Goal: Task Accomplishment & Management: Manage account settings

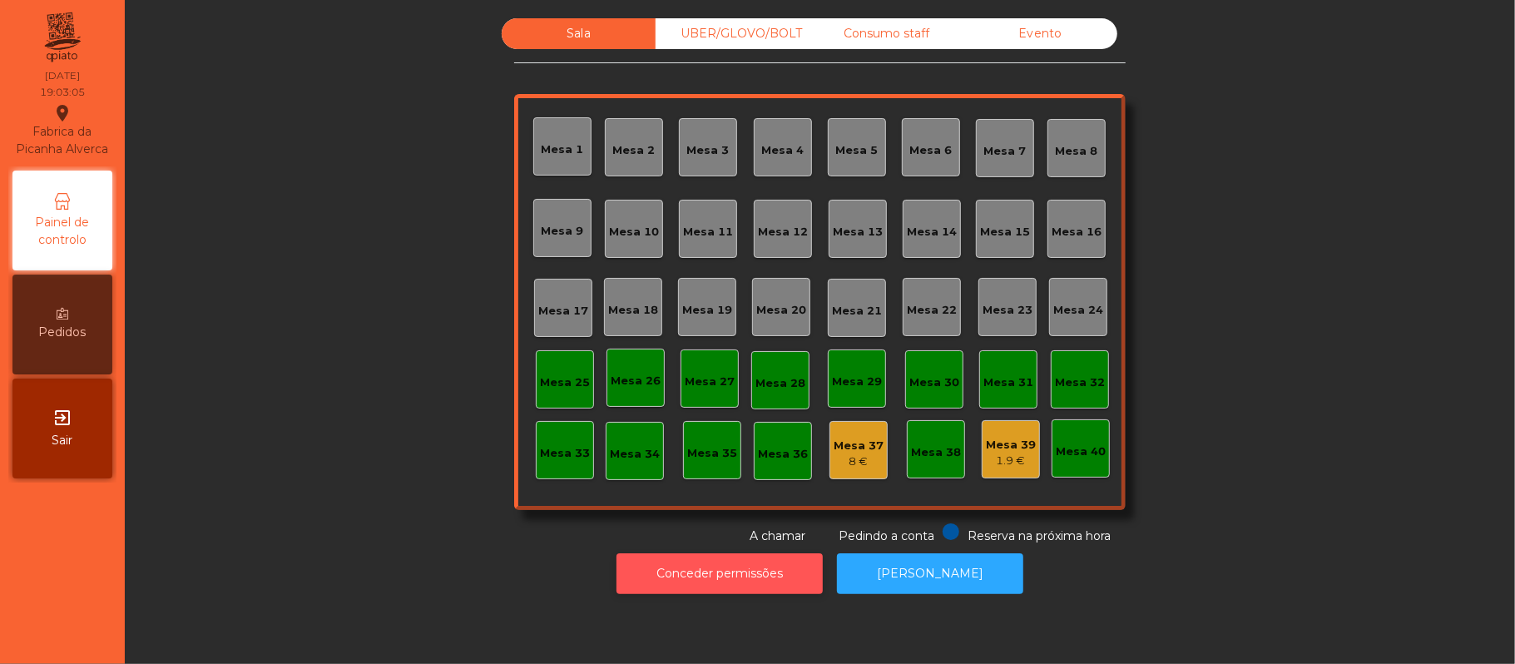
click at [747, 567] on button "Conceder permissões" at bounding box center [720, 573] width 206 height 41
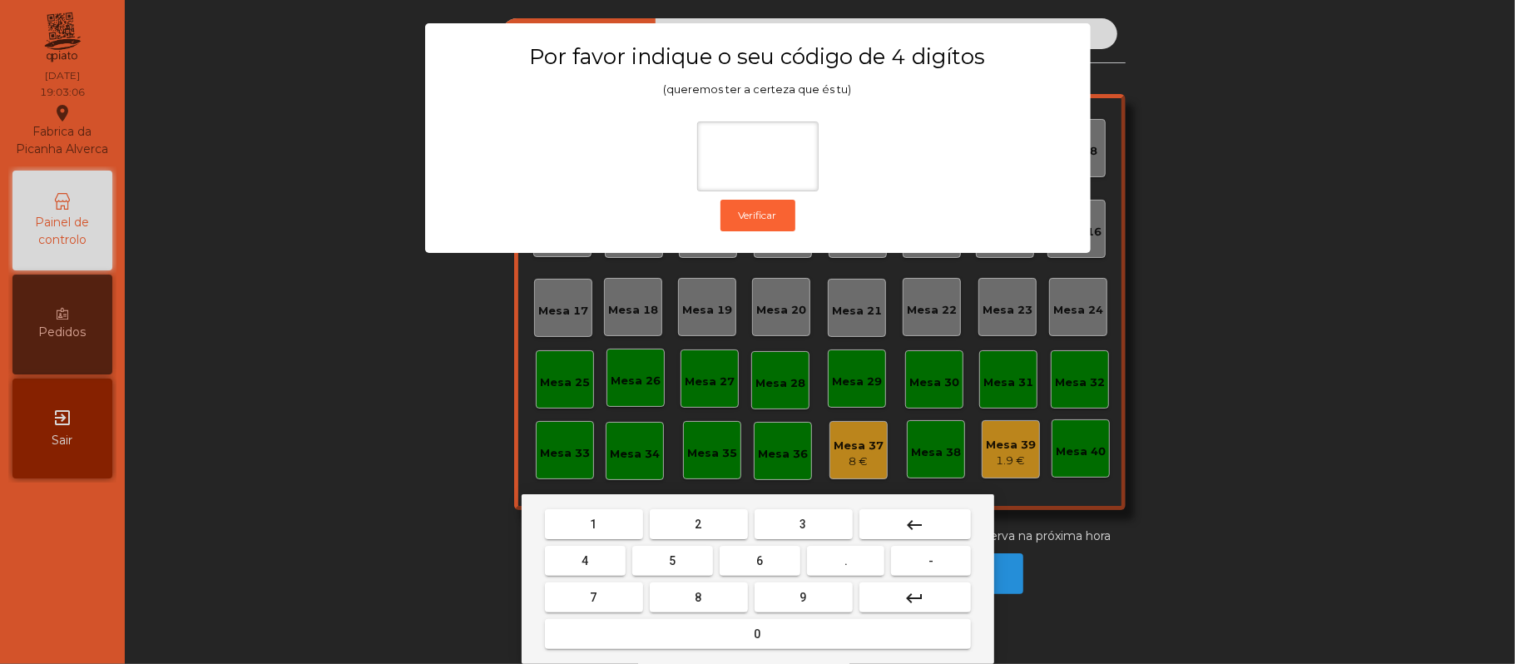
click at [701, 523] on span "2" at bounding box center [699, 524] width 7 height 13
click at [759, 570] on button "6" at bounding box center [760, 561] width 81 height 30
click at [611, 517] on button "1" at bounding box center [594, 524] width 98 height 30
click at [672, 561] on span "5" at bounding box center [672, 560] width 7 height 13
type input "****"
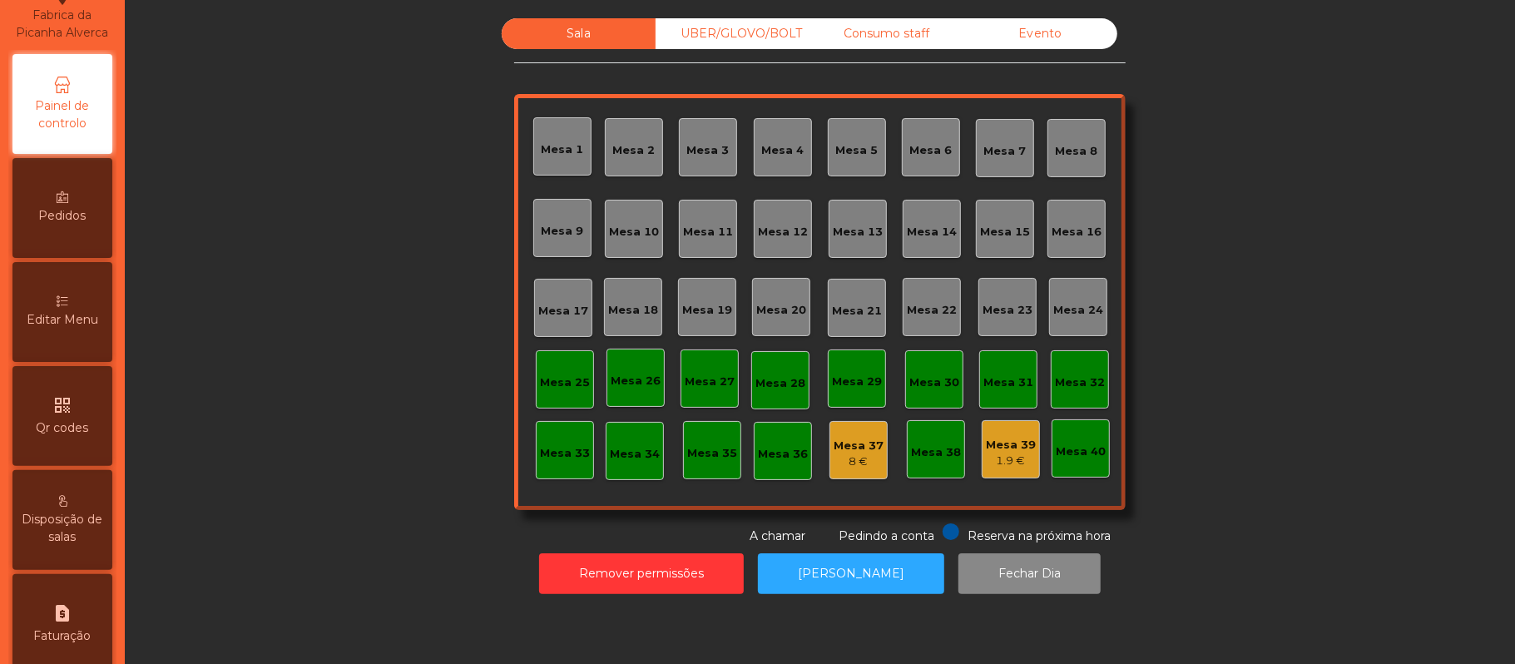
click at [82, 329] on span "Editar Menu" at bounding box center [63, 319] width 72 height 17
select select "*"
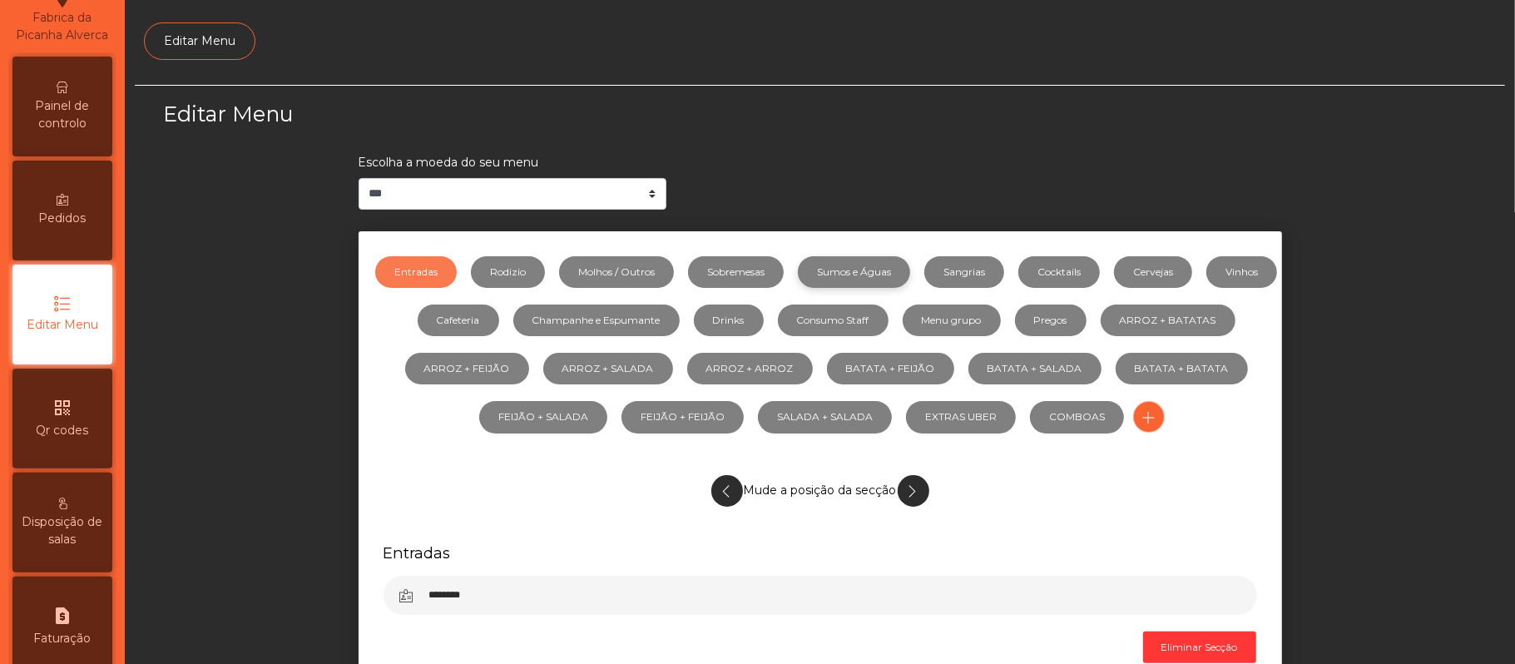
click at [900, 274] on link "Sumos e Águas" at bounding box center [854, 272] width 112 height 32
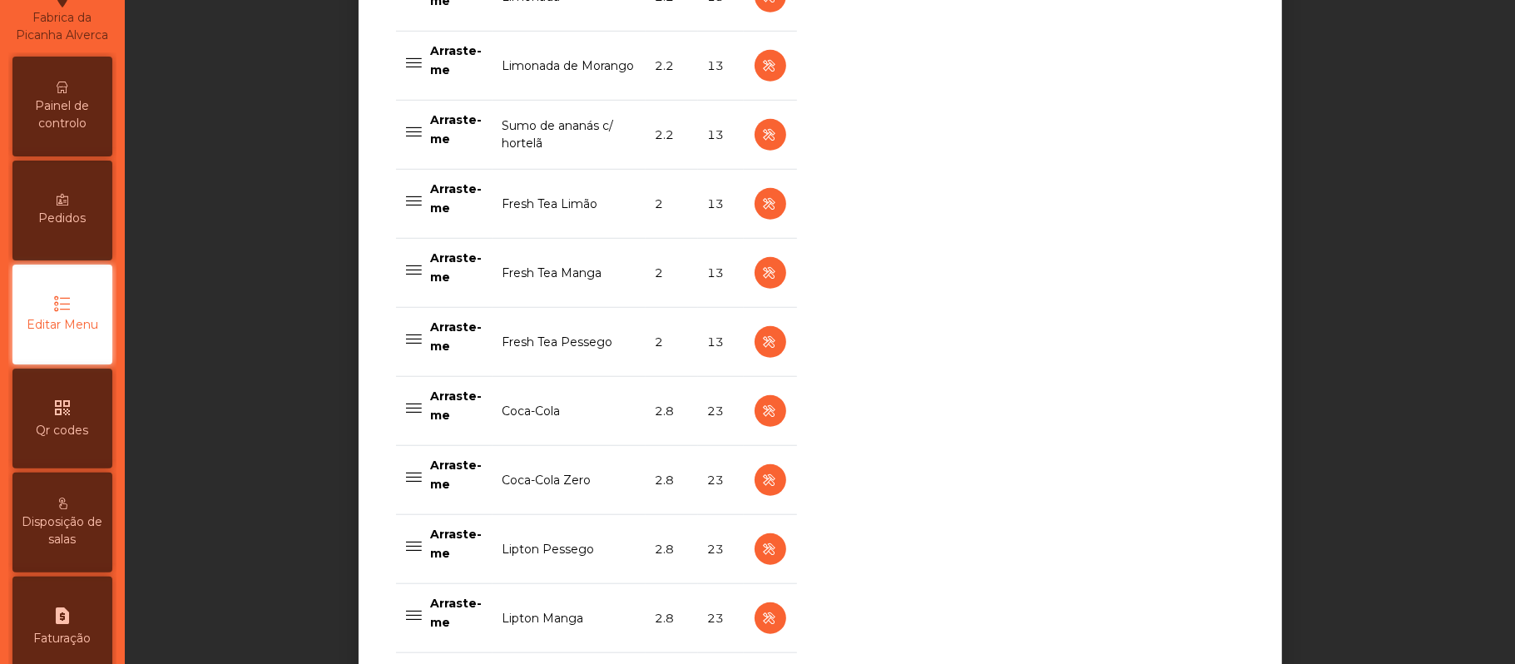
scroll to position [854, 0]
click at [760, 201] on icon "button" at bounding box center [769, 203] width 19 height 21
select select "***"
select select "**"
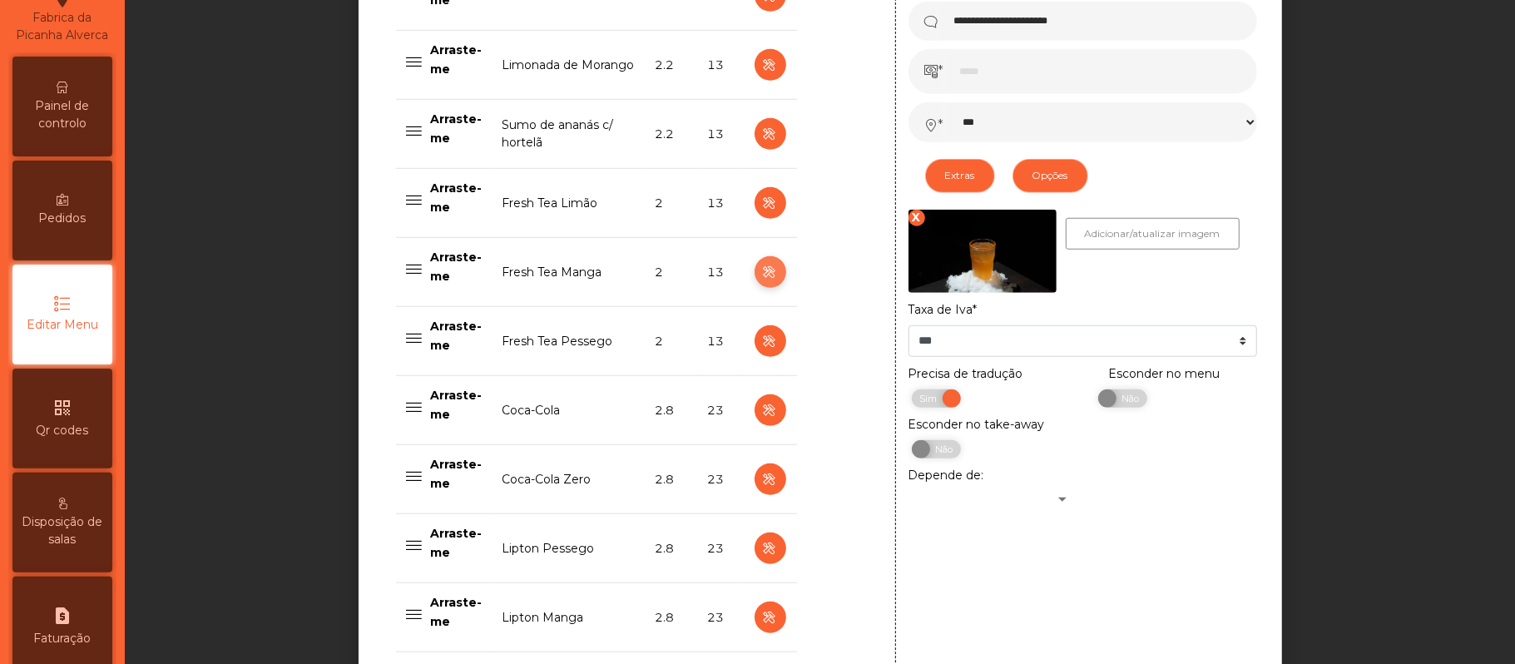
click at [760, 274] on icon "button" at bounding box center [769, 272] width 19 height 21
type input "**********"
select select "***"
select select "**"
click at [760, 275] on icon "button" at bounding box center [769, 272] width 19 height 21
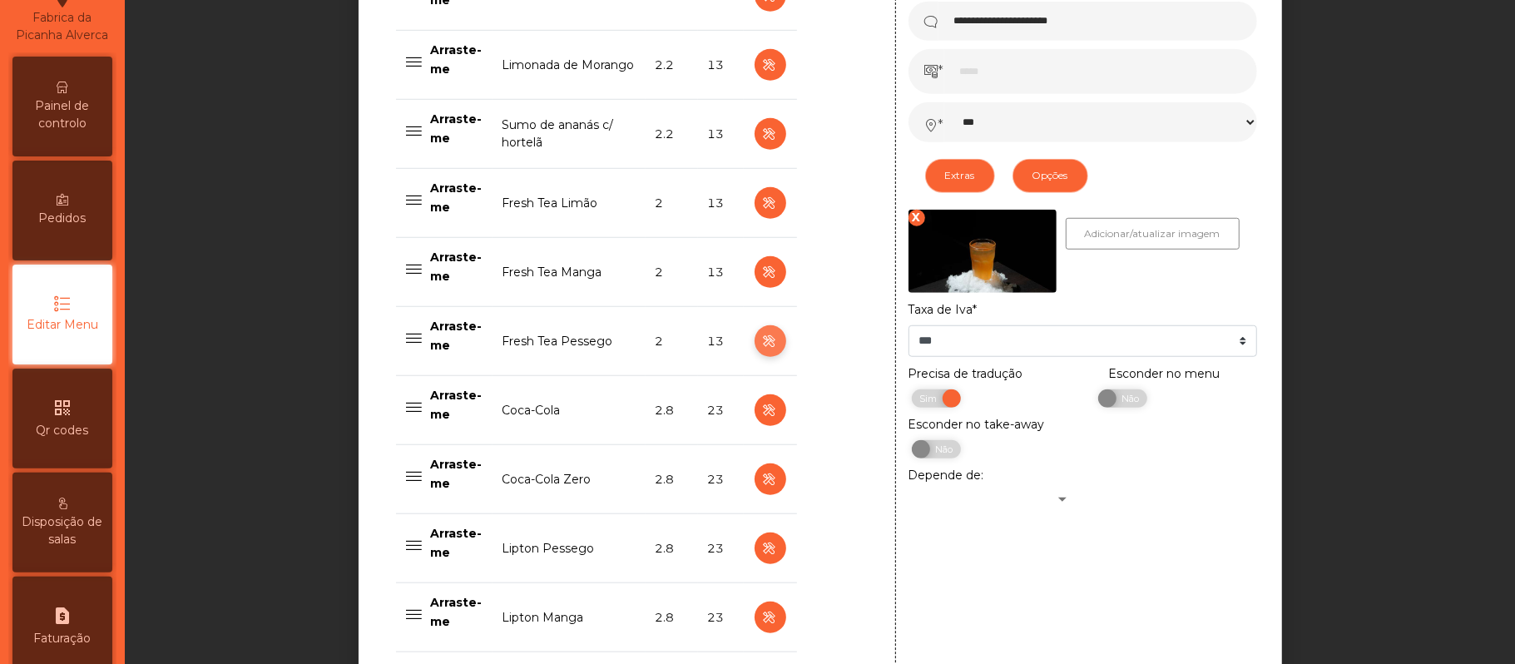
click at [760, 344] on icon "button" at bounding box center [769, 341] width 19 height 21
type input "**********"
select select "***"
select select "**"
click at [1119, 403] on span "Sim" at bounding box center [1118, 398] width 42 height 18
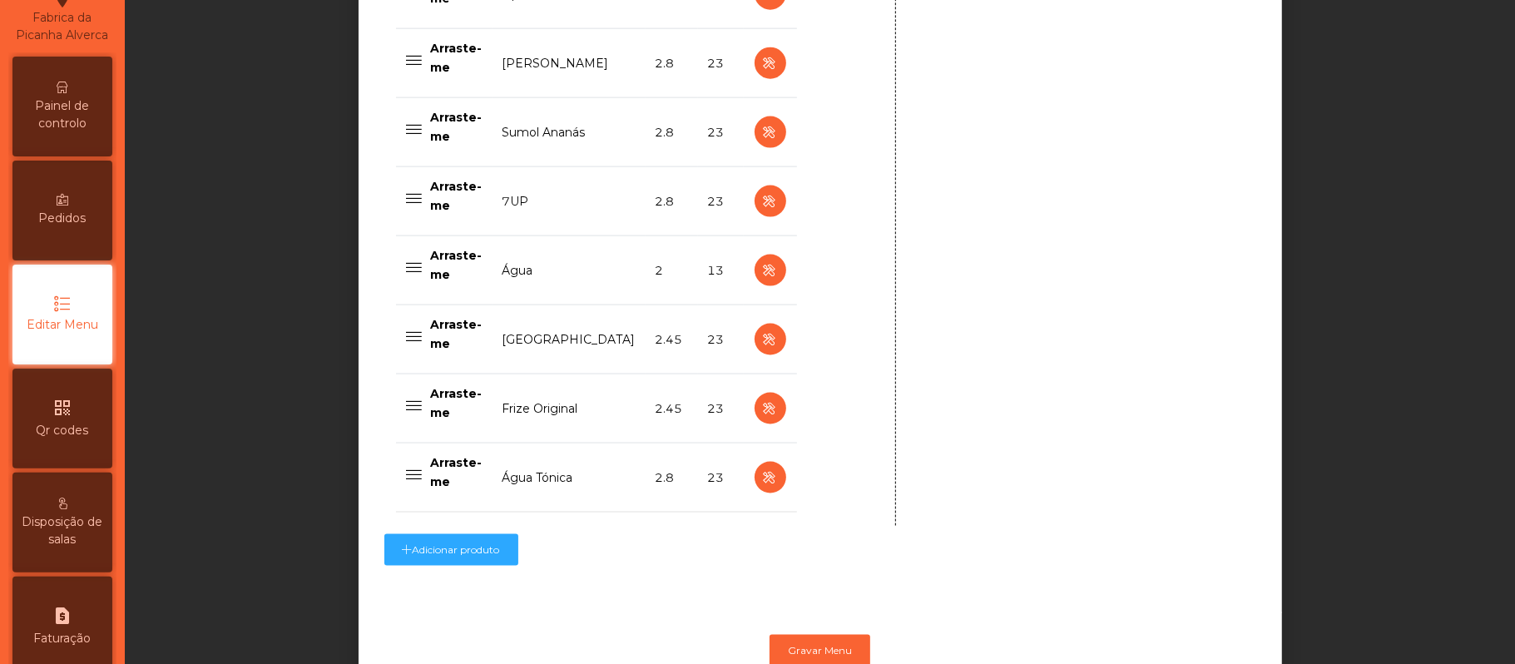
scroll to position [1682, 0]
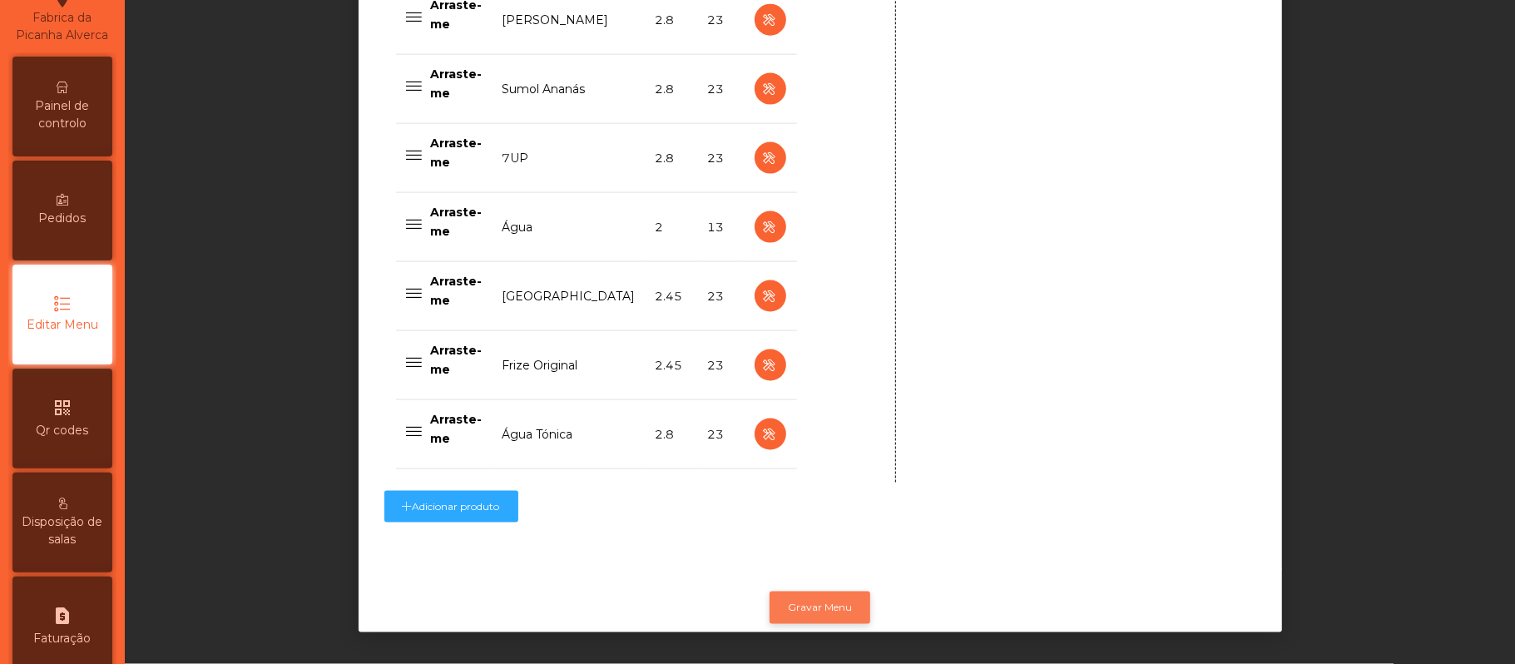
click at [816, 592] on button "Gravar Menu" at bounding box center [820, 608] width 101 height 32
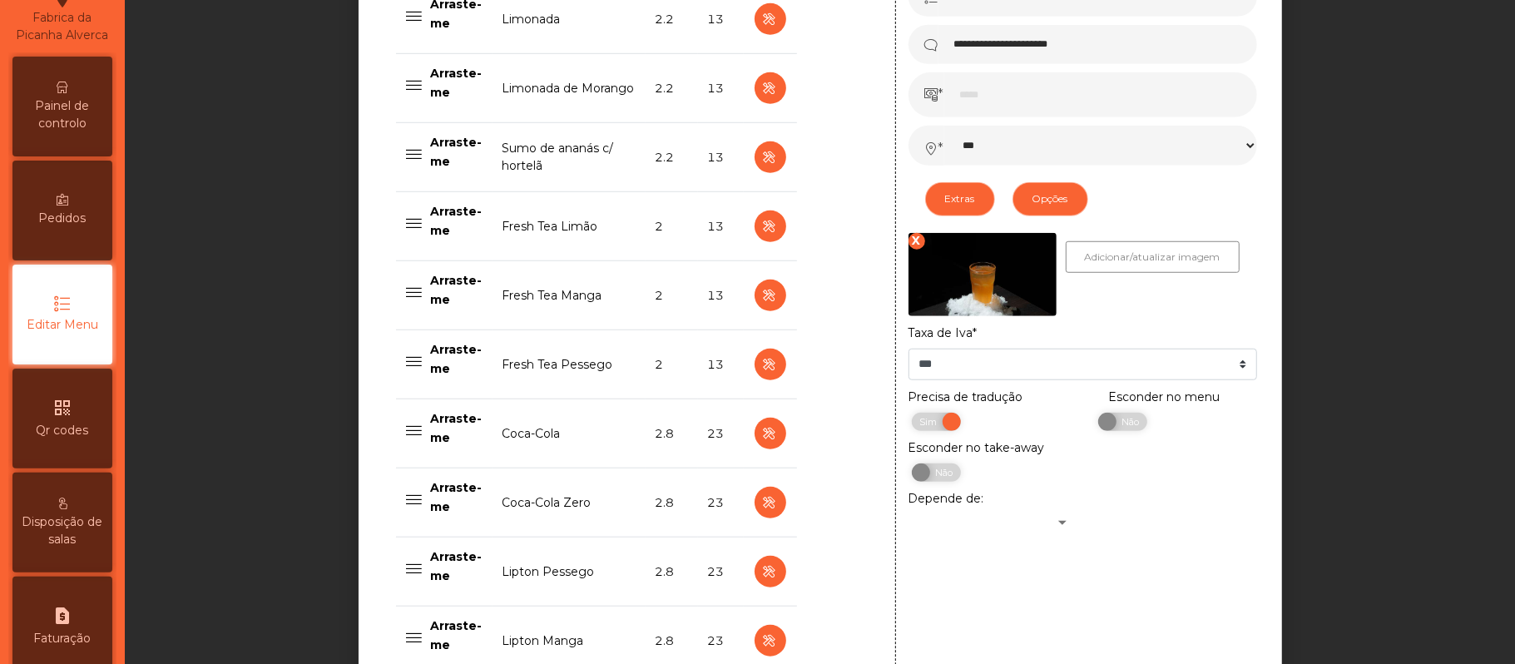
scroll to position [829, 0]
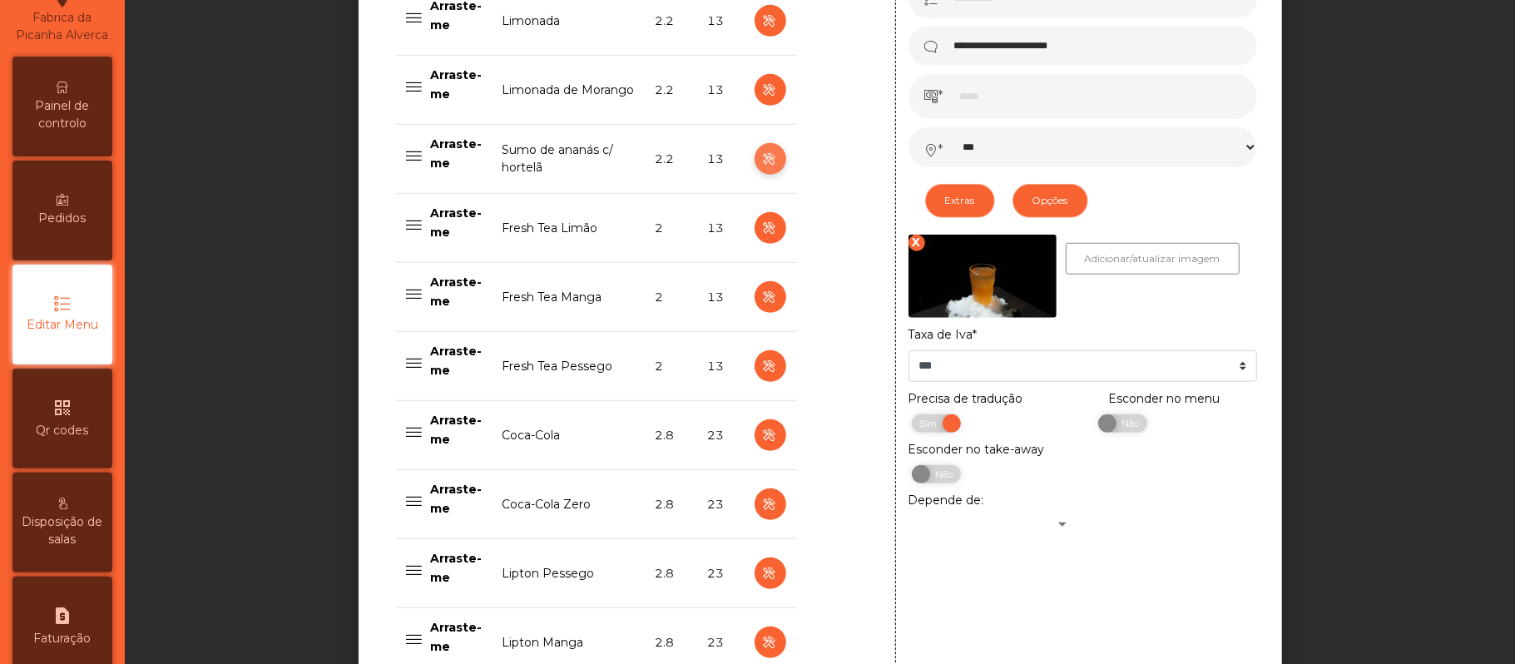
click at [760, 161] on icon "button" at bounding box center [769, 159] width 19 height 21
type input "**********"
type input "***"
select select "***"
select select "**"
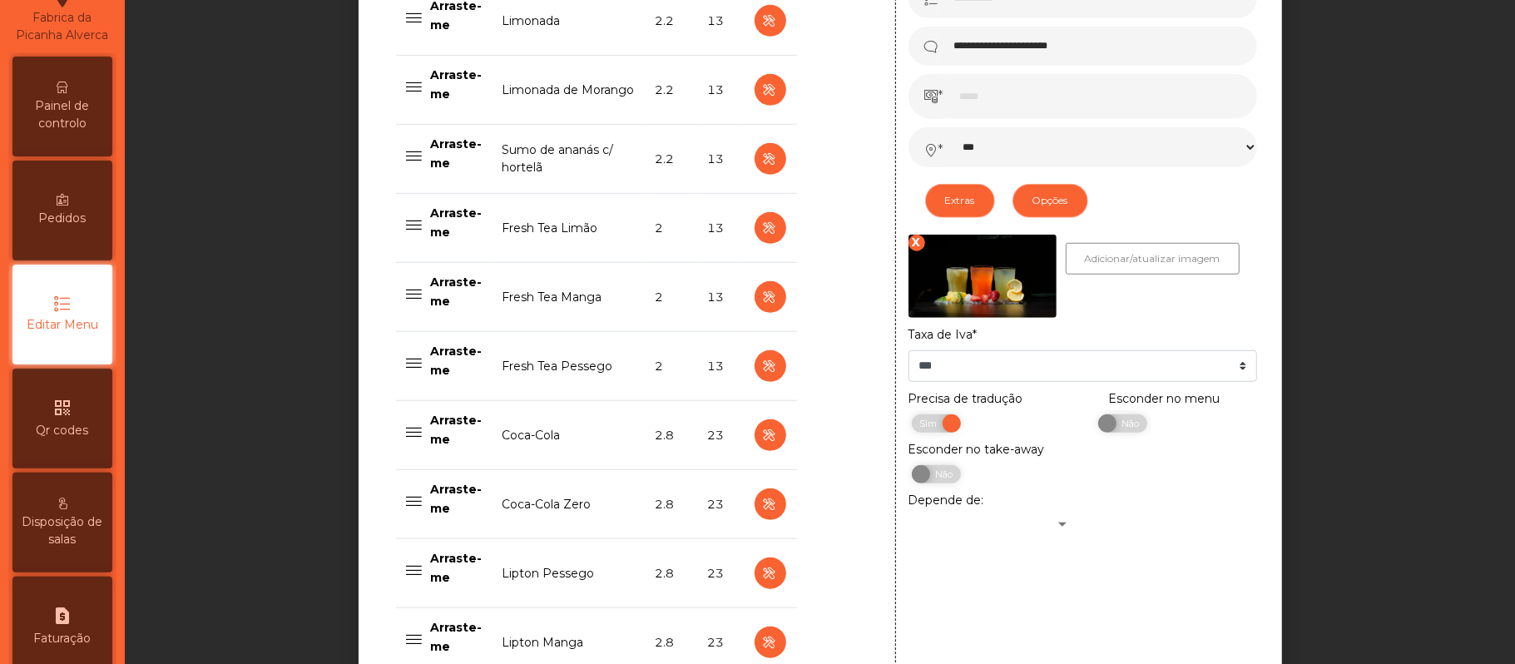
click at [580, 158] on td "Sumo de ananás c/ hortelã" at bounding box center [569, 159] width 153 height 69
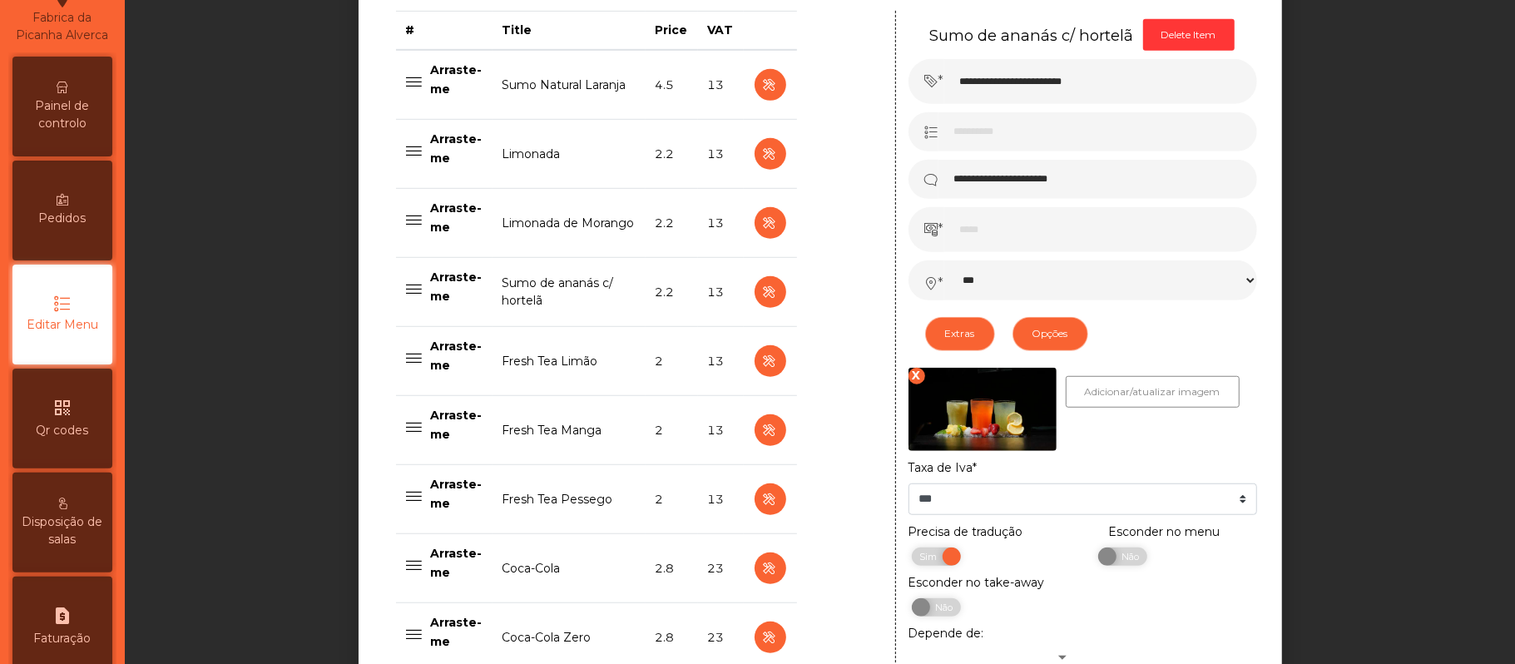
scroll to position [696, 0]
click at [760, 220] on icon "button" at bounding box center [769, 222] width 19 height 21
type input "**********"
select select "***"
select select "**"
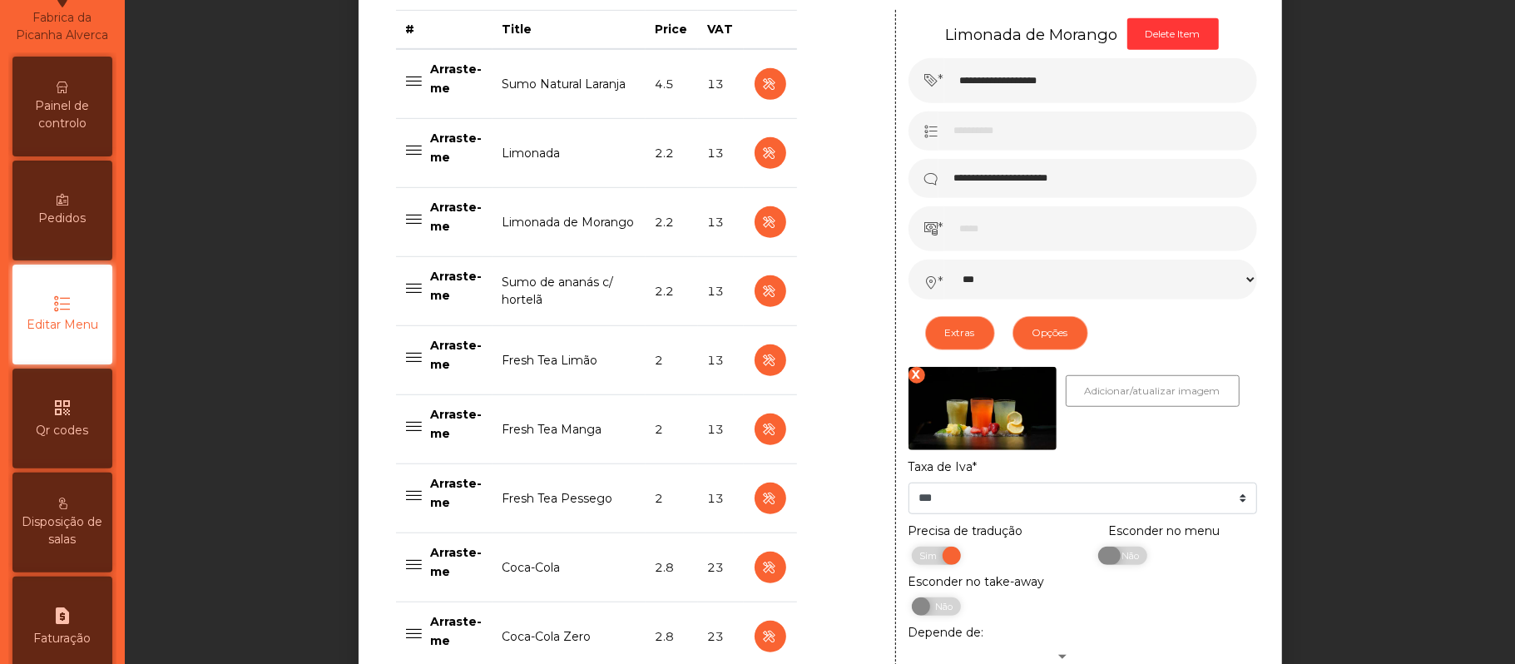
click at [1119, 556] on span "Não" at bounding box center [1128, 556] width 42 height 18
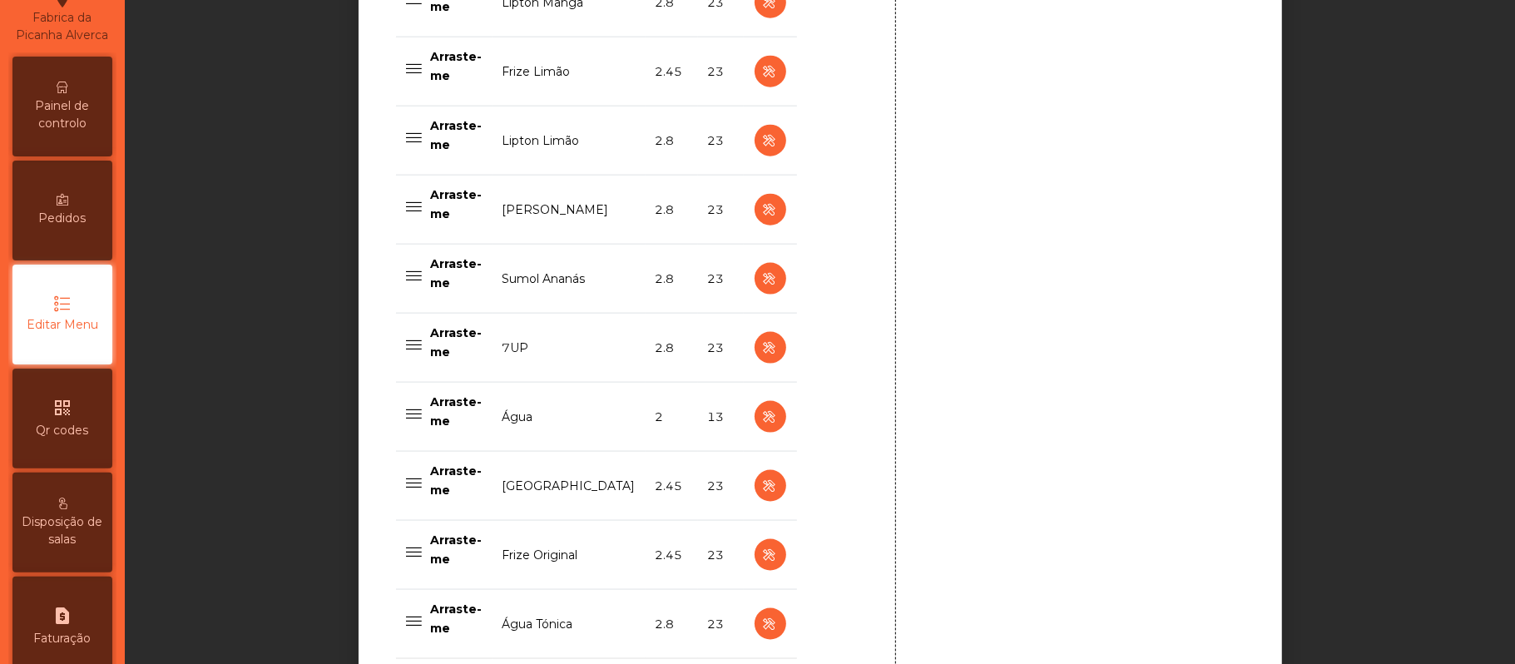
scroll to position [1682, 0]
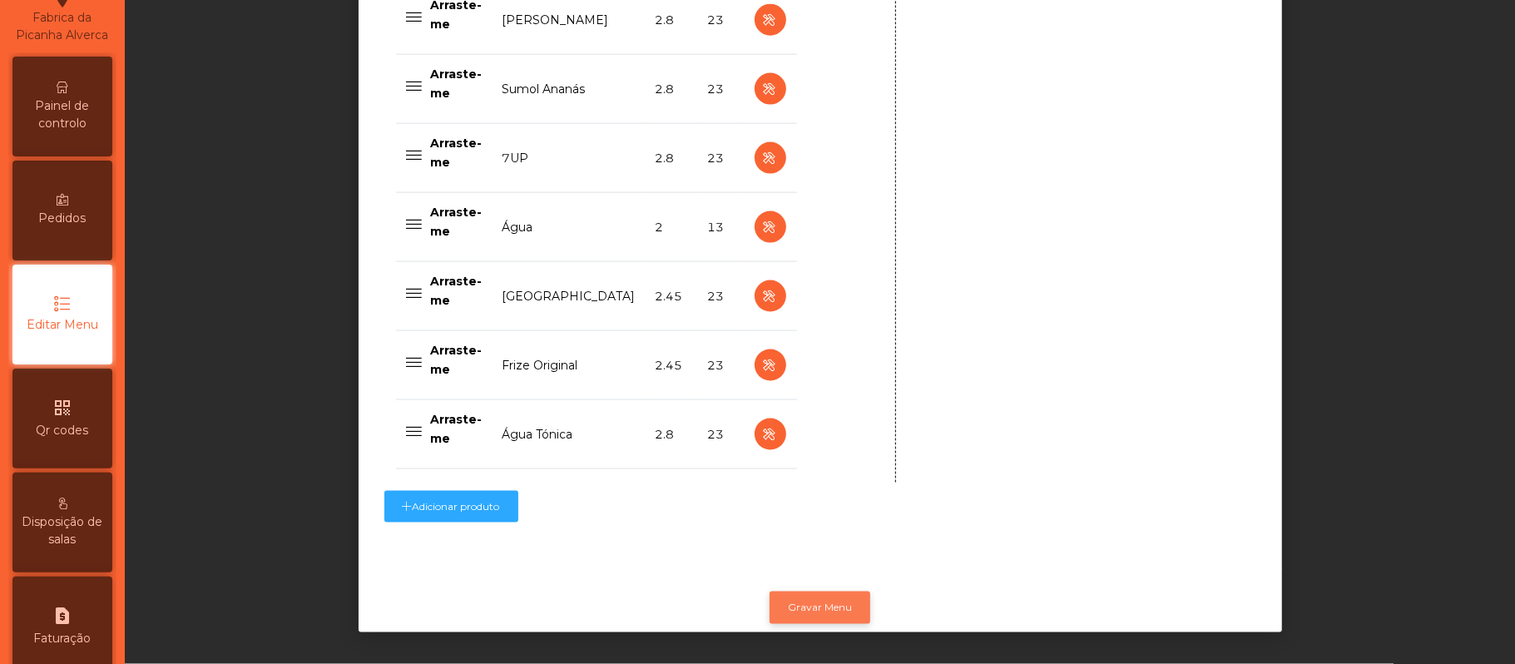
click at [820, 592] on button "Gravar Menu" at bounding box center [820, 608] width 101 height 32
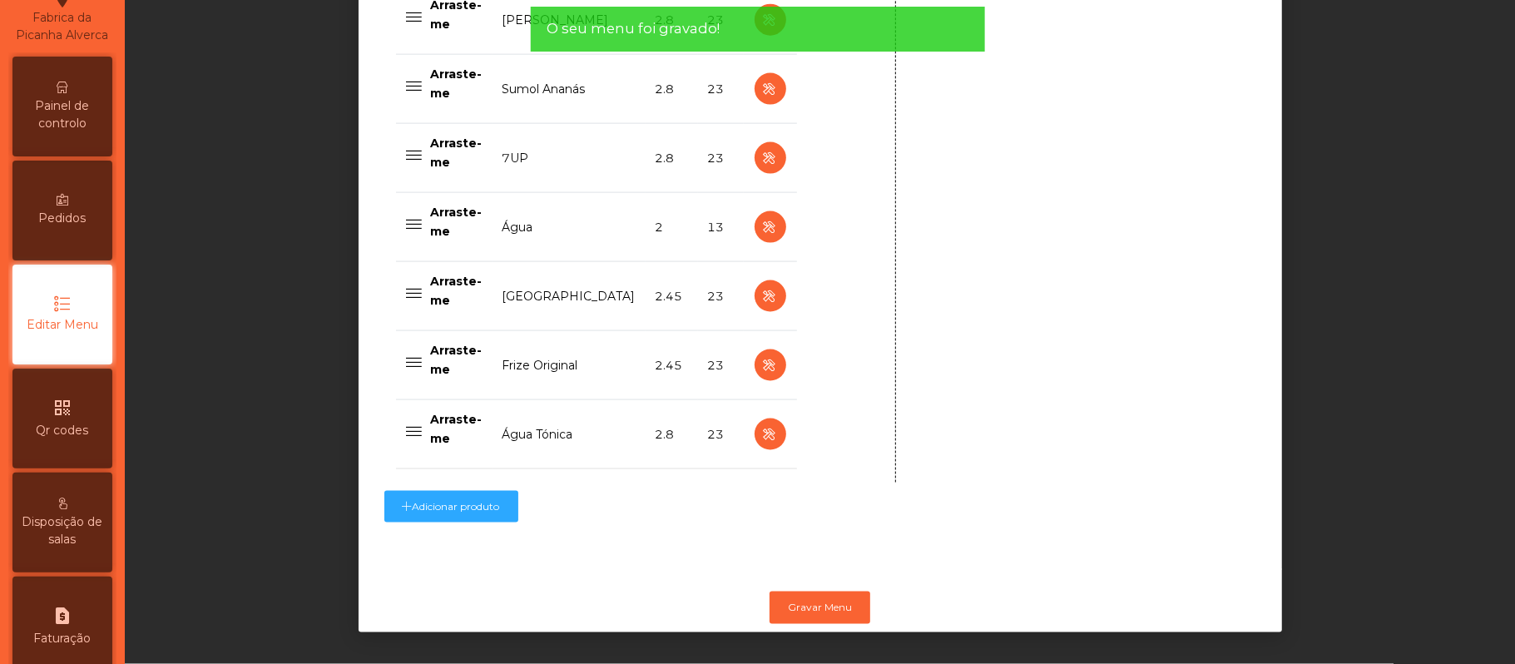
click at [67, 132] on span "Painel de controlo" at bounding box center [63, 114] width 92 height 35
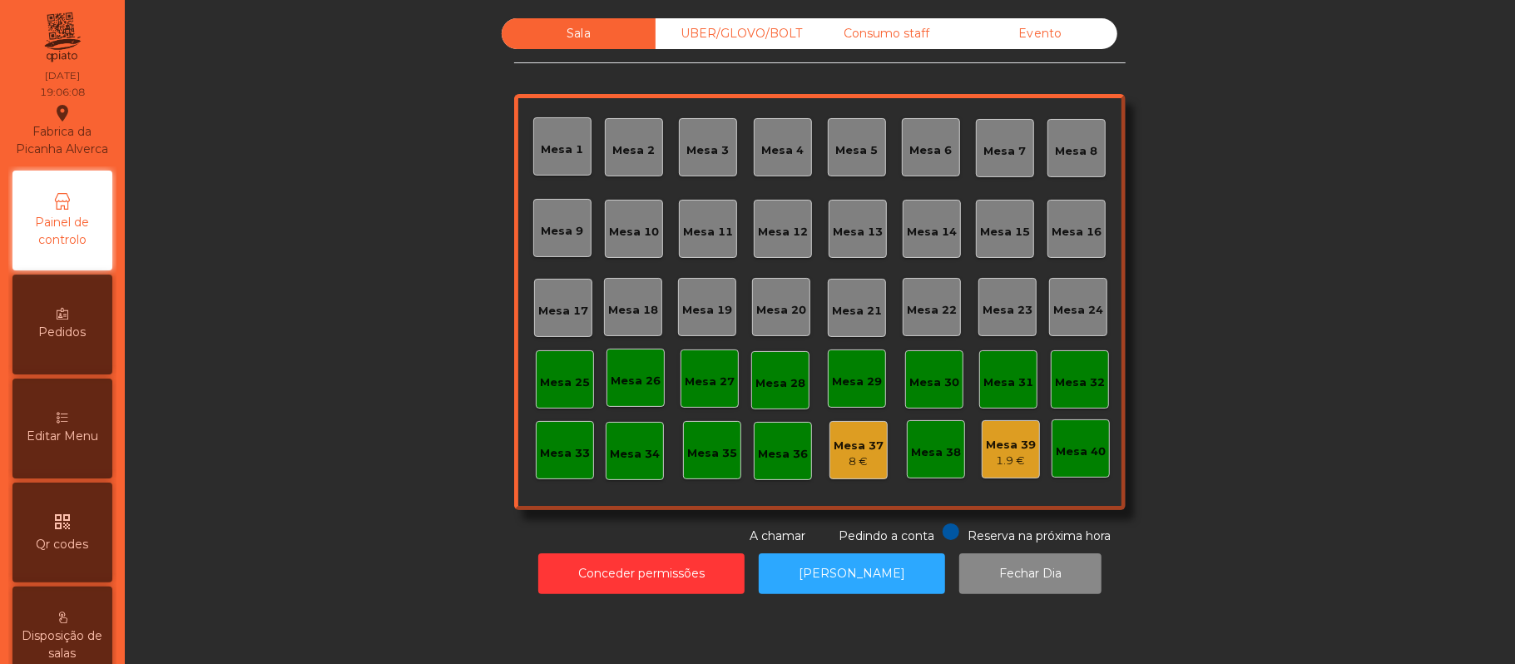
click at [986, 440] on div "Mesa 39" at bounding box center [1011, 445] width 50 height 17
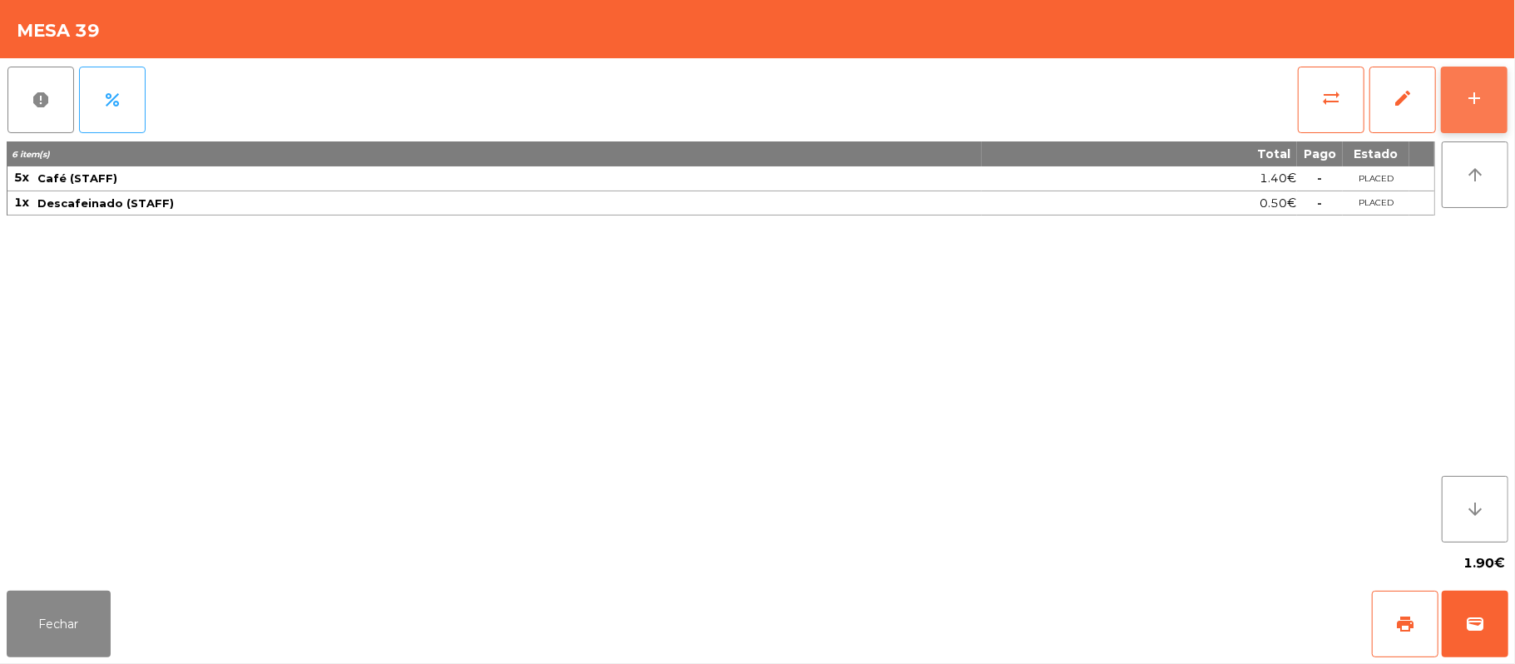
click at [1459, 97] on button "add" at bounding box center [1474, 100] width 67 height 67
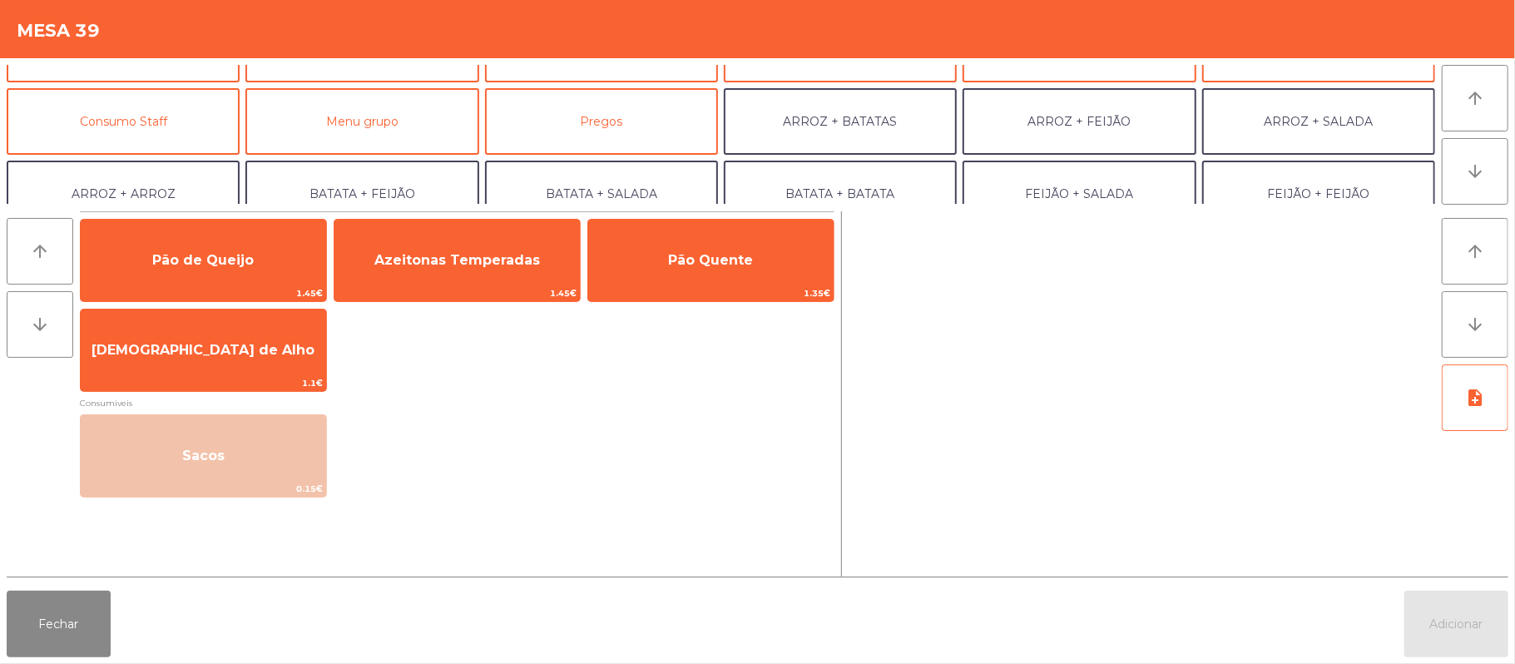
scroll to position [138, 0]
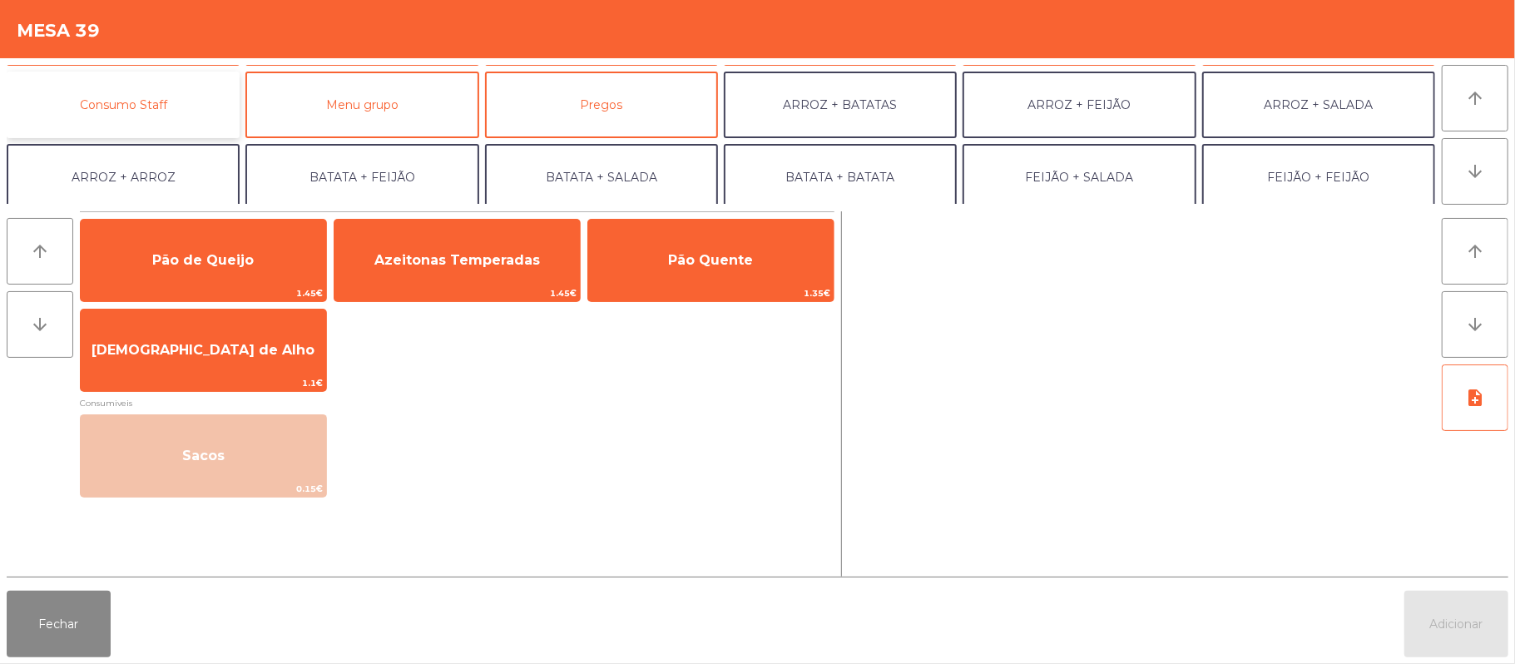
click at [166, 110] on button "Consumo Staff" at bounding box center [123, 105] width 233 height 67
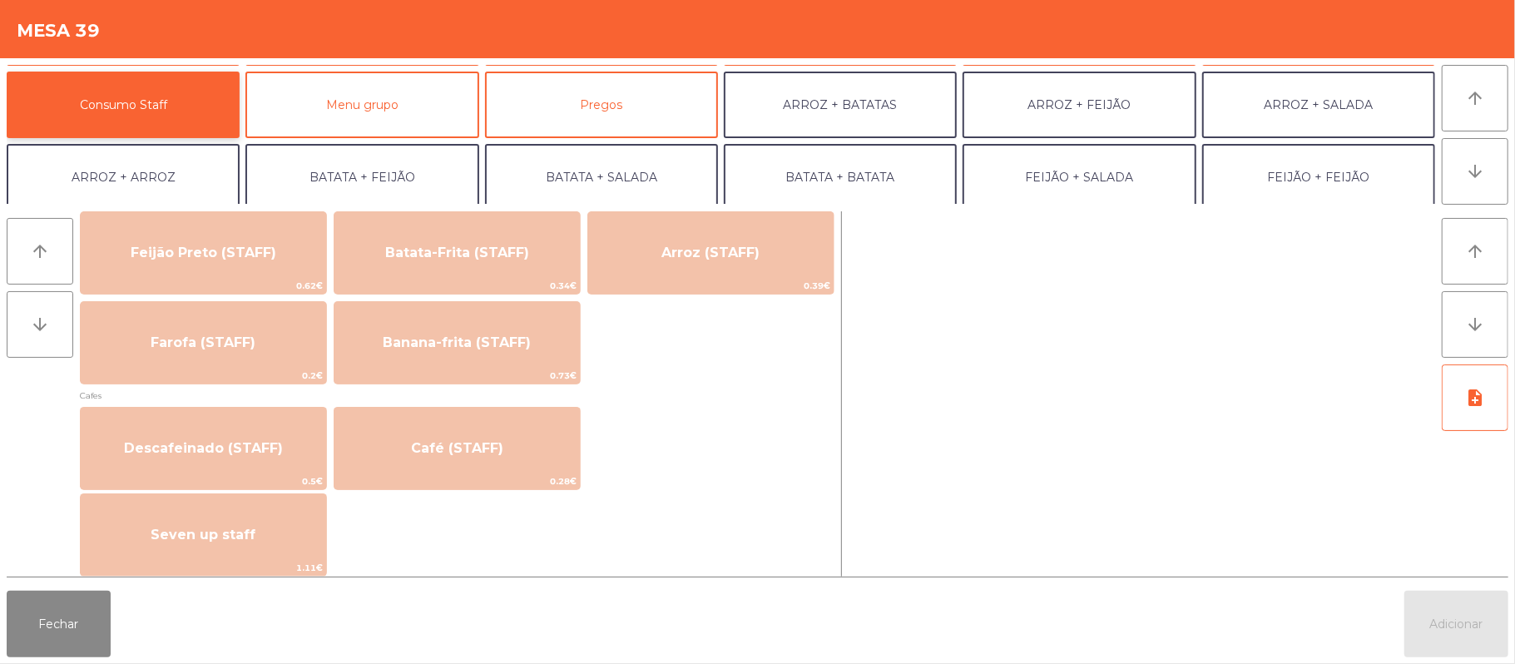
scroll to position [790, 0]
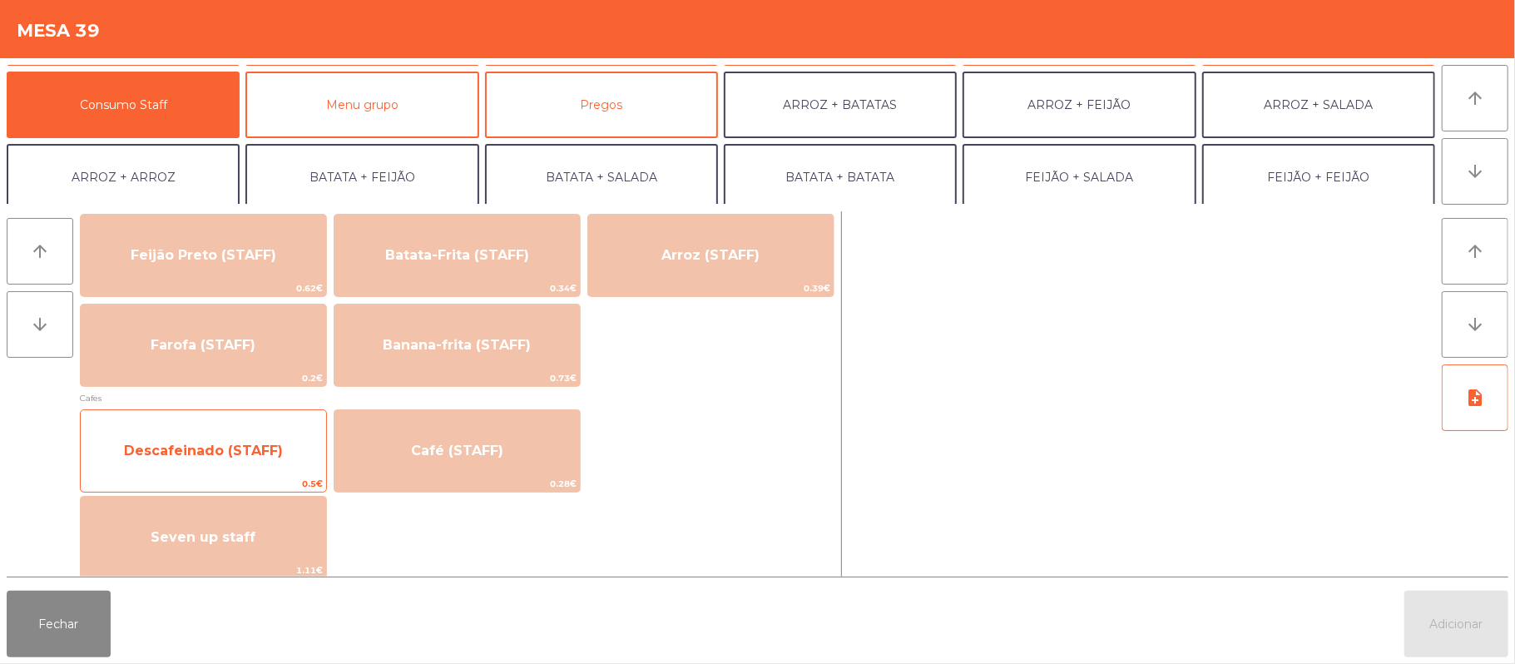
click at [254, 439] on span "Descafeinado (STAFF)" at bounding box center [203, 451] width 245 height 45
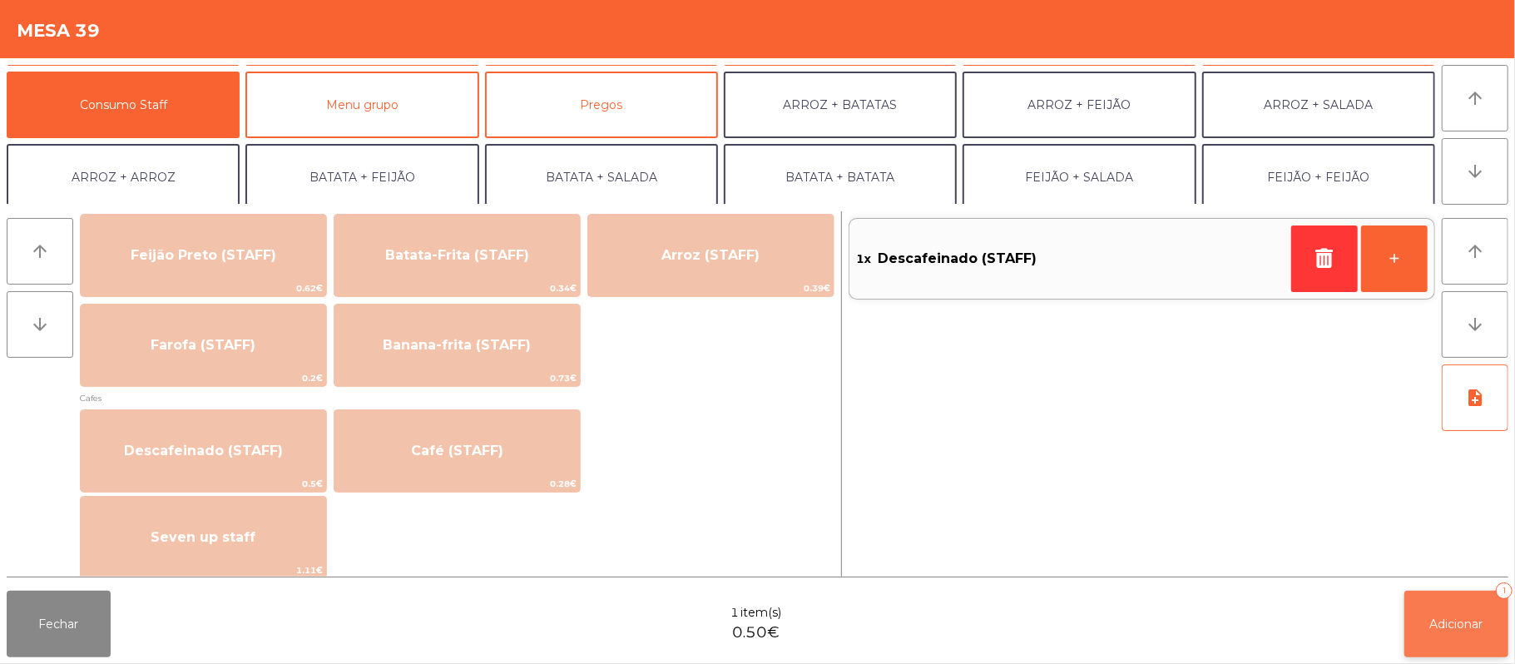
click at [1449, 607] on button "Adicionar 1" at bounding box center [1457, 624] width 104 height 67
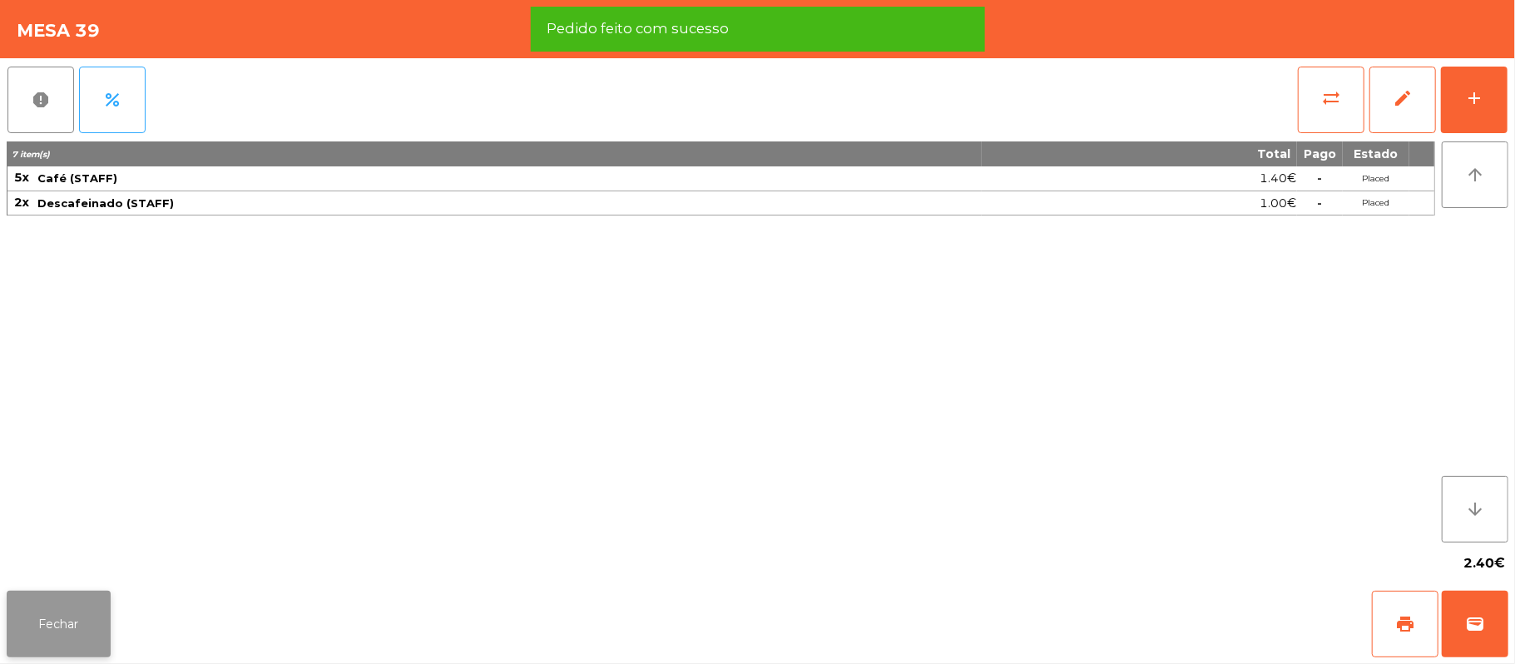
click at [62, 619] on button "Fechar" at bounding box center [59, 624] width 104 height 67
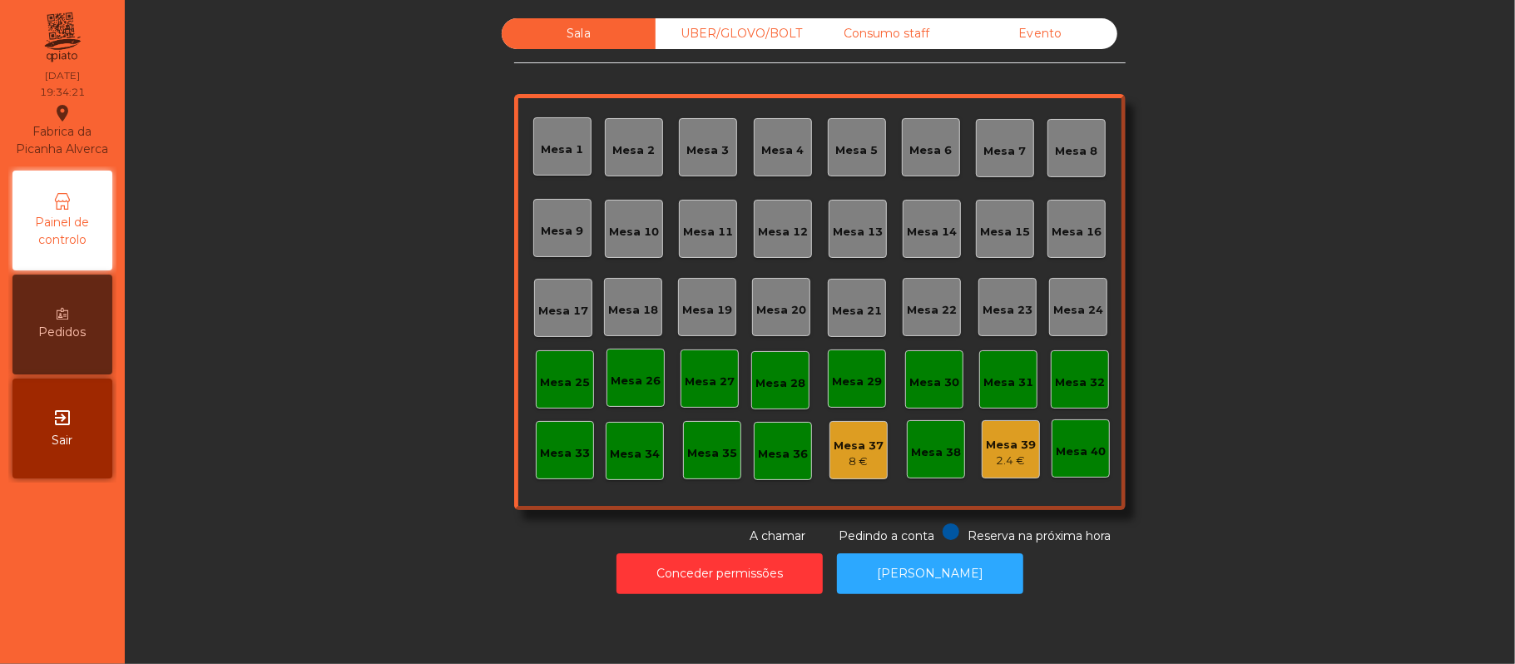
click at [1067, 234] on div "Mesa 16" at bounding box center [1077, 232] width 50 height 17
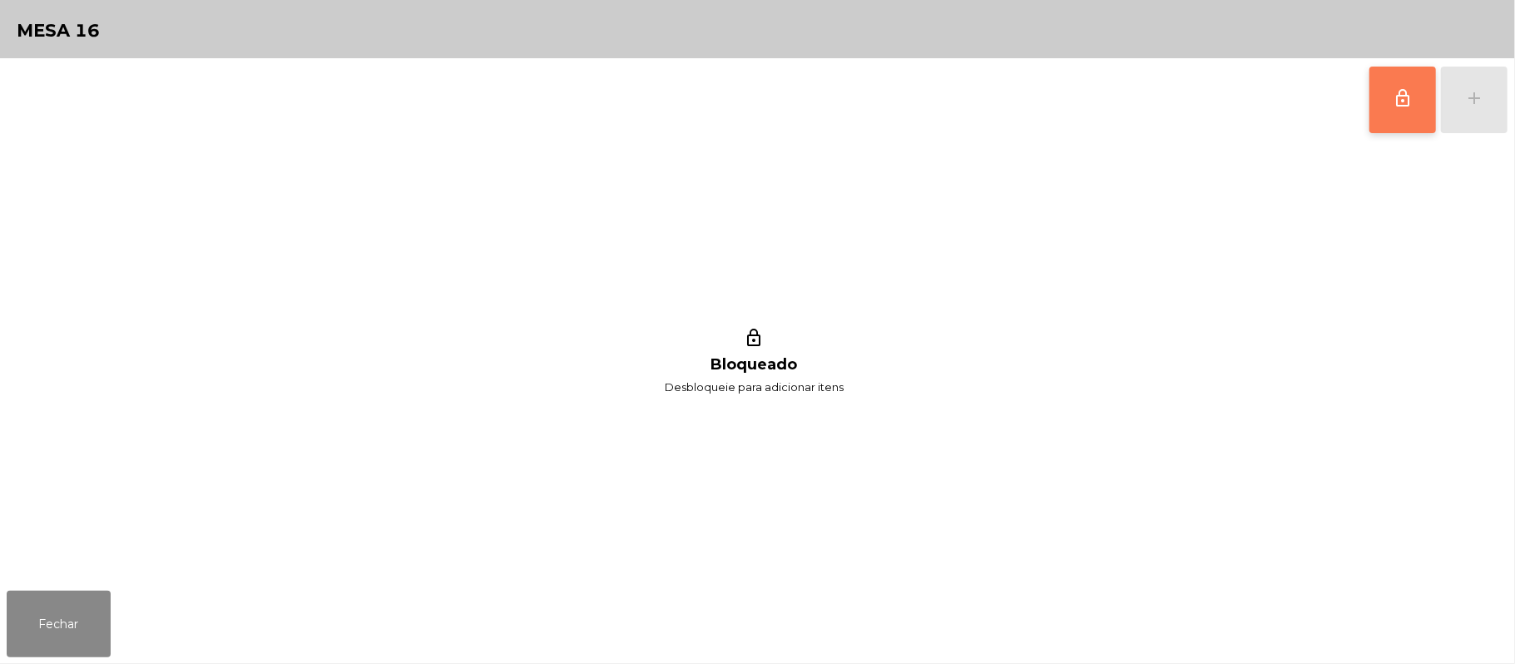
click at [1395, 111] on button "lock_outline" at bounding box center [1403, 100] width 67 height 67
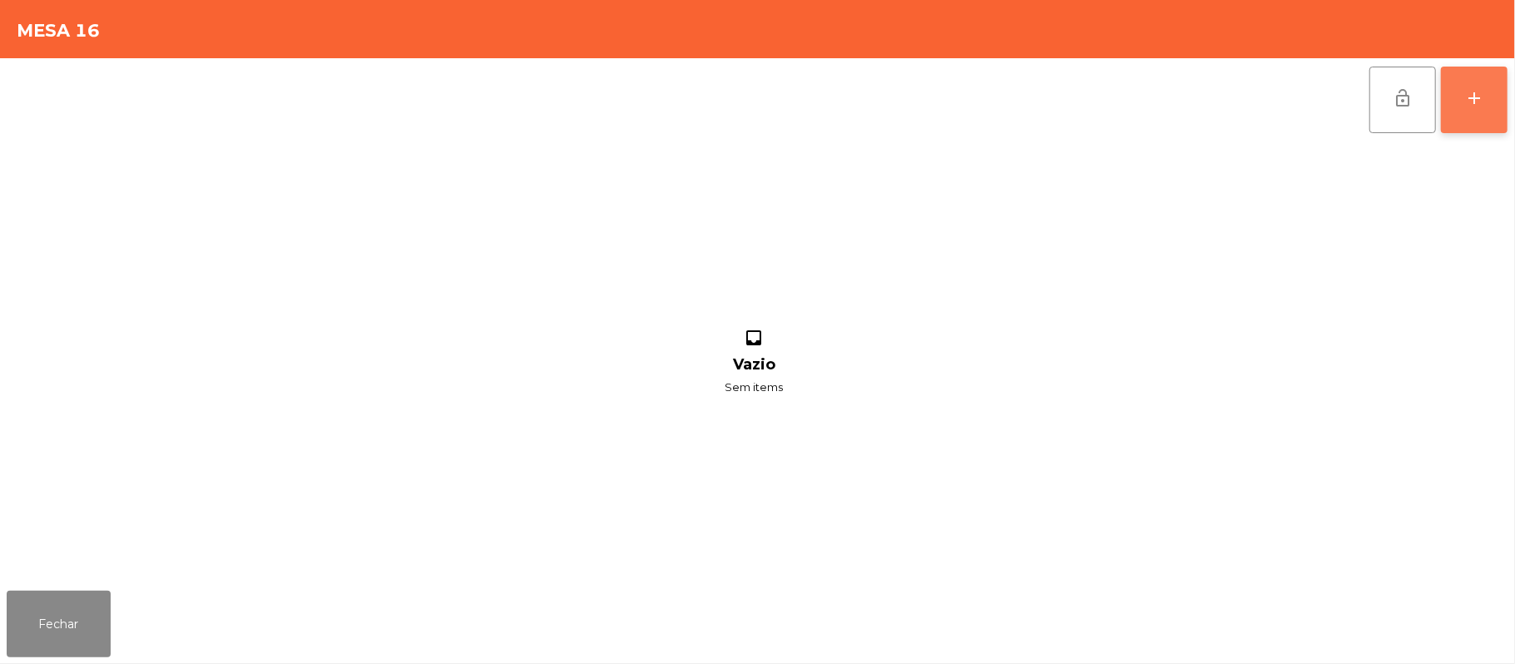
click at [1468, 97] on div "add" at bounding box center [1474, 98] width 20 height 20
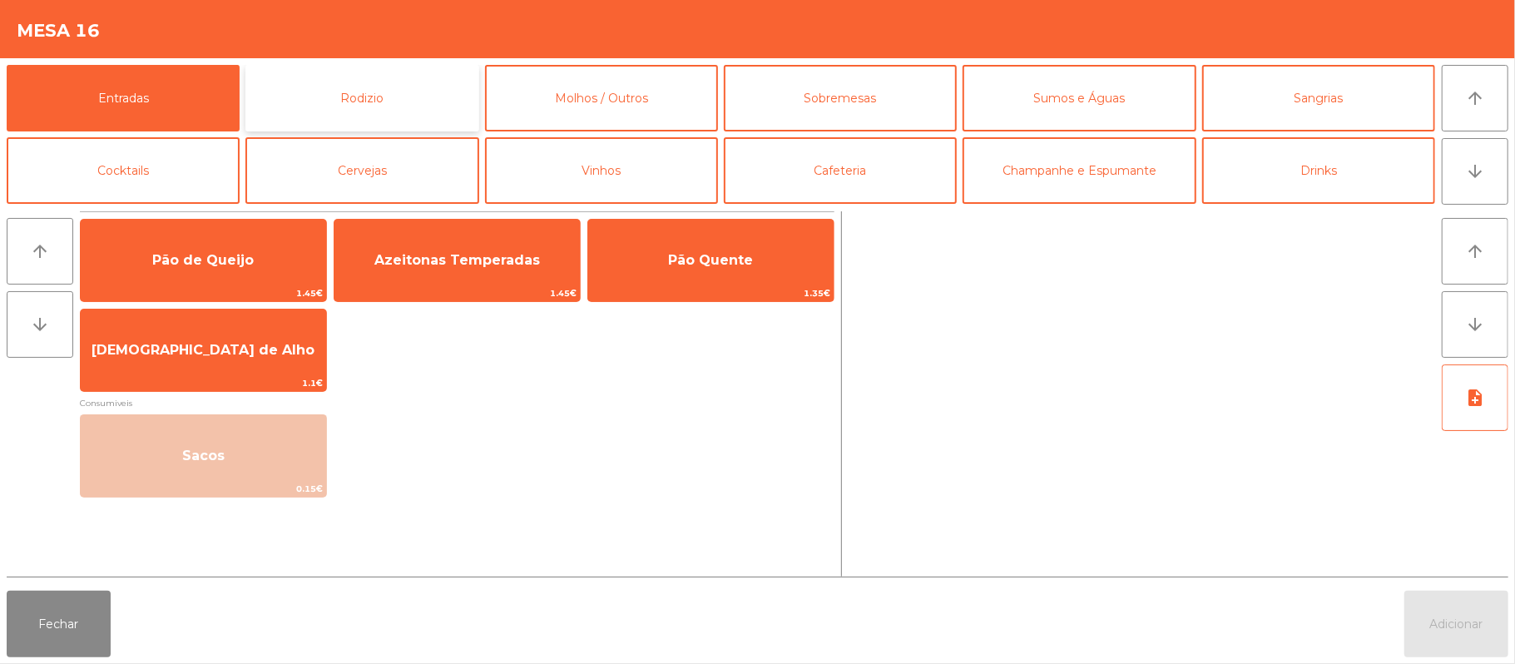
click at [381, 94] on button "Rodizio" at bounding box center [361, 98] width 233 height 67
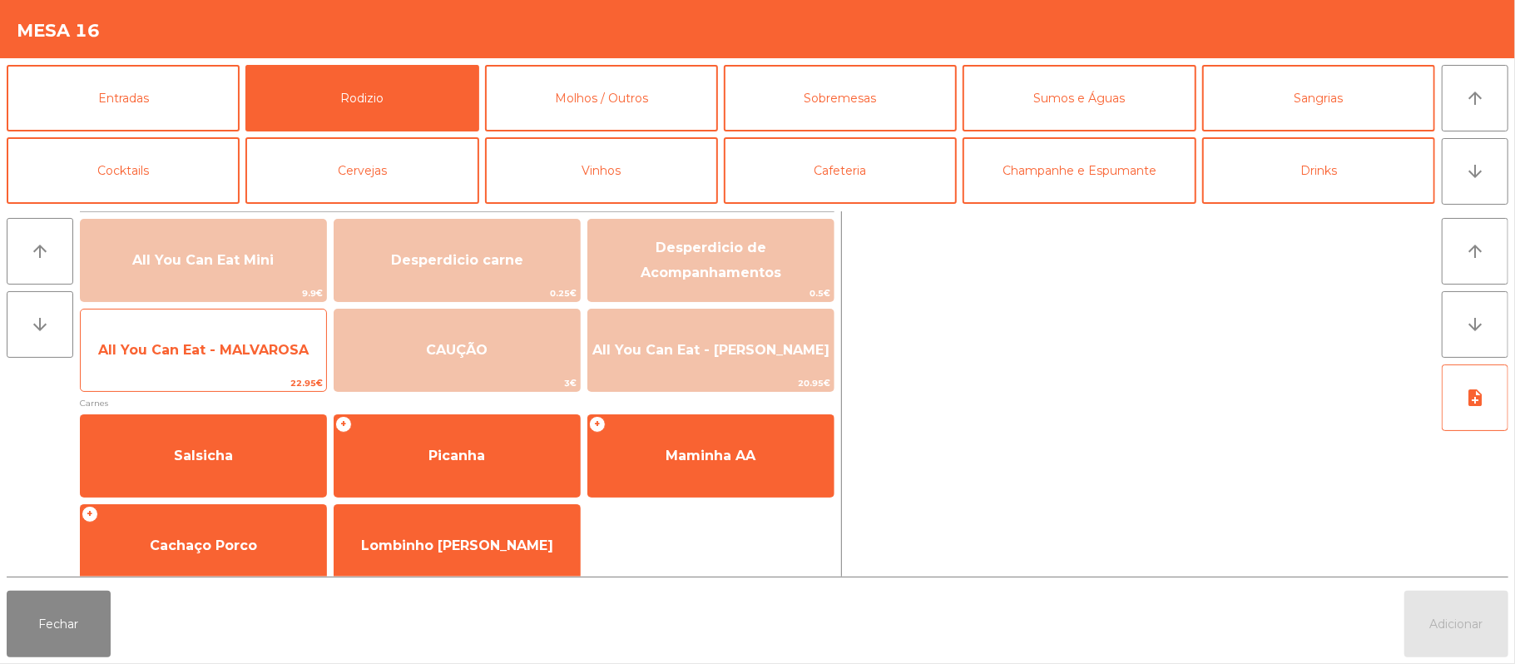
click at [201, 354] on span "All You Can Eat - MALVAROSA" at bounding box center [203, 350] width 211 height 16
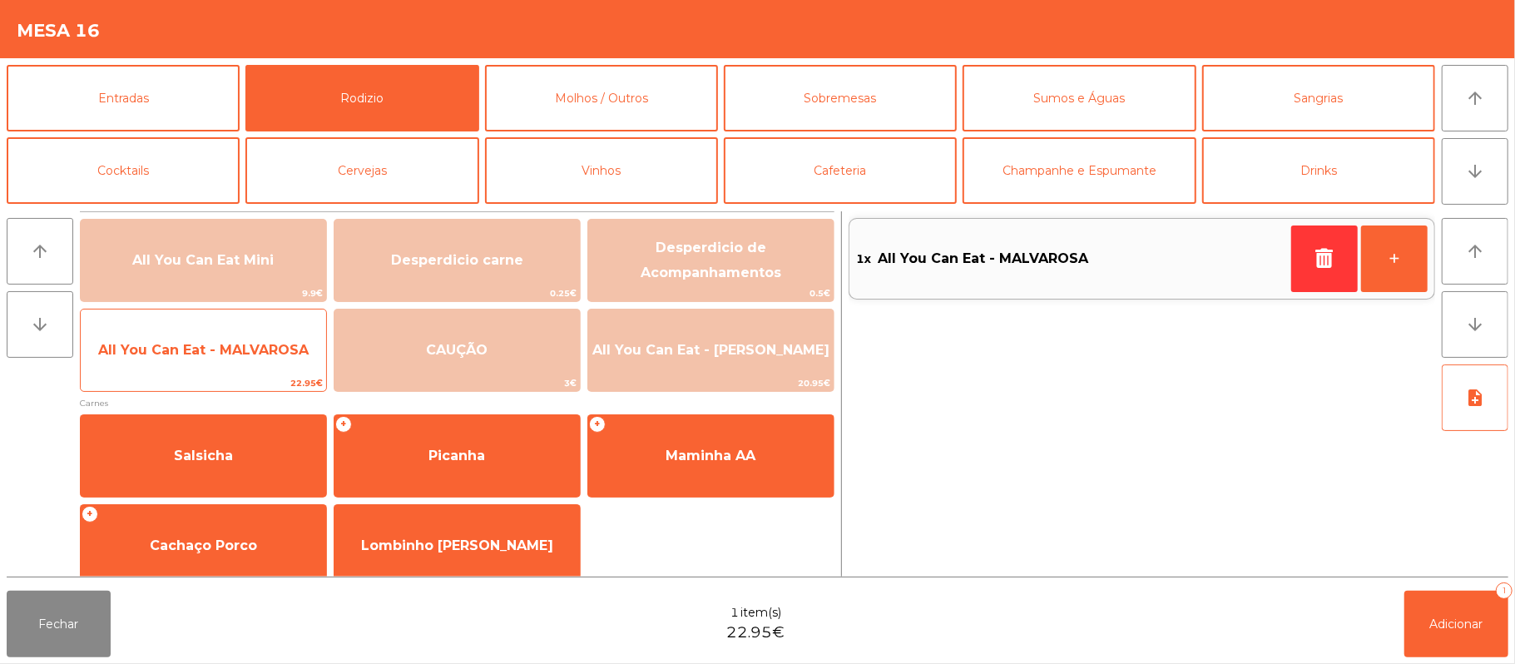
click at [196, 354] on span "All You Can Eat - MALVAROSA" at bounding box center [203, 350] width 211 height 16
click at [198, 348] on span "All You Can Eat - MALVAROSA" at bounding box center [203, 350] width 211 height 16
click at [195, 350] on span "All You Can Eat - MALVAROSA" at bounding box center [203, 350] width 211 height 16
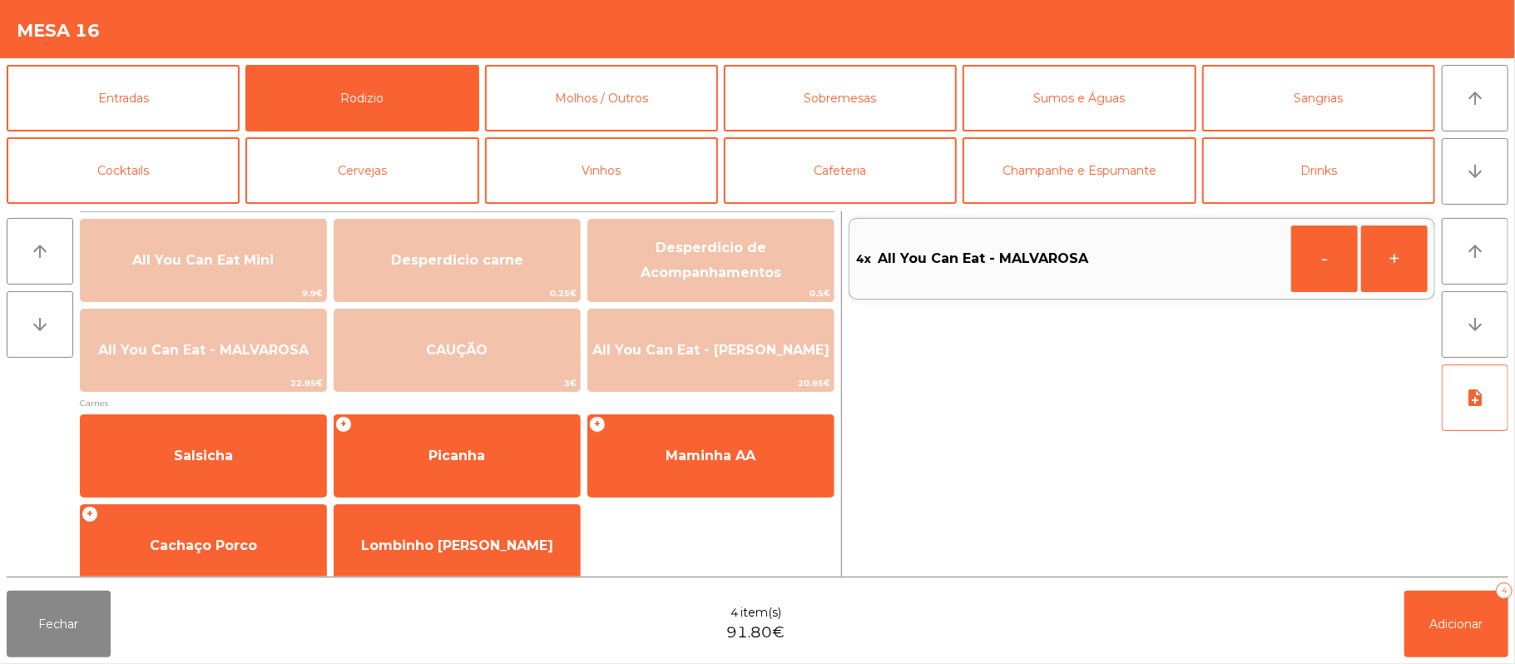
click at [1512, 620] on div "Fechar 4 item(s) 91.80€ Adicionar 4" at bounding box center [757, 624] width 1515 height 80
click at [1461, 627] on span "Adicionar" at bounding box center [1456, 624] width 53 height 15
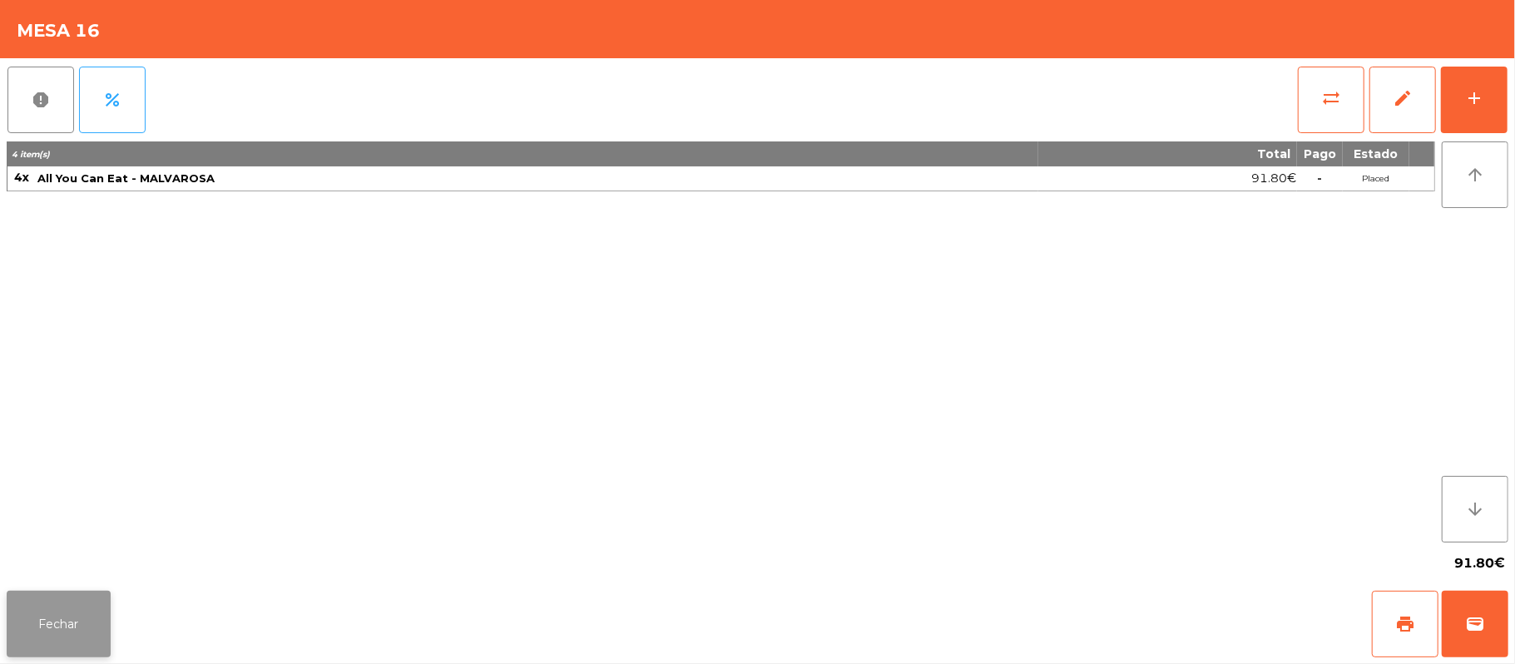
click at [64, 619] on button "Fechar" at bounding box center [59, 624] width 104 height 67
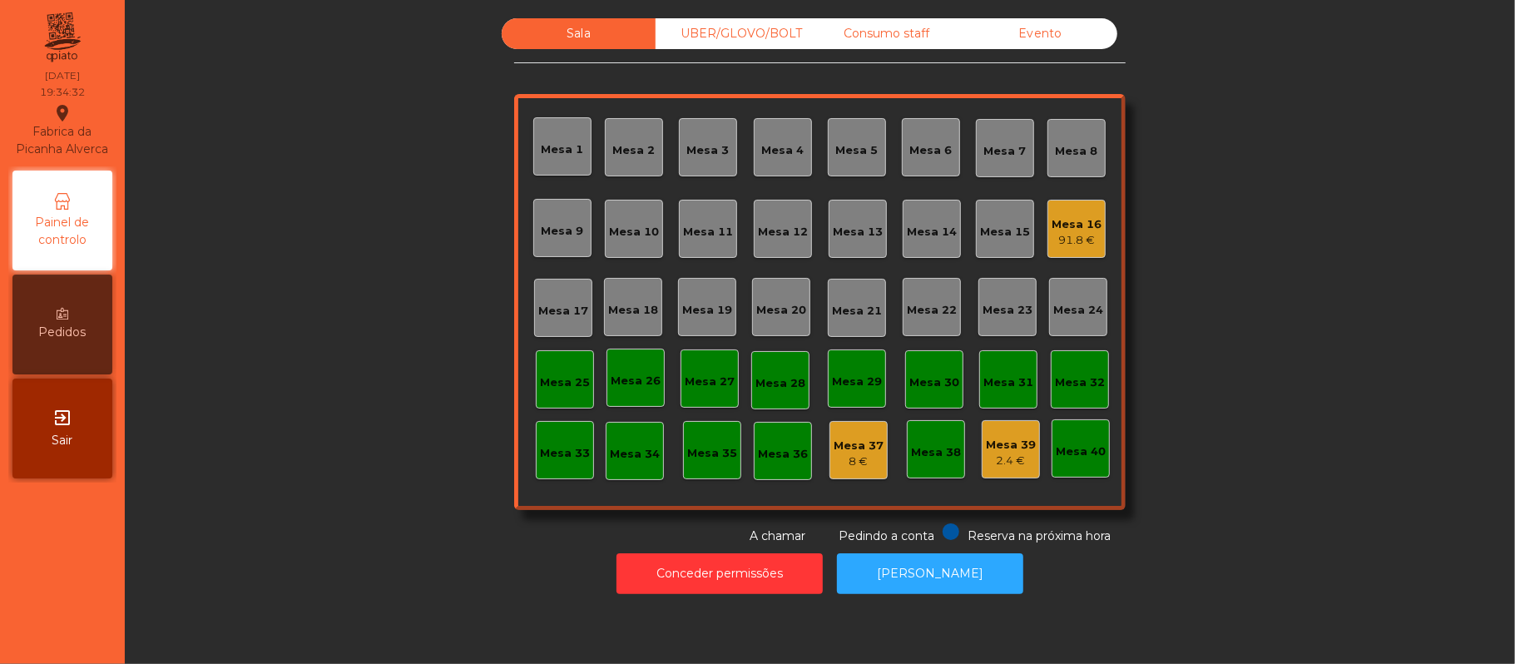
click at [712, 27] on div "UBER/GLOVO/BOLT" at bounding box center [733, 33] width 154 height 31
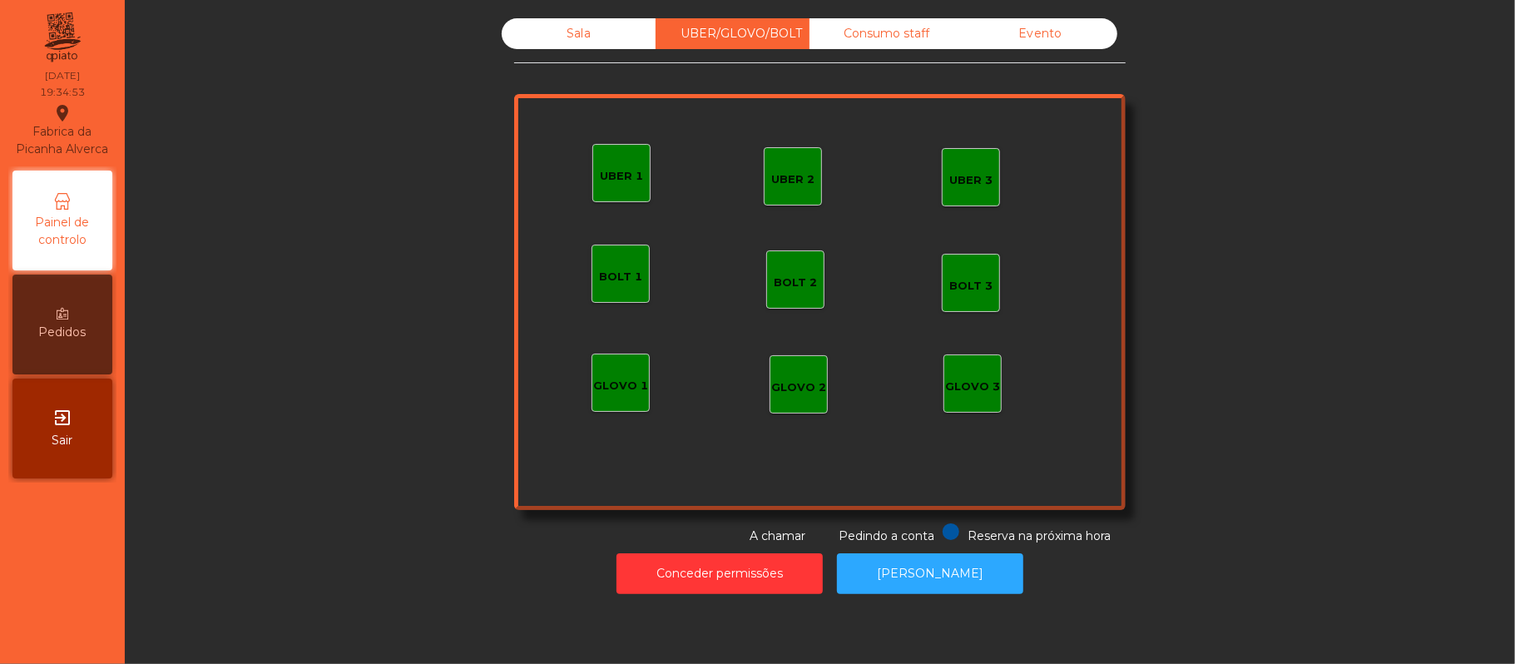
click at [783, 157] on div "UBER 2" at bounding box center [793, 176] width 58 height 58
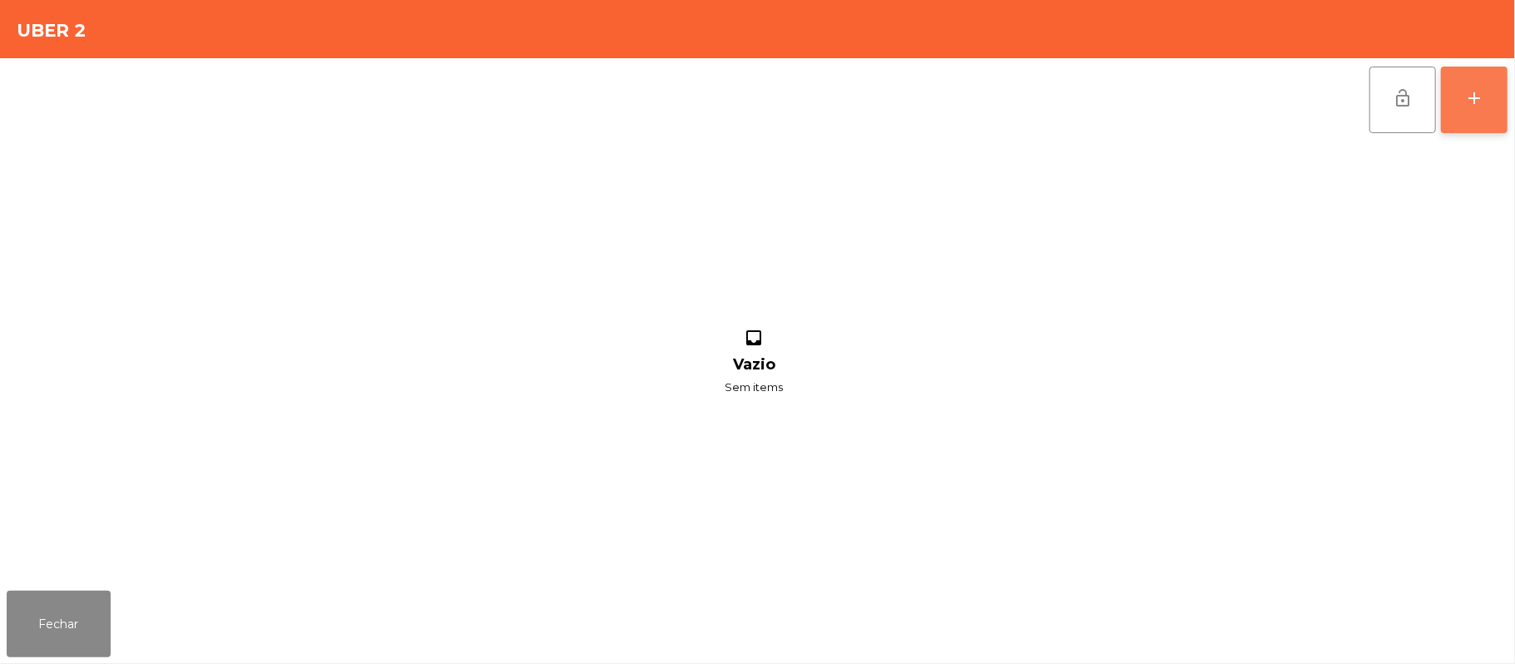
click at [1465, 97] on div "add" at bounding box center [1474, 98] width 20 height 20
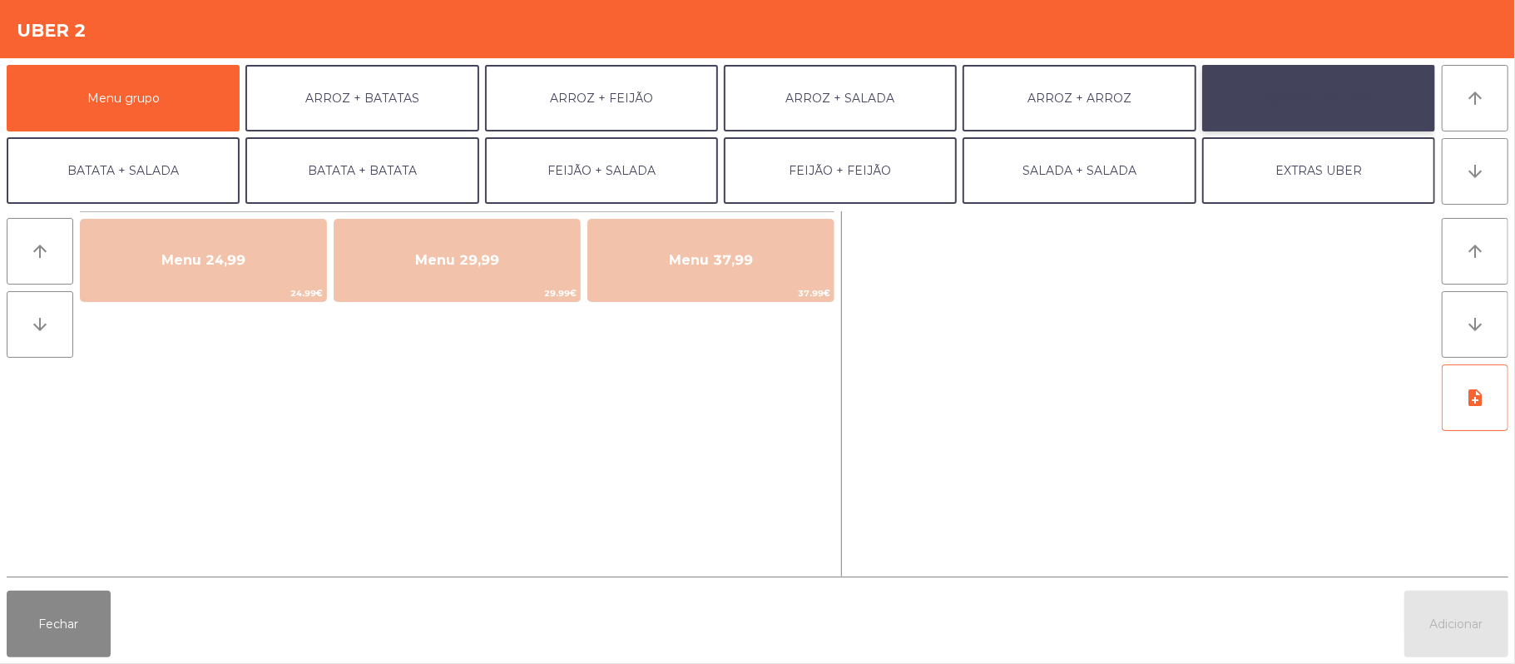
click at [1281, 107] on button "BATATA + FEIJÃO" at bounding box center [1318, 98] width 233 height 67
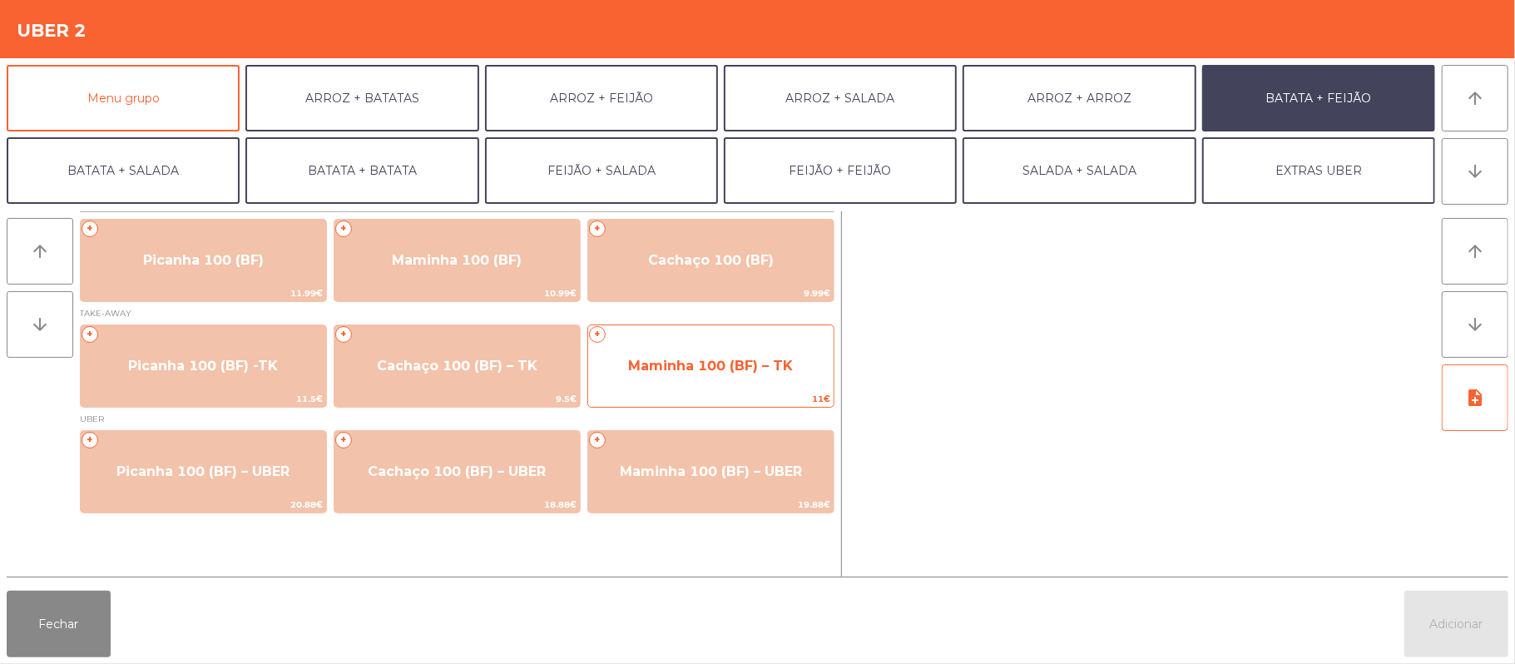
click at [686, 369] on span "Maminha 100 (BF) – TK" at bounding box center [710, 366] width 165 height 16
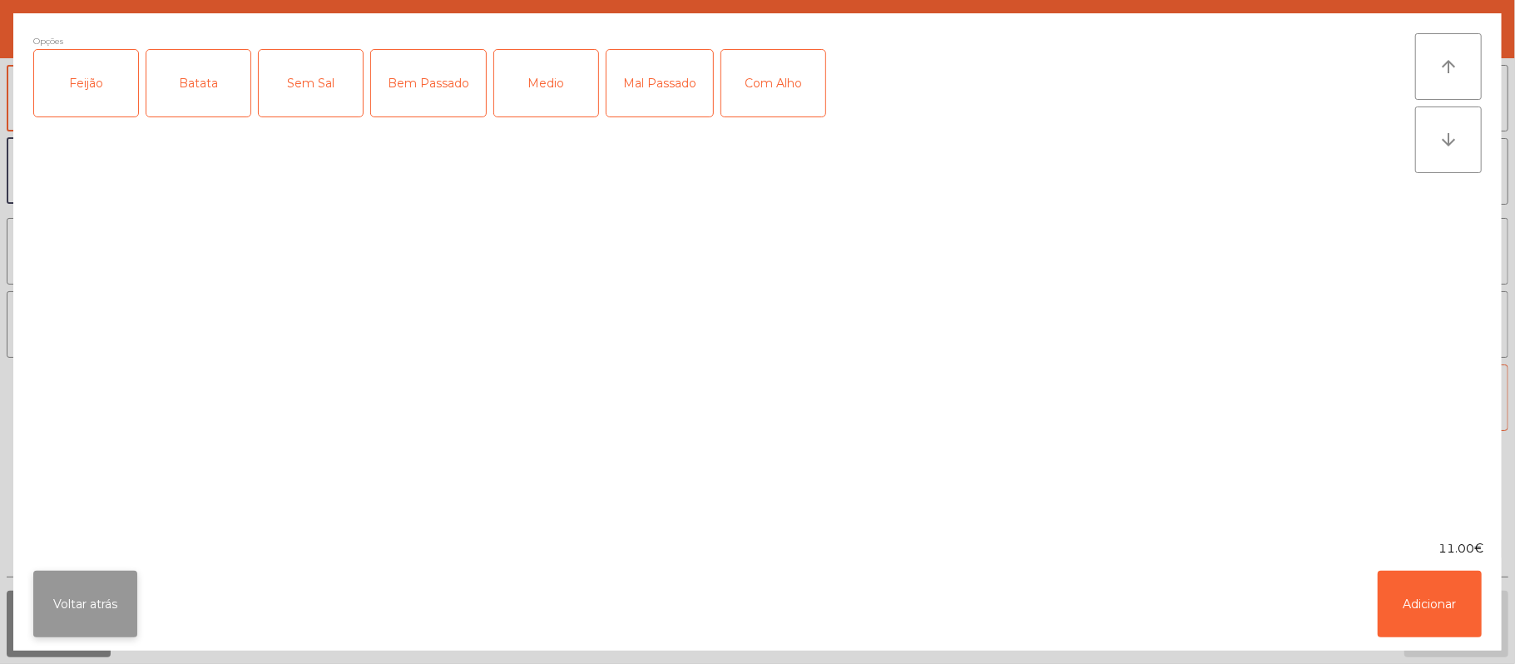
click at [97, 604] on button "Voltar atrás" at bounding box center [85, 604] width 104 height 67
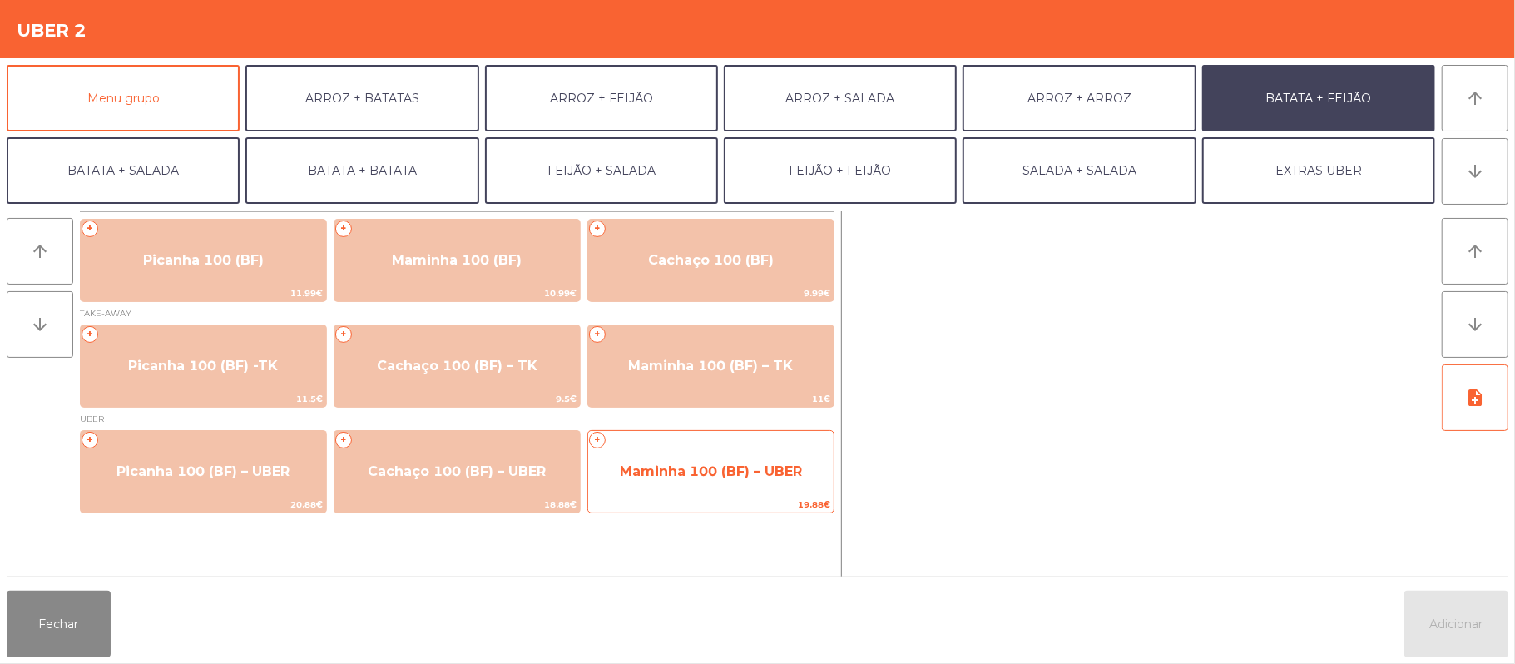
click at [716, 488] on span "Maminha 100 (BF) – UBER" at bounding box center [710, 471] width 245 height 45
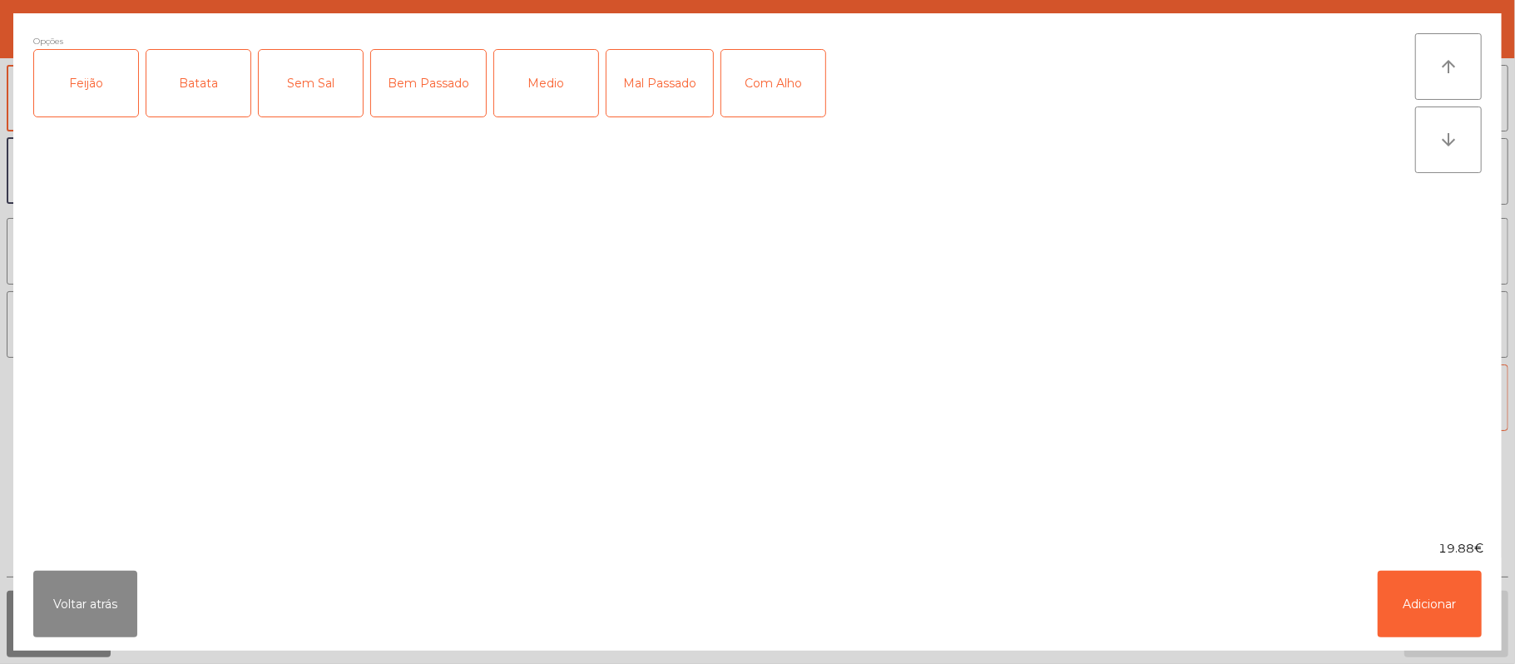
click at [91, 103] on div "Feijão" at bounding box center [86, 83] width 104 height 67
click at [207, 83] on div "Batata" at bounding box center [198, 83] width 104 height 67
click at [567, 80] on div "Medio" at bounding box center [546, 83] width 104 height 67
click at [430, 71] on div "Bem Passado" at bounding box center [428, 83] width 115 height 67
click at [795, 78] on div "Com Alho" at bounding box center [773, 83] width 104 height 67
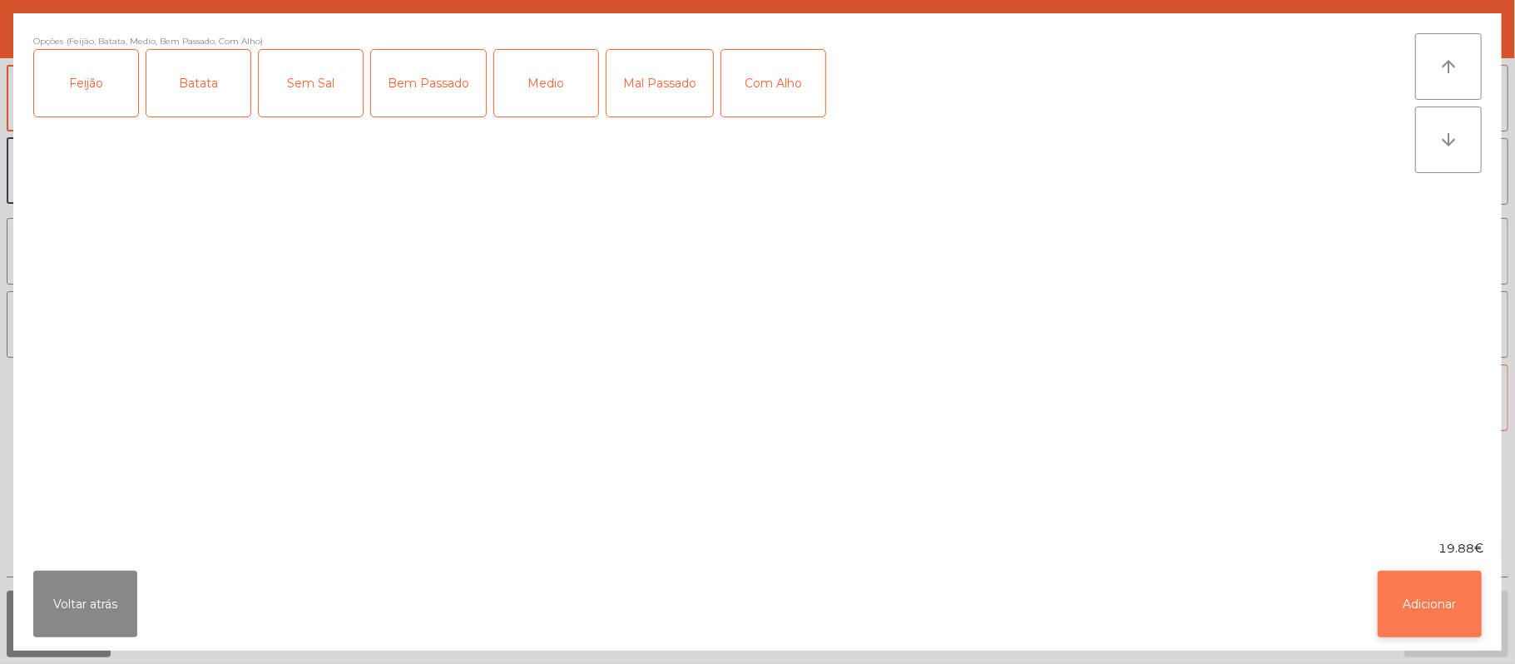
click at [1426, 620] on button "Adicionar" at bounding box center [1430, 604] width 104 height 67
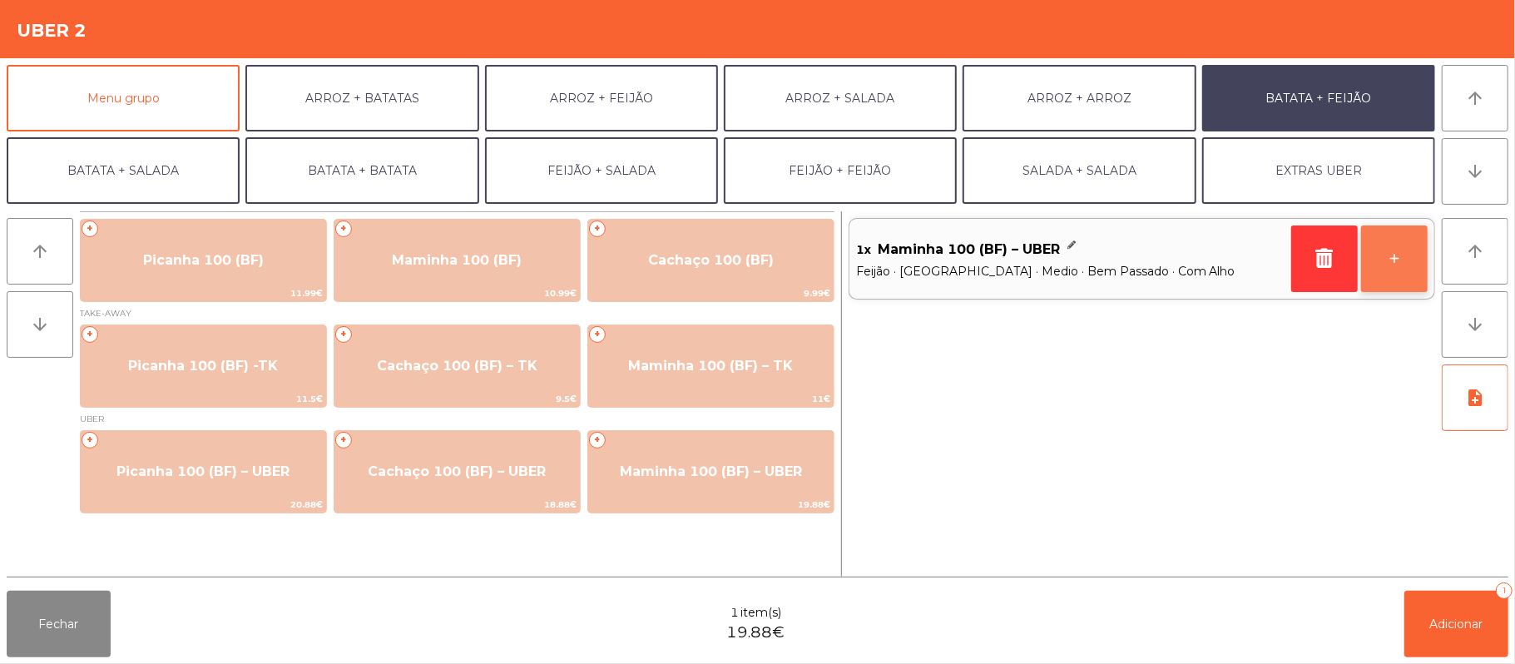
click at [1396, 247] on button "+" at bounding box center [1394, 258] width 67 height 67
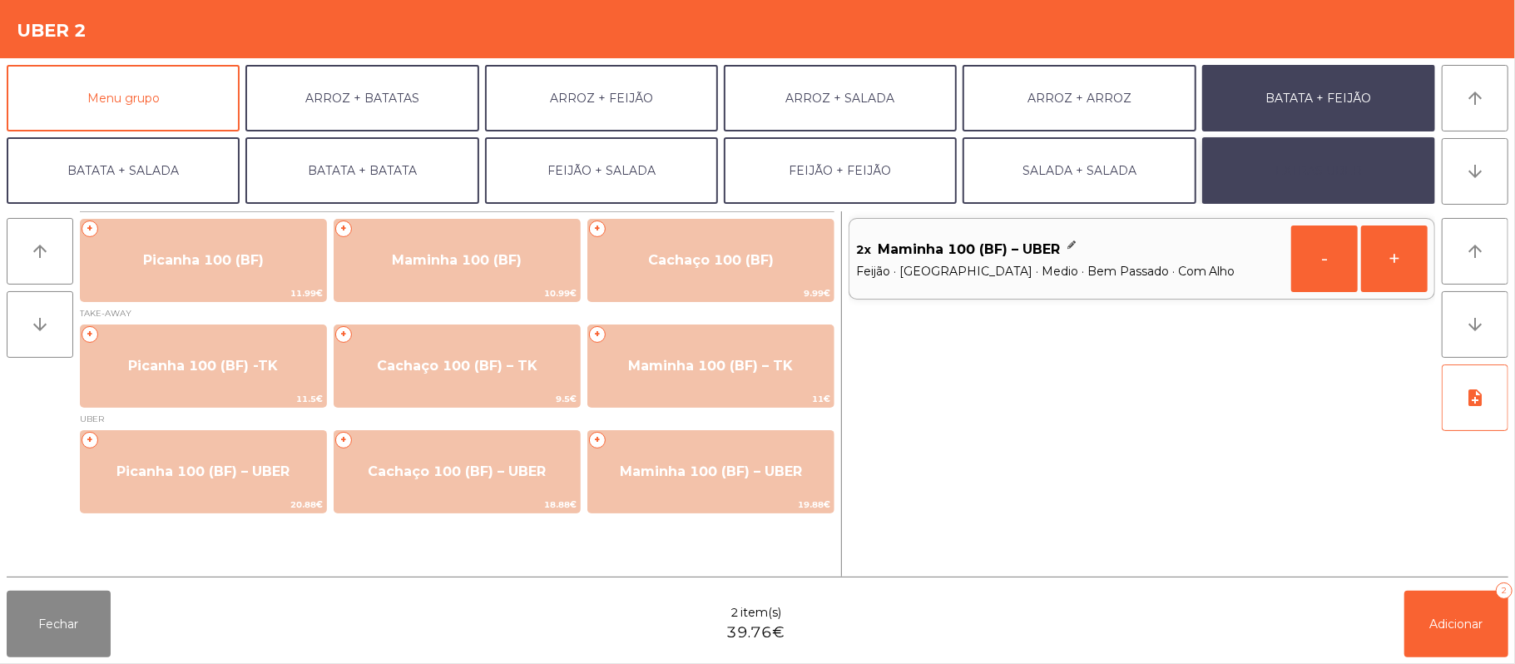
click at [1282, 187] on button "EXTRAS UBER" at bounding box center [1318, 170] width 233 height 67
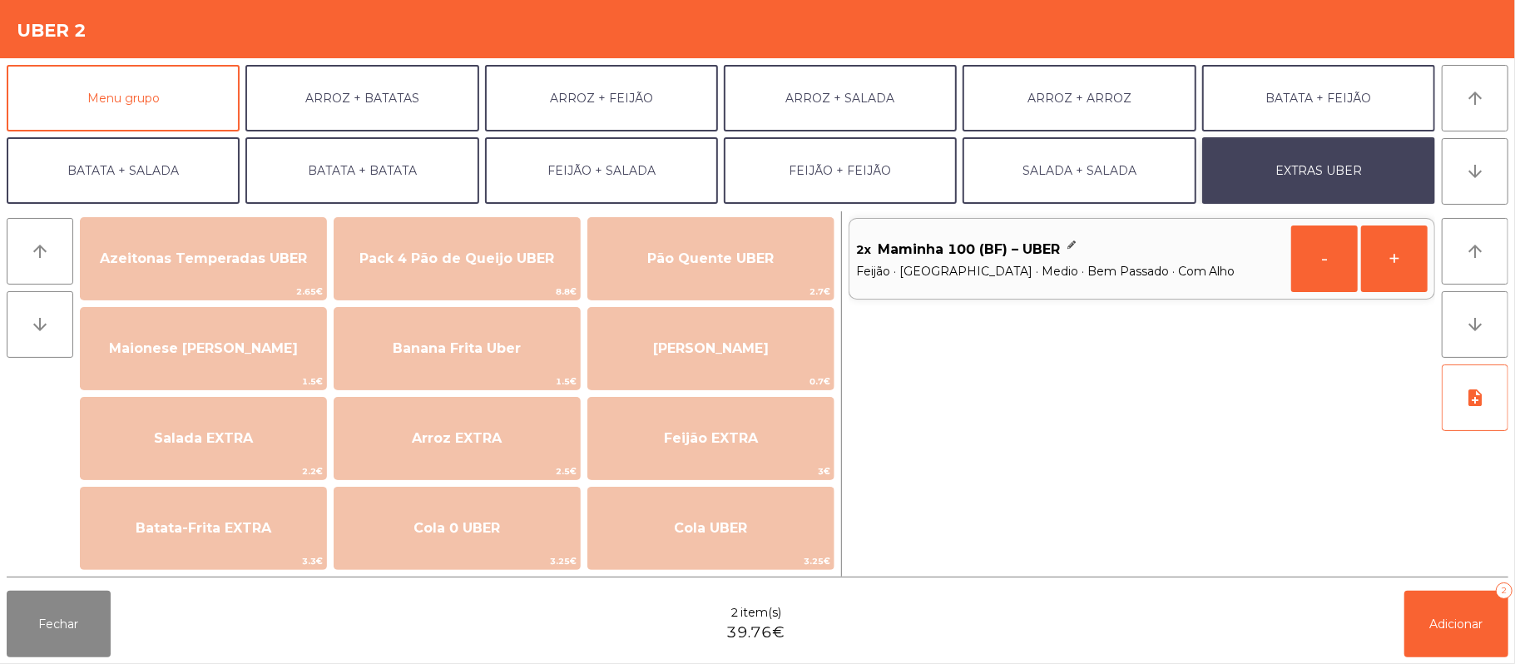
scroll to position [0, 0]
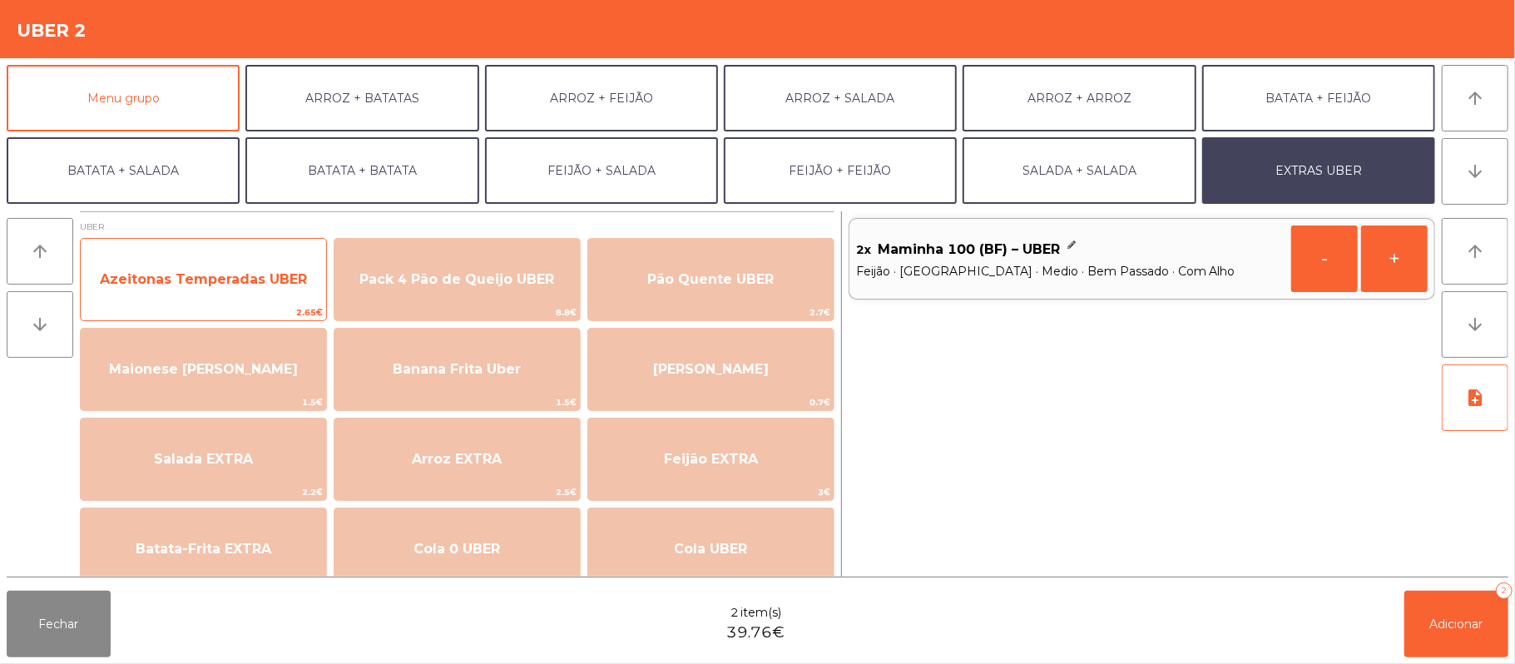
click at [298, 295] on span "Azeitonas Temperadas UBER" at bounding box center [203, 279] width 245 height 45
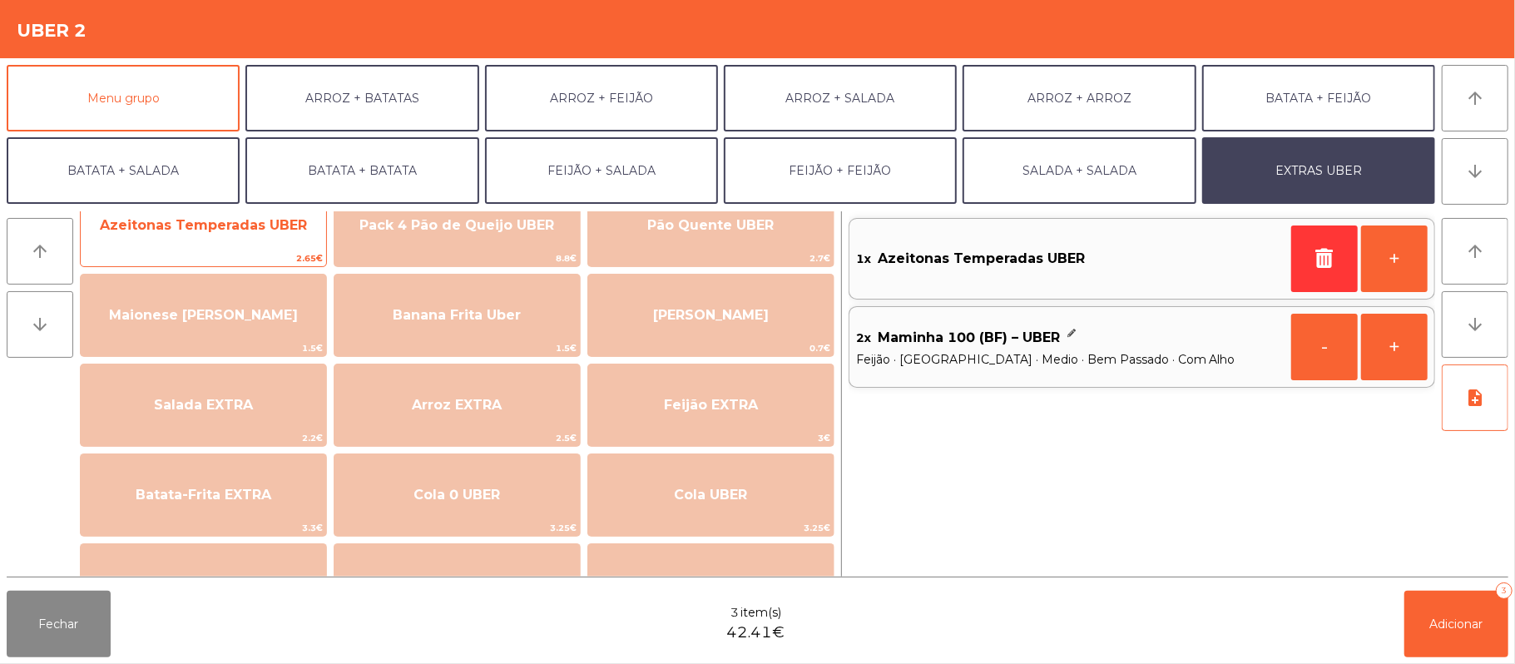
scroll to position [55, 0]
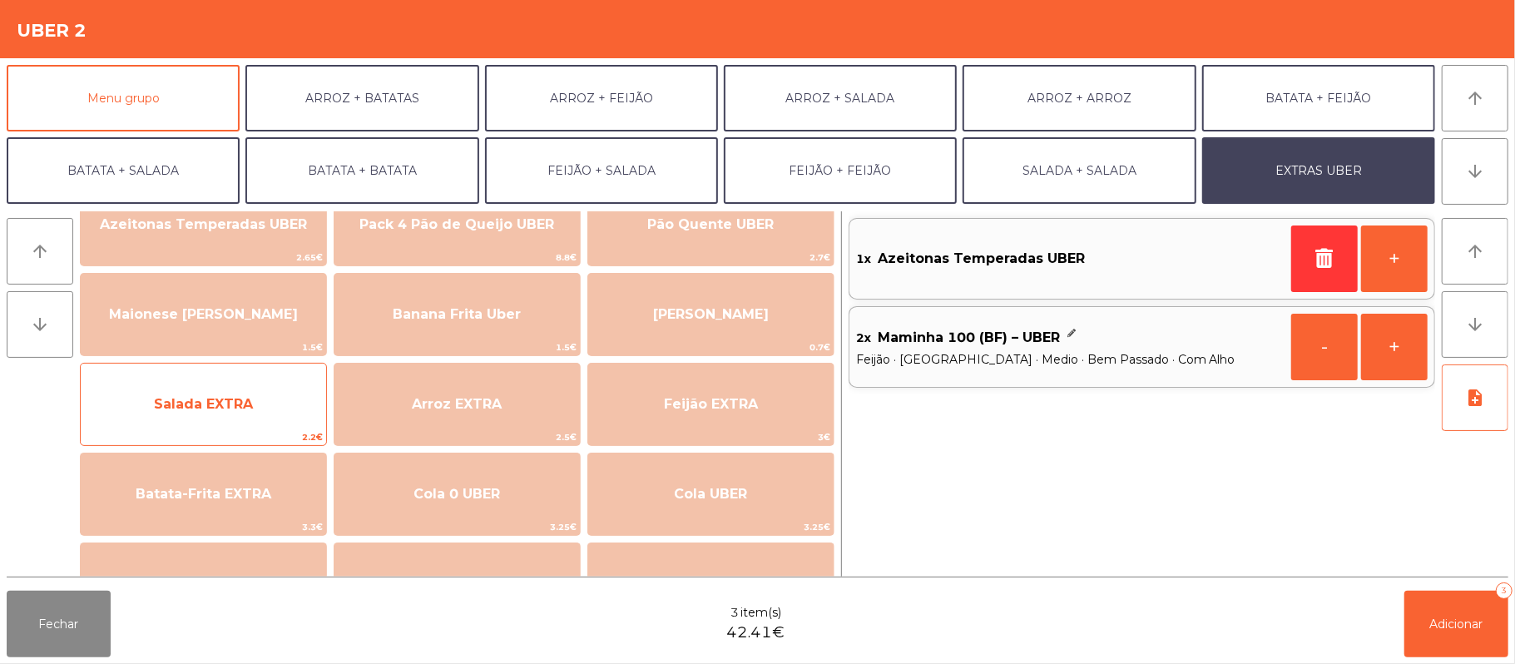
click at [264, 408] on span "Salada EXTRA" at bounding box center [203, 404] width 245 height 45
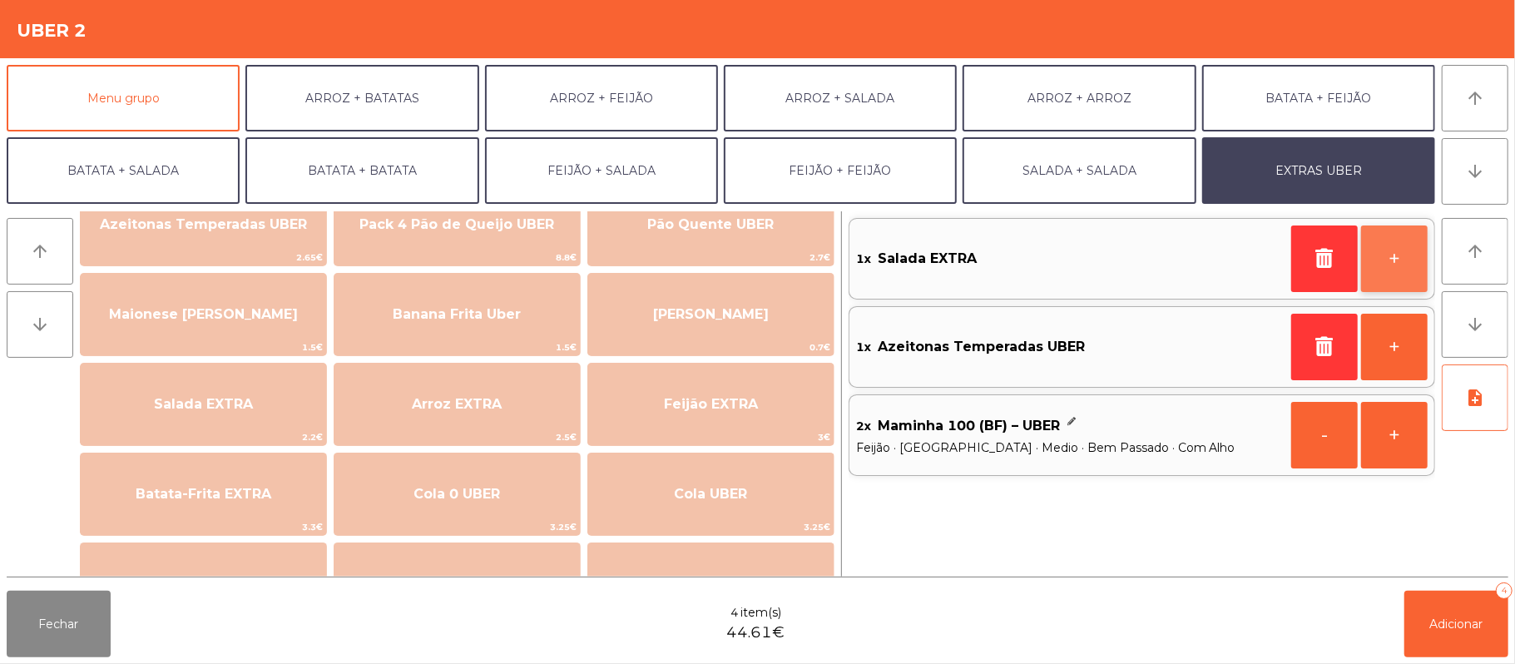
click at [1400, 258] on button "+" at bounding box center [1394, 258] width 67 height 67
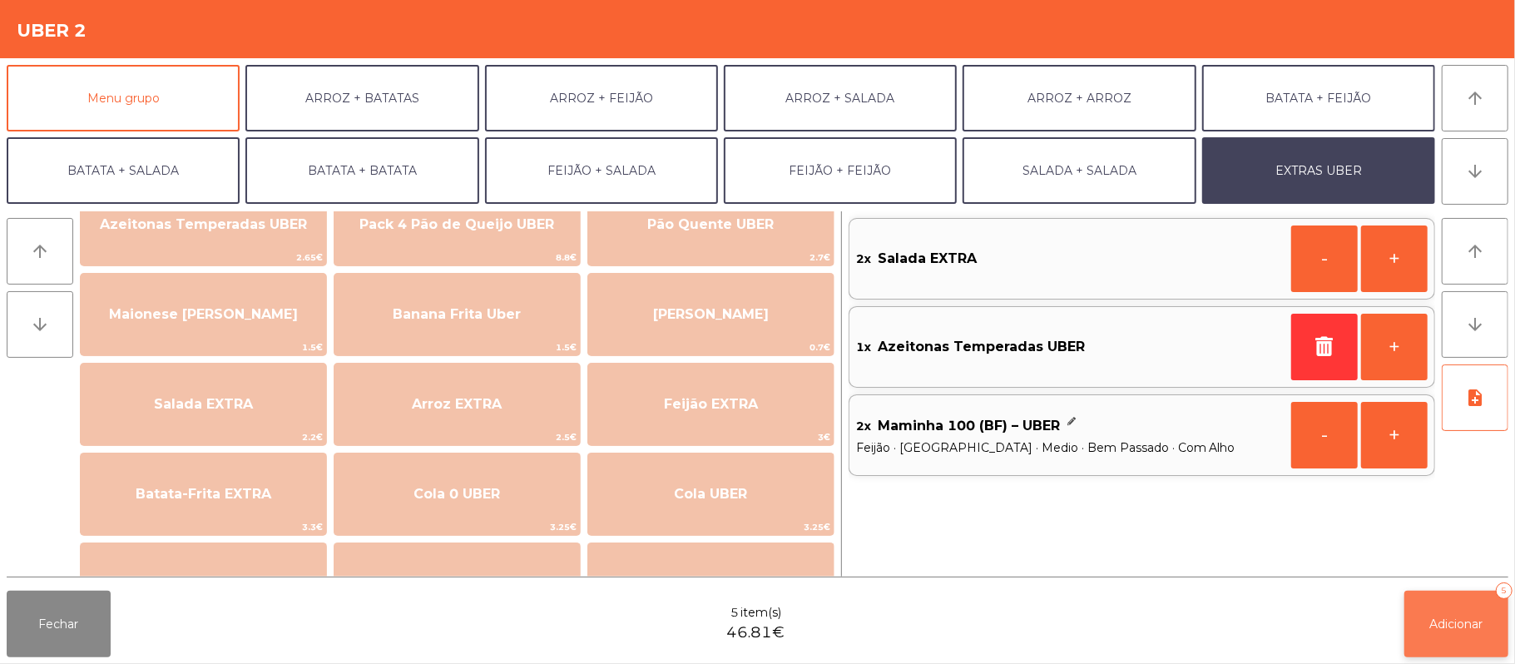
click at [1464, 624] on span "Adicionar" at bounding box center [1456, 624] width 53 height 15
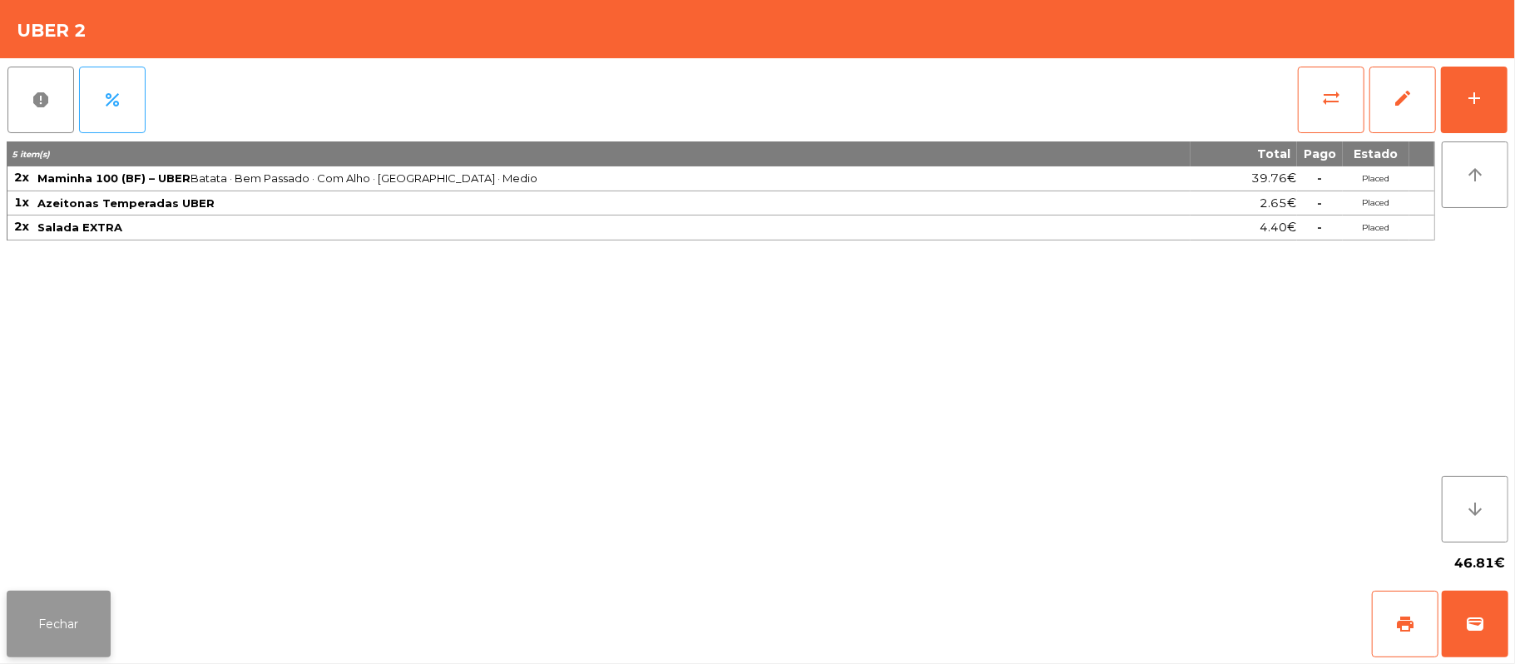
click at [77, 637] on button "Fechar" at bounding box center [59, 624] width 104 height 67
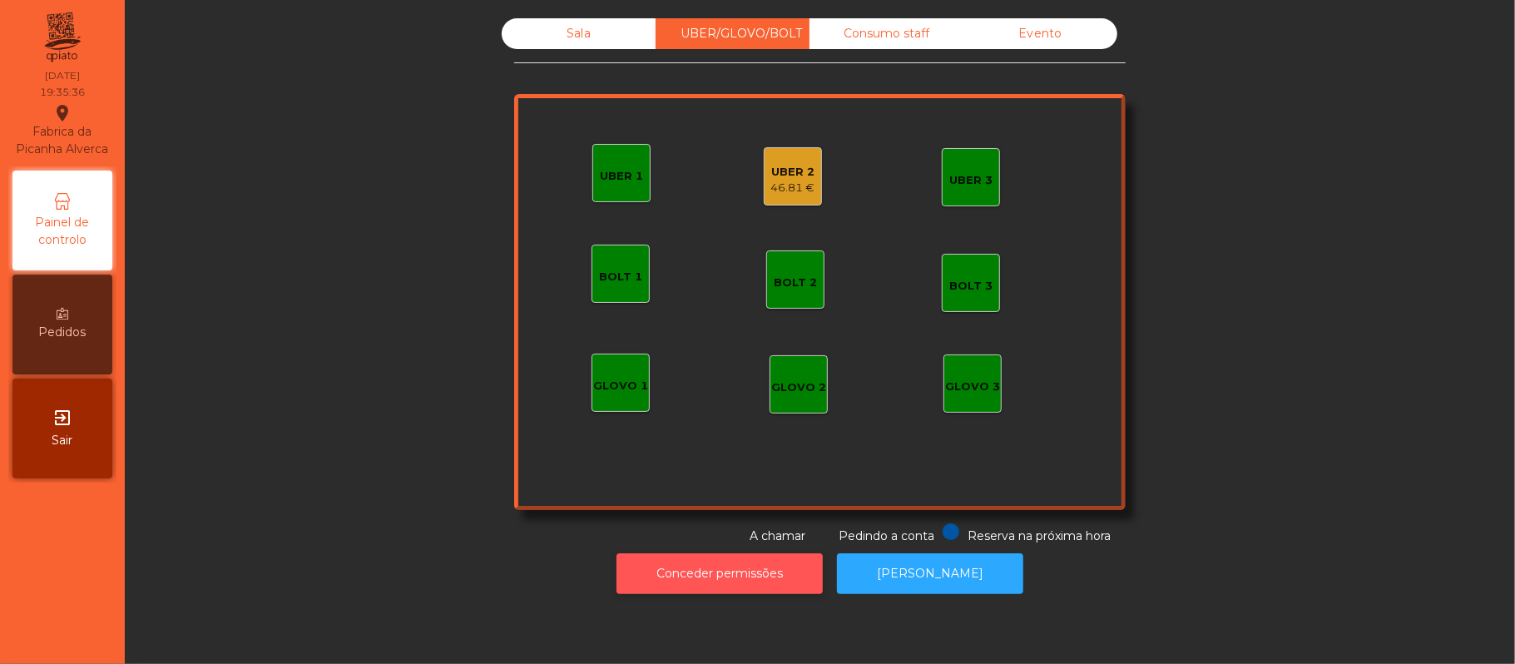
click at [711, 591] on button "Conceder permissões" at bounding box center [720, 573] width 206 height 41
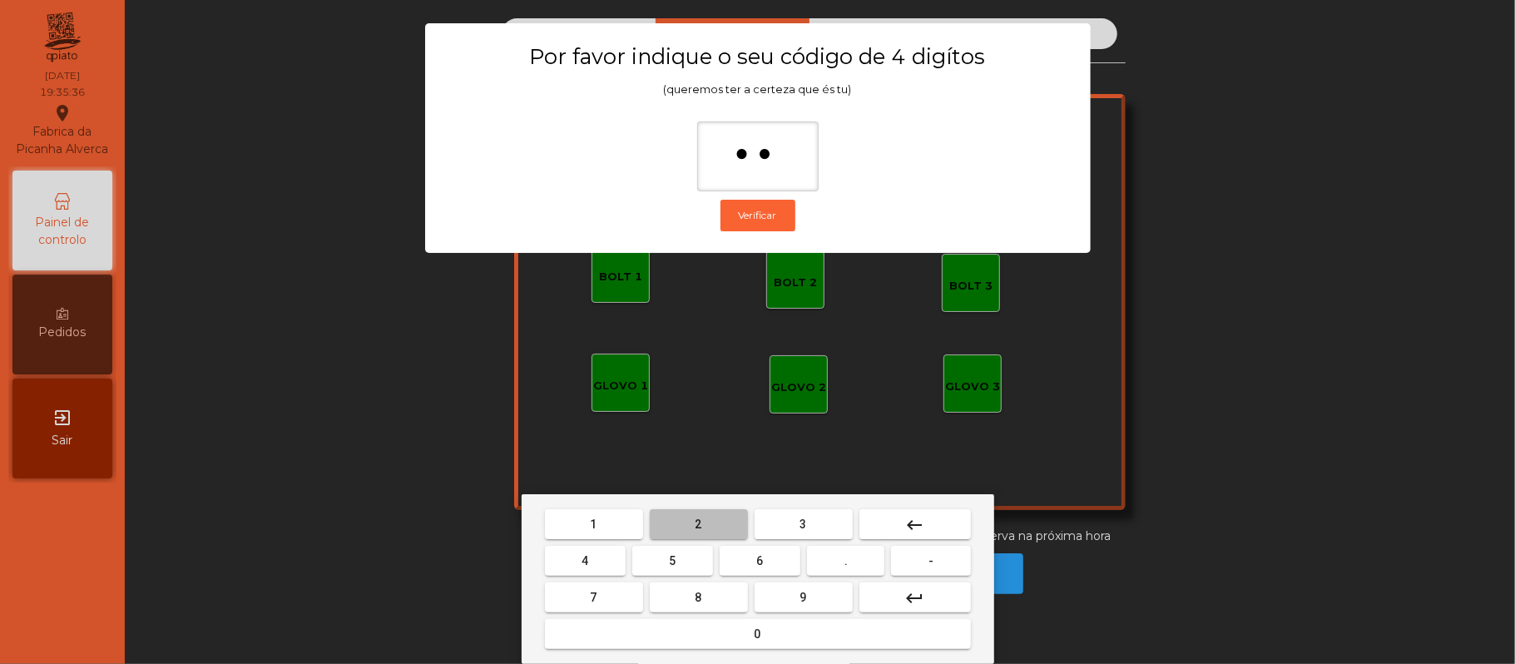
type input "***"
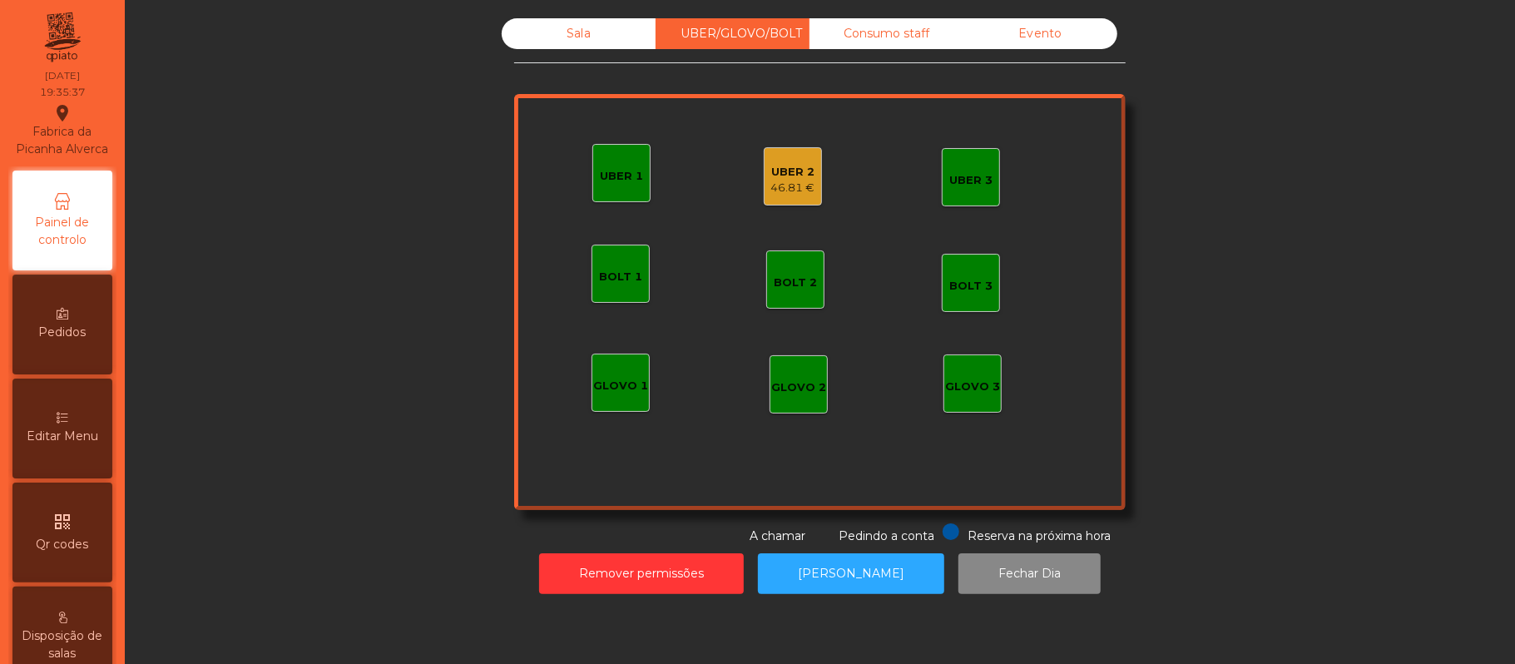
click at [804, 187] on div "46.81 €" at bounding box center [793, 188] width 44 height 17
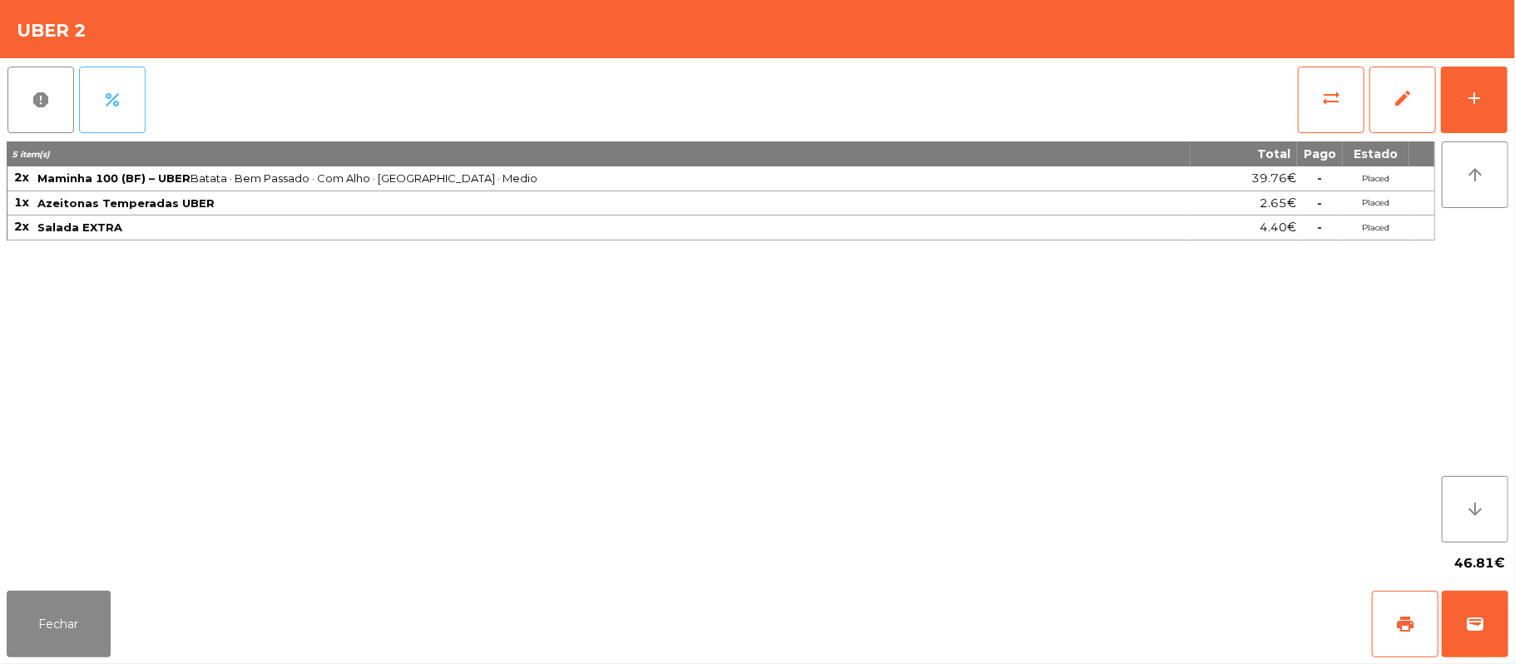
click at [141, 83] on button "percent" at bounding box center [112, 100] width 67 height 67
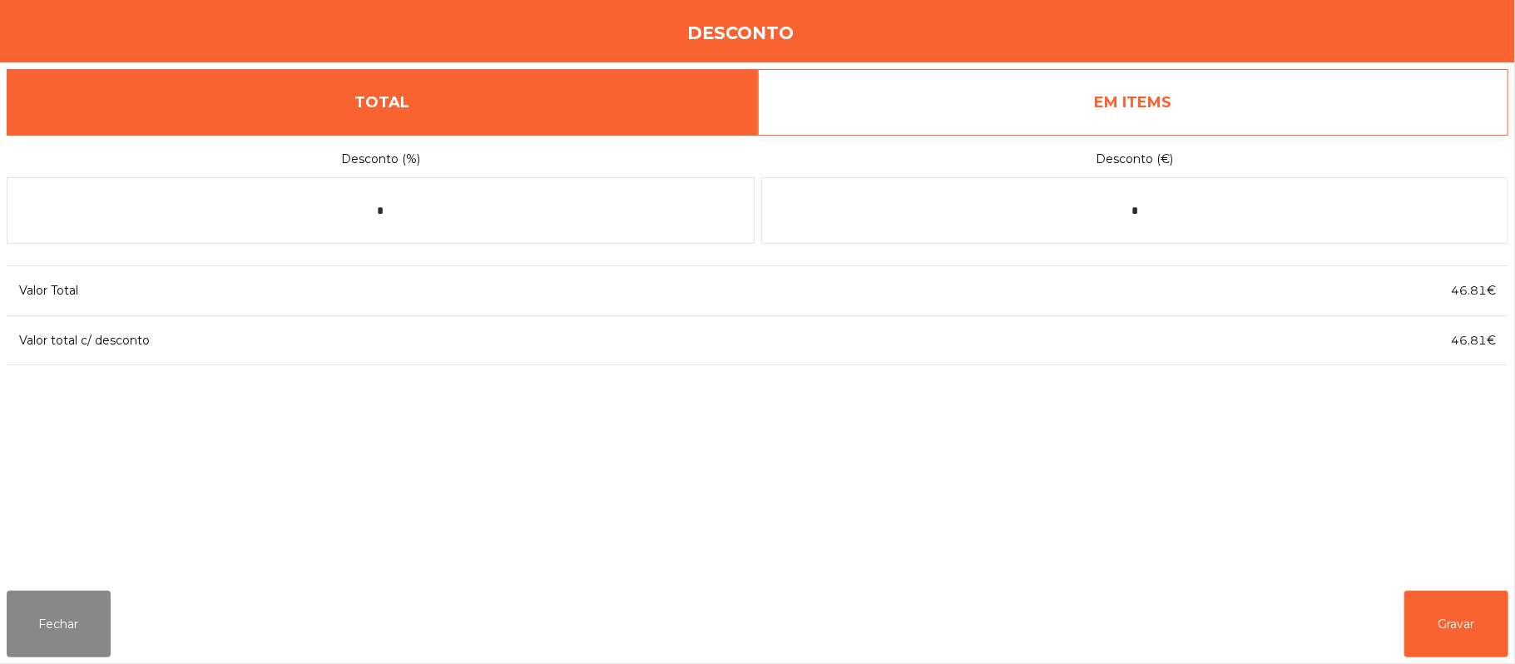
click at [1163, 115] on link "EM ITEMS" at bounding box center [1133, 102] width 751 height 67
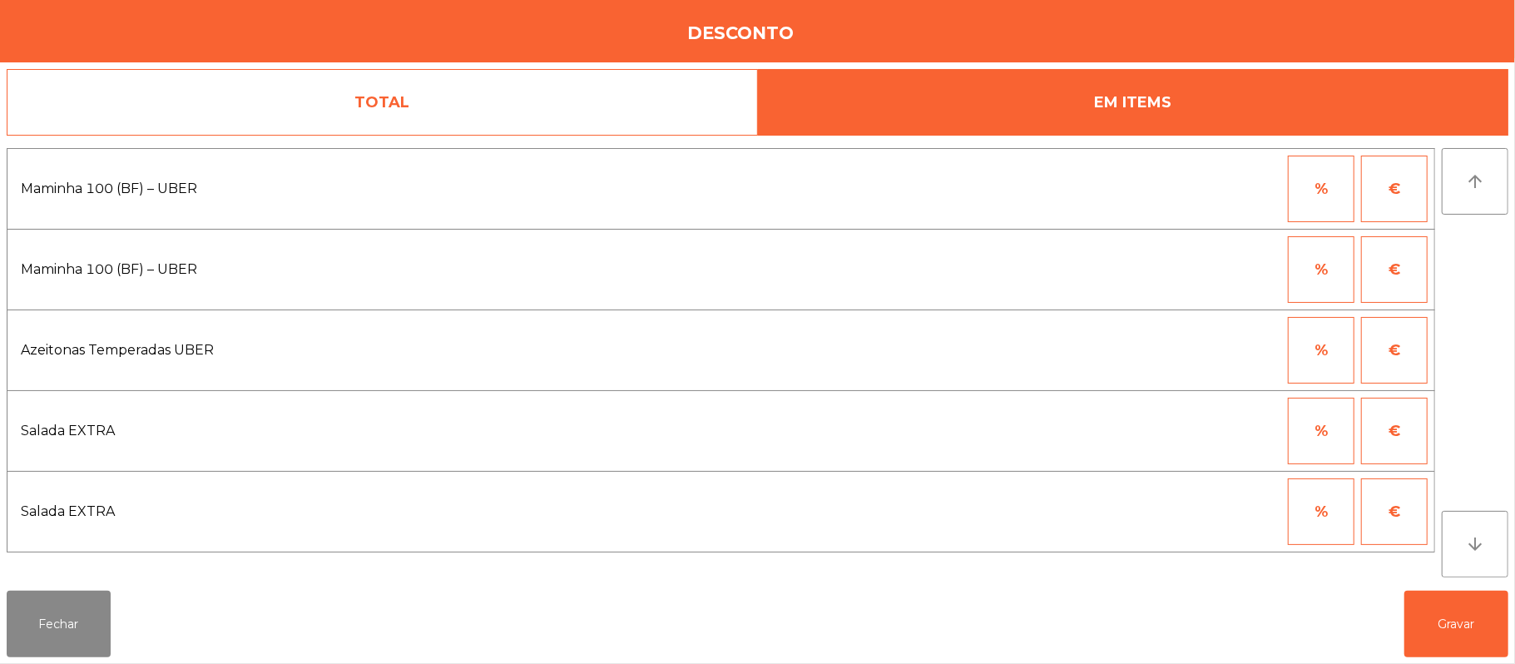
click at [1301, 277] on button "%" at bounding box center [1321, 269] width 67 height 67
click at [1233, 274] on input "*" at bounding box center [1239, 269] width 83 height 67
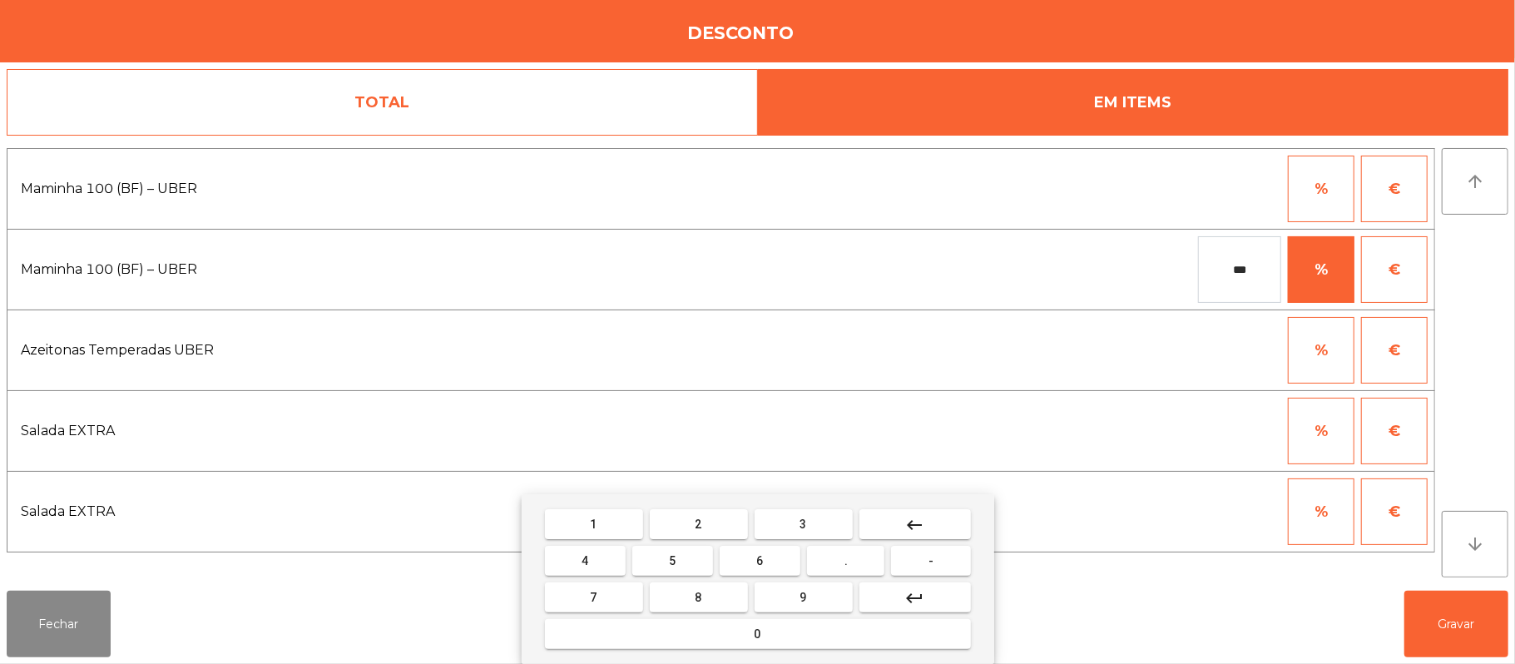
type input "***"
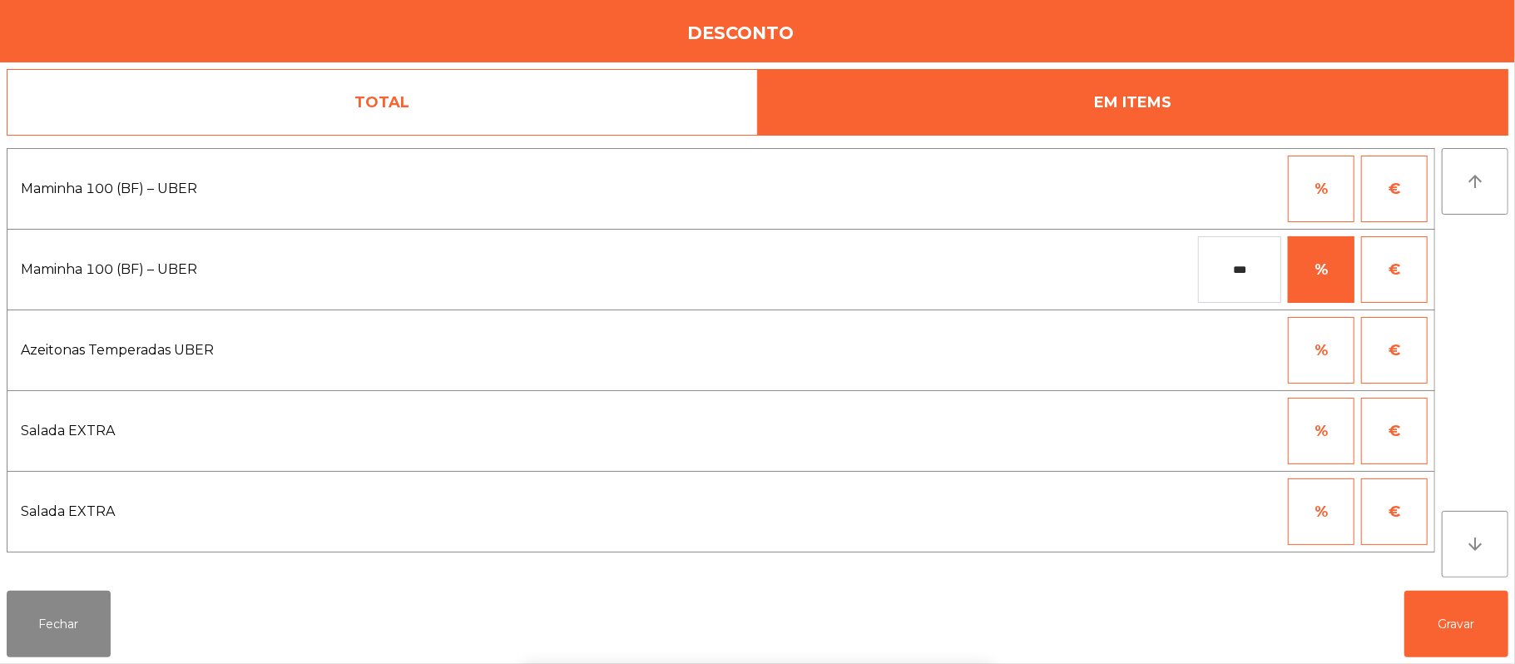
click at [1456, 637] on div "1 2 3 keyboard_backspace 4 5 6 . - 7 8 9 keyboard_return 0" at bounding box center [757, 579] width 1515 height 170
click at [1464, 647] on button "Gravar" at bounding box center [1457, 624] width 104 height 67
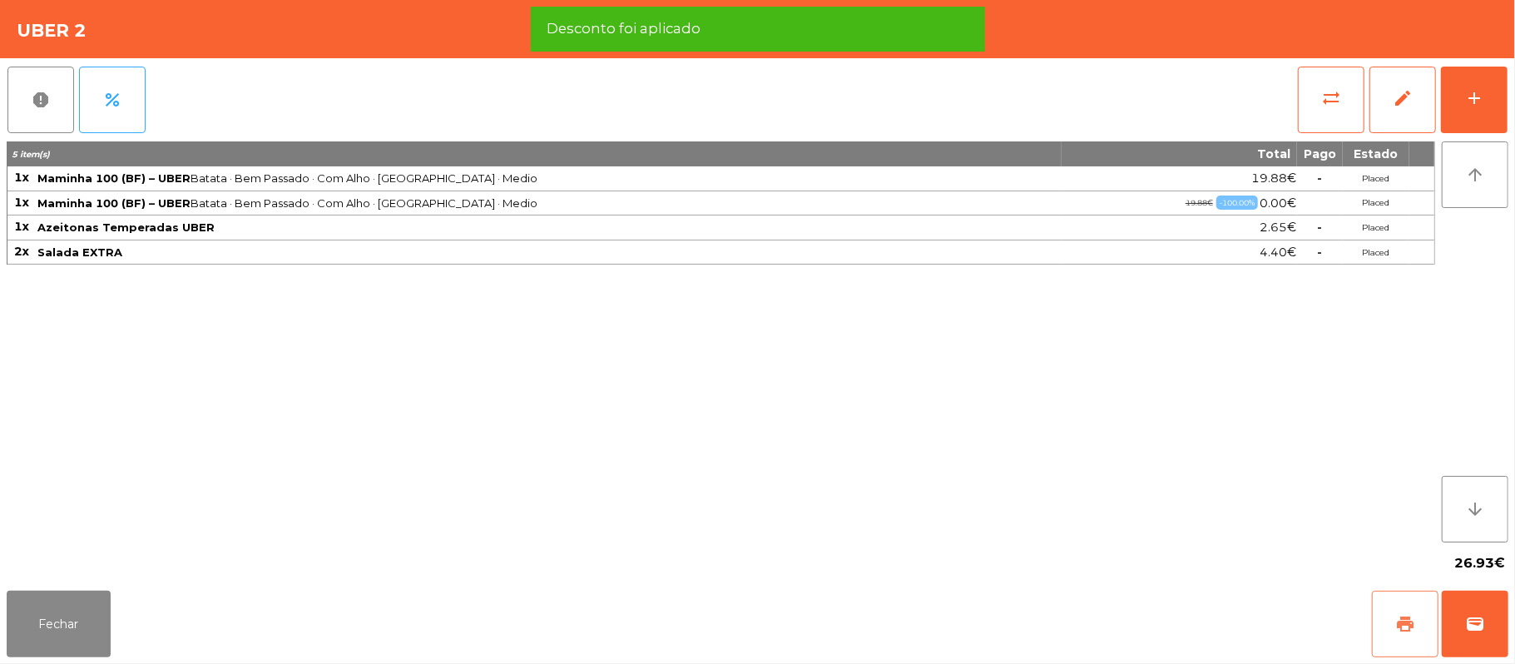
click at [1395, 601] on button "print" at bounding box center [1405, 624] width 67 height 67
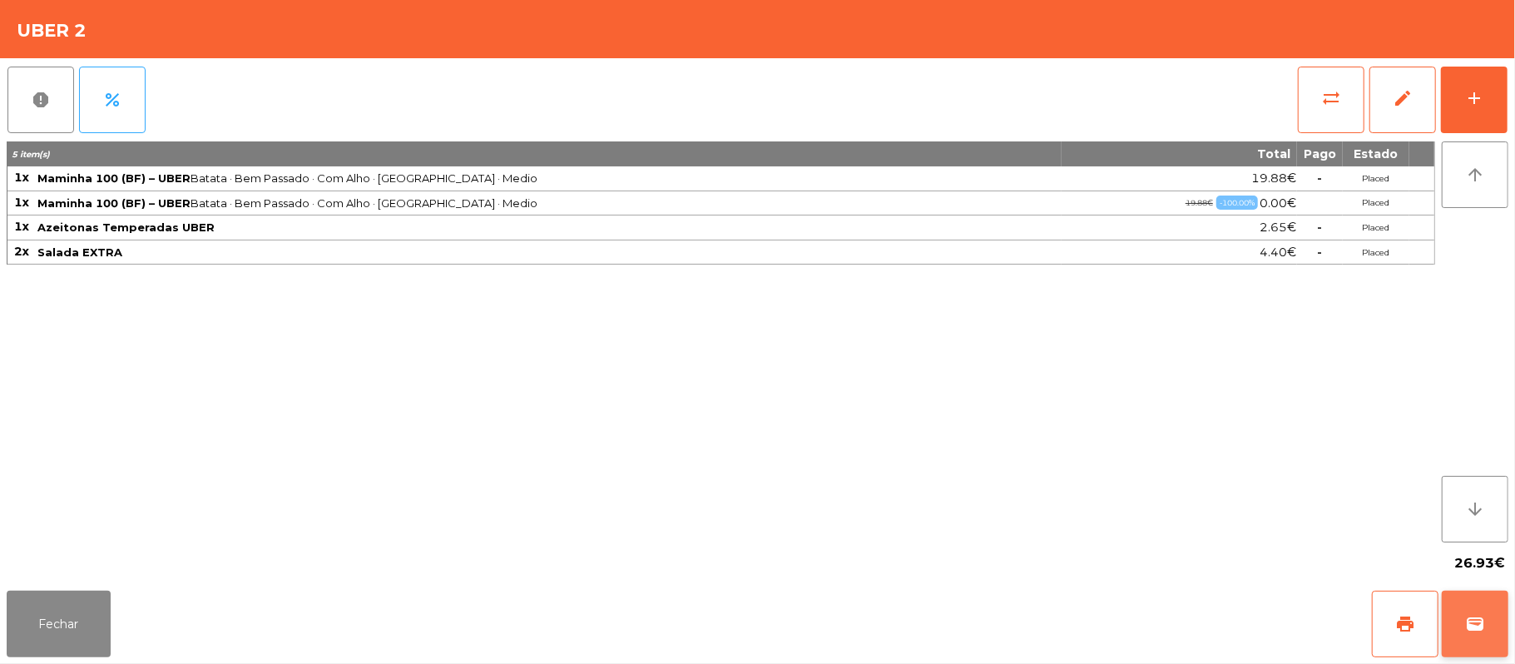
click at [1472, 624] on span "wallet" at bounding box center [1475, 624] width 20 height 20
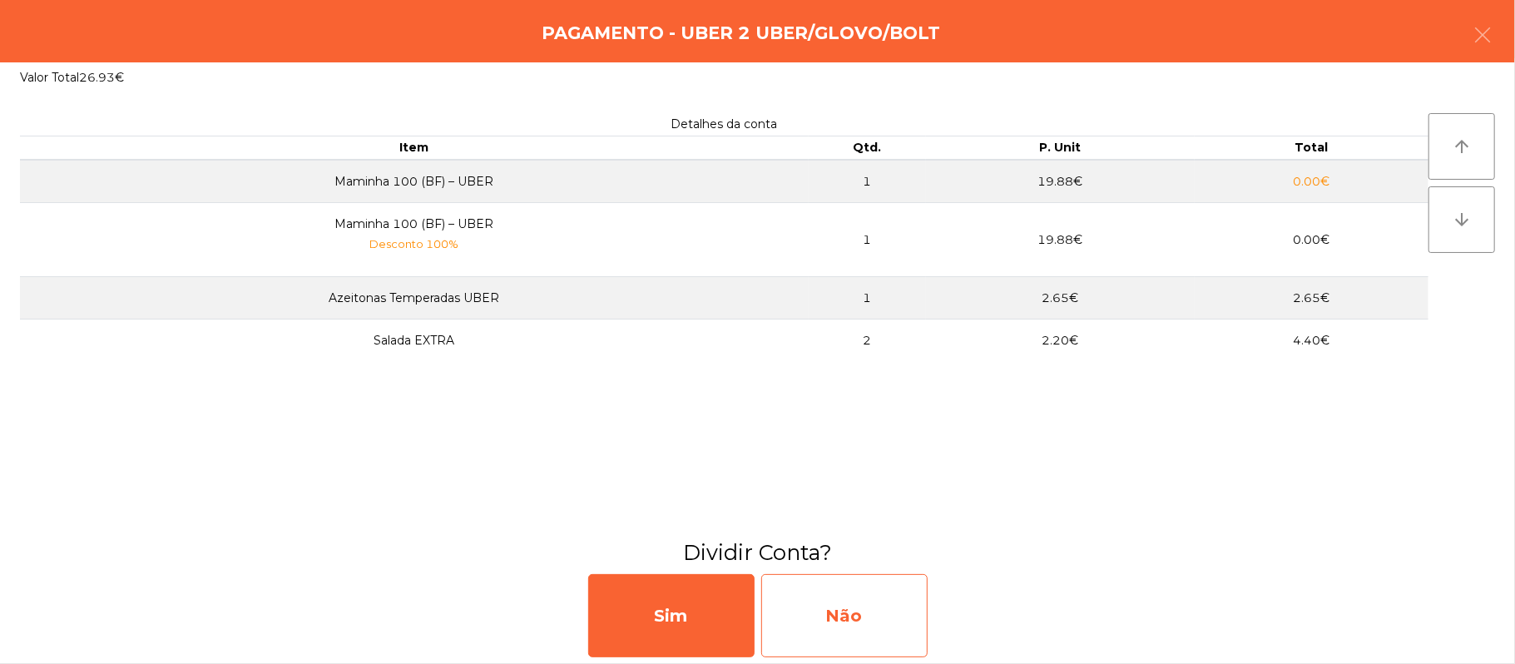
click at [846, 612] on div "Não" at bounding box center [844, 615] width 166 height 83
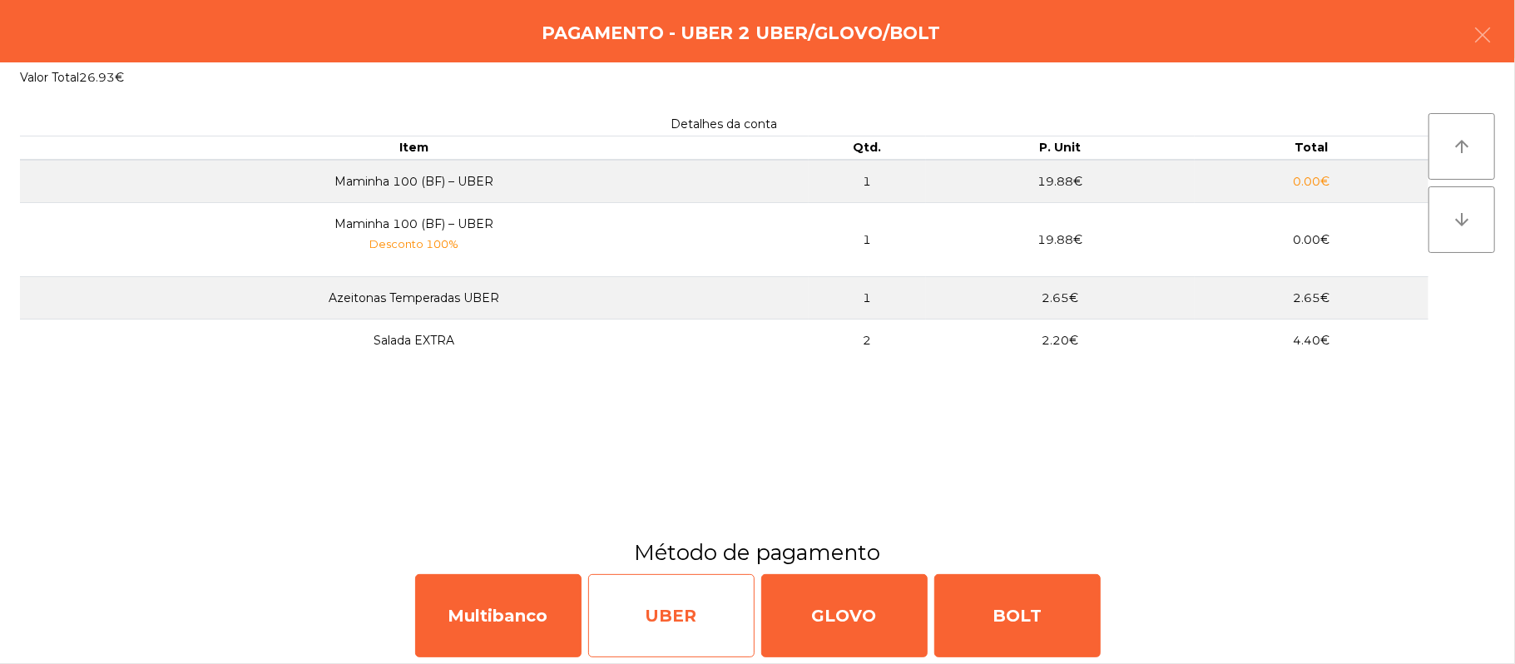
click at [676, 621] on div "UBER" at bounding box center [671, 615] width 166 height 83
select select "**"
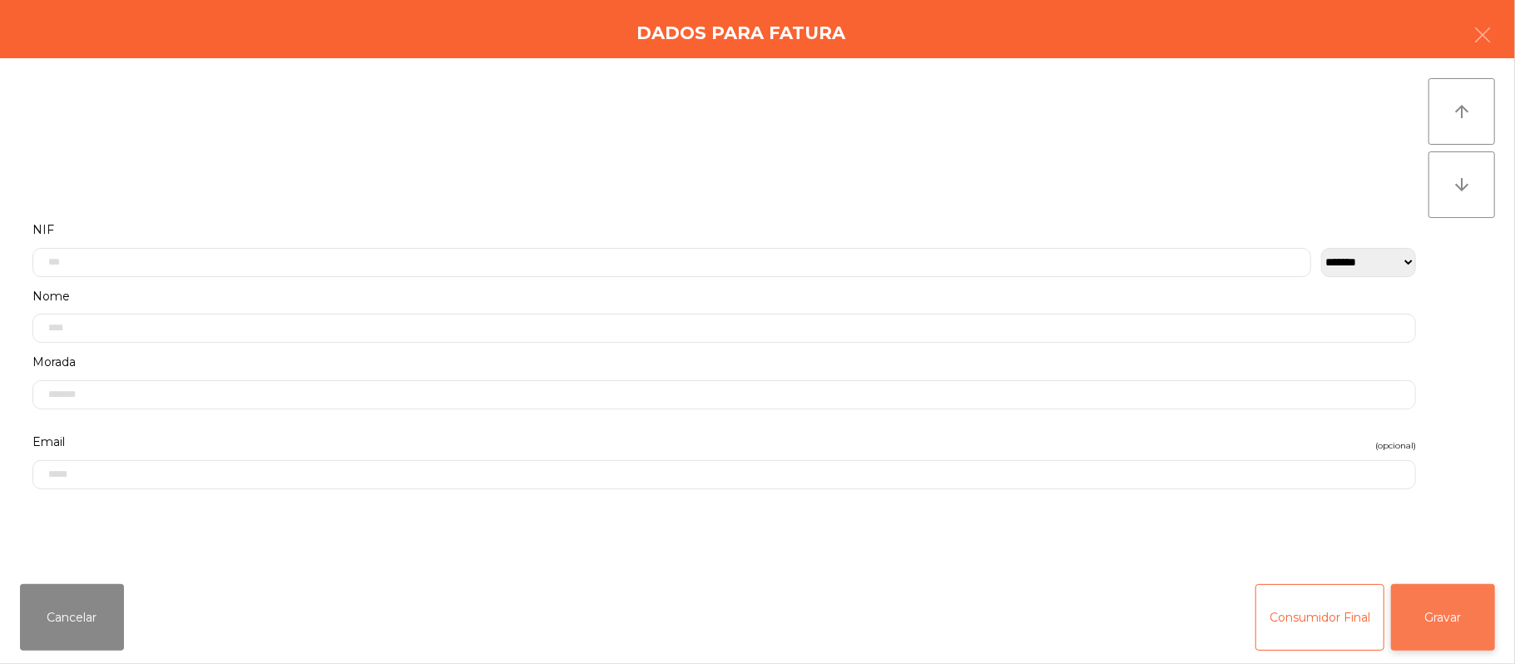
click at [1431, 617] on button "Gravar" at bounding box center [1443, 617] width 104 height 67
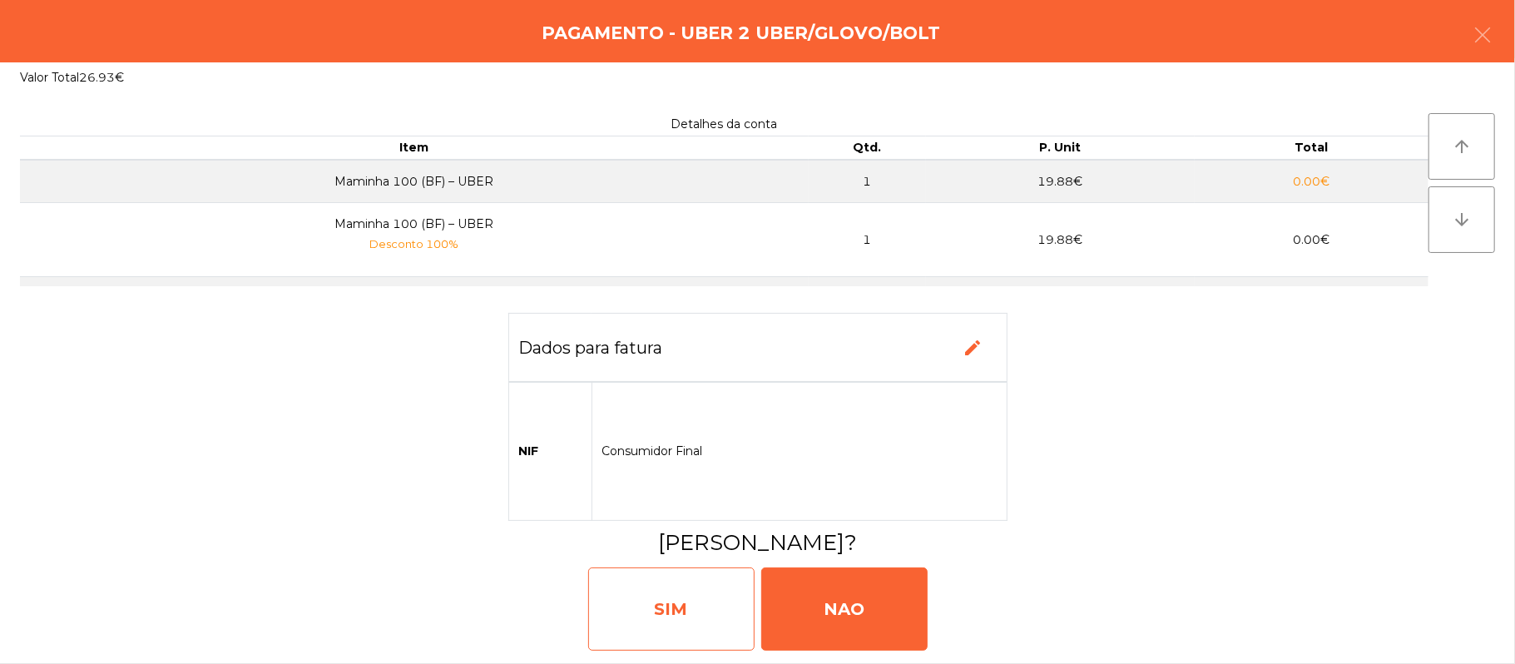
click at [656, 619] on div "SIM" at bounding box center [671, 608] width 166 height 83
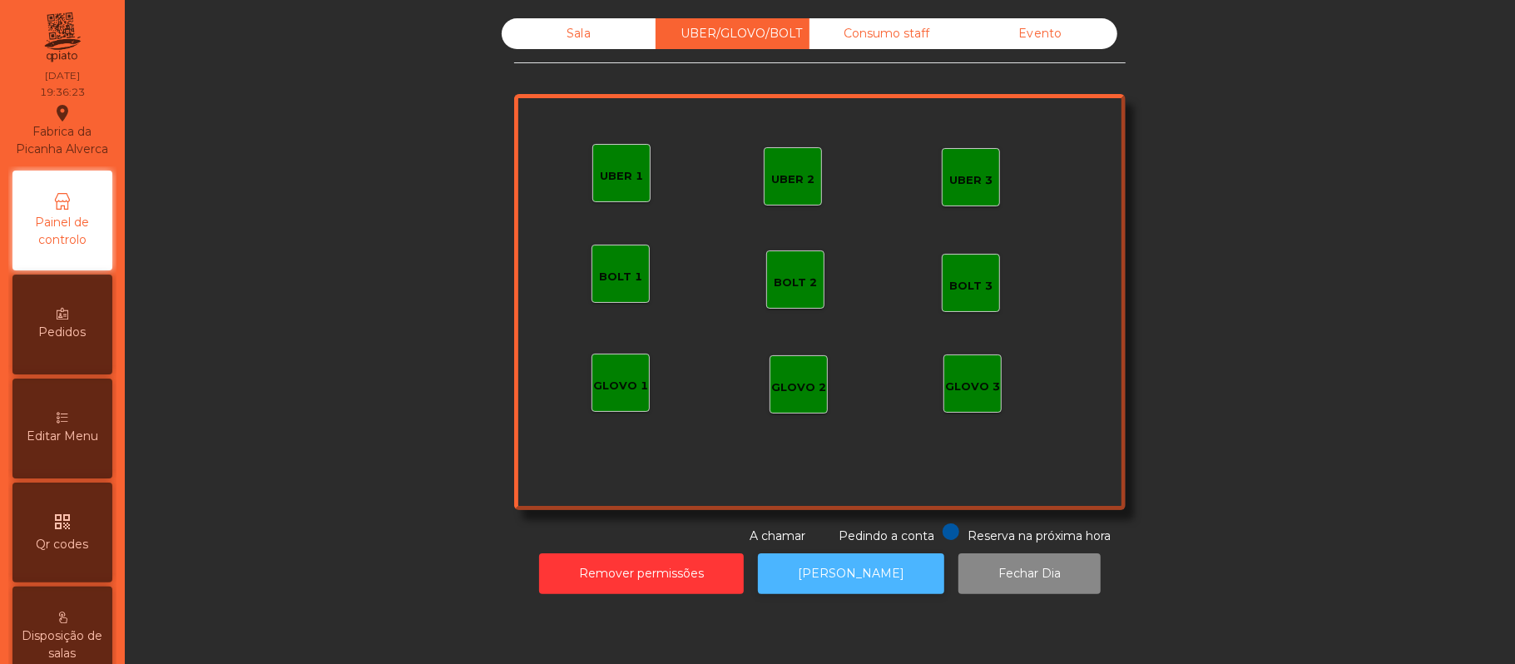
click at [860, 572] on button "[PERSON_NAME]" at bounding box center [851, 573] width 186 height 41
click at [583, 31] on div "Sala" at bounding box center [579, 33] width 154 height 31
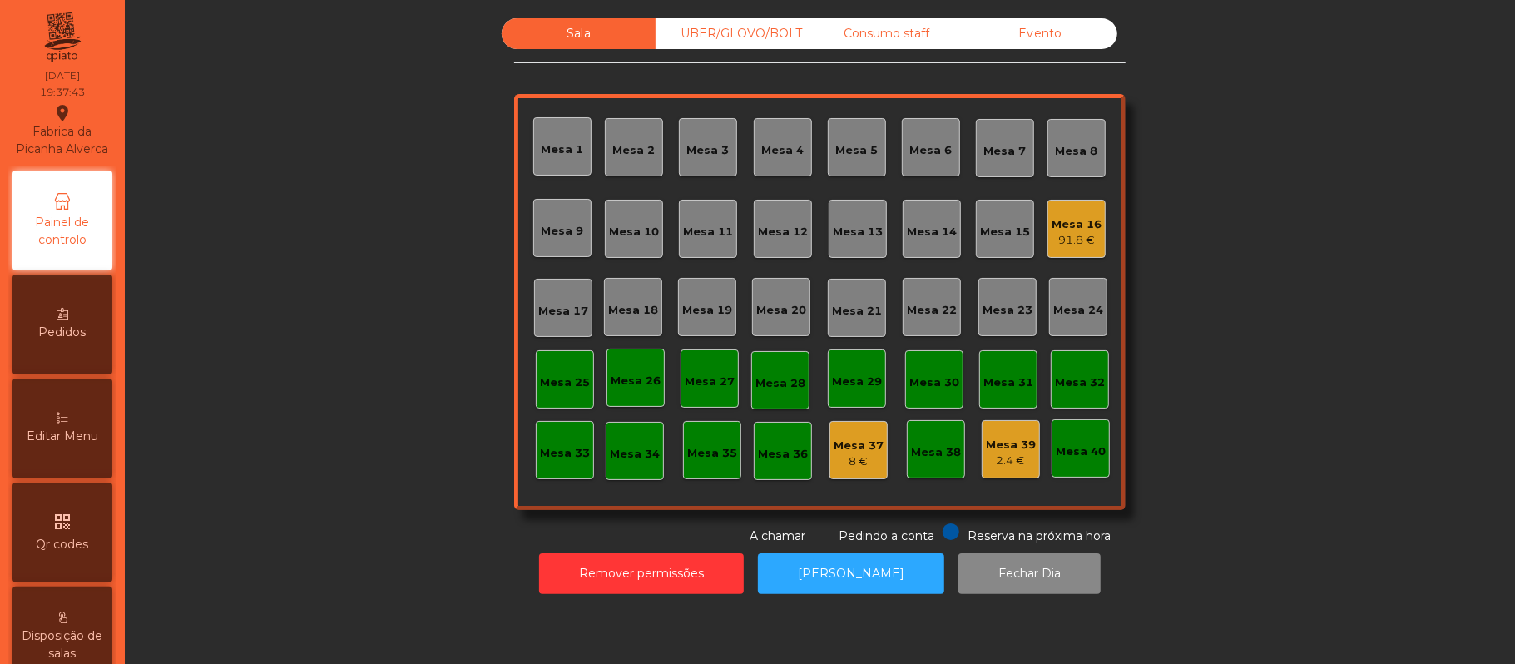
click at [693, 306] on div "Mesa 19" at bounding box center [707, 310] width 50 height 17
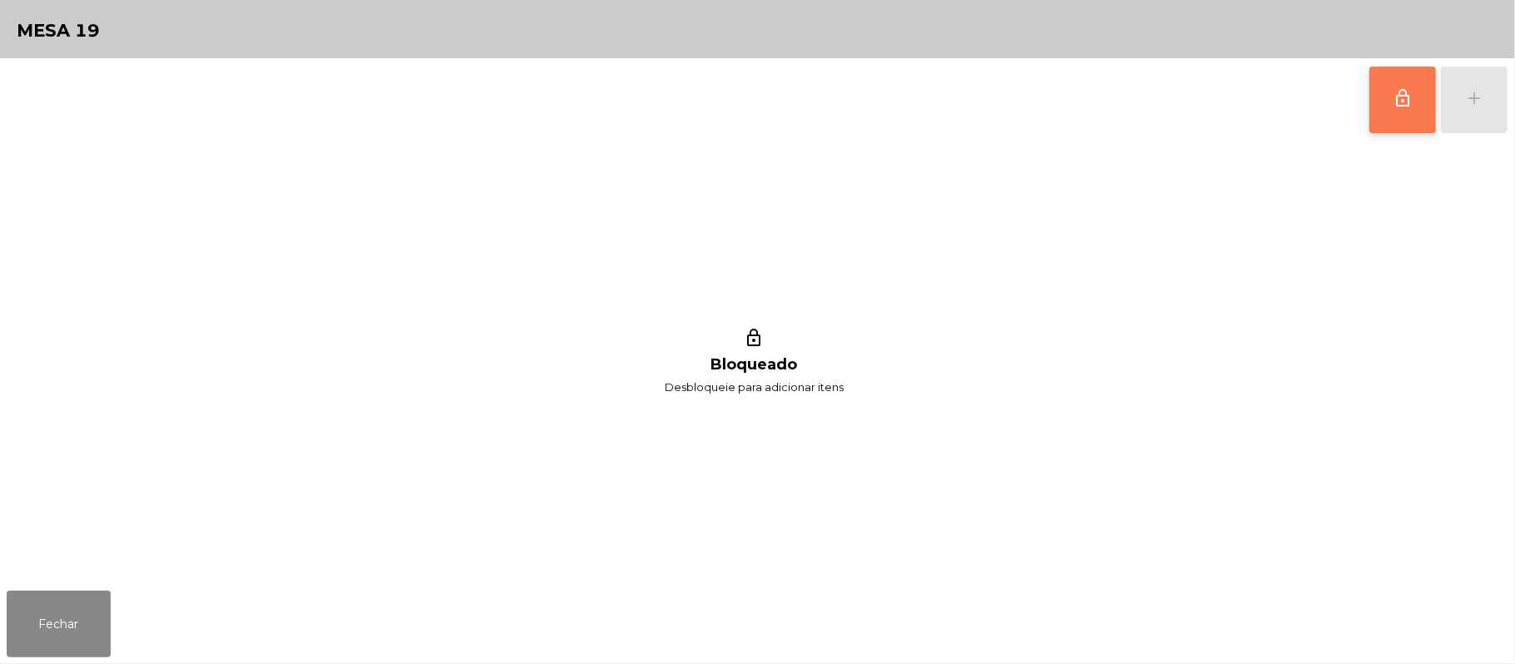
click at [1391, 105] on button "lock_outline" at bounding box center [1403, 100] width 67 height 67
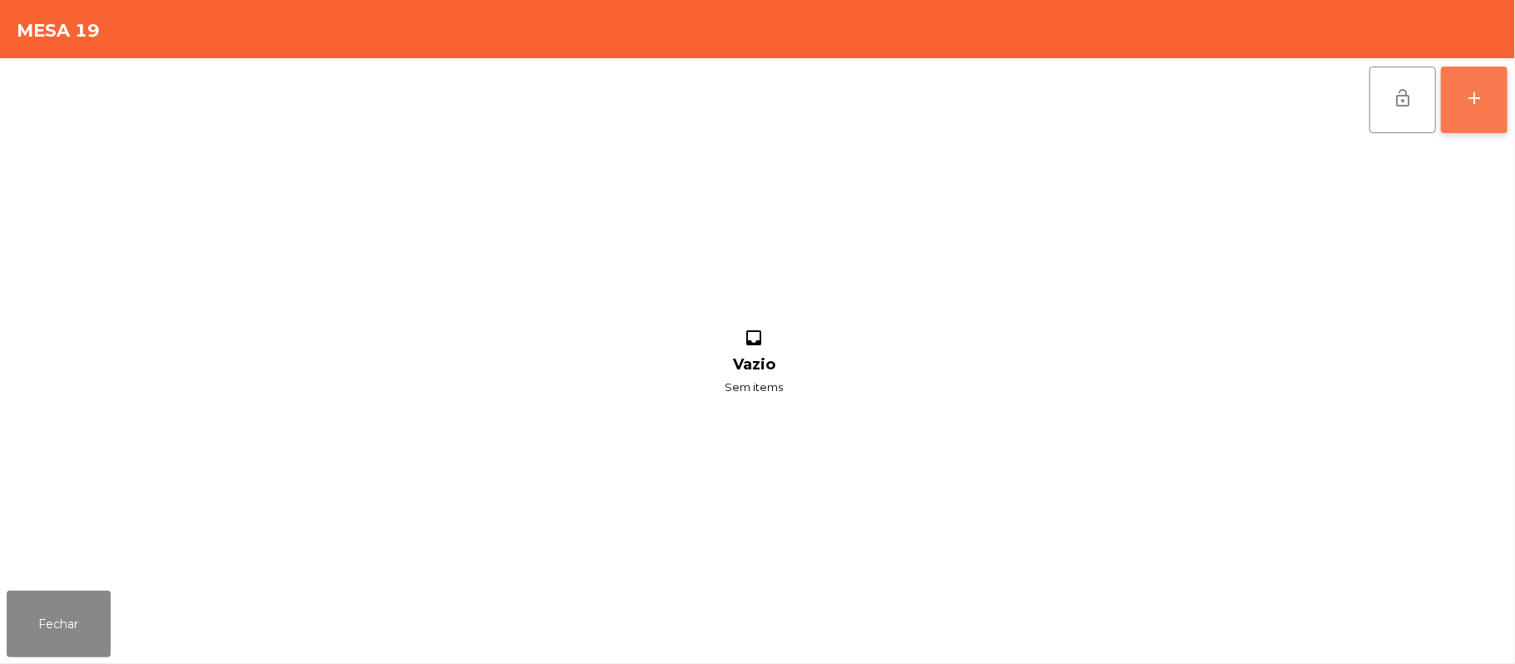
click at [1479, 92] on div "add" at bounding box center [1474, 98] width 20 height 20
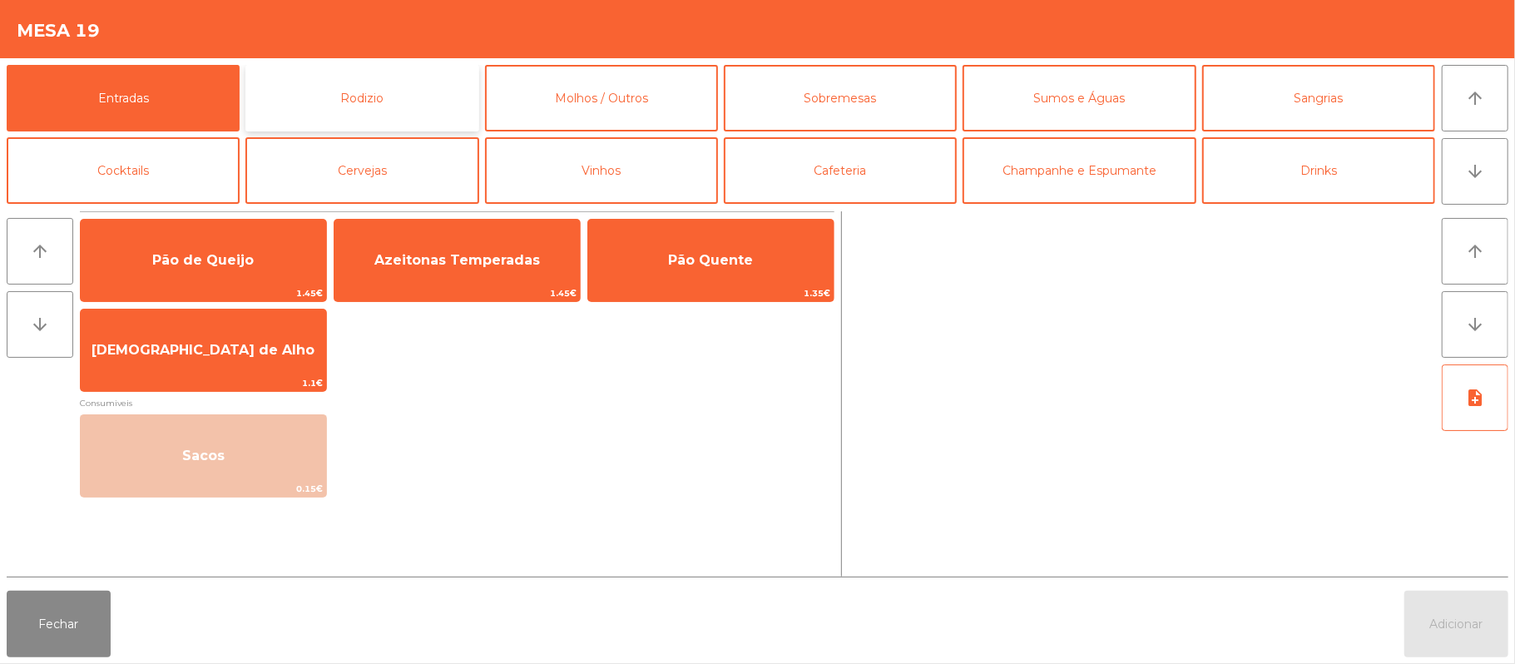
click at [398, 110] on button "Rodizio" at bounding box center [361, 98] width 233 height 67
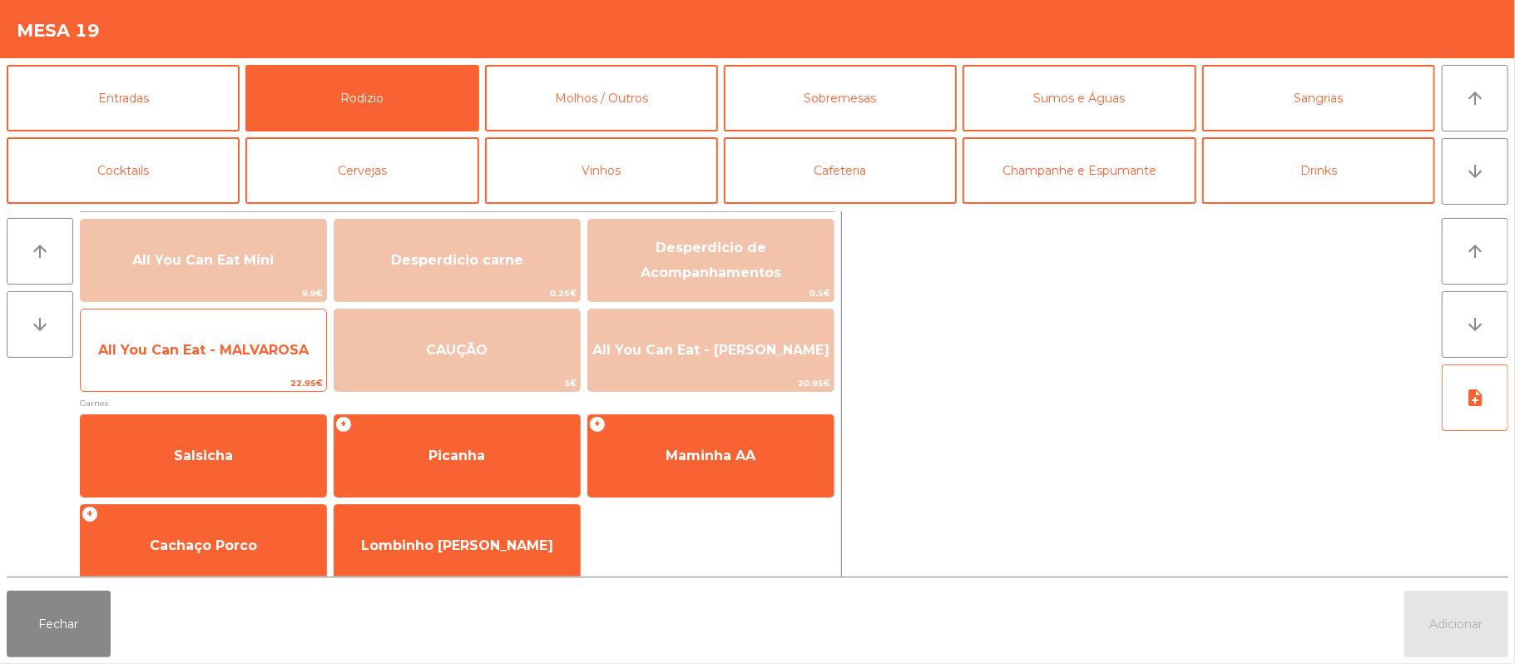
click at [205, 363] on span "All You Can Eat - MALVAROSA" at bounding box center [203, 350] width 245 height 45
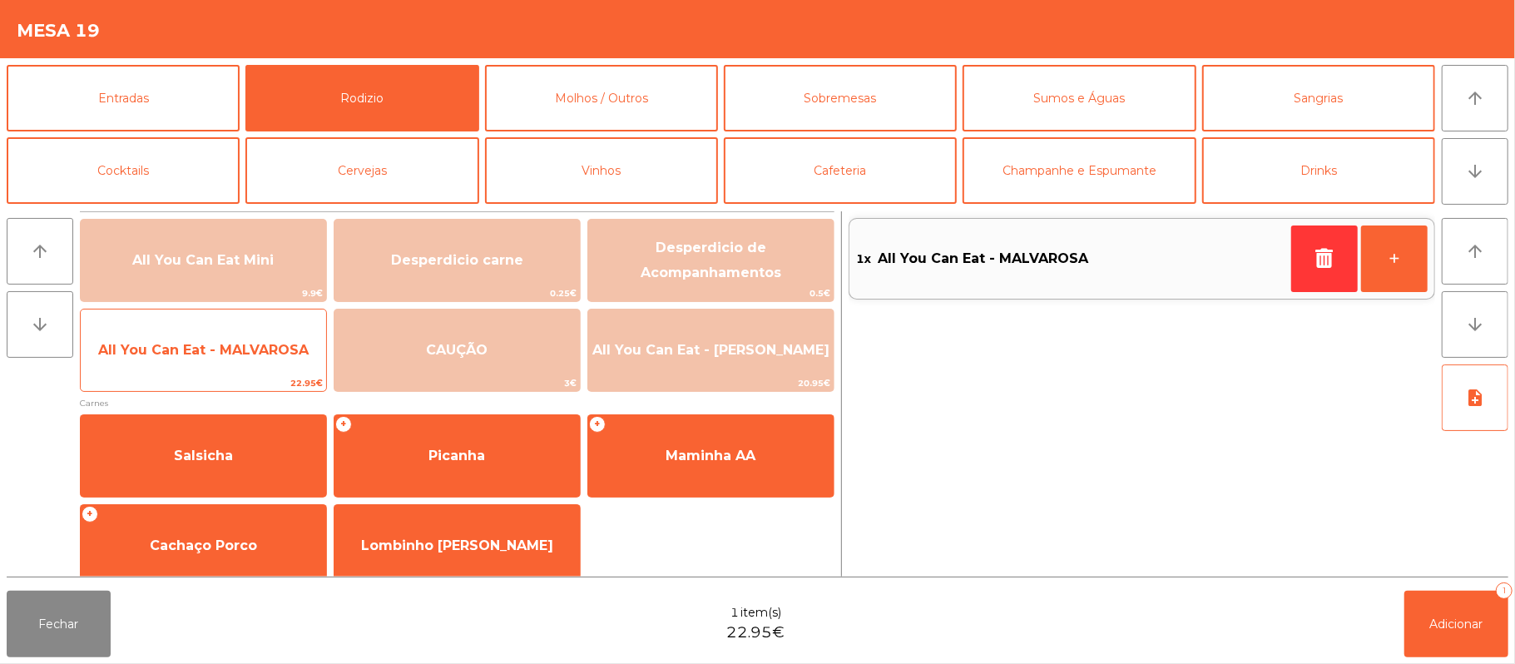
click at [200, 357] on span "All You Can Eat - MALVAROSA" at bounding box center [203, 350] width 211 height 16
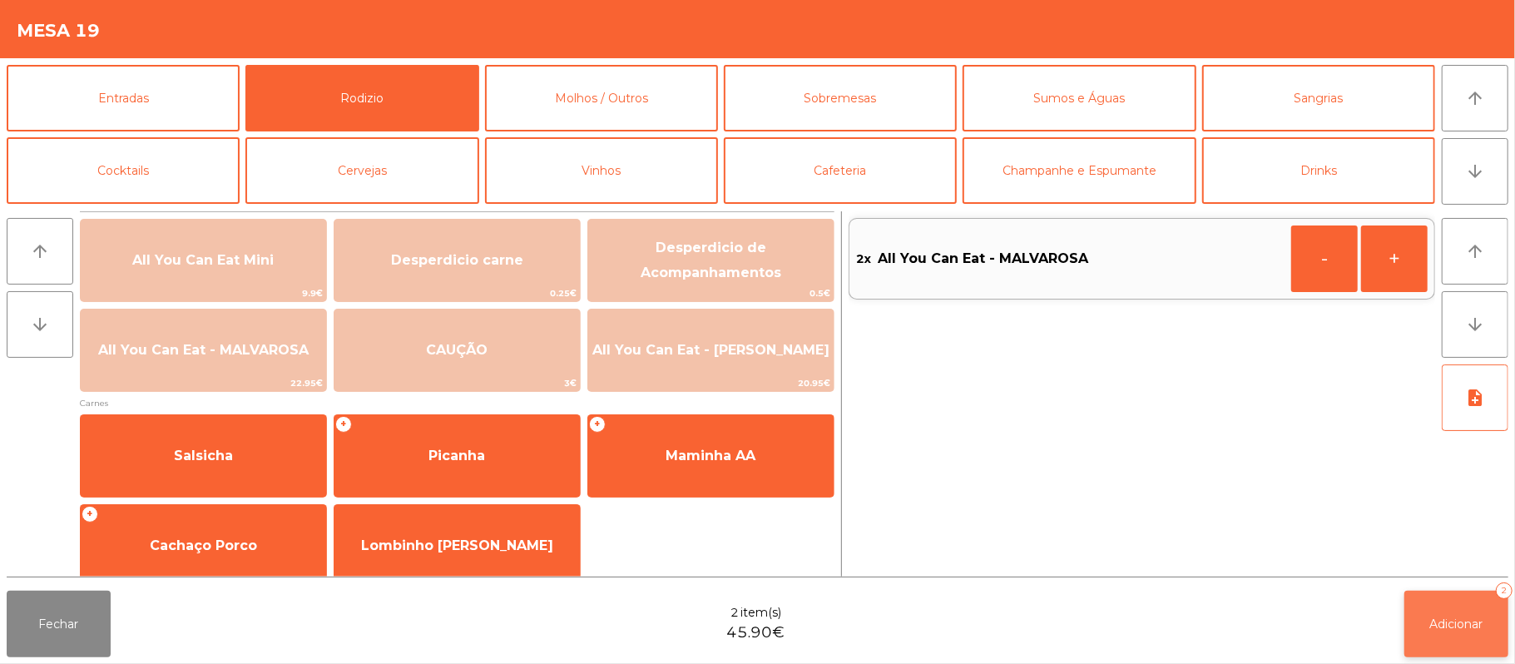
click at [1448, 614] on button "Adicionar 2" at bounding box center [1457, 624] width 104 height 67
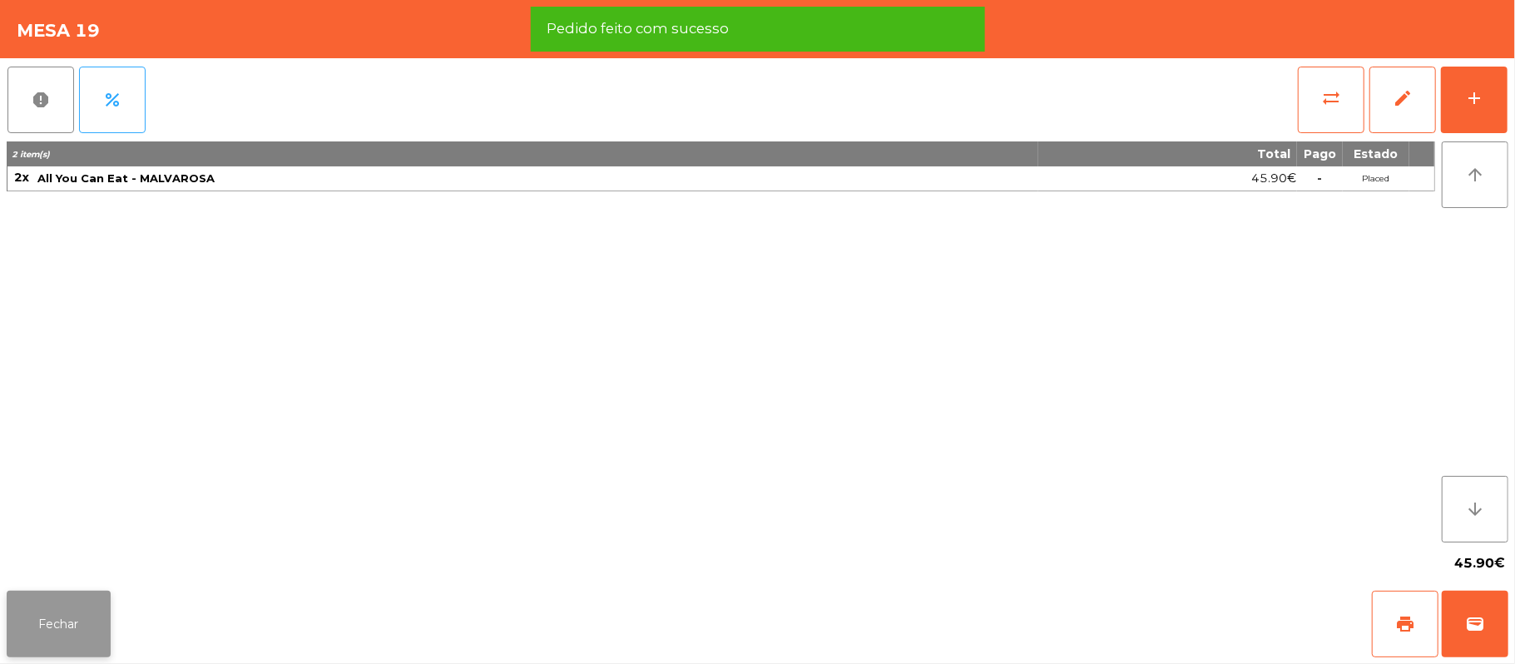
click at [65, 617] on button "Fechar" at bounding box center [59, 624] width 104 height 67
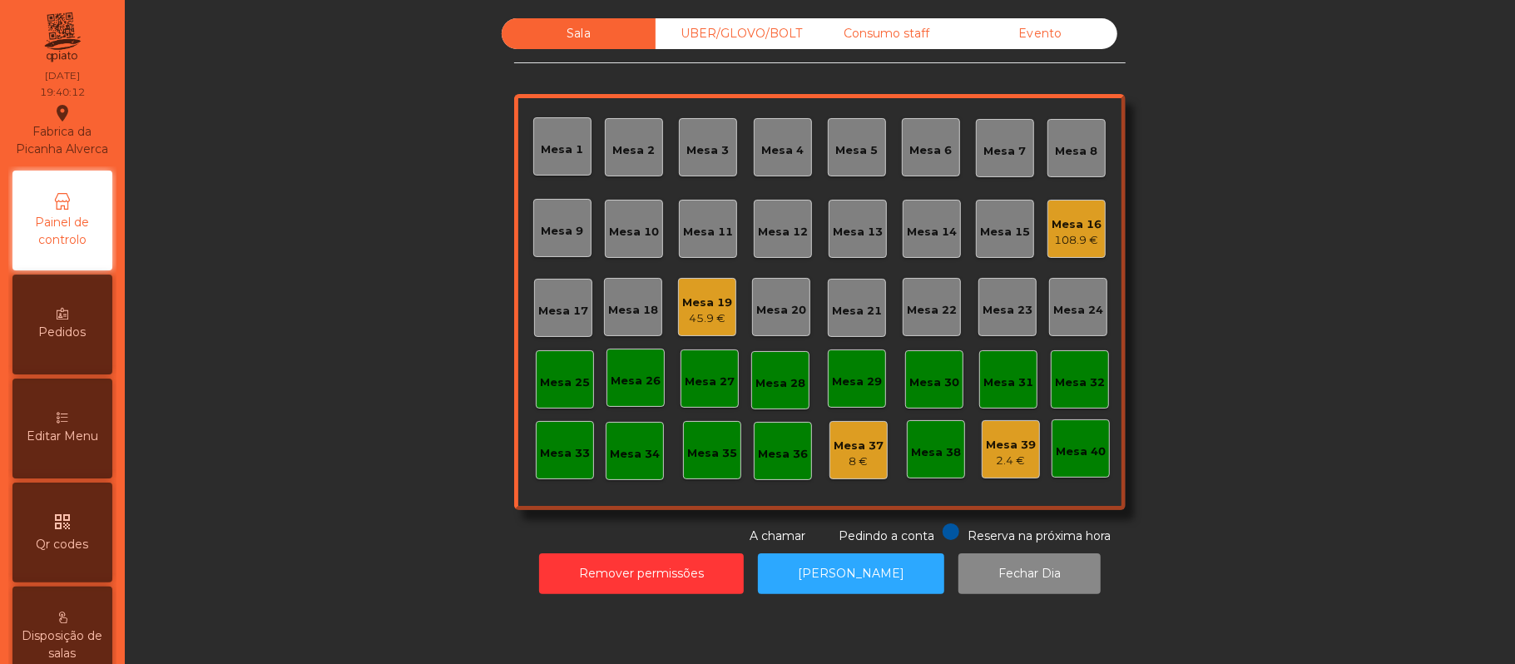
click at [288, 399] on div "Sala UBER/GLOVO/BOLT Consumo staff Evento Mesa 1 Mesa 2 Mesa 3 Mesa 4 Mesa 5 Me…" at bounding box center [819, 281] width 1345 height 527
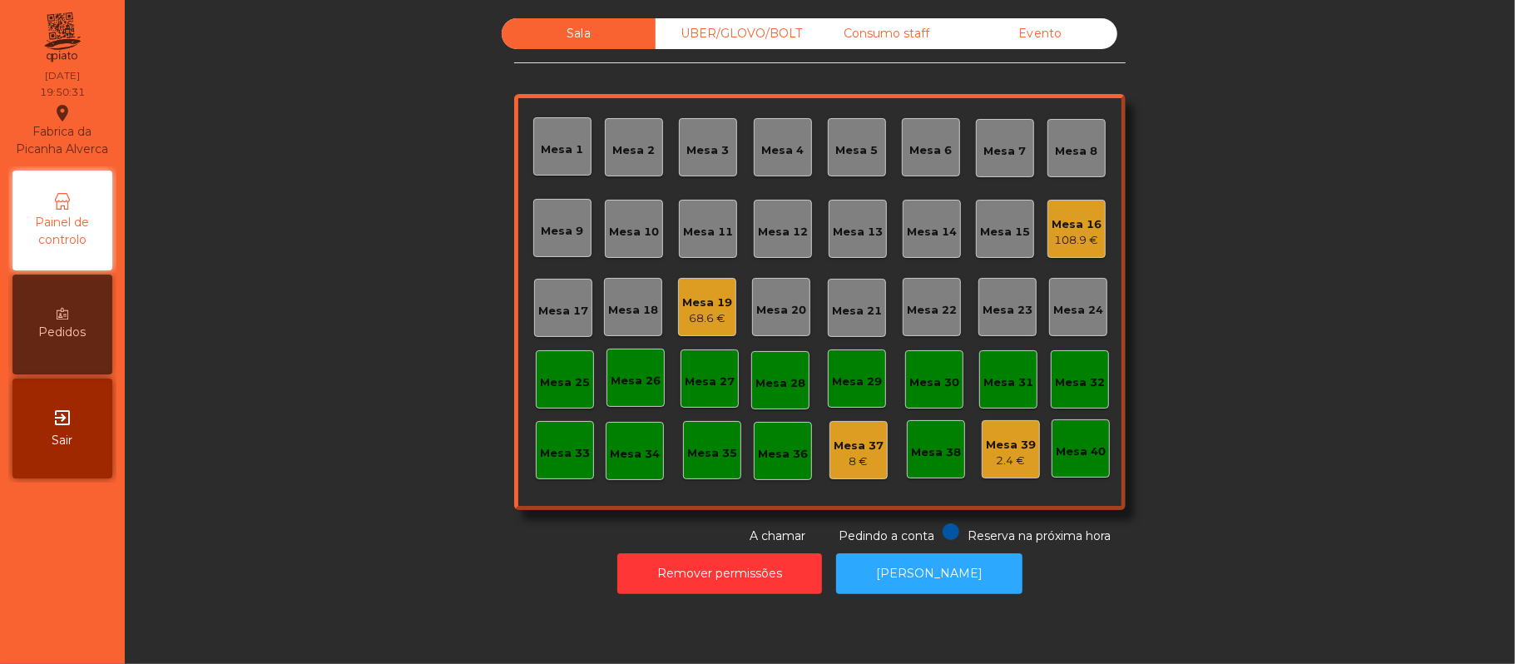
click at [707, 226] on div "Mesa 11" at bounding box center [708, 232] width 50 height 17
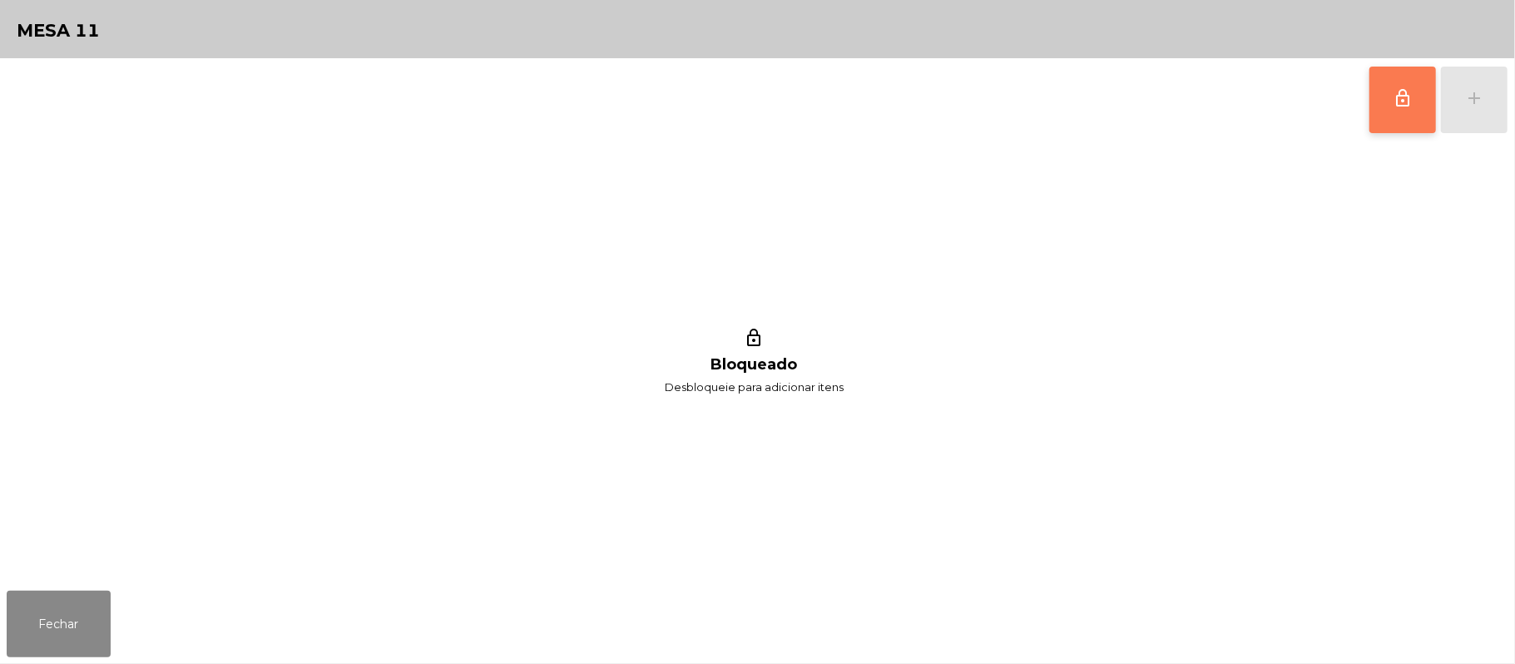
click at [1411, 77] on button "lock_outline" at bounding box center [1403, 100] width 67 height 67
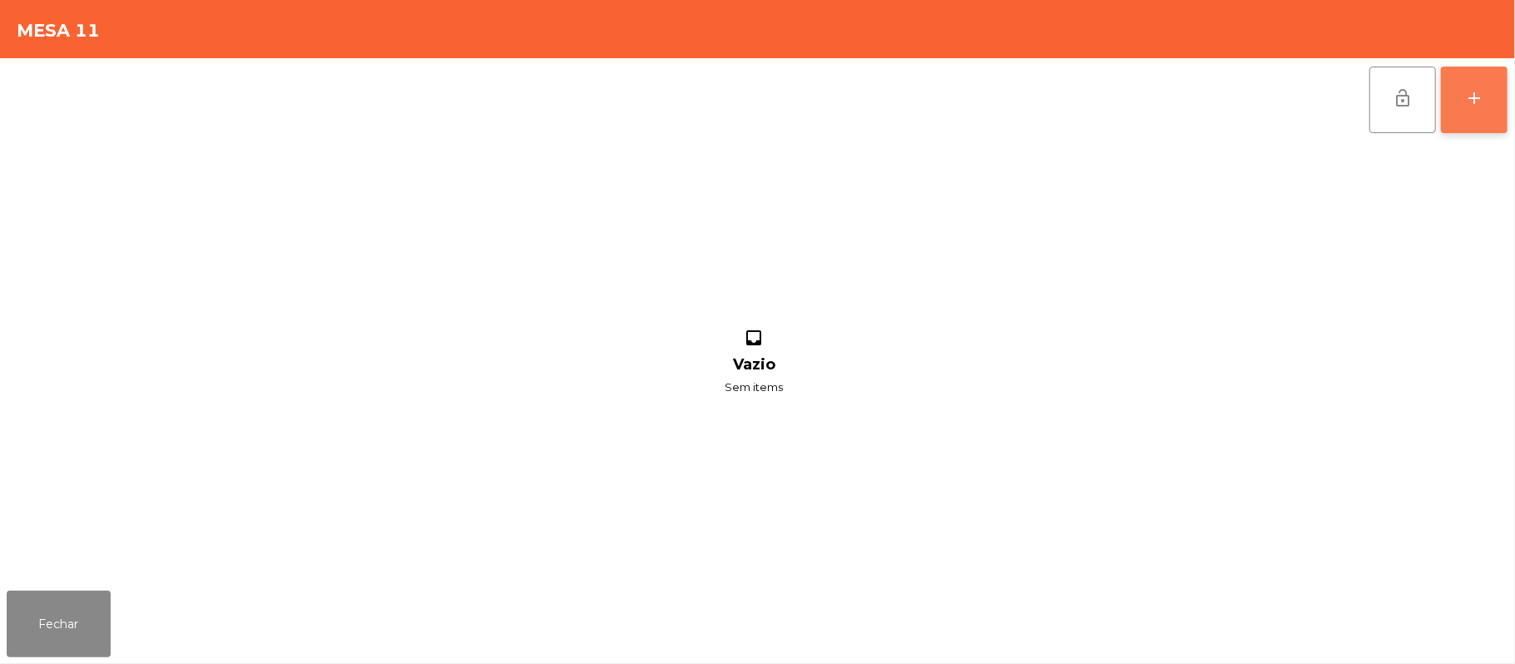
click at [1473, 103] on div "add" at bounding box center [1474, 98] width 20 height 20
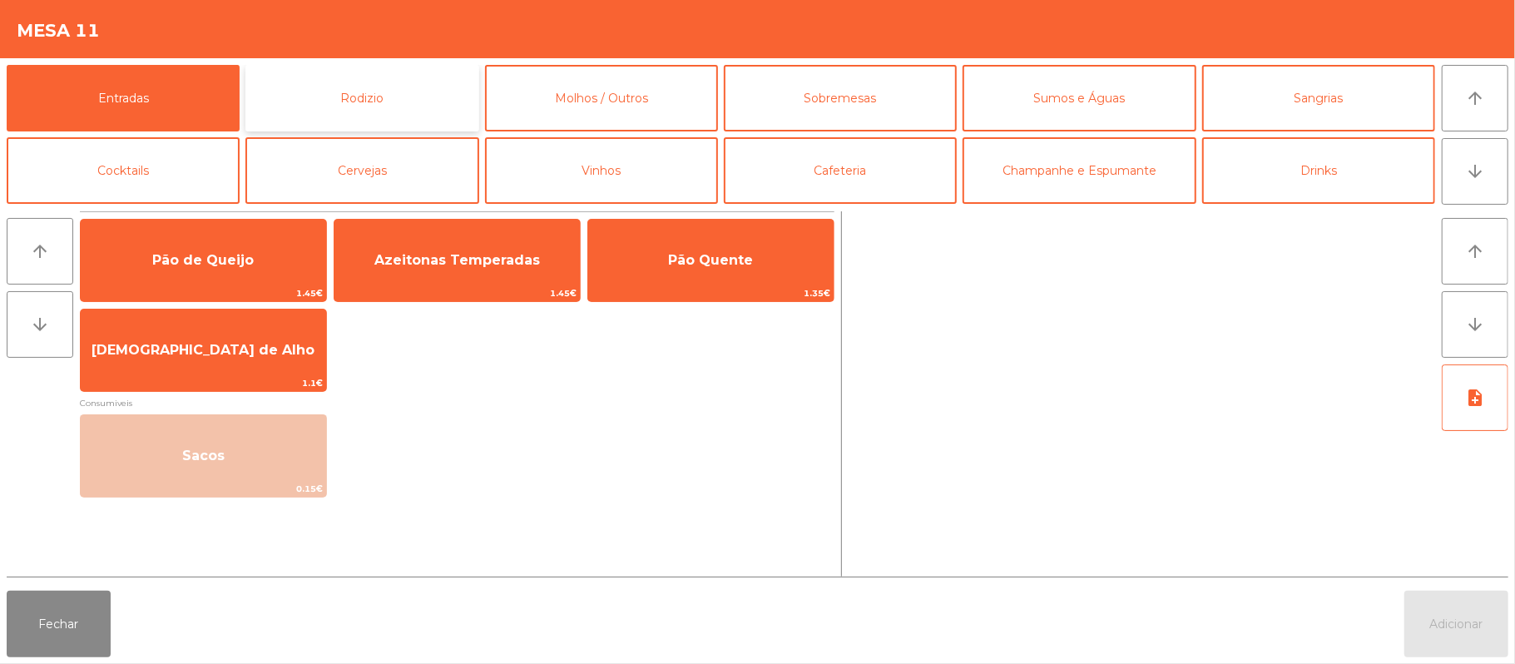
click at [417, 108] on button "Rodizio" at bounding box center [361, 98] width 233 height 67
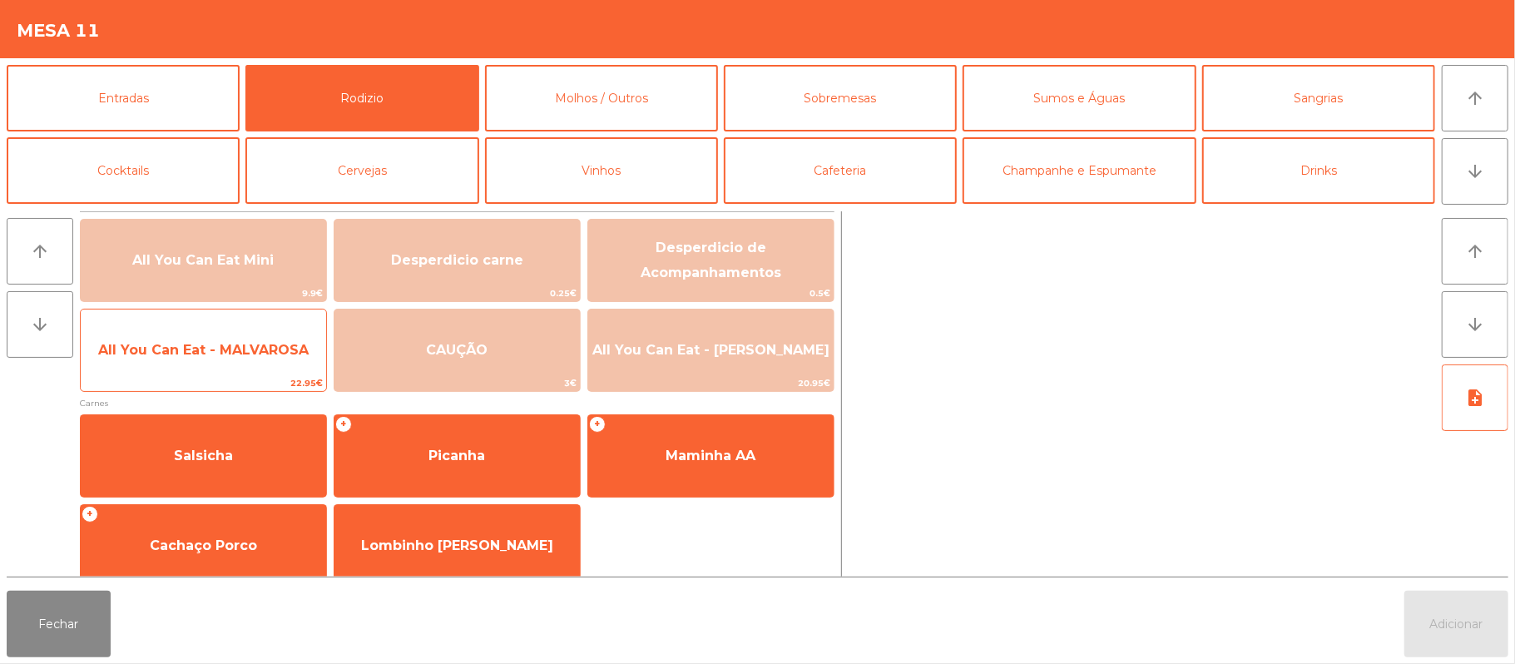
click at [204, 347] on span "All You Can Eat - MALVAROSA" at bounding box center [203, 350] width 211 height 16
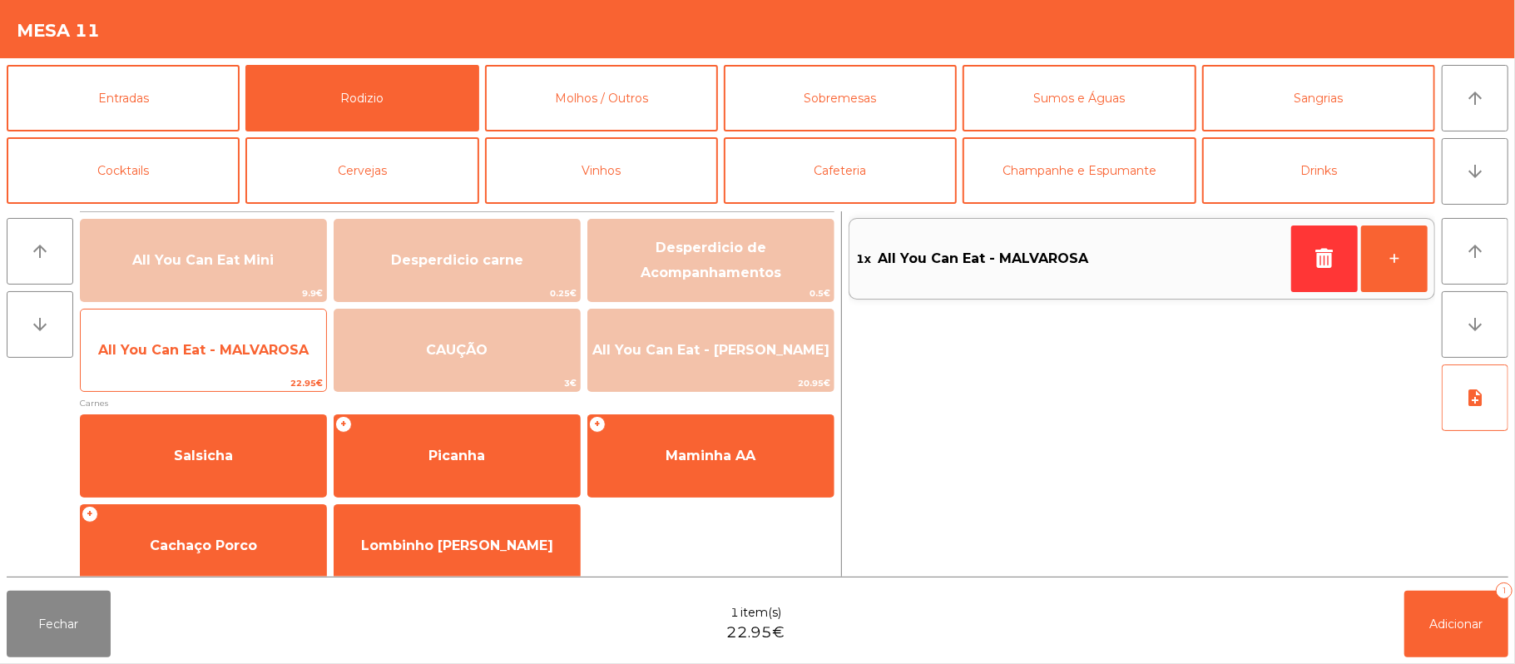
click at [208, 333] on span "All You Can Eat - MALVAROSA" at bounding box center [203, 350] width 245 height 45
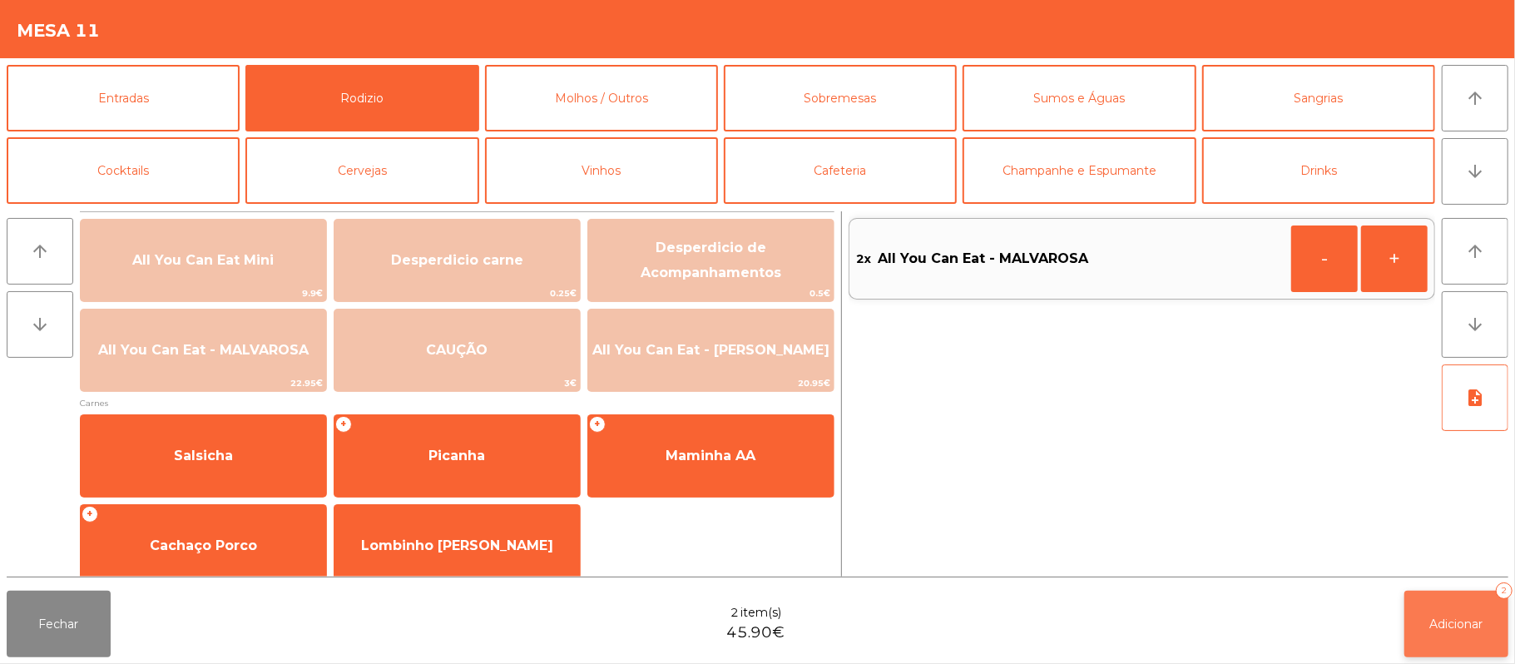
click at [1438, 633] on button "Adicionar 2" at bounding box center [1457, 624] width 104 height 67
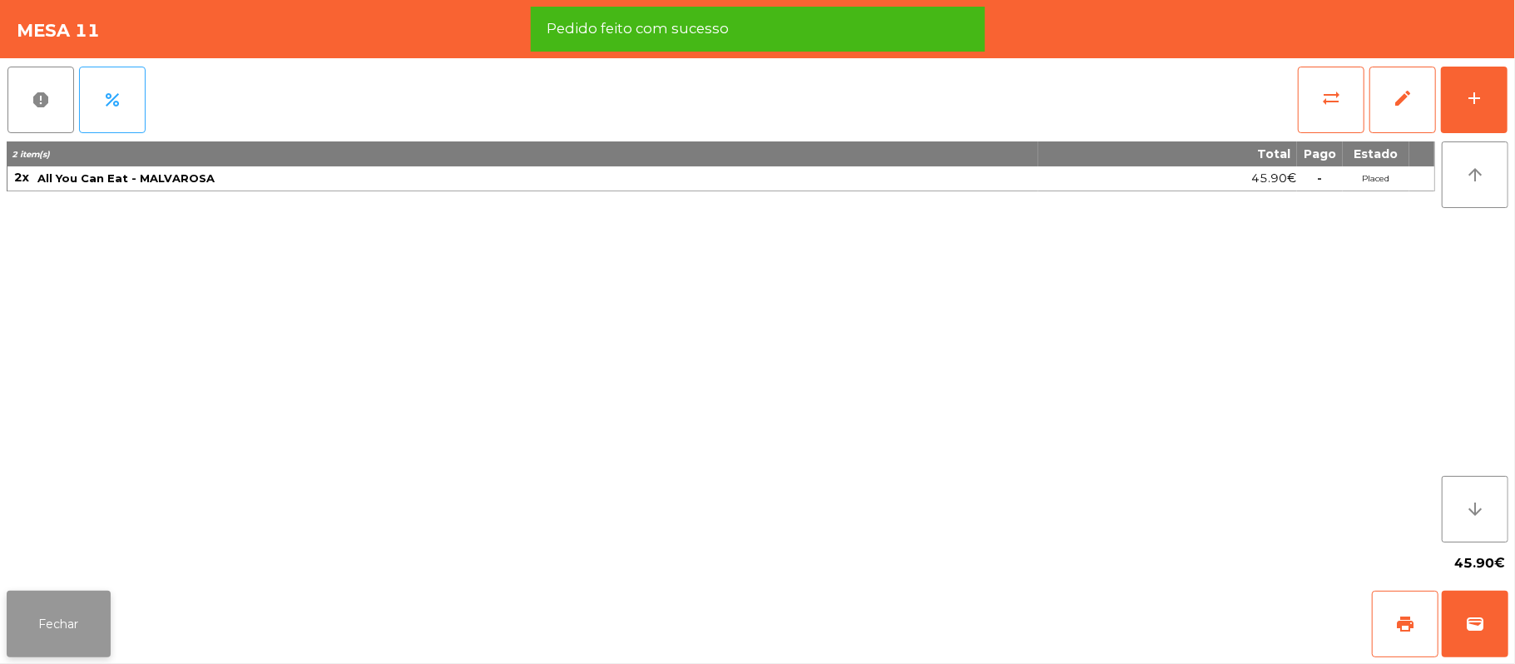
click at [61, 616] on button "Fechar" at bounding box center [59, 624] width 104 height 67
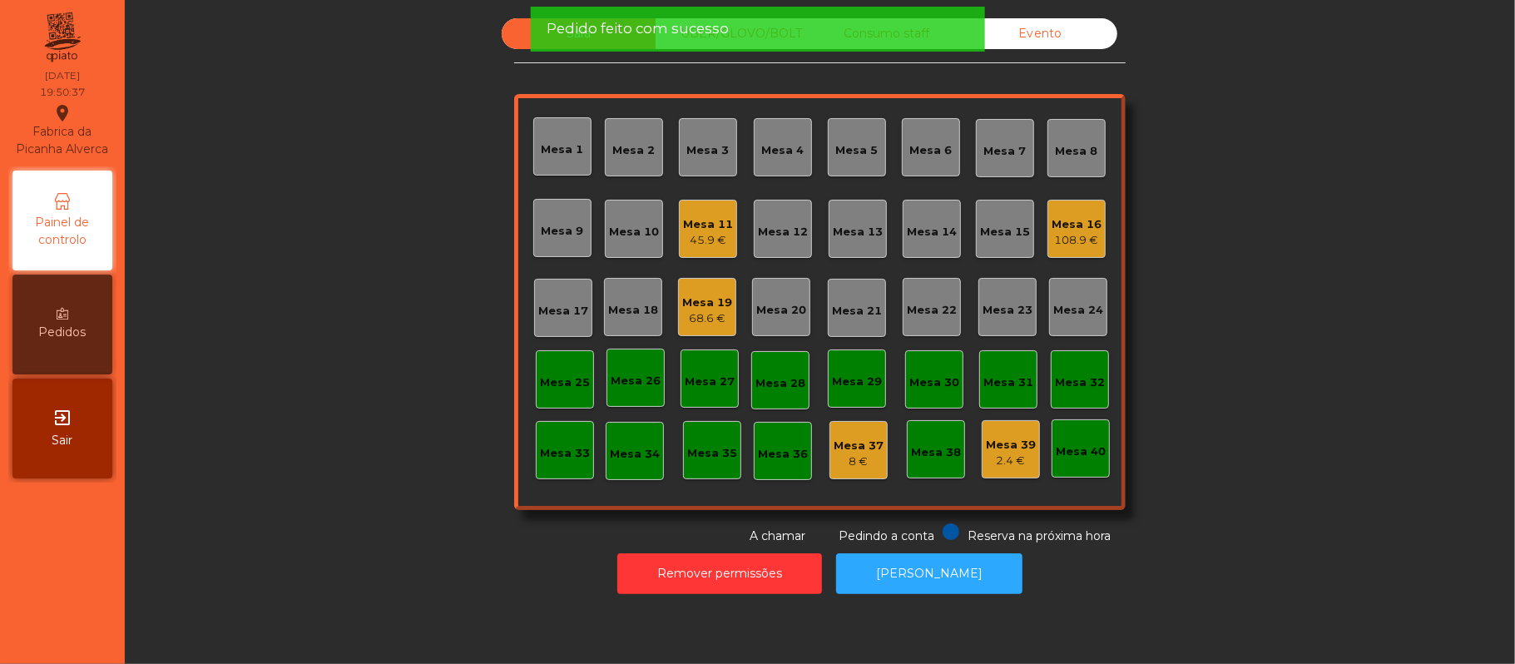
click at [717, 221] on div "Mesa 11" at bounding box center [708, 224] width 50 height 17
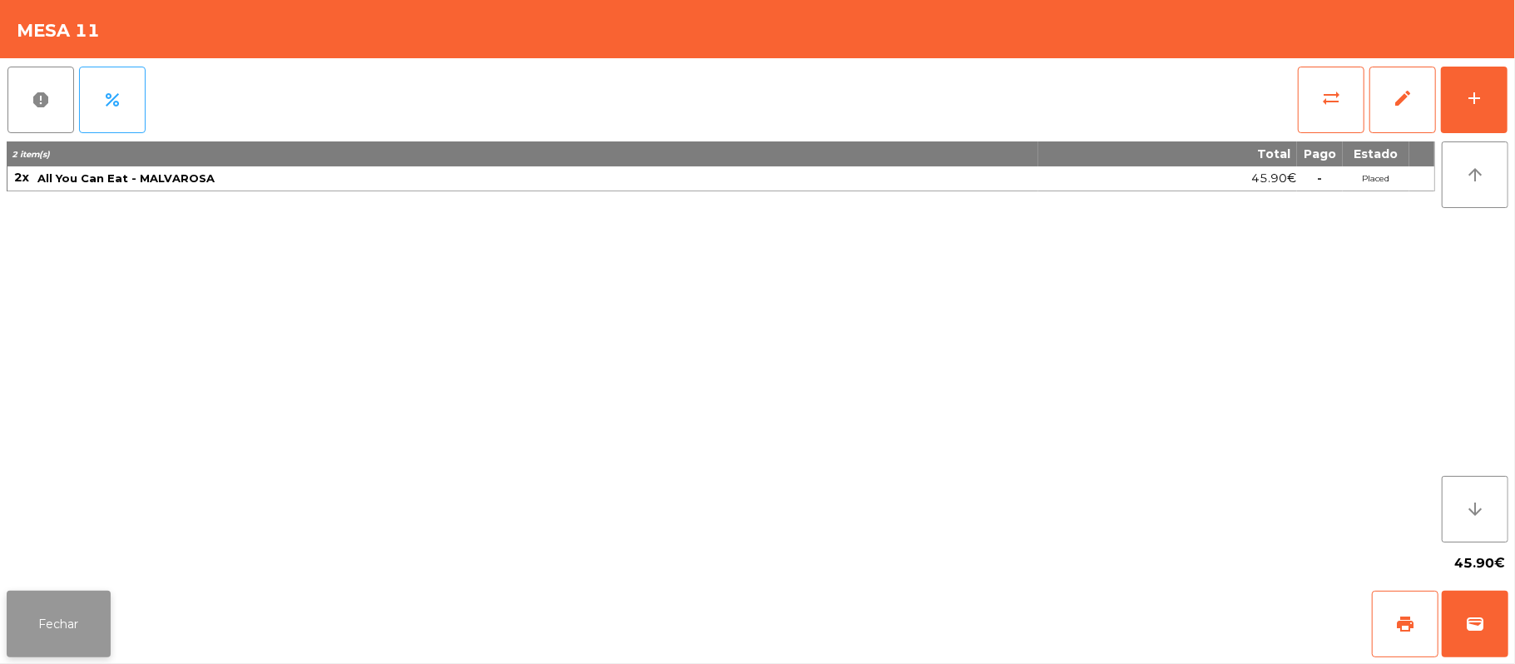
click at [58, 623] on button "Fechar" at bounding box center [59, 624] width 104 height 67
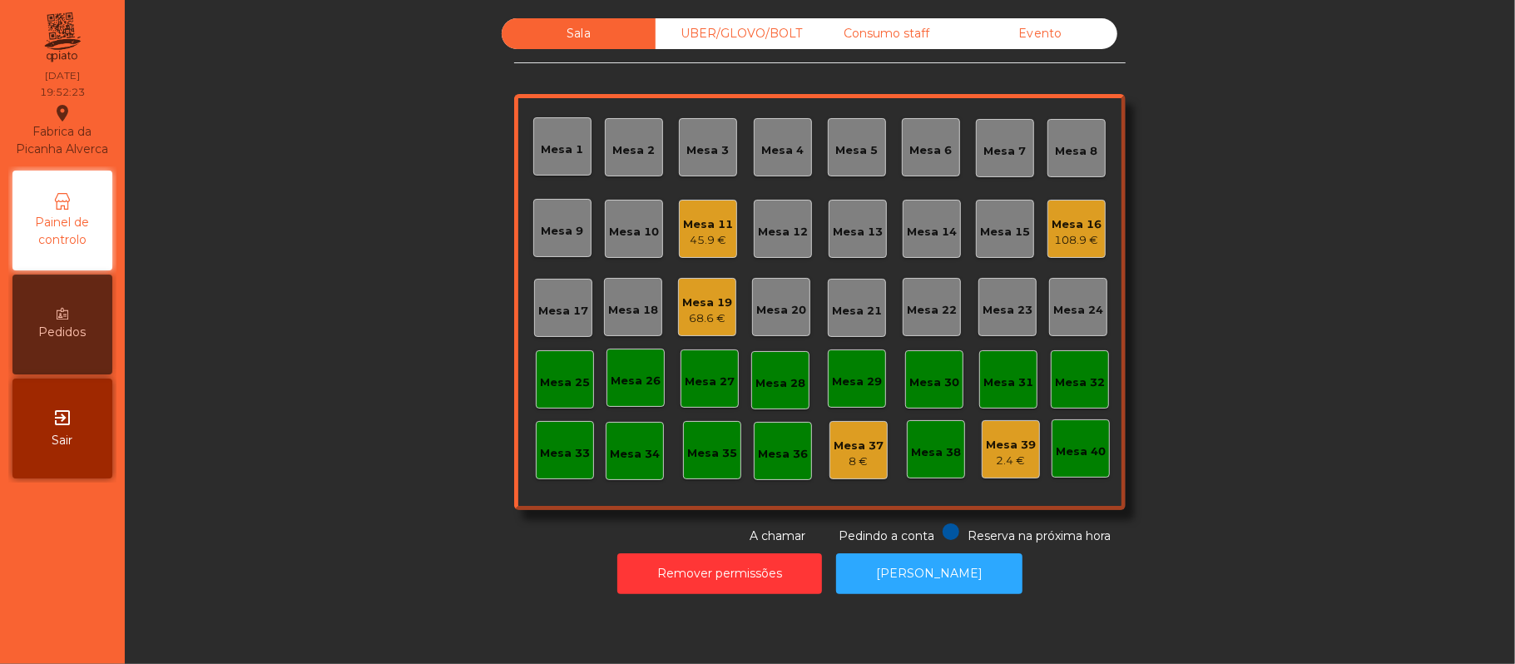
click at [780, 230] on div "Mesa 12" at bounding box center [783, 232] width 50 height 17
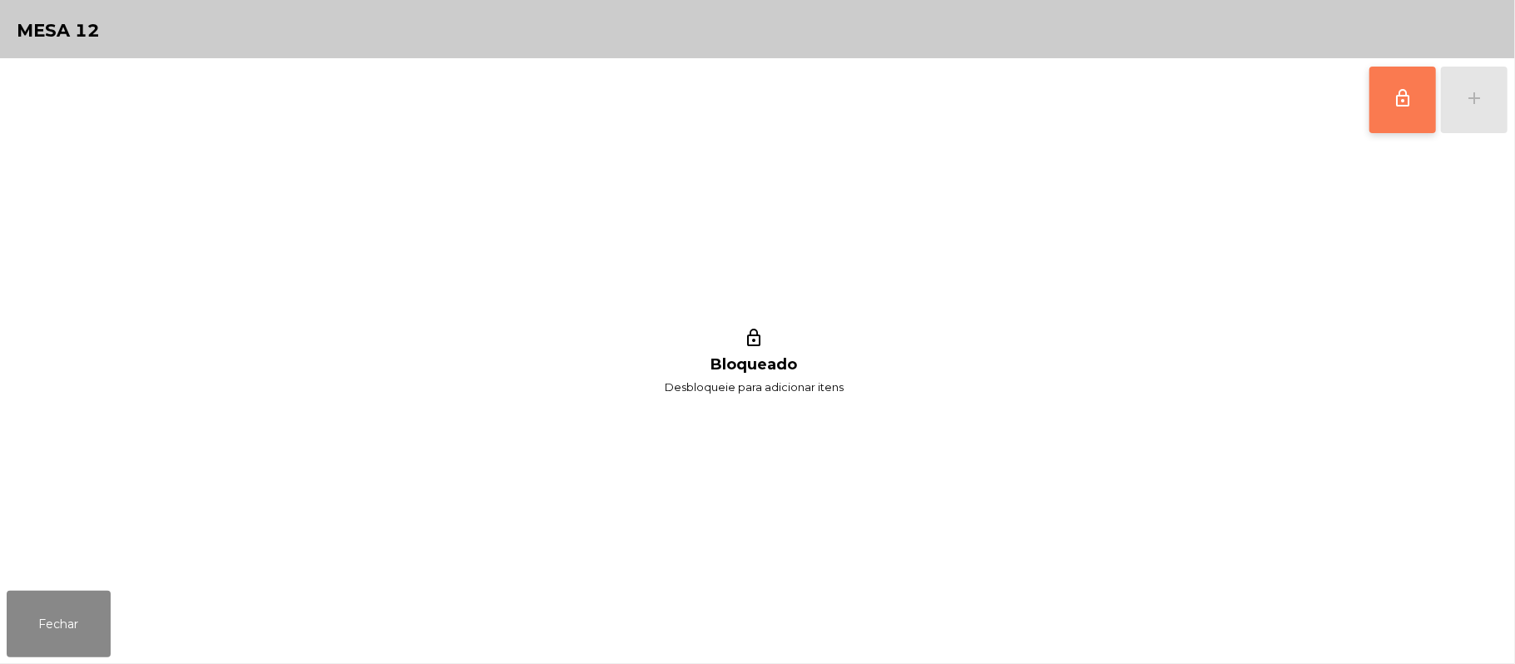
click at [1376, 101] on button "lock_outline" at bounding box center [1403, 100] width 67 height 67
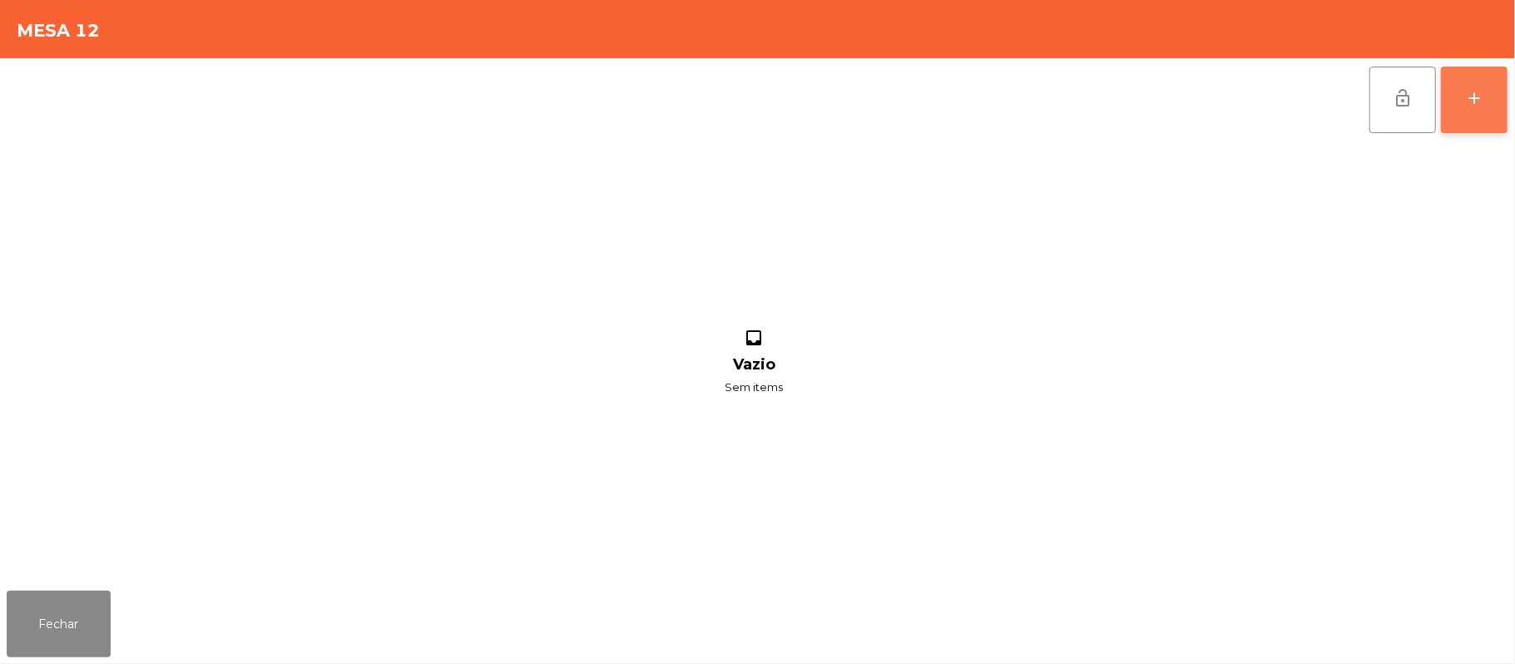
click at [1469, 107] on div "add" at bounding box center [1474, 98] width 20 height 20
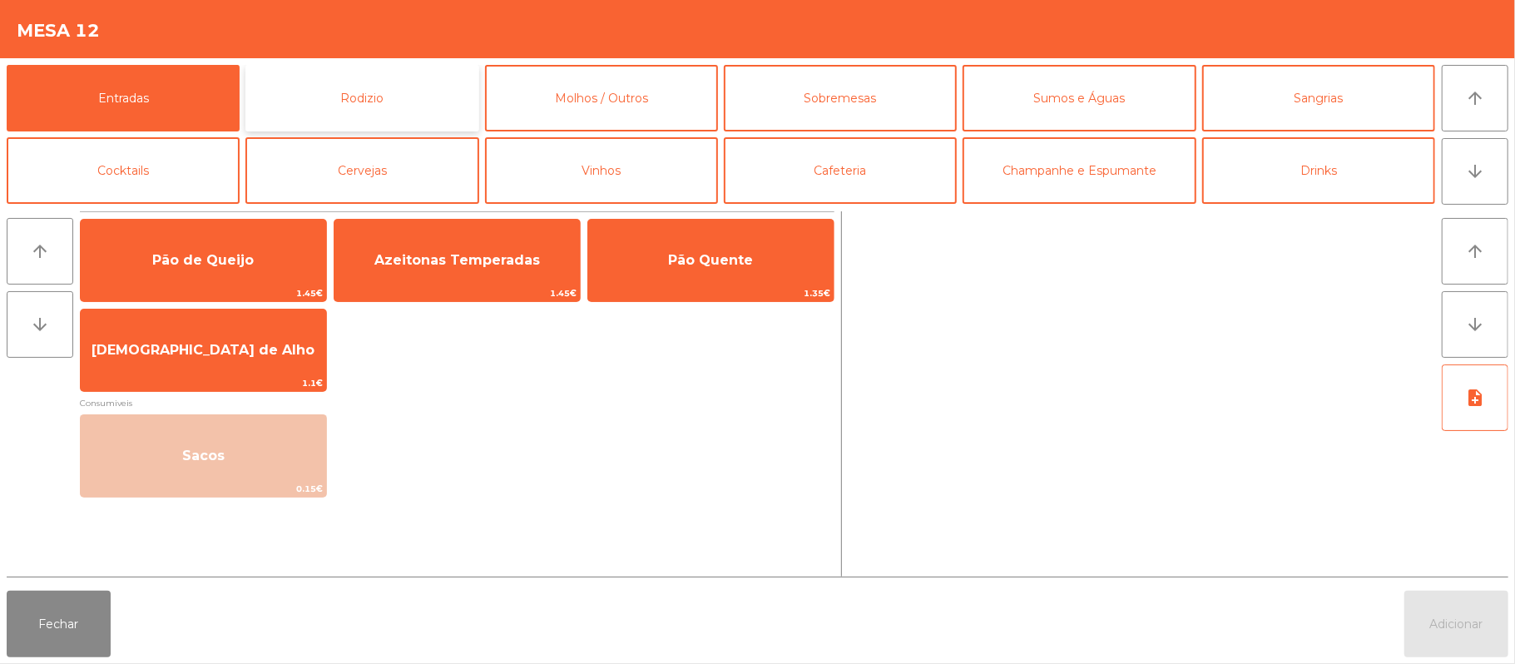
click at [393, 108] on button "Rodizio" at bounding box center [361, 98] width 233 height 67
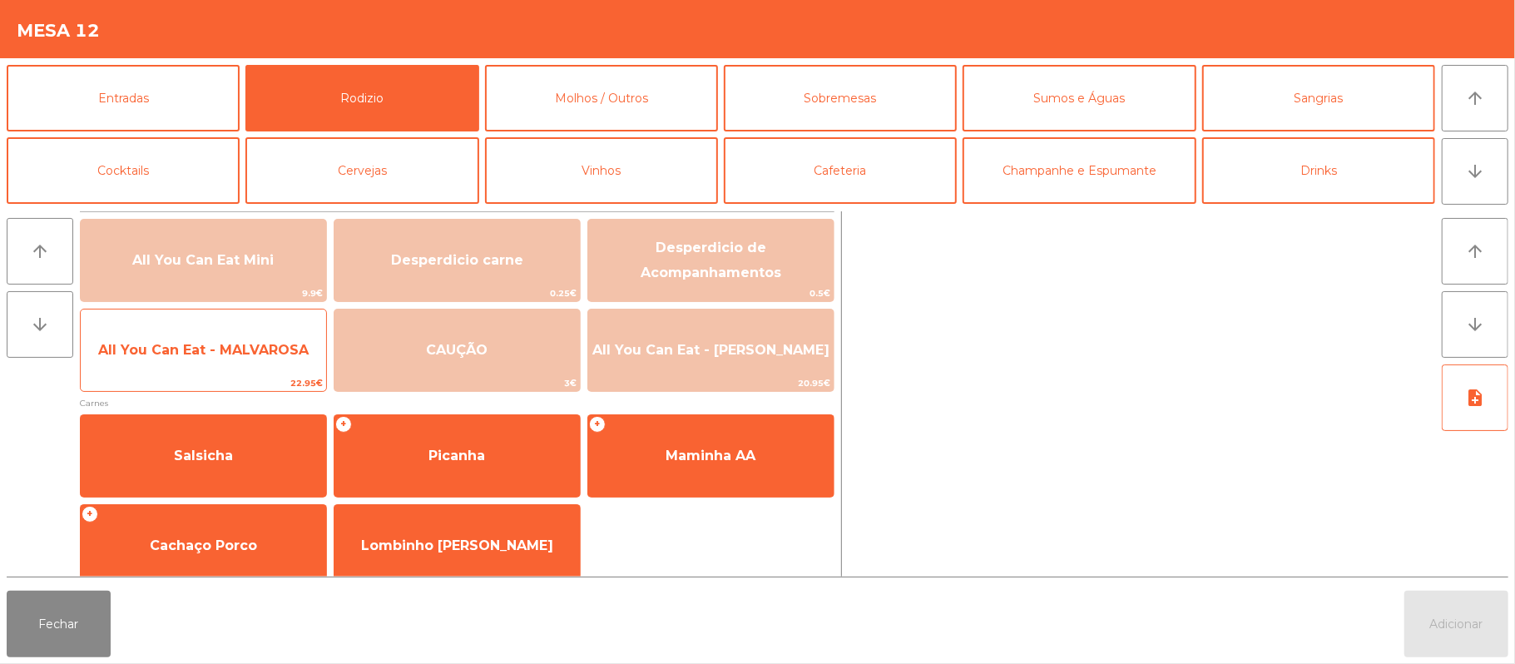
click at [170, 339] on span "All You Can Eat - MALVAROSA" at bounding box center [203, 350] width 245 height 45
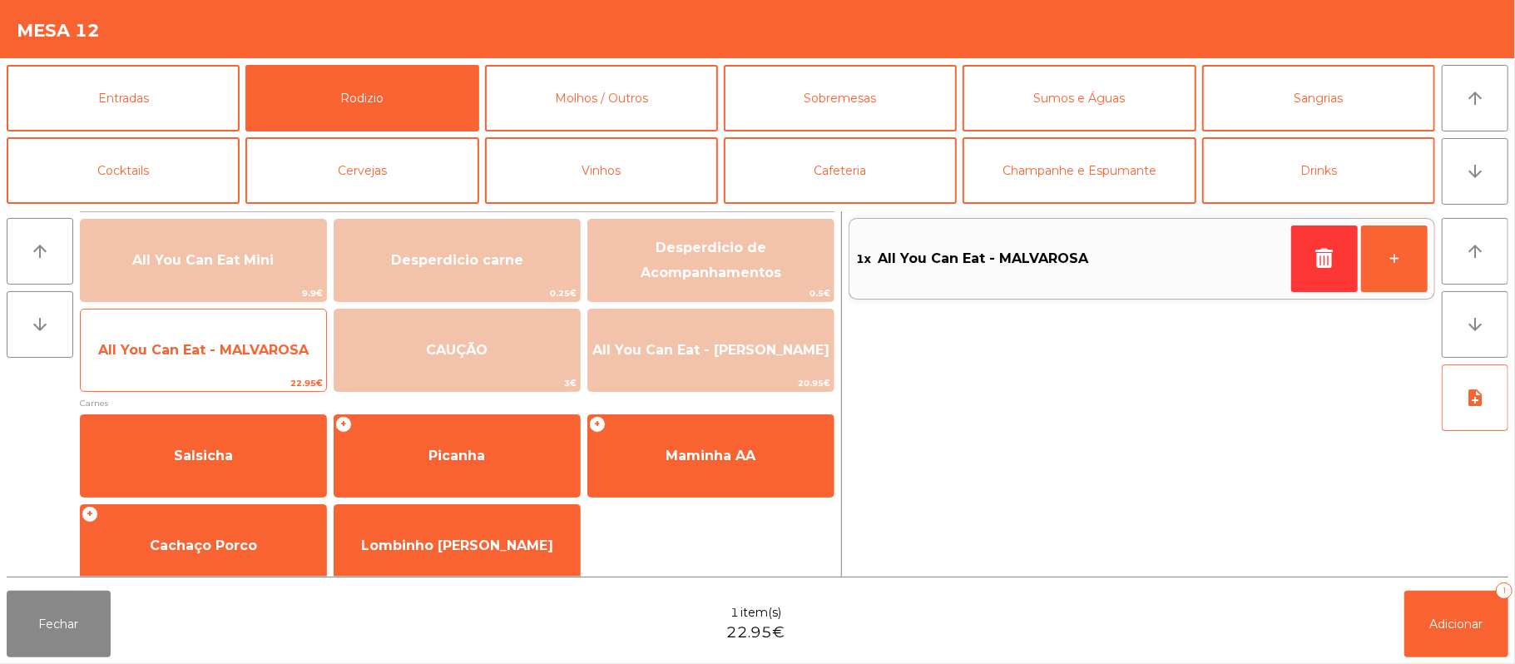
click at [171, 339] on span "All You Can Eat - MALVAROSA" at bounding box center [203, 350] width 245 height 45
click at [166, 354] on span "All You Can Eat - MALVAROSA" at bounding box center [203, 350] width 211 height 16
click at [166, 353] on span "All You Can Eat - MALVAROSA" at bounding box center [203, 350] width 211 height 16
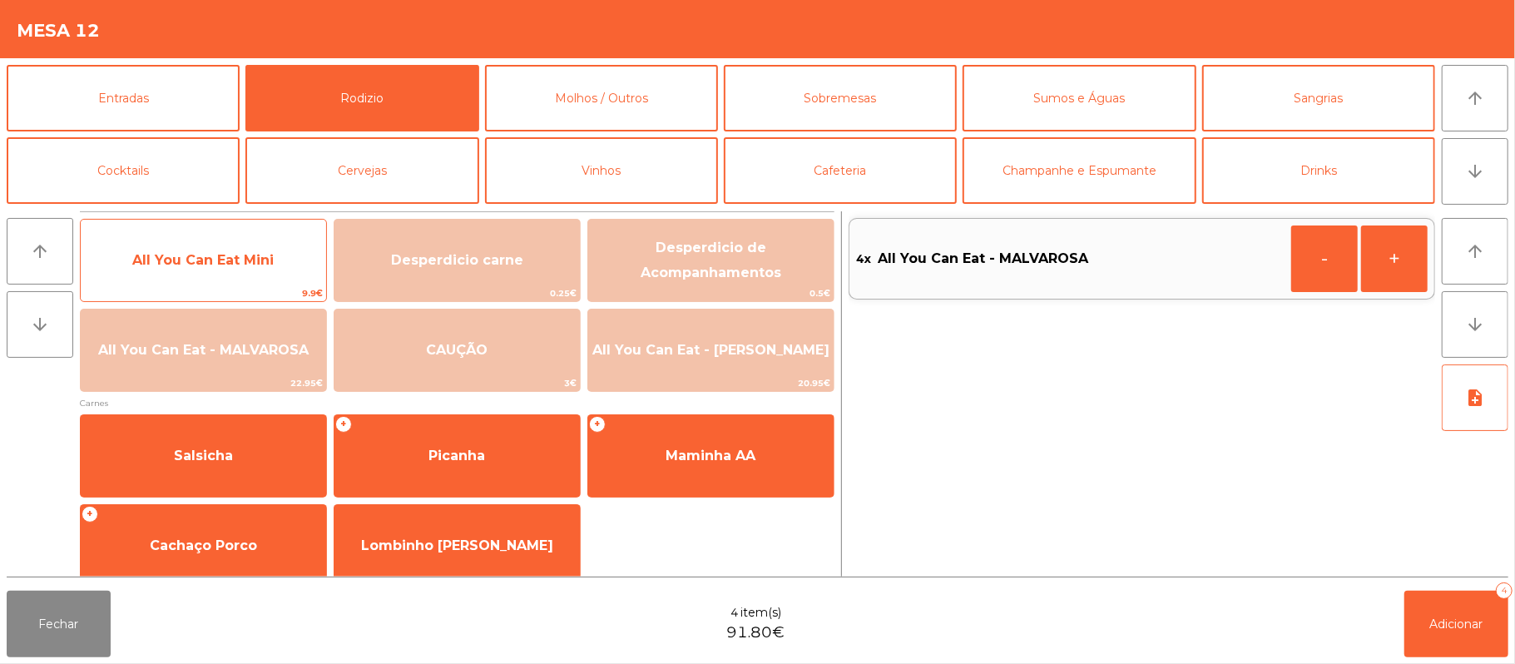
click at [225, 257] on span "All You Can Eat Mini" at bounding box center [202, 260] width 141 height 16
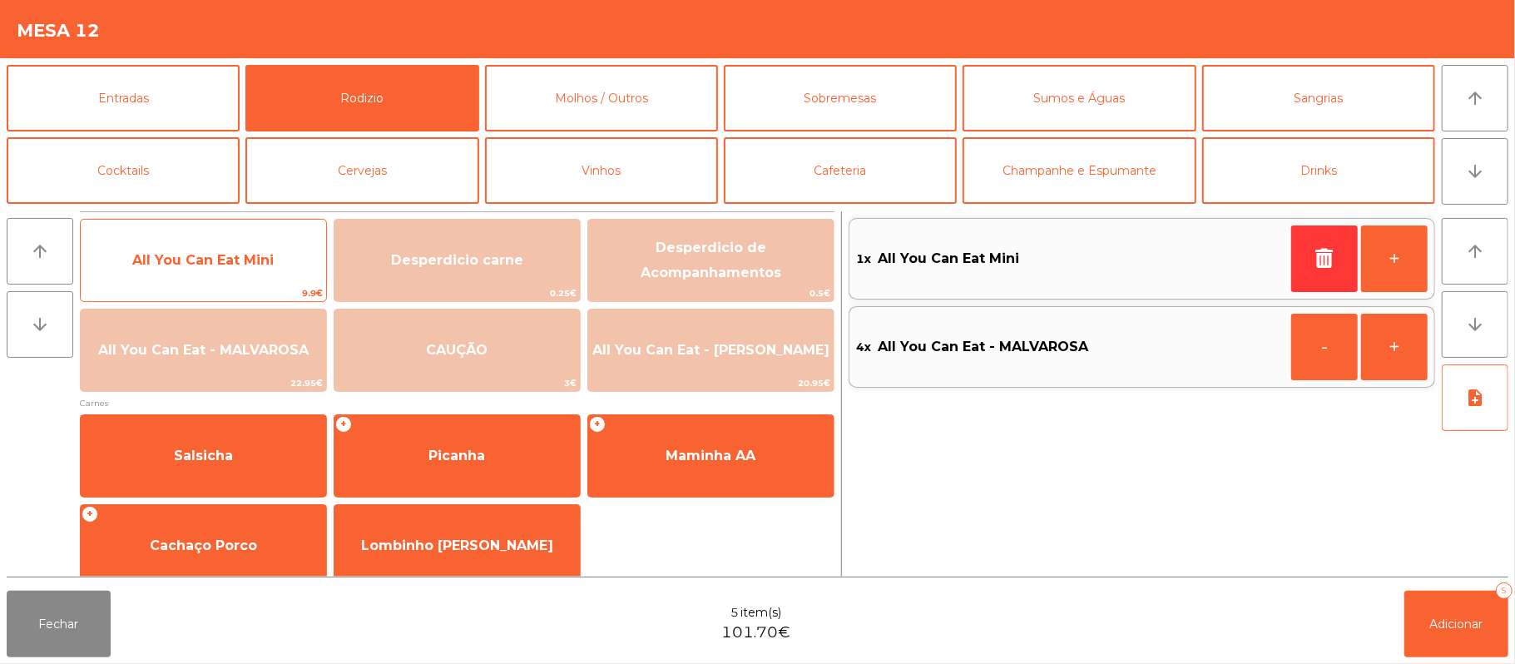
click at [208, 264] on span "All You Can Eat Mini" at bounding box center [202, 260] width 141 height 16
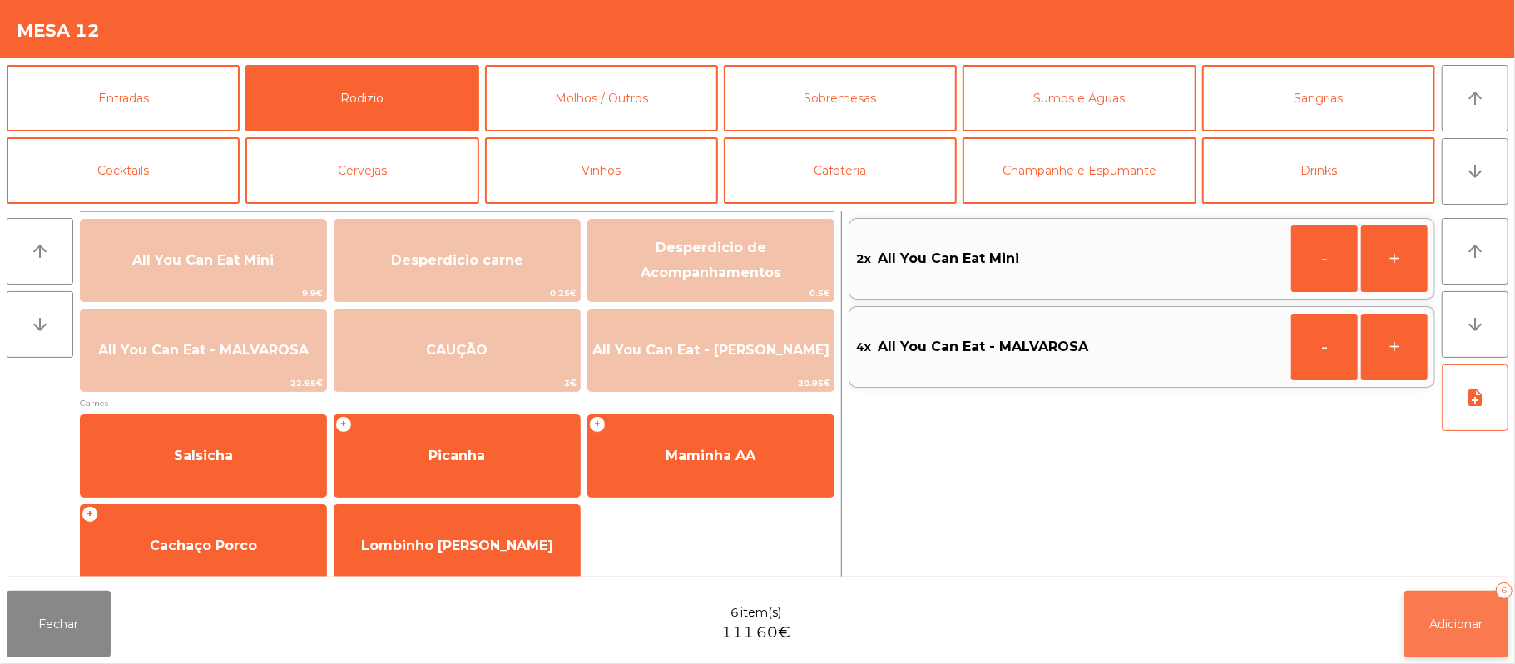
click at [1449, 630] on span "Adicionar" at bounding box center [1456, 624] width 53 height 15
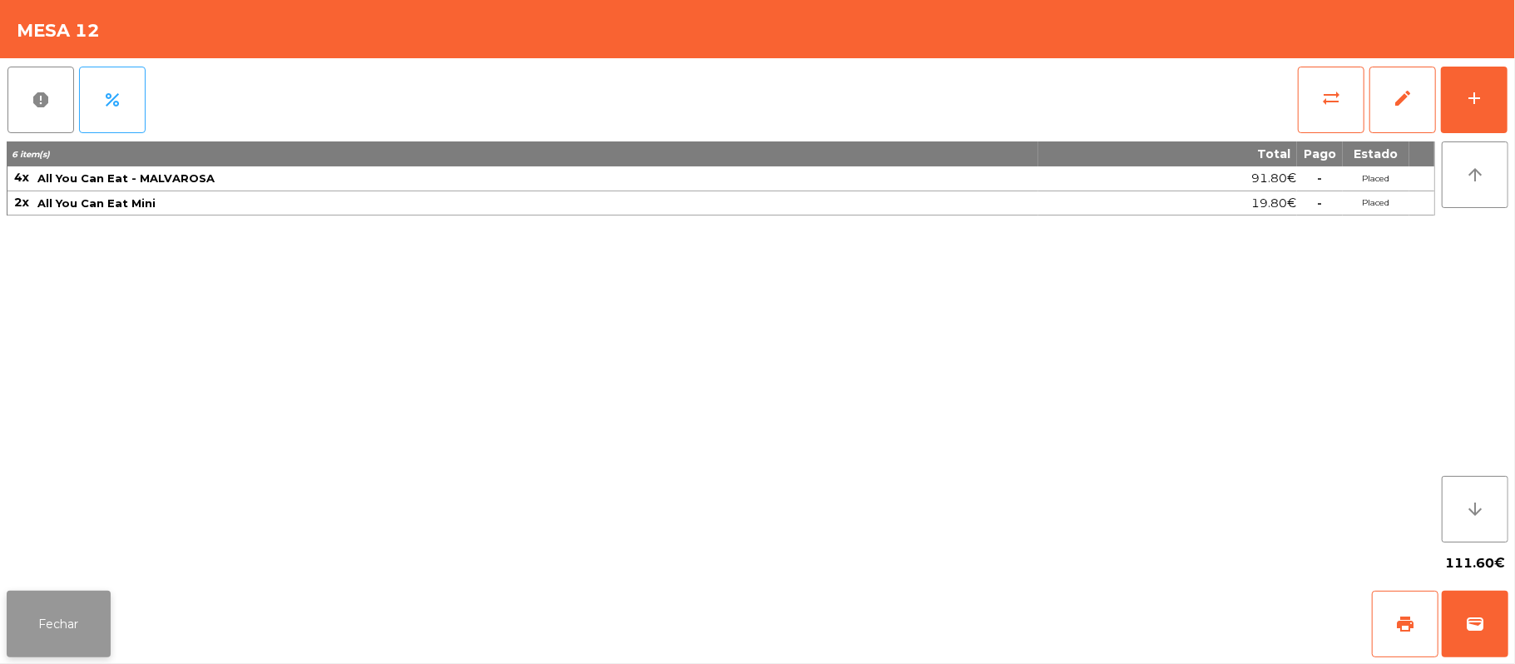
click at [61, 613] on button "Fechar" at bounding box center [59, 624] width 104 height 67
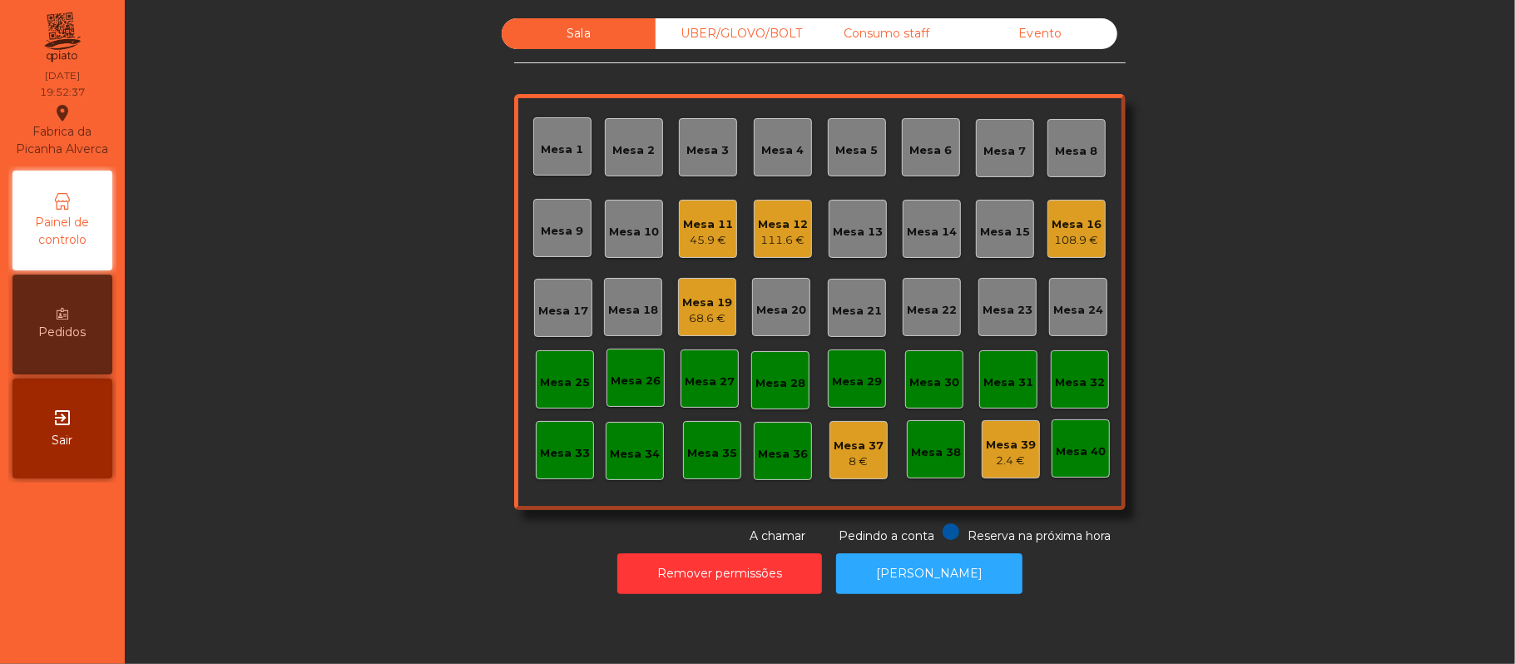
click at [1056, 236] on div "108.9 €" at bounding box center [1077, 240] width 50 height 17
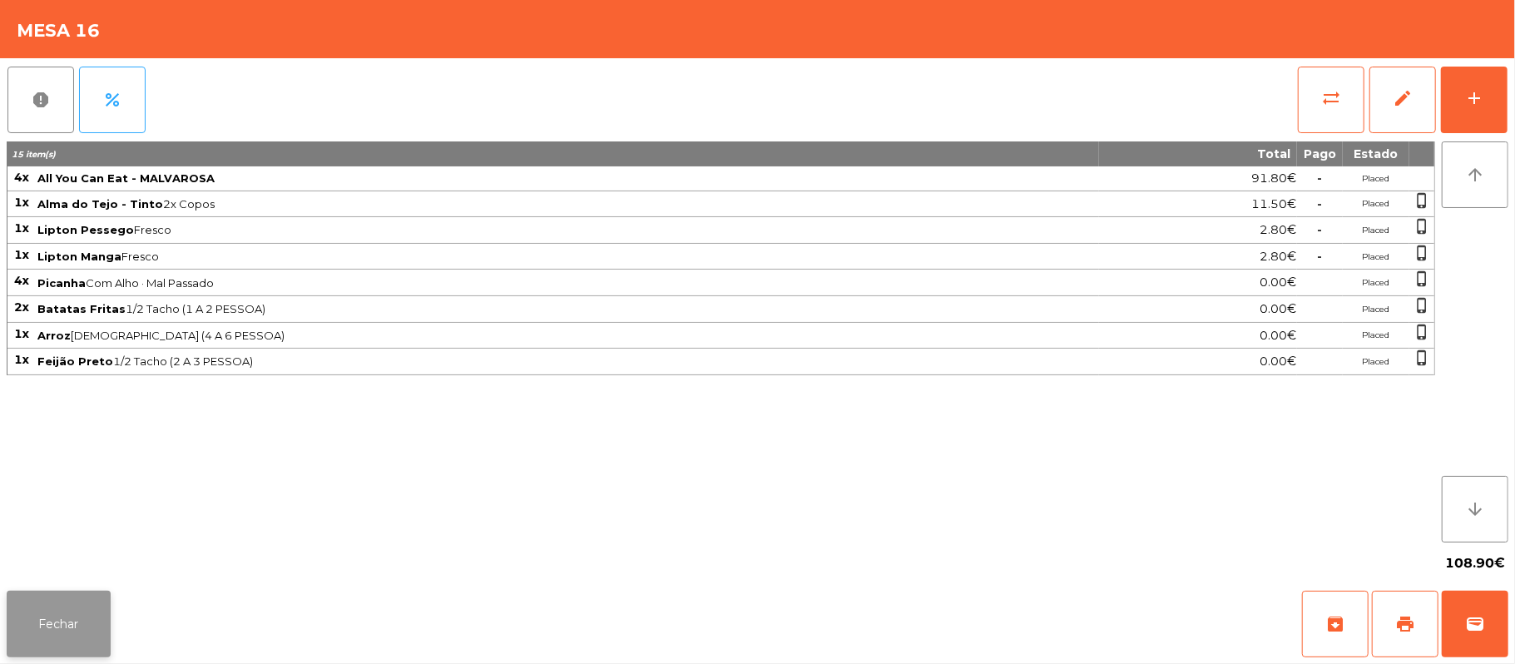
click at [58, 623] on button "Fechar" at bounding box center [59, 624] width 104 height 67
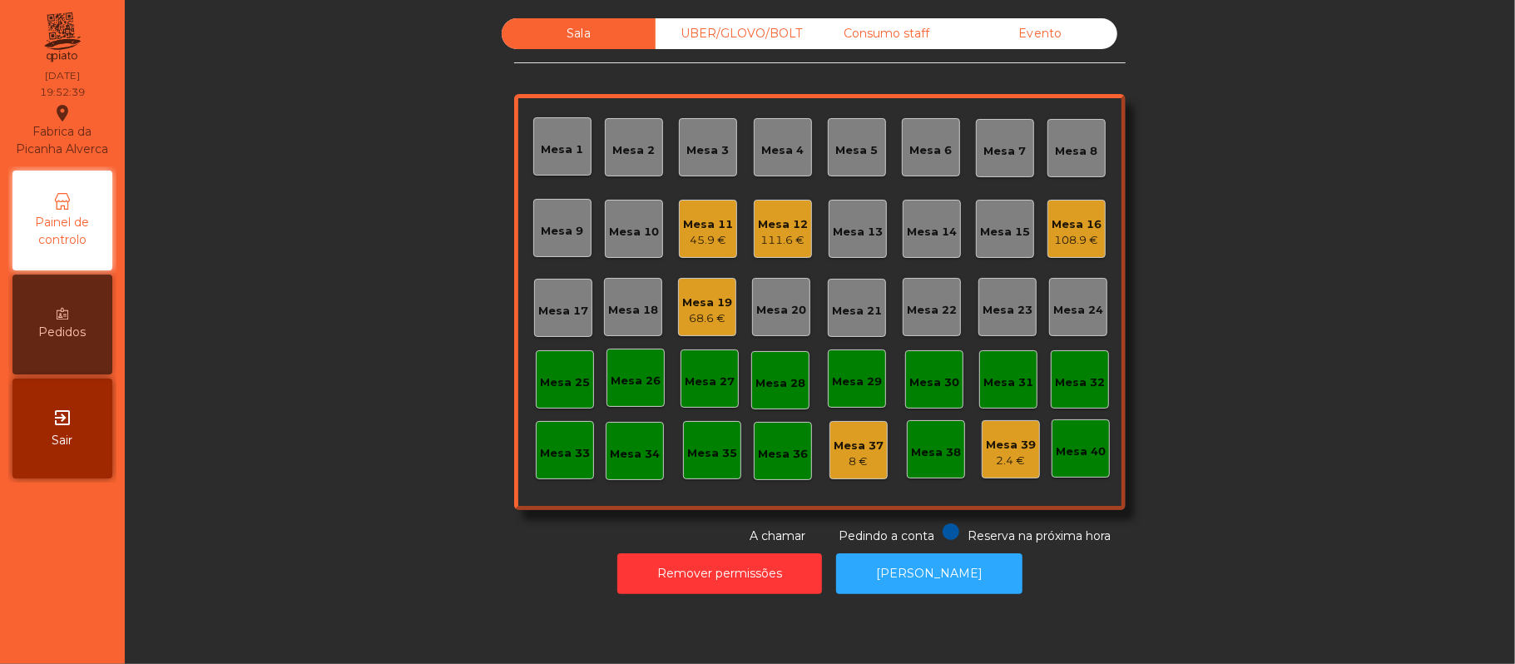
click at [786, 227] on div "Mesa 12" at bounding box center [783, 224] width 50 height 17
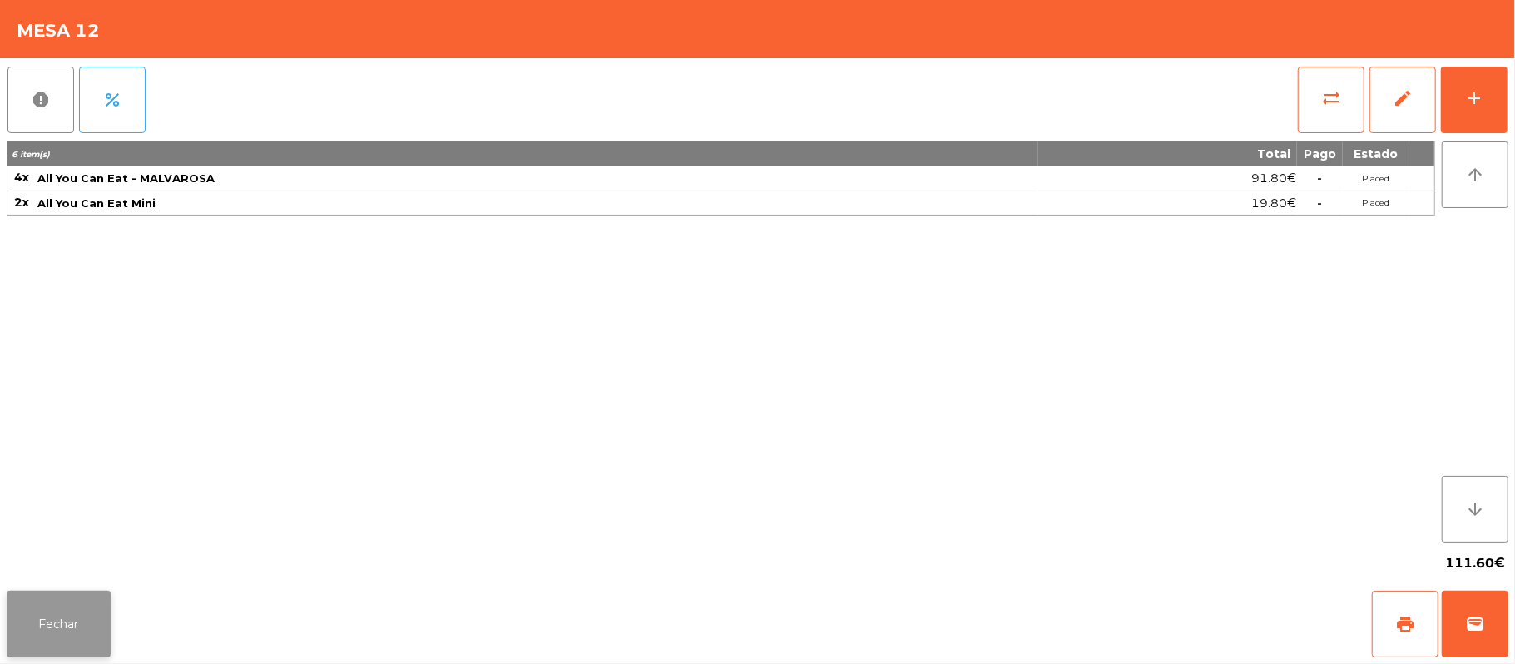
click at [60, 613] on button "Fechar" at bounding box center [59, 624] width 104 height 67
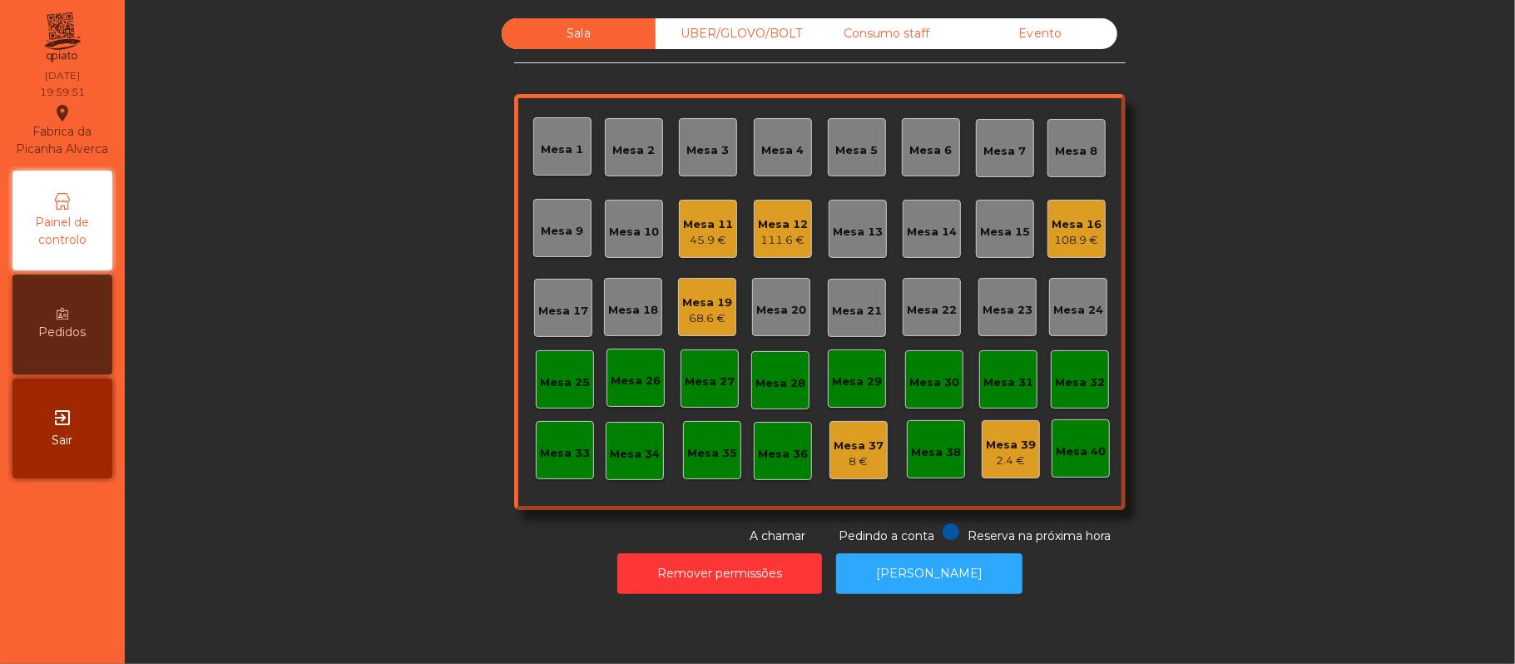
click at [939, 300] on div "Mesa 22" at bounding box center [932, 306] width 50 height 23
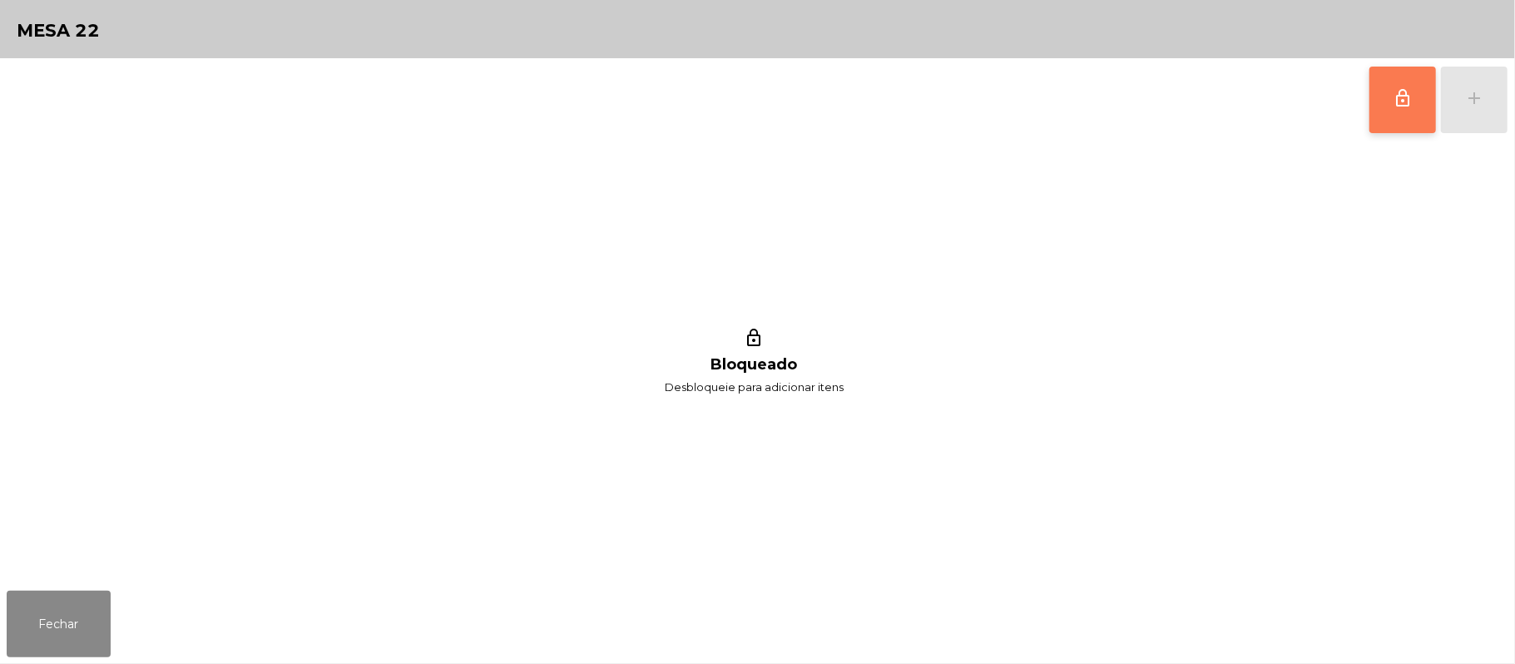
click at [1419, 111] on button "lock_outline" at bounding box center [1403, 100] width 67 height 67
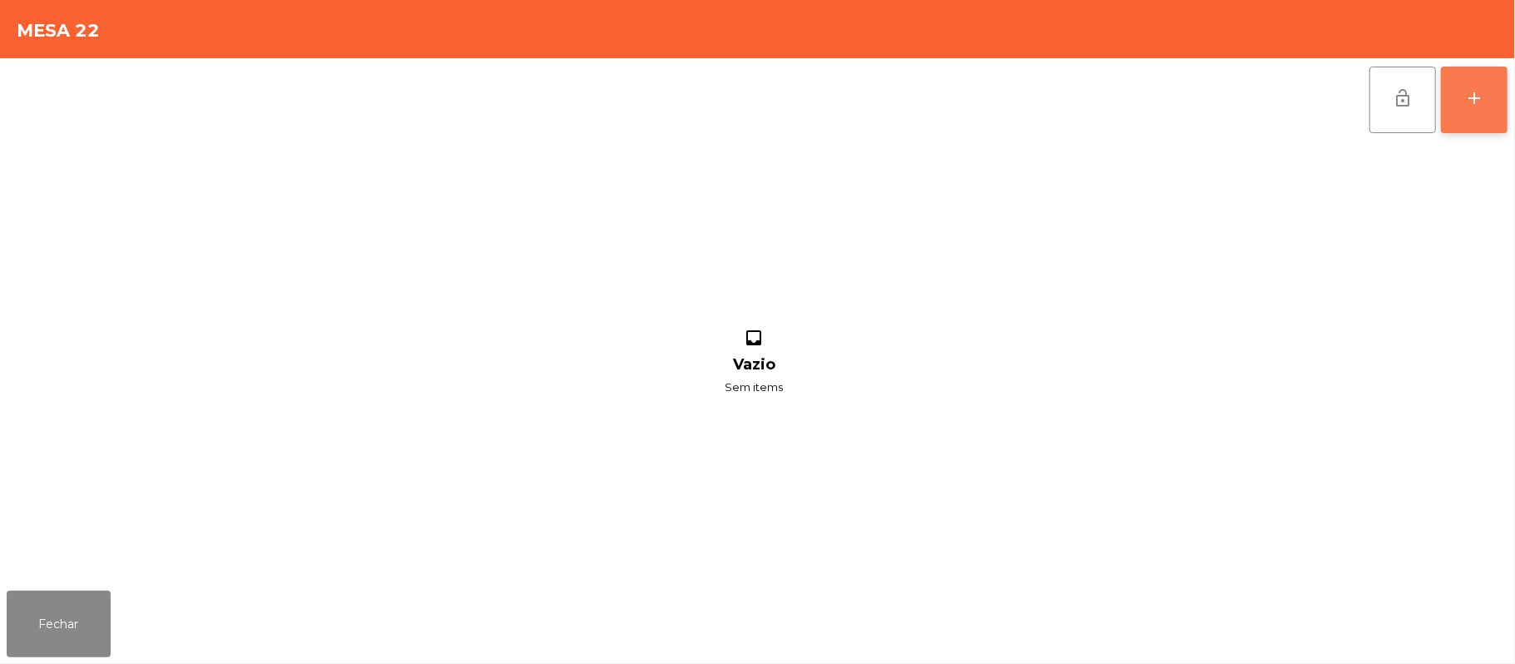
click at [1472, 91] on div "add" at bounding box center [1474, 98] width 20 height 20
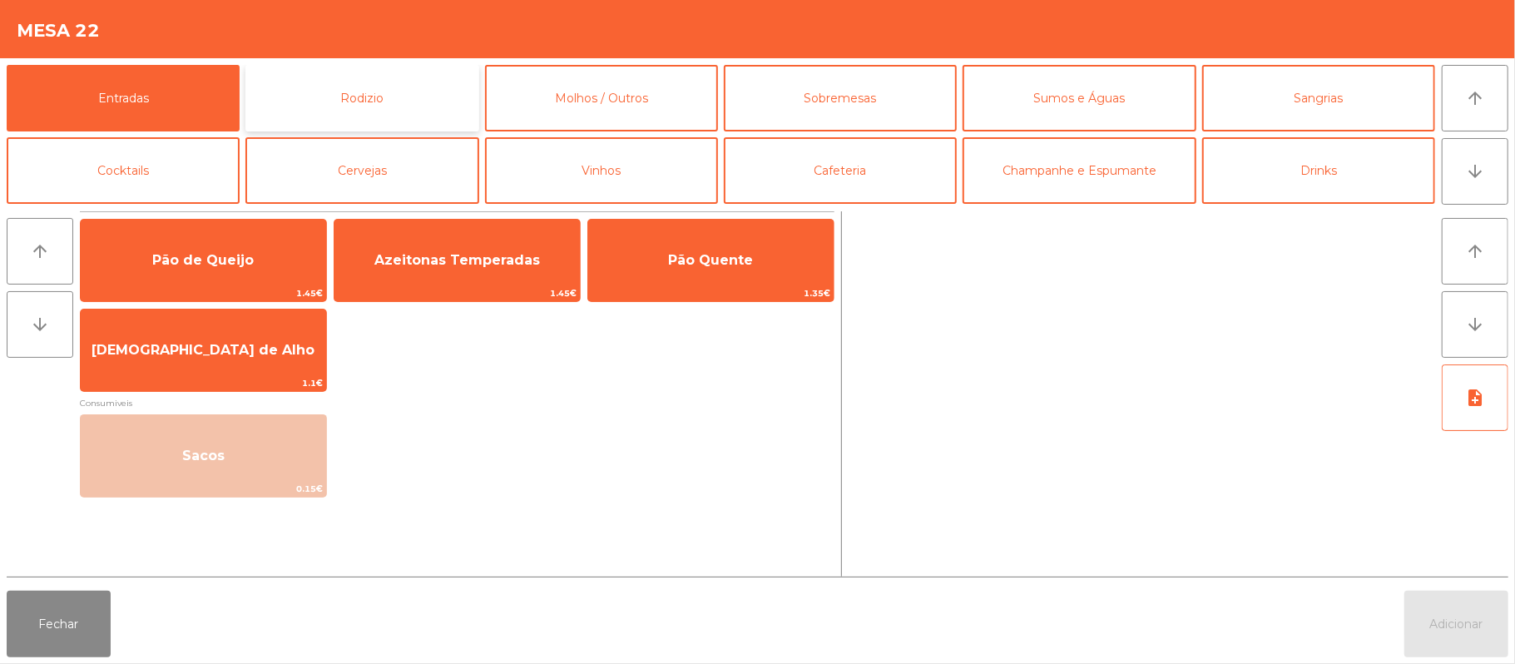
click at [411, 91] on button "Rodizio" at bounding box center [361, 98] width 233 height 67
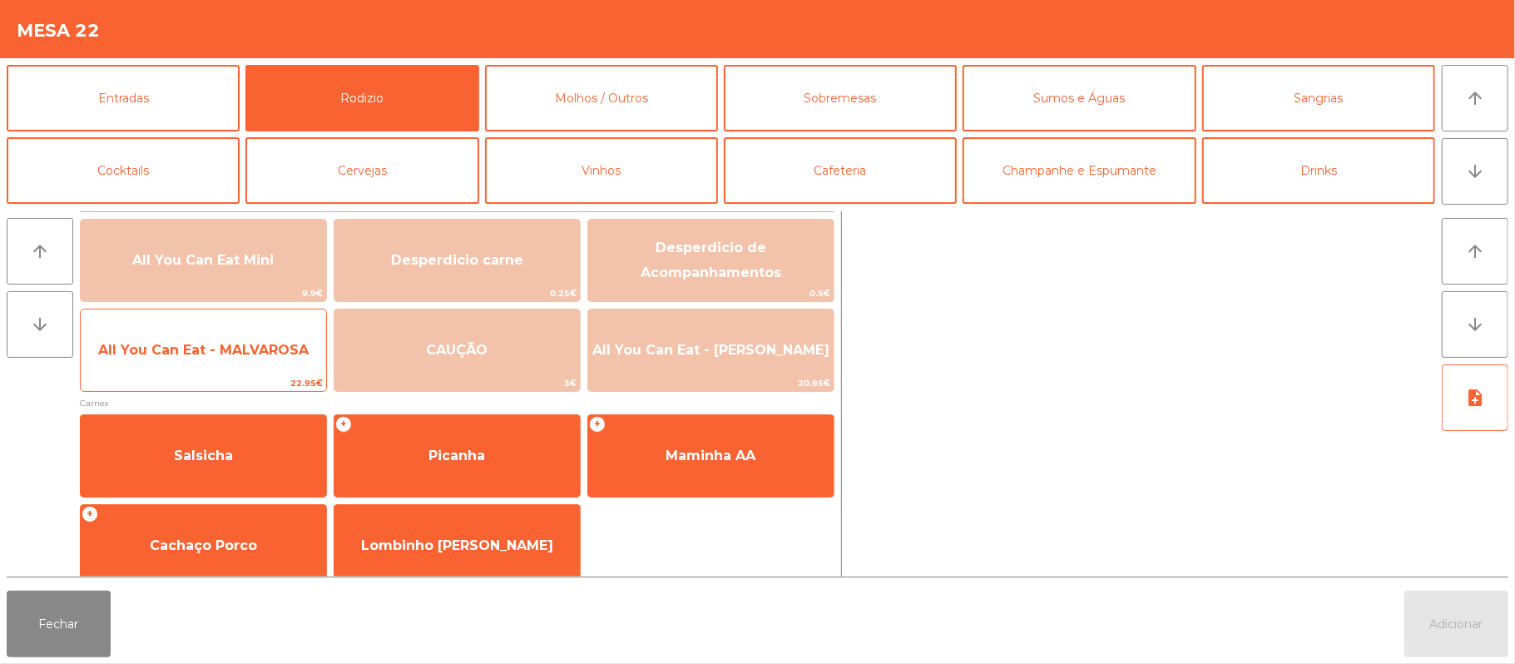
click at [207, 368] on span "All You Can Eat - MALVAROSA" at bounding box center [203, 350] width 245 height 45
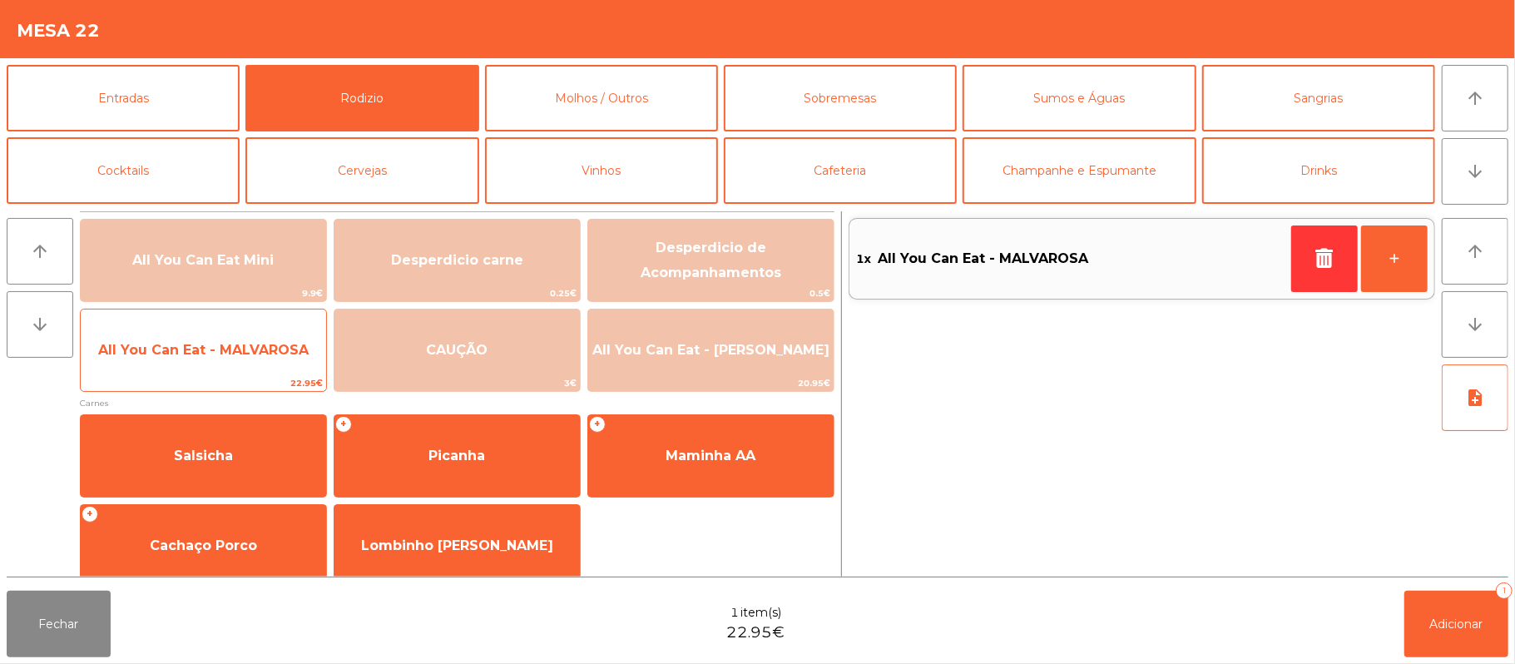
click at [176, 359] on span "All You Can Eat - MALVAROSA" at bounding box center [203, 350] width 245 height 45
click at [151, 370] on span "All You Can Eat - MALVAROSA" at bounding box center [203, 350] width 245 height 45
click at [155, 371] on span "All You Can Eat - MALVAROSA" at bounding box center [203, 350] width 245 height 45
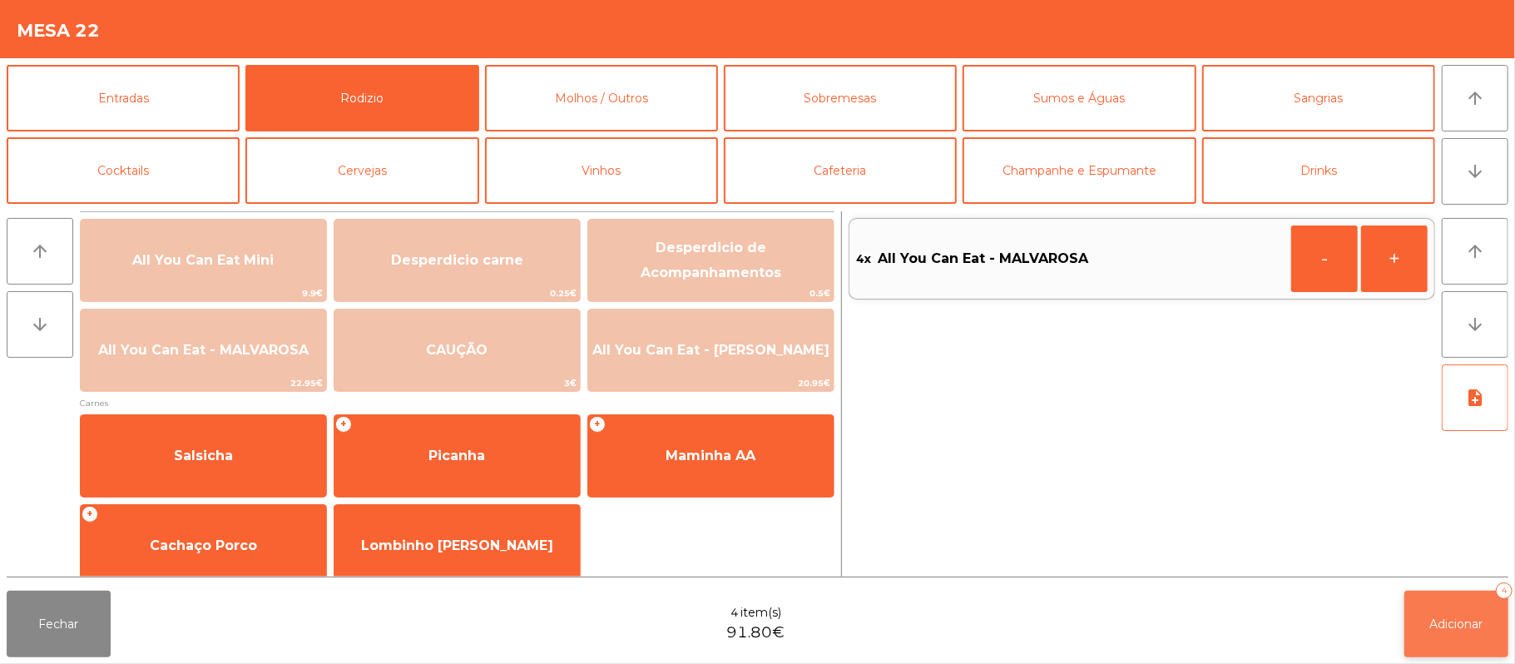
click at [1479, 597] on button "Adicionar 4" at bounding box center [1457, 624] width 104 height 67
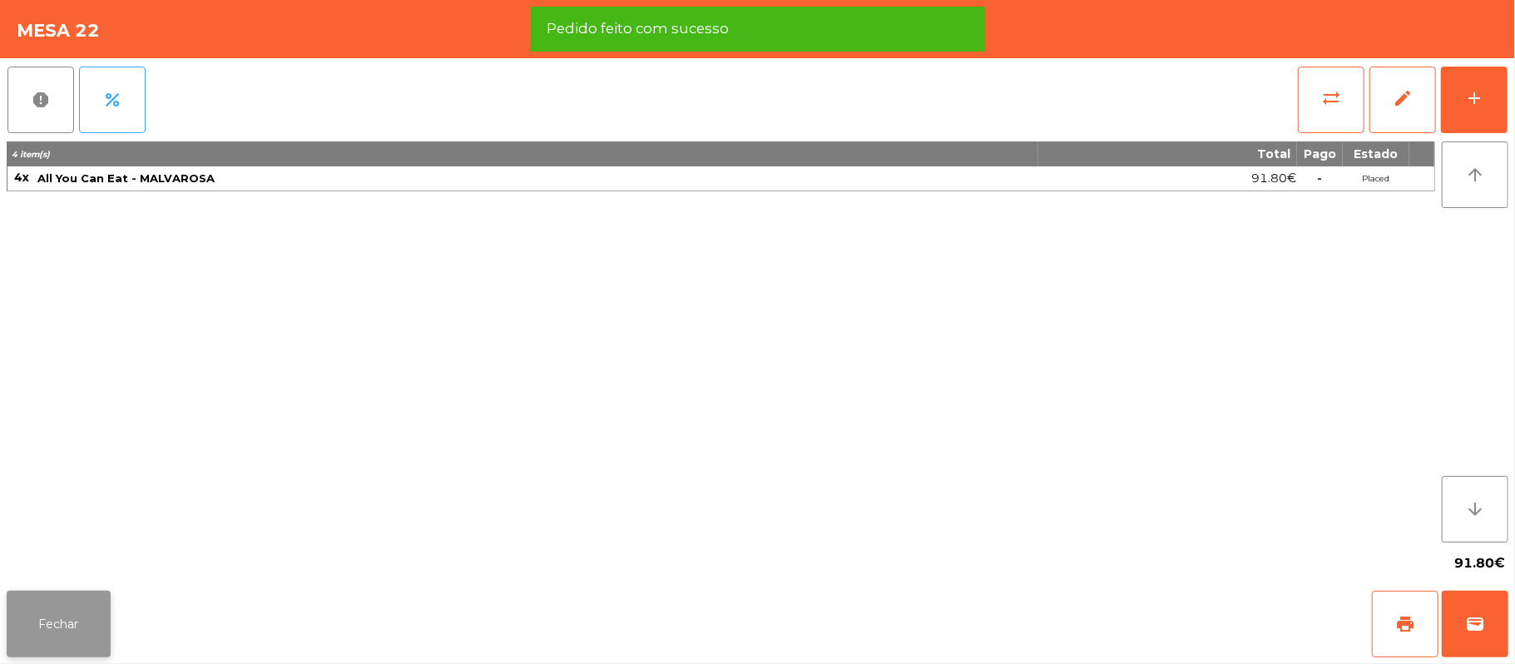
click at [70, 634] on button "Fechar" at bounding box center [59, 624] width 104 height 67
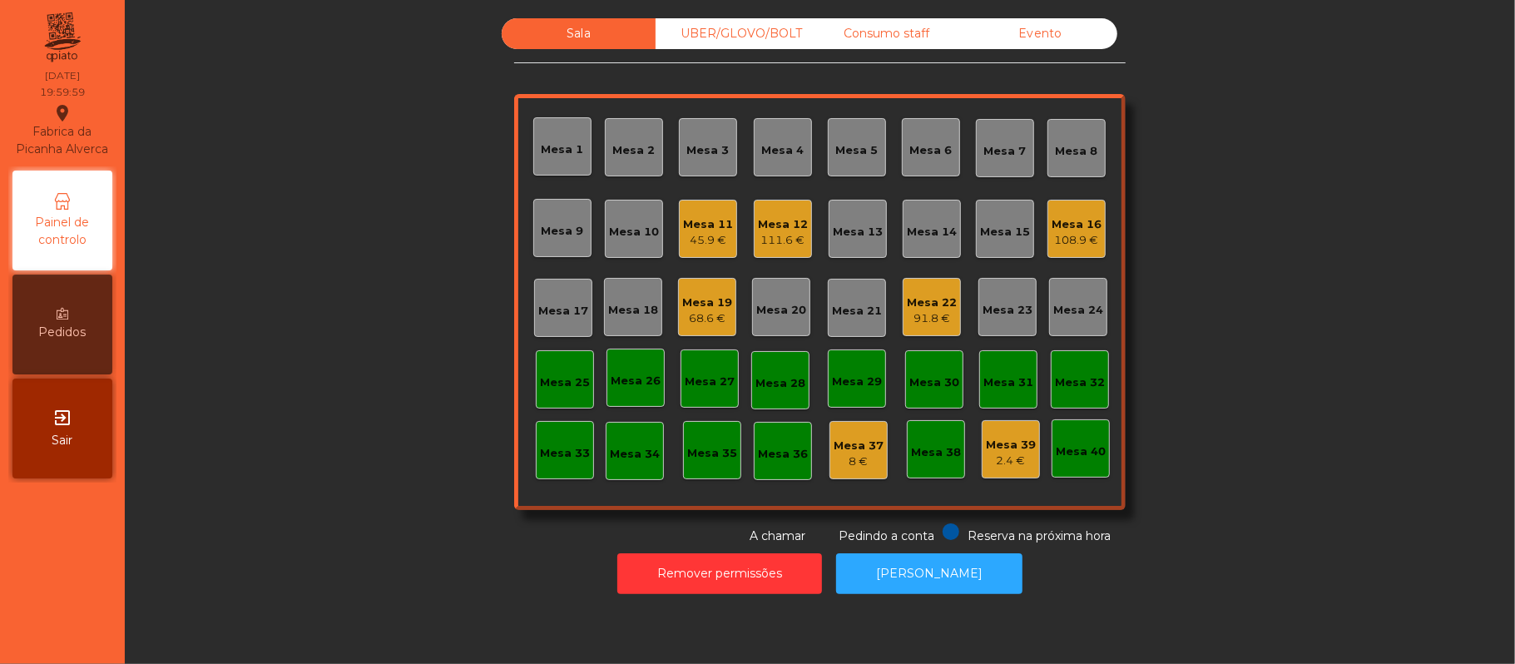
click at [703, 306] on div "Mesa 19" at bounding box center [707, 303] width 50 height 17
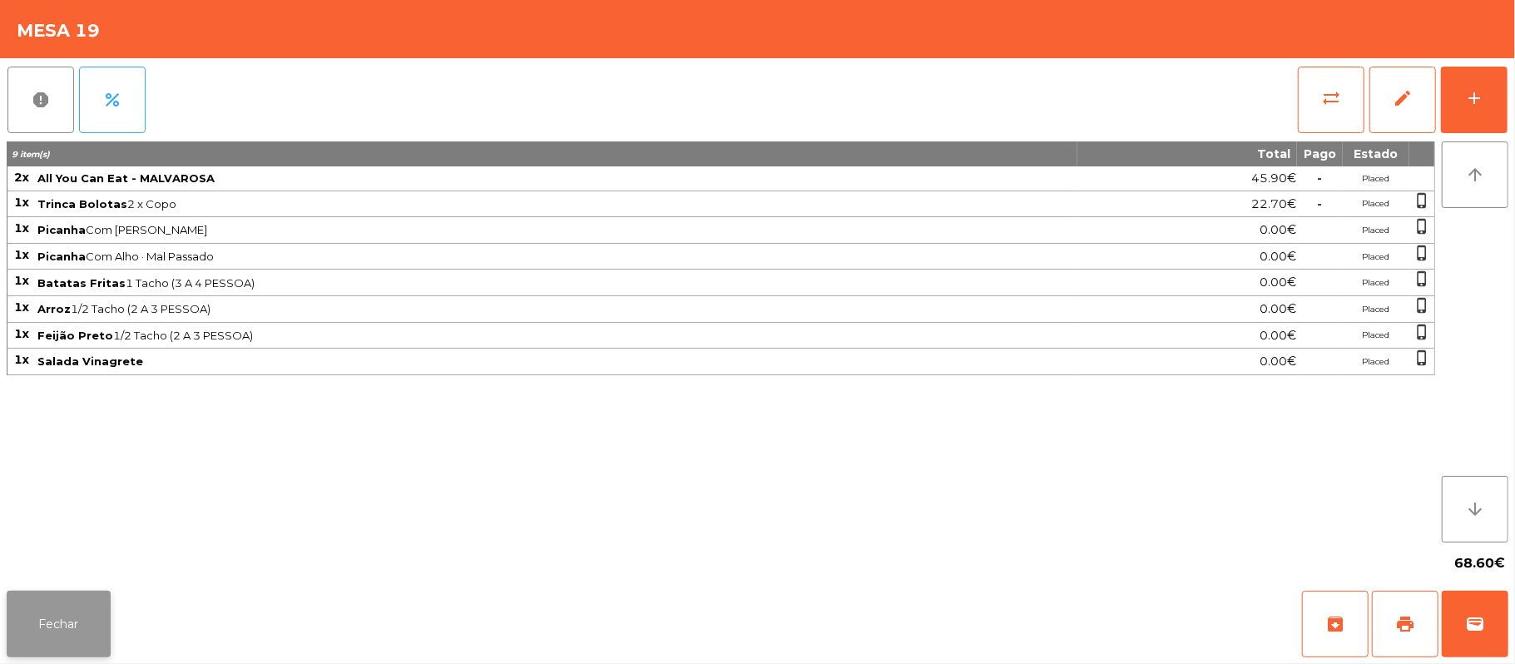
click at [52, 593] on button "Fechar" at bounding box center [59, 624] width 104 height 67
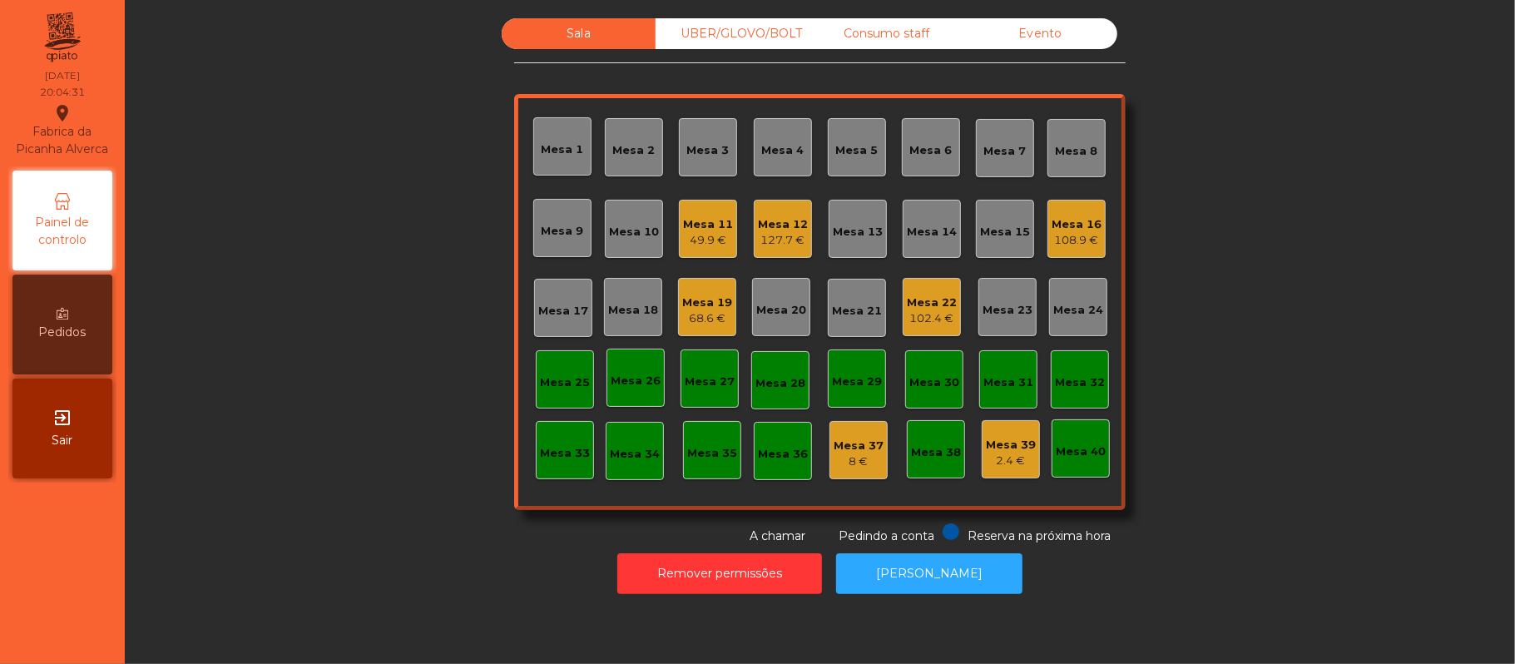
click at [1082, 228] on div "Mesa 16" at bounding box center [1077, 224] width 50 height 17
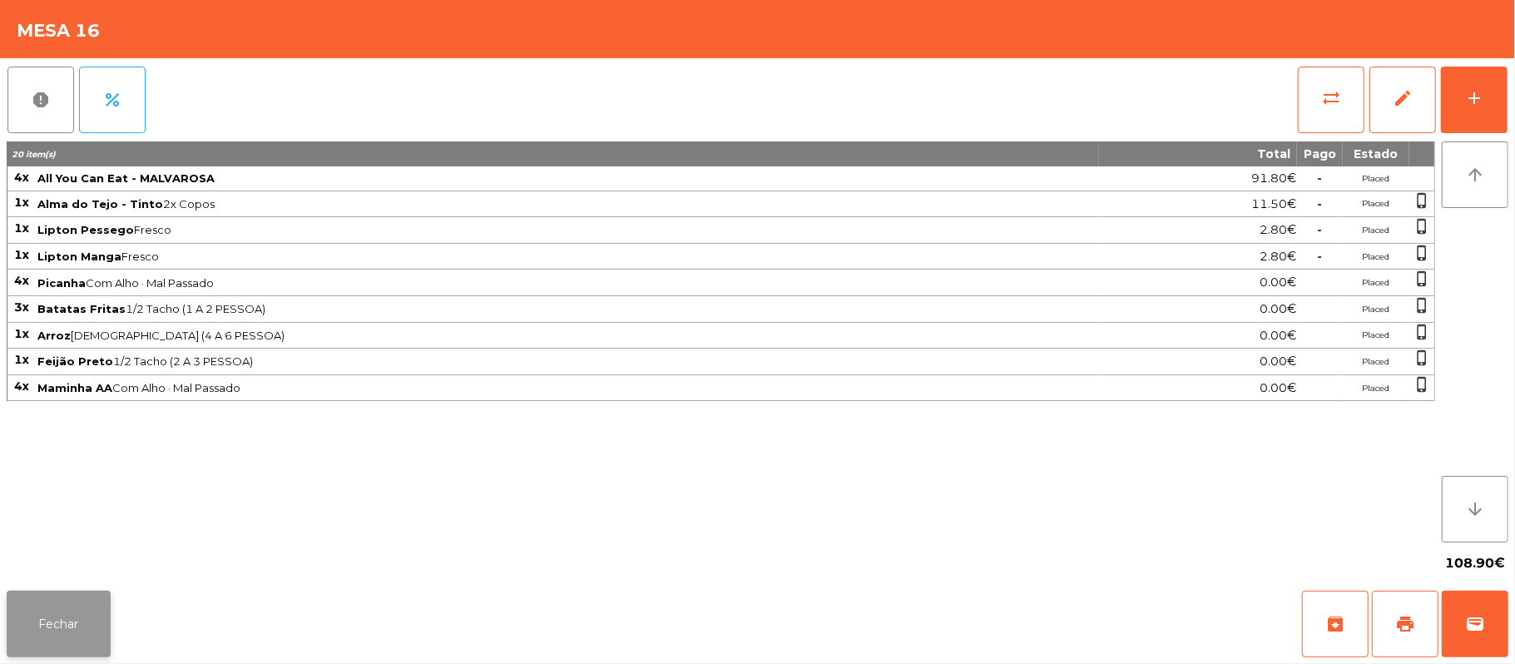
click at [83, 600] on button "Fechar" at bounding box center [59, 624] width 104 height 67
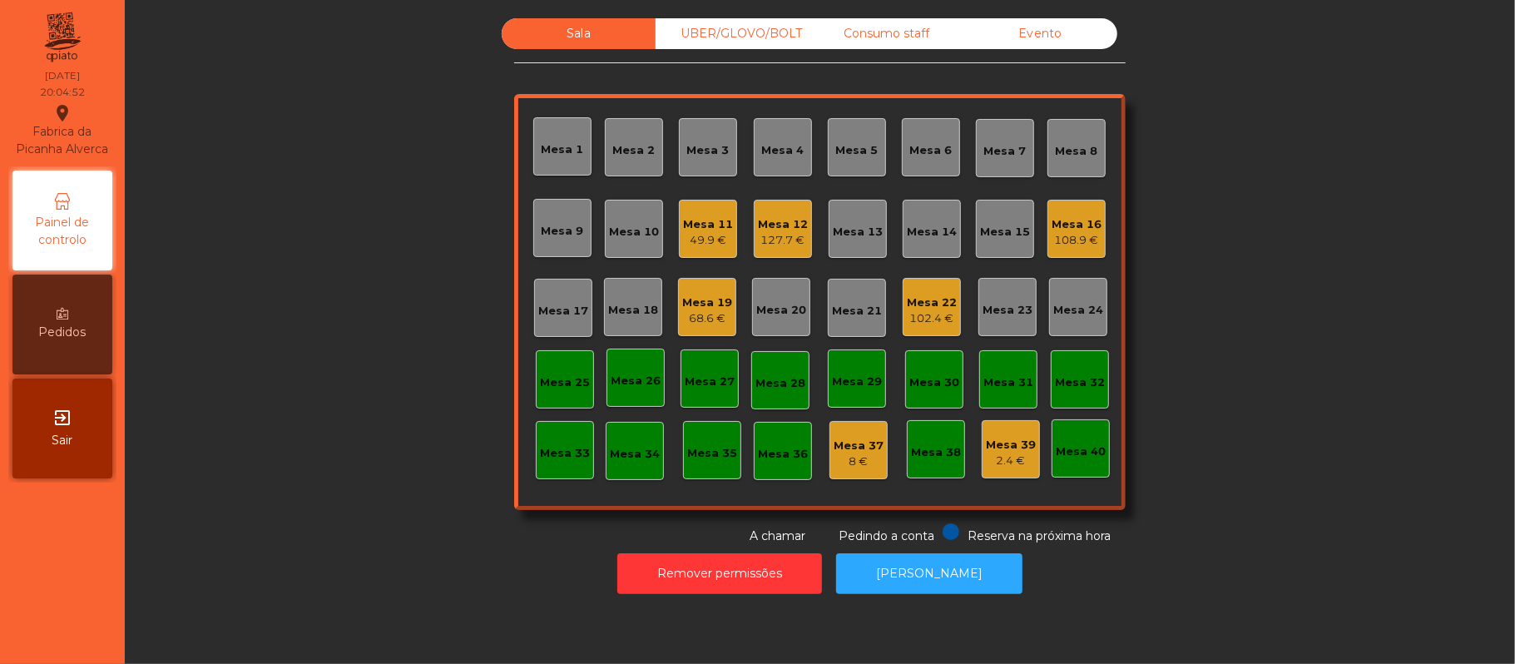
click at [850, 234] on div "Mesa 13" at bounding box center [858, 232] width 50 height 17
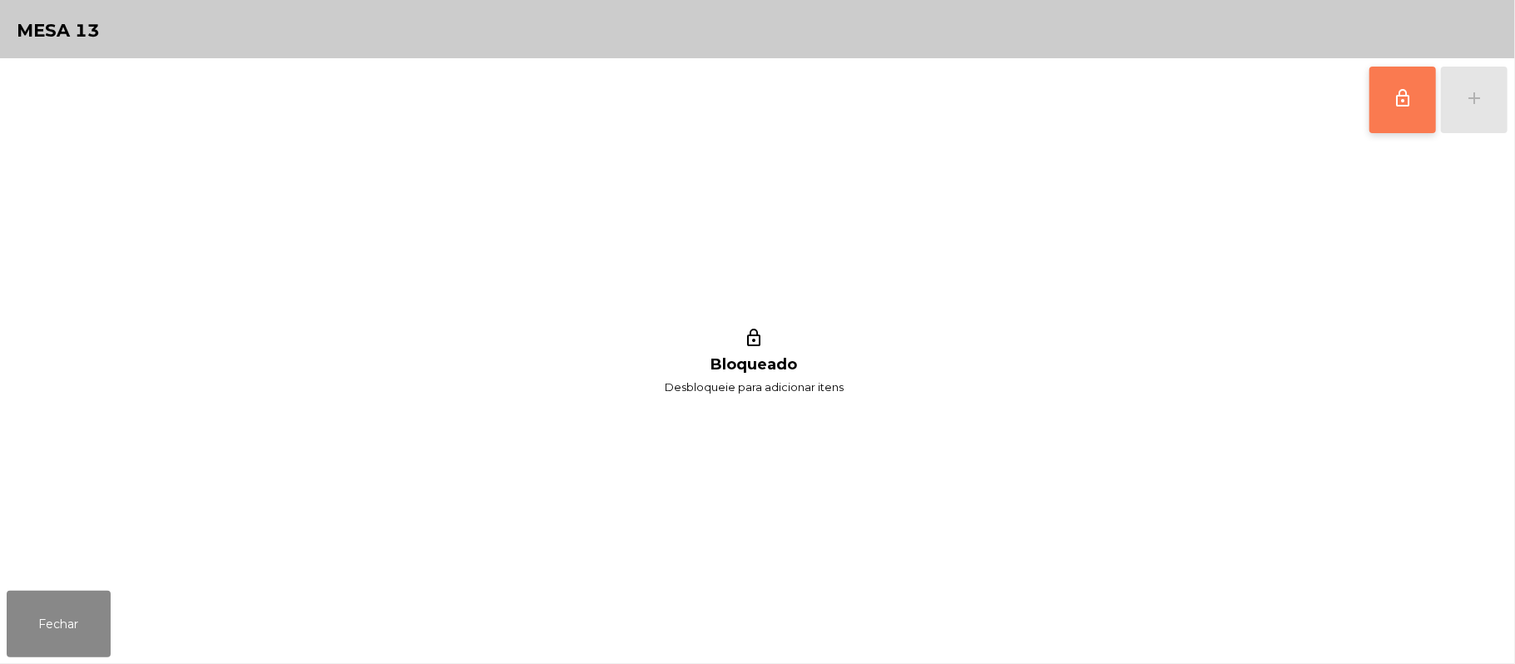
click at [1386, 97] on button "lock_outline" at bounding box center [1403, 100] width 67 height 67
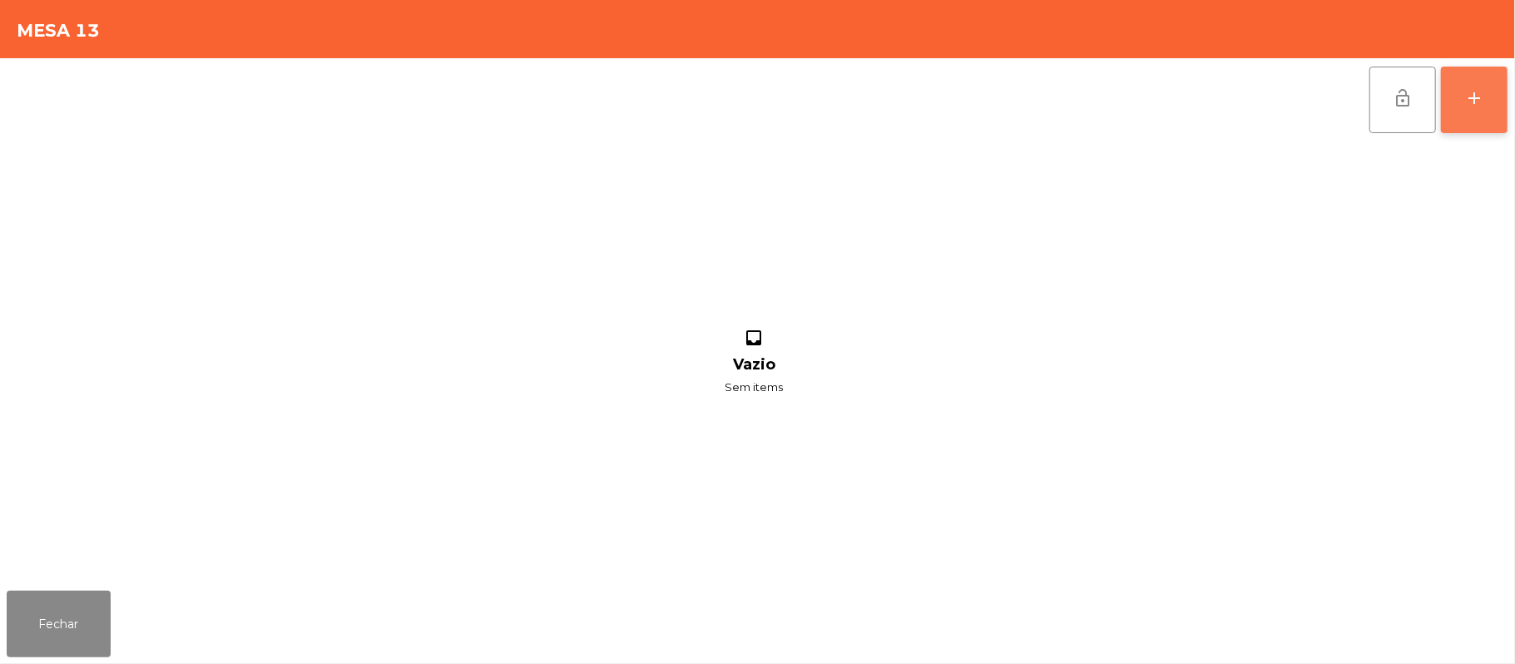
click at [1476, 84] on button "add" at bounding box center [1474, 100] width 67 height 67
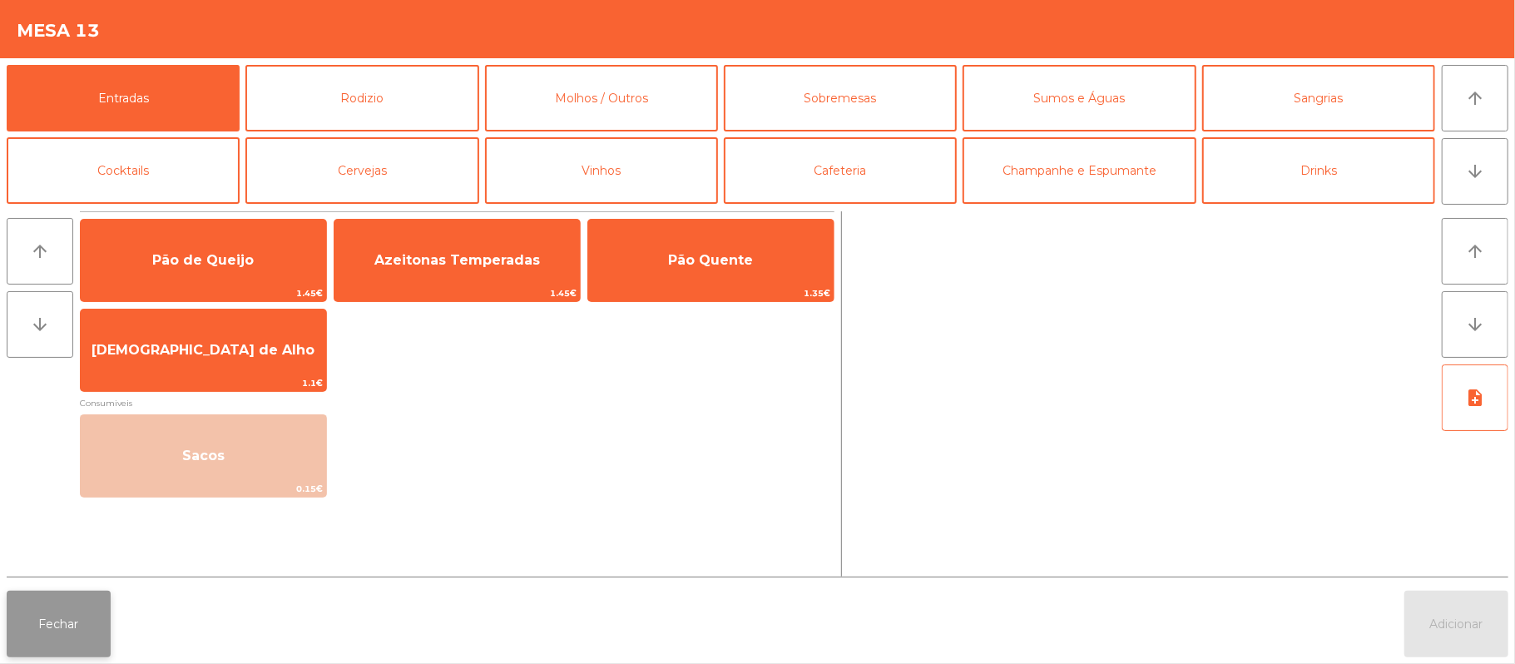
click at [8, 651] on button "Fechar" at bounding box center [59, 624] width 104 height 67
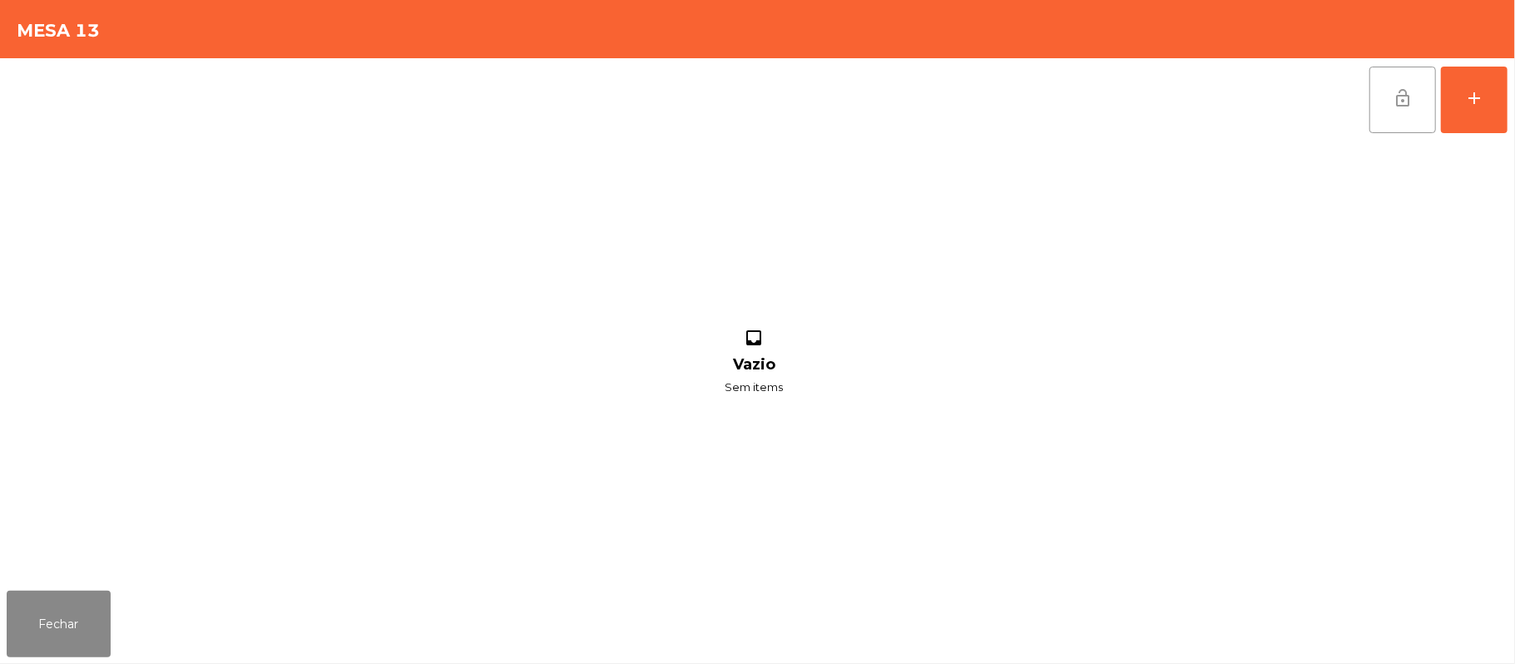
click at [1393, 101] on span "lock_open" at bounding box center [1403, 98] width 20 height 20
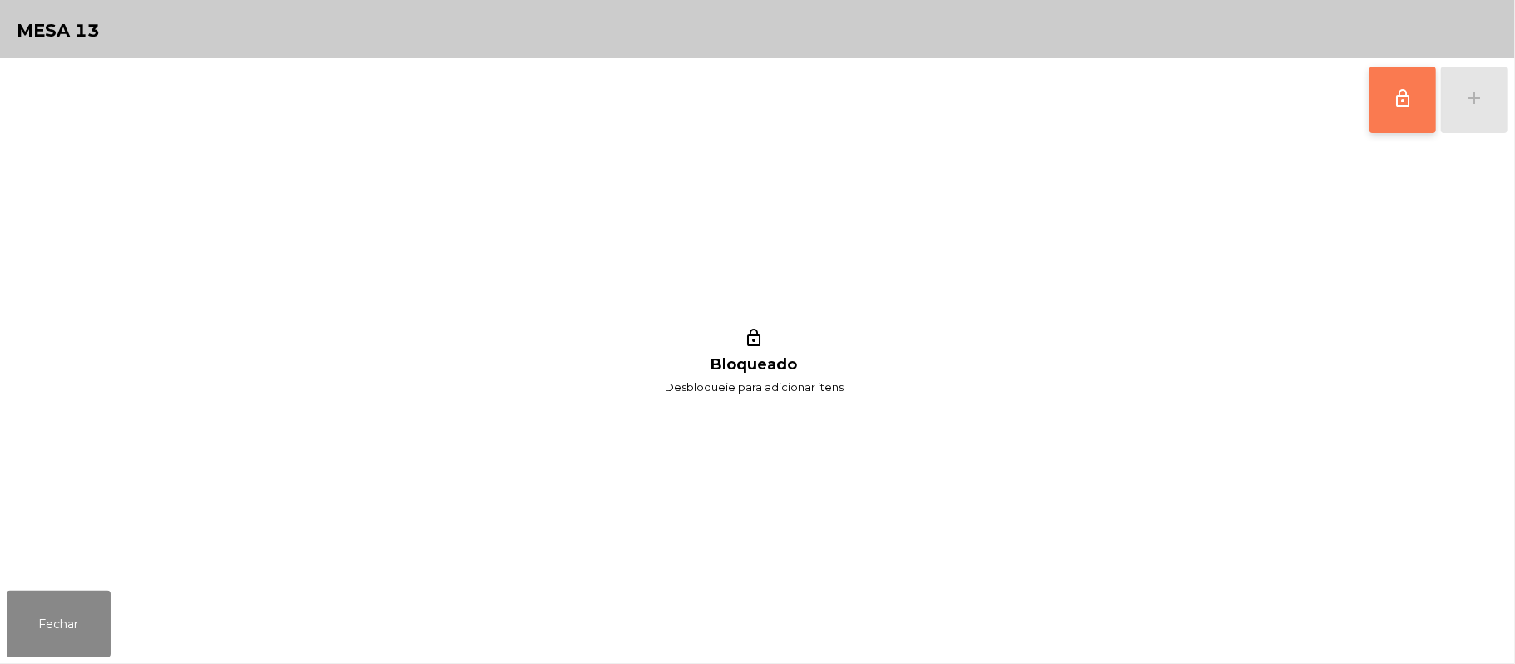
click at [1378, 81] on button "lock_outline" at bounding box center [1403, 100] width 67 height 67
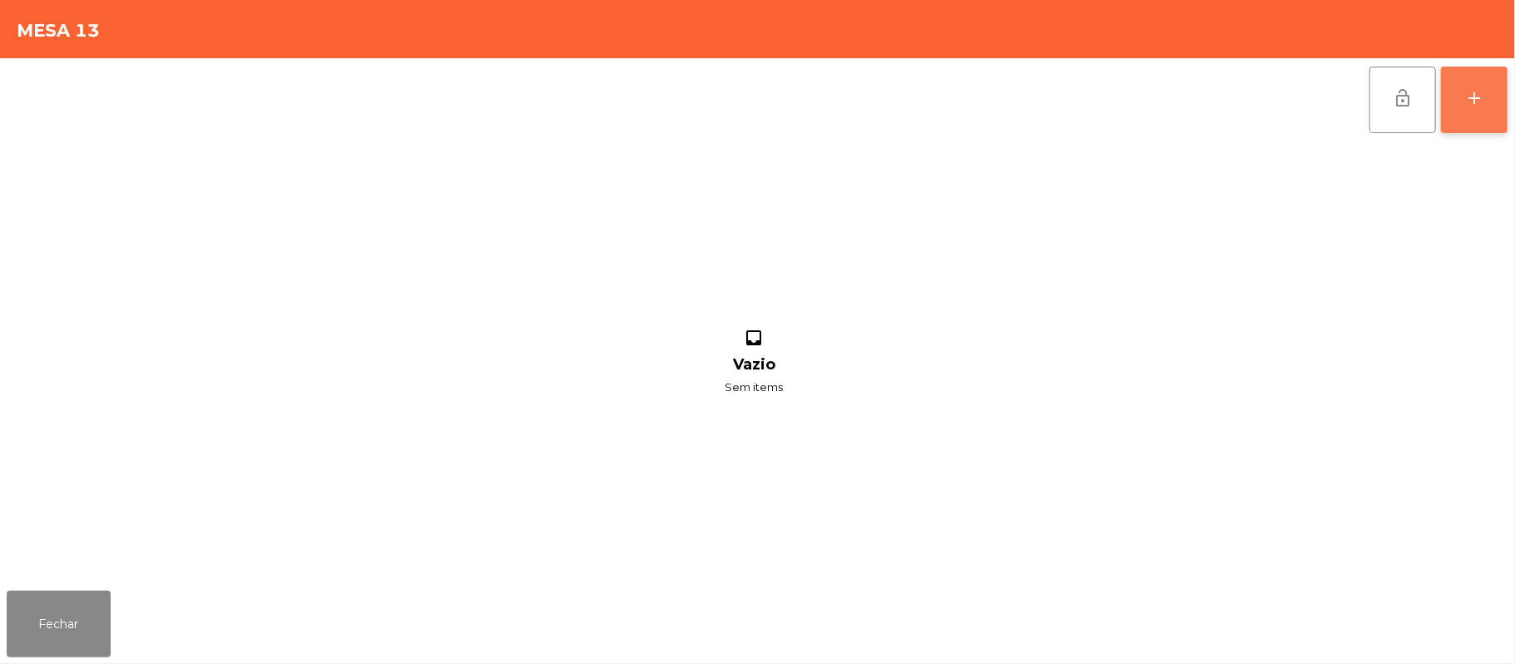
click at [1463, 103] on button "add" at bounding box center [1474, 100] width 67 height 67
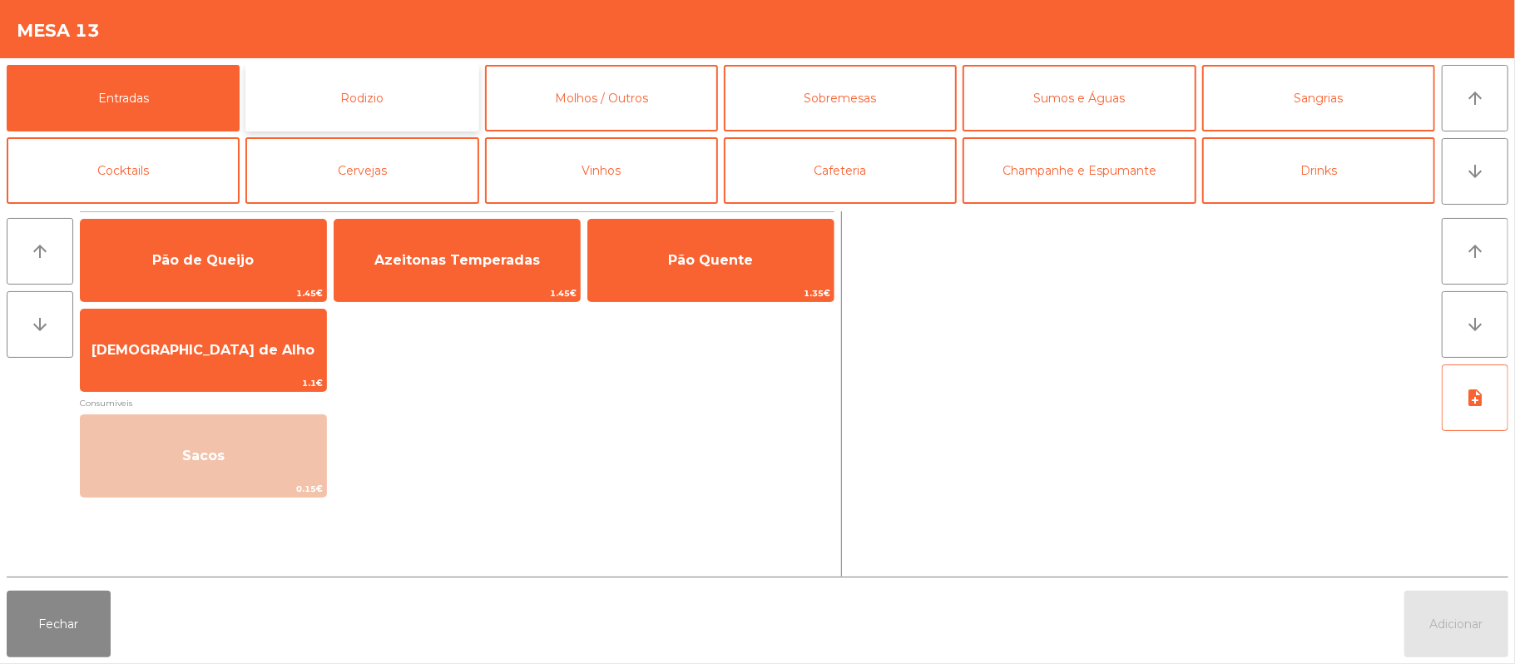
click at [413, 102] on button "Rodizio" at bounding box center [361, 98] width 233 height 67
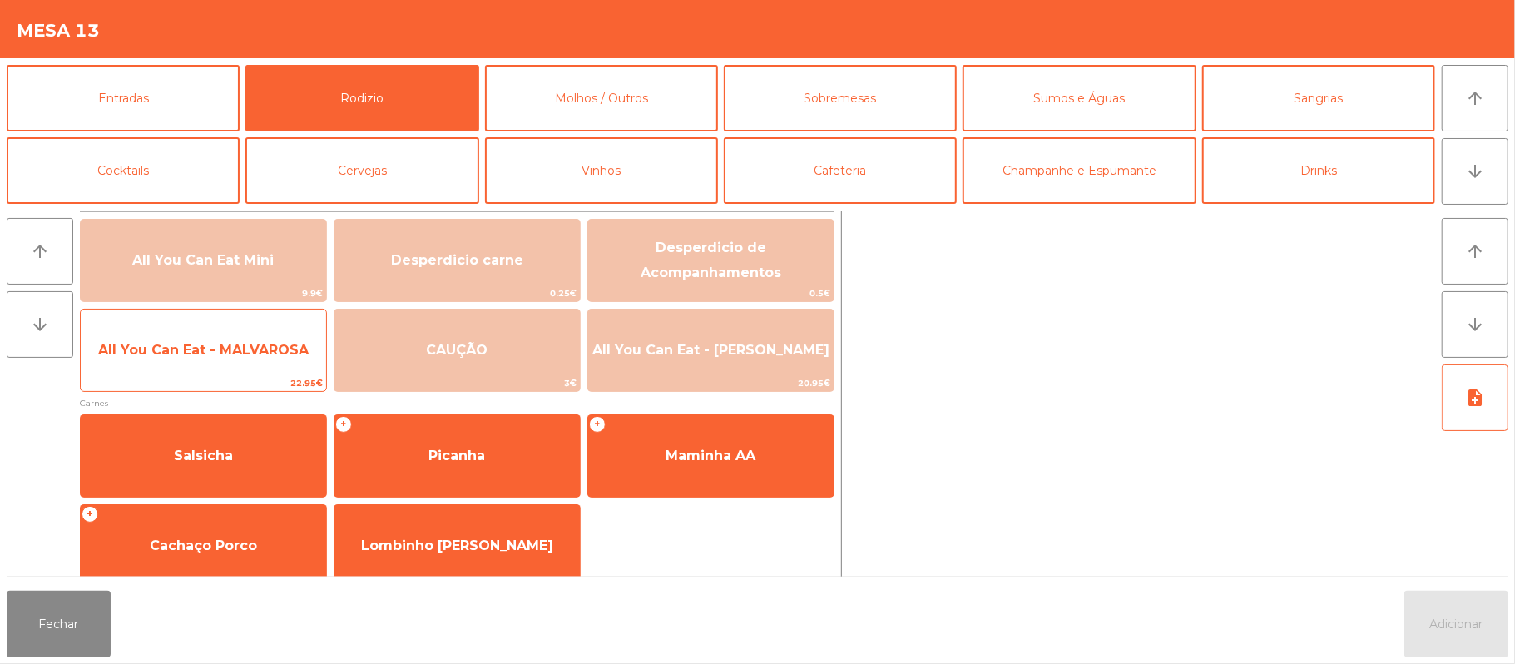
click at [274, 364] on span "All You Can Eat - MALVAROSA" at bounding box center [203, 350] width 245 height 45
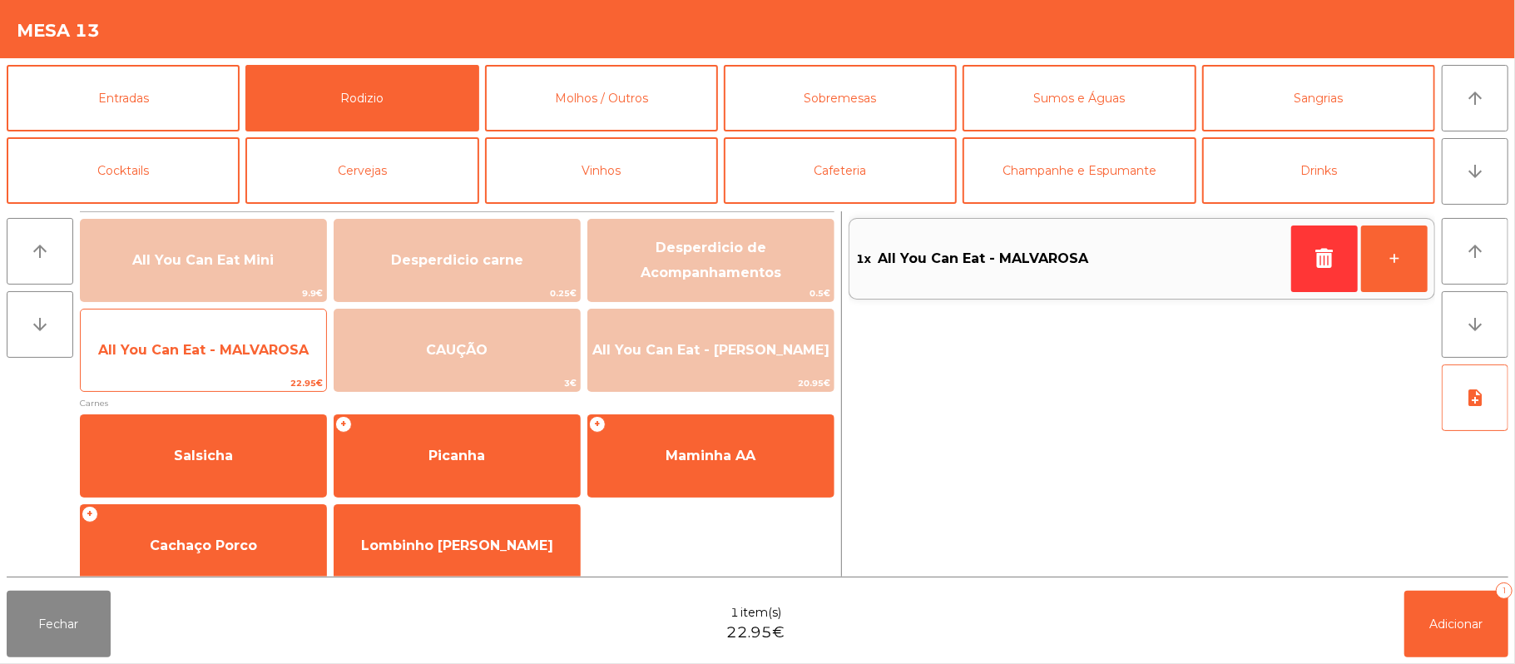
click at [265, 366] on span "All You Can Eat - MALVAROSA" at bounding box center [203, 350] width 245 height 45
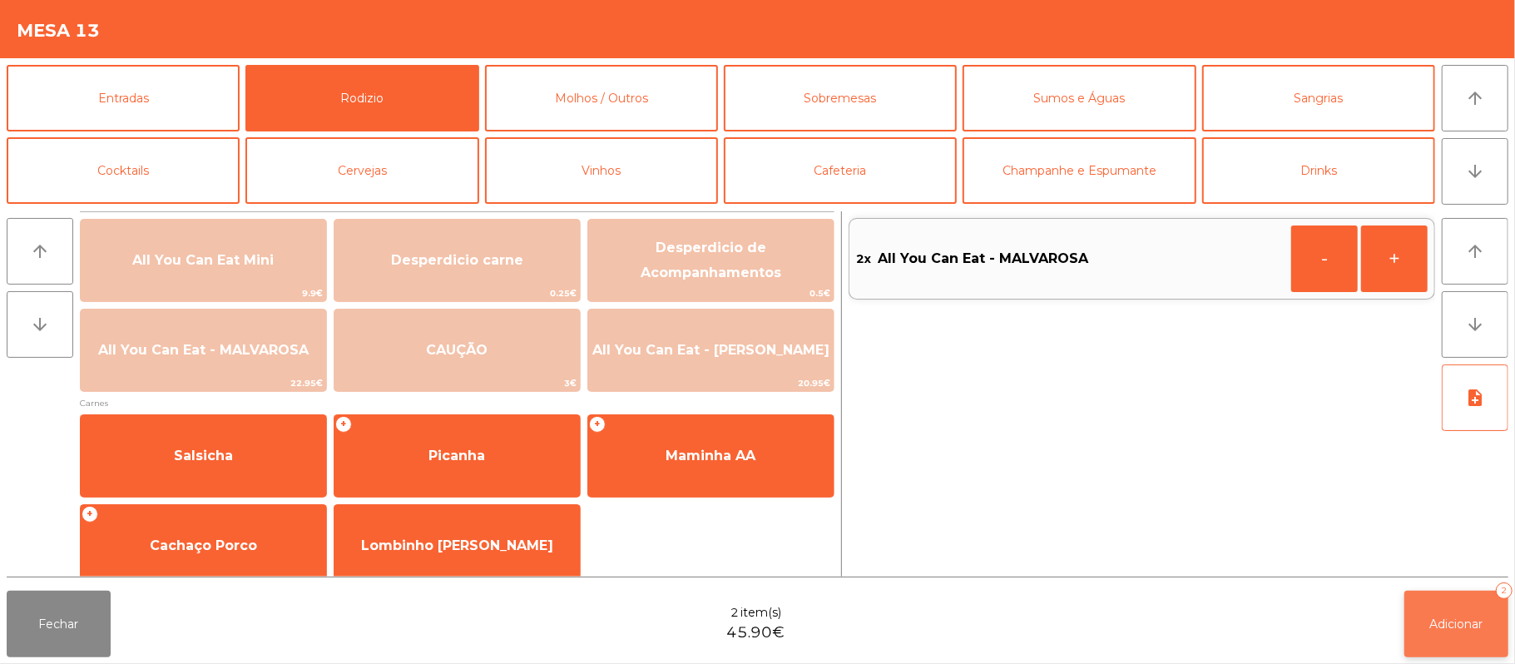
click at [1459, 626] on span "Adicionar" at bounding box center [1456, 624] width 53 height 15
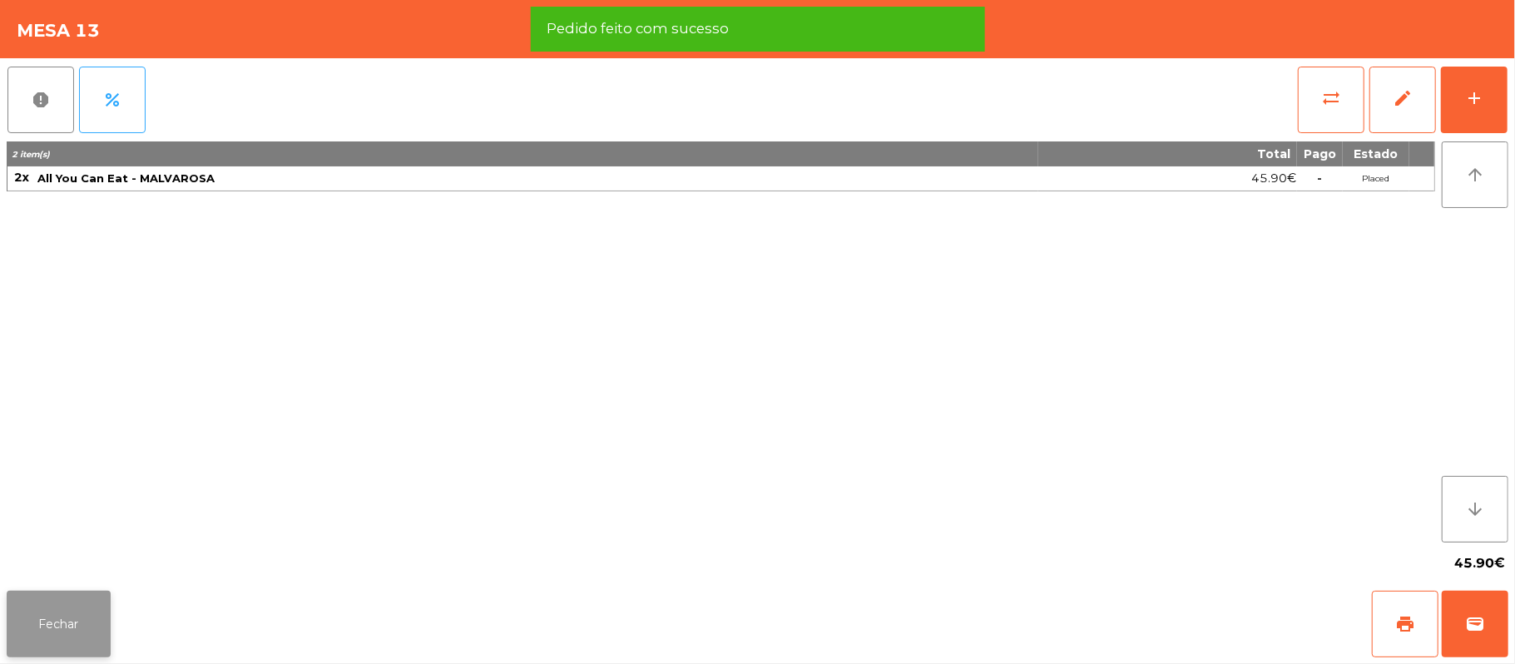
click at [61, 632] on button "Fechar" at bounding box center [59, 624] width 104 height 67
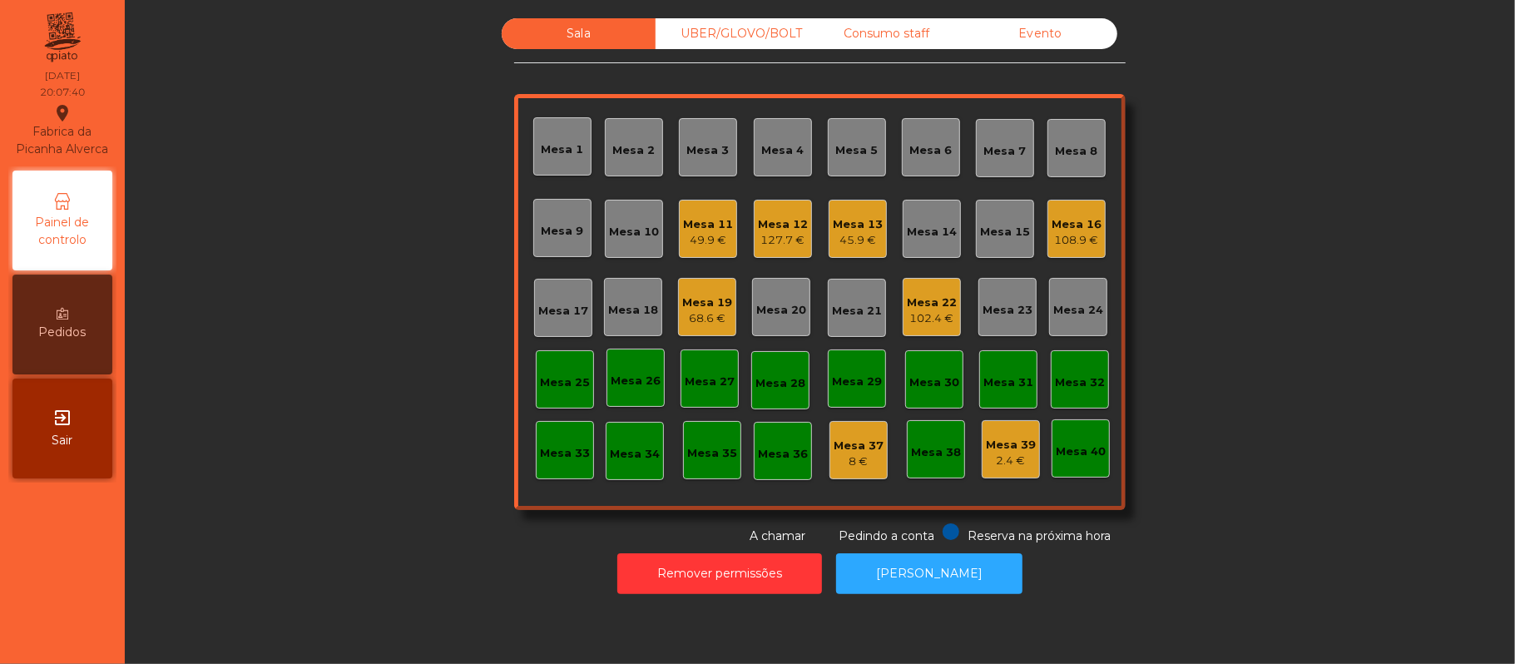
click at [769, 34] on div "UBER/GLOVO/BOLT" at bounding box center [733, 33] width 154 height 31
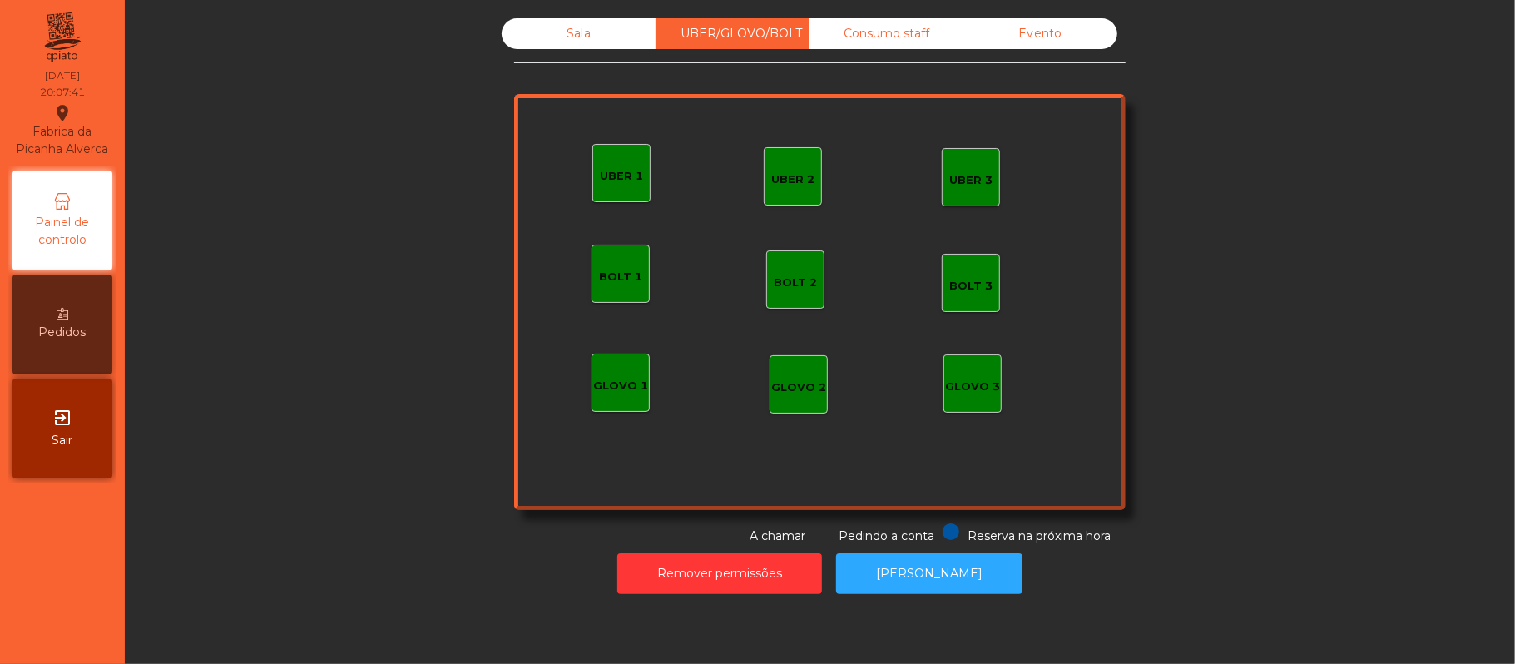
click at [907, 47] on div "Consumo staff" at bounding box center [887, 33] width 154 height 31
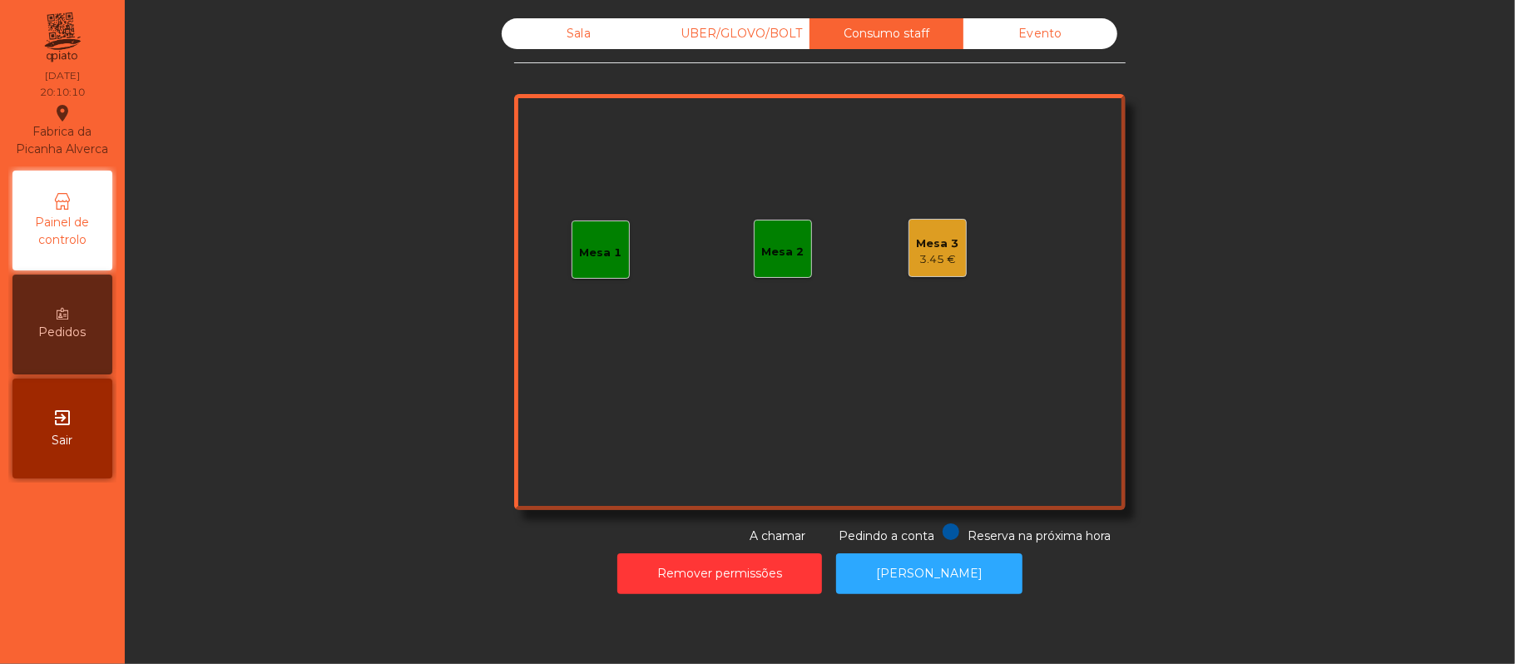
click at [567, 21] on div "Sala" at bounding box center [579, 33] width 154 height 31
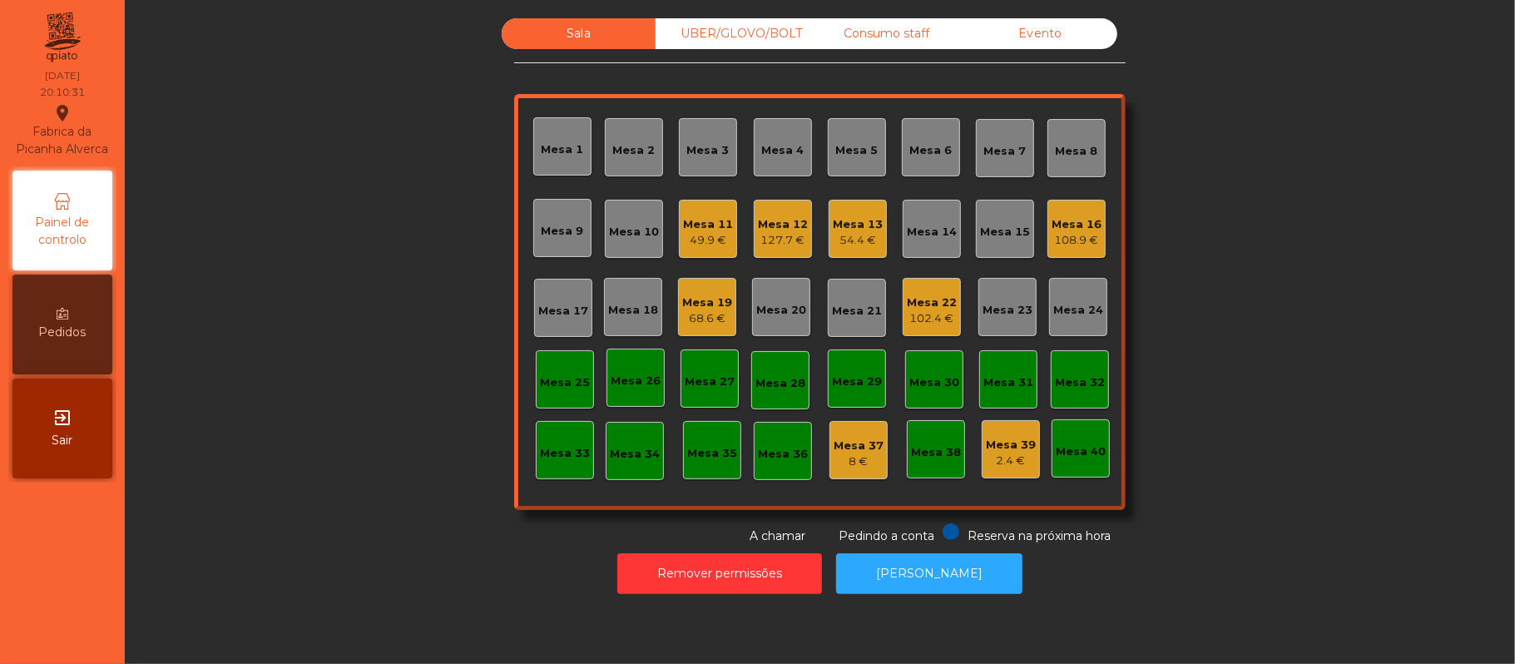
click at [762, 305] on div "Mesa 20" at bounding box center [781, 310] width 50 height 17
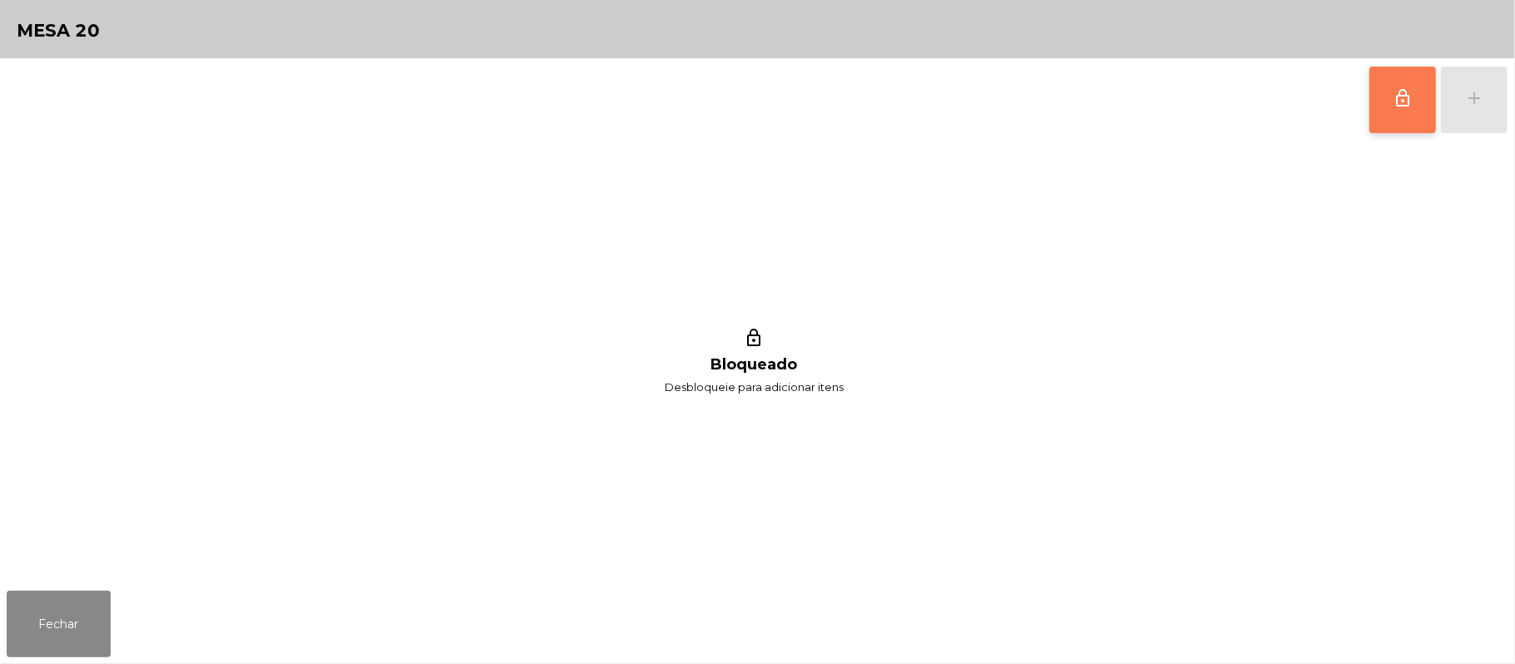
click at [1375, 110] on button "lock_outline" at bounding box center [1403, 100] width 67 height 67
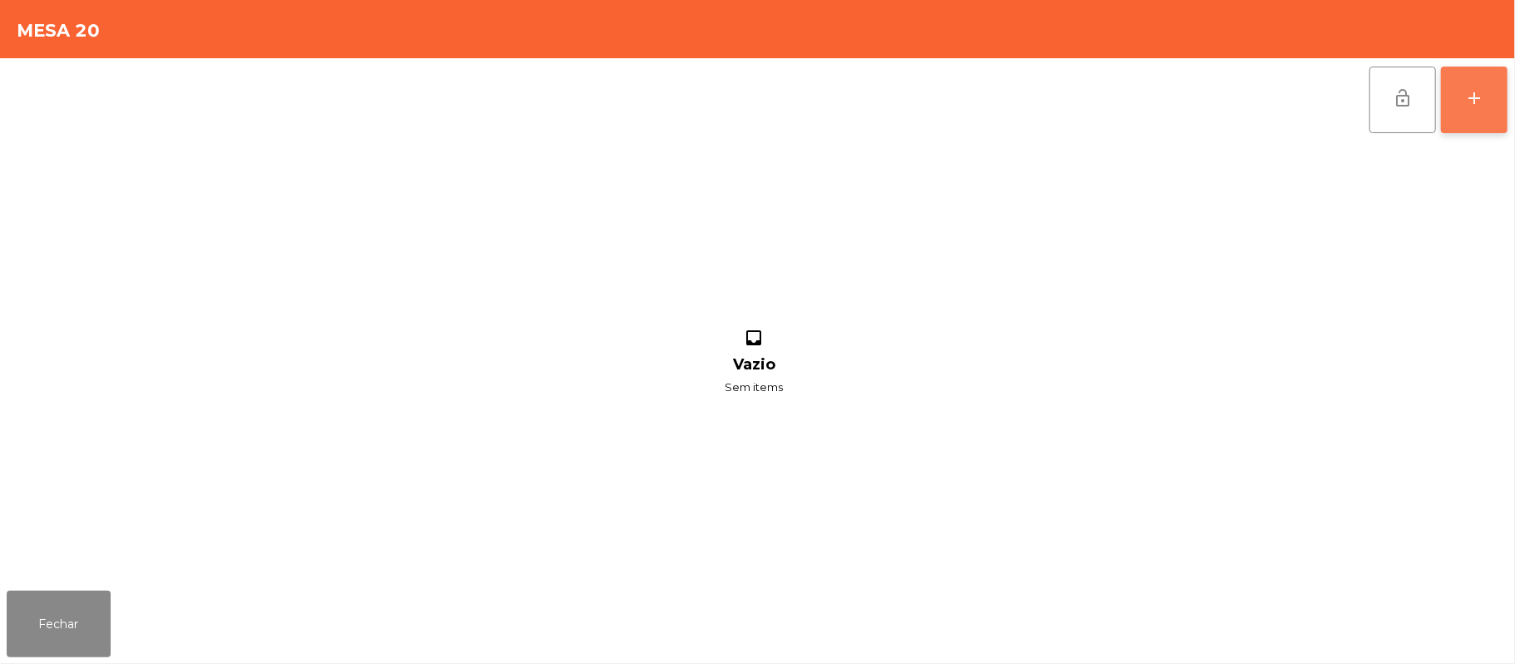
click at [1469, 94] on div "add" at bounding box center [1474, 98] width 20 height 20
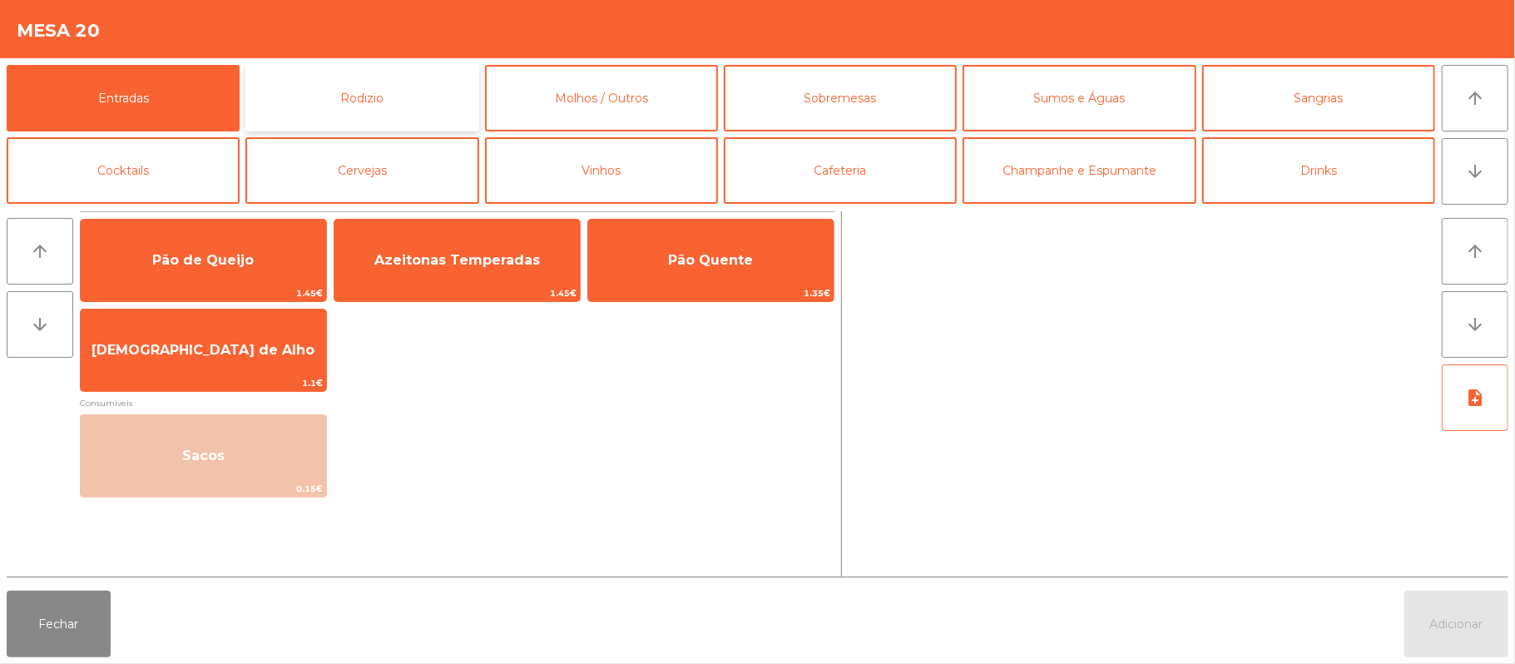
click at [357, 100] on button "Rodizio" at bounding box center [361, 98] width 233 height 67
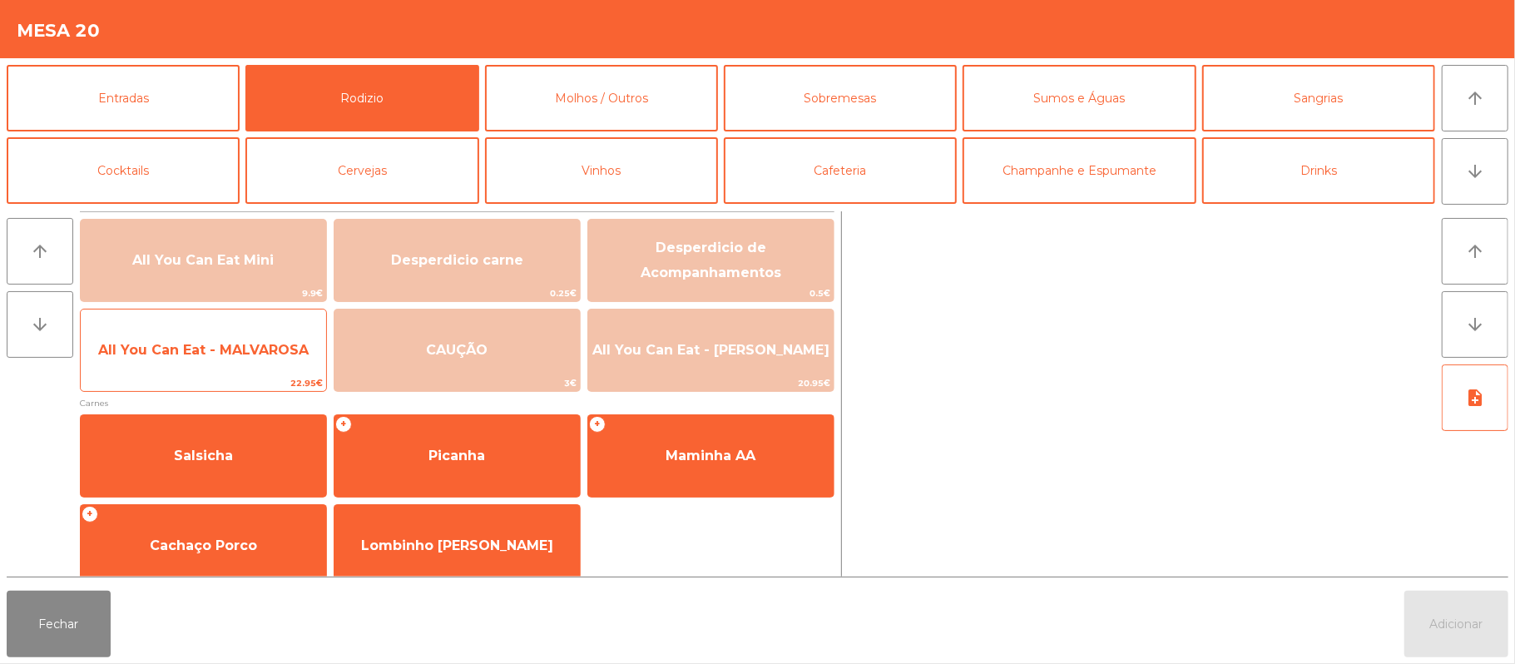
click at [236, 357] on span "All You Can Eat - MALVAROSA" at bounding box center [203, 350] width 211 height 16
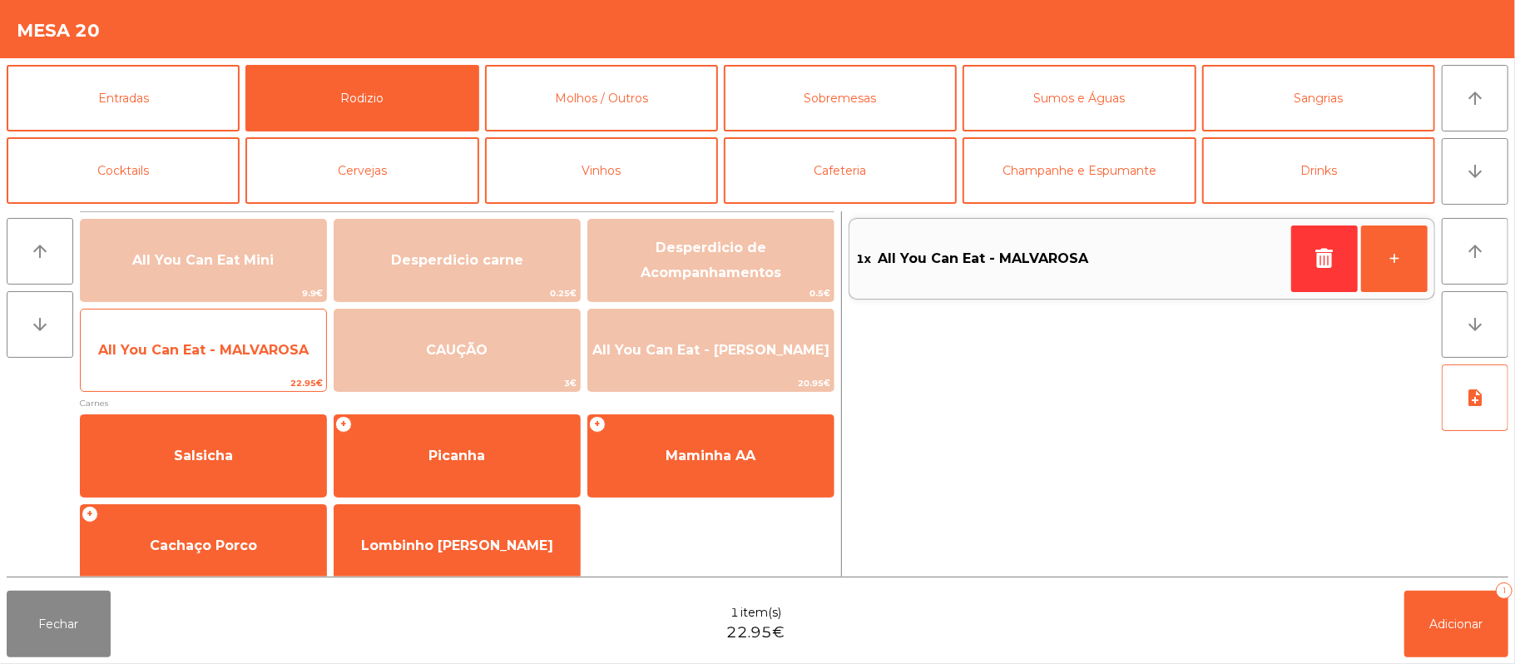
click at [243, 338] on span "All You Can Eat - MALVAROSA" at bounding box center [203, 350] width 245 height 45
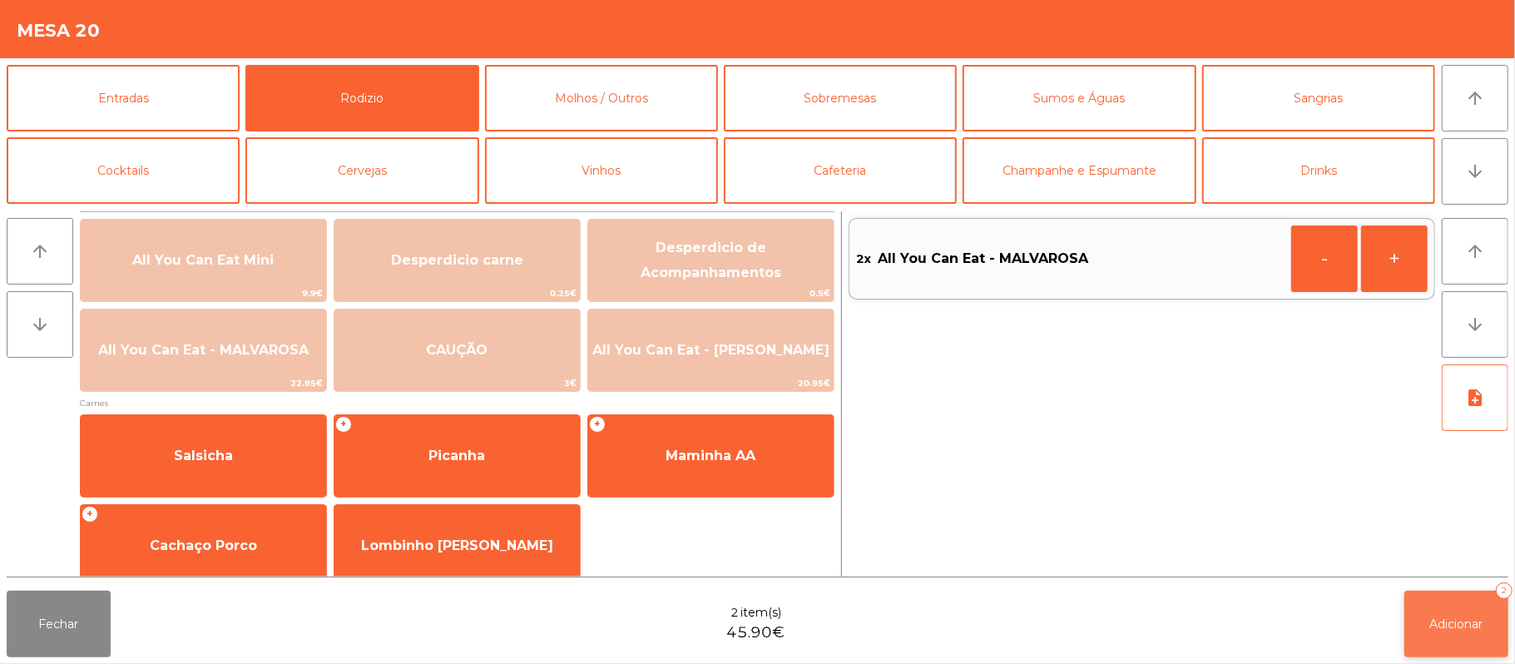
click at [1428, 593] on button "Adicionar 2" at bounding box center [1457, 624] width 104 height 67
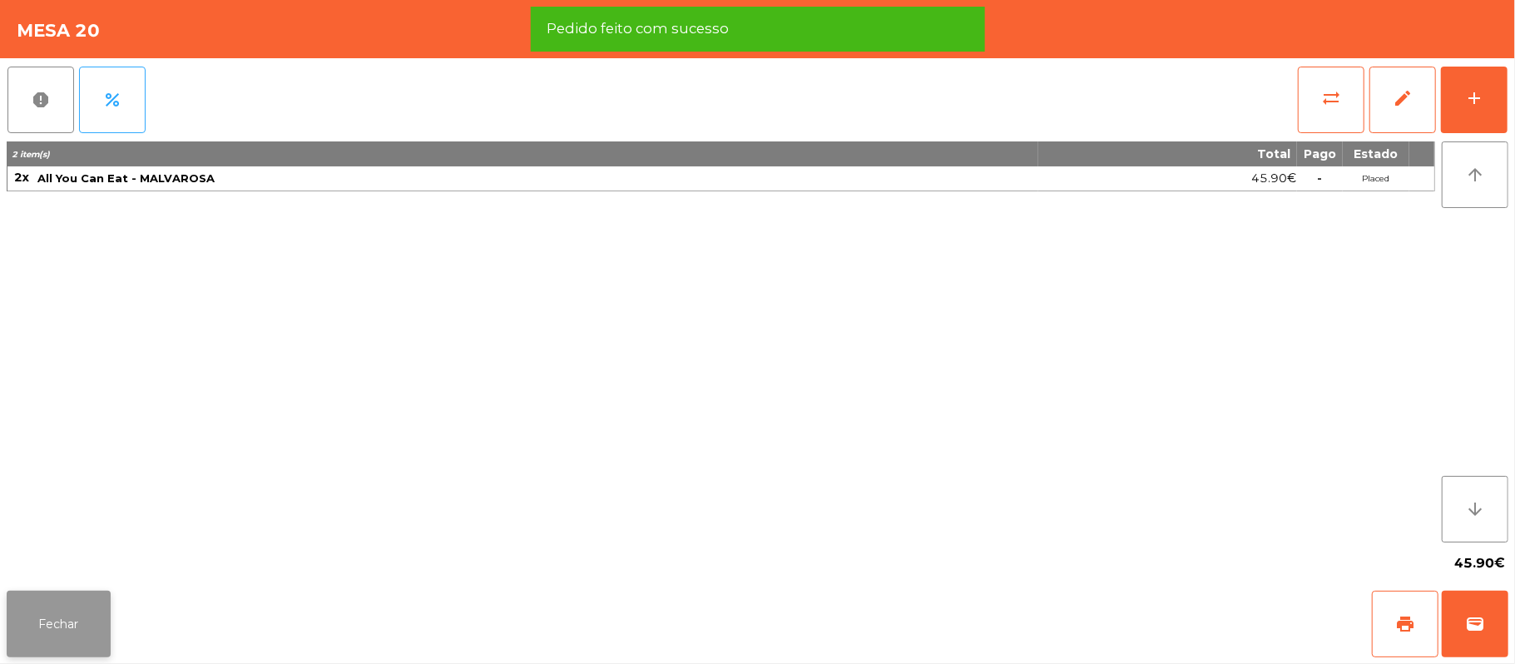
click at [67, 617] on button "Fechar" at bounding box center [59, 624] width 104 height 67
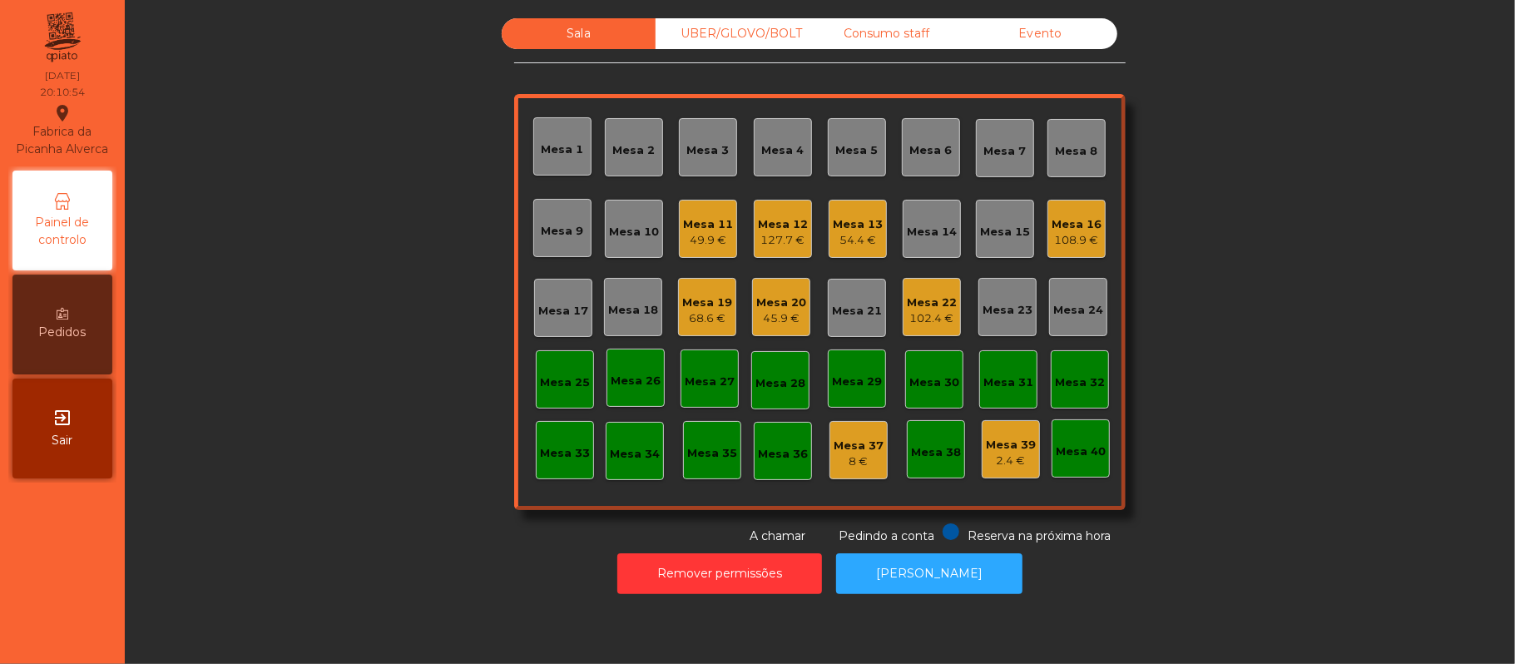
click at [766, 223] on div "Mesa 12" at bounding box center [783, 224] width 50 height 17
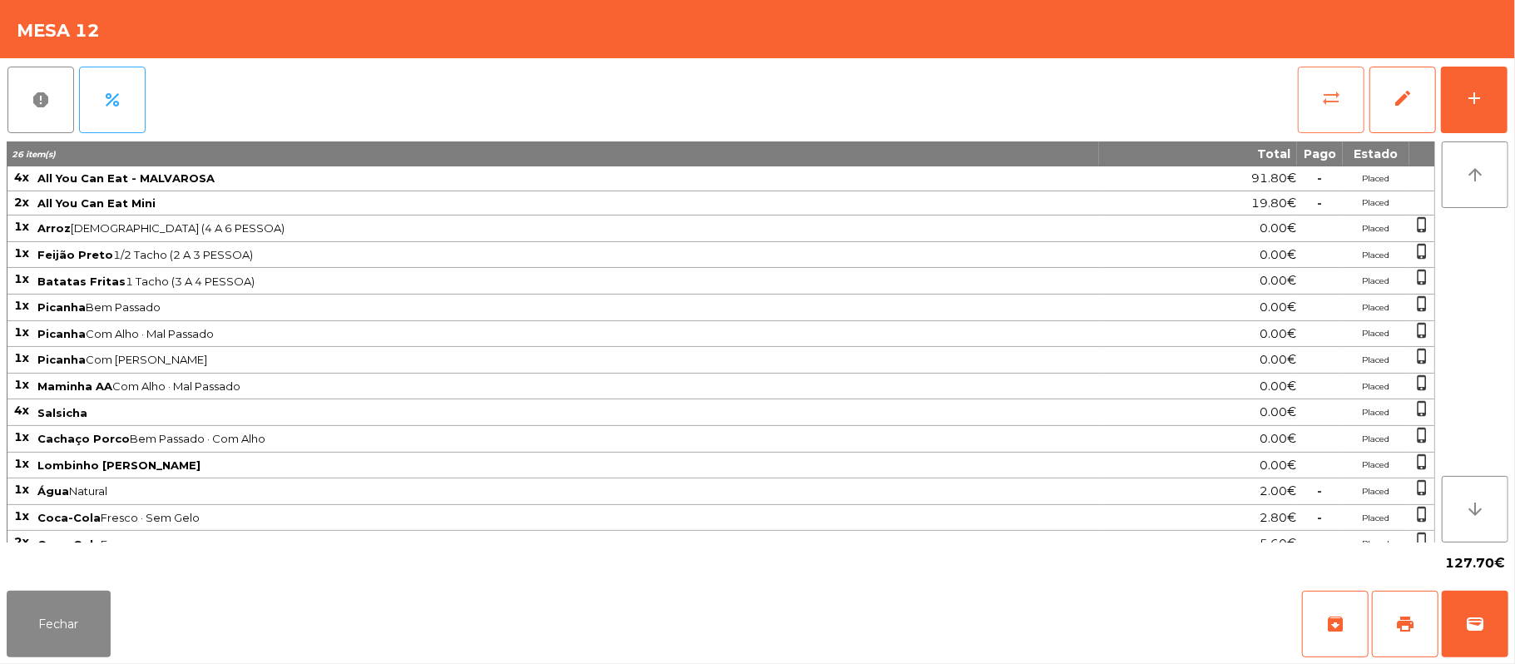
click at [1299, 81] on button "sync_alt" at bounding box center [1331, 100] width 67 height 67
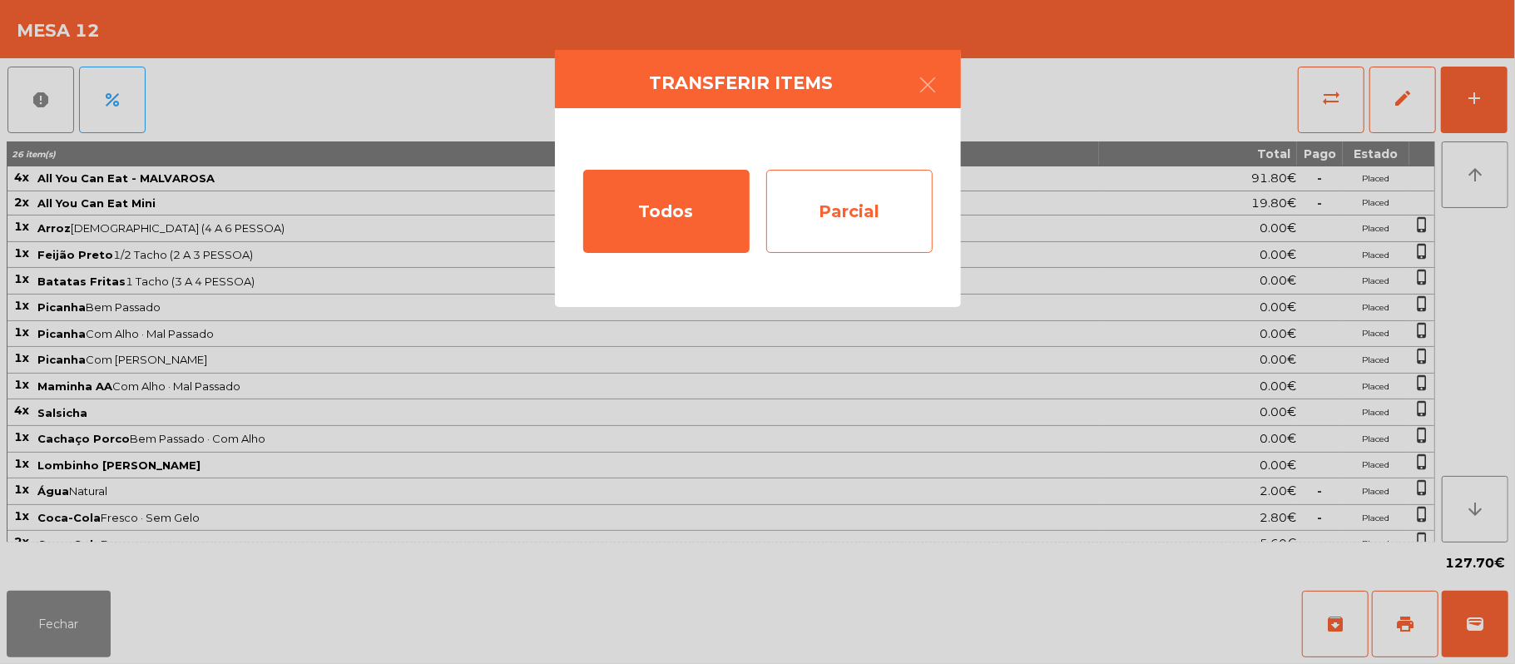
click at [892, 218] on div "Parcial" at bounding box center [849, 211] width 166 height 83
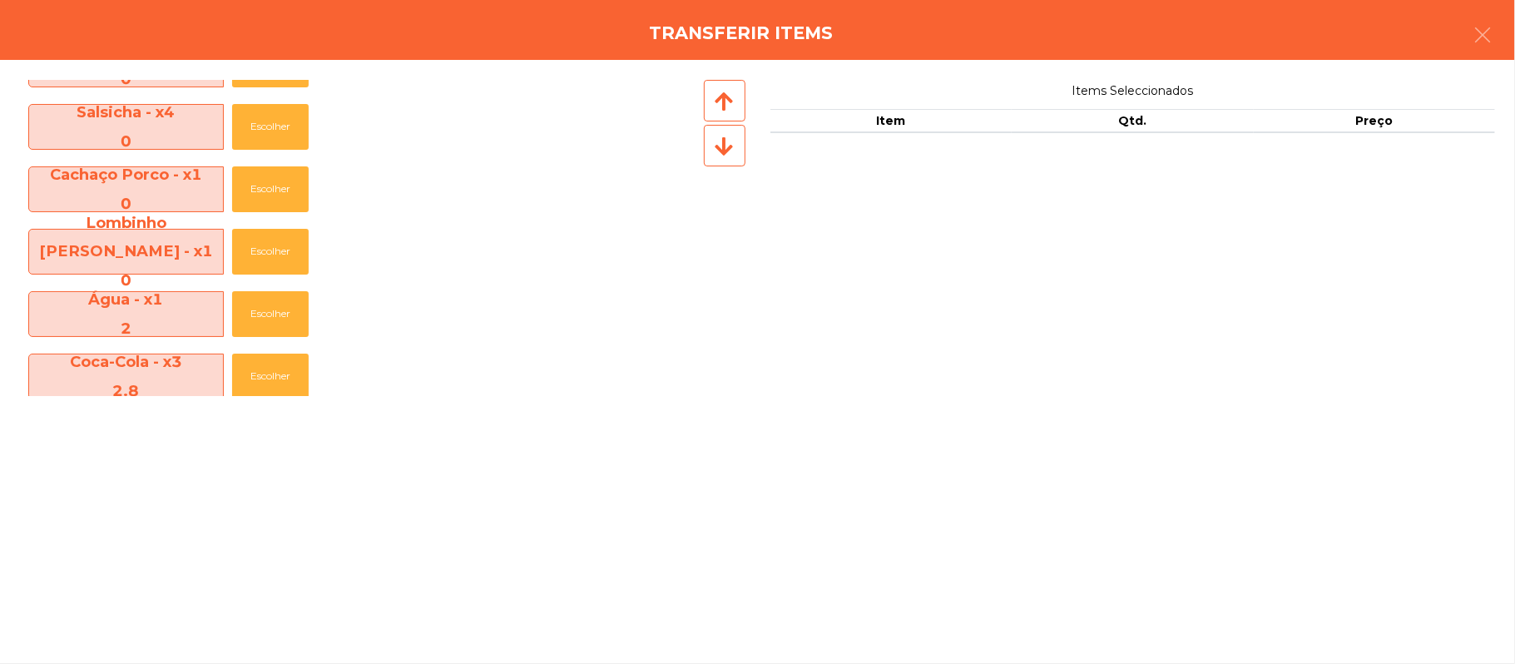
scroll to position [424, 0]
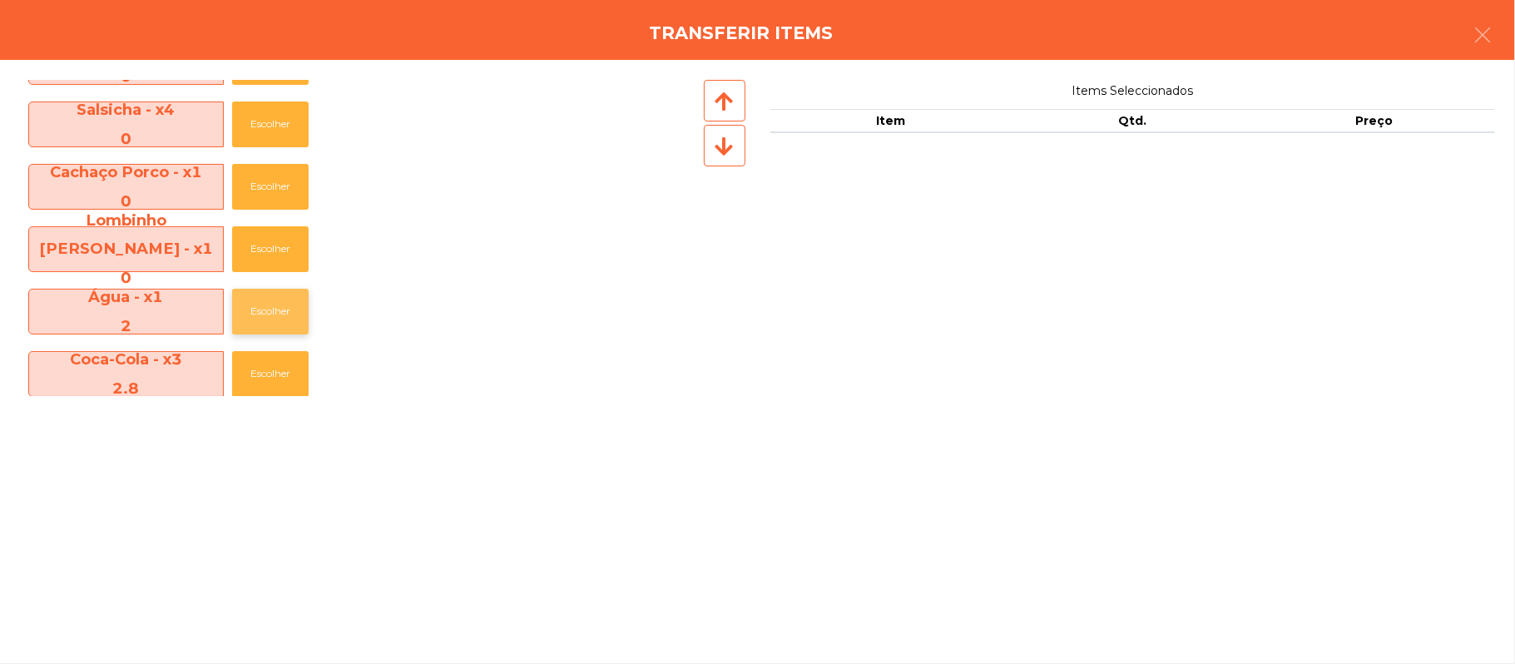
click at [305, 315] on button "Escolher" at bounding box center [270, 312] width 77 height 46
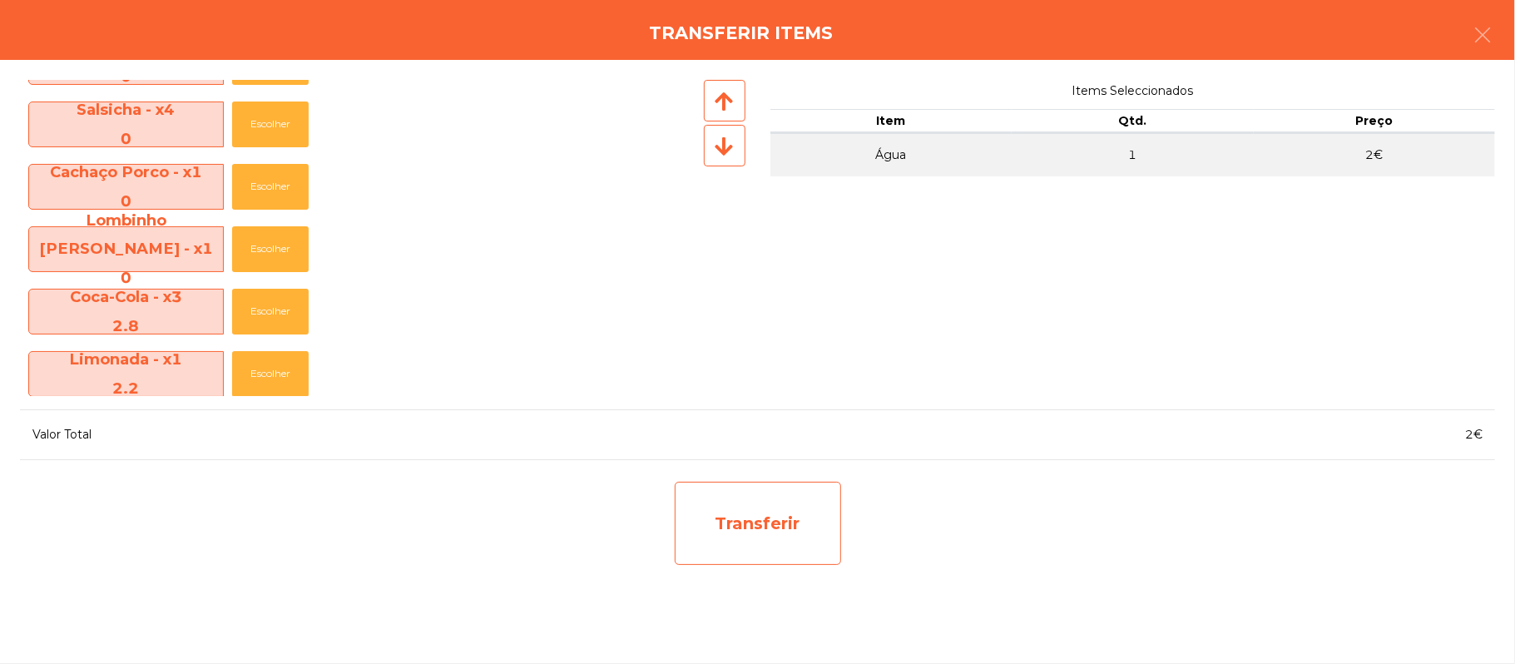
click at [786, 517] on div "Transferir" at bounding box center [758, 523] width 166 height 83
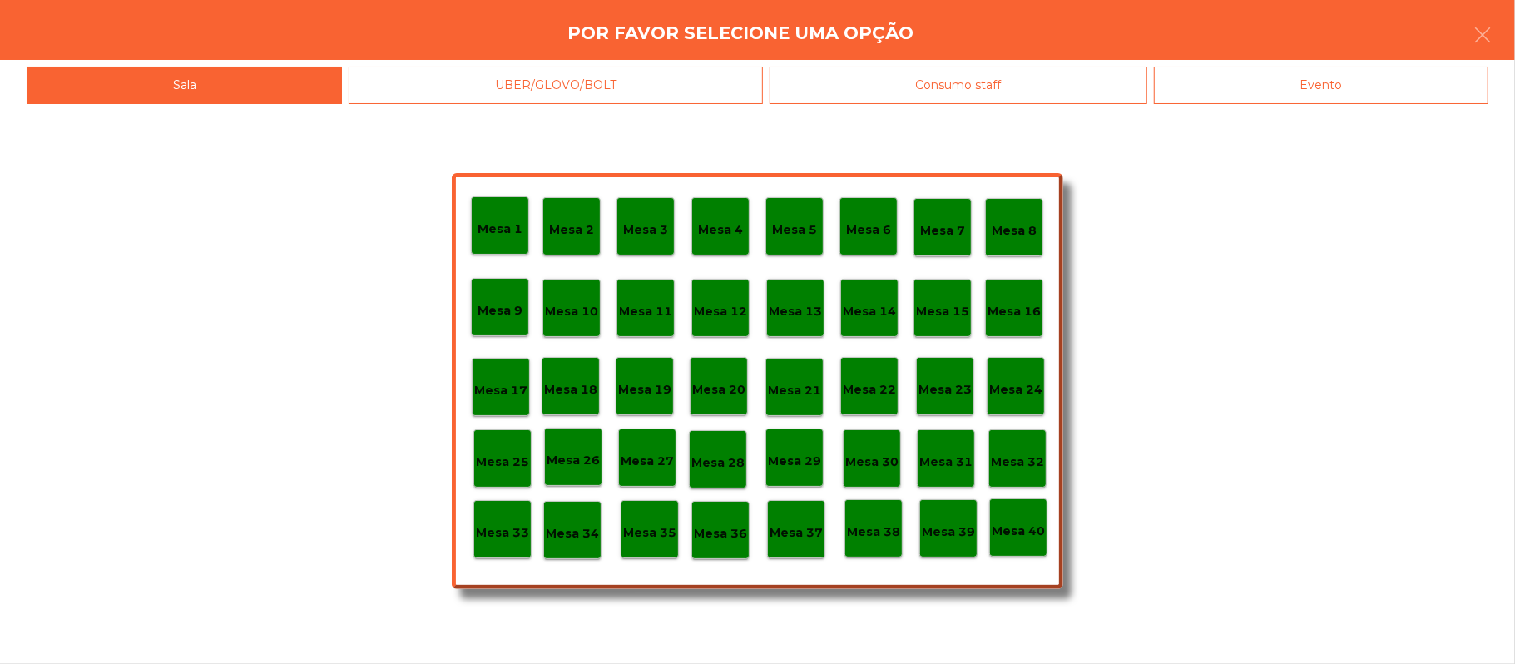
click at [797, 533] on p "Mesa 37" at bounding box center [796, 532] width 53 height 19
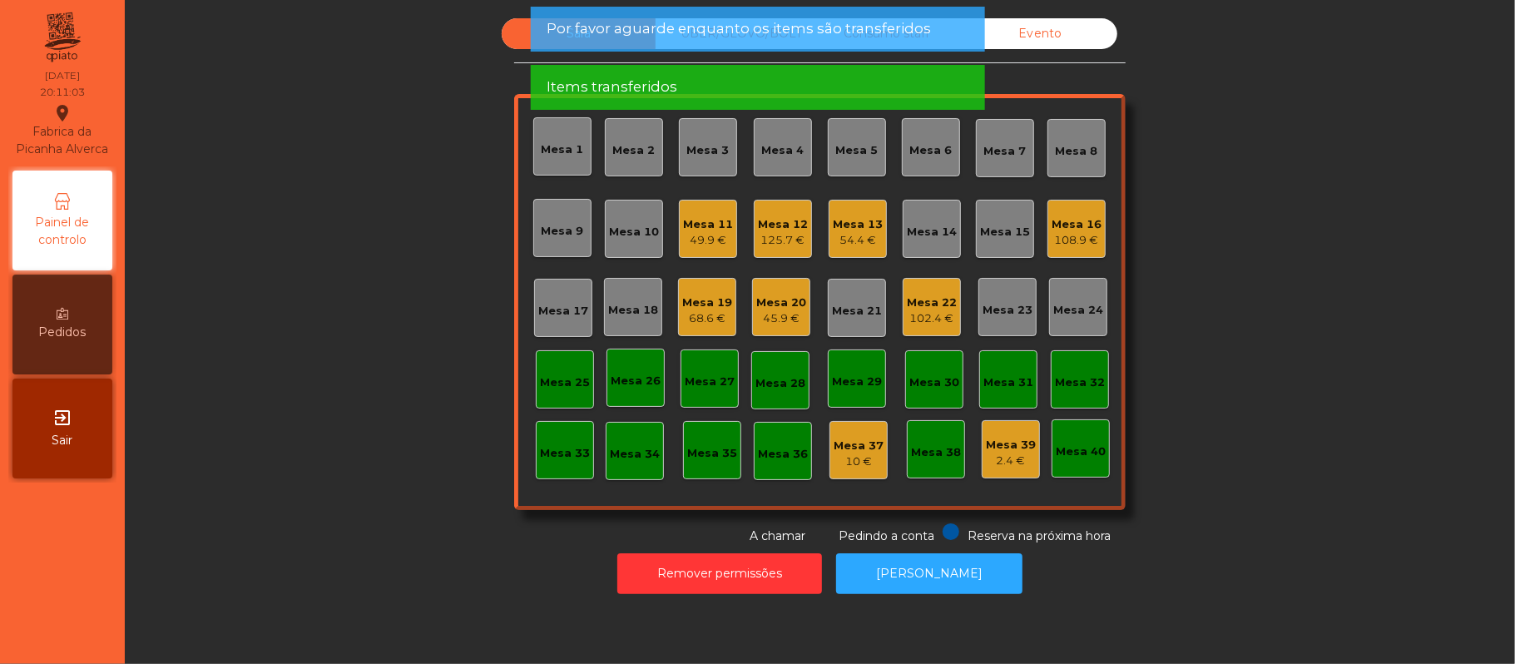
click at [792, 240] on div "125.7 €" at bounding box center [783, 240] width 50 height 17
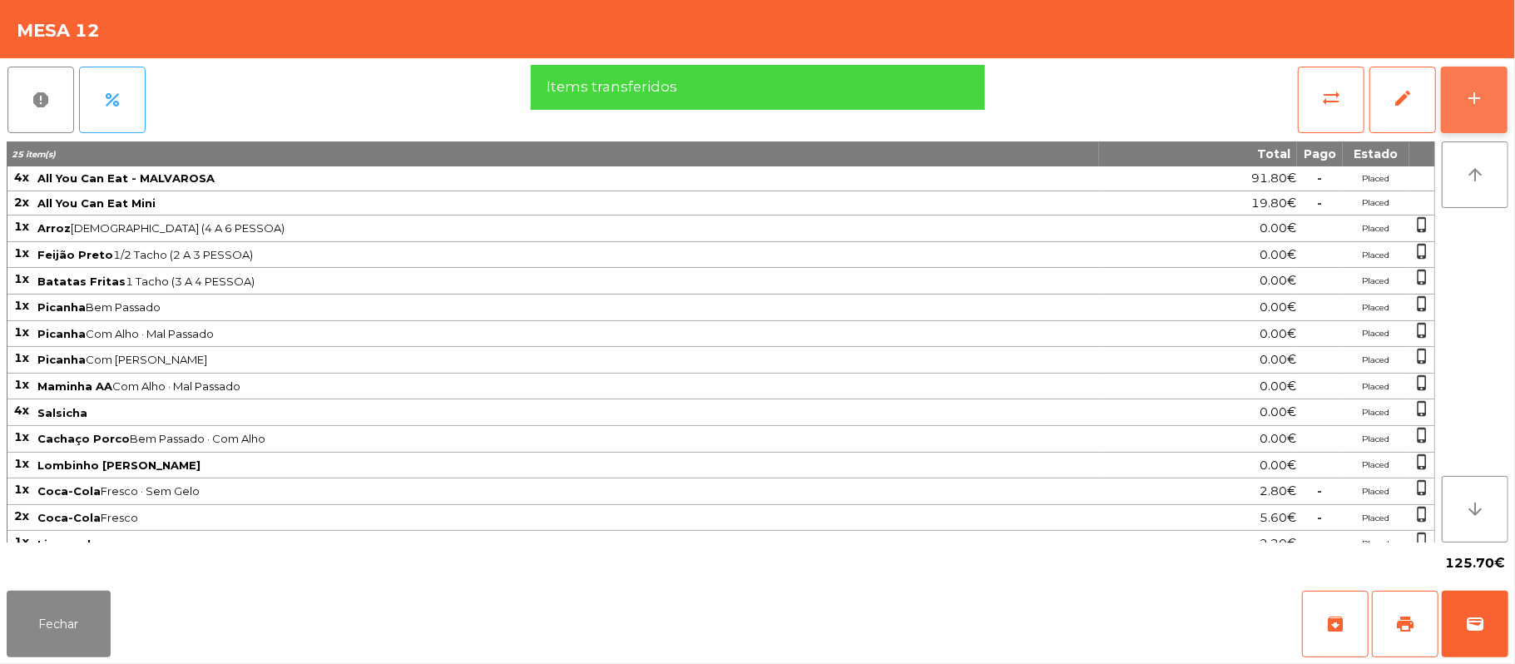
click at [1508, 110] on button "add" at bounding box center [1474, 100] width 67 height 67
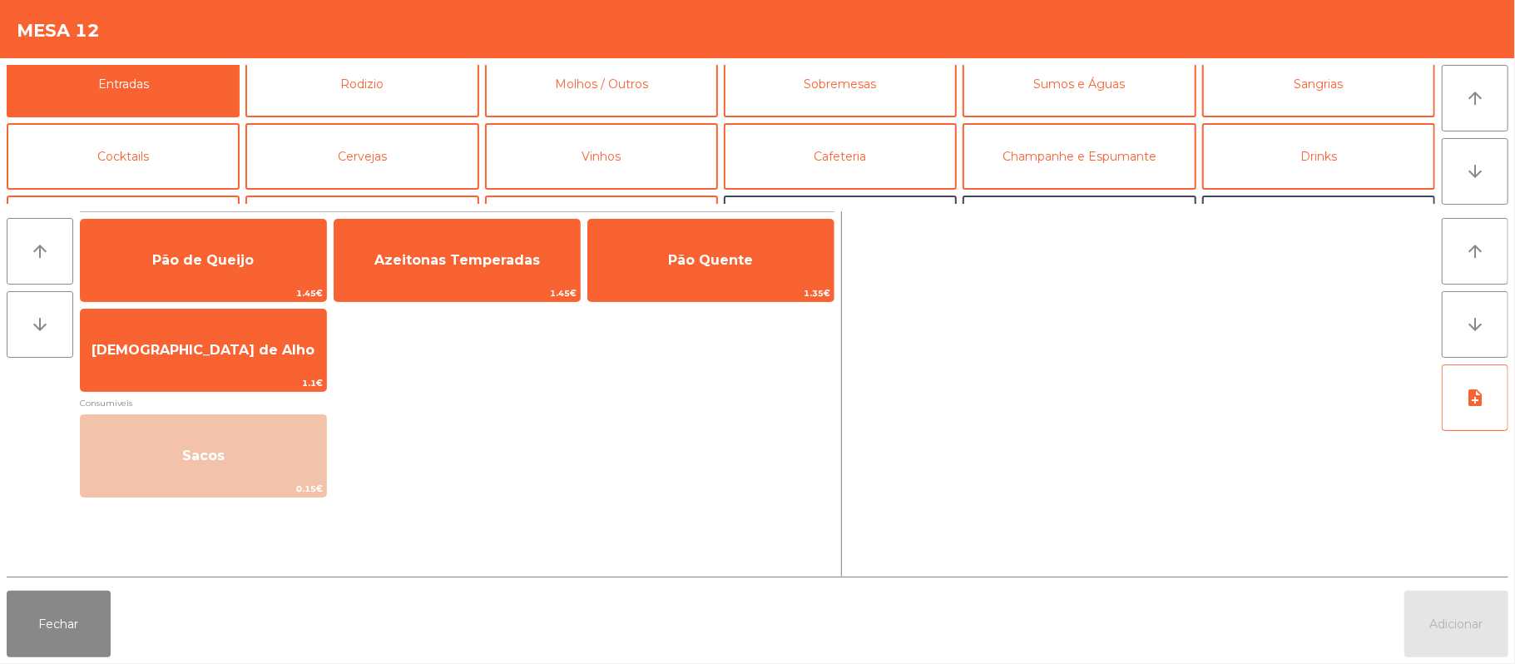
scroll to position [0, 0]
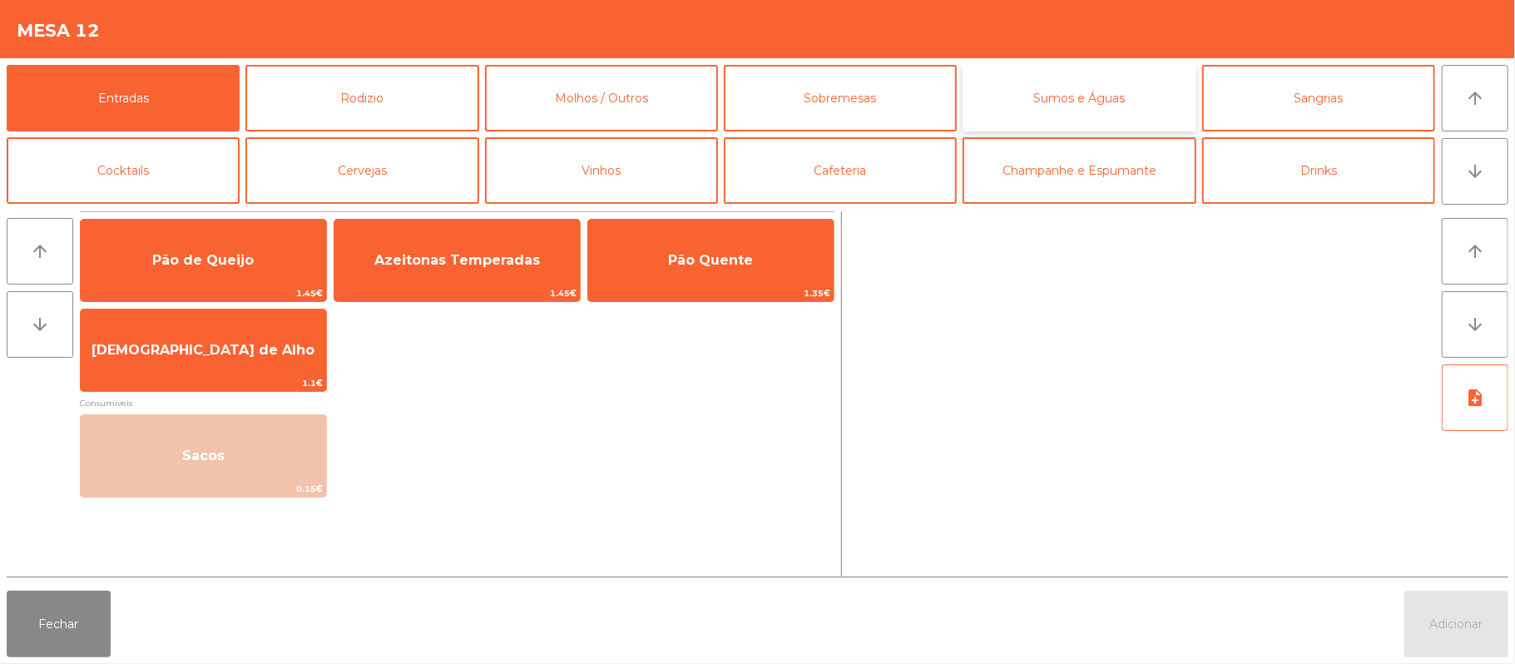
click at [1025, 81] on button "Sumos e Águas" at bounding box center [1079, 98] width 233 height 67
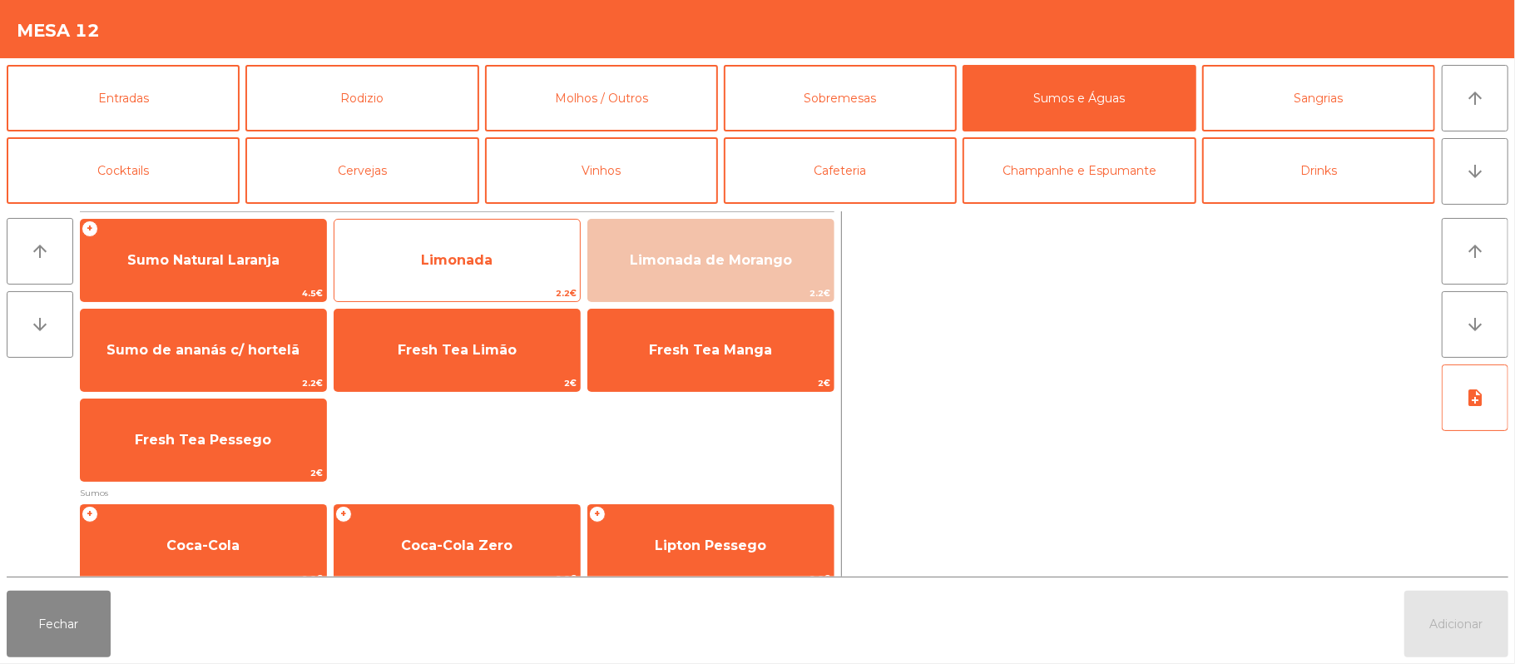
click at [498, 261] on span "Limonada" at bounding box center [456, 260] width 245 height 45
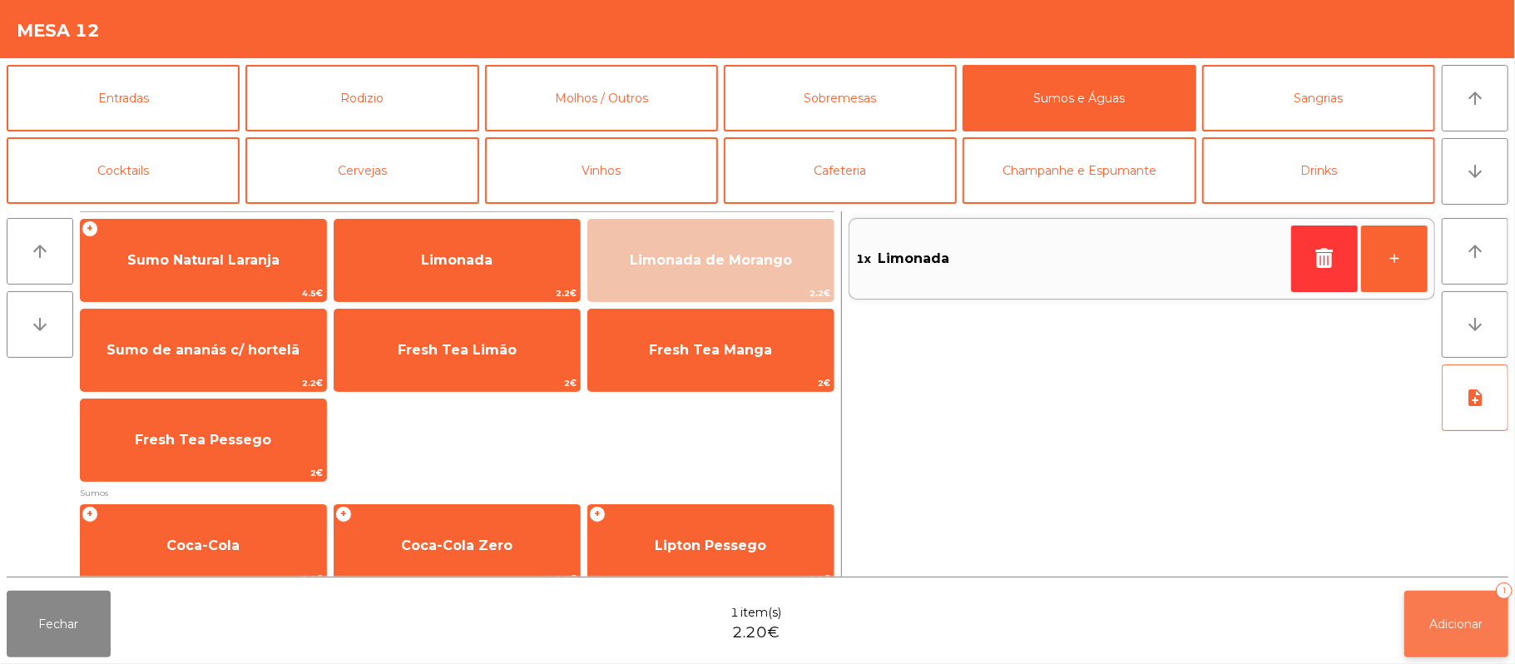
click at [1448, 593] on button "Adicionar 1" at bounding box center [1457, 624] width 104 height 67
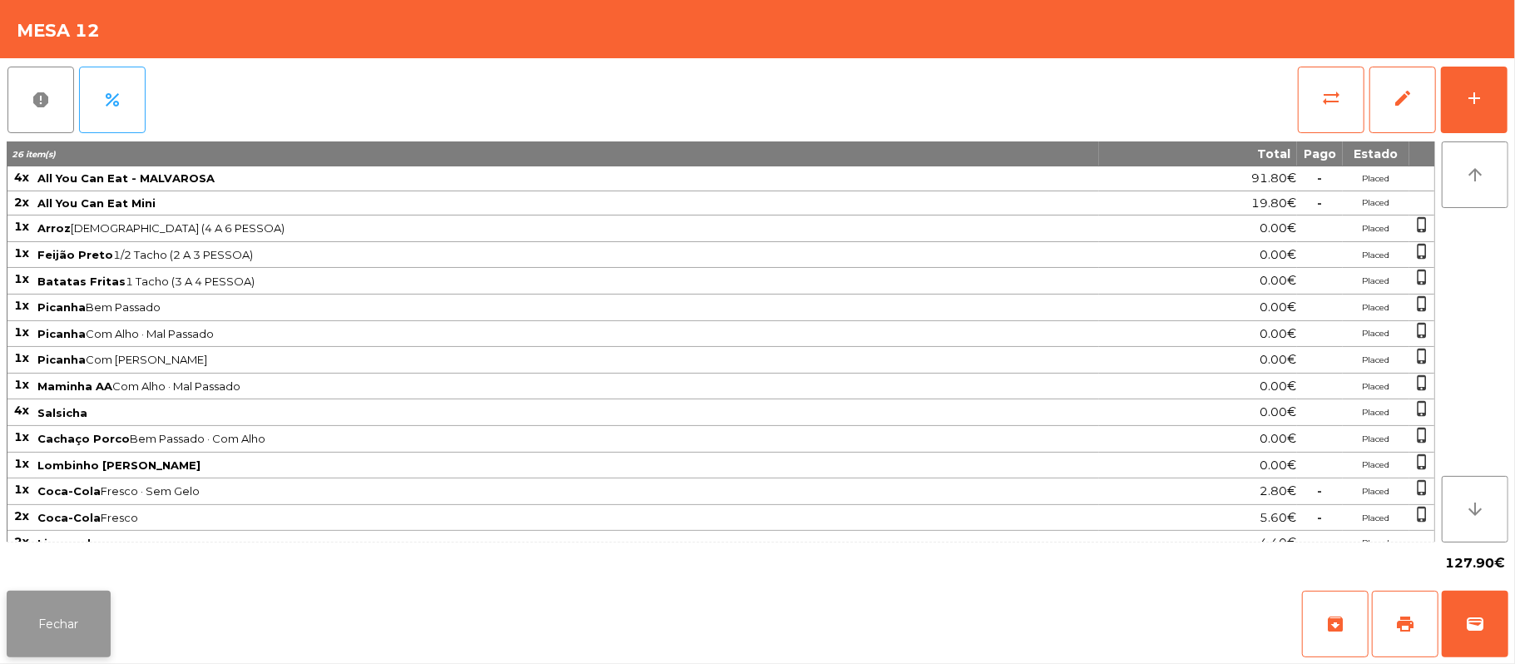
click at [50, 646] on button "Fechar" at bounding box center [59, 624] width 104 height 67
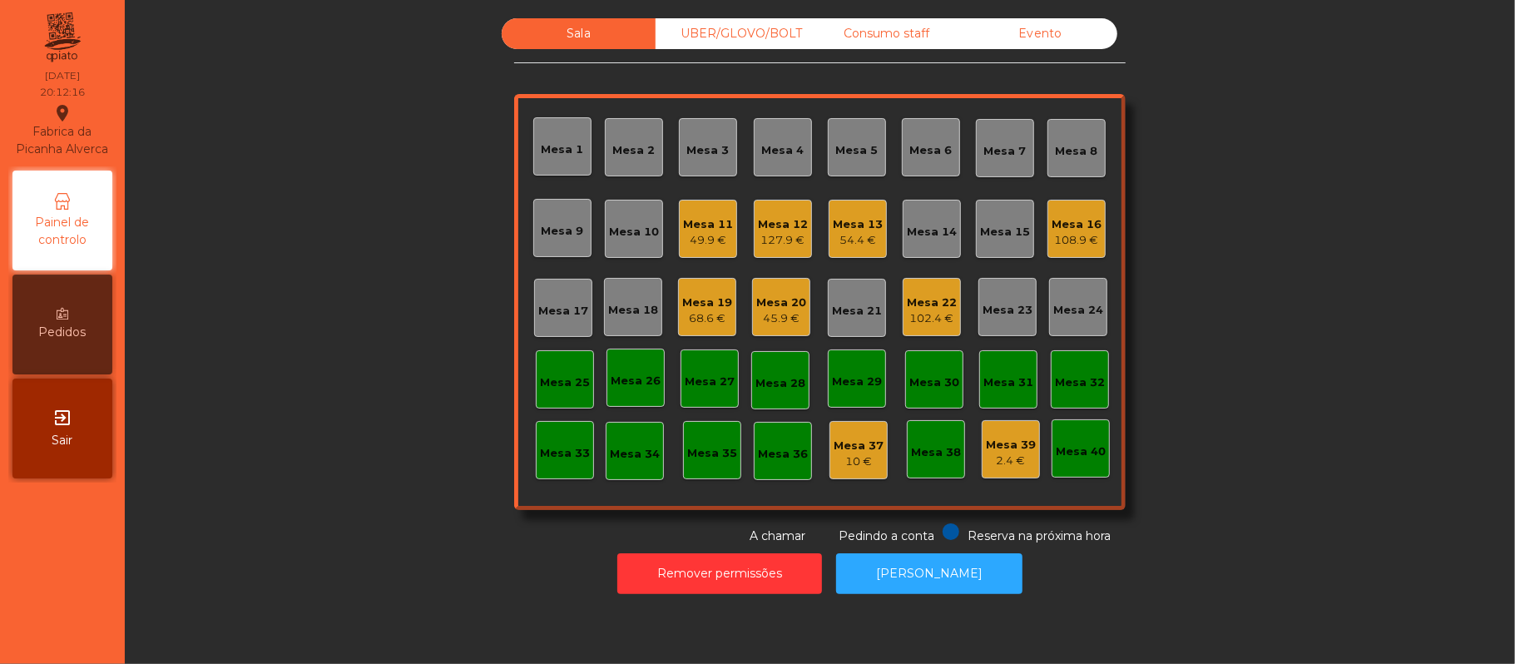
click at [753, 33] on div "UBER/GLOVO/BOLT" at bounding box center [733, 33] width 154 height 31
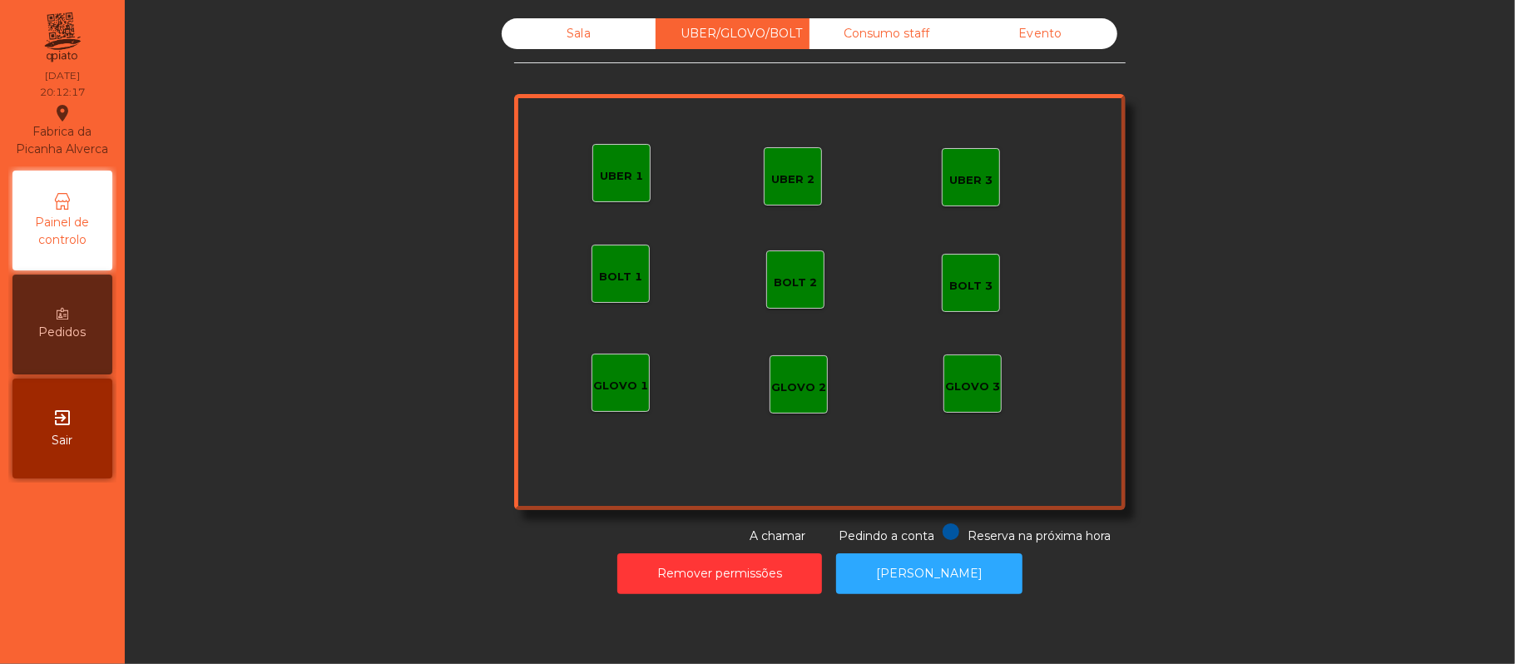
click at [592, 174] on div "UBER 1" at bounding box center [621, 173] width 58 height 58
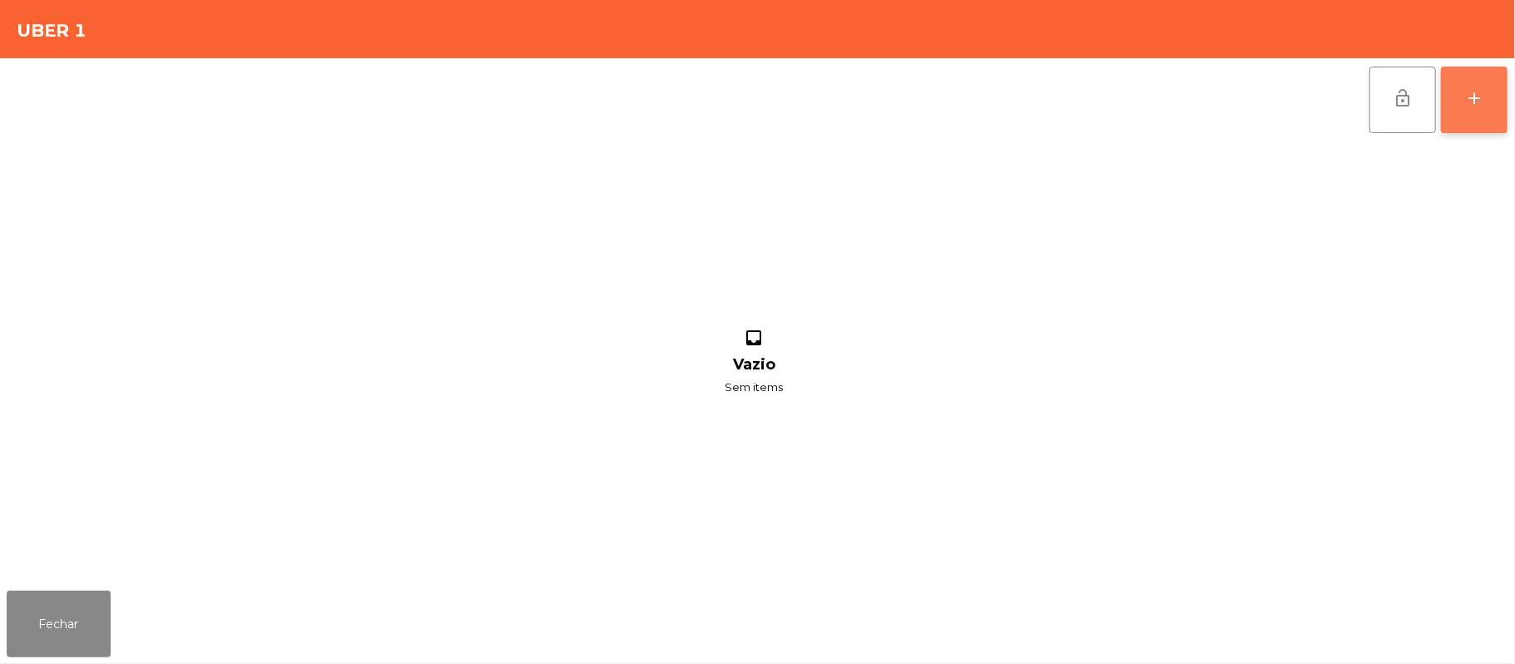
click at [1501, 85] on button "add" at bounding box center [1474, 100] width 67 height 67
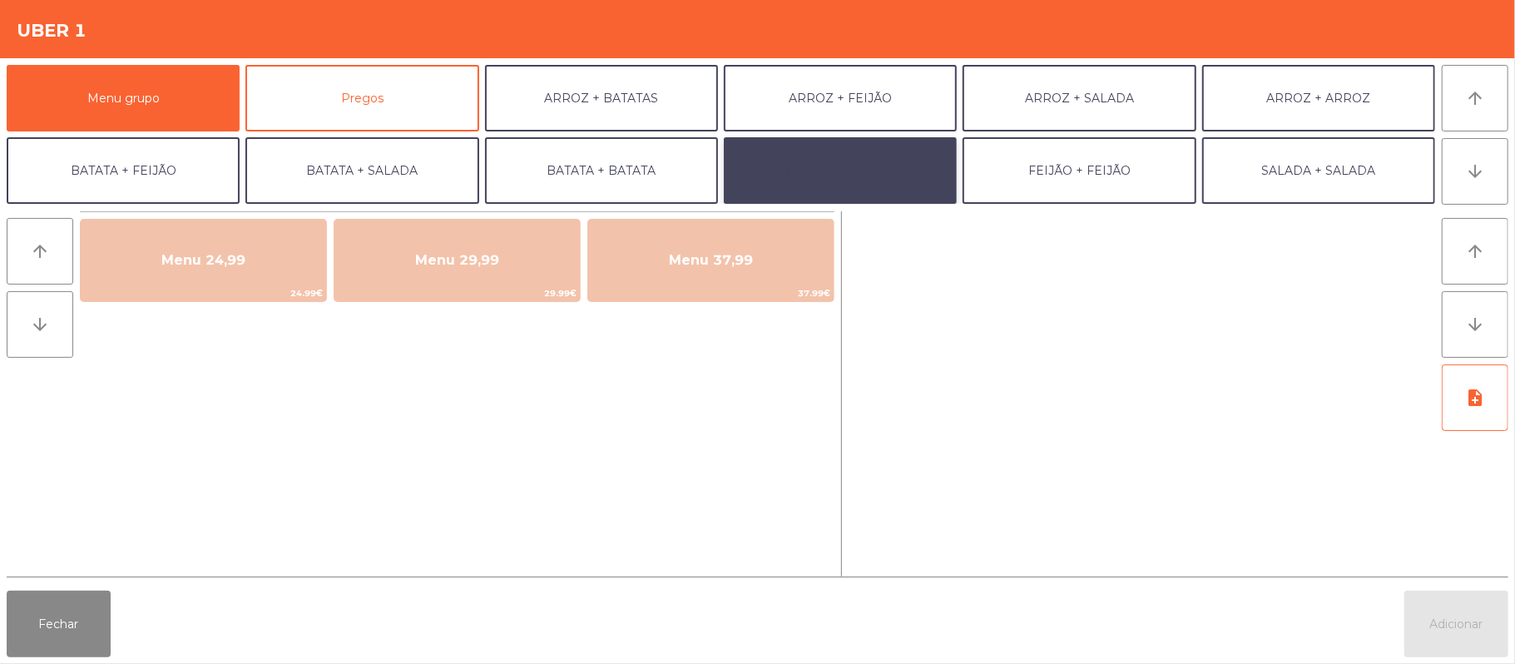
click at [867, 176] on button "FEIJÃO + SALADA" at bounding box center [840, 170] width 233 height 67
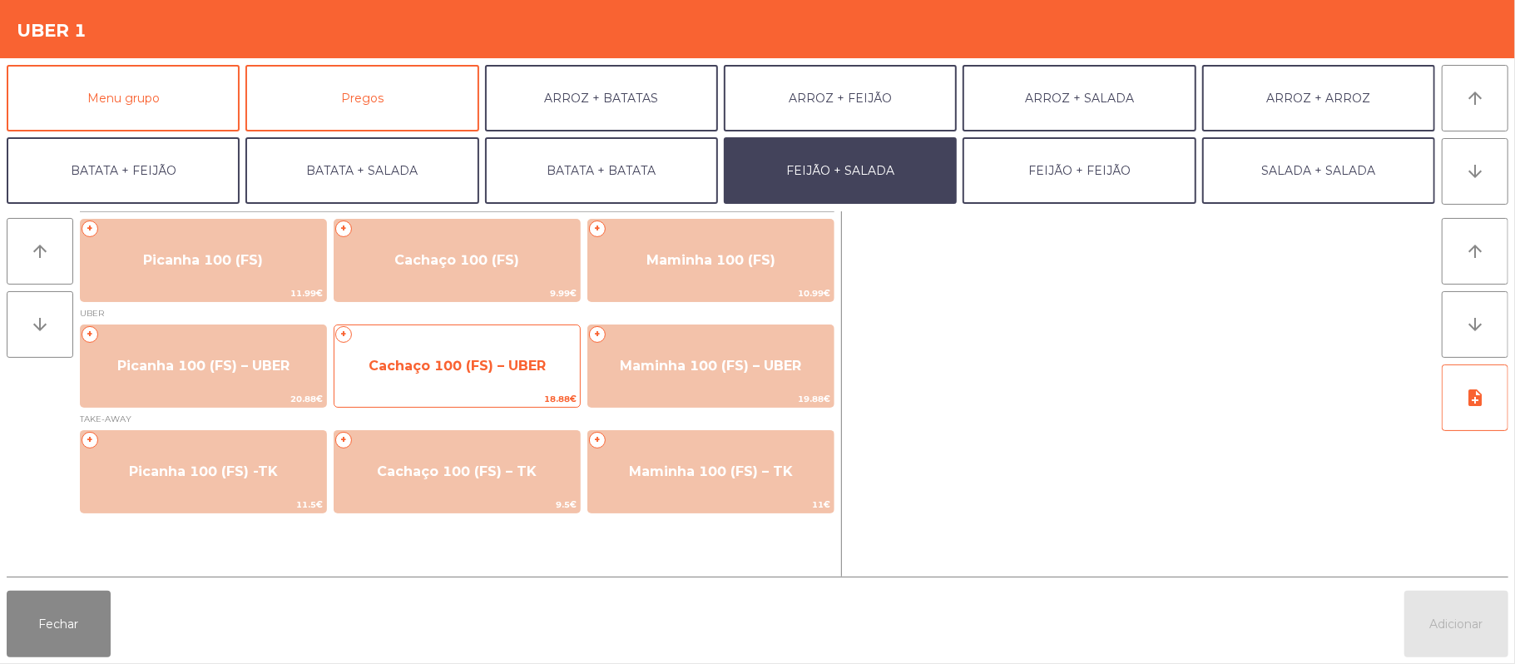
click at [498, 367] on span "Cachaço 100 (FS) – UBER" at bounding box center [457, 366] width 177 height 16
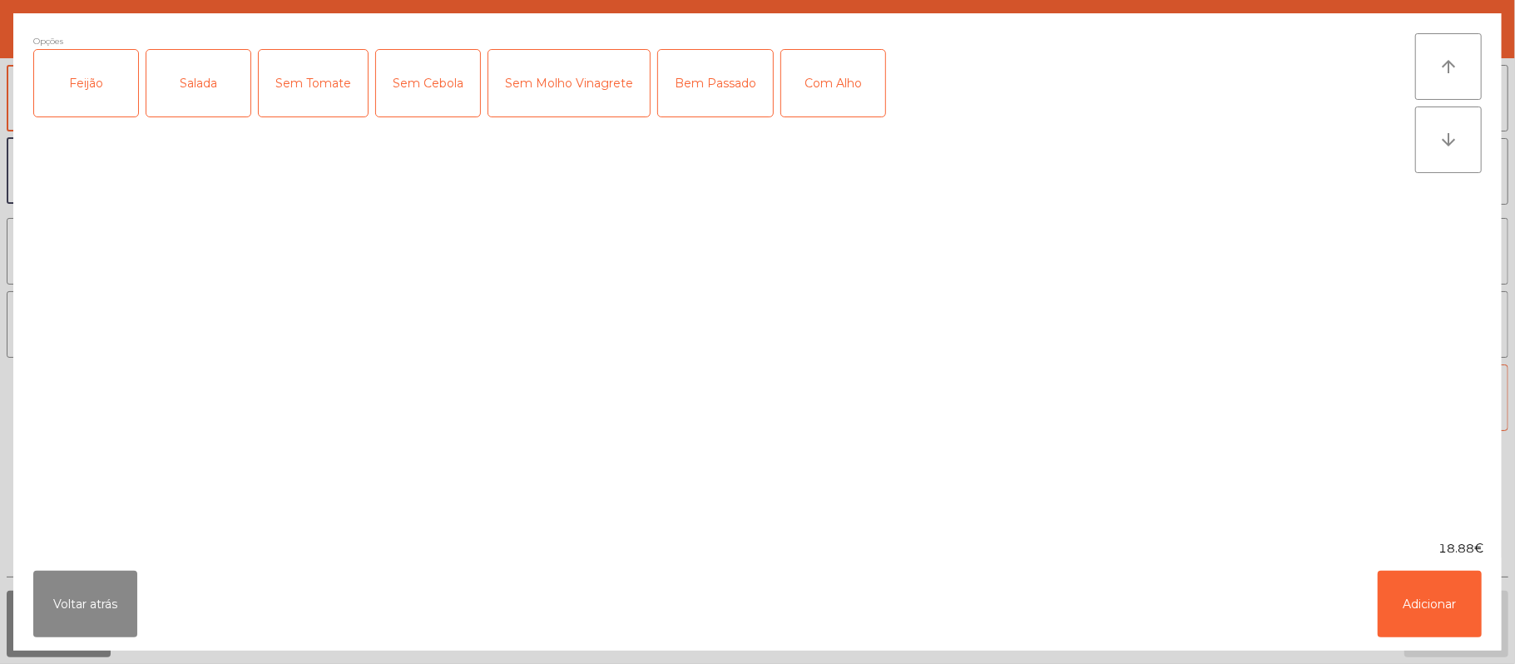
click at [104, 75] on div "Feijão" at bounding box center [86, 83] width 104 height 67
click at [203, 71] on div "Salada" at bounding box center [198, 83] width 104 height 67
click at [716, 55] on div "Bem Passado" at bounding box center [715, 83] width 115 height 67
click at [825, 70] on div "Com Alho" at bounding box center [833, 83] width 104 height 67
click at [1445, 632] on button "Adicionar" at bounding box center [1430, 604] width 104 height 67
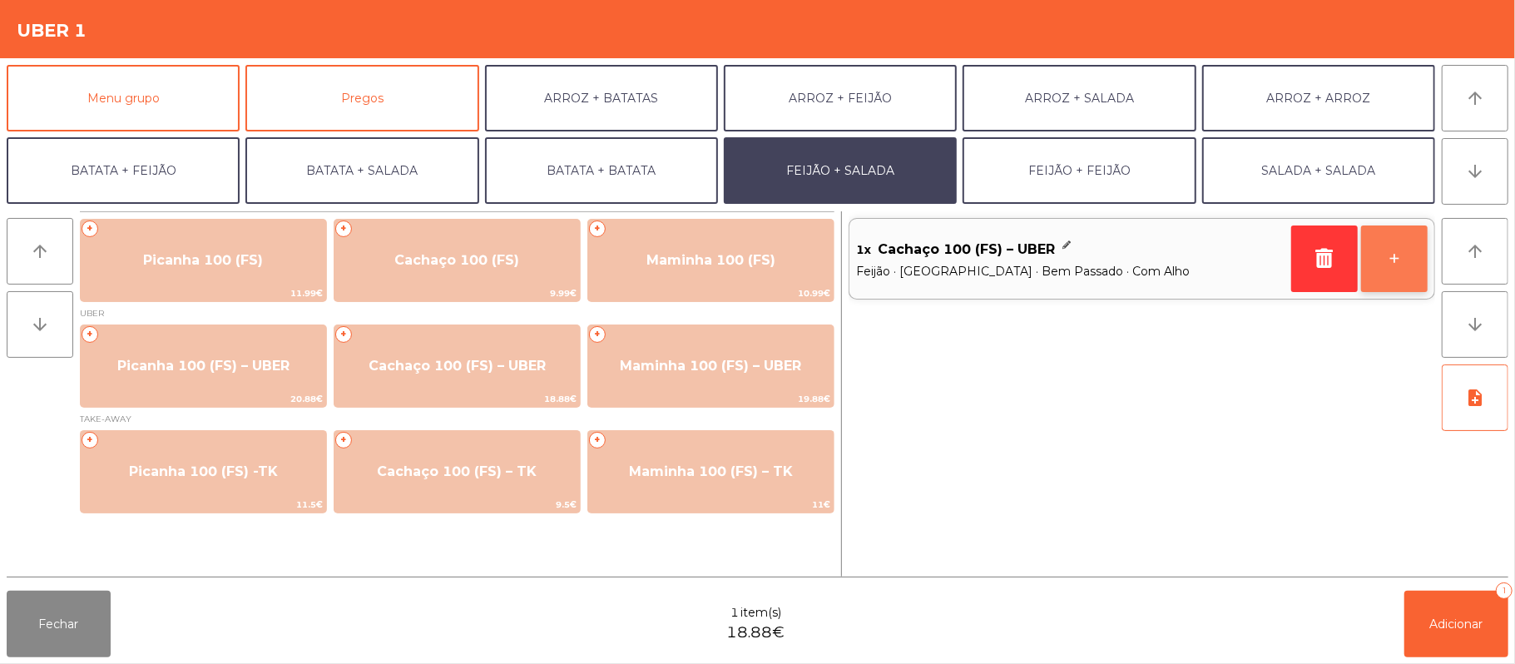
click at [1415, 238] on button "+" at bounding box center [1394, 258] width 67 height 67
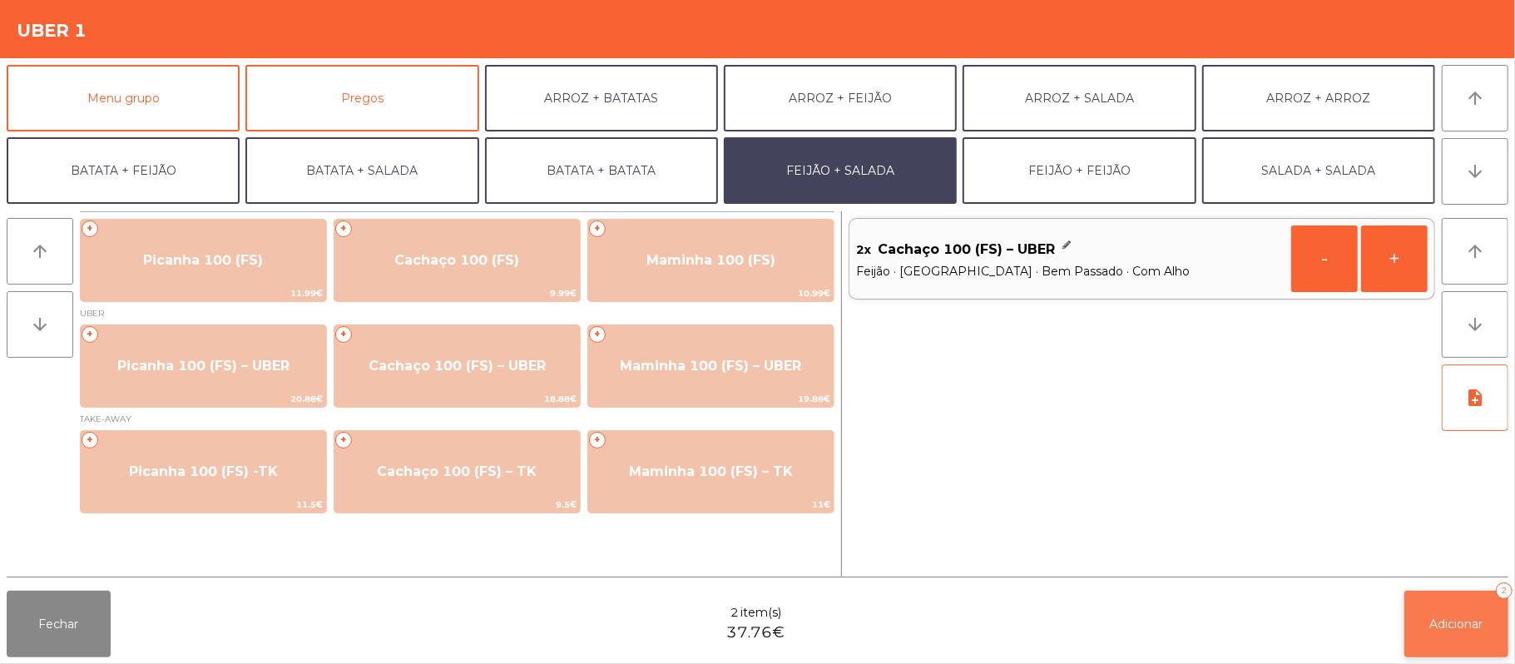
click at [1432, 621] on span "Adicionar" at bounding box center [1456, 624] width 53 height 15
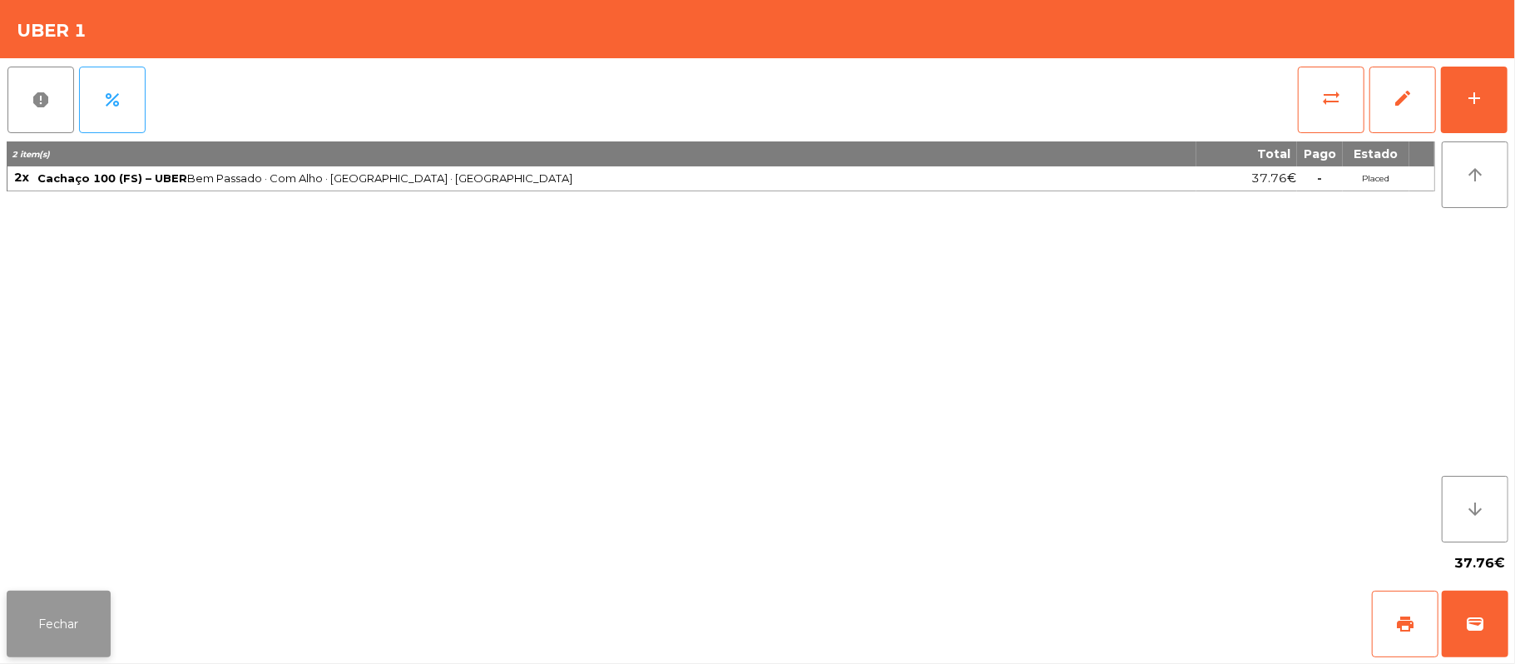
click at [57, 634] on button "Fechar" at bounding box center [59, 624] width 104 height 67
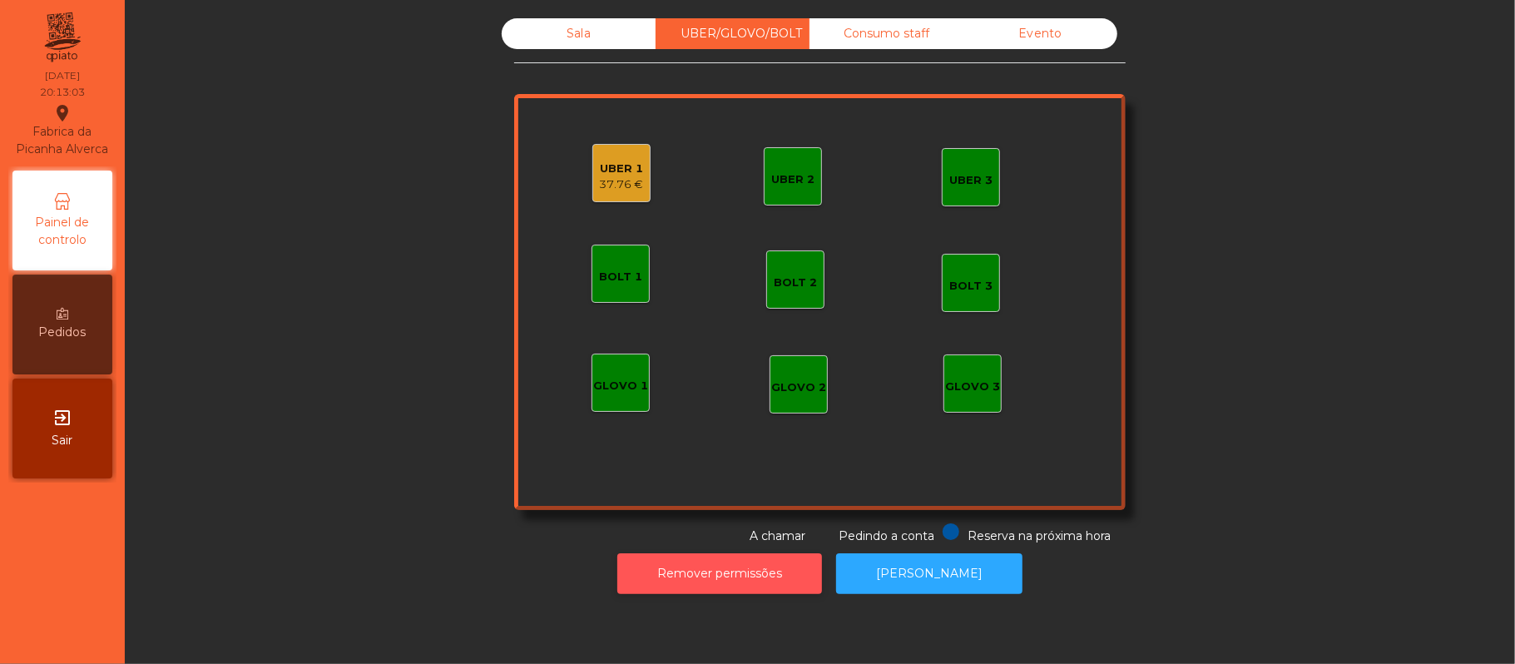
click at [670, 583] on button "Remover permissões" at bounding box center [719, 573] width 205 height 41
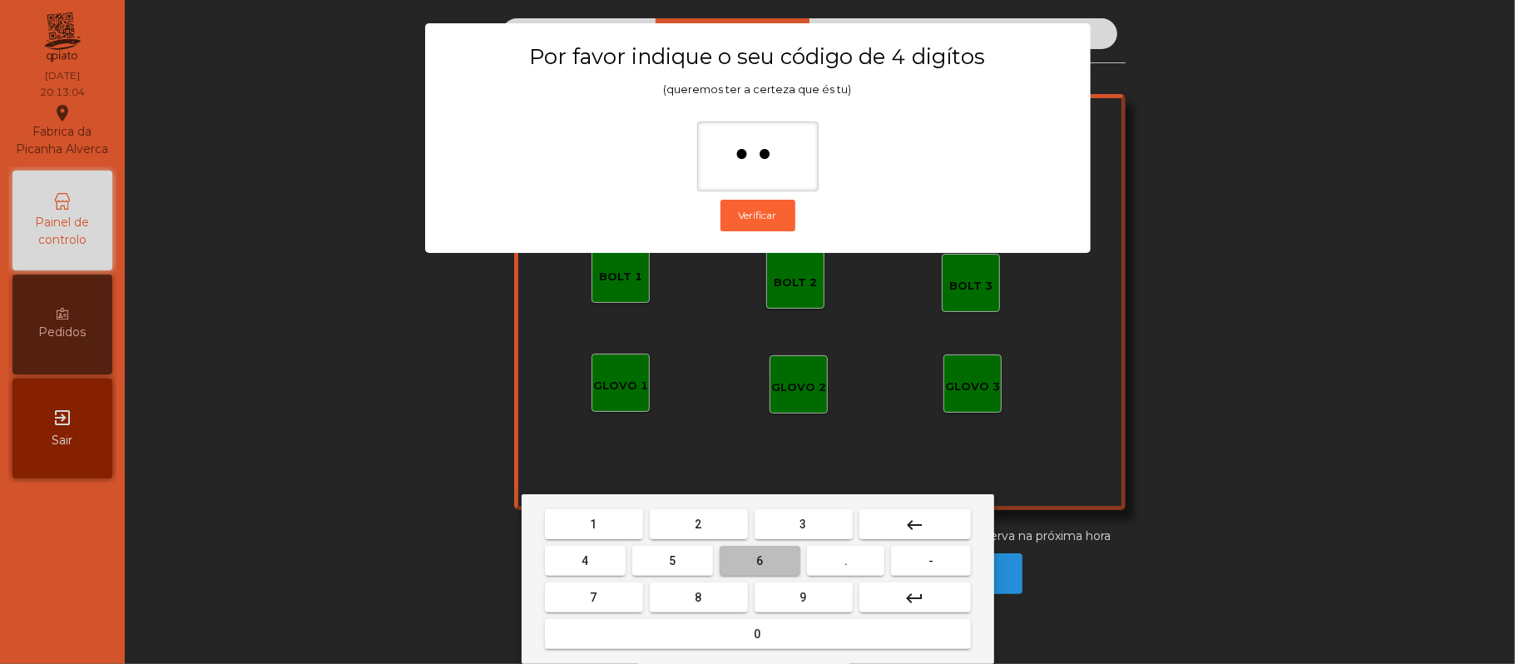
type input "***"
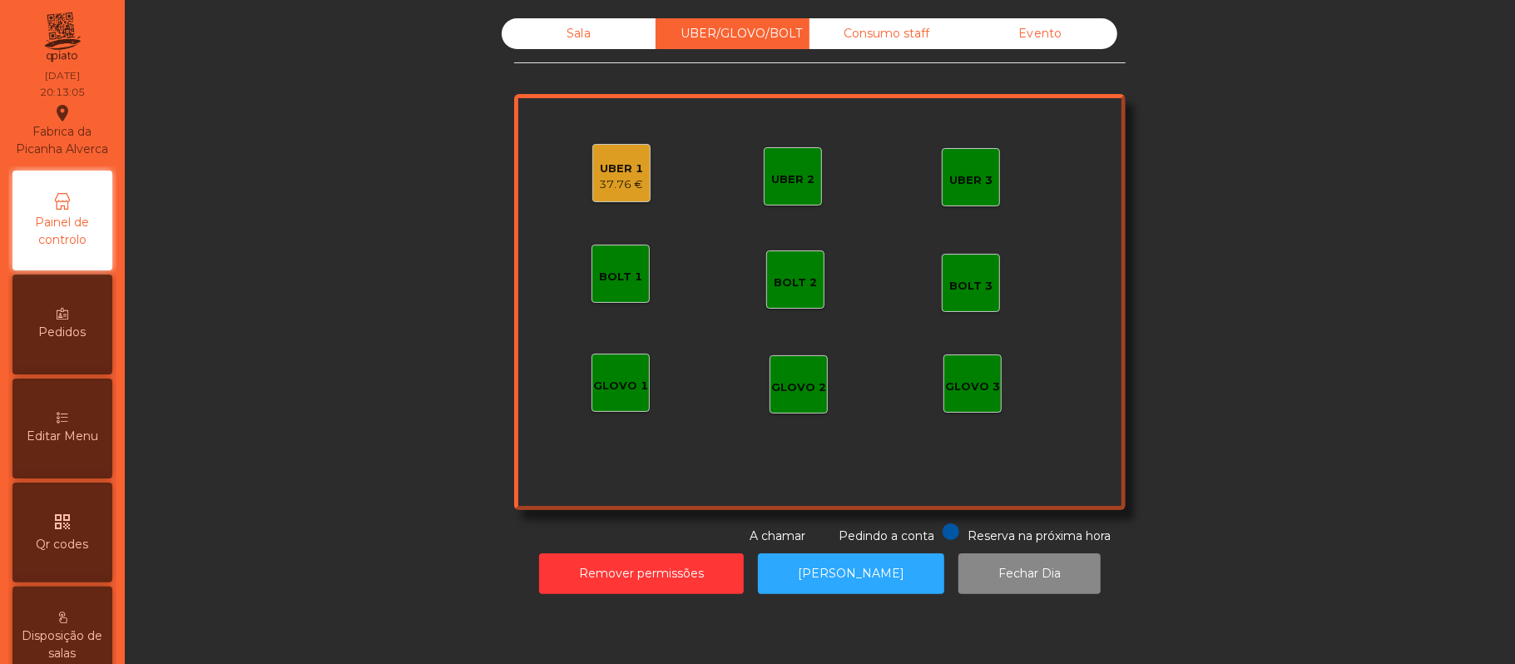
click at [602, 168] on div "UBER 1" at bounding box center [622, 169] width 44 height 17
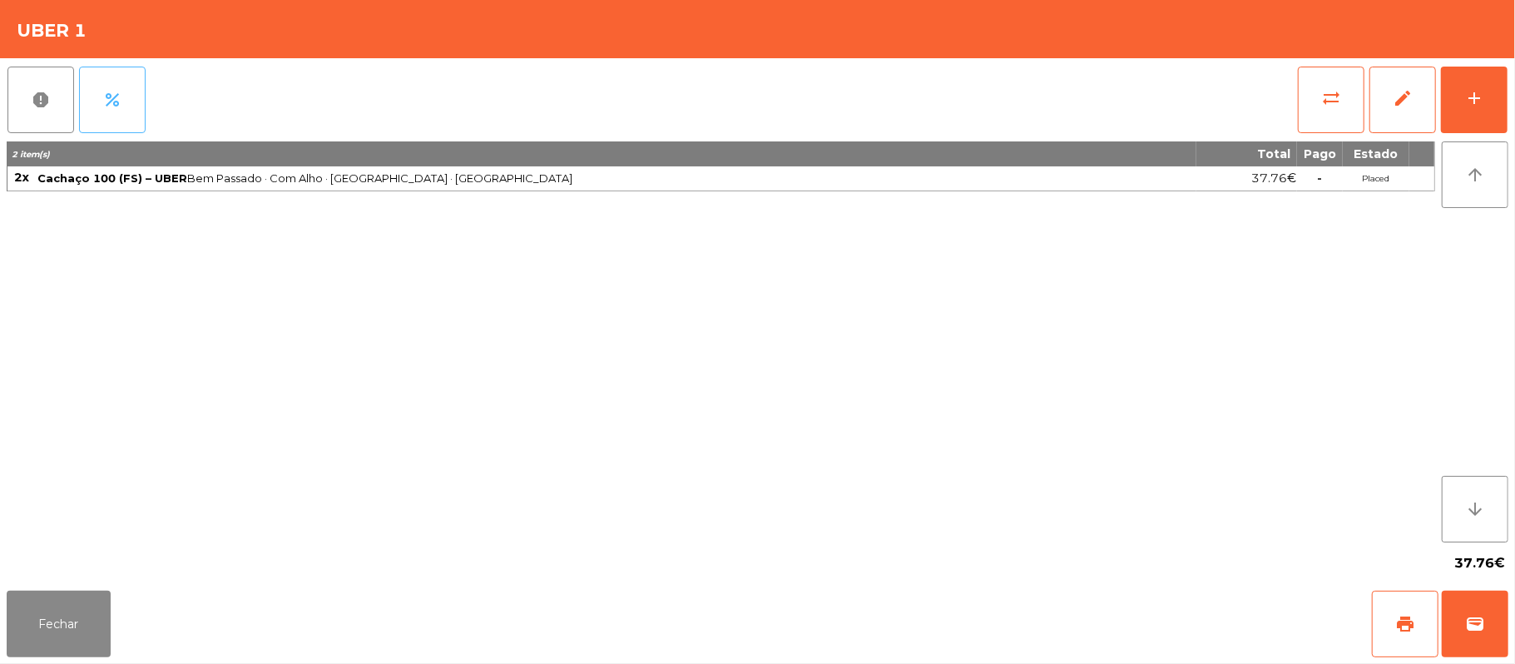
click at [128, 108] on button "percent" at bounding box center [112, 100] width 67 height 67
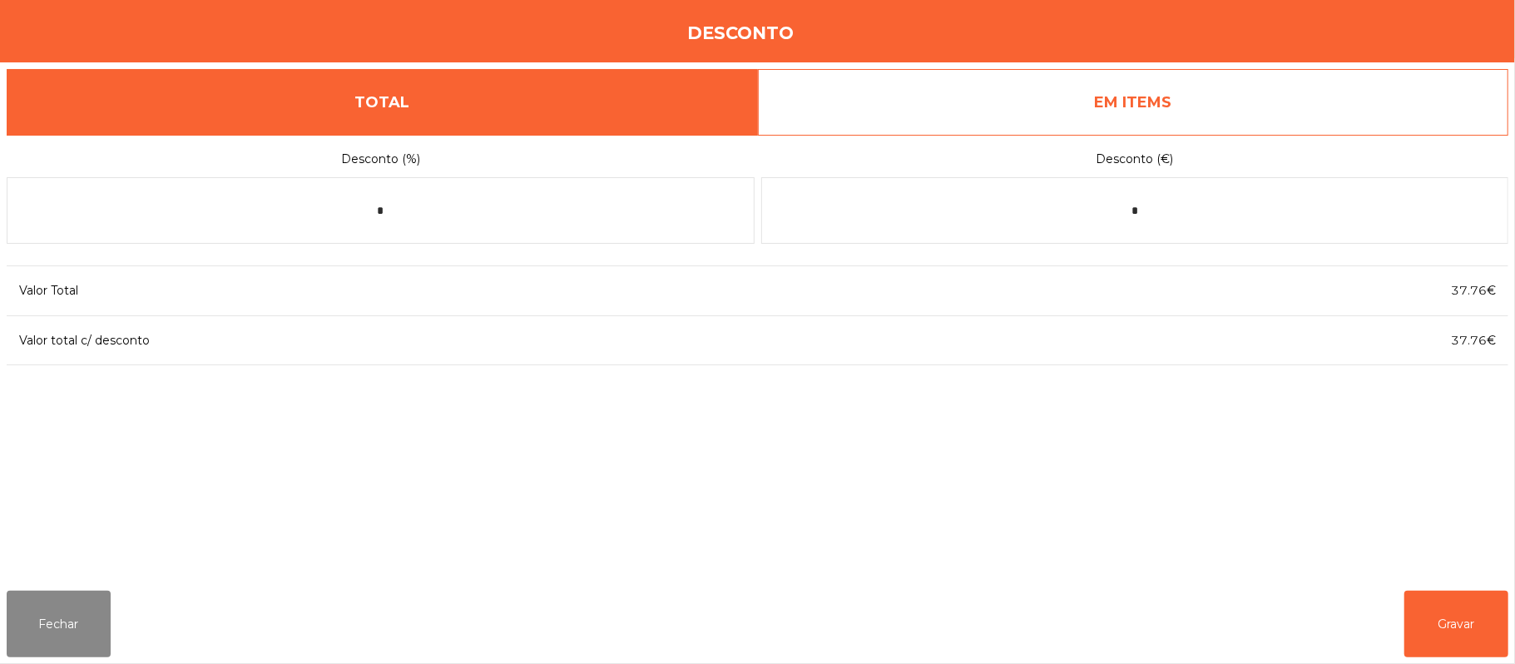
click at [1195, 104] on link "EM ITEMS" at bounding box center [1133, 102] width 751 height 67
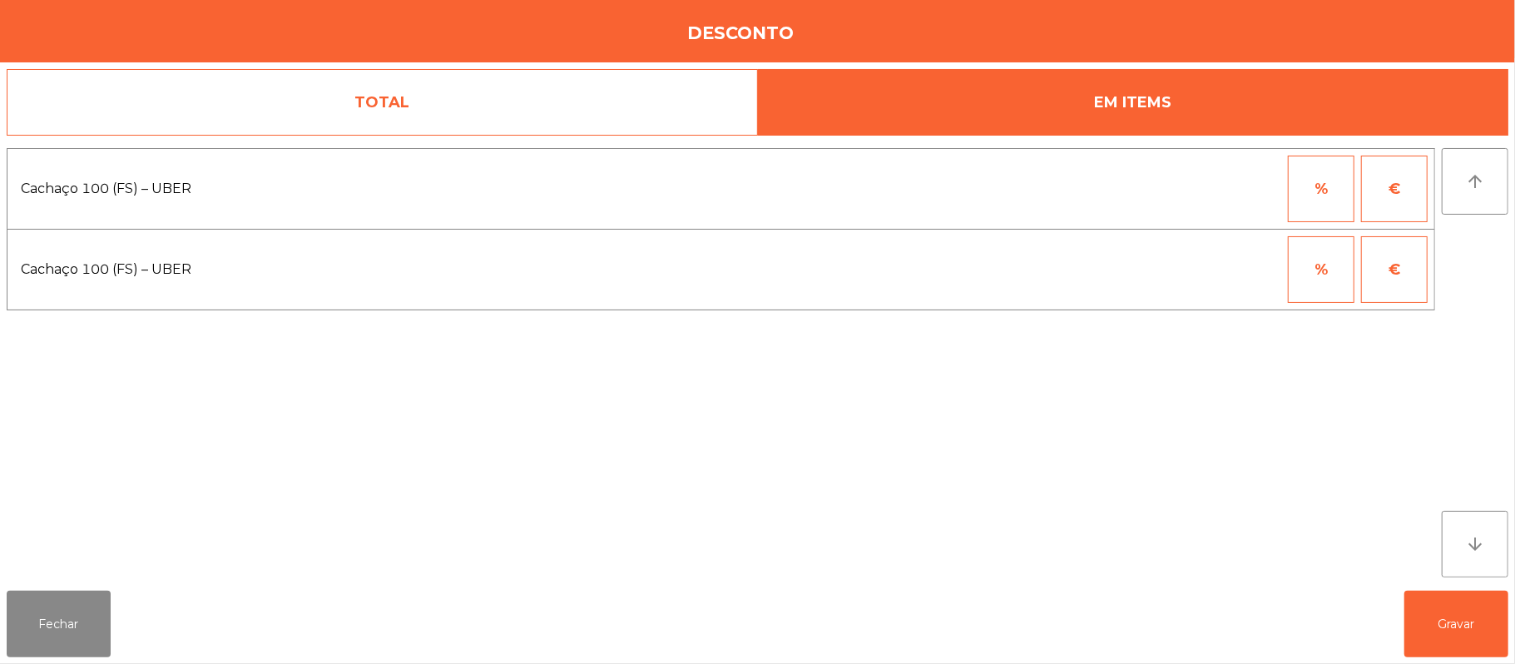
click at [1293, 208] on button "%" at bounding box center [1321, 189] width 67 height 67
click at [1310, 287] on button "%" at bounding box center [1321, 269] width 67 height 67
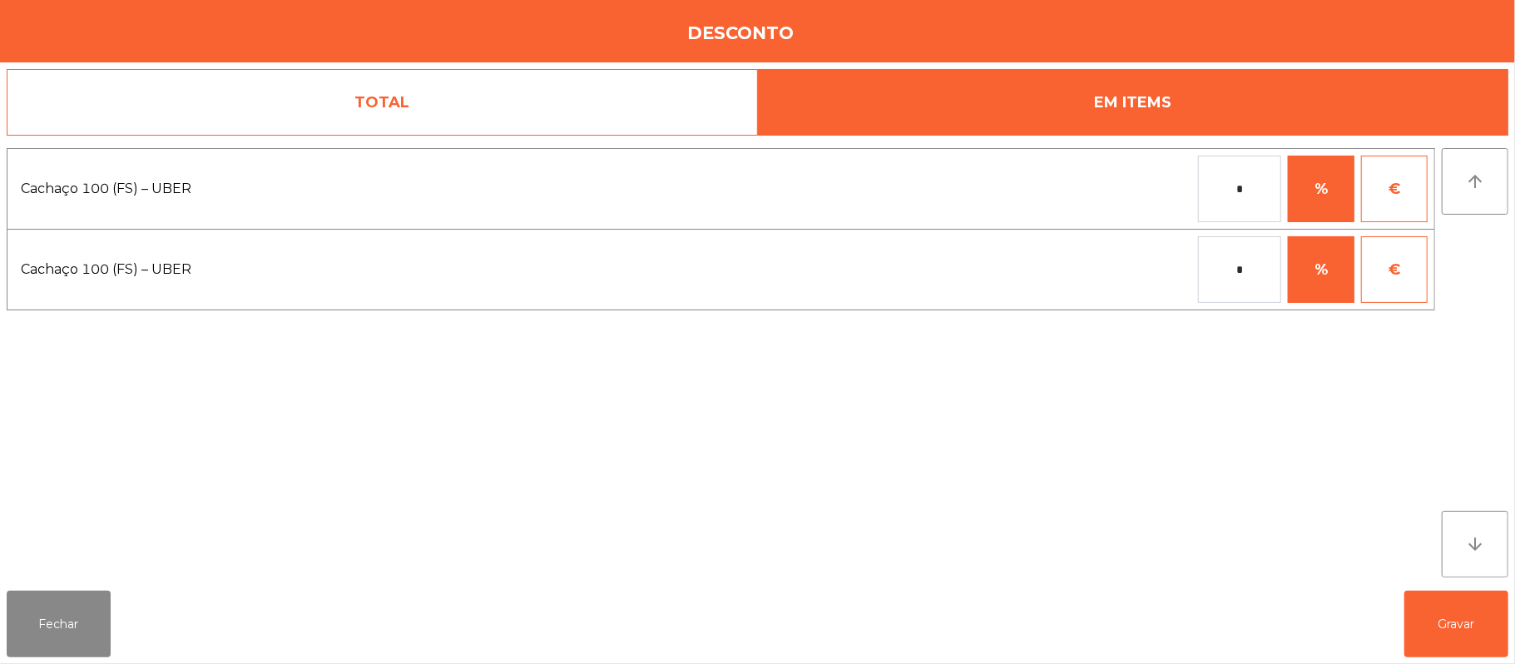
click at [1226, 271] on input "*" at bounding box center [1239, 269] width 83 height 67
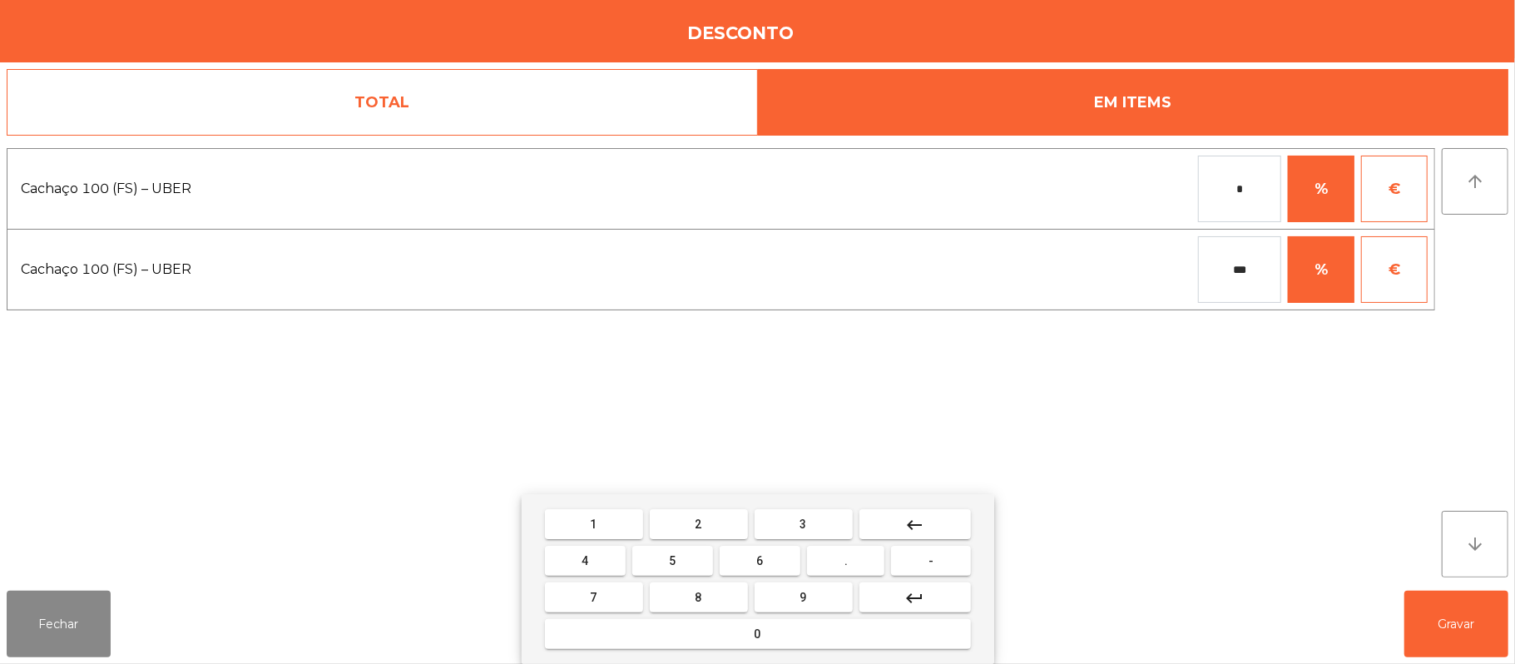
type input "***"
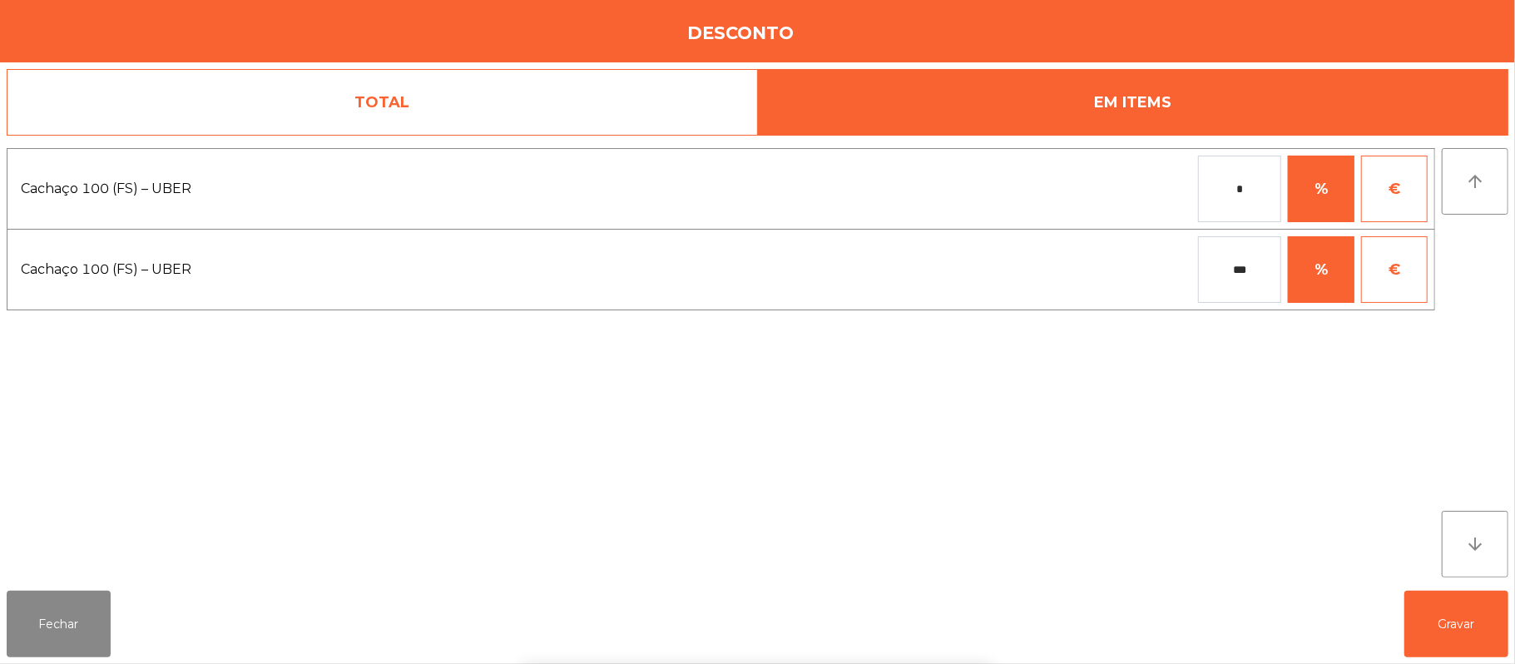
click at [1455, 629] on div "1 2 3 keyboard_backspace 4 5 6 . - 7 8 9 keyboard_return 0" at bounding box center [757, 579] width 1515 height 170
click at [1459, 629] on button "Gravar" at bounding box center [1457, 624] width 104 height 67
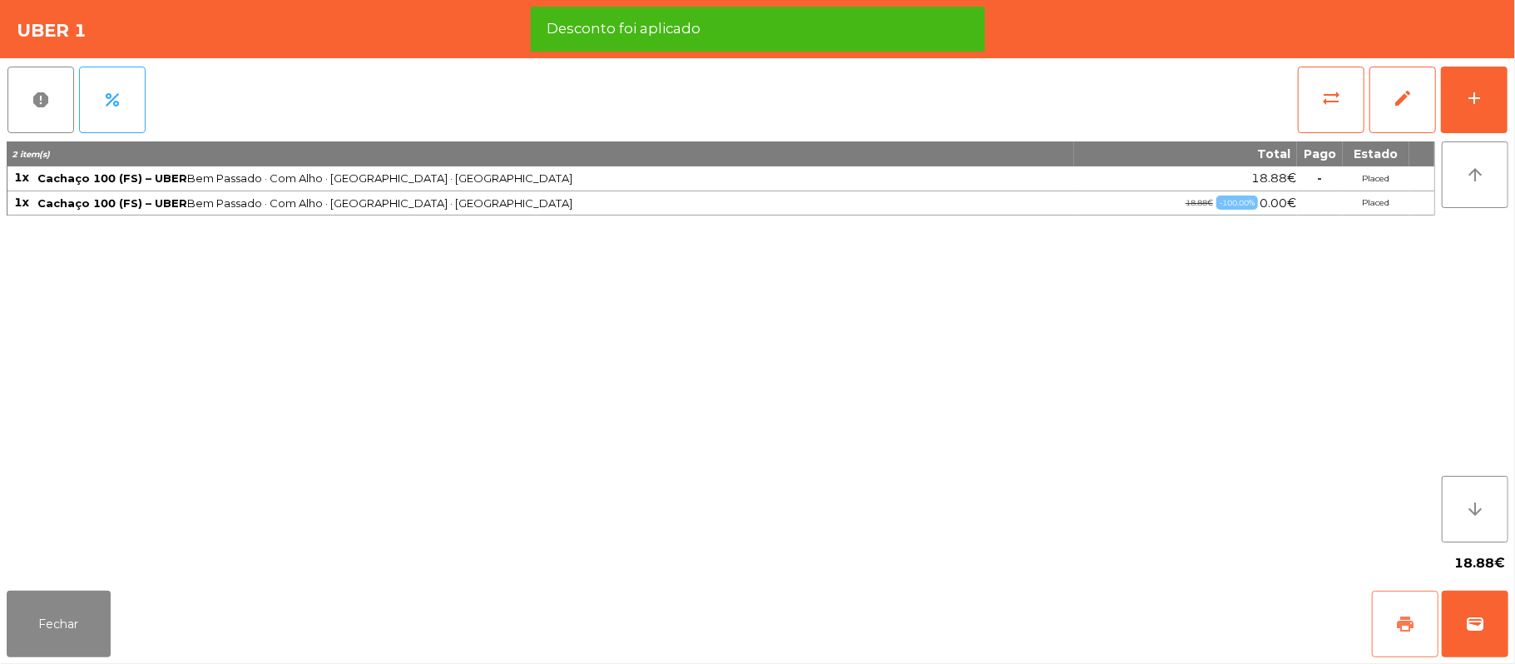
click at [1379, 634] on button "print" at bounding box center [1405, 624] width 67 height 67
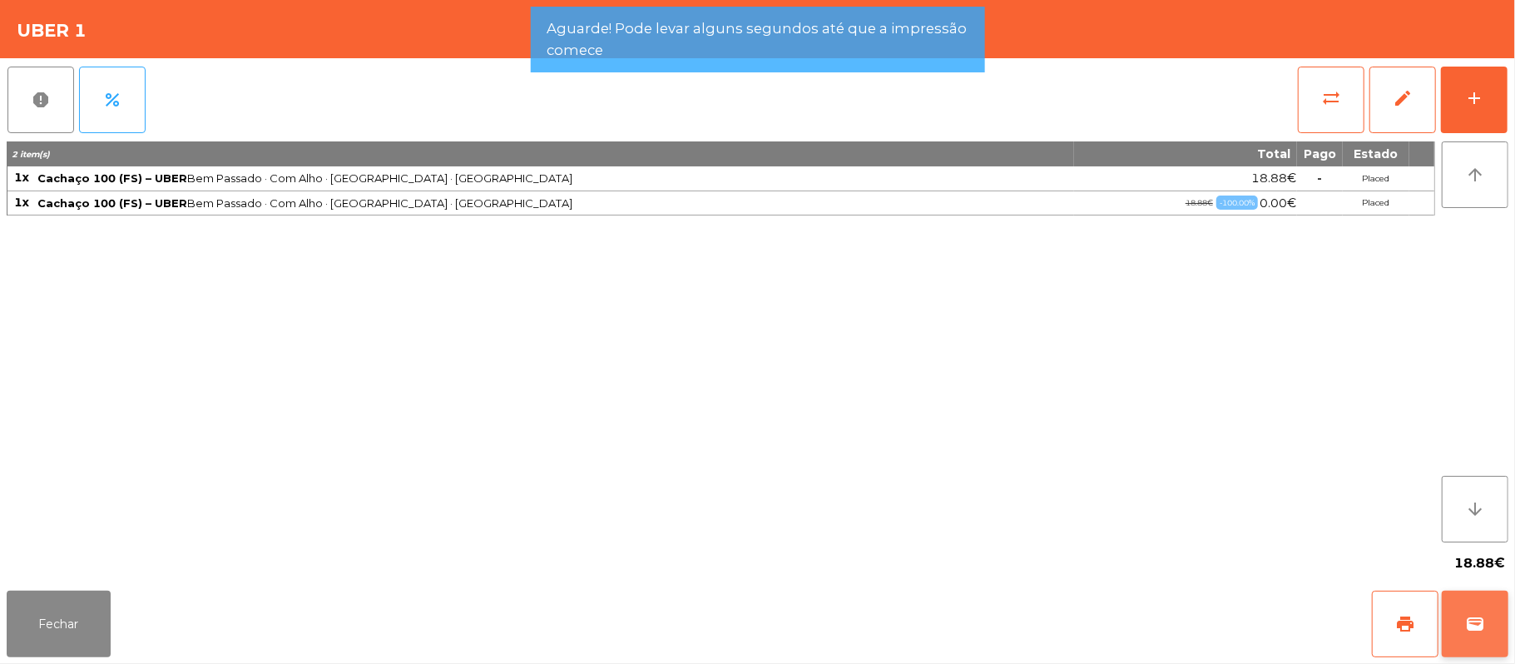
click at [1459, 627] on button "wallet" at bounding box center [1475, 624] width 67 height 67
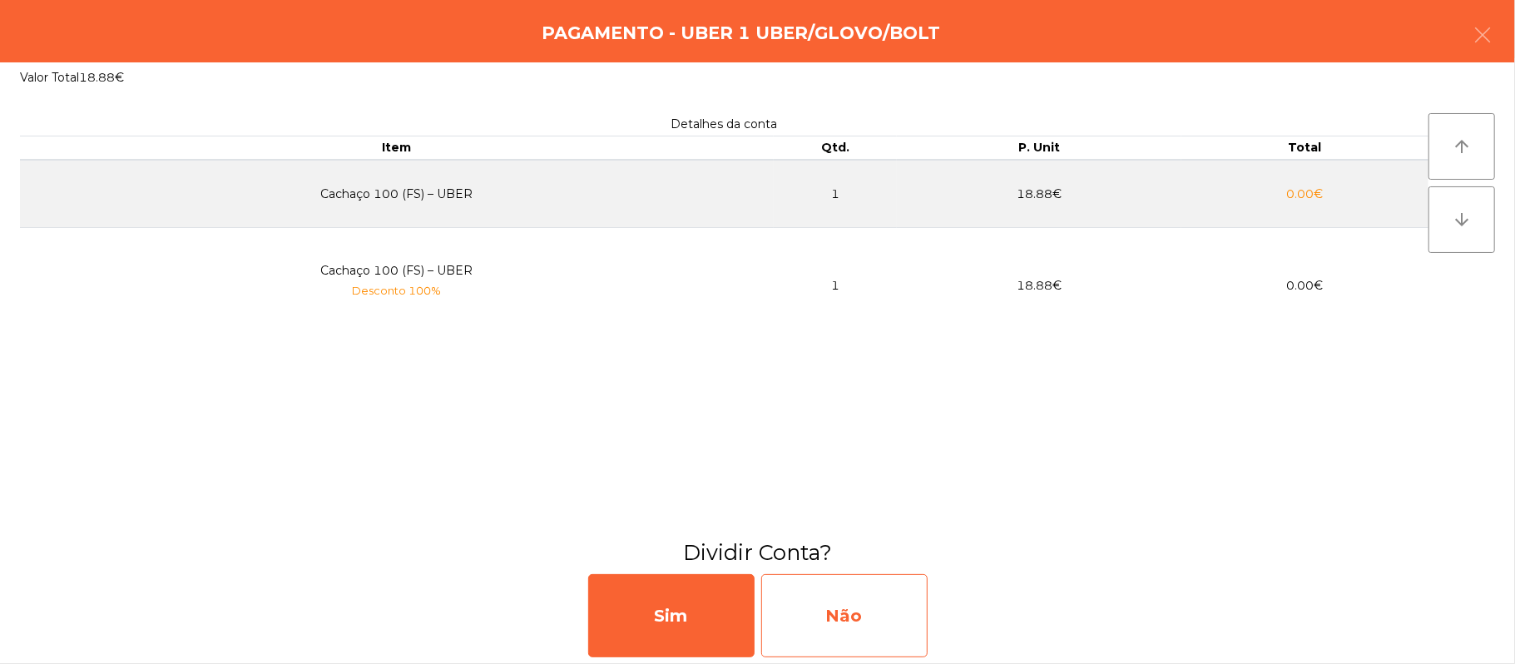
click at [876, 610] on div "Não" at bounding box center [844, 615] width 166 height 83
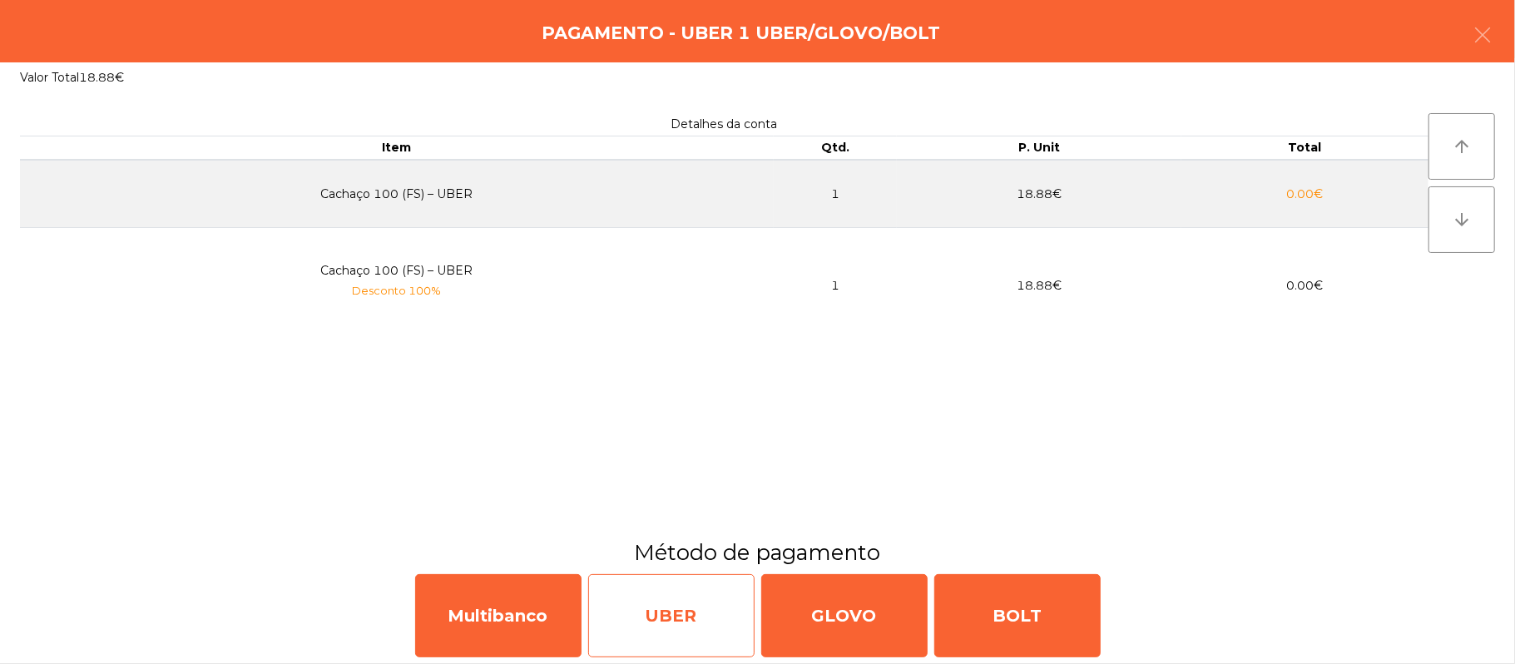
click at [684, 606] on div "UBER" at bounding box center [671, 615] width 166 height 83
select select "**"
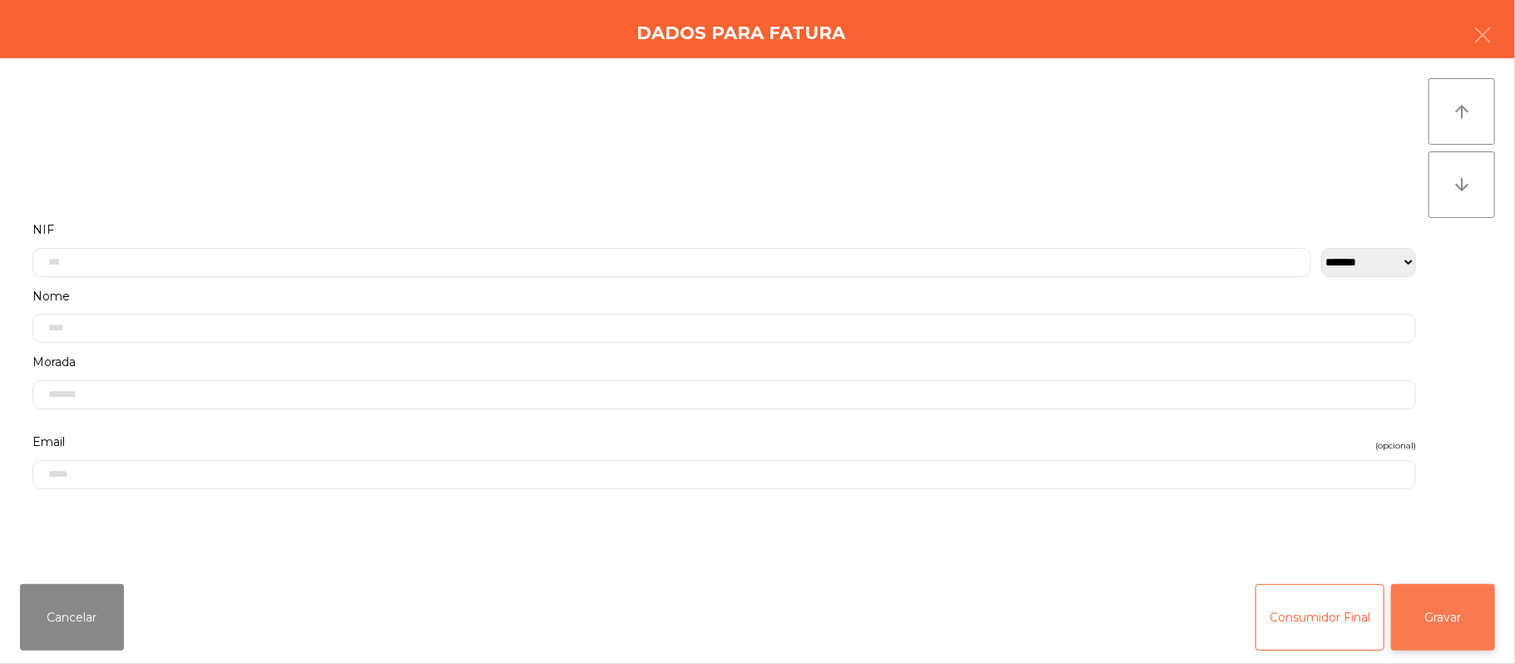
click at [1429, 617] on button "Gravar" at bounding box center [1443, 617] width 104 height 67
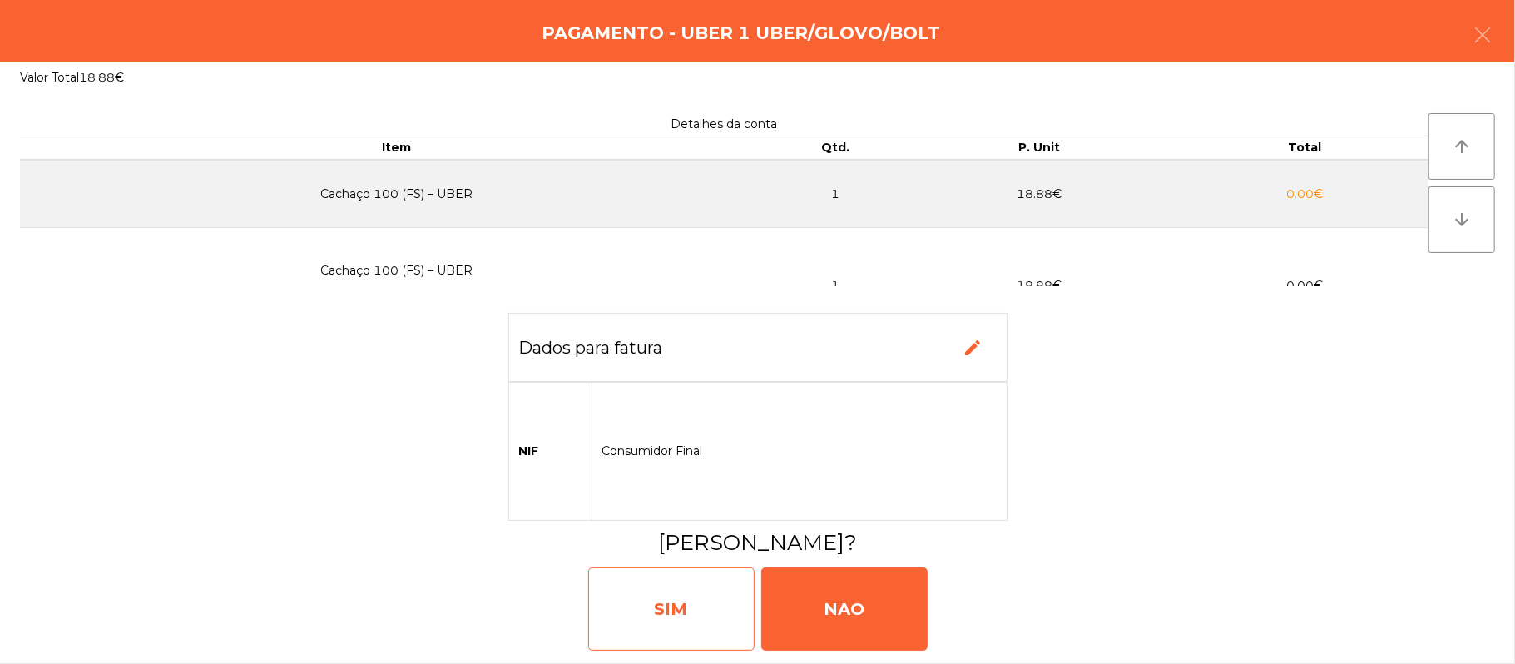
click at [686, 607] on div "SIM" at bounding box center [671, 608] width 166 height 83
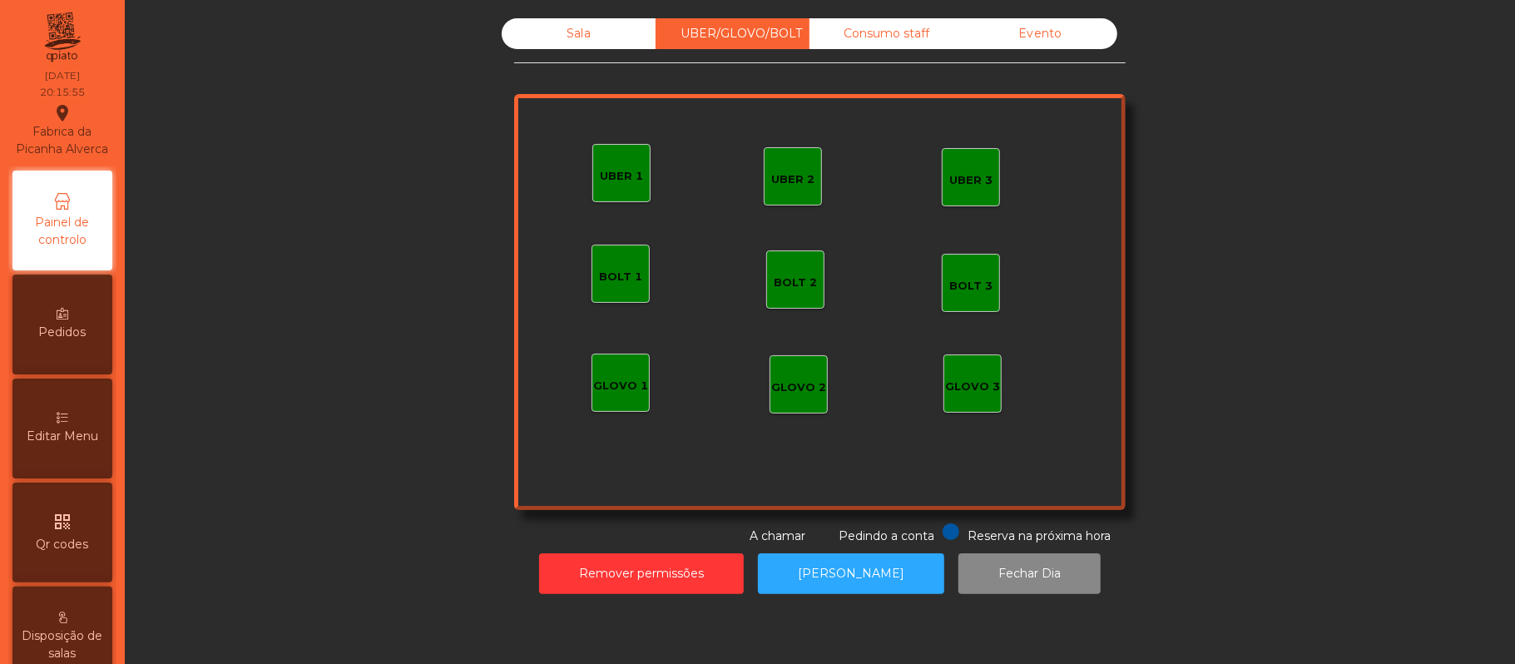
click at [566, 37] on div "Sala" at bounding box center [579, 33] width 154 height 31
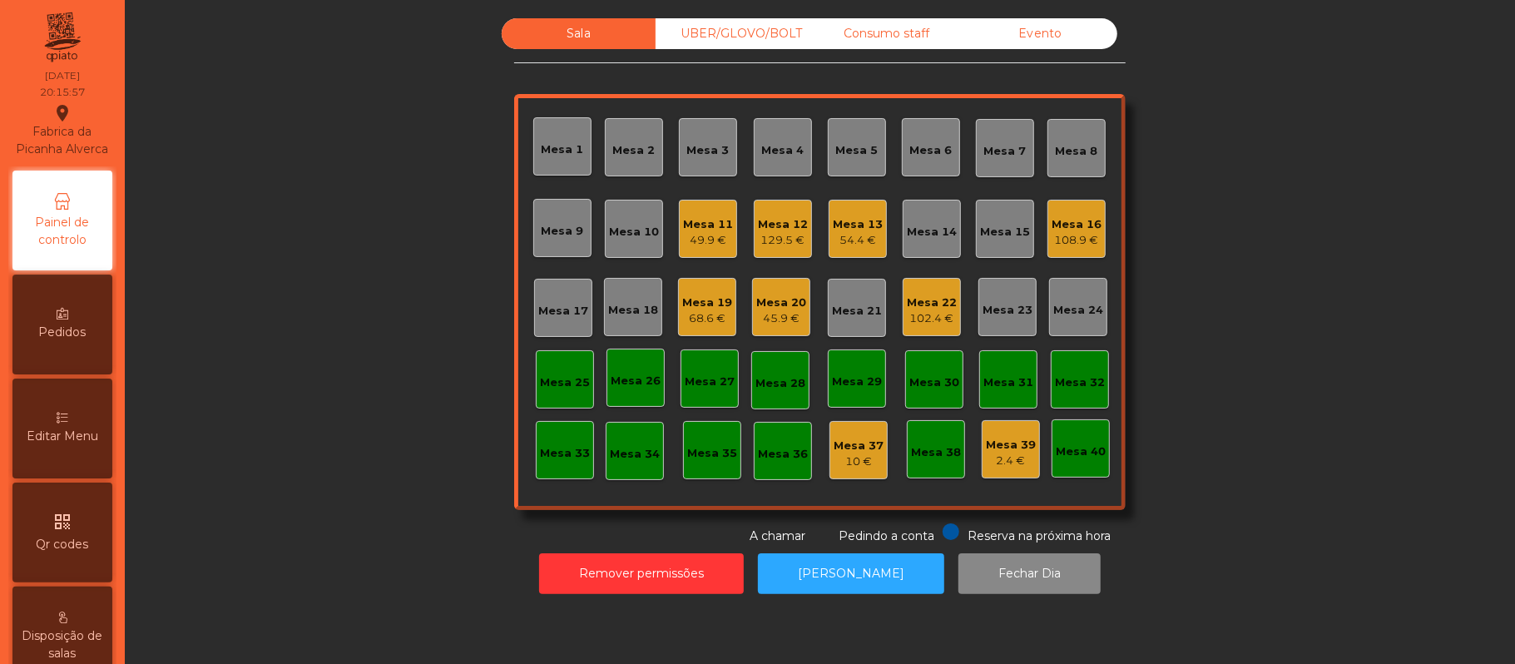
click at [786, 237] on div "129.5 €" at bounding box center [783, 240] width 50 height 17
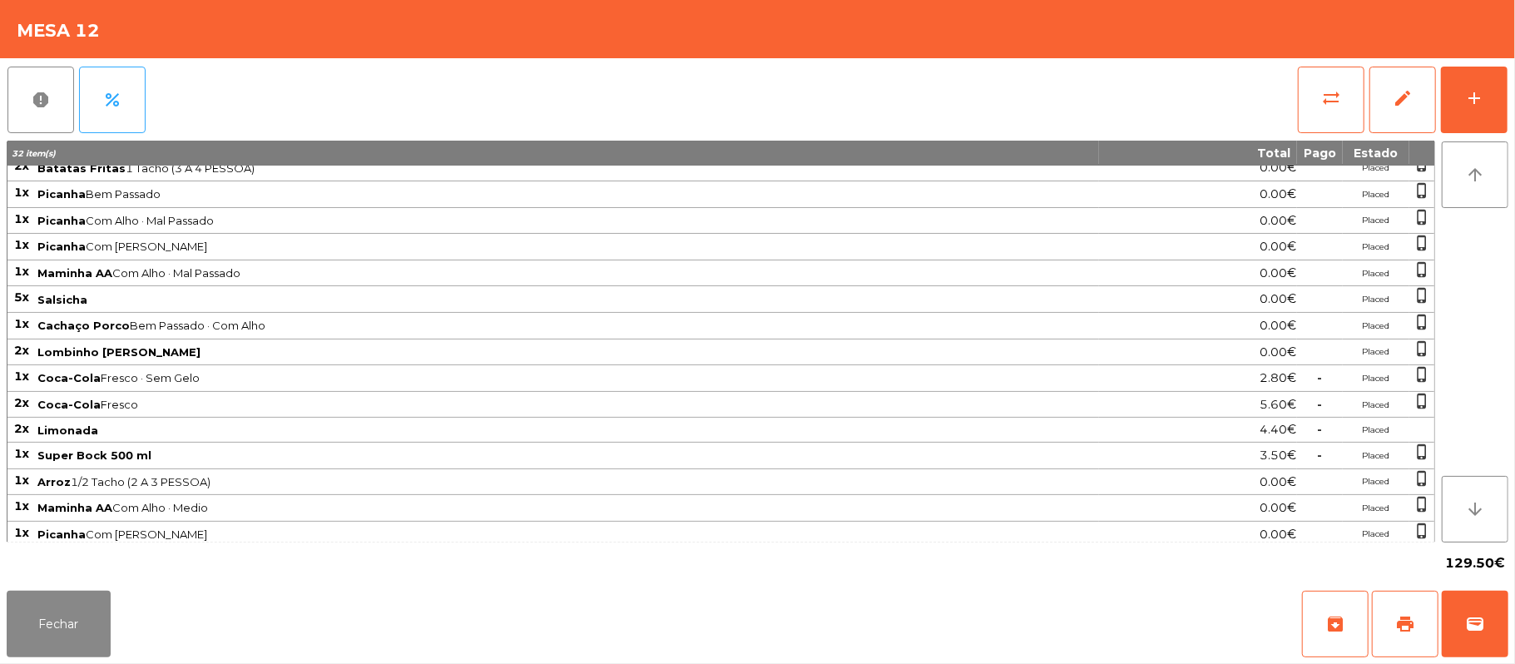
scroll to position [111, 0]
click at [1346, 107] on button "sync_alt" at bounding box center [1331, 100] width 67 height 67
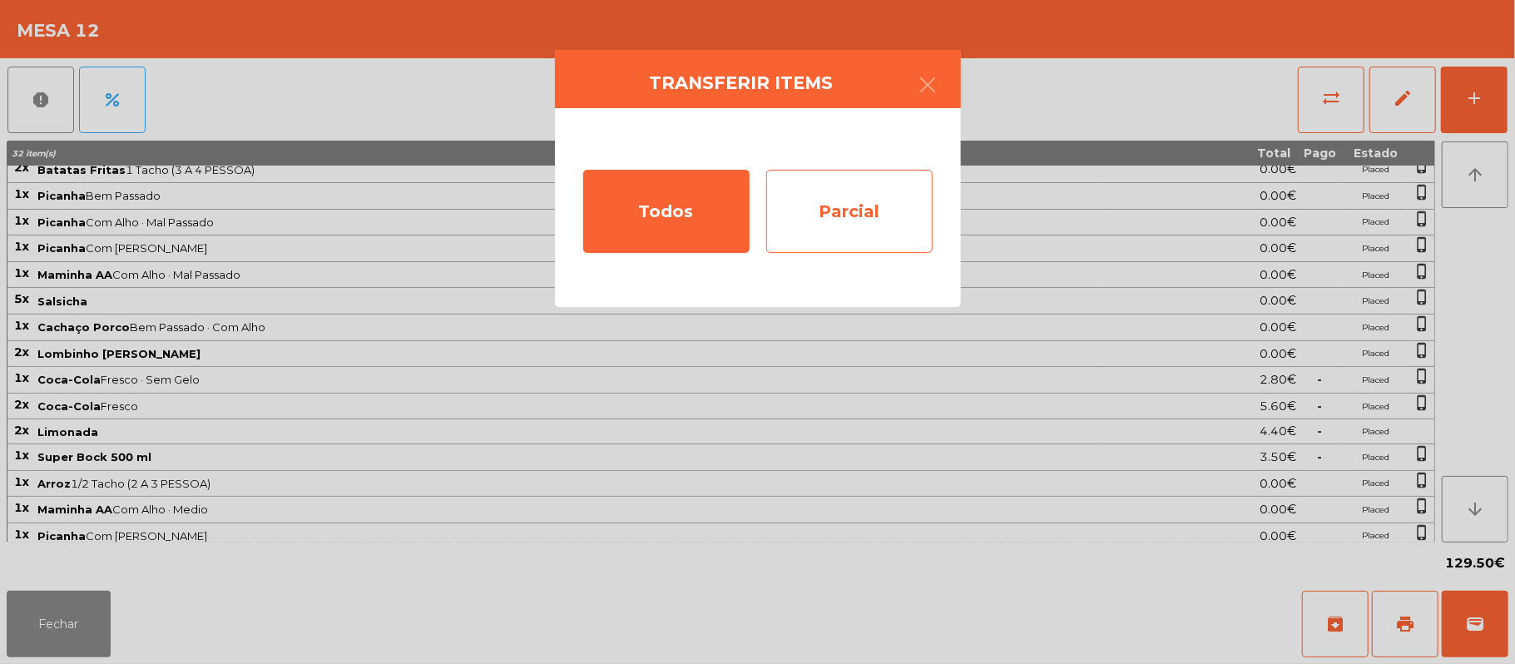
click at [862, 218] on div "Parcial" at bounding box center [849, 211] width 166 height 83
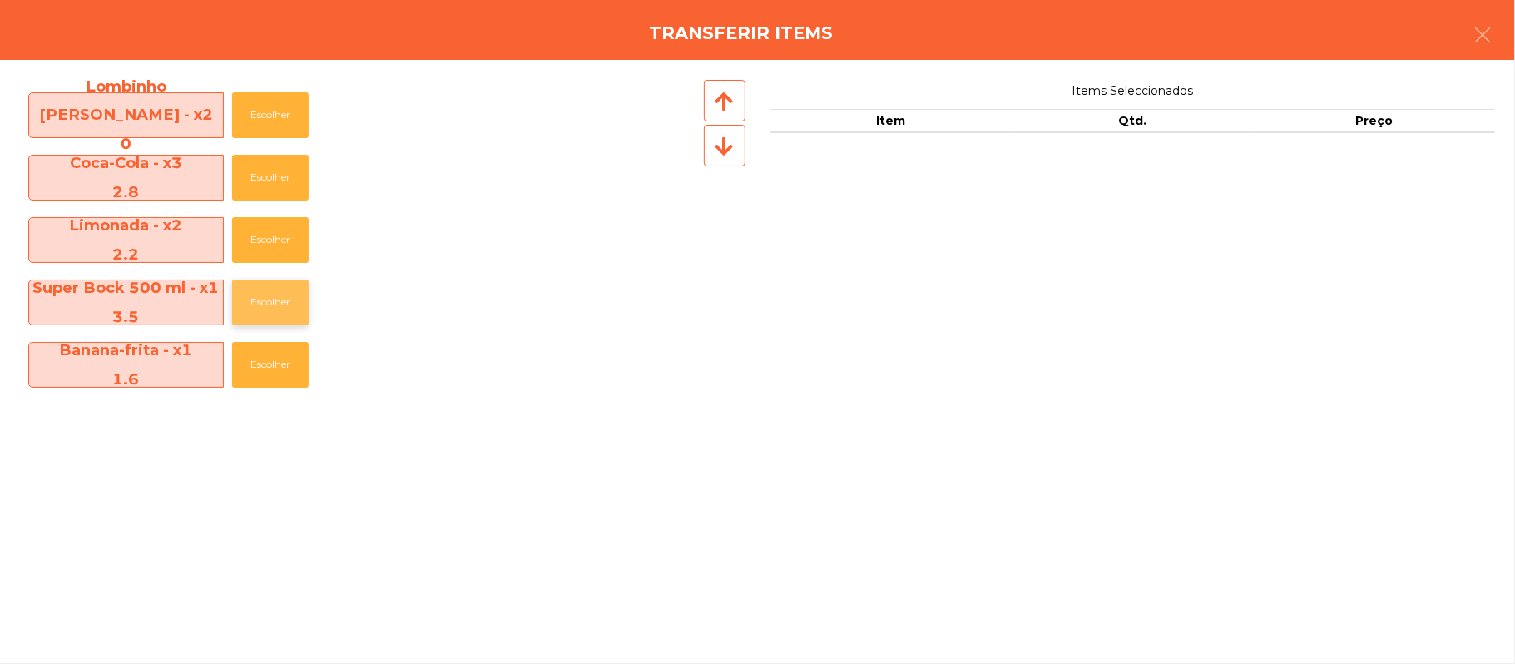
click at [280, 304] on button "Escolher" at bounding box center [270, 303] width 77 height 46
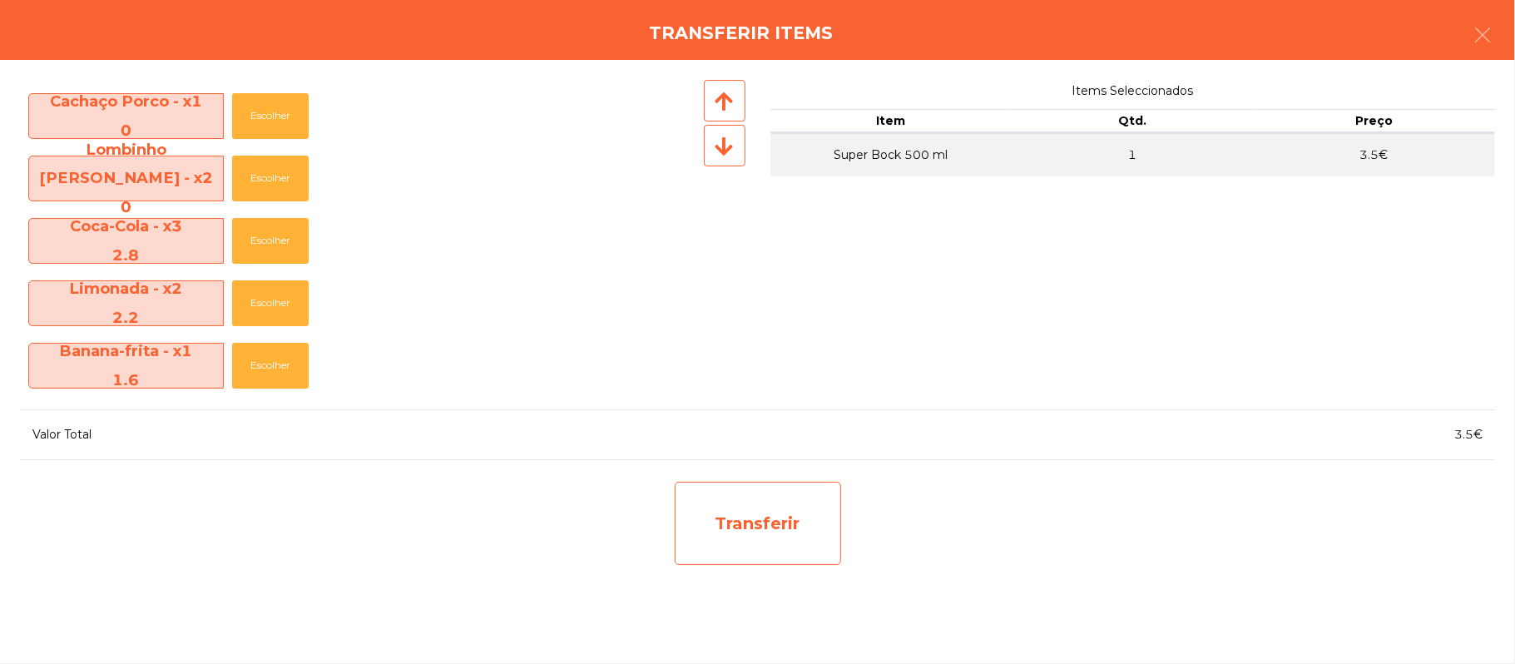
click at [773, 523] on div "Transferir" at bounding box center [758, 523] width 166 height 83
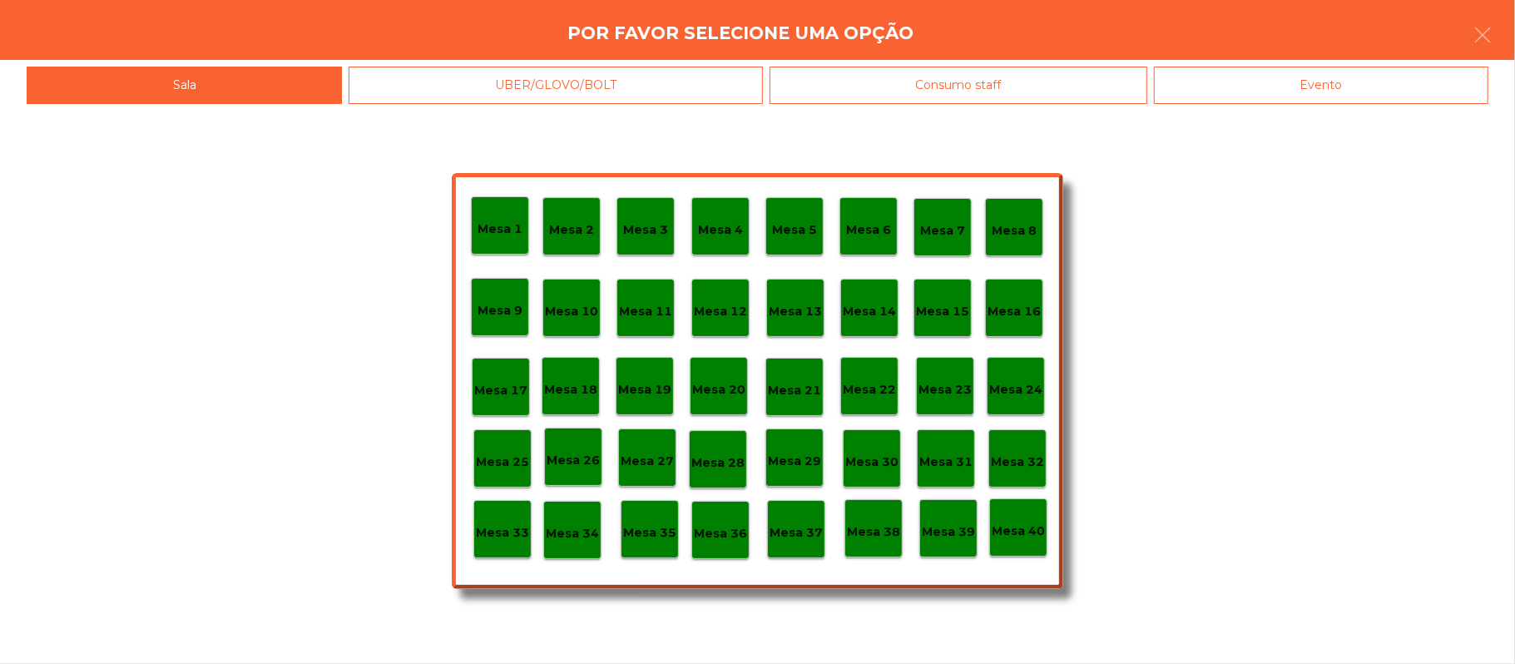
click at [797, 540] on p "Mesa 37" at bounding box center [796, 532] width 53 height 19
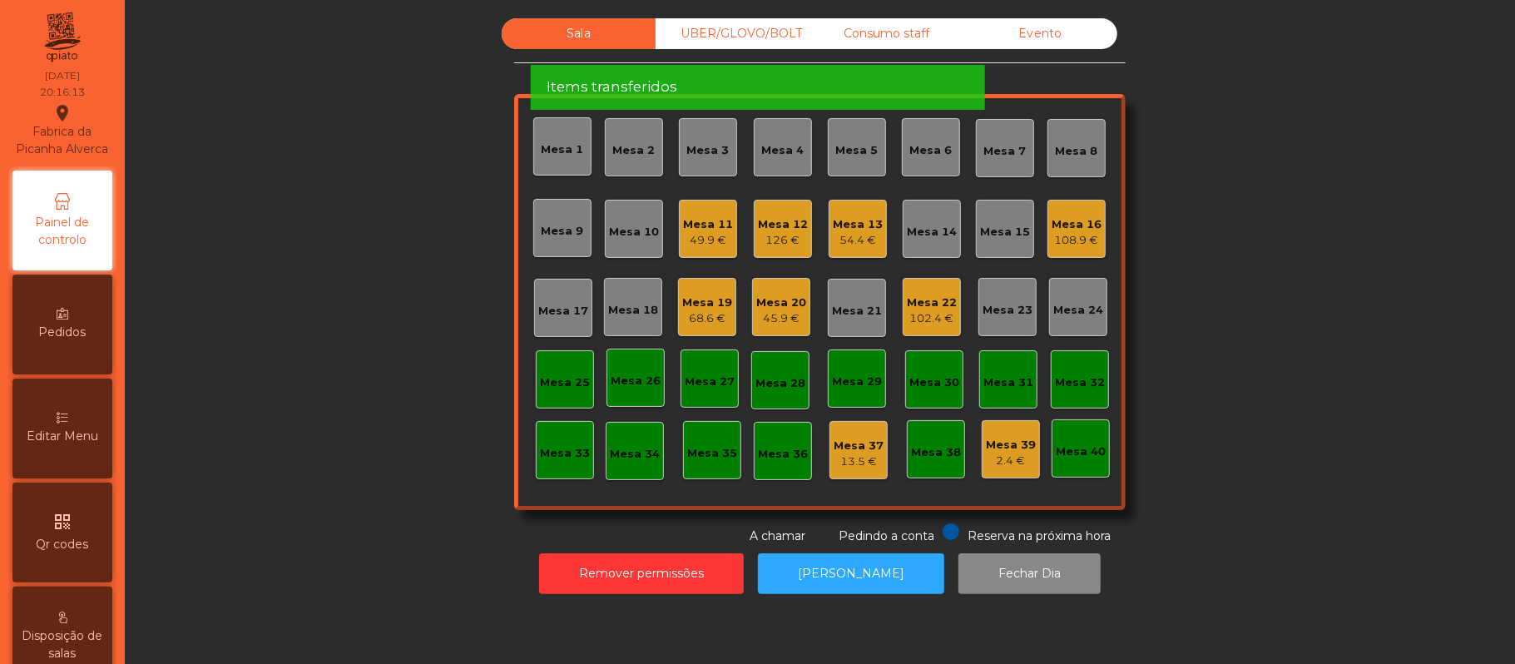
click at [779, 228] on div "Mesa 12" at bounding box center [783, 224] width 50 height 17
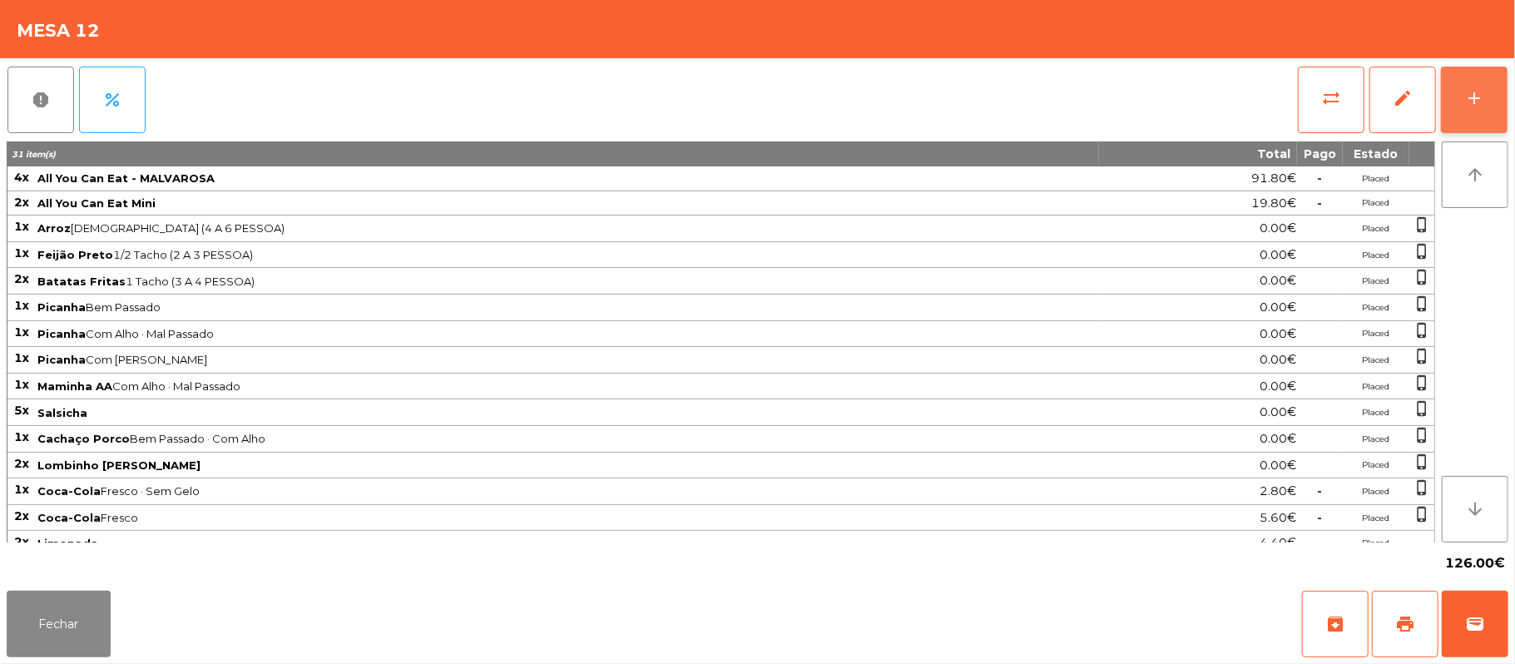
click at [1474, 103] on div "add" at bounding box center [1474, 98] width 20 height 20
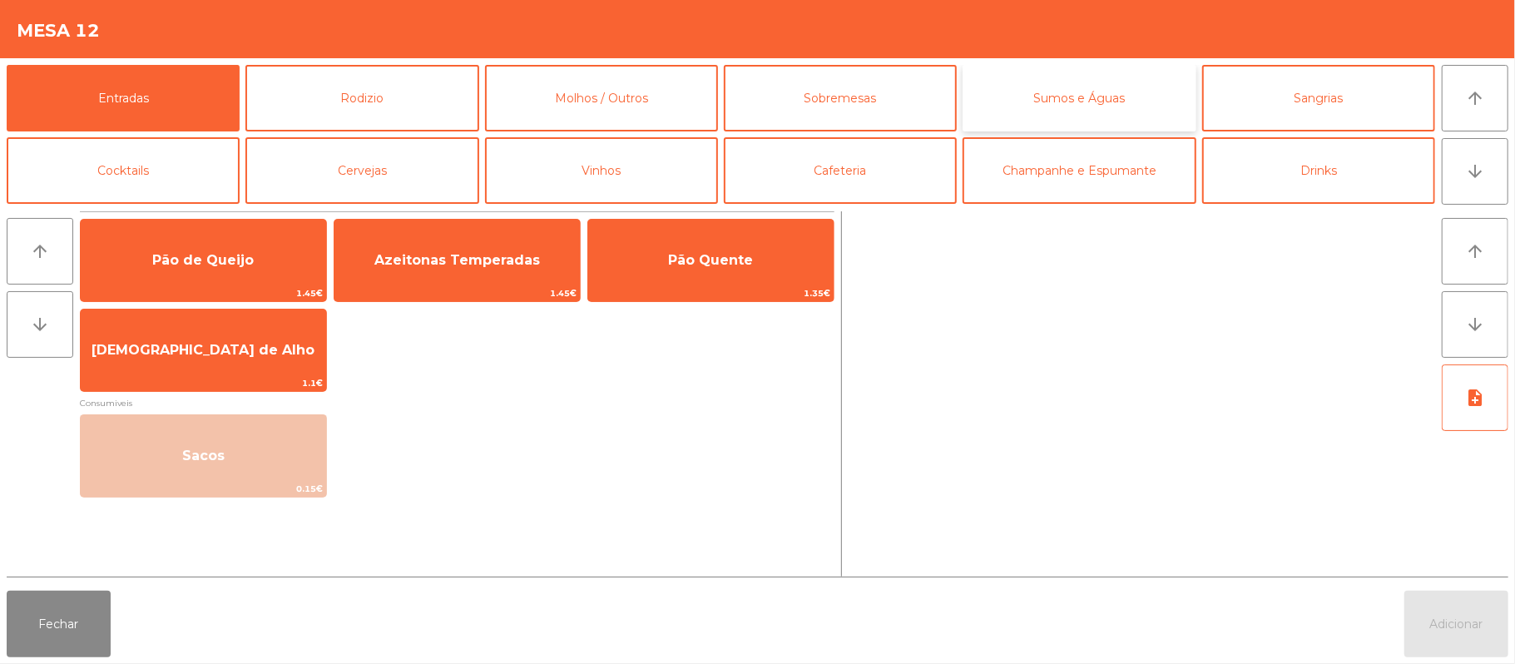
click at [1077, 108] on button "Sumos e Águas" at bounding box center [1079, 98] width 233 height 67
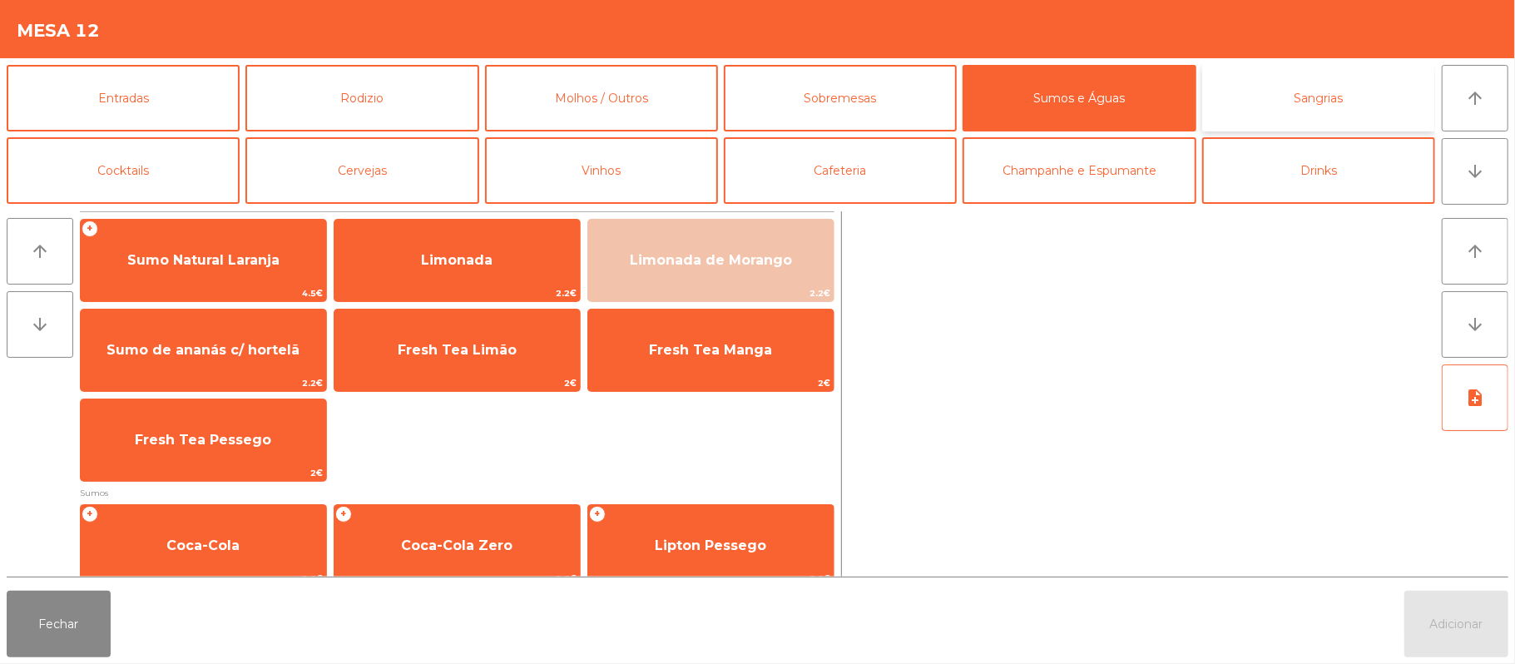
click at [1326, 107] on button "Sangrias" at bounding box center [1318, 98] width 233 height 67
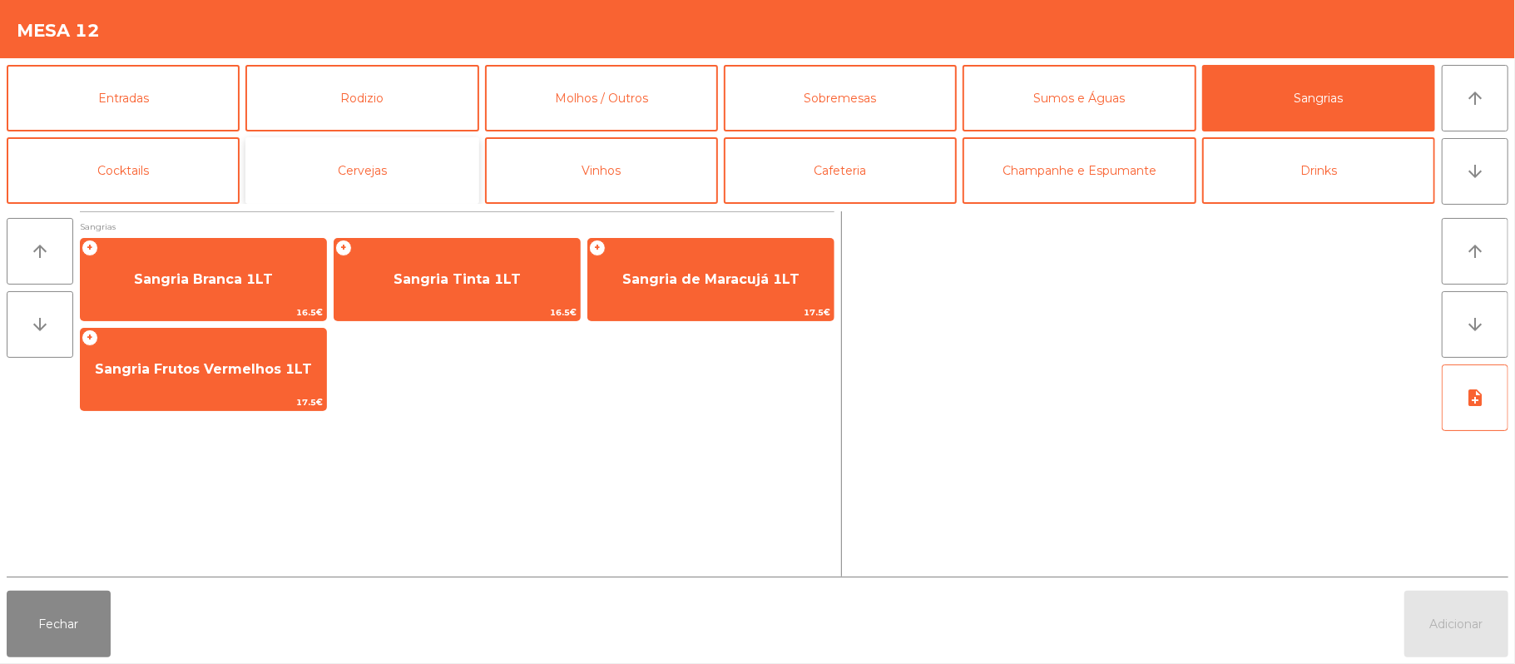
click at [353, 174] on button "Cervejas" at bounding box center [361, 170] width 233 height 67
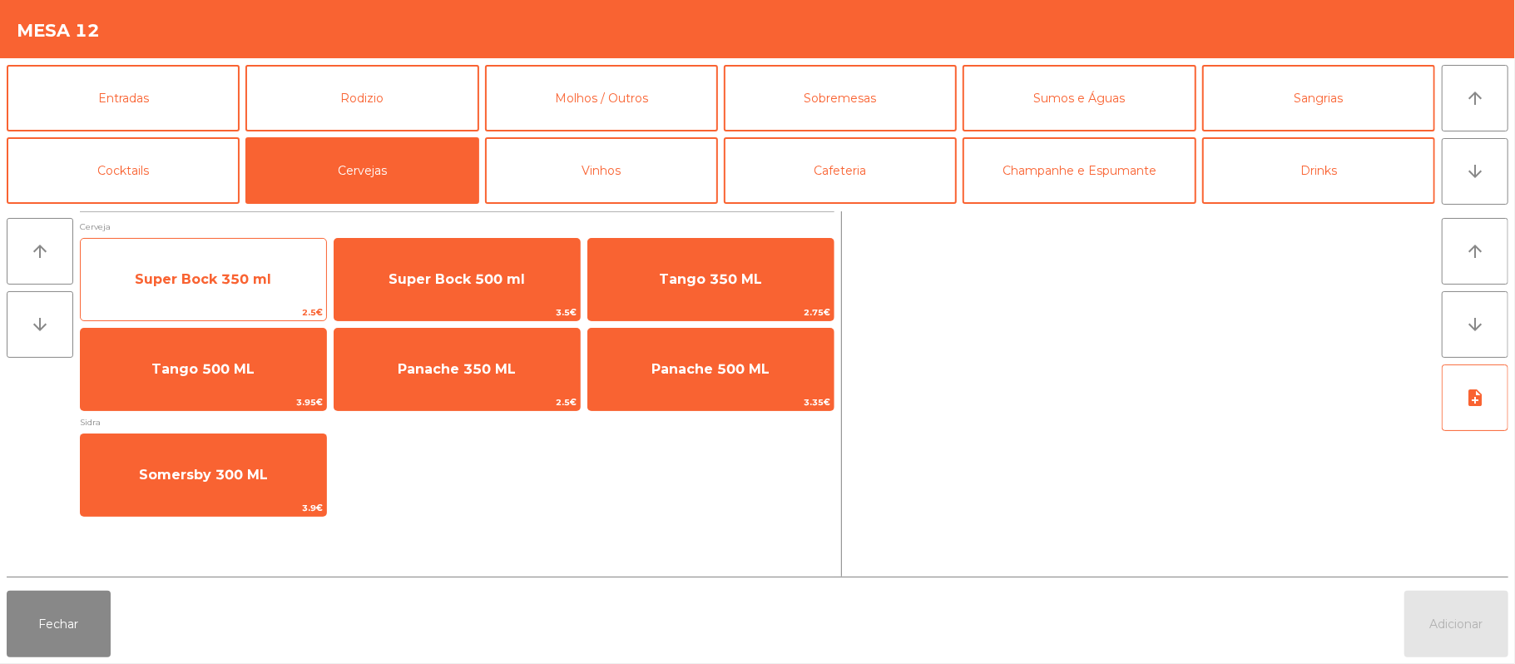
click at [256, 260] on span "Super Bock 350 ml" at bounding box center [203, 279] width 245 height 45
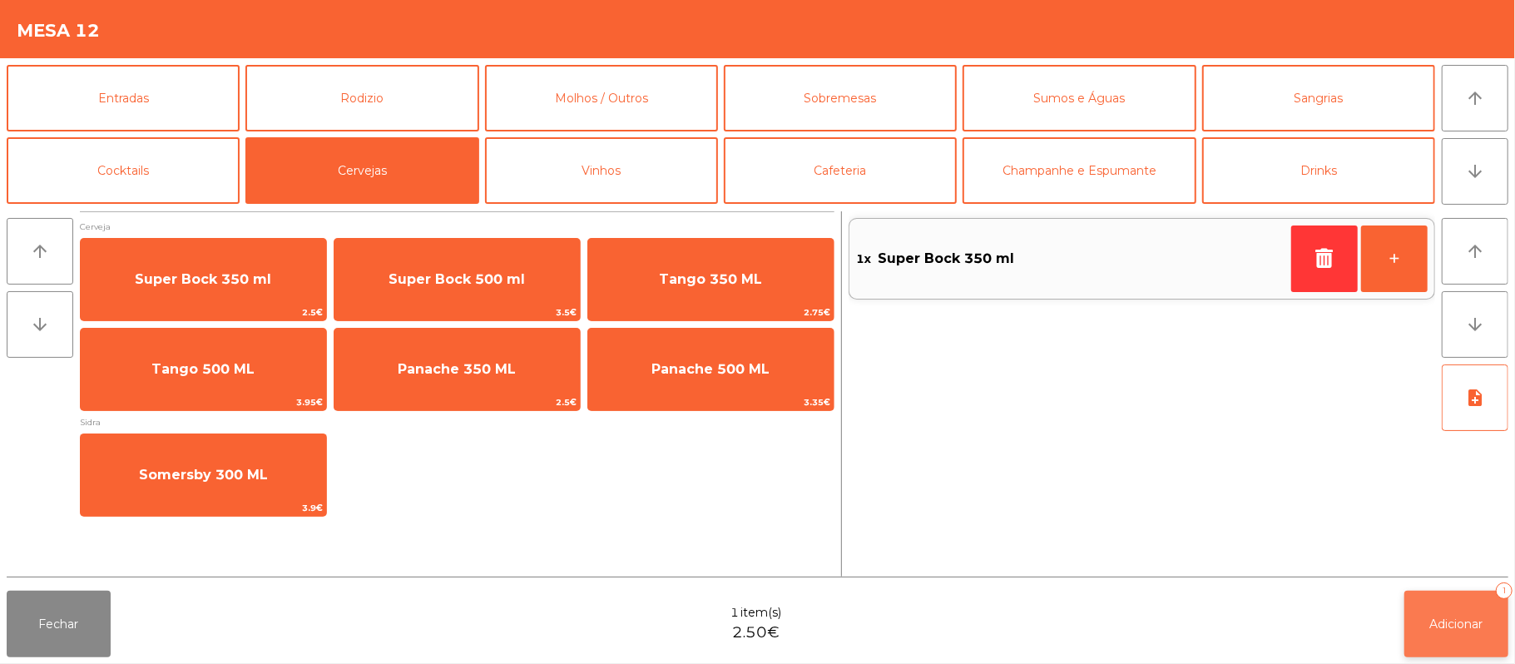
click at [1432, 622] on span "Adicionar" at bounding box center [1456, 624] width 53 height 15
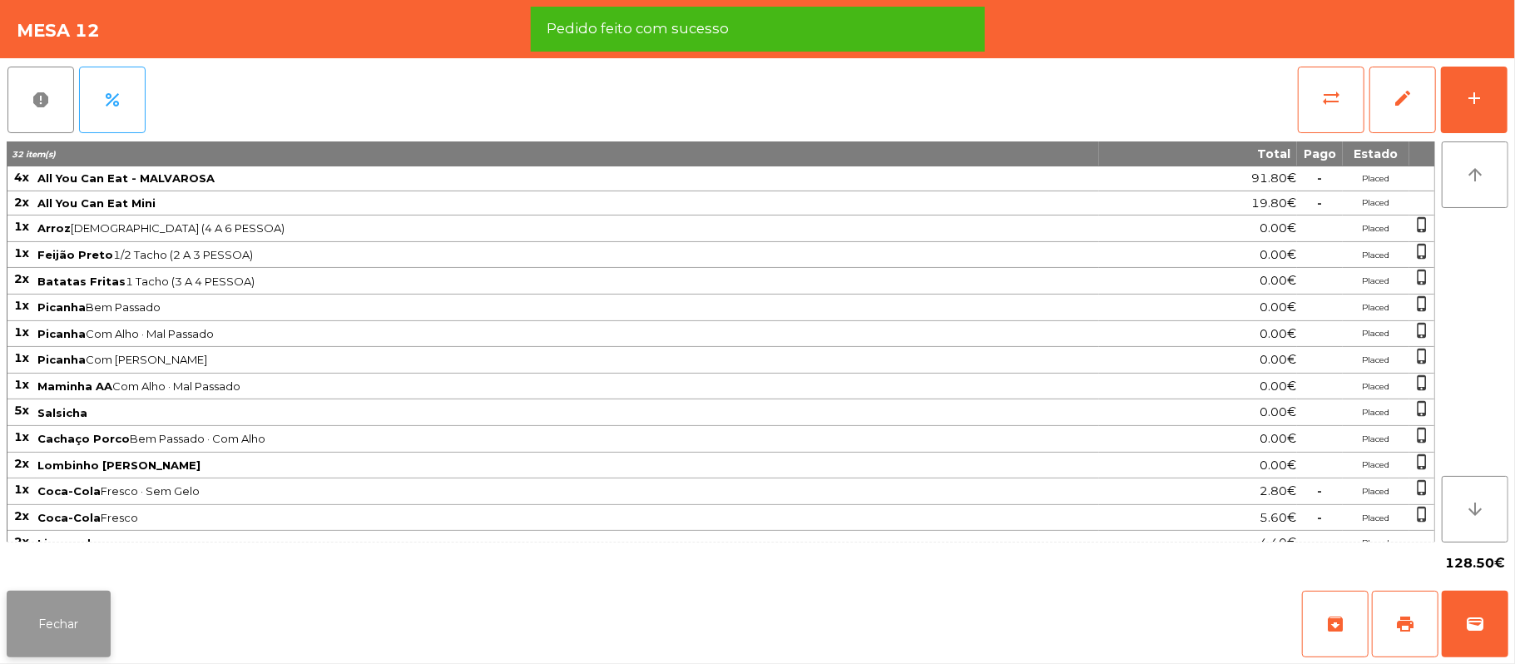
click at [70, 597] on button "Fechar" at bounding box center [59, 624] width 104 height 67
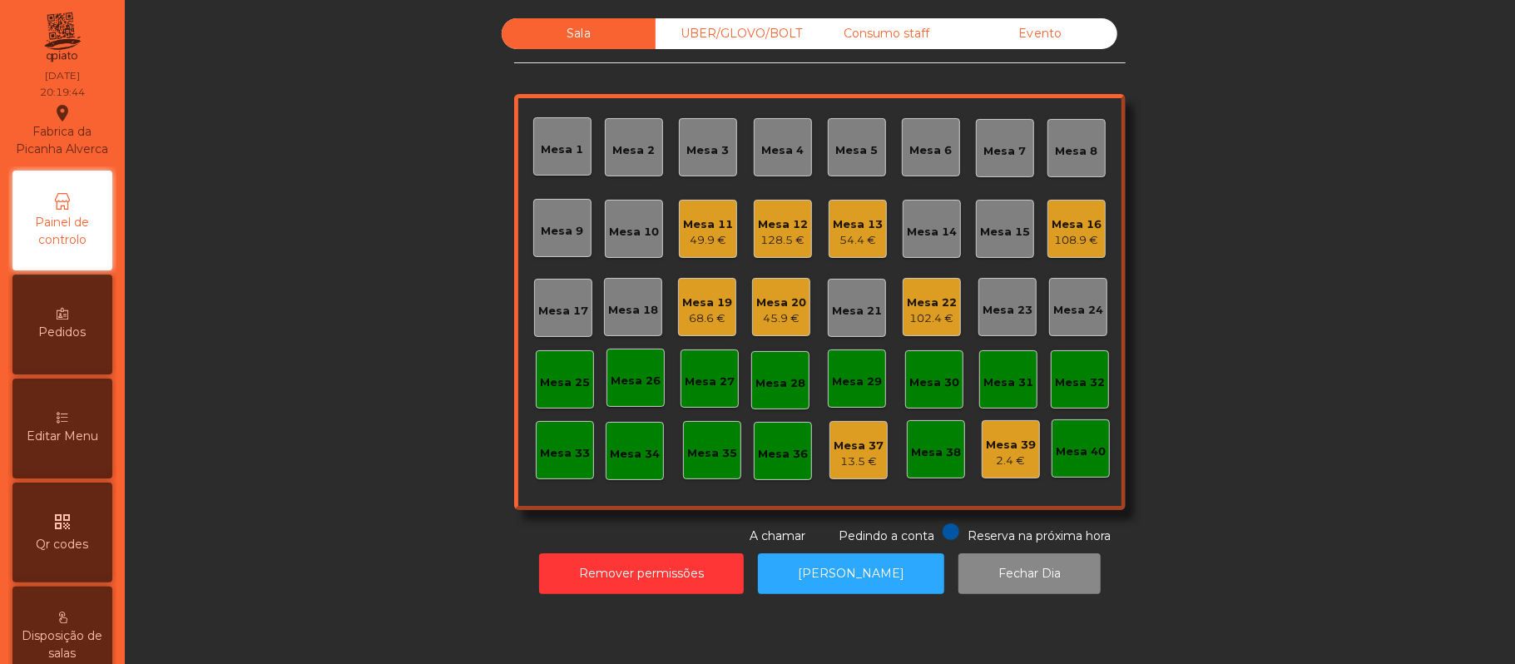
click at [637, 248] on div "Mesa 10" at bounding box center [634, 229] width 58 height 58
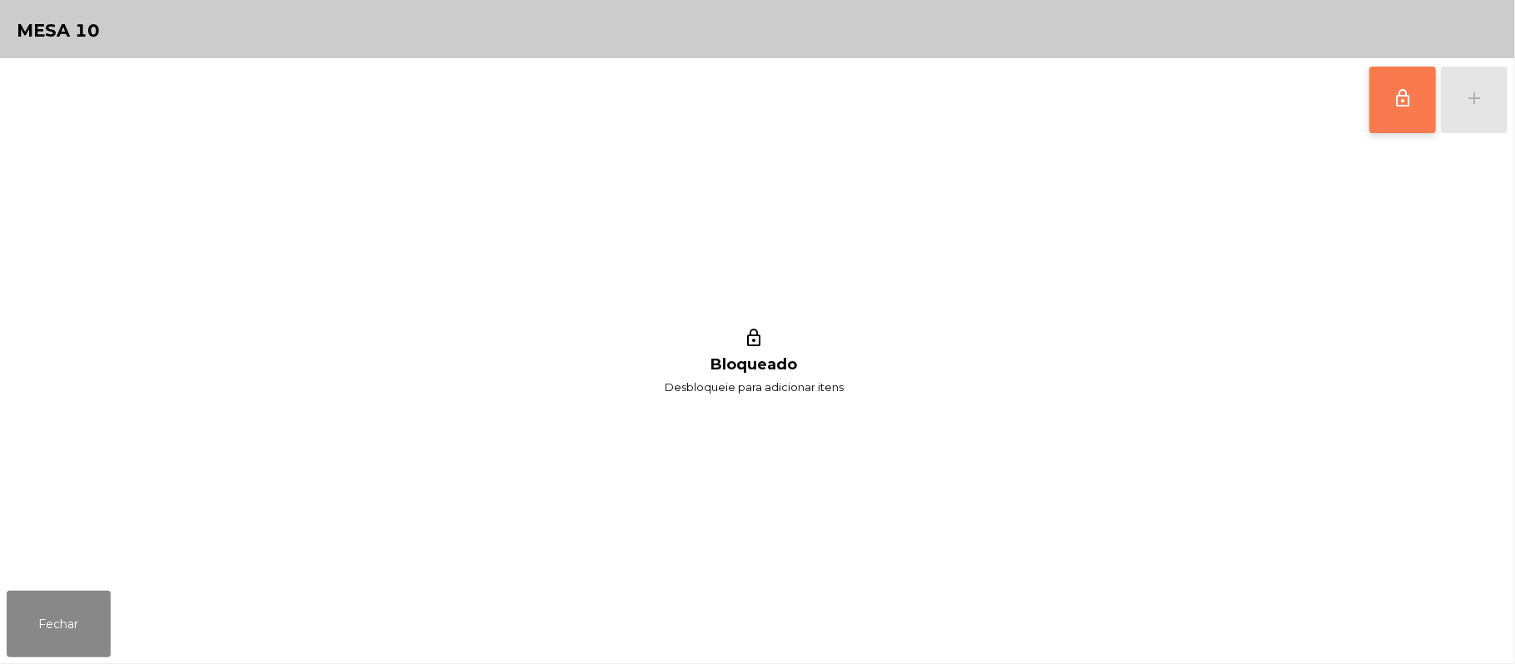
click at [1391, 87] on button "lock_outline" at bounding box center [1403, 100] width 67 height 67
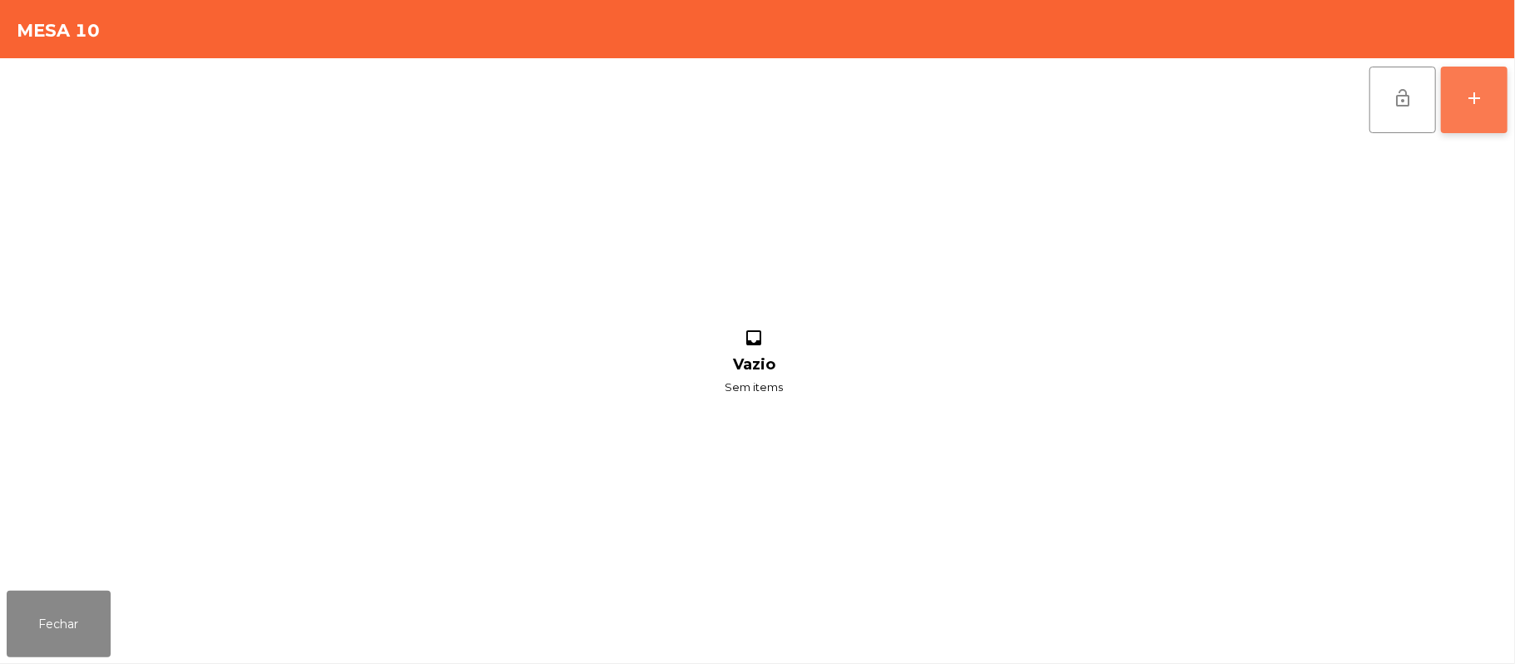
click at [1468, 107] on div "add" at bounding box center [1474, 98] width 20 height 20
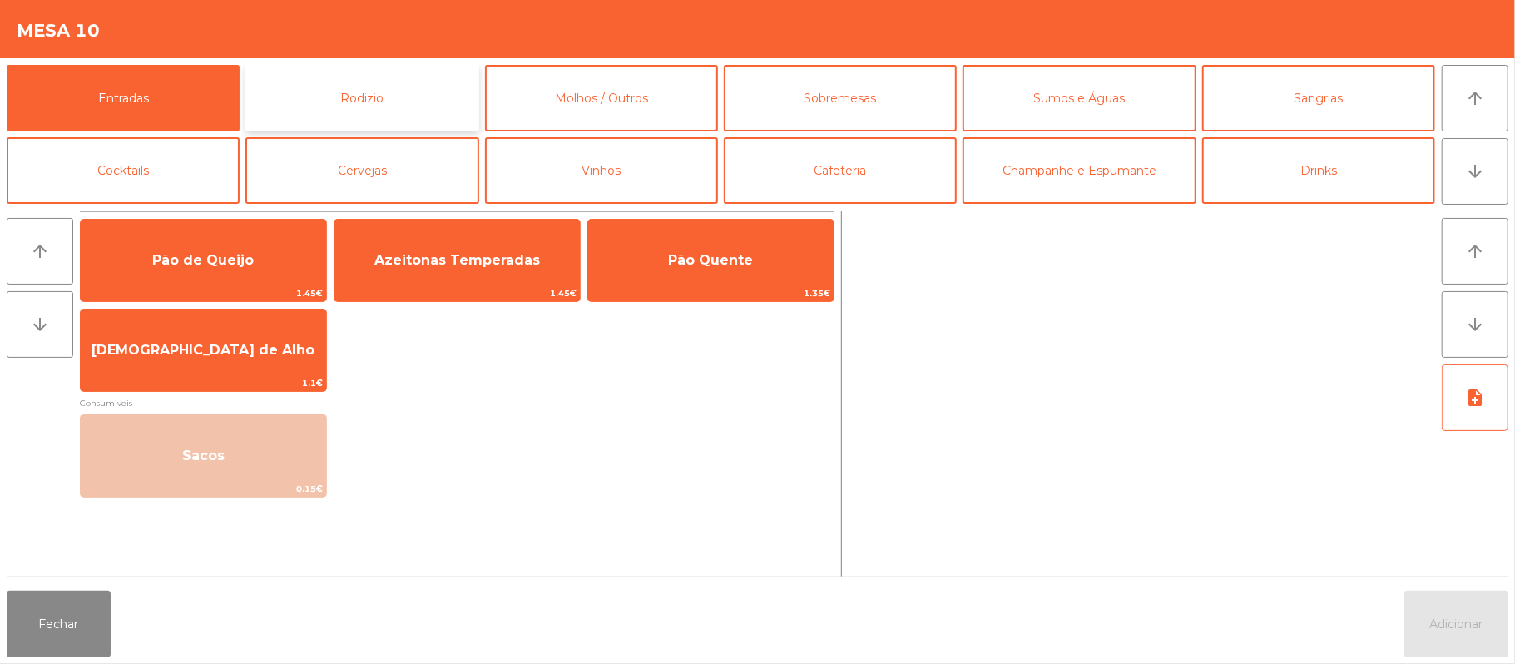
click at [389, 102] on button "Rodizio" at bounding box center [361, 98] width 233 height 67
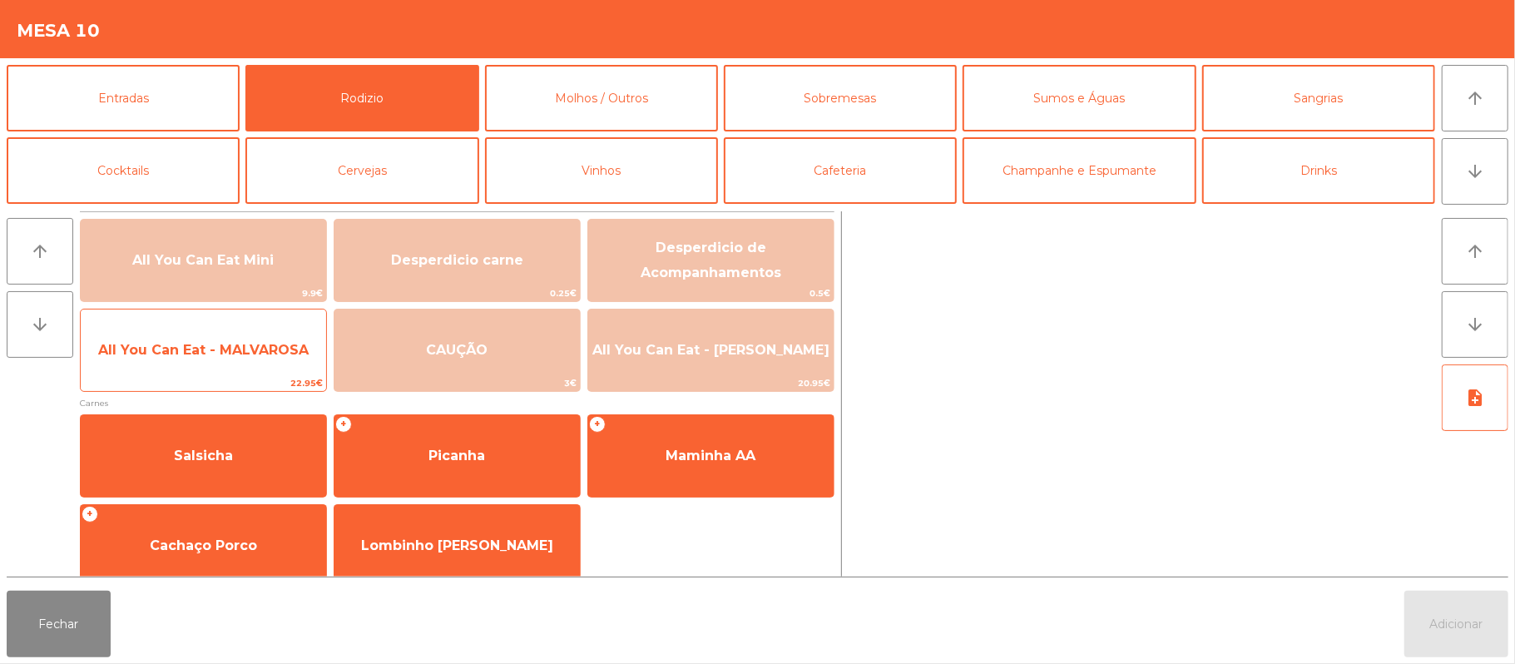
click at [254, 336] on span "All You Can Eat - MALVAROSA" at bounding box center [203, 350] width 245 height 45
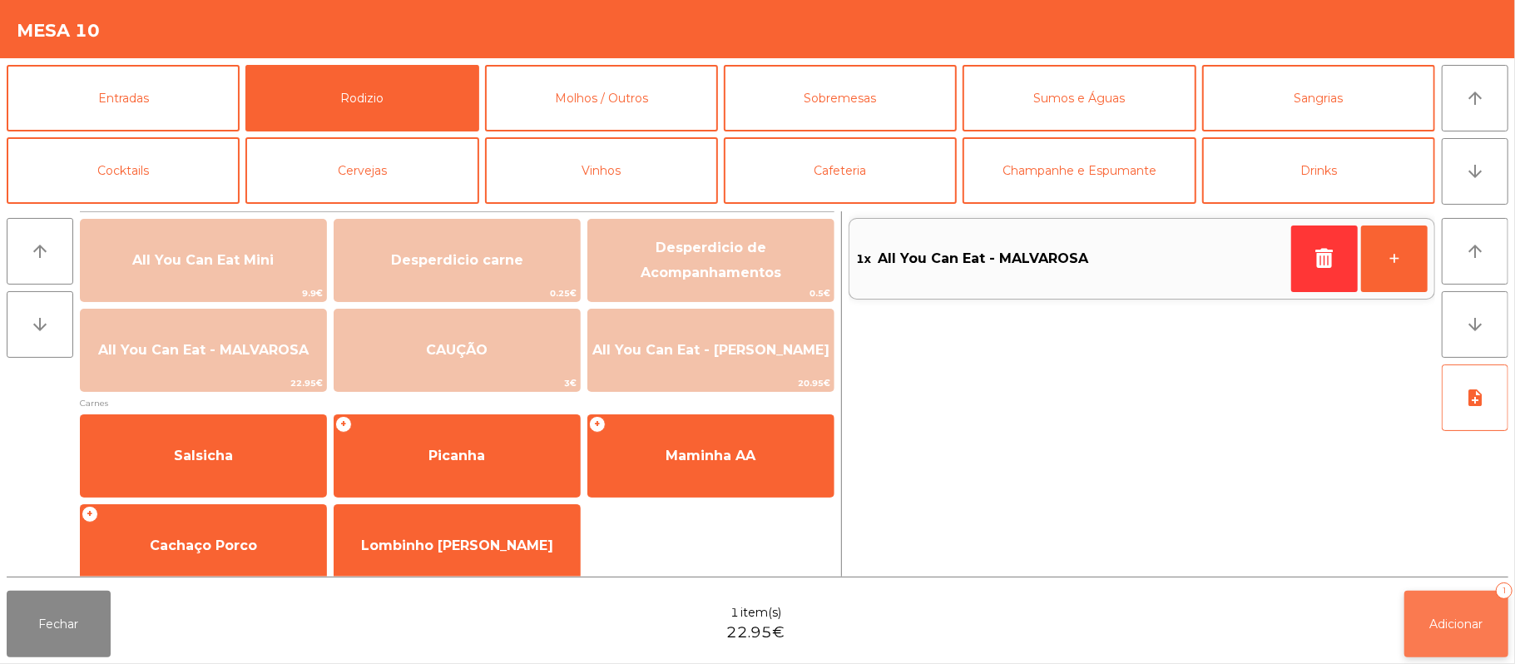
click at [1439, 627] on span "Adicionar" at bounding box center [1456, 624] width 53 height 15
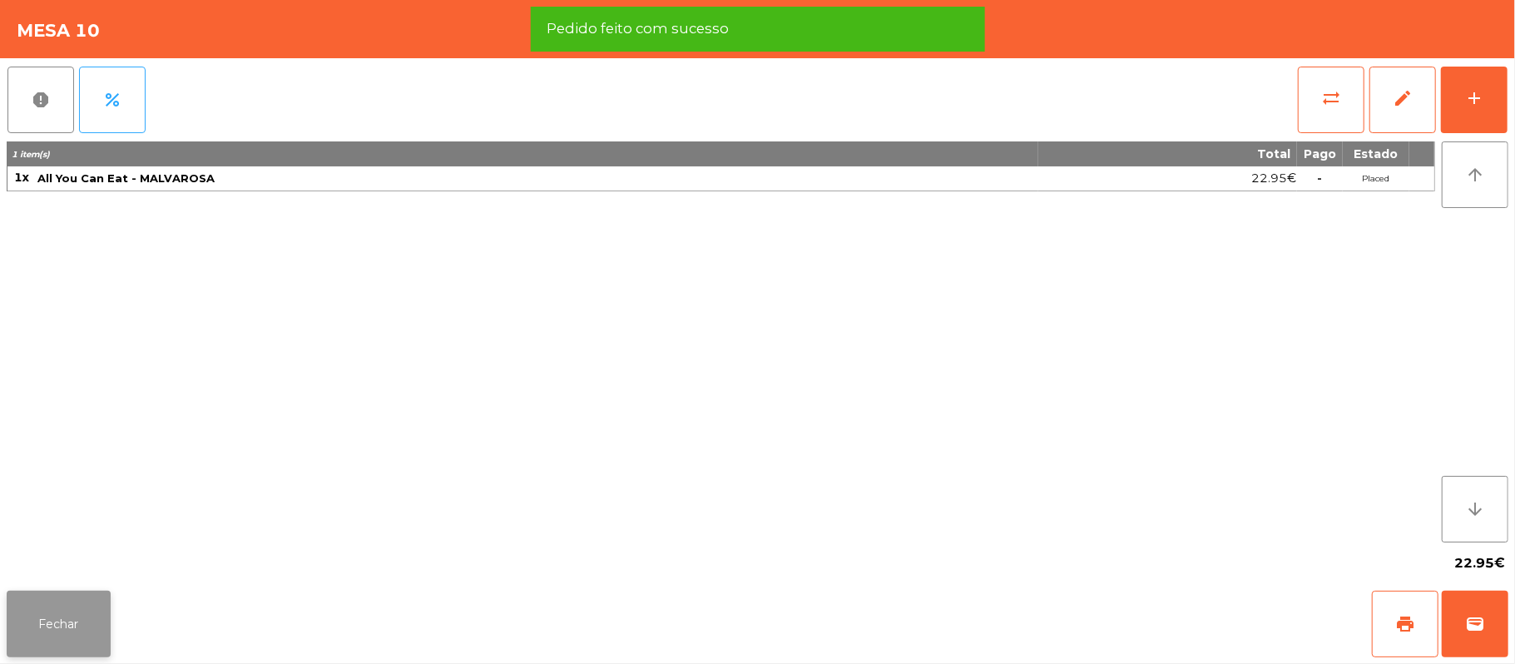
click at [52, 636] on button "Fechar" at bounding box center [59, 624] width 104 height 67
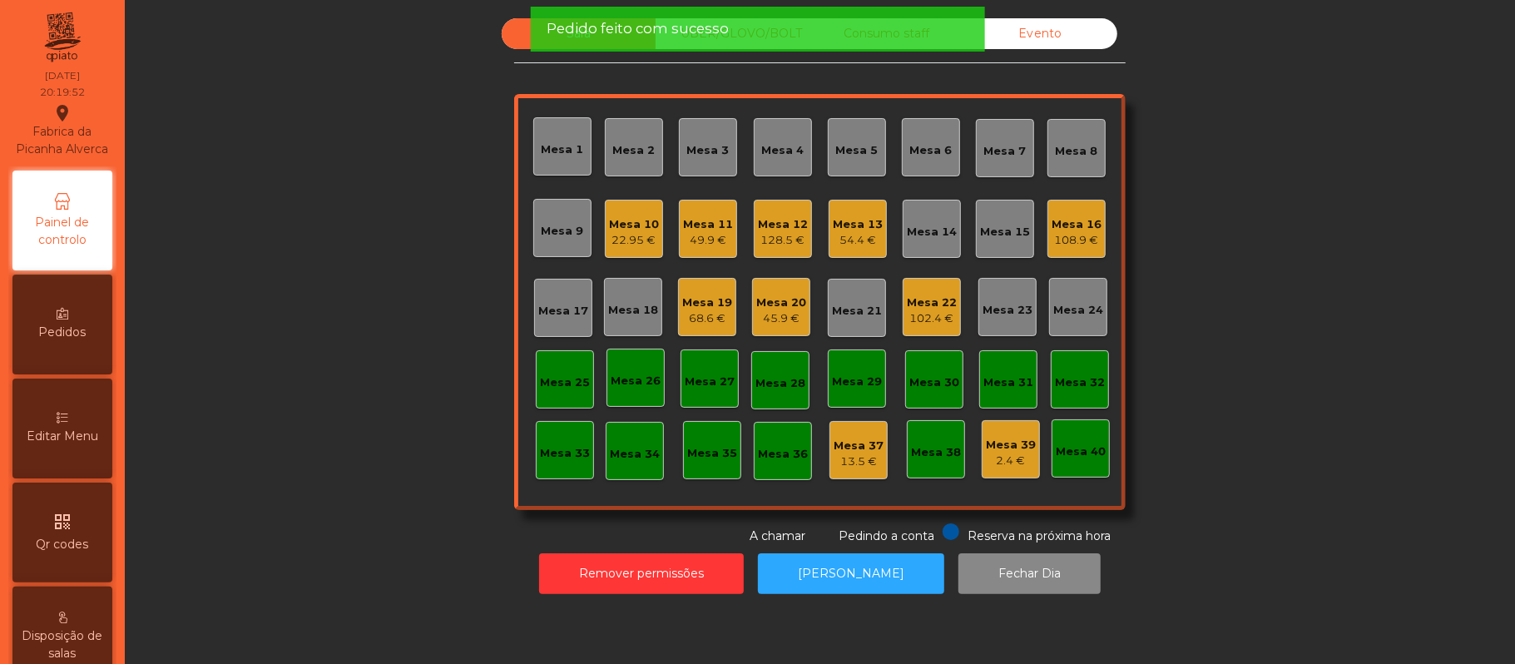
click at [702, 221] on div "Mesa 11" at bounding box center [708, 224] width 50 height 17
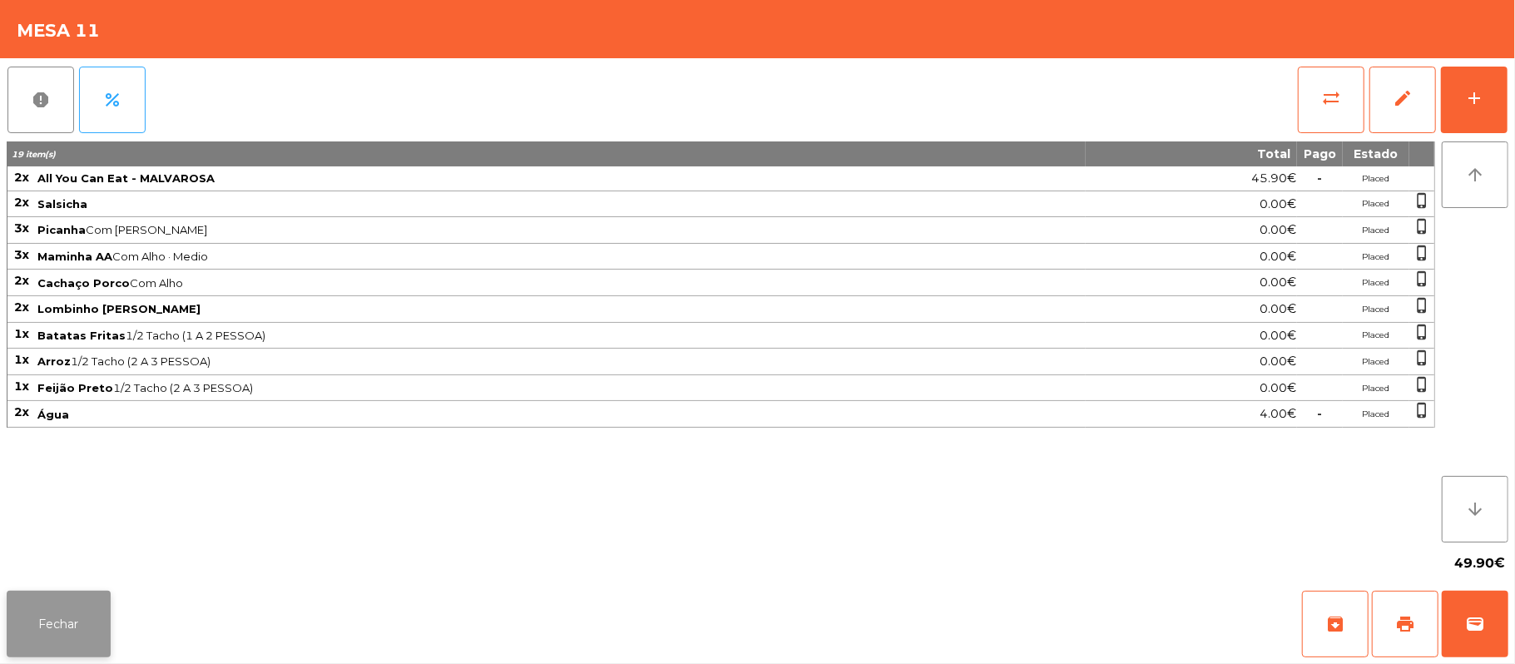
click at [51, 641] on button "Fechar" at bounding box center [59, 624] width 104 height 67
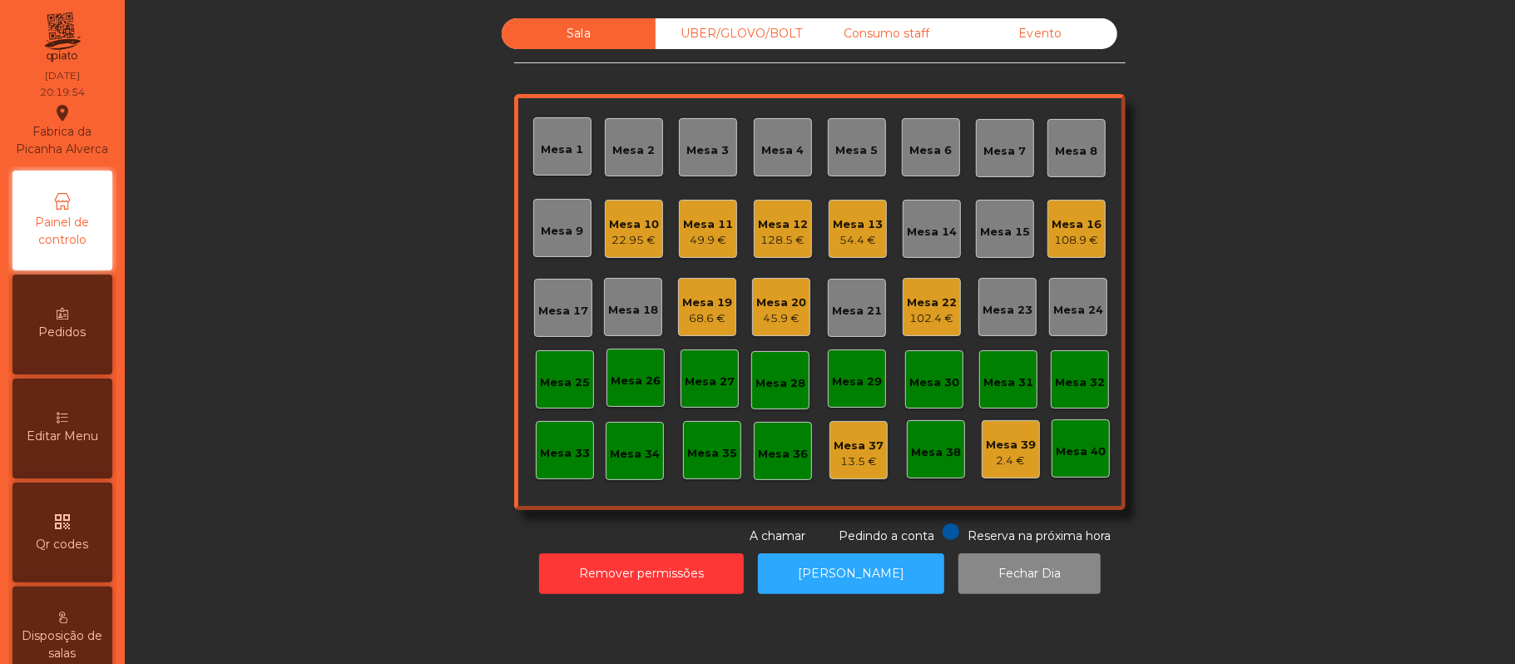
click at [792, 228] on div "Mesa 12" at bounding box center [783, 224] width 50 height 17
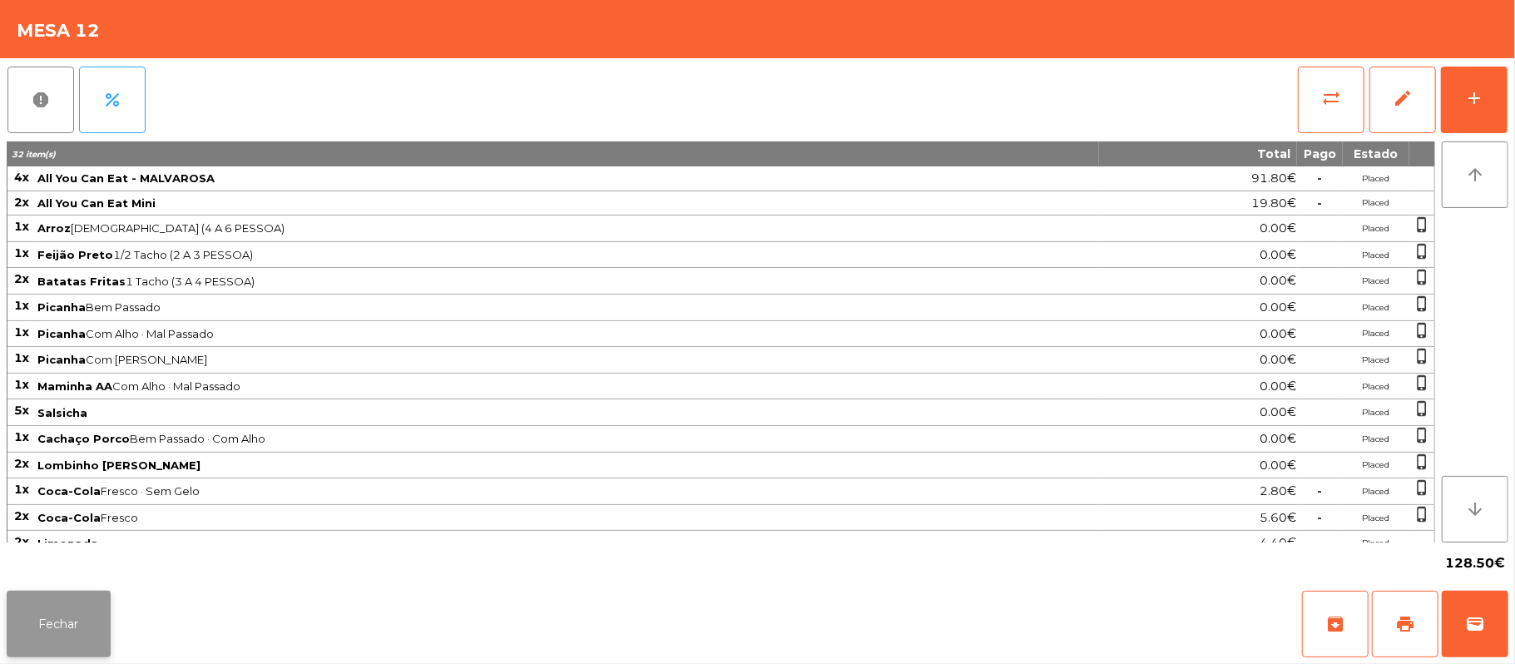
click at [51, 642] on button "Fechar" at bounding box center [59, 624] width 104 height 67
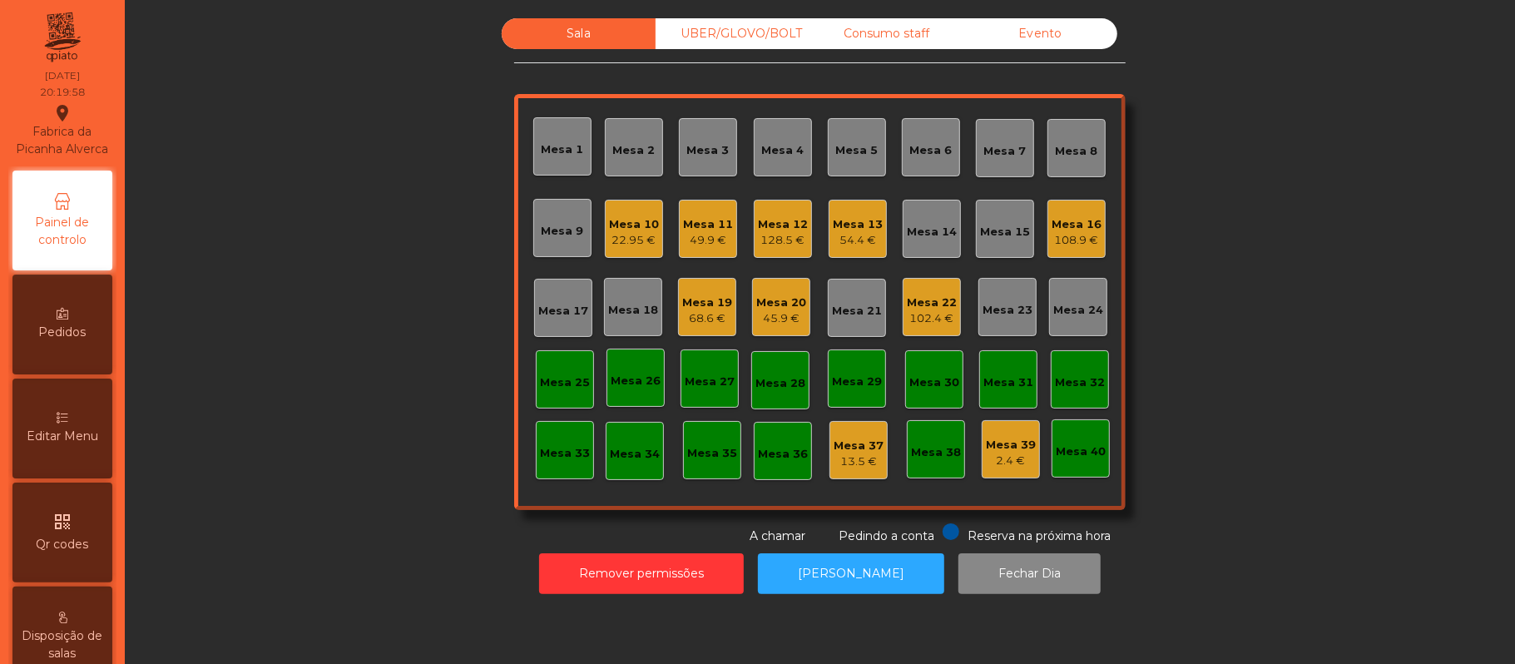
click at [860, 238] on div "54.4 €" at bounding box center [858, 240] width 50 height 17
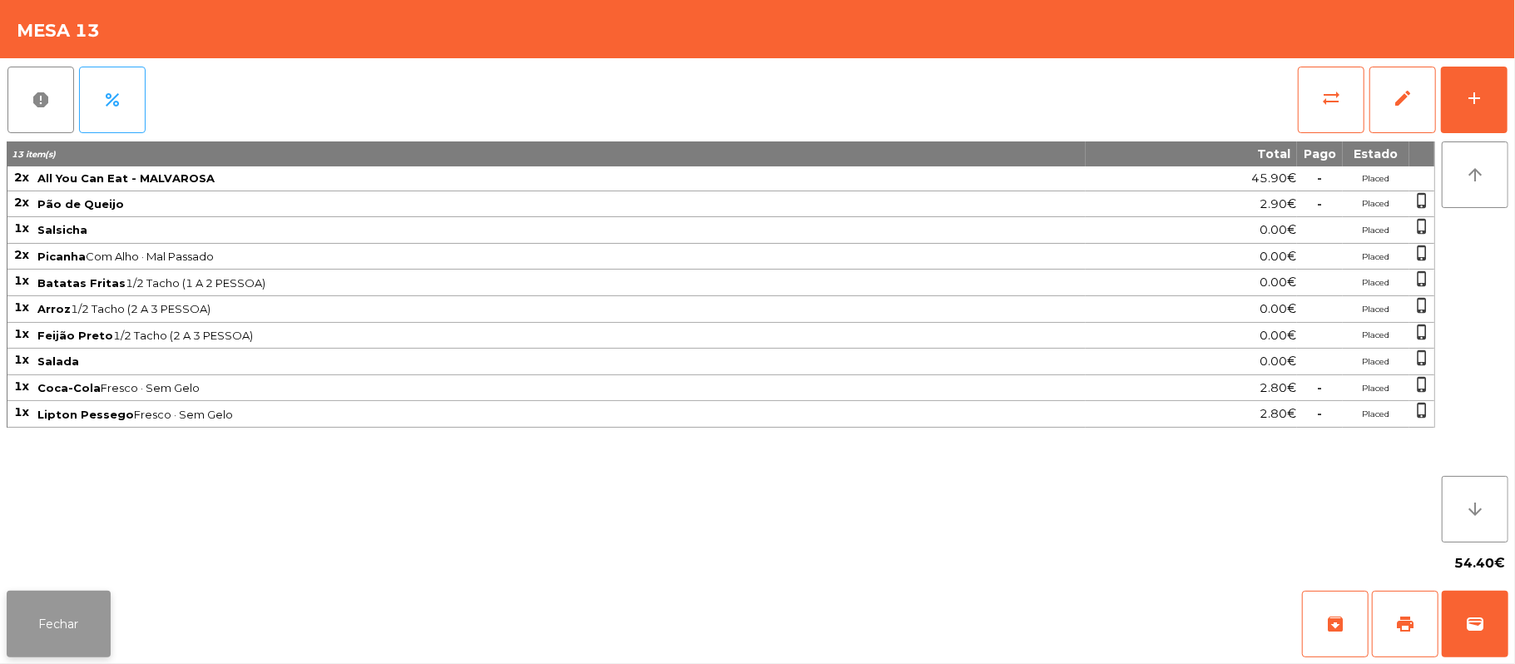
click at [57, 653] on button "Fechar" at bounding box center [59, 624] width 104 height 67
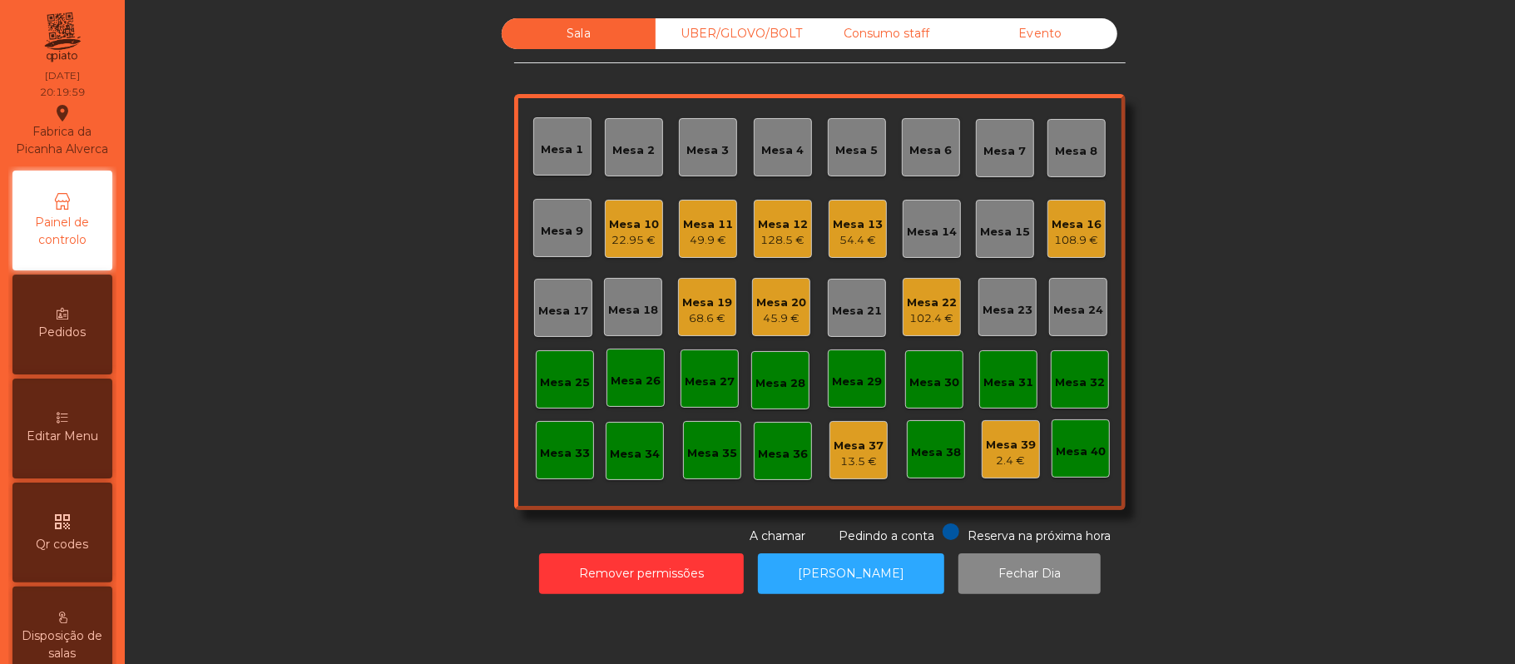
click at [1062, 218] on div "Mesa 16" at bounding box center [1077, 224] width 50 height 17
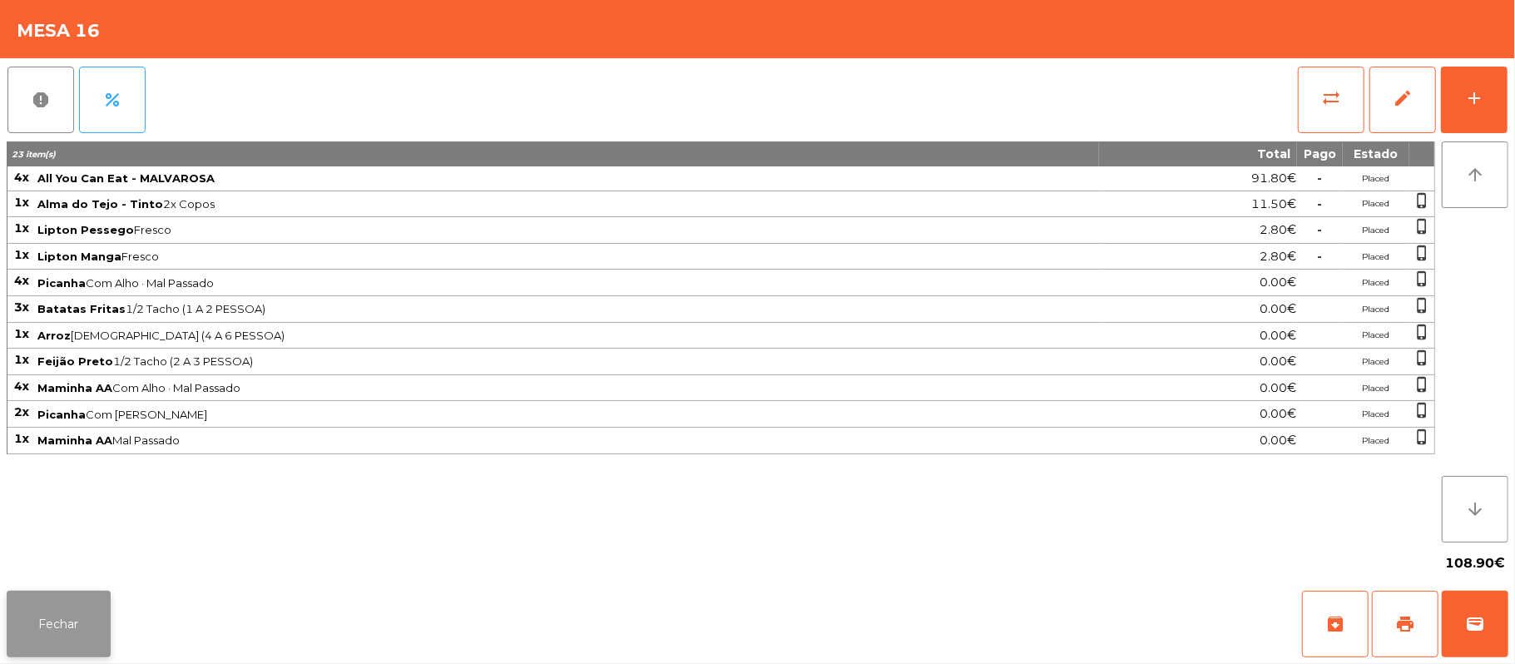
click at [50, 642] on button "Fechar" at bounding box center [59, 624] width 104 height 67
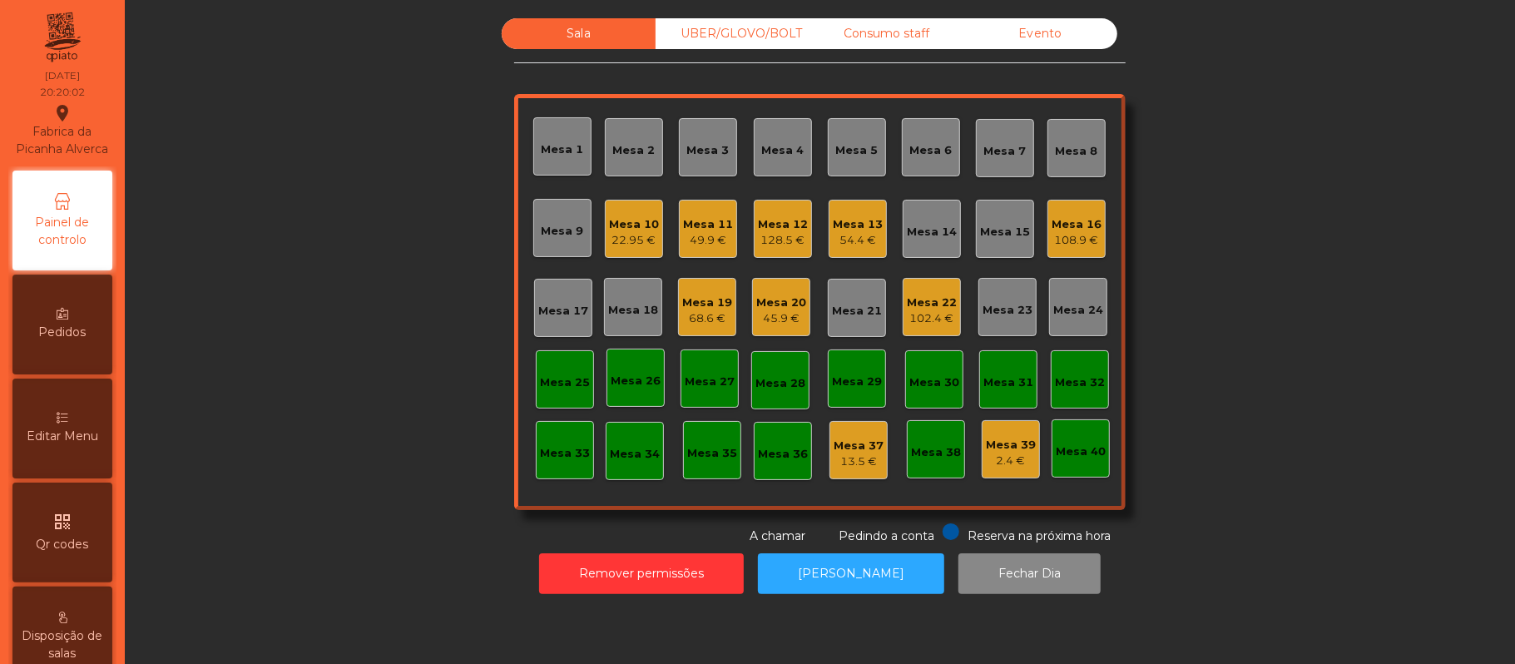
click at [719, 320] on div "68.6 €" at bounding box center [707, 318] width 50 height 17
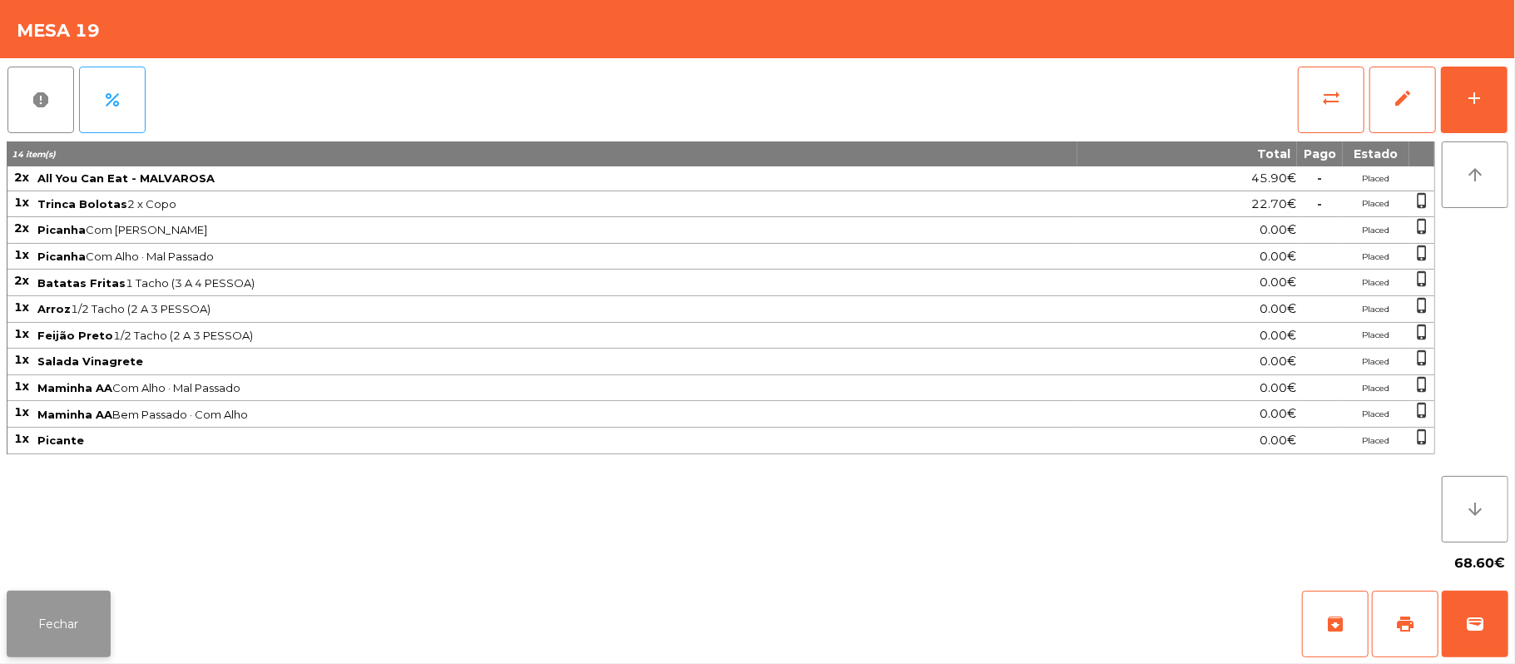
click at [58, 642] on button "Fechar" at bounding box center [59, 624] width 104 height 67
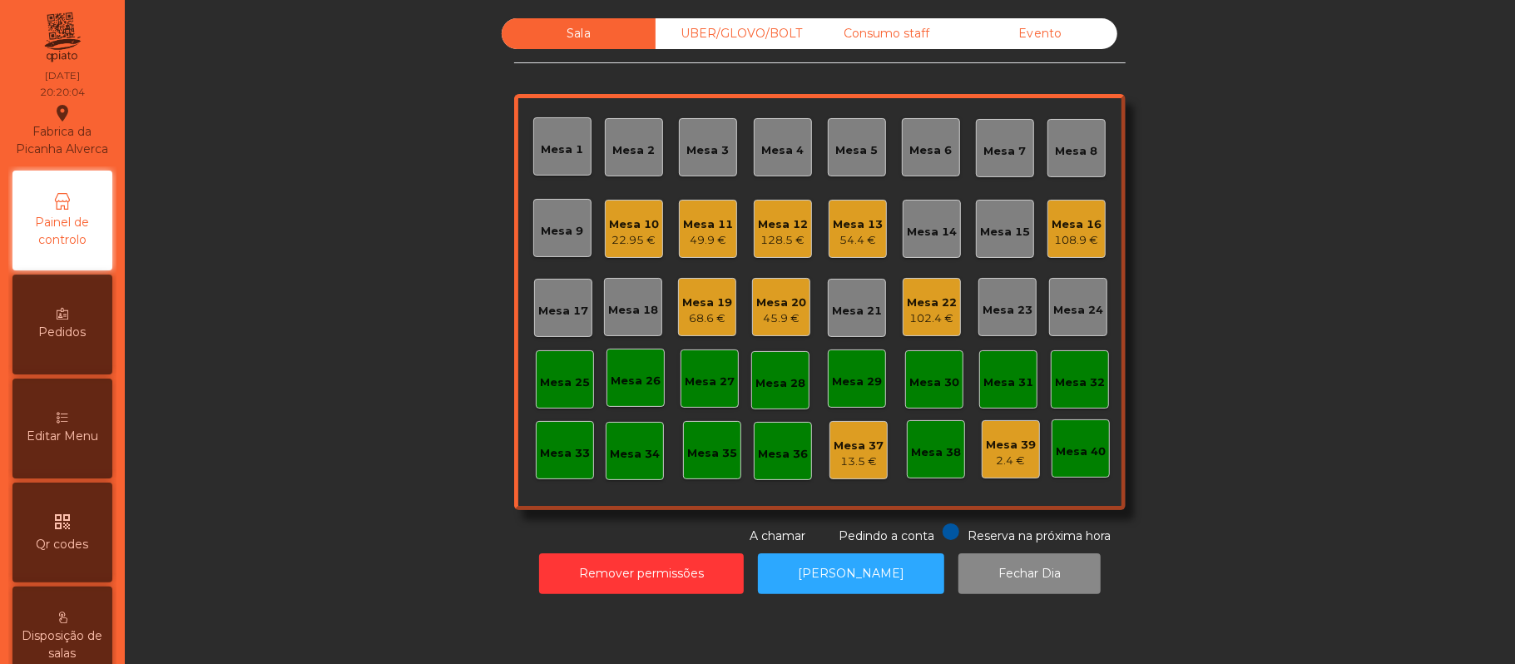
click at [787, 311] on div "45.9 €" at bounding box center [781, 318] width 50 height 17
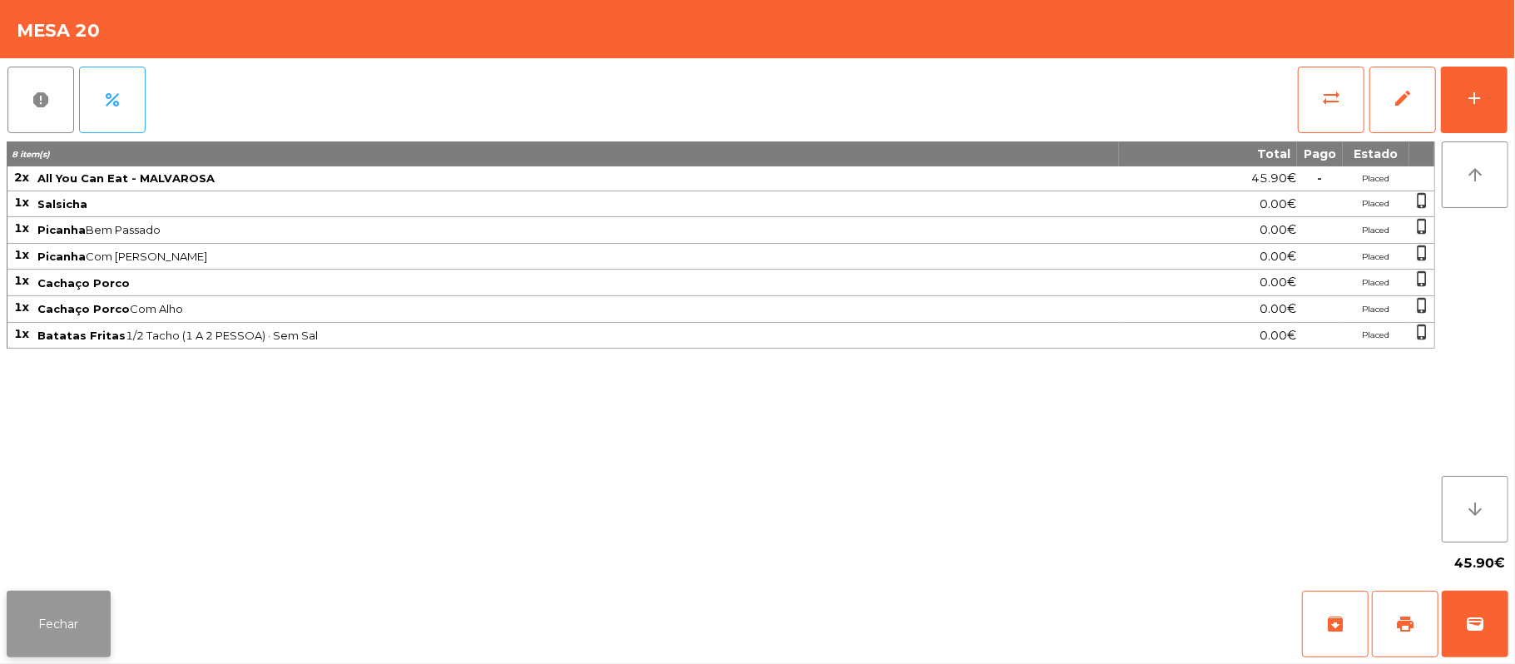
click at [67, 631] on button "Fechar" at bounding box center [59, 624] width 104 height 67
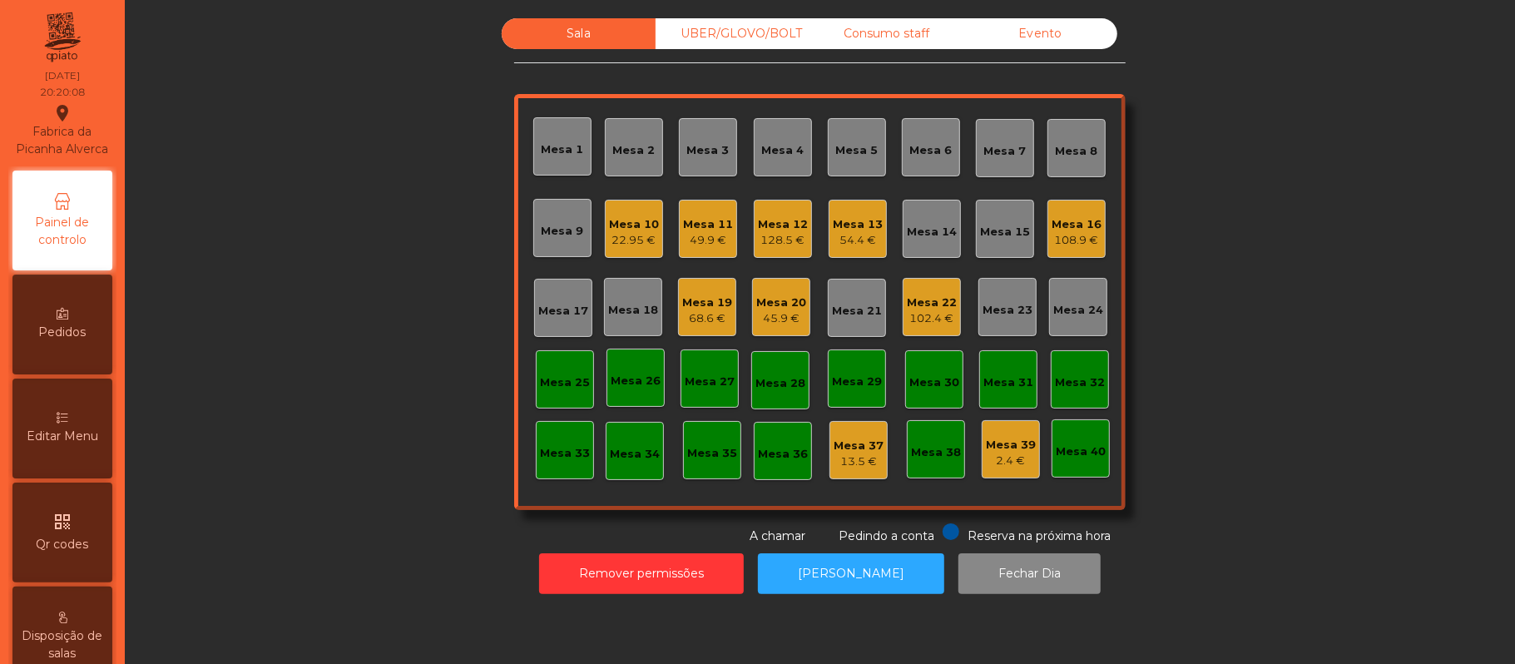
click at [909, 300] on div "Mesa 22" at bounding box center [932, 303] width 50 height 17
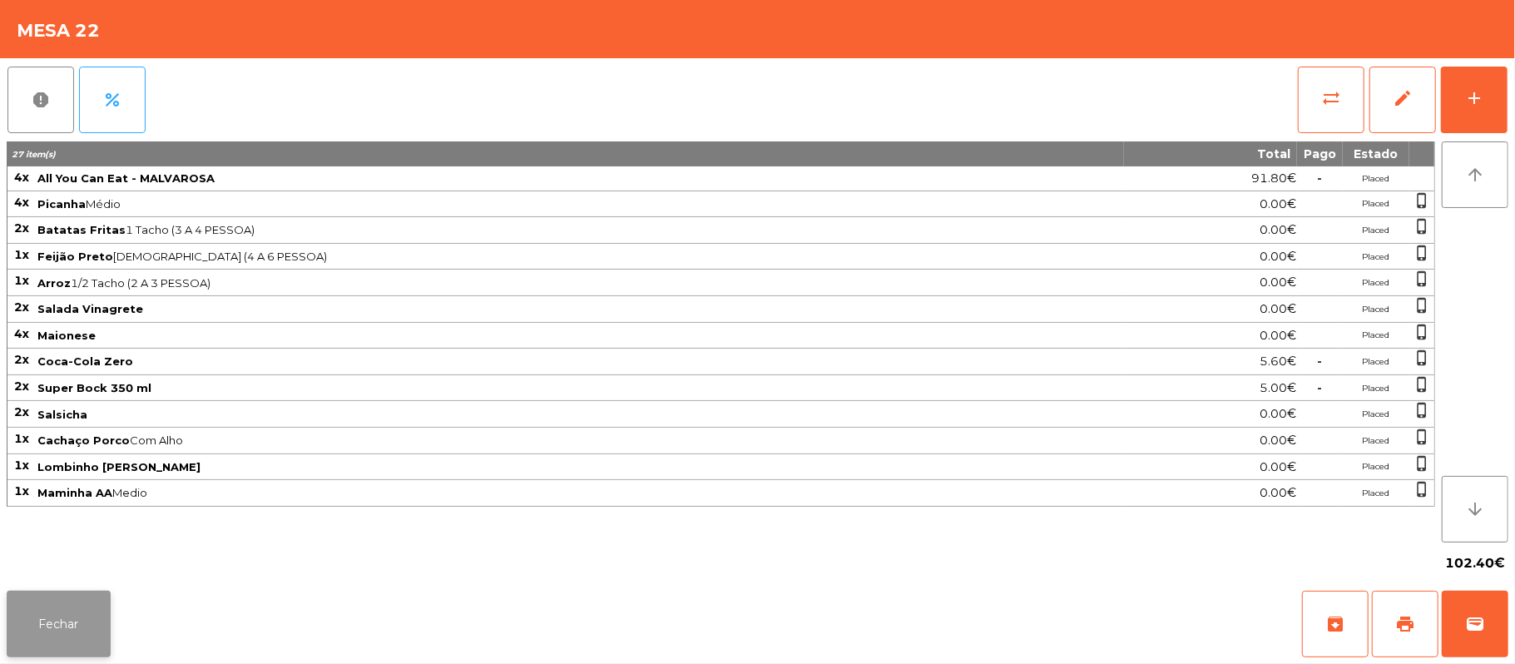
click at [57, 653] on button "Fechar" at bounding box center [59, 624] width 104 height 67
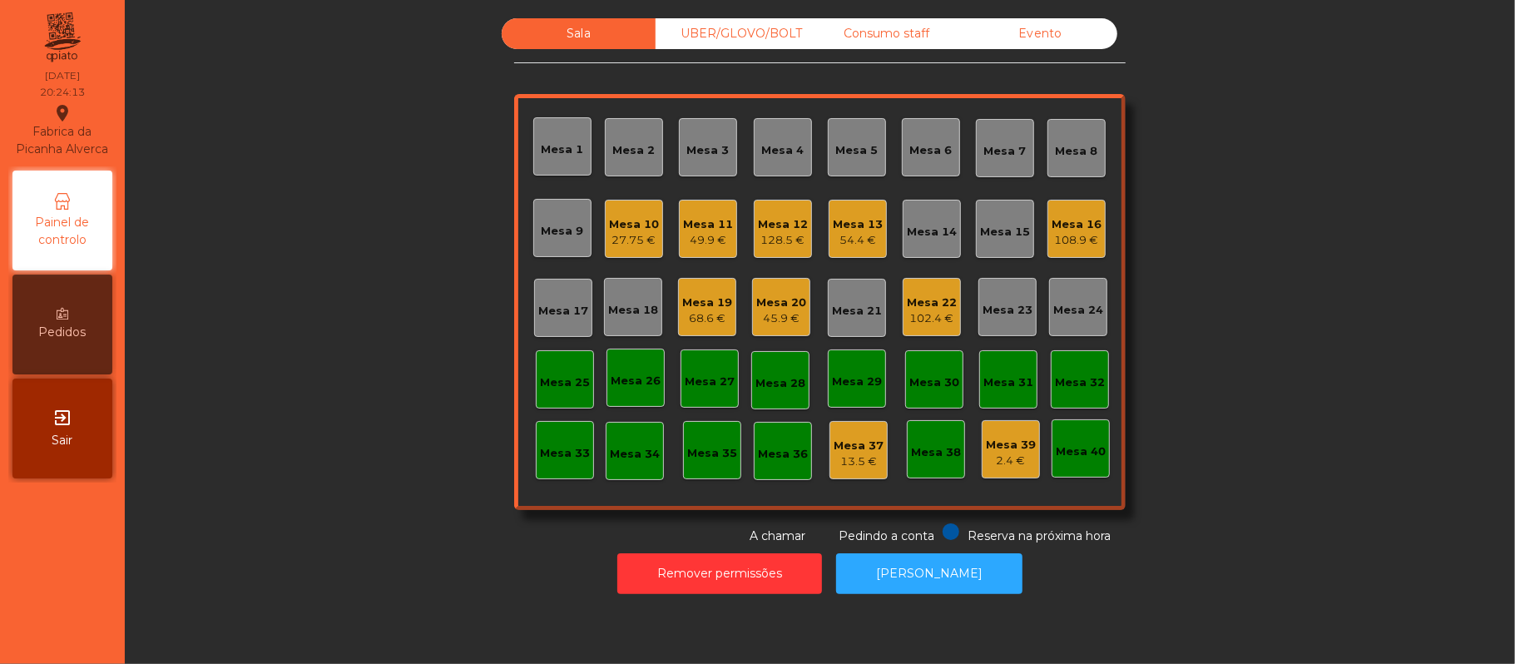
click at [930, 305] on div "Mesa 22" at bounding box center [932, 303] width 50 height 17
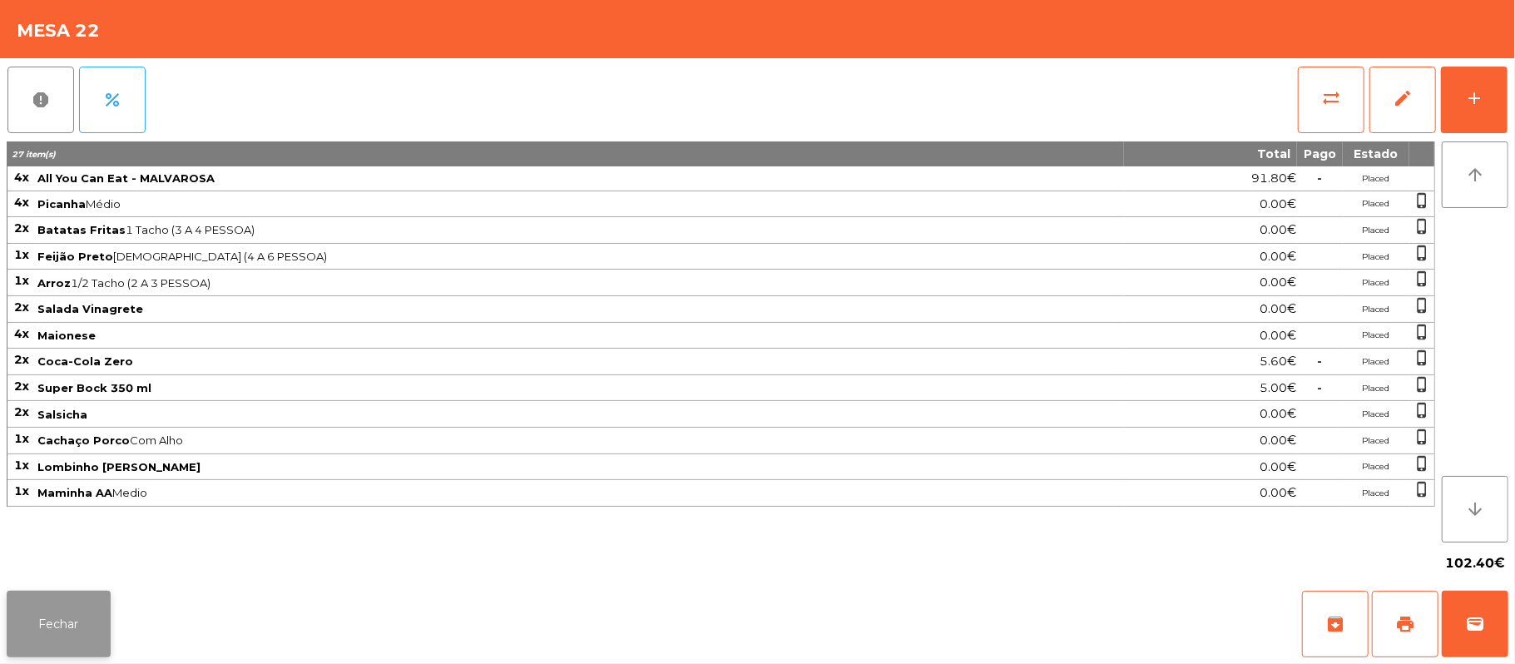
click at [54, 637] on button "Fechar" at bounding box center [59, 624] width 104 height 67
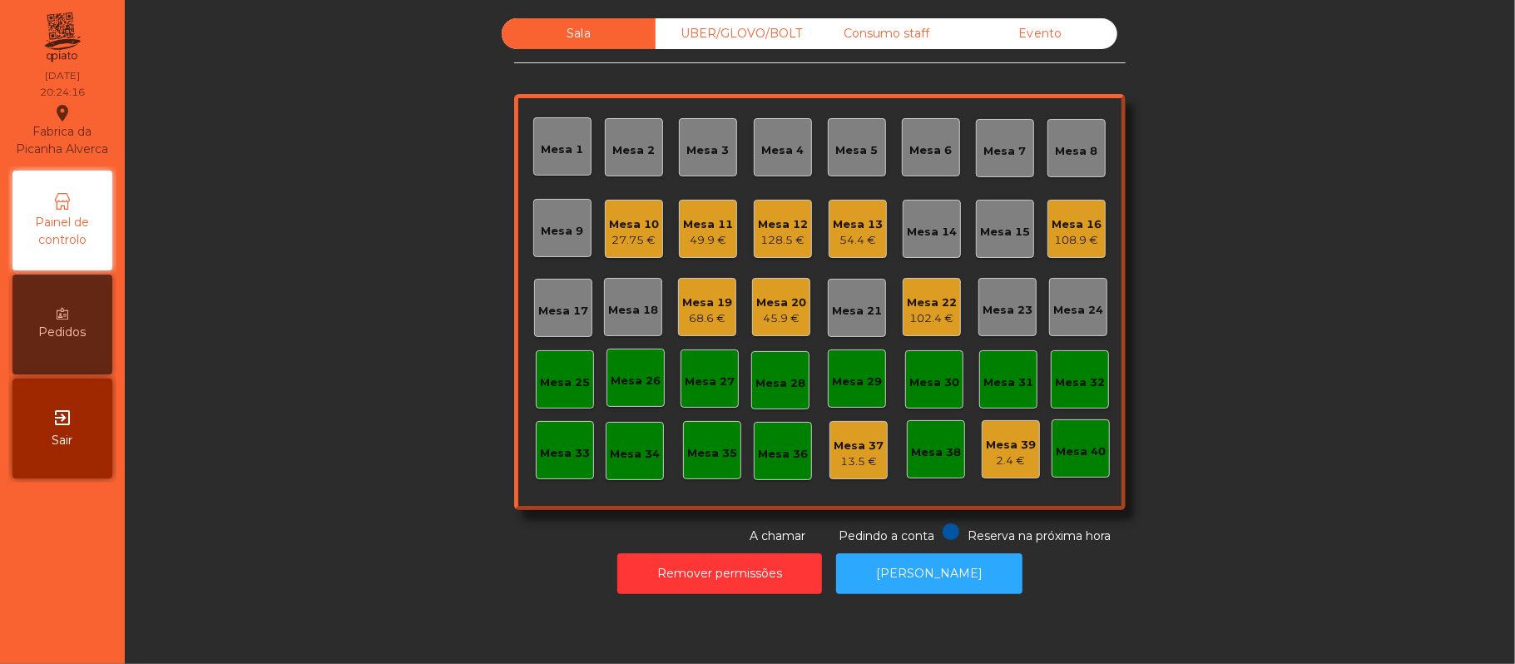
click at [769, 300] on div "Mesa 20" at bounding box center [781, 303] width 50 height 17
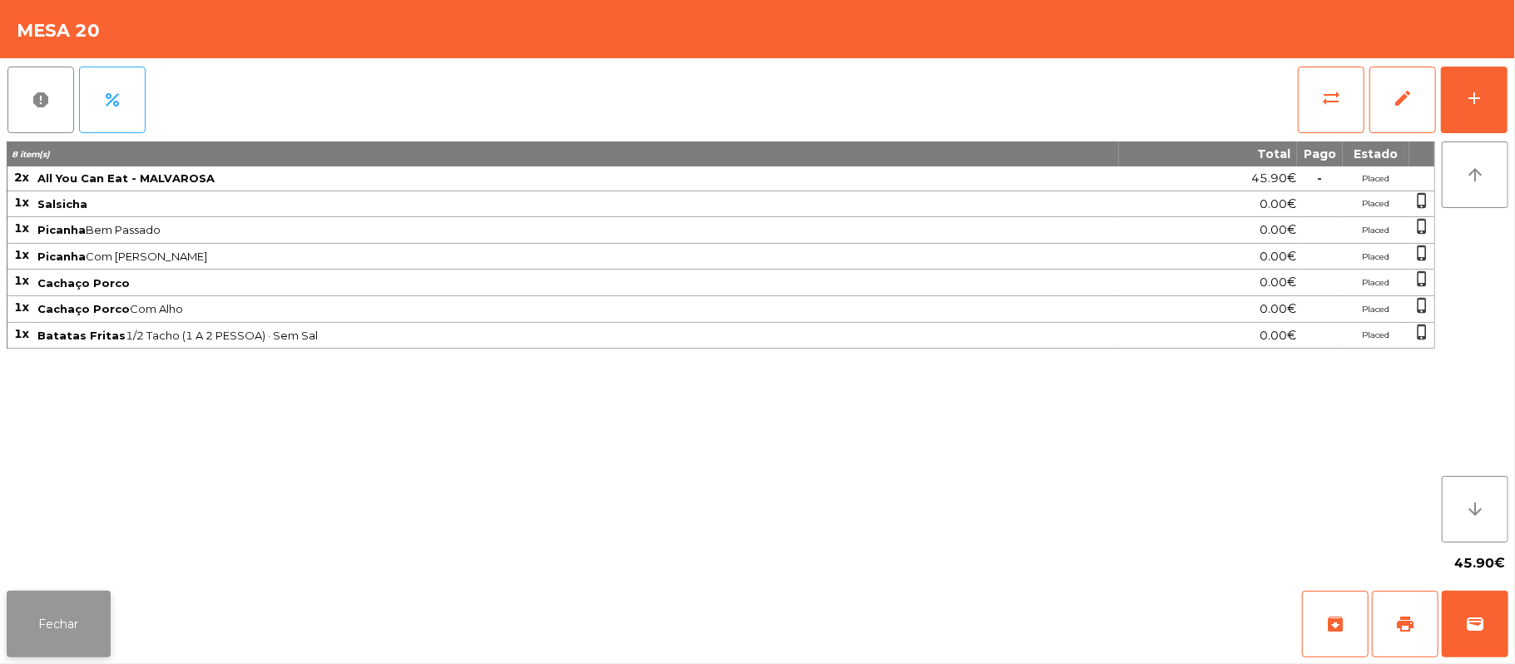
click at [57, 637] on button "Fechar" at bounding box center [59, 624] width 104 height 67
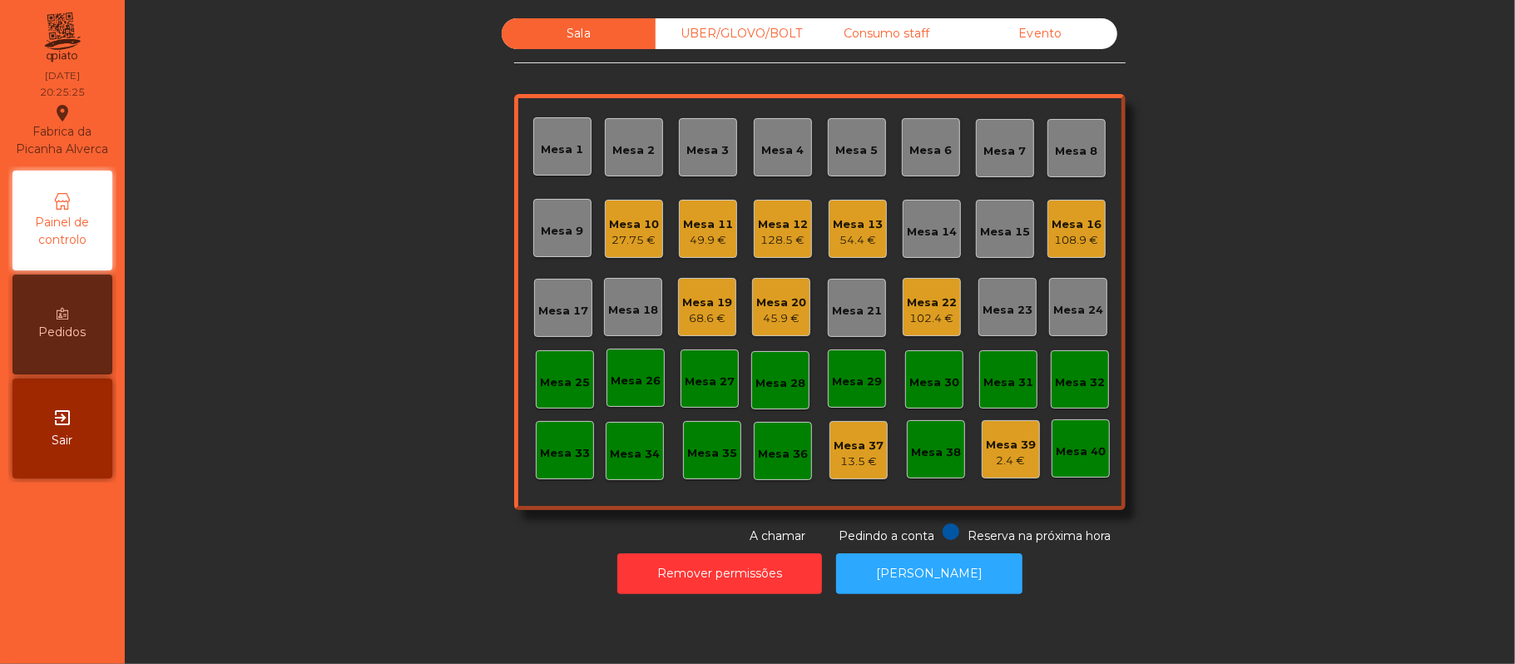
click at [756, 296] on div "Mesa 20" at bounding box center [781, 303] width 50 height 17
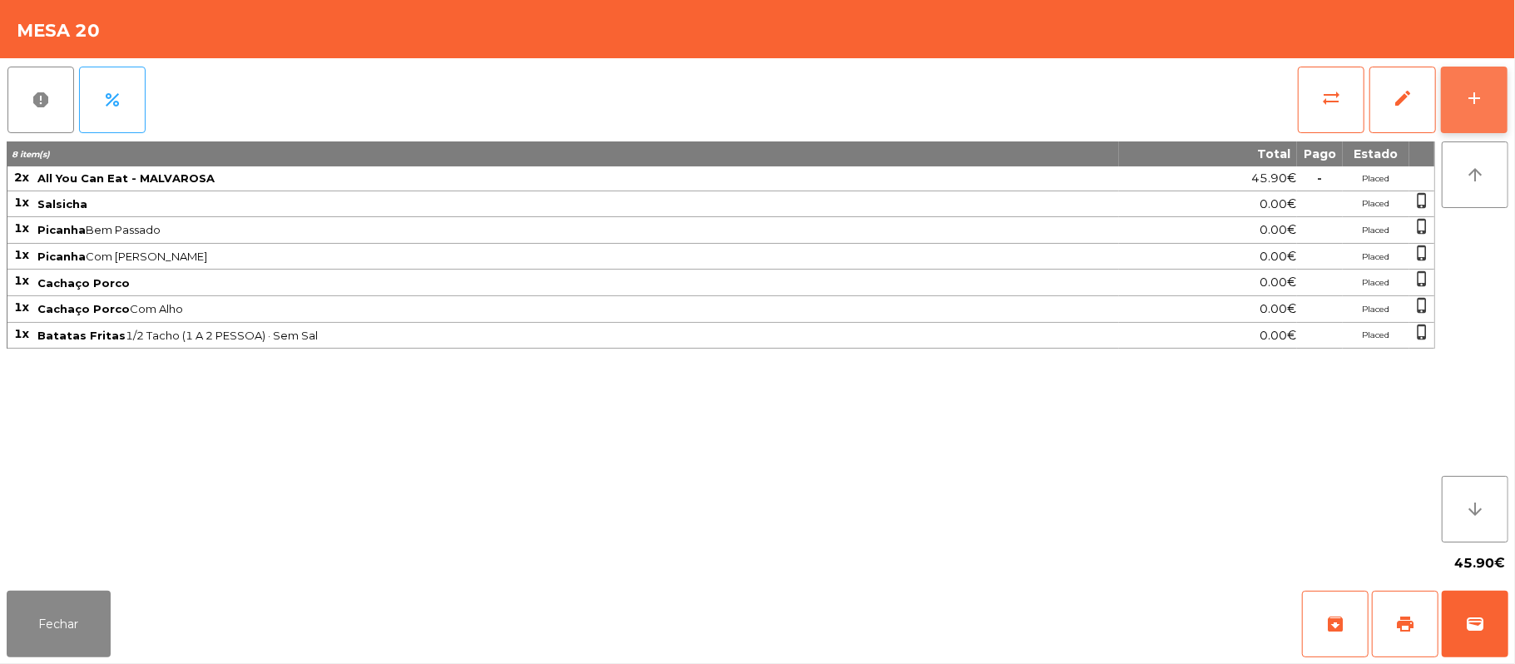
click at [1481, 98] on div "add" at bounding box center [1474, 98] width 20 height 20
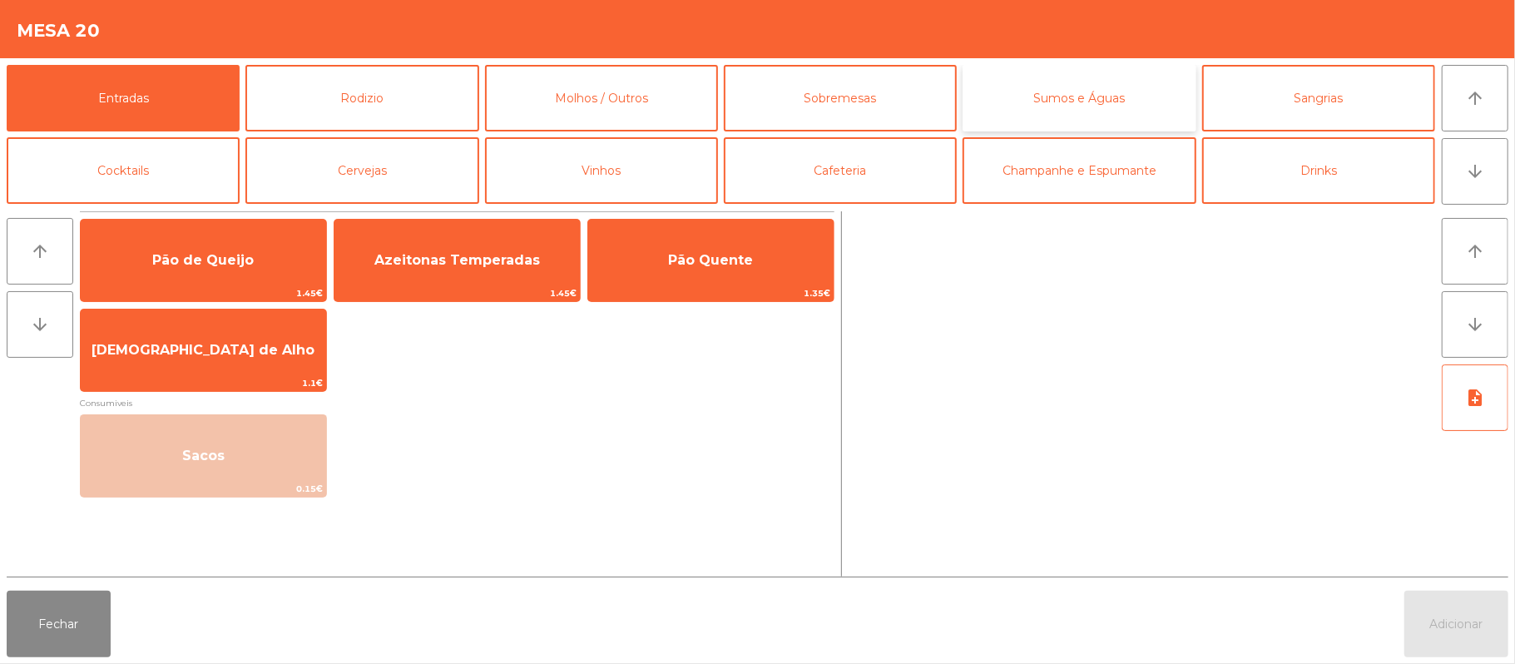
click at [1090, 108] on button "Sumos e Águas" at bounding box center [1079, 98] width 233 height 67
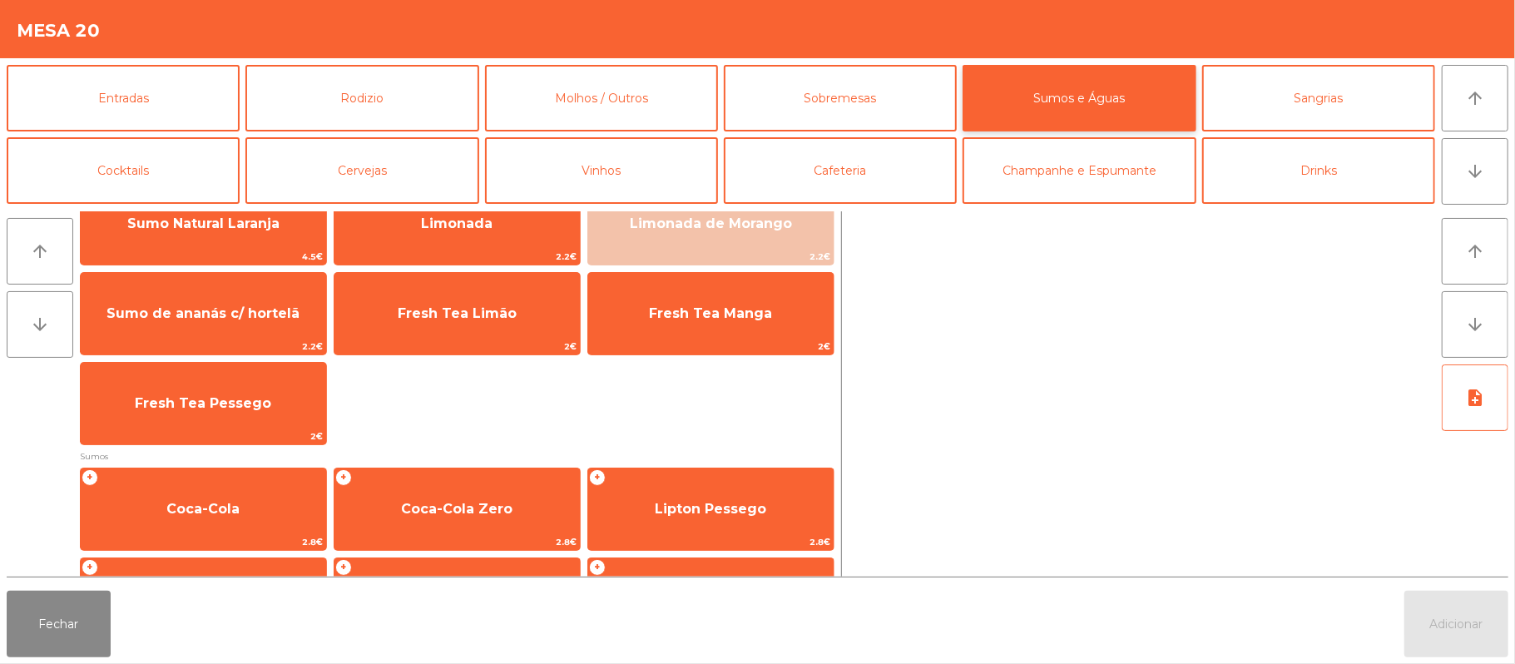
scroll to position [63, 0]
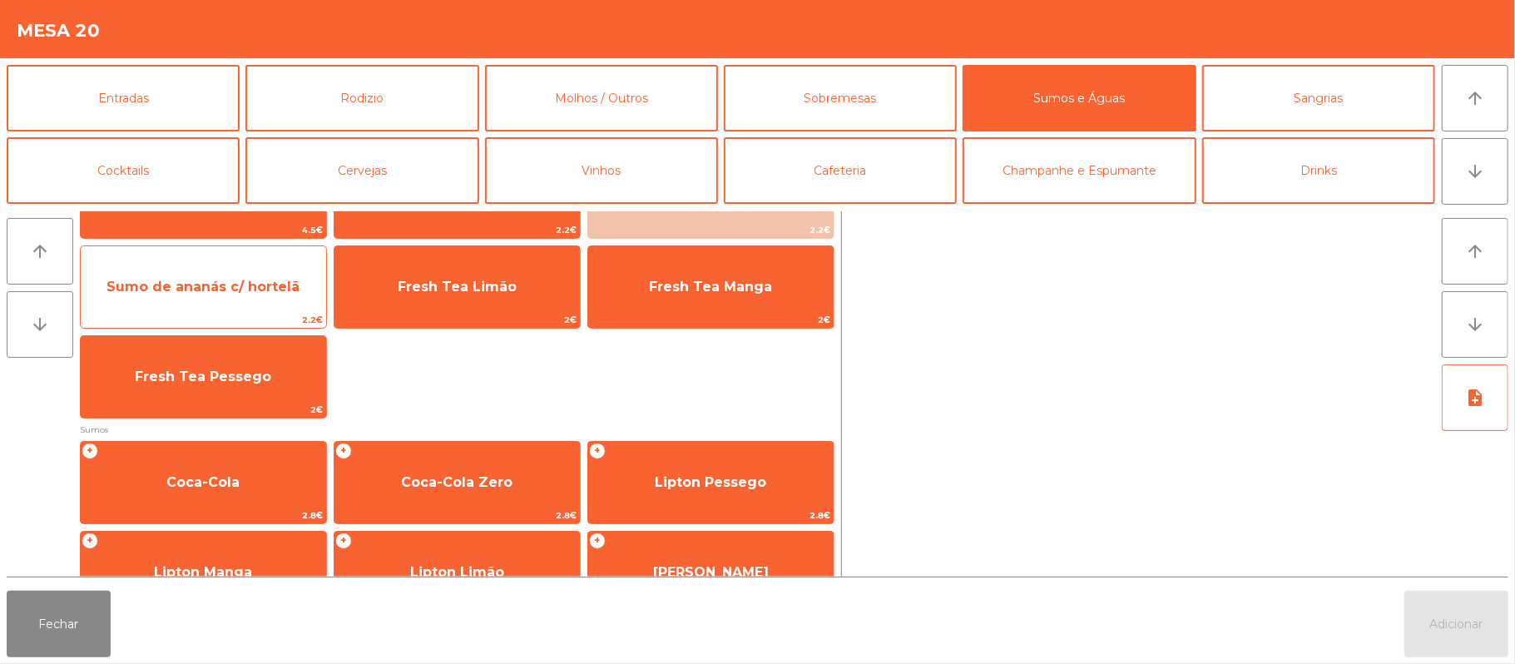
click at [253, 285] on span "Sumo de ananás c/ hortelã" at bounding box center [203, 287] width 193 height 16
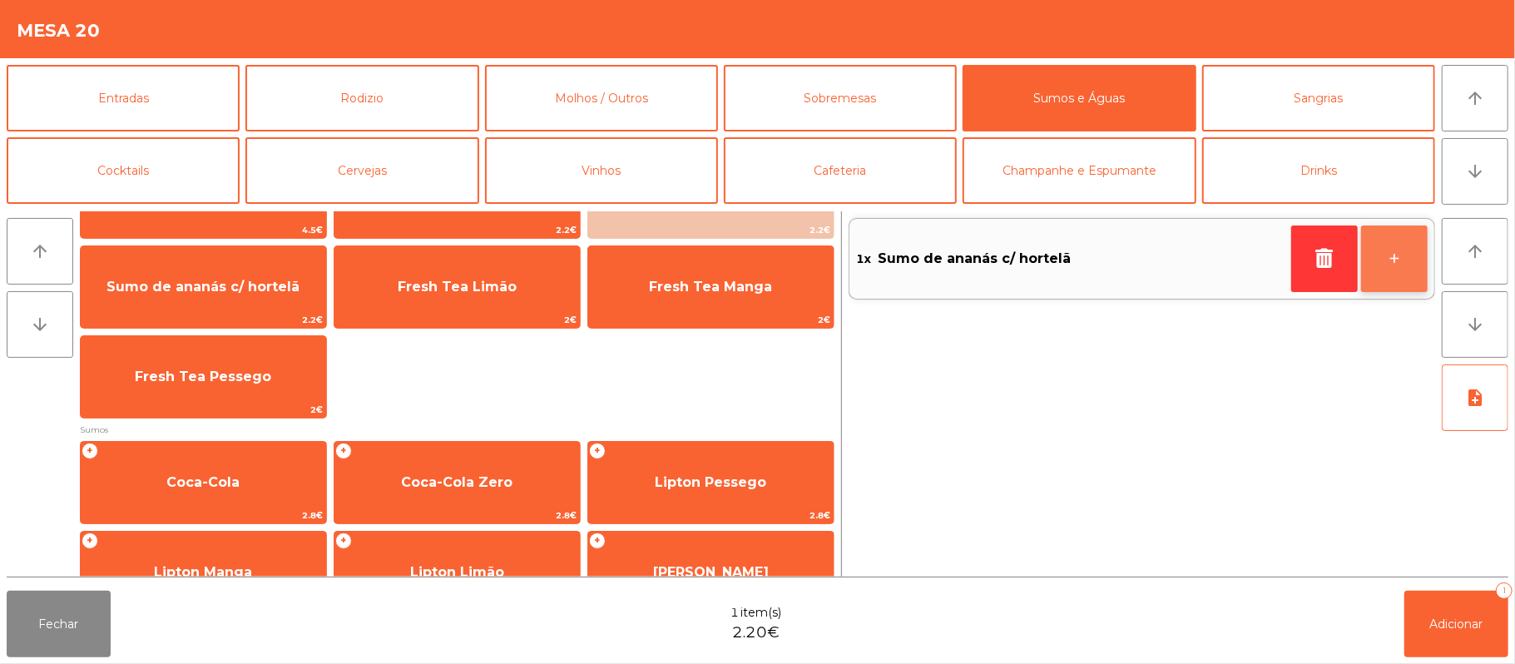
click at [1385, 263] on button "+" at bounding box center [1394, 258] width 67 height 67
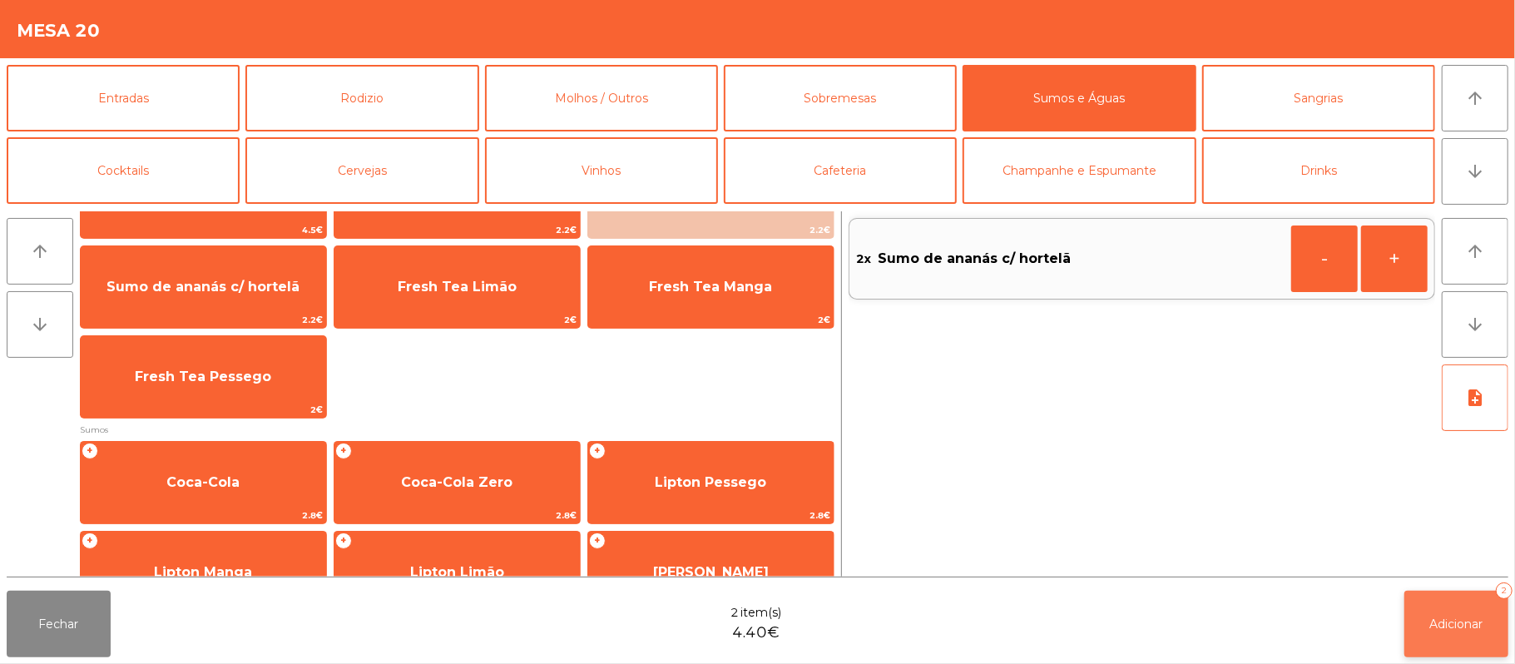
click at [1459, 614] on button "Adicionar 2" at bounding box center [1457, 624] width 104 height 67
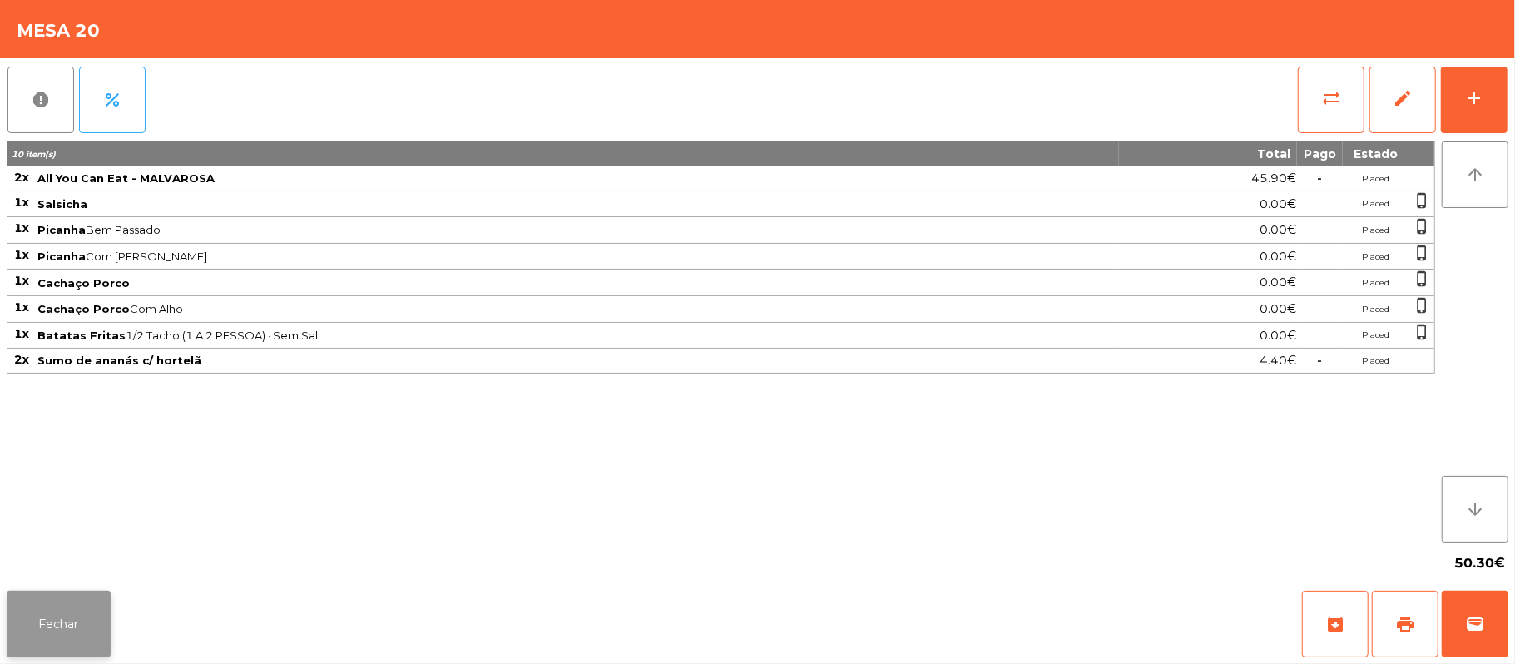
click at [53, 629] on button "Fechar" at bounding box center [59, 624] width 104 height 67
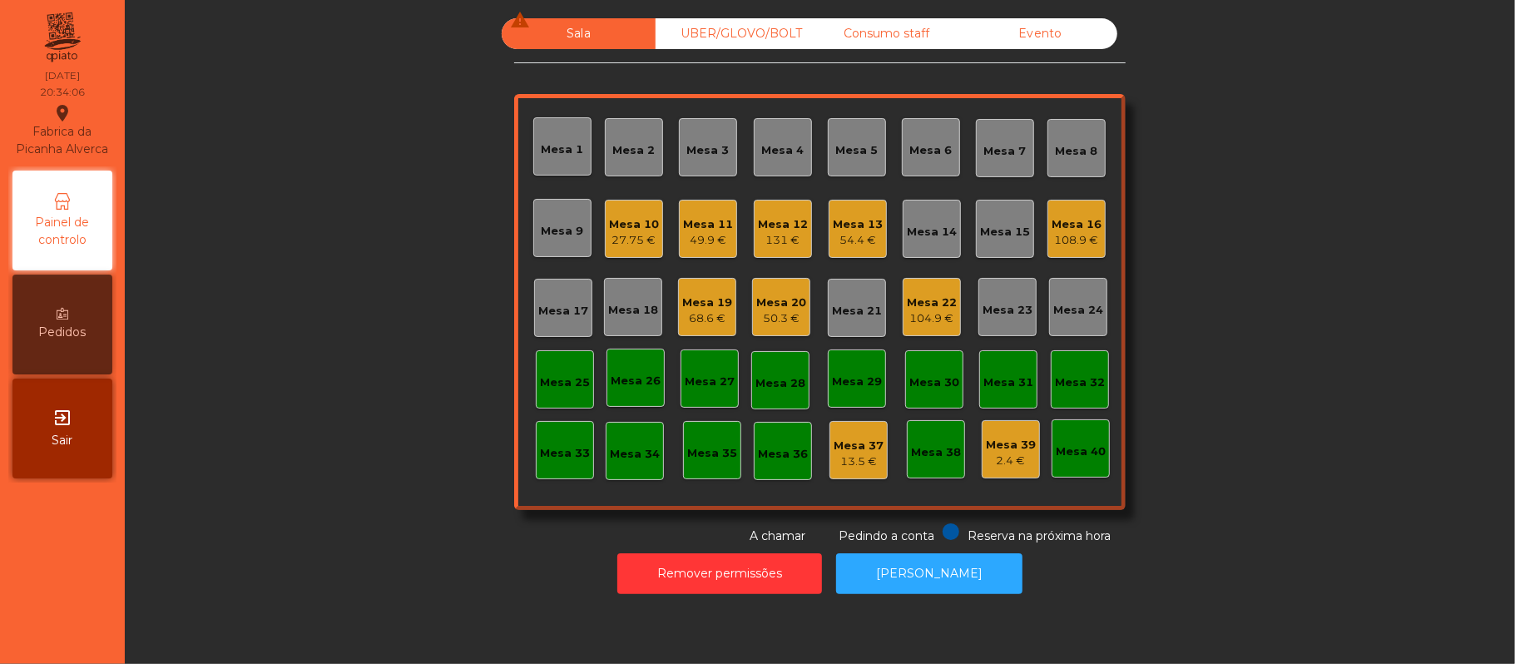
click at [690, 221] on div "Mesa 11" at bounding box center [708, 224] width 50 height 17
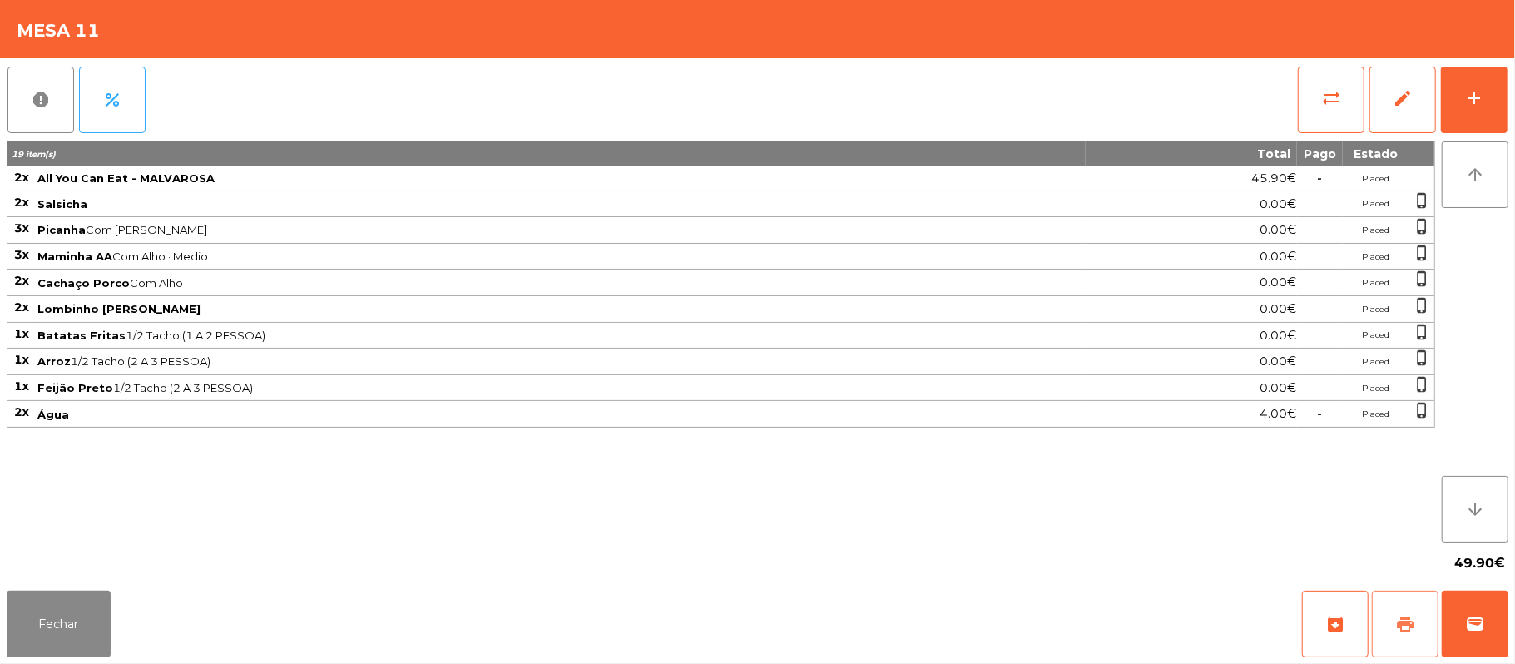
click at [1396, 623] on span "print" at bounding box center [1405, 624] width 20 height 20
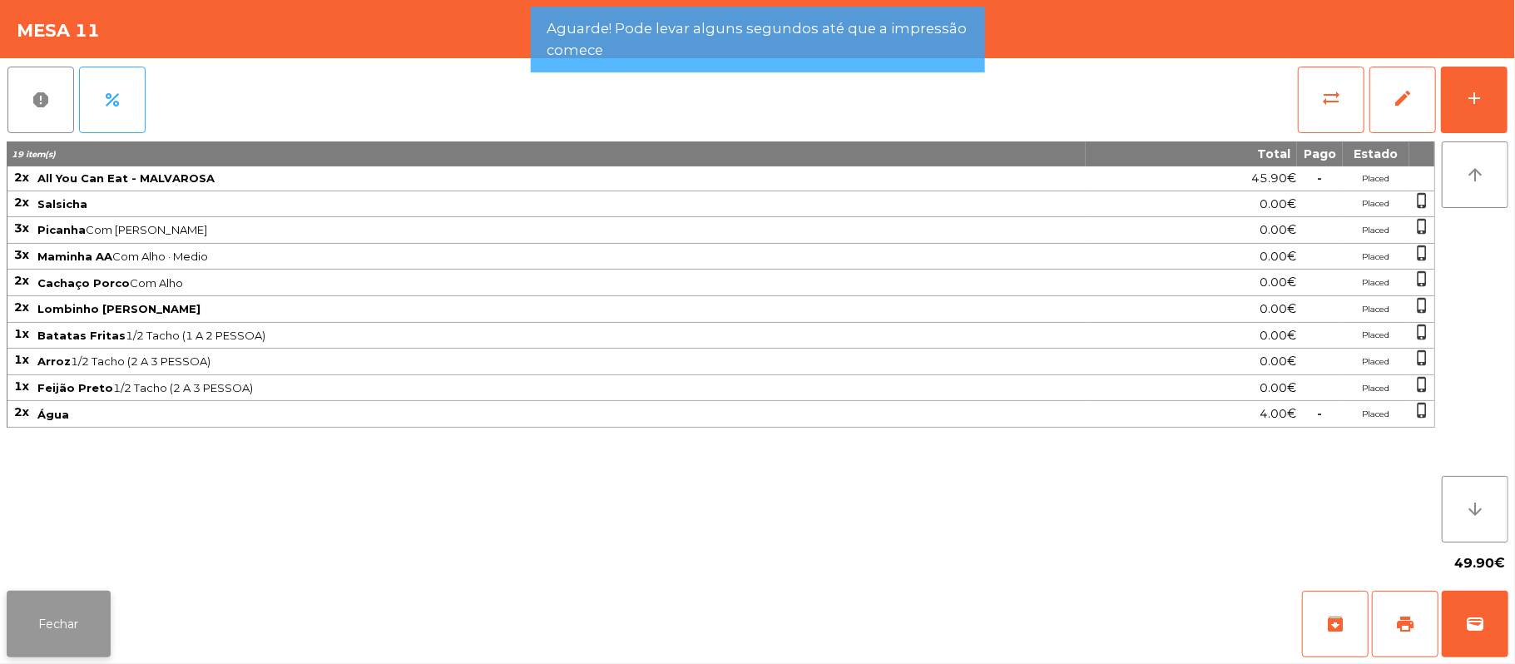
click at [70, 627] on button "Fechar" at bounding box center [59, 624] width 104 height 67
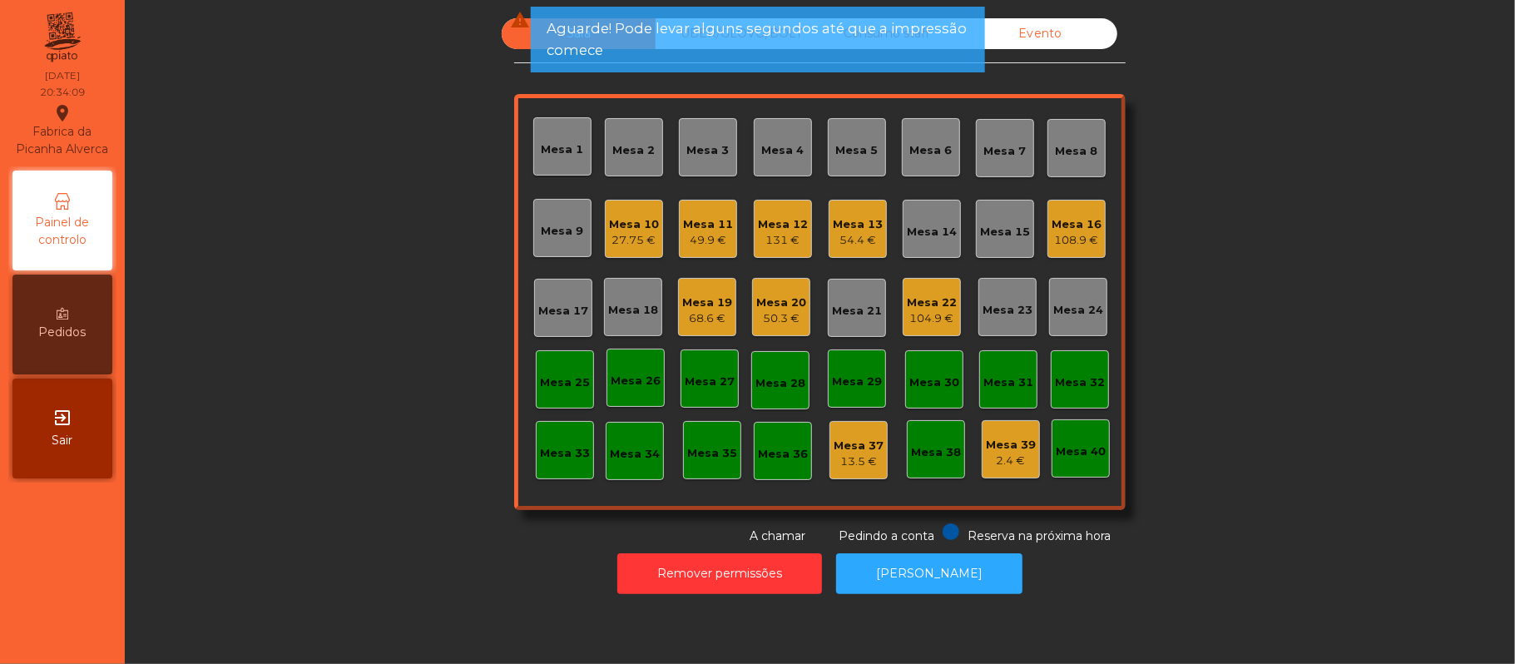
click at [1063, 223] on div "Mesa 16" at bounding box center [1077, 224] width 50 height 17
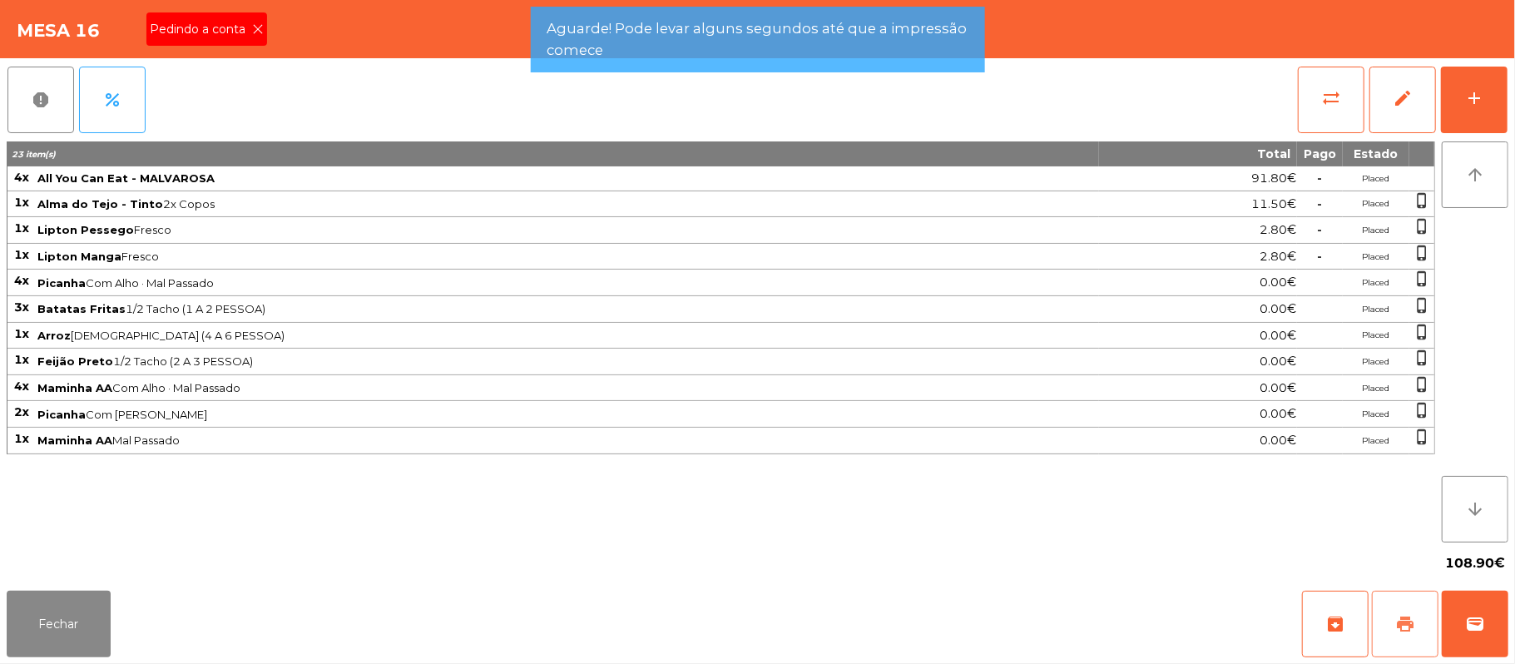
click at [1388, 626] on button "print" at bounding box center [1405, 624] width 67 height 67
click at [57, 626] on button "Fechar" at bounding box center [59, 624] width 104 height 67
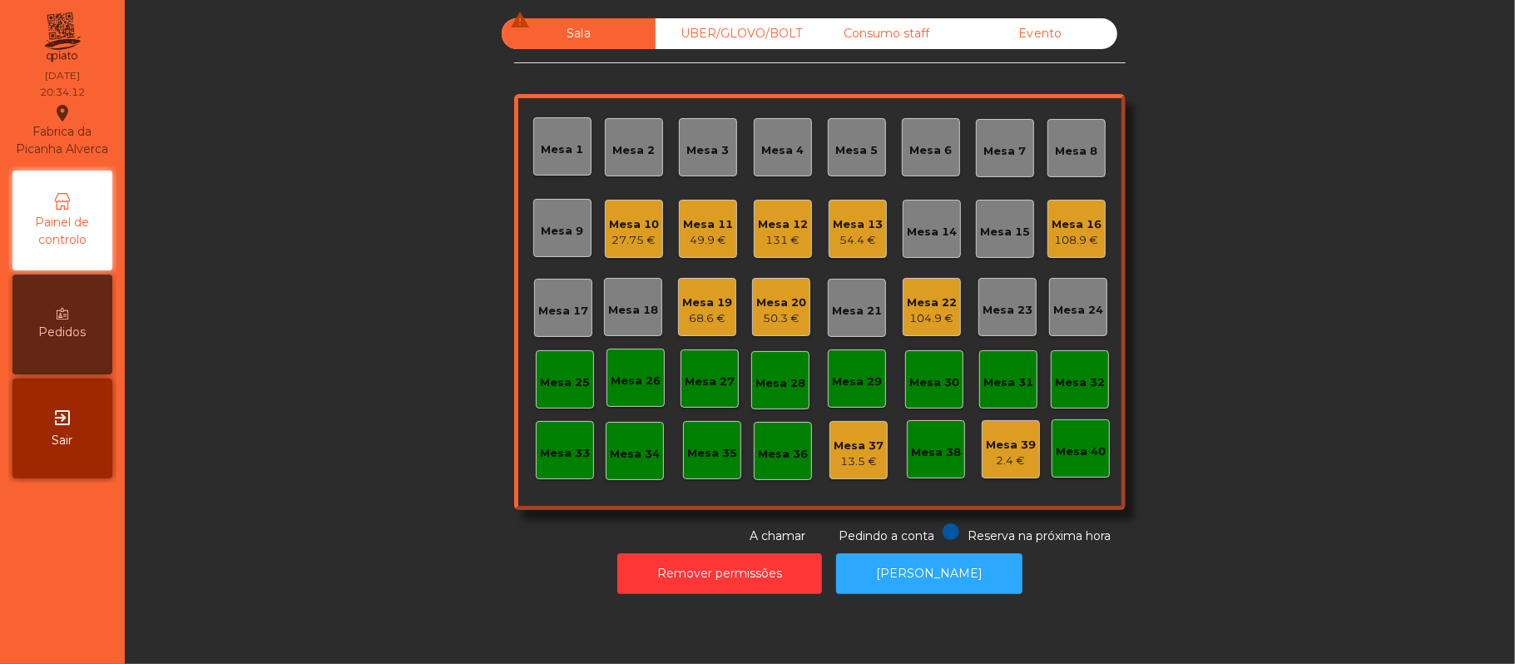
click at [706, 246] on div "49.9 €" at bounding box center [708, 240] width 50 height 17
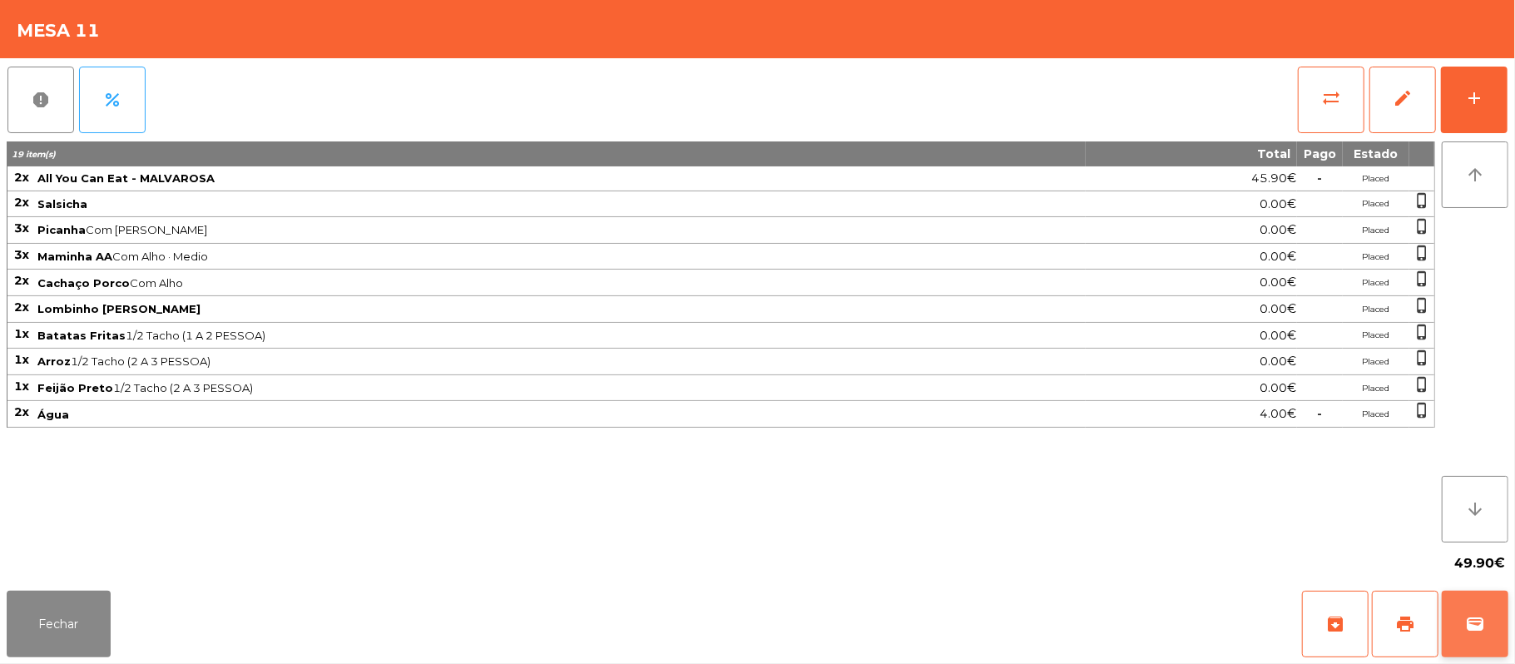
click at [1469, 609] on button "wallet" at bounding box center [1475, 624] width 67 height 67
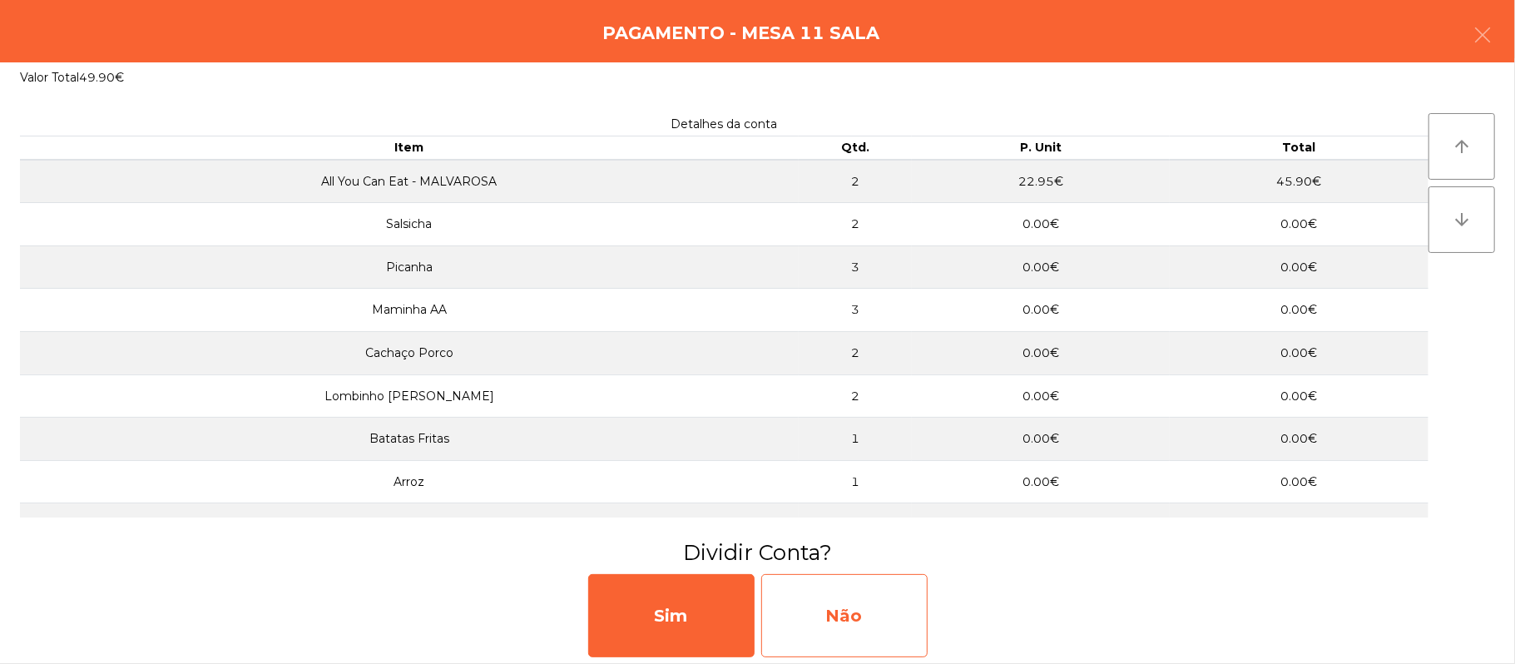
click at [855, 607] on div "Não" at bounding box center [844, 615] width 166 height 83
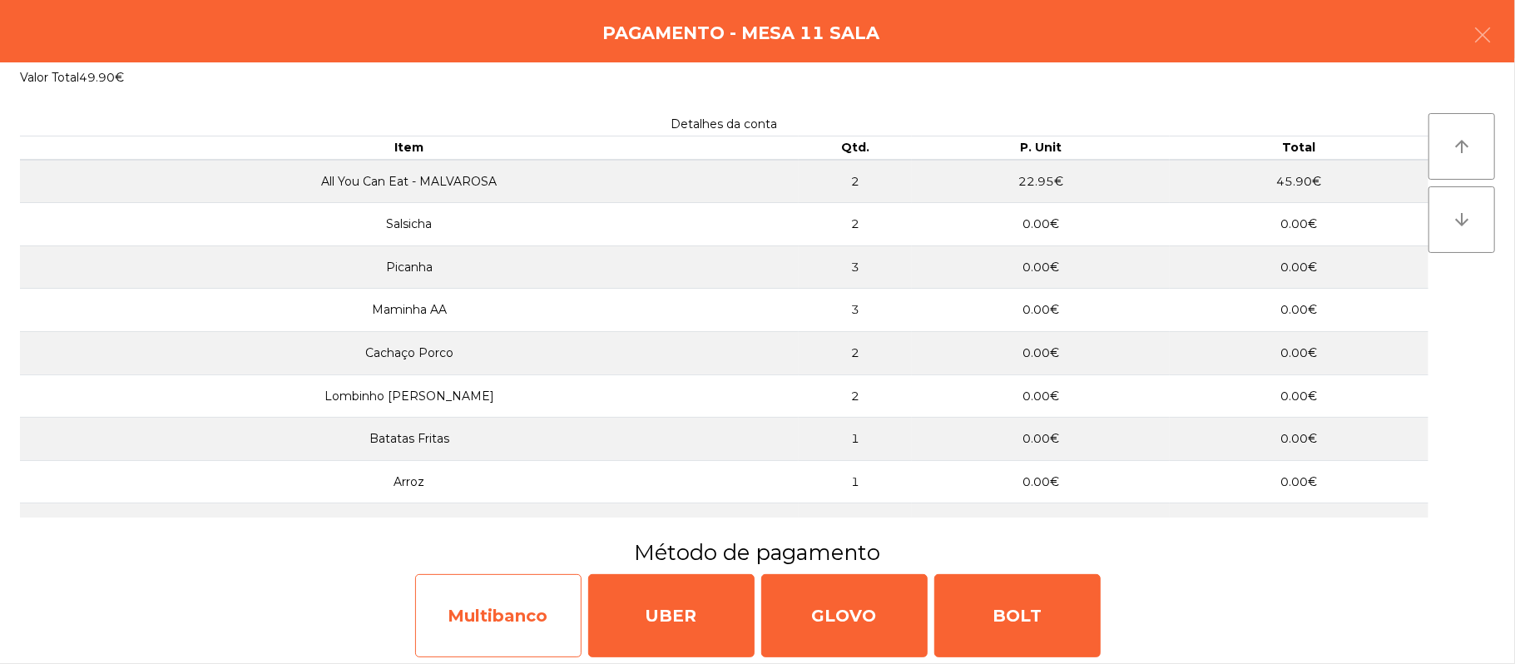
click at [517, 627] on div "Multibanco" at bounding box center [498, 615] width 166 height 83
select select "**"
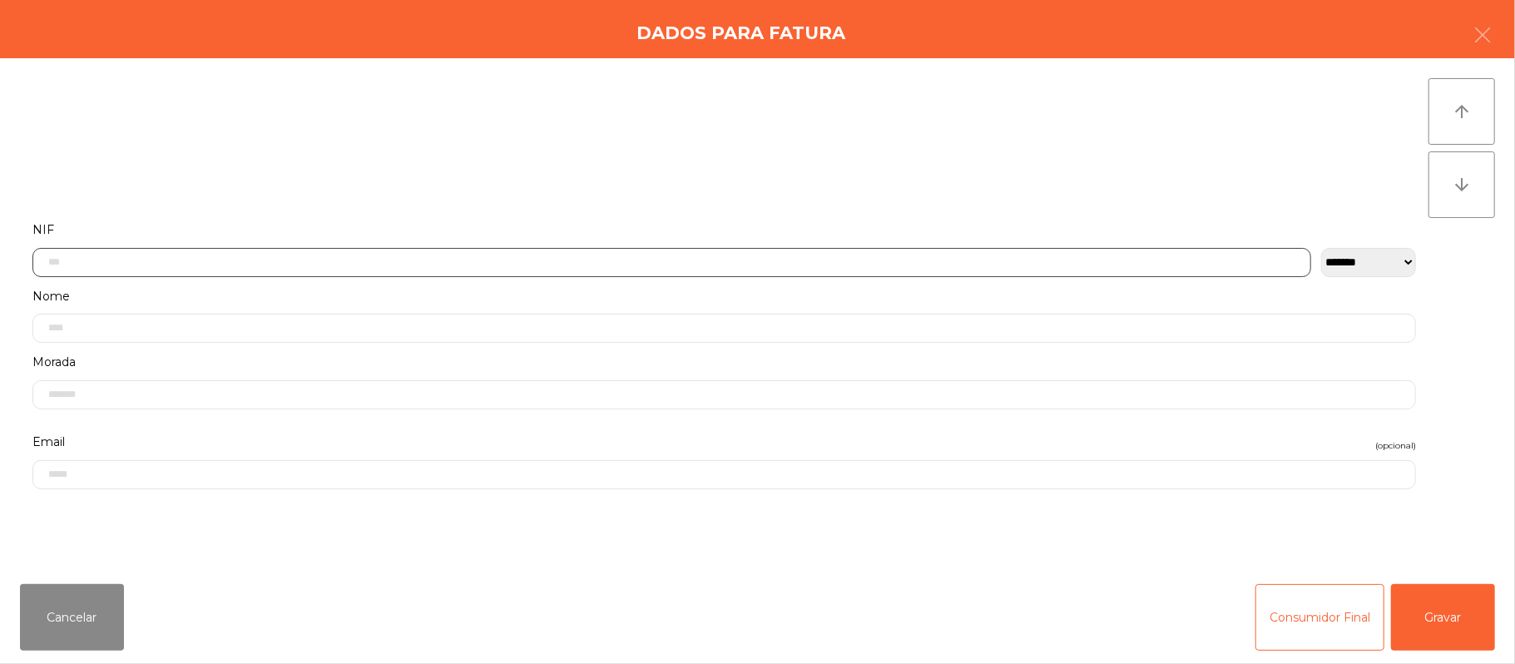
click at [706, 255] on input "text" at bounding box center [671, 262] width 1279 height 29
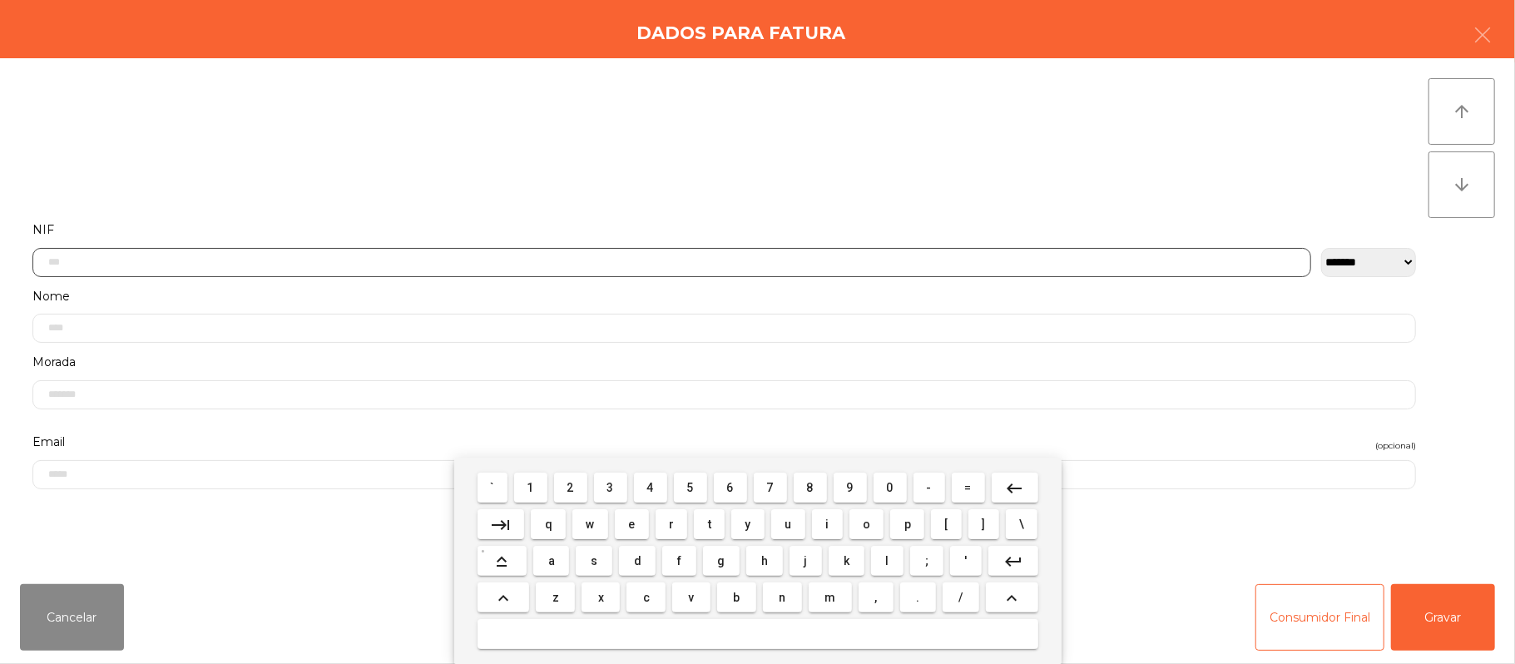
scroll to position [140, 0]
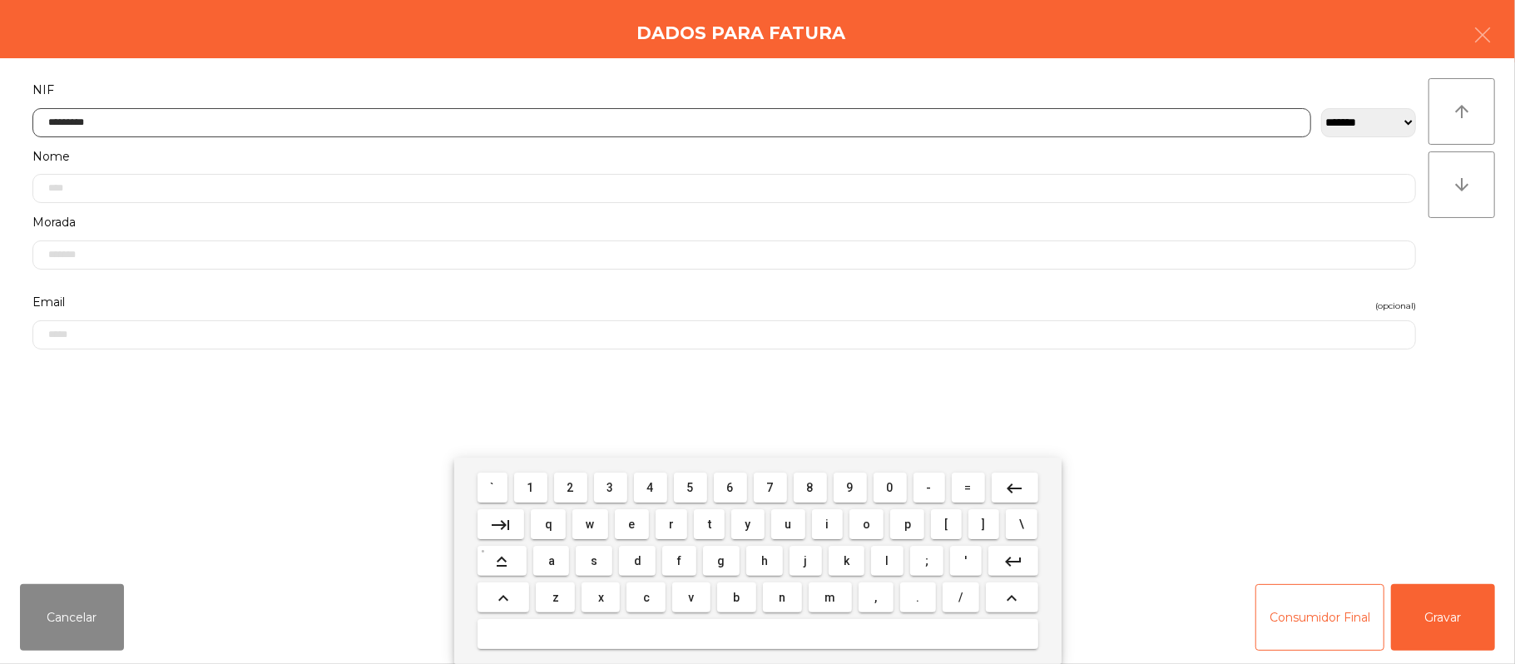
type input "*********"
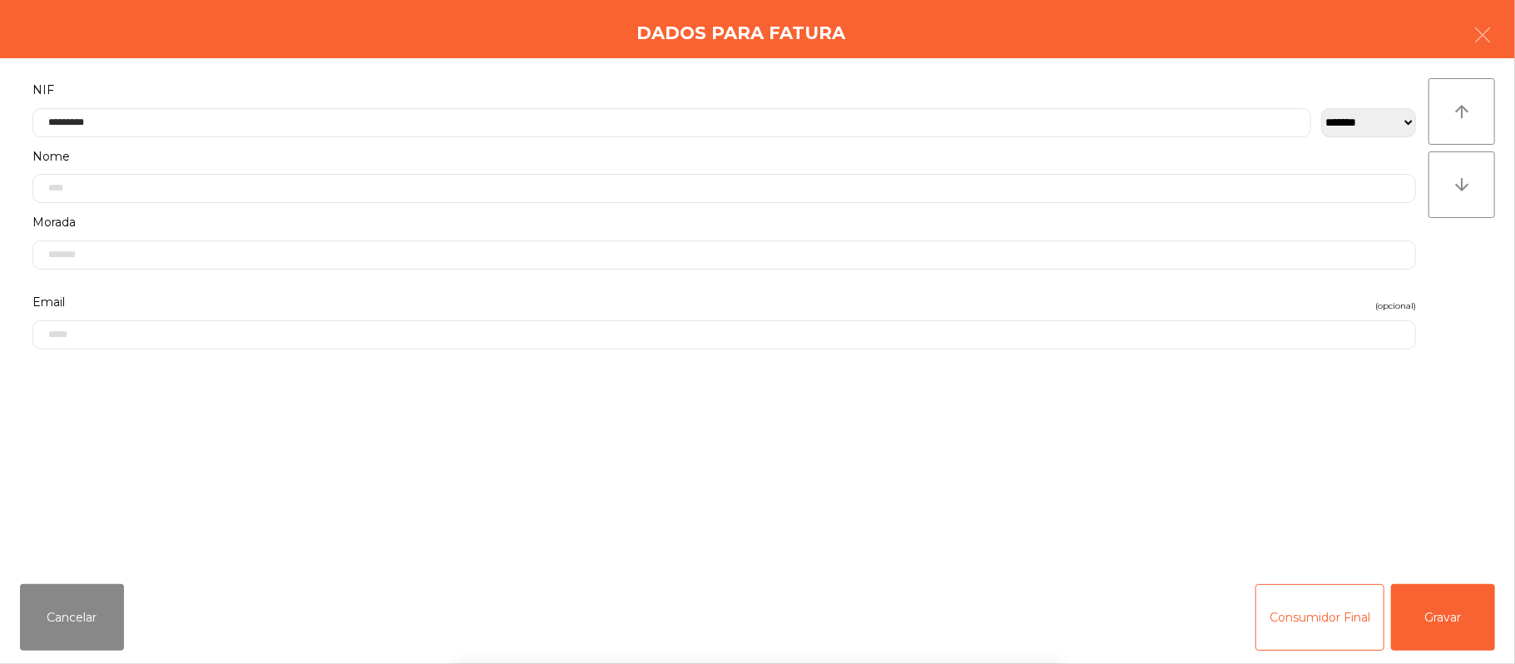
click at [1456, 626] on div "` 1 2 3 4 5 6 7 8 9 0 - = keyboard_backspace keyboard_tab q w e r t y u i o p […" at bounding box center [757, 561] width 1515 height 206
click at [1452, 616] on div "` 1 2 3 4 5 6 7 8 9 0 - = keyboard_backspace keyboard_tab q w e r t y u i o p […" at bounding box center [757, 561] width 1515 height 206
click at [1448, 611] on button "Gravar" at bounding box center [1443, 617] width 104 height 67
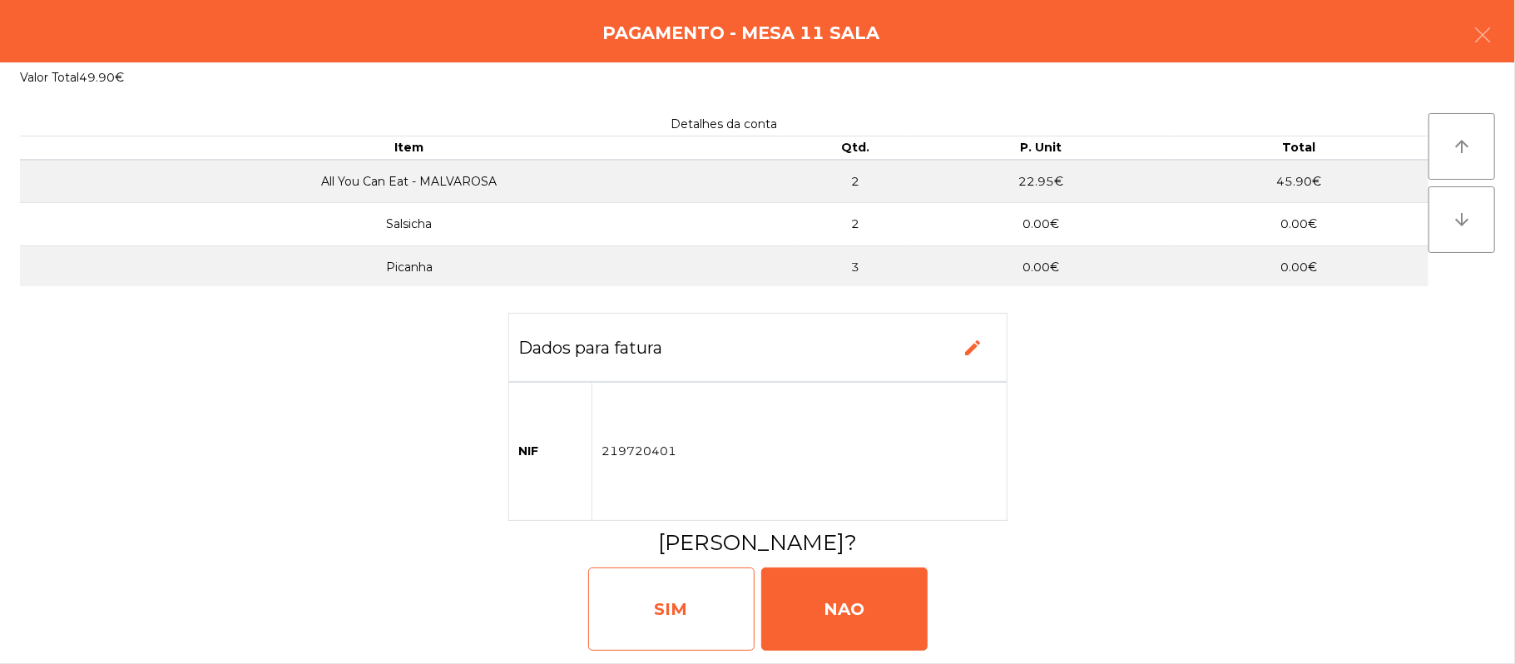
click at [643, 616] on div "SIM" at bounding box center [671, 608] width 166 height 83
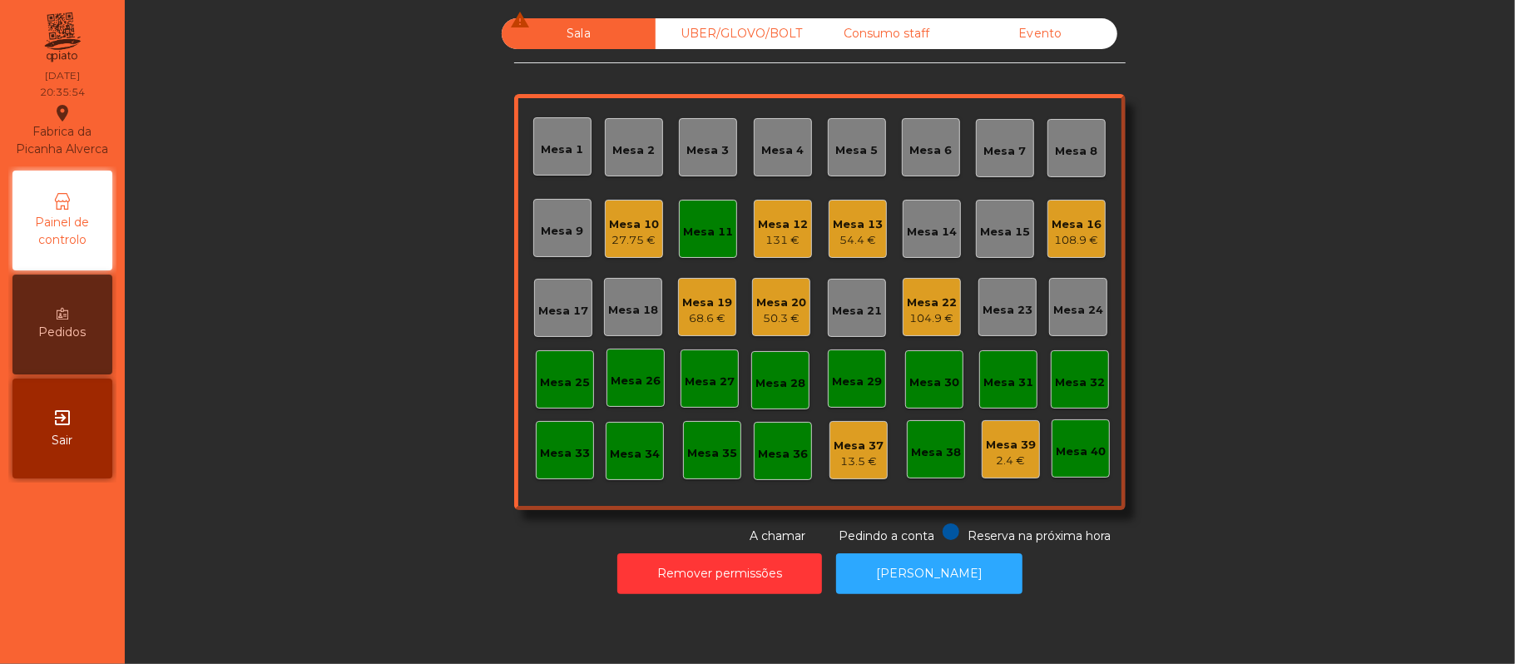
click at [717, 241] on div "Mesa 11" at bounding box center [708, 229] width 58 height 58
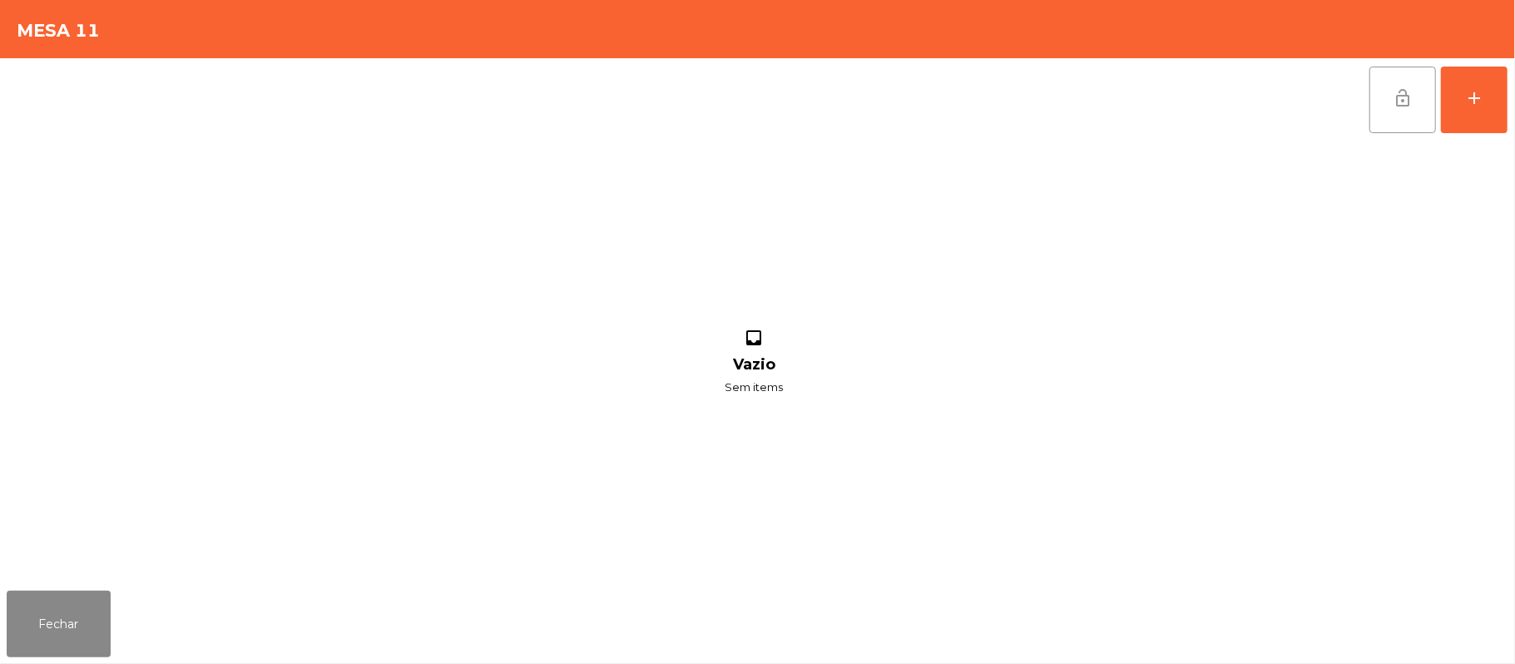
click at [1381, 131] on button "lock_open" at bounding box center [1403, 100] width 67 height 67
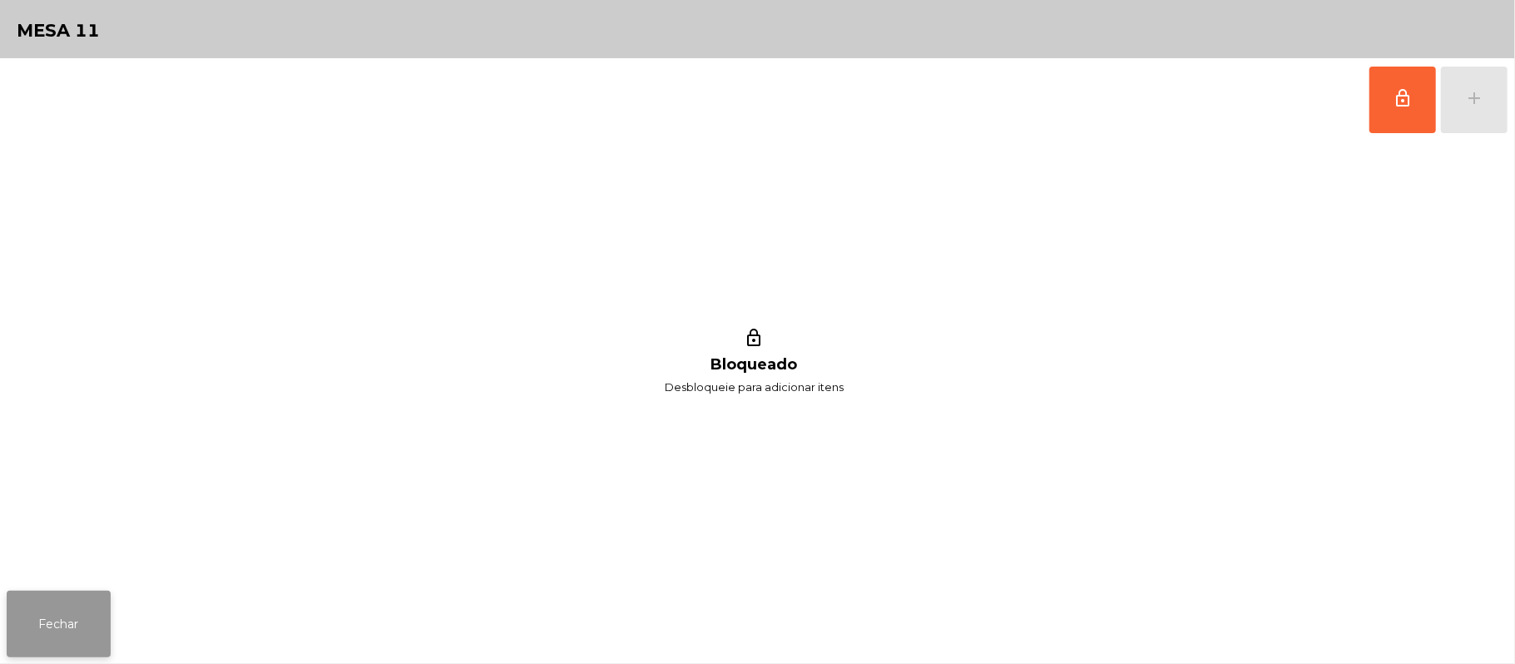
click at [91, 629] on button "Fechar" at bounding box center [59, 624] width 104 height 67
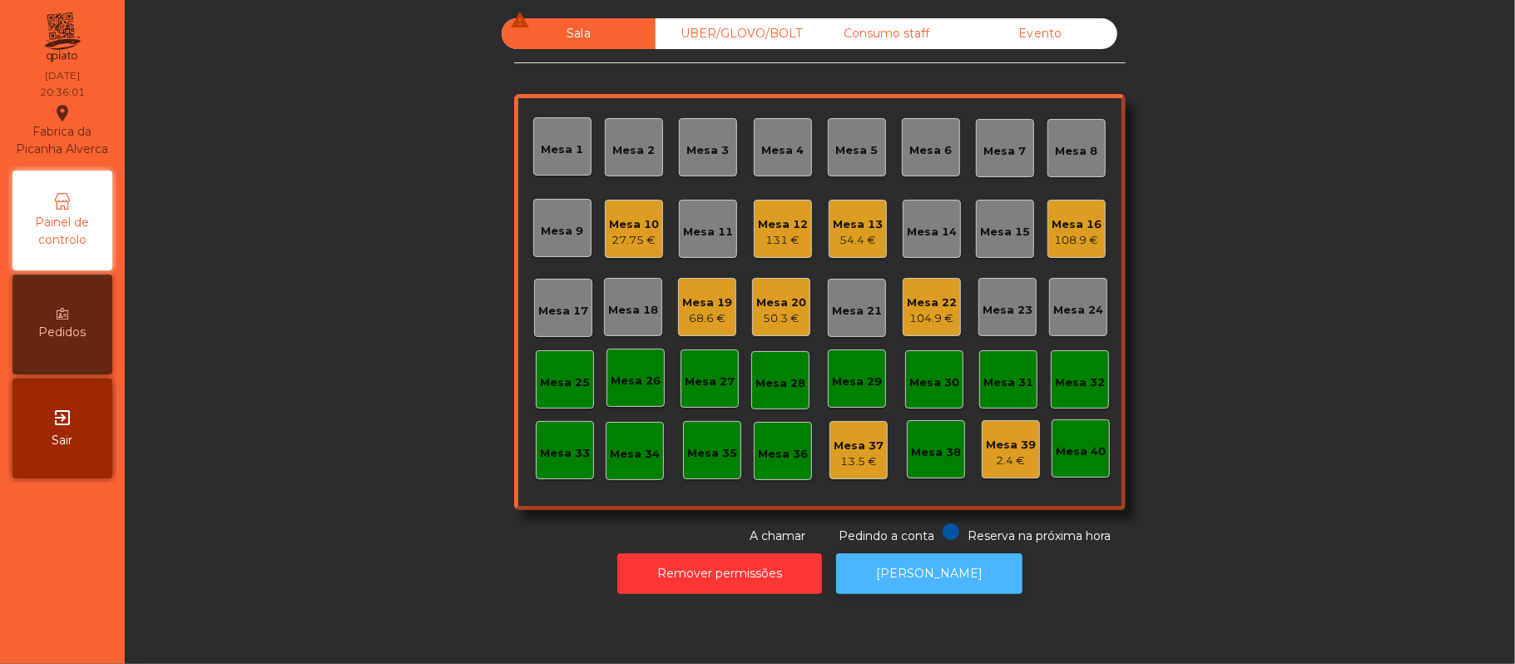
click at [960, 582] on button "[PERSON_NAME]" at bounding box center [929, 573] width 186 height 41
click at [1089, 251] on div "Mesa 16 108.9 €" at bounding box center [1077, 229] width 58 height 58
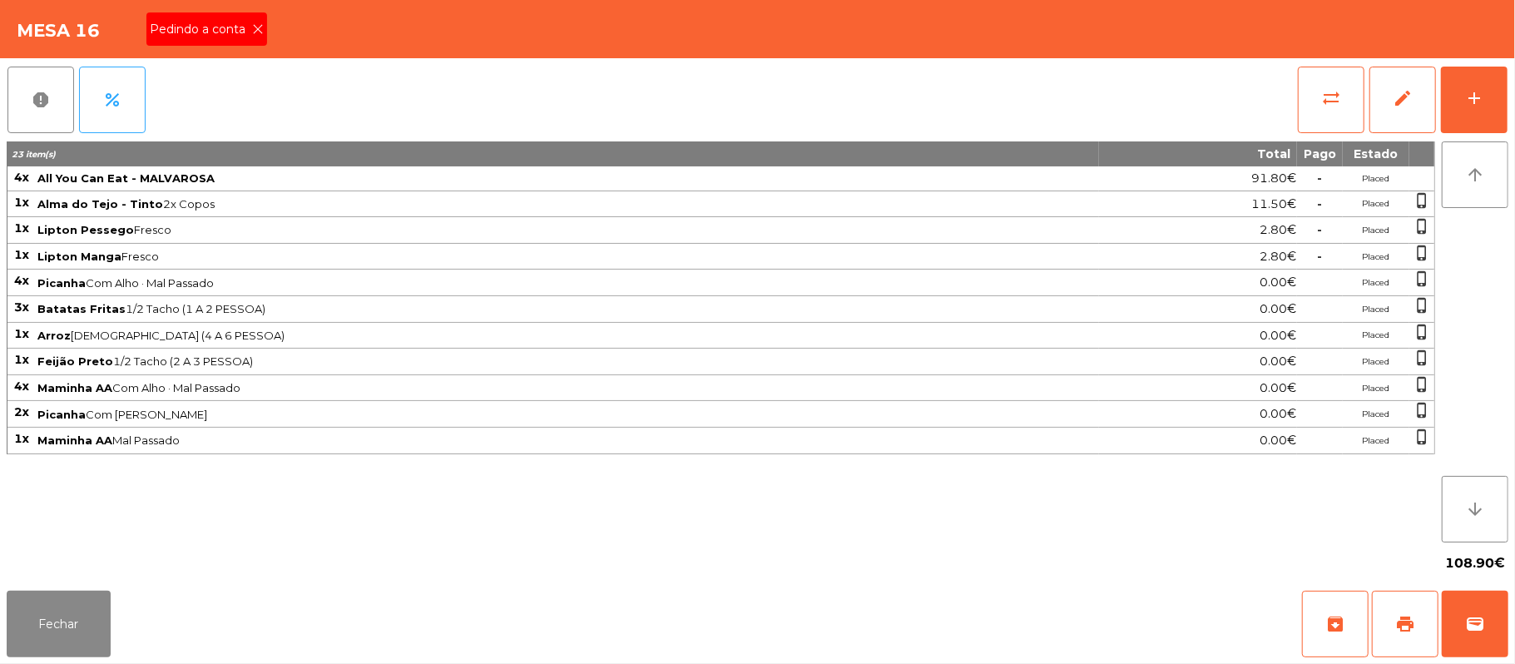
click at [260, 32] on icon at bounding box center [258, 29] width 12 height 12
click at [258, 32] on div "Mesa 16 Pedindo a conta" at bounding box center [757, 29] width 1515 height 58
click at [1502, 617] on button "wallet" at bounding box center [1475, 624] width 67 height 67
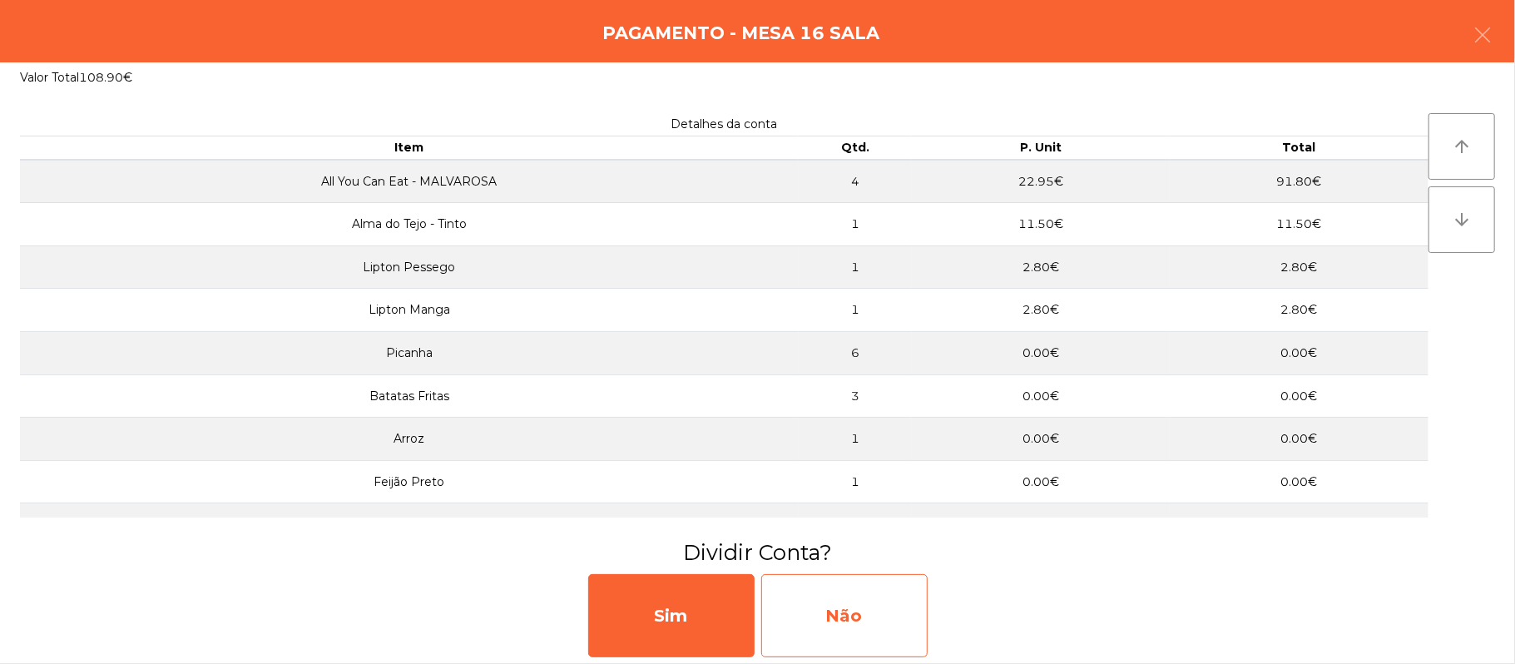
click at [855, 600] on div "Não" at bounding box center [844, 615] width 166 height 83
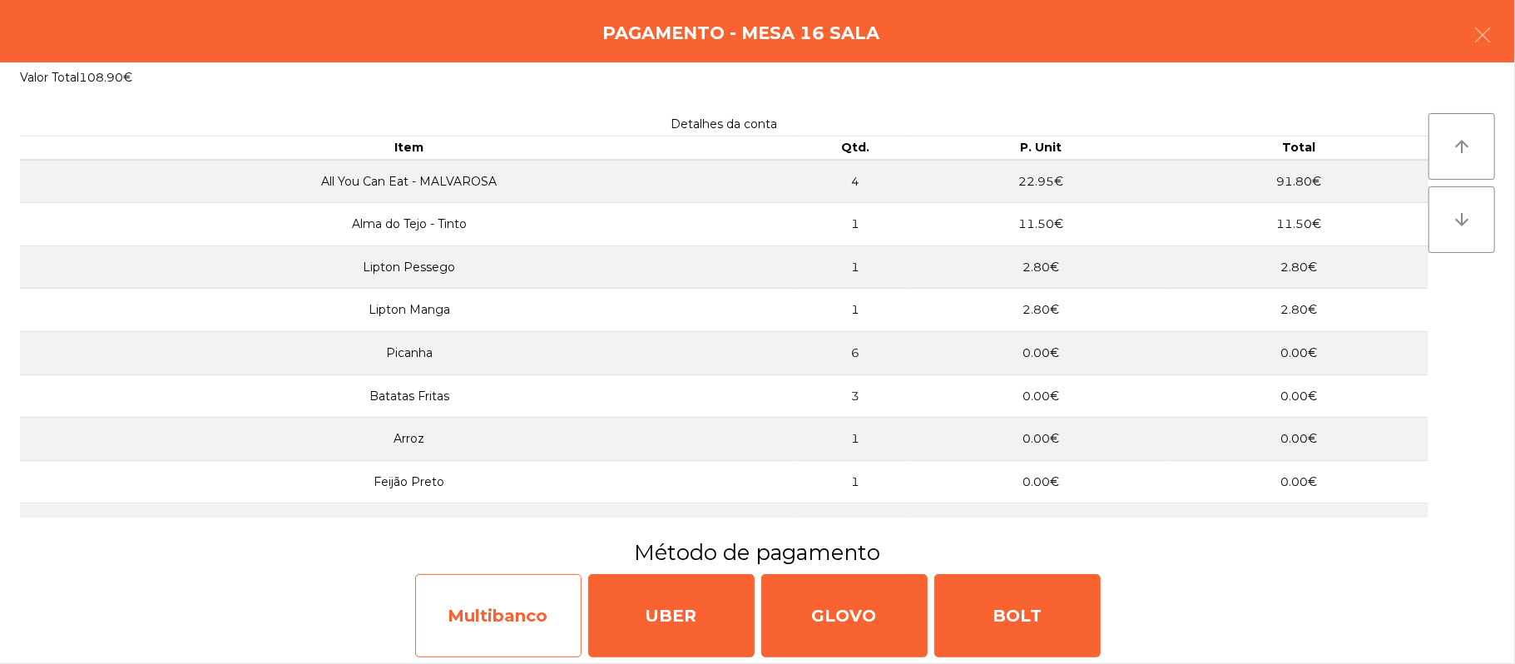
click at [513, 620] on div "Multibanco" at bounding box center [498, 615] width 166 height 83
select select "**"
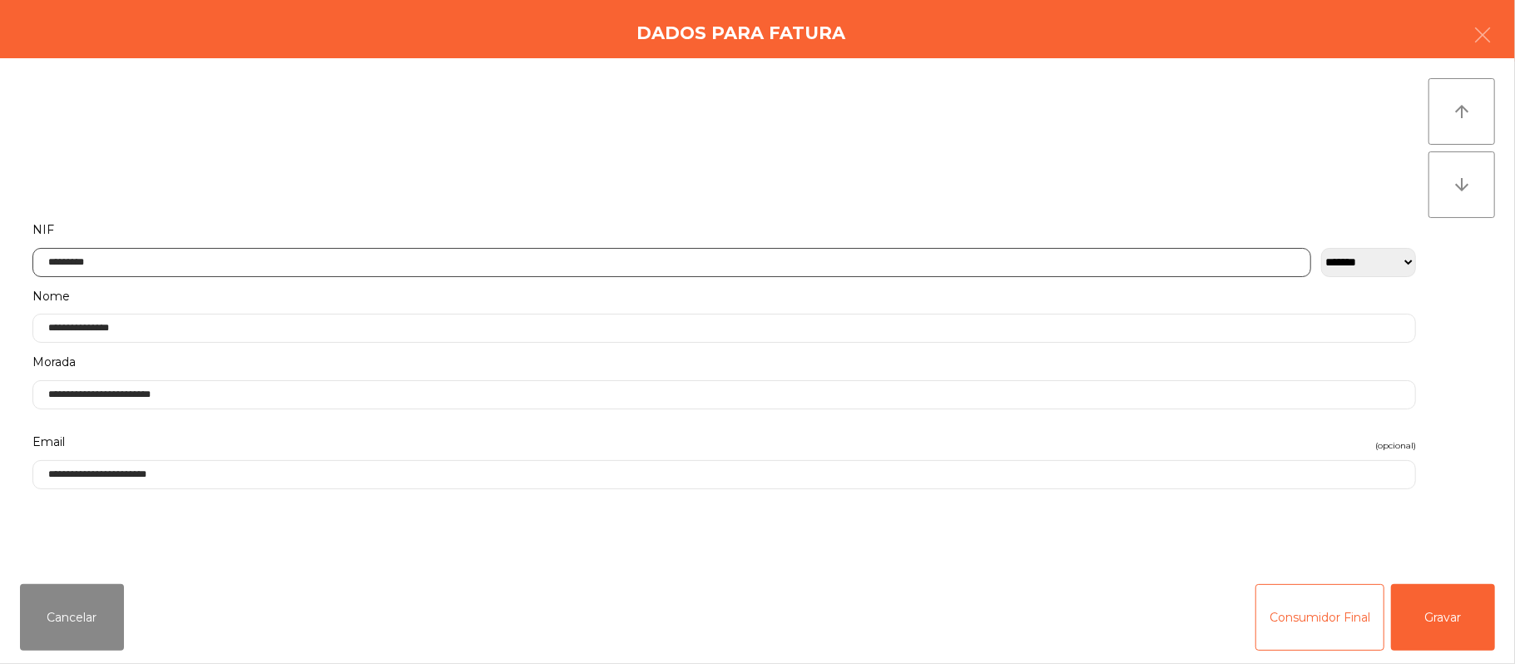
click at [747, 266] on input "*********" at bounding box center [671, 262] width 1279 height 29
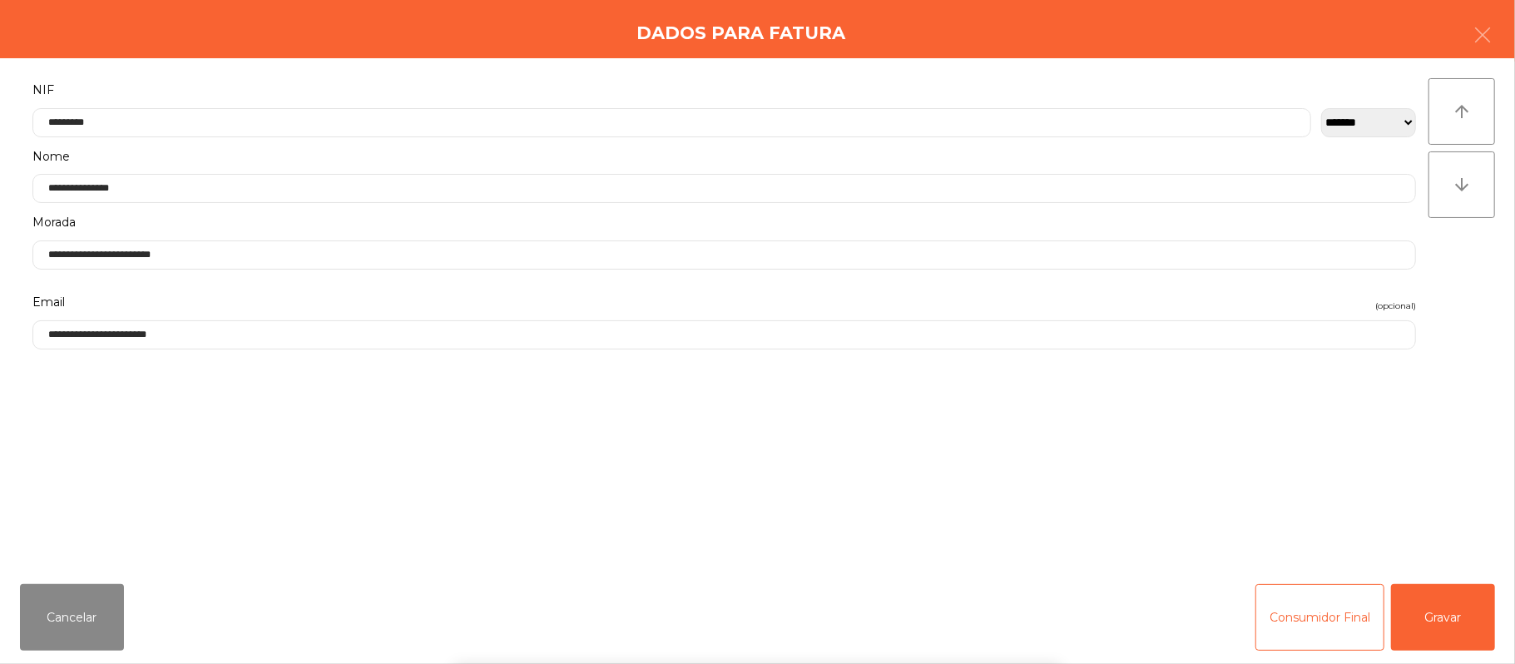
click at [1446, 623] on div "` 1 2 3 4 5 6 7 8 9 0 - = keyboard_backspace keyboard_tab q w e r t y u i o p […" at bounding box center [757, 561] width 1515 height 206
click at [1458, 622] on button "Gravar" at bounding box center [1443, 617] width 104 height 67
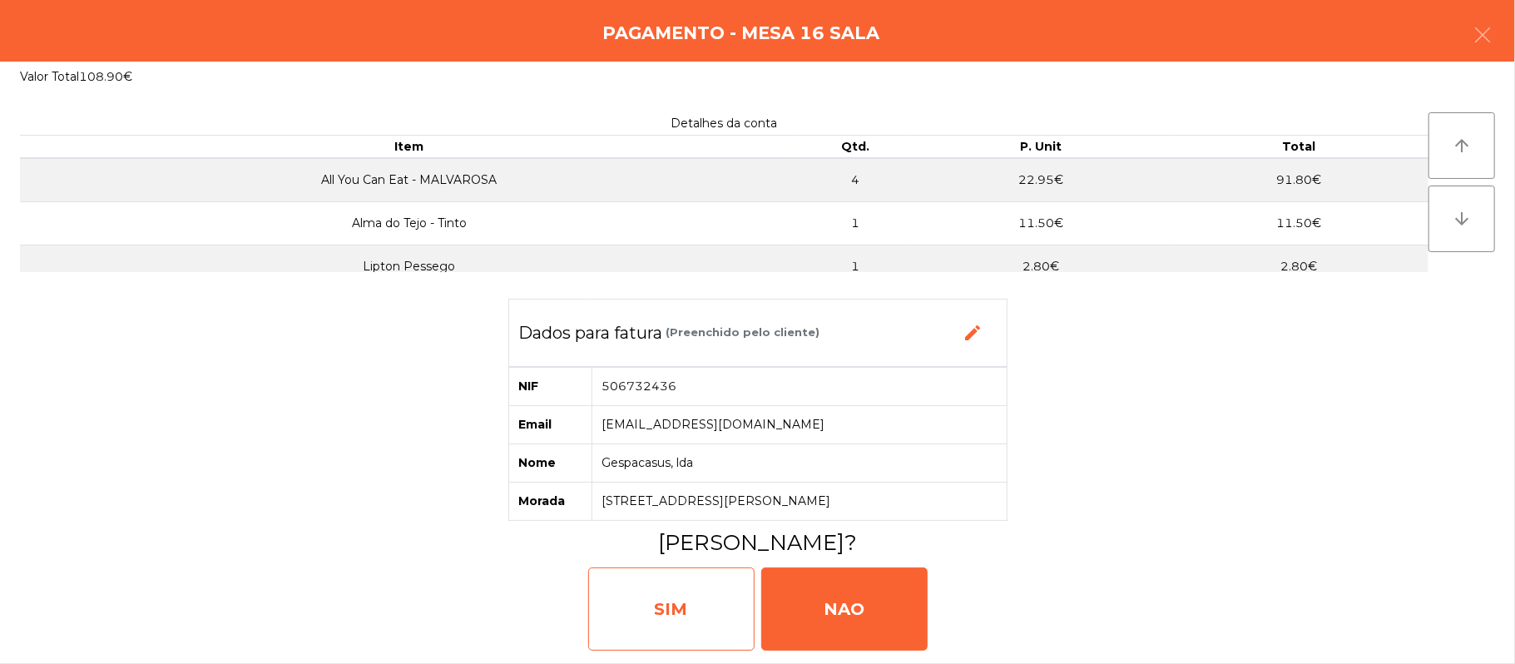
click at [653, 594] on div "SIM" at bounding box center [671, 608] width 166 height 83
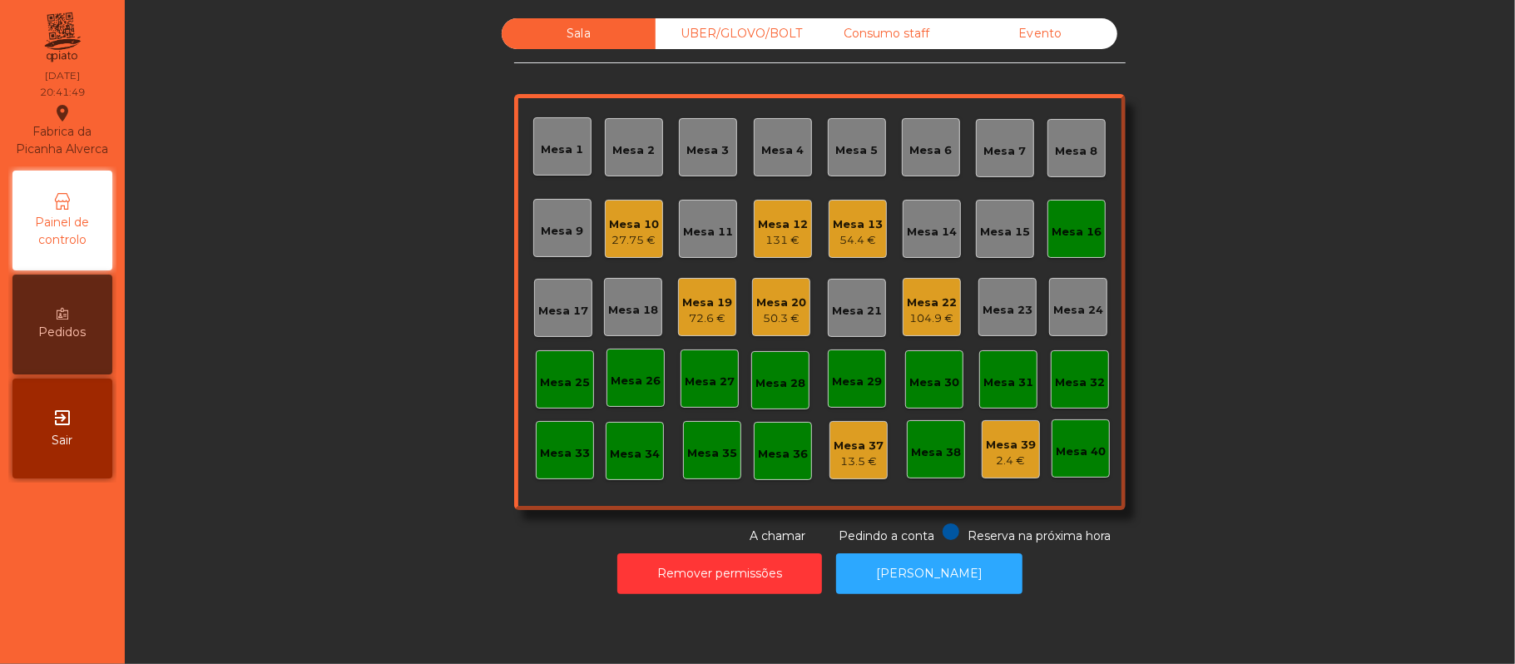
click at [1090, 220] on div "Mesa 16" at bounding box center [1077, 228] width 50 height 23
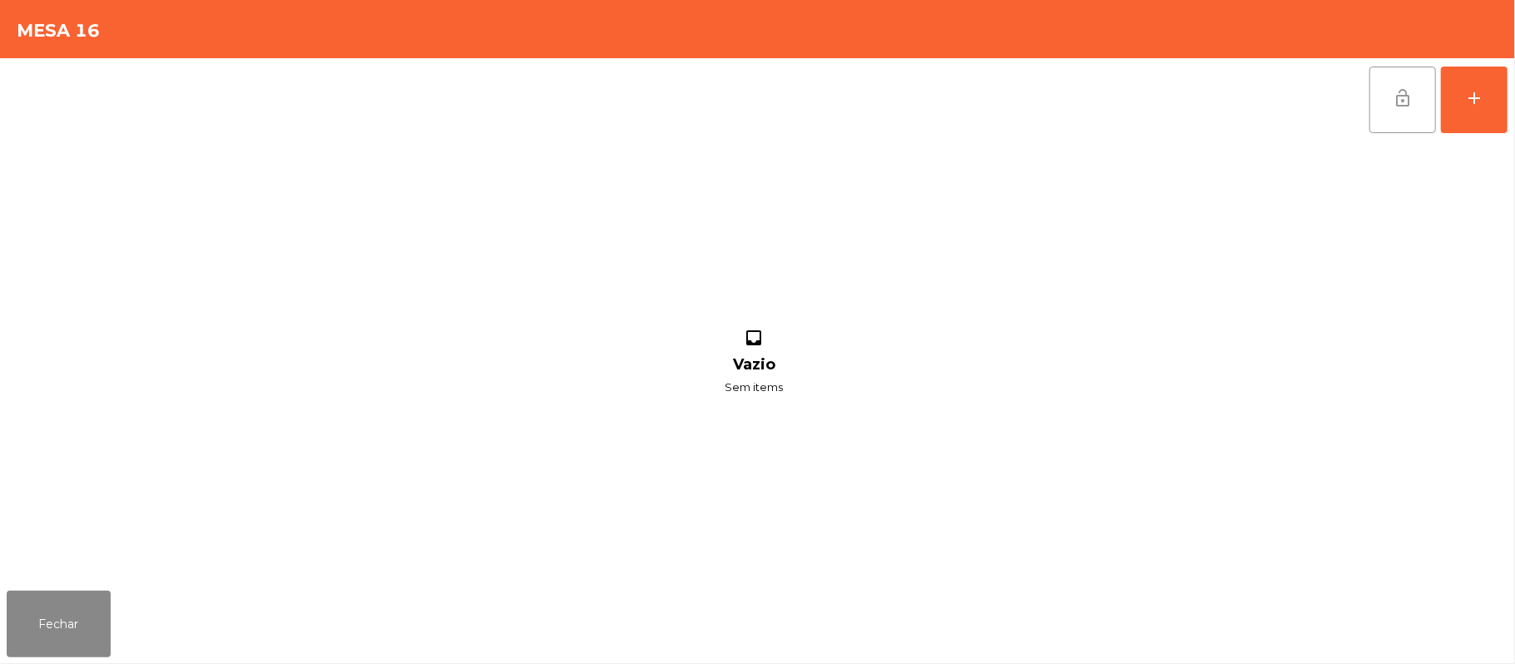
click at [1382, 111] on button "lock_open" at bounding box center [1403, 100] width 67 height 67
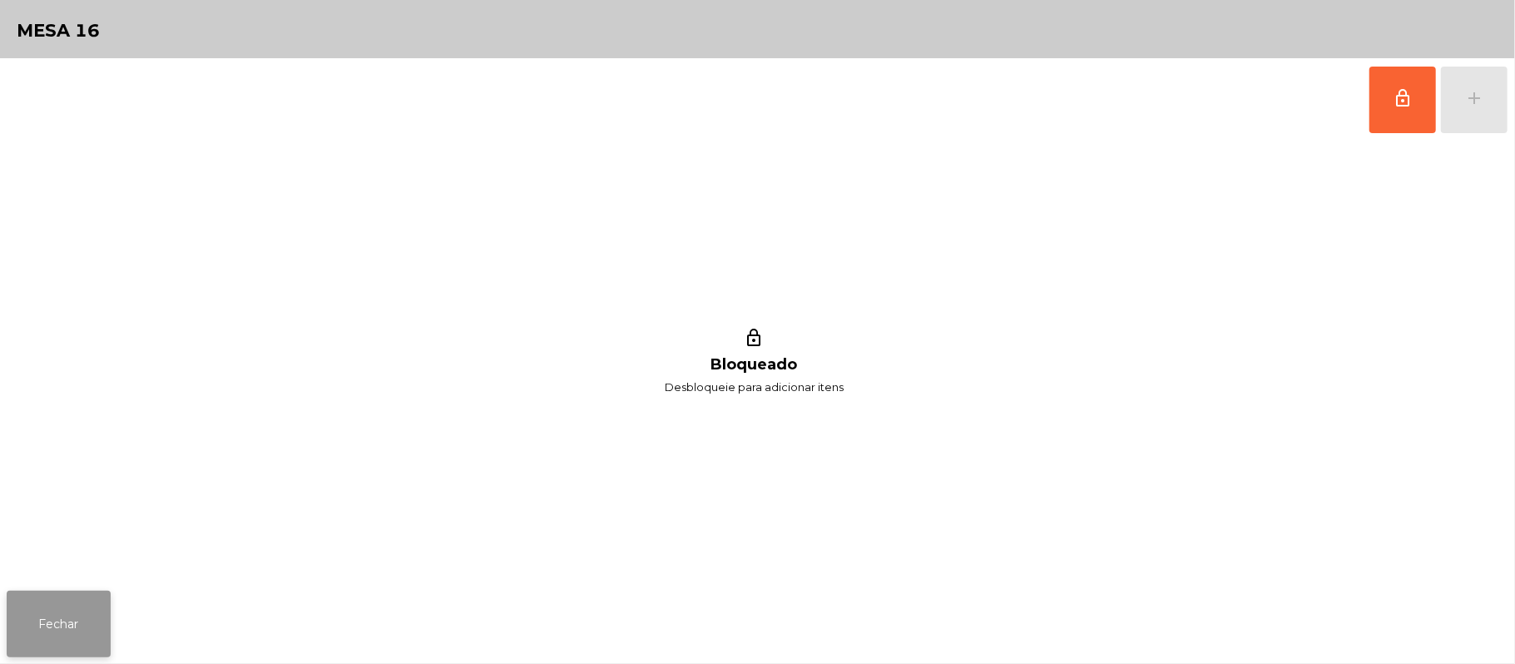
click at [70, 630] on button "Fechar" at bounding box center [59, 624] width 104 height 67
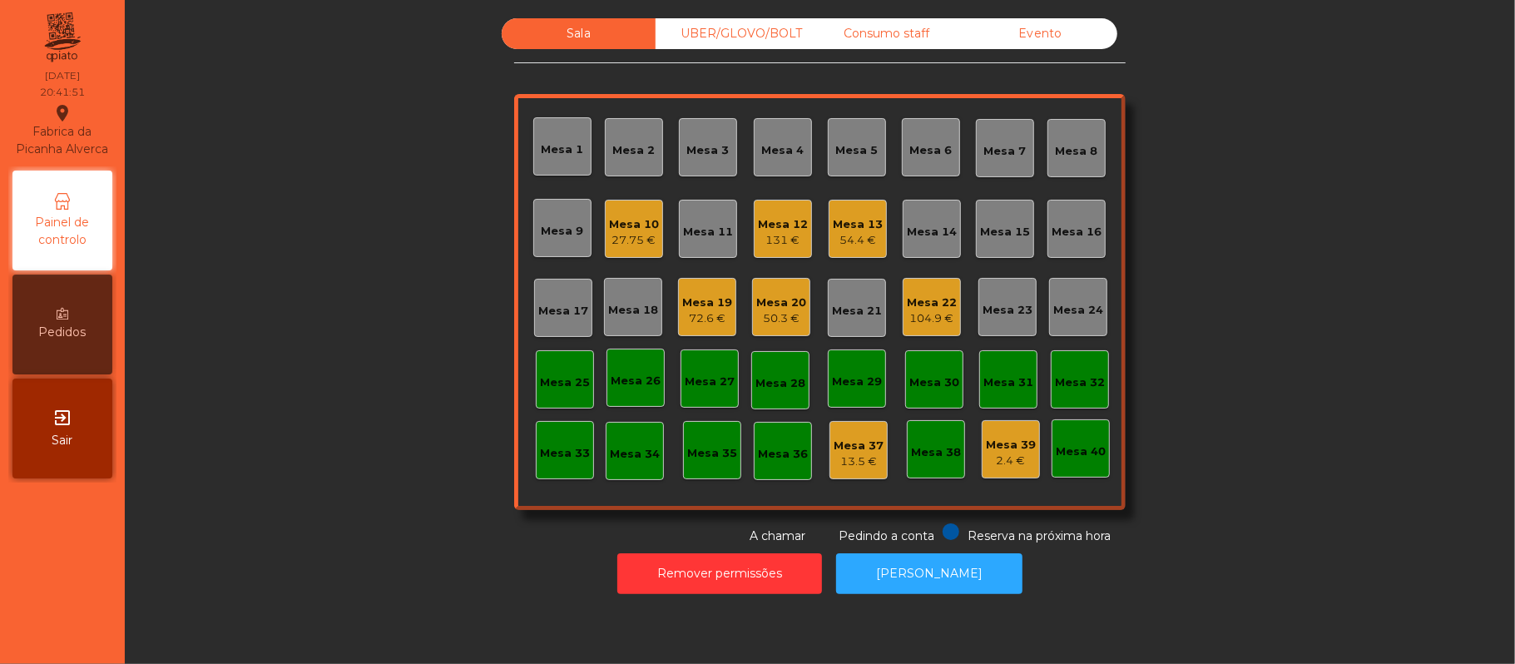
click at [562, 294] on div "Mesa 17" at bounding box center [563, 308] width 58 height 58
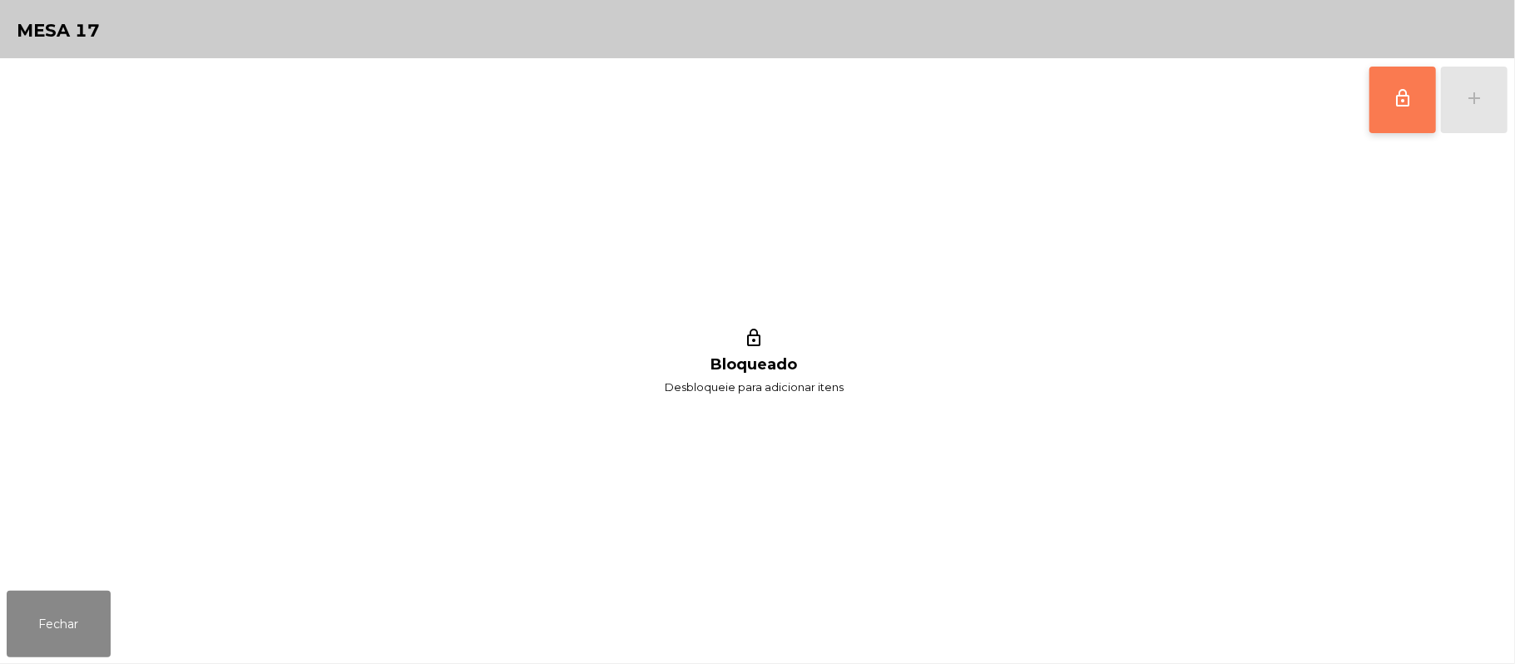
click at [1415, 102] on button "lock_outline" at bounding box center [1403, 100] width 67 height 67
click at [1461, 98] on button "add" at bounding box center [1474, 100] width 67 height 67
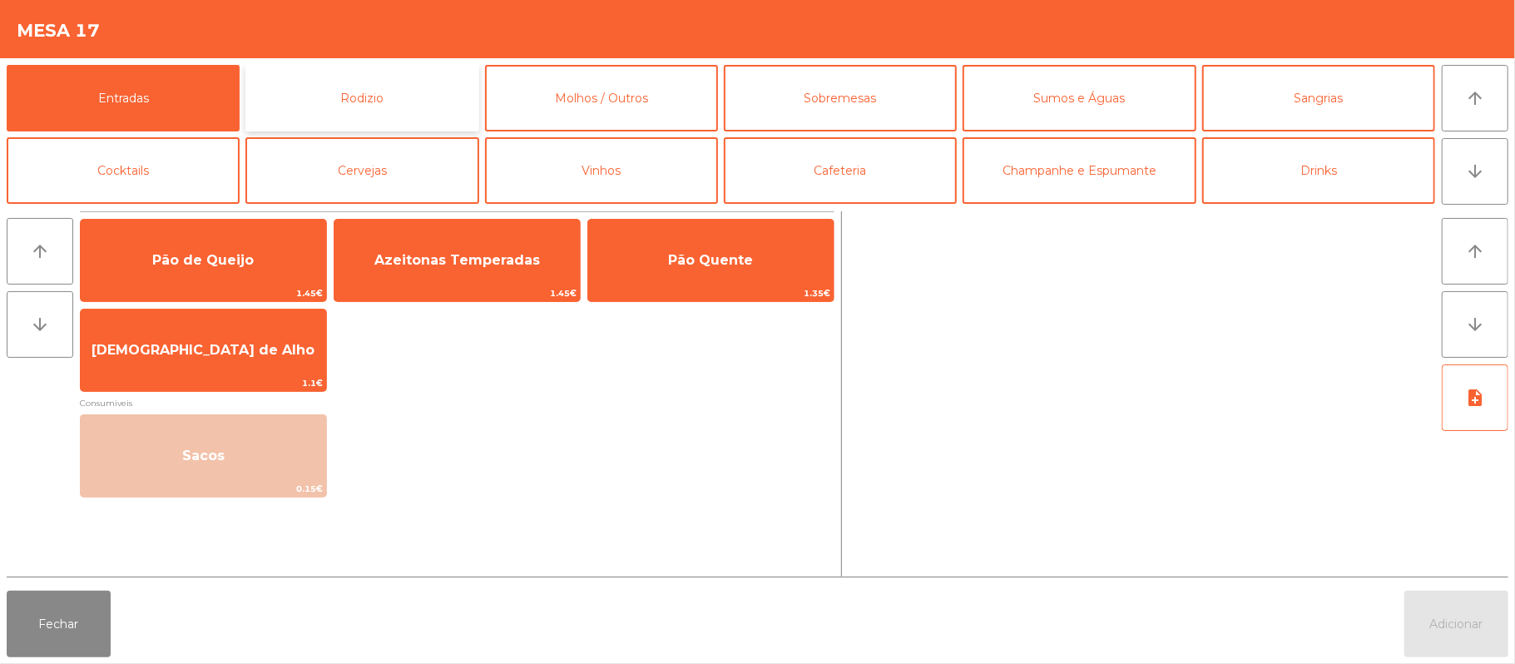
click at [378, 113] on button "Rodizio" at bounding box center [361, 98] width 233 height 67
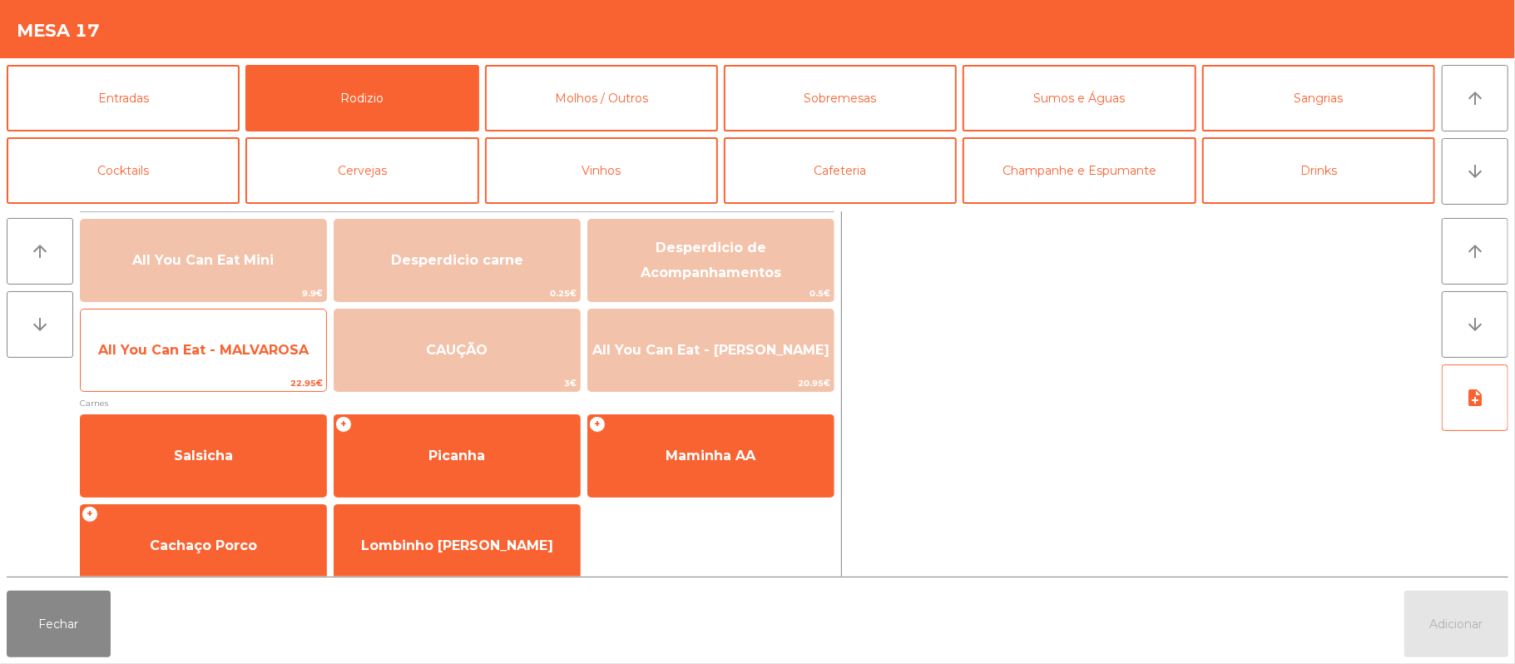
click at [166, 364] on span "All You Can Eat - MALVAROSA" at bounding box center [203, 350] width 245 height 45
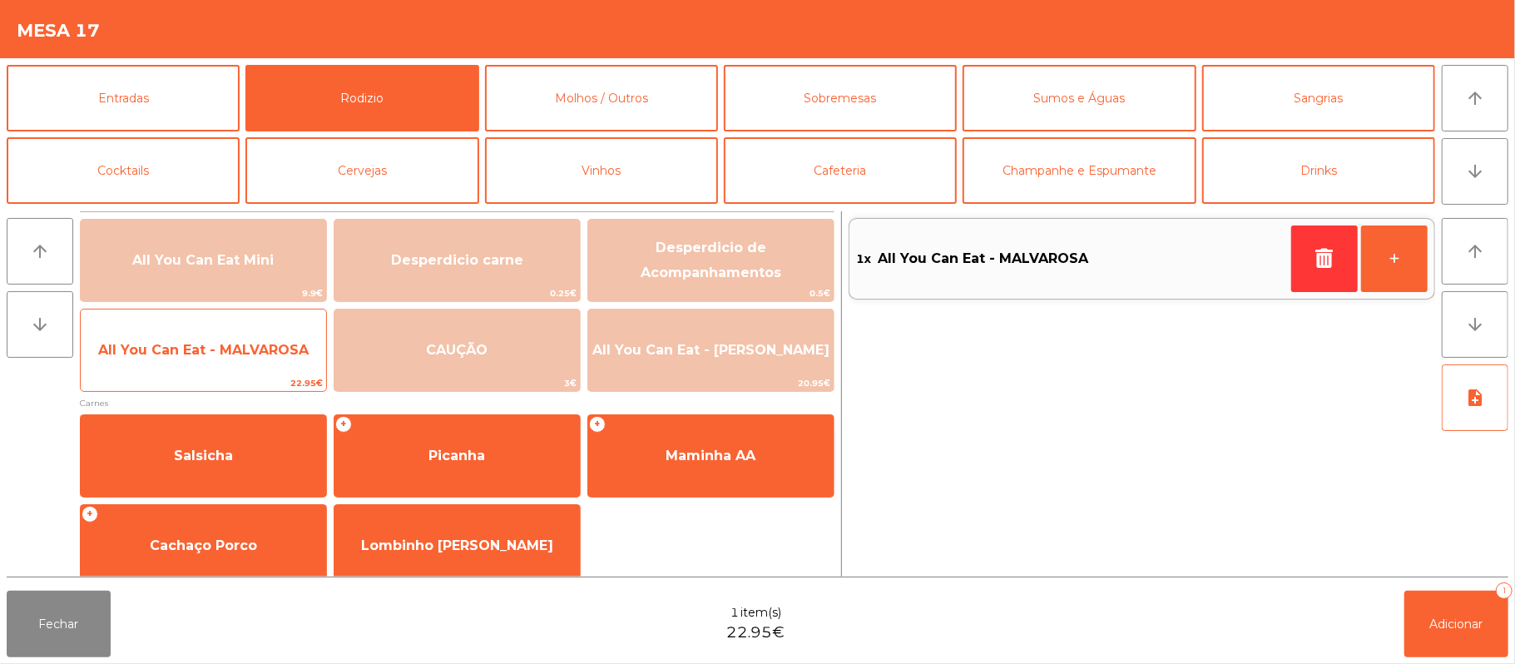
click at [184, 354] on span "All You Can Eat - MALVAROSA" at bounding box center [203, 350] width 211 height 16
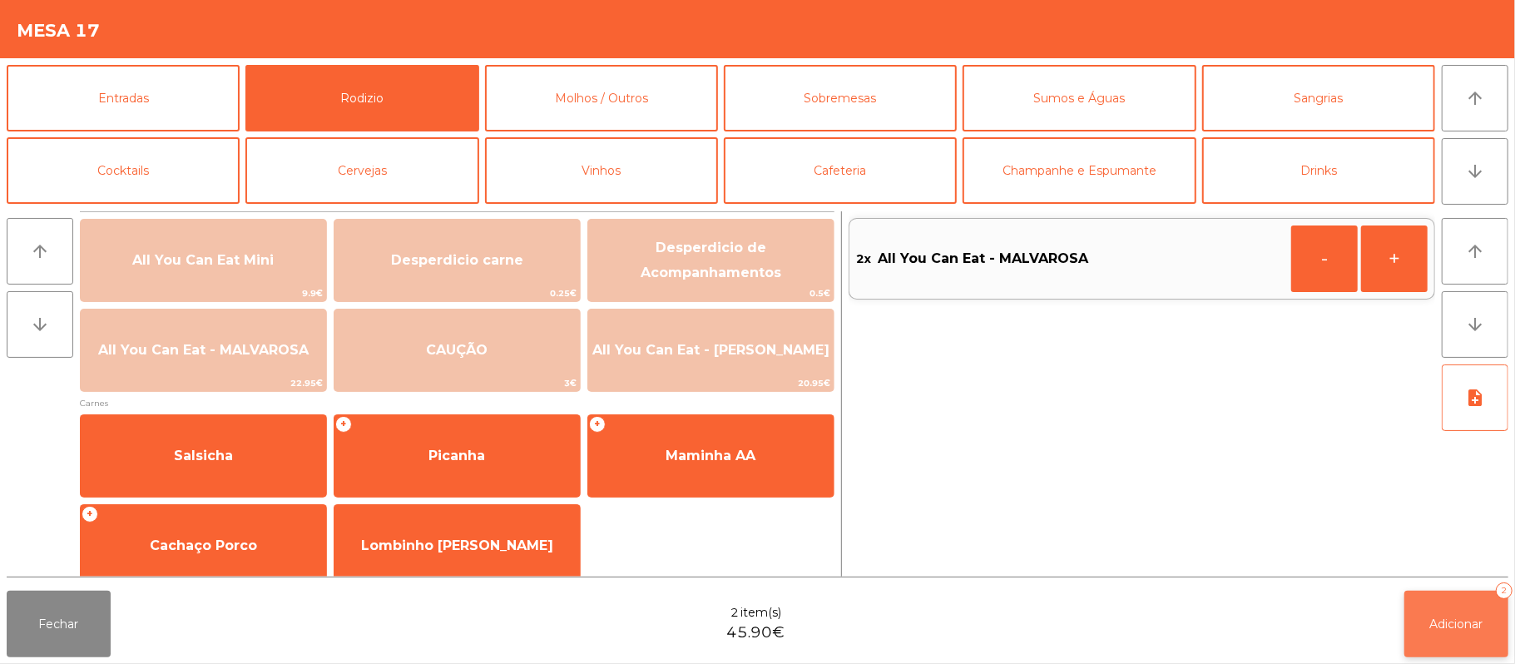
click at [1459, 617] on span "Adicionar" at bounding box center [1456, 624] width 53 height 15
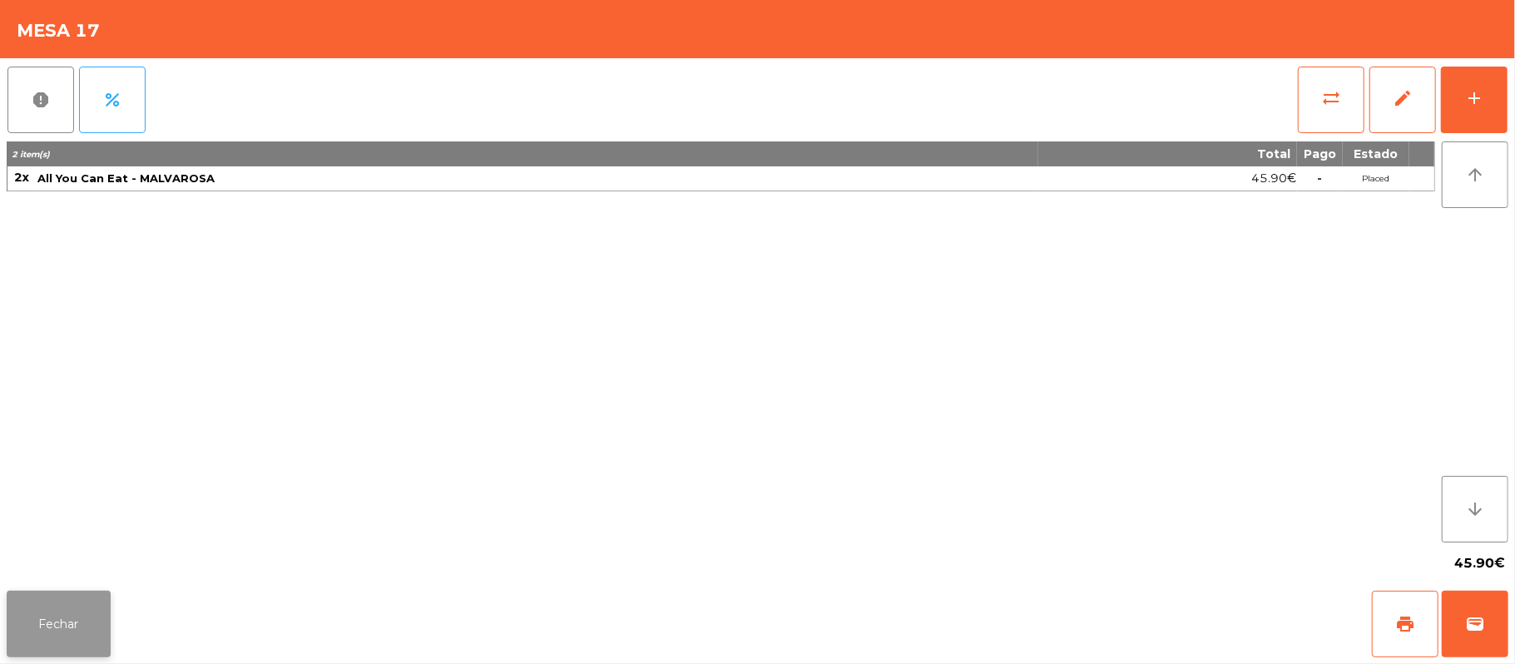
click at [74, 597] on button "Fechar" at bounding box center [59, 624] width 104 height 67
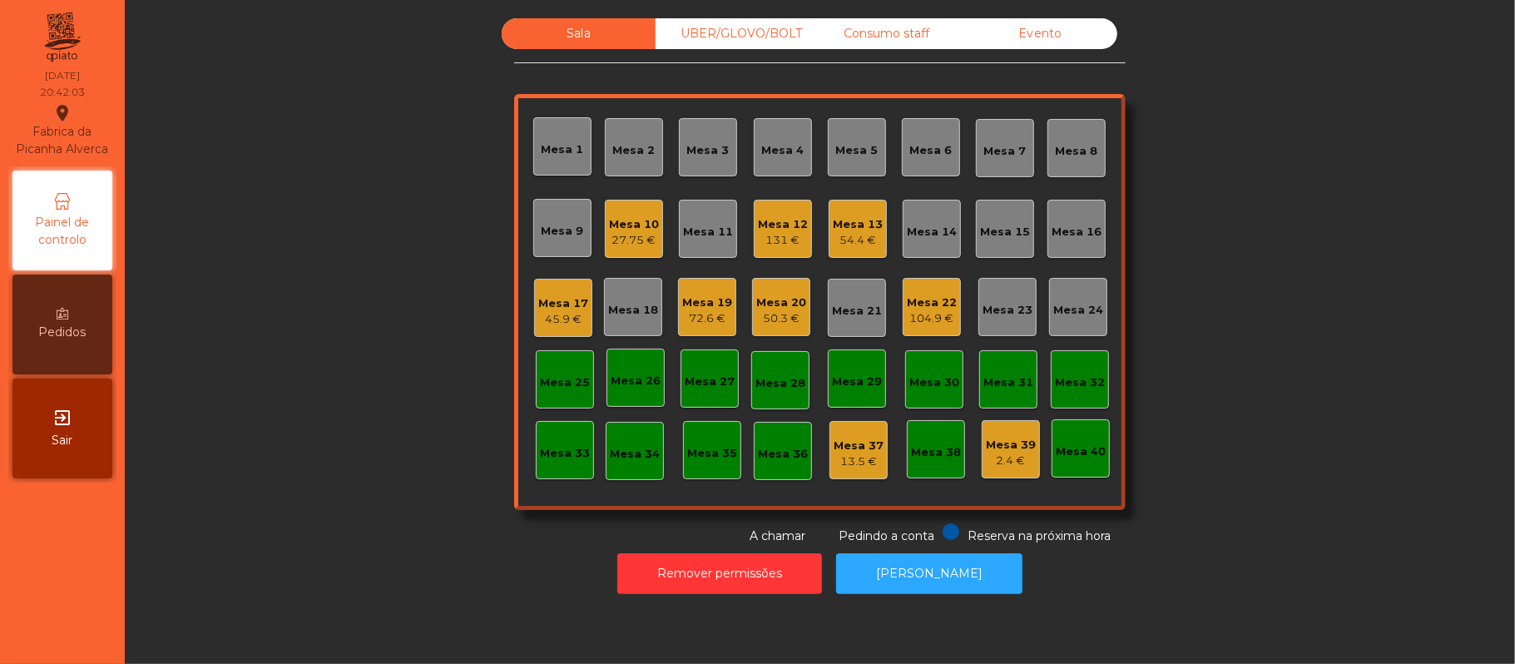
click at [617, 300] on div "Mesa 18" at bounding box center [633, 306] width 50 height 23
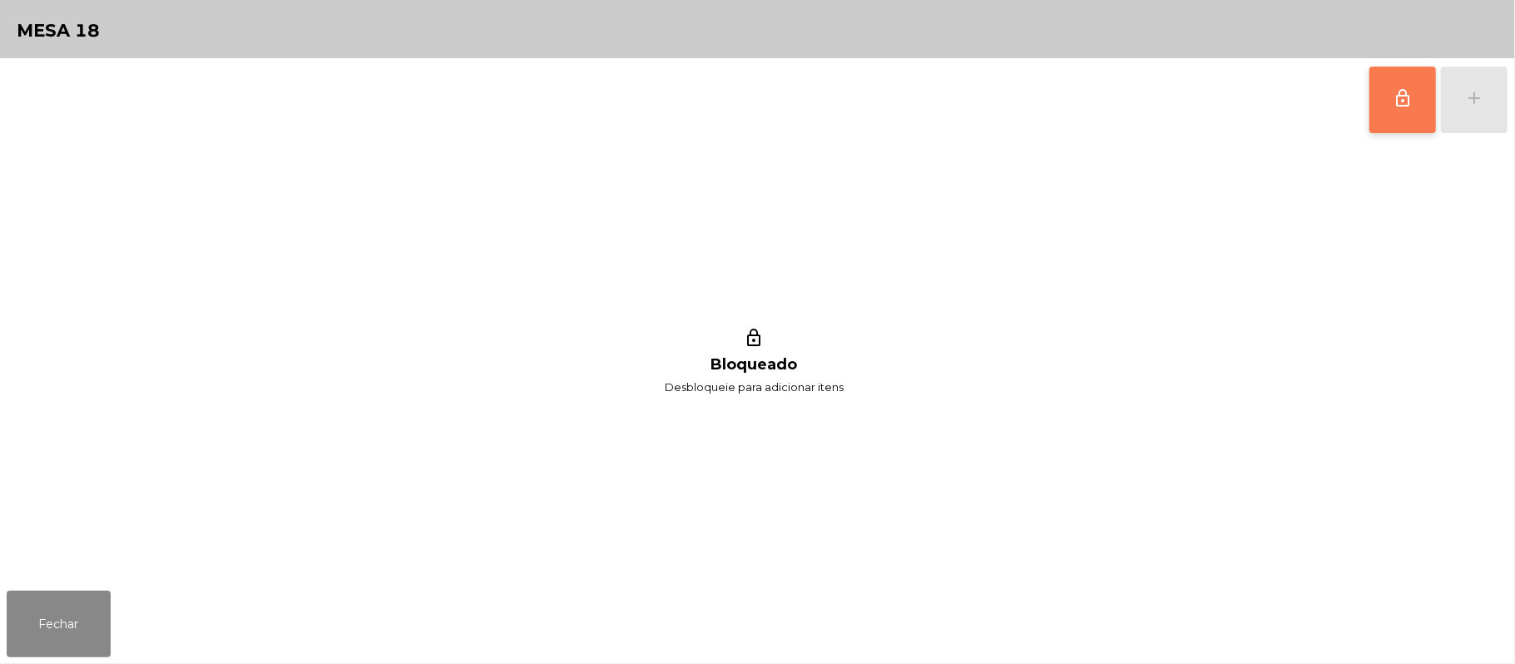
click at [1400, 102] on span "lock_outline" at bounding box center [1403, 98] width 20 height 20
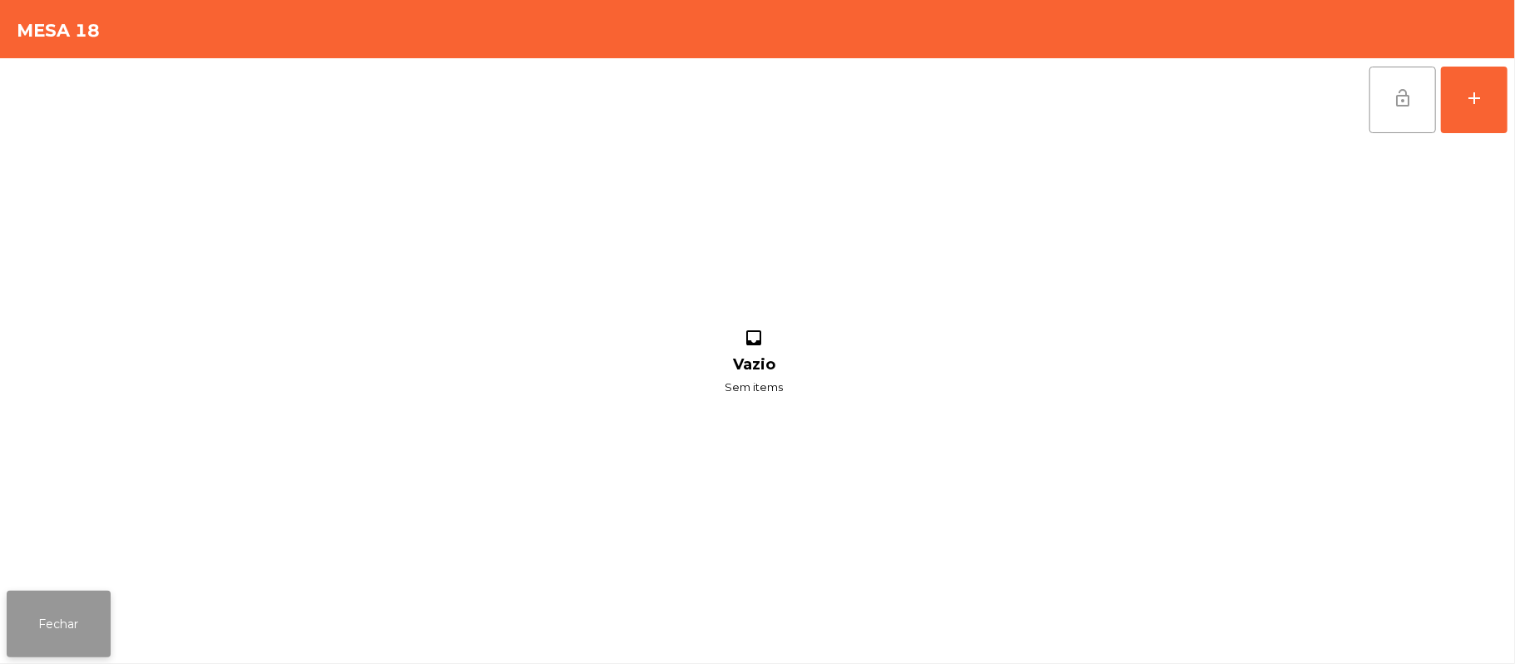
click at [51, 637] on button "Fechar" at bounding box center [59, 624] width 104 height 67
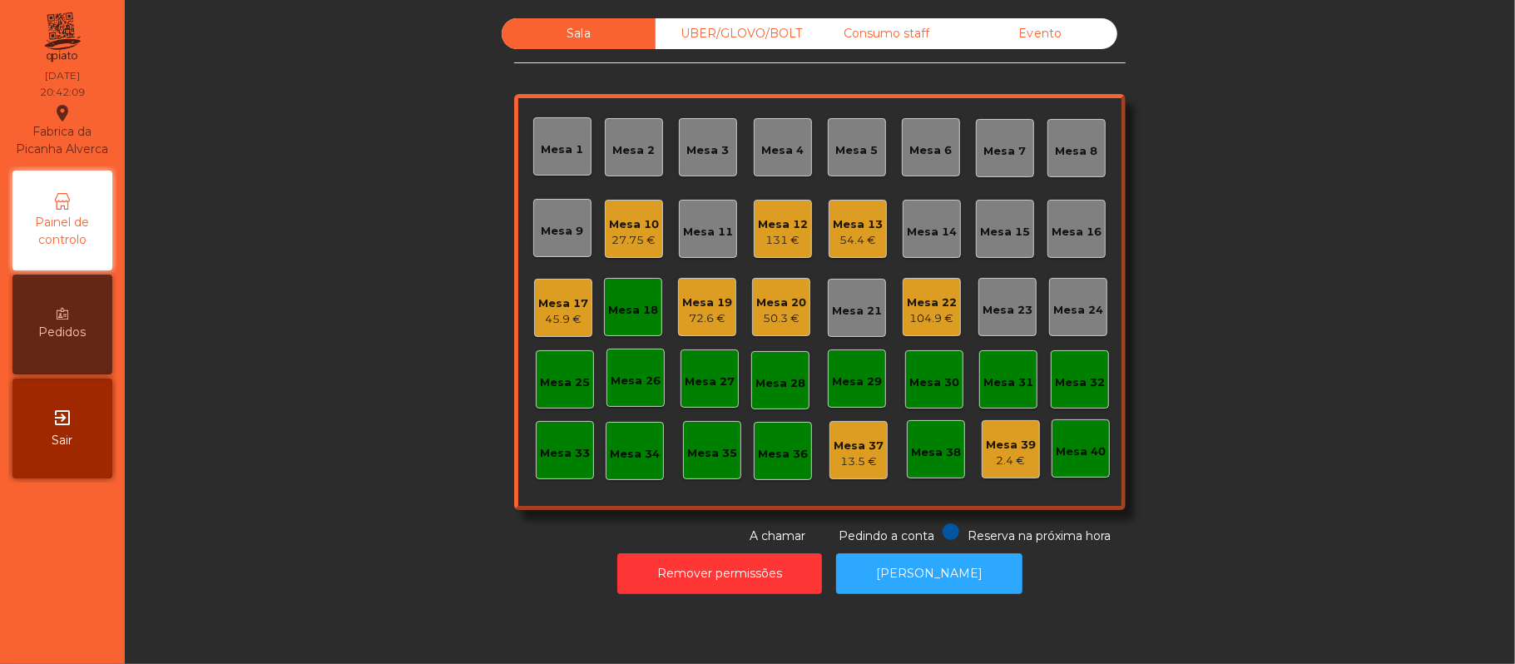
click at [613, 318] on div "Mesa 18" at bounding box center [633, 307] width 58 height 58
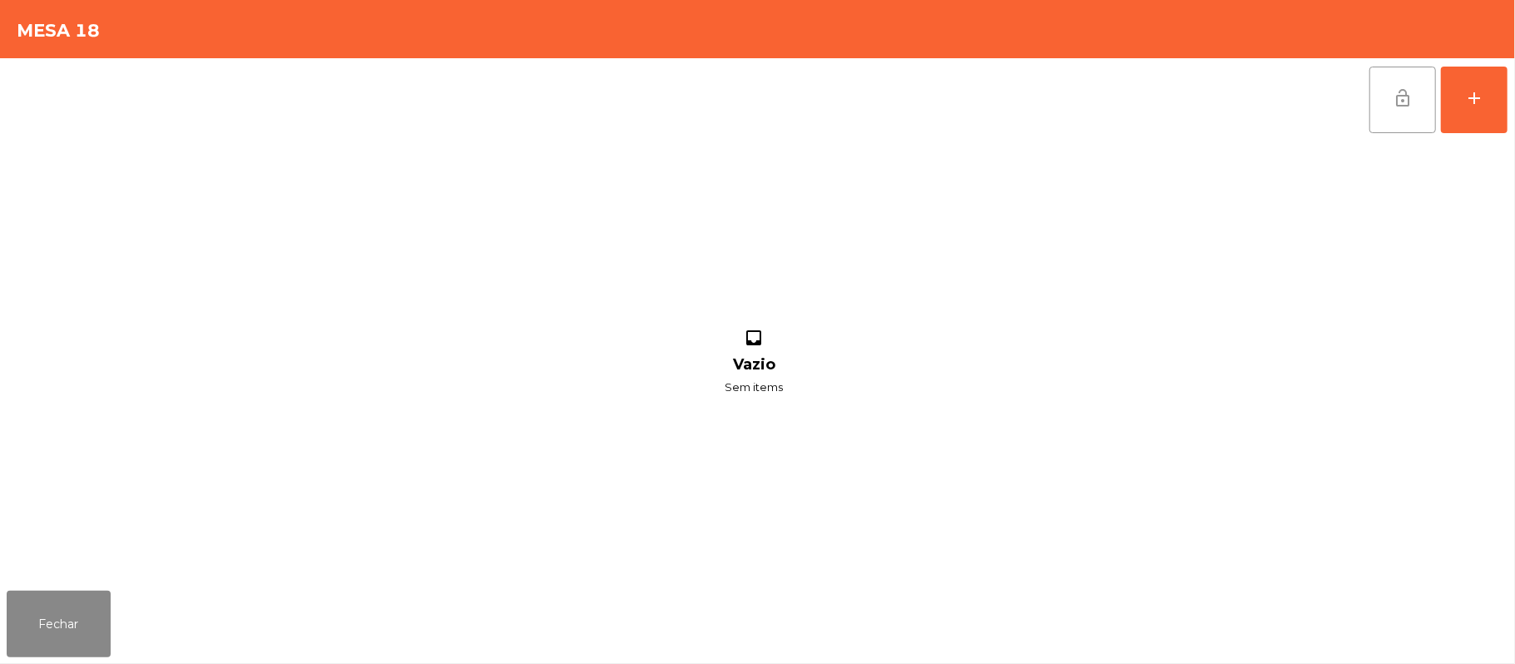
click at [1375, 111] on button "lock_open" at bounding box center [1403, 100] width 67 height 67
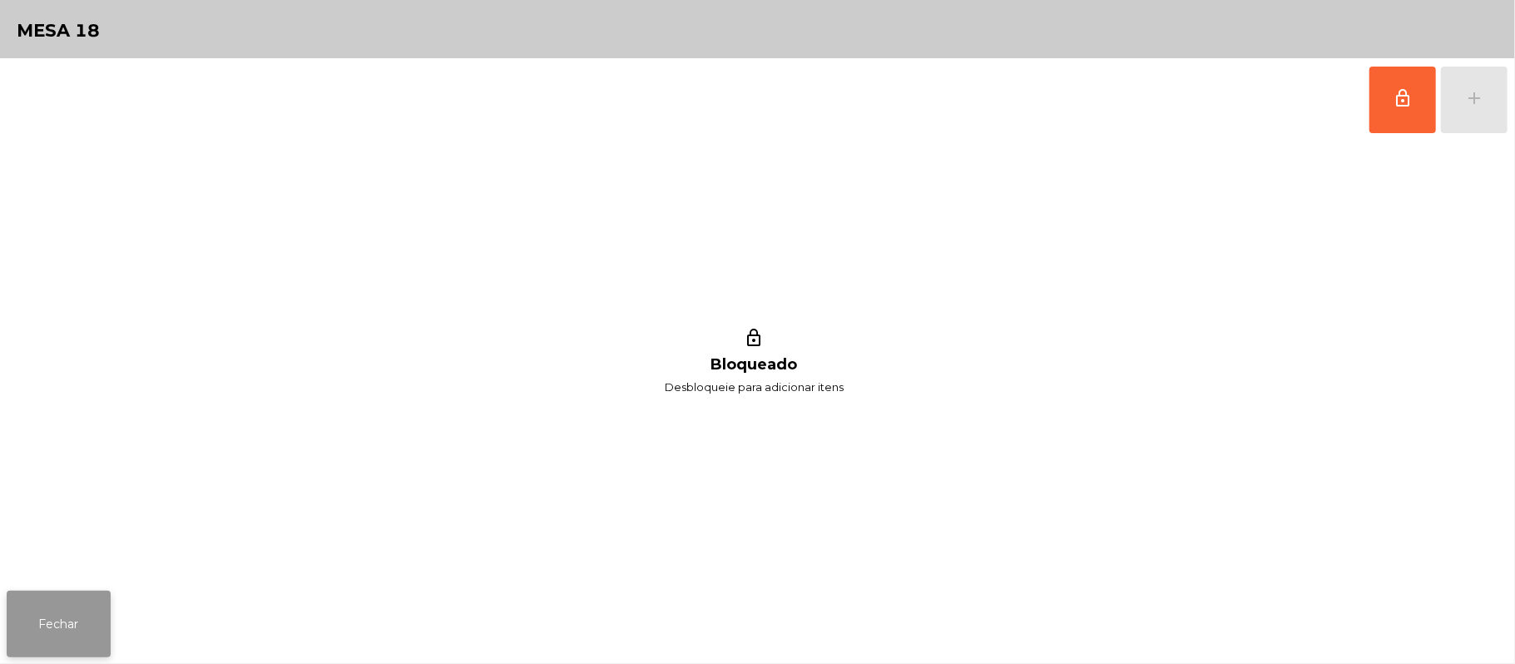
click at [50, 634] on button "Fechar" at bounding box center [59, 624] width 104 height 67
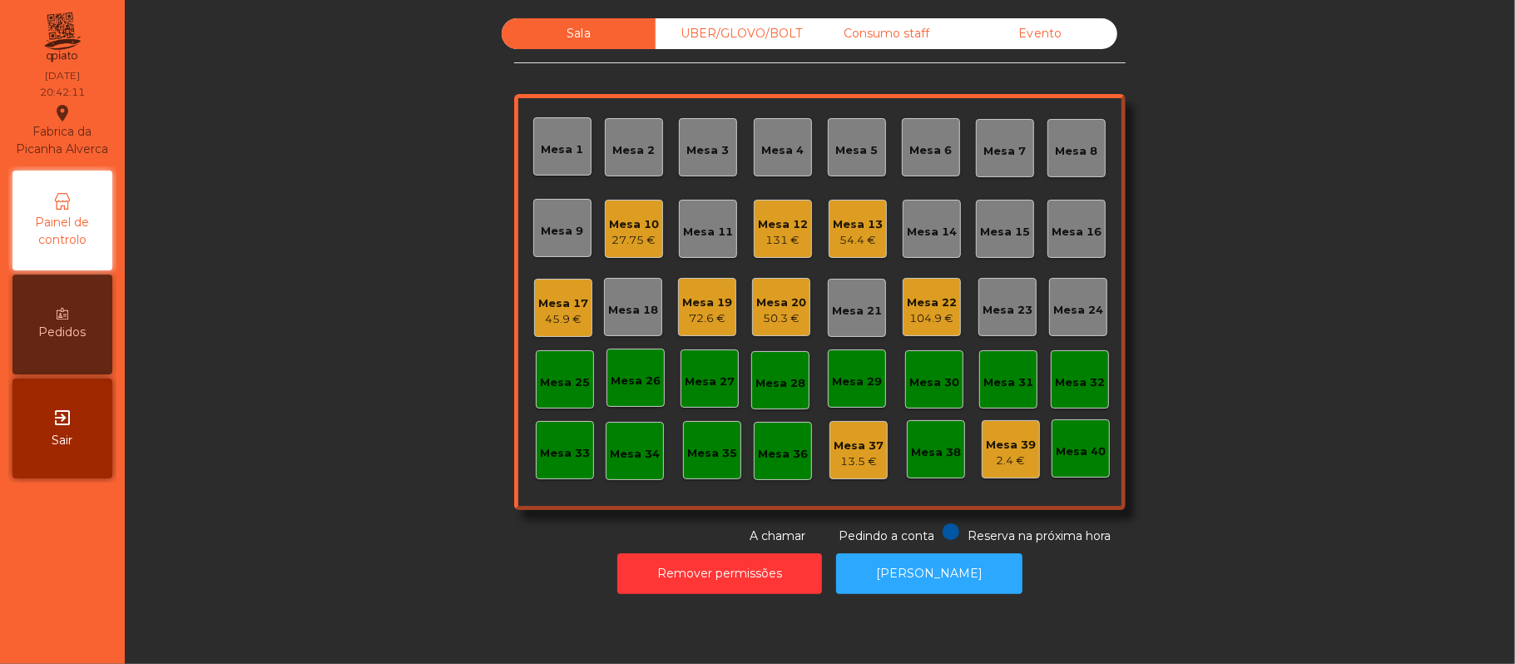
click at [550, 311] on div "45.9 €" at bounding box center [563, 319] width 50 height 17
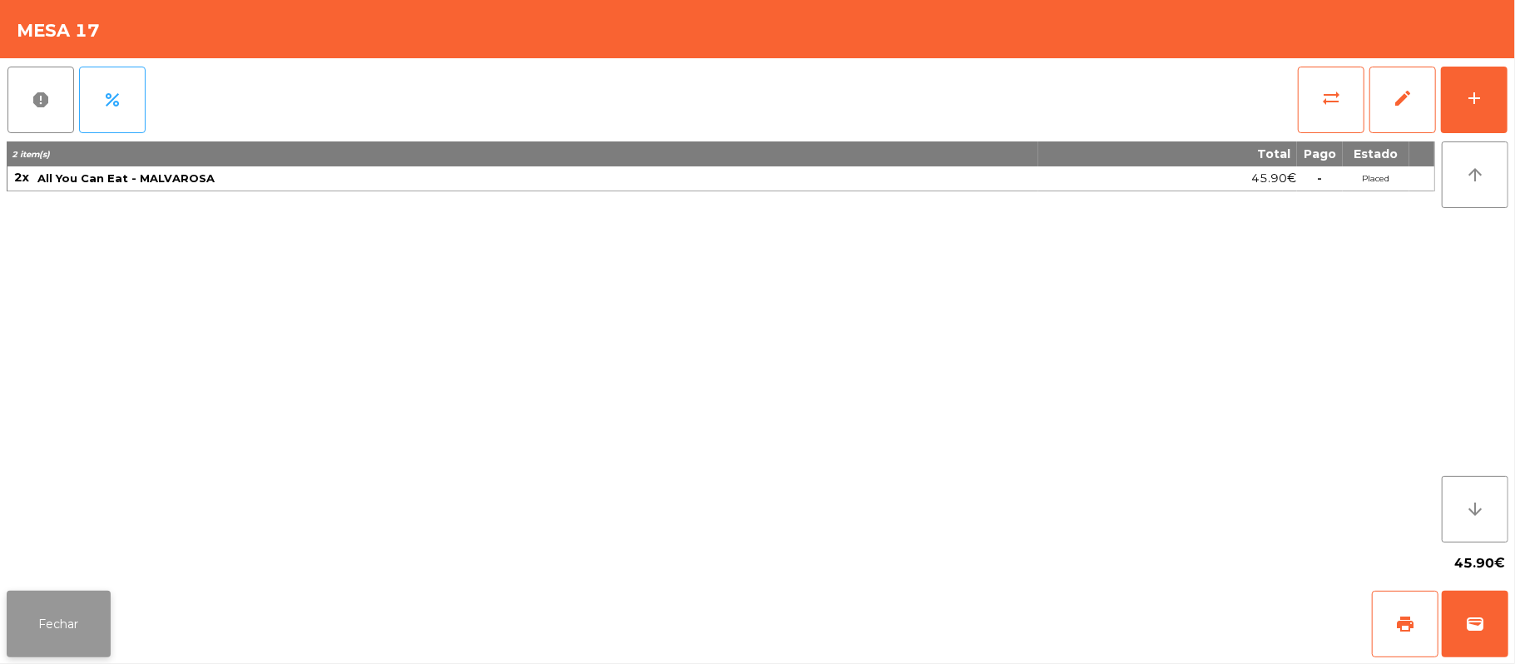
click at [60, 623] on button "Fechar" at bounding box center [59, 624] width 104 height 67
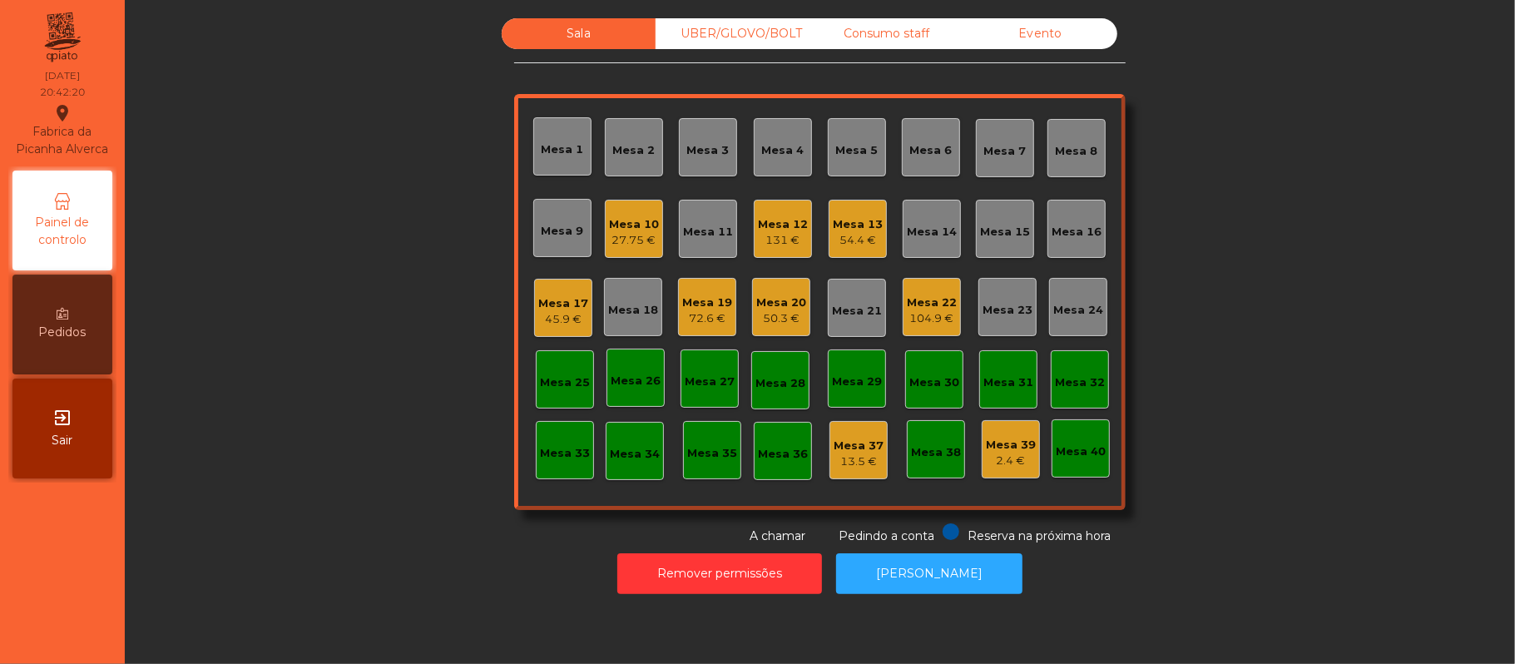
click at [547, 311] on div "45.9 €" at bounding box center [563, 319] width 50 height 17
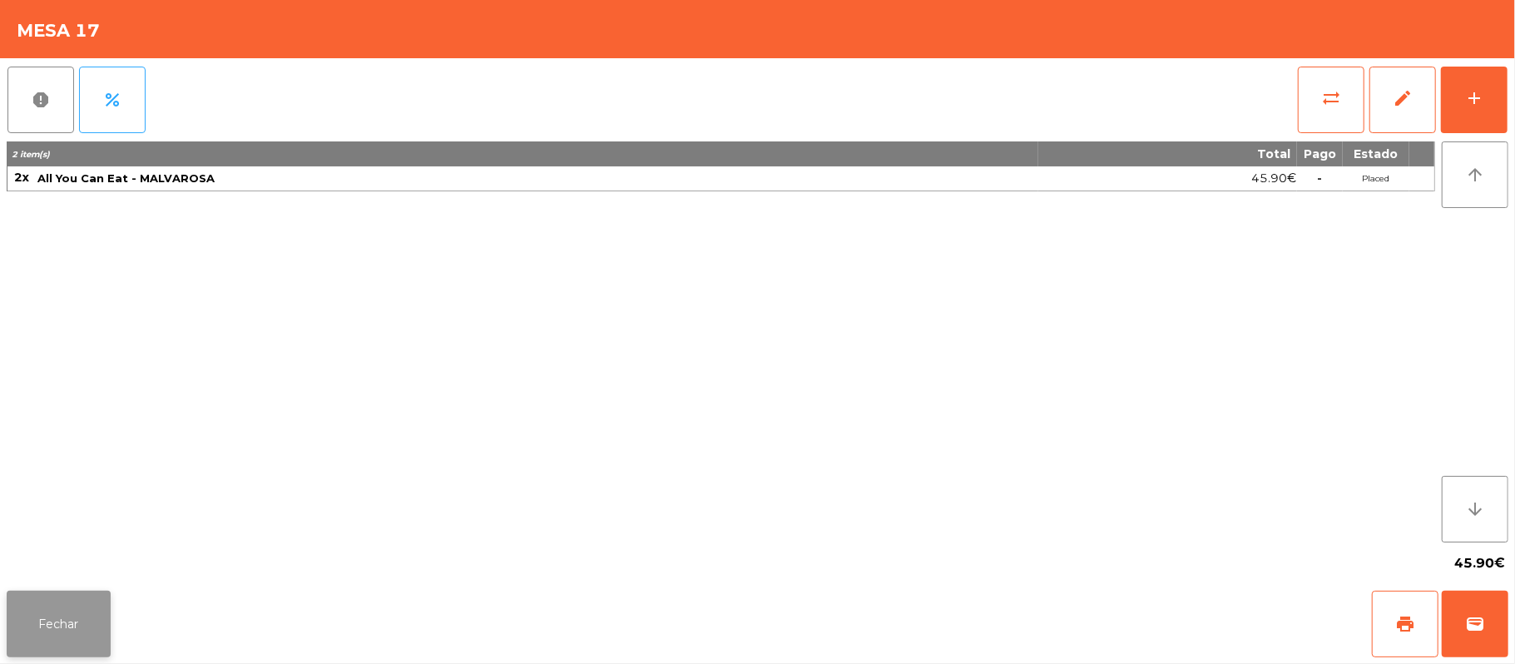
click at [53, 642] on button "Fechar" at bounding box center [59, 624] width 104 height 67
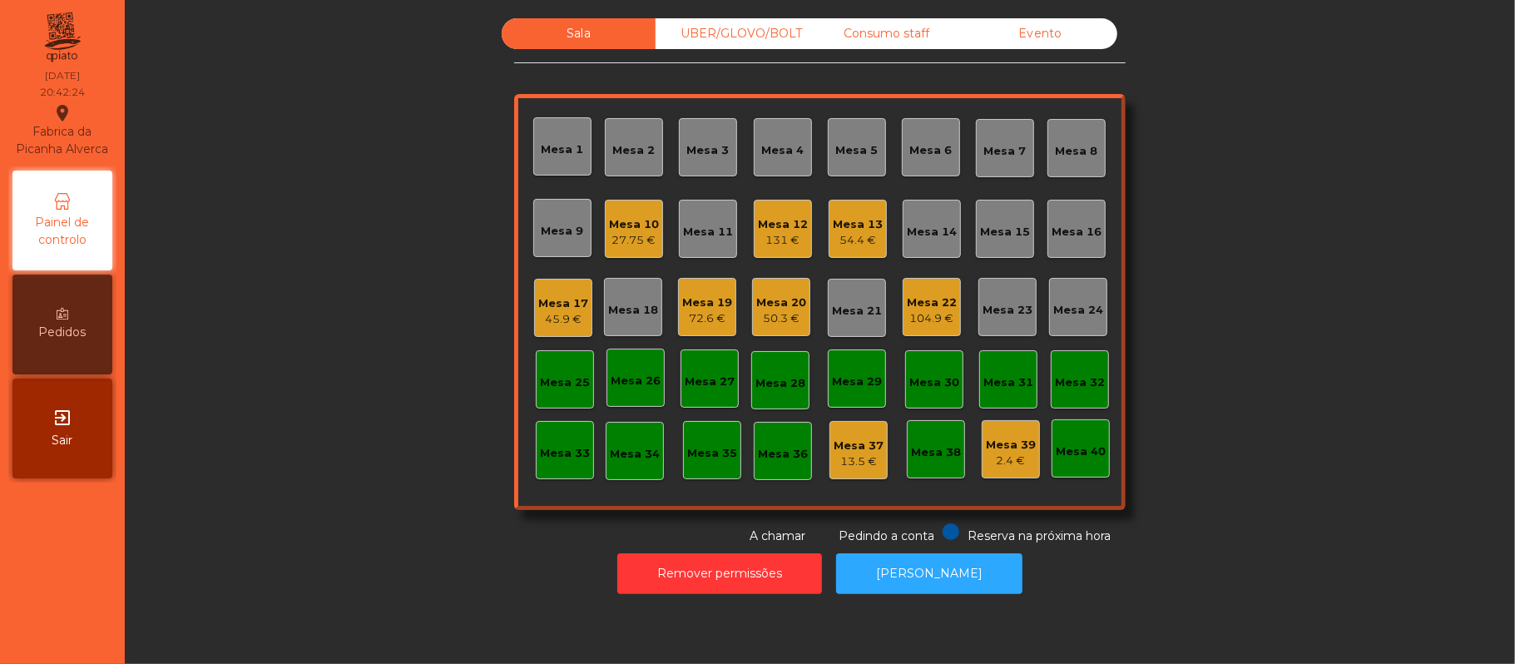
click at [690, 316] on div "72.6 €" at bounding box center [707, 318] width 50 height 17
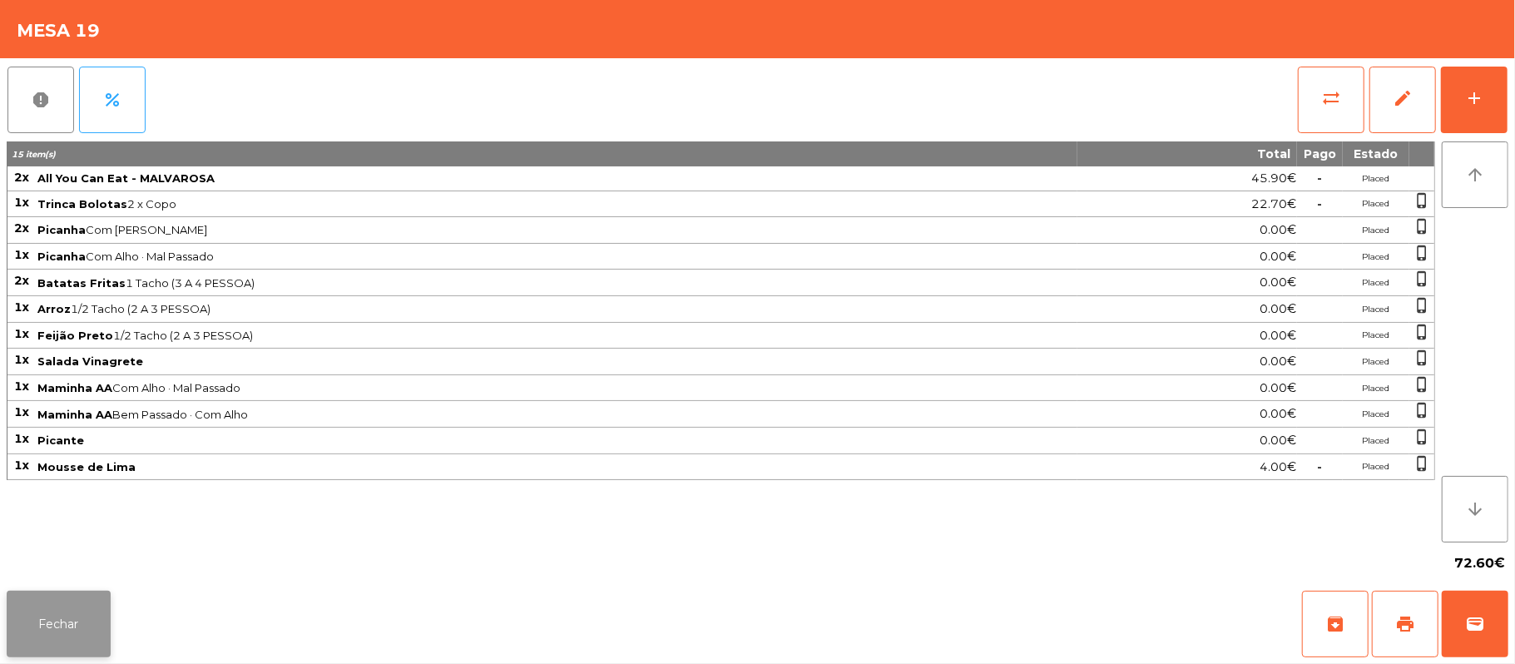
click at [44, 631] on button "Fechar" at bounding box center [59, 624] width 104 height 67
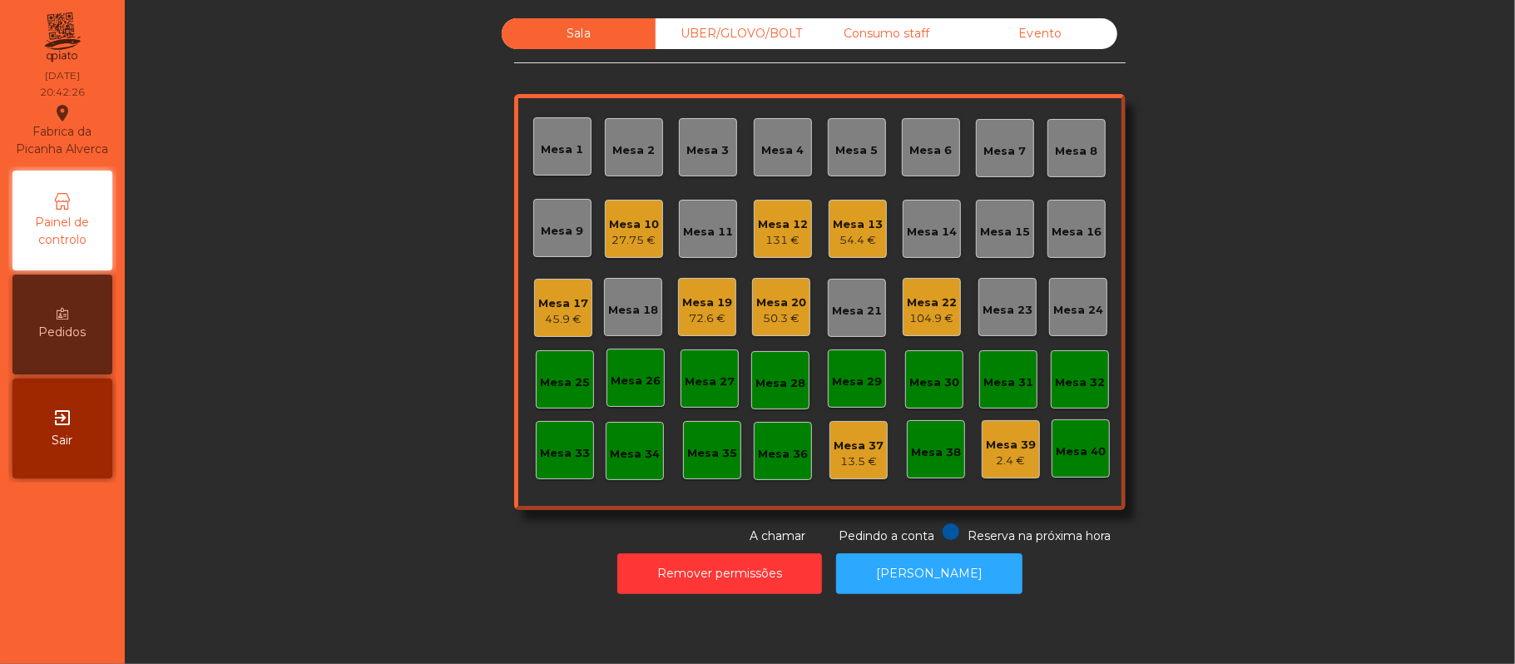
click at [775, 298] on div "Mesa 20" at bounding box center [781, 303] width 50 height 17
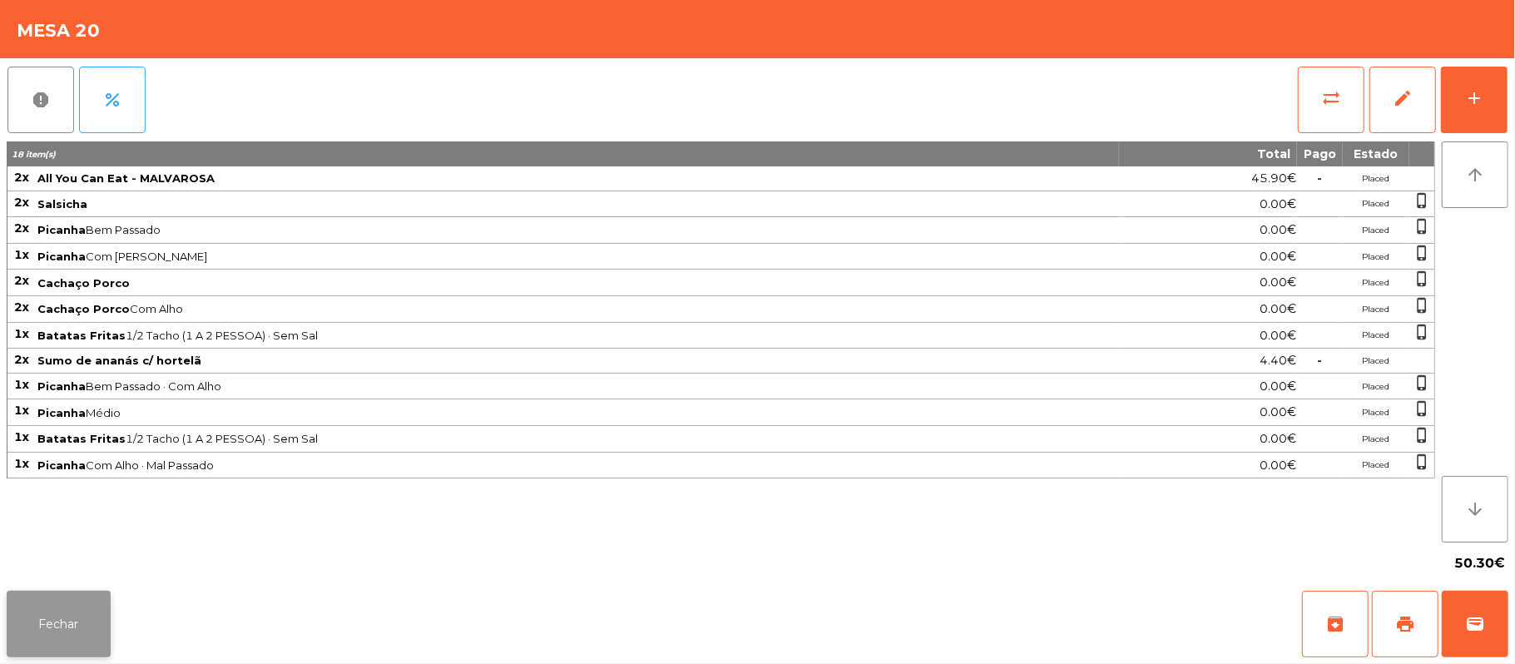
click at [44, 631] on button "Fechar" at bounding box center [59, 624] width 104 height 67
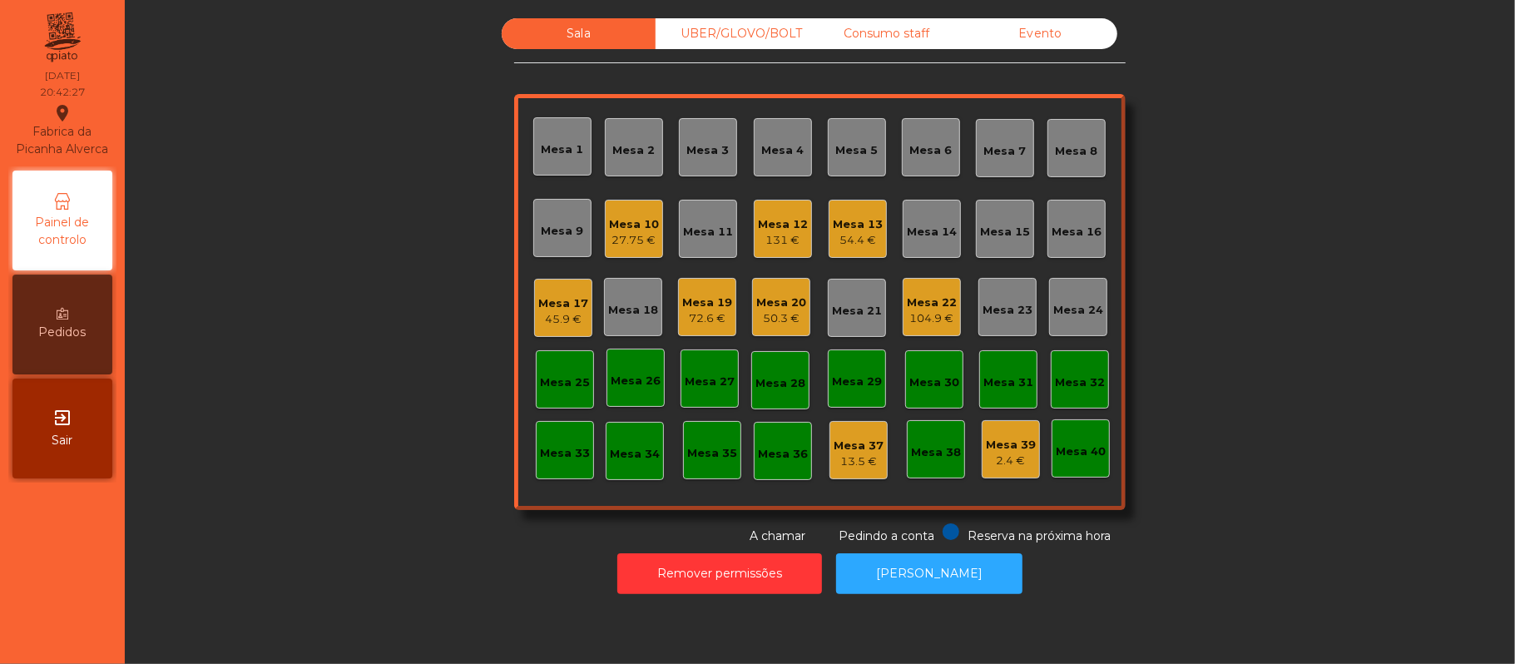
click at [543, 321] on div "45.9 €" at bounding box center [563, 319] width 50 height 17
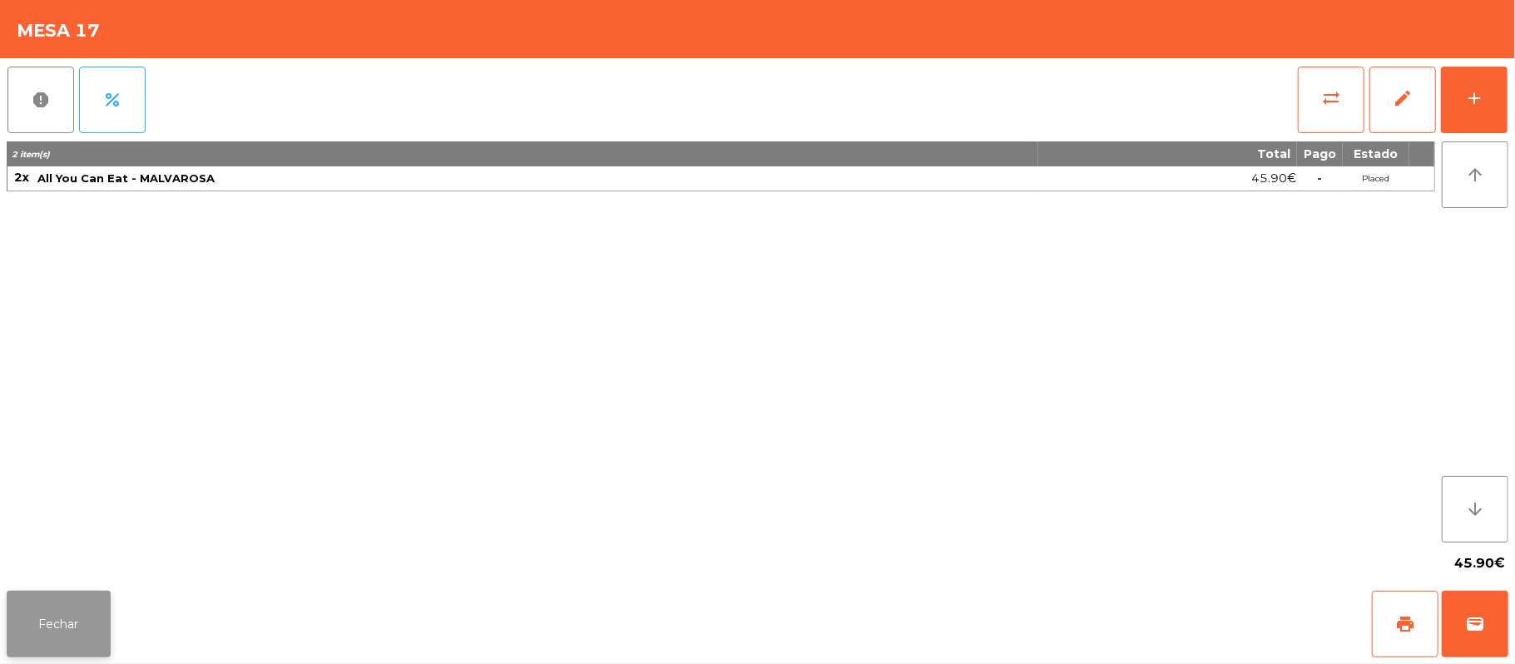
click at [51, 634] on button "Fechar" at bounding box center [59, 624] width 104 height 67
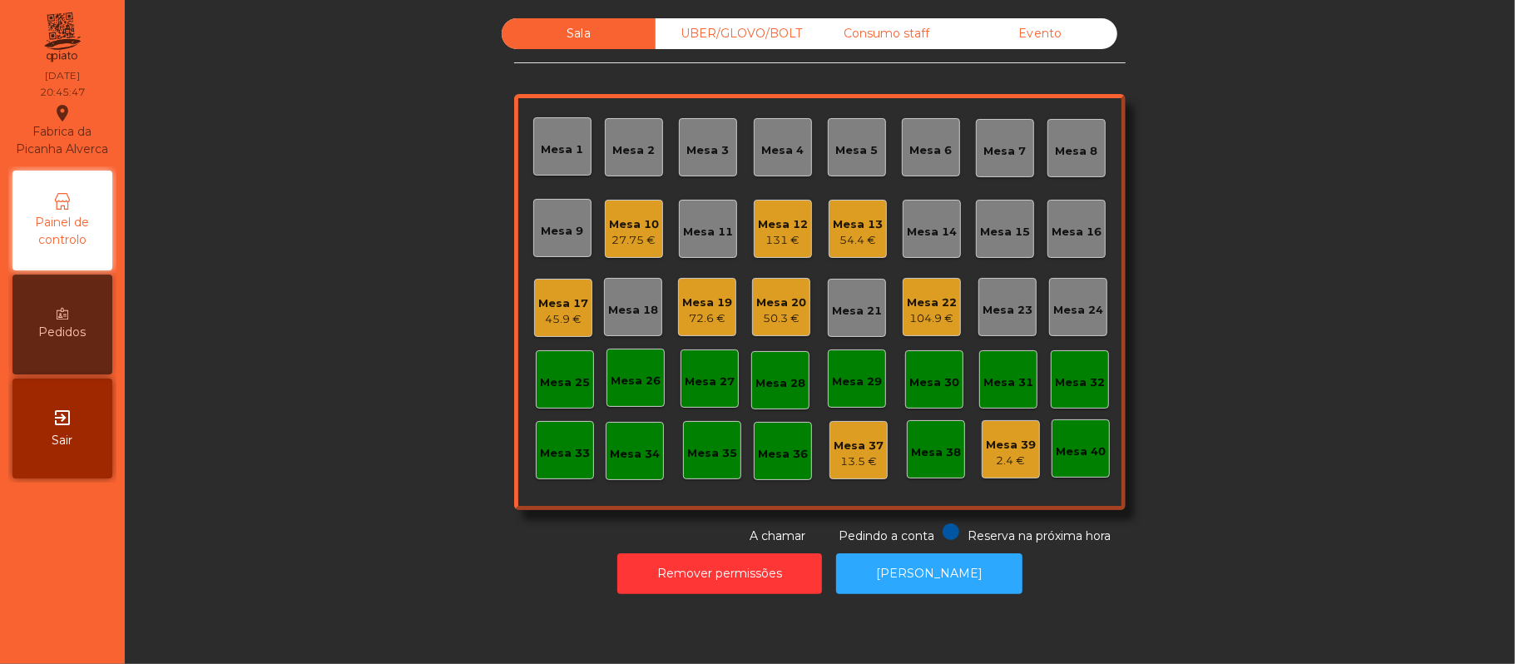
click at [709, 27] on div "UBER/GLOVO/BOLT" at bounding box center [733, 33] width 154 height 31
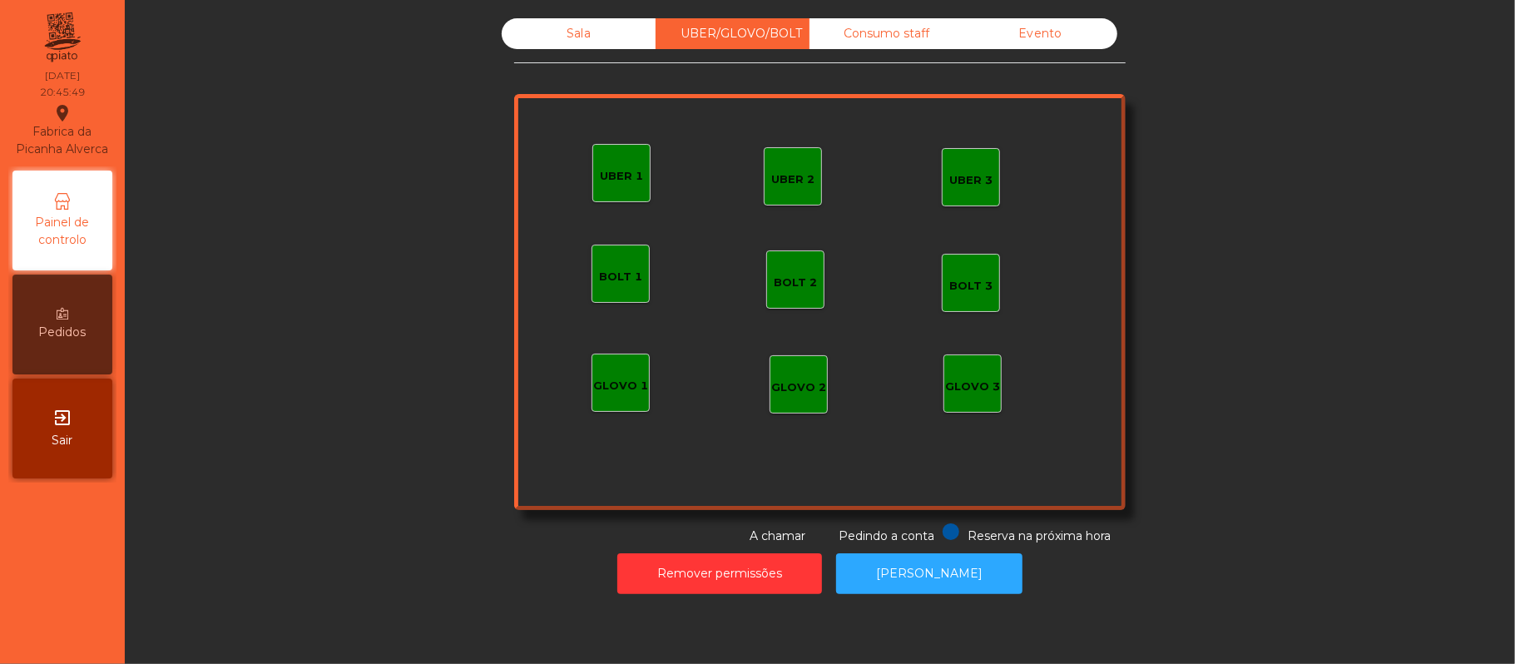
click at [592, 158] on div "UBER 1" at bounding box center [621, 173] width 58 height 58
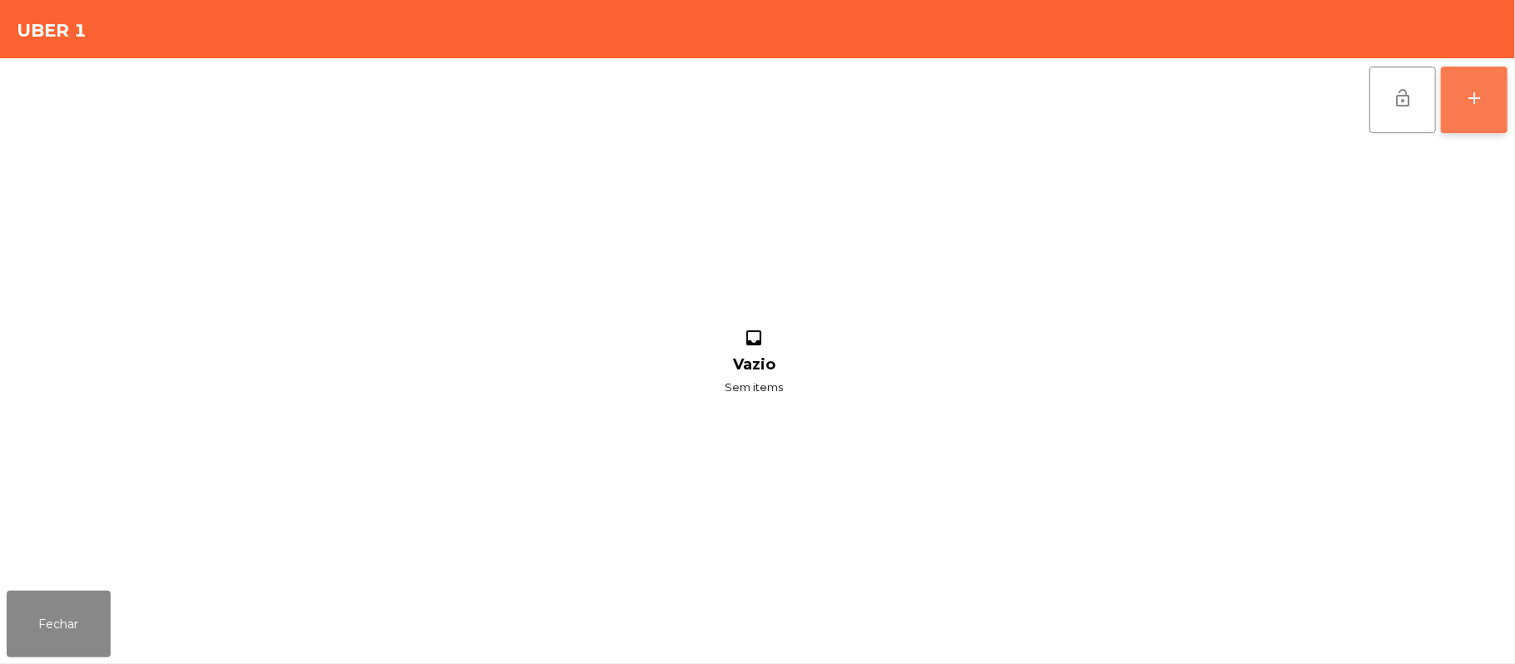
click at [1468, 88] on div "add" at bounding box center [1474, 98] width 20 height 20
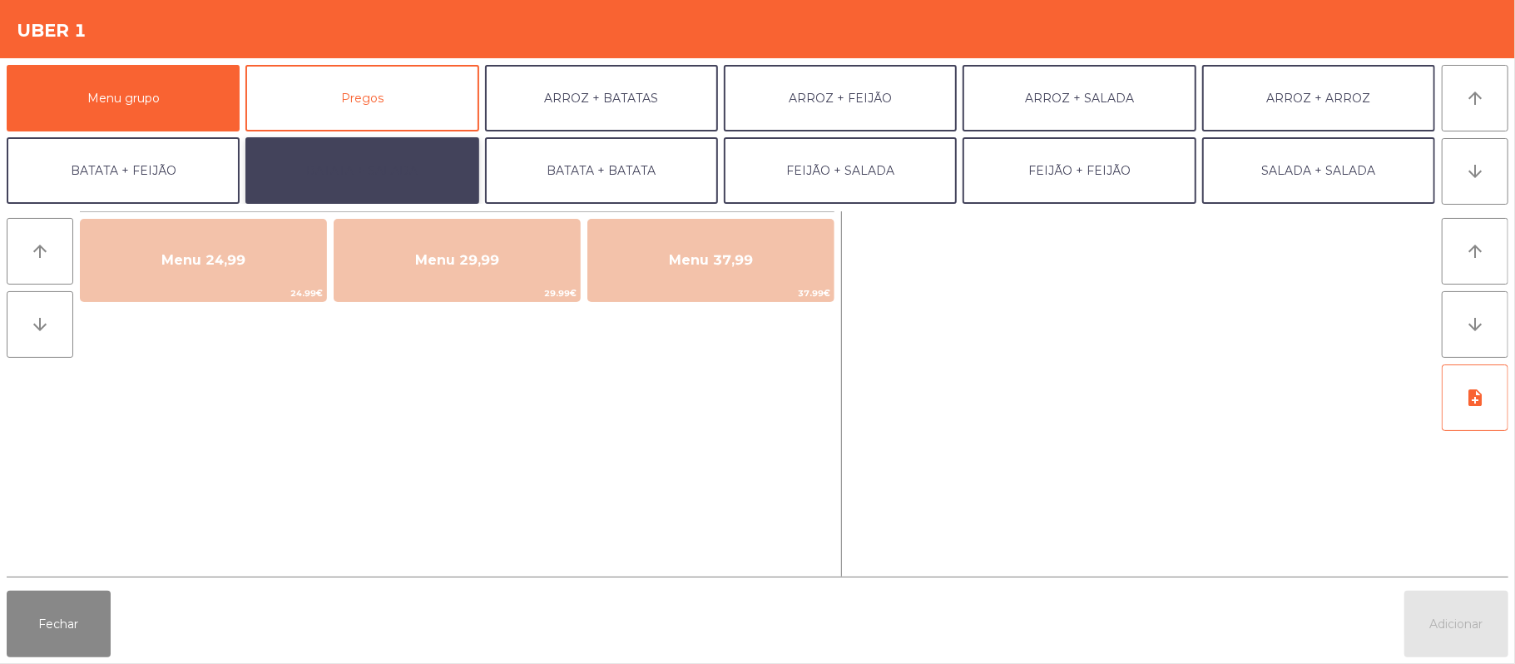
click at [370, 185] on button "BATATA + SALADA" at bounding box center [361, 170] width 233 height 67
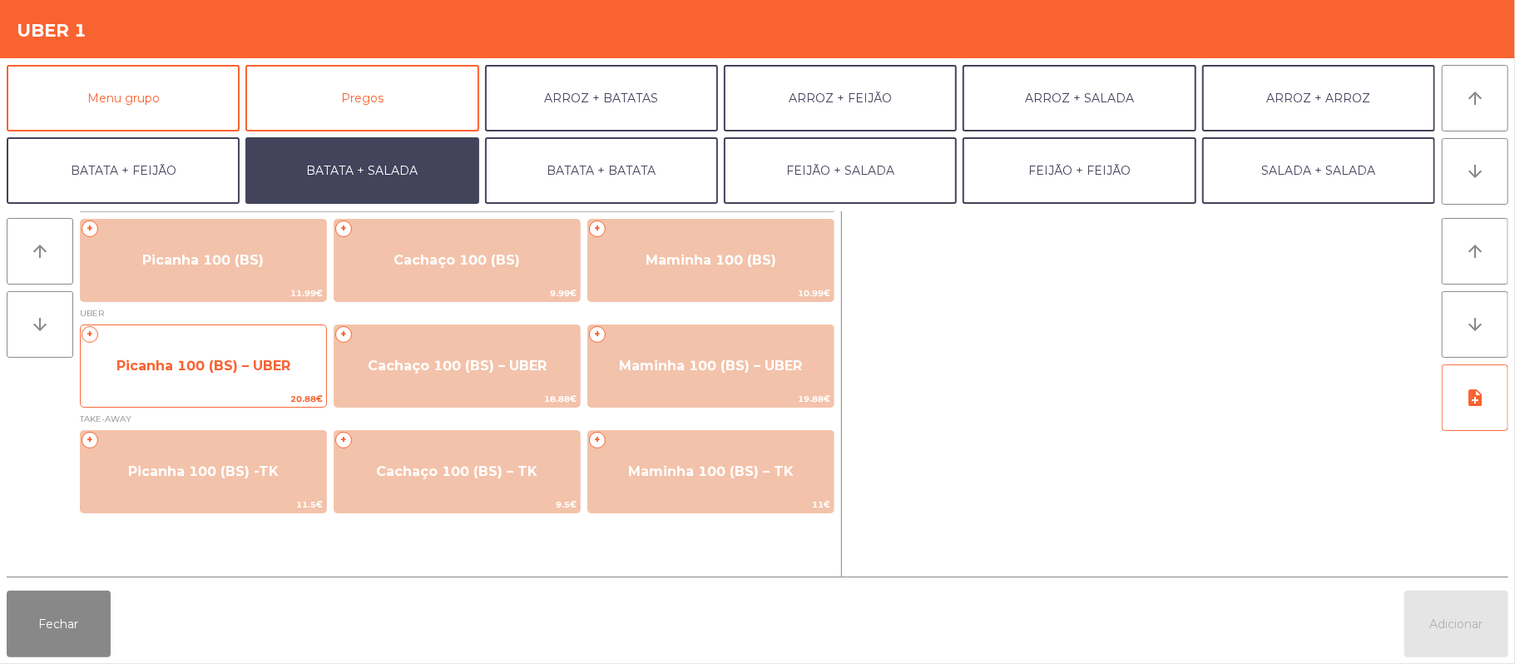
click at [206, 371] on span "Picanha 100 (BS) – UBER" at bounding box center [203, 366] width 174 height 16
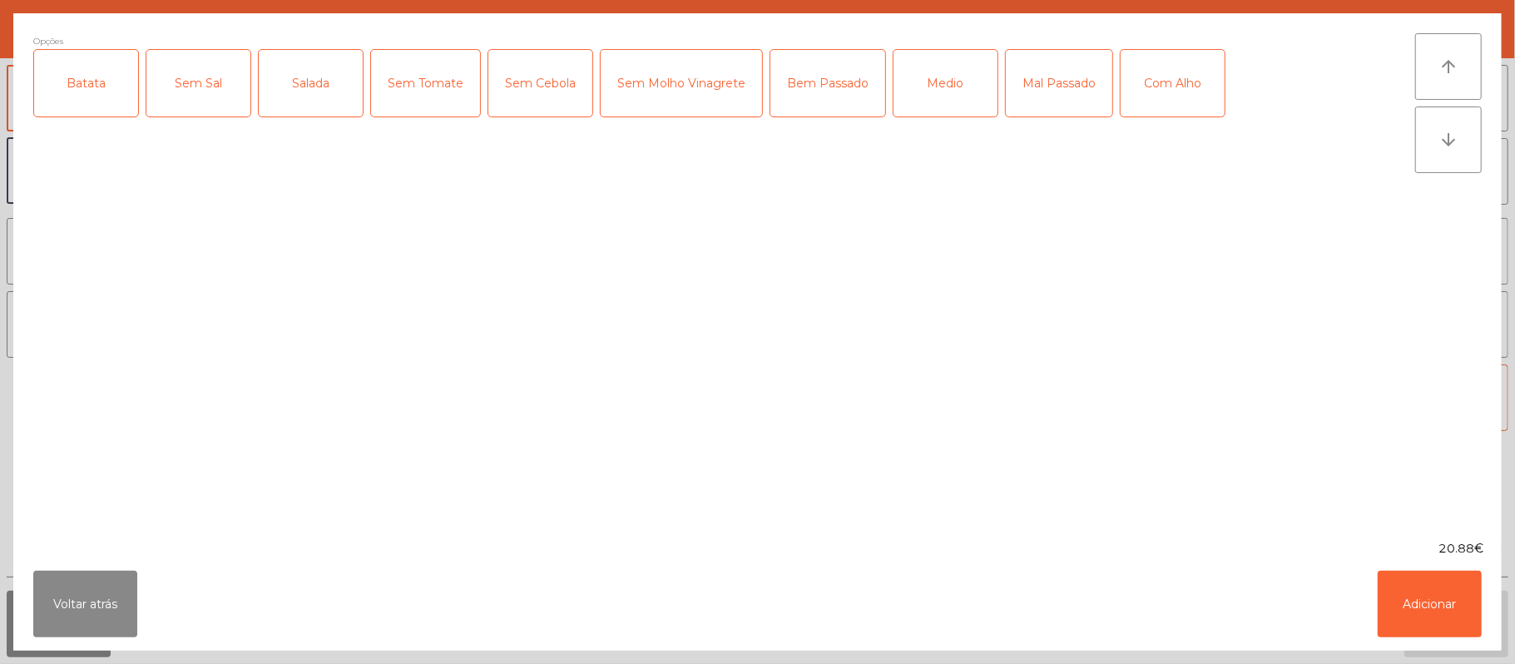
click at [91, 83] on div "Batata" at bounding box center [86, 83] width 104 height 67
click at [316, 107] on div "Salada" at bounding box center [311, 83] width 104 height 67
click at [1055, 87] on div "Mal Passado" at bounding box center [1059, 83] width 107 height 67
click at [1395, 610] on button "Adicionar" at bounding box center [1430, 604] width 104 height 67
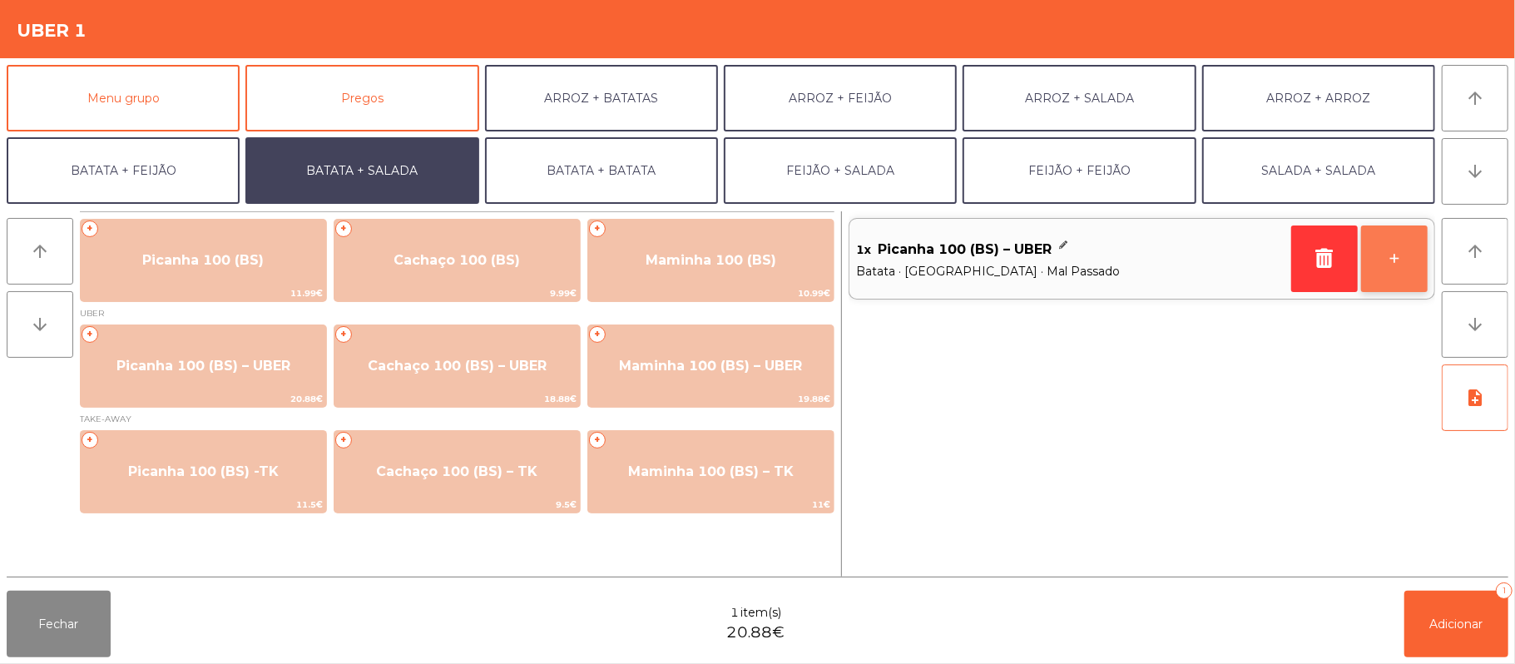
click at [1393, 276] on button "+" at bounding box center [1394, 258] width 67 height 67
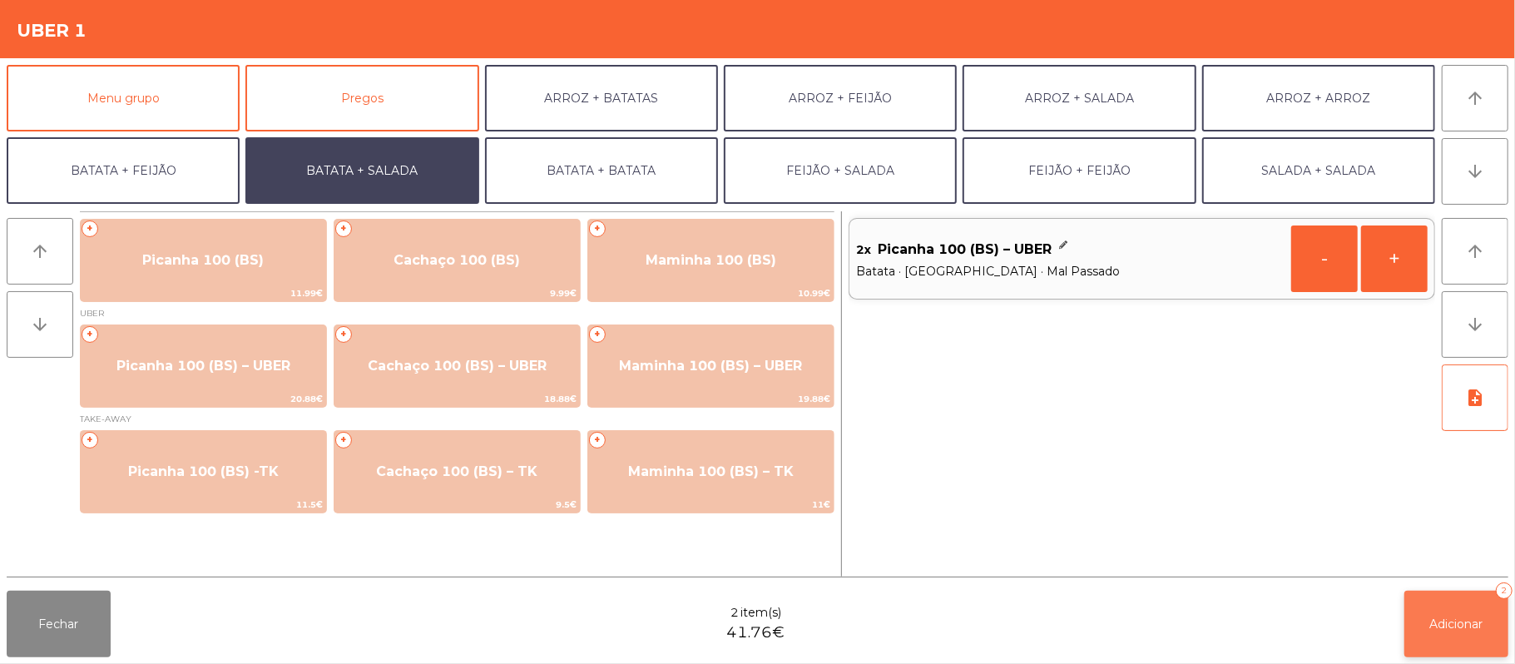
click at [1458, 646] on button "Adicionar 2" at bounding box center [1457, 624] width 104 height 67
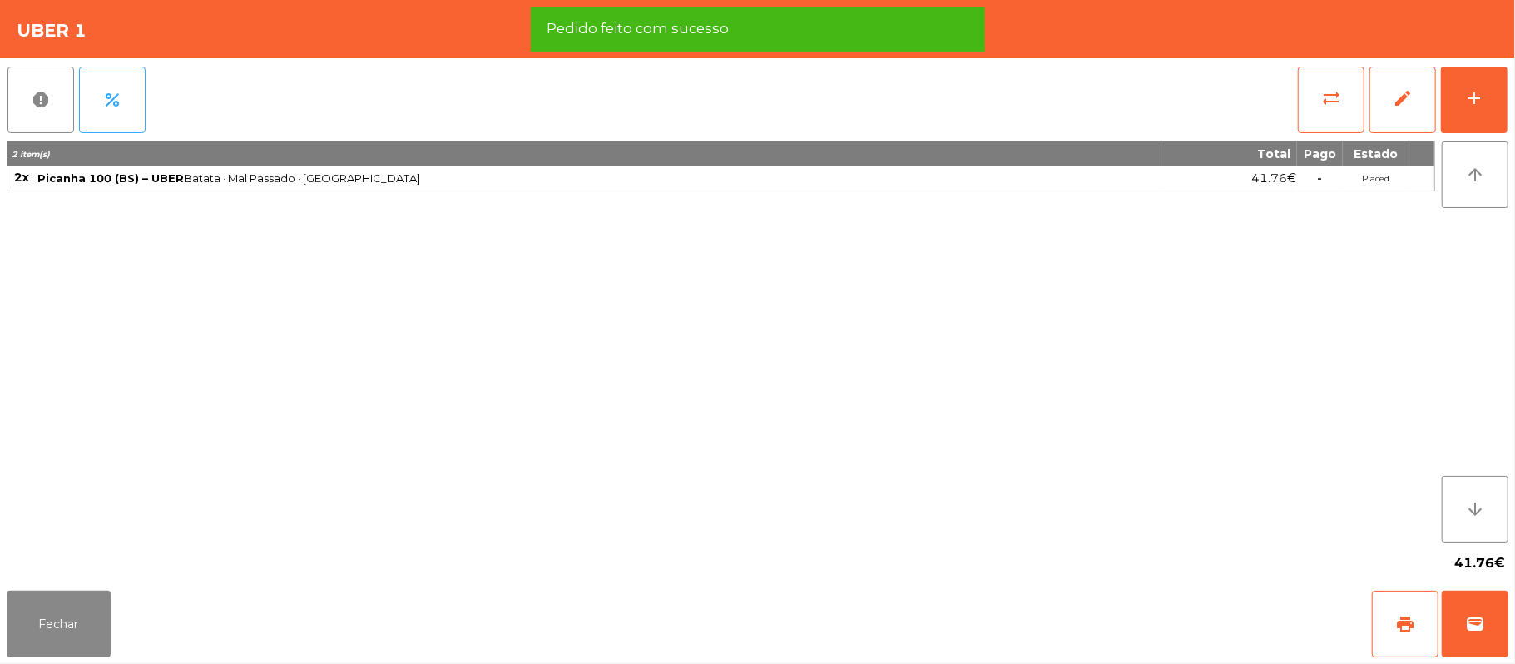
click at [1383, 520] on div "2 item(s) Total Pago Estado 2x Picanha 100 (BS) – UBER Batata · Mal Passado · S…" at bounding box center [721, 341] width 1429 height 401
click at [91, 607] on button "Fechar" at bounding box center [59, 624] width 104 height 67
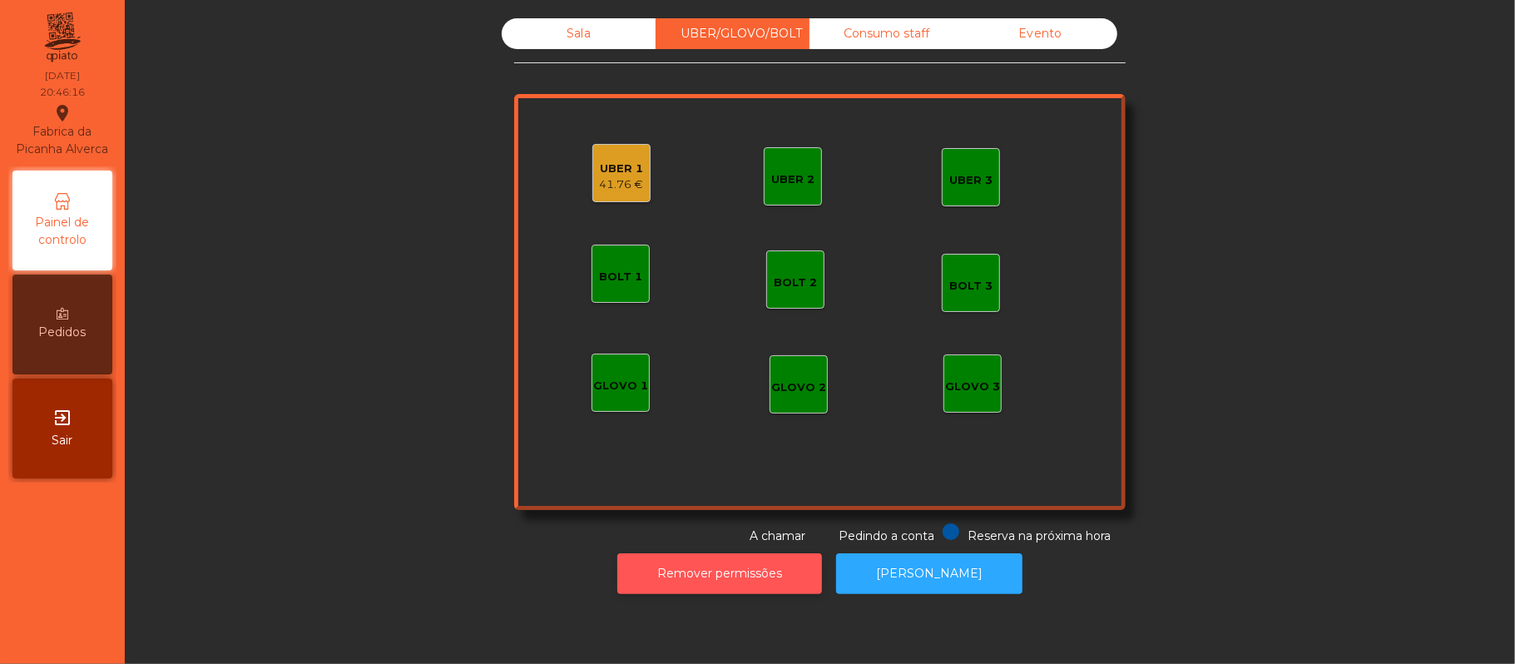
click at [706, 589] on button "Remover permissões" at bounding box center [719, 573] width 205 height 41
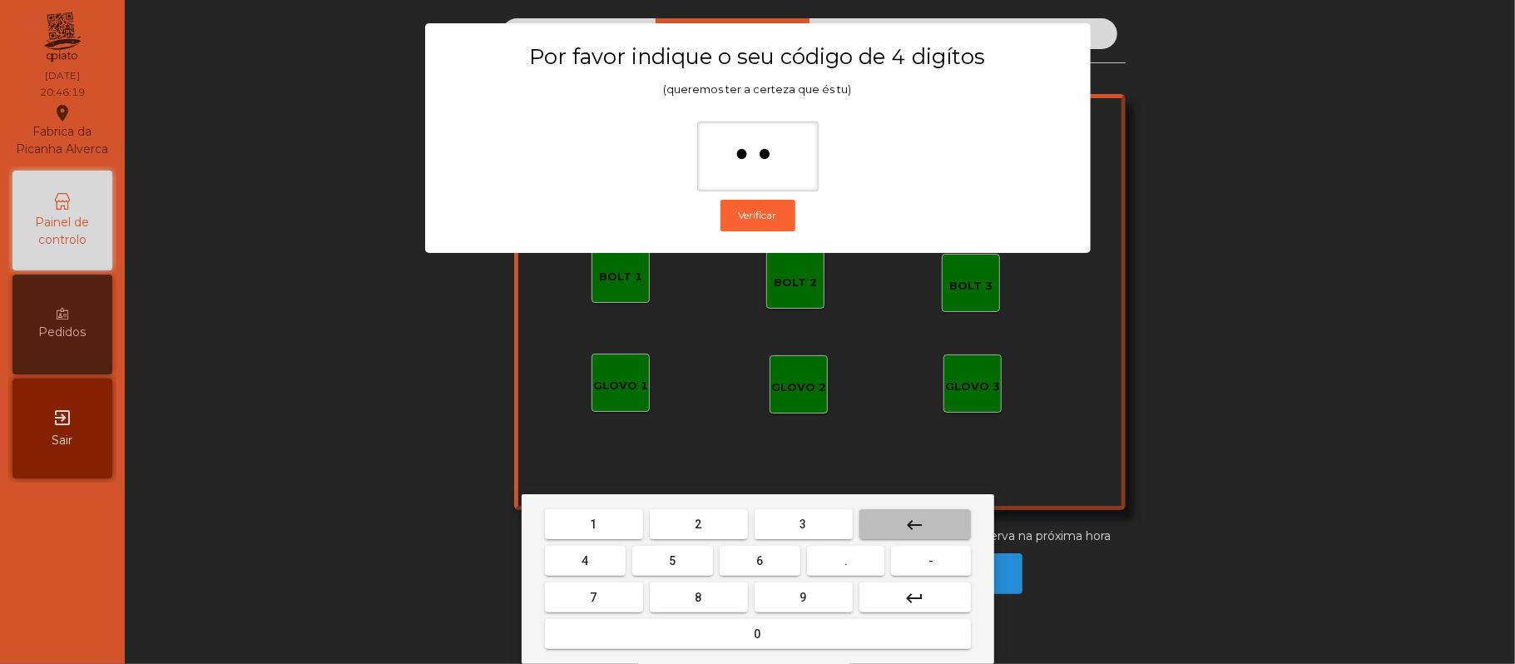
type input "*"
type input "***"
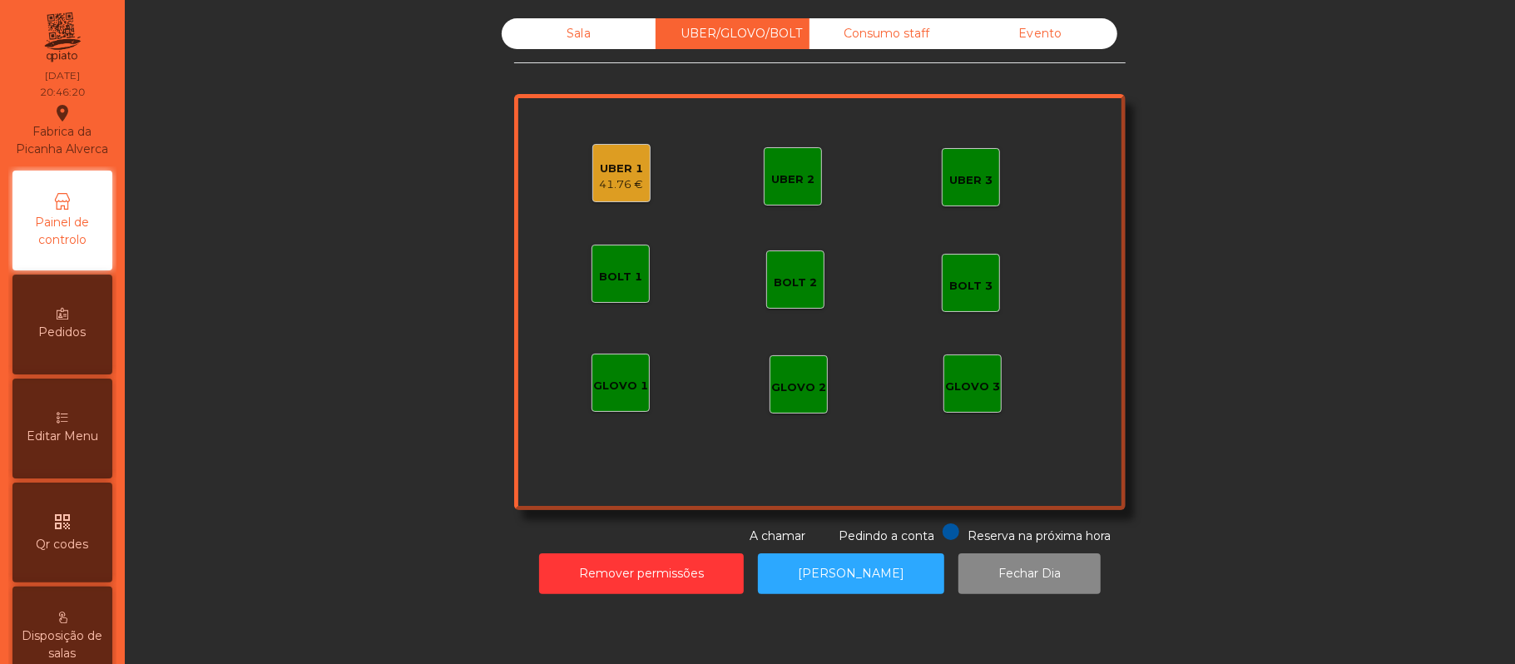
click at [609, 185] on div "41.76 €" at bounding box center [622, 184] width 44 height 17
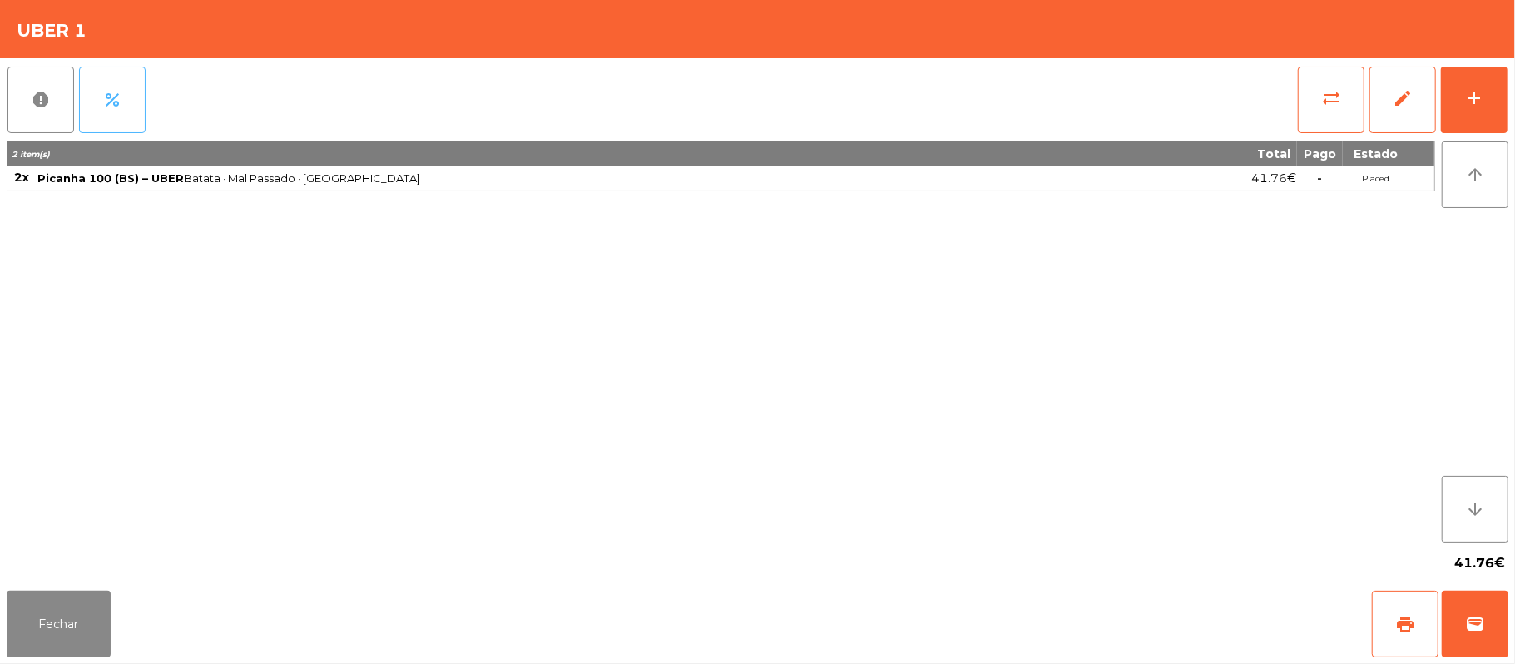
click at [117, 115] on button "percent" at bounding box center [112, 100] width 67 height 67
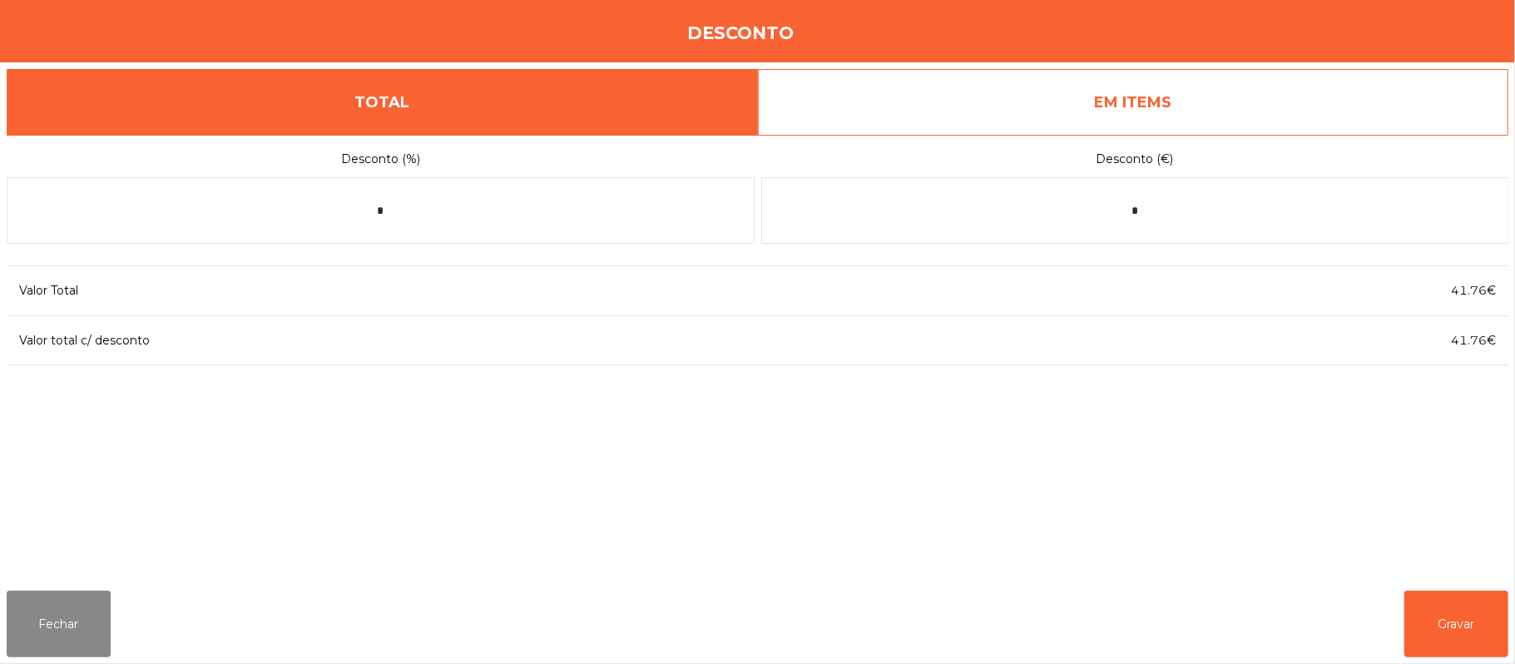
click at [1167, 111] on link "EM ITEMS" at bounding box center [1133, 102] width 751 height 67
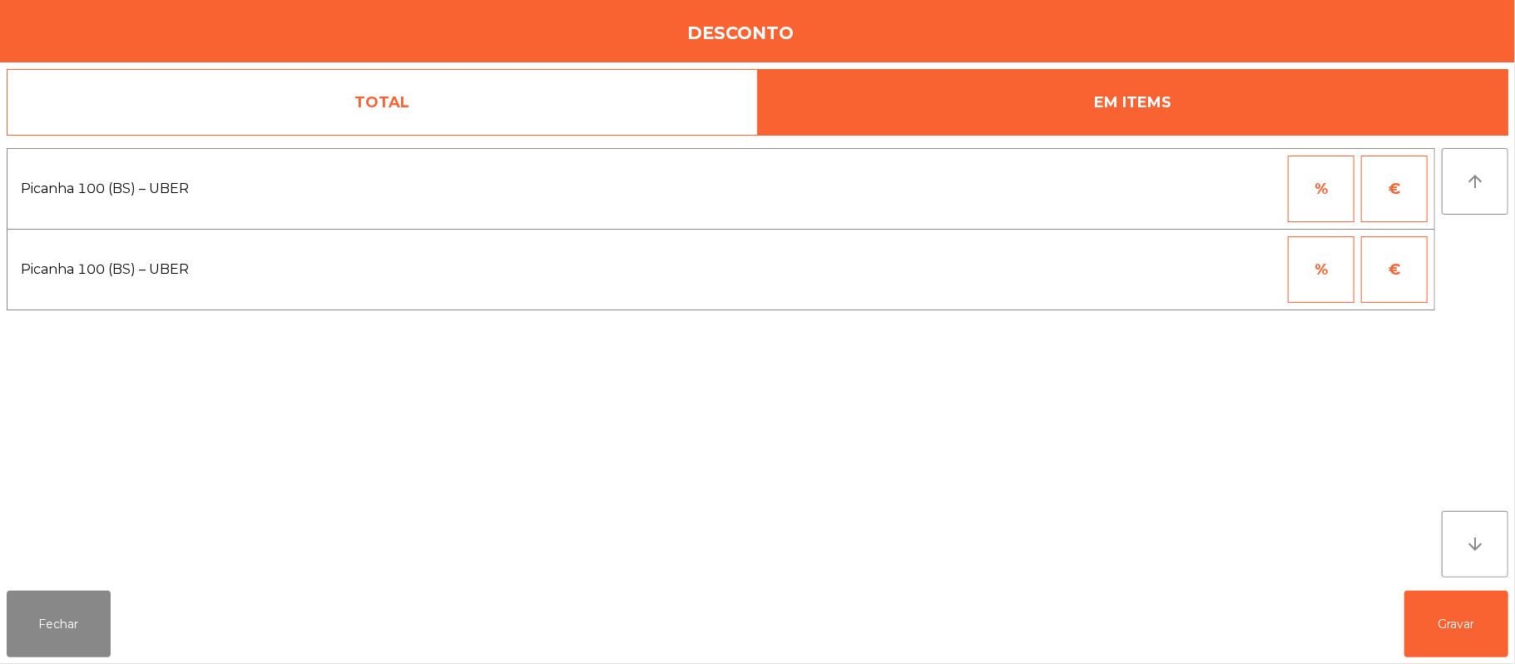
click at [1305, 276] on button "%" at bounding box center [1321, 269] width 67 height 67
click at [1216, 270] on input "*" at bounding box center [1239, 269] width 83 height 67
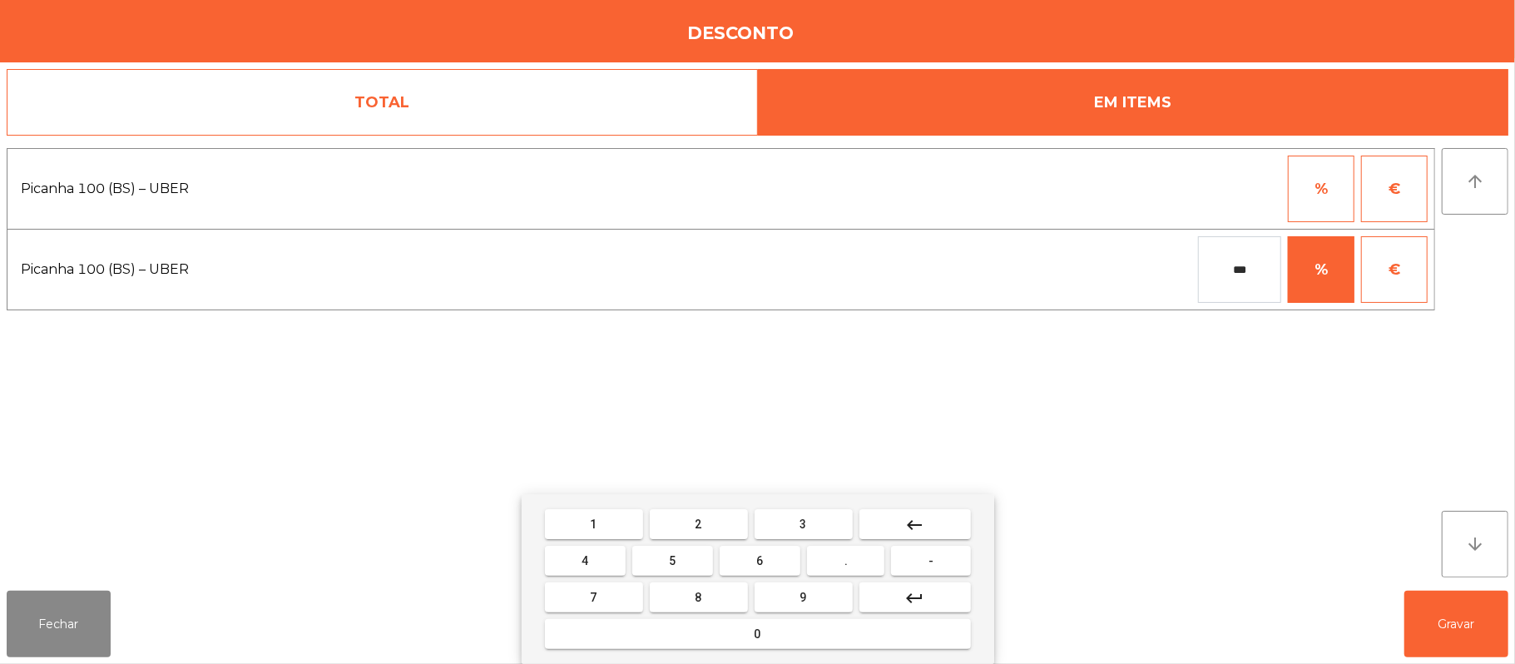
type input "***"
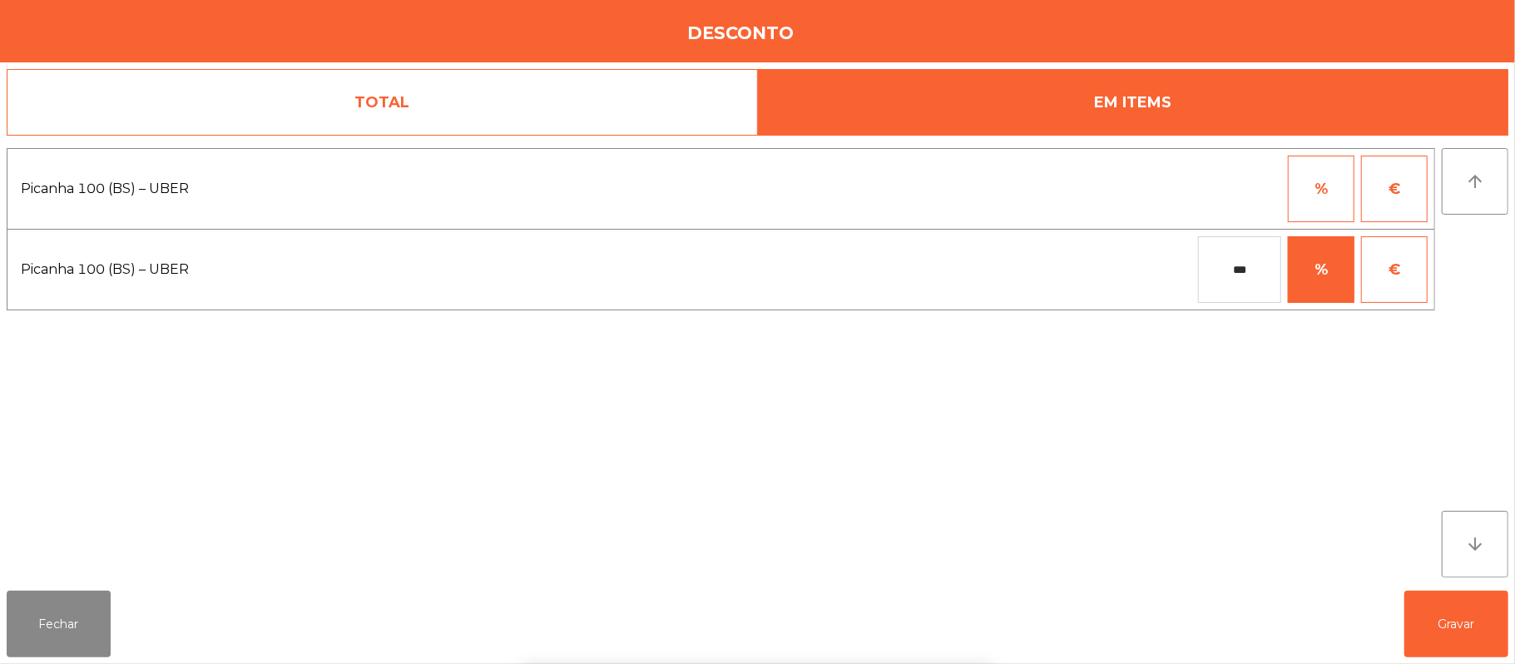
click at [1462, 627] on div "1 2 3 keyboard_backspace 4 5 6 . - 7 8 9 keyboard_return 0" at bounding box center [757, 579] width 1515 height 170
click at [1462, 629] on button "Gravar" at bounding box center [1457, 624] width 104 height 67
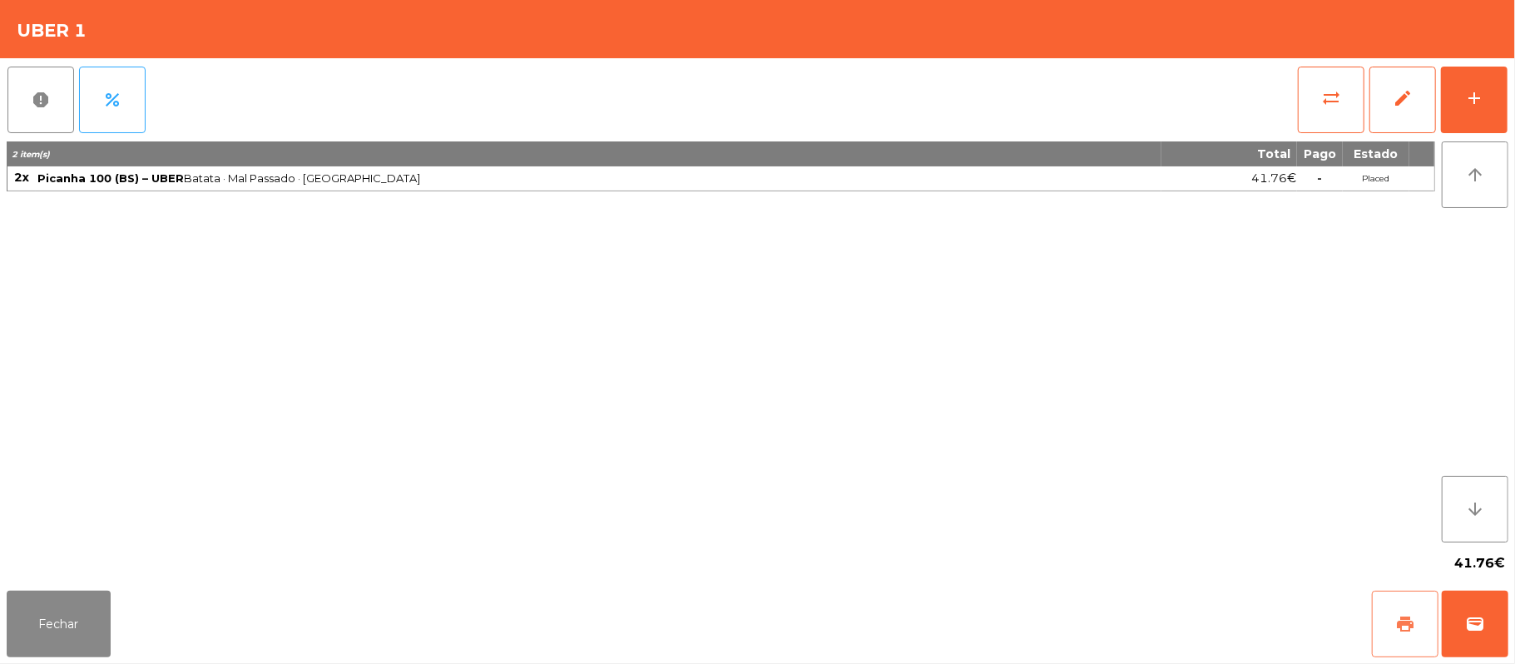
click at [1389, 621] on button "print" at bounding box center [1405, 624] width 67 height 67
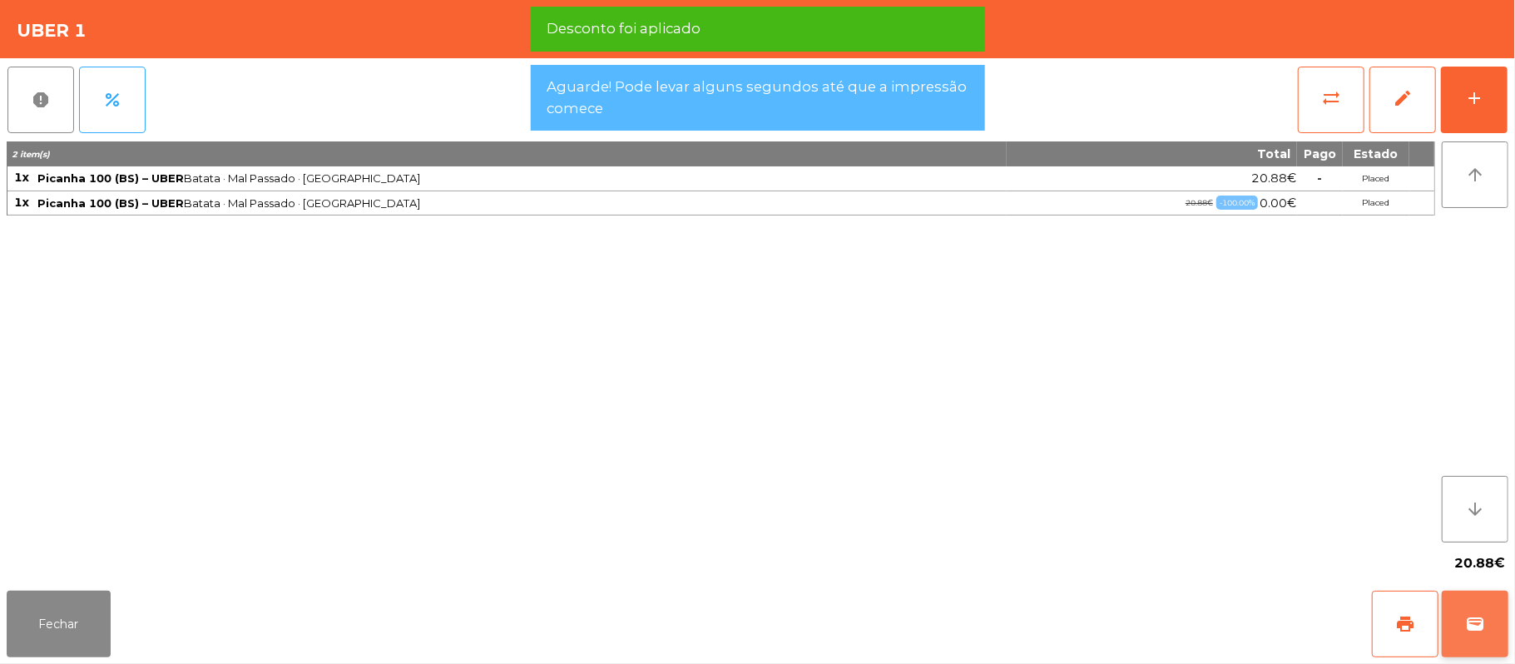
click at [1466, 622] on span "wallet" at bounding box center [1475, 624] width 20 height 20
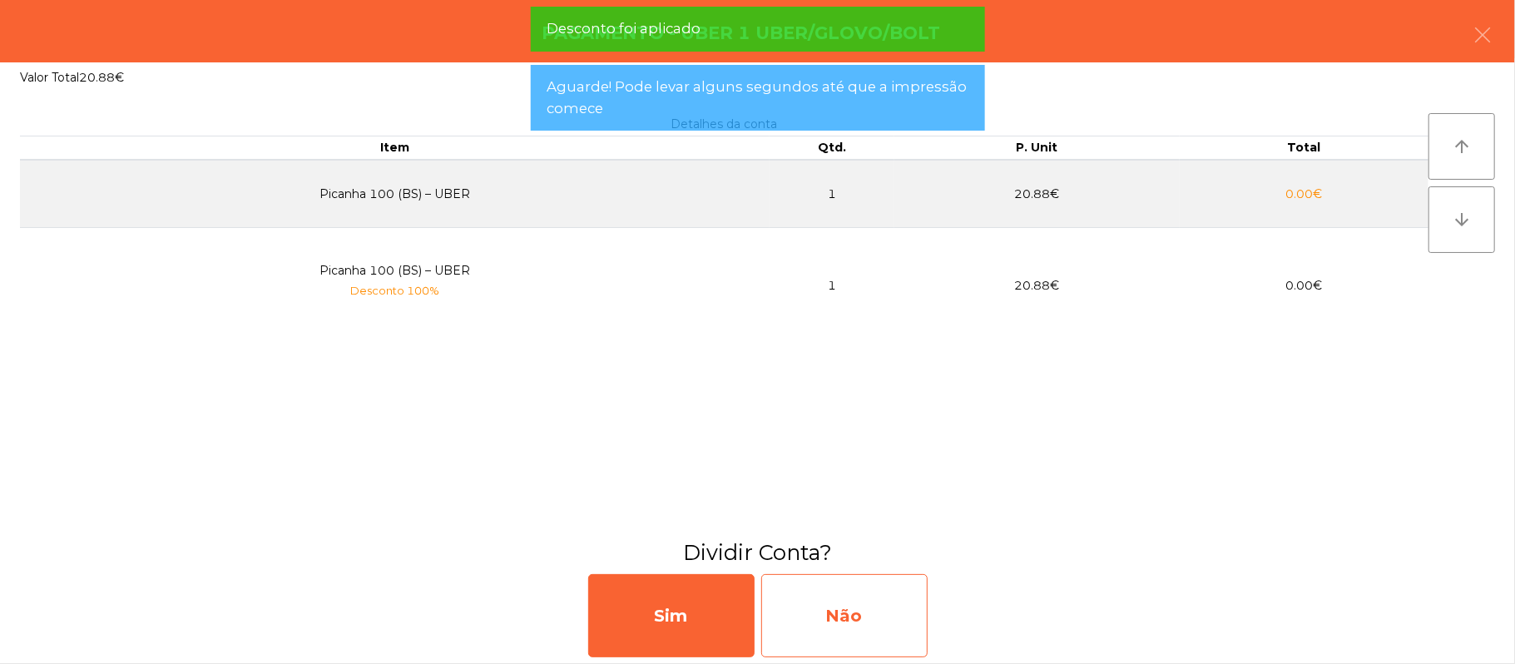
click at [847, 583] on div "Não" at bounding box center [844, 615] width 166 height 83
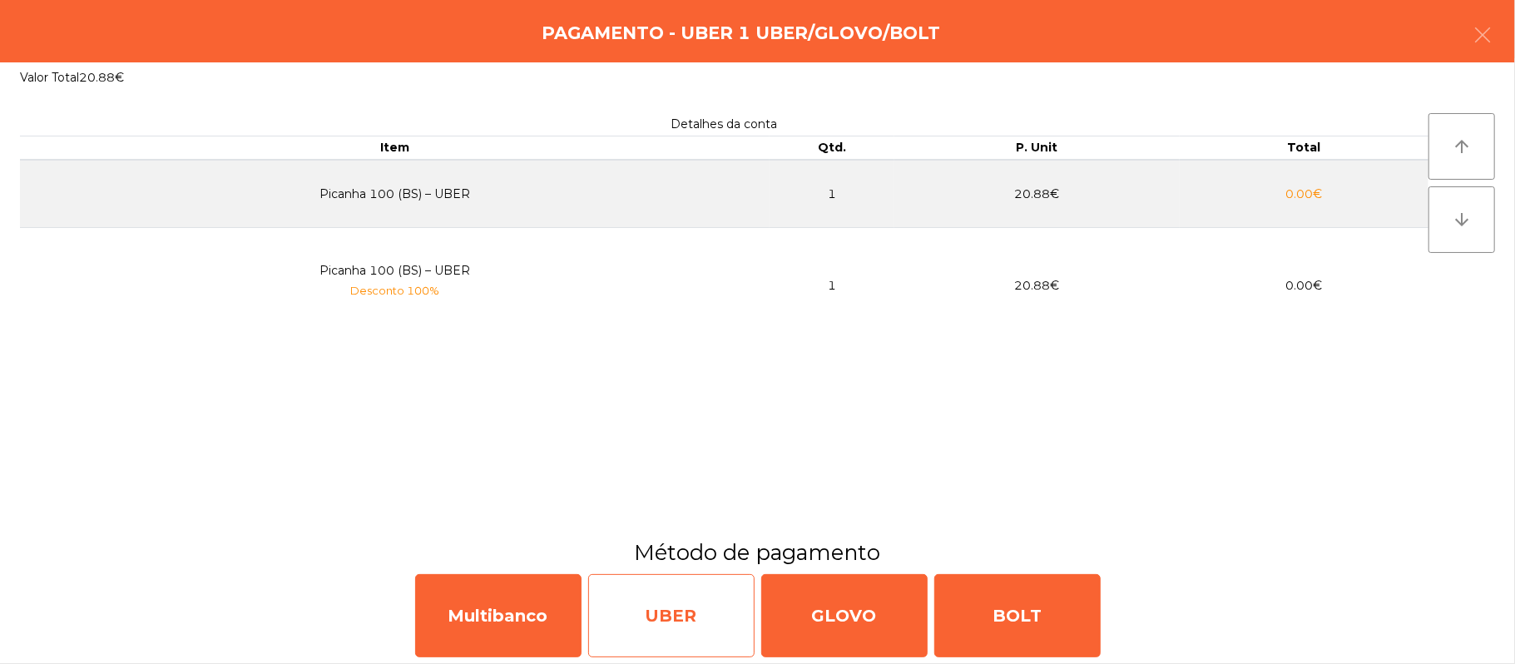
click at [687, 611] on div "UBER" at bounding box center [671, 615] width 166 height 83
select select "**"
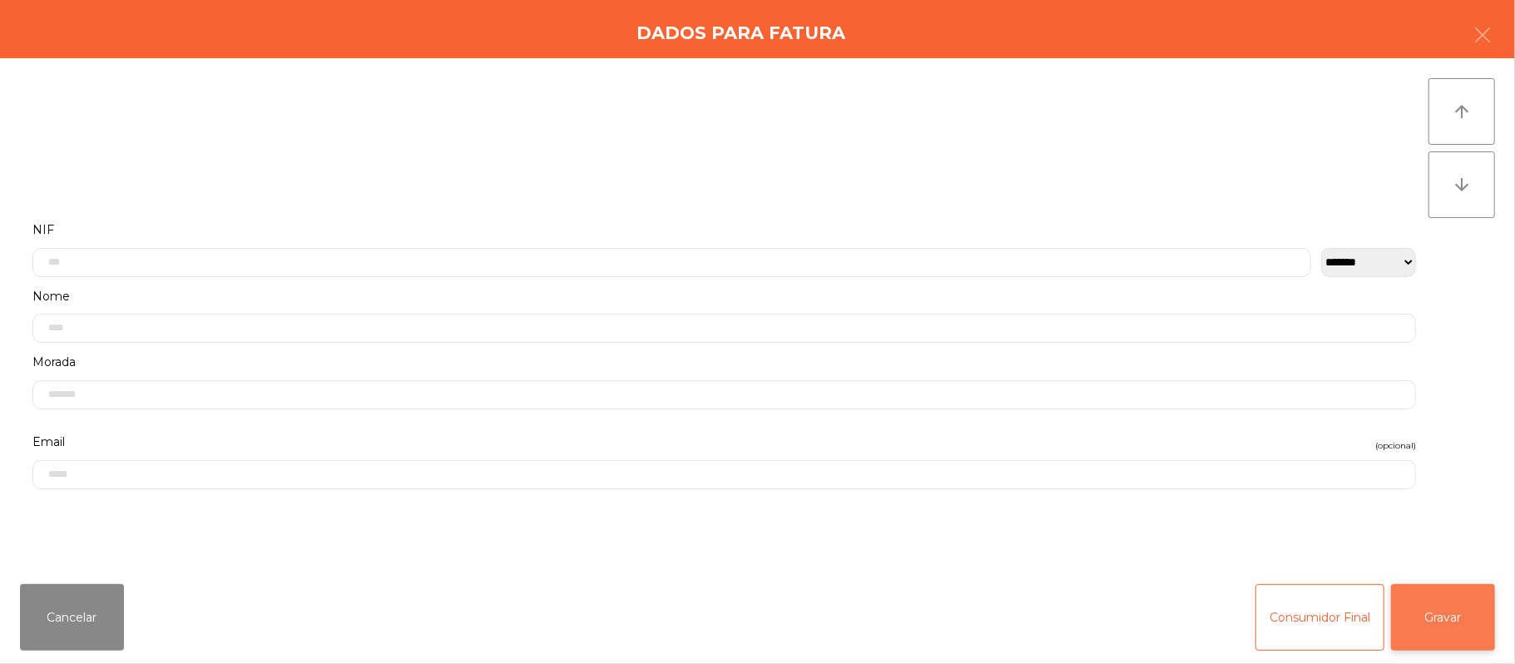
click at [1452, 607] on button "Gravar" at bounding box center [1443, 617] width 104 height 67
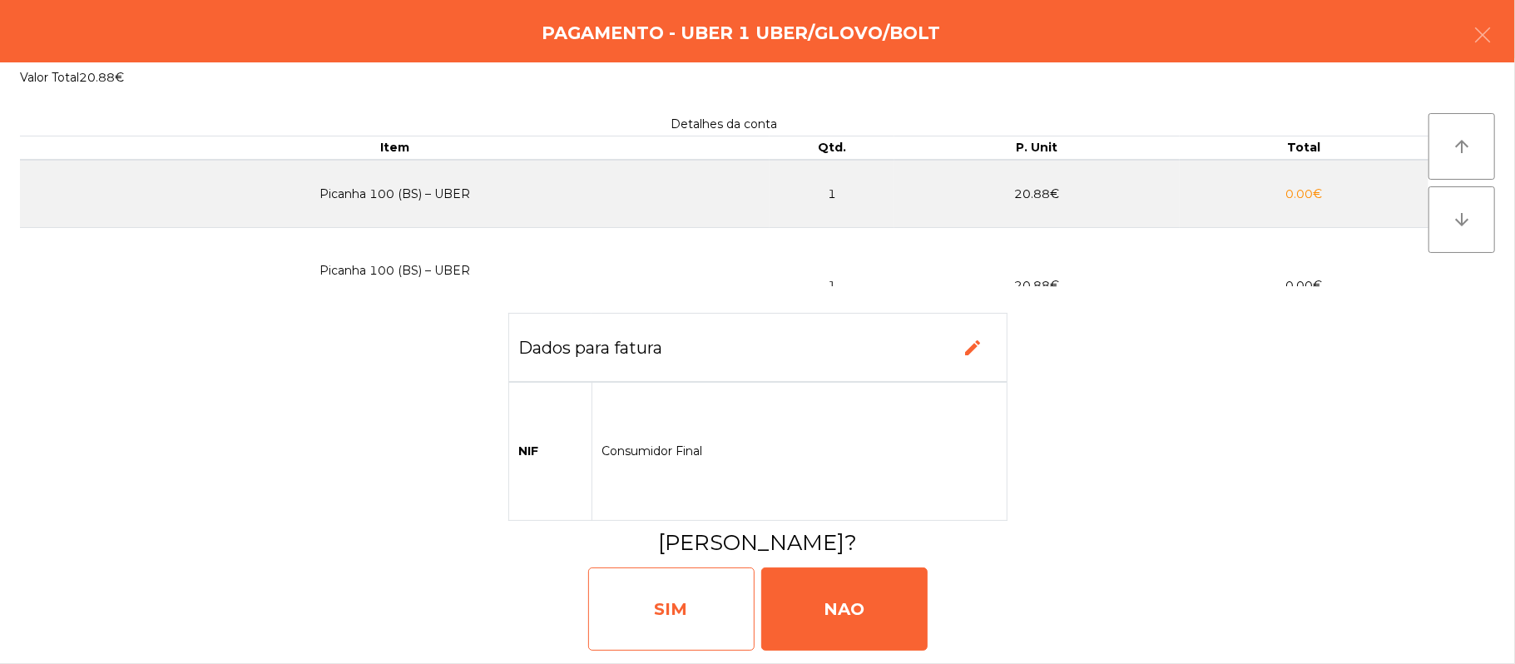
click at [651, 596] on div "SIM" at bounding box center [671, 608] width 166 height 83
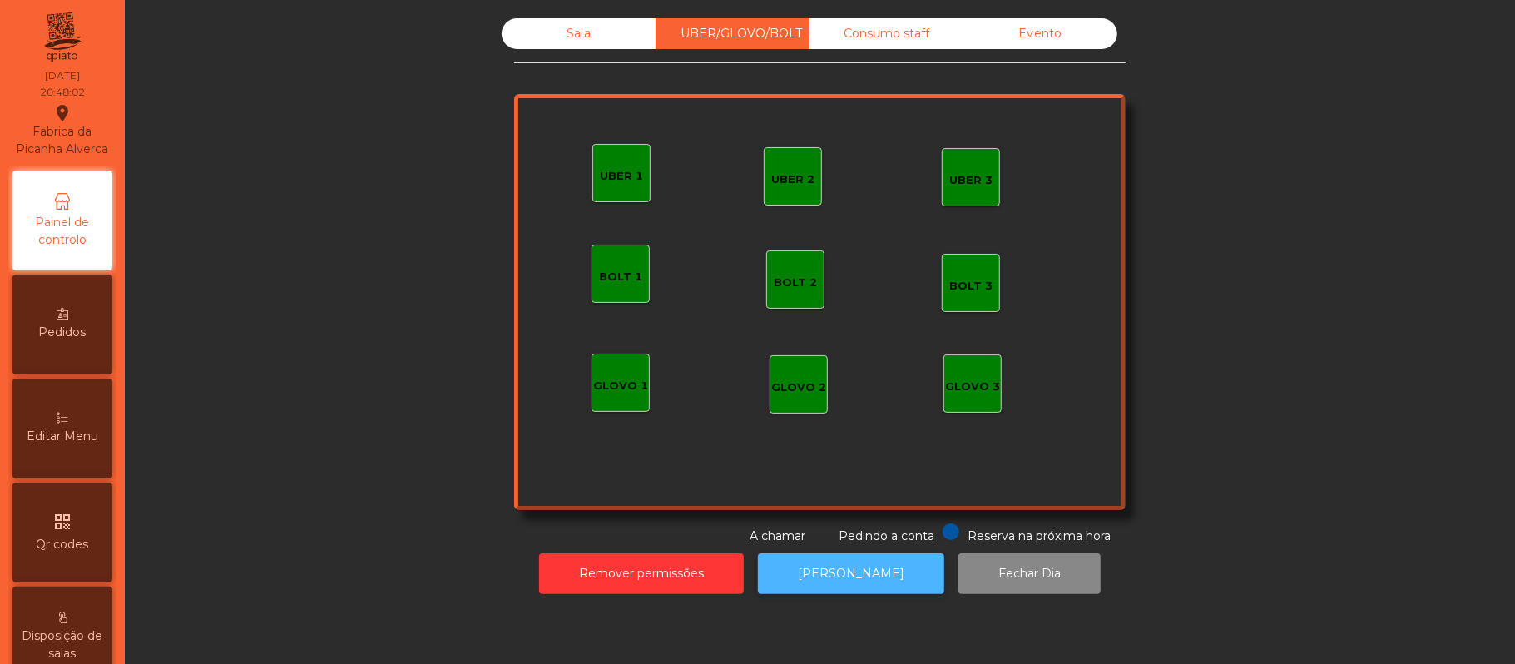
click at [882, 586] on button "[PERSON_NAME]" at bounding box center [851, 573] width 186 height 41
click at [570, 33] on div "Sala" at bounding box center [579, 33] width 154 height 31
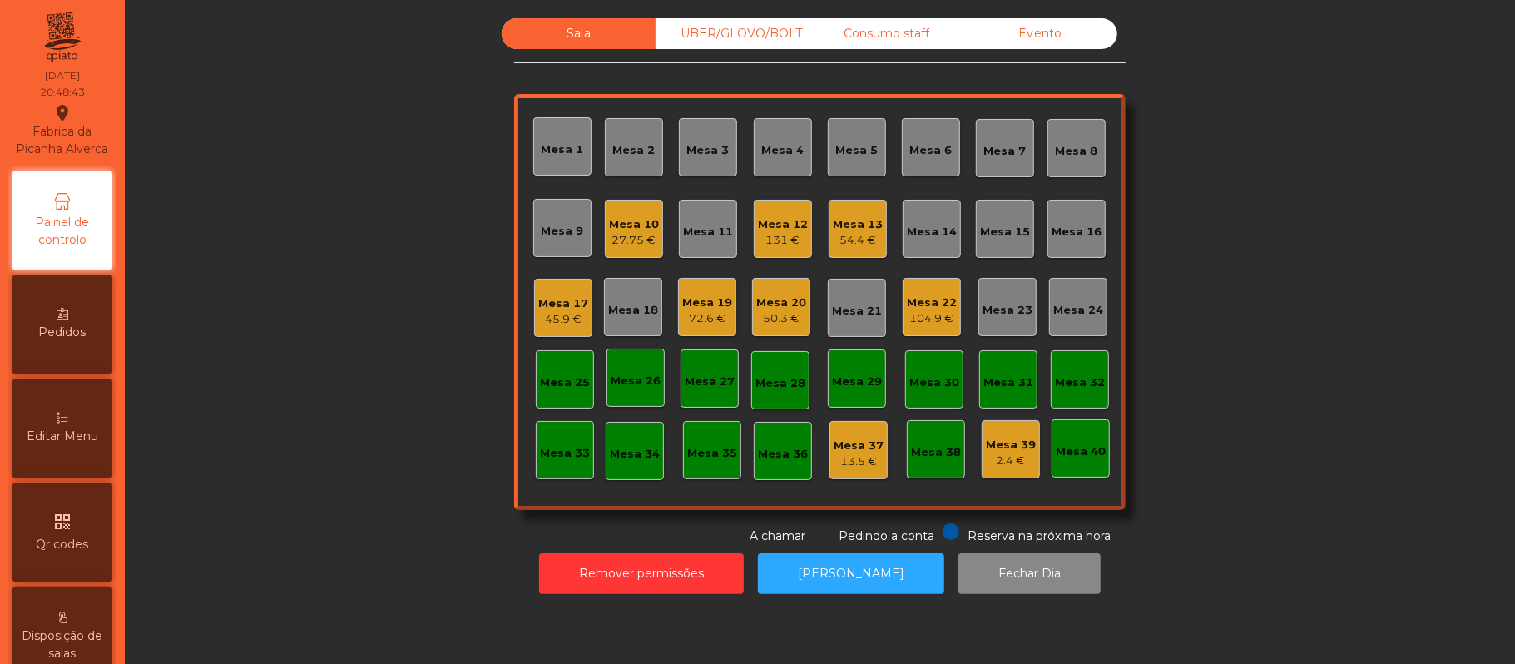
click at [939, 301] on div "Mesa 22" at bounding box center [932, 303] width 50 height 17
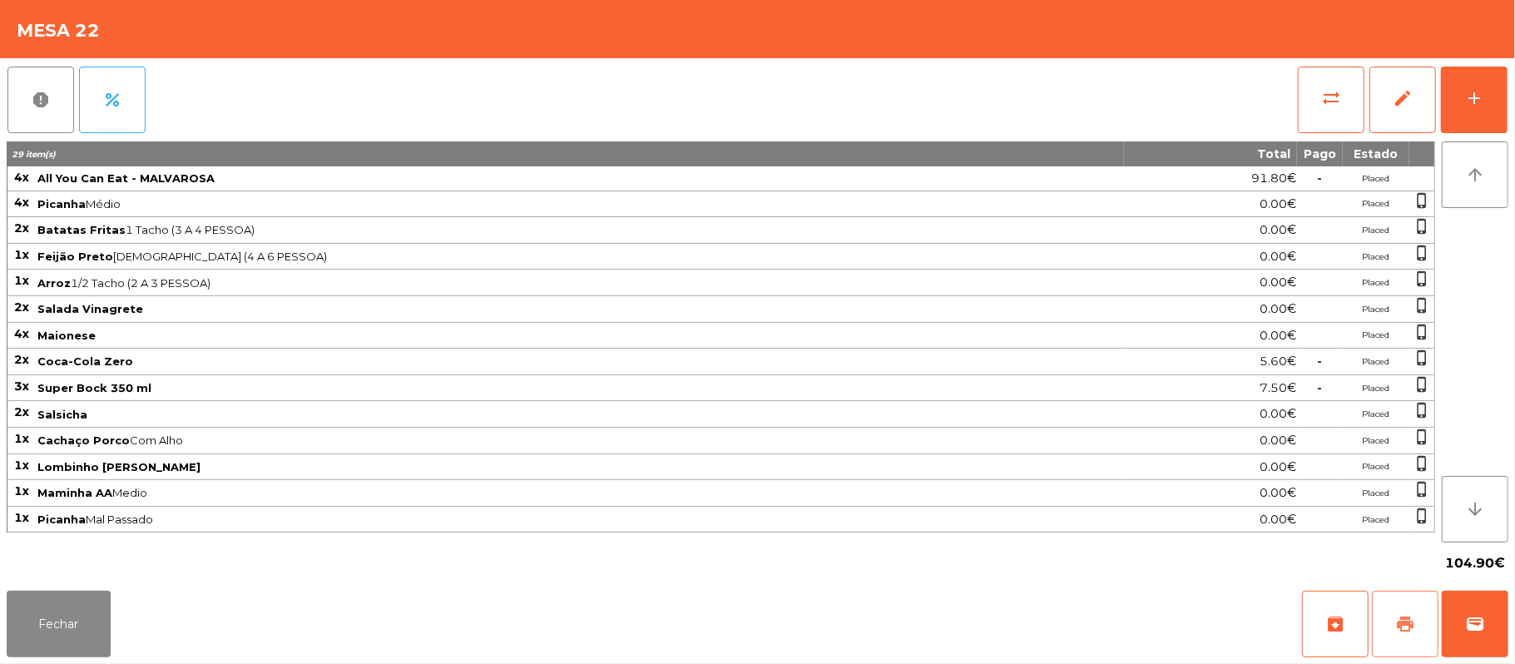
click at [1399, 626] on span "print" at bounding box center [1405, 624] width 20 height 20
click at [84, 610] on button "Fechar" at bounding box center [59, 624] width 104 height 67
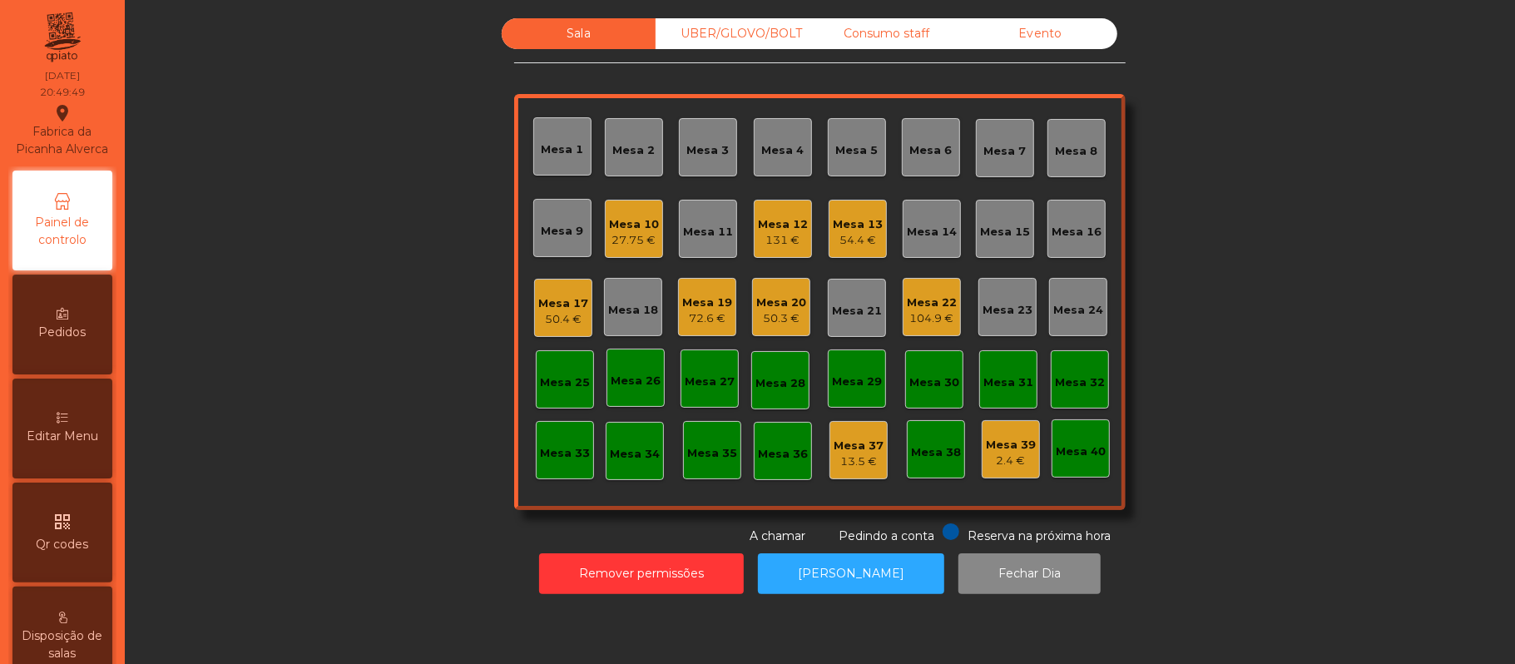
click at [563, 325] on div "50.4 €" at bounding box center [563, 319] width 50 height 17
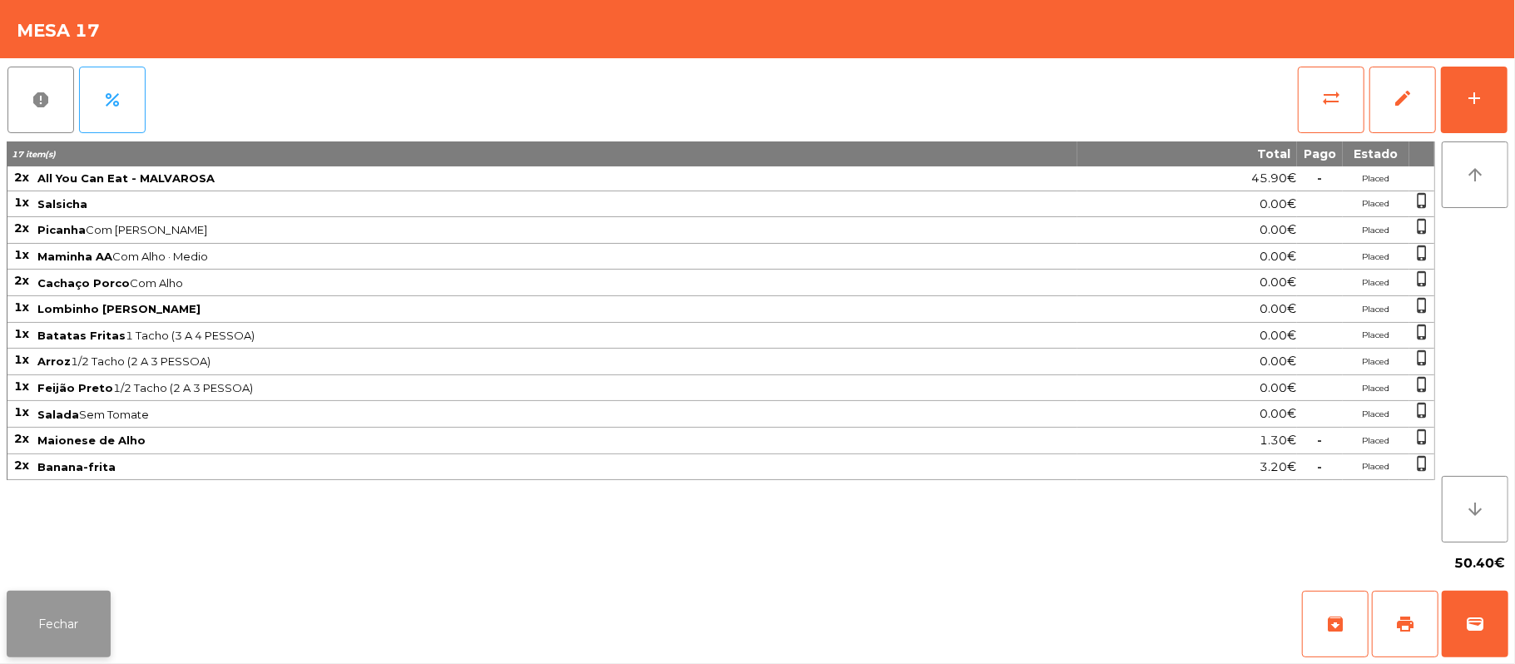
click at [51, 632] on button "Fechar" at bounding box center [59, 624] width 104 height 67
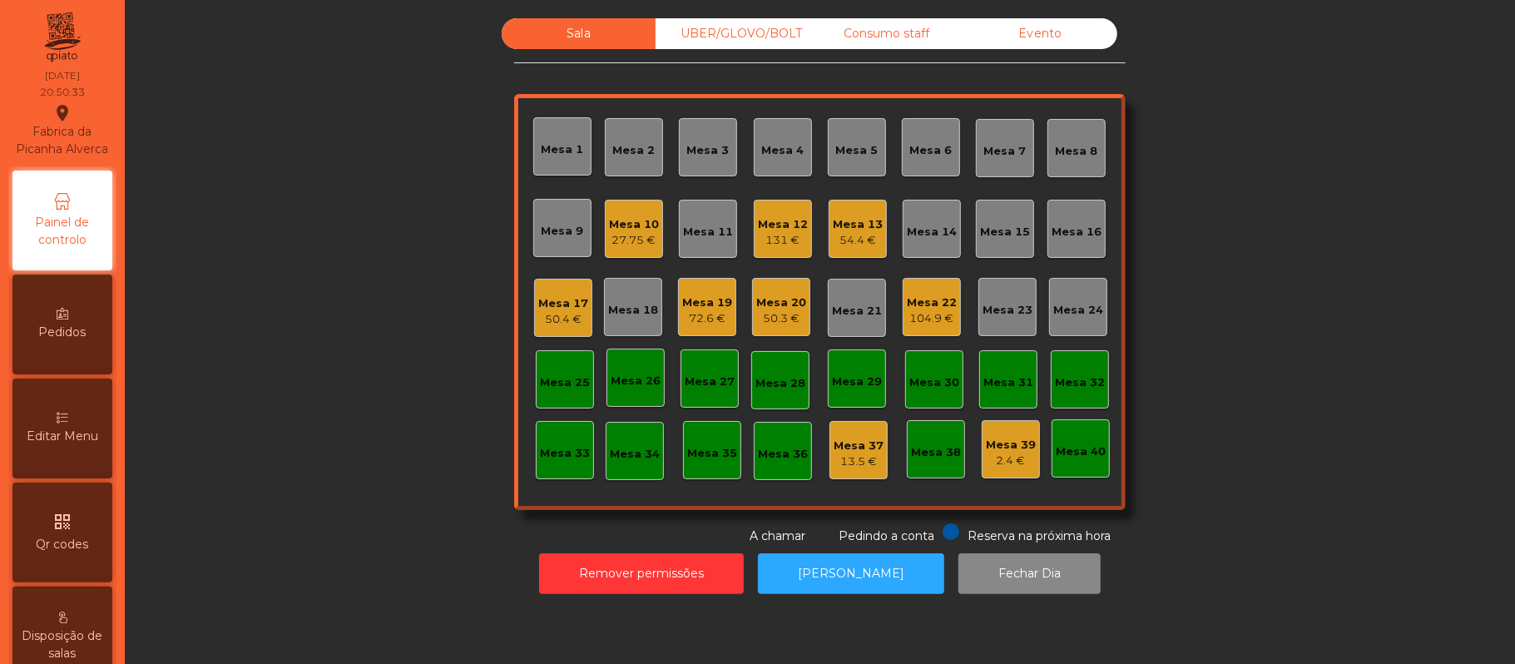
click at [907, 317] on div "104.9 €" at bounding box center [932, 318] width 50 height 17
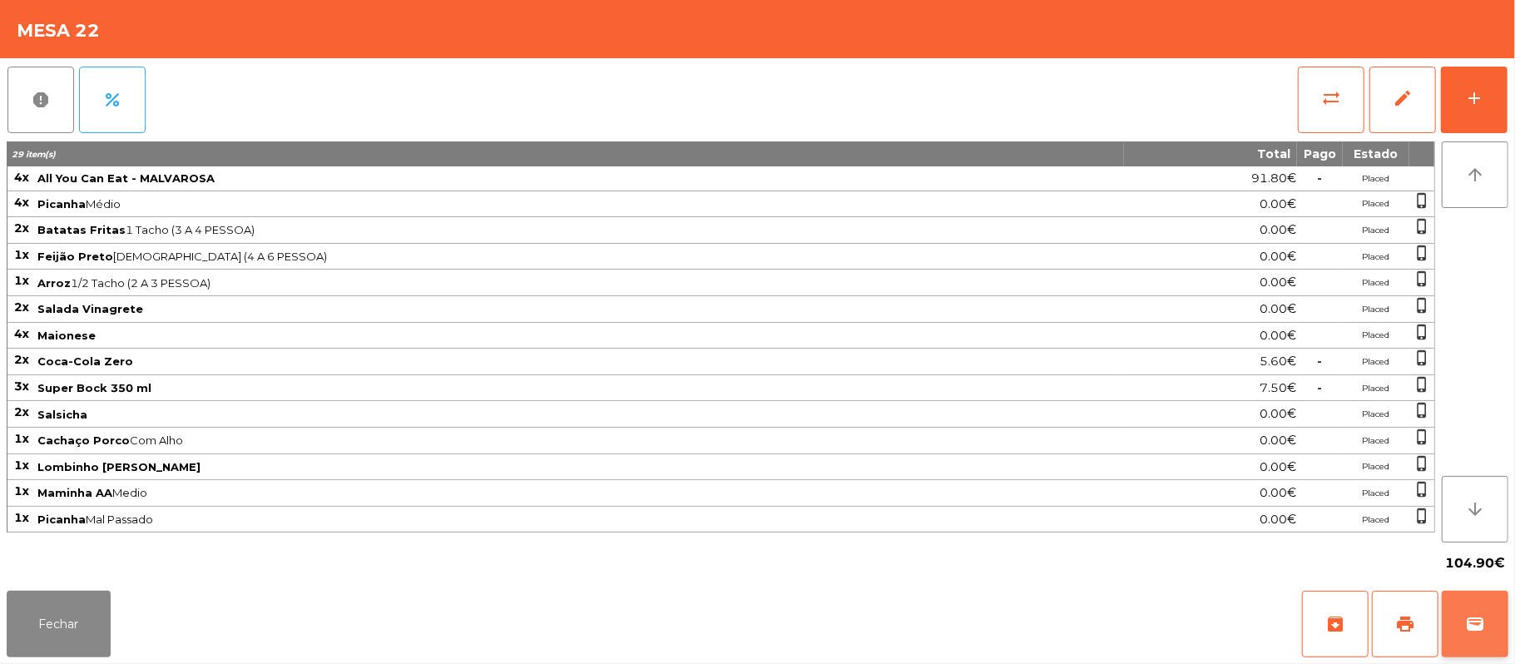
click at [1464, 629] on button "wallet" at bounding box center [1475, 624] width 67 height 67
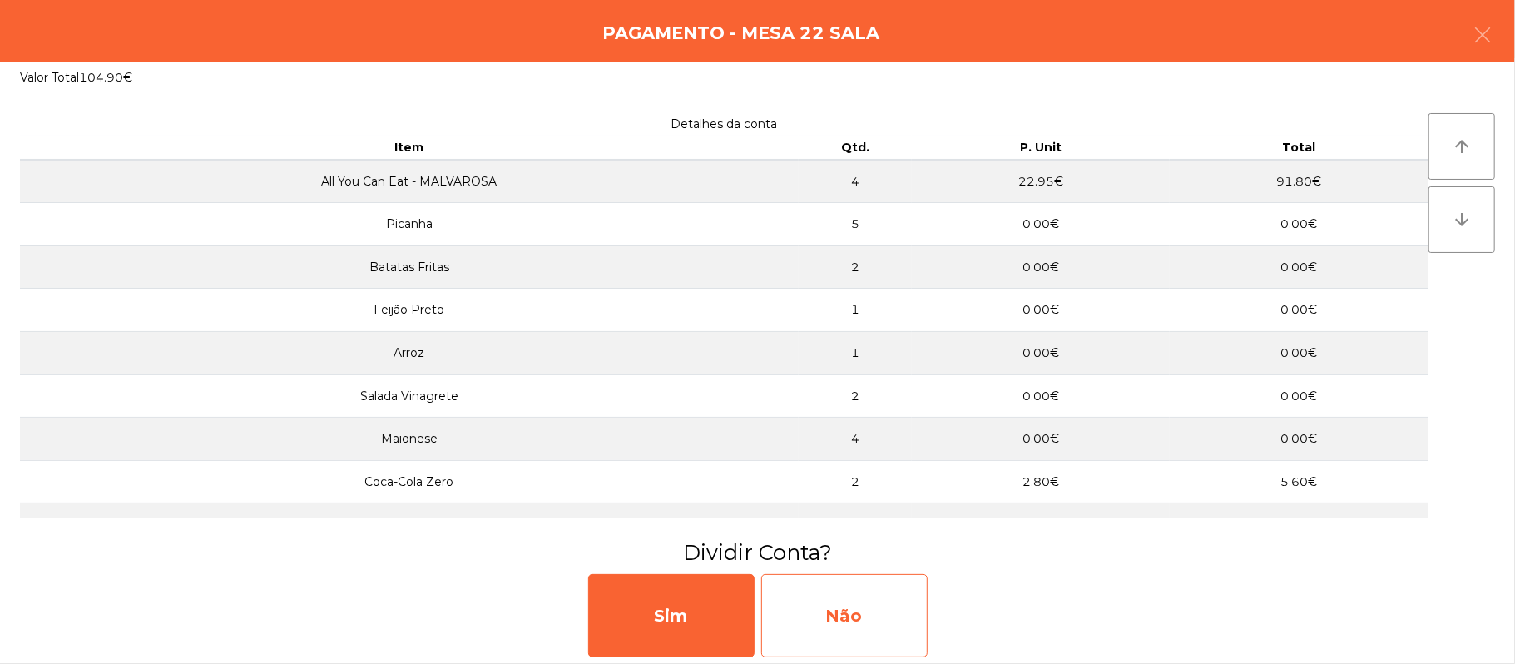
click at [835, 604] on div "Não" at bounding box center [844, 615] width 166 height 83
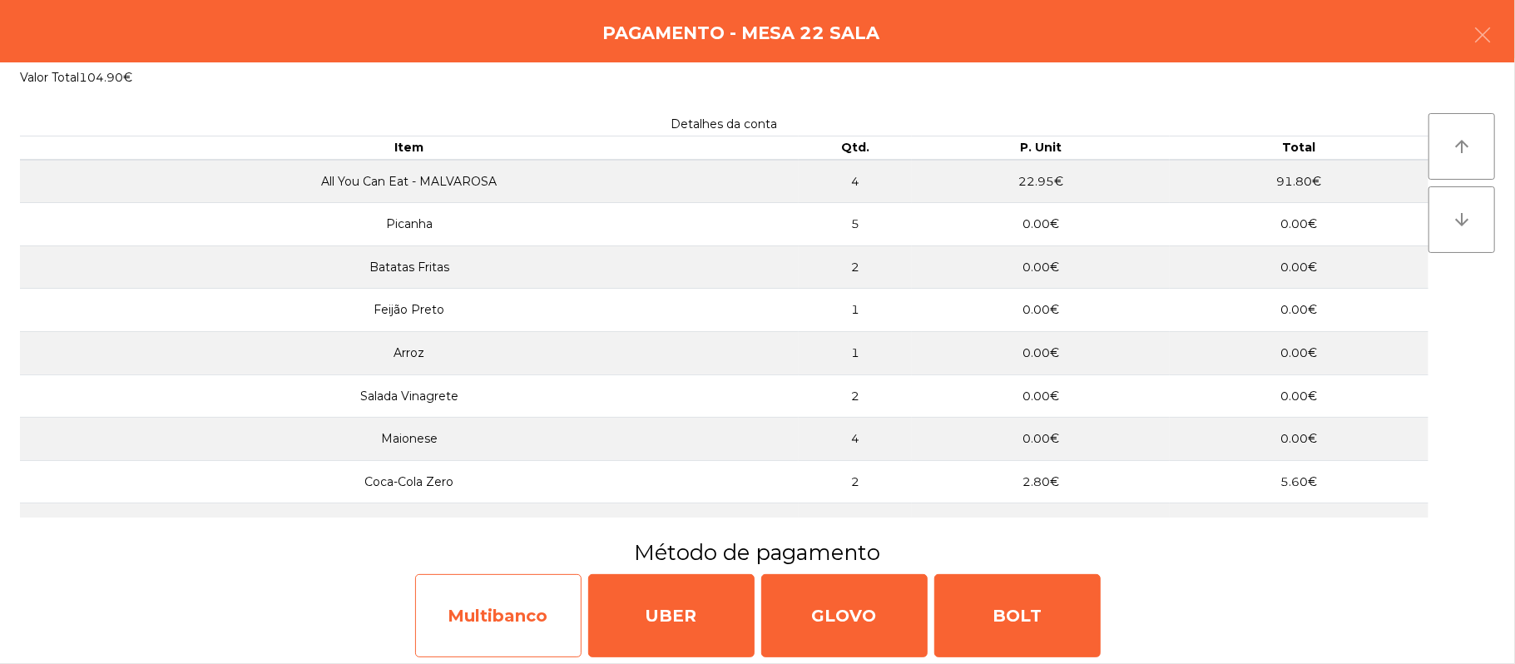
click at [484, 614] on div "Multibanco" at bounding box center [498, 615] width 166 height 83
select select "**"
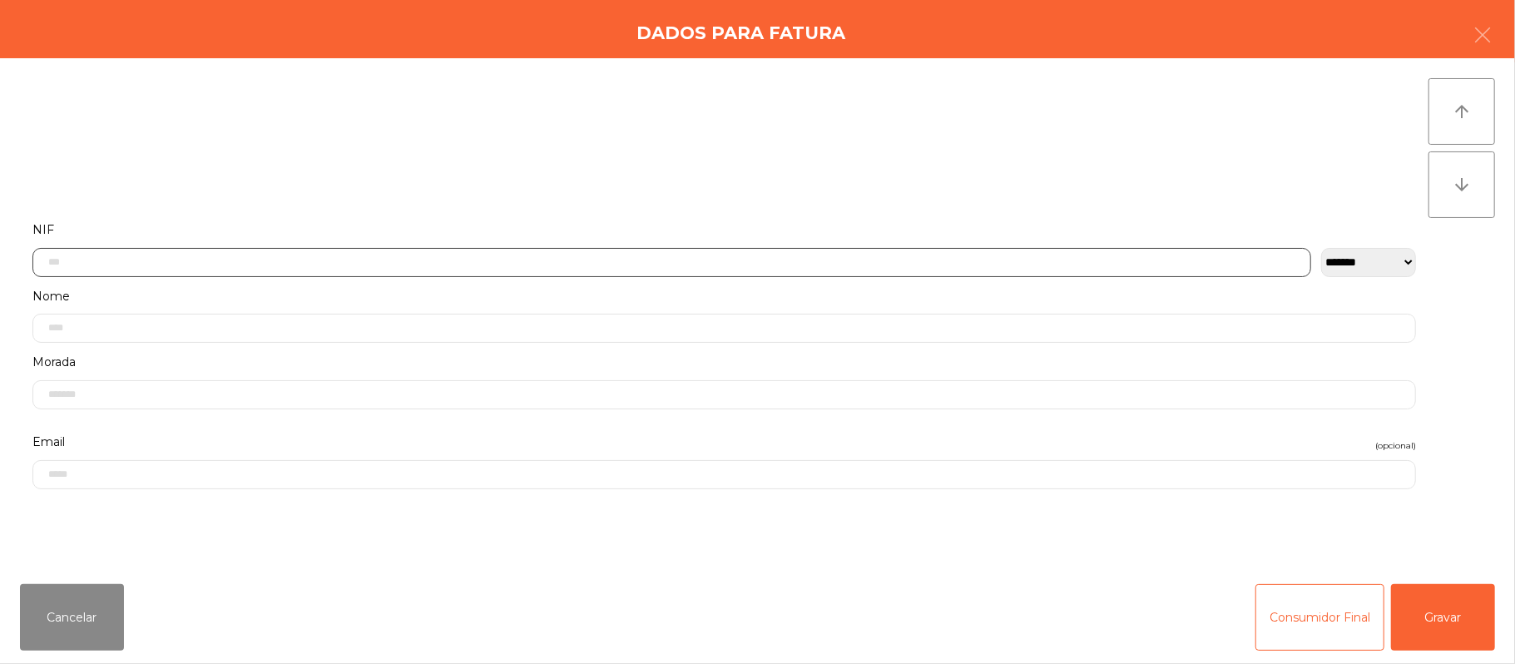
click at [649, 255] on input "text" at bounding box center [671, 262] width 1279 height 29
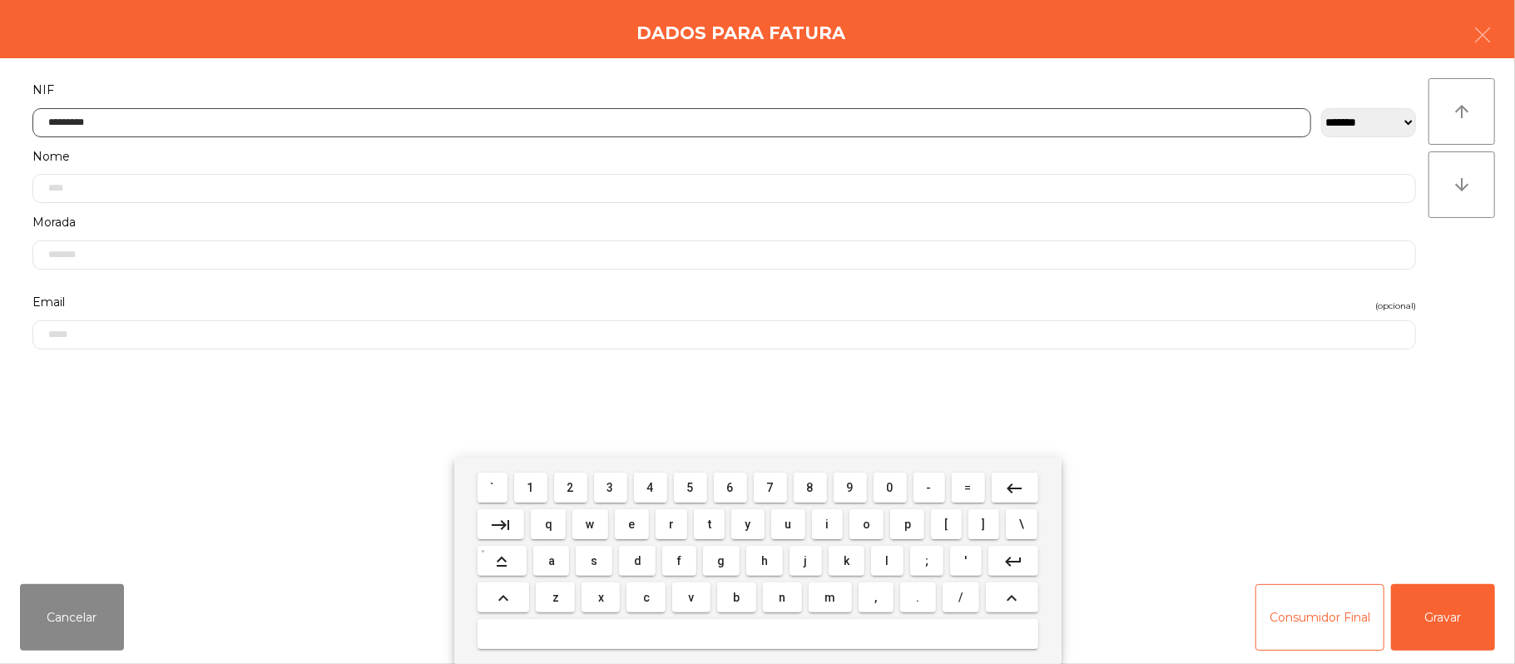
type input "*********"
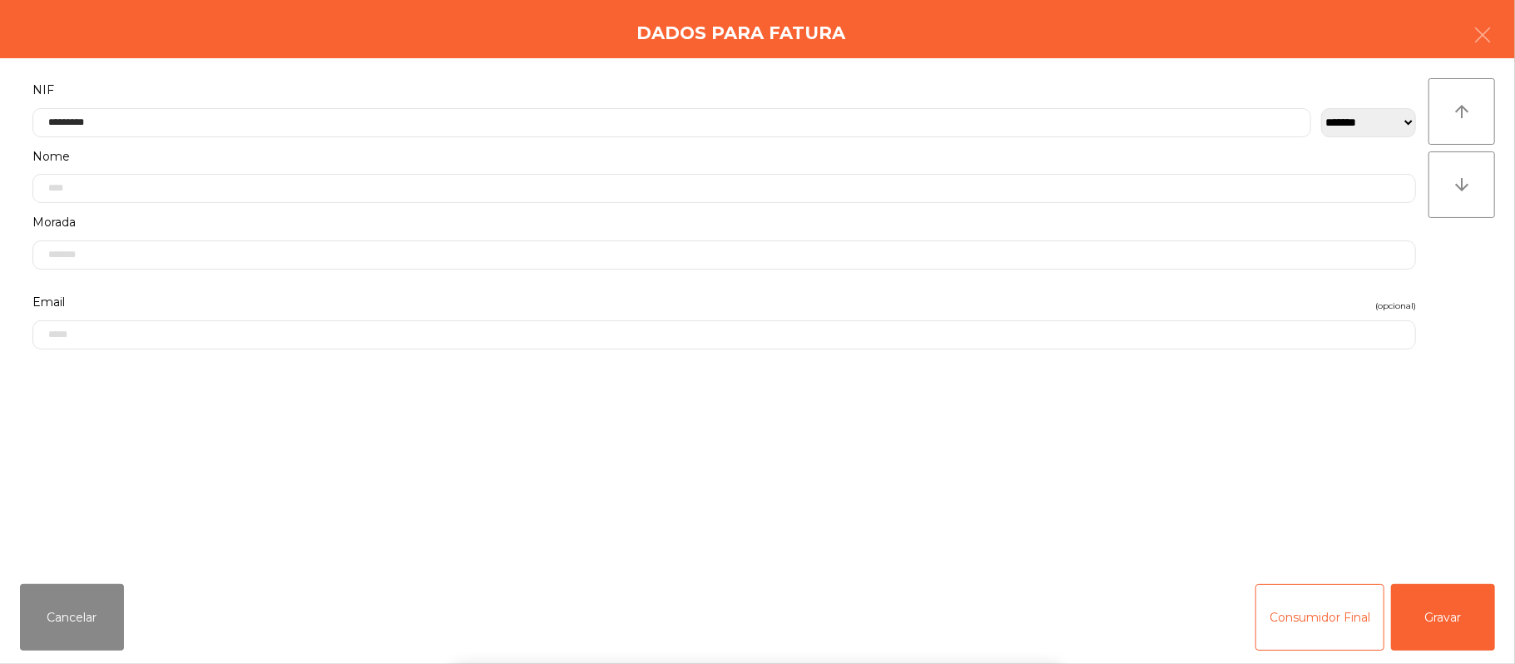
click at [1448, 626] on div "` 1 2 3 4 5 6 7 8 9 0 - = keyboard_backspace keyboard_tab q w e r t y u i o p […" at bounding box center [757, 561] width 1515 height 206
click at [1459, 603] on div "` 1 2 3 4 5 6 7 8 9 0 - = keyboard_backspace keyboard_tab q w e r t y u i o p […" at bounding box center [757, 561] width 1515 height 206
click at [1459, 606] on button "Gravar" at bounding box center [1443, 617] width 104 height 67
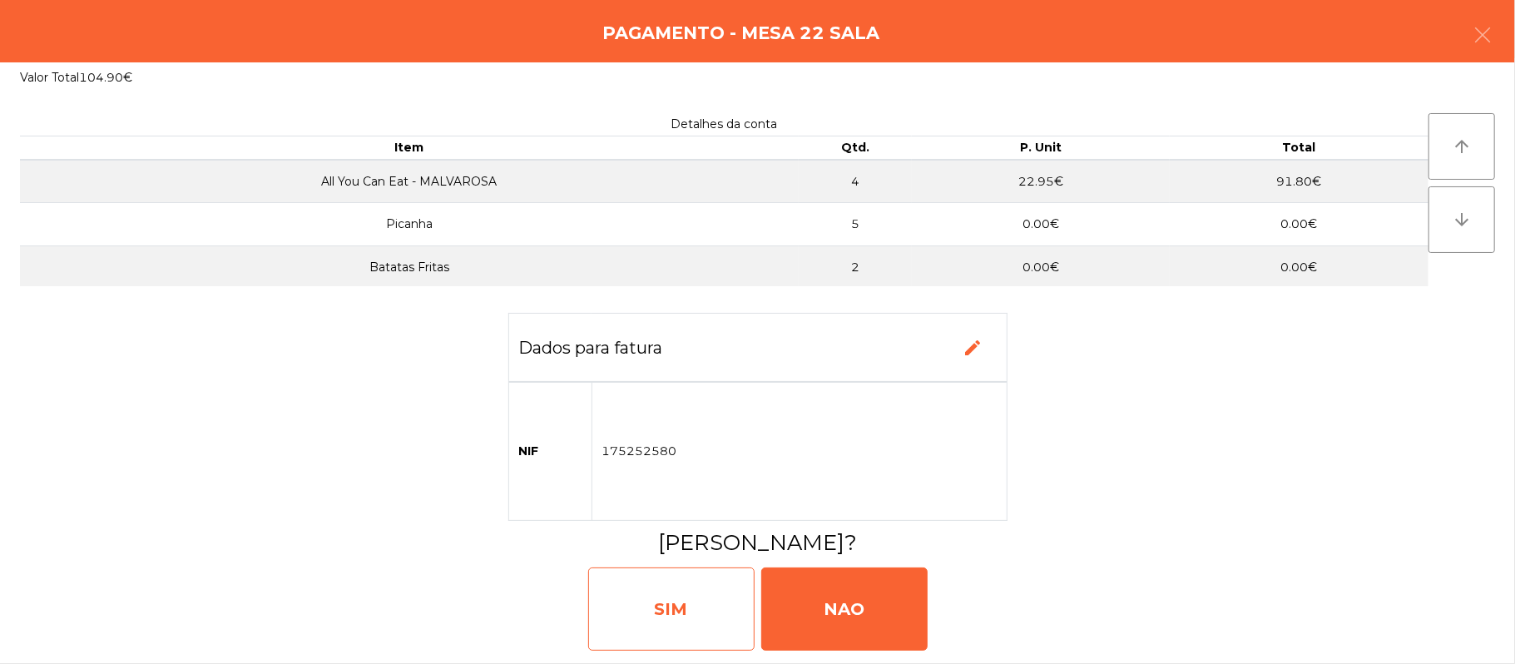
click at [717, 604] on div "SIM" at bounding box center [671, 608] width 166 height 83
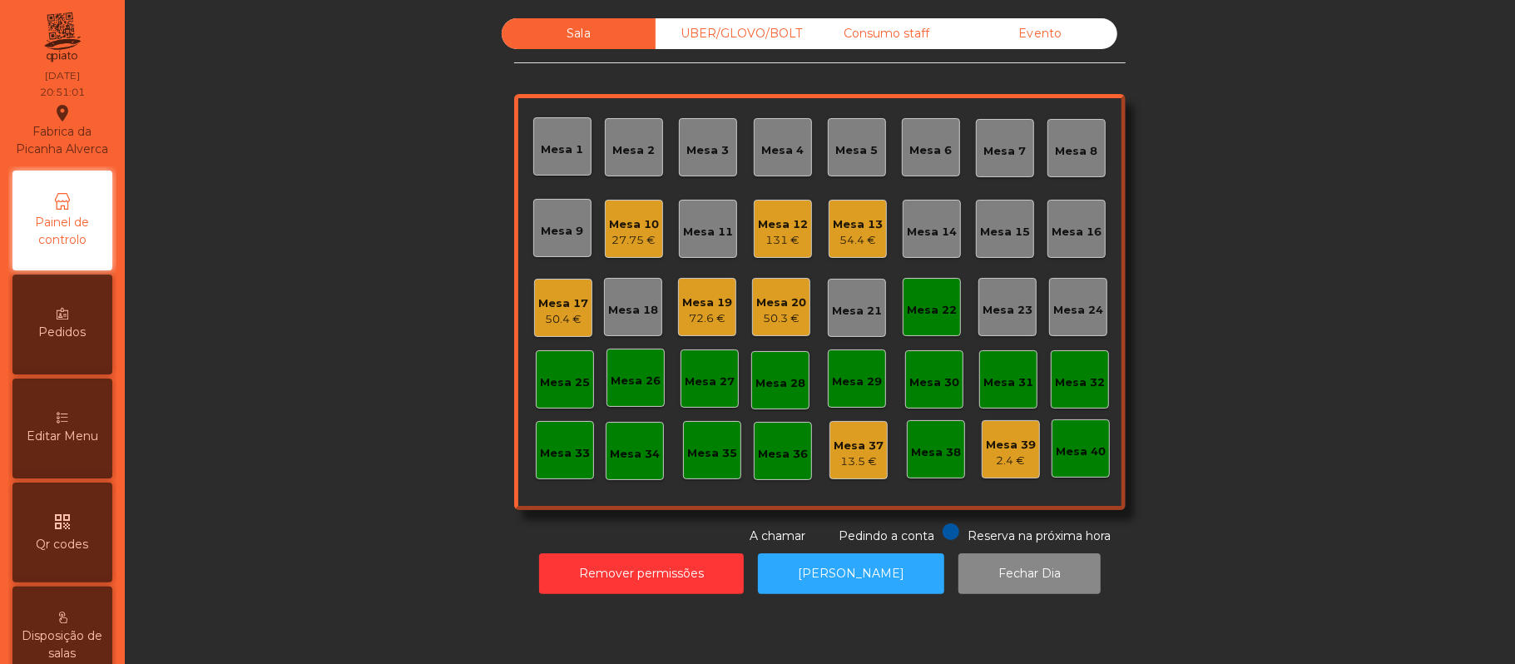
click at [926, 325] on div "Mesa 22" at bounding box center [932, 307] width 58 height 58
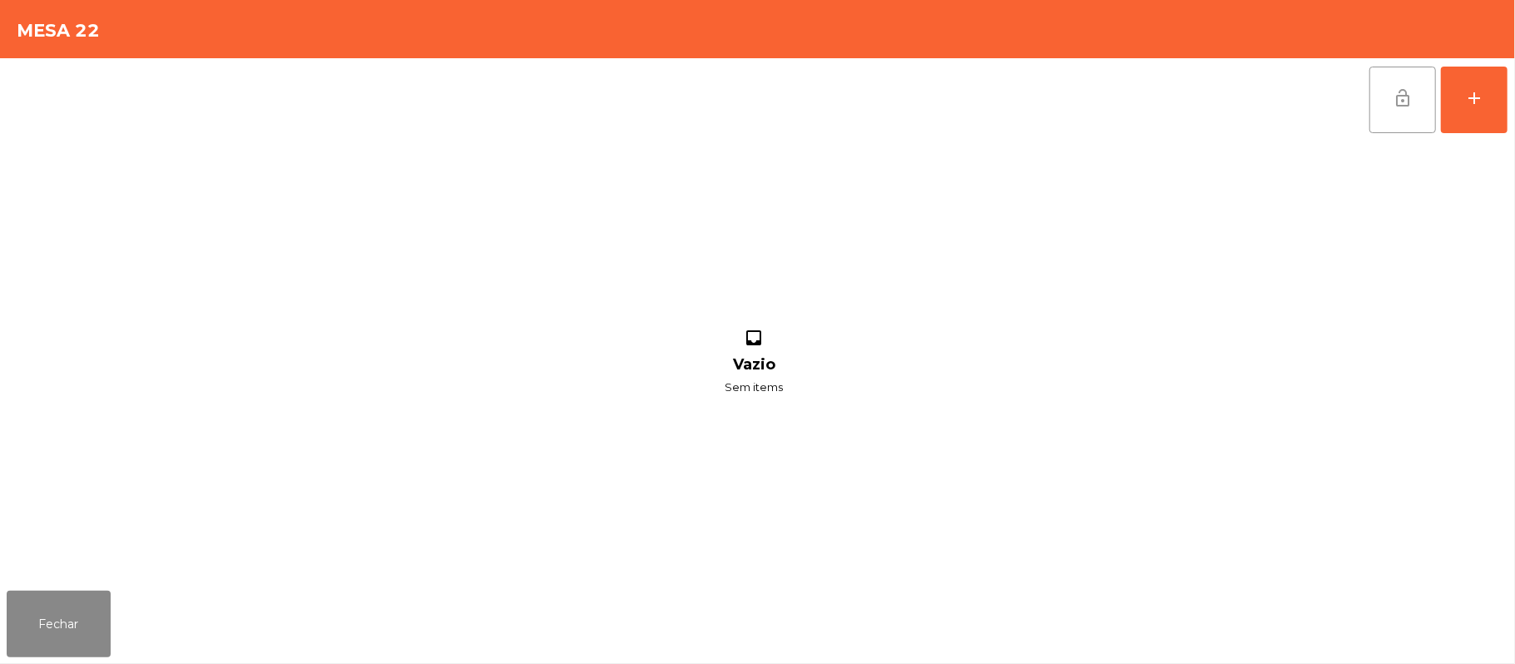
click at [1392, 111] on button "lock_open" at bounding box center [1403, 100] width 67 height 67
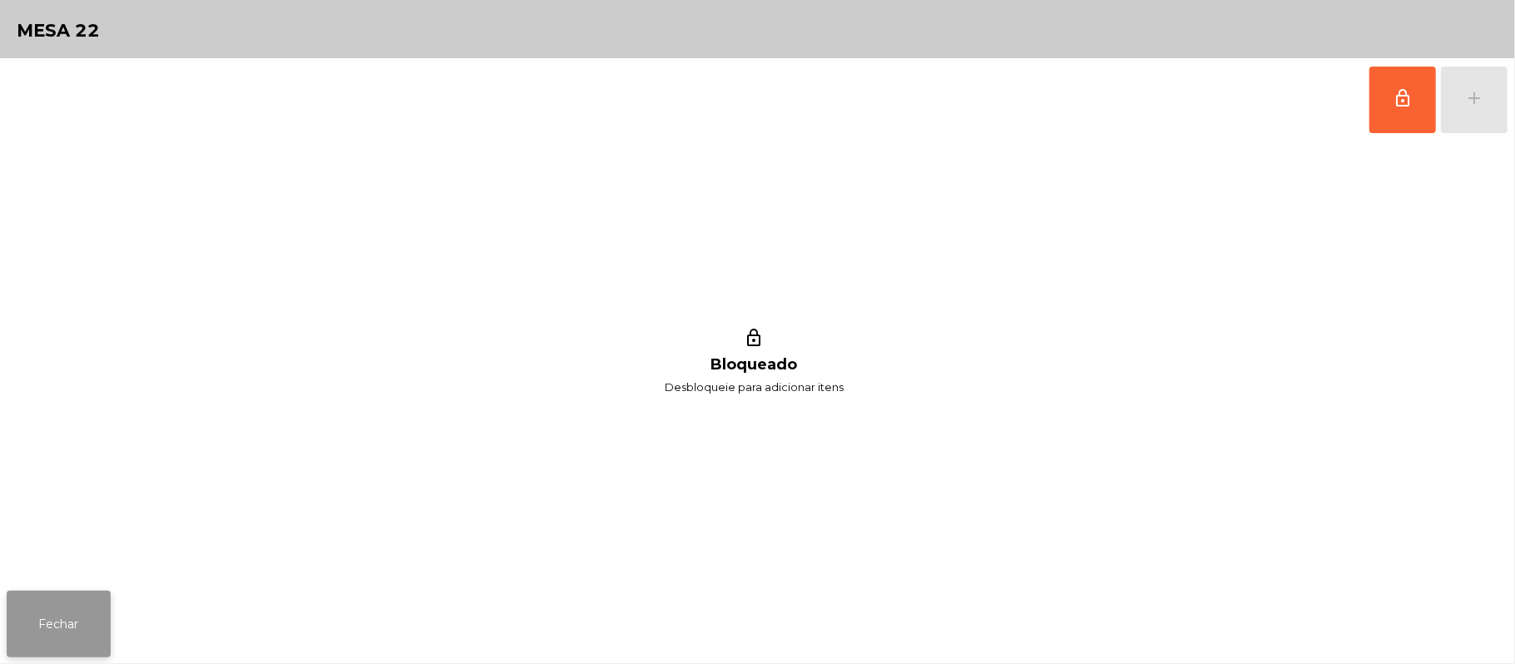
click at [40, 640] on button "Fechar" at bounding box center [59, 624] width 104 height 67
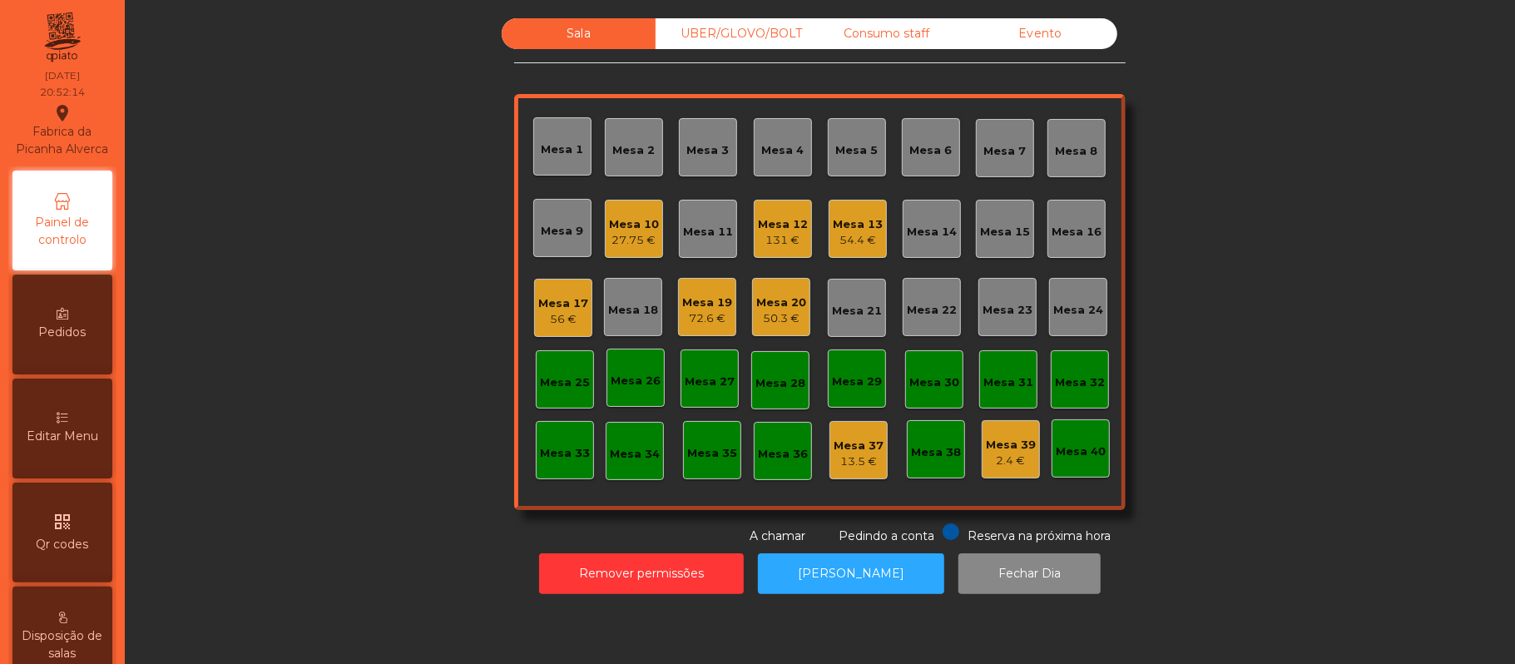
click at [726, 33] on div "UBER/GLOVO/BOLT" at bounding box center [733, 33] width 154 height 31
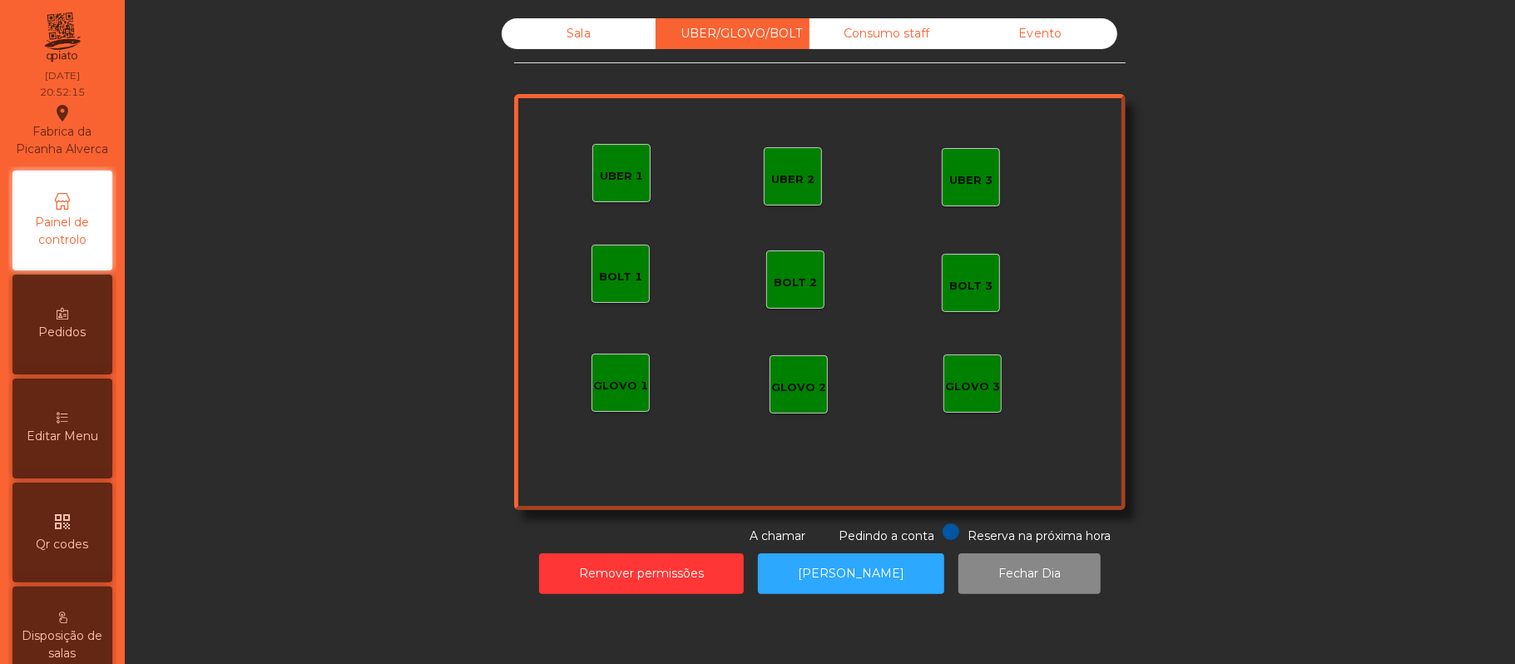
click at [592, 184] on div "UBER 1" at bounding box center [621, 173] width 58 height 58
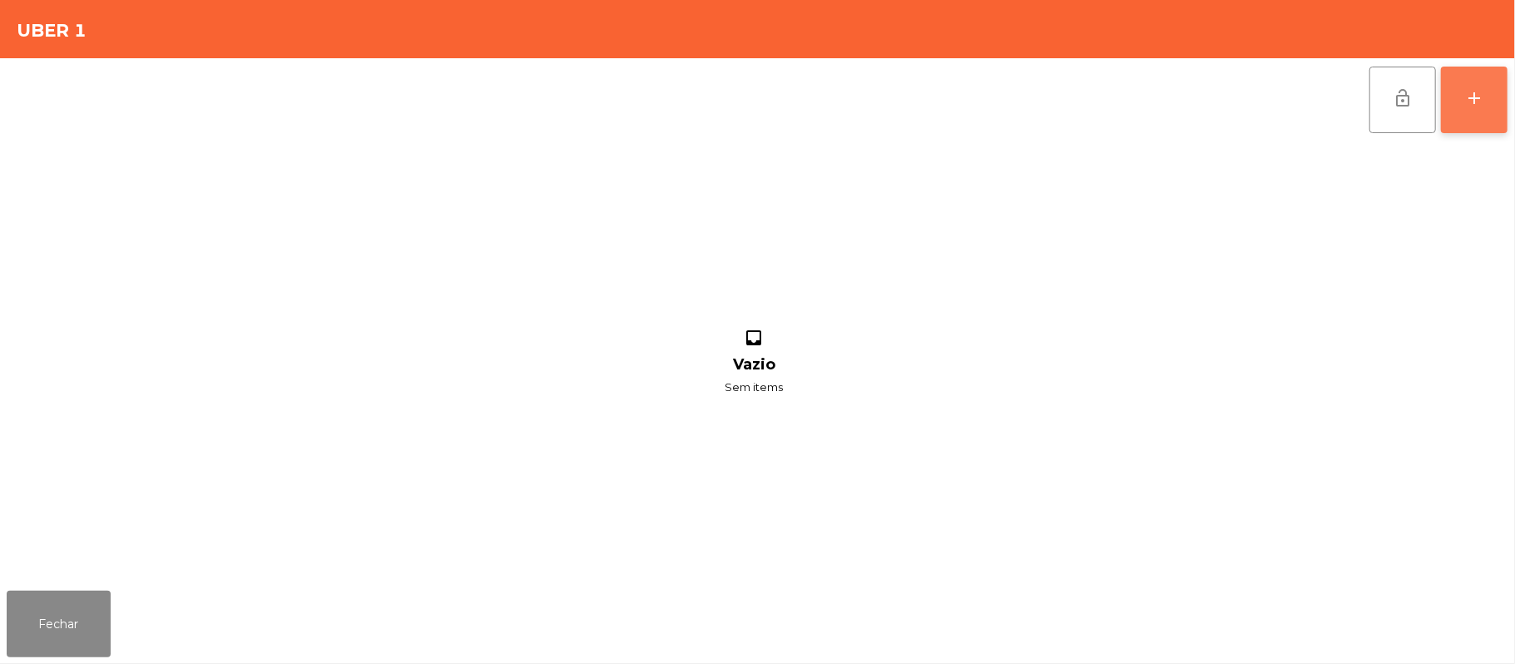
click at [1475, 114] on button "add" at bounding box center [1474, 100] width 67 height 67
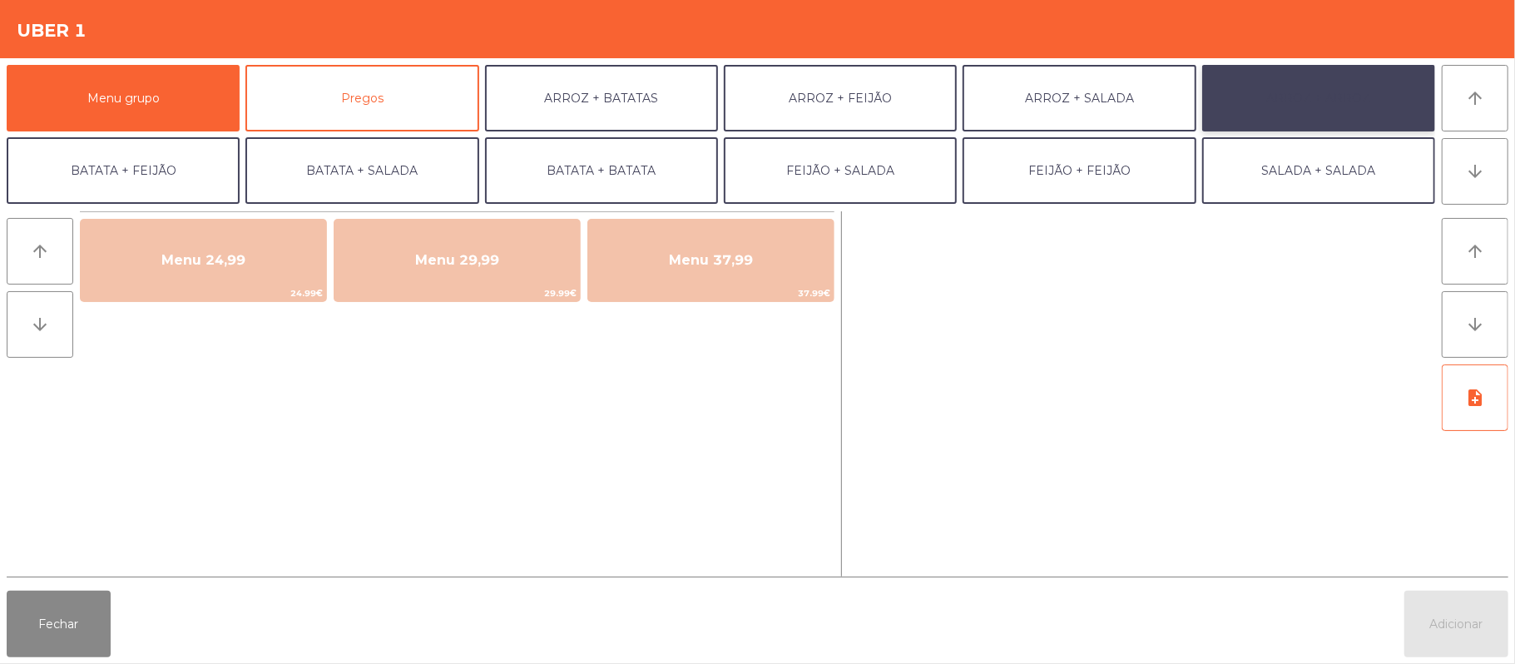
click at [1276, 98] on button "ARROZ + ARROZ" at bounding box center [1318, 98] width 233 height 67
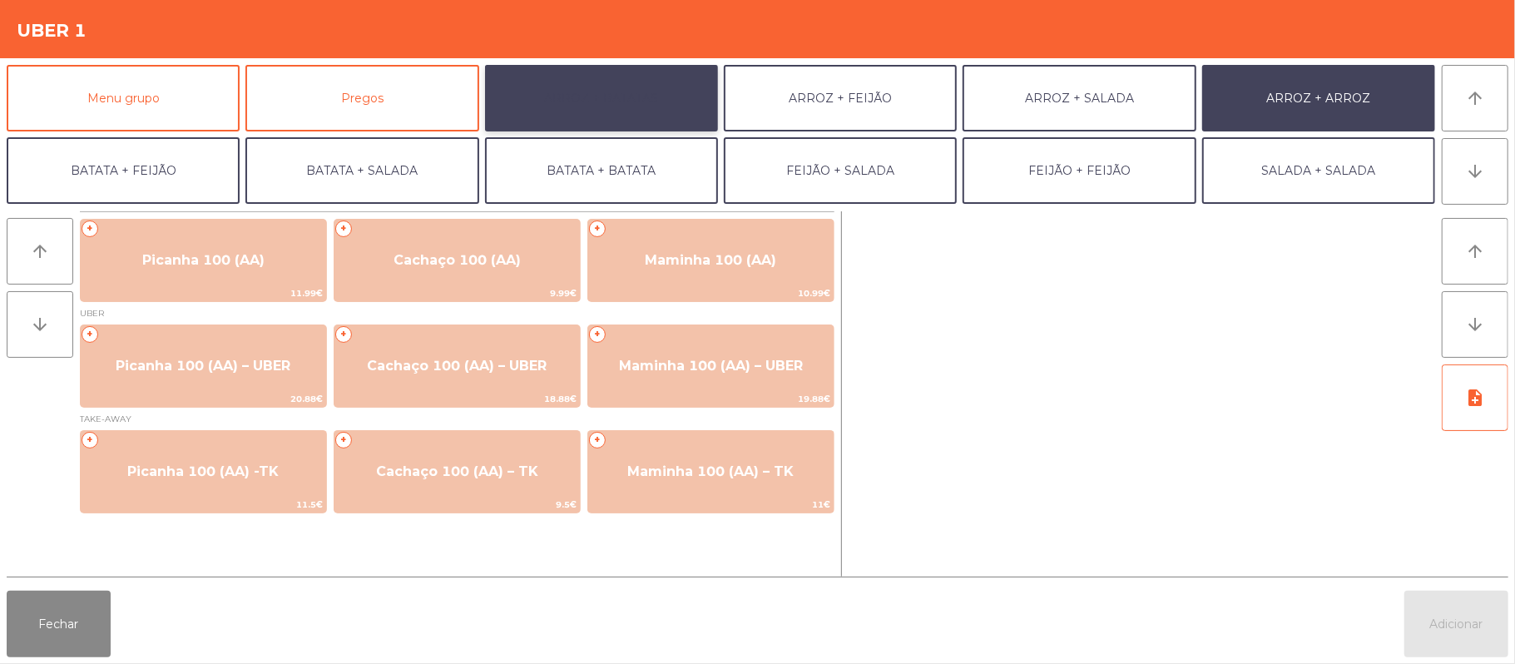
click at [643, 116] on button "ARROZ + BATATAS" at bounding box center [601, 98] width 233 height 67
click at [1298, 113] on button "ARROZ + ARROZ" at bounding box center [1318, 98] width 233 height 67
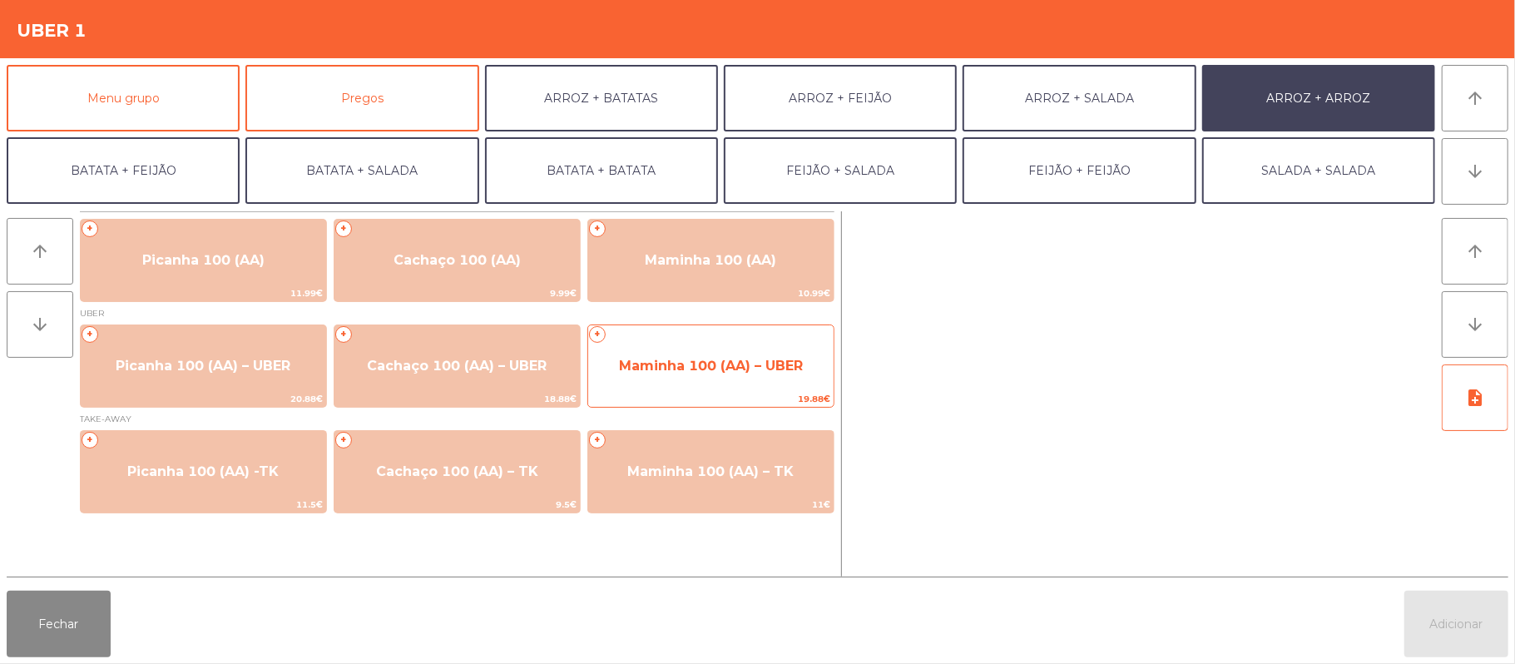
click at [686, 393] on span "19.88€" at bounding box center [710, 399] width 245 height 16
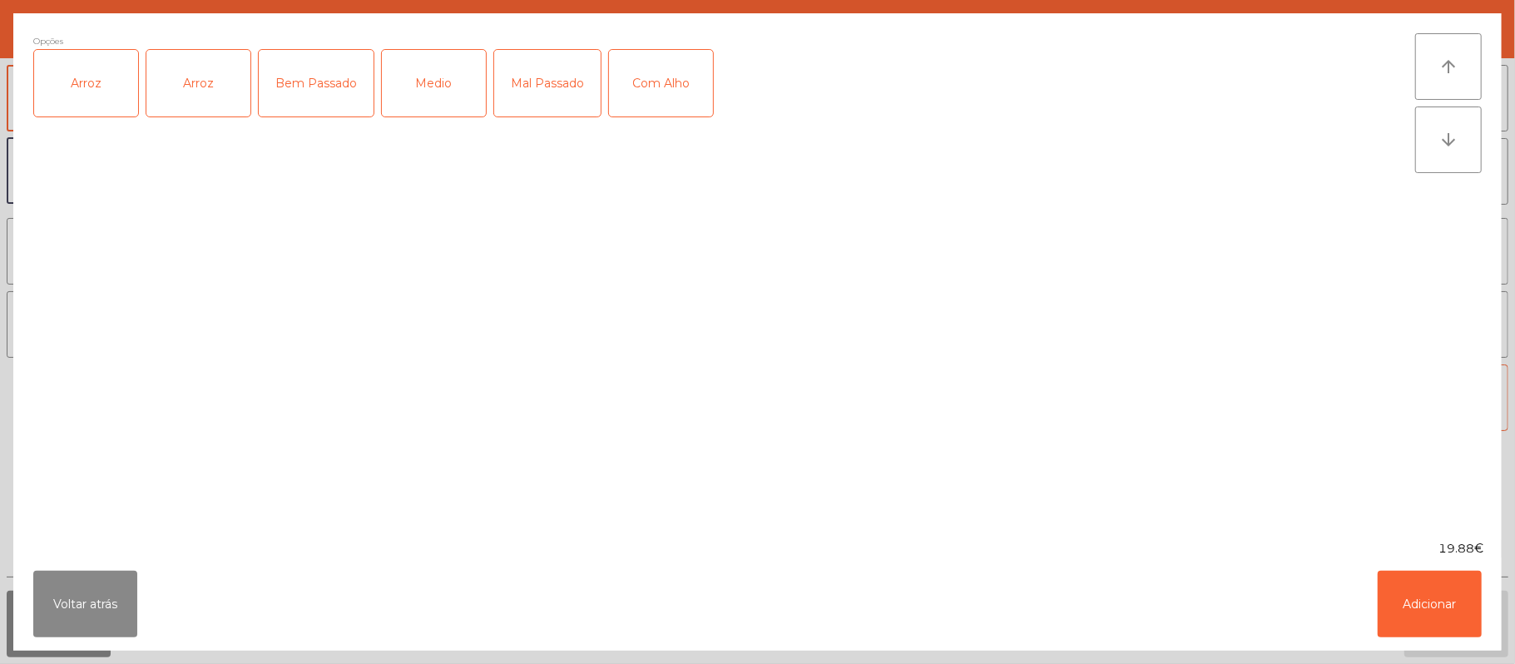
click at [91, 101] on div "Arroz" at bounding box center [86, 83] width 104 height 67
click at [427, 70] on div "Medio" at bounding box center [434, 83] width 104 height 67
click at [1416, 600] on button "Adicionar" at bounding box center [1430, 604] width 104 height 67
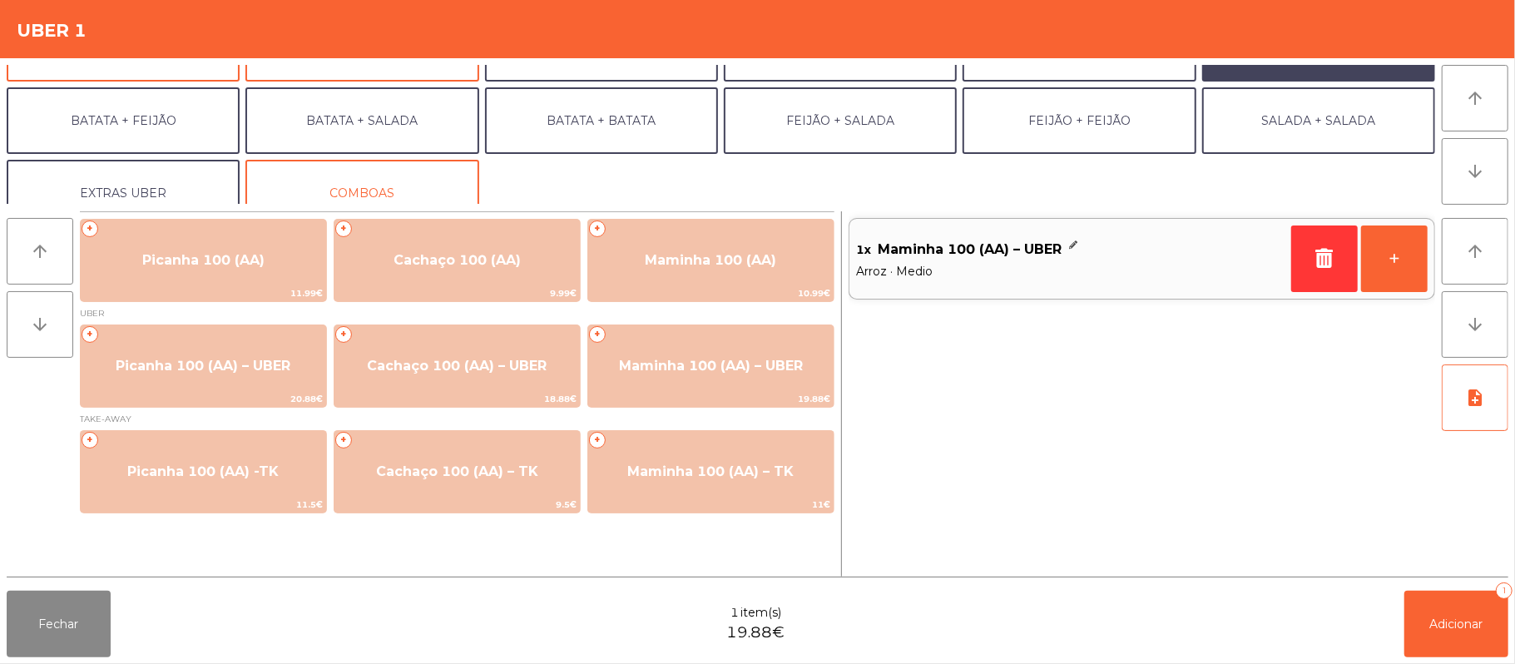
scroll to position [51, 0]
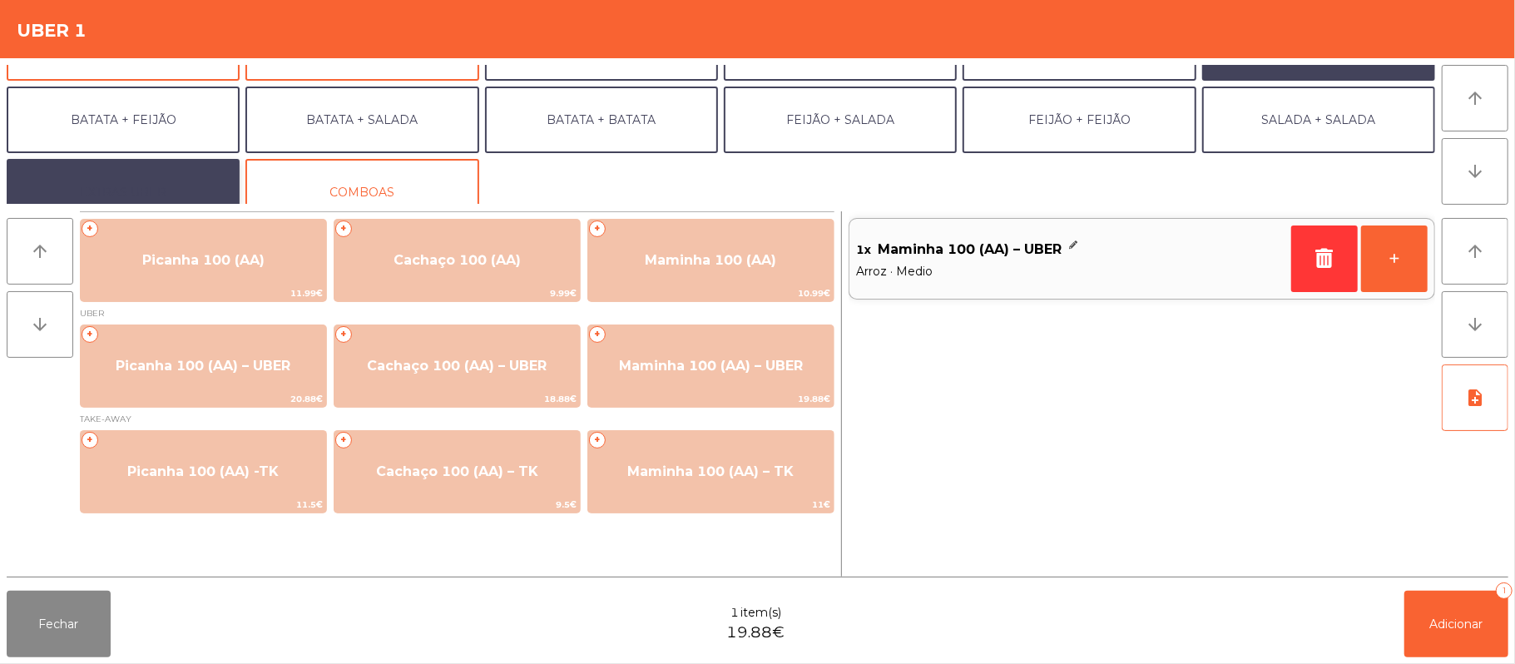
click at [203, 184] on button "EXTRAS UBER" at bounding box center [123, 192] width 233 height 67
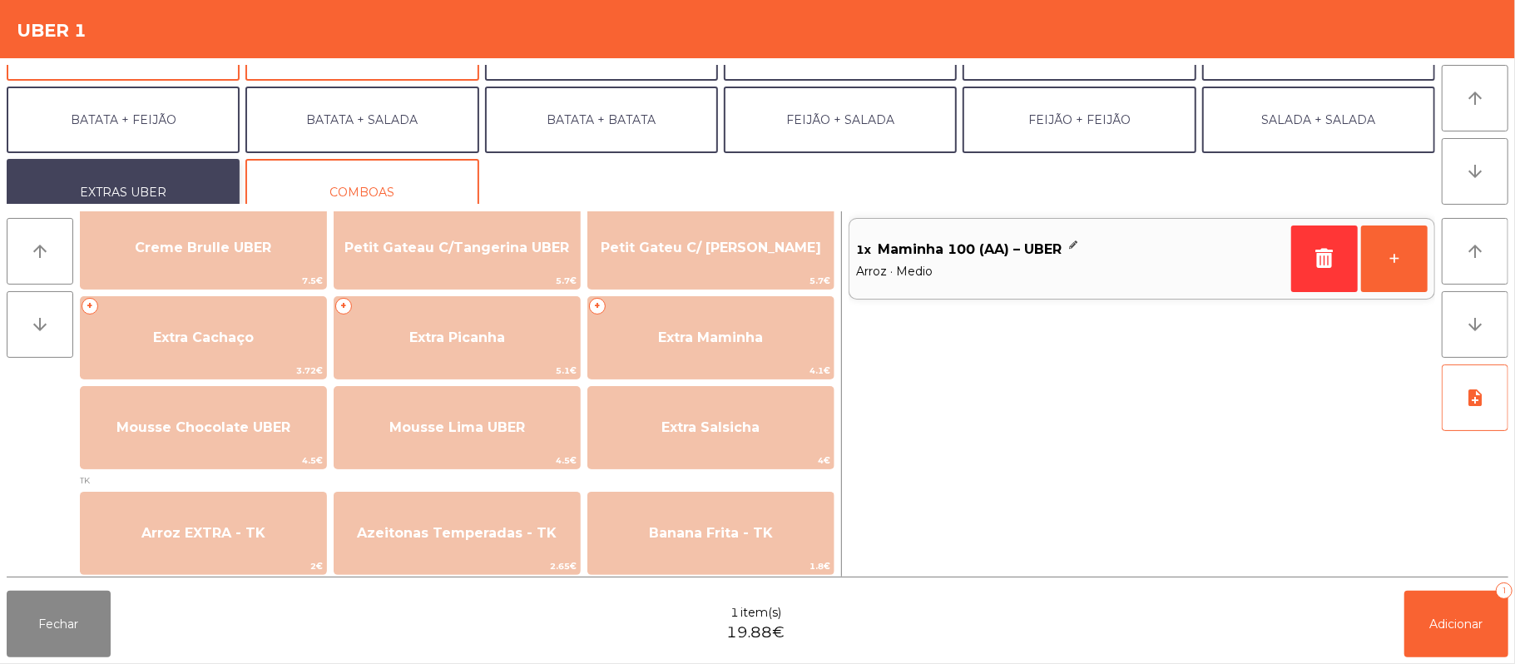
scroll to position [397, 0]
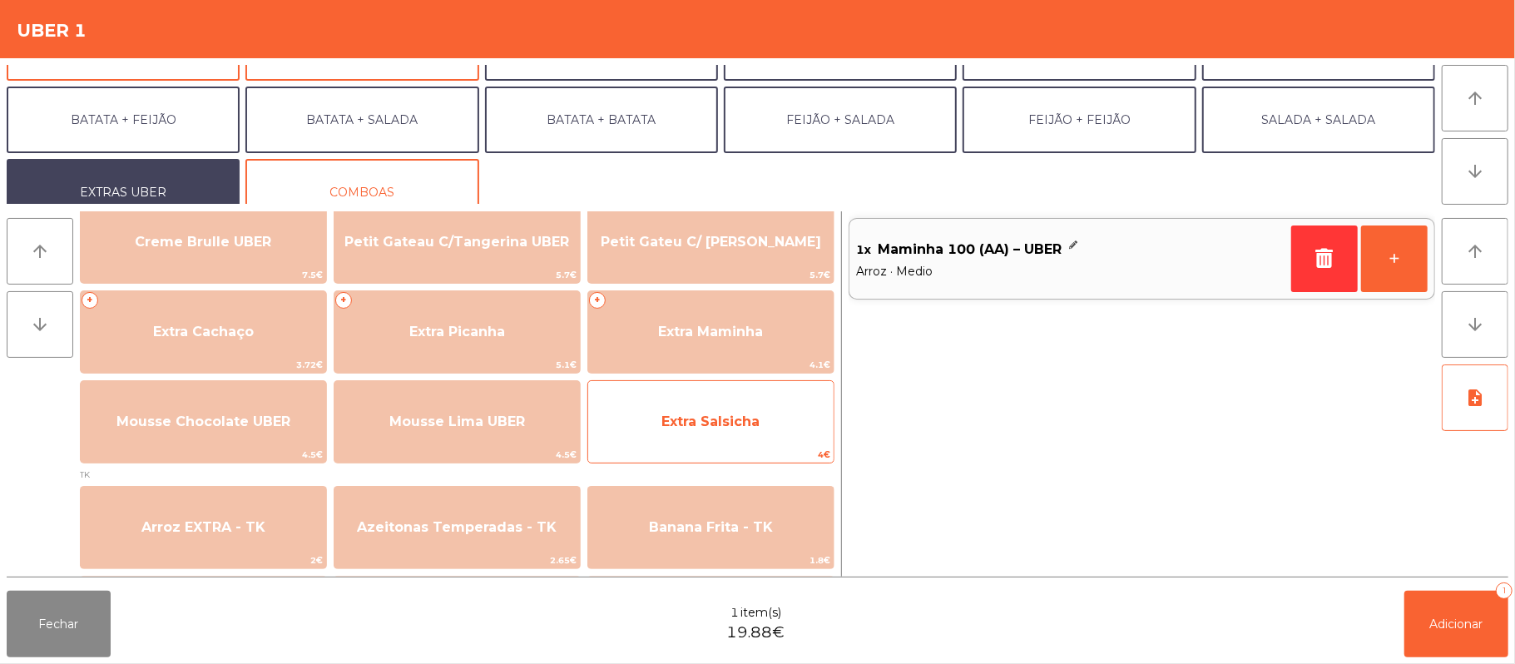
click at [714, 430] on span "Extra Salsicha" at bounding box center [710, 421] width 245 height 45
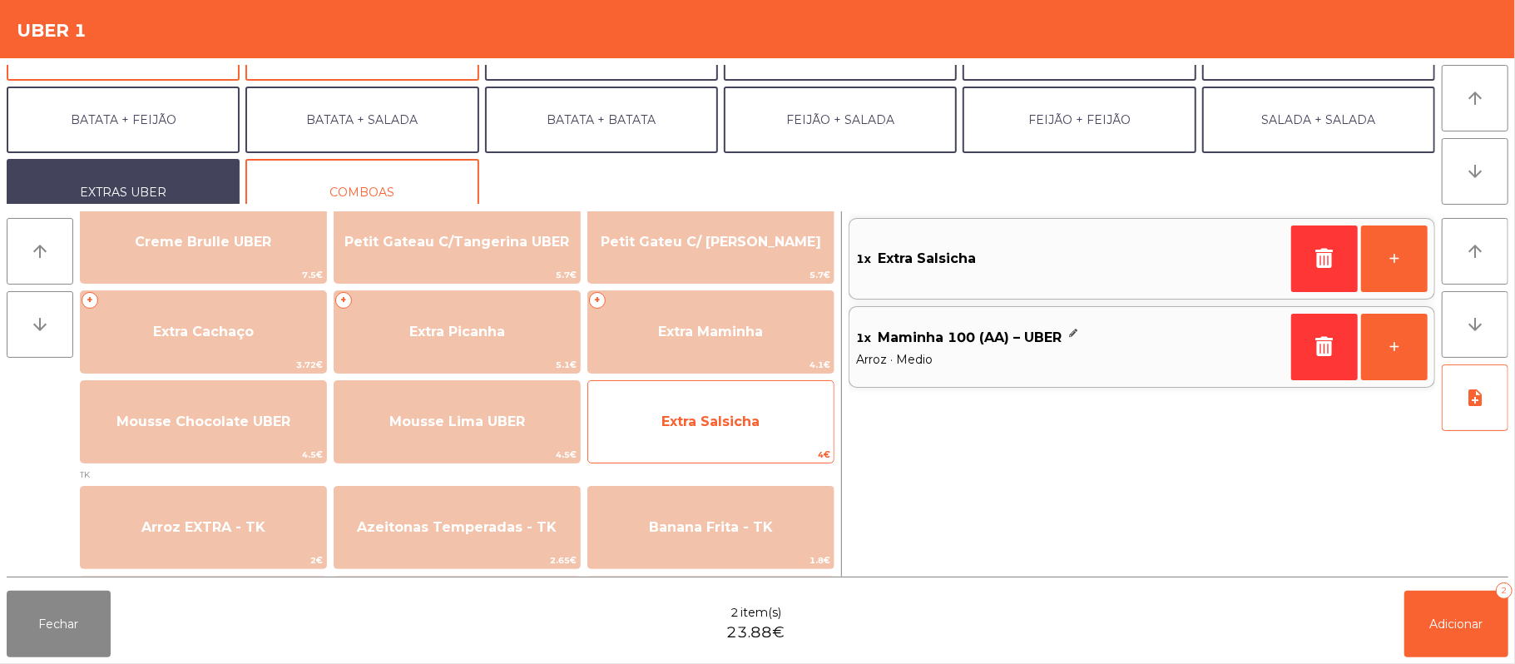
click at [729, 416] on span "Extra Salsicha" at bounding box center [710, 422] width 98 height 16
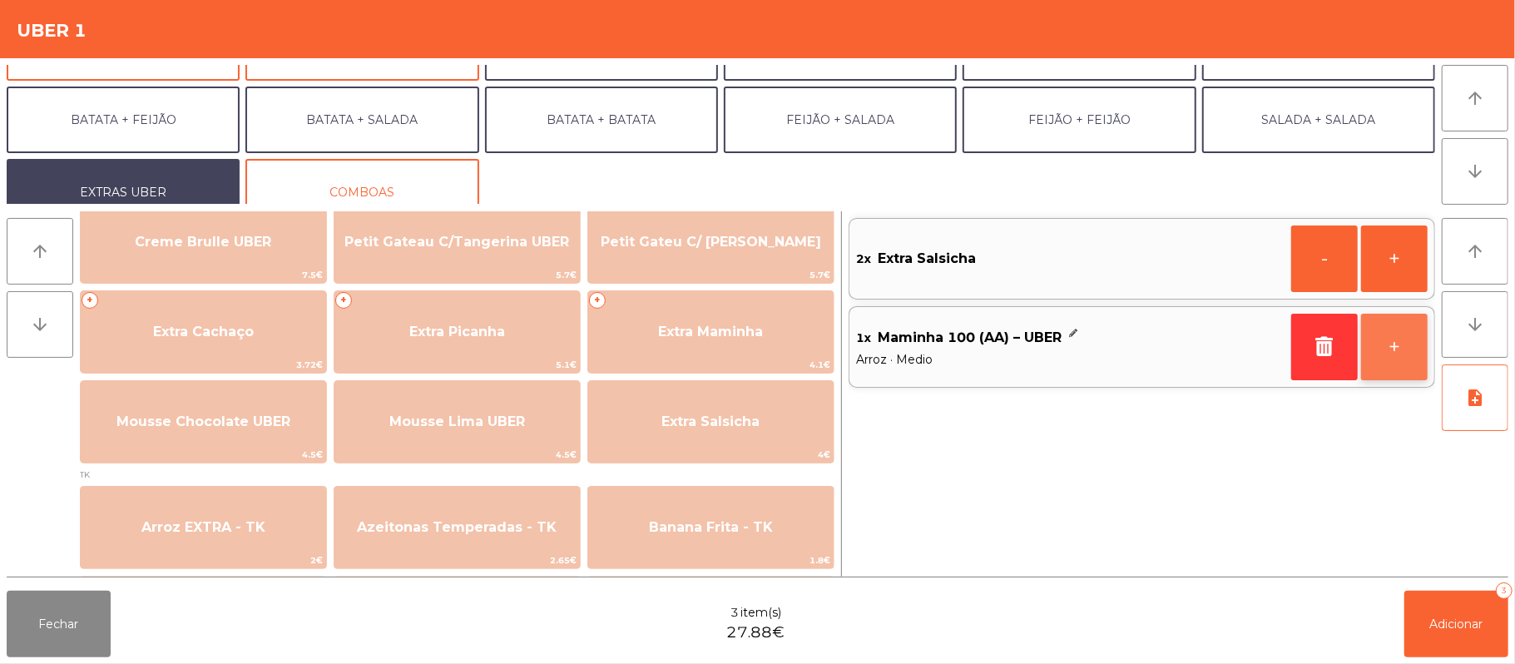
click at [1395, 344] on button "+" at bounding box center [1394, 347] width 67 height 67
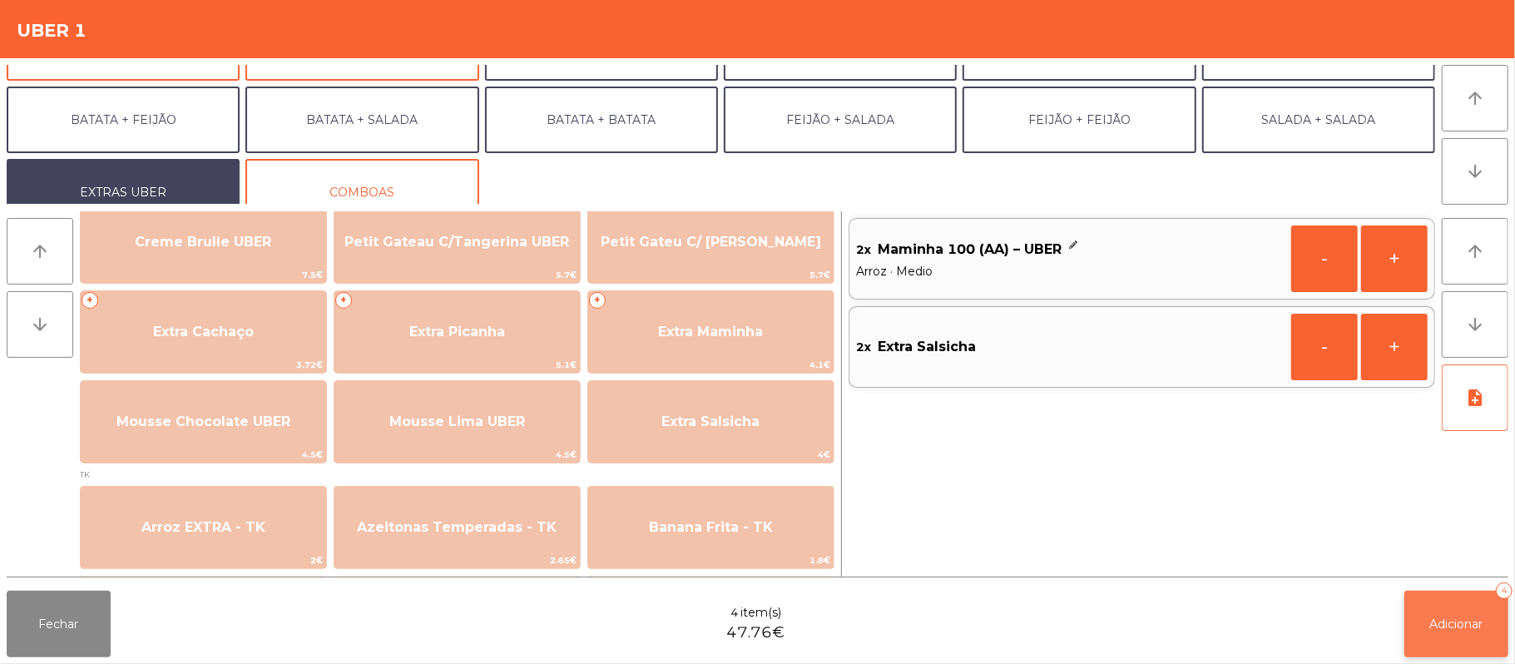
click at [1449, 632] on button "Adicionar 4" at bounding box center [1457, 624] width 104 height 67
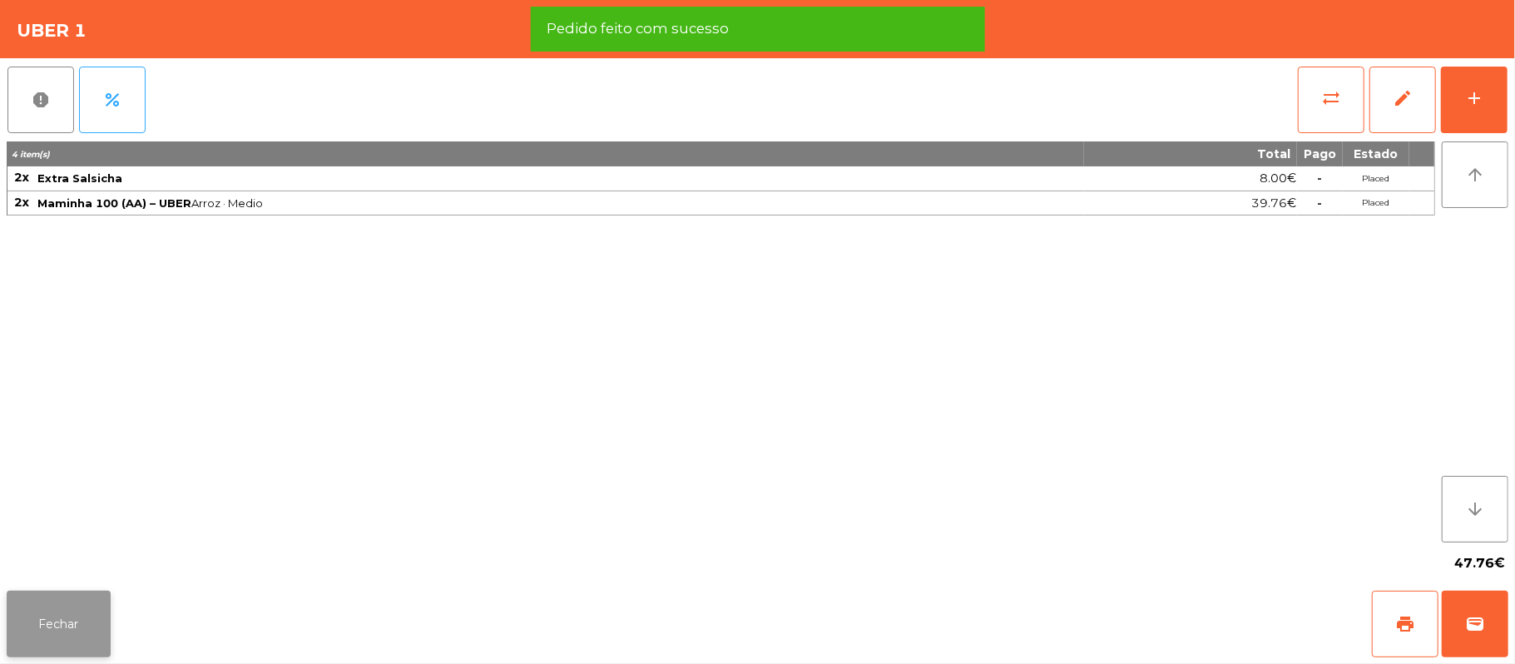
click at [61, 597] on button "Fechar" at bounding box center [59, 624] width 104 height 67
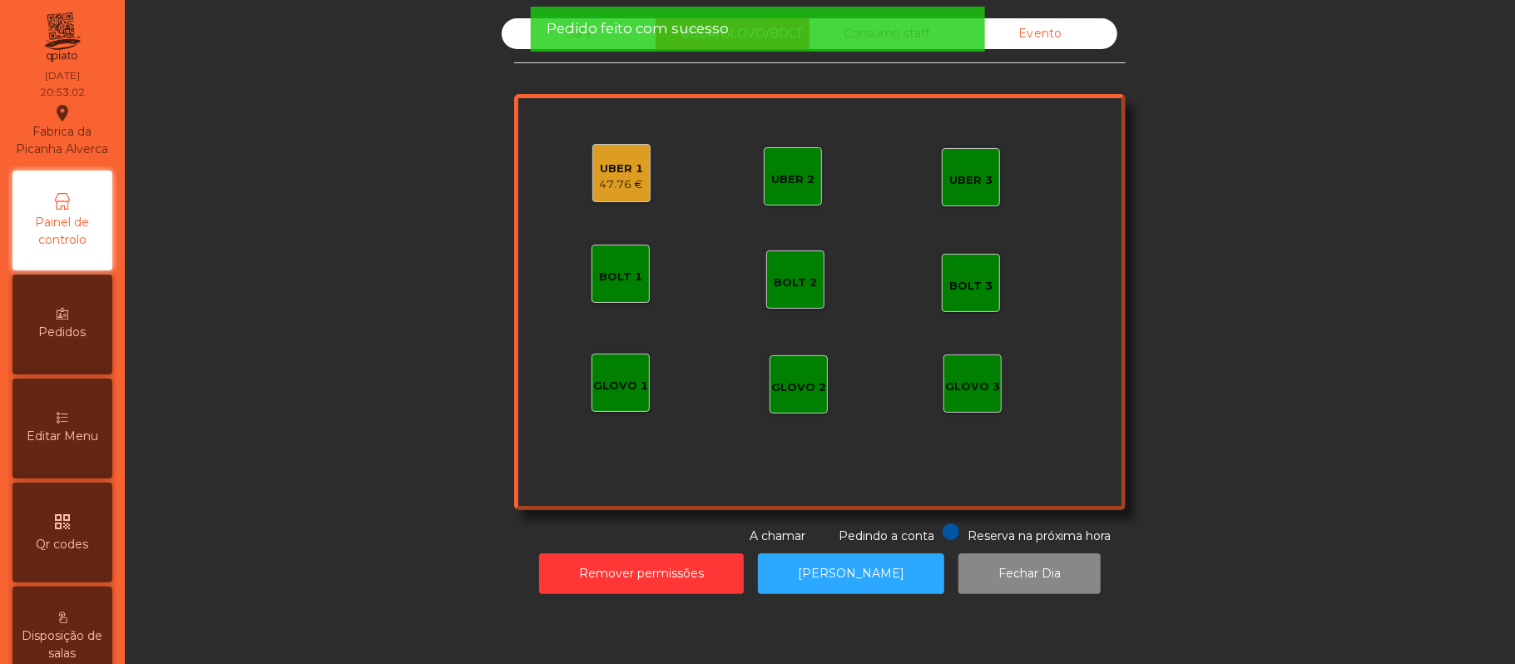
click at [634, 186] on div "UBER 1 47.76 €" at bounding box center [621, 173] width 58 height 58
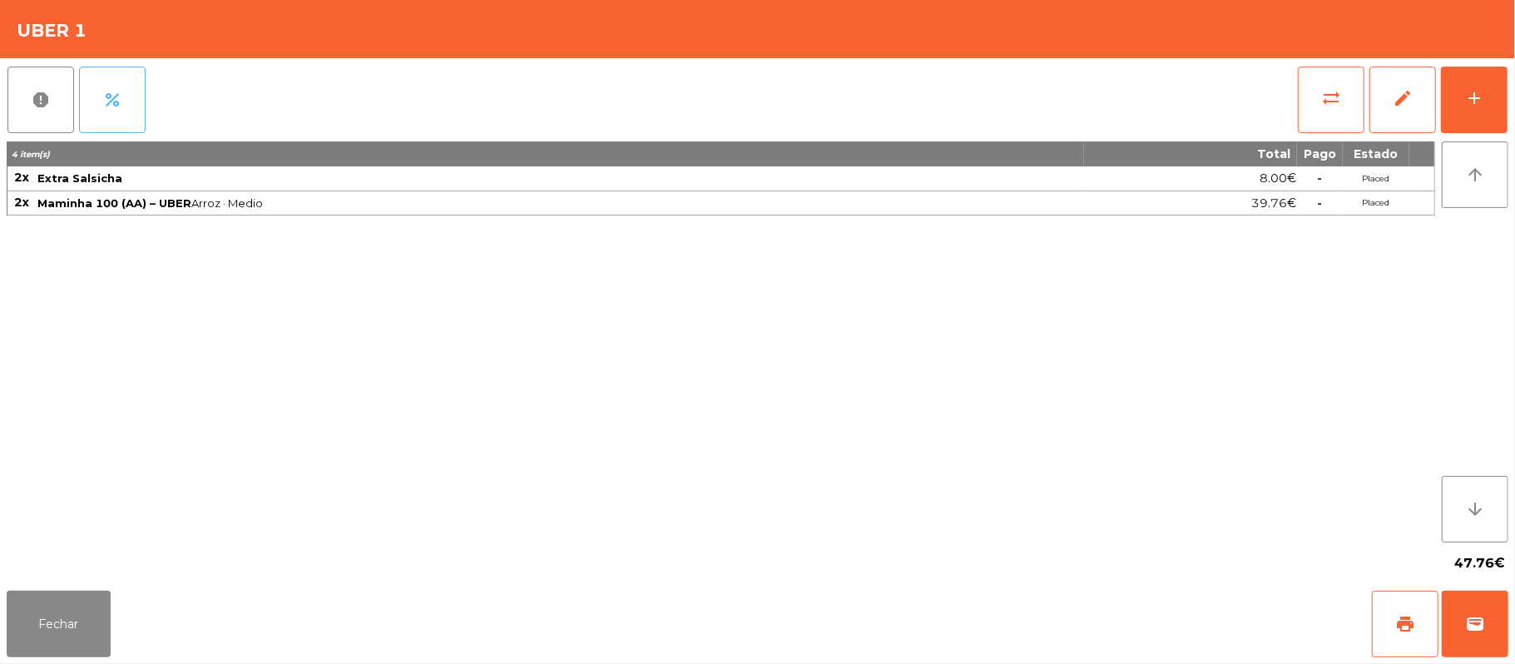
click at [121, 88] on button "percent" at bounding box center [112, 100] width 67 height 67
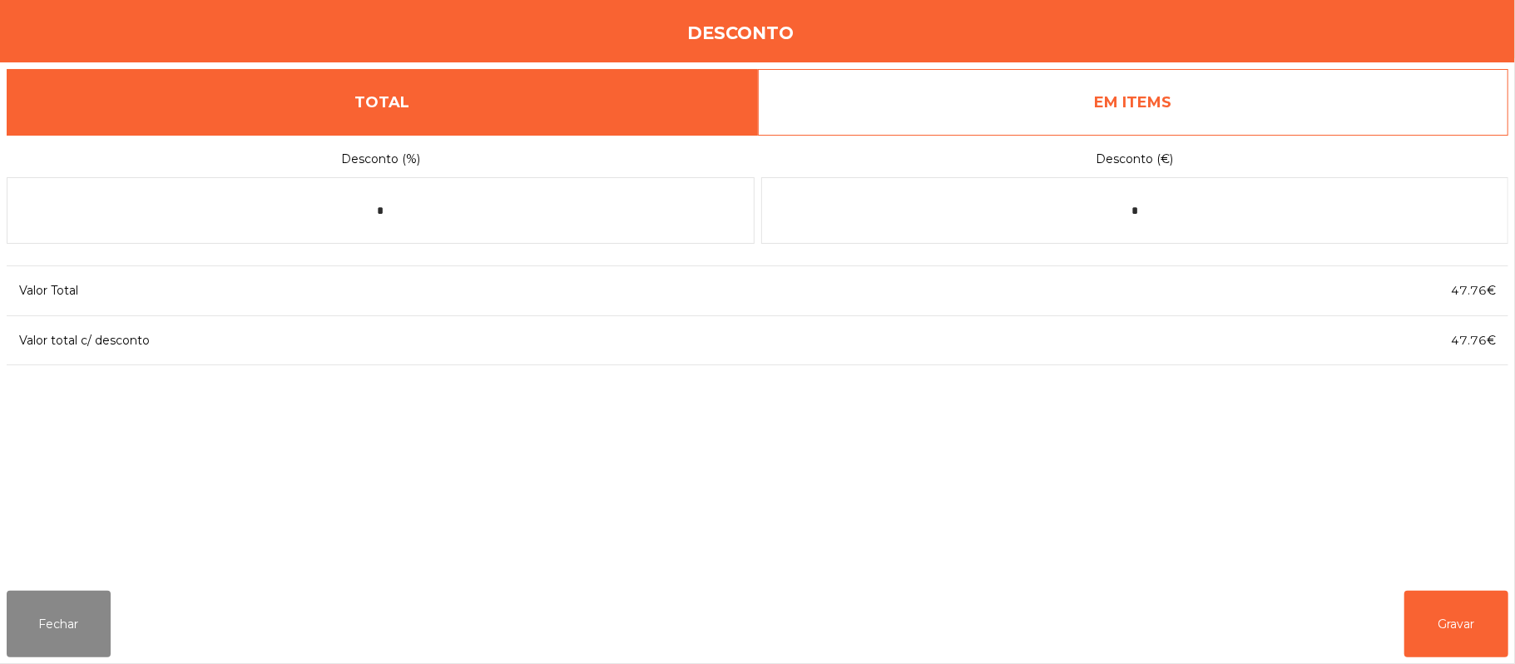
click at [1236, 102] on link "EM ITEMS" at bounding box center [1133, 102] width 751 height 67
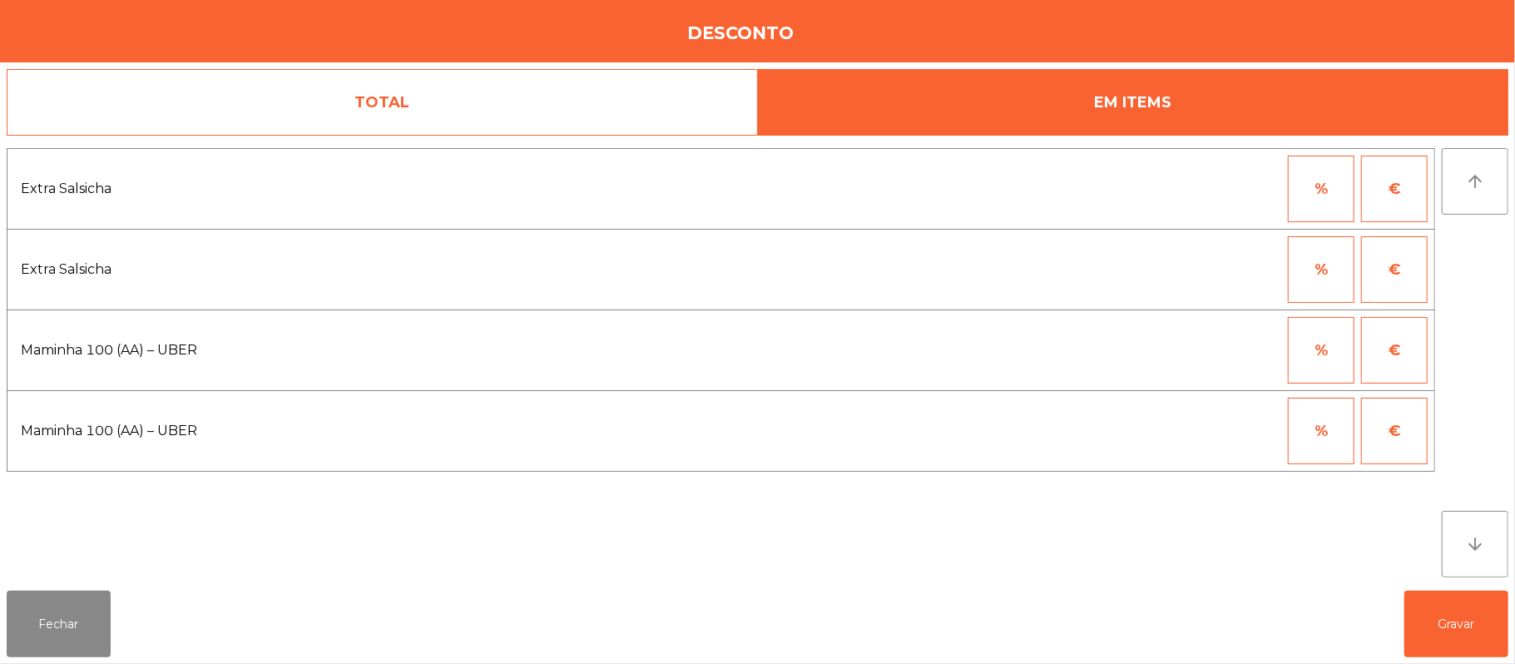
click at [1310, 364] on button "%" at bounding box center [1321, 350] width 67 height 67
click at [1216, 351] on input "*" at bounding box center [1239, 350] width 83 height 67
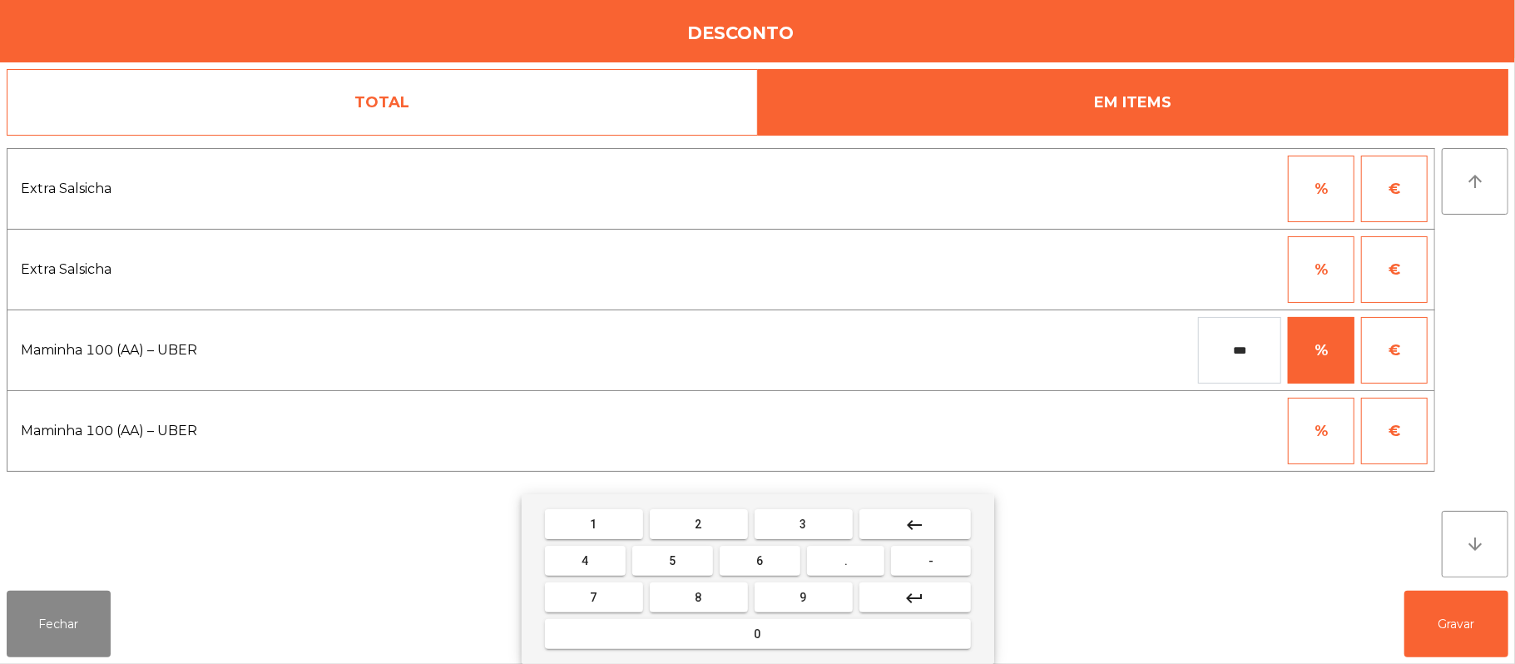
type input "***"
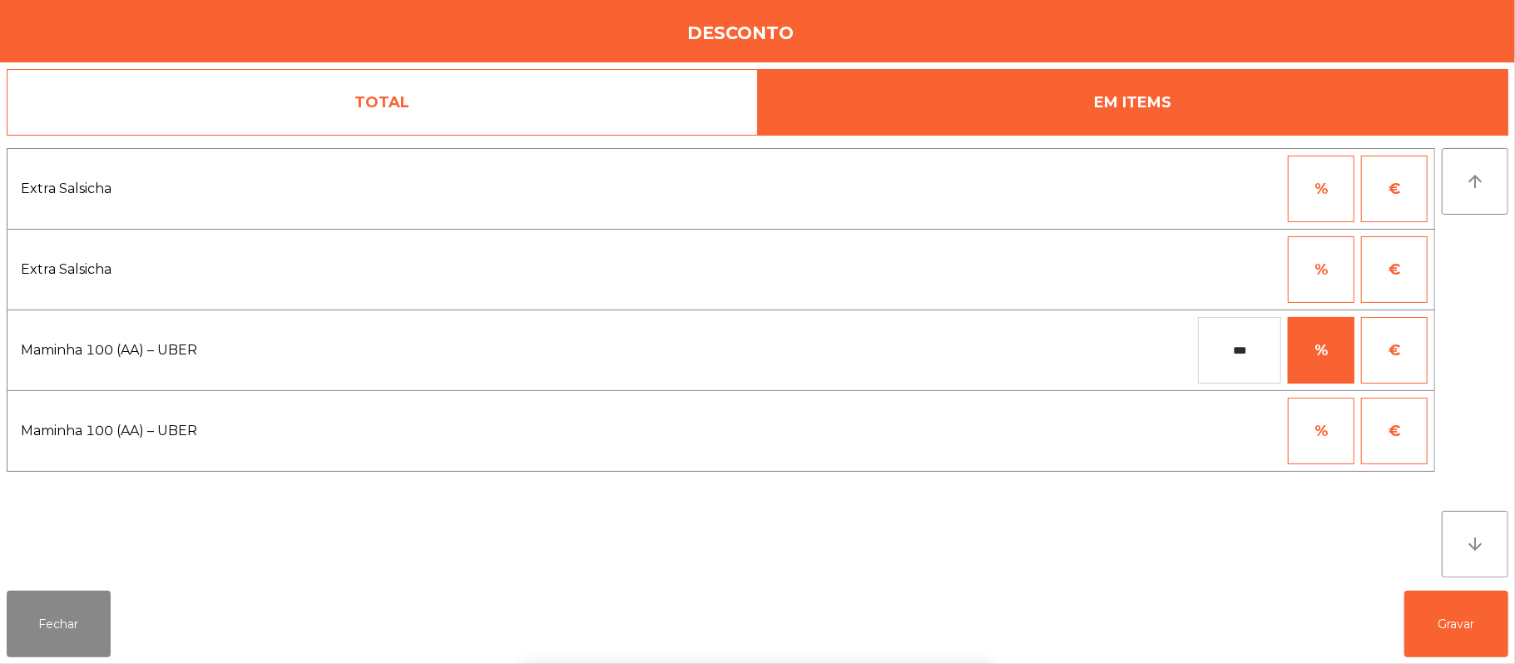
click at [1441, 624] on div "1 2 3 keyboard_backspace 4 5 6 . - 7 8 9 keyboard_return 0" at bounding box center [757, 579] width 1515 height 170
click at [1461, 614] on button "Gravar" at bounding box center [1457, 624] width 104 height 67
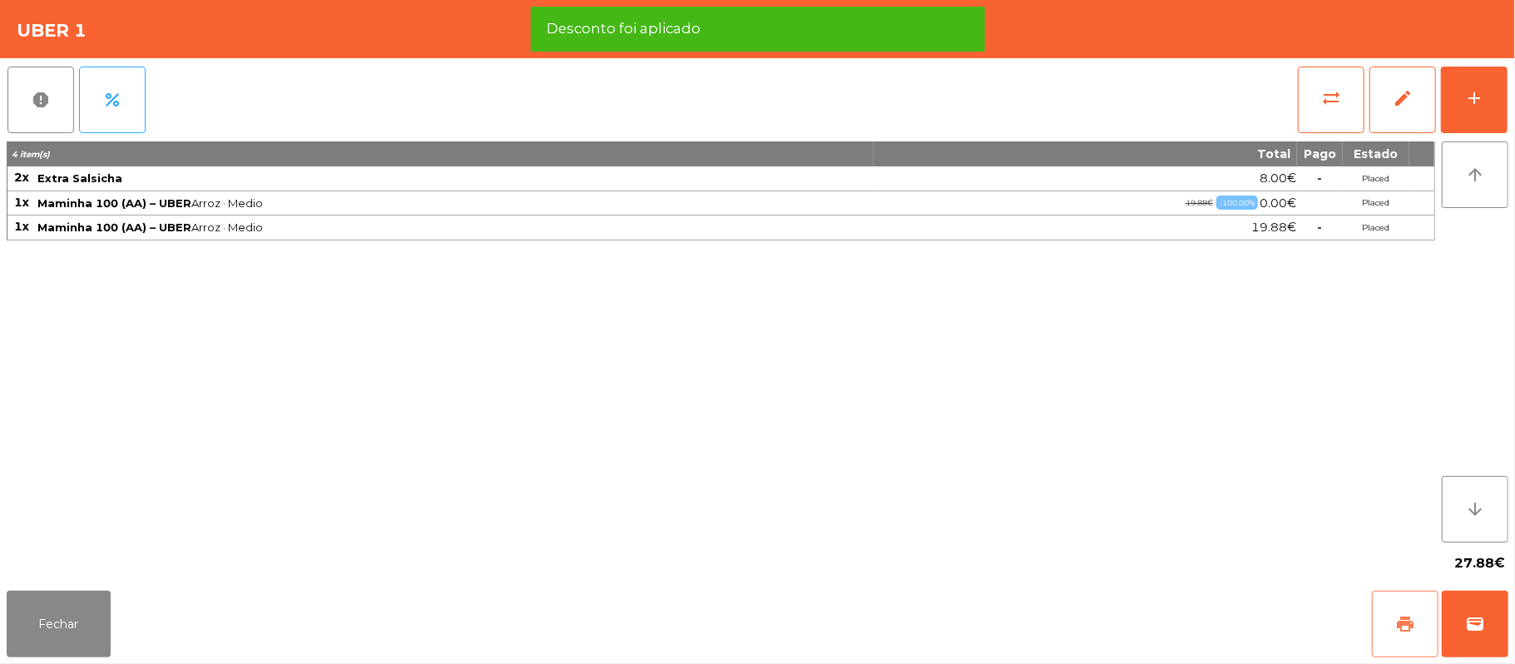
click at [1383, 626] on button "print" at bounding box center [1405, 624] width 67 height 67
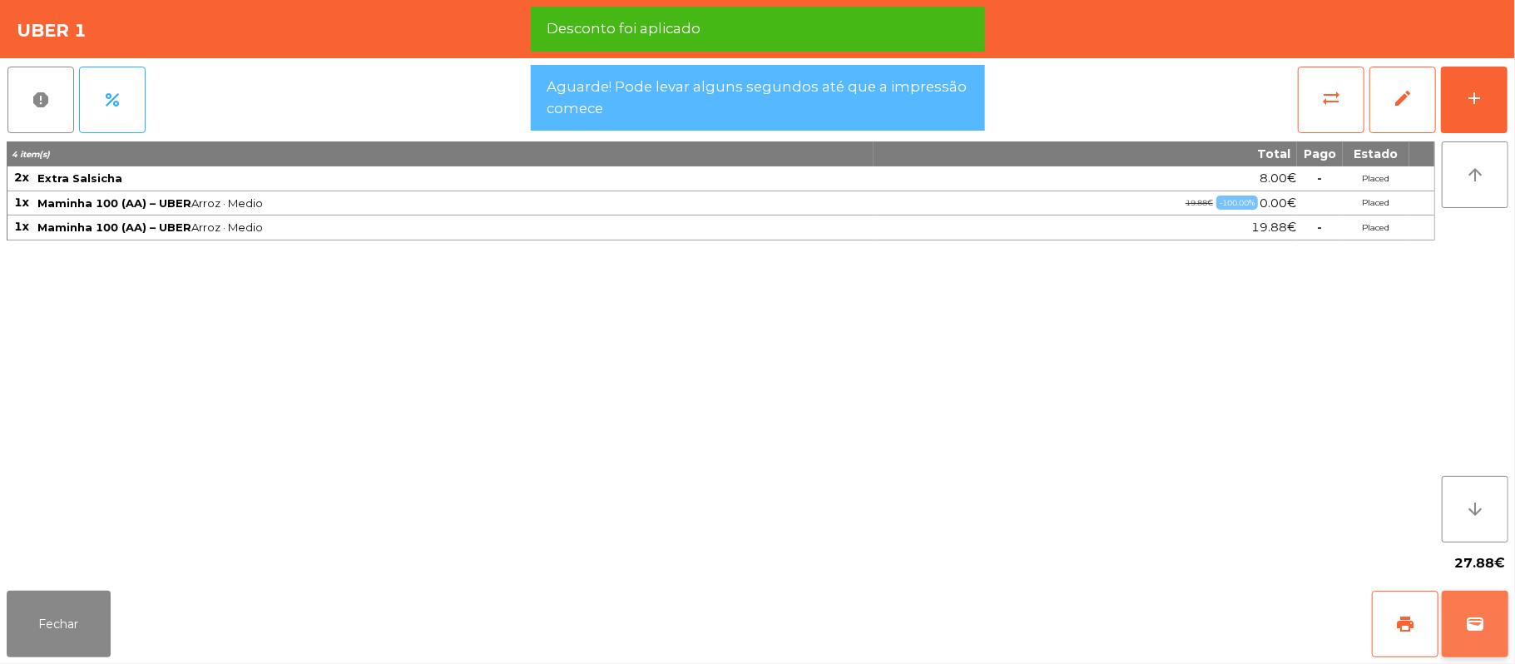
click at [1466, 646] on button "wallet" at bounding box center [1475, 624] width 67 height 67
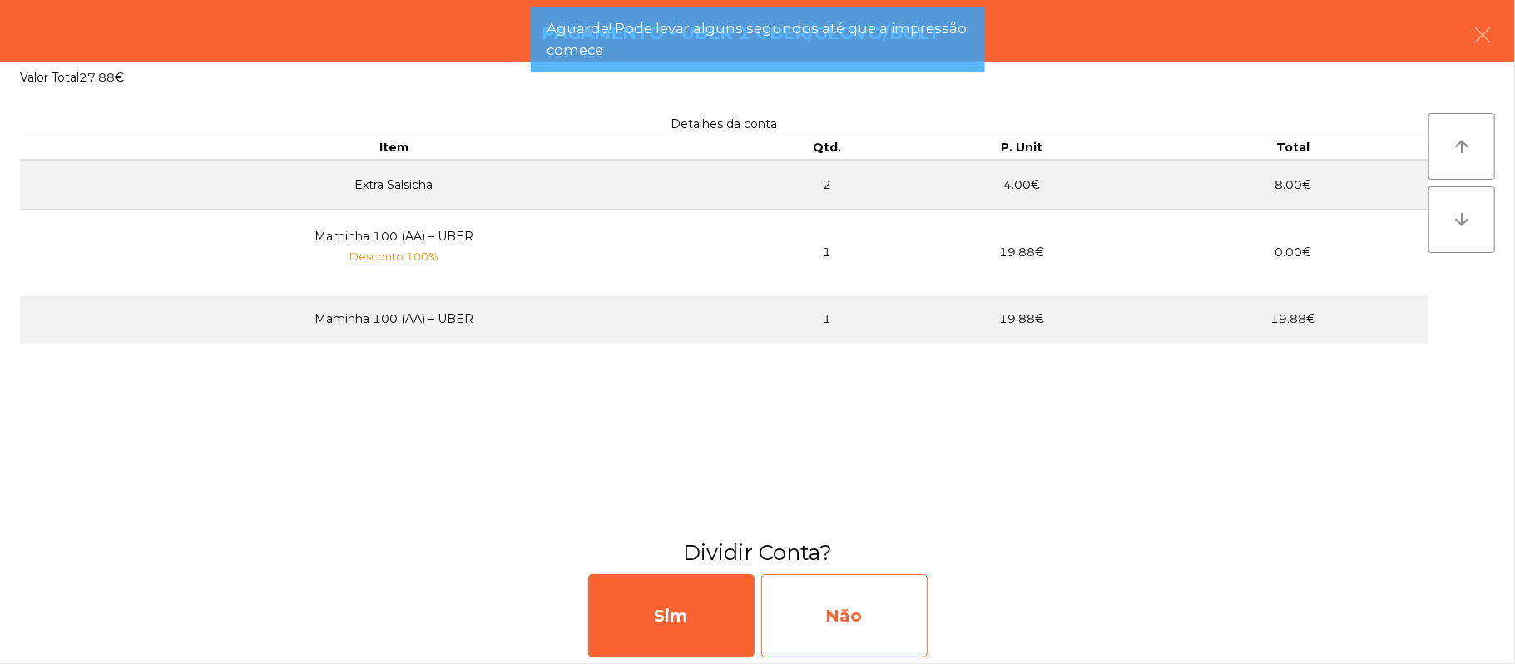
click at [832, 587] on div "Não" at bounding box center [844, 615] width 166 height 83
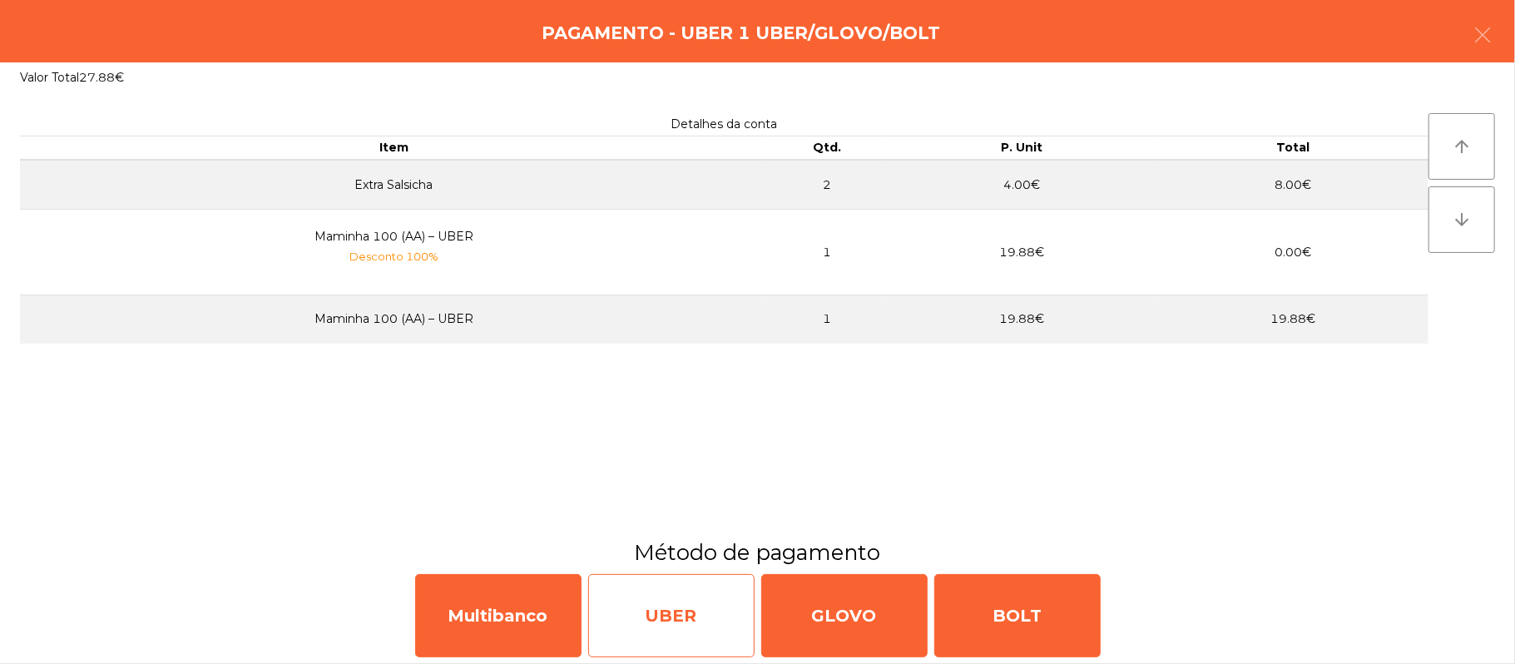
click at [663, 647] on div "UBER" at bounding box center [671, 615] width 166 height 83
select select "**"
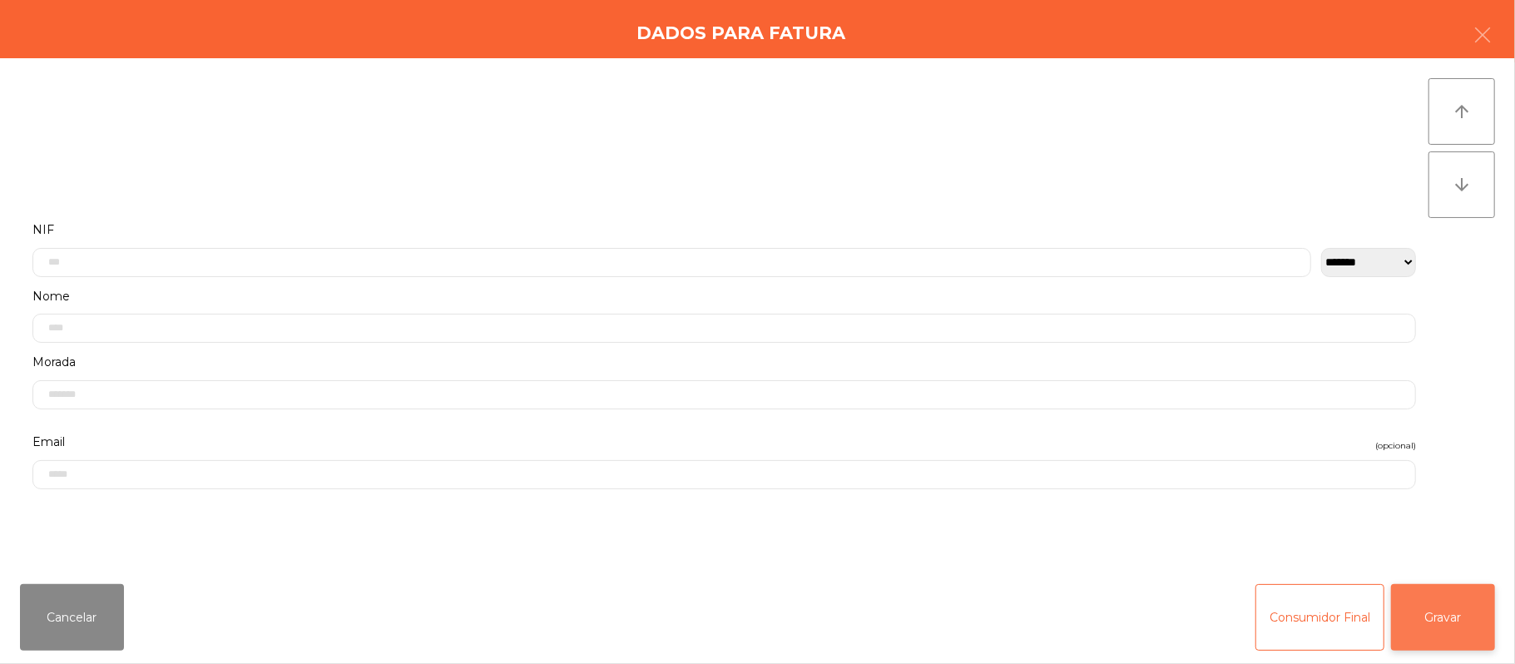
click at [1459, 619] on button "Gravar" at bounding box center [1443, 617] width 104 height 67
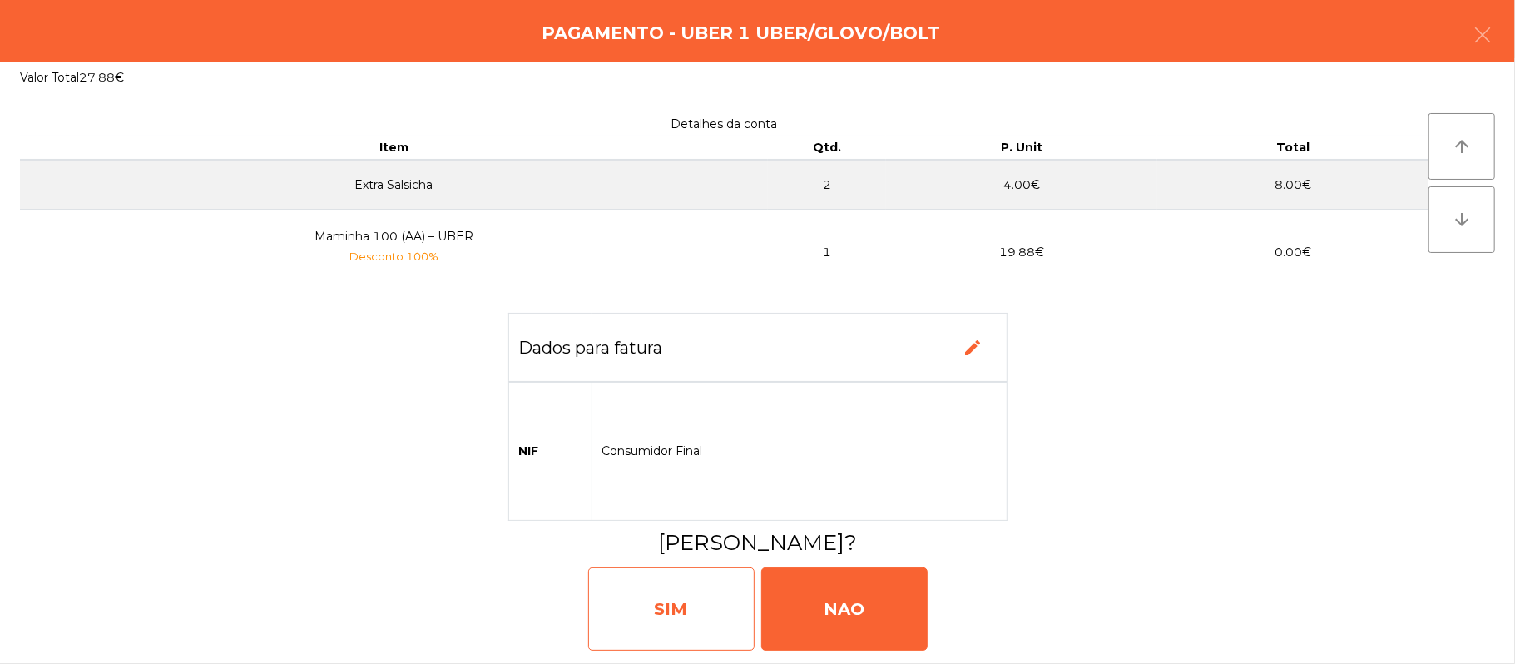
click at [654, 623] on div "SIM" at bounding box center [671, 608] width 166 height 83
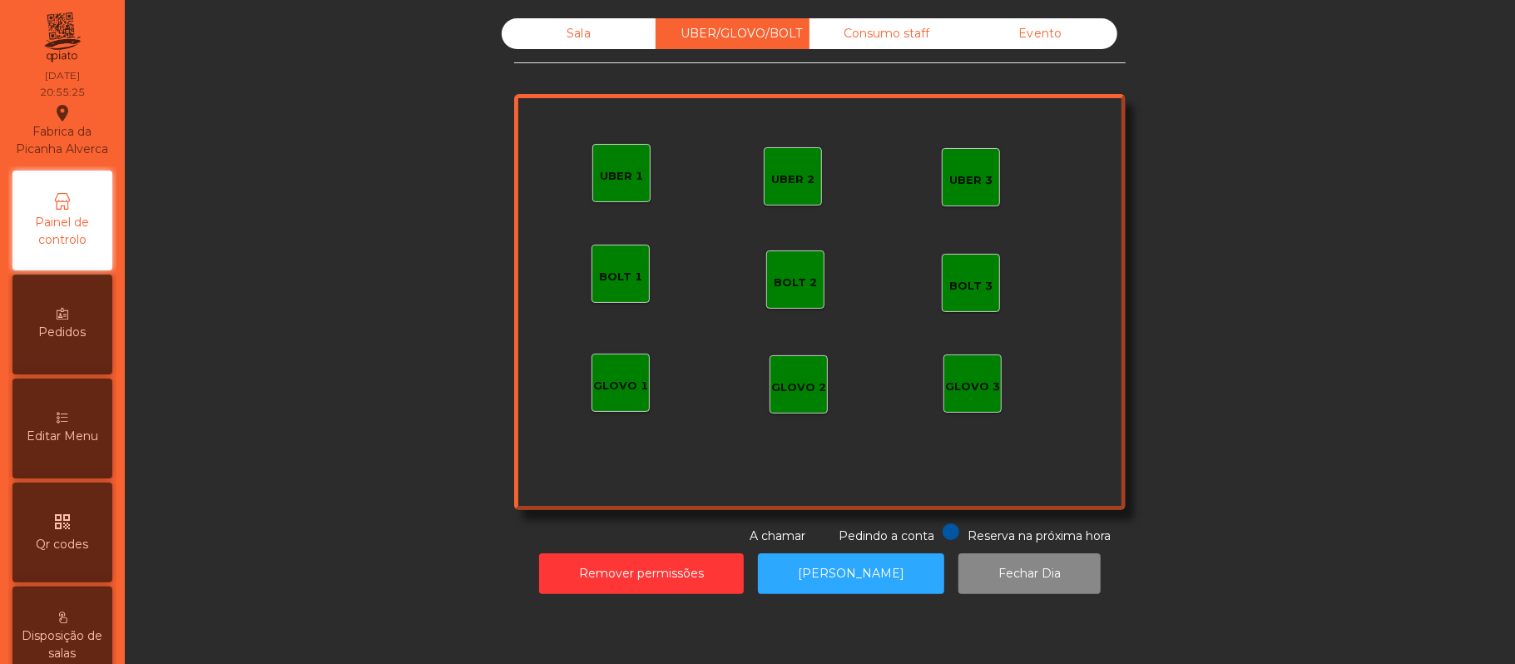
click at [576, 42] on div "Sala" at bounding box center [579, 33] width 154 height 31
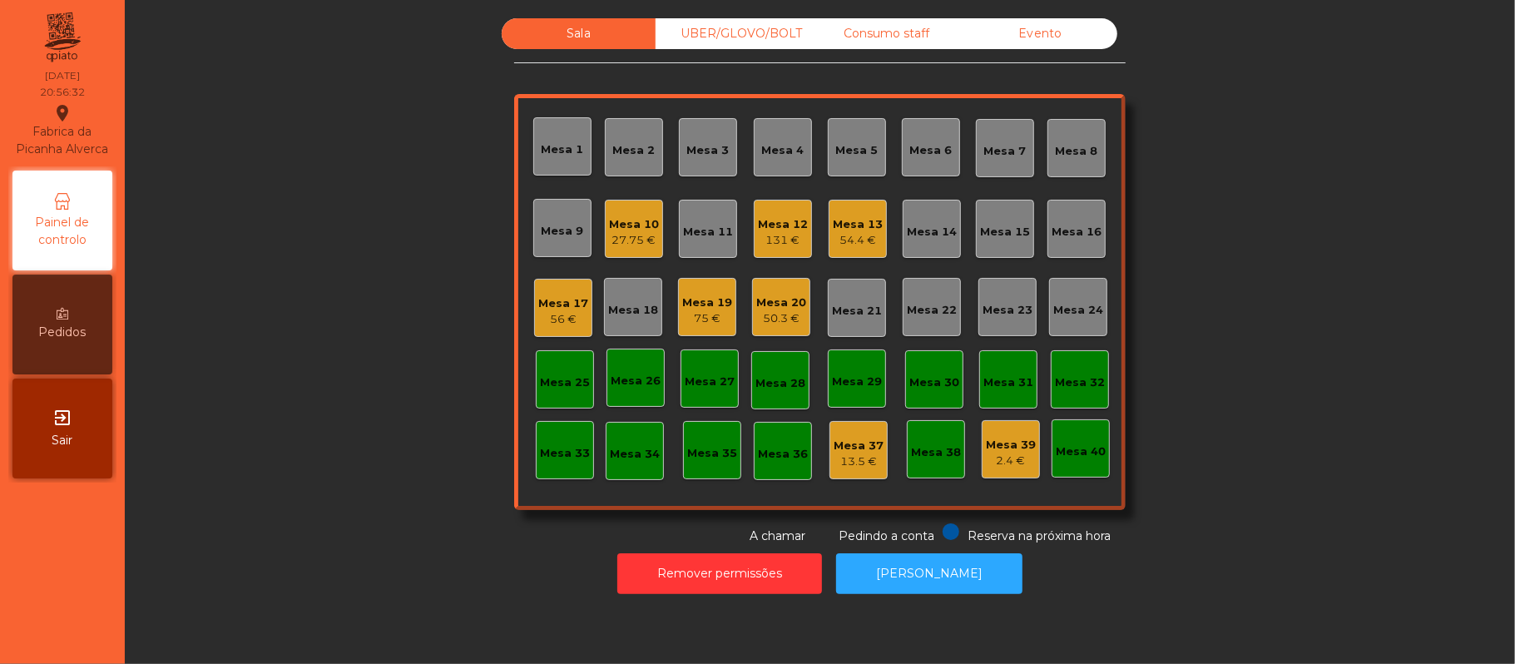
click at [1083, 224] on div "Mesa 16" at bounding box center [1077, 232] width 50 height 17
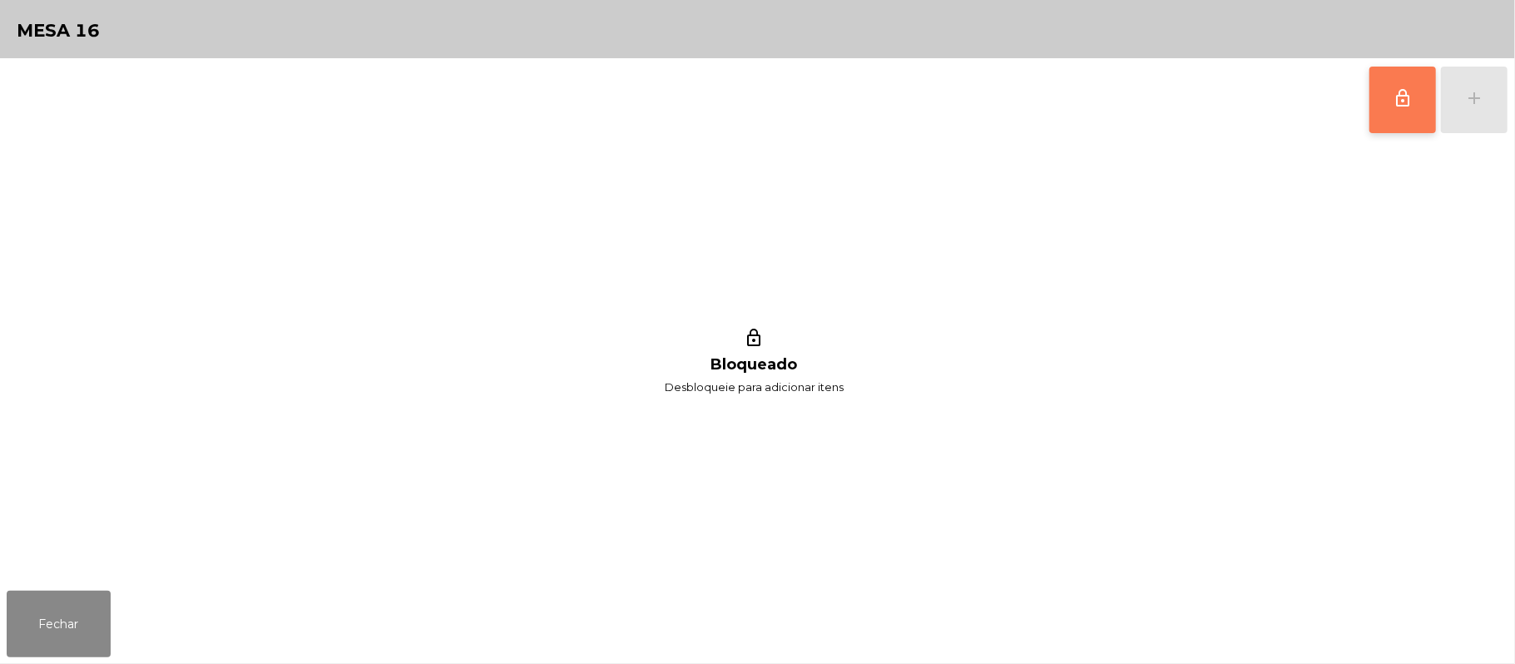
click at [1405, 105] on span "lock_outline" at bounding box center [1403, 98] width 20 height 20
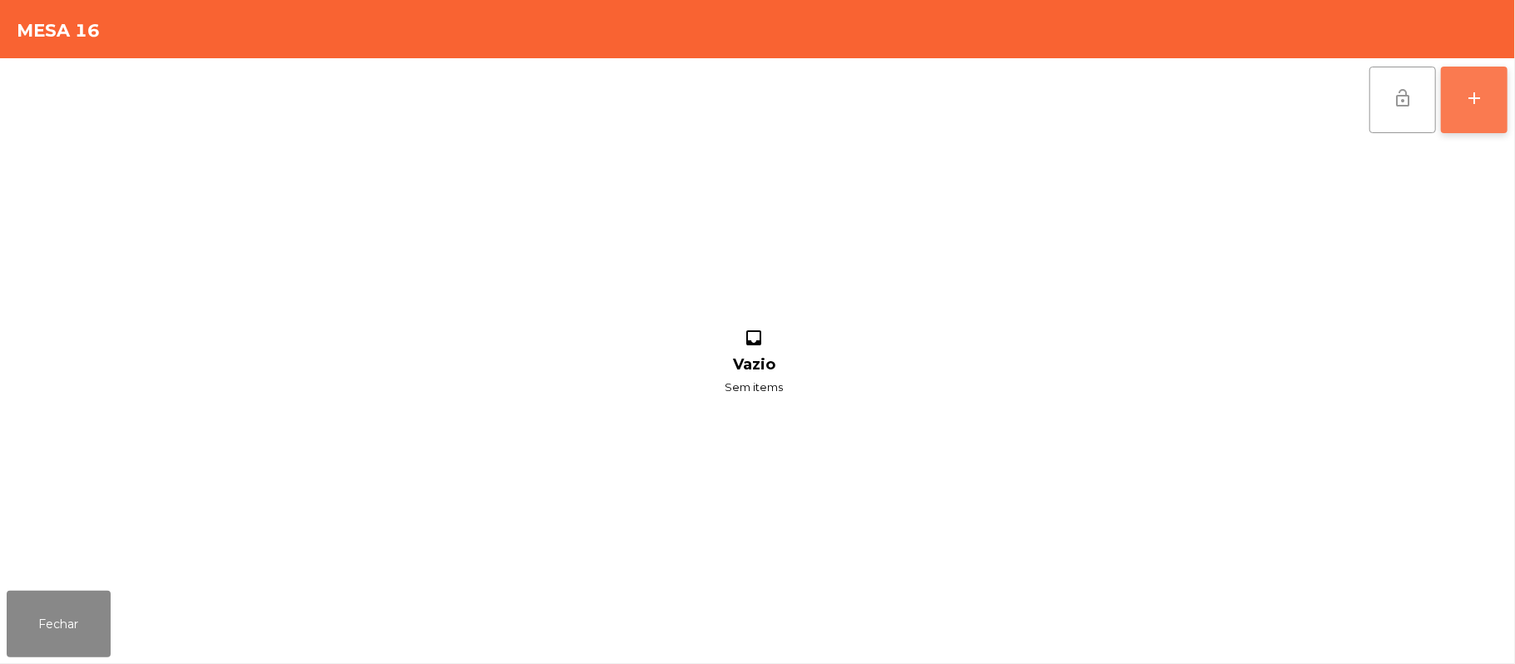
click at [1479, 90] on div "add" at bounding box center [1474, 98] width 20 height 20
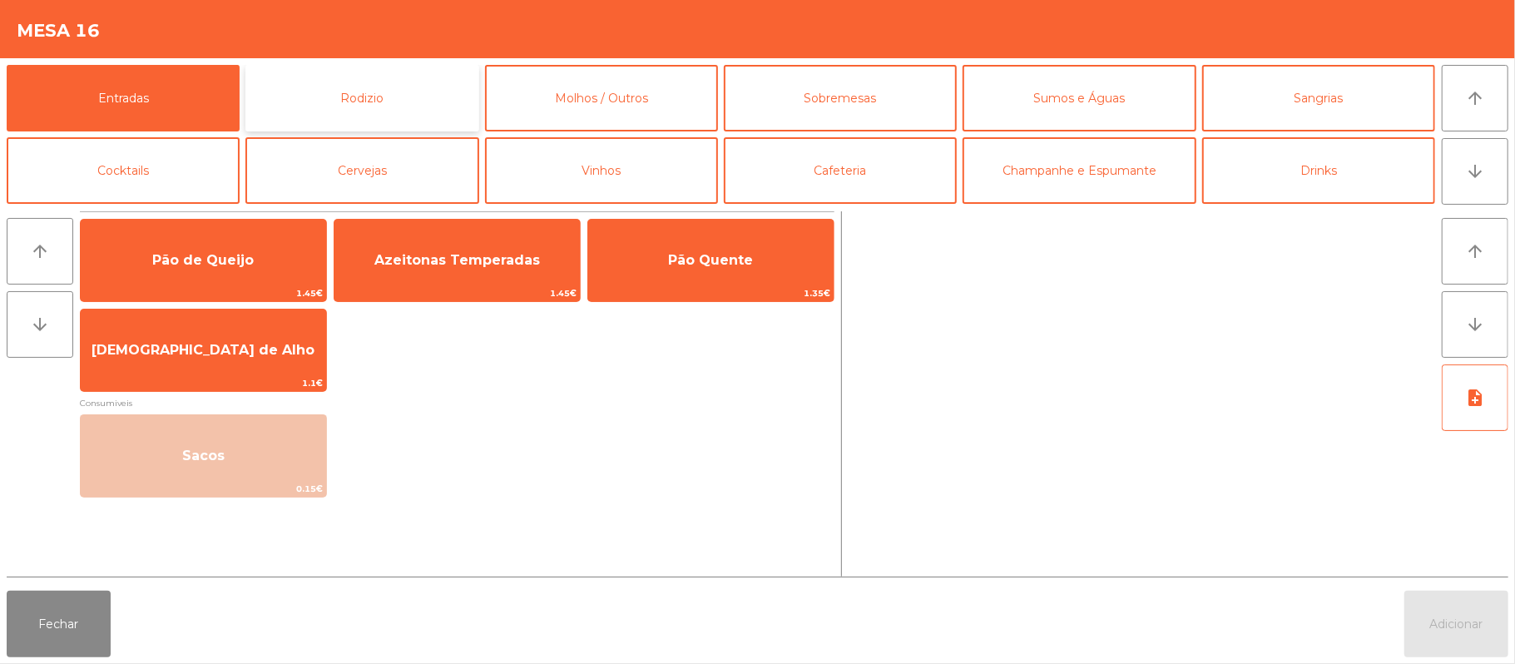
click at [416, 100] on button "Rodizio" at bounding box center [361, 98] width 233 height 67
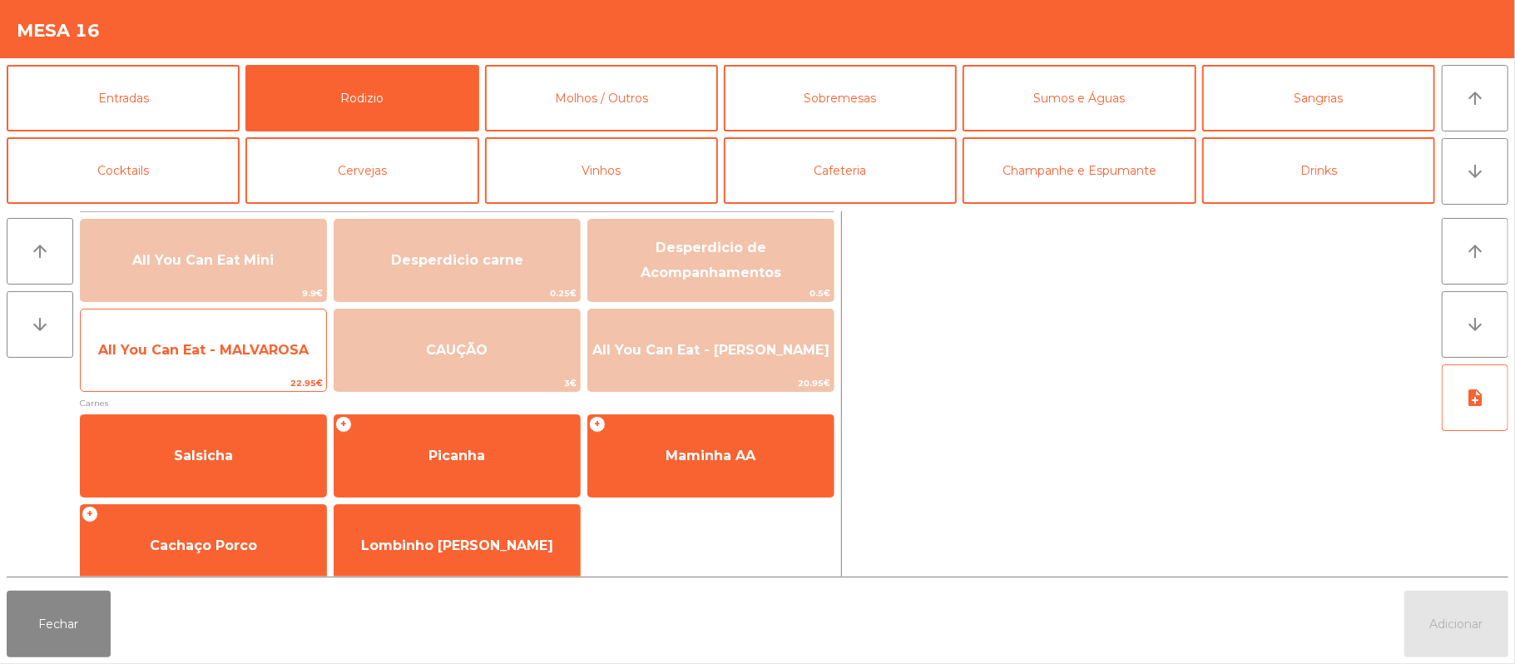
click at [240, 350] on span "All You Can Eat - MALVAROSA" at bounding box center [203, 350] width 211 height 16
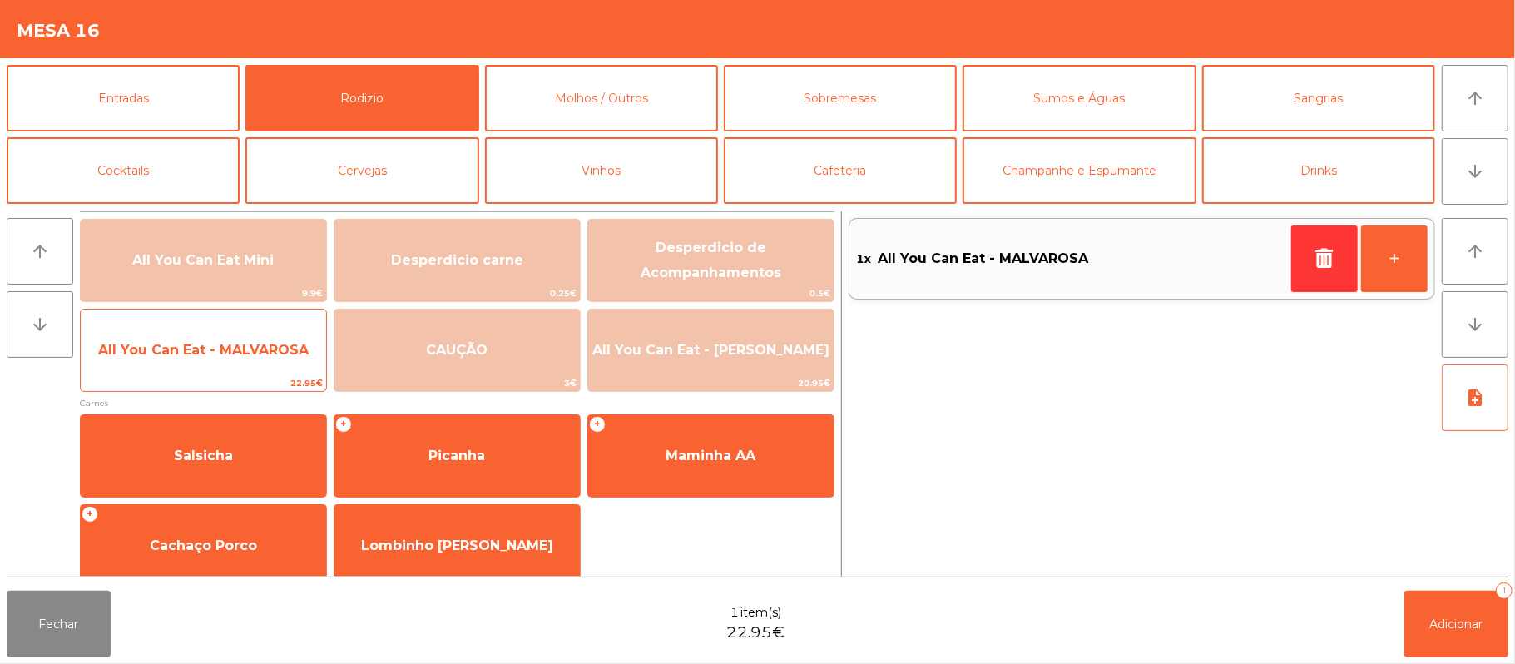
click at [240, 343] on span "All You Can Eat - MALVAROSA" at bounding box center [203, 350] width 211 height 16
click at [244, 334] on span "All You Can Eat - MALVAROSA" at bounding box center [203, 350] width 245 height 45
click at [240, 334] on span "All You Can Eat - MALVAROSA" at bounding box center [203, 350] width 245 height 45
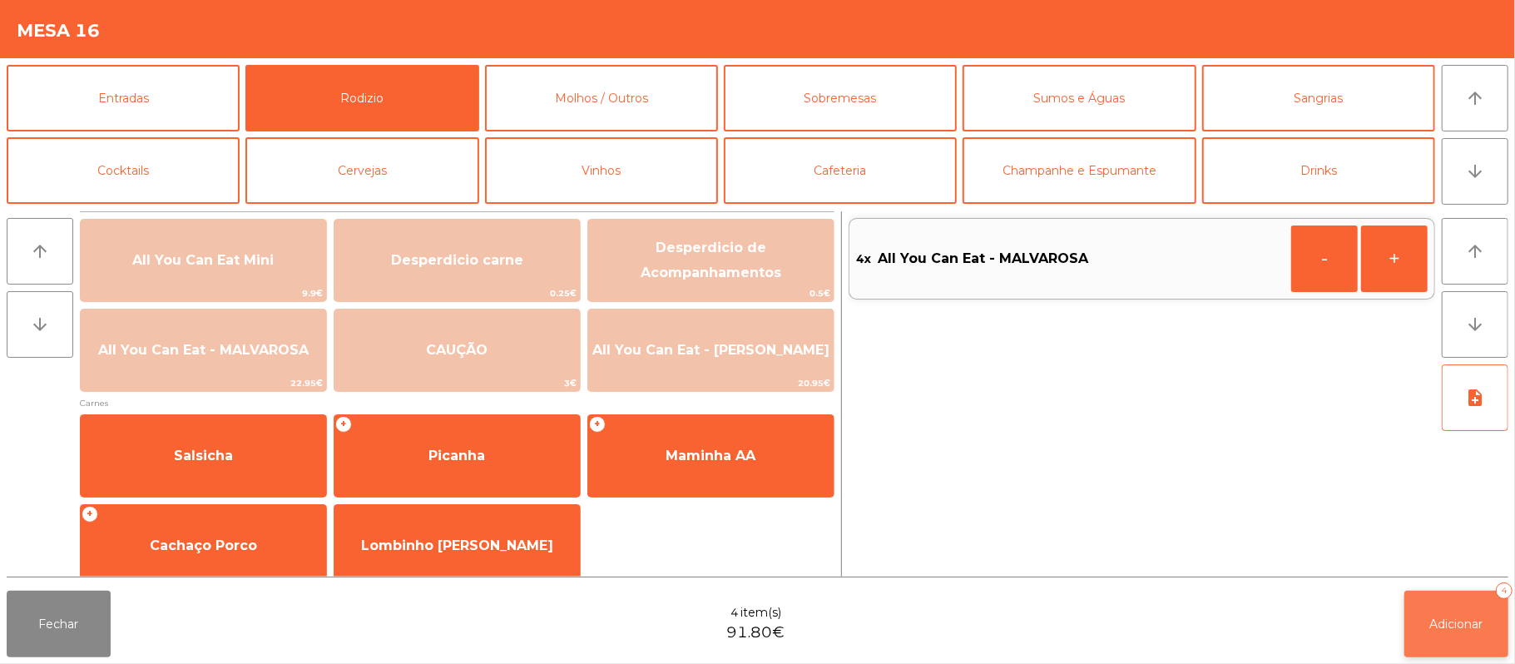
click at [1482, 607] on button "Adicionar 4" at bounding box center [1457, 624] width 104 height 67
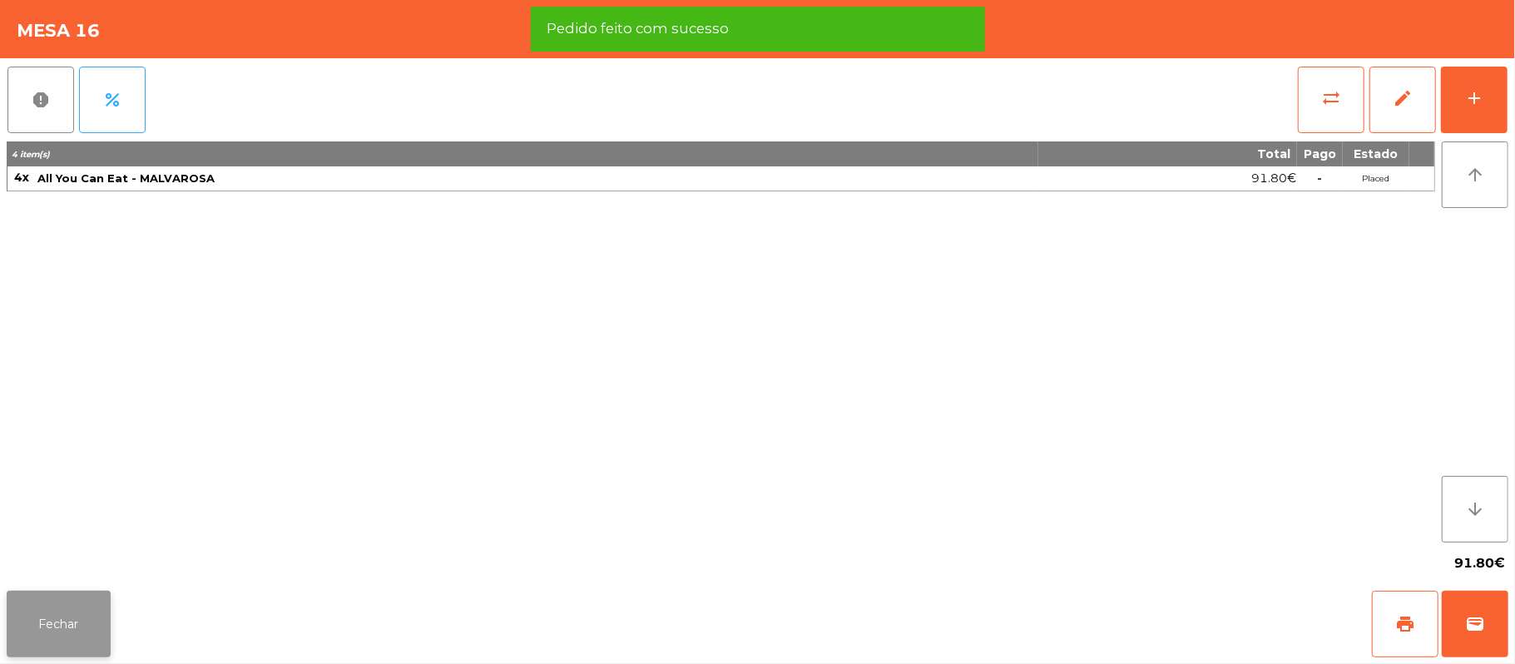
click at [77, 629] on button "Fechar" at bounding box center [59, 624] width 104 height 67
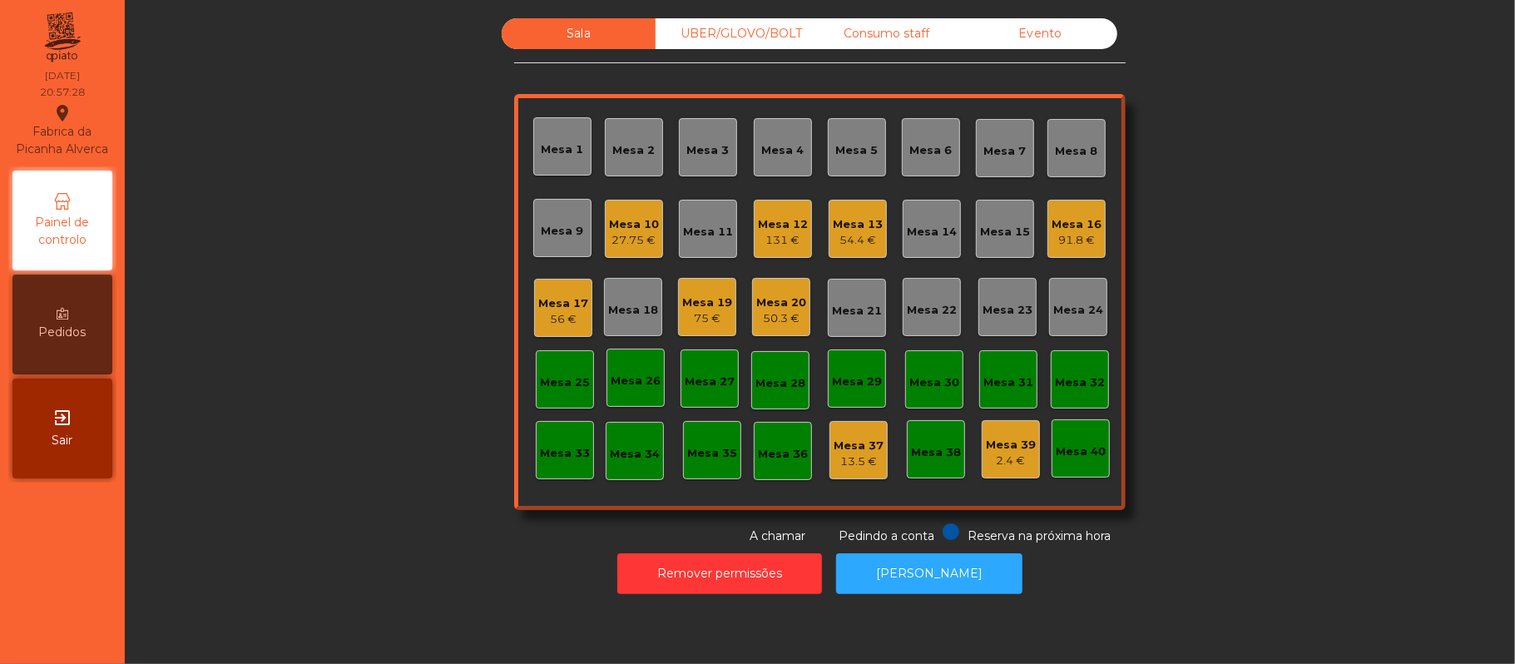
click at [1058, 234] on div "91.8 €" at bounding box center [1077, 240] width 50 height 17
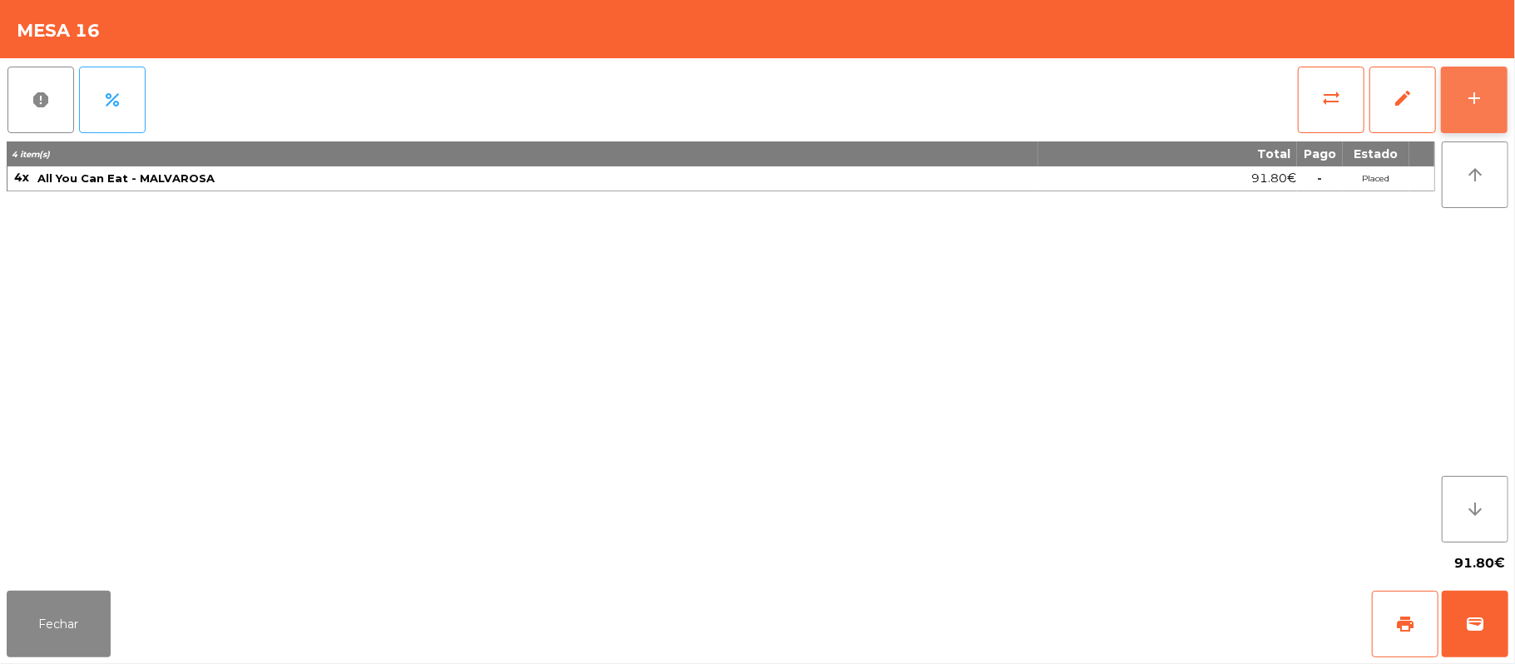
click at [1469, 93] on div "add" at bounding box center [1474, 98] width 20 height 20
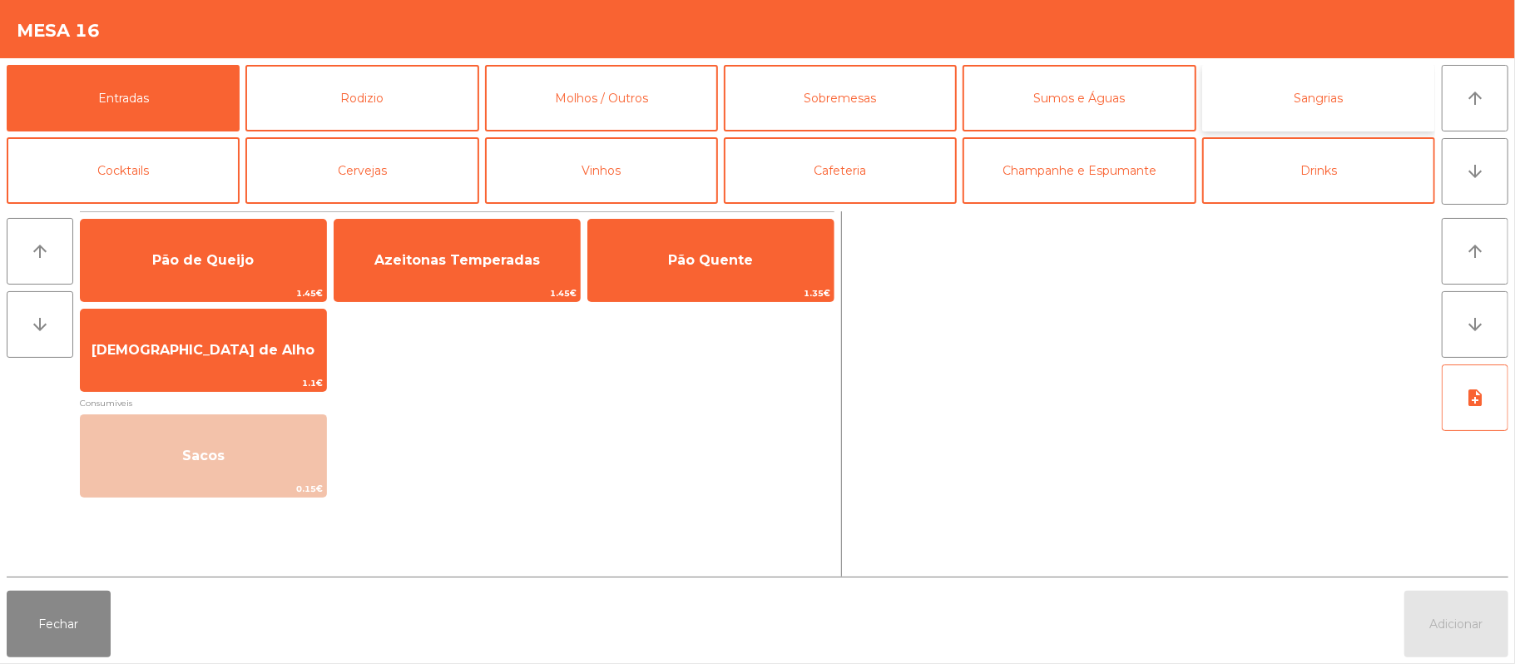
click at [1345, 91] on button "Sangrias" at bounding box center [1318, 98] width 233 height 67
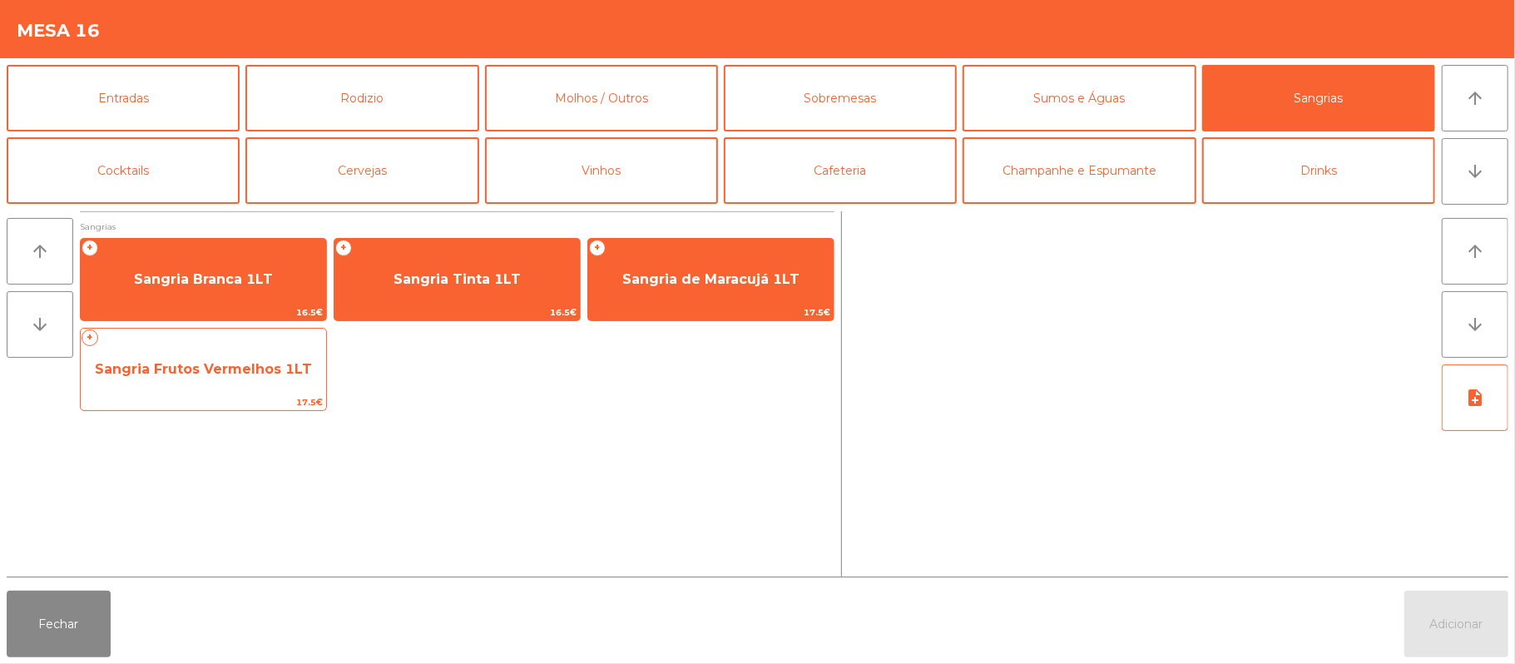
click at [263, 361] on span "Sangria Frutos Vermelhos 1LT" at bounding box center [203, 369] width 217 height 16
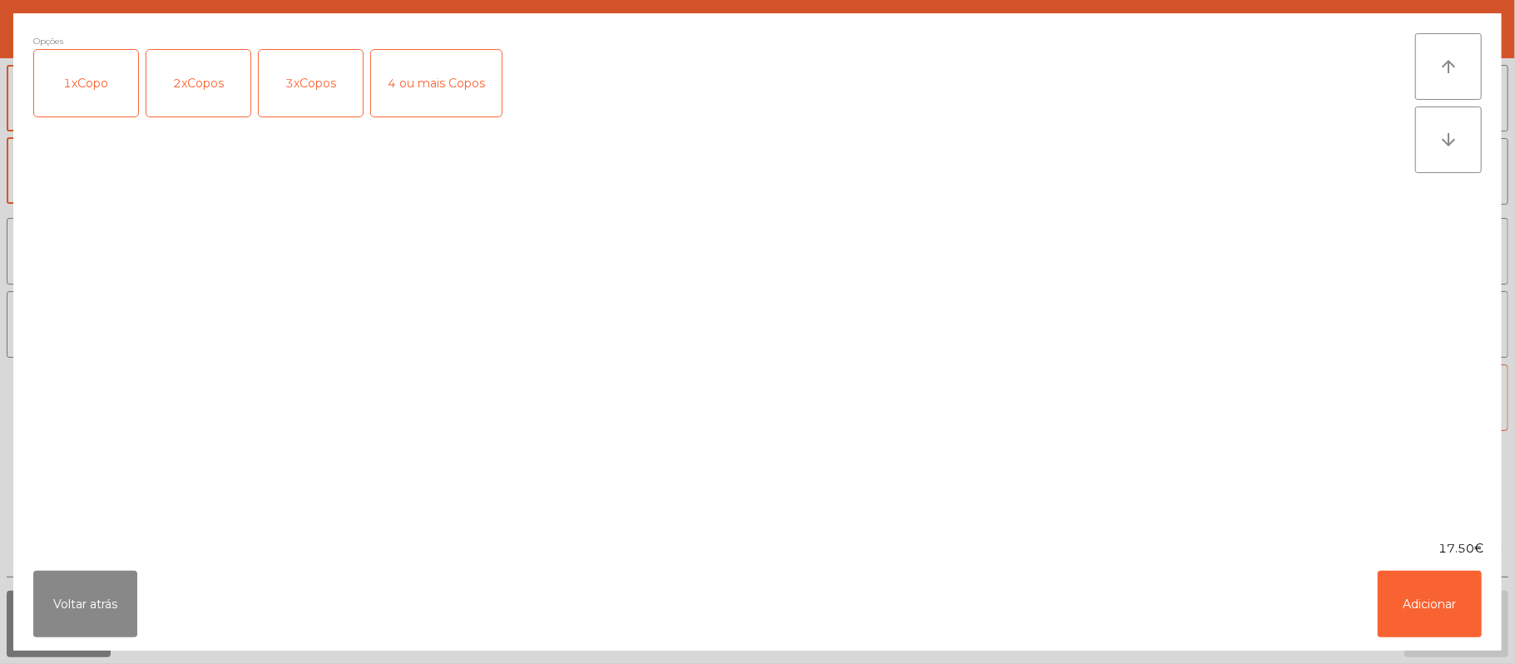
click at [310, 80] on div "3xCopos" at bounding box center [311, 83] width 104 height 67
click at [1423, 607] on button "Adicionar" at bounding box center [1430, 604] width 104 height 67
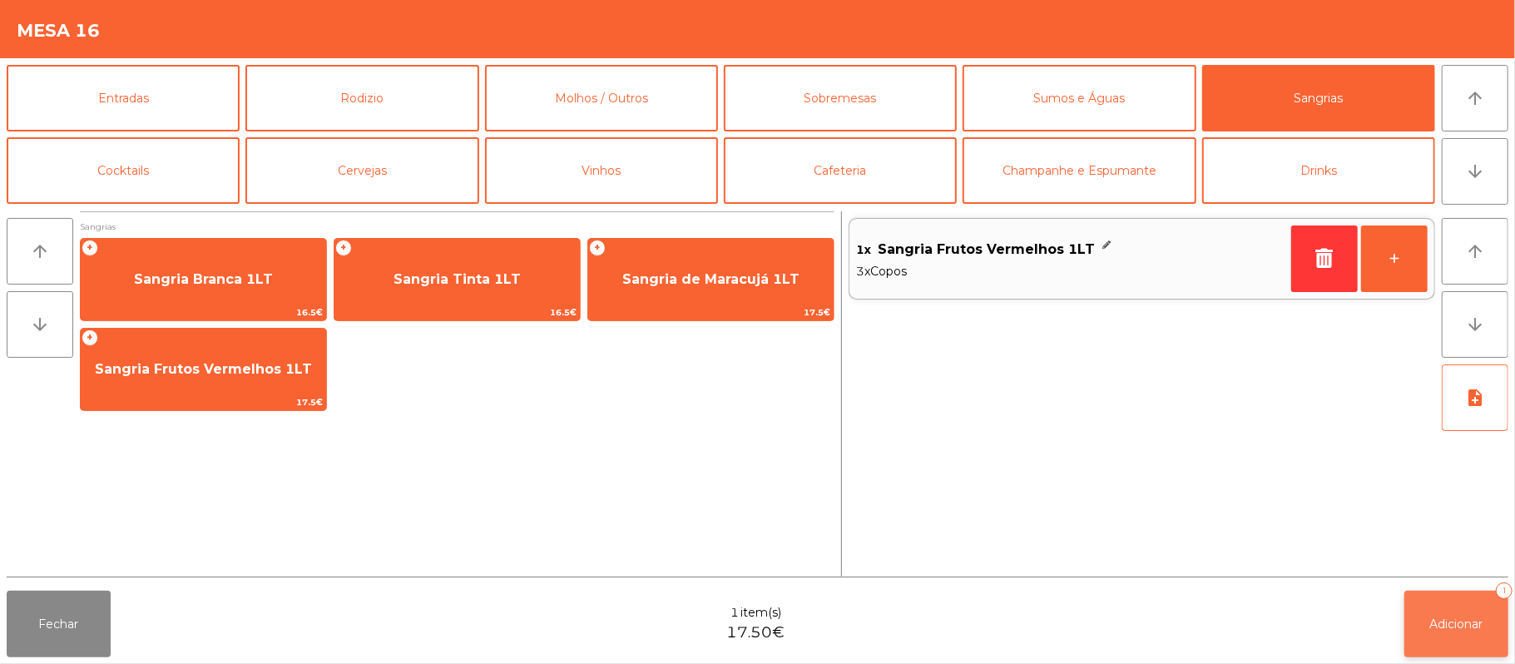
click at [1423, 619] on button "Adicionar 1" at bounding box center [1457, 624] width 104 height 67
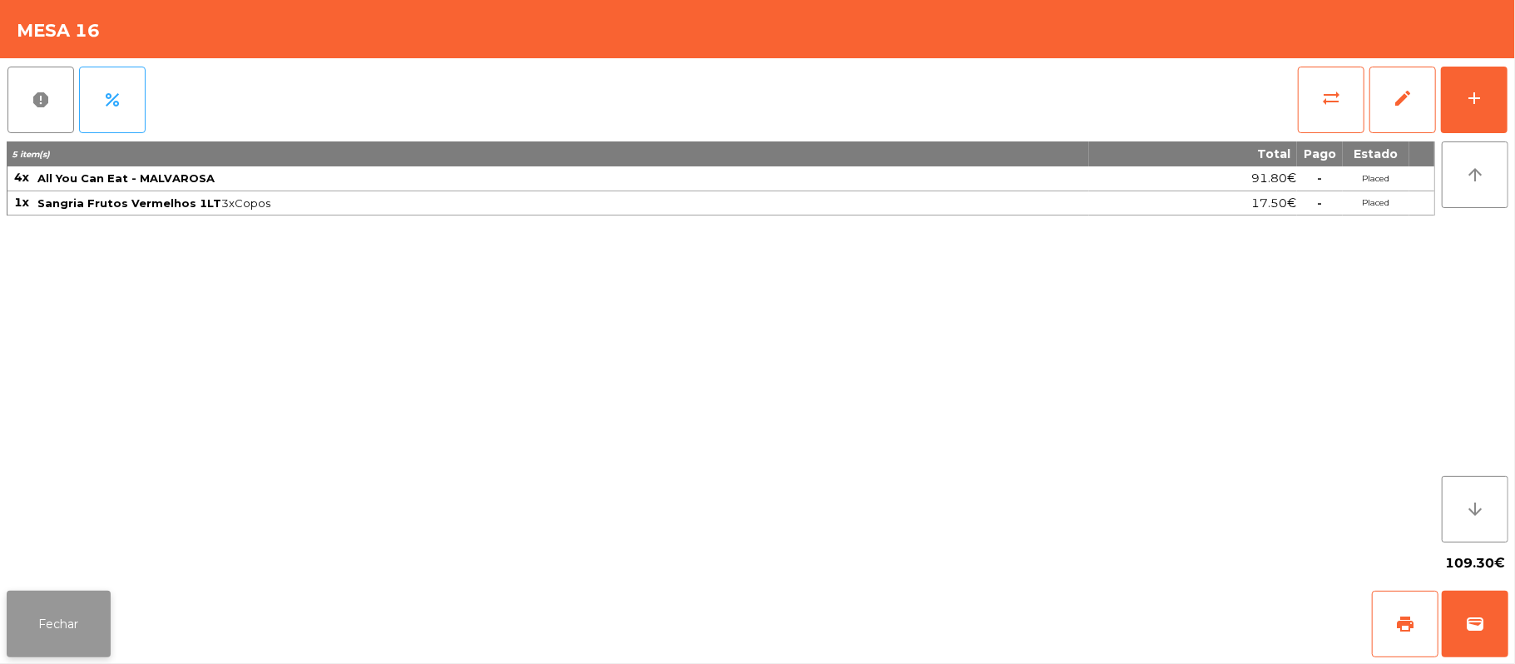
click at [42, 594] on button "Fechar" at bounding box center [59, 624] width 104 height 67
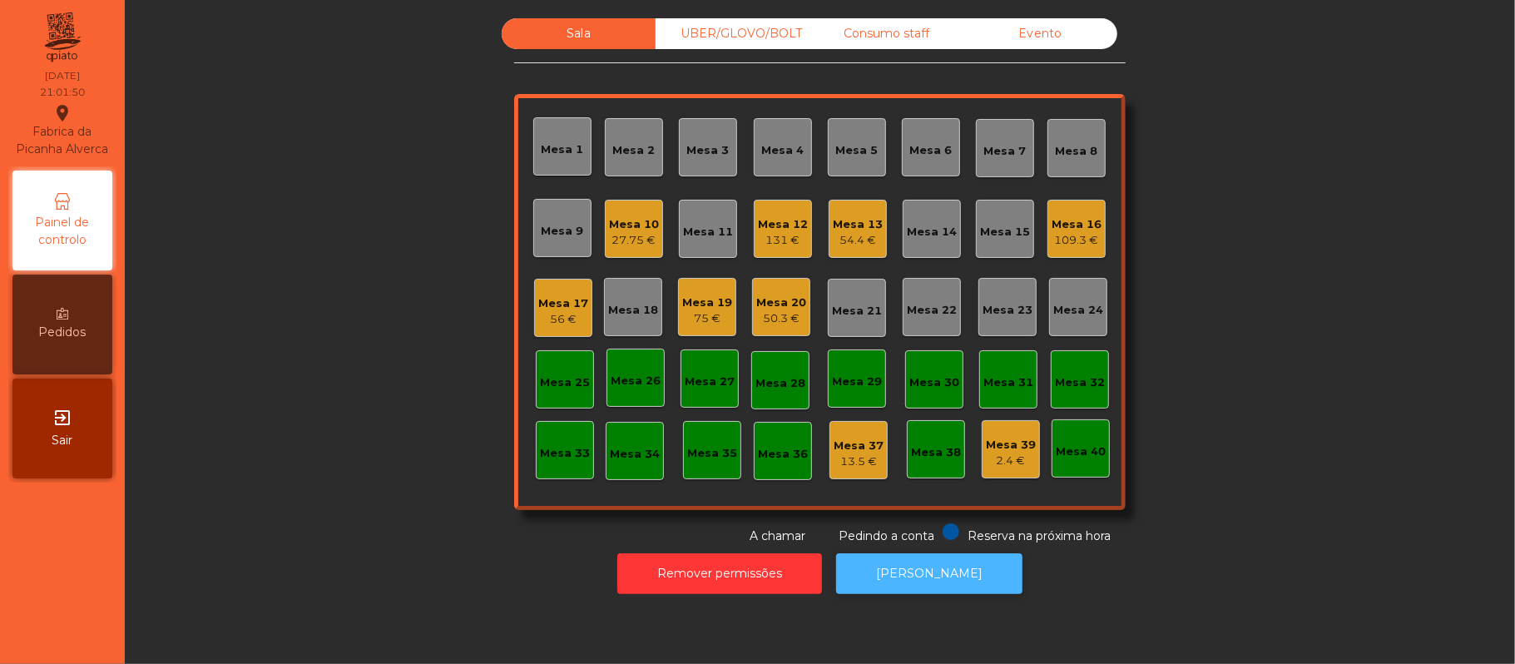
click at [954, 577] on button "[PERSON_NAME]" at bounding box center [929, 573] width 186 height 41
click at [623, 217] on div "Mesa 10" at bounding box center [634, 224] width 50 height 17
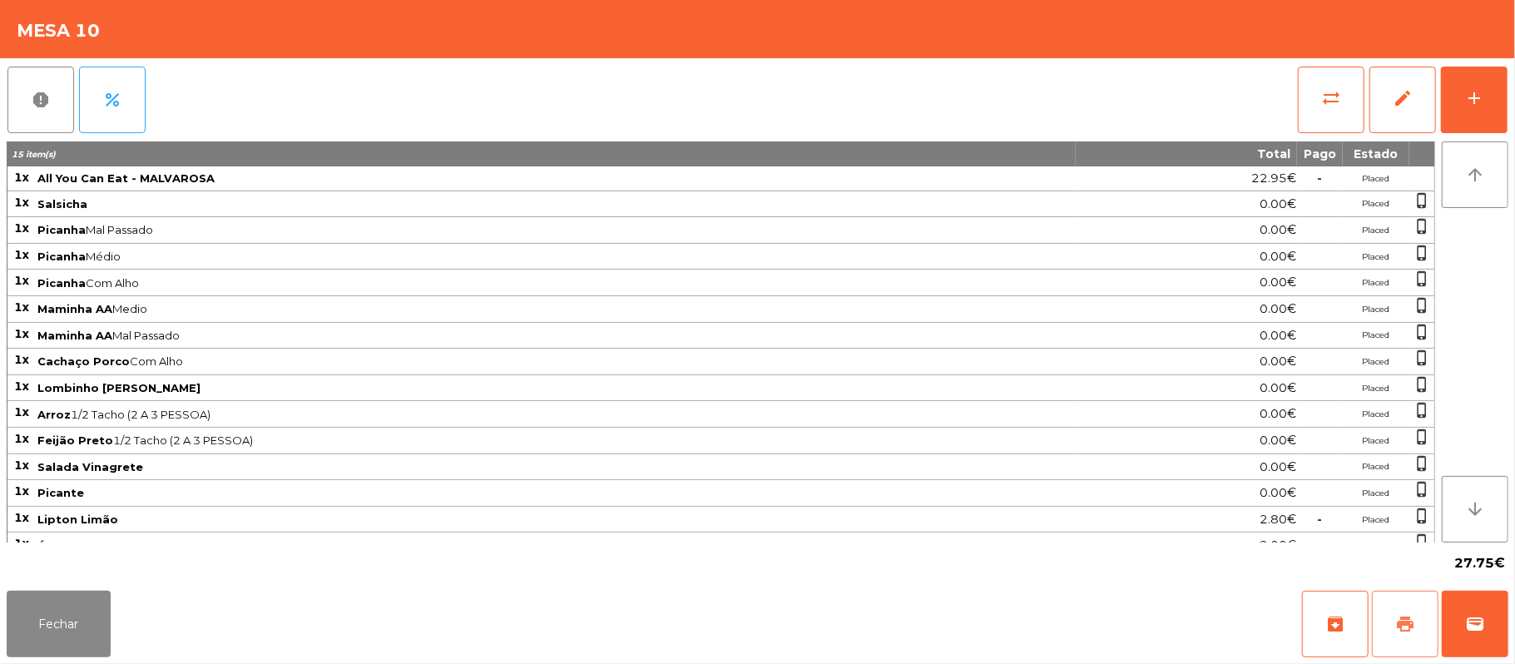
click at [1400, 599] on button "print" at bounding box center [1405, 624] width 67 height 67
click at [67, 607] on button "Fechar" at bounding box center [59, 624] width 104 height 67
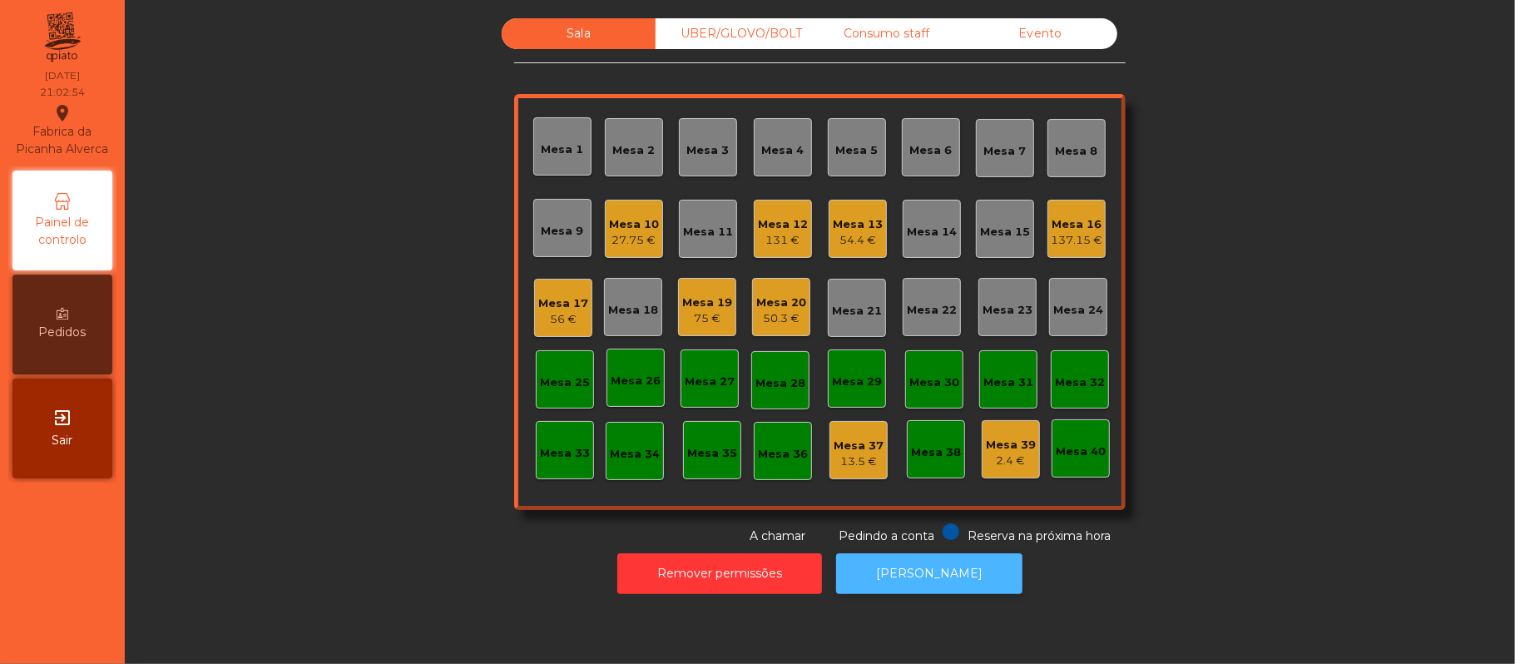
click at [950, 577] on button "[PERSON_NAME]" at bounding box center [929, 573] width 186 height 41
click at [946, 580] on button "[PERSON_NAME]" at bounding box center [929, 573] width 186 height 41
click at [1278, 526] on div "Sala UBER/GLOVO/BOLT Consumo staff Evento Mesa 1 Mesa 2 Mesa 3 Mesa 4 Mesa 5 Me…" at bounding box center [819, 281] width 1345 height 527
click at [769, 216] on div "Mesa 12" at bounding box center [783, 224] width 50 height 17
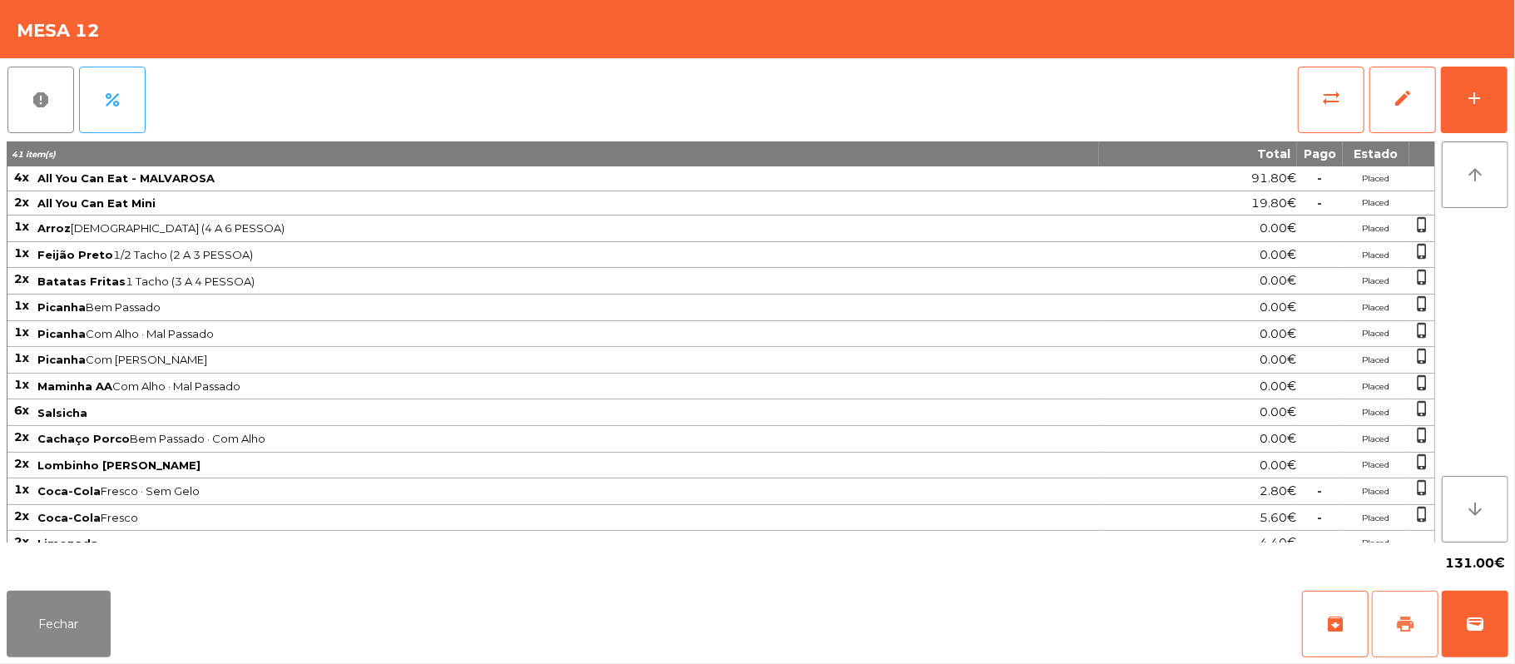
click at [1399, 624] on span "print" at bounding box center [1405, 624] width 20 height 20
click at [1393, 627] on button "print" at bounding box center [1405, 624] width 67 height 67
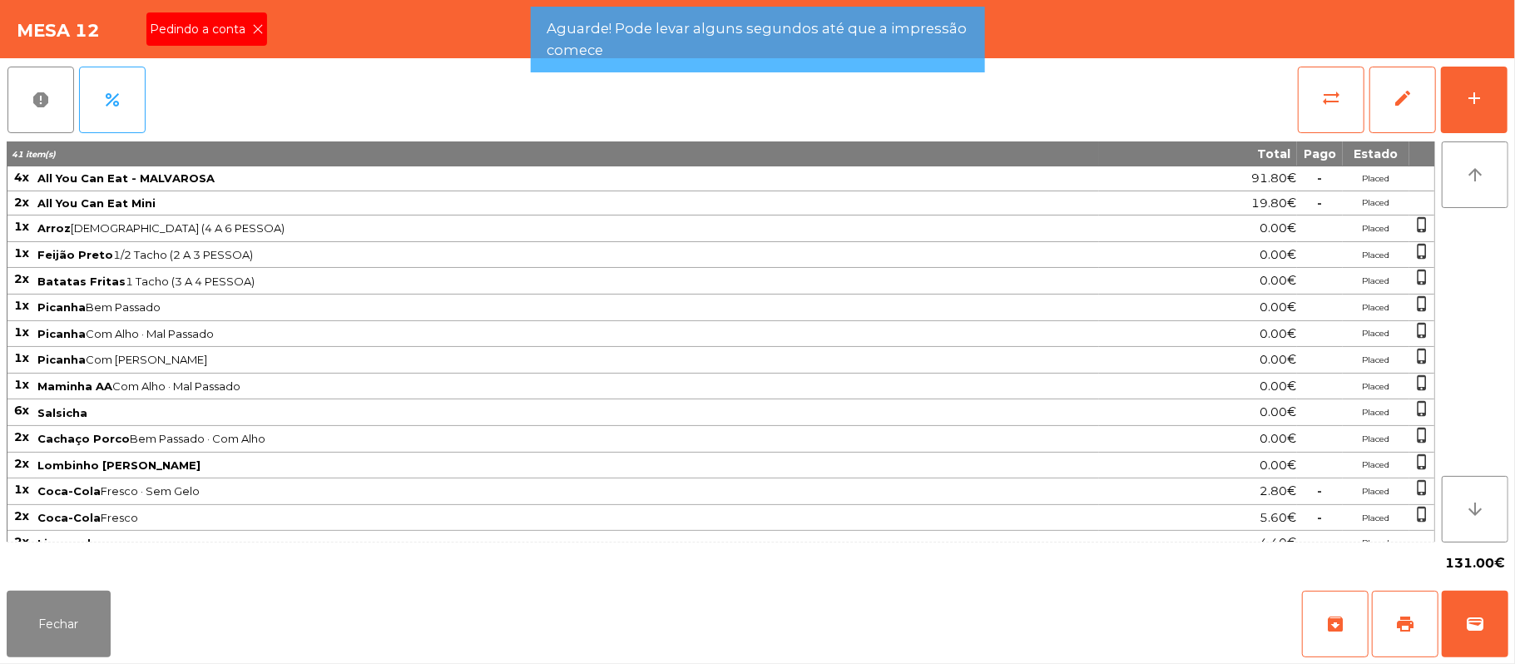
click at [256, 30] on icon at bounding box center [258, 29] width 12 height 12
click at [260, 31] on div "Mesa 12 Pedindo a conta" at bounding box center [757, 29] width 1515 height 58
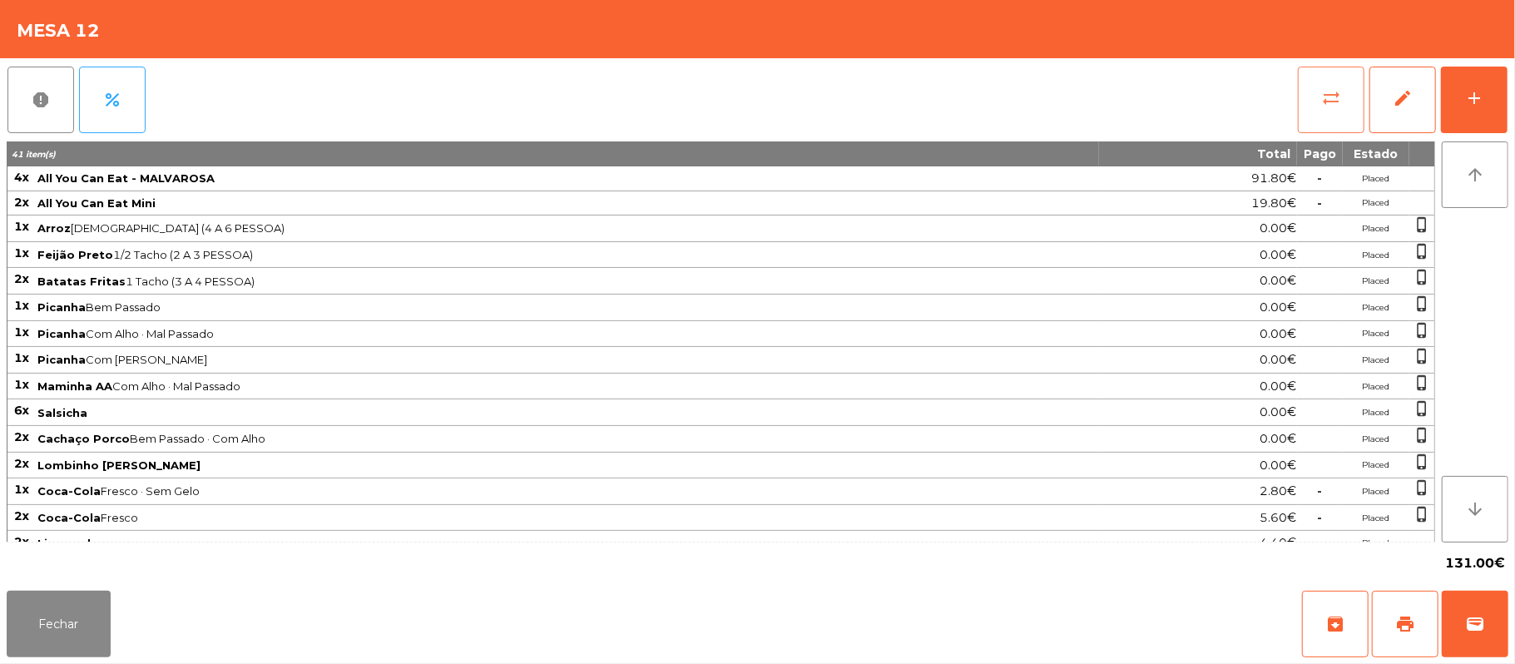
click at [1328, 111] on button "sync_alt" at bounding box center [1331, 100] width 67 height 67
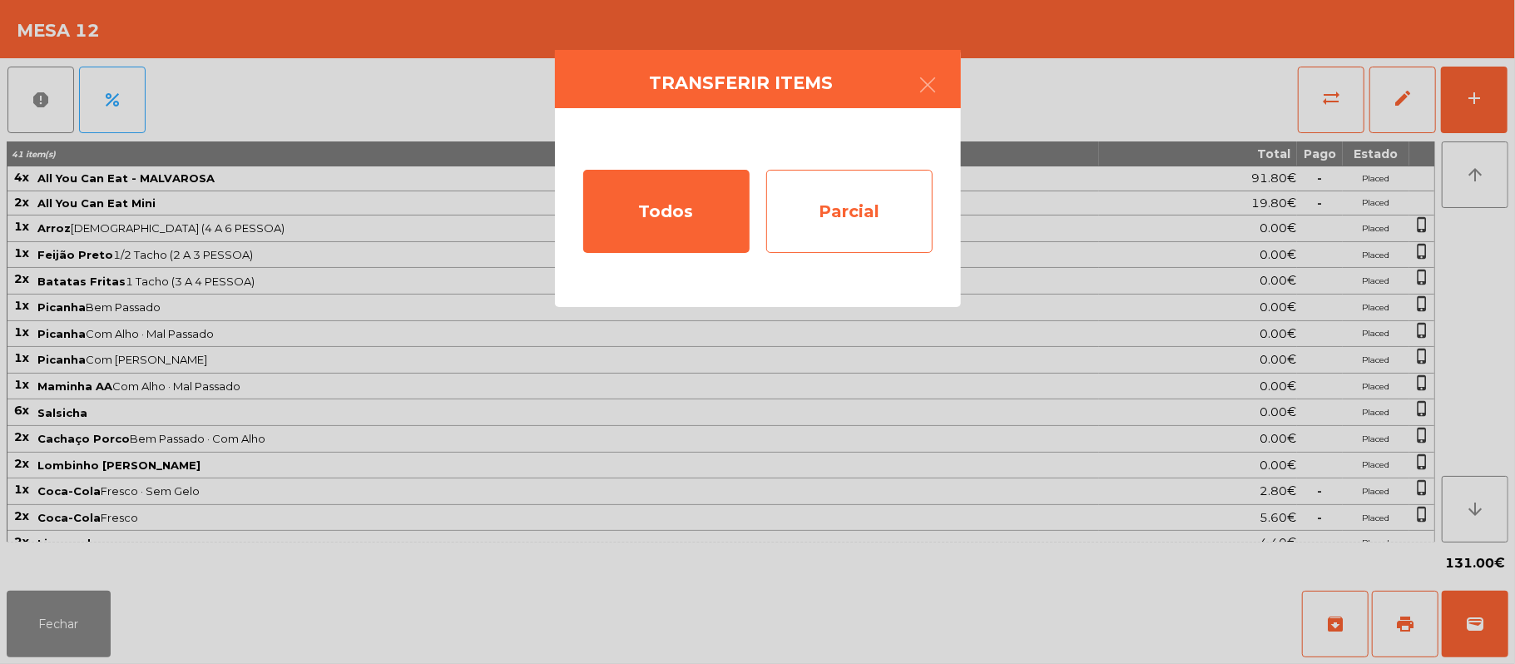
click at [835, 211] on div "Parcial" at bounding box center [849, 211] width 166 height 83
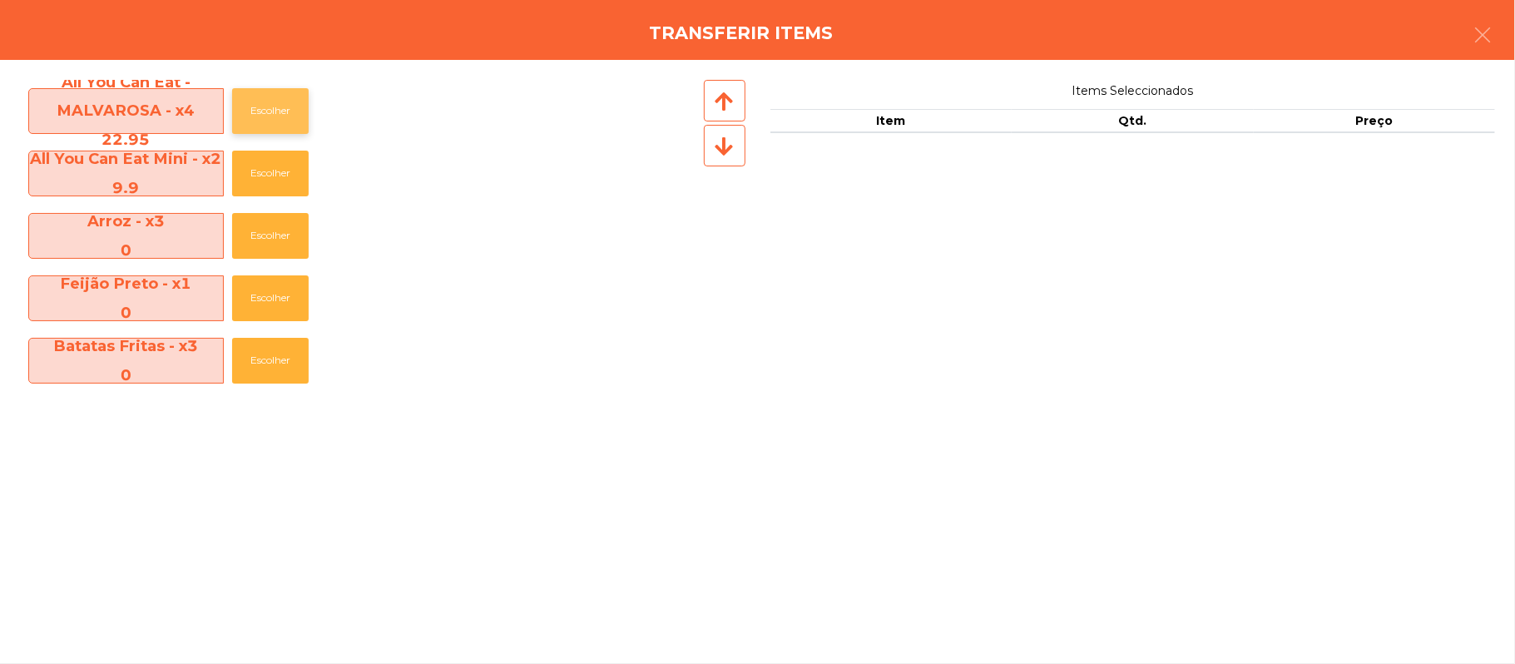
click at [290, 114] on button "Escolher" at bounding box center [270, 111] width 77 height 46
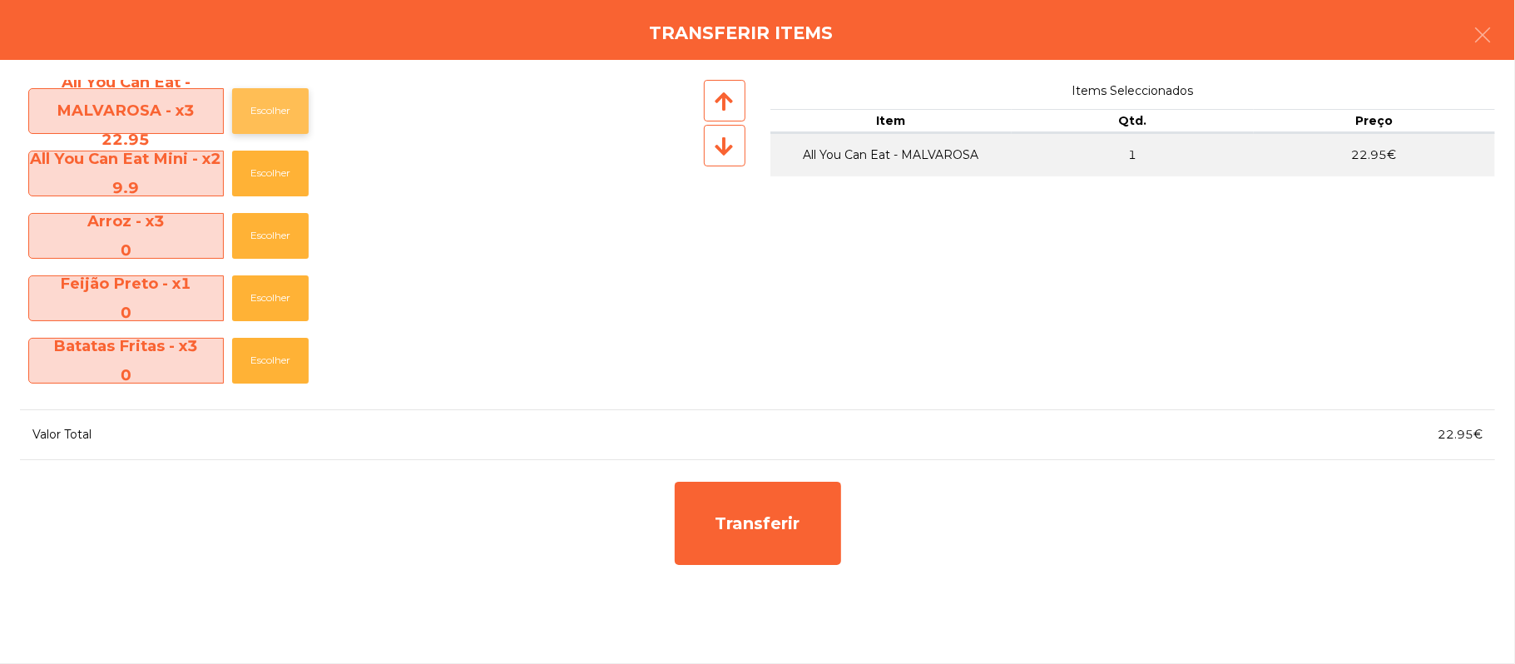
click at [276, 107] on button "Escolher" at bounding box center [270, 111] width 77 height 46
click at [290, 158] on button "Escolher" at bounding box center [270, 174] width 77 height 46
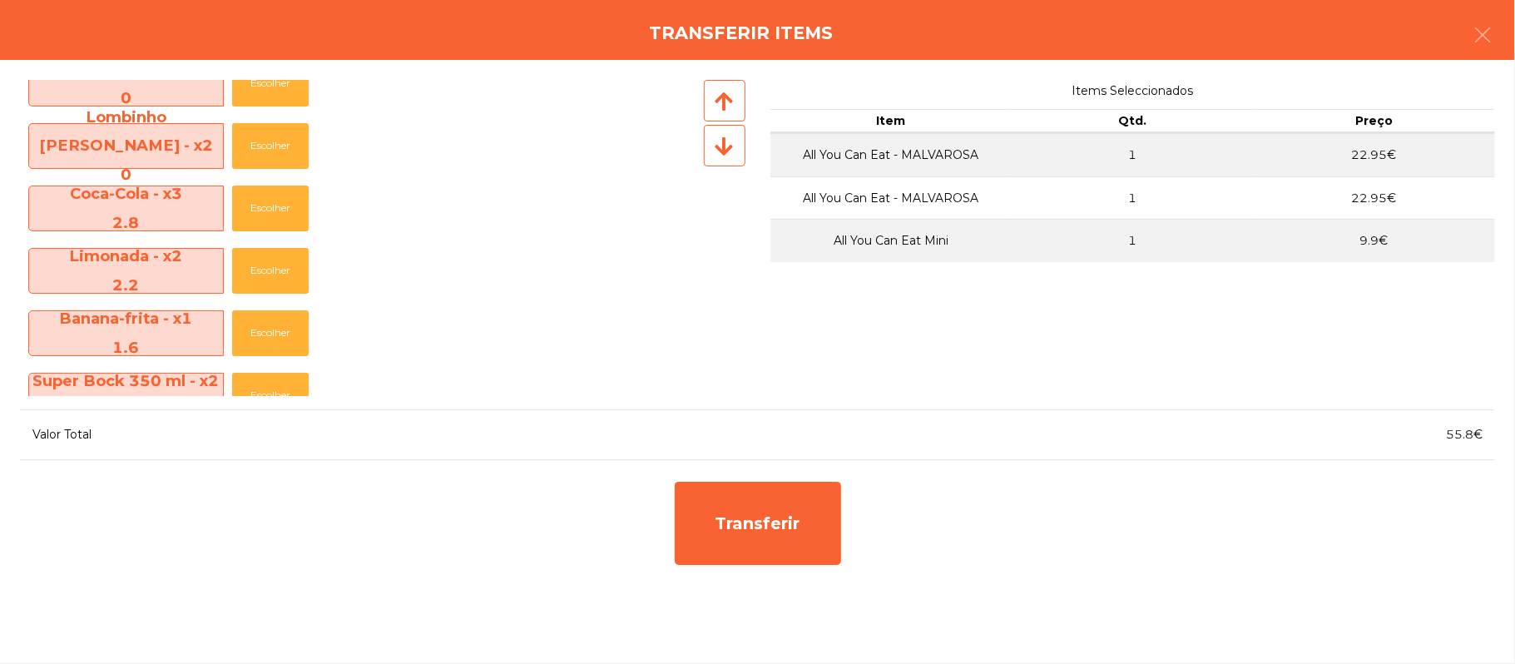
scroll to position [557, 0]
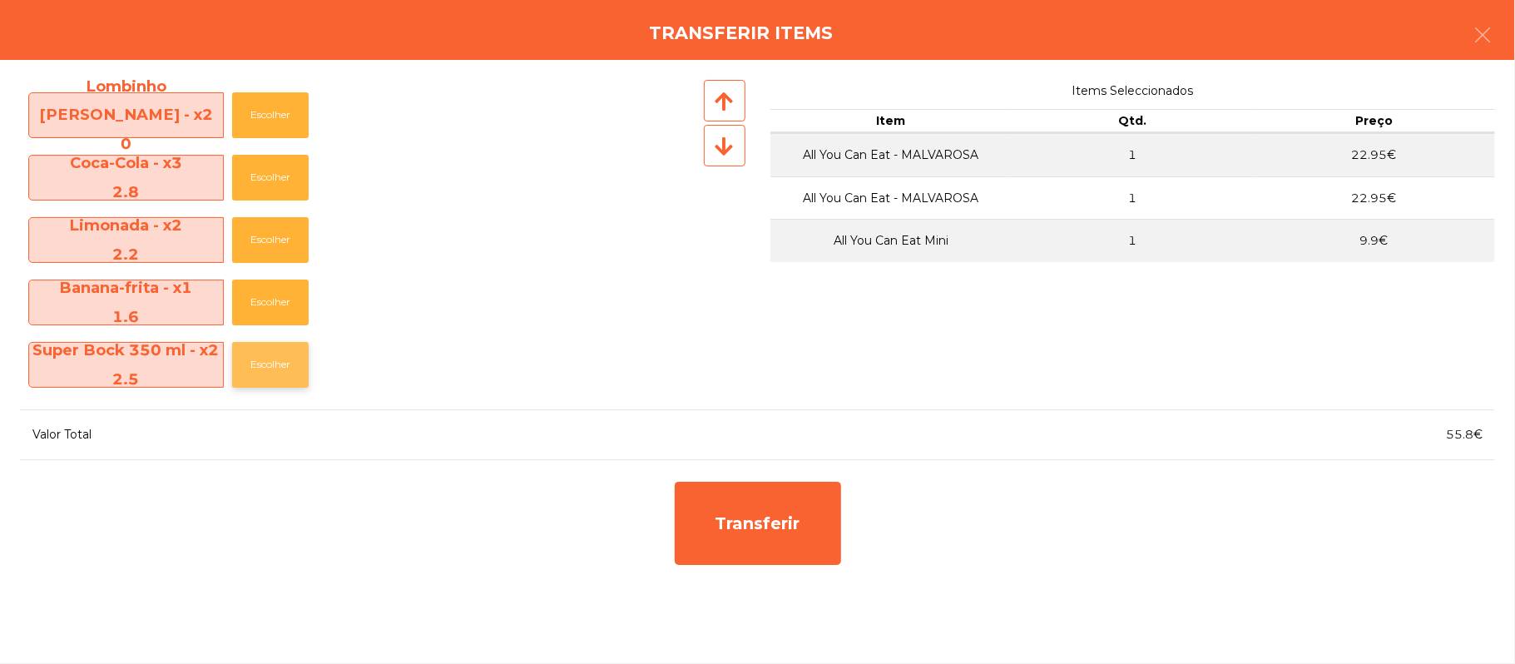
click at [307, 359] on button "Escolher" at bounding box center [270, 365] width 77 height 46
click at [274, 383] on button "Escolher" at bounding box center [270, 365] width 77 height 46
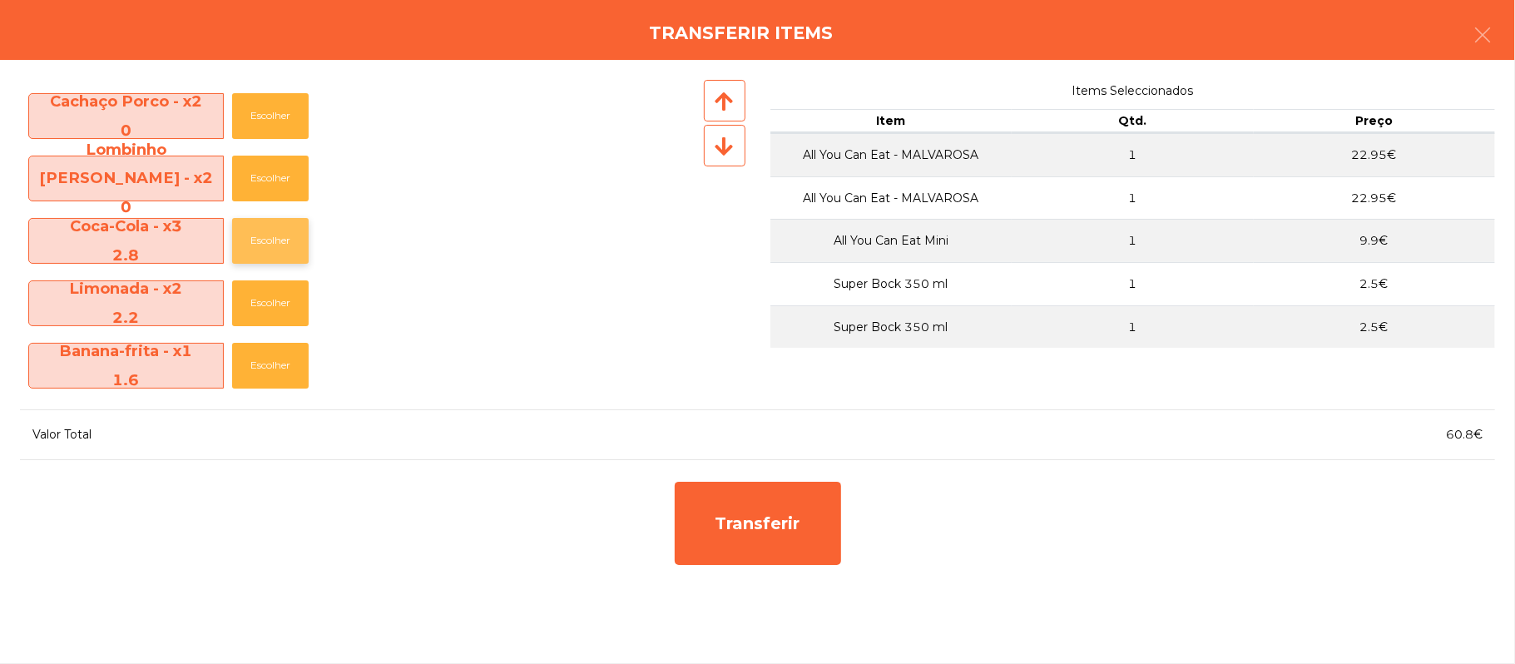
click at [270, 240] on button "Escolher" at bounding box center [270, 241] width 77 height 46
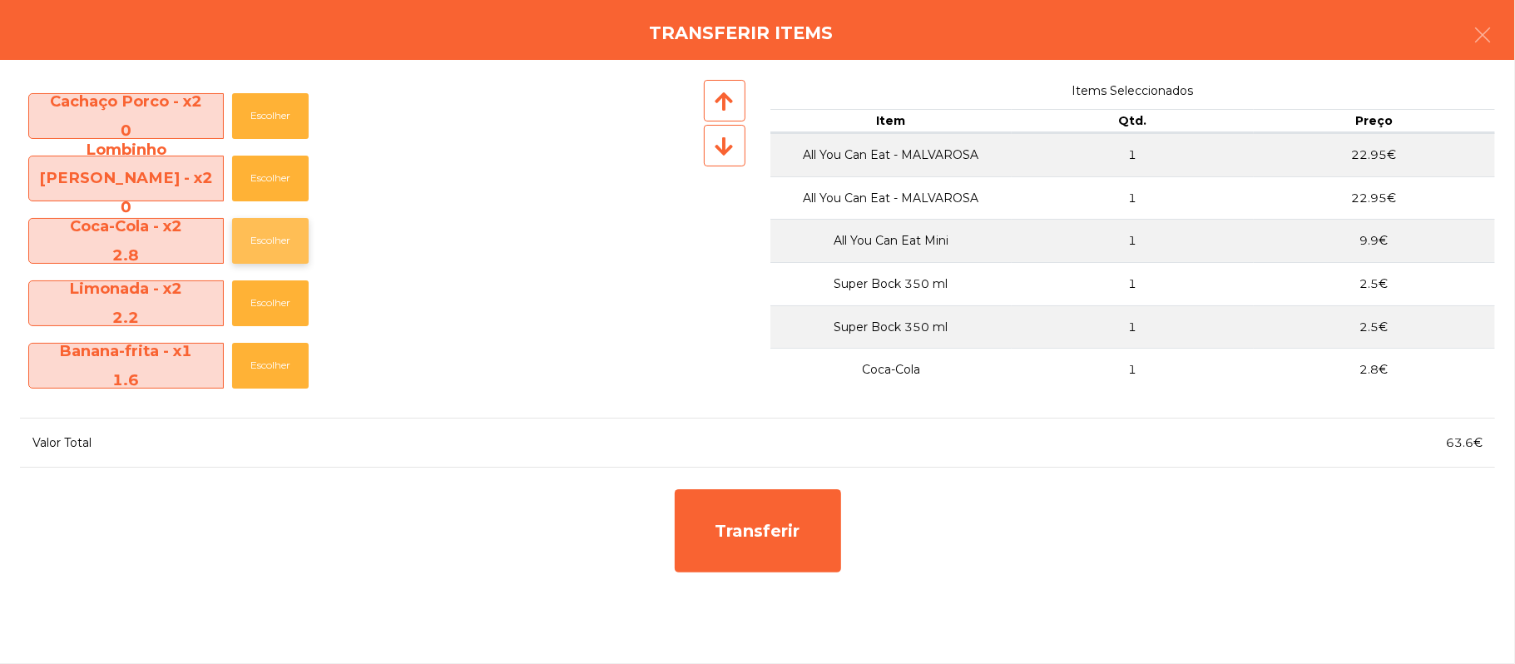
click at [276, 240] on button "Escolher" at bounding box center [270, 241] width 77 height 46
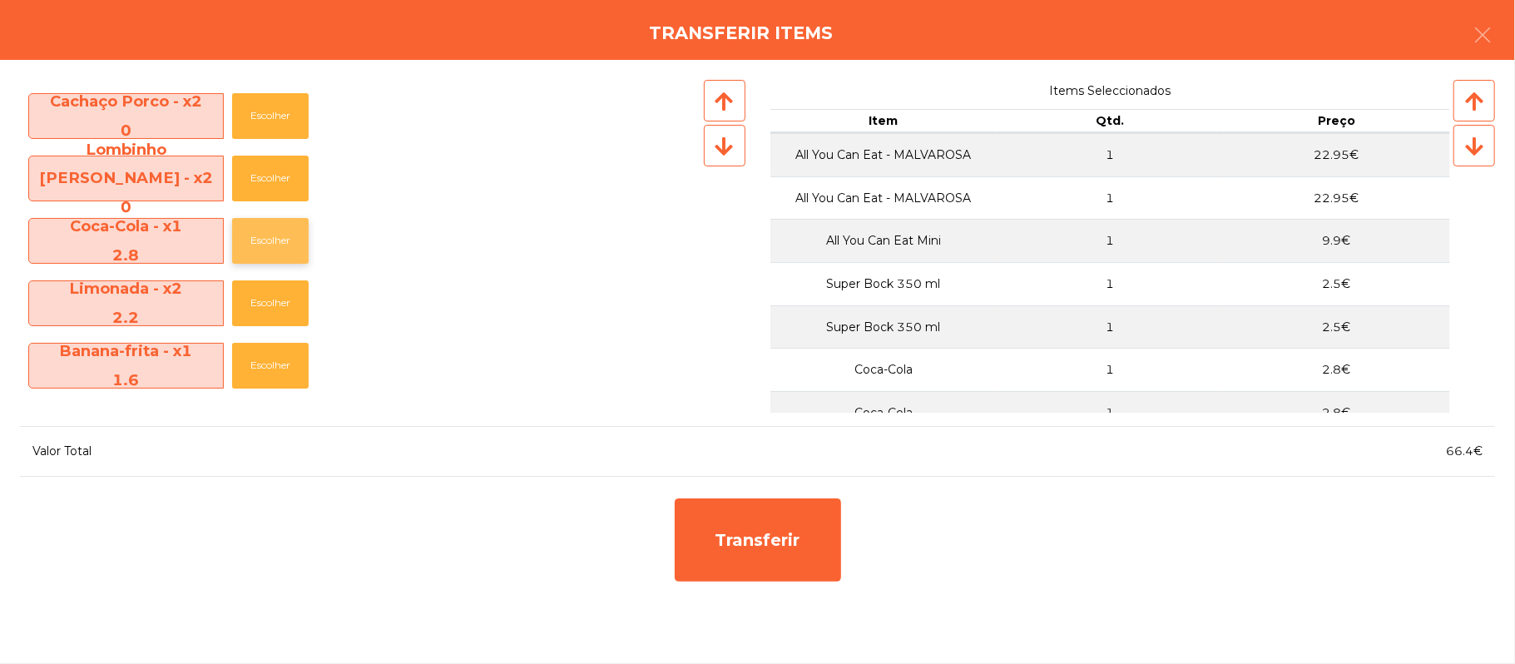
click at [277, 247] on button "Escolher" at bounding box center [270, 241] width 77 height 46
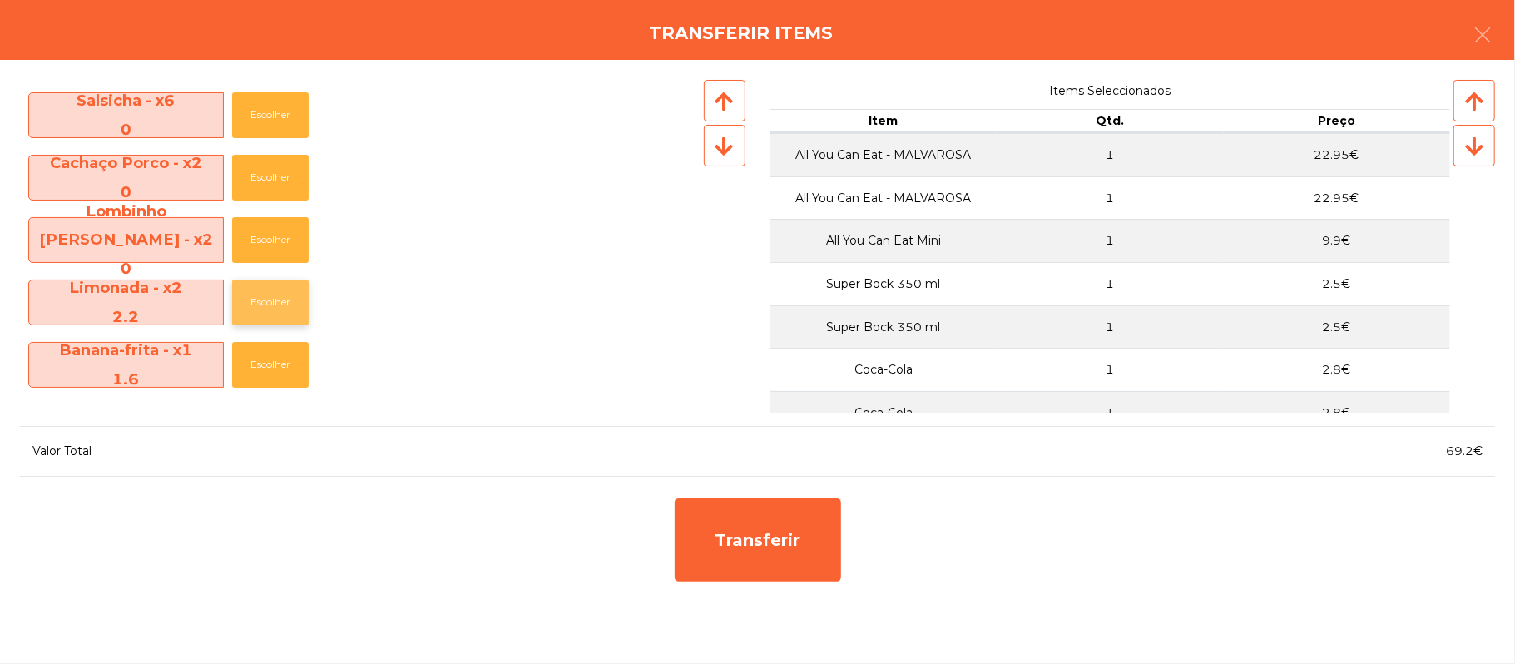
click at [278, 307] on button "Escolher" at bounding box center [270, 303] width 77 height 46
click at [276, 297] on button "Escolher" at bounding box center [270, 303] width 77 height 46
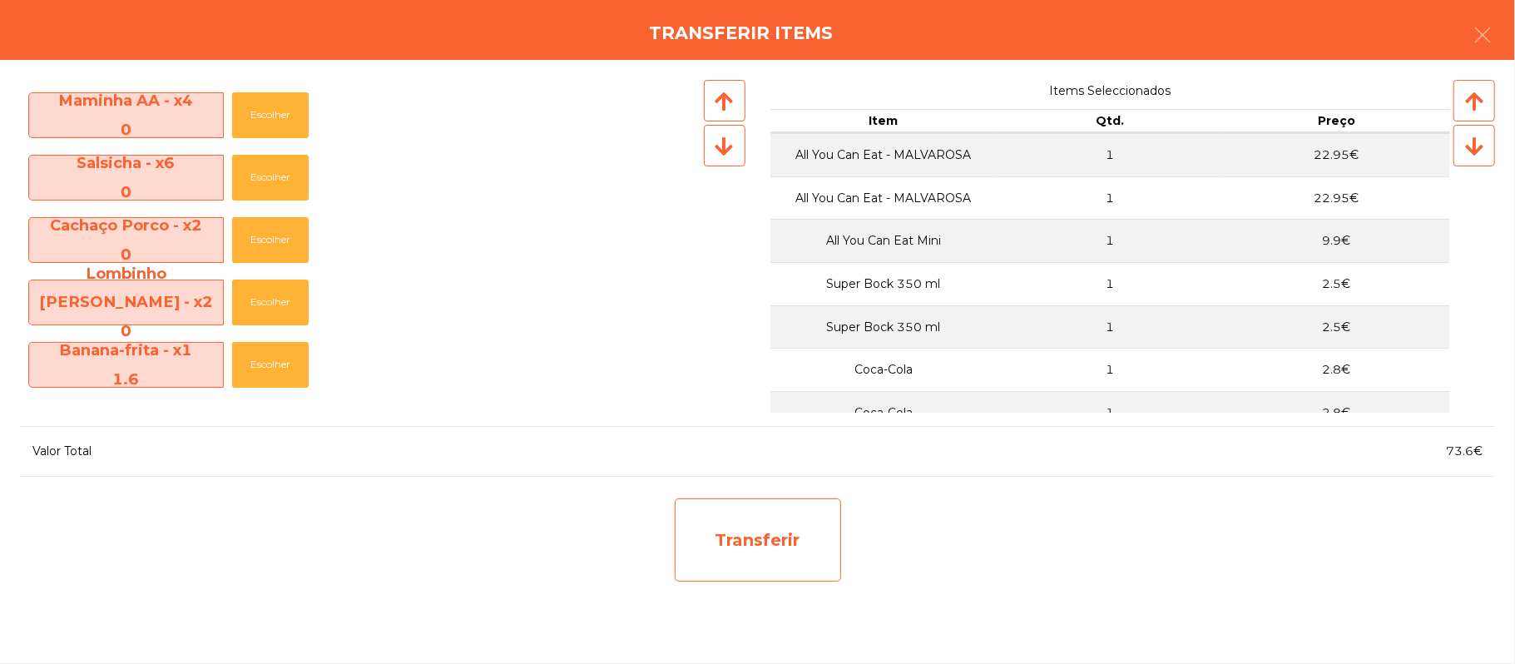
click at [792, 567] on div "Transferir" at bounding box center [758, 539] width 166 height 83
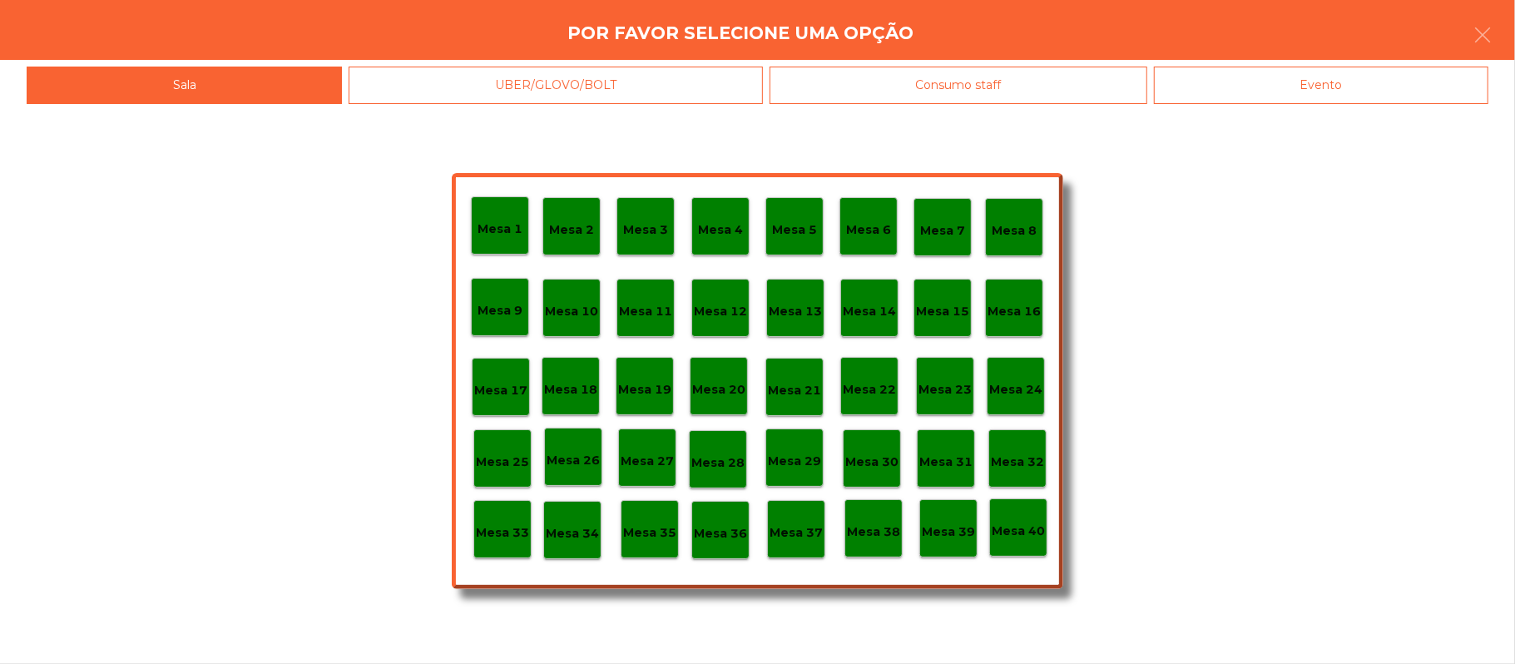
click at [501, 466] on p "Mesa 25" at bounding box center [502, 462] width 53 height 19
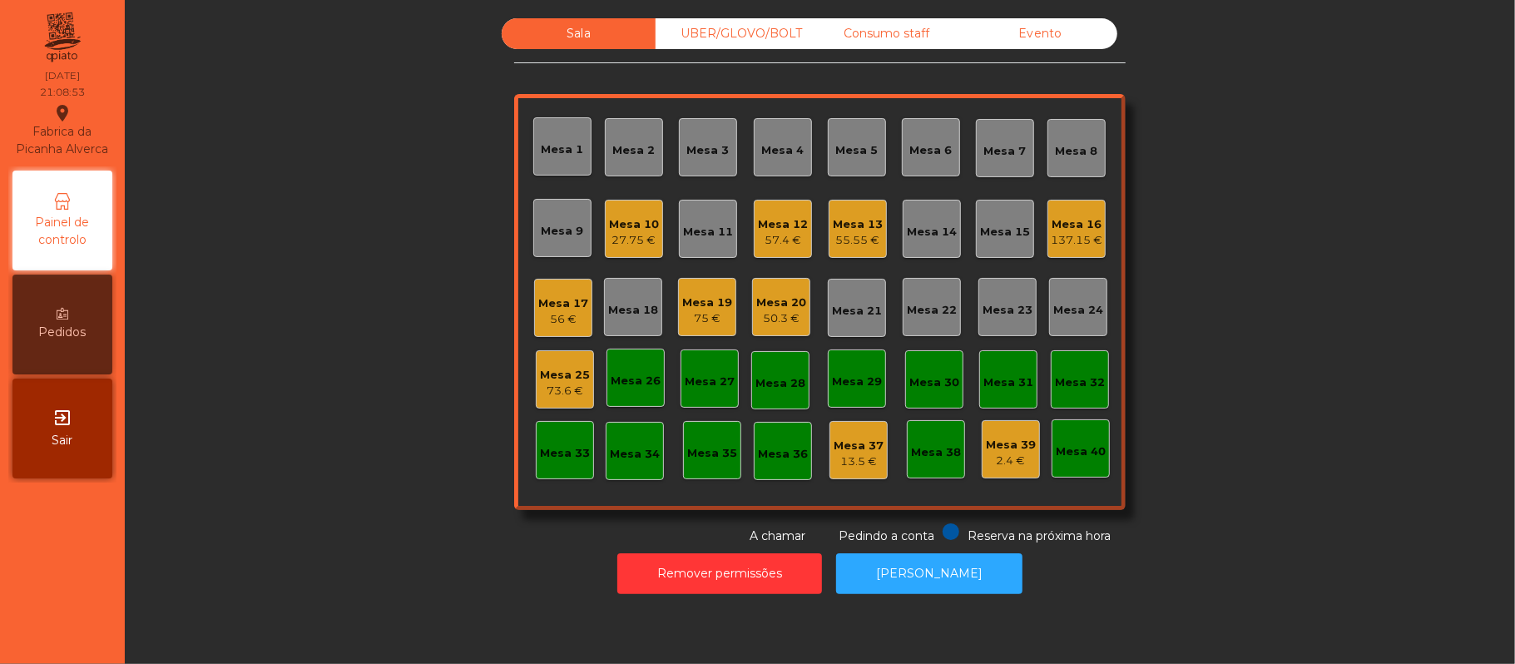
click at [567, 390] on div "73.6 €" at bounding box center [565, 391] width 50 height 17
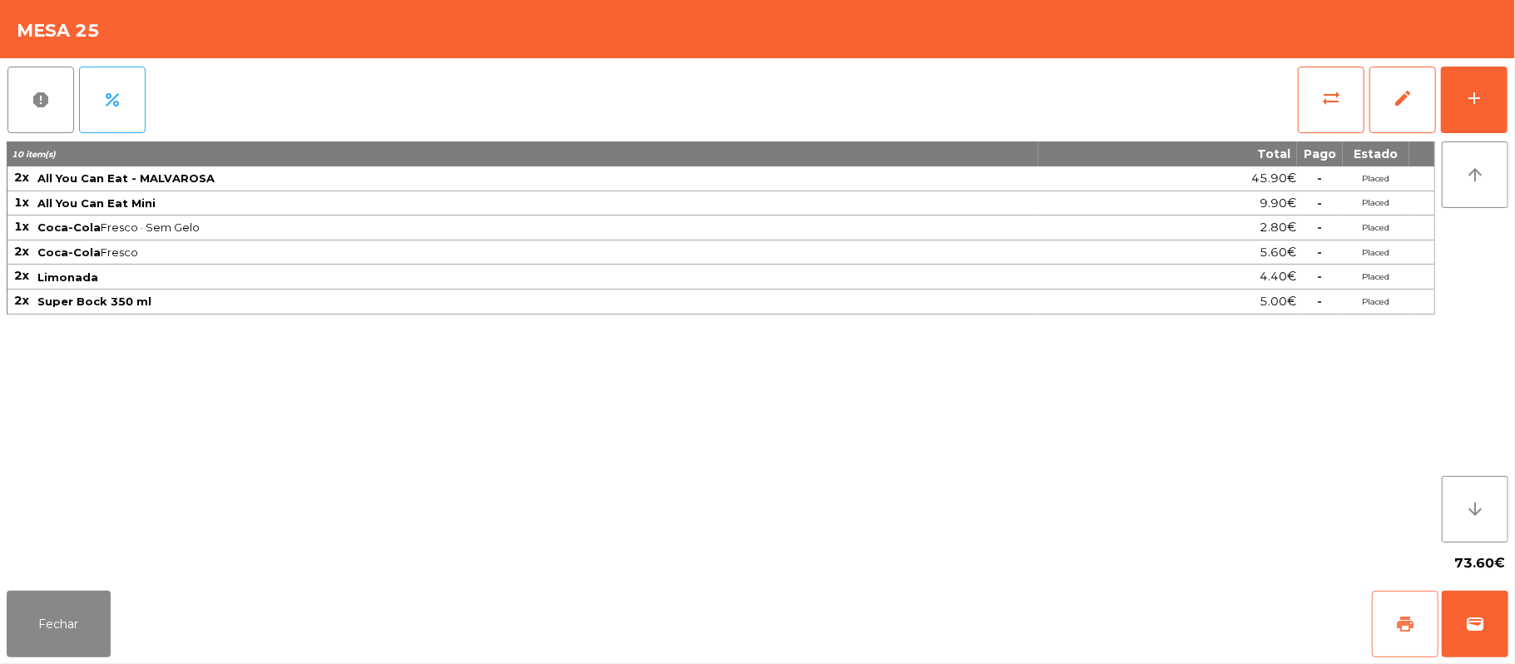
click at [1383, 627] on button "print" at bounding box center [1405, 624] width 67 height 67
click at [1462, 632] on button "wallet" at bounding box center [1475, 624] width 67 height 67
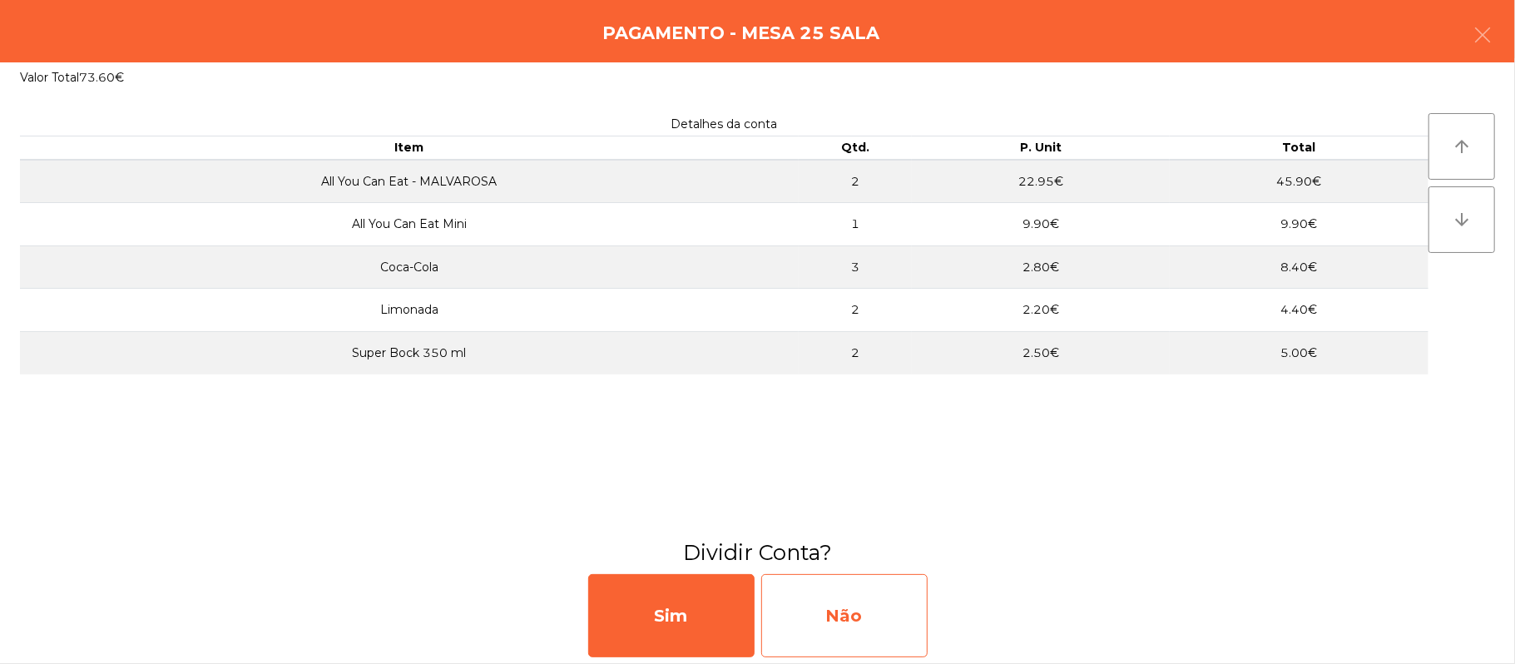
click at [819, 609] on div "Não" at bounding box center [844, 615] width 166 height 83
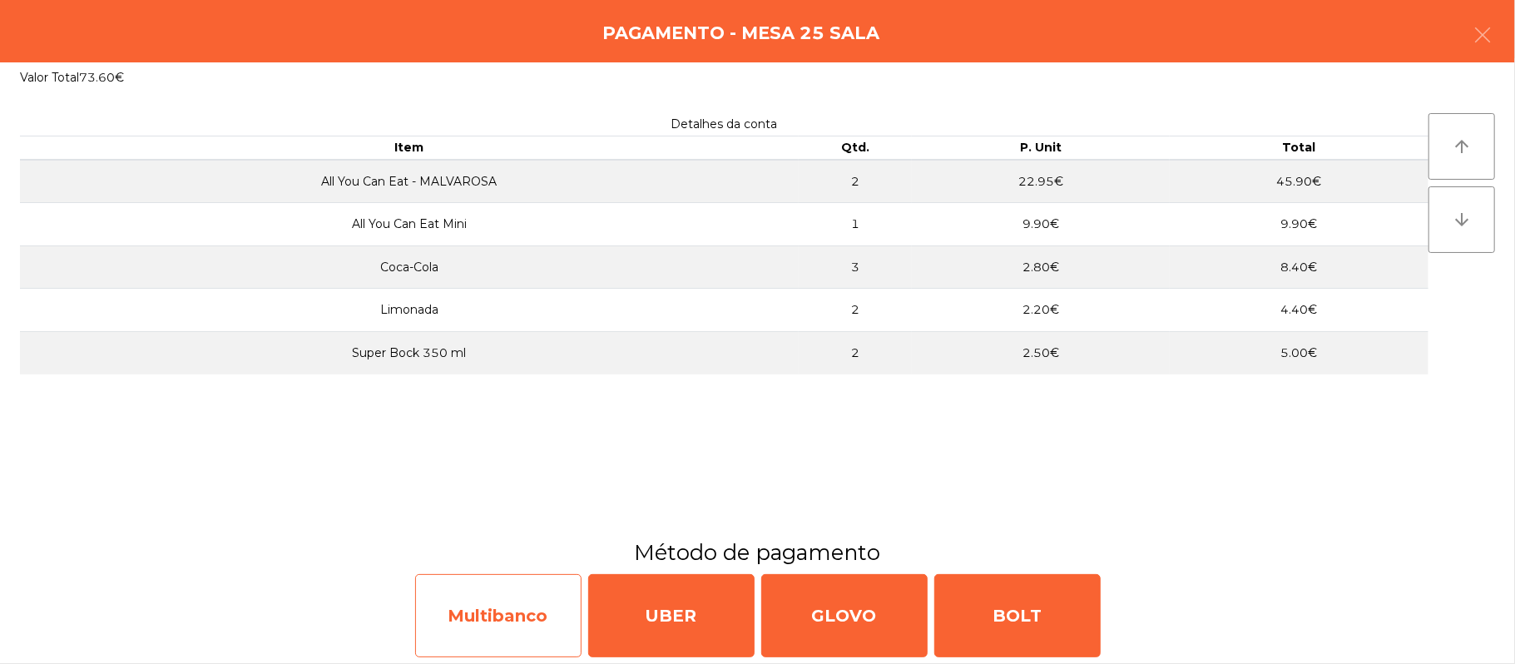
click at [504, 612] on div "Multibanco" at bounding box center [498, 615] width 166 height 83
select select "**"
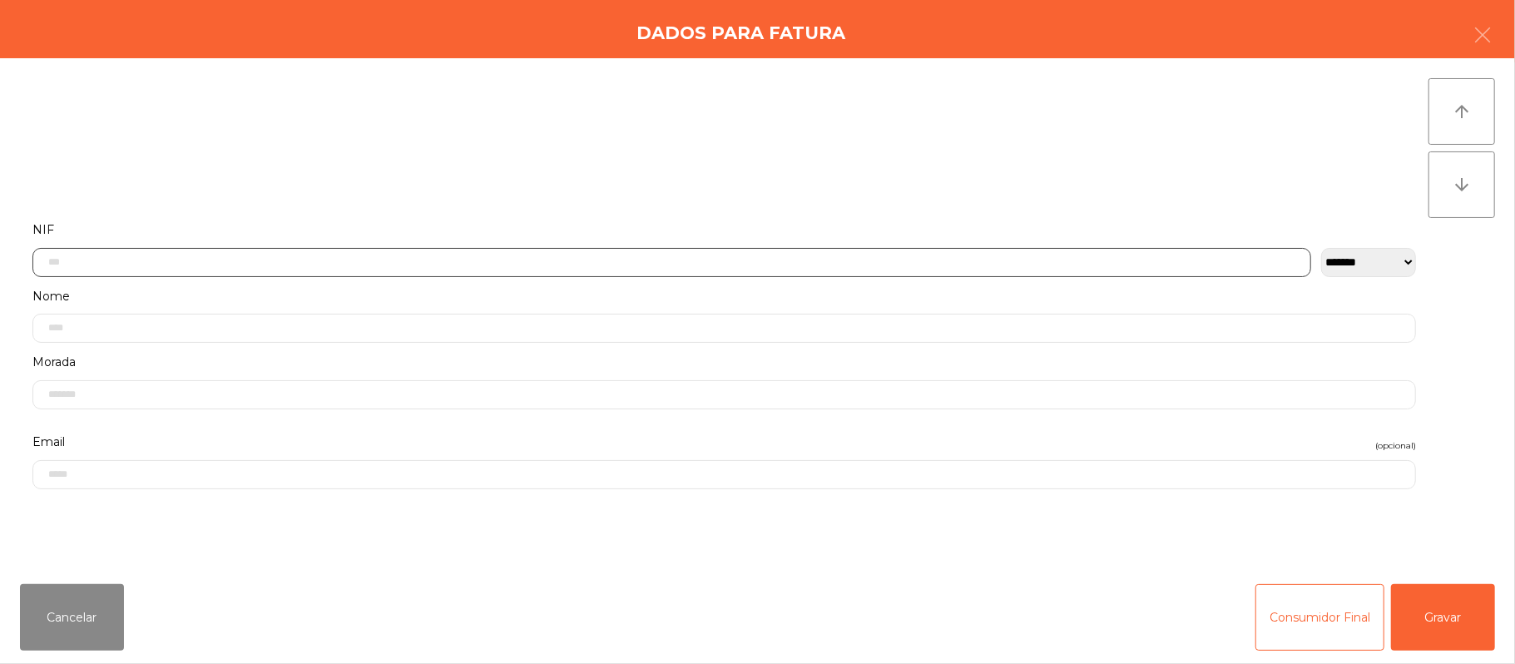
click at [534, 261] on input "text" at bounding box center [671, 262] width 1279 height 29
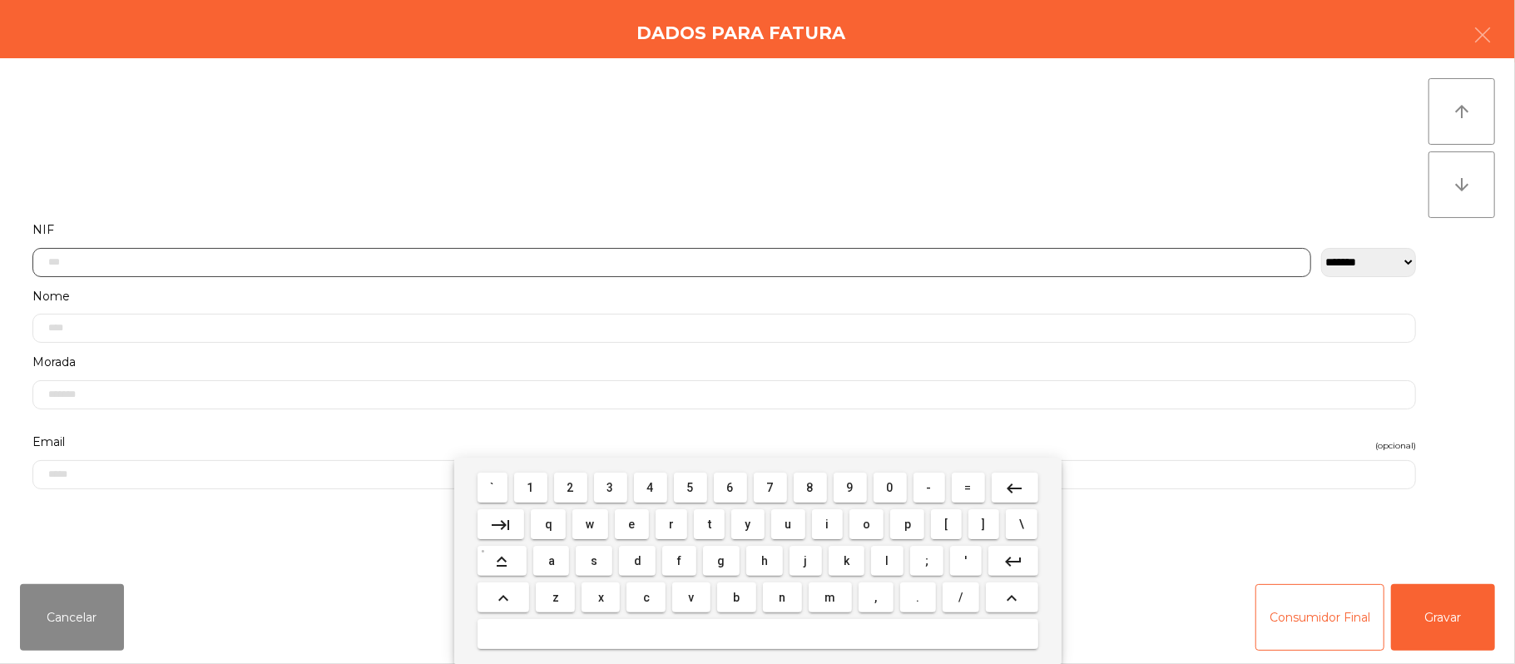
scroll to position [140, 0]
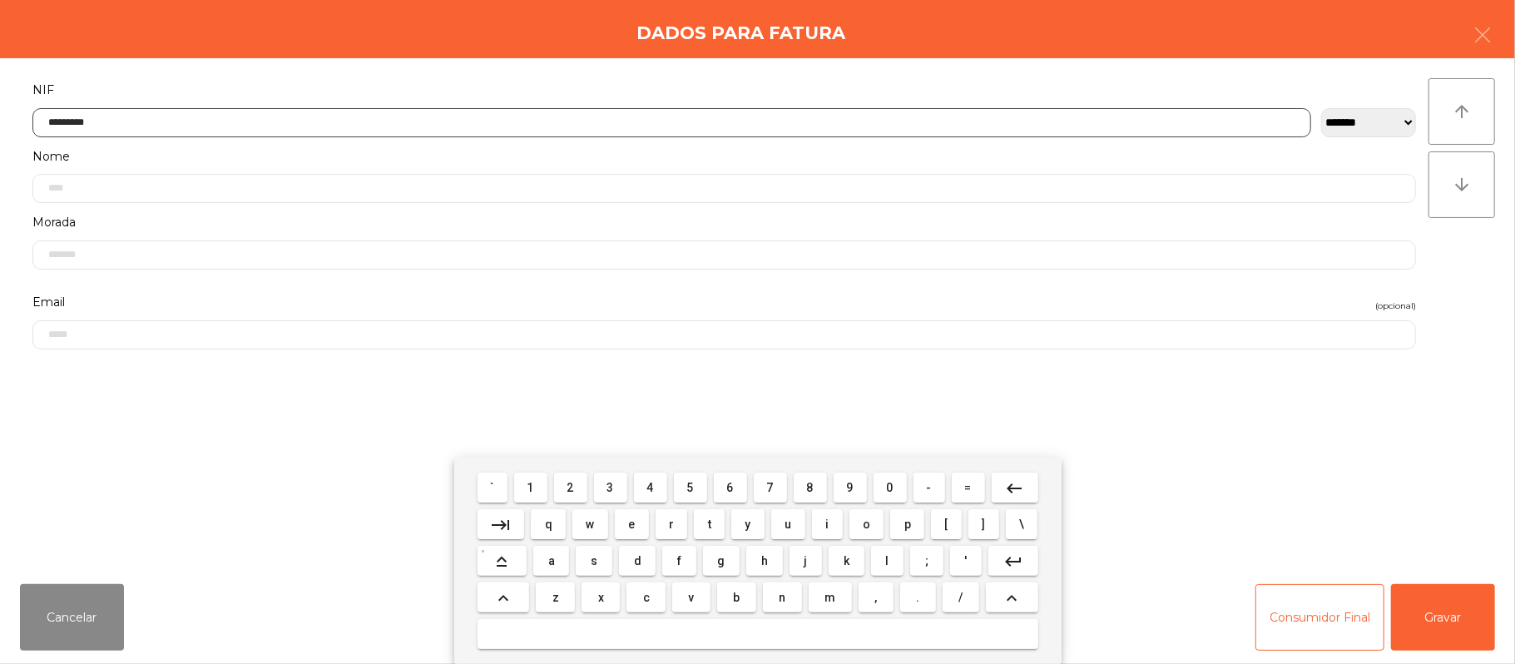
type input "*********"
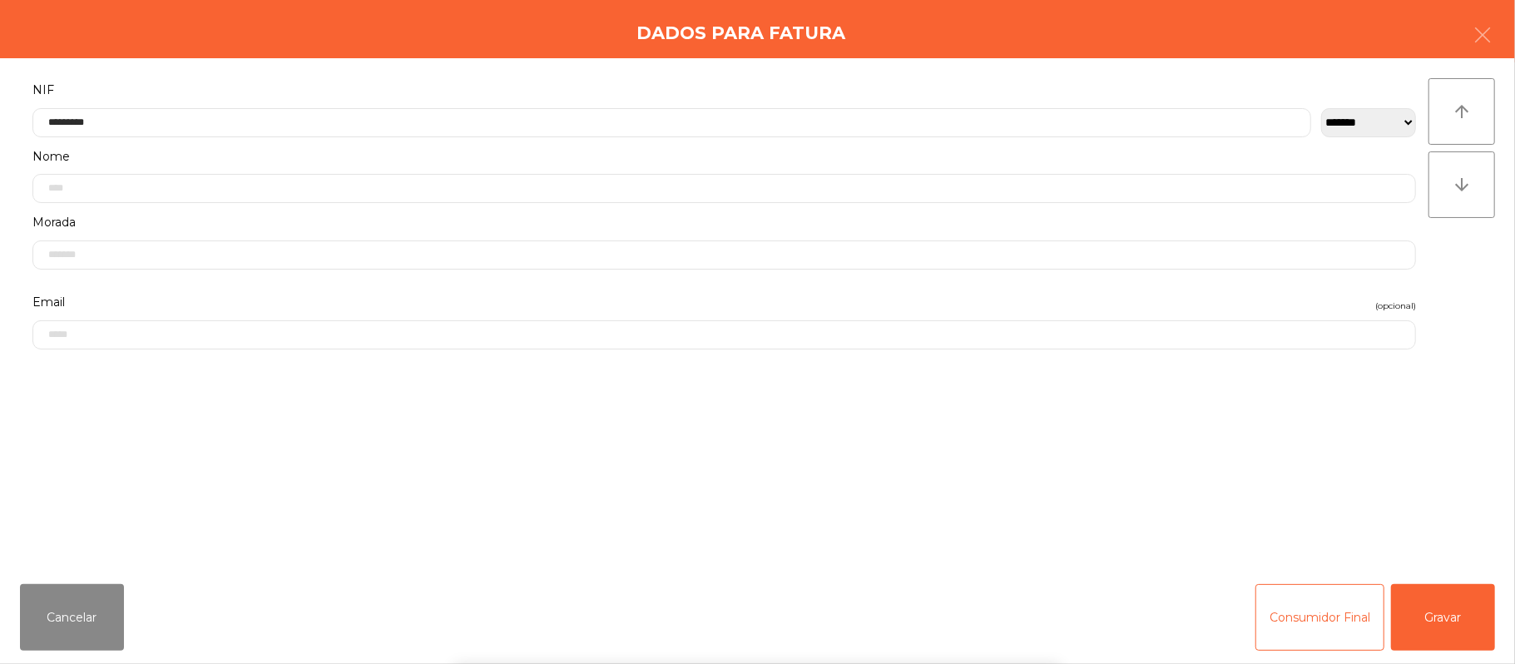
click at [1458, 611] on div "` 1 2 3 4 5 6 7 8 9 0 - = keyboard_backspace keyboard_tab q w e r t y u i o p […" at bounding box center [757, 561] width 1515 height 206
click at [1458, 612] on div "` 1 2 3 4 5 6 7 8 9 0 - = keyboard_backspace keyboard_tab q w e r t y u i o p […" at bounding box center [757, 561] width 1515 height 206
click at [1451, 607] on button "Gravar" at bounding box center [1443, 617] width 104 height 67
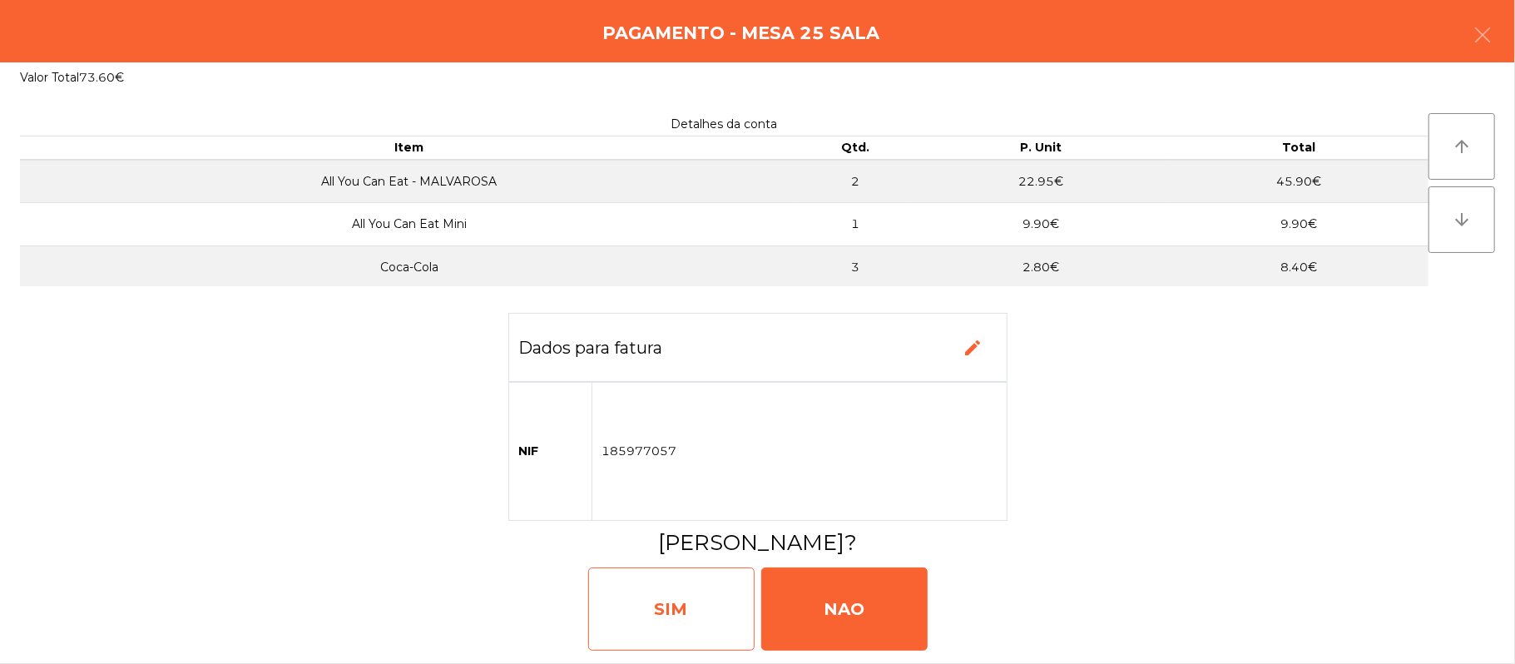
click at [673, 612] on div "SIM" at bounding box center [671, 608] width 166 height 83
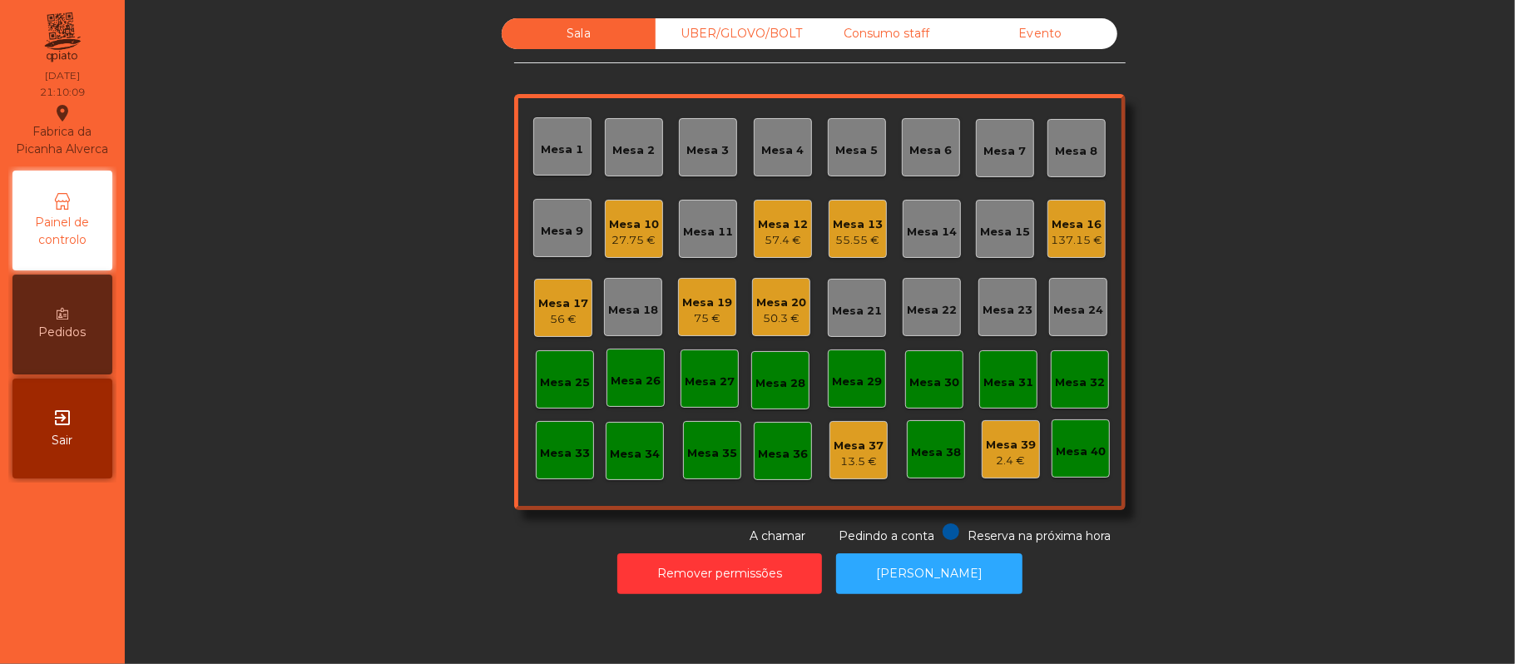
click at [765, 223] on div "Mesa 12" at bounding box center [783, 224] width 50 height 17
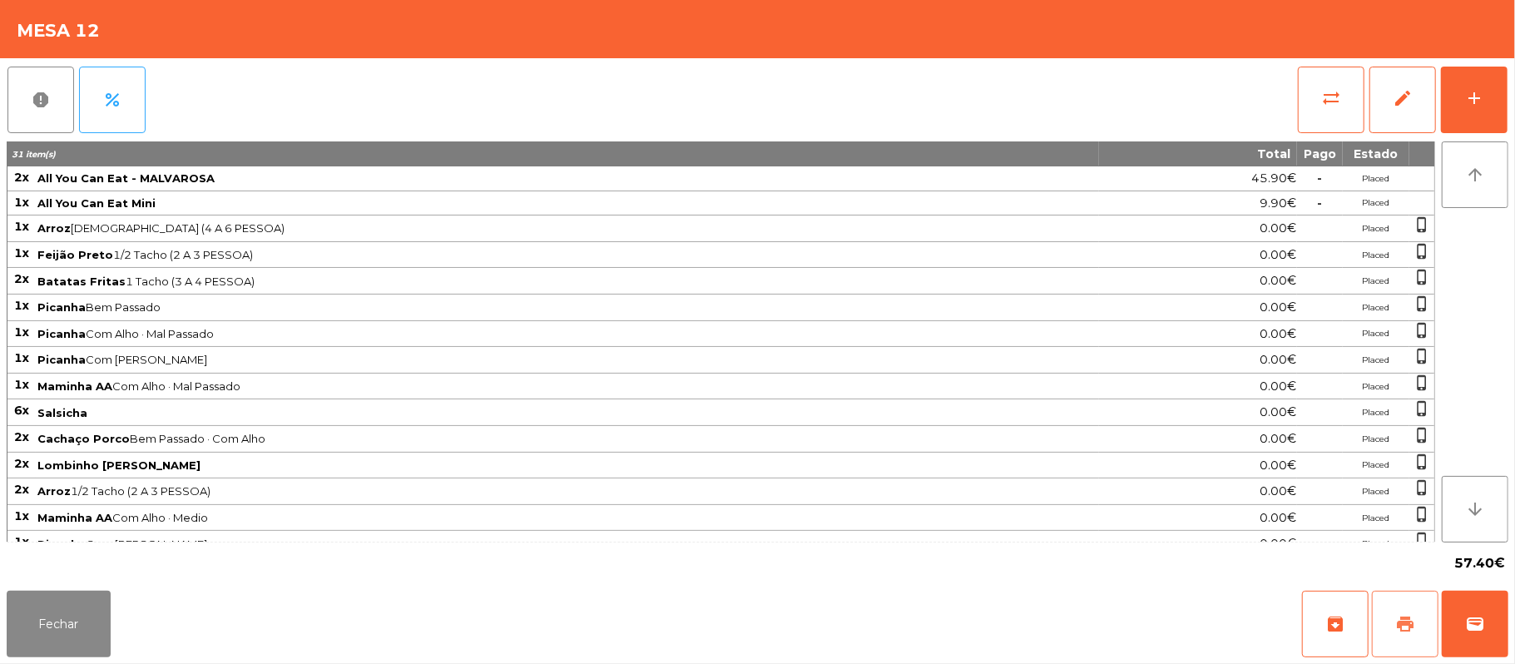
click at [1403, 626] on span "print" at bounding box center [1405, 624] width 20 height 20
click at [68, 630] on button "Fechar" at bounding box center [59, 624] width 104 height 67
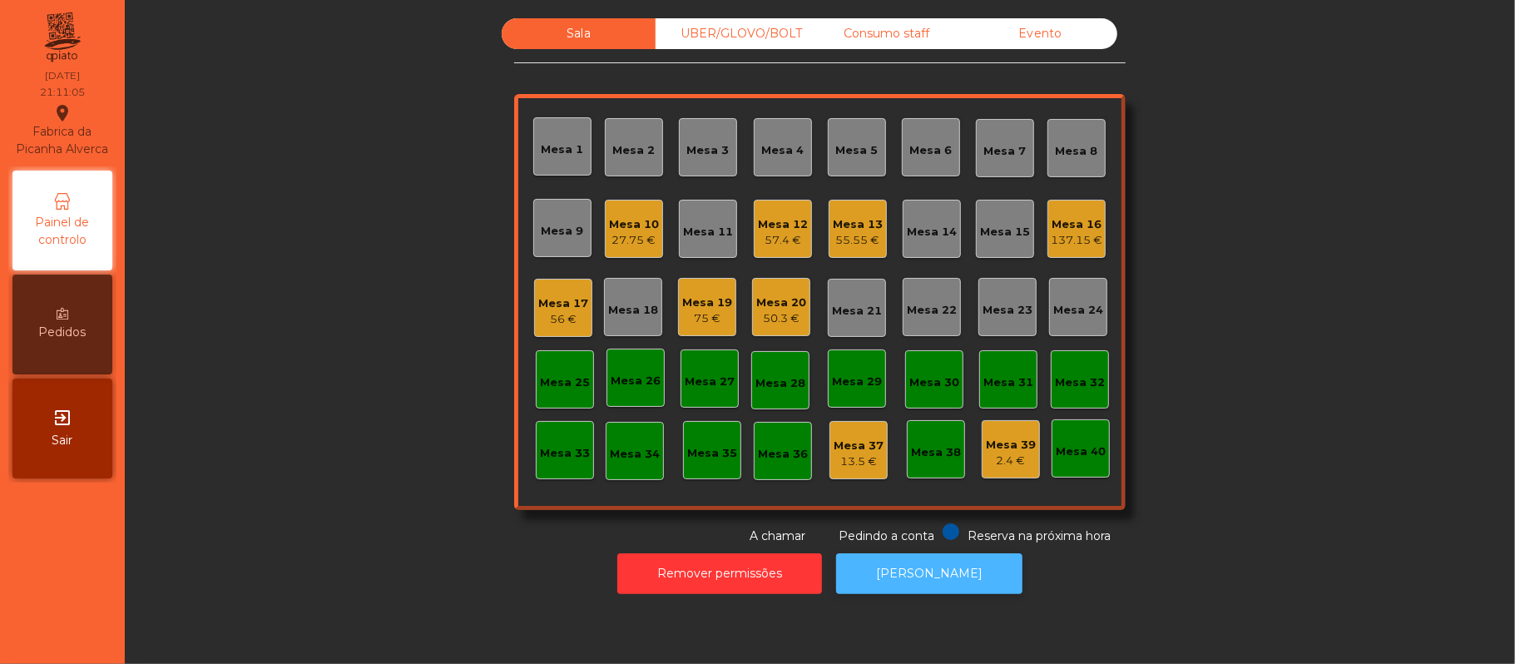
click at [909, 577] on button "[PERSON_NAME]" at bounding box center [929, 573] width 186 height 41
click at [760, 216] on div "Mesa 12" at bounding box center [783, 224] width 50 height 17
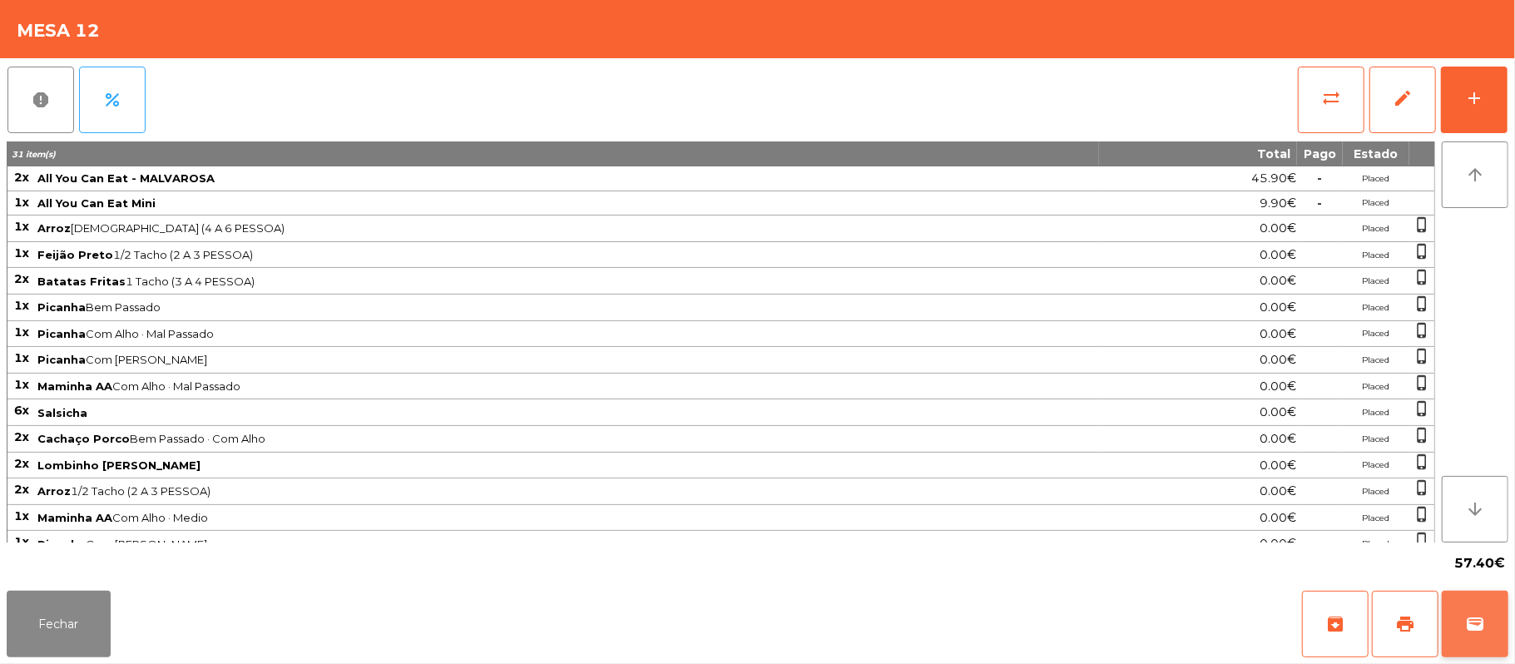
click at [1463, 607] on button "wallet" at bounding box center [1475, 624] width 67 height 67
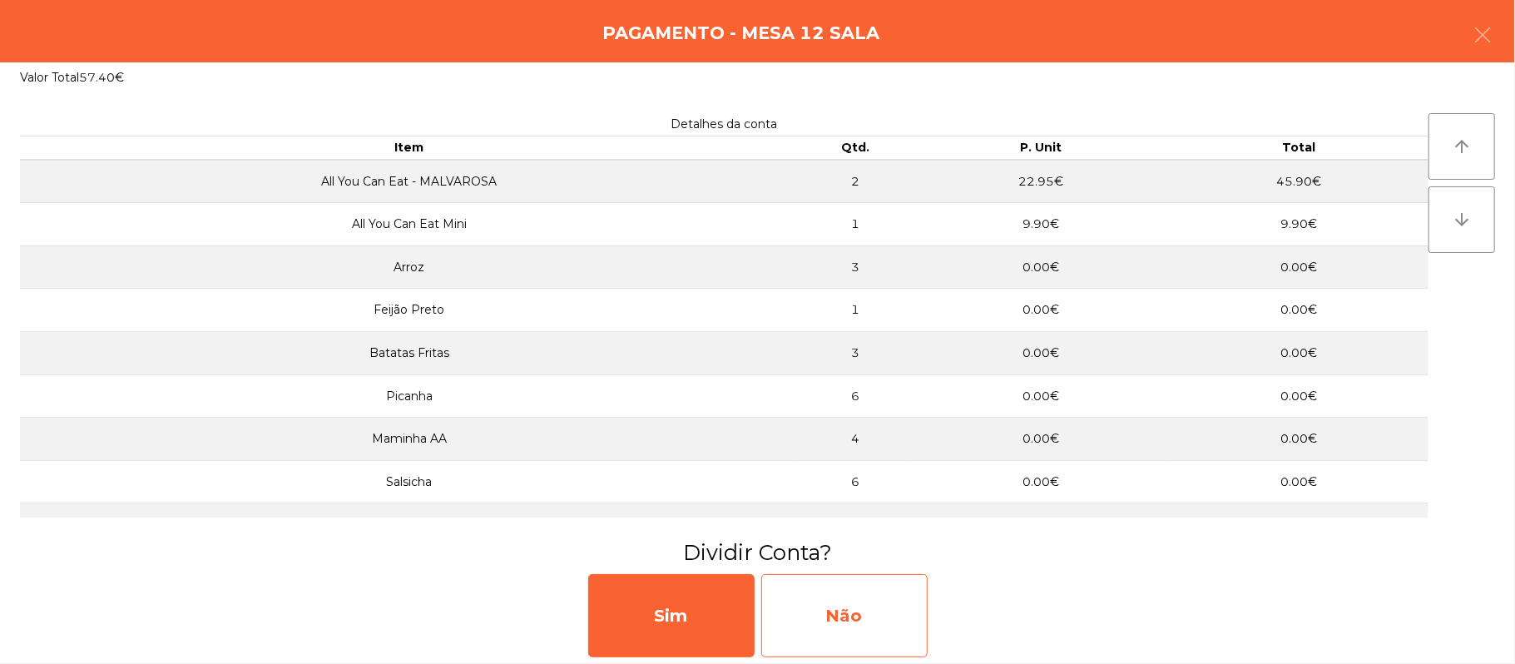
click at [862, 596] on div "Não" at bounding box center [844, 615] width 166 height 83
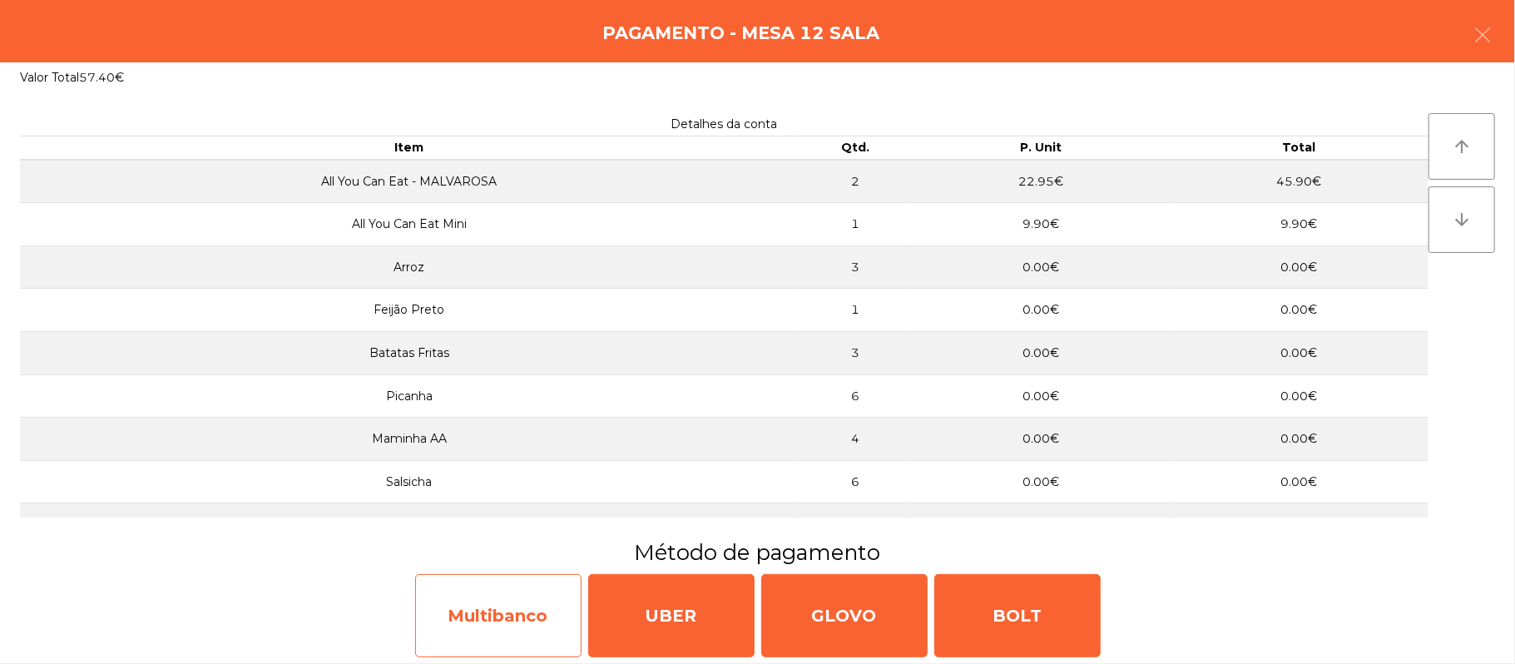
click at [506, 614] on div "Multibanco" at bounding box center [498, 615] width 166 height 83
select select "**"
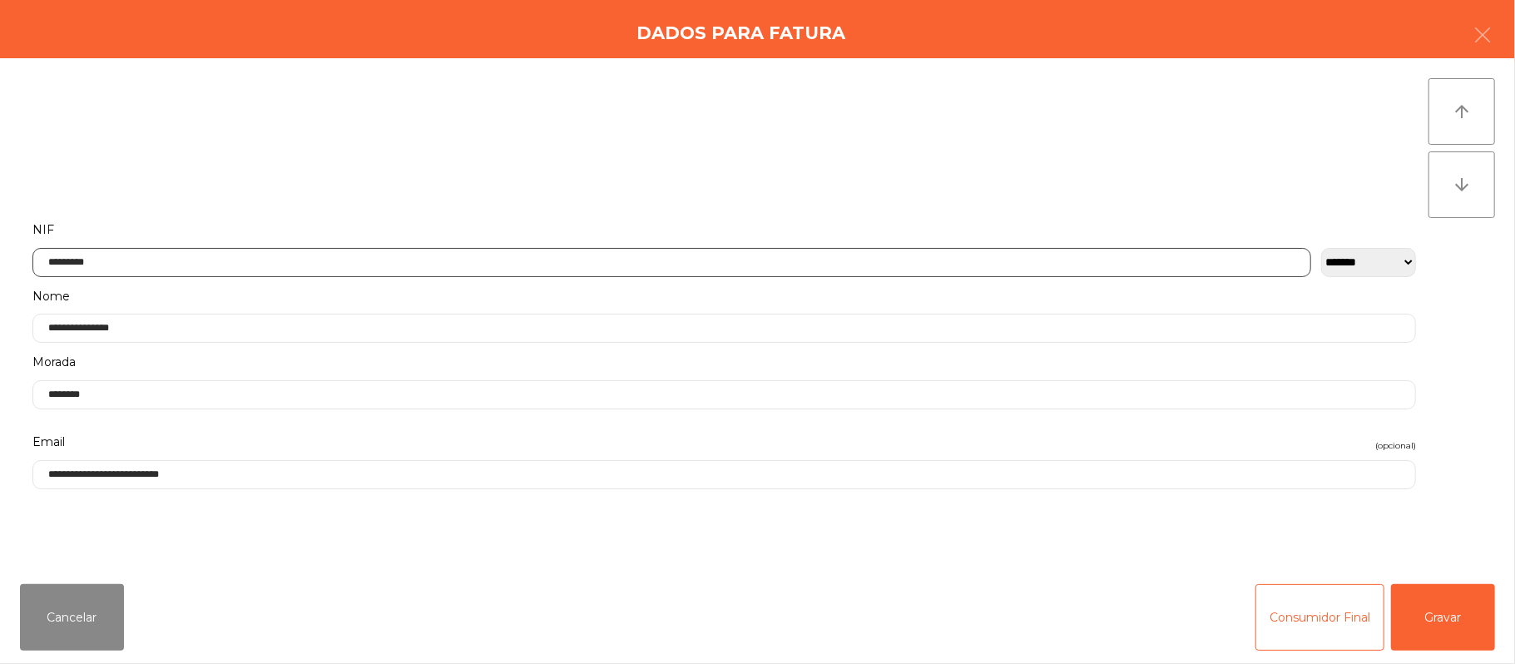
click at [506, 256] on input "*********" at bounding box center [671, 262] width 1279 height 29
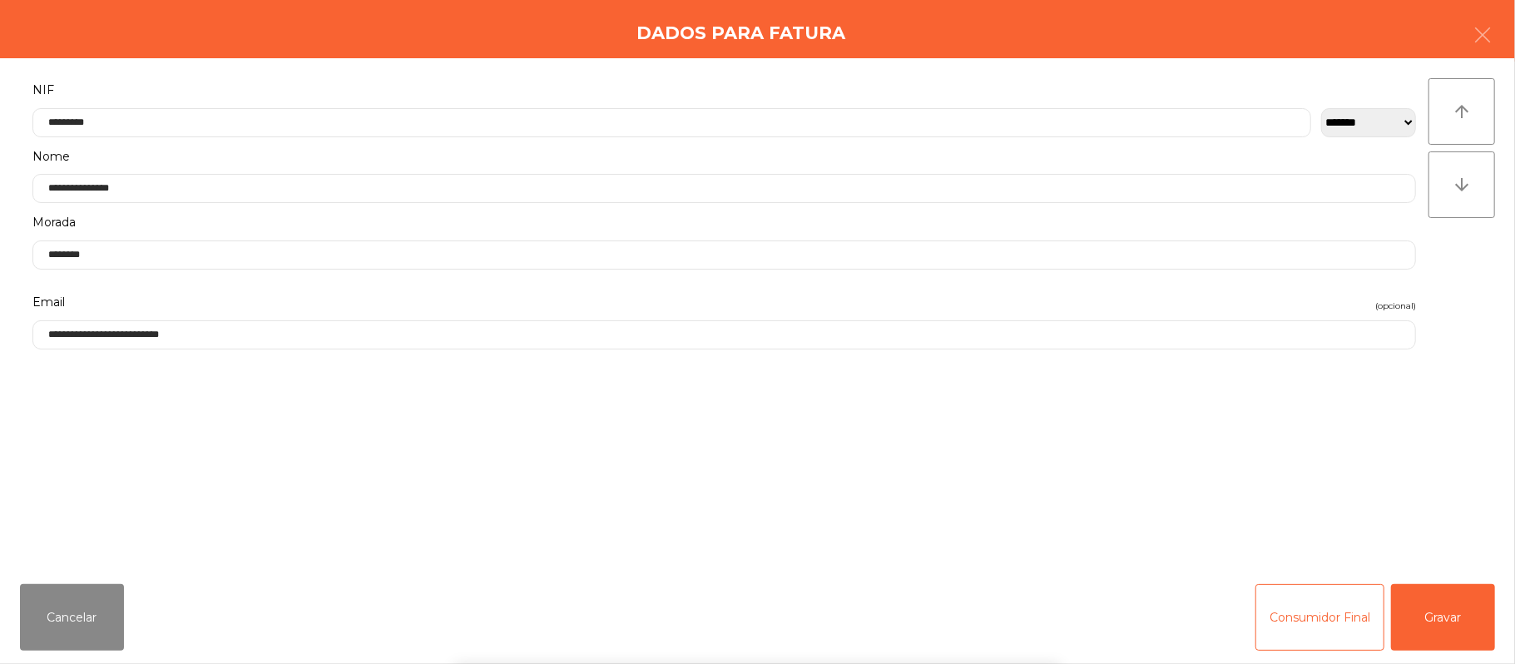
click at [58, 597] on div "` 1 2 3 4 5 6 7 8 9 0 - = keyboard_backspace keyboard_tab q w e r t y u i o p […" at bounding box center [757, 561] width 1515 height 206
click at [85, 617] on button "Cancelar" at bounding box center [72, 617] width 104 height 67
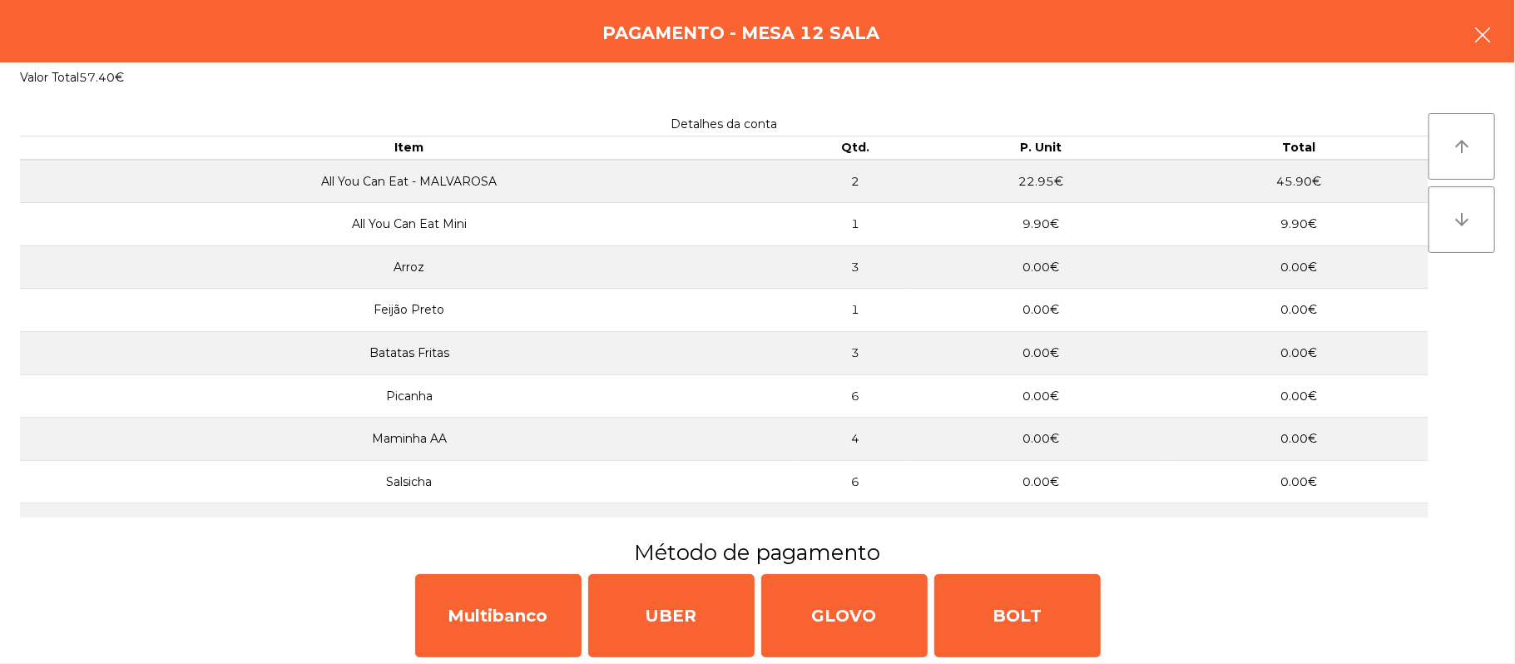
click at [1489, 43] on icon "button" at bounding box center [1483, 35] width 20 height 20
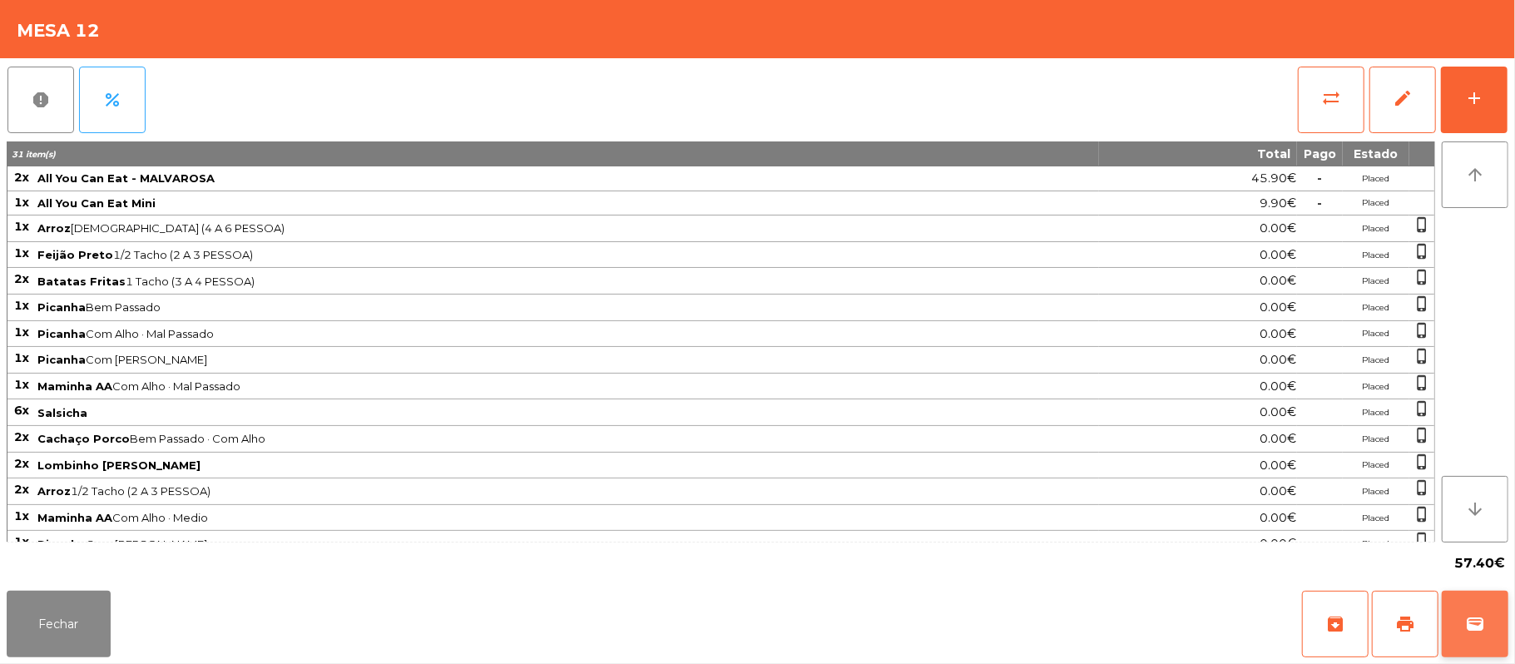
click at [1496, 623] on button "wallet" at bounding box center [1475, 624] width 67 height 67
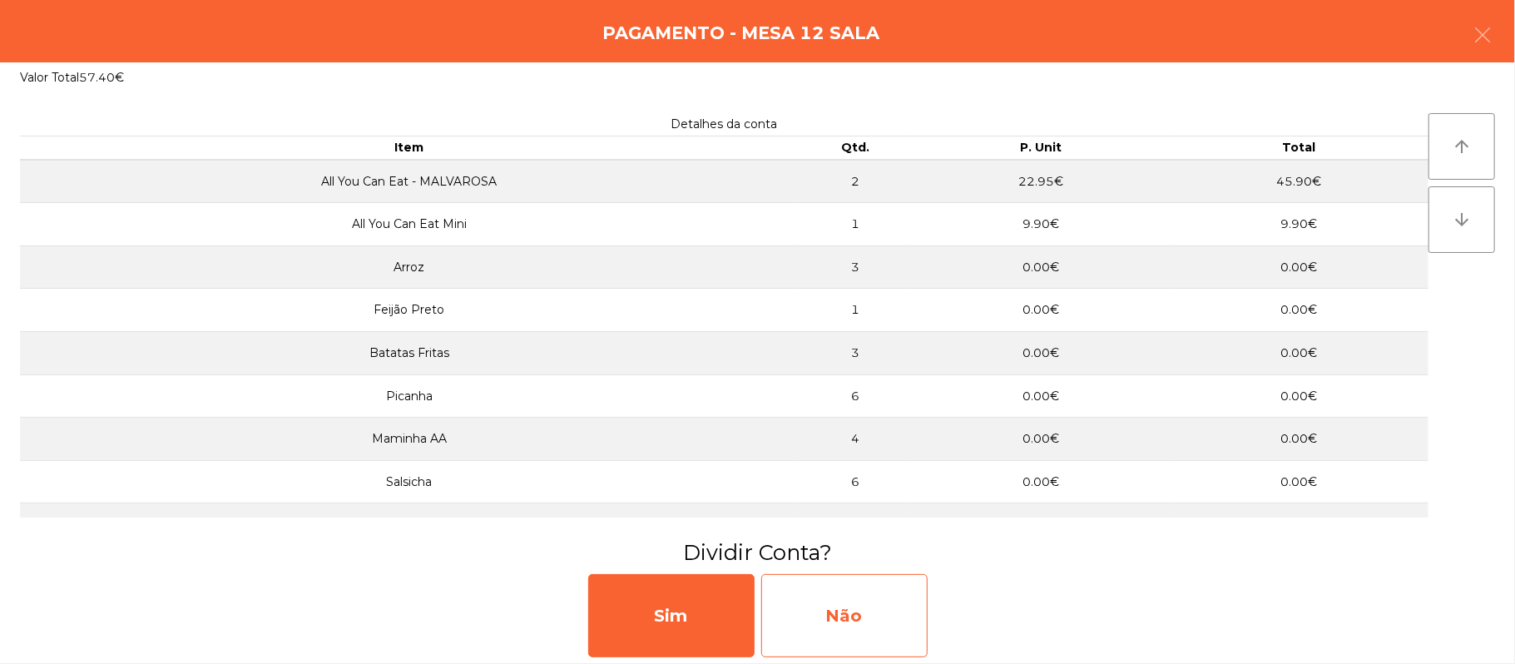
click at [827, 626] on div "Não" at bounding box center [844, 615] width 166 height 83
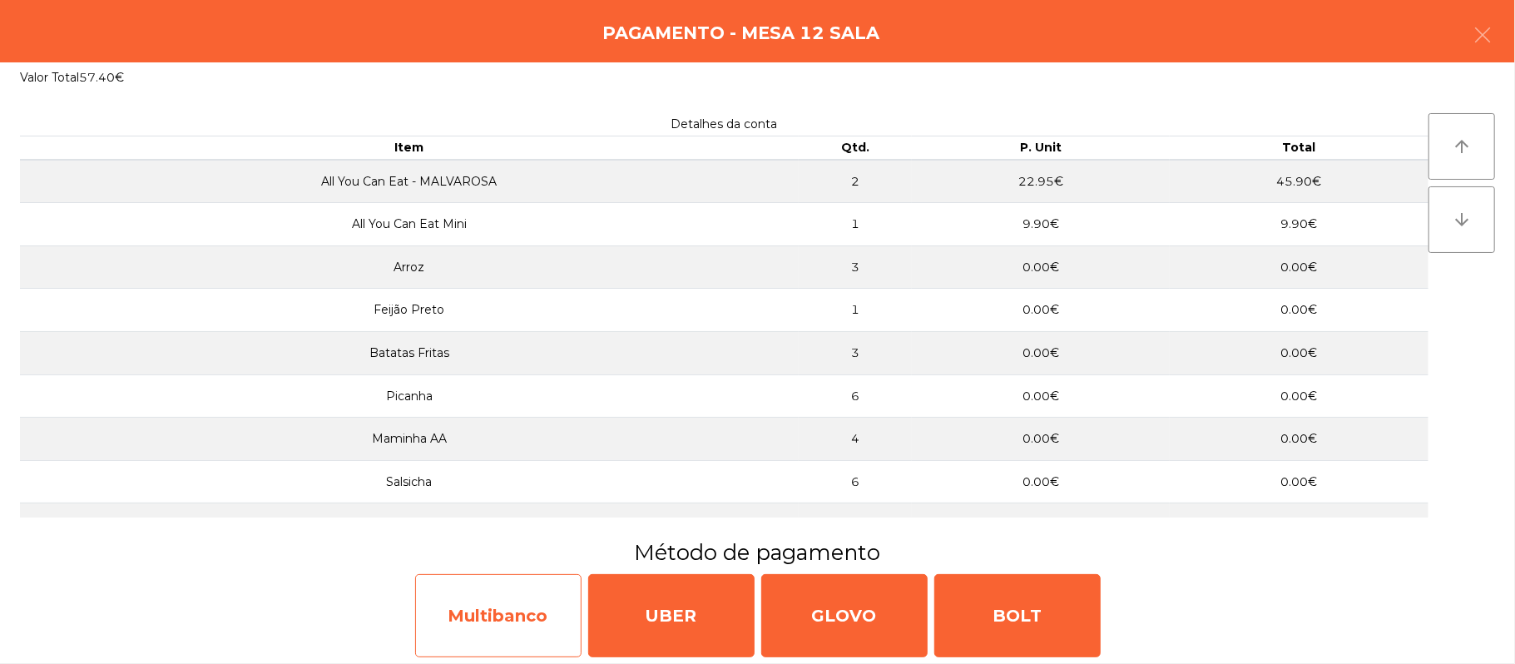
click at [526, 613] on div "Multibanco" at bounding box center [498, 615] width 166 height 83
select select "**"
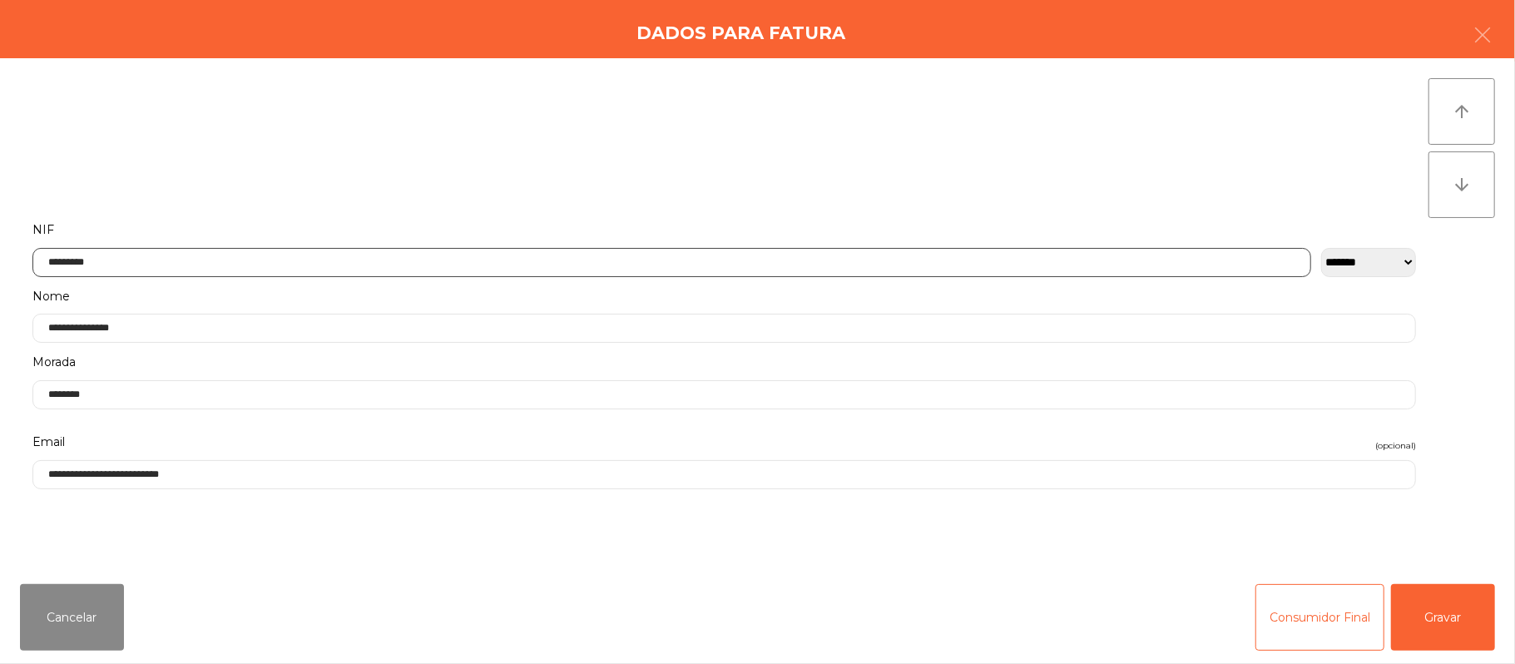
click at [541, 260] on input "*********" at bounding box center [671, 262] width 1279 height 29
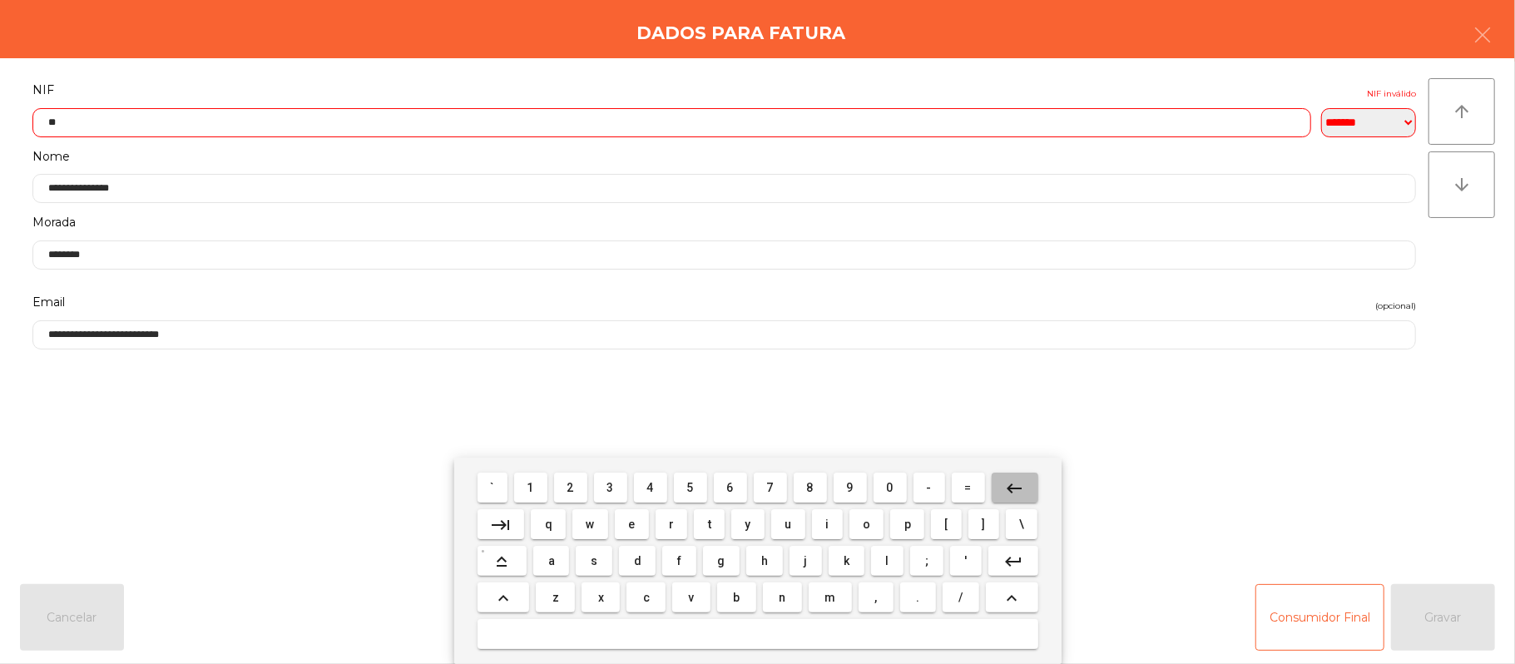
type input "*"
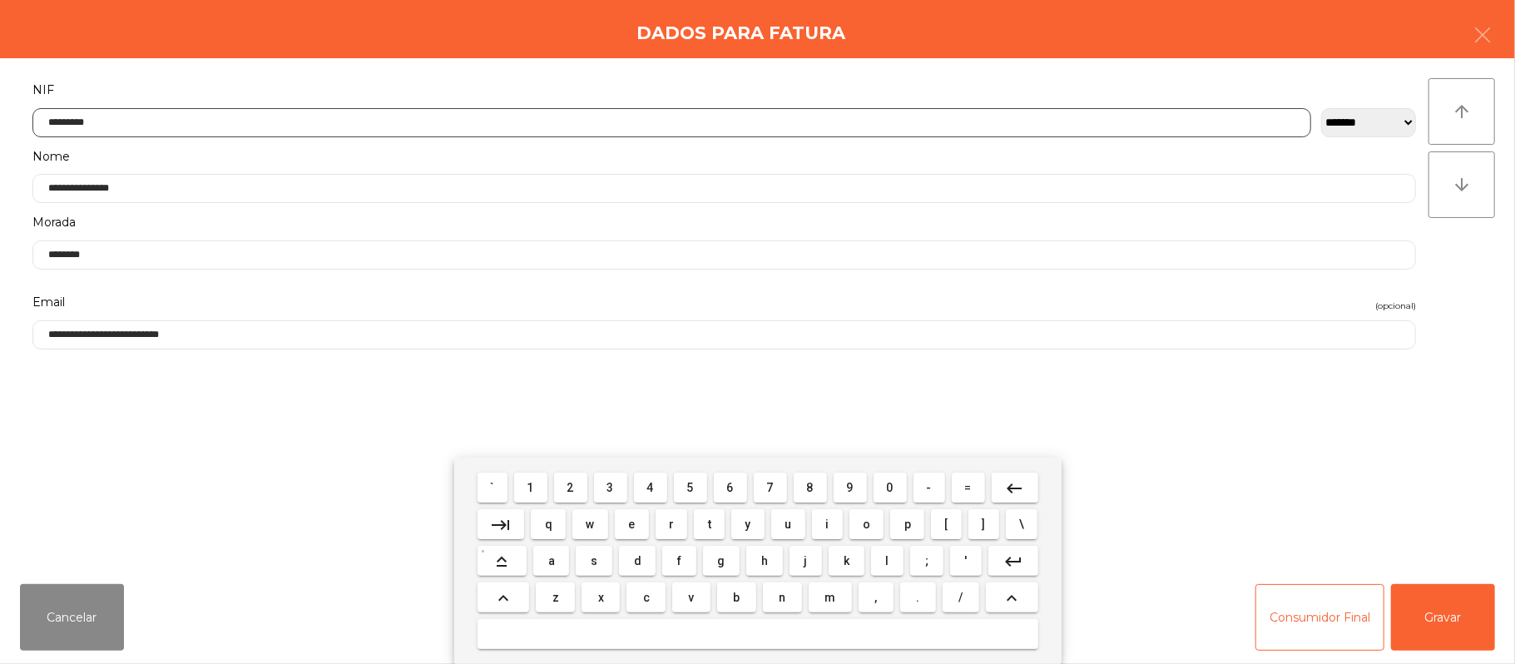
type input "*********"
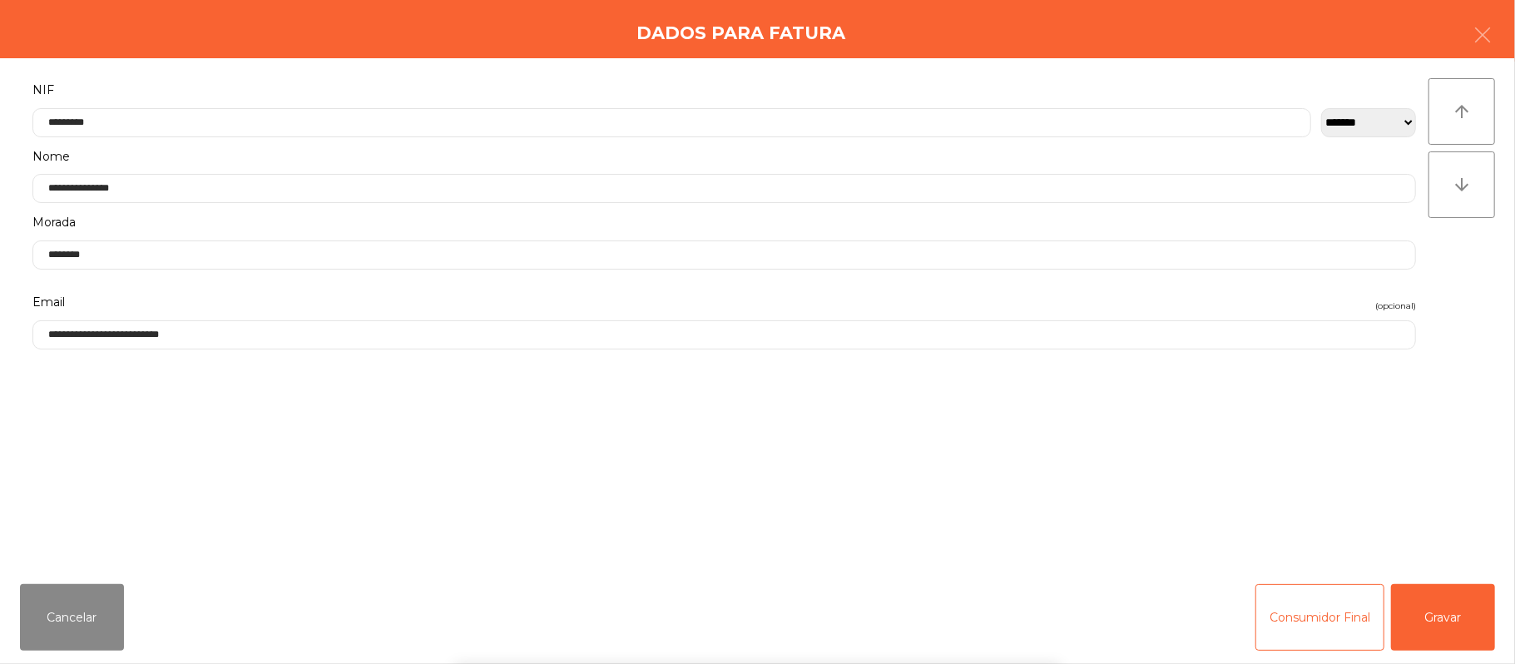
click at [1455, 607] on div "` 1 2 3 4 5 6 7 8 9 0 - = keyboard_backspace keyboard_tab q w e r t y u i o p […" at bounding box center [757, 561] width 1515 height 206
click at [1465, 617] on div "` 1 2 3 4 5 6 7 8 9 0 - = keyboard_backspace keyboard_tab q w e r t y u i o p […" at bounding box center [757, 561] width 1515 height 206
click at [1469, 609] on button "Gravar" at bounding box center [1443, 617] width 104 height 67
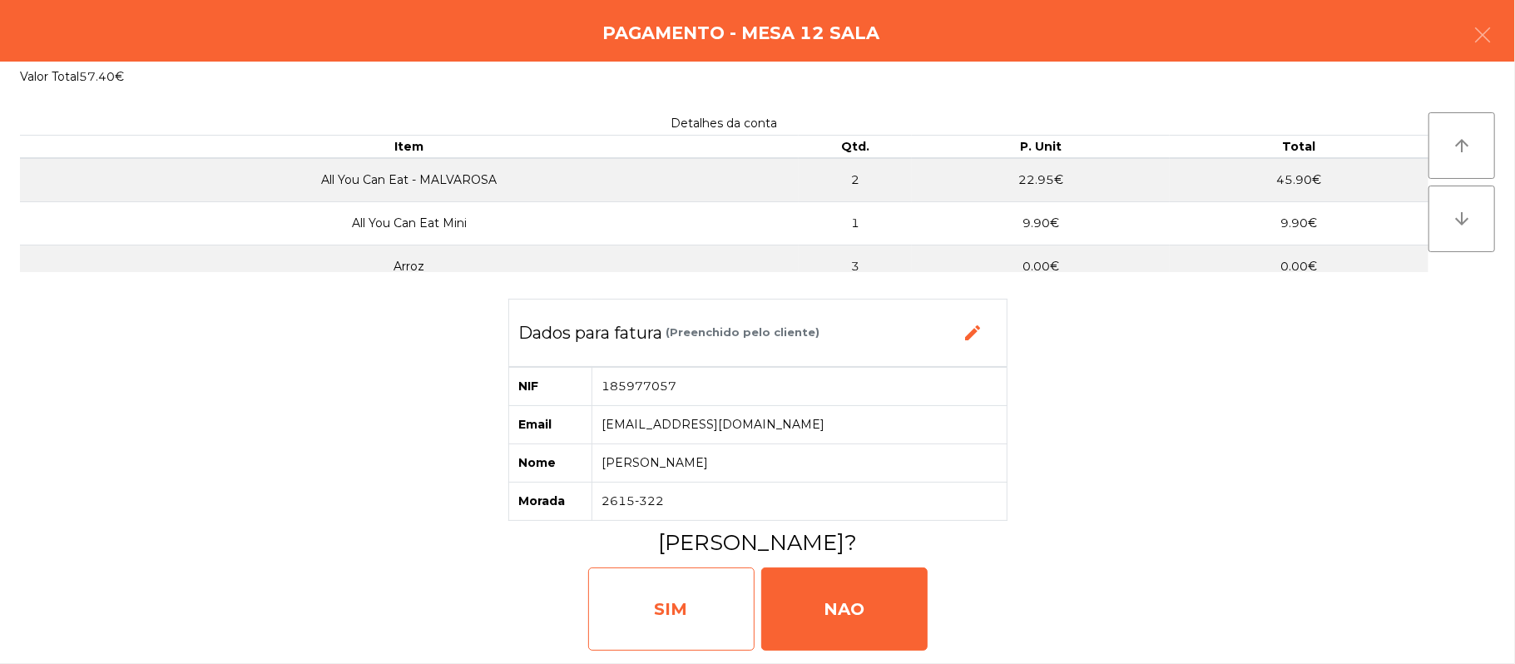
click at [680, 611] on div "SIM" at bounding box center [671, 608] width 166 height 83
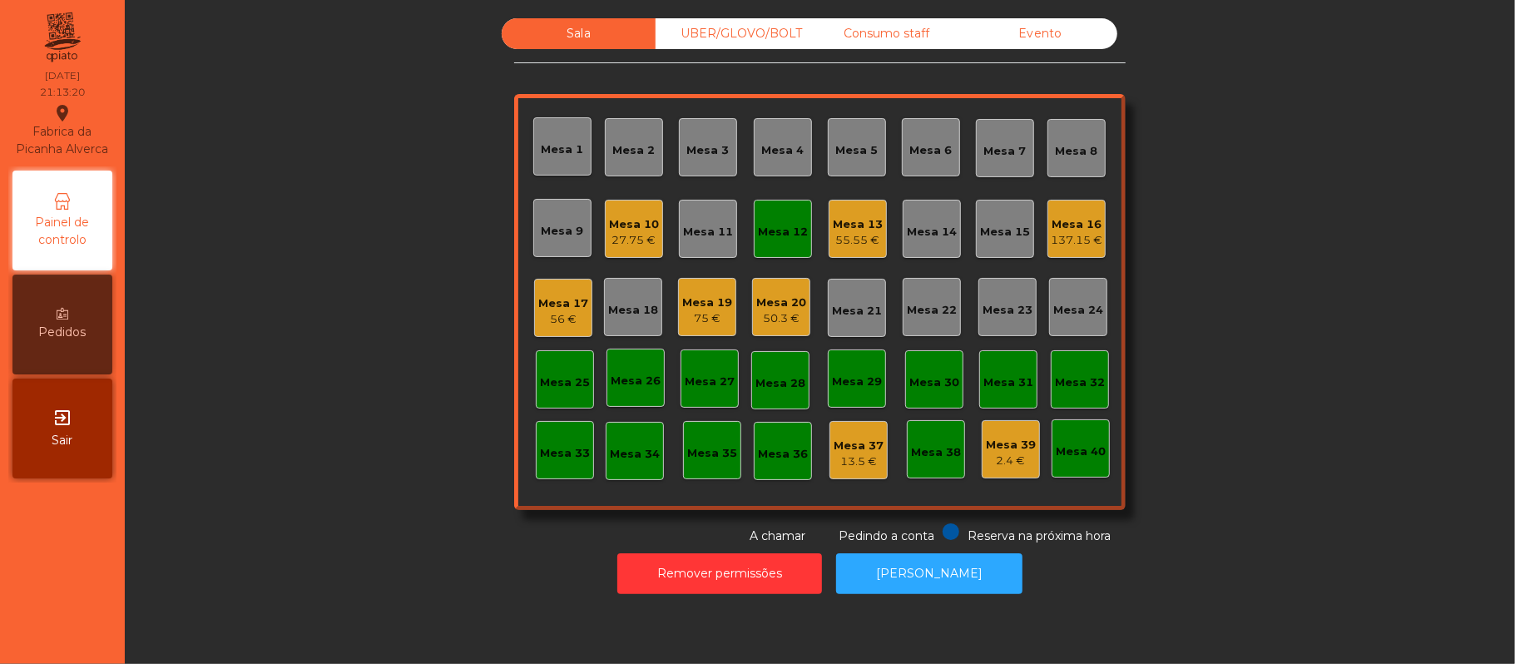
click at [759, 243] on div "Mesa 12" at bounding box center [783, 229] width 58 height 58
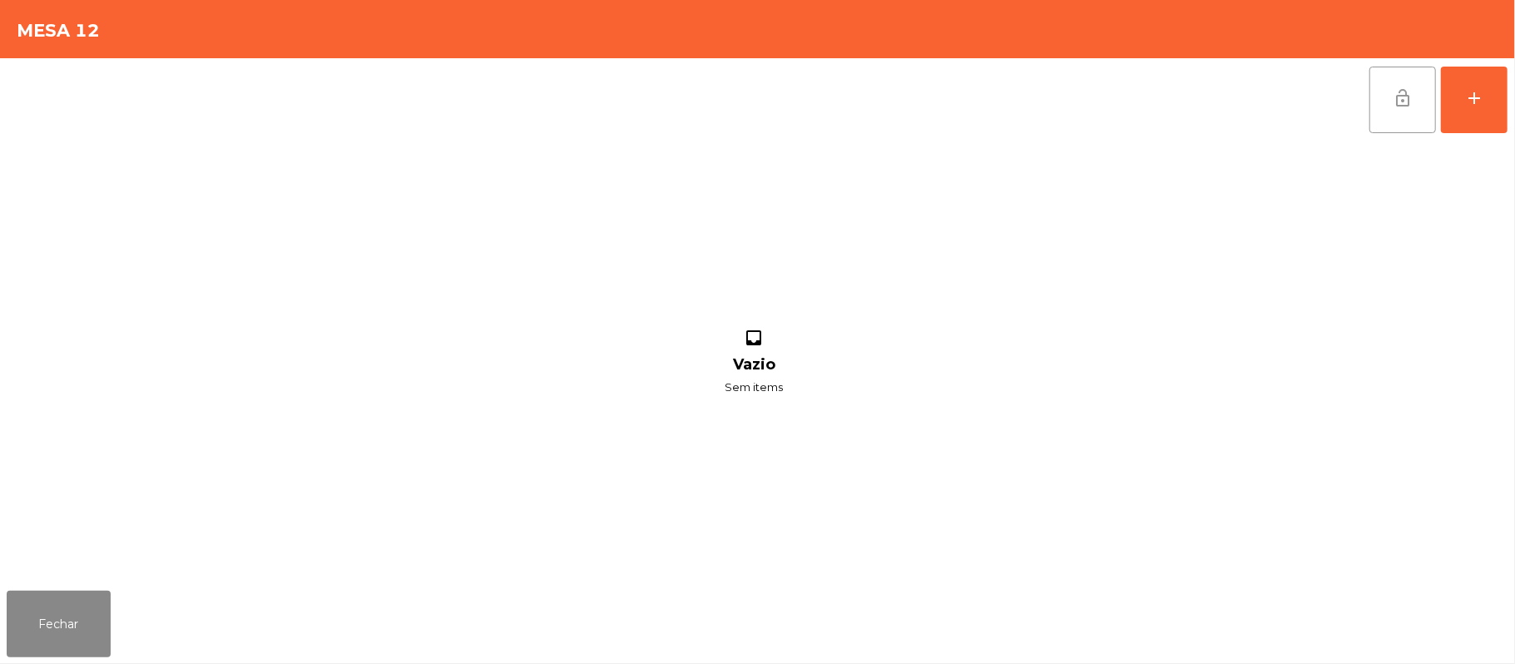
click at [1402, 110] on button "lock_open" at bounding box center [1403, 100] width 67 height 67
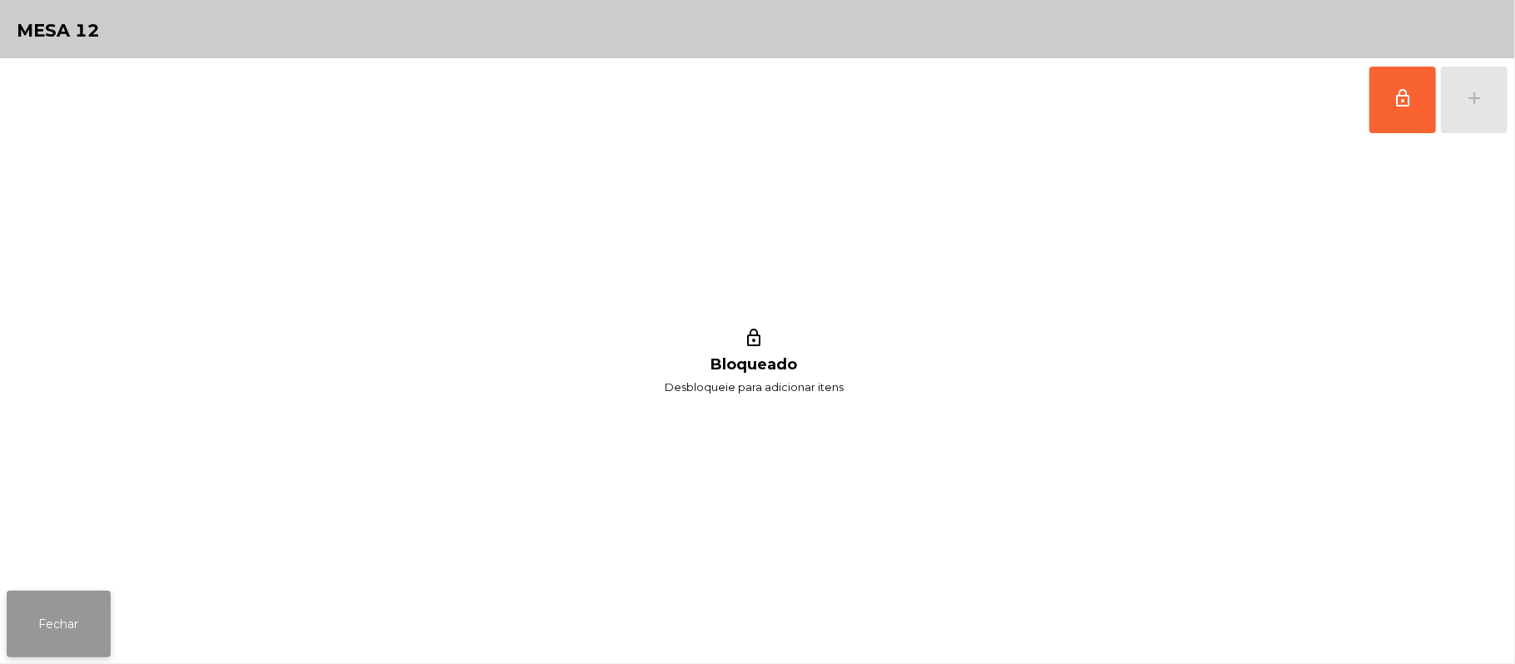
click at [7, 617] on button "Fechar" at bounding box center [59, 624] width 104 height 67
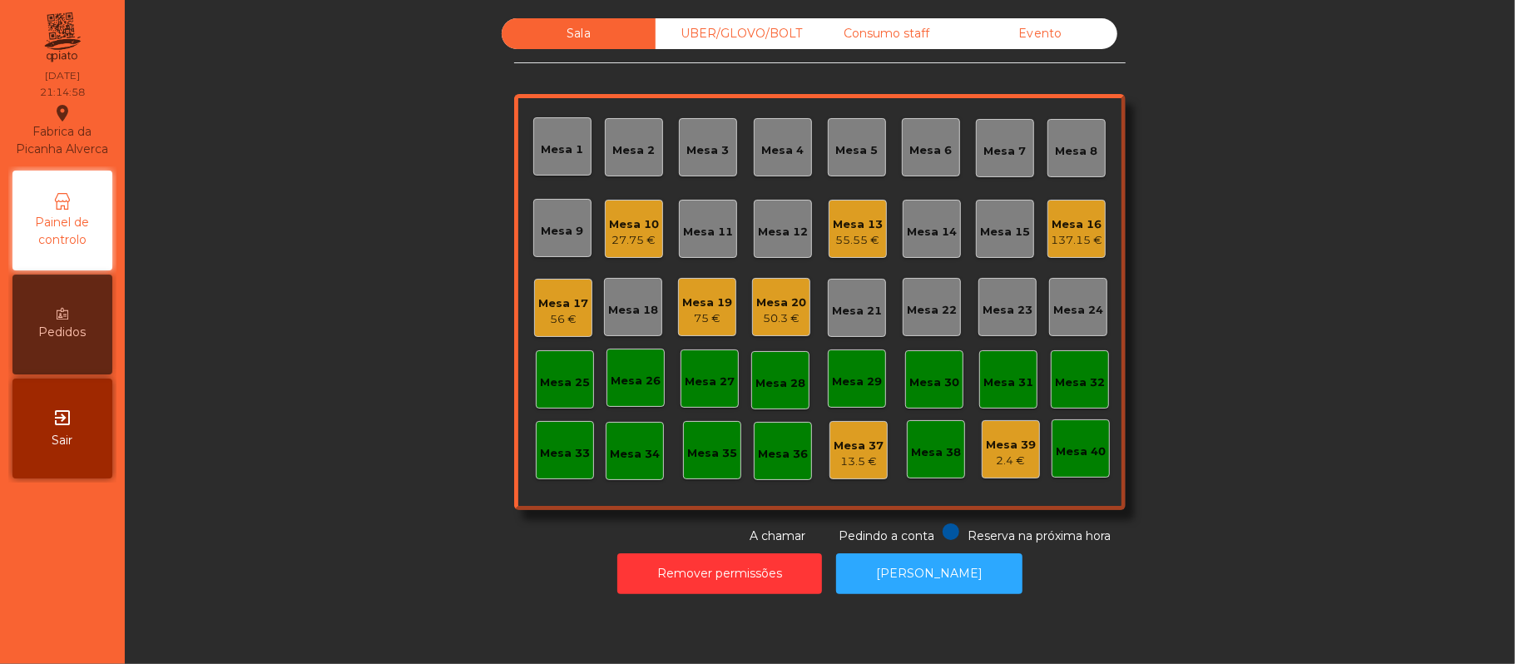
click at [836, 211] on div "Mesa 13 55.55 €" at bounding box center [858, 229] width 50 height 39
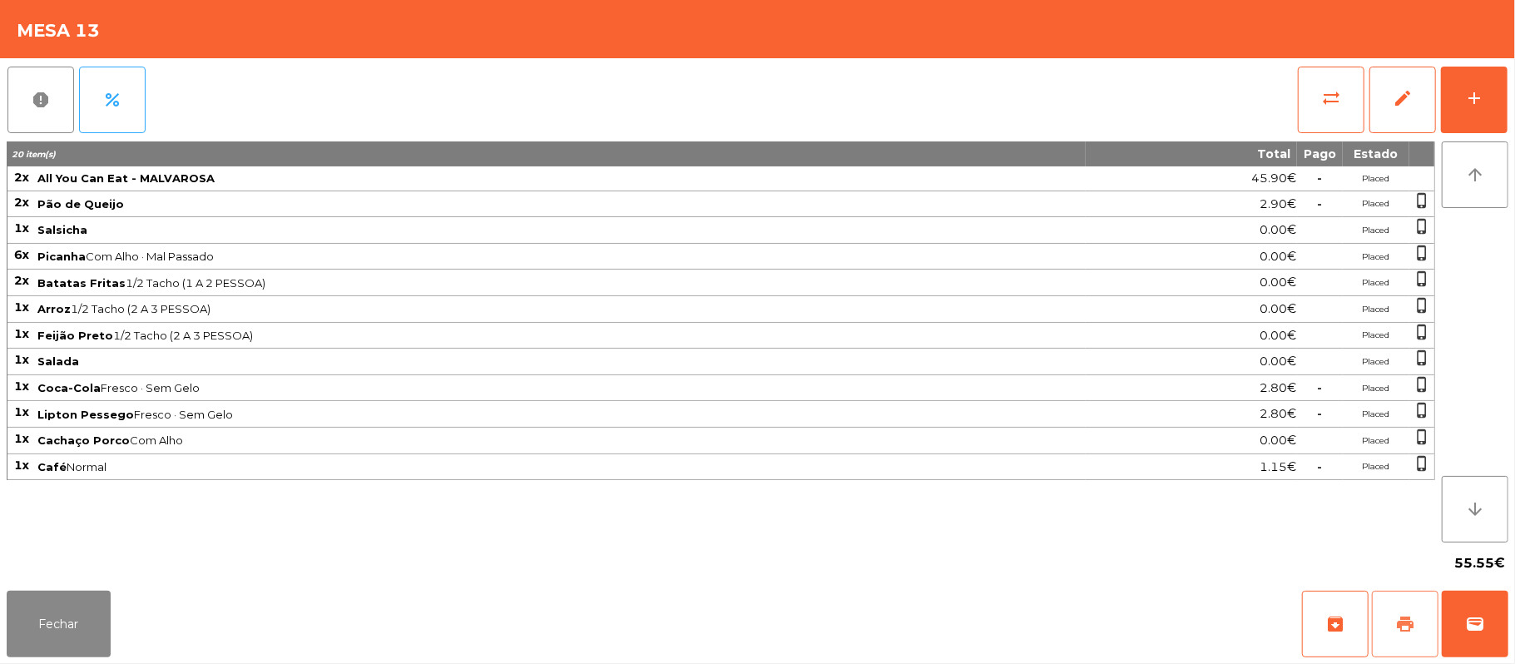
click at [1412, 621] on span "print" at bounding box center [1405, 624] width 20 height 20
click at [48, 631] on button "Fechar" at bounding box center [59, 624] width 104 height 67
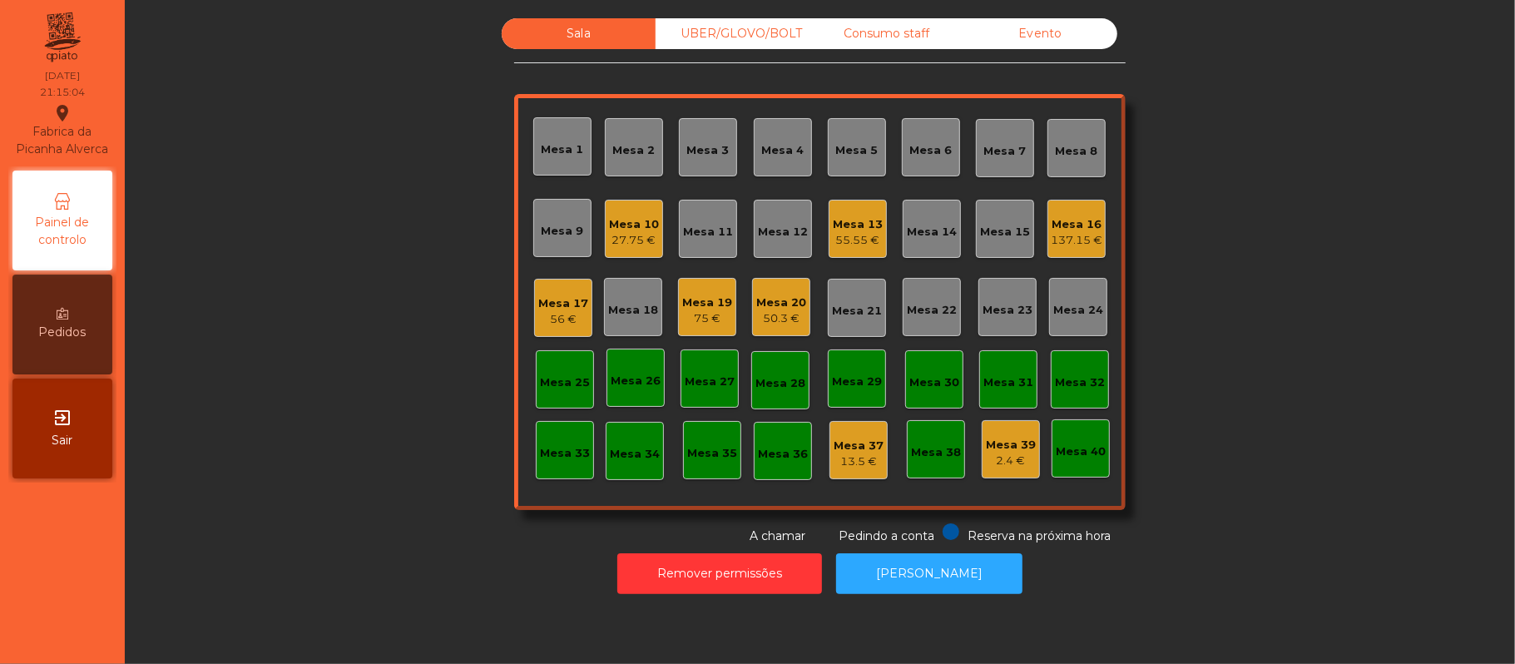
click at [711, 320] on div "75 €" at bounding box center [707, 318] width 50 height 17
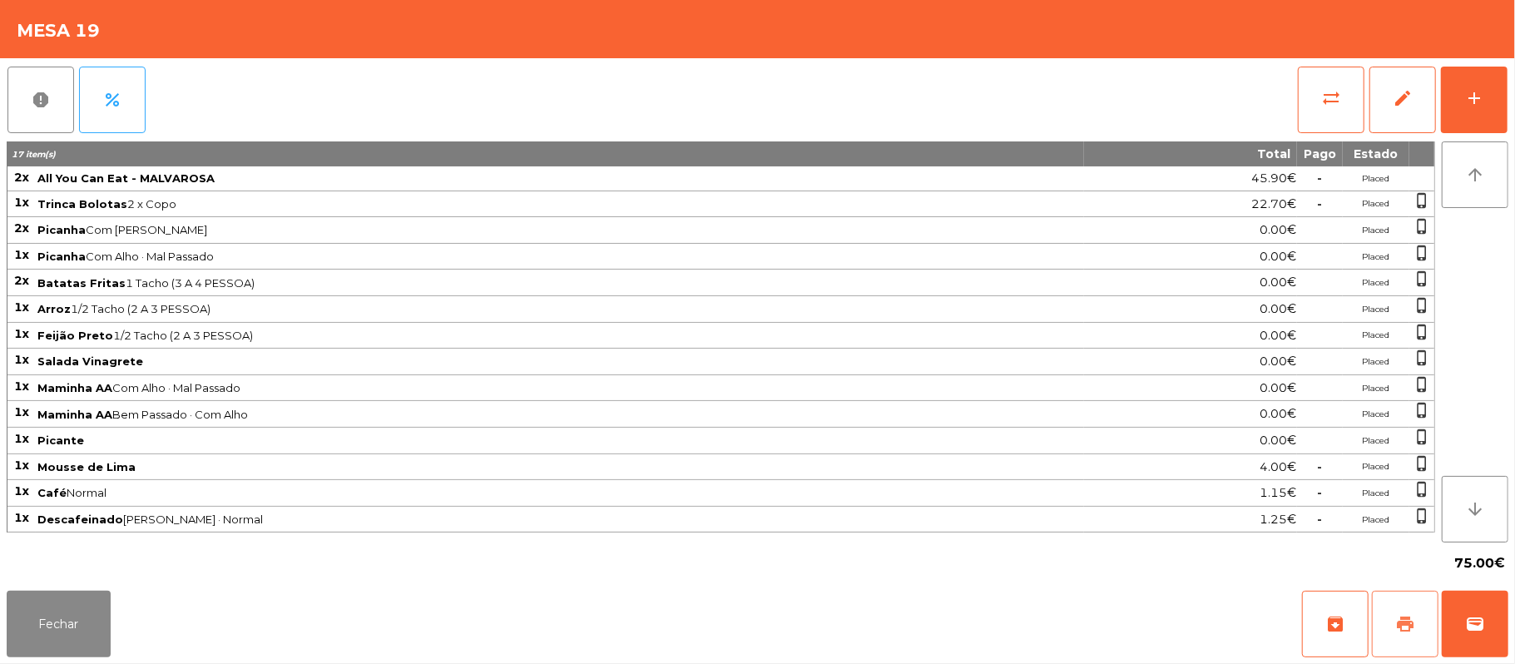
click at [1388, 629] on button "print" at bounding box center [1405, 624] width 67 height 67
click at [51, 617] on button "Fechar" at bounding box center [59, 624] width 104 height 67
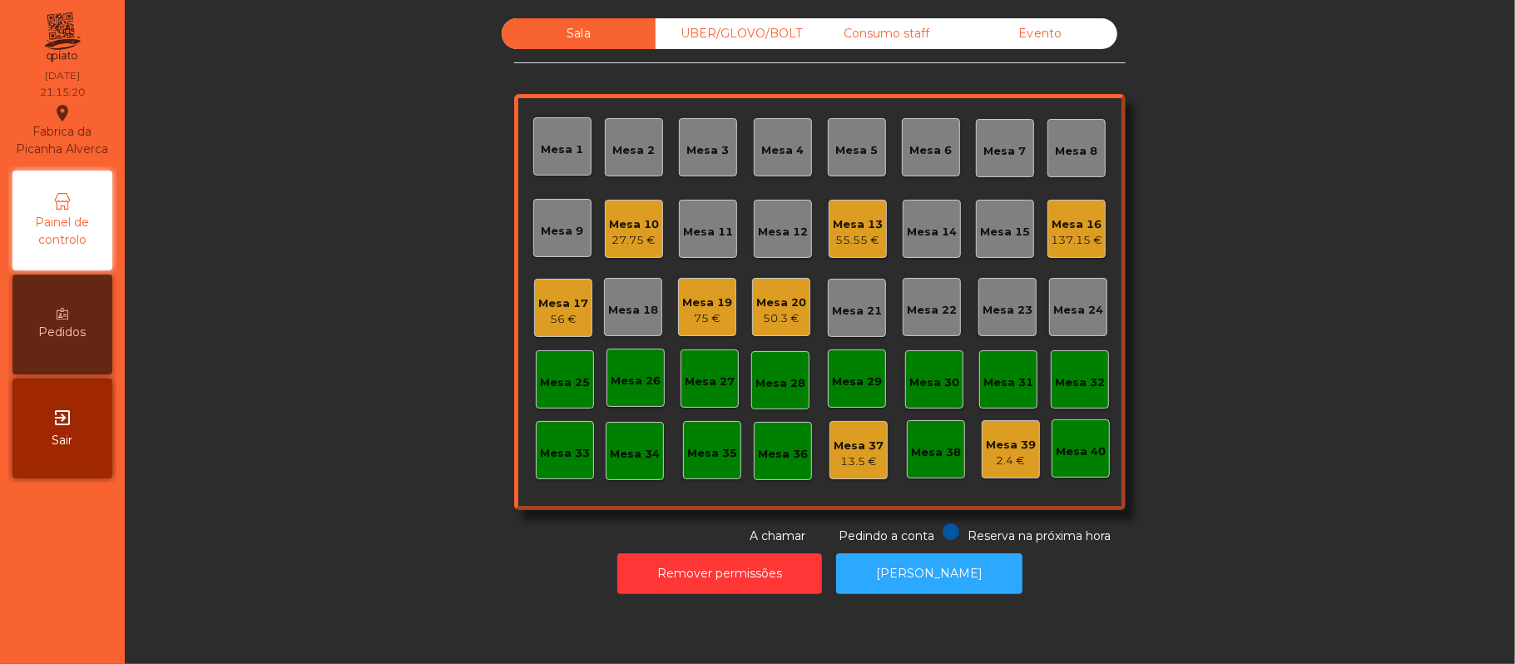
click at [852, 247] on div "55.55 €" at bounding box center [858, 240] width 50 height 17
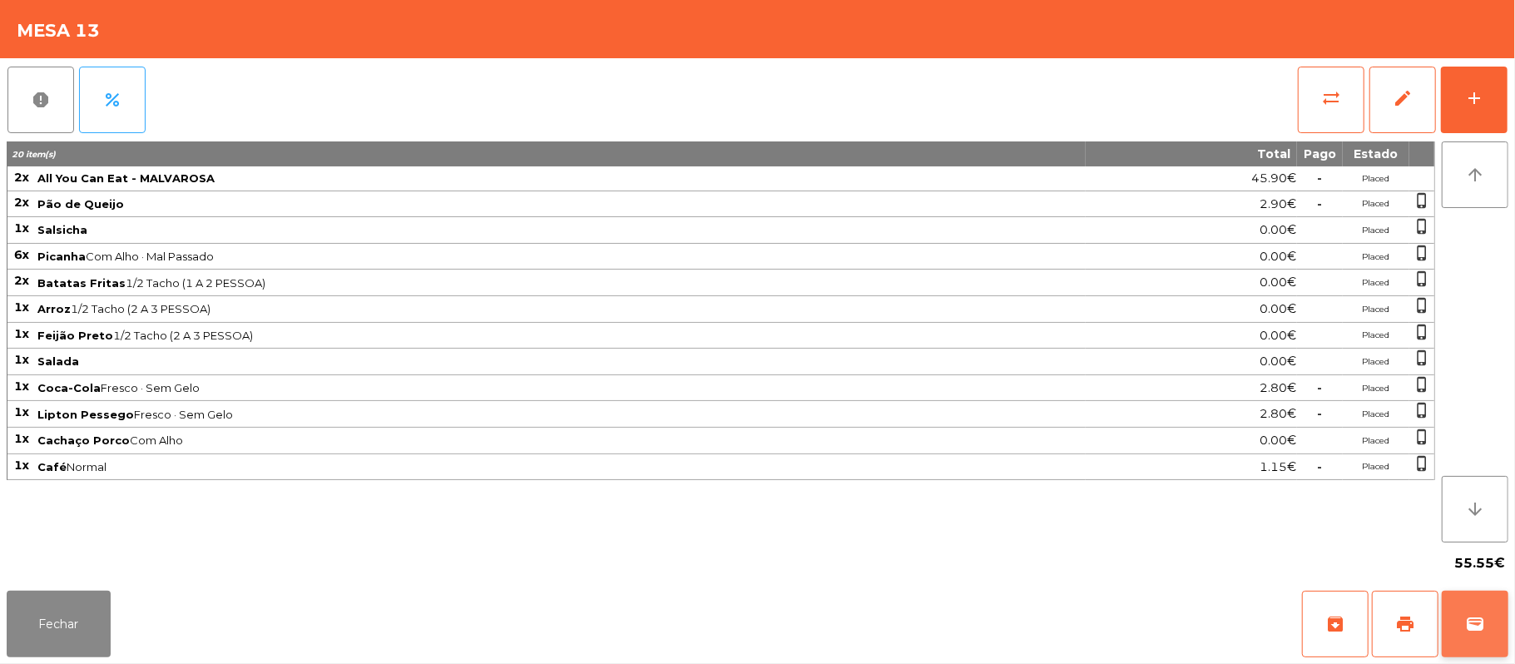
click at [1469, 624] on span "wallet" at bounding box center [1475, 624] width 20 height 20
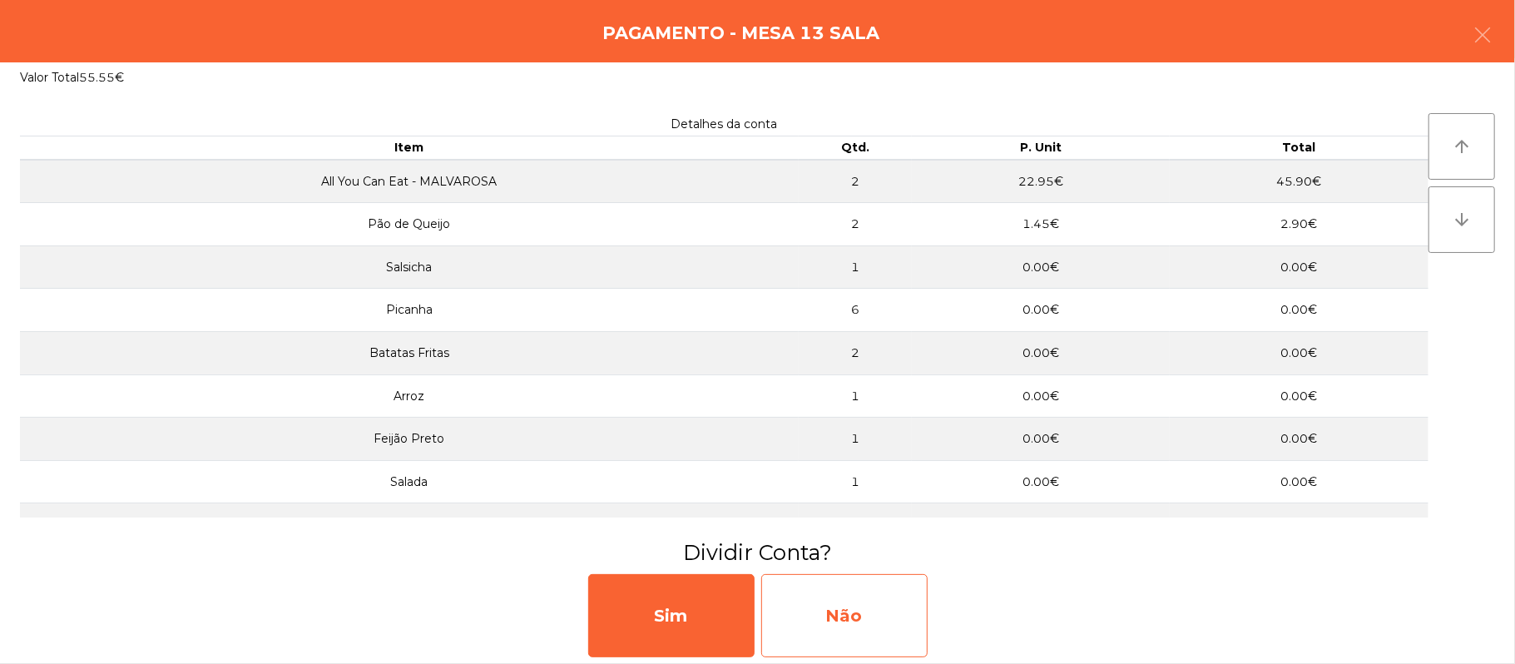
click at [897, 604] on div "Não" at bounding box center [844, 615] width 166 height 83
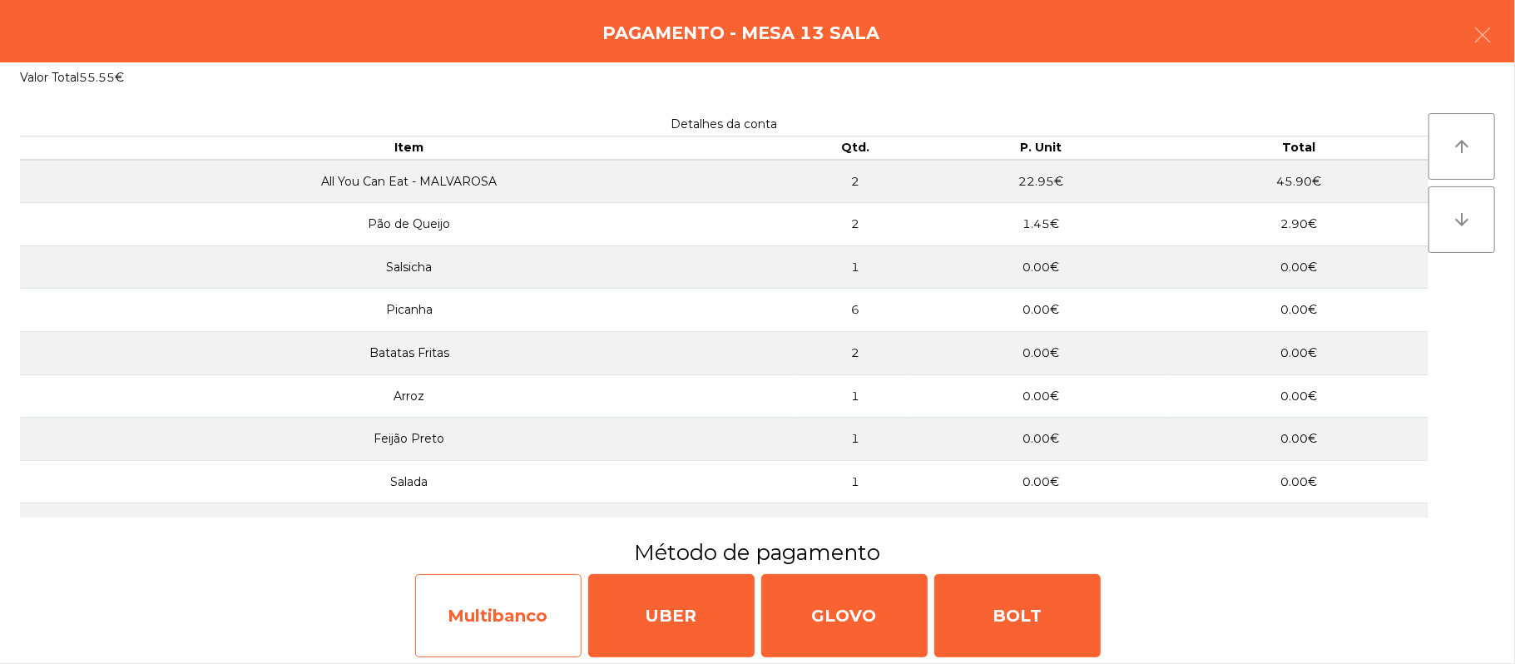
click at [466, 592] on div "Multibanco" at bounding box center [498, 615] width 166 height 83
select select "**"
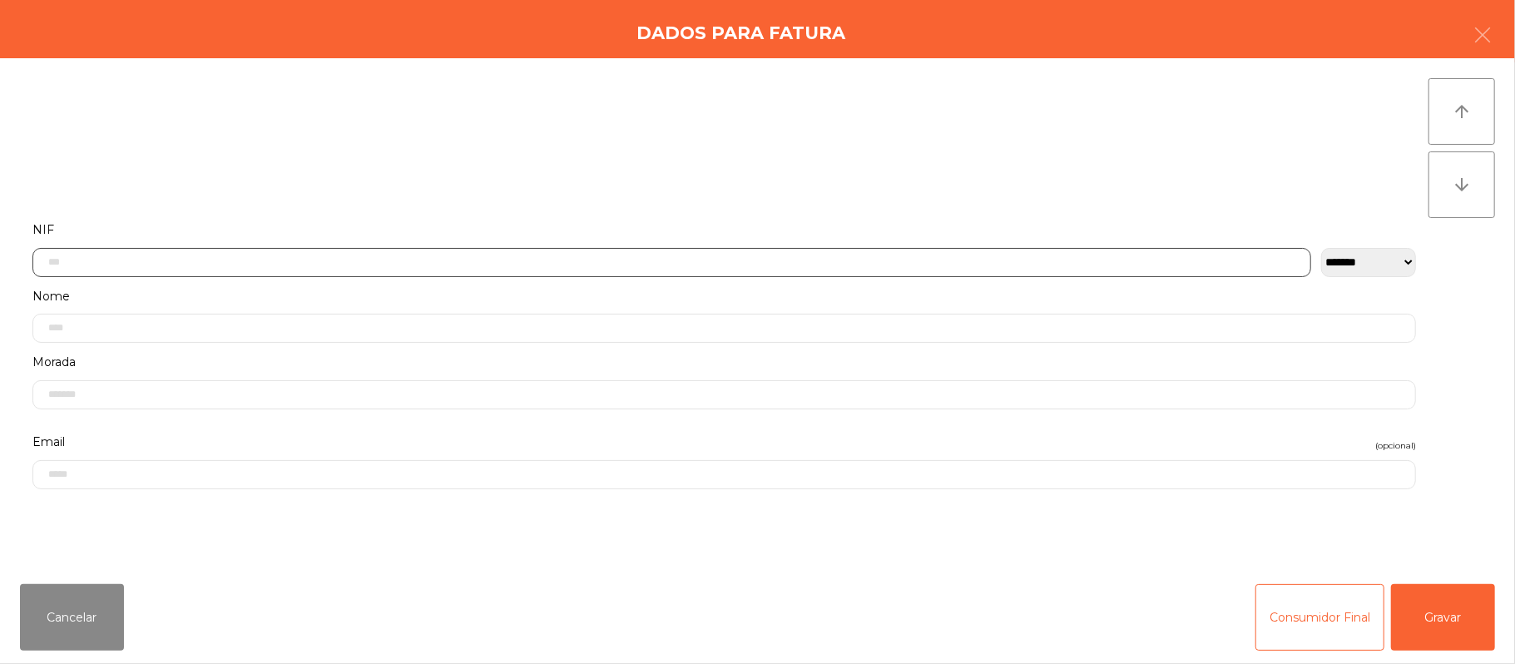
click at [681, 266] on input "text" at bounding box center [671, 262] width 1279 height 29
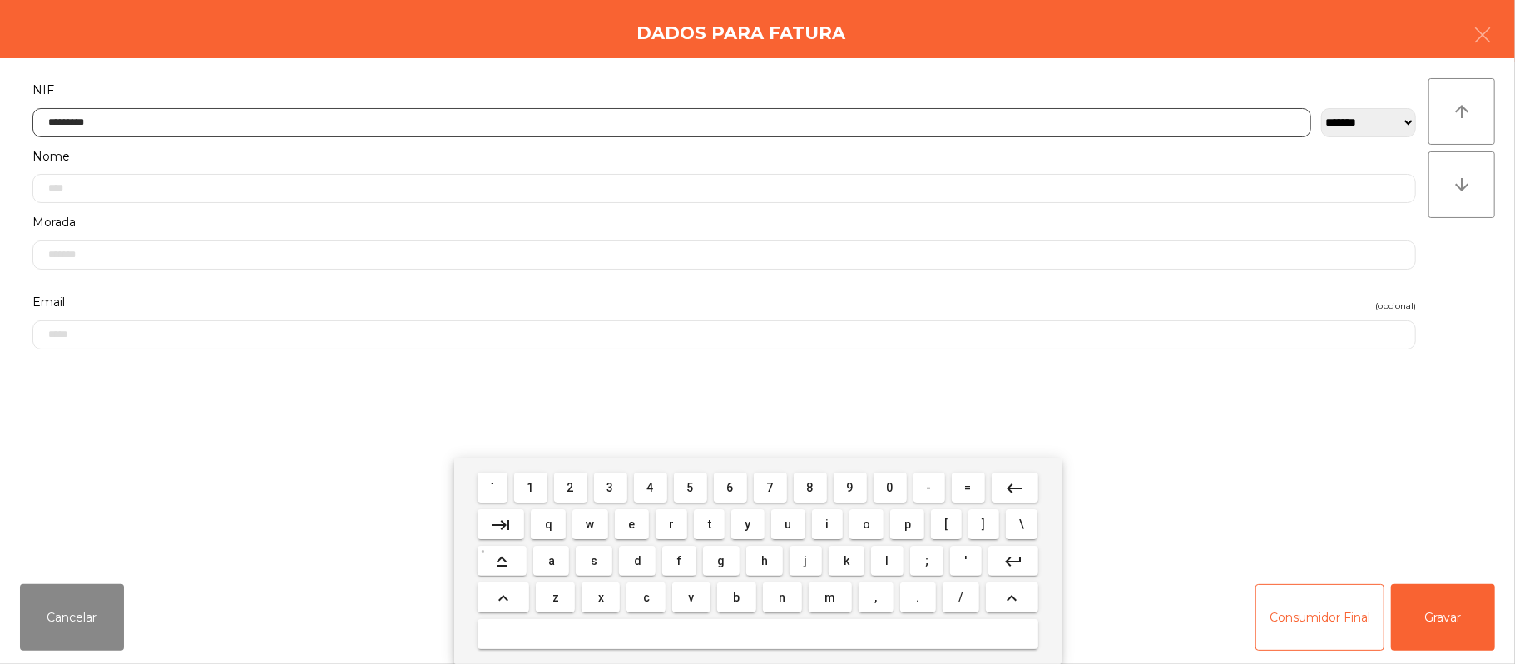
type input "*********"
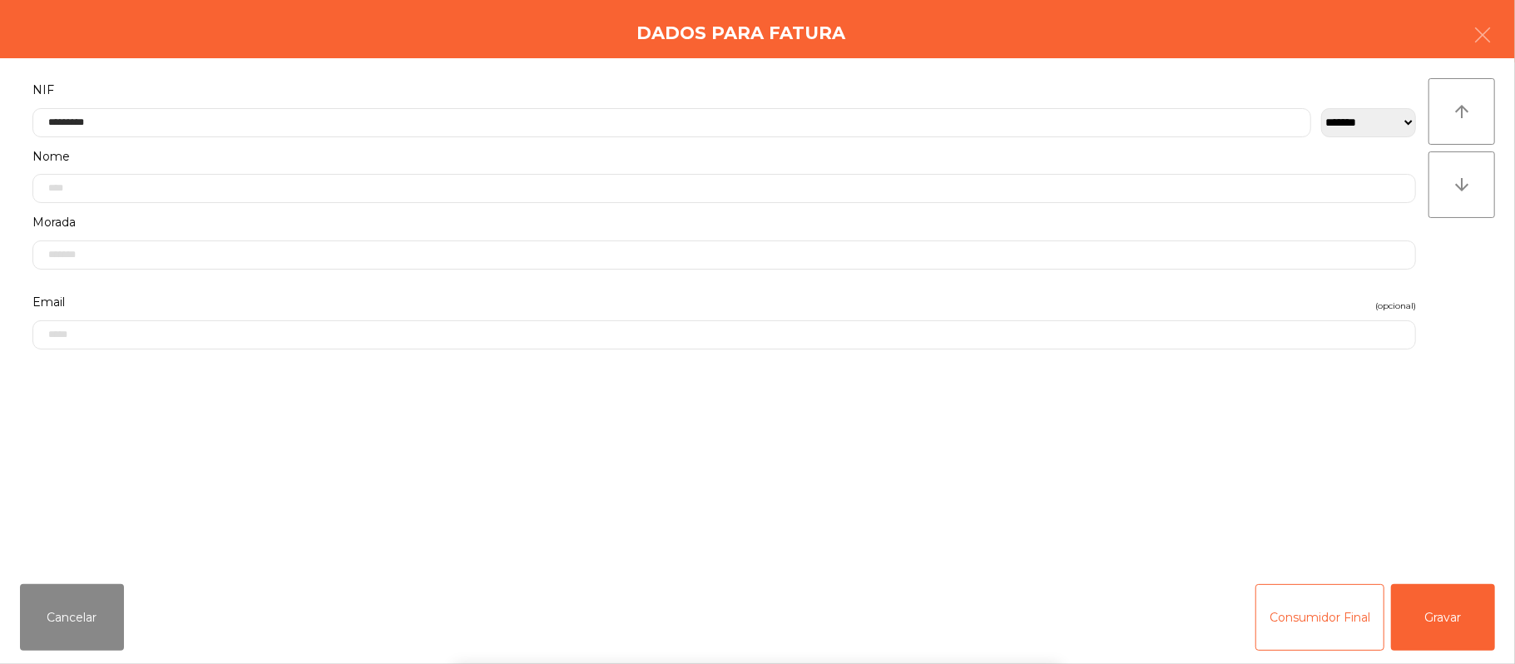
click at [1453, 604] on div "` 1 2 3 4 5 6 7 8 9 0 - = keyboard_backspace keyboard_tab q w e r t y u i o p […" at bounding box center [757, 561] width 1515 height 206
click at [1458, 617] on button "Gravar" at bounding box center [1443, 617] width 104 height 67
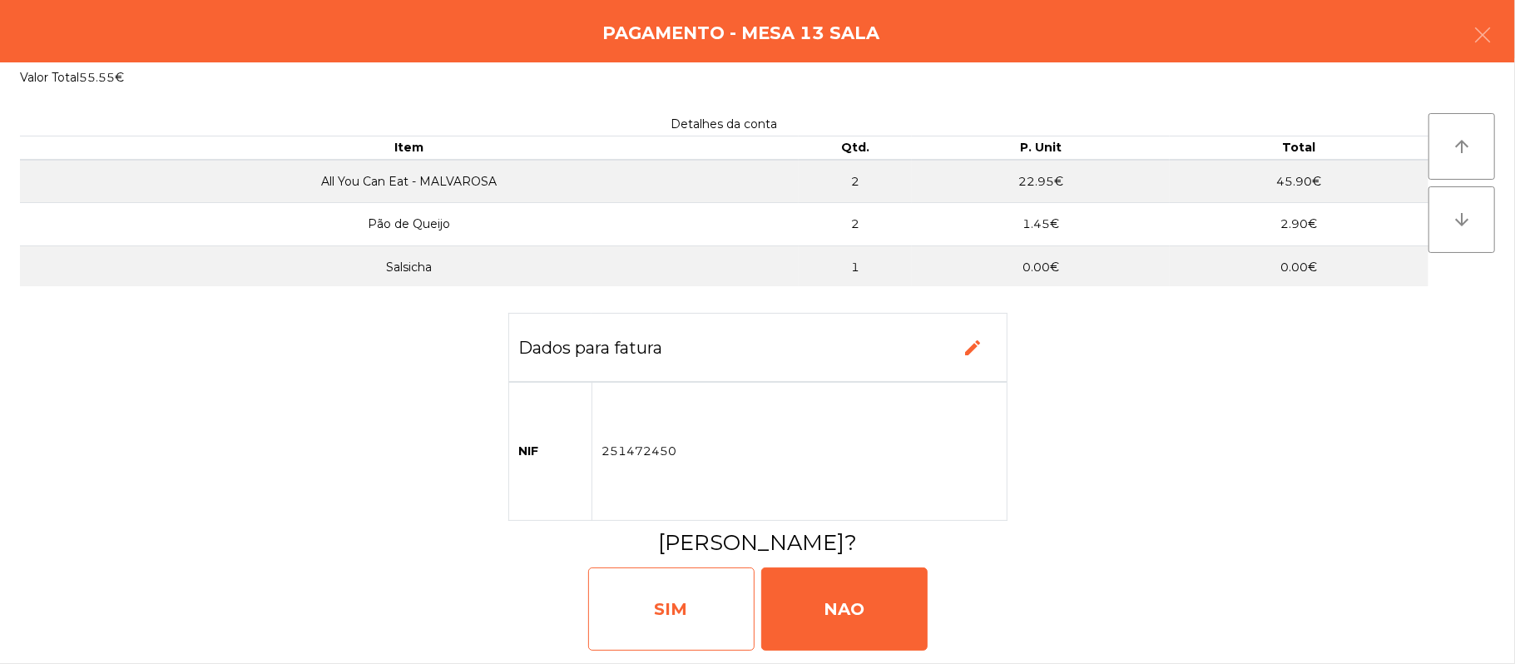
click at [677, 621] on div "SIM" at bounding box center [671, 608] width 166 height 83
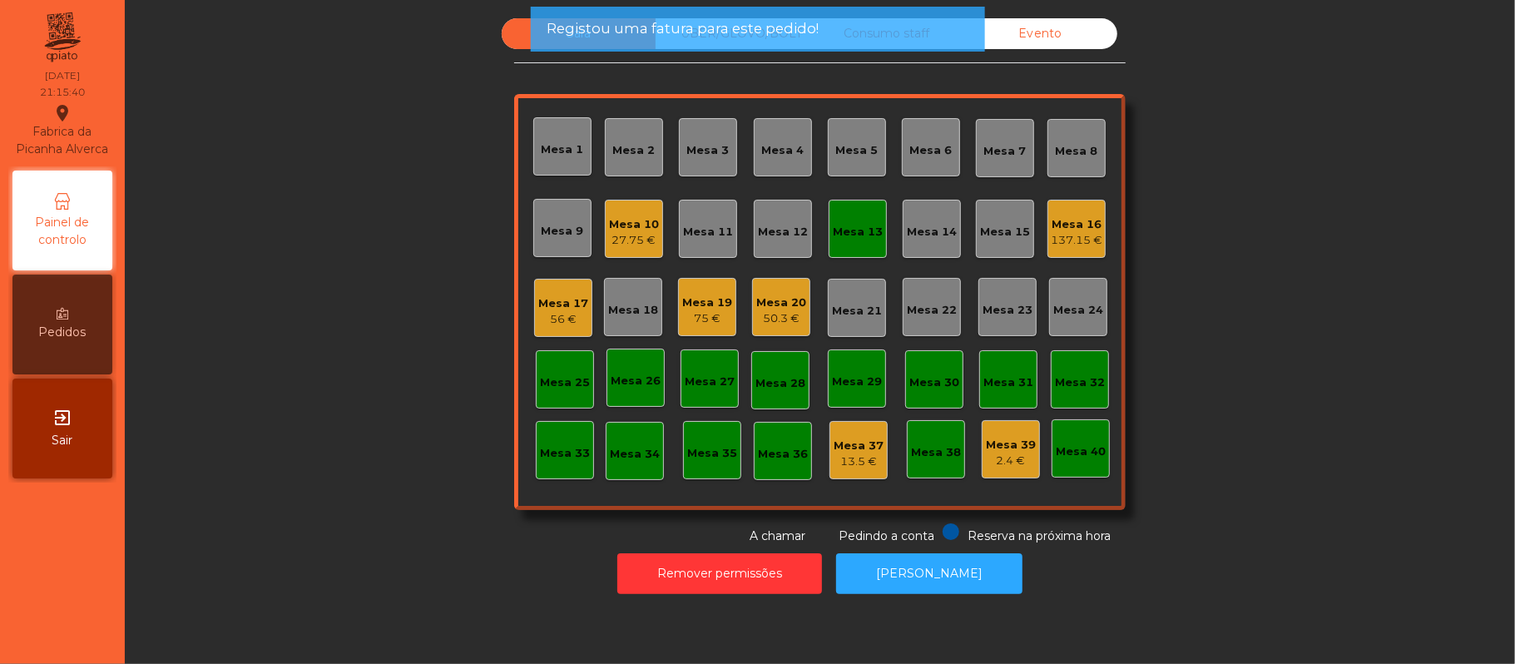
click at [844, 227] on div "Mesa 13" at bounding box center [858, 232] width 50 height 17
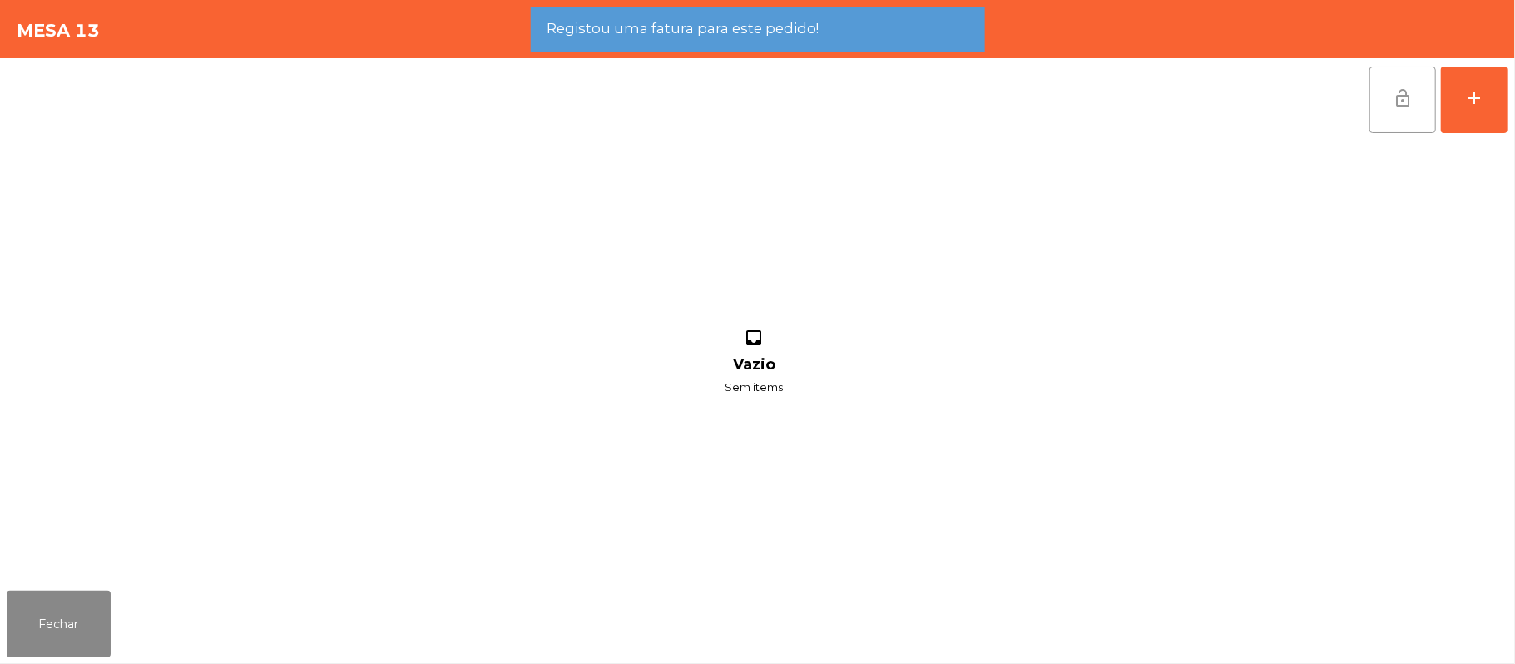
click at [1406, 93] on span "lock_open" at bounding box center [1403, 98] width 20 height 20
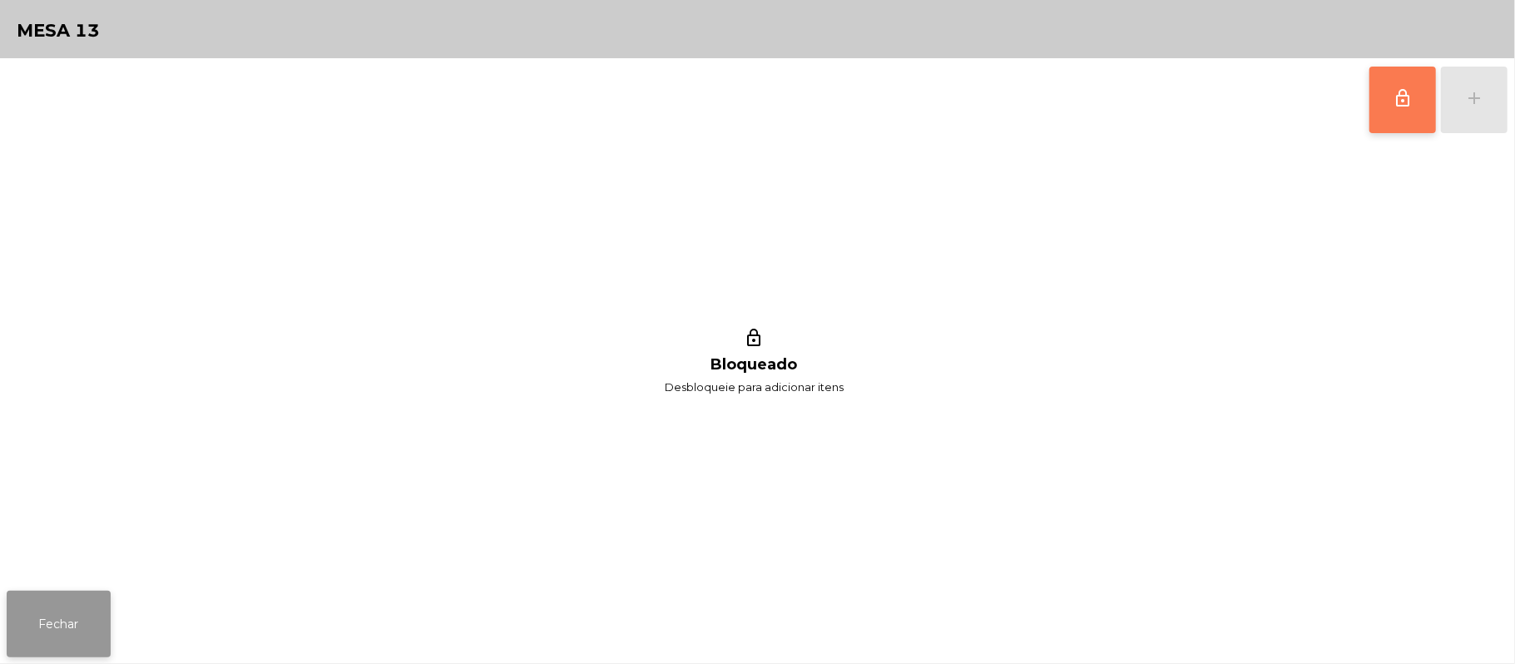
click at [77, 624] on button "Fechar" at bounding box center [59, 624] width 104 height 67
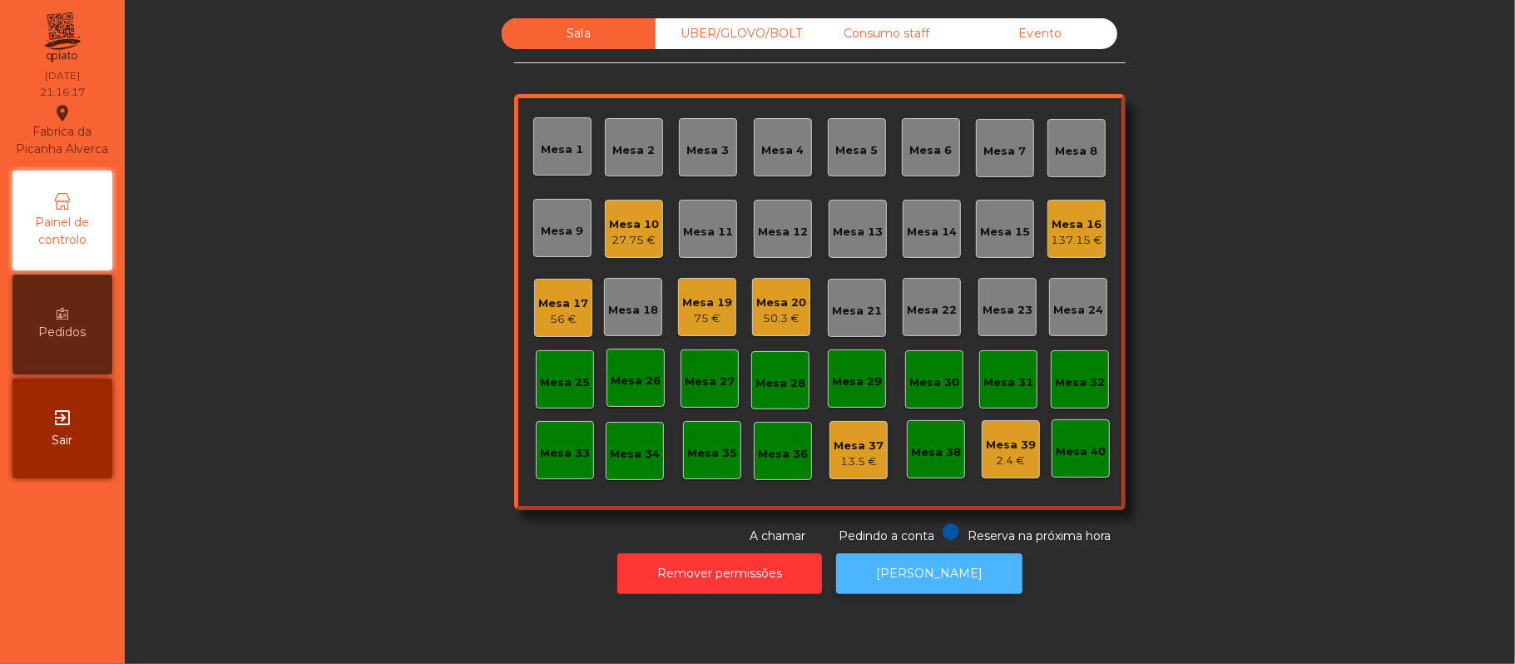
click at [939, 556] on button "[PERSON_NAME]" at bounding box center [929, 573] width 186 height 41
click at [697, 303] on div "Mesa 19" at bounding box center [707, 303] width 50 height 17
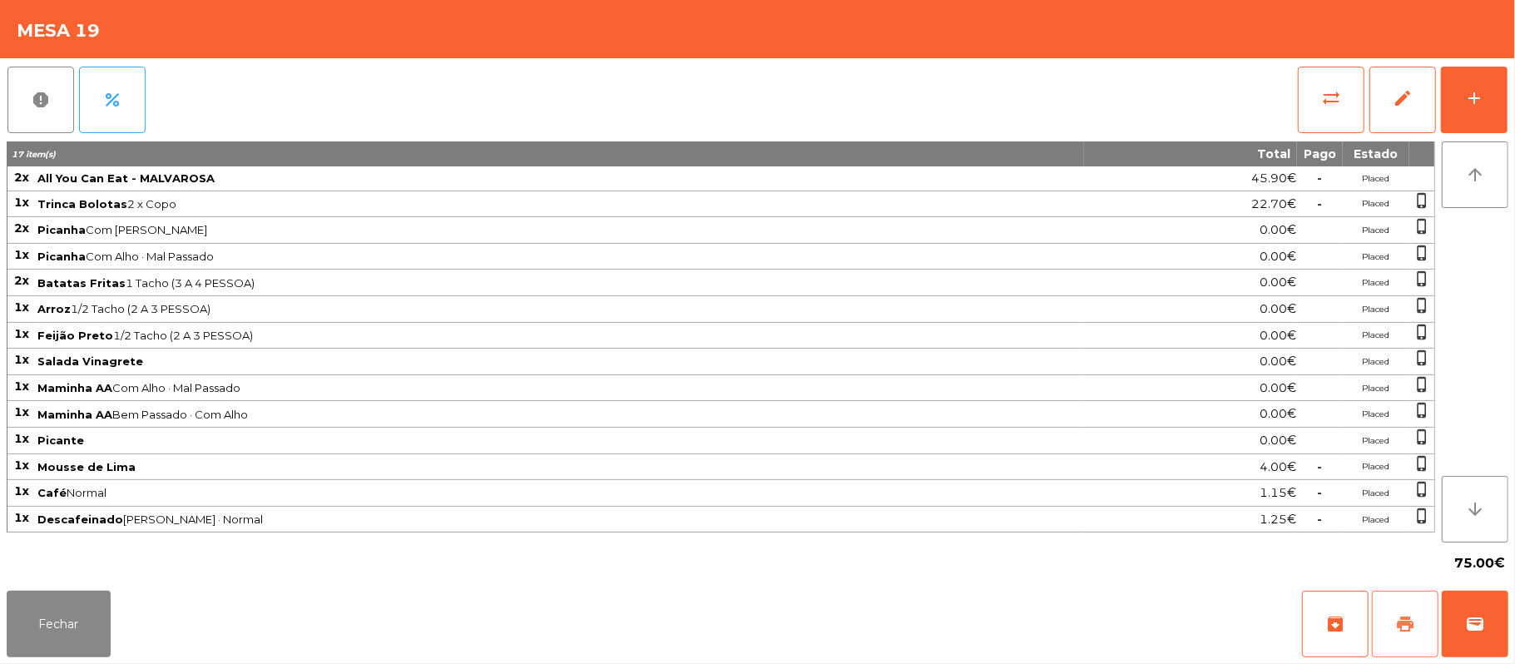
click at [1395, 631] on span "print" at bounding box center [1405, 624] width 20 height 20
click at [55, 592] on button "Fechar" at bounding box center [59, 624] width 104 height 67
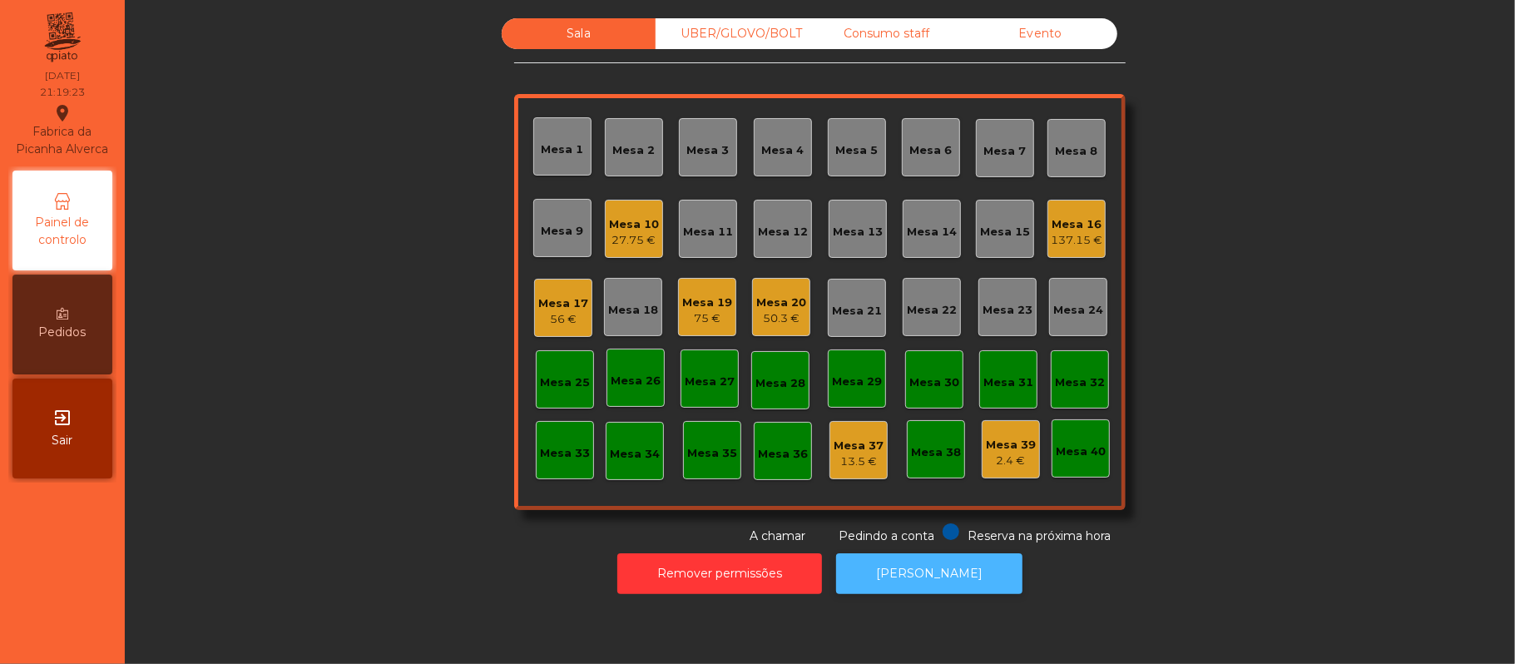
click at [955, 561] on button "[PERSON_NAME]" at bounding box center [929, 573] width 186 height 41
click at [712, 317] on div "75 €" at bounding box center [707, 318] width 50 height 17
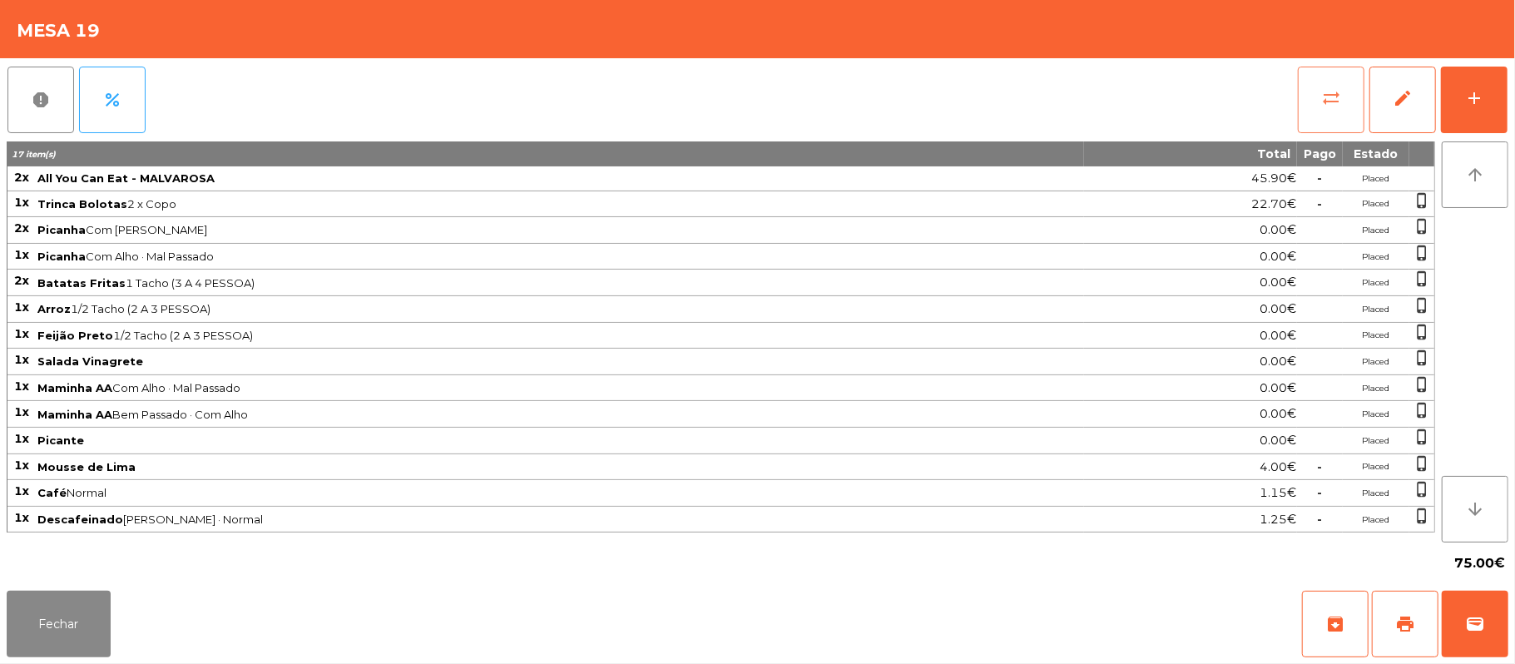
click at [1319, 93] on button "sync_alt" at bounding box center [1331, 100] width 67 height 67
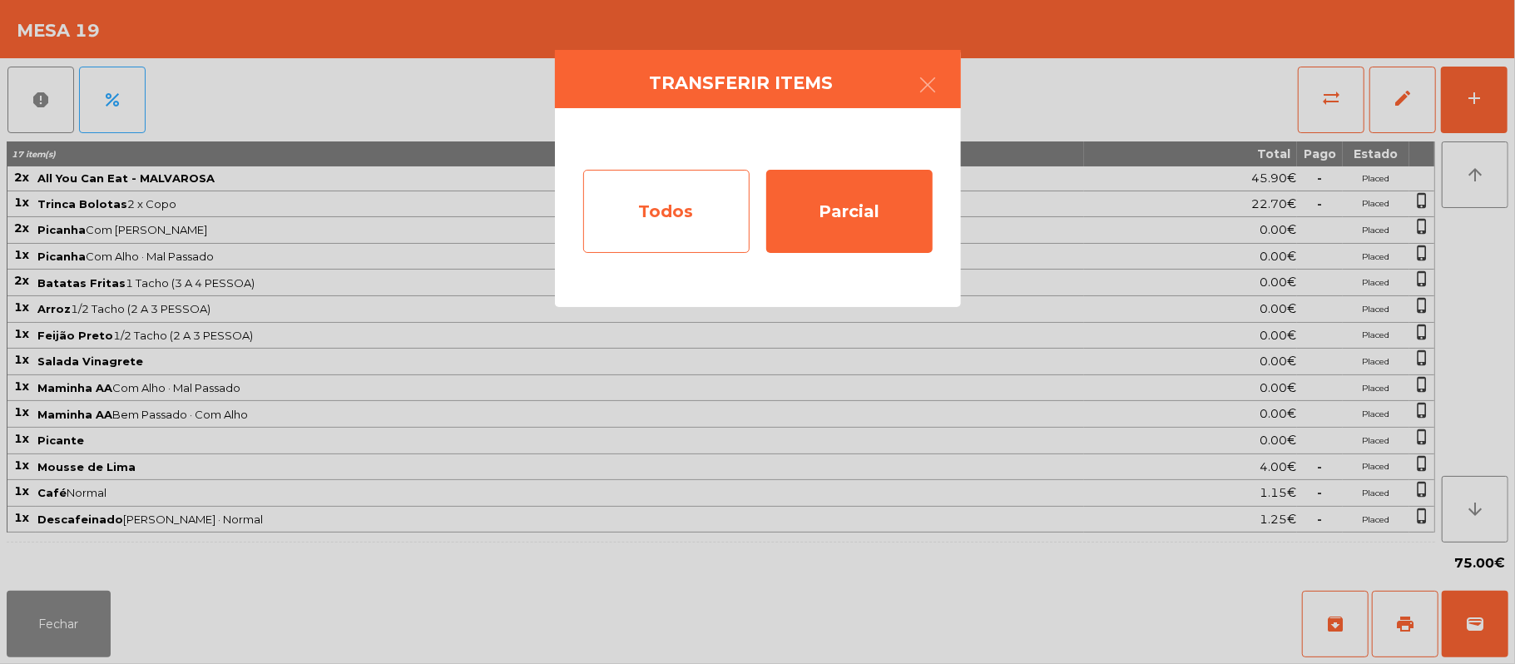
click at [689, 196] on div "Todos" at bounding box center [666, 211] width 166 height 83
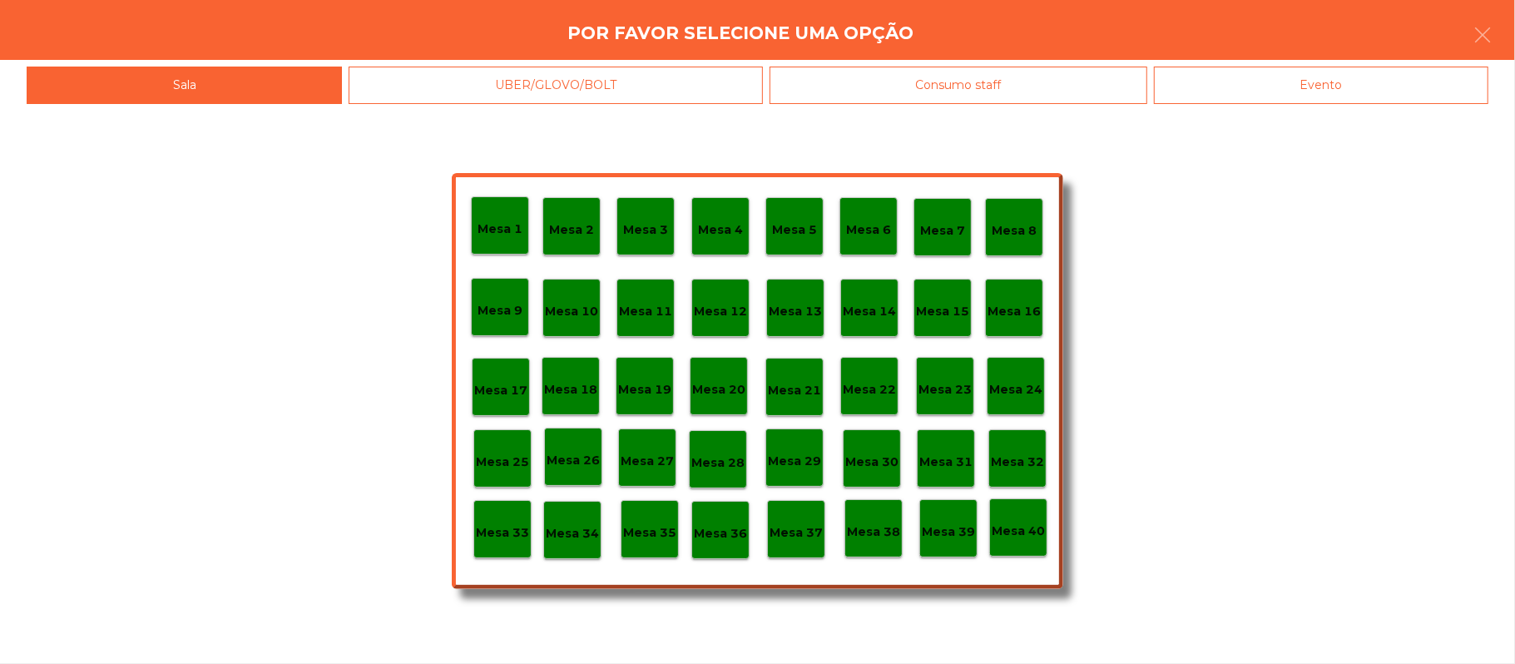
click at [1415, 97] on div "Evento" at bounding box center [1321, 85] width 334 height 37
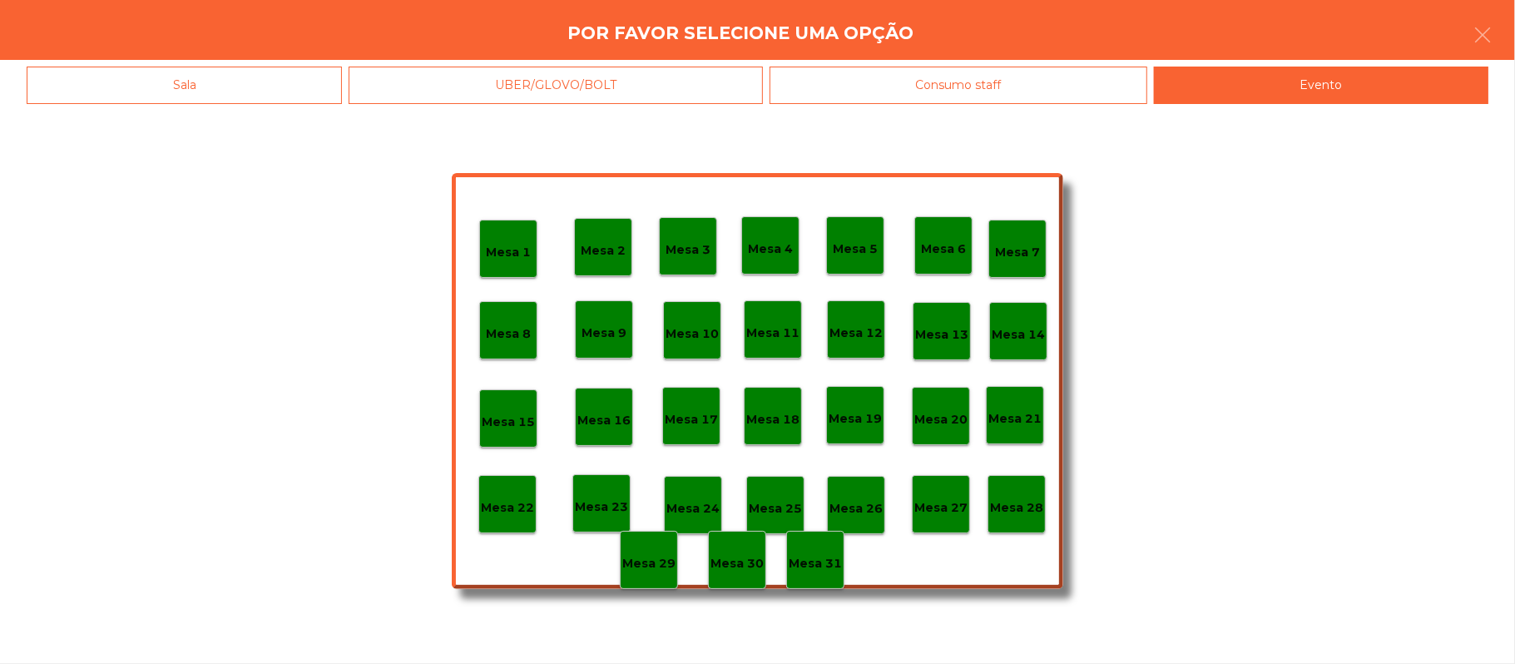
click at [1010, 511] on p "Mesa 28" at bounding box center [1016, 507] width 53 height 19
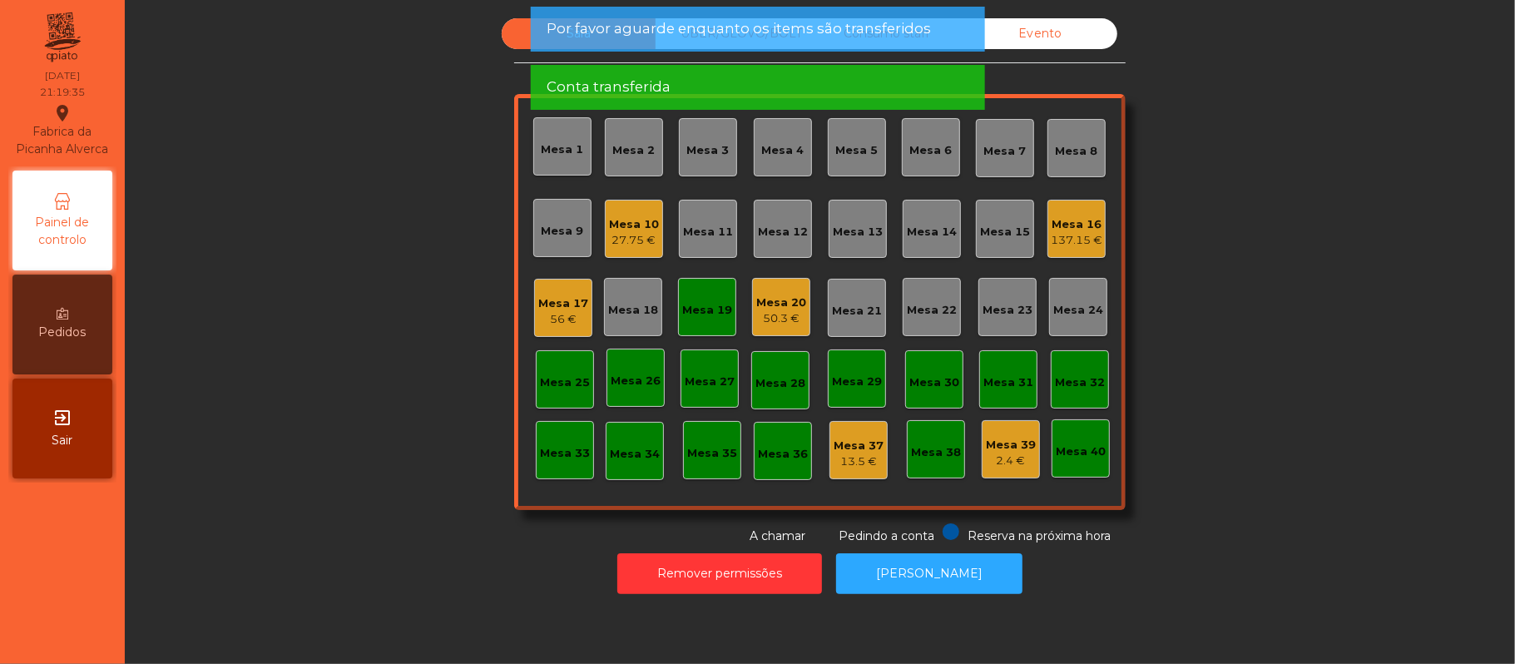
click at [701, 306] on div "Mesa 19" at bounding box center [707, 310] width 50 height 17
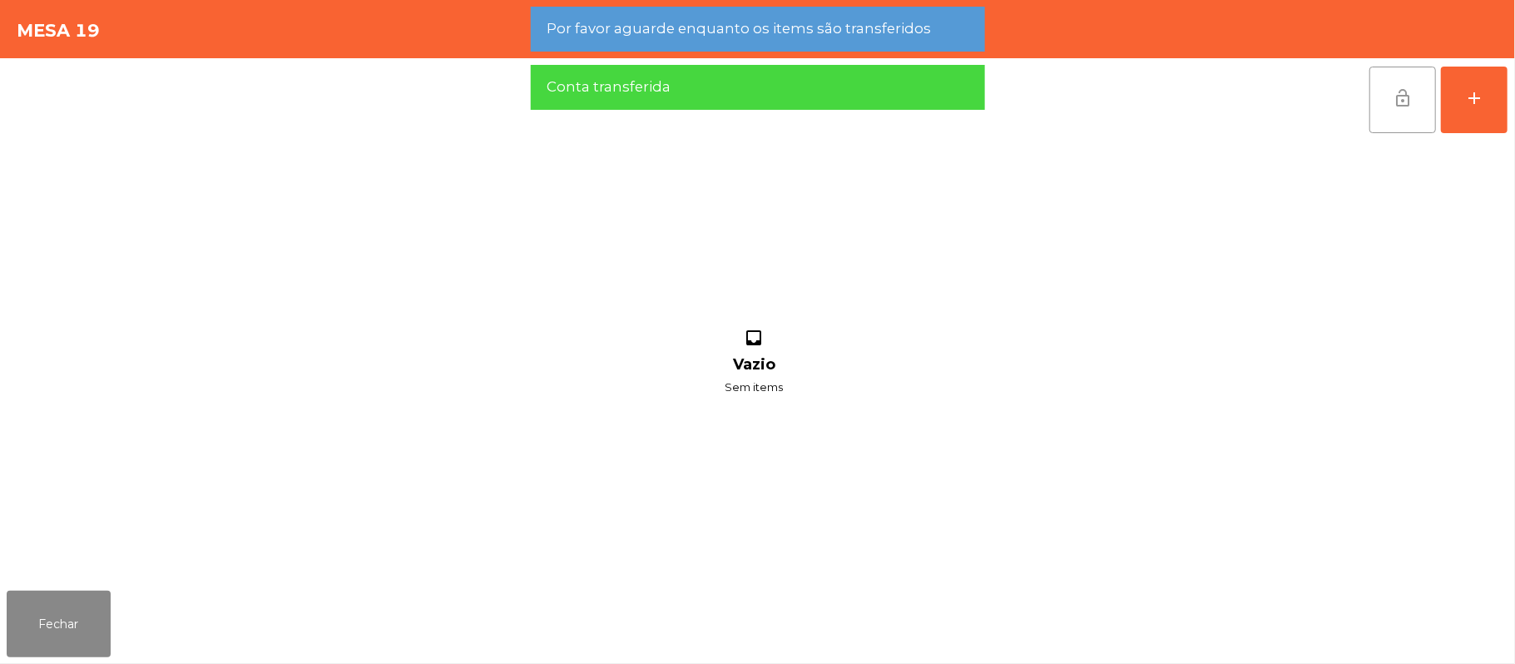
click at [1410, 102] on span "lock_open" at bounding box center [1403, 98] width 20 height 20
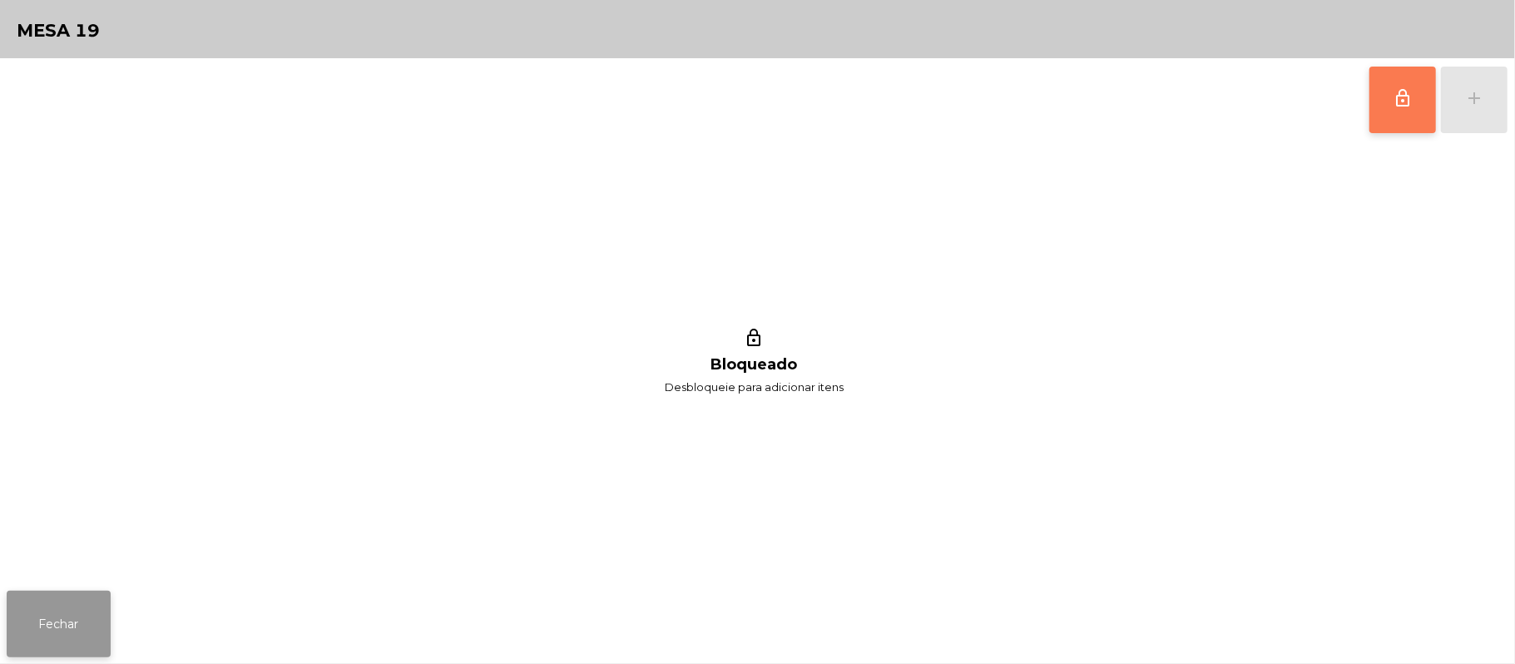
click at [62, 629] on button "Fechar" at bounding box center [59, 624] width 104 height 67
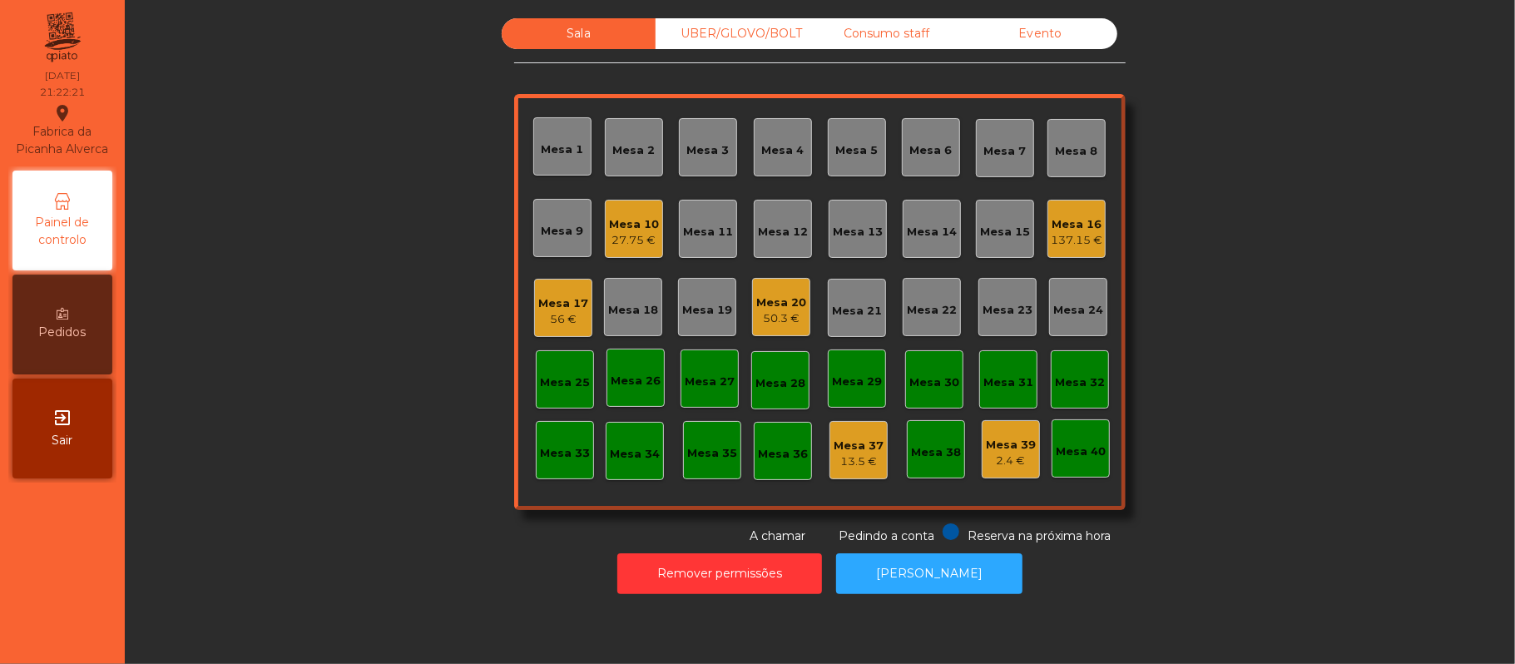
click at [1066, 233] on div "137.15 €" at bounding box center [1077, 240] width 52 height 17
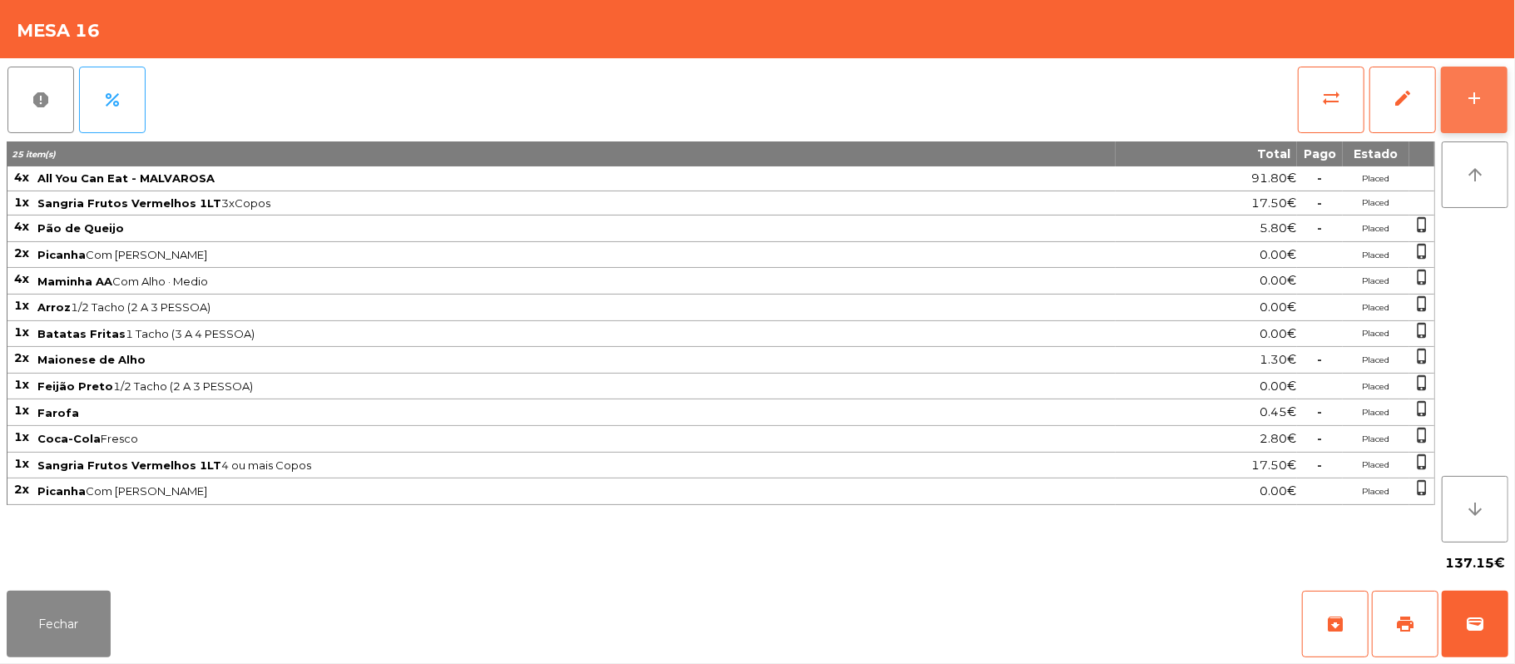
click at [1464, 97] on div "add" at bounding box center [1474, 98] width 20 height 20
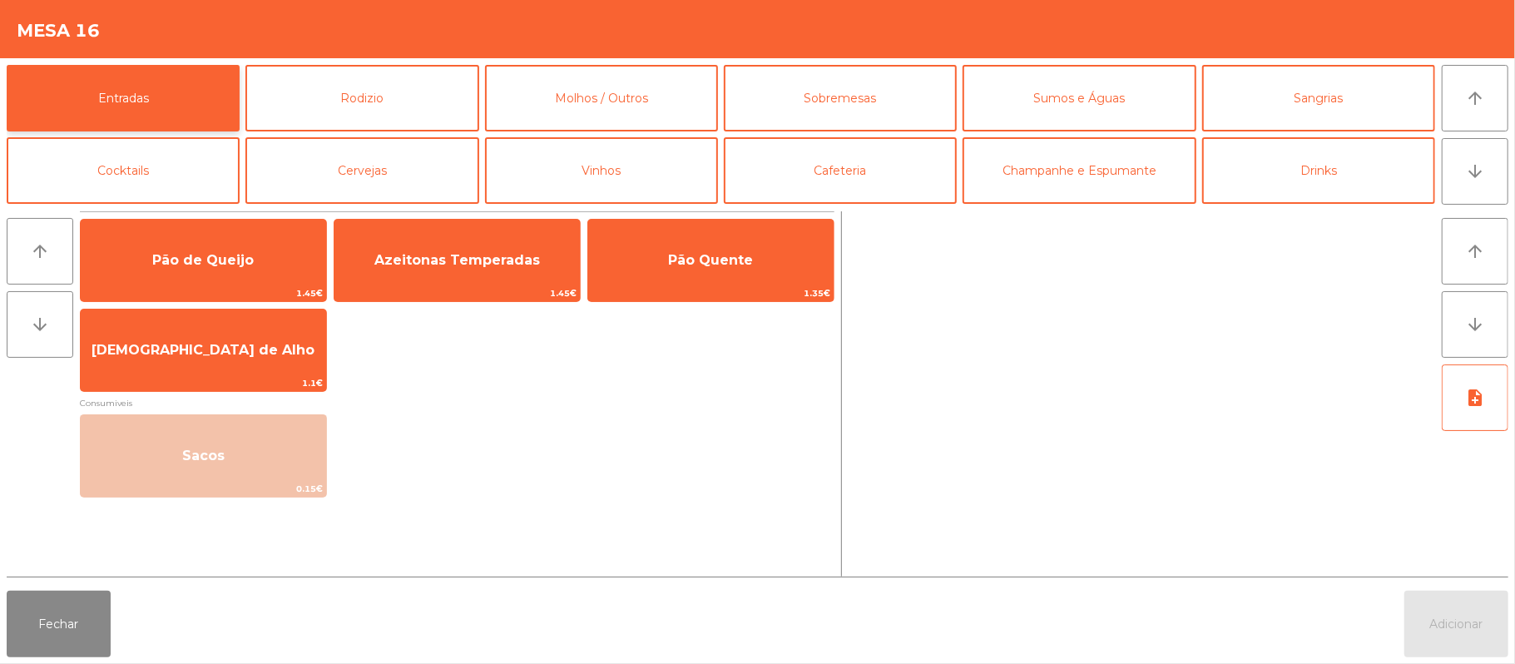
click at [163, 91] on button "Entradas" at bounding box center [123, 98] width 233 height 67
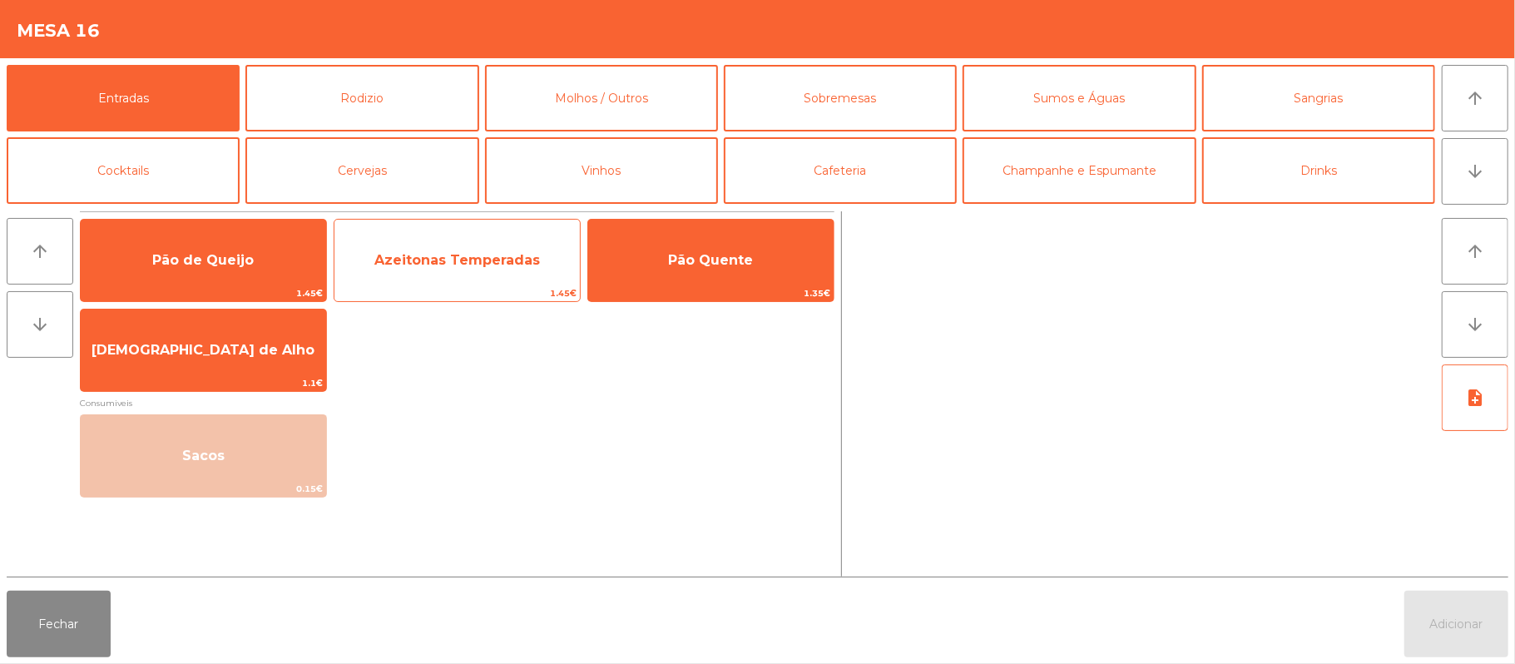
click at [473, 255] on span "Azeitonas Temperadas" at bounding box center [457, 260] width 166 height 16
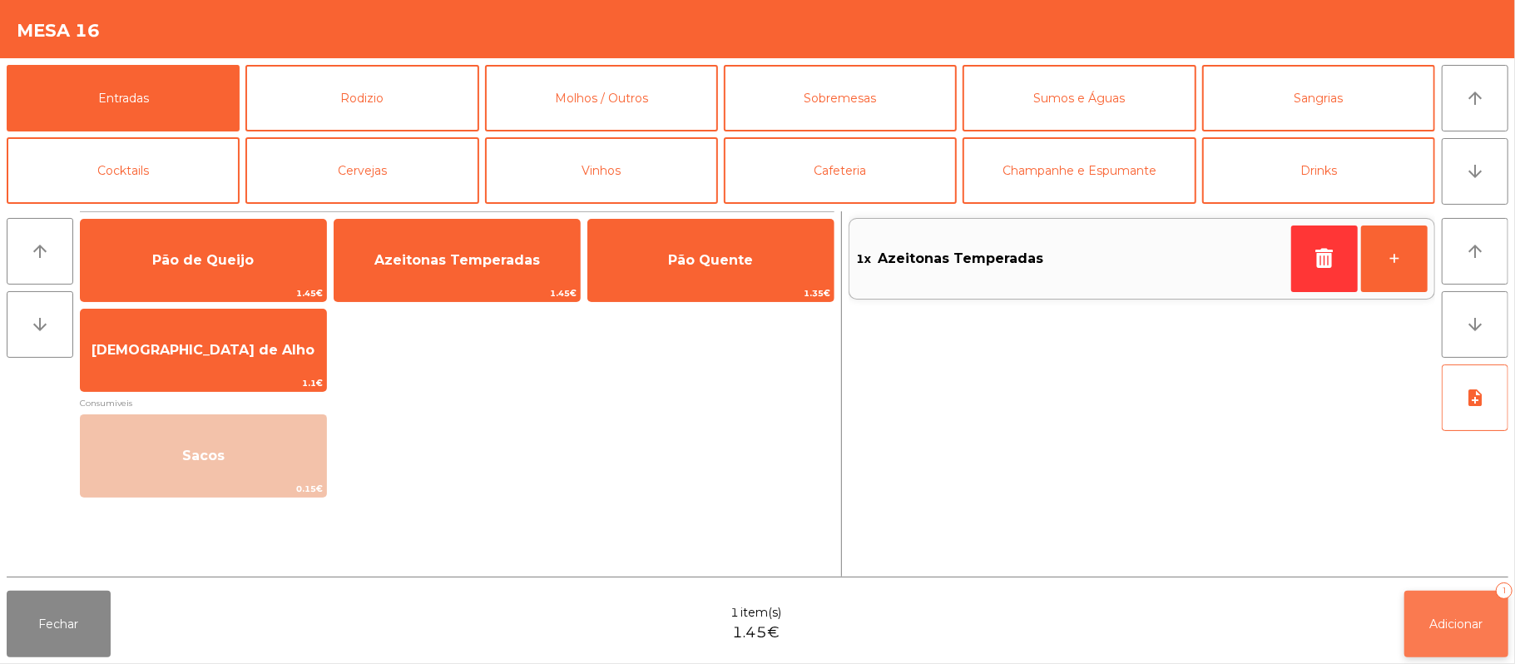
click at [1472, 599] on button "Adicionar 1" at bounding box center [1457, 624] width 104 height 67
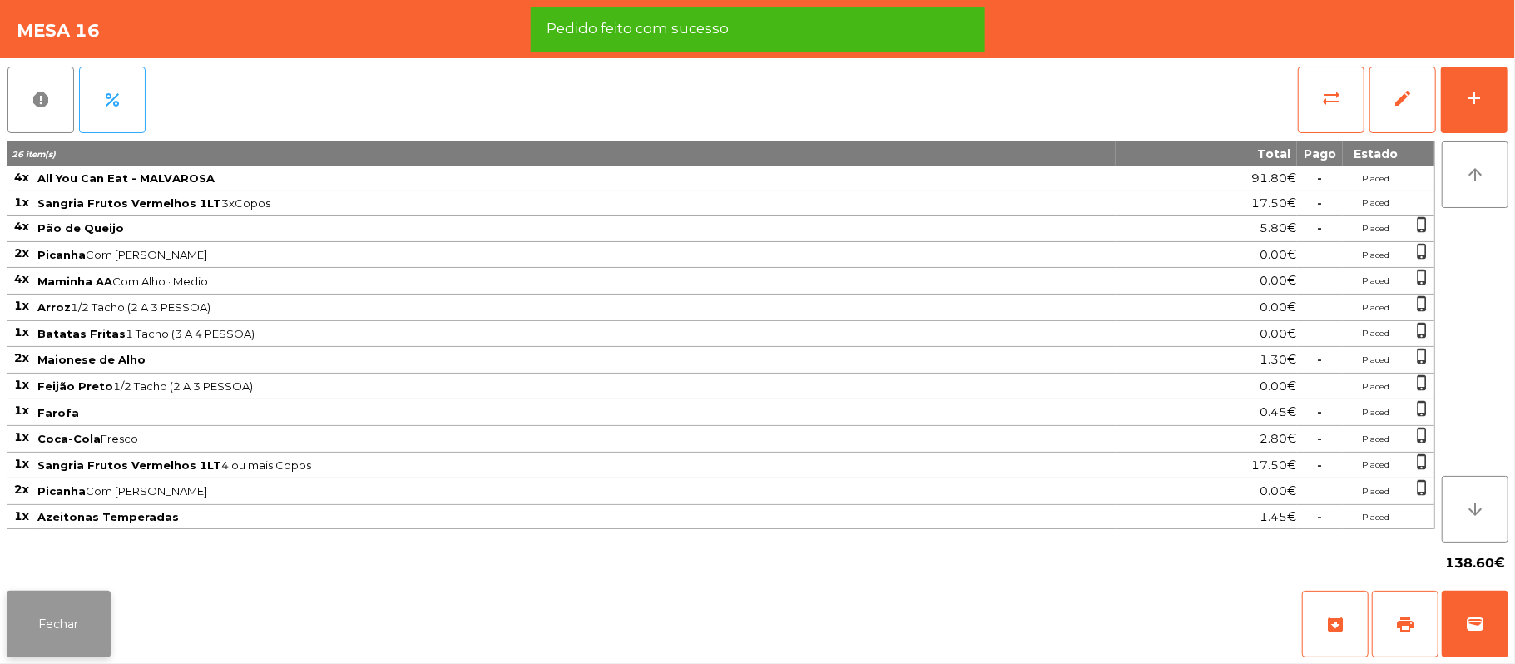
click at [57, 622] on button "Fechar" at bounding box center [59, 624] width 104 height 67
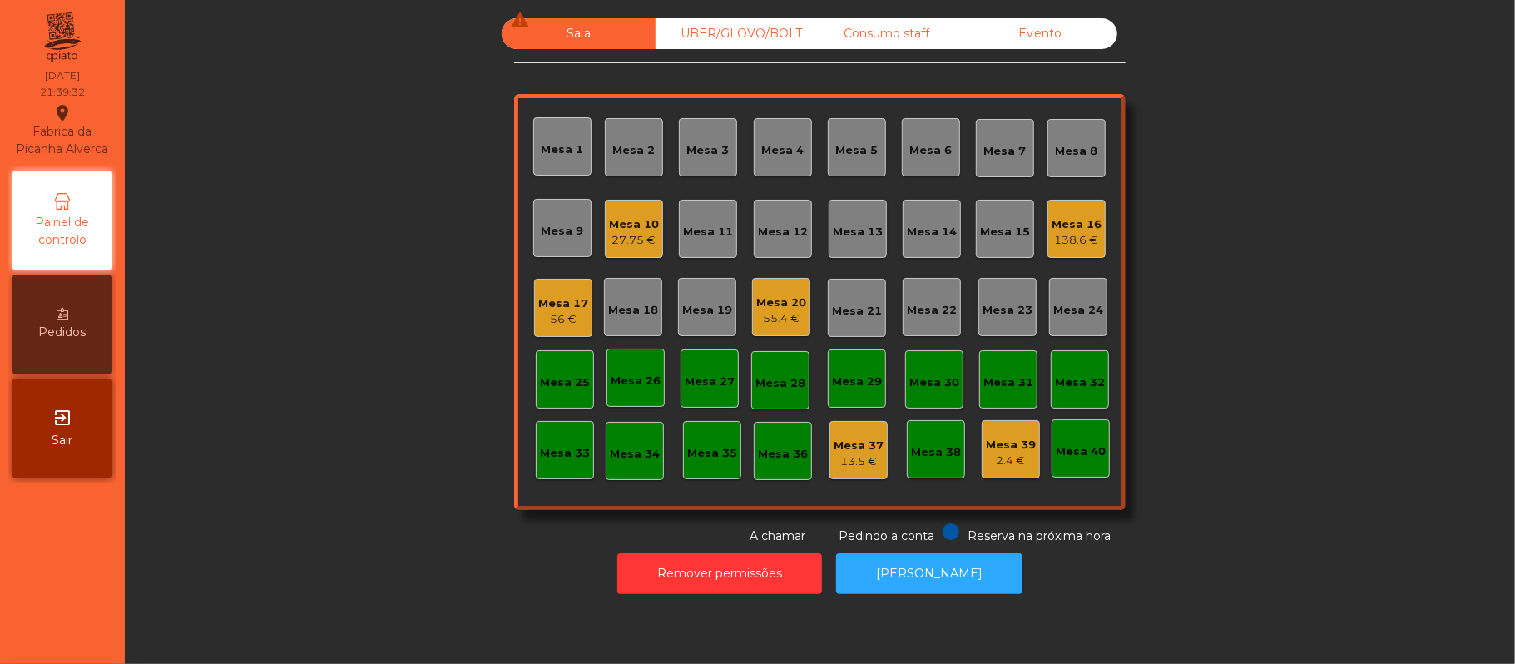
click at [543, 317] on div "56 €" at bounding box center [563, 319] width 50 height 17
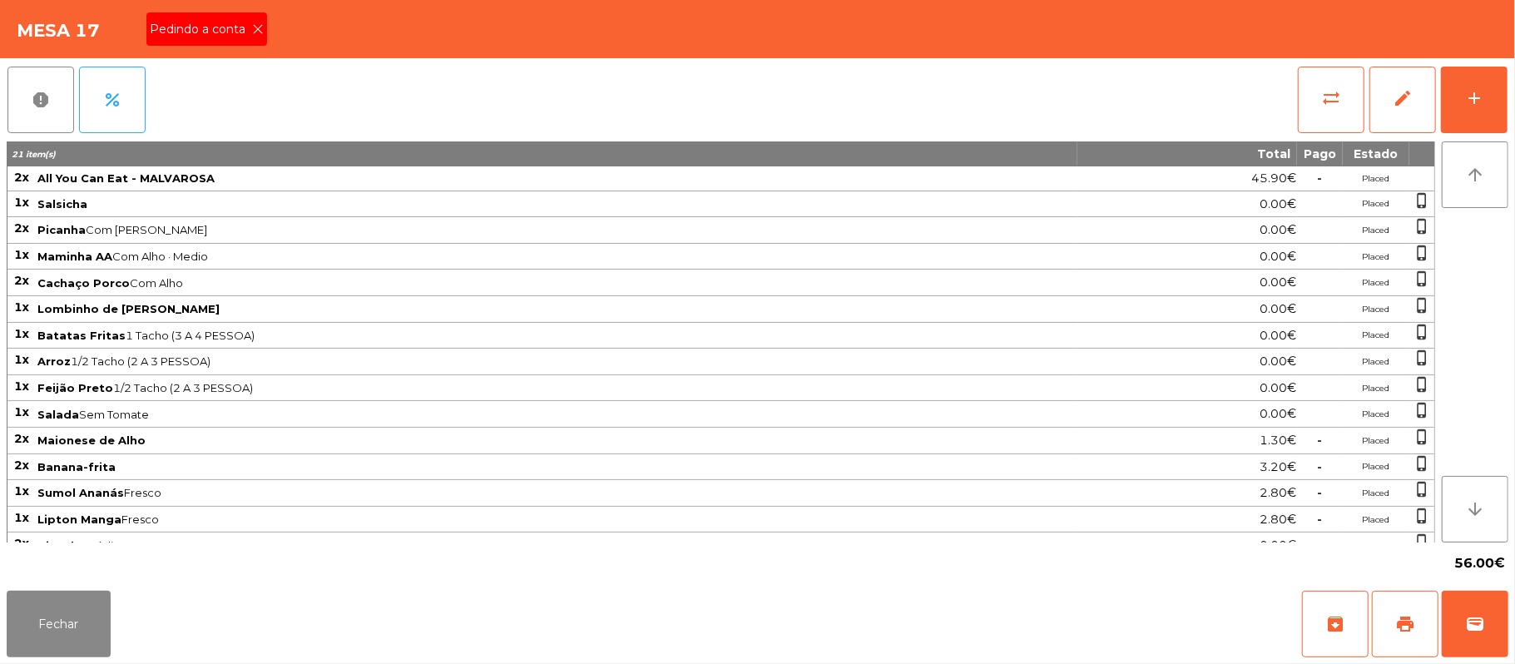
click at [227, 28] on span "Pedindo a conta" at bounding box center [201, 29] width 102 height 17
click at [1395, 614] on button "print" at bounding box center [1405, 624] width 67 height 67
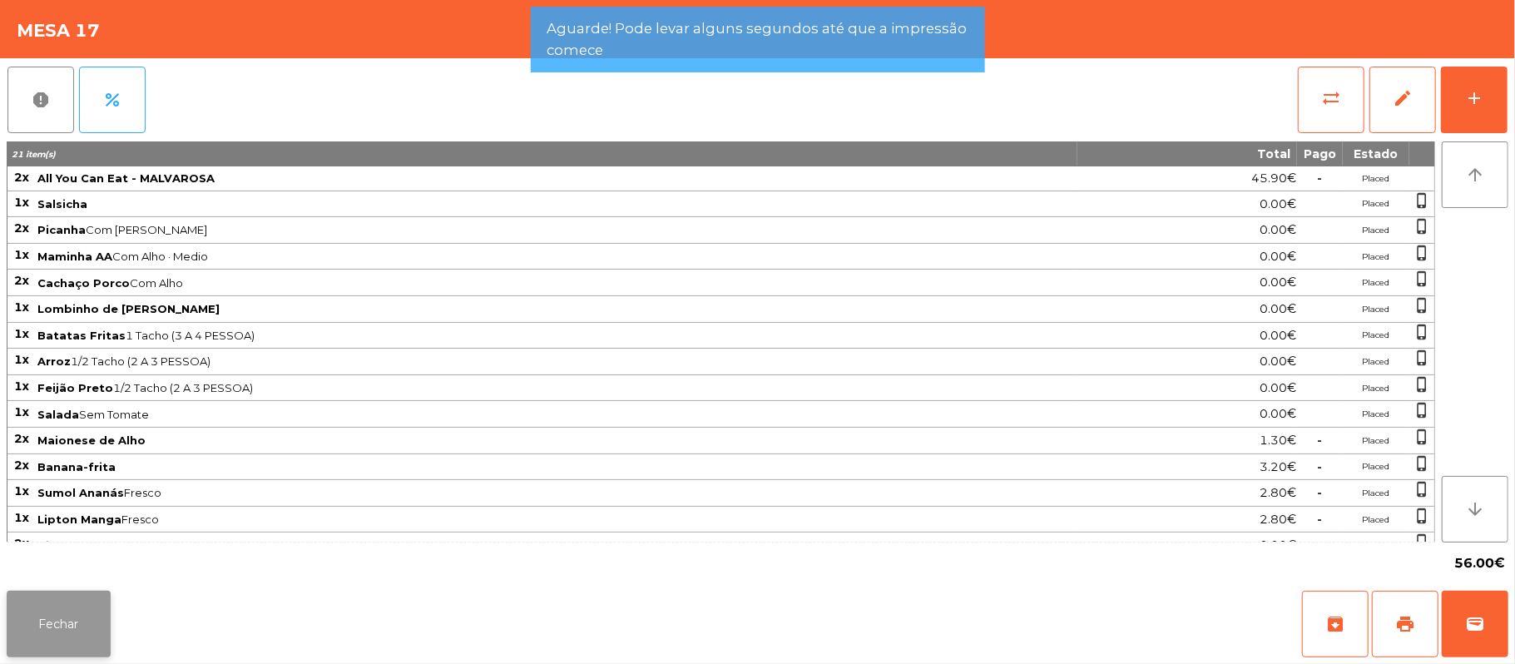
click at [52, 621] on button "Fechar" at bounding box center [59, 624] width 104 height 67
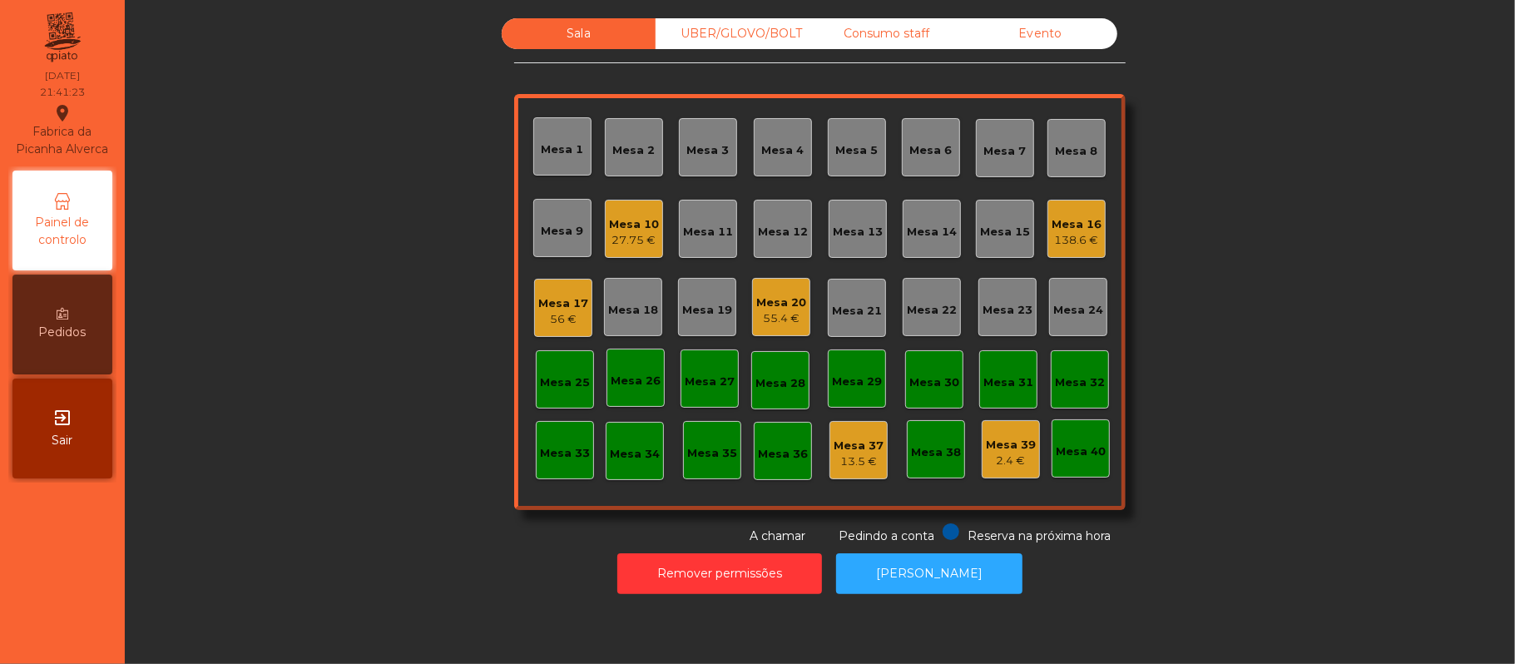
click at [572, 324] on div "56 €" at bounding box center [563, 319] width 50 height 17
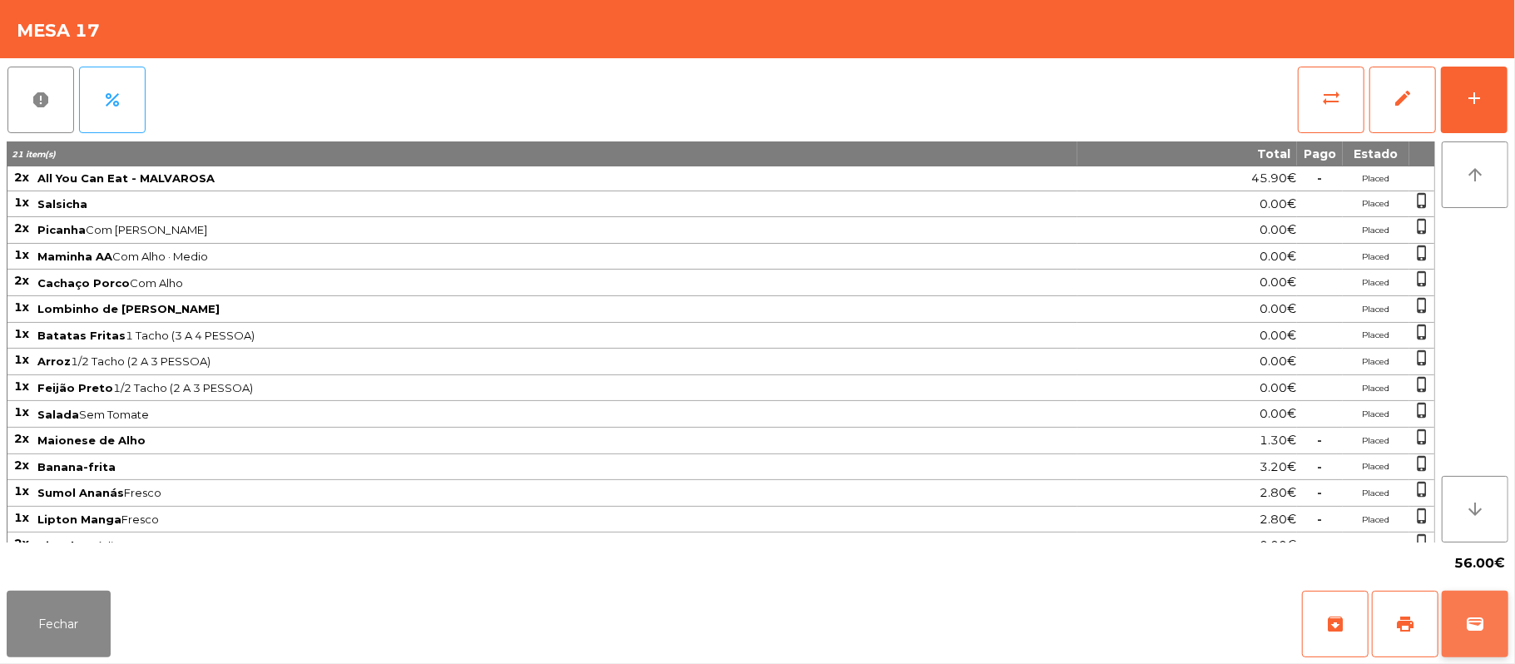
click at [1462, 617] on button "wallet" at bounding box center [1475, 624] width 67 height 67
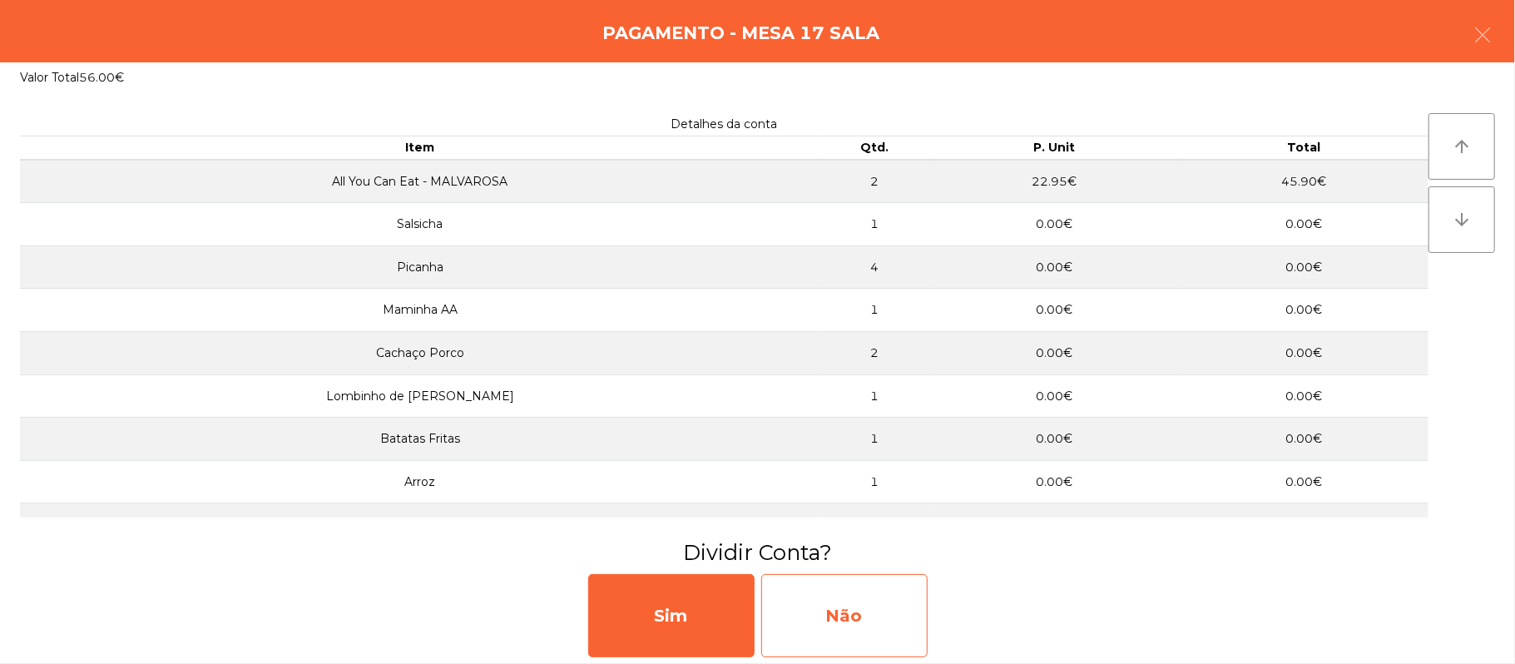
click at [899, 617] on div "Não" at bounding box center [844, 615] width 166 height 83
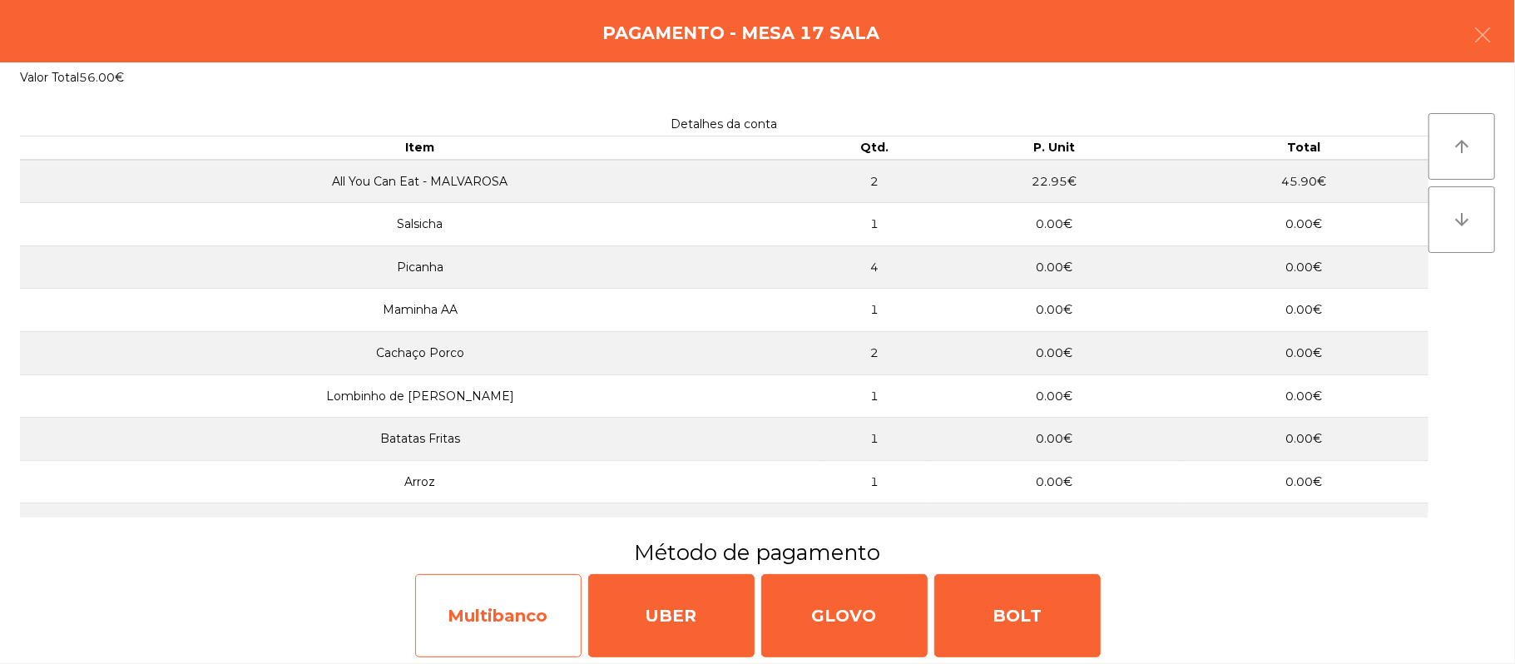
click at [496, 610] on div "Multibanco" at bounding box center [498, 615] width 166 height 83
select select "**"
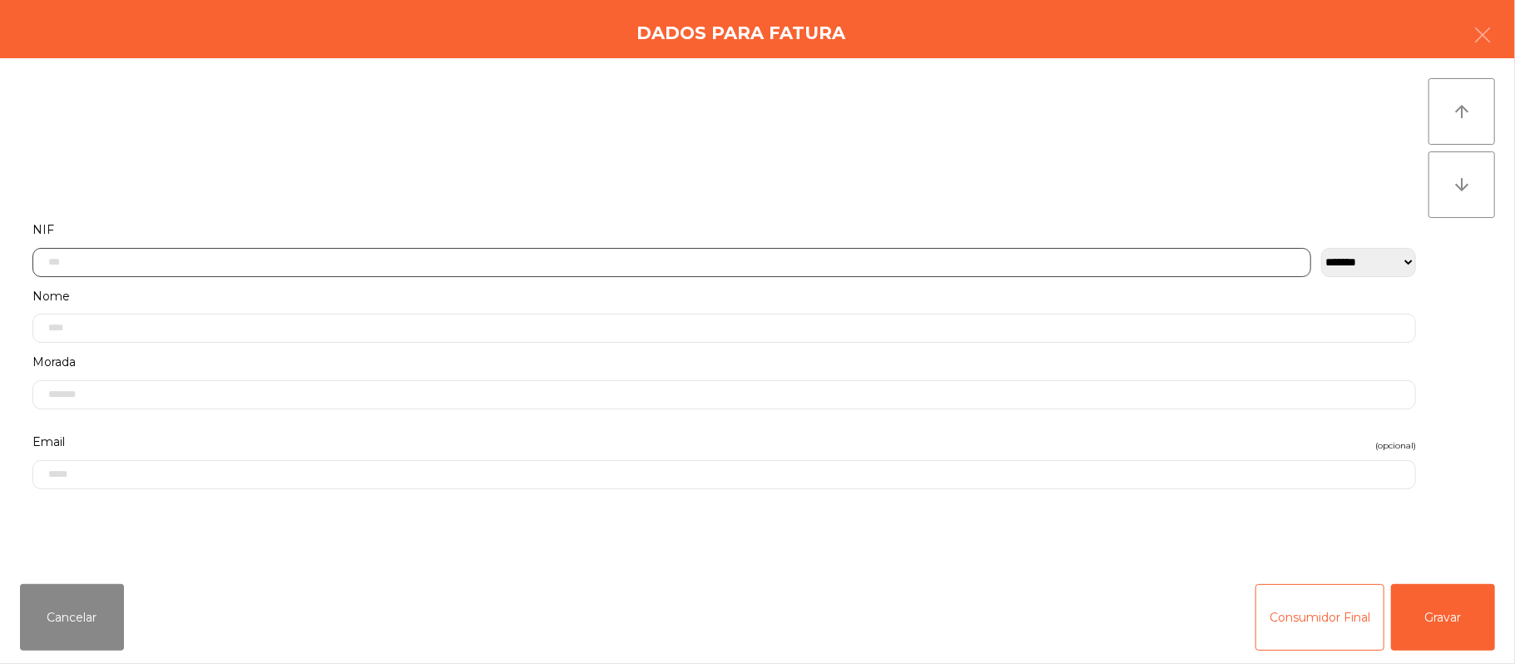
click at [356, 255] on input "text" at bounding box center [671, 262] width 1279 height 29
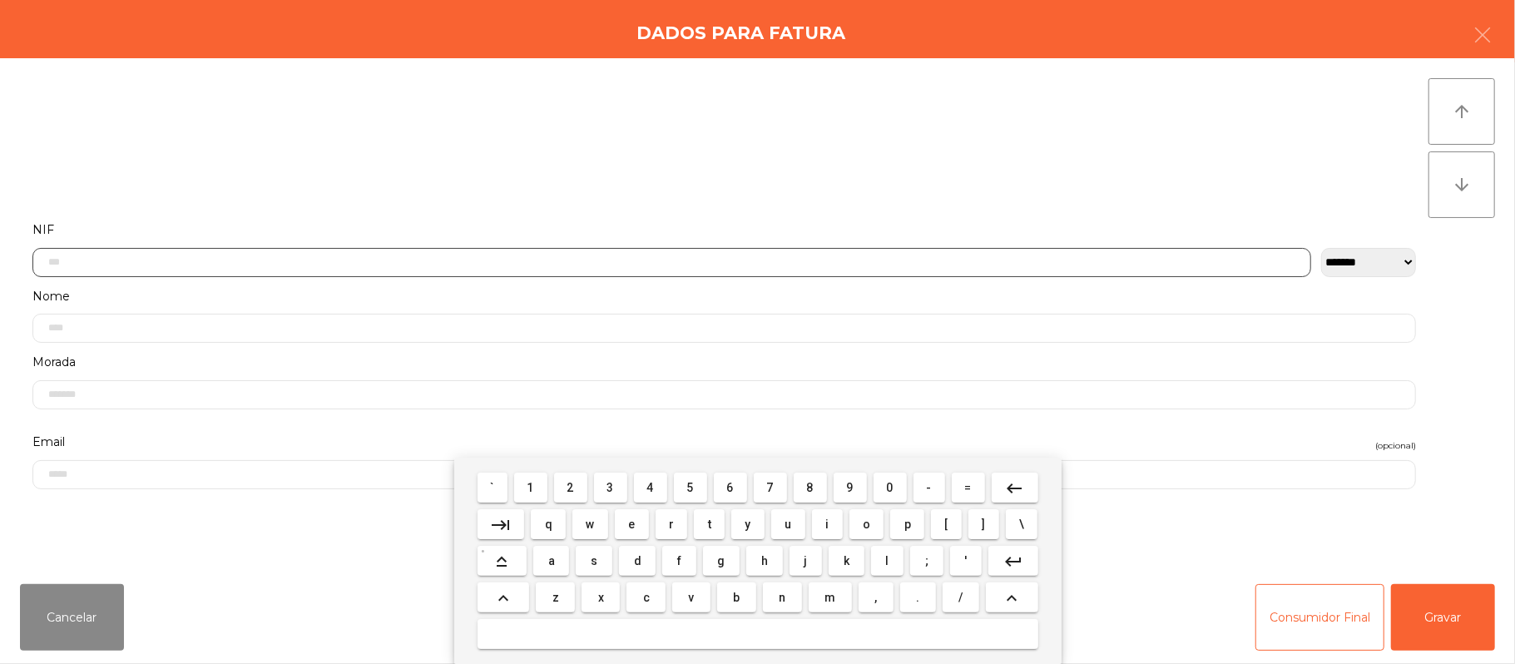
scroll to position [140, 0]
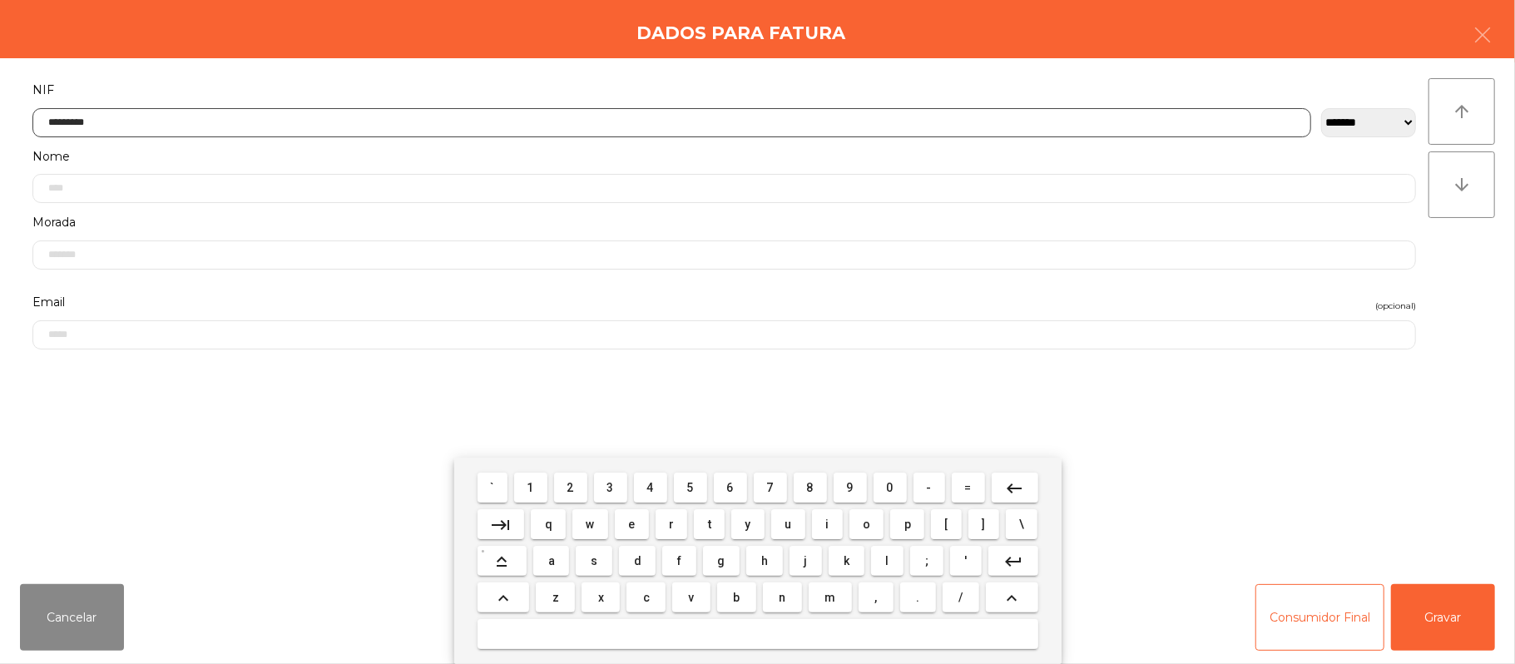
type input "*********"
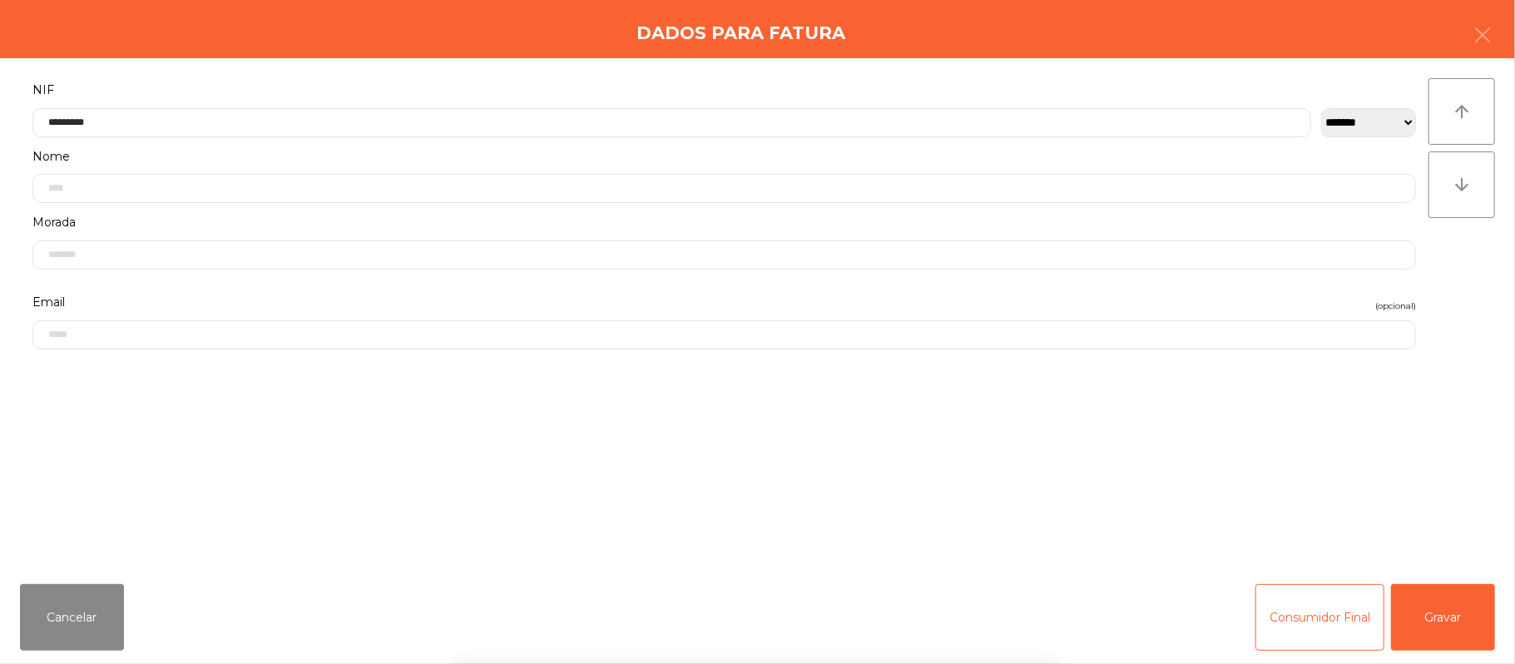
click at [1445, 613] on div "` 1 2 3 4 5 6 7 8 9 0 - = keyboard_backspace keyboard_tab q w e r t y u i o p […" at bounding box center [757, 561] width 1515 height 206
click at [1442, 611] on button "Gravar" at bounding box center [1443, 617] width 104 height 67
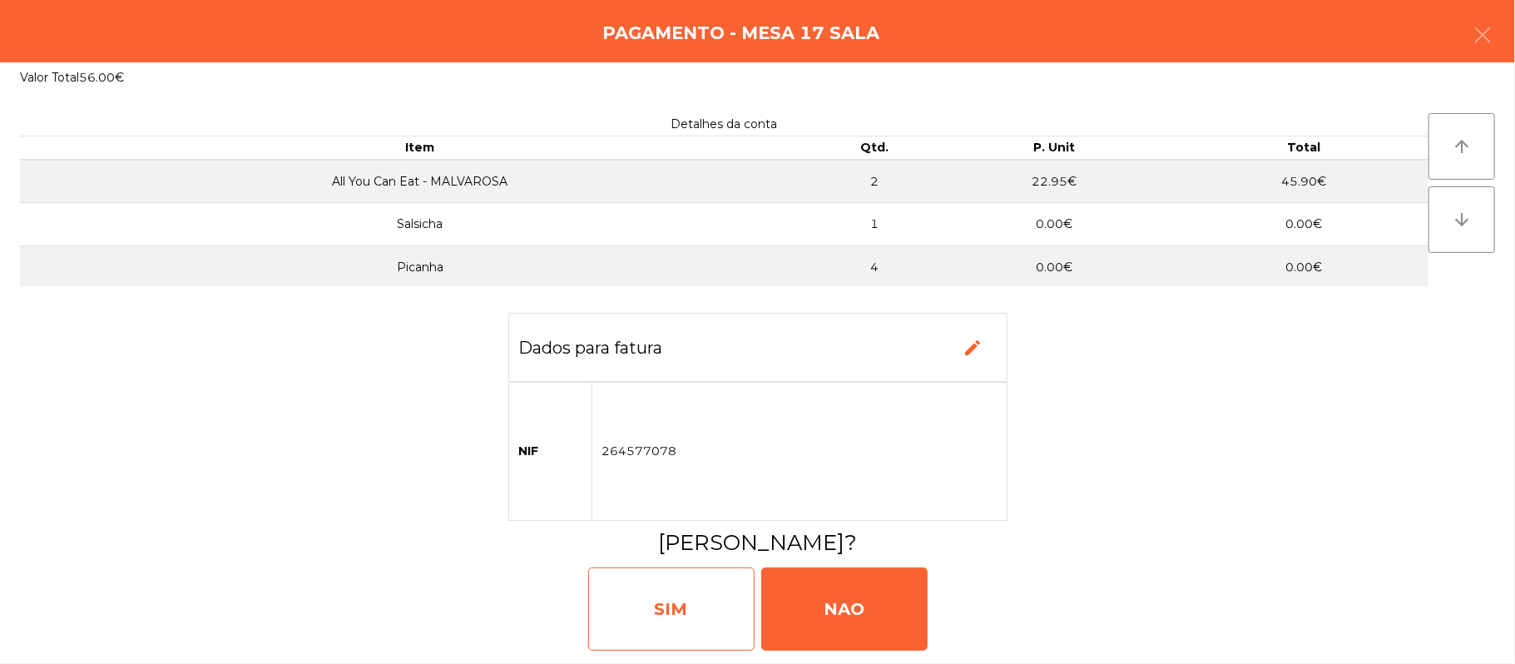
click at [652, 594] on div "SIM" at bounding box center [671, 608] width 166 height 83
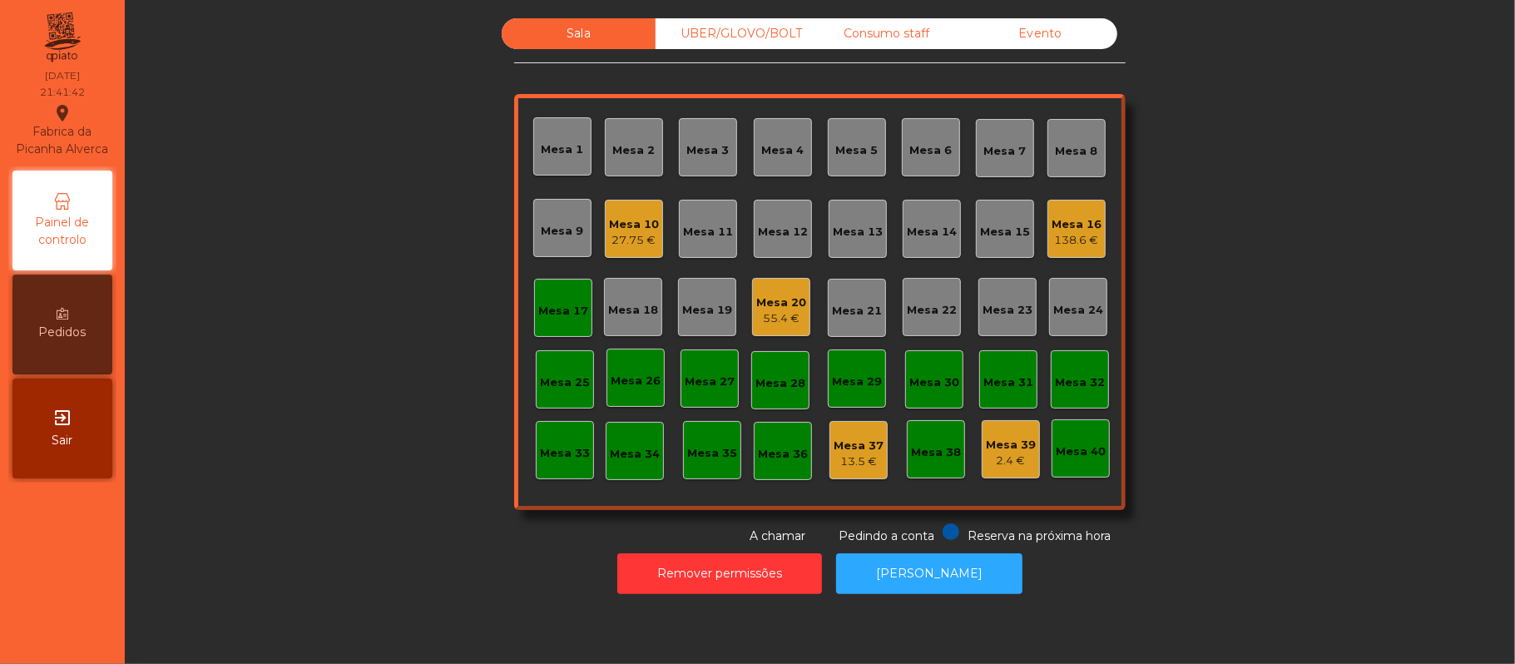
click at [543, 290] on div "Mesa 17" at bounding box center [563, 308] width 58 height 58
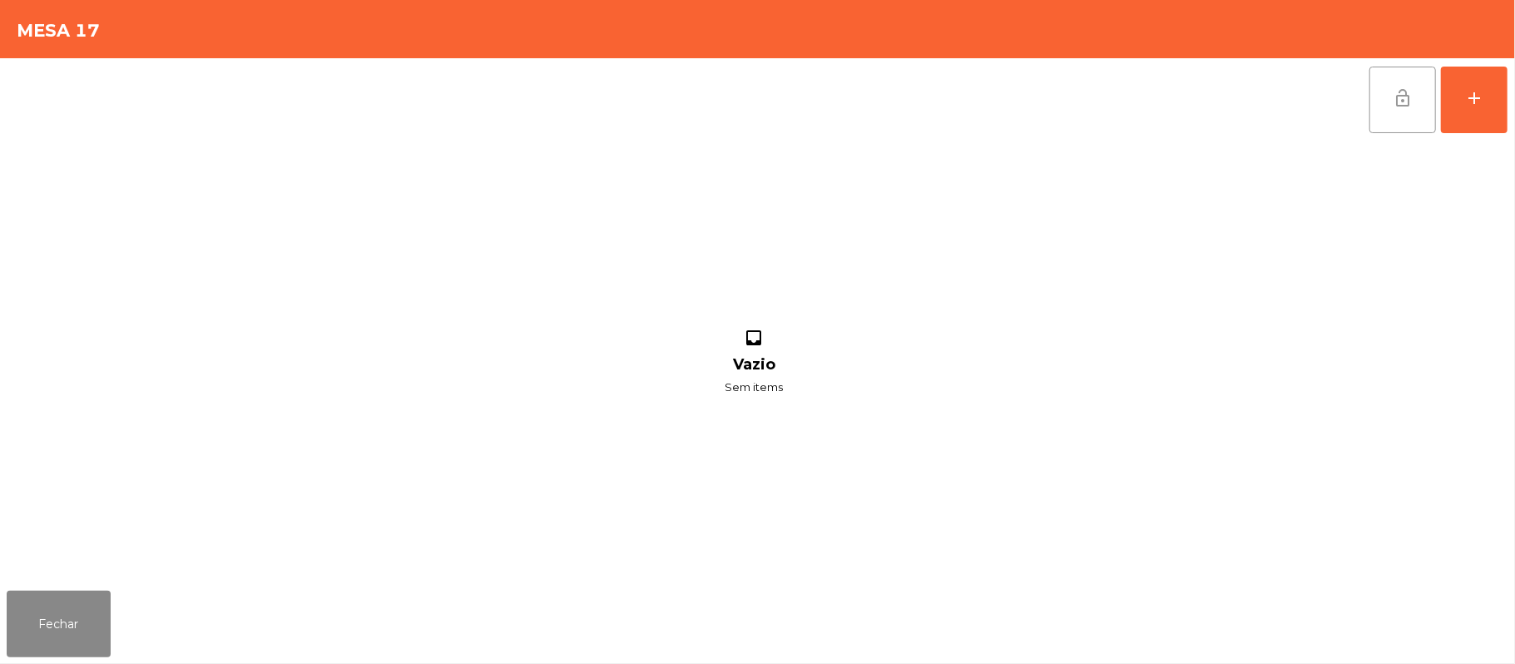
click at [1419, 103] on button "lock_open" at bounding box center [1403, 100] width 67 height 67
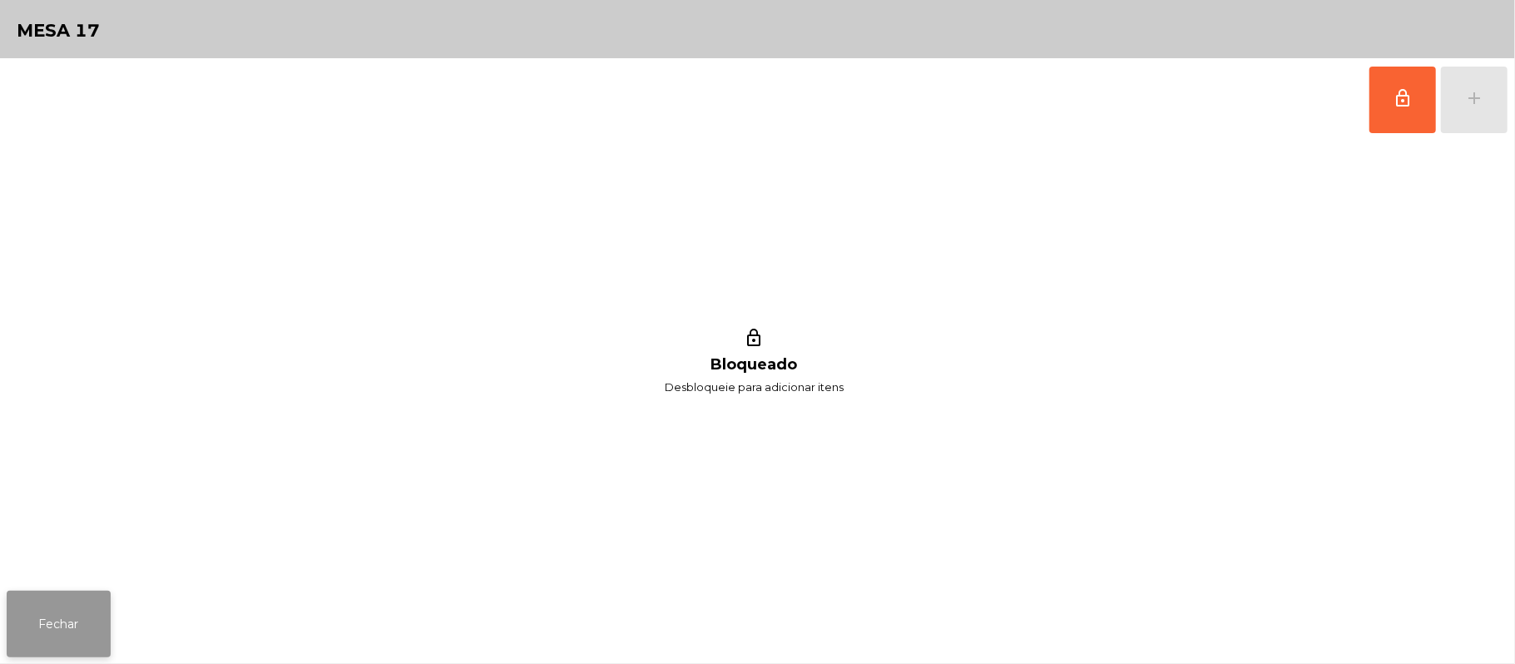
click at [67, 656] on button "Fechar" at bounding box center [59, 624] width 104 height 67
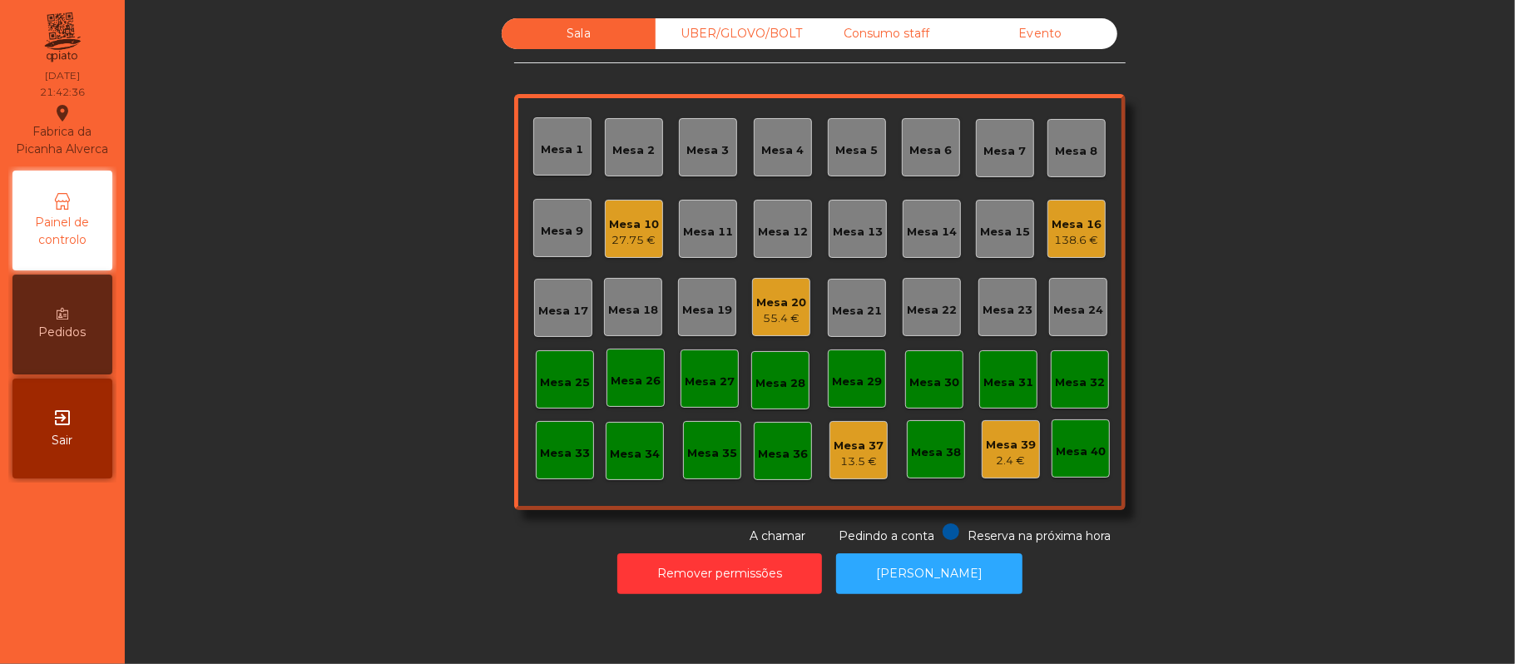
click at [885, 33] on div "Consumo staff" at bounding box center [887, 33] width 154 height 31
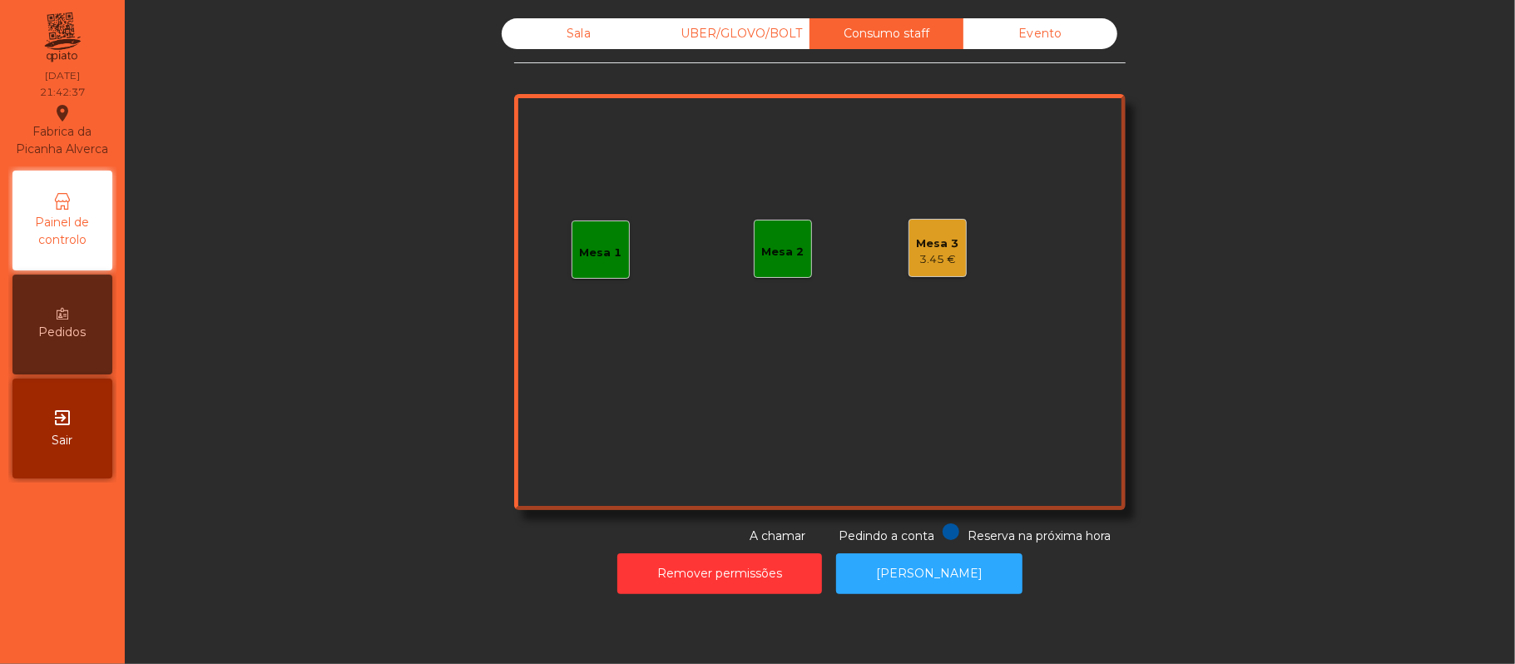
click at [939, 260] on div "3.45 €" at bounding box center [938, 259] width 42 height 17
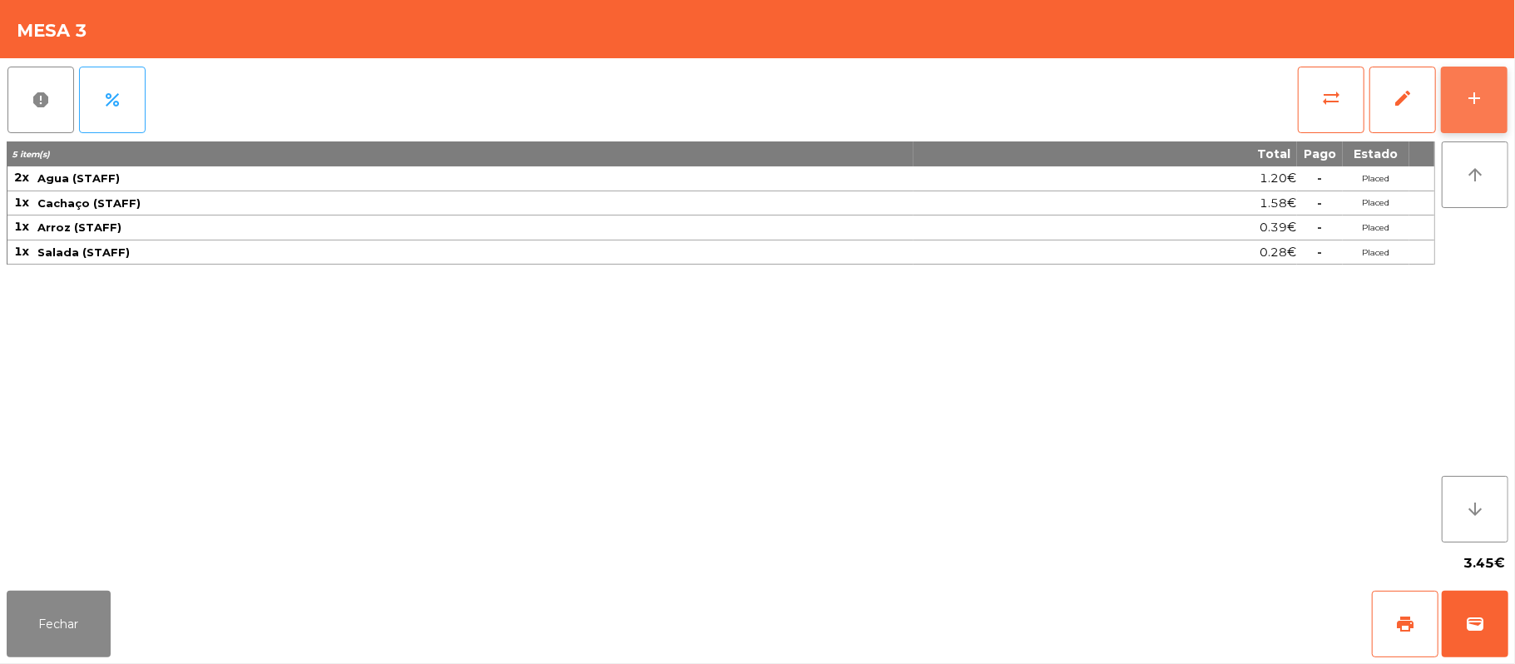
click at [1469, 102] on div "add" at bounding box center [1474, 98] width 20 height 20
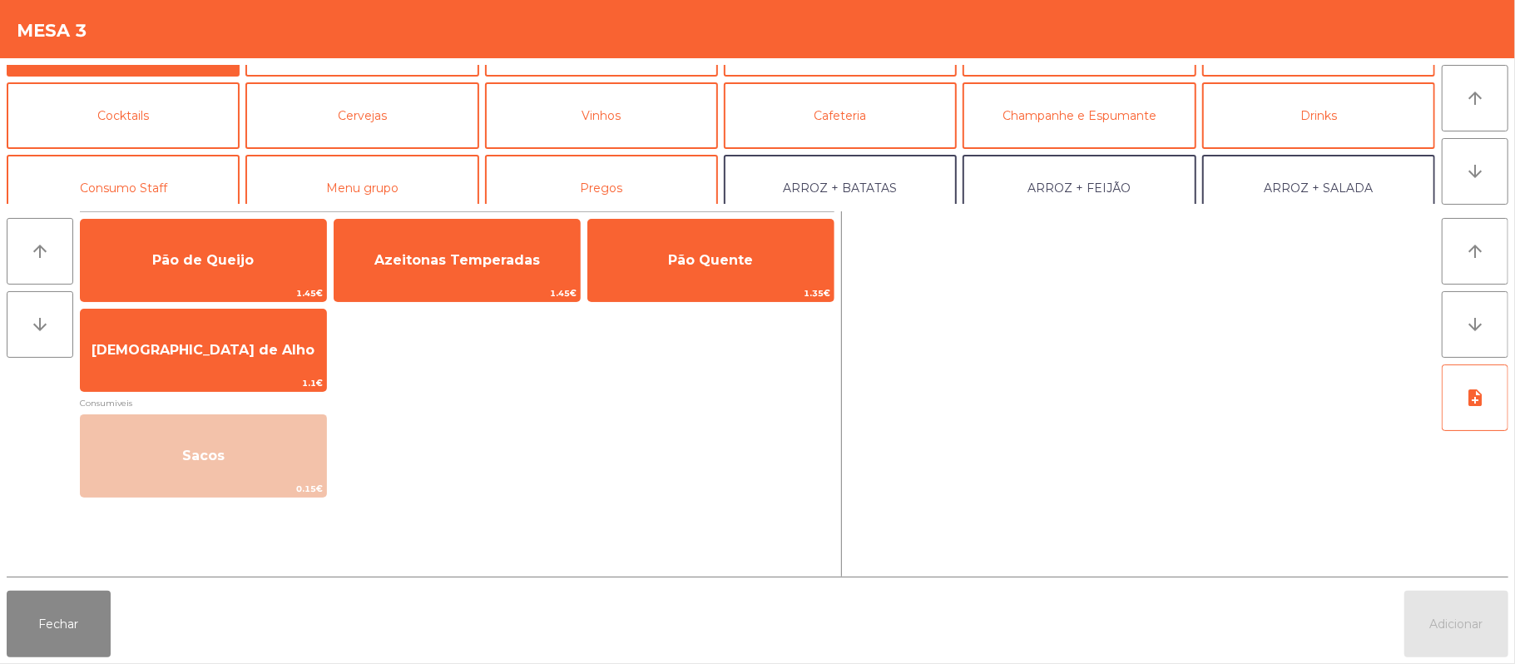
scroll to position [84, 0]
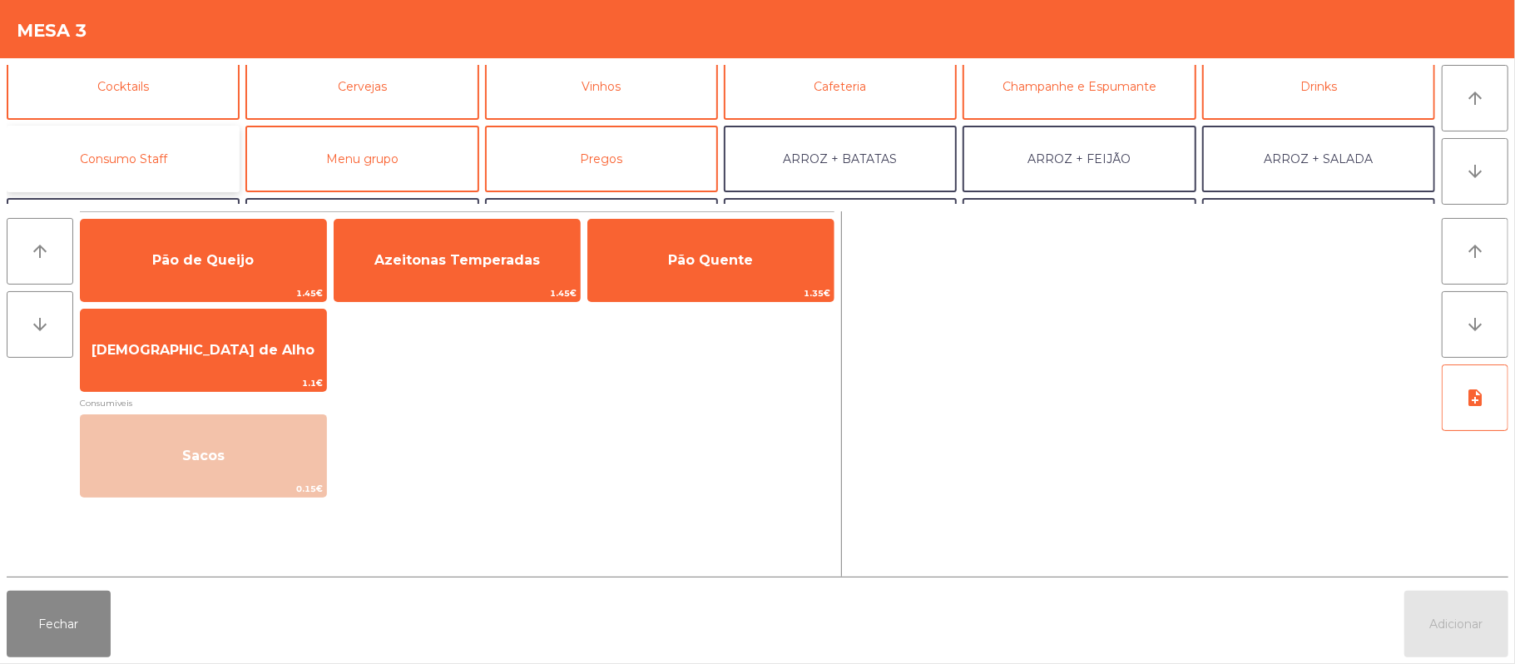
click at [171, 147] on button "Consumo Staff" at bounding box center [123, 159] width 233 height 67
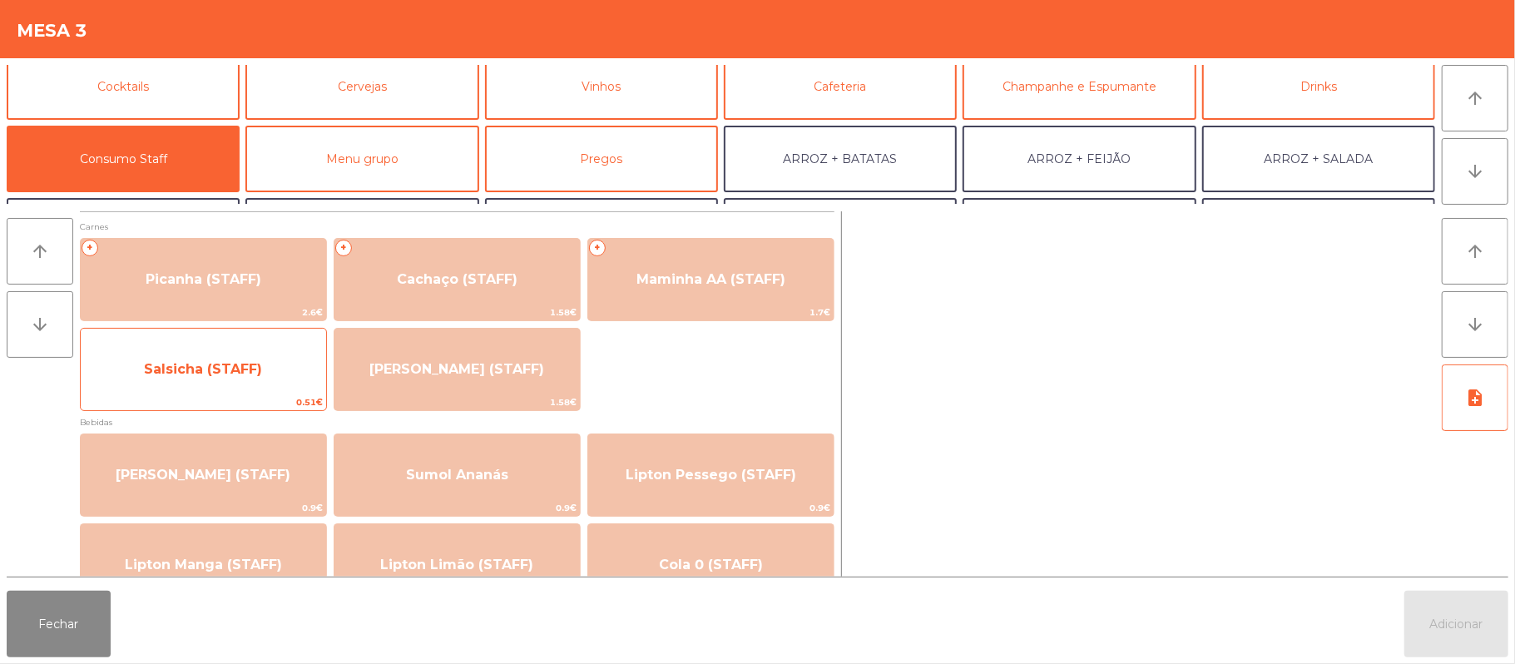
click at [250, 374] on span "Salsicha (STAFF)" at bounding box center [203, 369] width 118 height 16
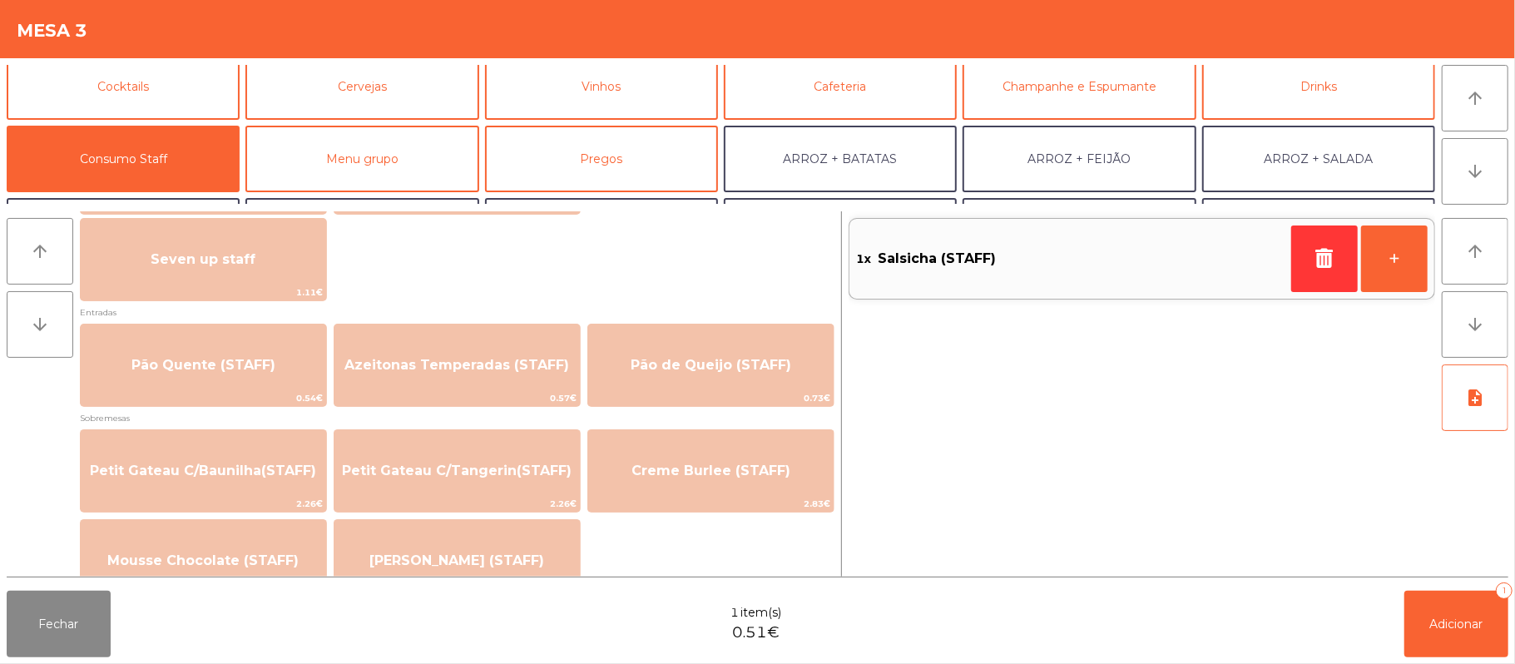
scroll to position [1073, 0]
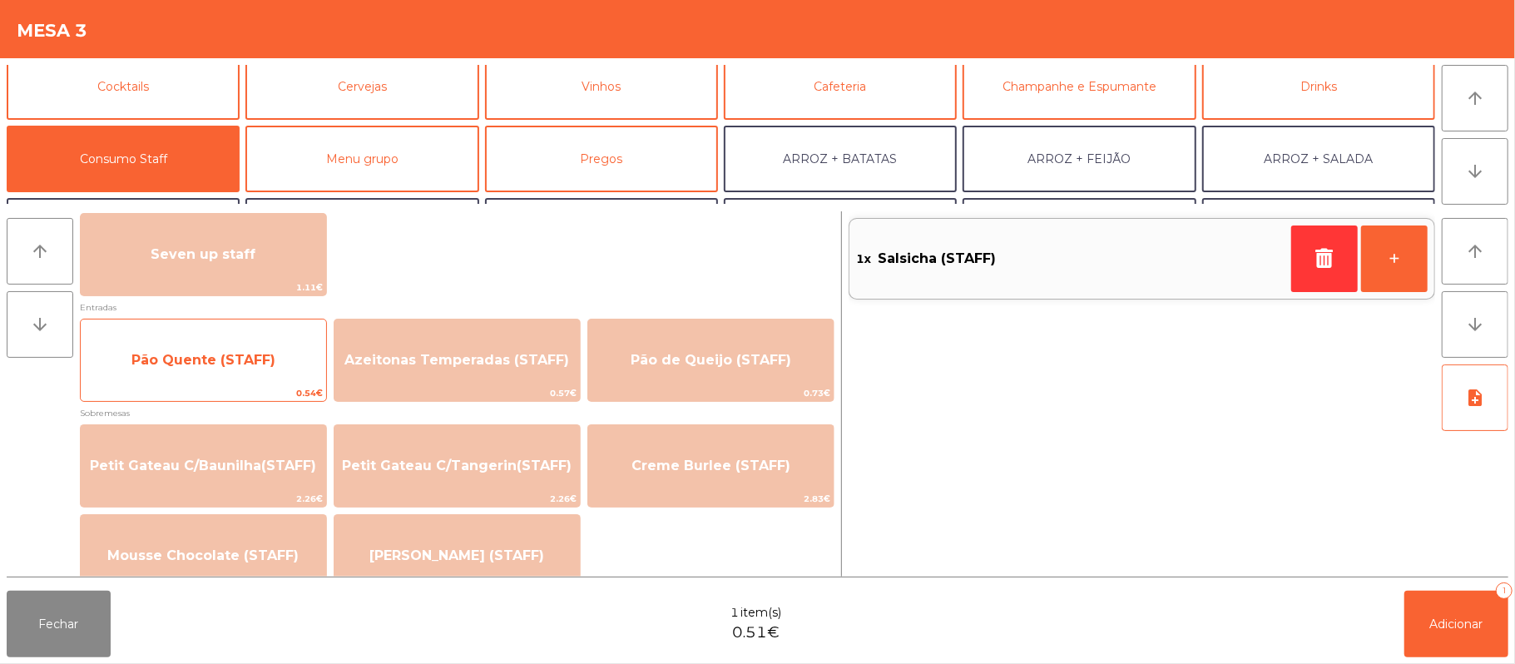
click at [211, 356] on span "Pão Quente (STAFF)" at bounding box center [203, 360] width 144 height 16
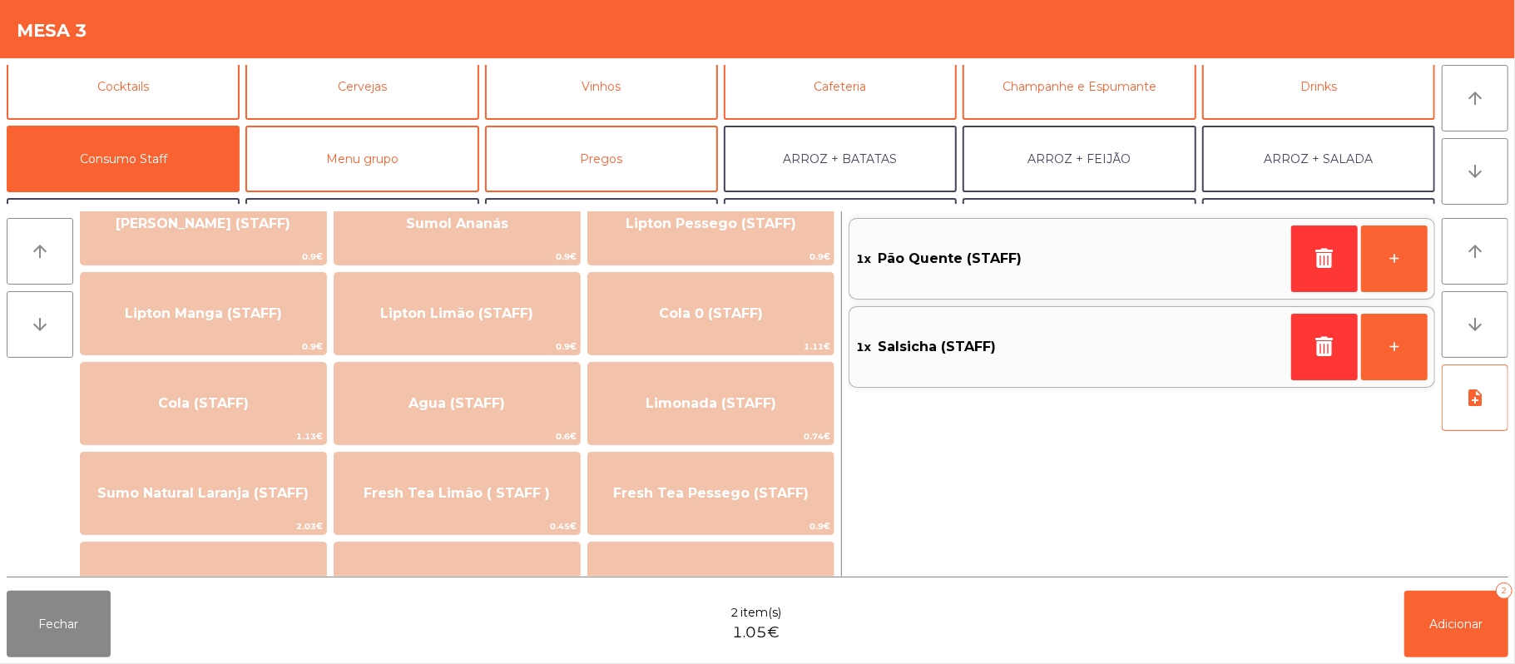
scroll to position [255, 0]
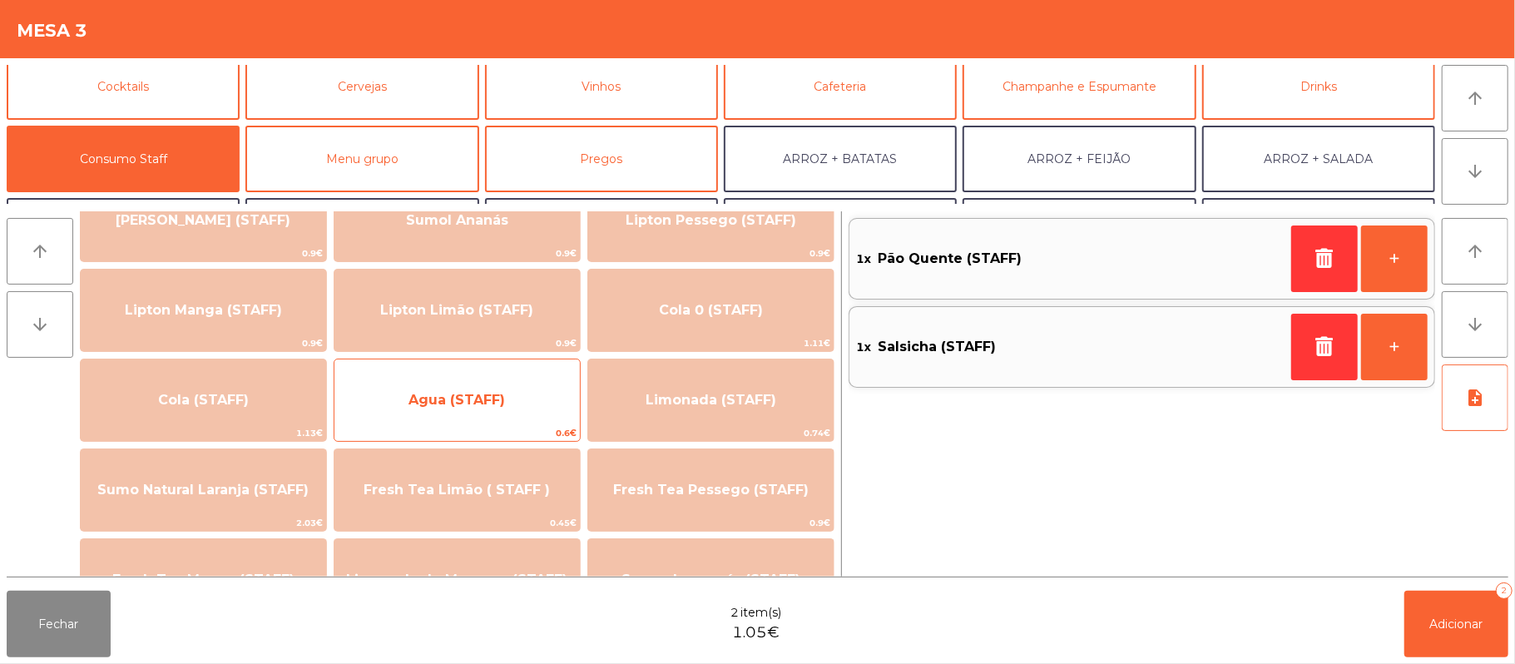
click at [503, 392] on span "Agua (STAFF)" at bounding box center [457, 400] width 97 height 16
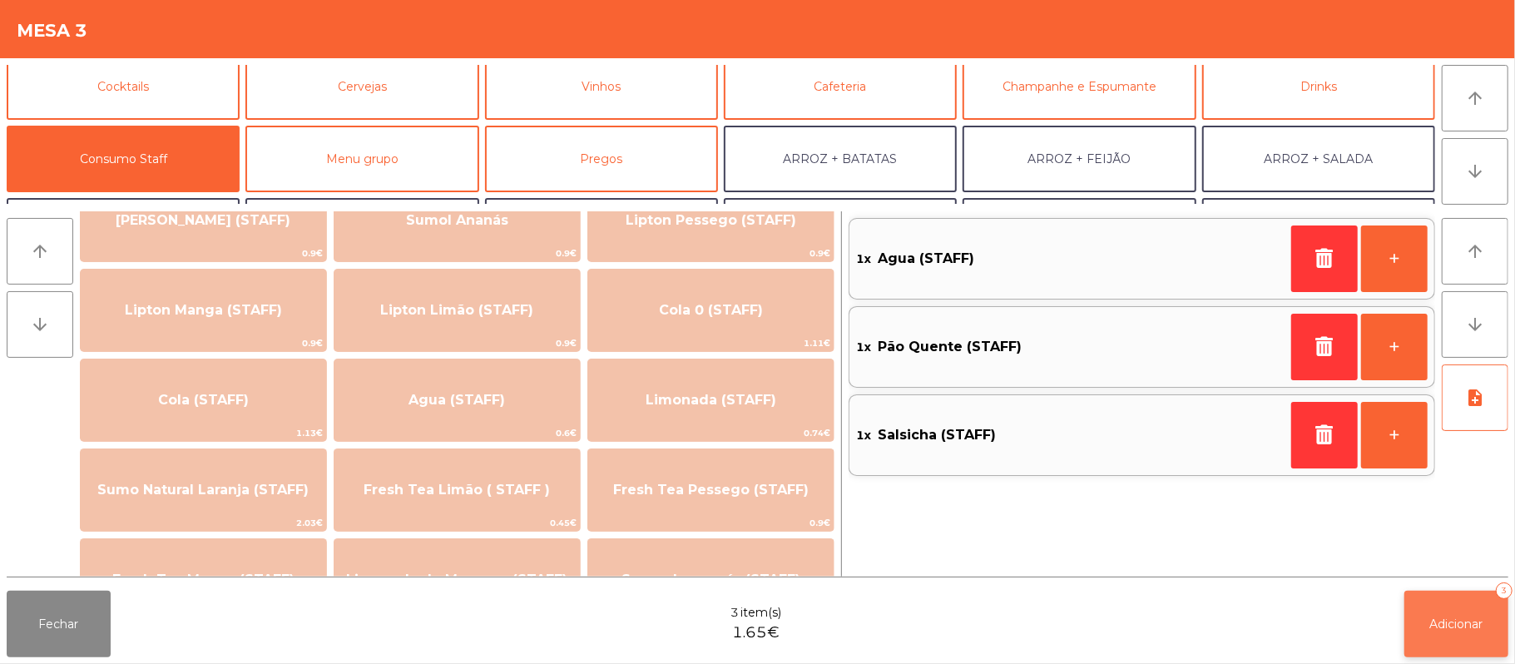
click at [1442, 617] on span "Adicionar" at bounding box center [1456, 624] width 53 height 15
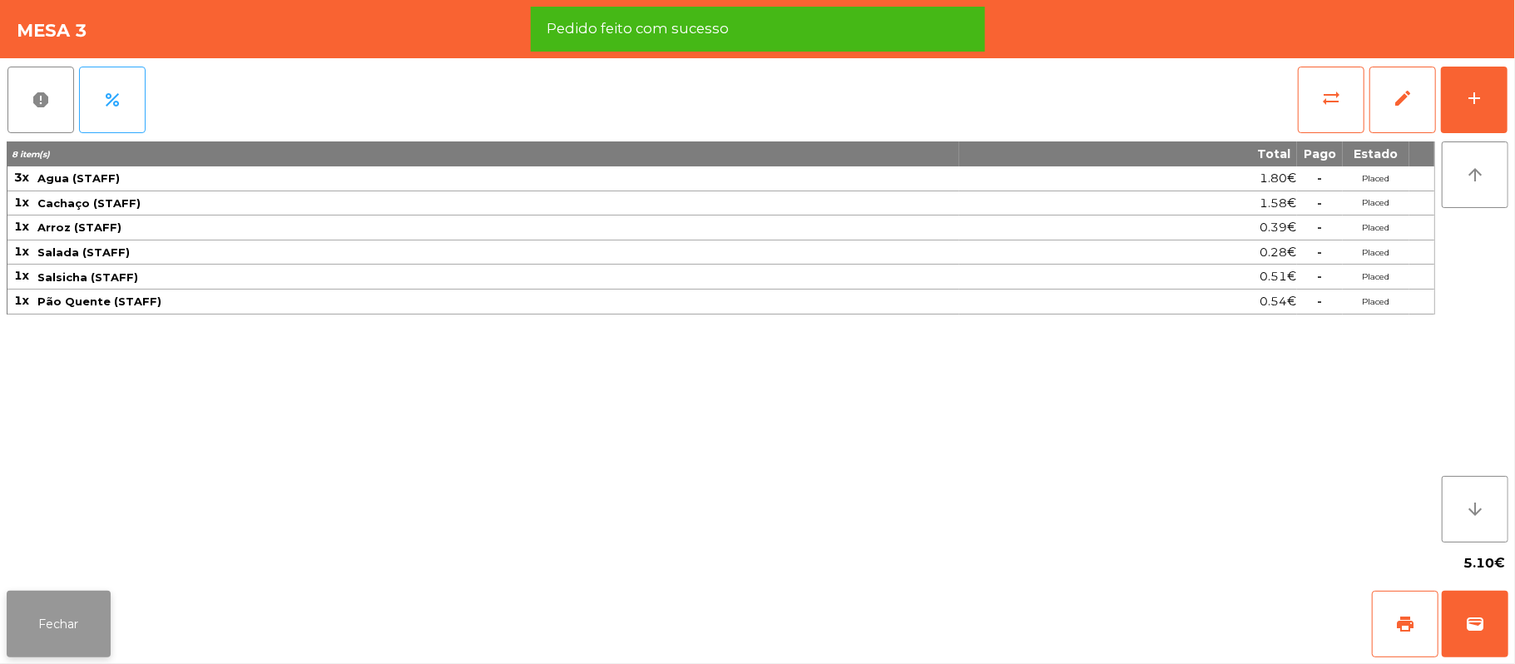
click at [77, 616] on button "Fechar" at bounding box center [59, 624] width 104 height 67
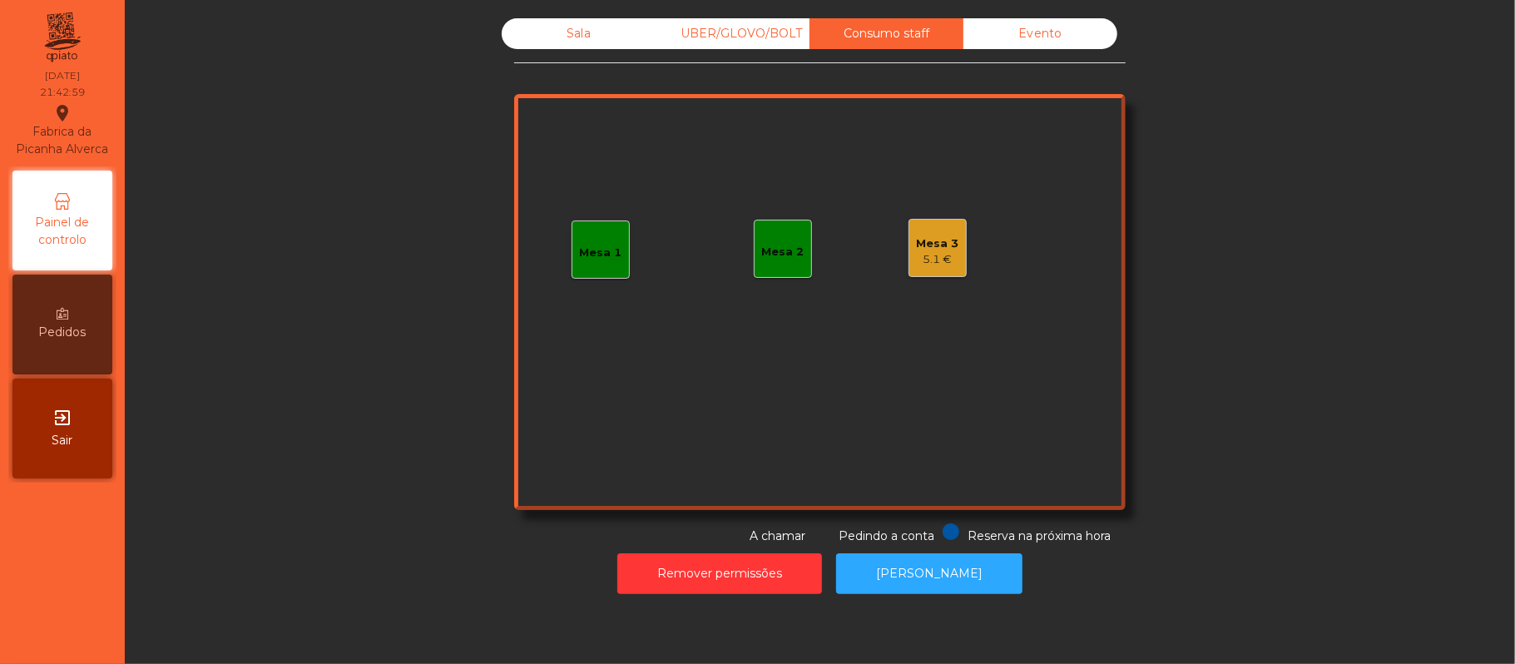
click at [562, 47] on div "Sala" at bounding box center [579, 33] width 154 height 31
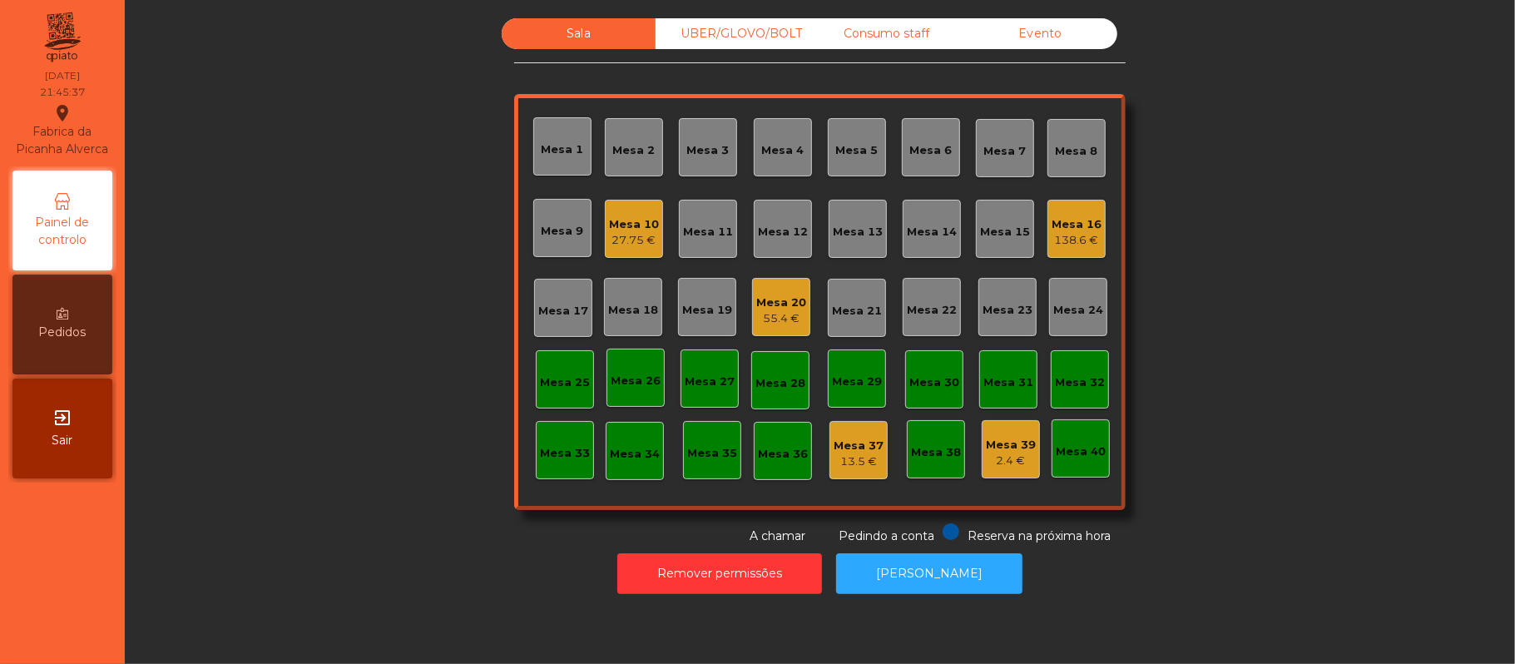
click at [842, 218] on div "Mesa 13" at bounding box center [858, 228] width 50 height 23
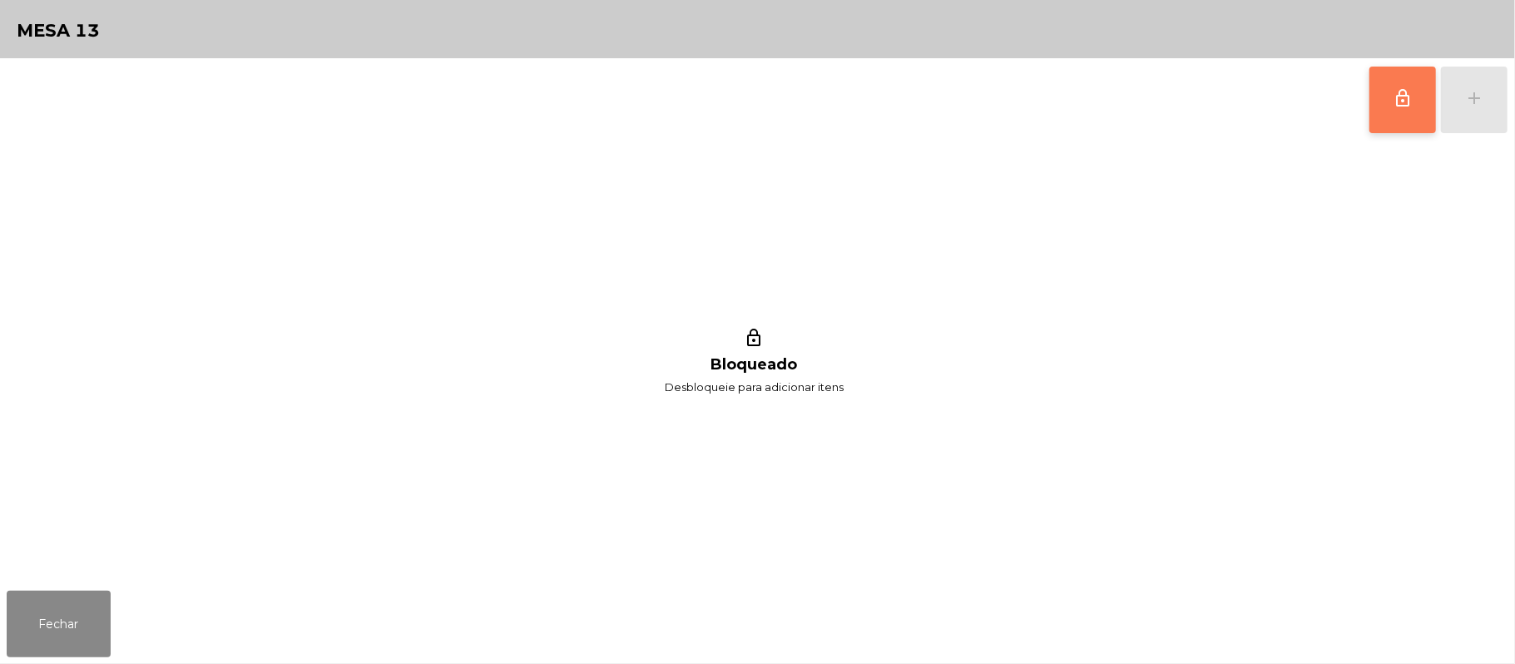
click at [1395, 103] on span "lock_outline" at bounding box center [1403, 98] width 20 height 20
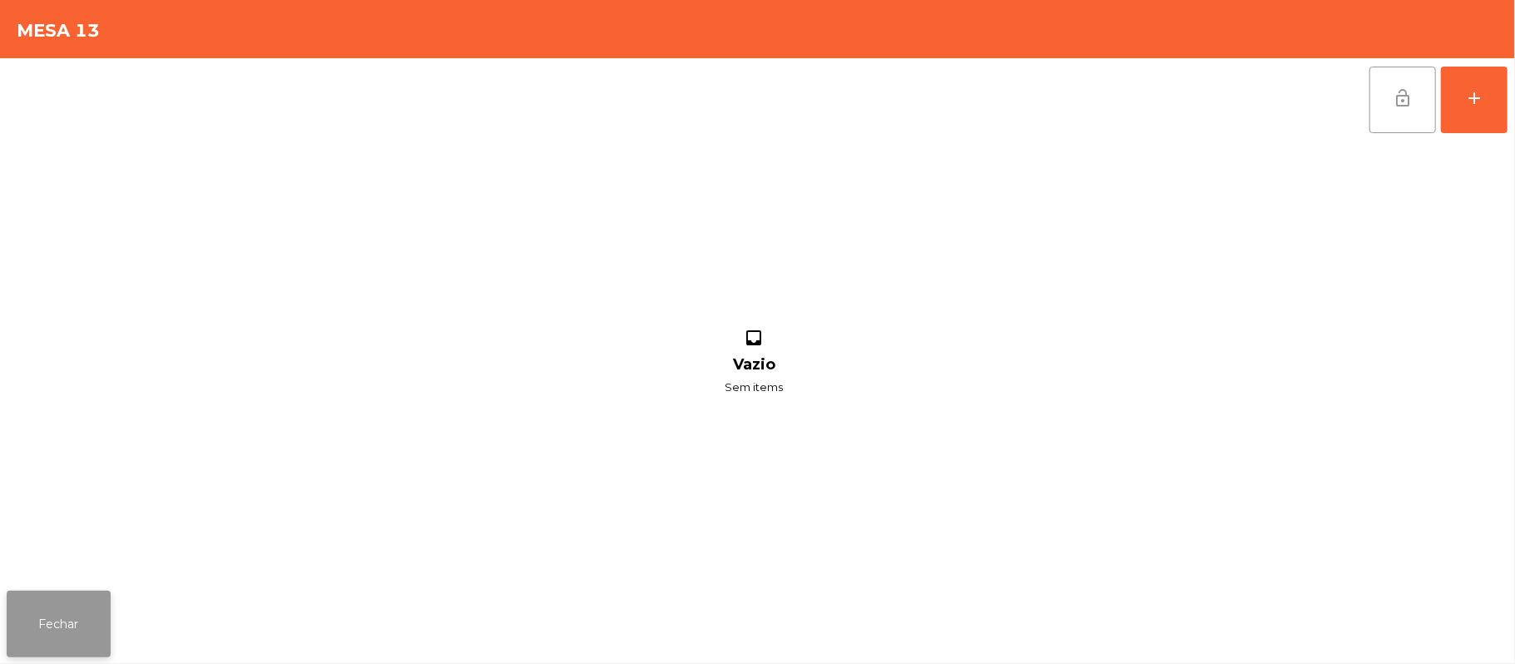
click at [81, 627] on button "Fechar" at bounding box center [59, 624] width 104 height 67
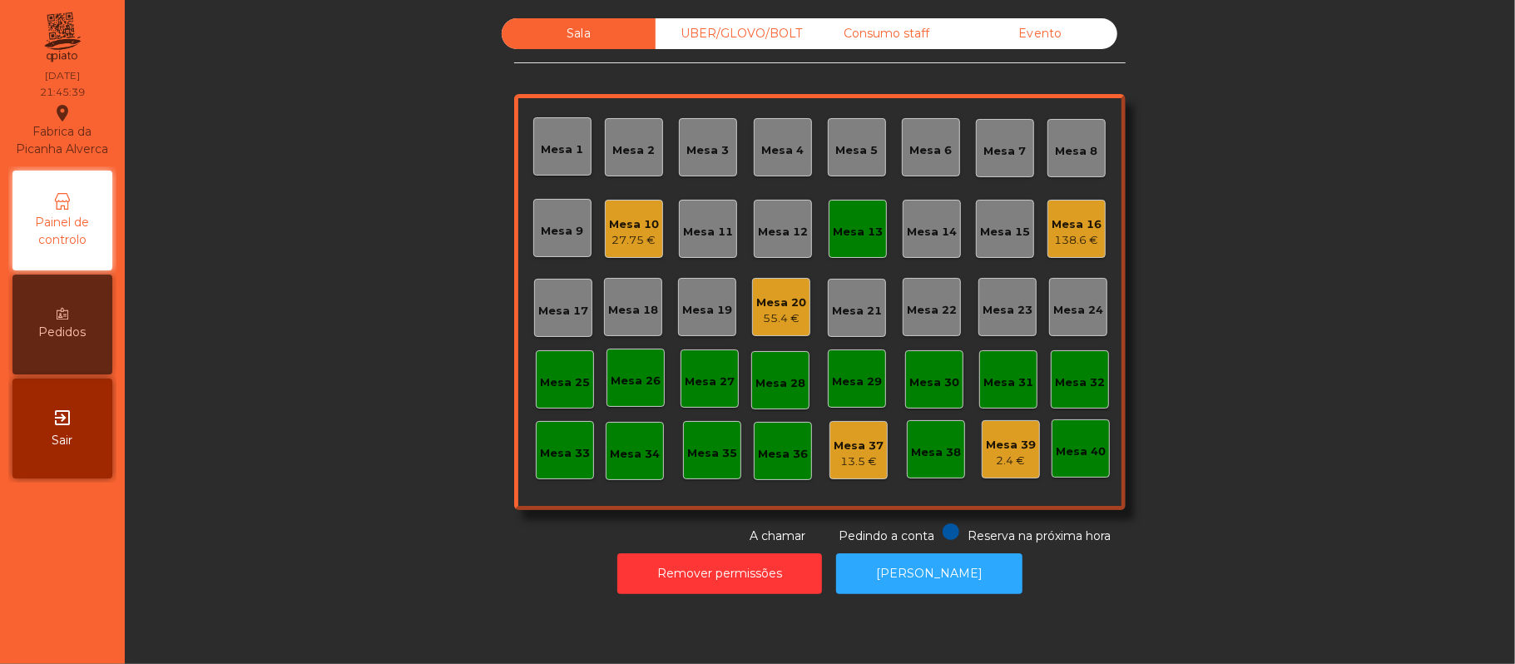
click at [857, 226] on div "Mesa 13" at bounding box center [858, 232] width 50 height 17
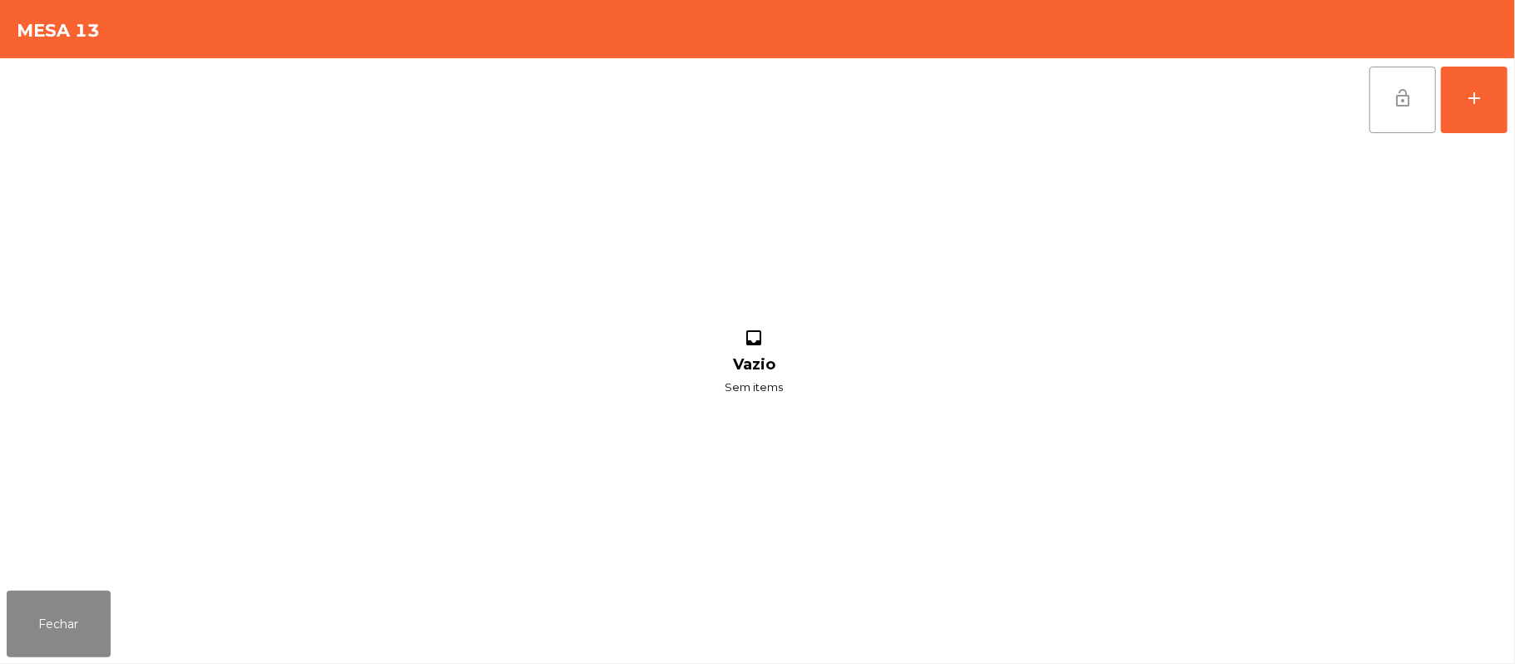
click at [1388, 101] on button "lock_open" at bounding box center [1403, 100] width 67 height 67
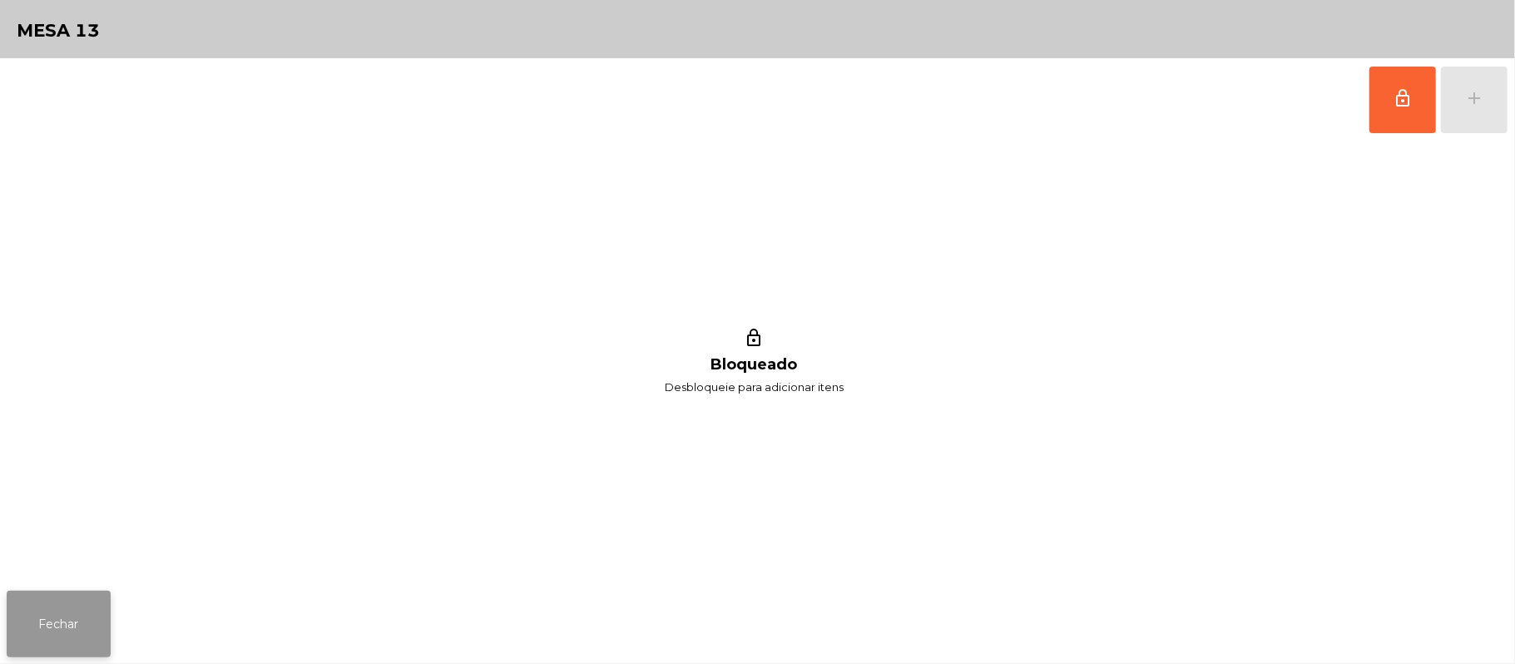
click at [70, 634] on button "Fechar" at bounding box center [59, 624] width 104 height 67
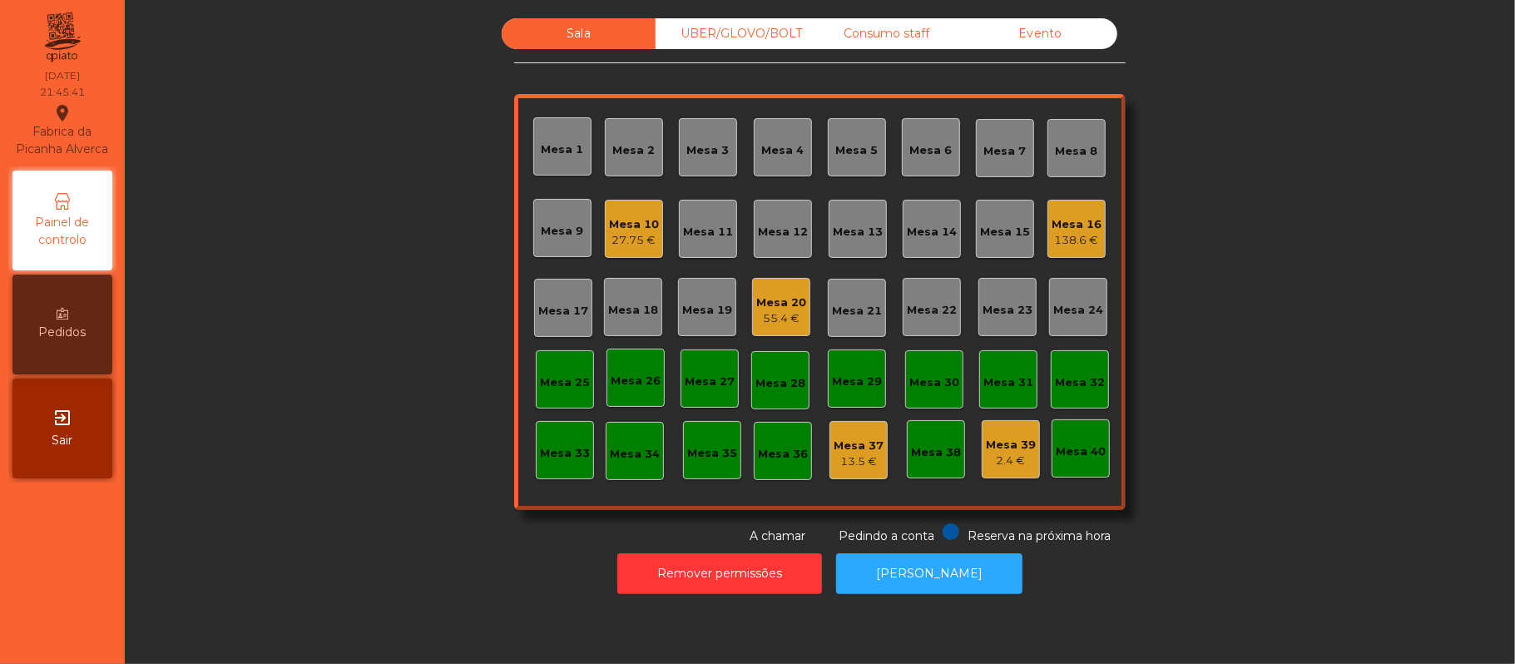
click at [717, 297] on div "Mesa 19" at bounding box center [707, 306] width 50 height 23
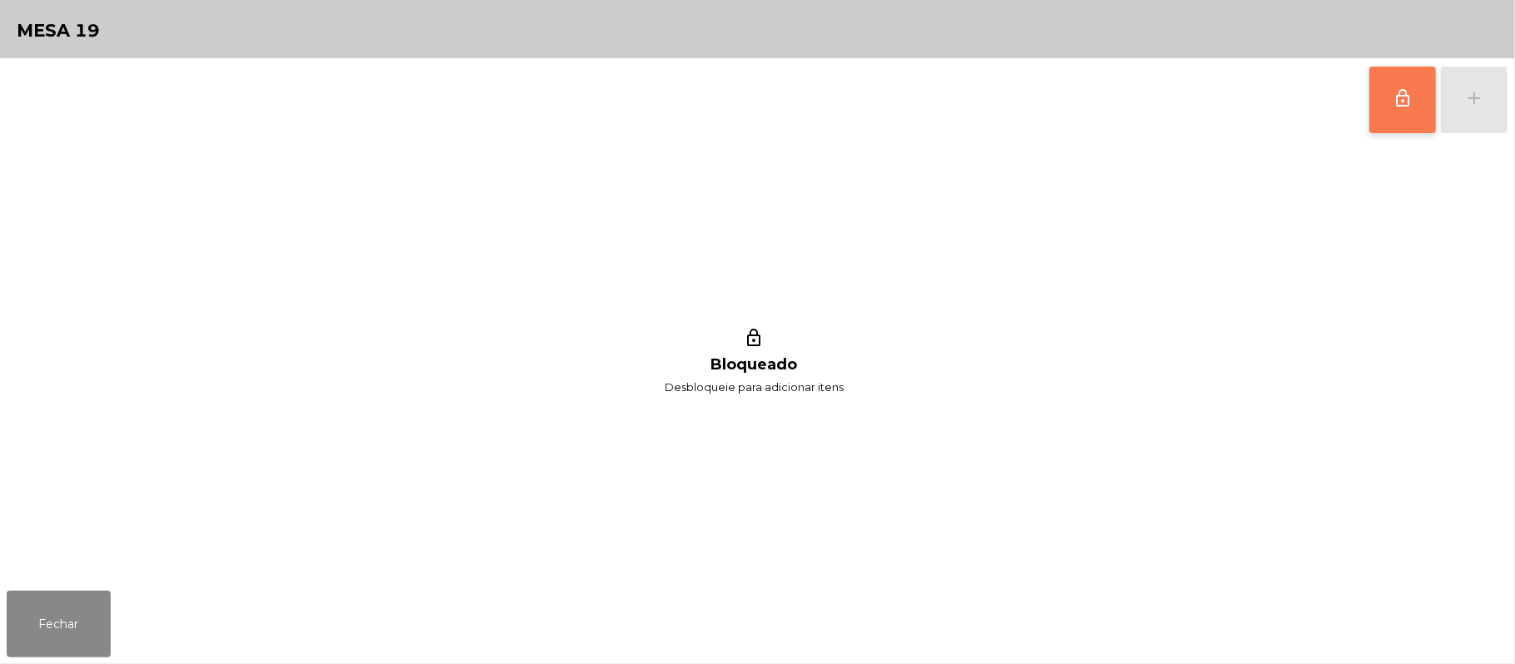
click at [1396, 105] on span "lock_outline" at bounding box center [1403, 98] width 20 height 20
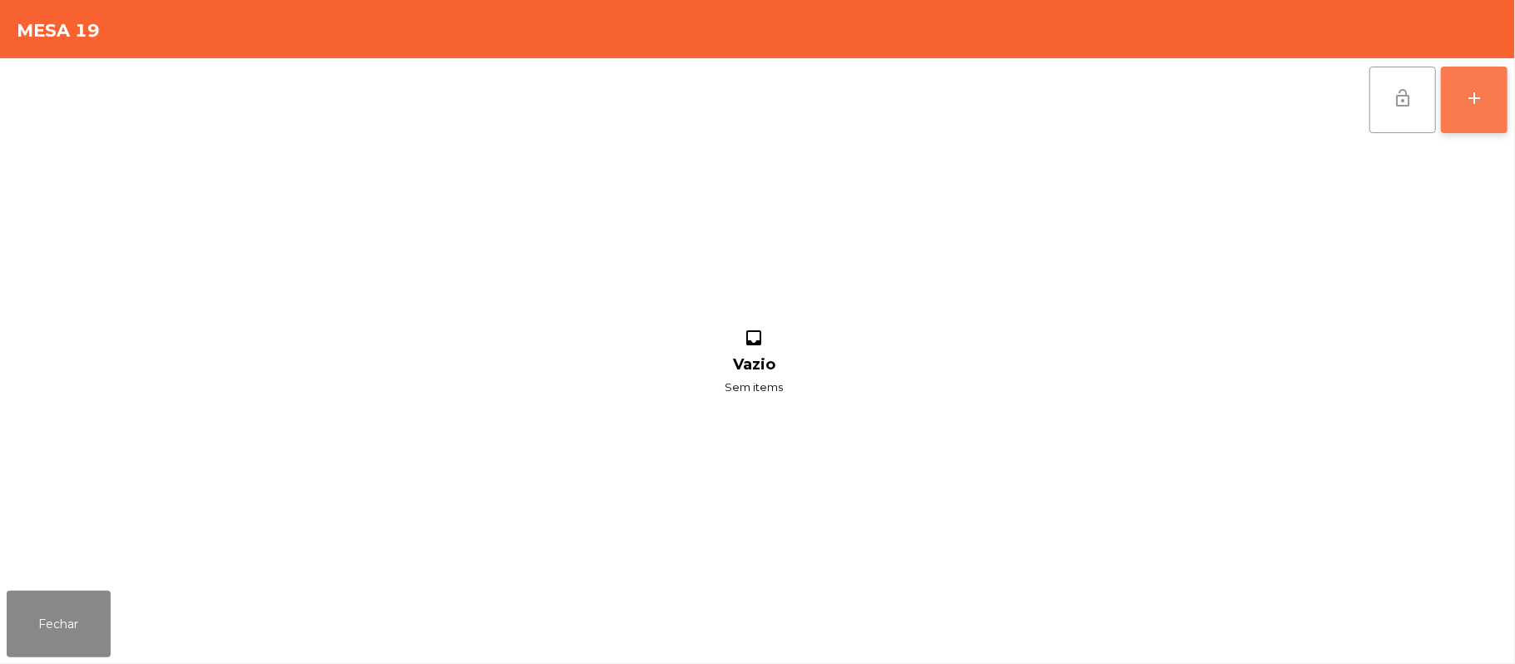
click at [1474, 98] on div "add" at bounding box center [1474, 98] width 20 height 20
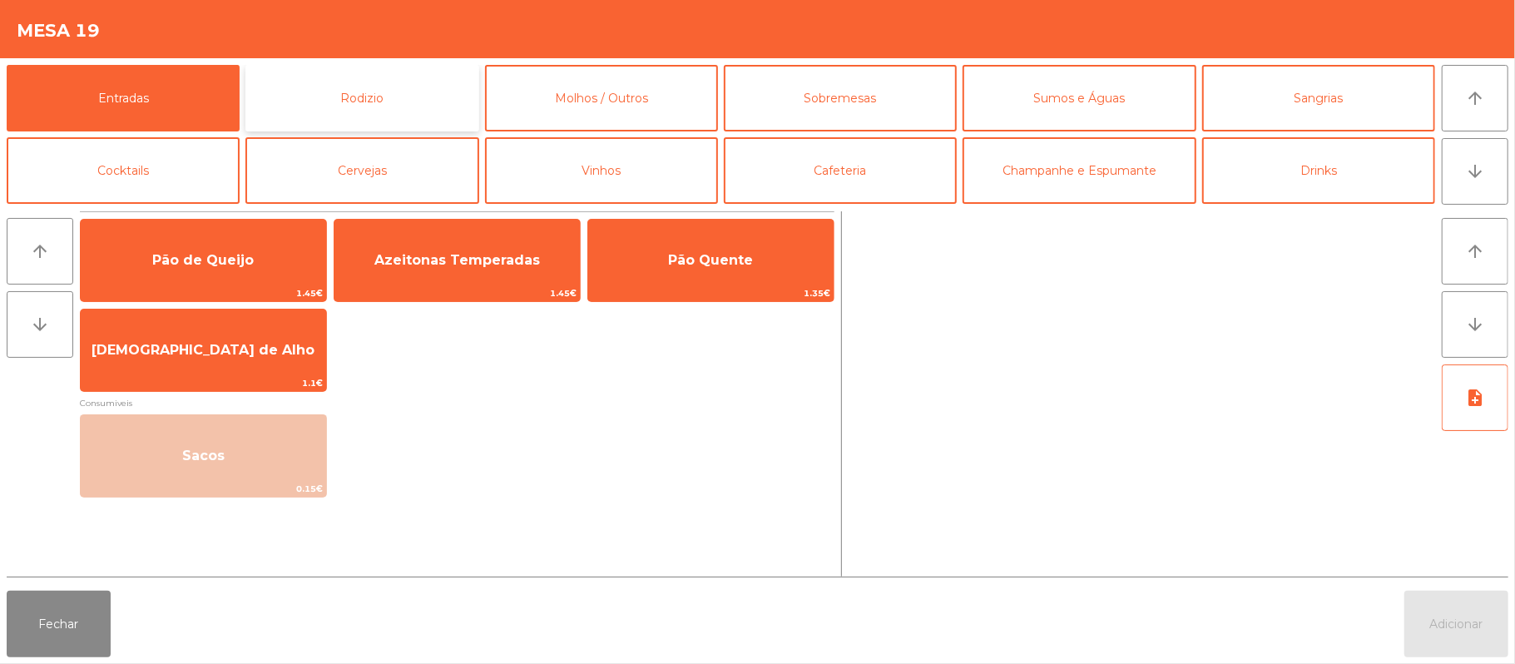
click at [424, 97] on button "Rodizio" at bounding box center [361, 98] width 233 height 67
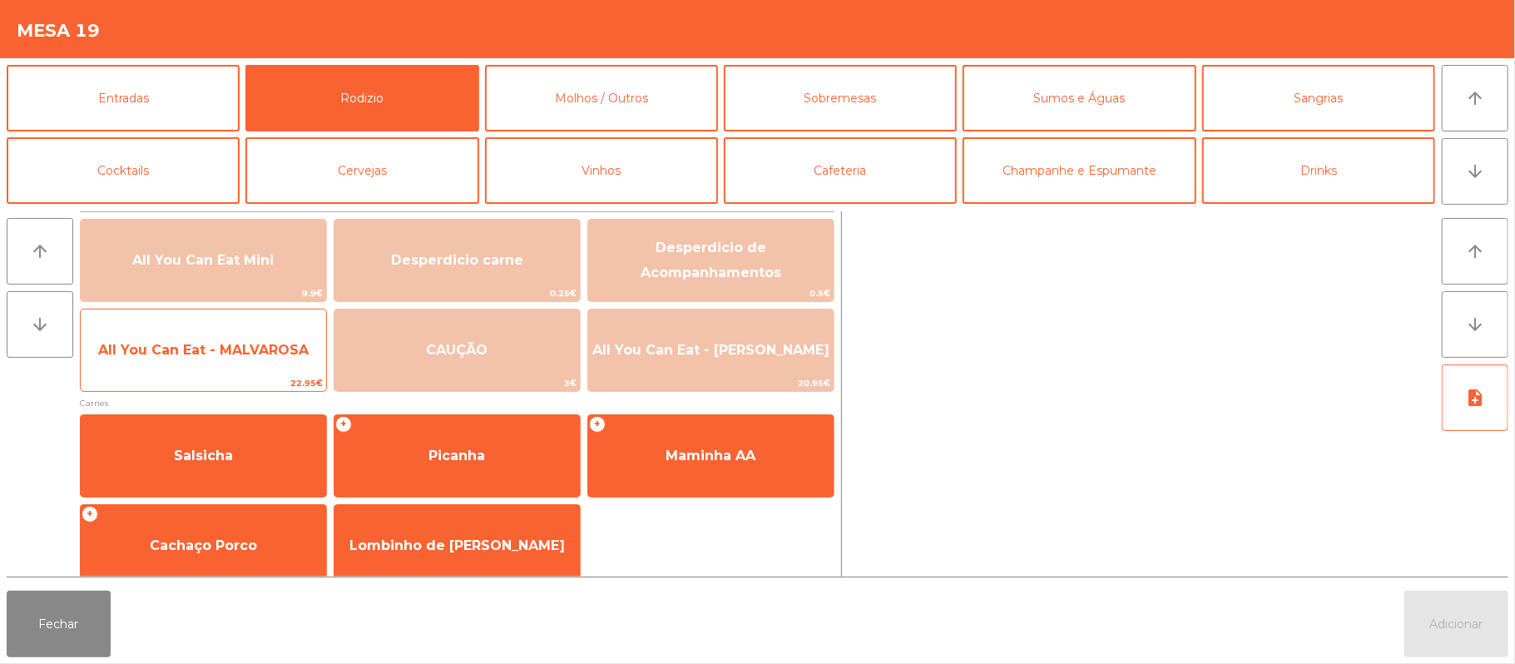
click at [230, 354] on span "All You Can Eat - MALVAROSA" at bounding box center [203, 350] width 211 height 16
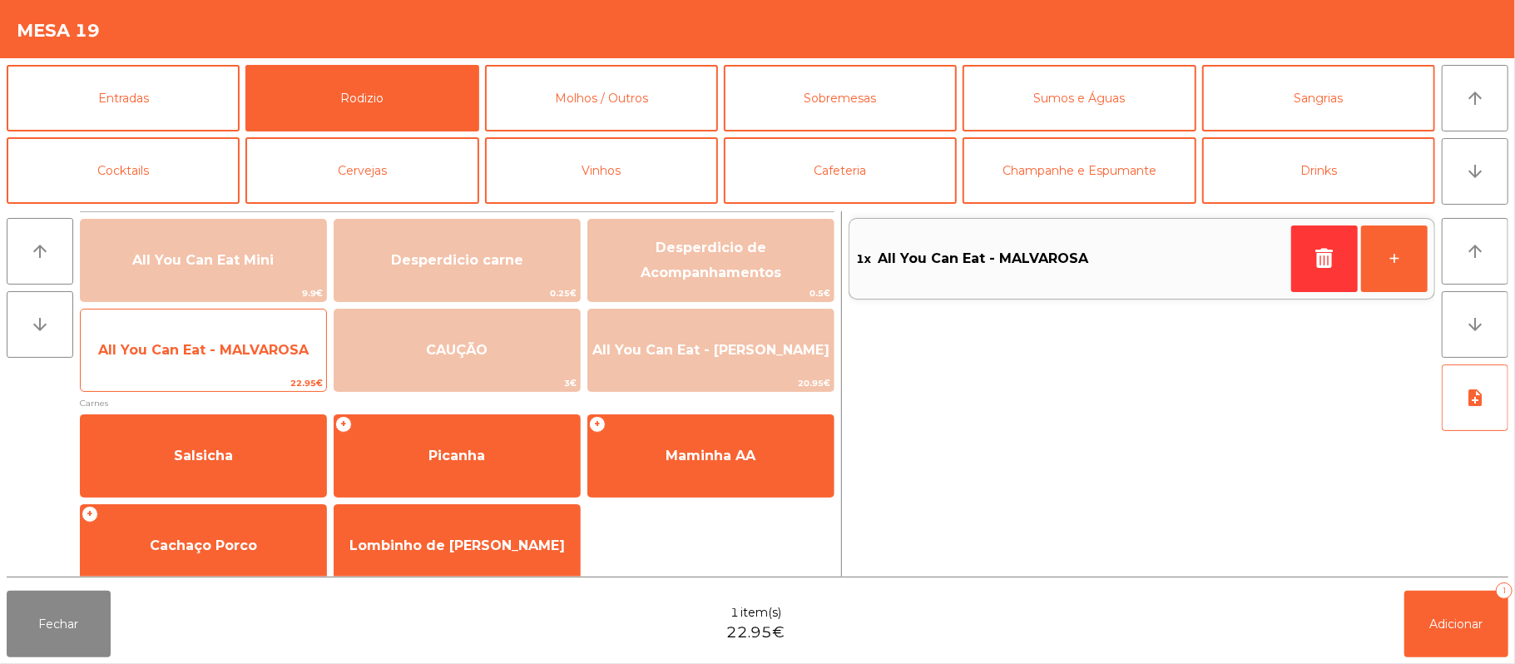
click at [230, 351] on span "All You Can Eat - MALVAROSA" at bounding box center [203, 350] width 211 height 16
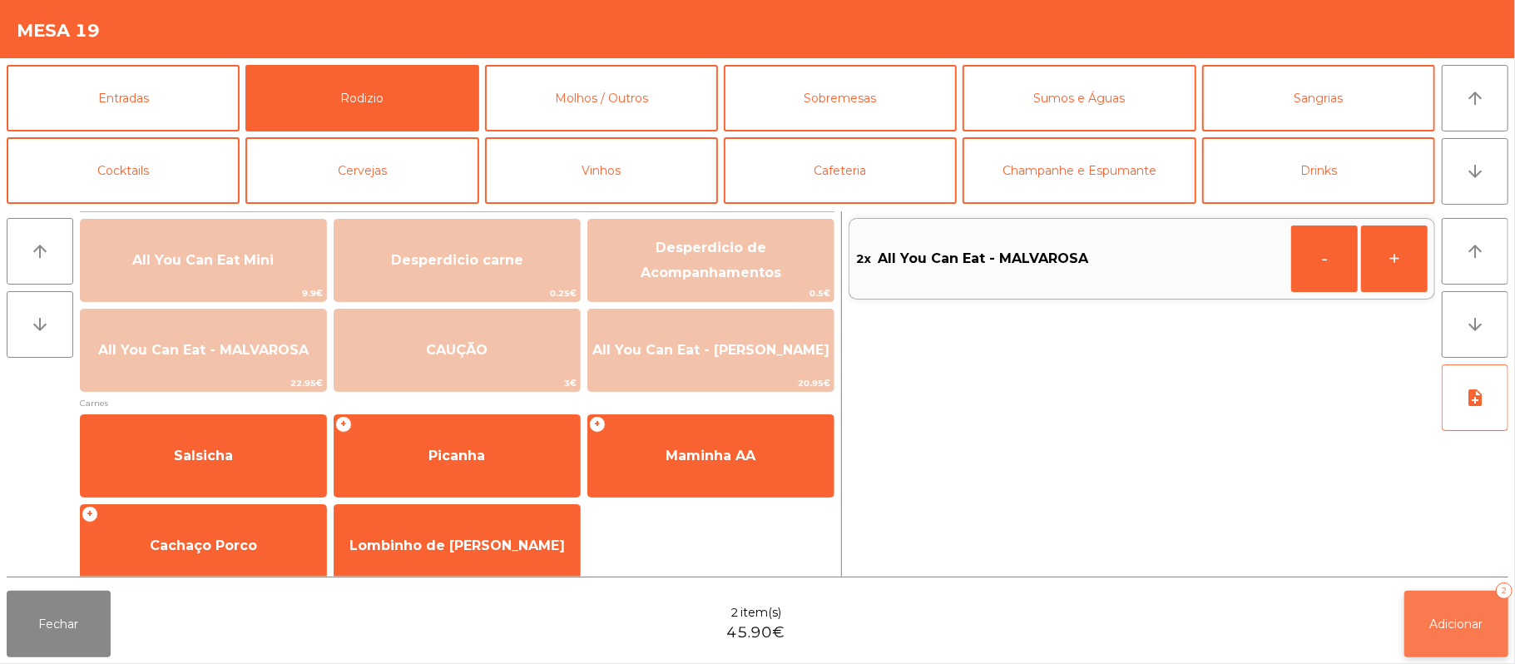
click at [1475, 630] on span "Adicionar" at bounding box center [1456, 624] width 53 height 15
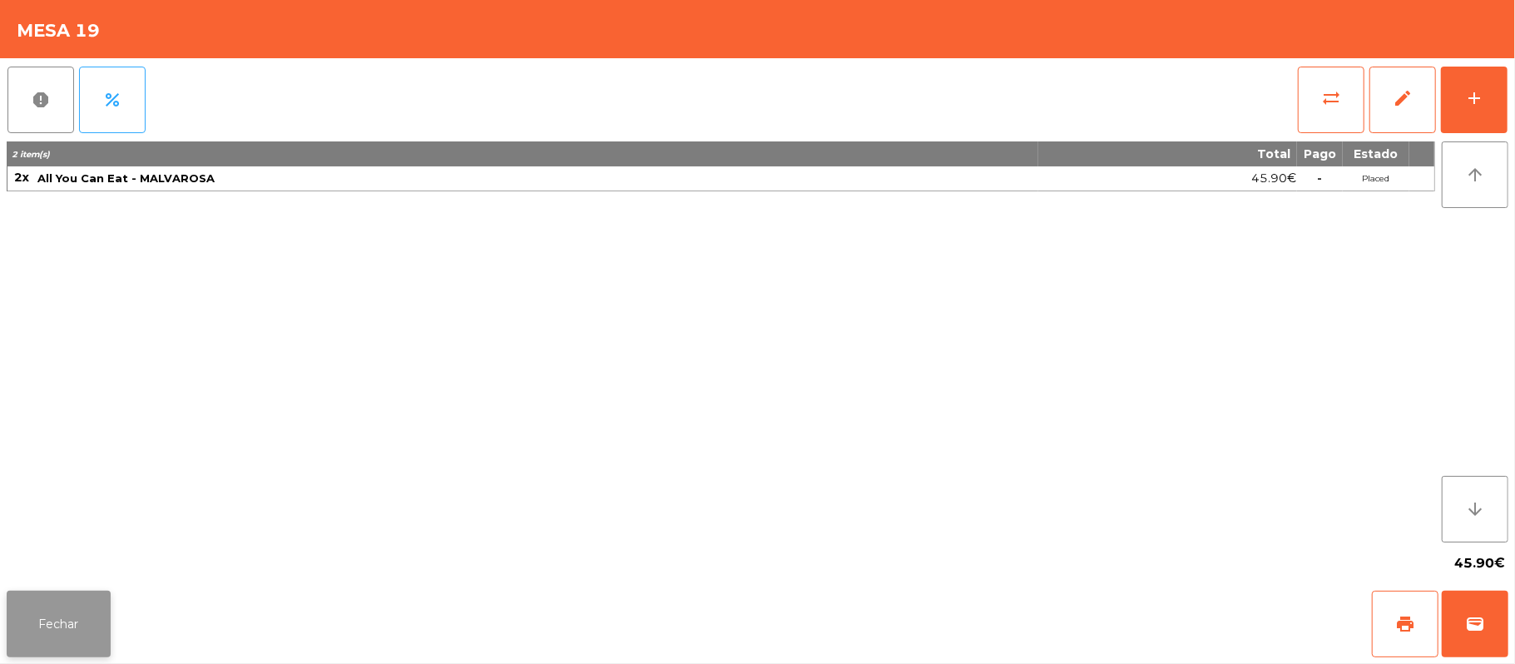
click at [54, 640] on button "Fechar" at bounding box center [59, 624] width 104 height 67
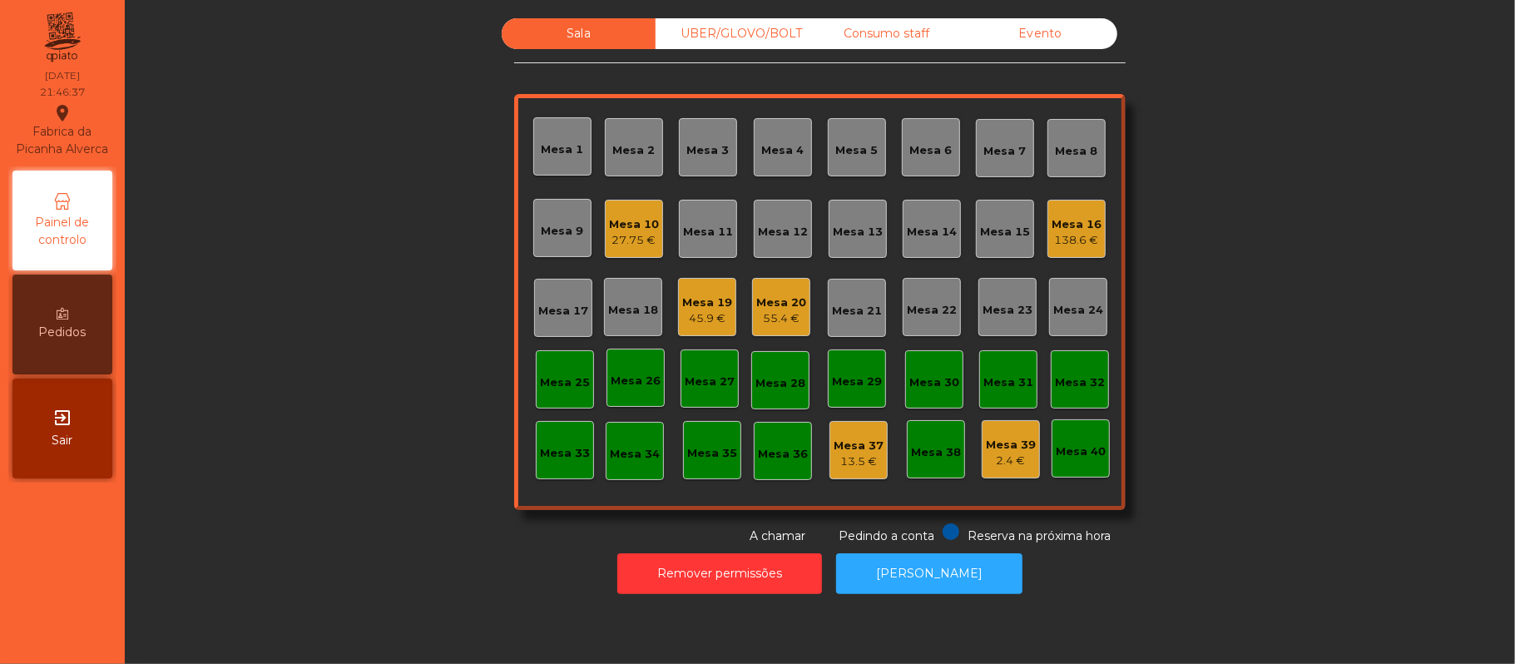
click at [903, 32] on div "Consumo staff" at bounding box center [887, 33] width 154 height 31
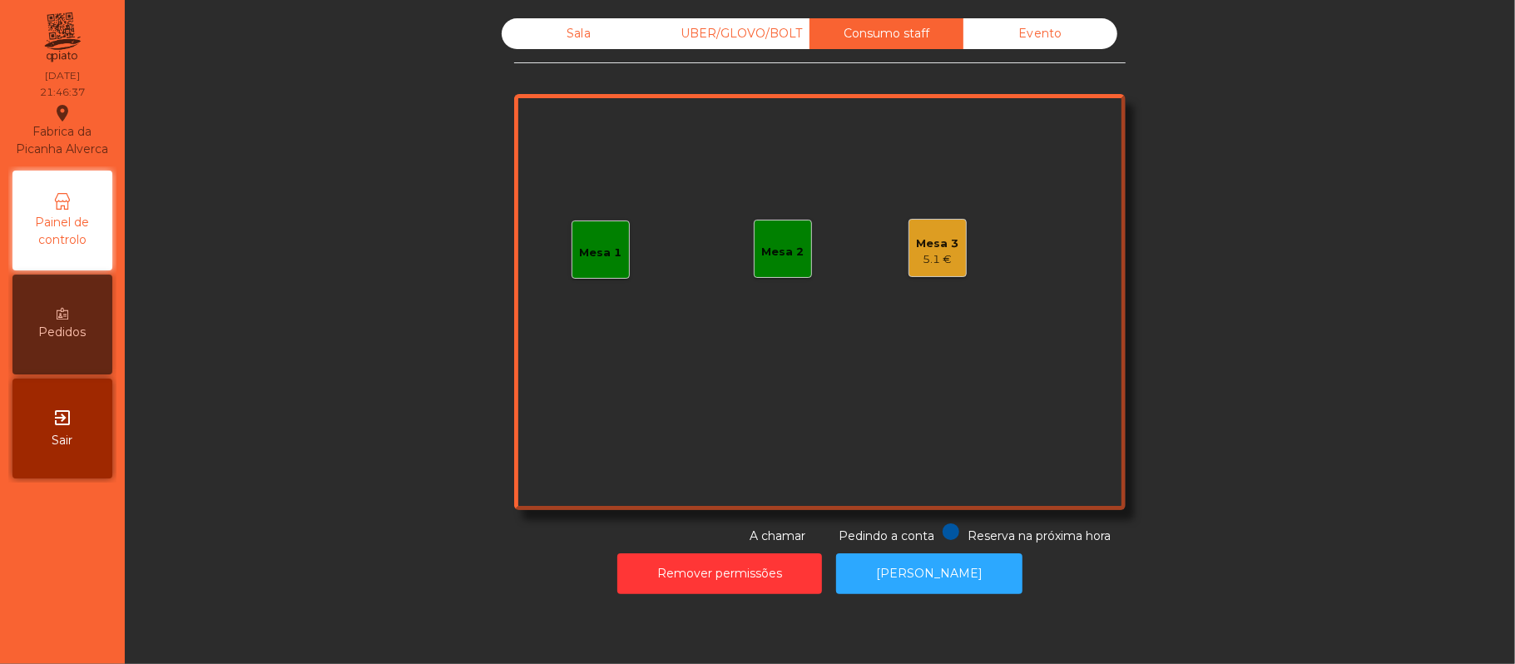
click at [937, 240] on div "Mesa 3" at bounding box center [938, 243] width 42 height 17
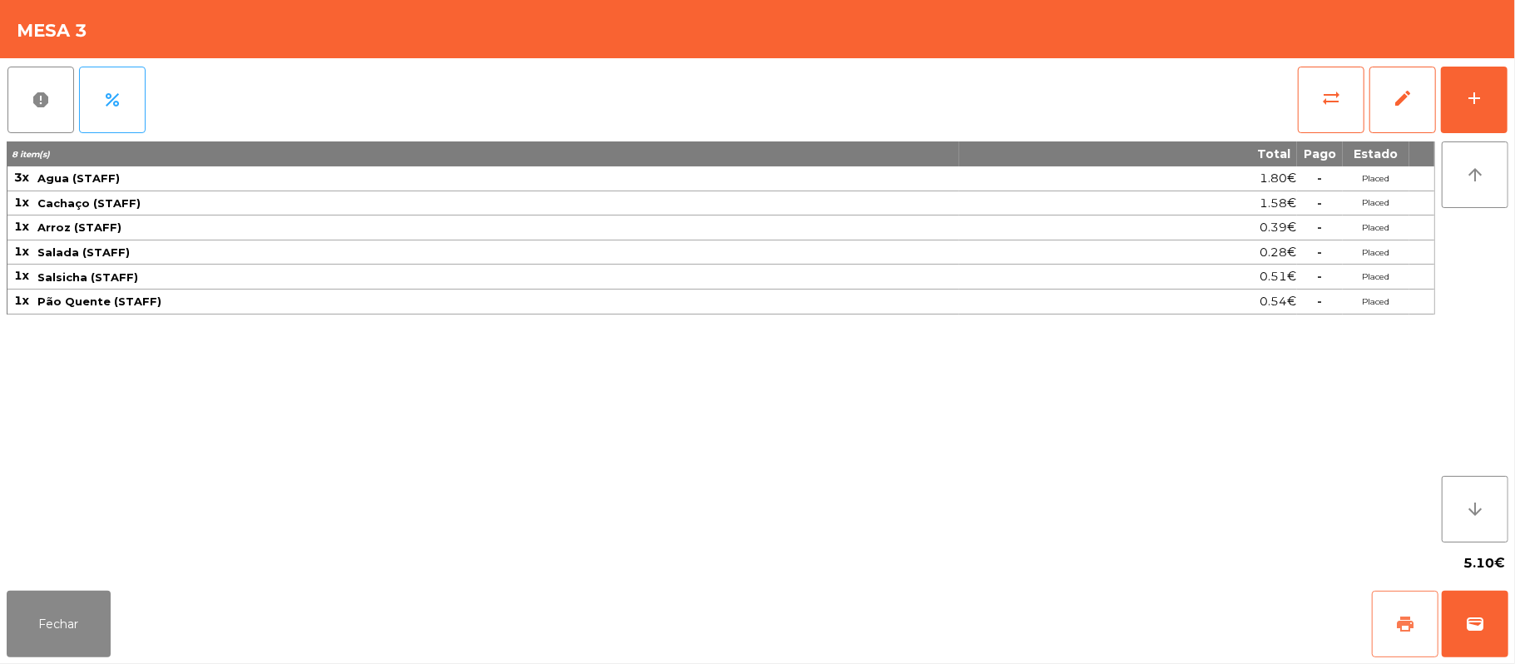
click at [1385, 624] on button "print" at bounding box center [1405, 624] width 67 height 67
click at [1389, 607] on button "print" at bounding box center [1405, 624] width 67 height 67
click at [1340, 98] on span "sync_alt" at bounding box center [1331, 98] width 20 height 20
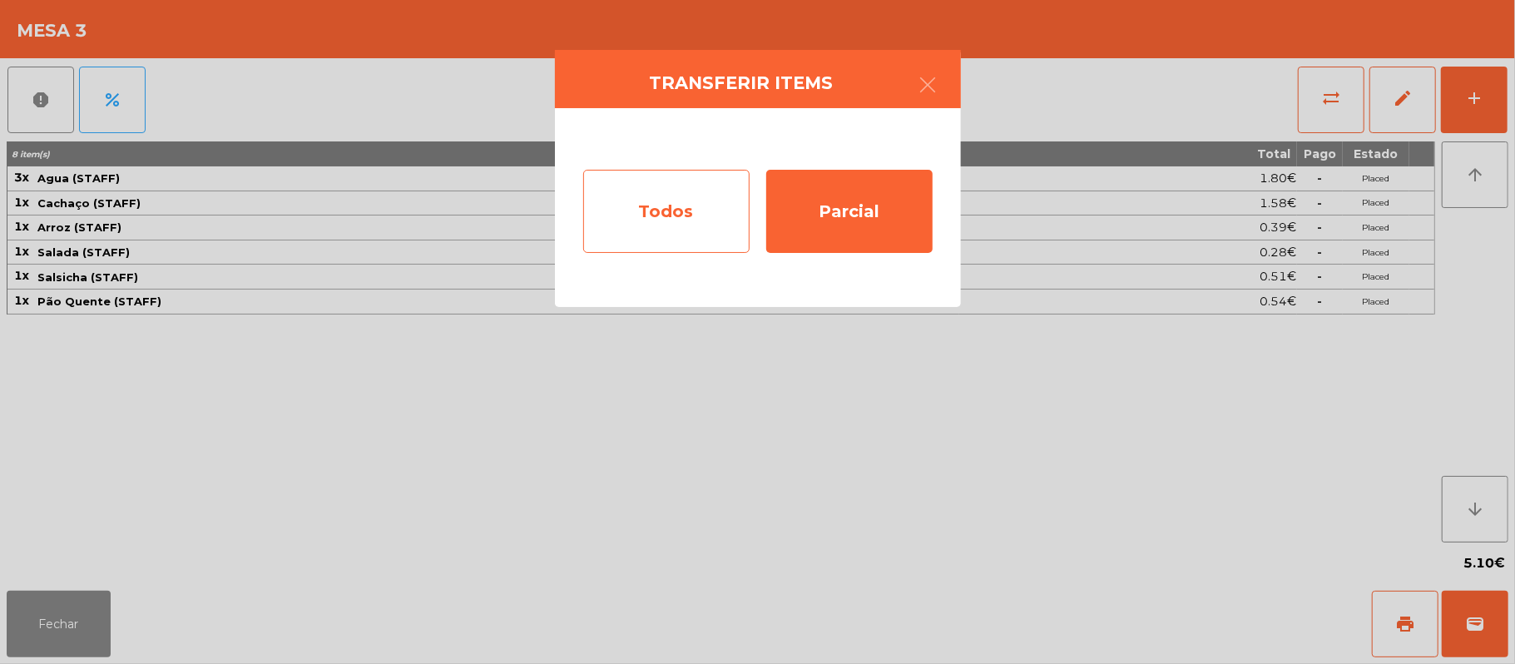
click at [693, 201] on div "Todos" at bounding box center [666, 211] width 166 height 83
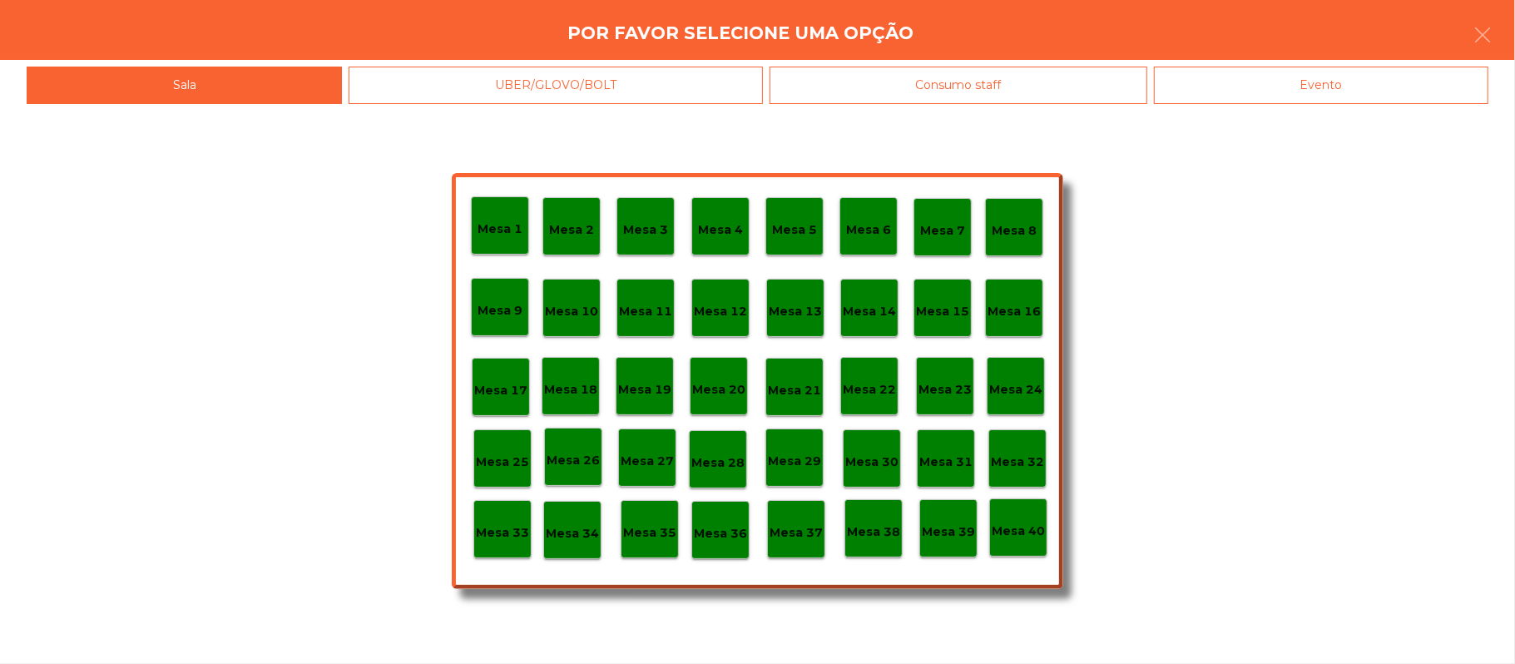
click at [1286, 77] on div "Evento" at bounding box center [1321, 85] width 334 height 37
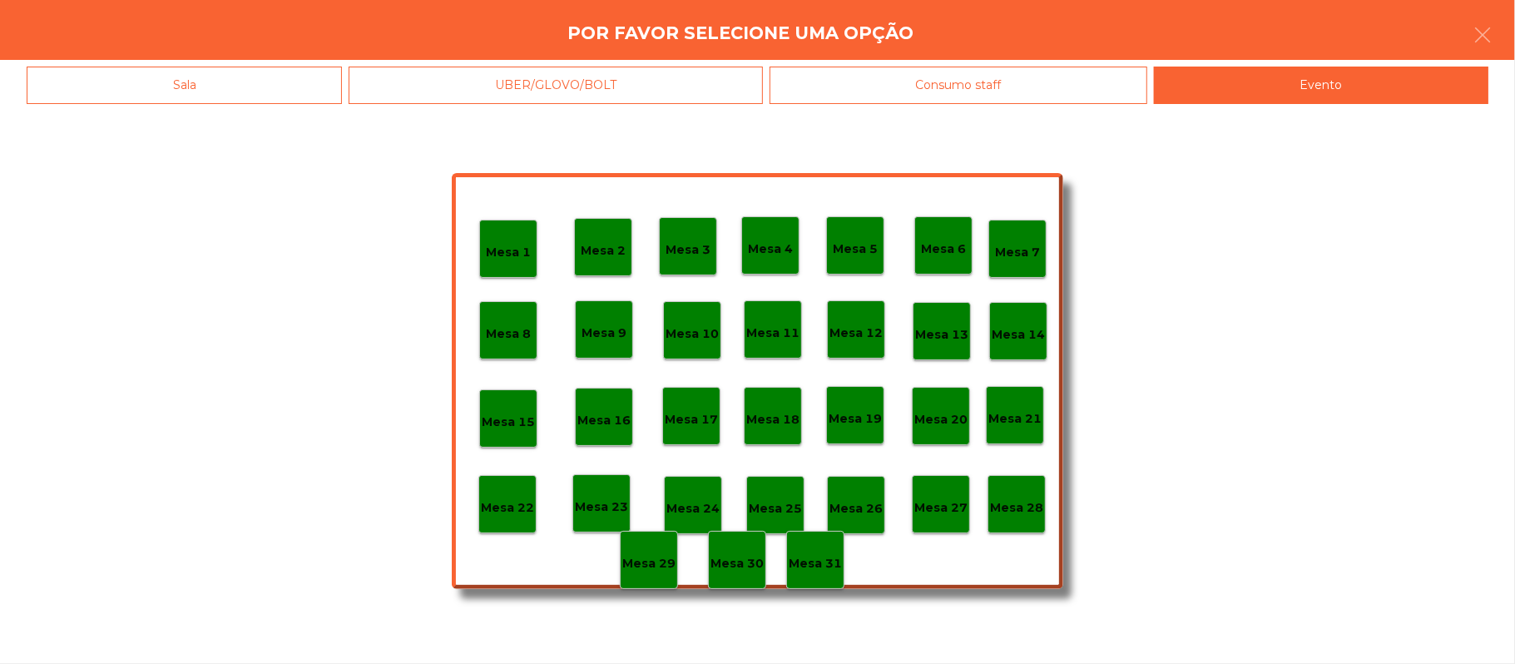
click at [271, 83] on div "Sala" at bounding box center [184, 85] width 315 height 37
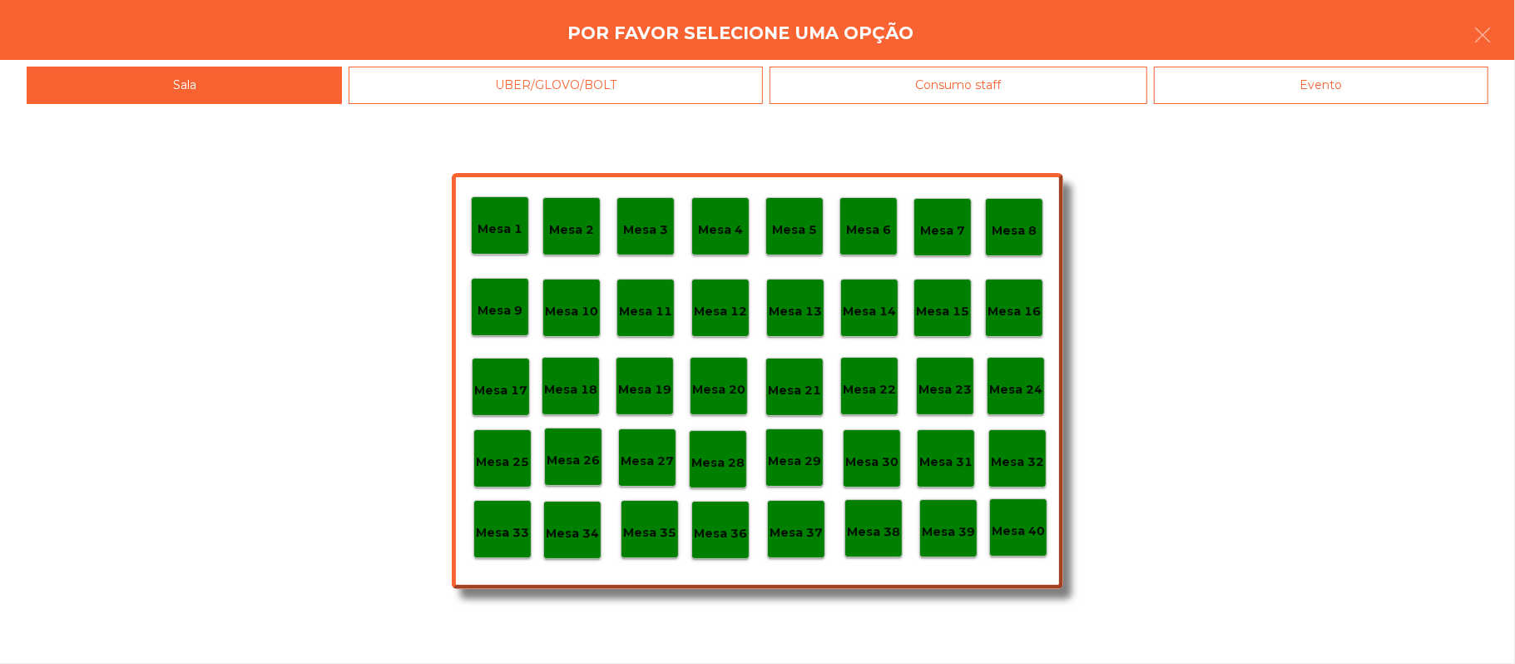
click at [498, 521] on div "Mesa 33" at bounding box center [502, 530] width 53 height 26
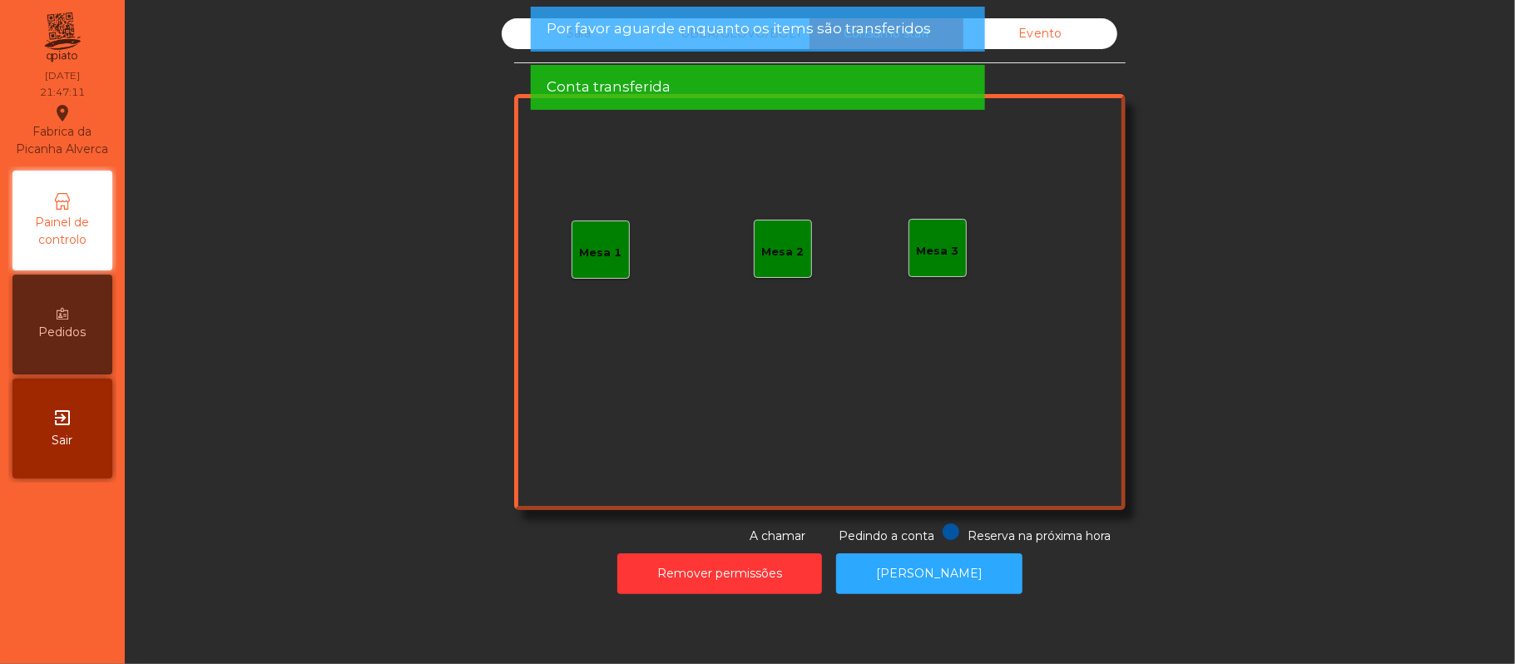
click at [1047, 27] on div "Evento" at bounding box center [1041, 33] width 154 height 31
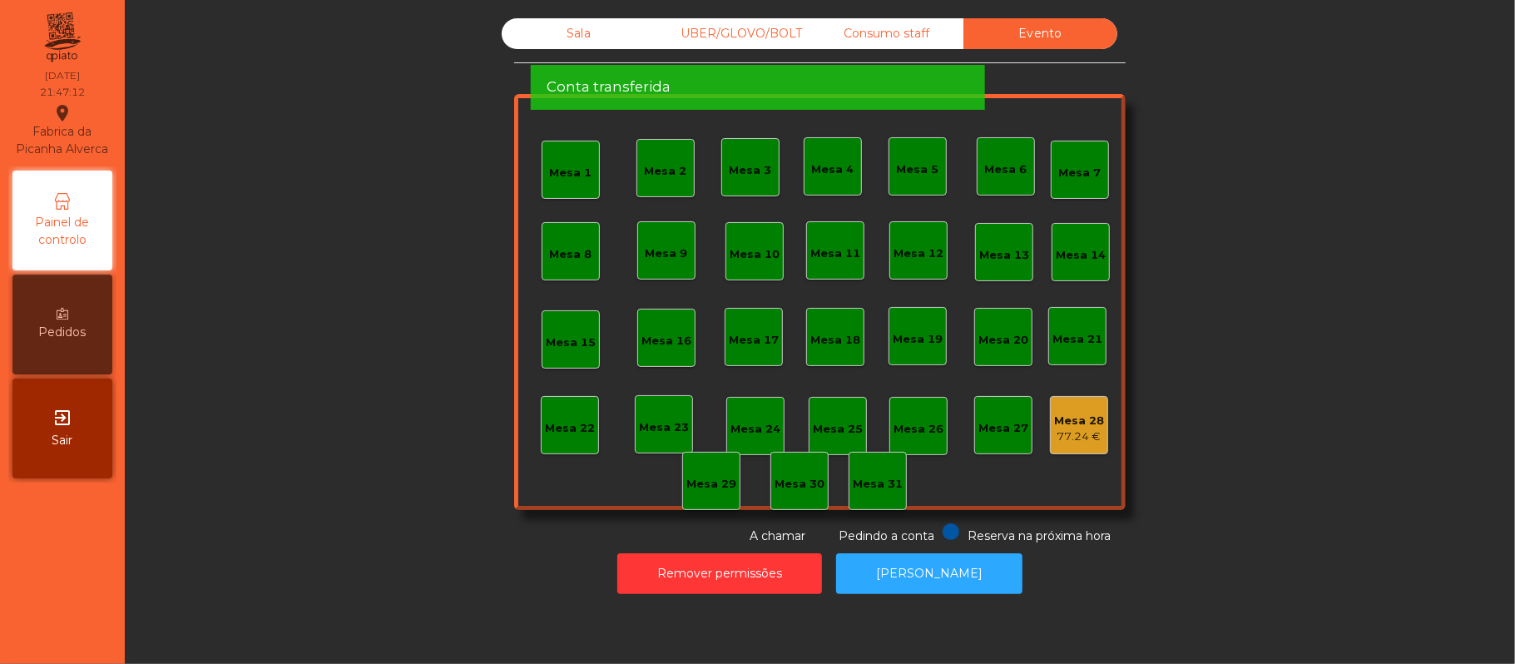
click at [559, 34] on span "Por favor aguarde enquanto os items são transferidos" at bounding box center [739, 28] width 384 height 21
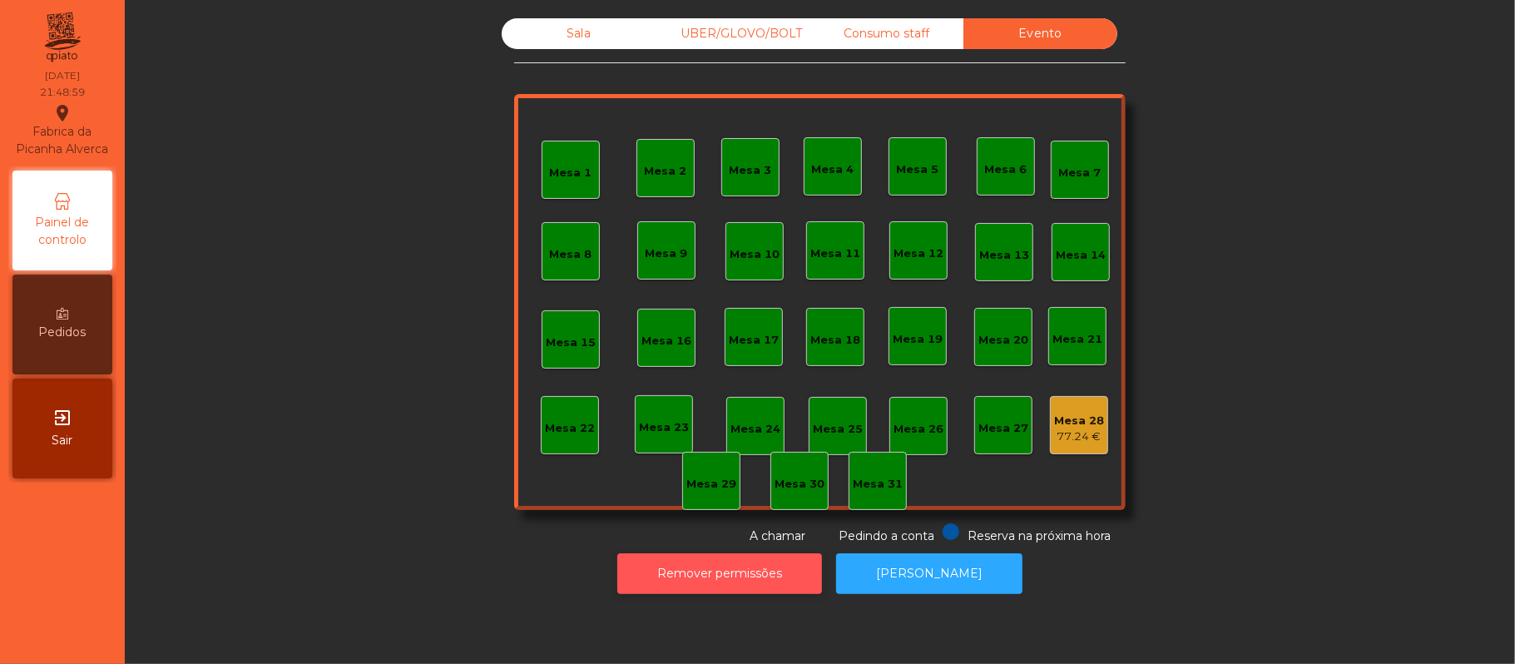
click at [726, 573] on button "Remover permissões" at bounding box center [719, 573] width 205 height 41
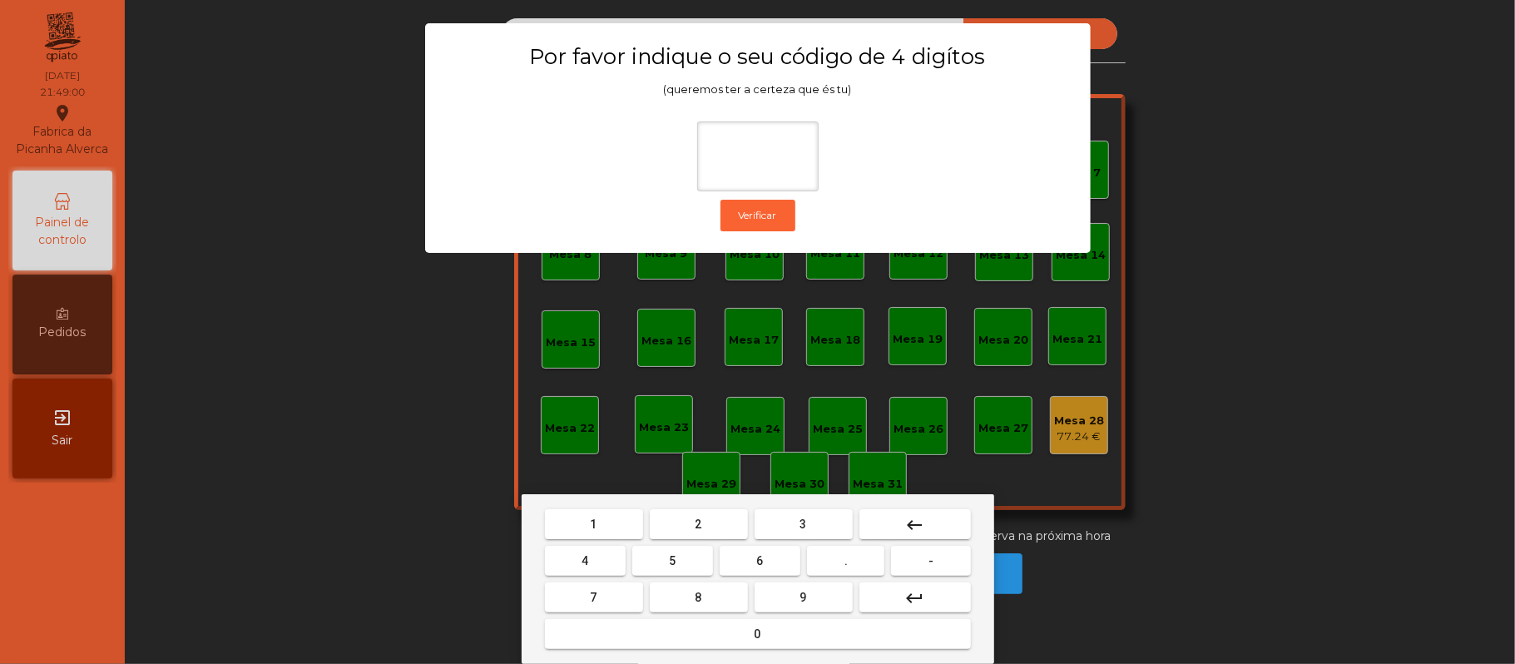
click at [714, 517] on button "2" at bounding box center [699, 524] width 98 height 30
click at [760, 561] on span "6" at bounding box center [760, 560] width 7 height 13
click at [593, 524] on span "1" at bounding box center [594, 524] width 7 height 13
click at [672, 556] on span "5" at bounding box center [672, 560] width 7 height 13
type input "****"
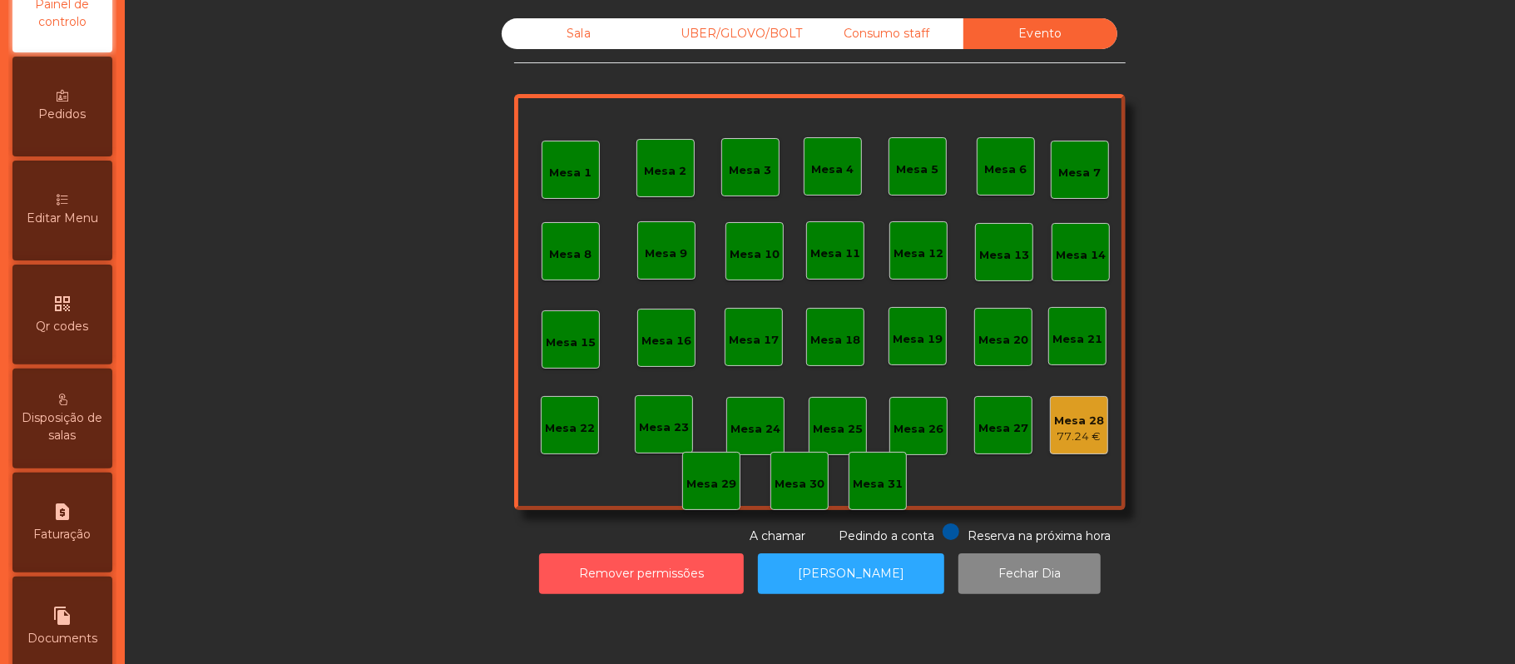
scroll to position [344, 0]
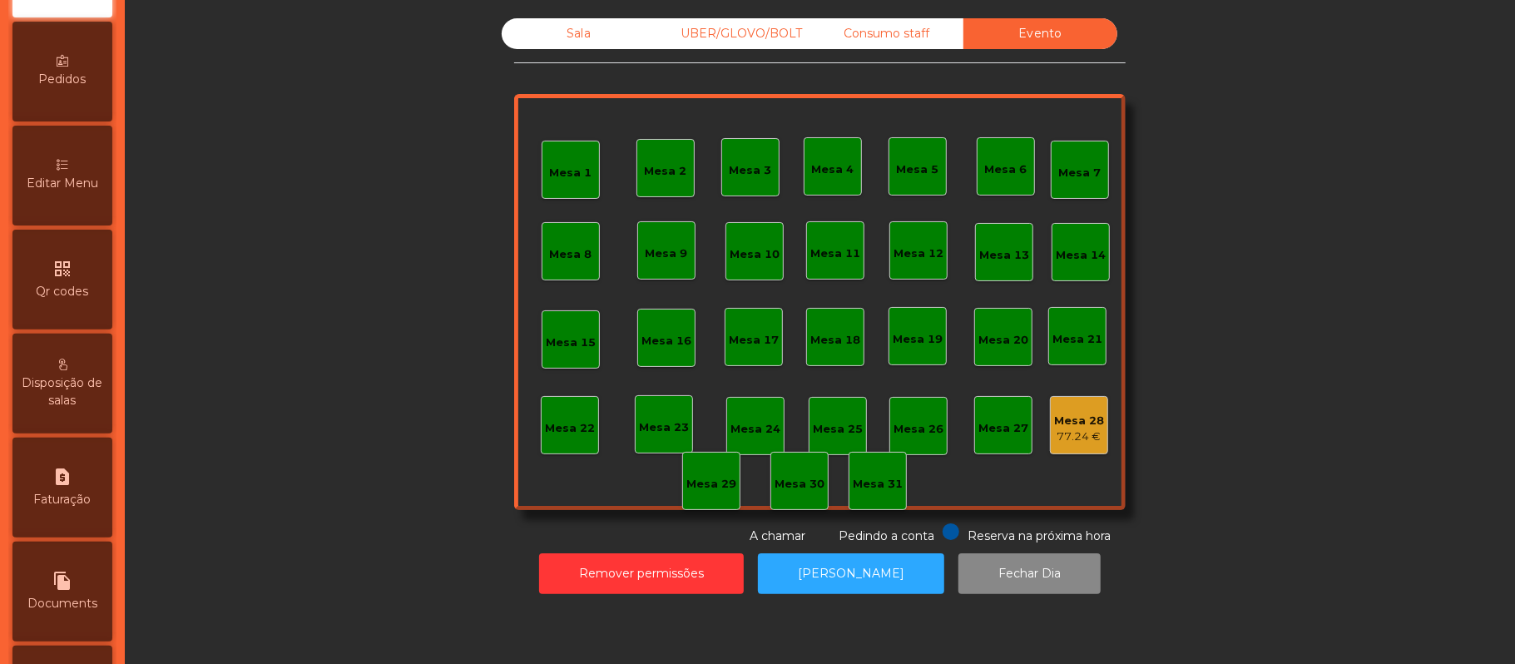
click at [77, 183] on div "Editar Menu" at bounding box center [62, 176] width 100 height 100
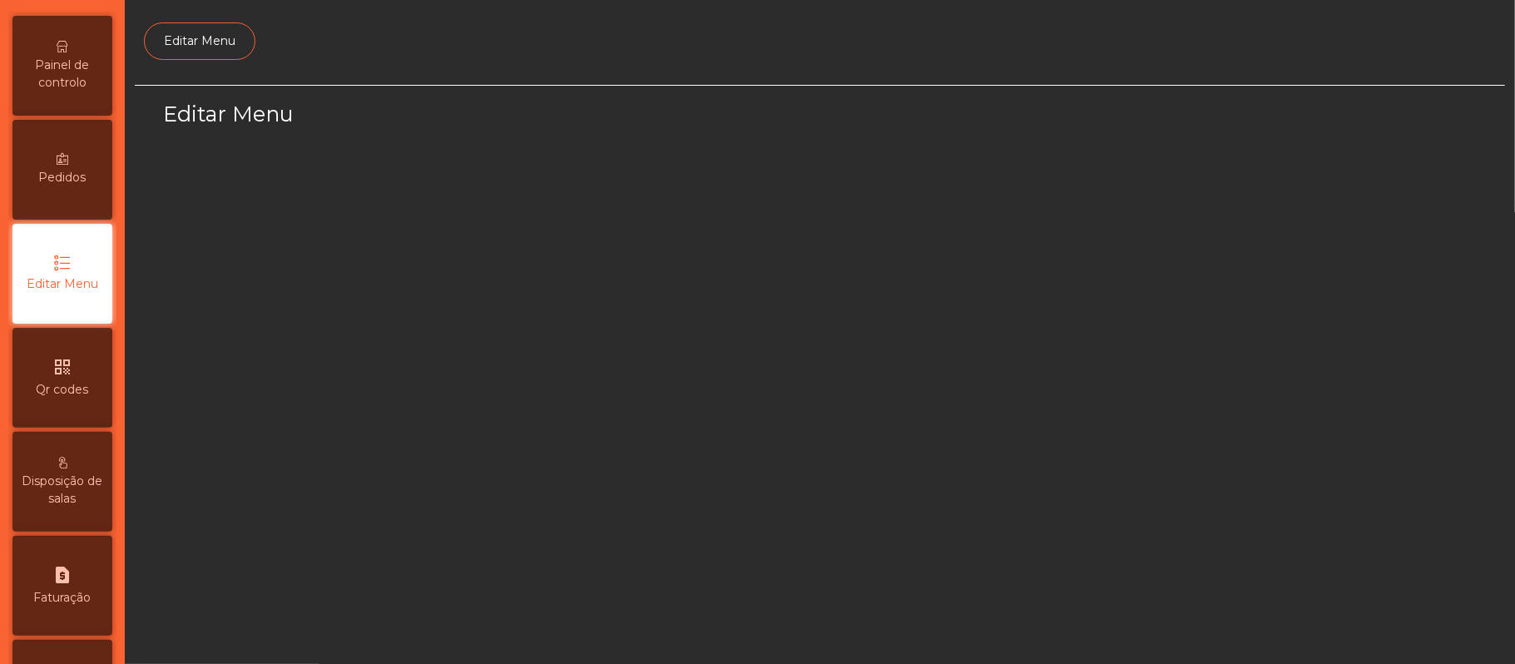
scroll to position [114, 0]
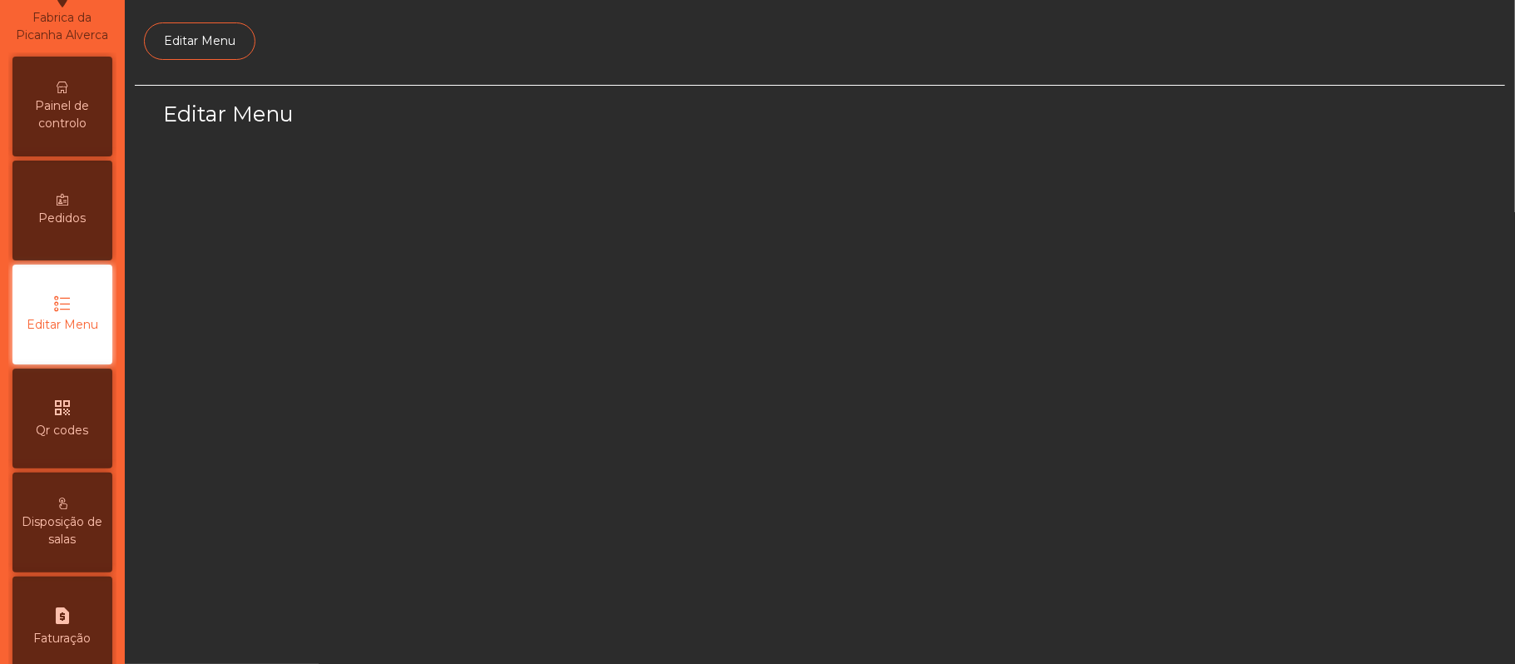
select select "*"
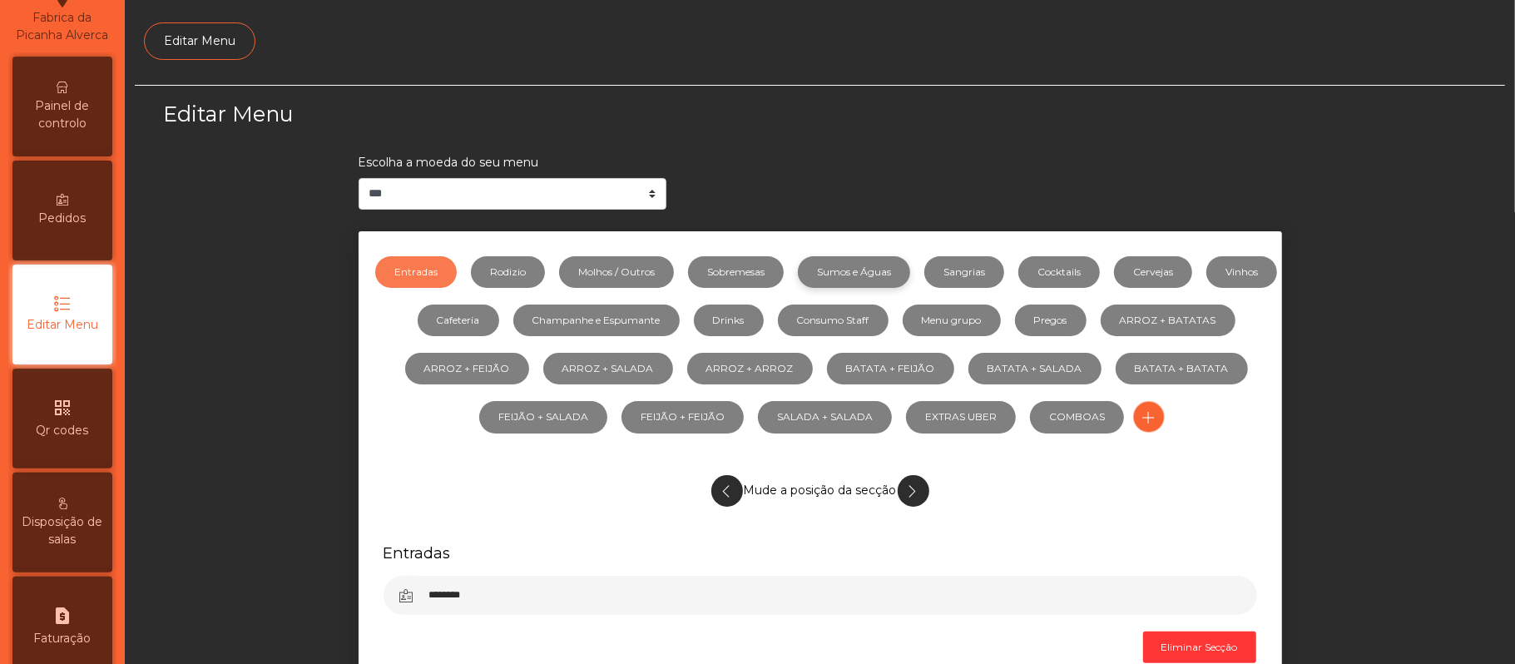
click at [904, 271] on link "Sumos e Águas" at bounding box center [854, 272] width 112 height 32
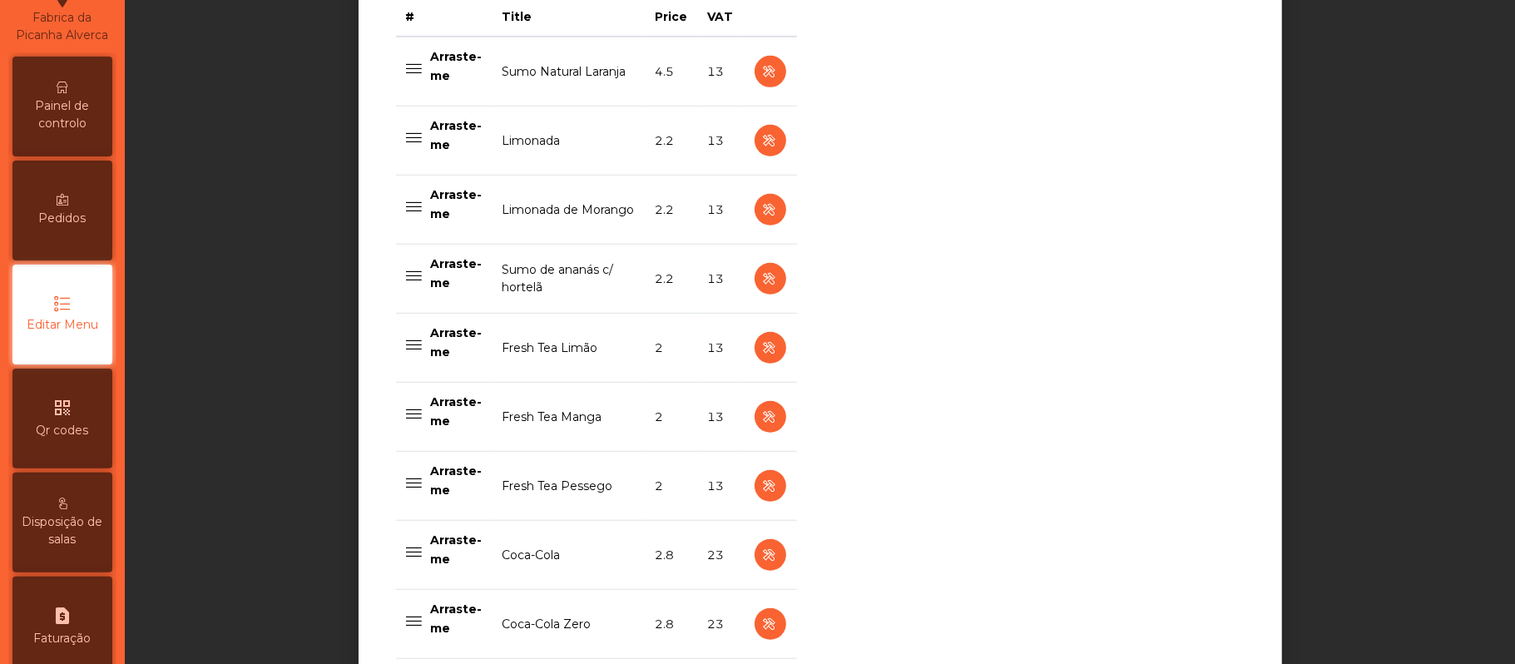
scroll to position [704, 0]
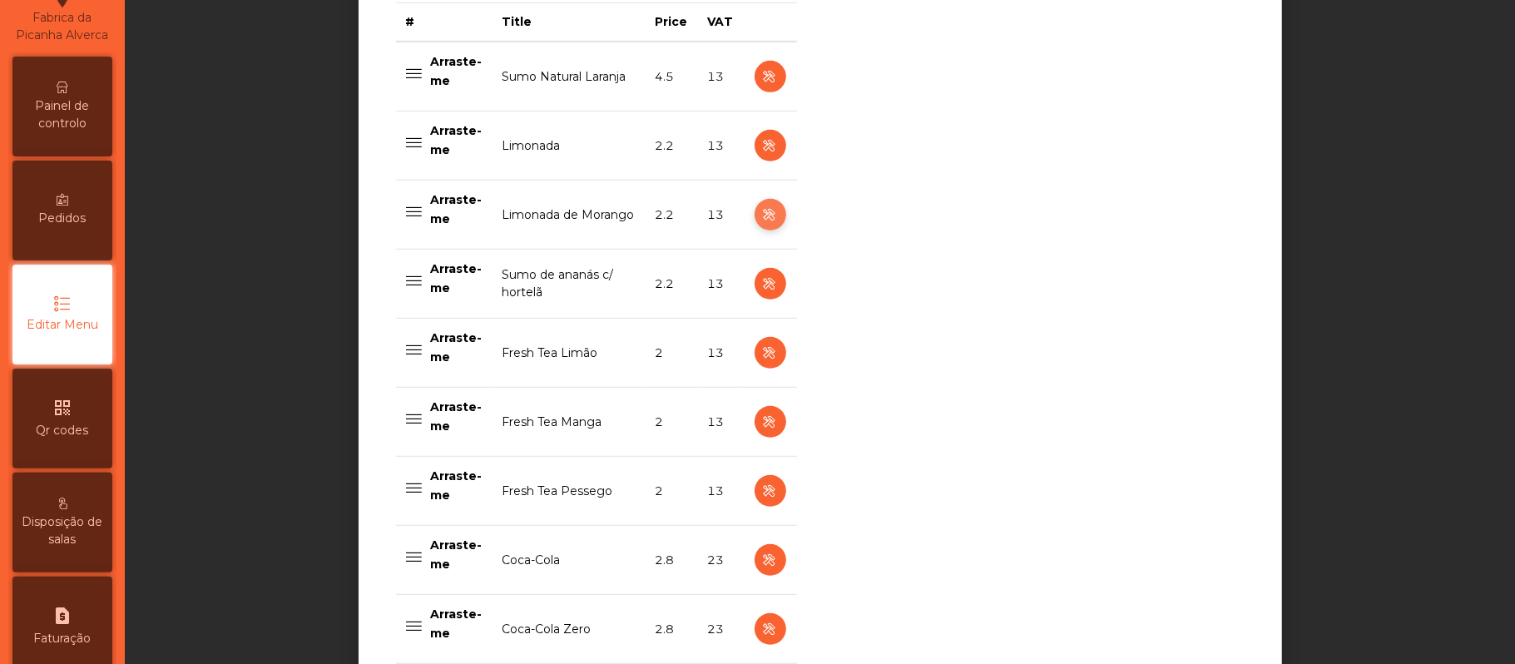
click at [760, 214] on icon "button" at bounding box center [769, 215] width 19 height 21
select select "***"
select select "**"
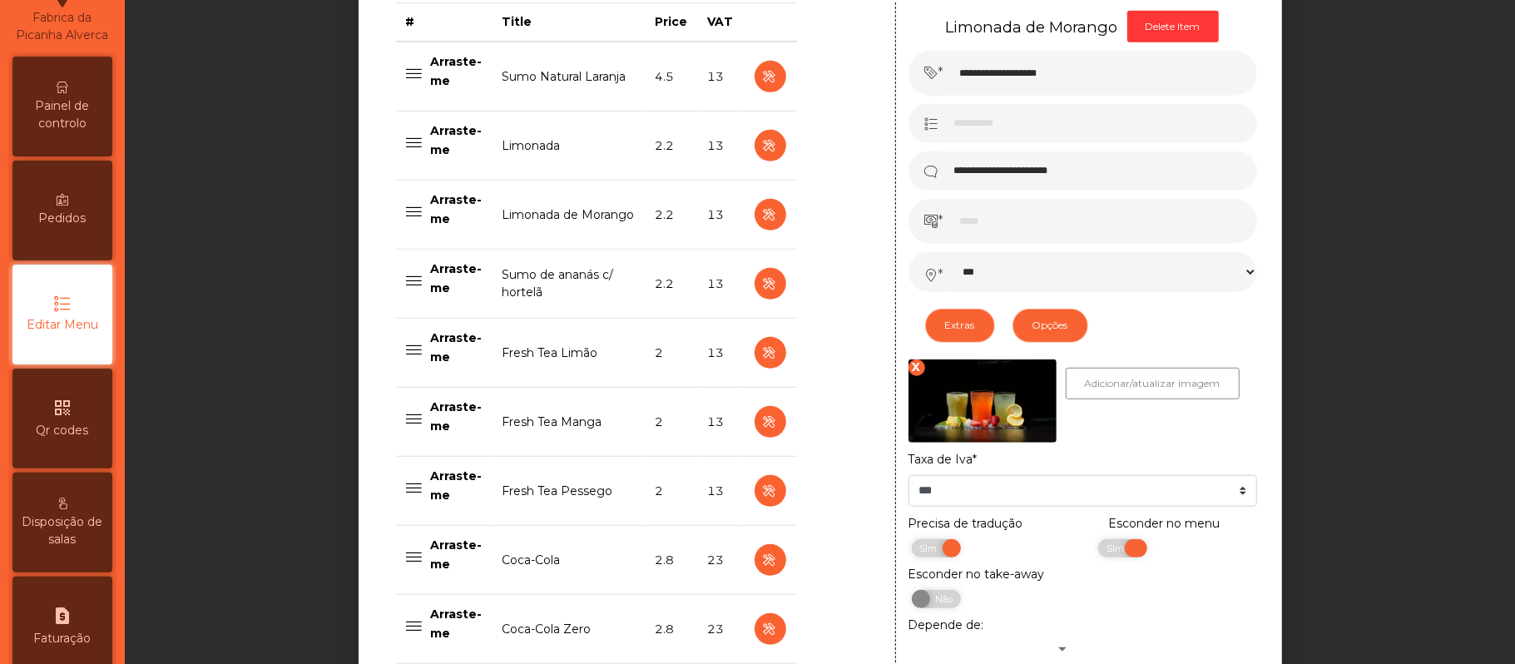
click at [1118, 554] on span "Sim" at bounding box center [1118, 548] width 42 height 18
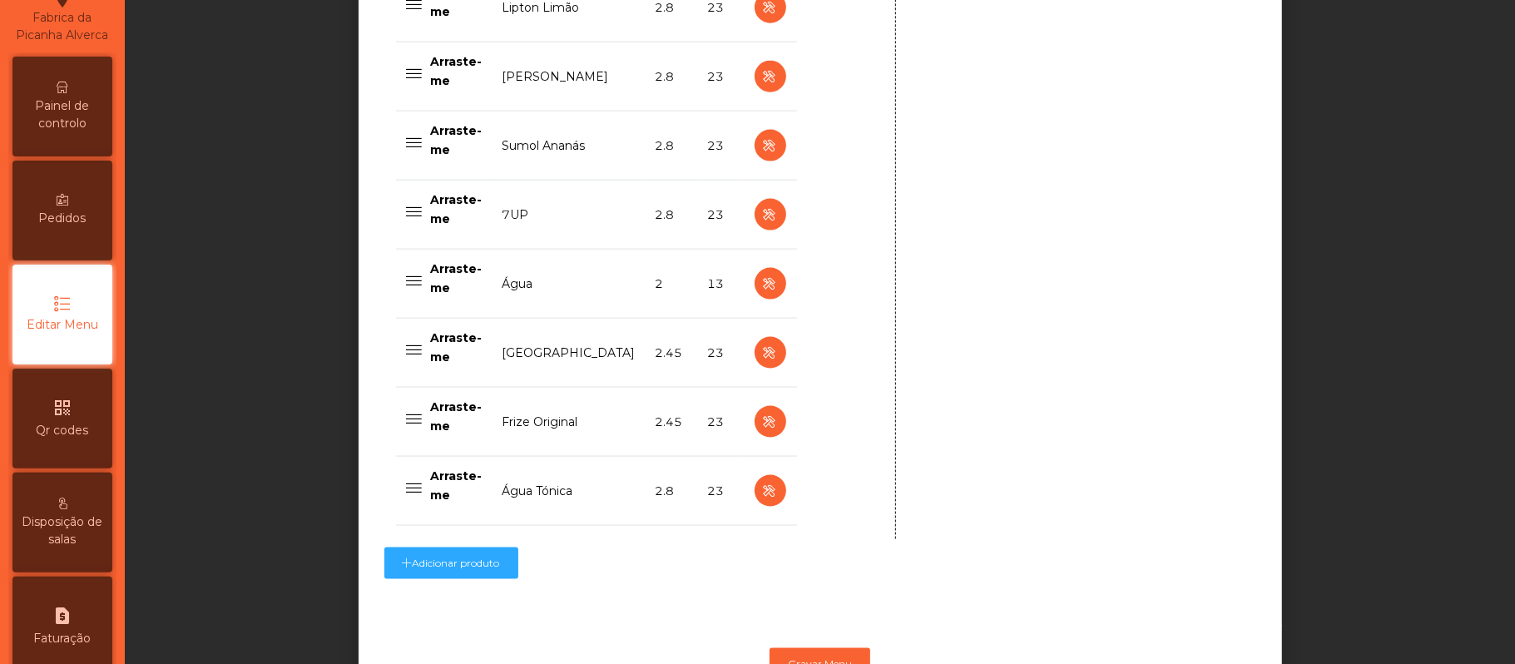
scroll to position [1682, 0]
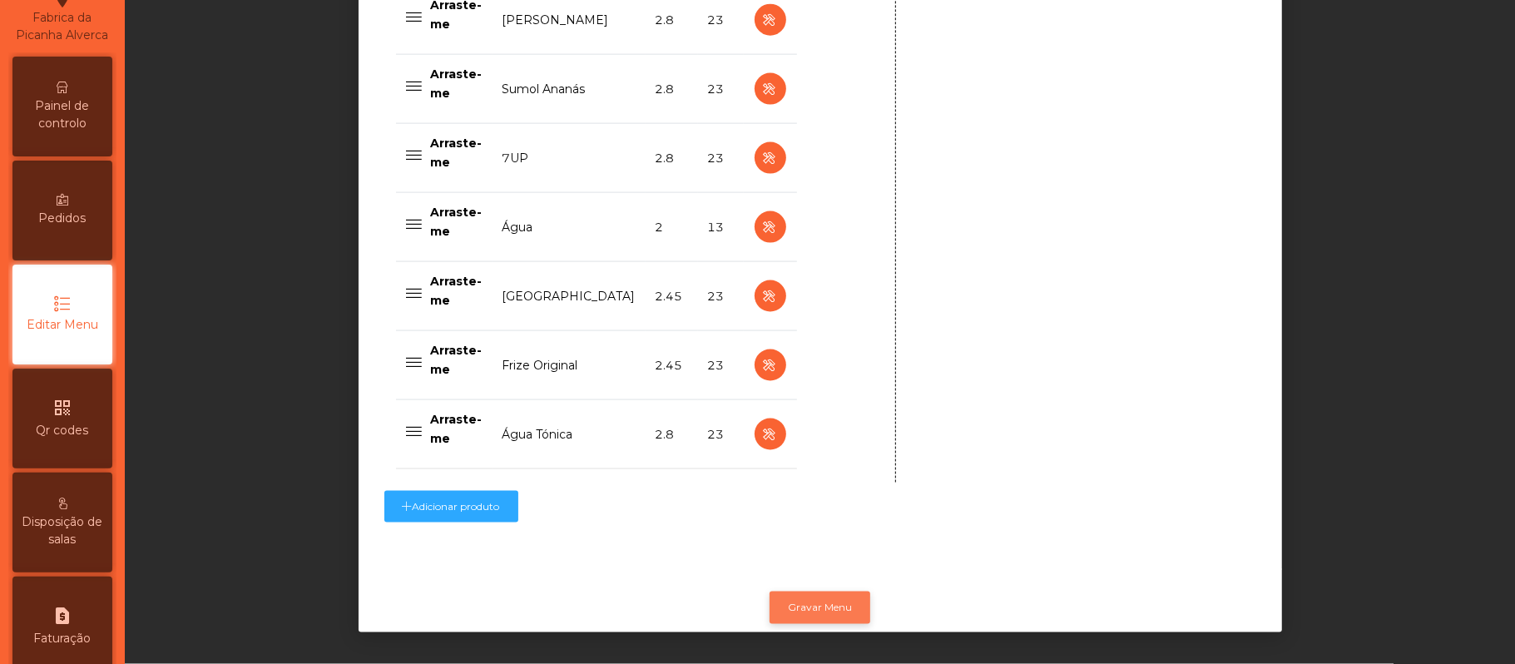
click at [825, 592] on button "Gravar Menu" at bounding box center [820, 608] width 101 height 32
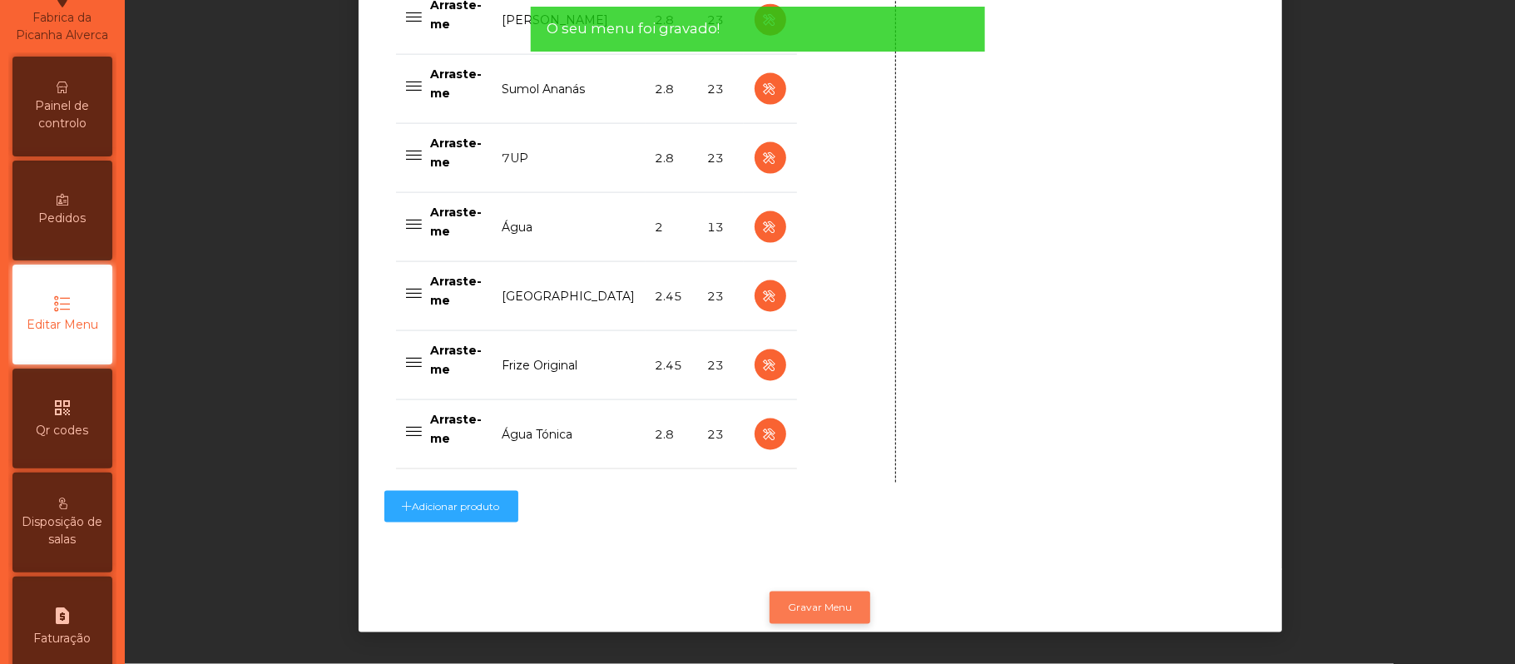
click at [822, 596] on button "Gravar Menu" at bounding box center [820, 608] width 101 height 32
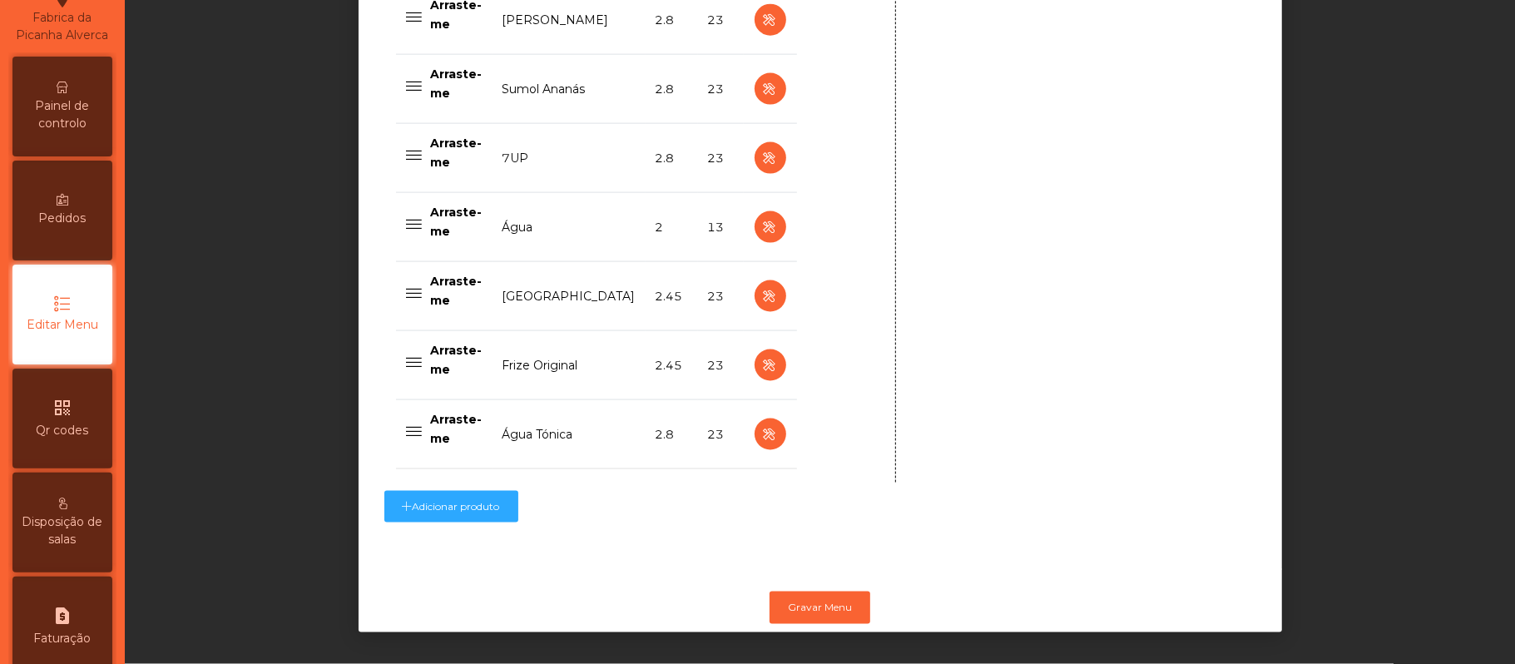
click at [75, 115] on span "Painel de controlo" at bounding box center [63, 114] width 92 height 35
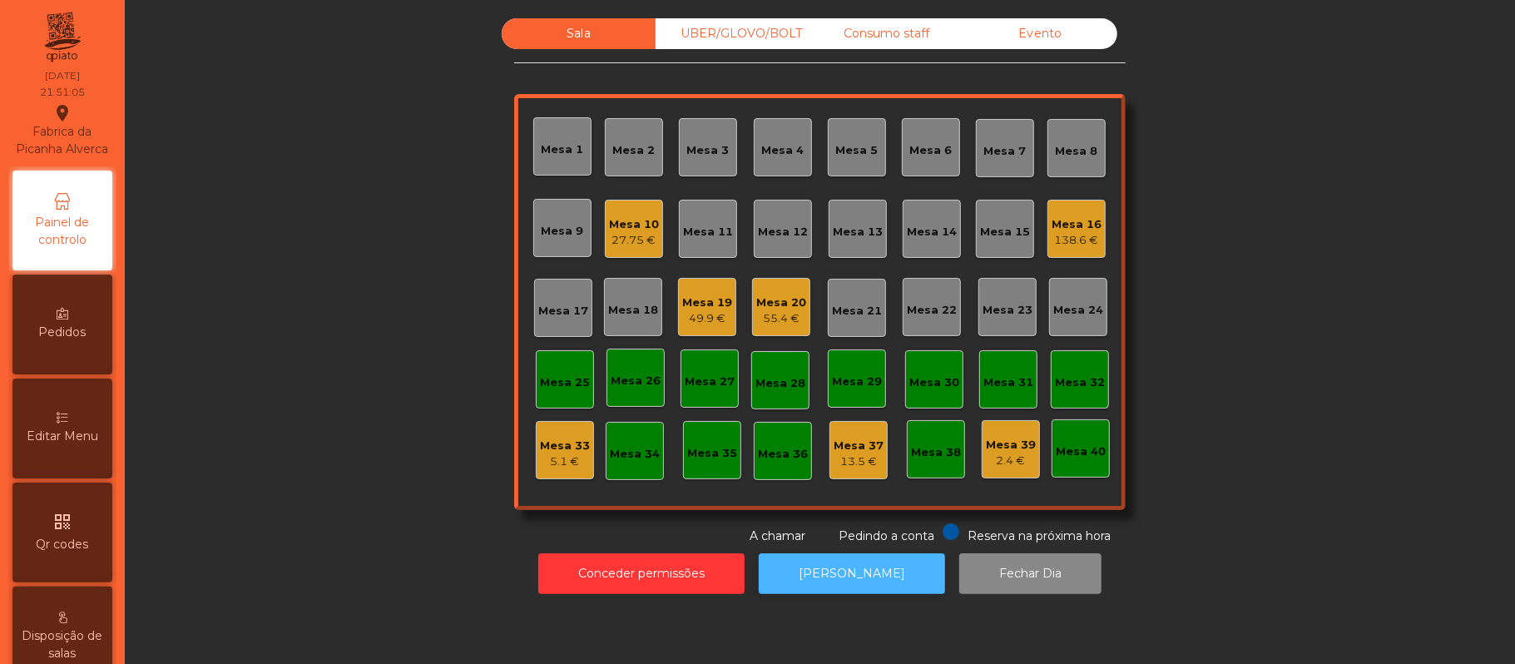
click at [837, 573] on button "[PERSON_NAME]" at bounding box center [852, 573] width 186 height 41
click at [785, 318] on div "55.4 €" at bounding box center [781, 318] width 50 height 17
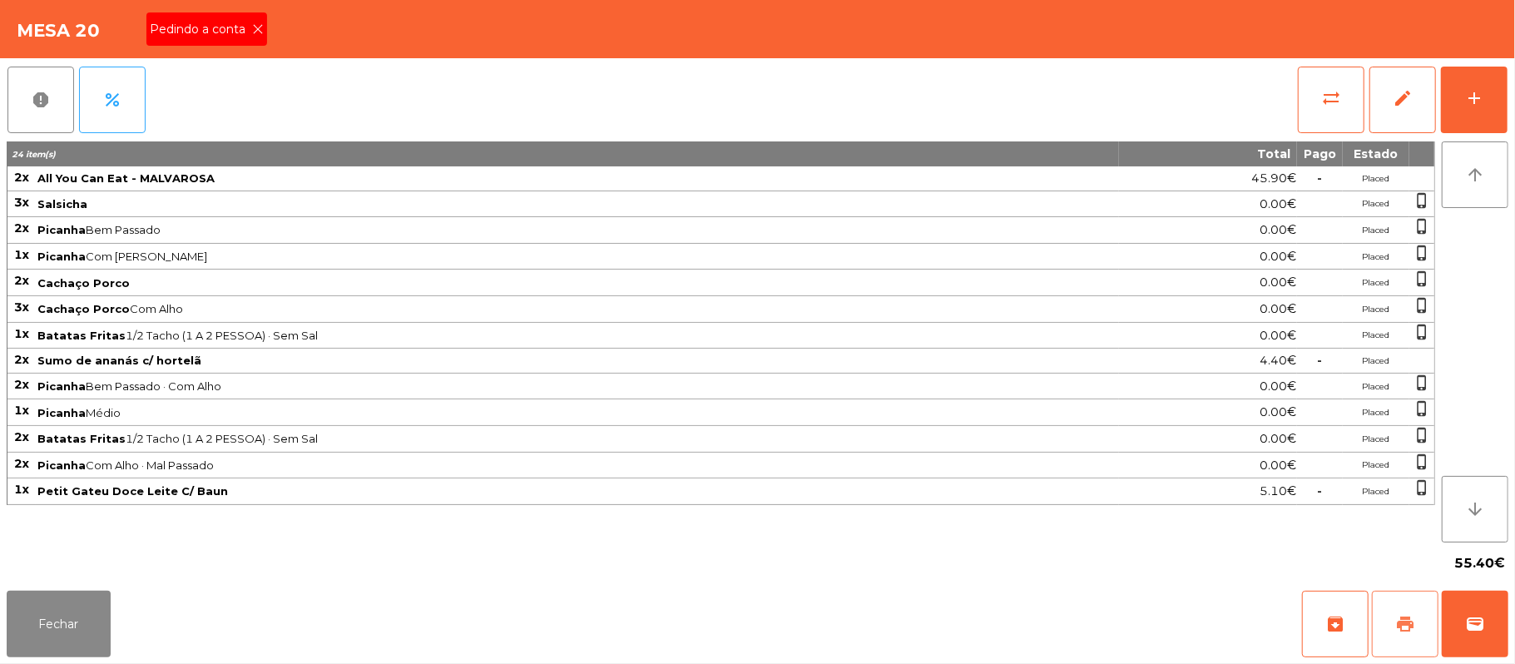
click at [1388, 630] on button "print" at bounding box center [1405, 624] width 67 height 67
click at [1459, 619] on button "wallet" at bounding box center [1475, 624] width 67 height 67
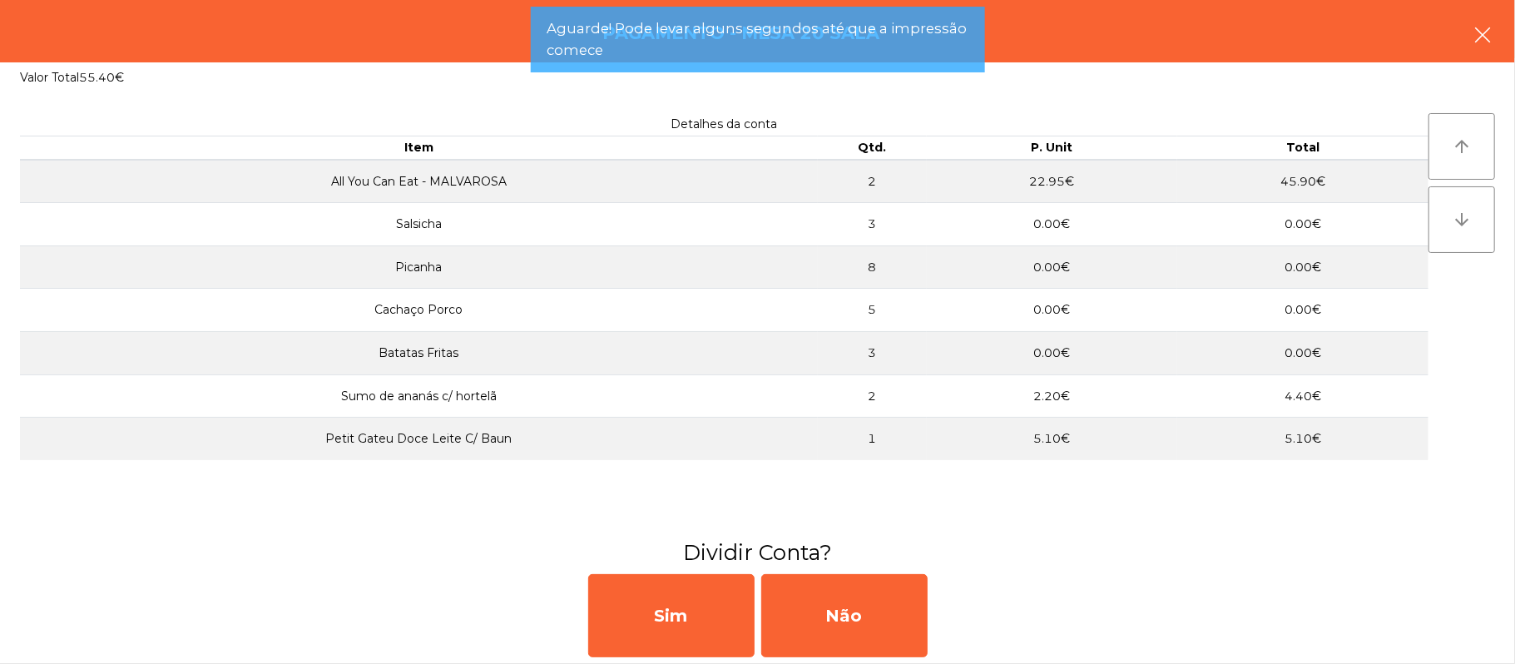
click at [1501, 34] on button "button" at bounding box center [1482, 37] width 47 height 50
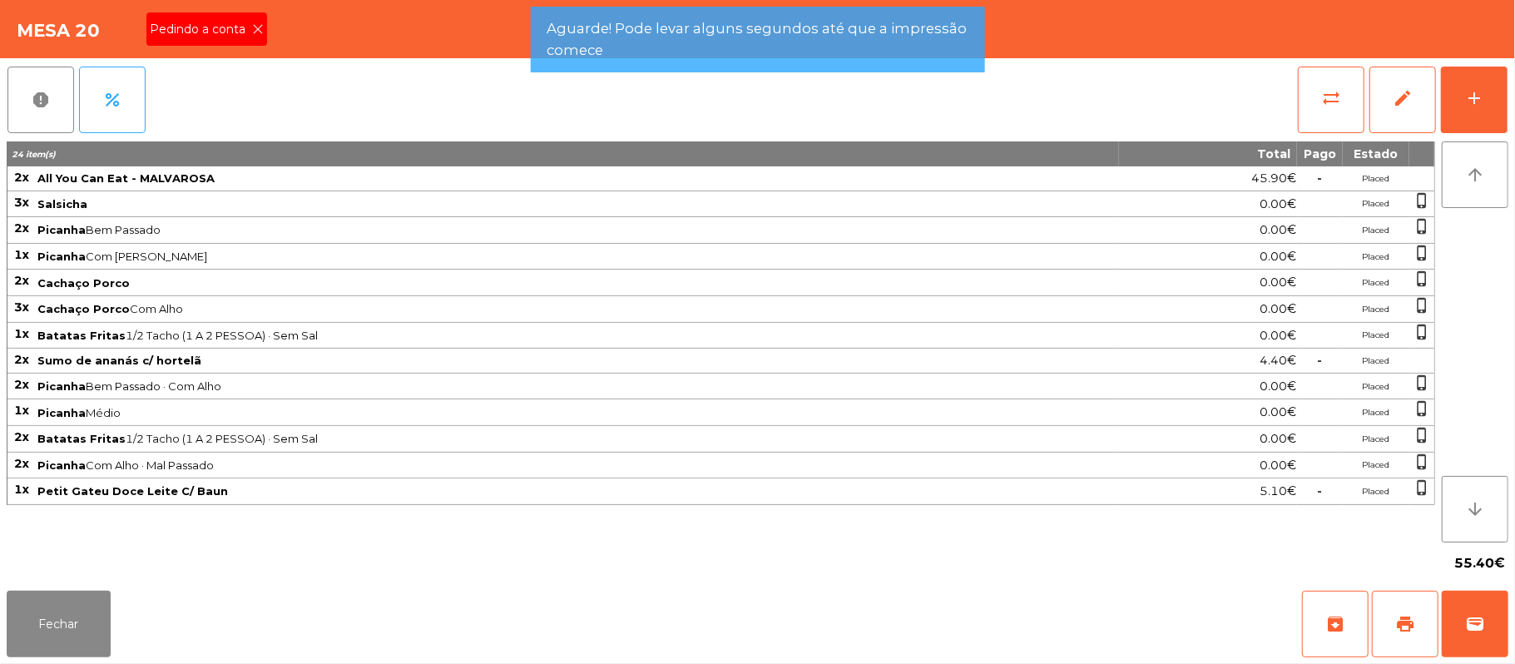
click at [263, 32] on div "Pedindo a conta" at bounding box center [206, 28] width 121 height 33
click at [256, 27] on icon at bounding box center [258, 29] width 12 height 12
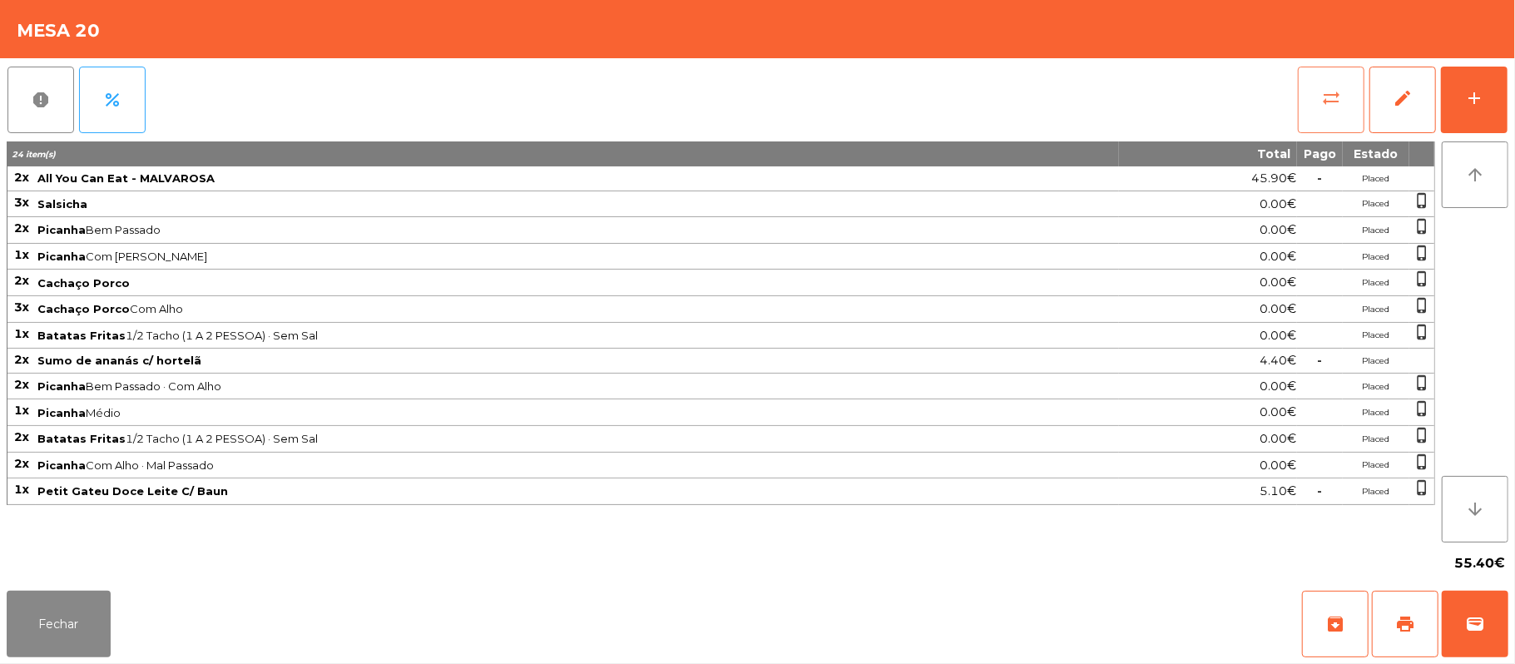
click at [1320, 93] on button "sync_alt" at bounding box center [1331, 100] width 67 height 67
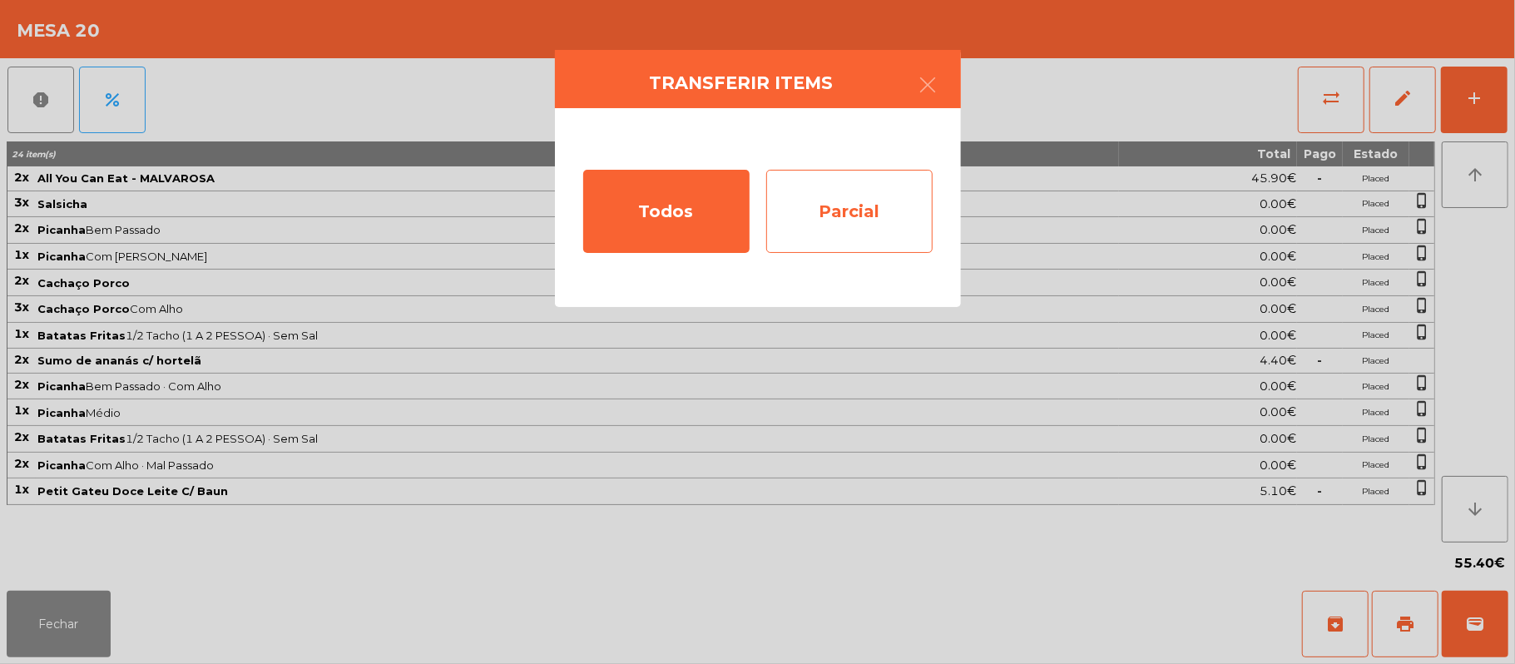
click at [869, 208] on div "Parcial" at bounding box center [849, 211] width 166 height 83
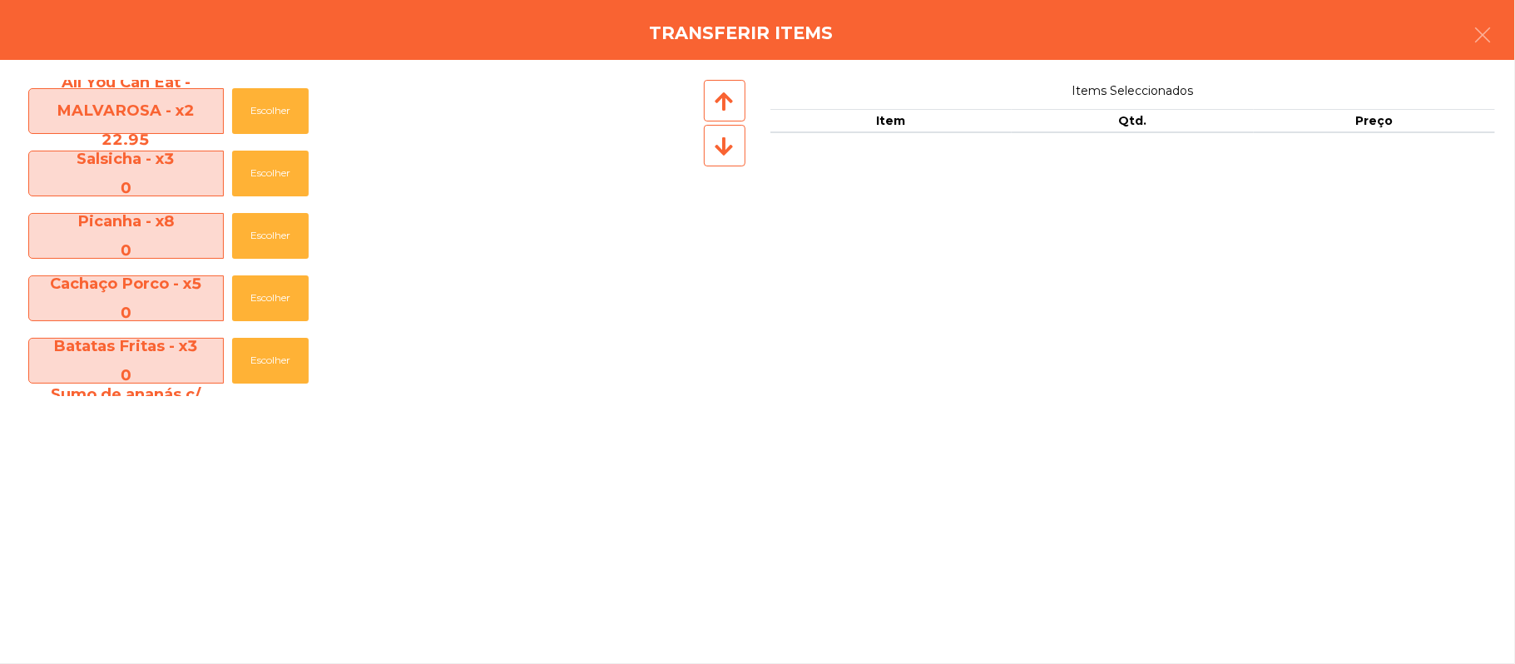
scroll to position [133, 0]
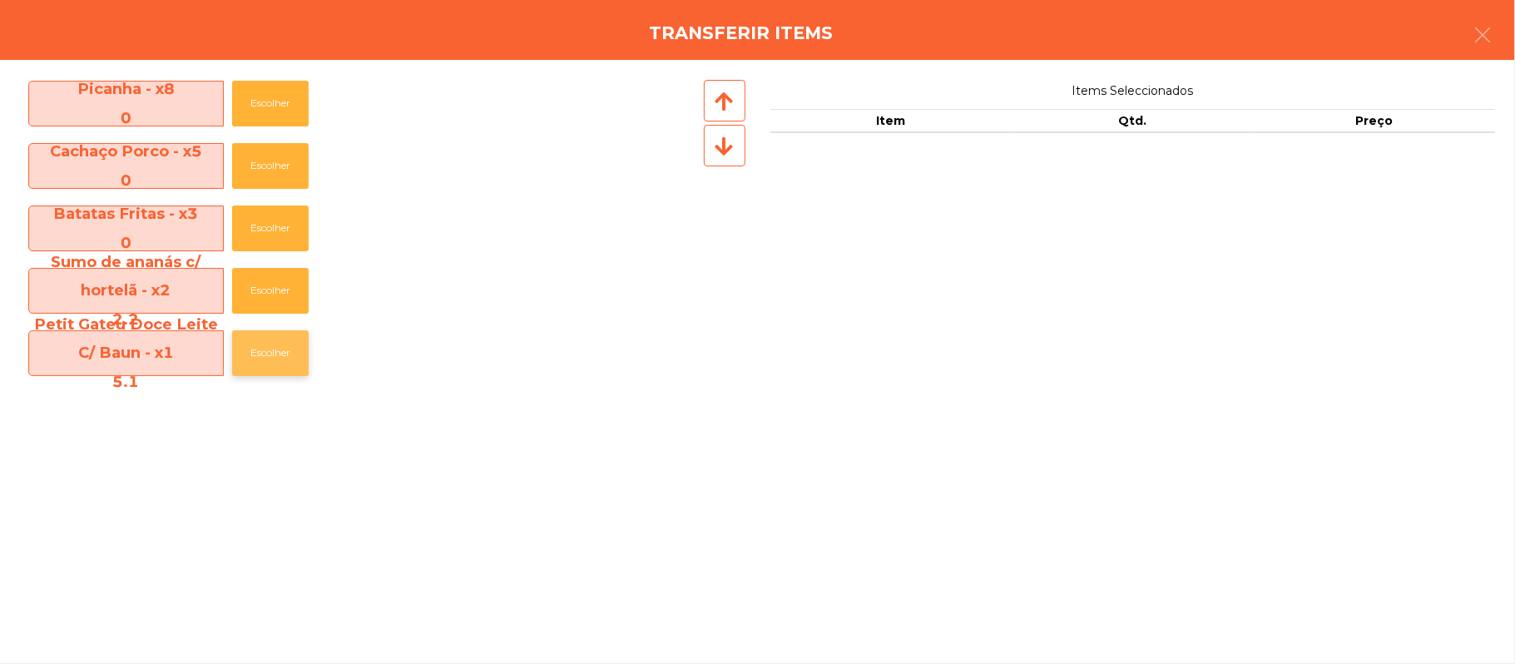
click at [298, 369] on button "Escolher" at bounding box center [270, 353] width 77 height 46
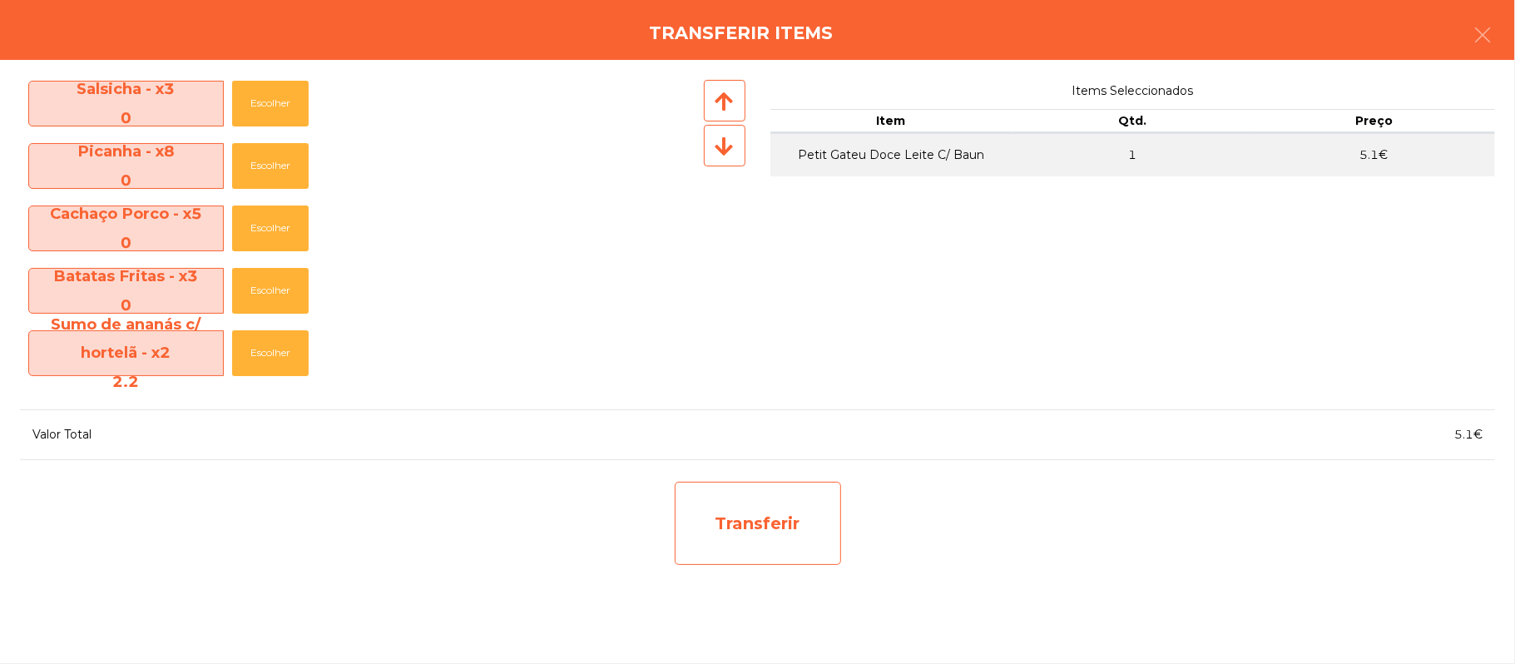
click at [796, 517] on div "Transferir" at bounding box center [758, 523] width 166 height 83
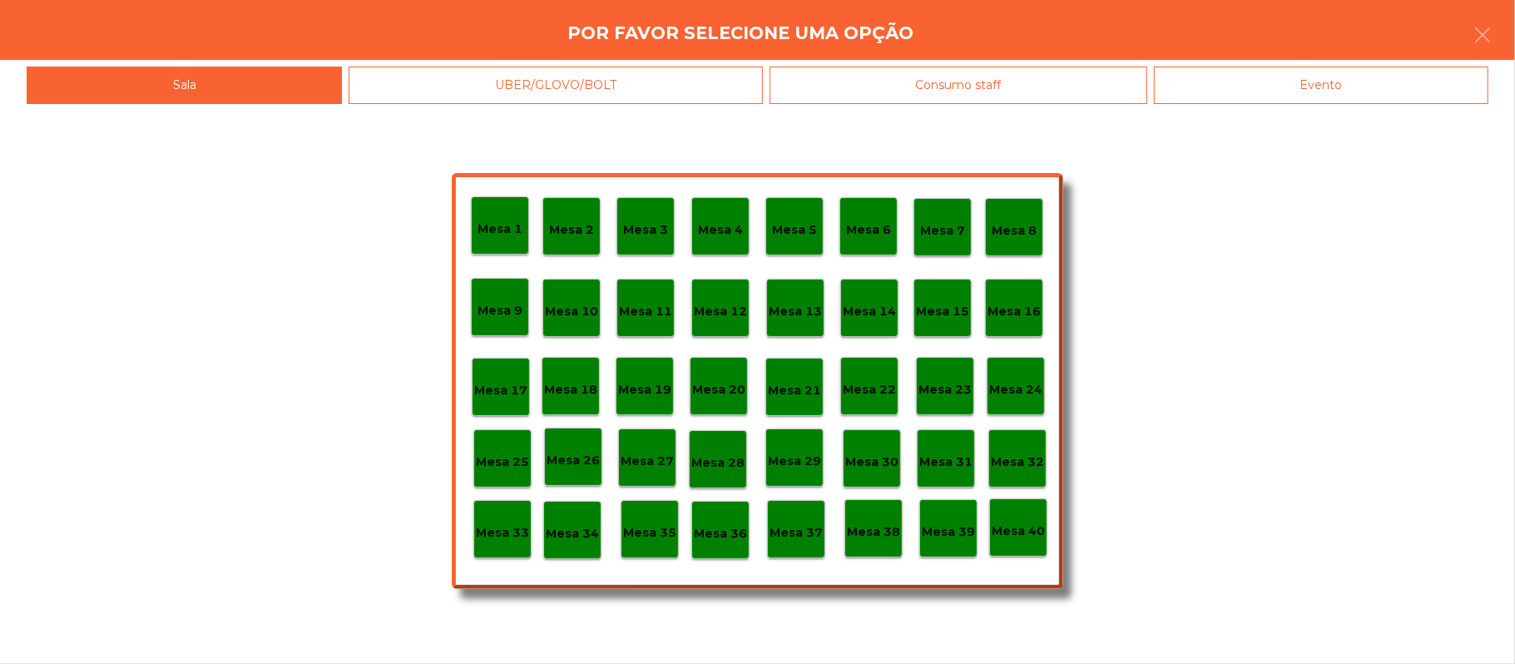
click at [944, 549] on div "Mesa 39" at bounding box center [948, 528] width 58 height 58
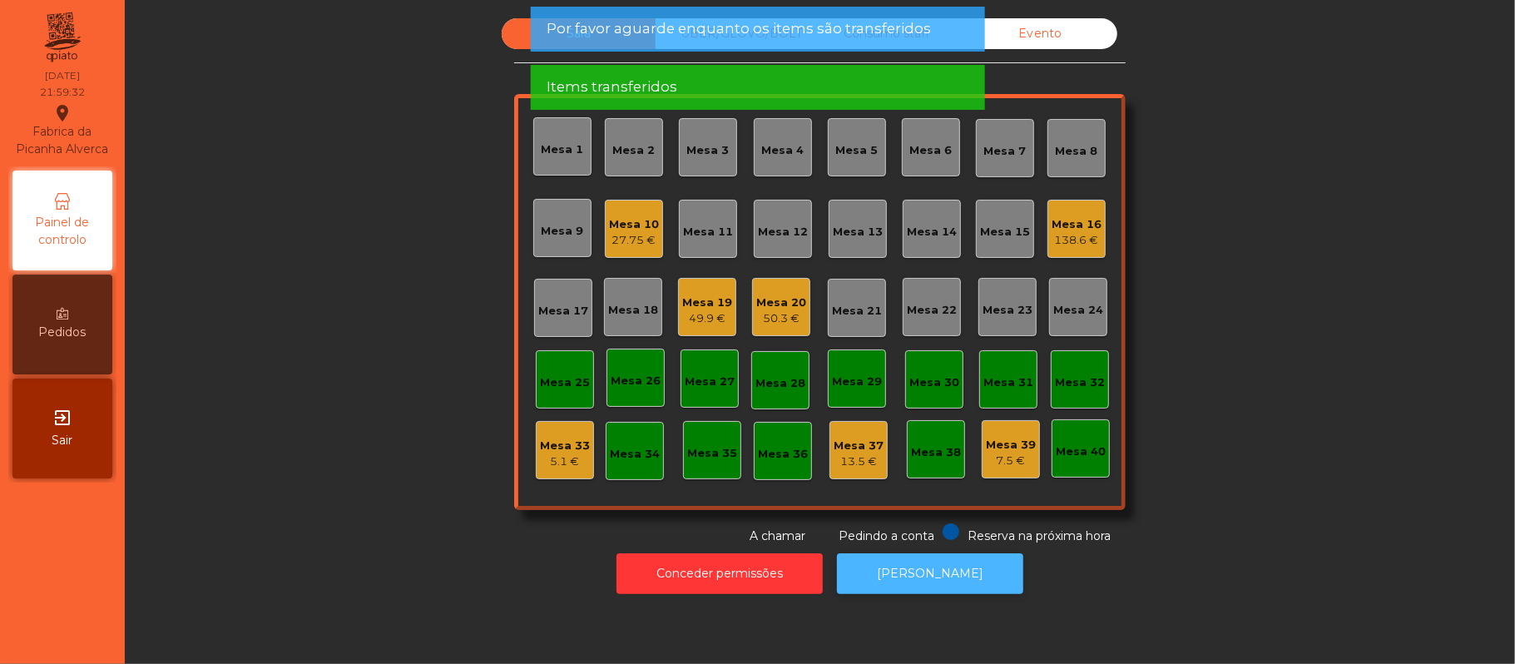
click at [947, 579] on button "[PERSON_NAME]" at bounding box center [930, 573] width 186 height 41
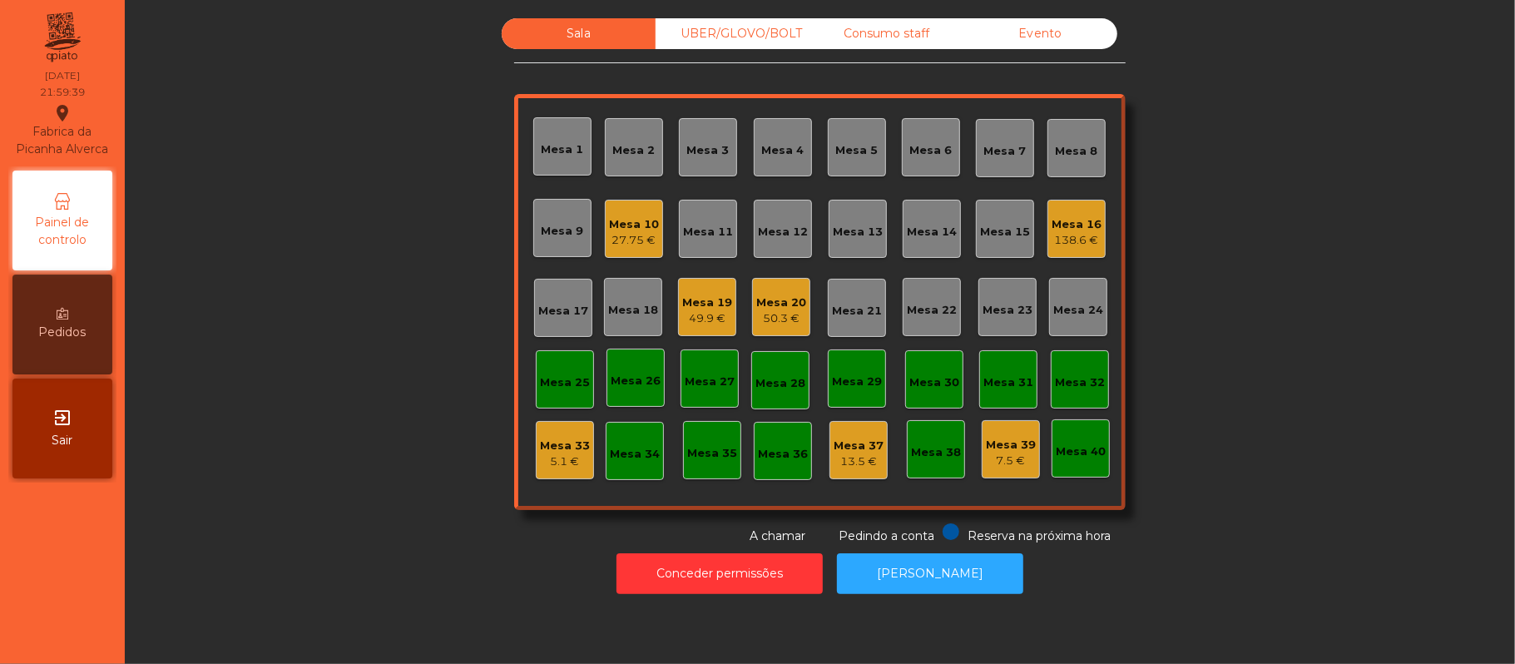
click at [797, 317] on div "Mesa 20 50.3 €" at bounding box center [781, 307] width 58 height 58
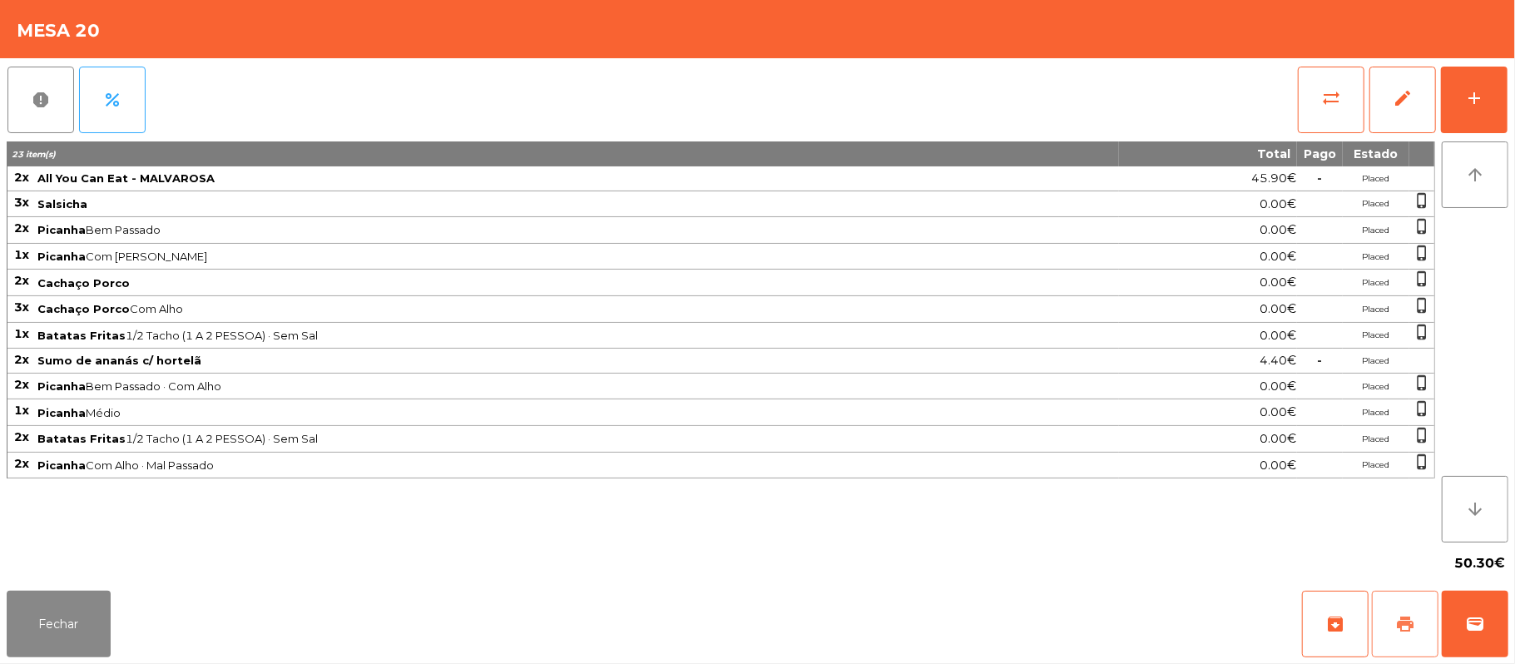
click at [1406, 614] on span "print" at bounding box center [1405, 624] width 20 height 20
click at [1465, 617] on span "wallet" at bounding box center [1475, 624] width 20 height 20
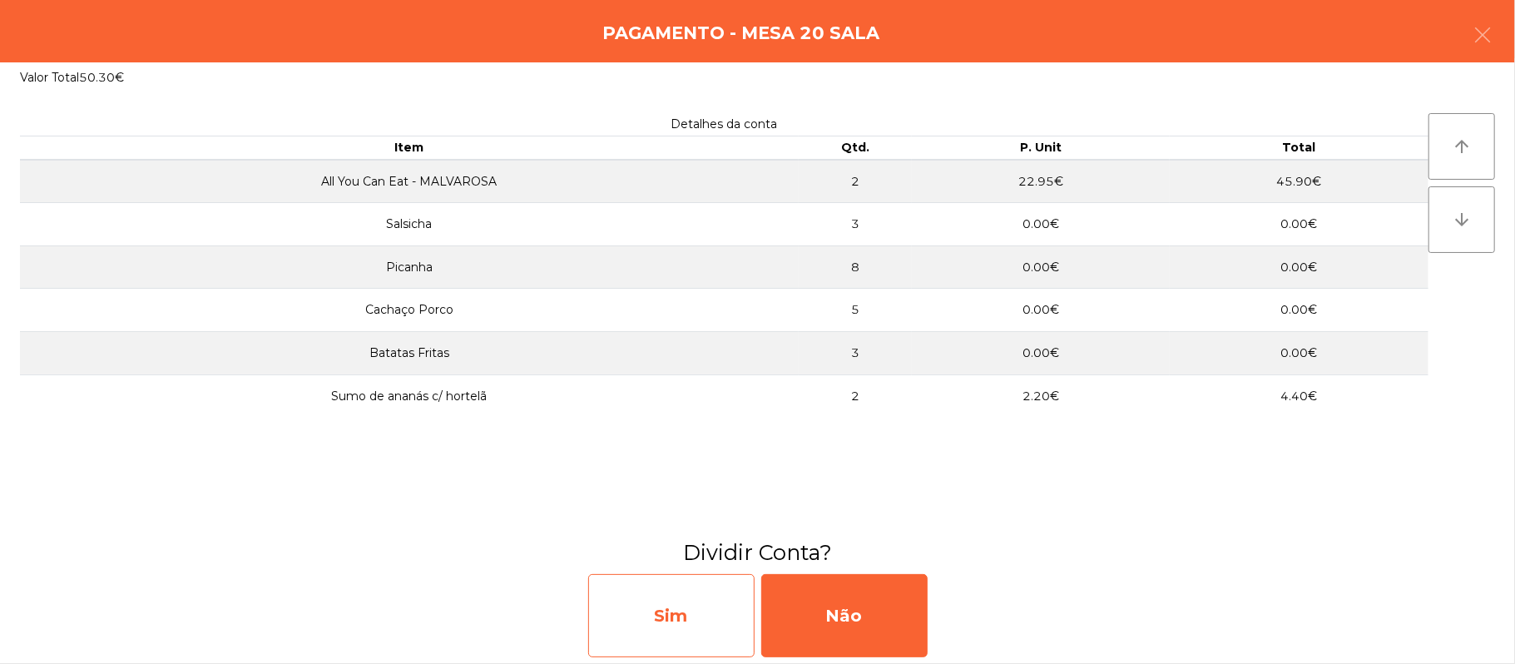
click at [656, 616] on div "Sim" at bounding box center [671, 615] width 166 height 83
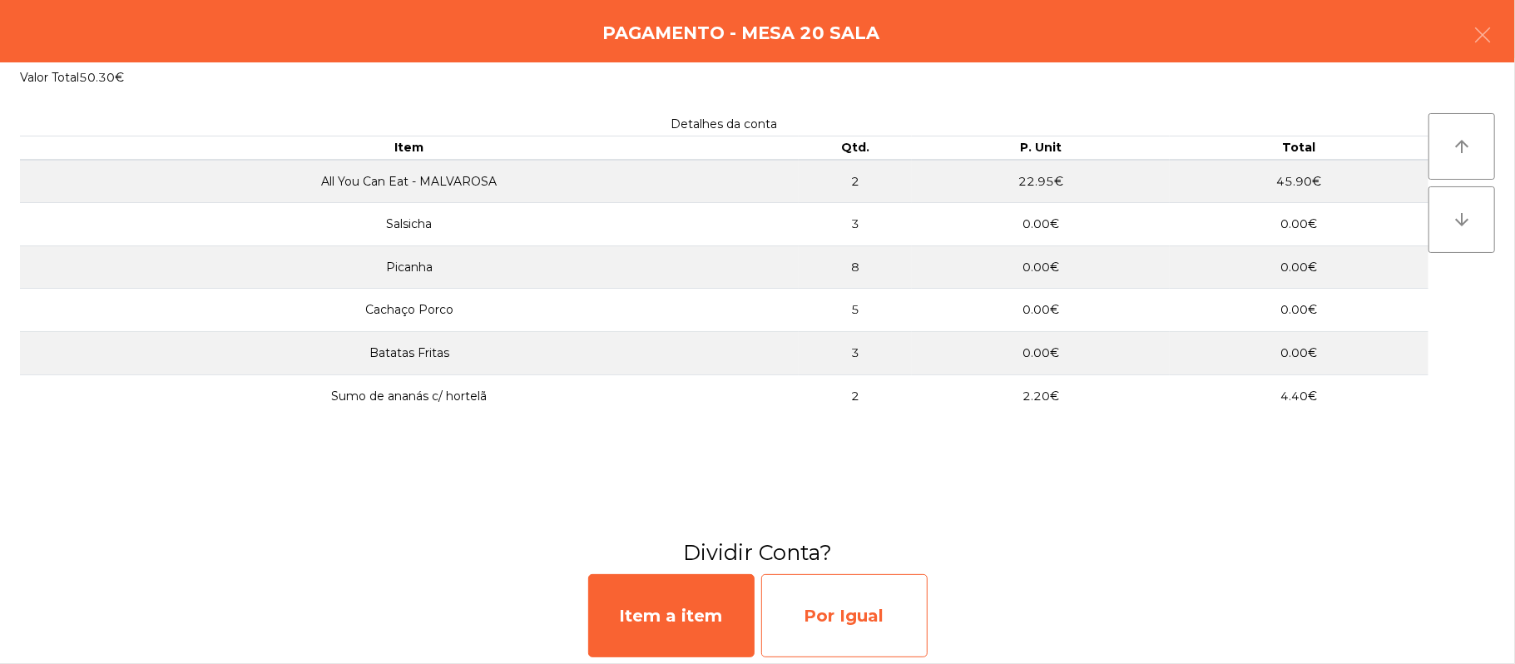
click at [832, 602] on div "Por Igual" at bounding box center [844, 615] width 166 height 83
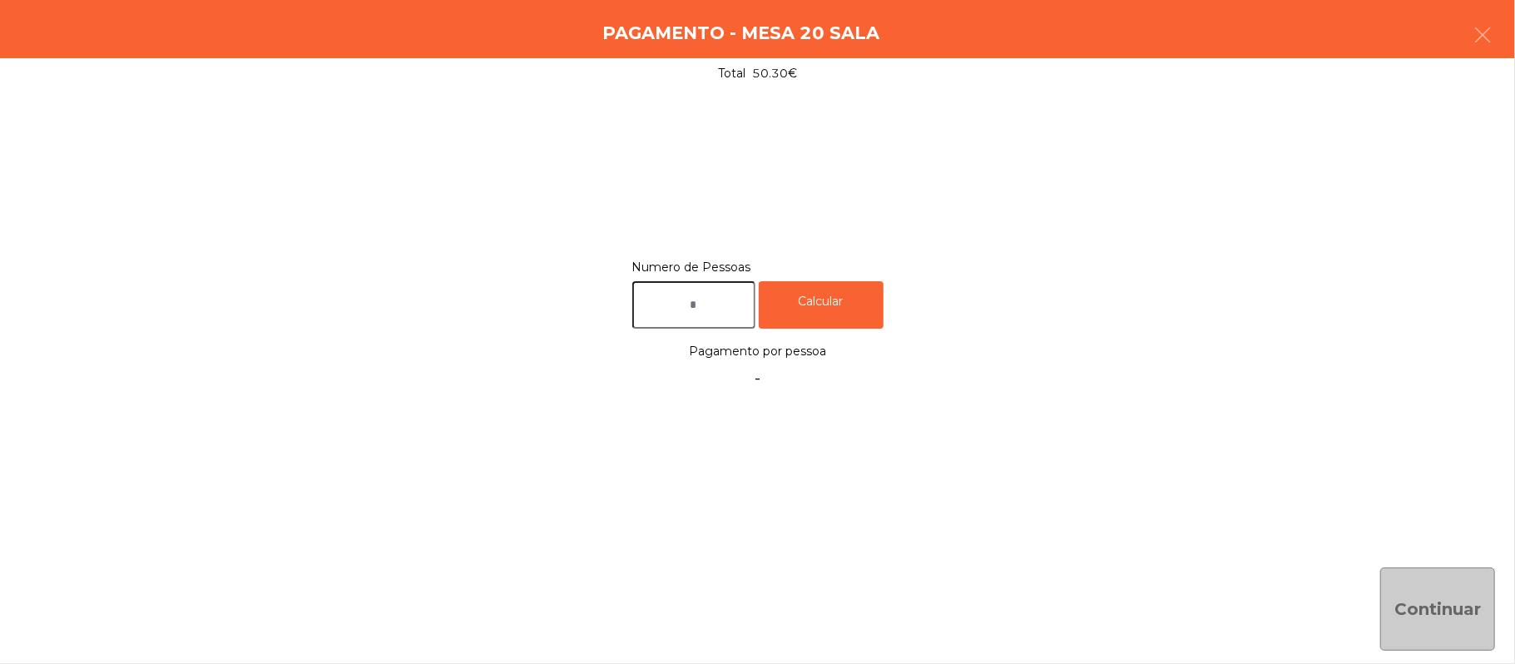
click at [721, 305] on input "text" at bounding box center [693, 304] width 123 height 47
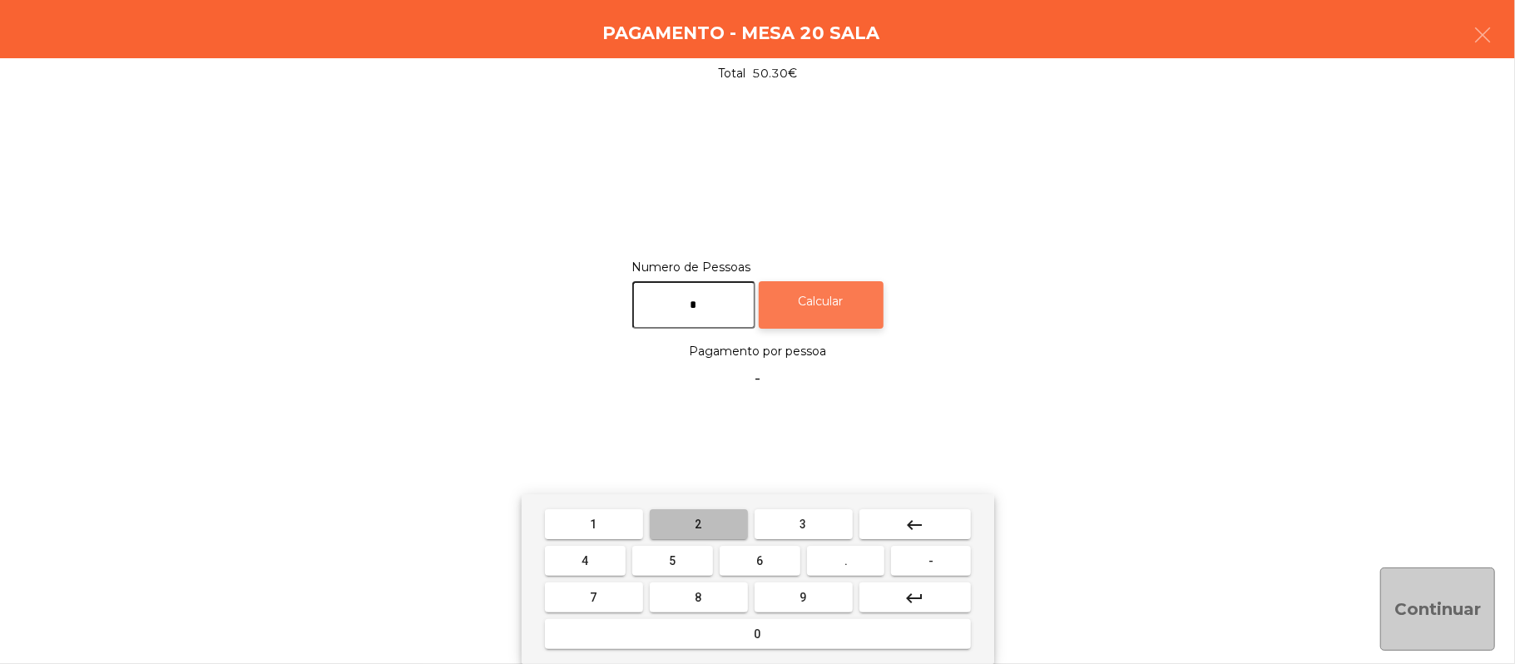
type input "*"
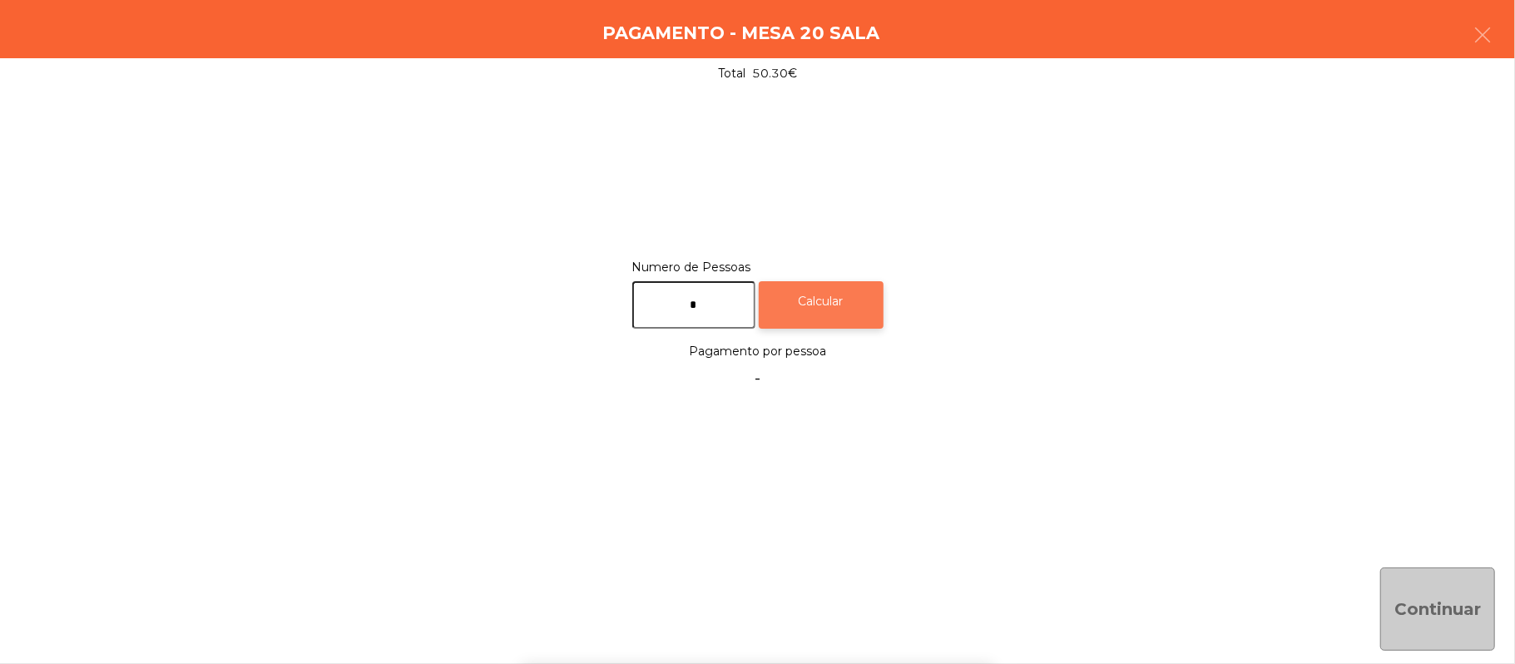
click at [842, 300] on div "Calcular" at bounding box center [821, 304] width 125 height 47
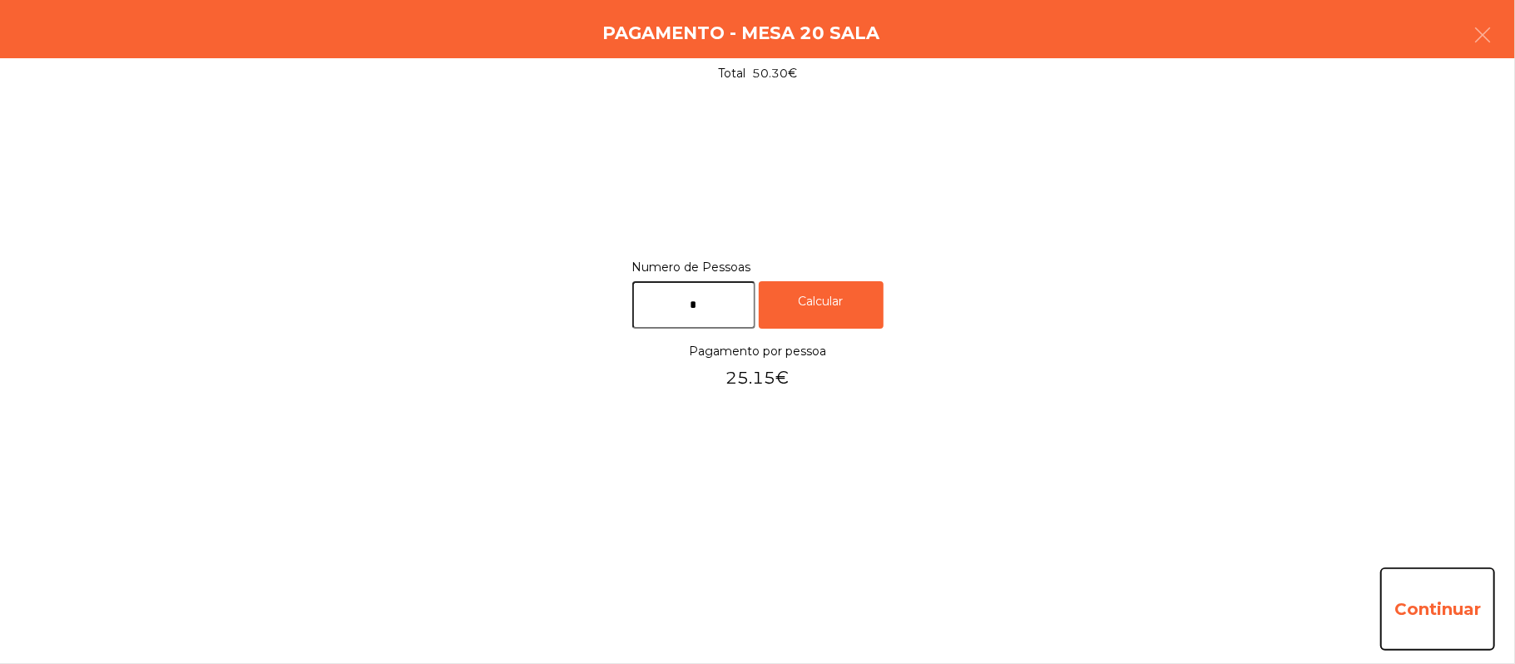
click at [1421, 591] on button "Continuar" at bounding box center [1437, 608] width 115 height 83
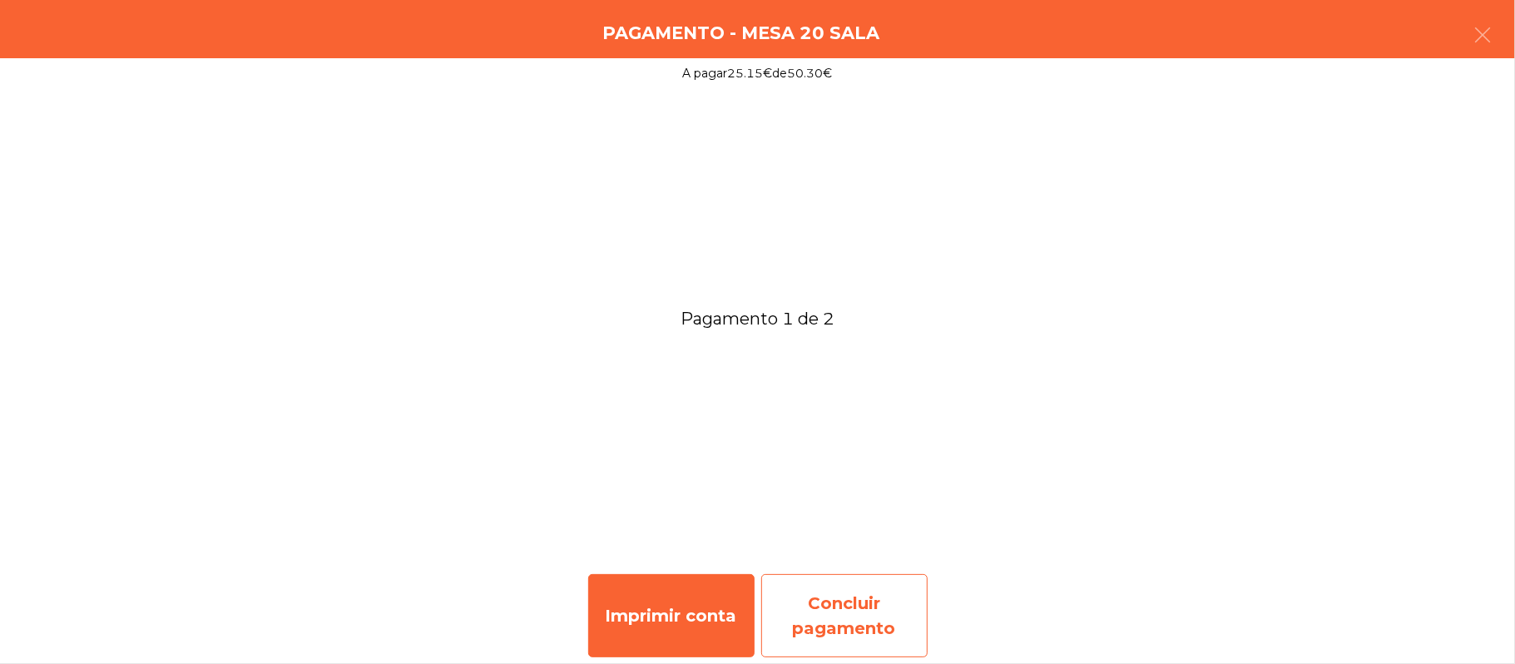
click at [836, 624] on div "Concluir pagamento" at bounding box center [844, 615] width 166 height 83
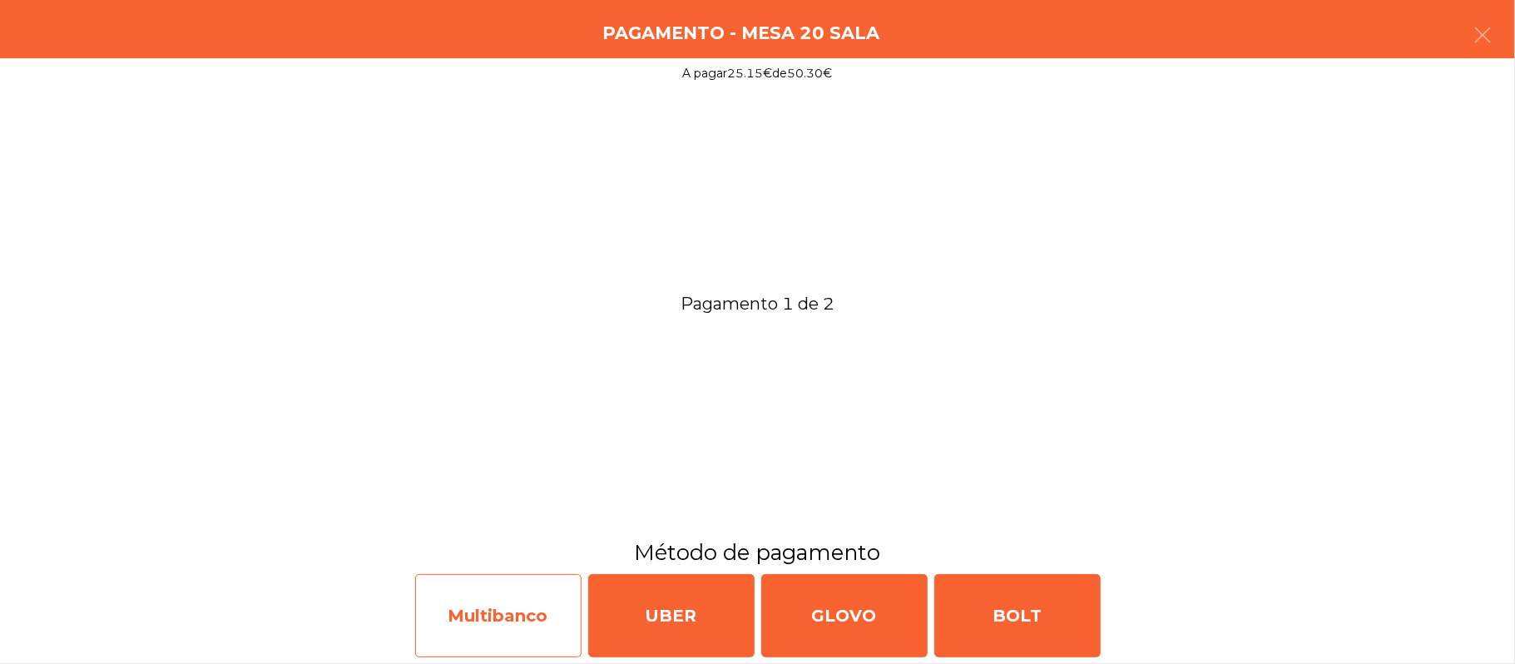
click at [501, 619] on div "Multibanco" at bounding box center [498, 615] width 166 height 83
select select "**"
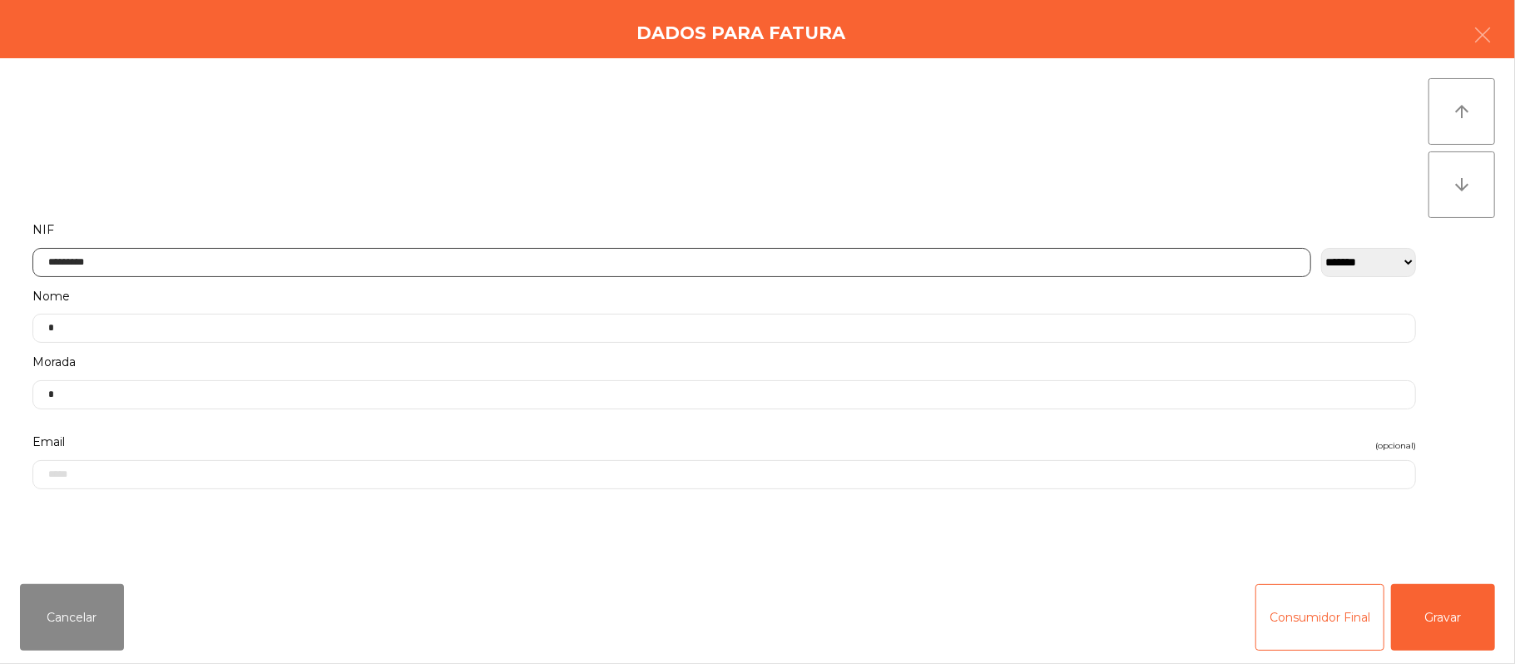
click at [640, 260] on input "*********" at bounding box center [671, 262] width 1279 height 29
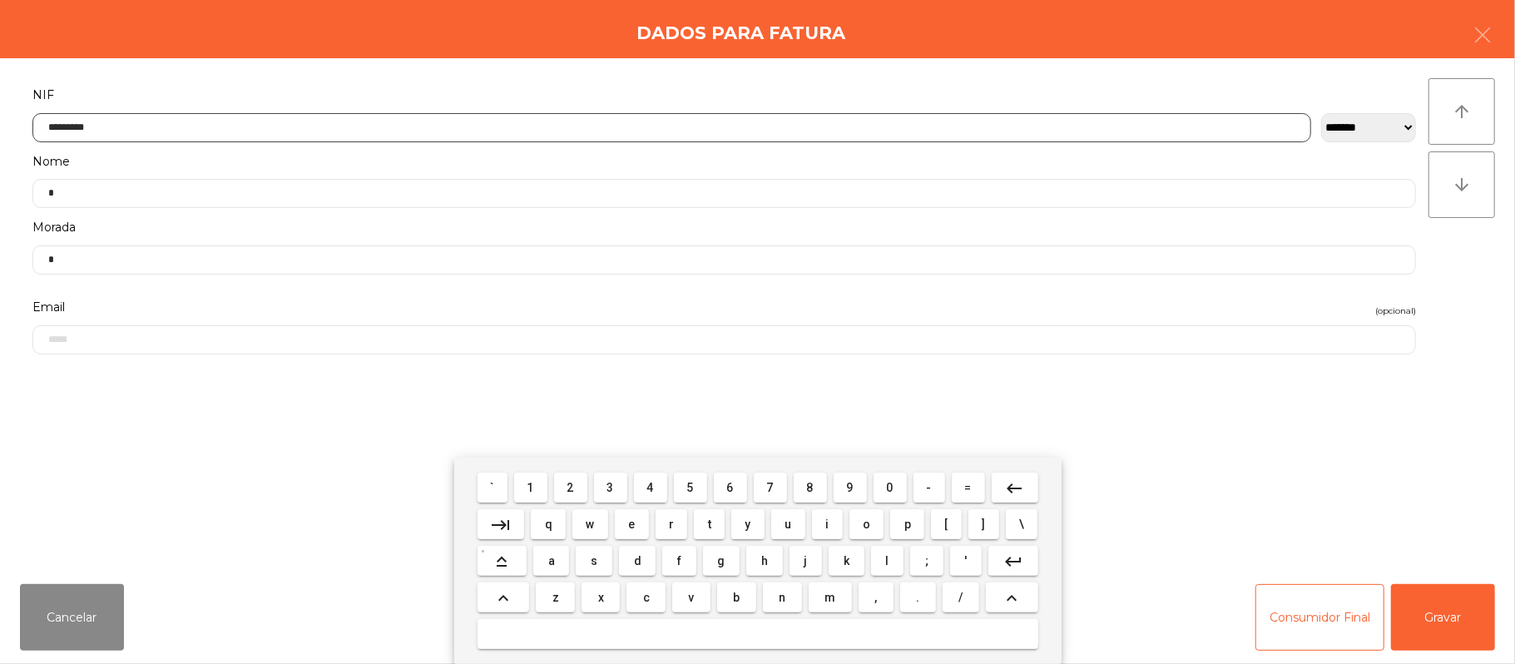
scroll to position [140, 0]
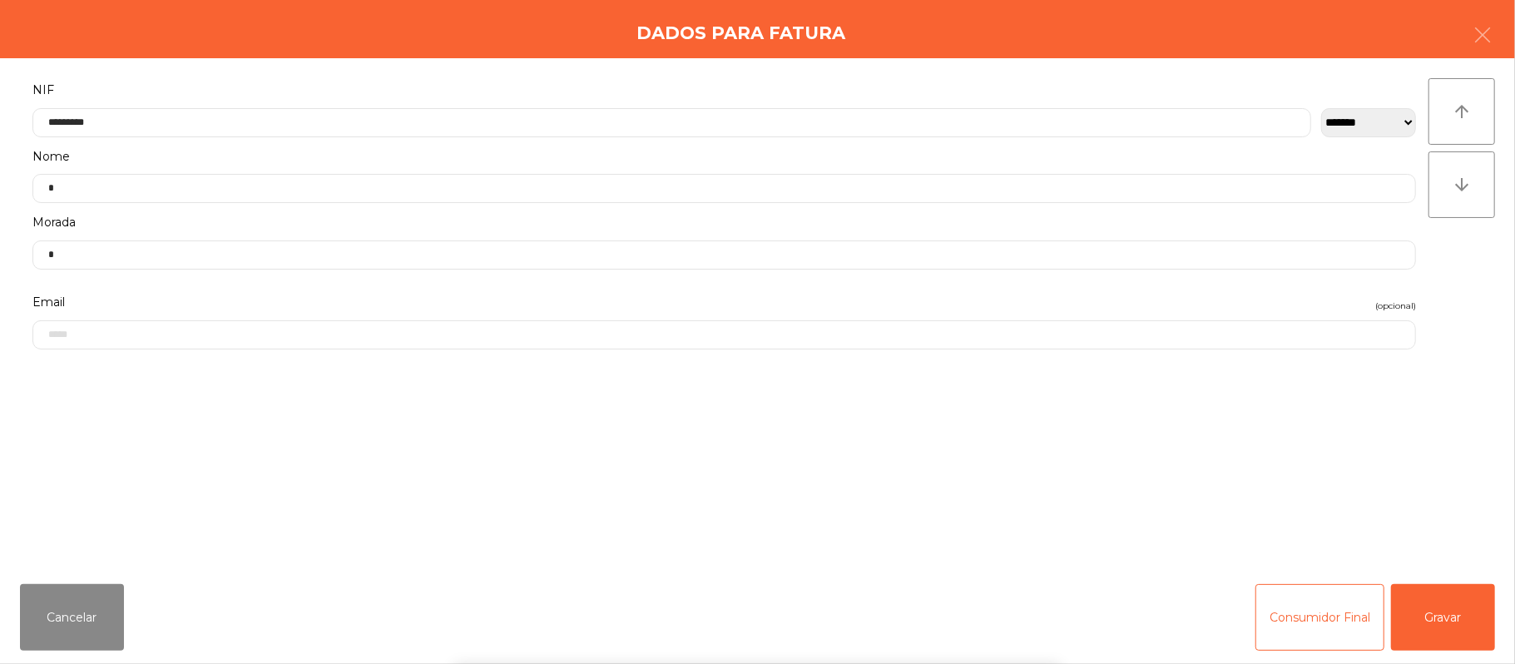
click at [1446, 611] on div "` 1 2 3 4 5 6 7 8 9 0 - = keyboard_backspace keyboard_tab q w e r t y u i o p […" at bounding box center [757, 561] width 1515 height 206
click at [1461, 603] on button "Gravar" at bounding box center [1443, 617] width 104 height 67
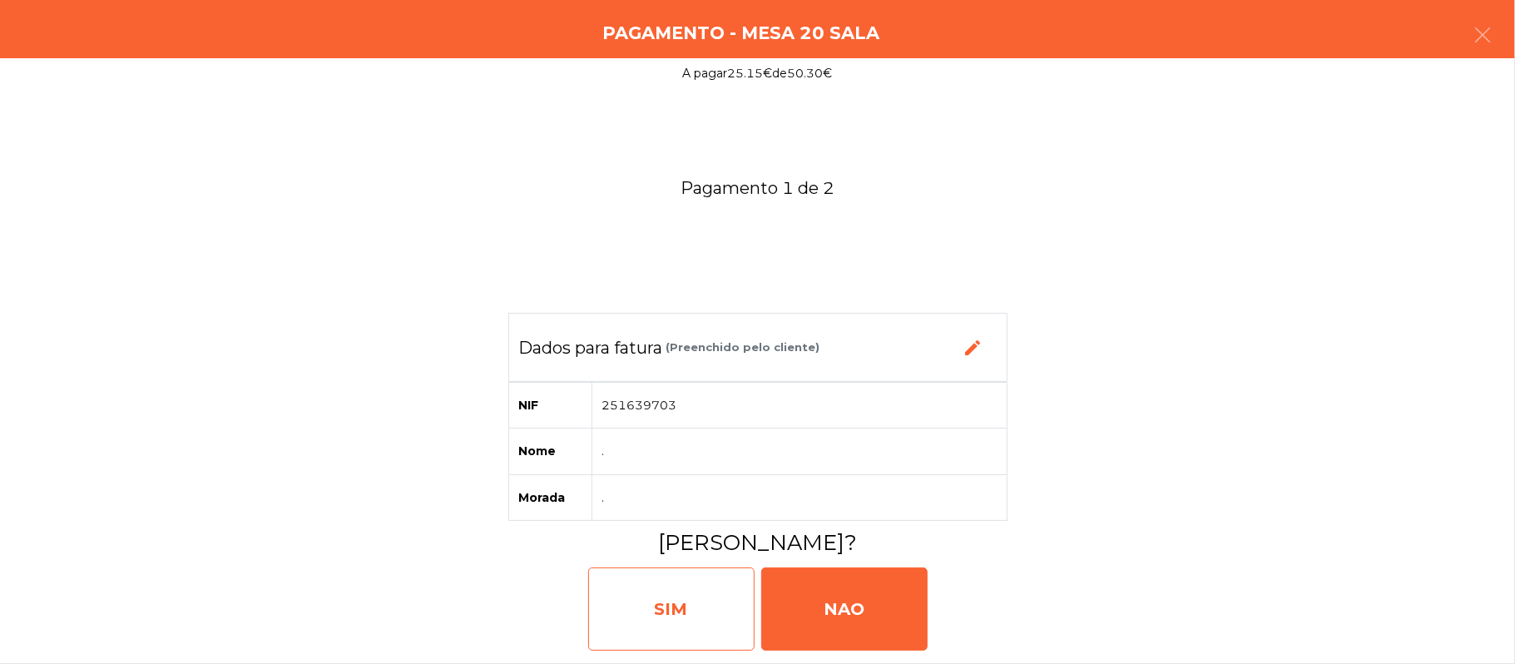
click at [669, 602] on div "SIM" at bounding box center [671, 608] width 166 height 83
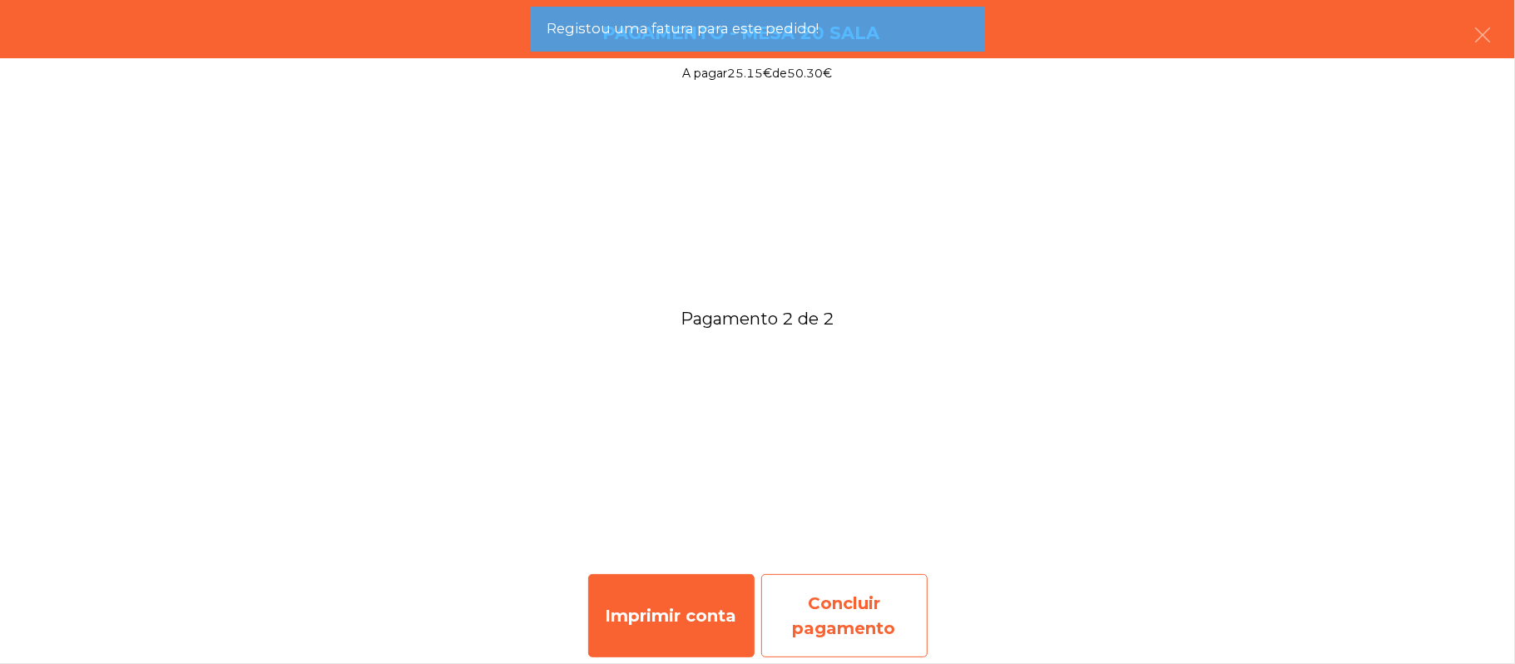
click at [864, 600] on div "Concluir pagamento" at bounding box center [844, 615] width 166 height 83
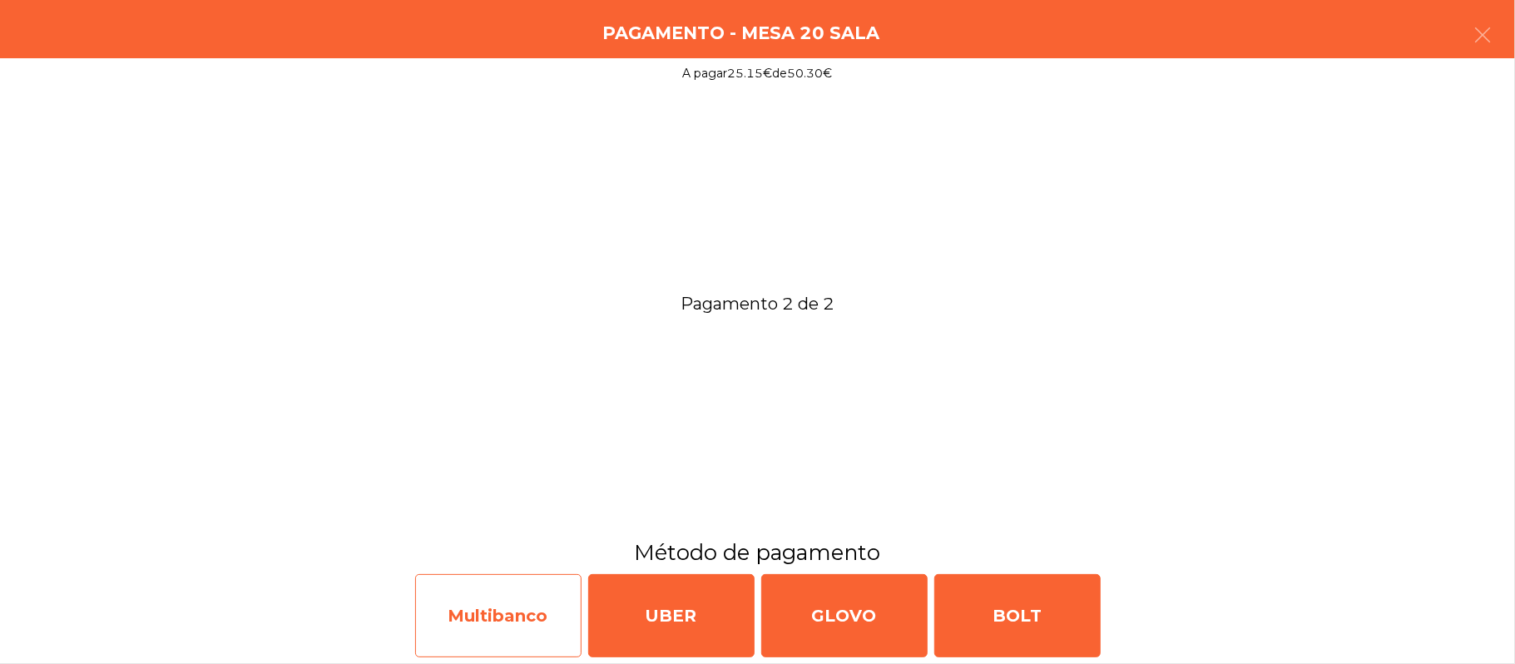
click at [496, 616] on div "Multibanco" at bounding box center [498, 615] width 166 height 83
select select "**"
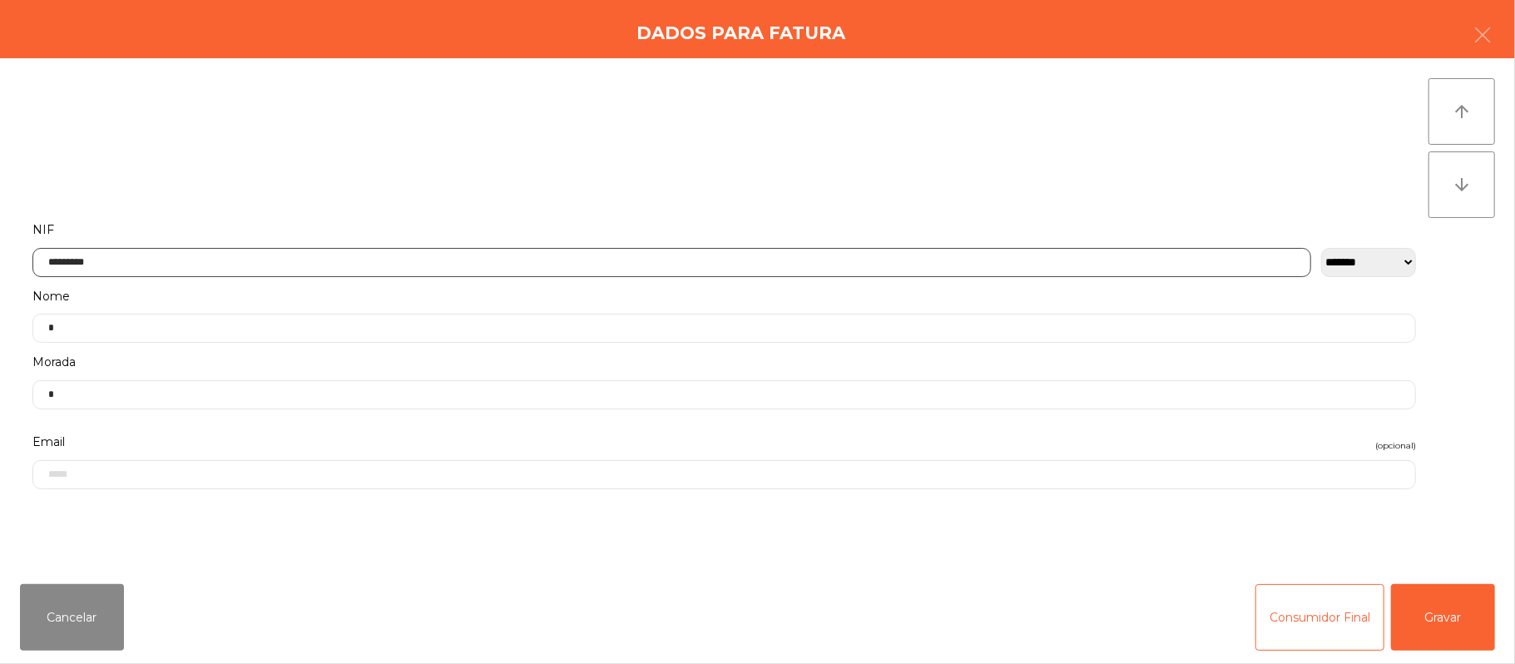
click at [471, 257] on input "*********" at bounding box center [671, 262] width 1279 height 29
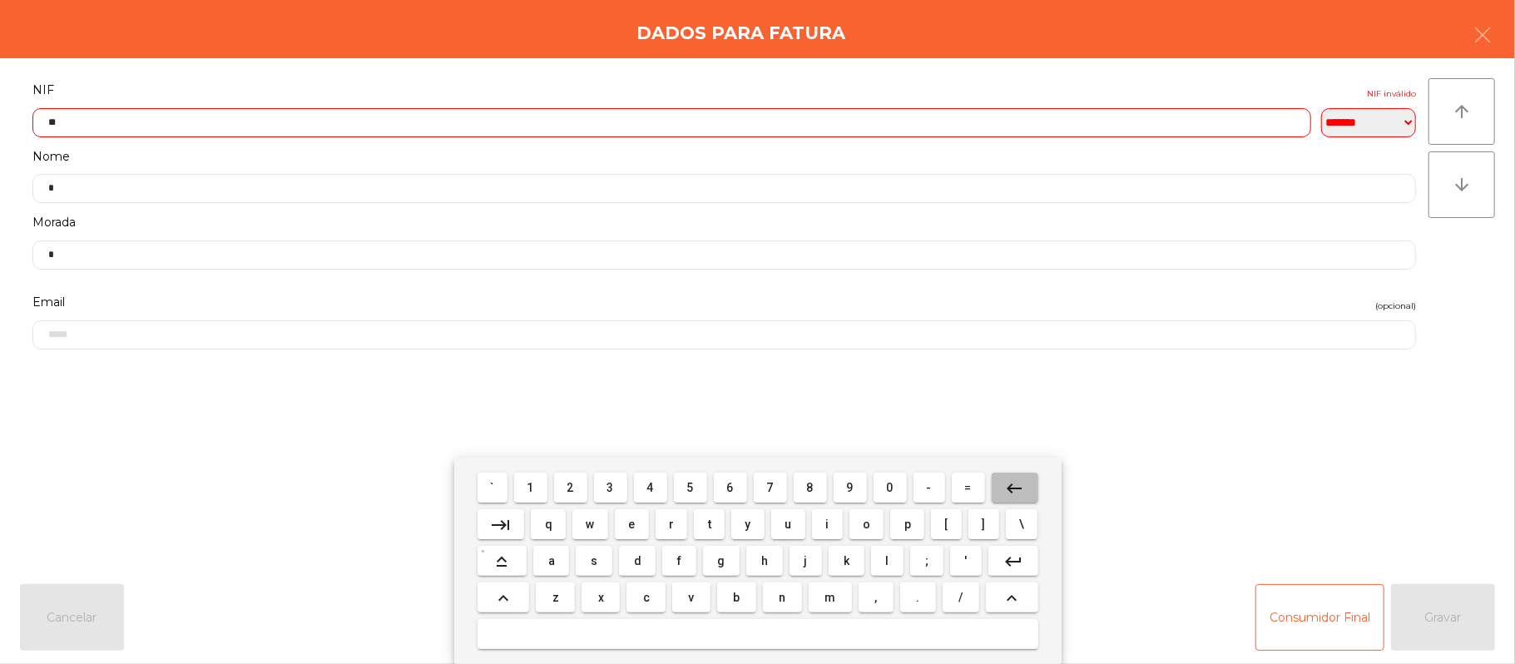
type input "*"
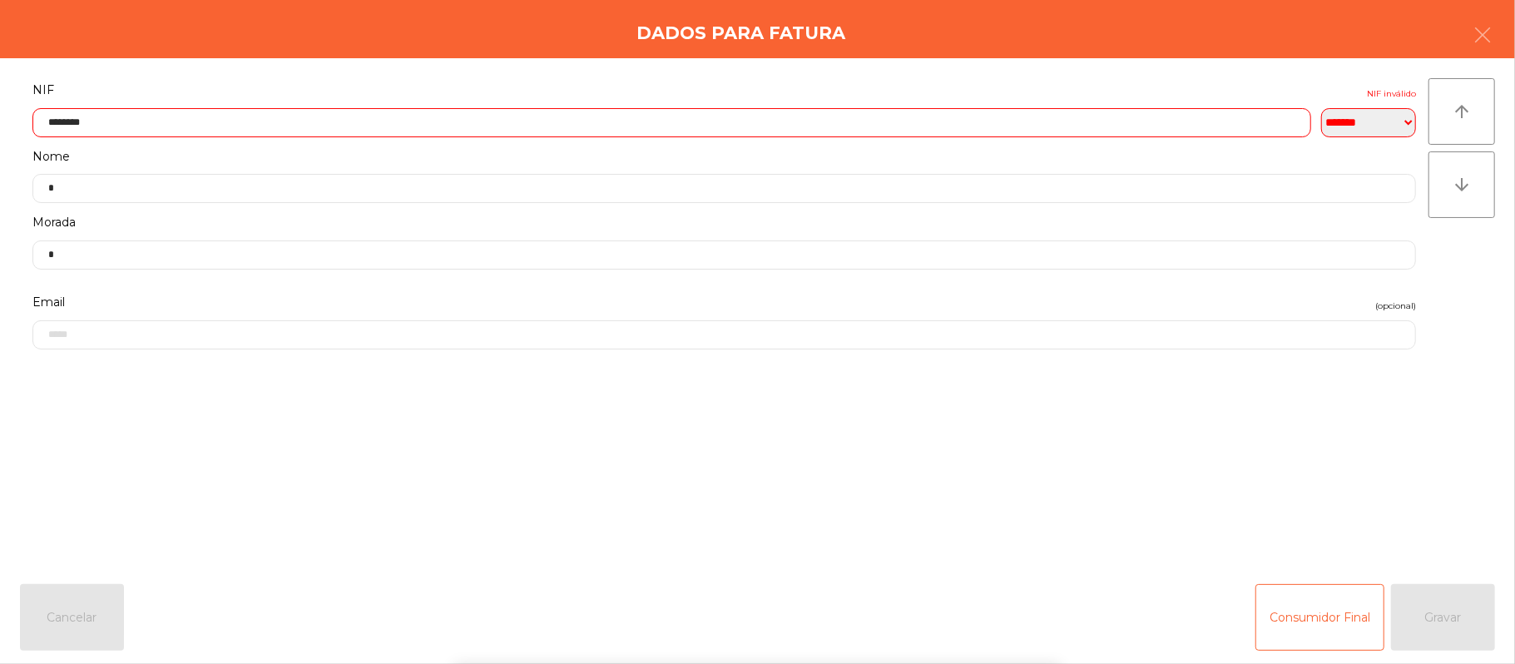
click at [1405, 521] on div "` 1 2 3 4 5 6 7 8 9 0 - = keyboard_backspace keyboard_tab q w e r t y u i o p […" at bounding box center [757, 561] width 1515 height 206
click at [1432, 524] on div "` 1 2 3 4 5 6 7 8 9 0 - = keyboard_backspace keyboard_tab q w e r t y u i o p […" at bounding box center [757, 561] width 1515 height 206
click at [1435, 510] on div "arrow_upward arrow_downward" at bounding box center [1462, 314] width 67 height 473
click at [1431, 504] on div "arrow_upward arrow_downward" at bounding box center [1462, 314] width 67 height 473
click at [902, 121] on input "********" at bounding box center [671, 122] width 1279 height 29
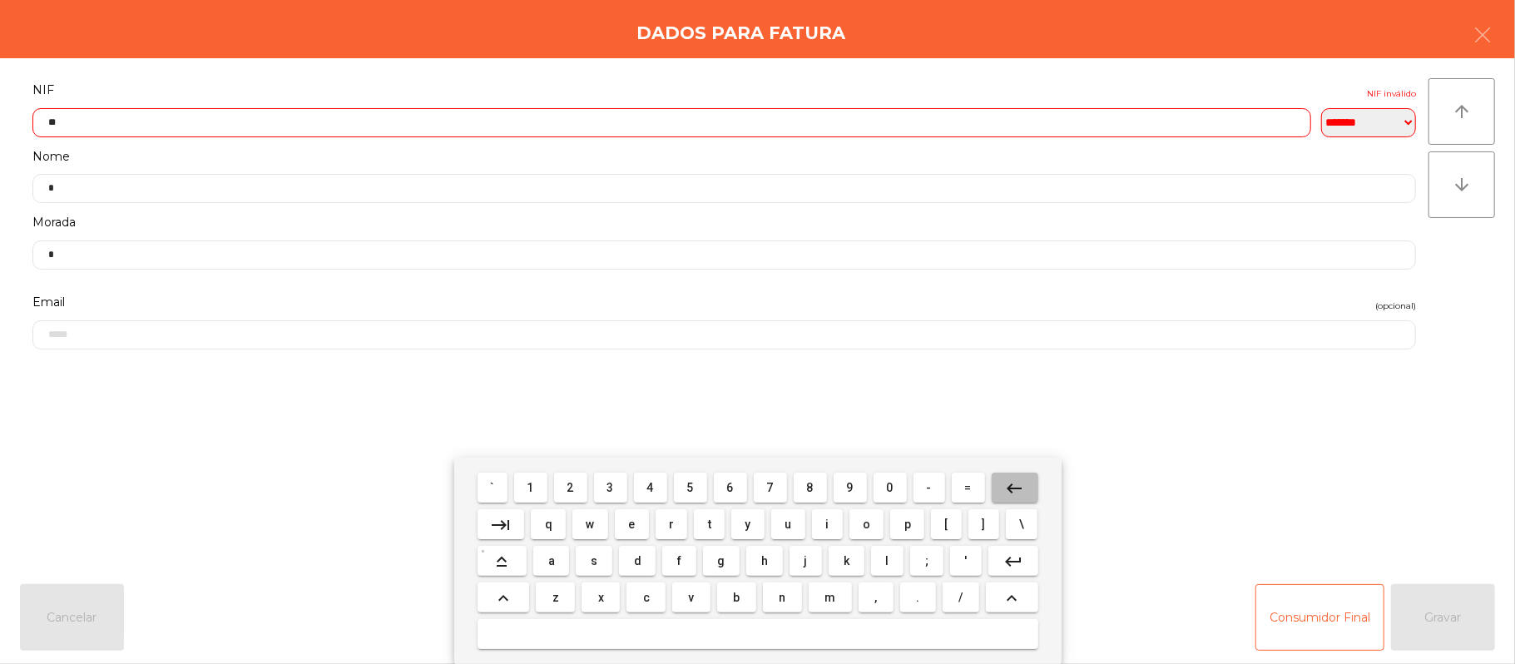
type input "*"
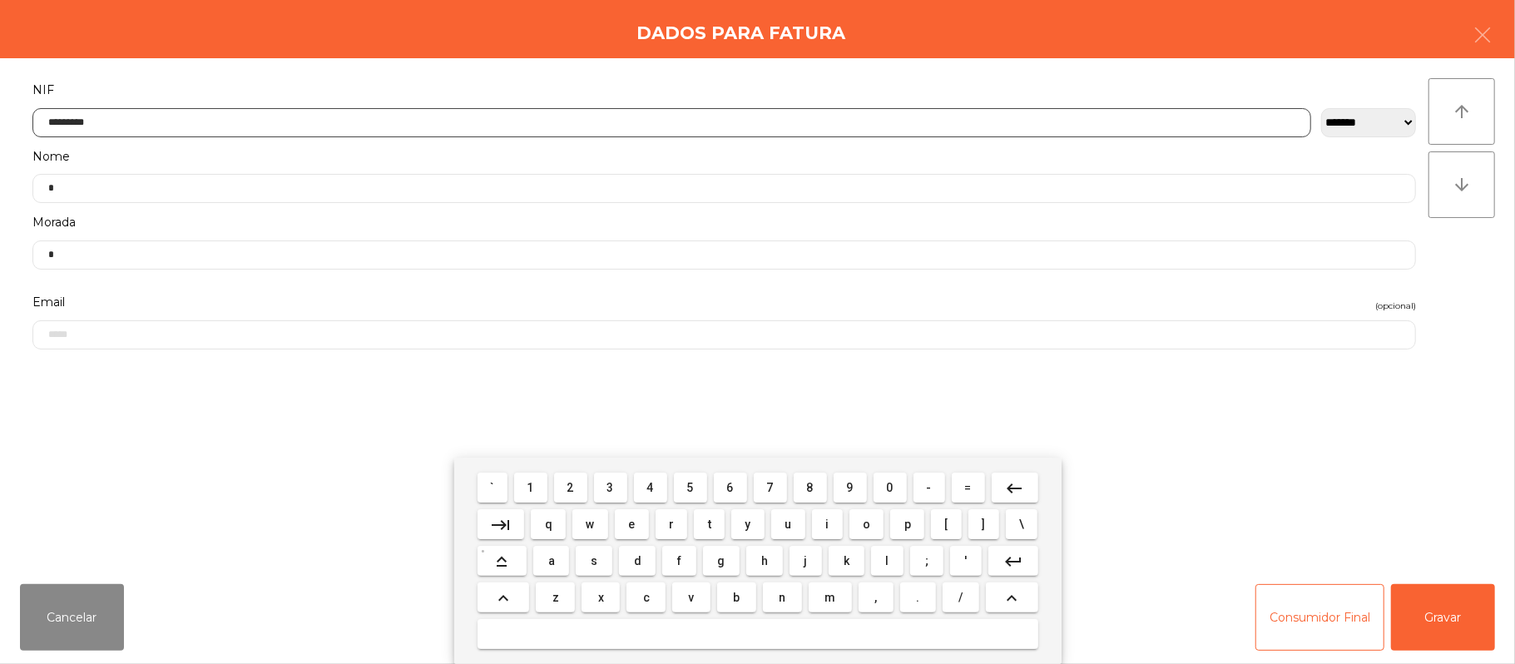
type input "*********"
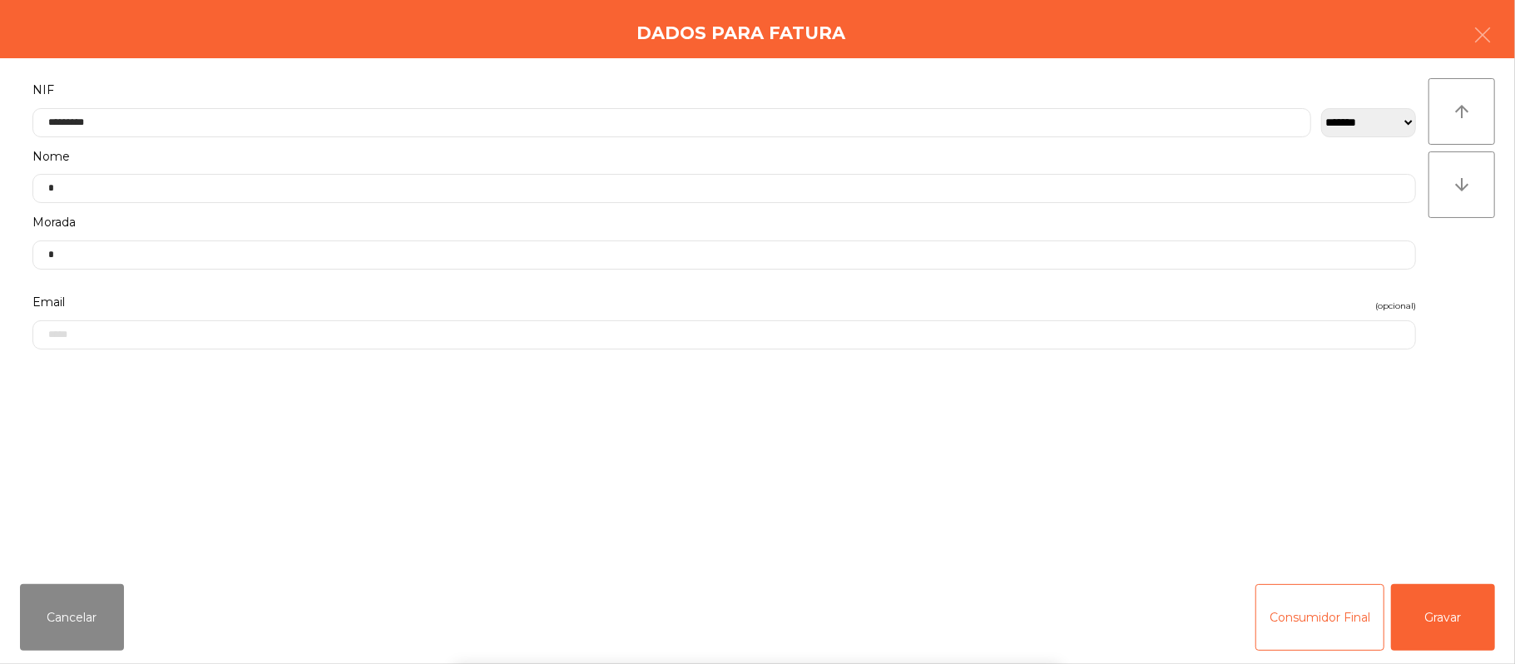
click at [1455, 601] on div "` 1 2 3 4 5 6 7 8 9 0 - = keyboard_backspace keyboard_tab q w e r t y u i o p […" at bounding box center [757, 561] width 1515 height 206
click at [1456, 616] on div "` 1 2 3 4 5 6 7 8 9 0 - = keyboard_backspace keyboard_tab q w e r t y u i o p […" at bounding box center [757, 561] width 1515 height 206
click at [1455, 603] on button "Gravar" at bounding box center [1443, 617] width 104 height 67
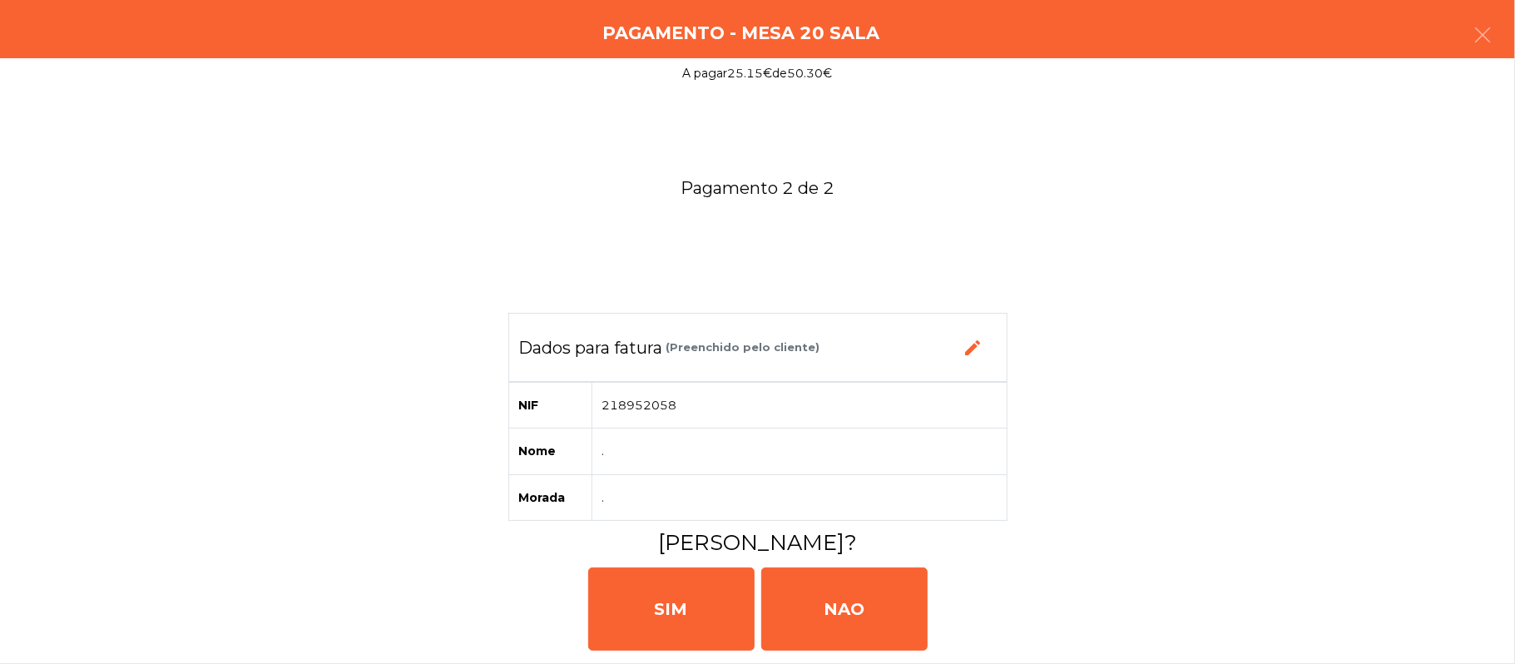
click at [1458, 609] on div "[PERSON_NAME]" at bounding box center [758, 607] width 1502 height 100
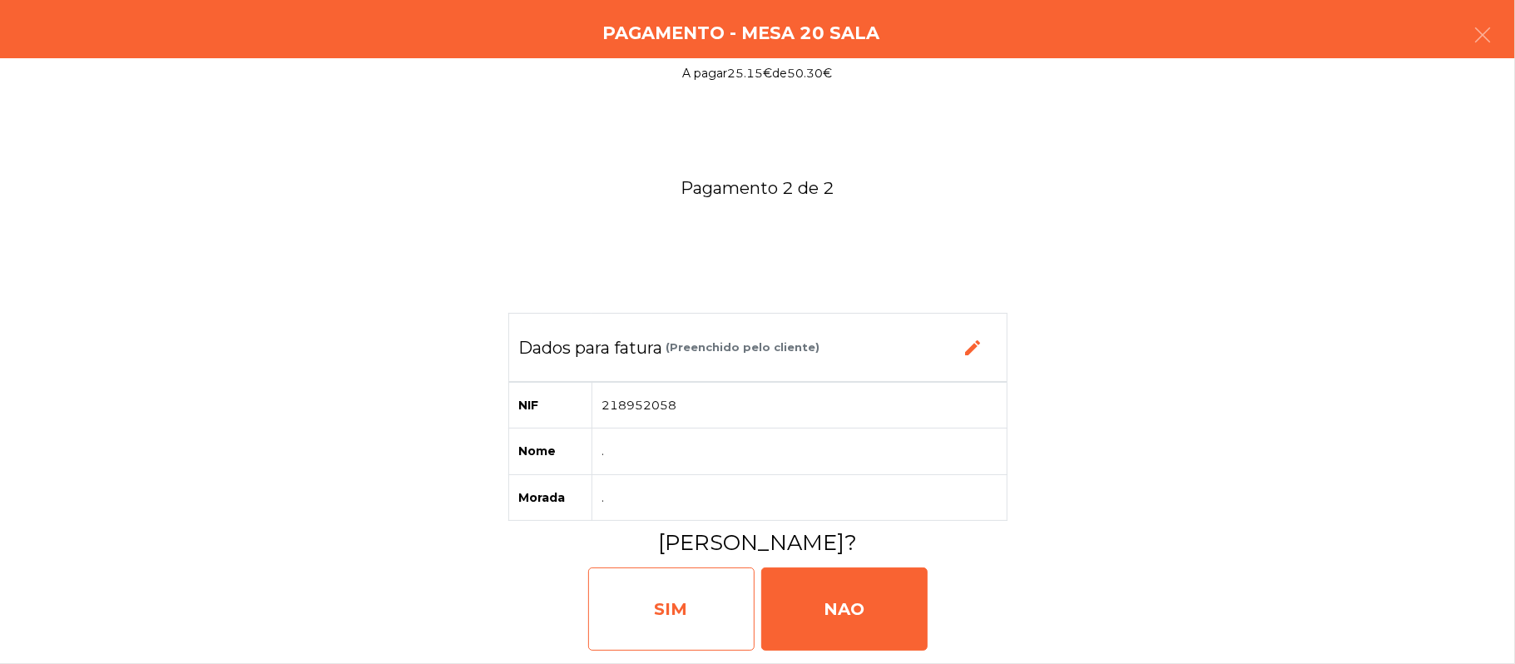
click at [677, 602] on div "SIM" at bounding box center [671, 608] width 166 height 83
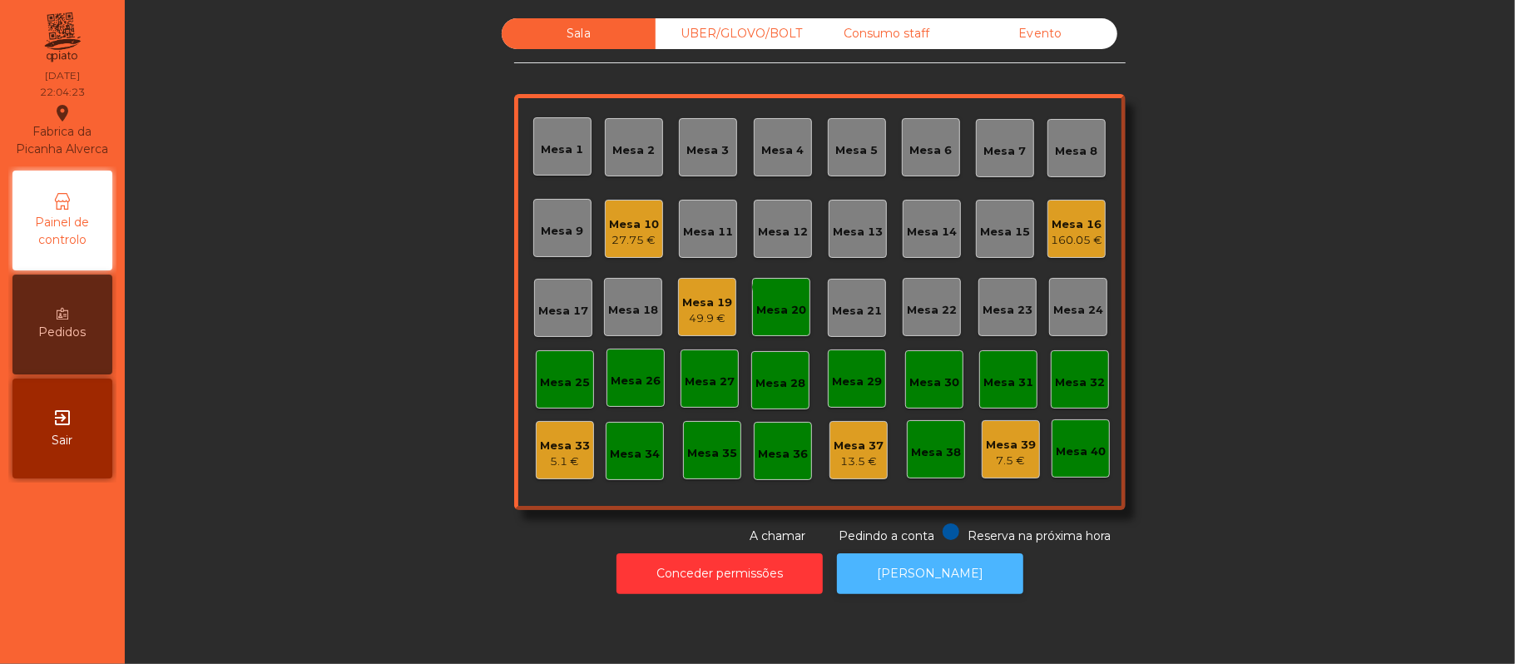
click at [959, 590] on button "[PERSON_NAME]" at bounding box center [930, 573] width 186 height 41
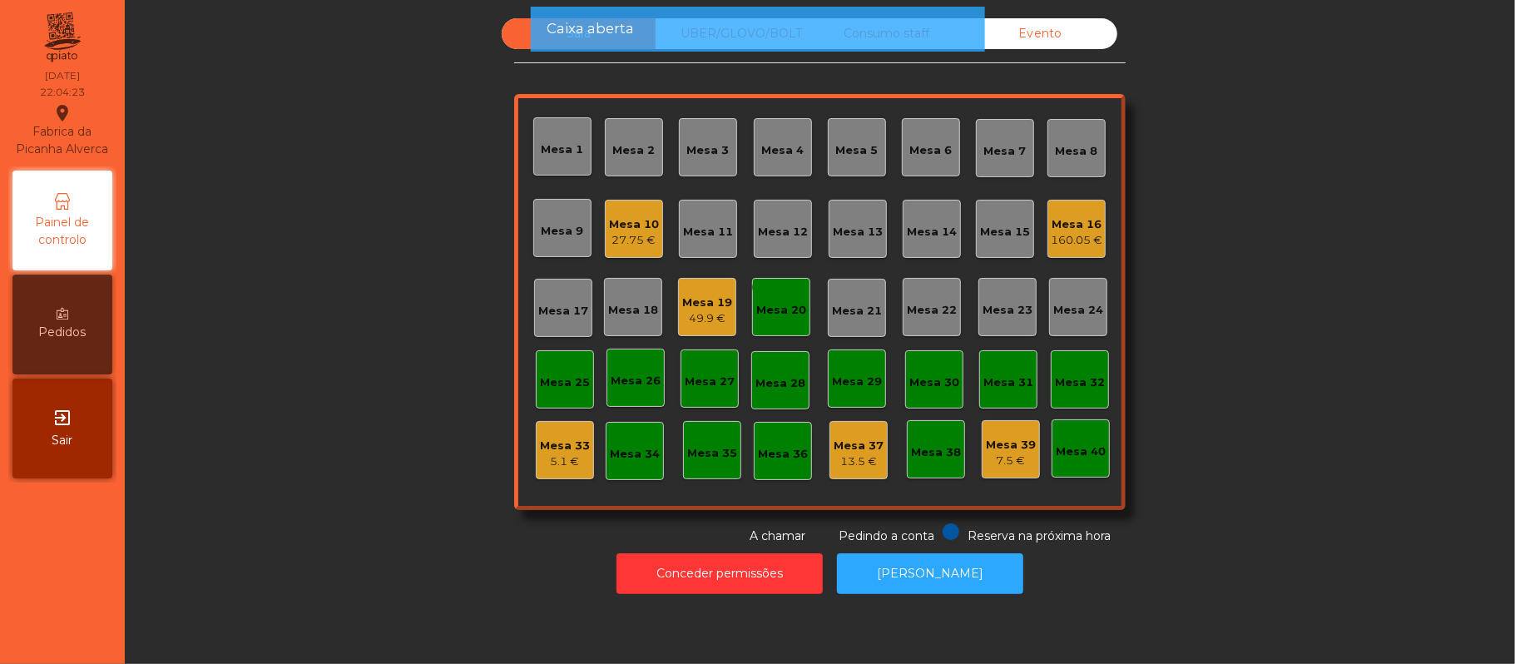
click at [777, 313] on div "Mesa 20" at bounding box center [781, 310] width 50 height 17
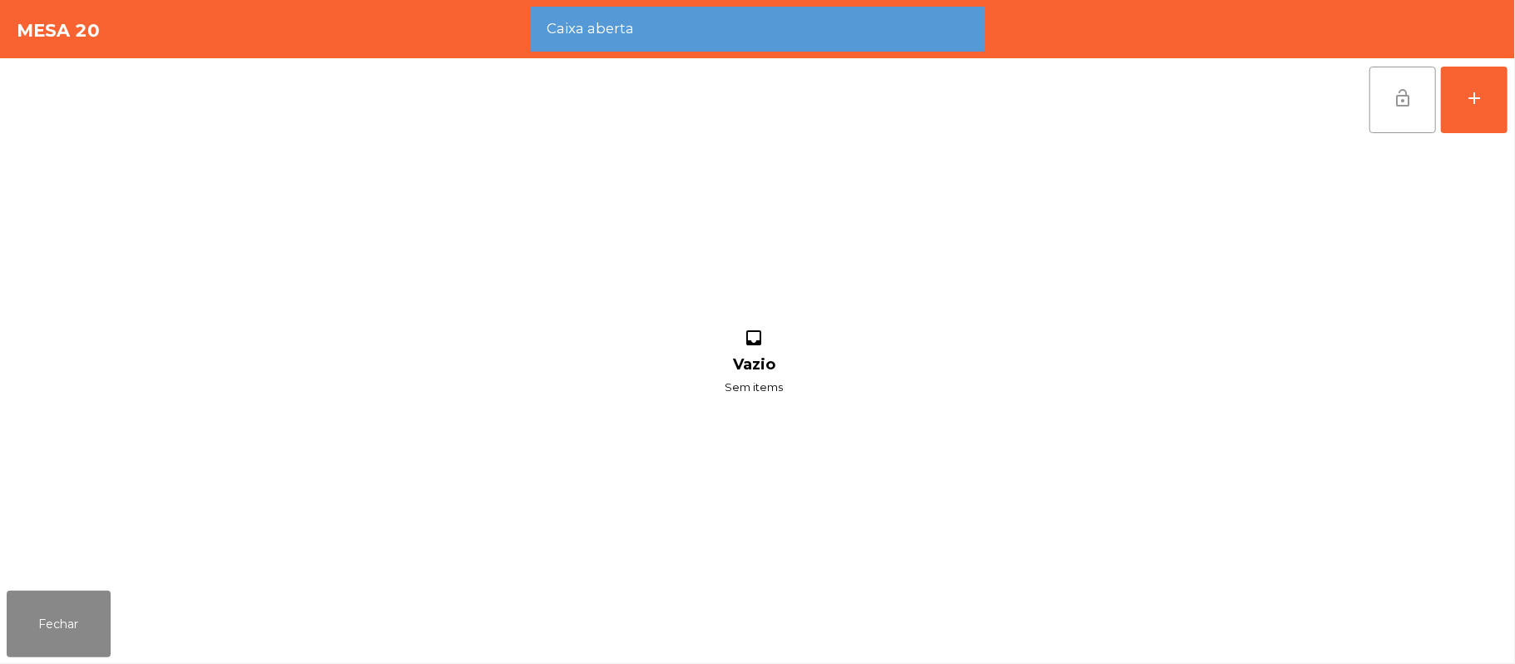
click at [1406, 95] on span "lock_open" at bounding box center [1403, 98] width 20 height 20
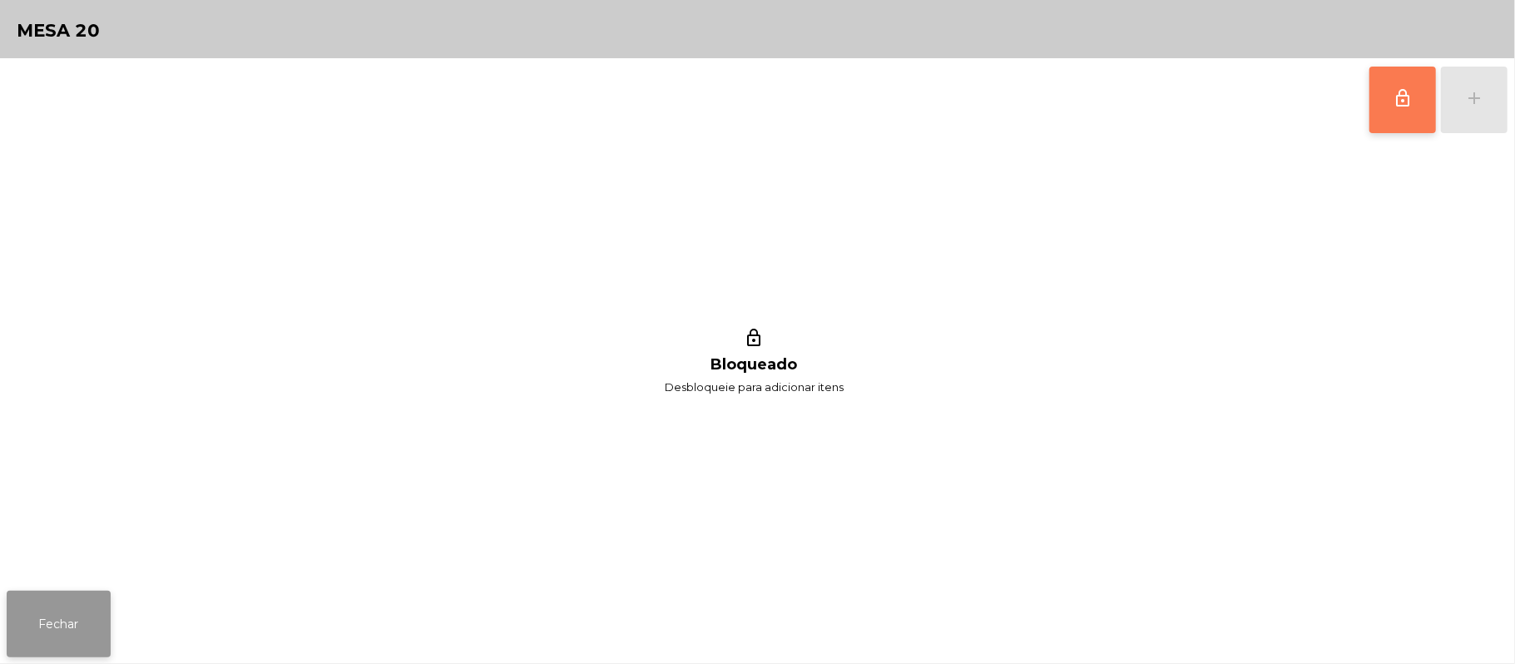
click at [61, 632] on button "Fechar" at bounding box center [59, 624] width 104 height 67
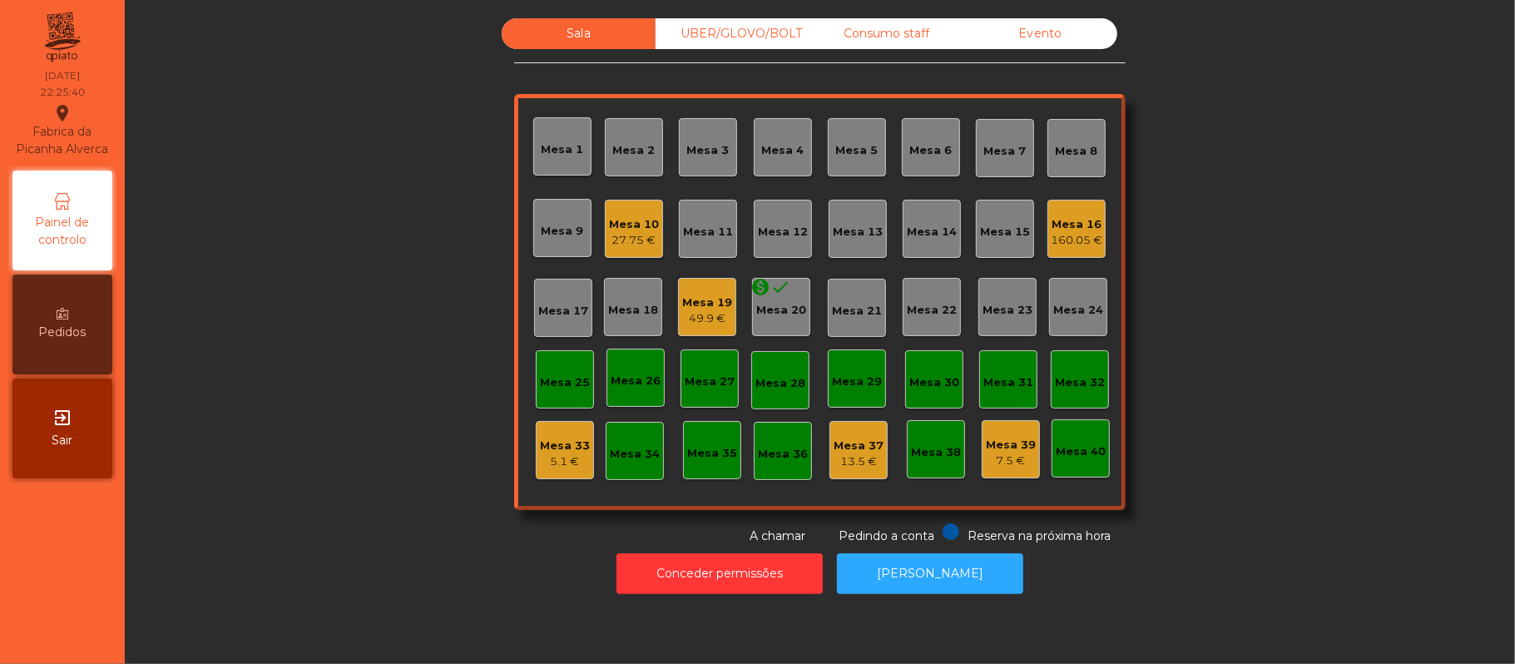
click at [1070, 232] on div "160.05 €" at bounding box center [1077, 240] width 52 height 17
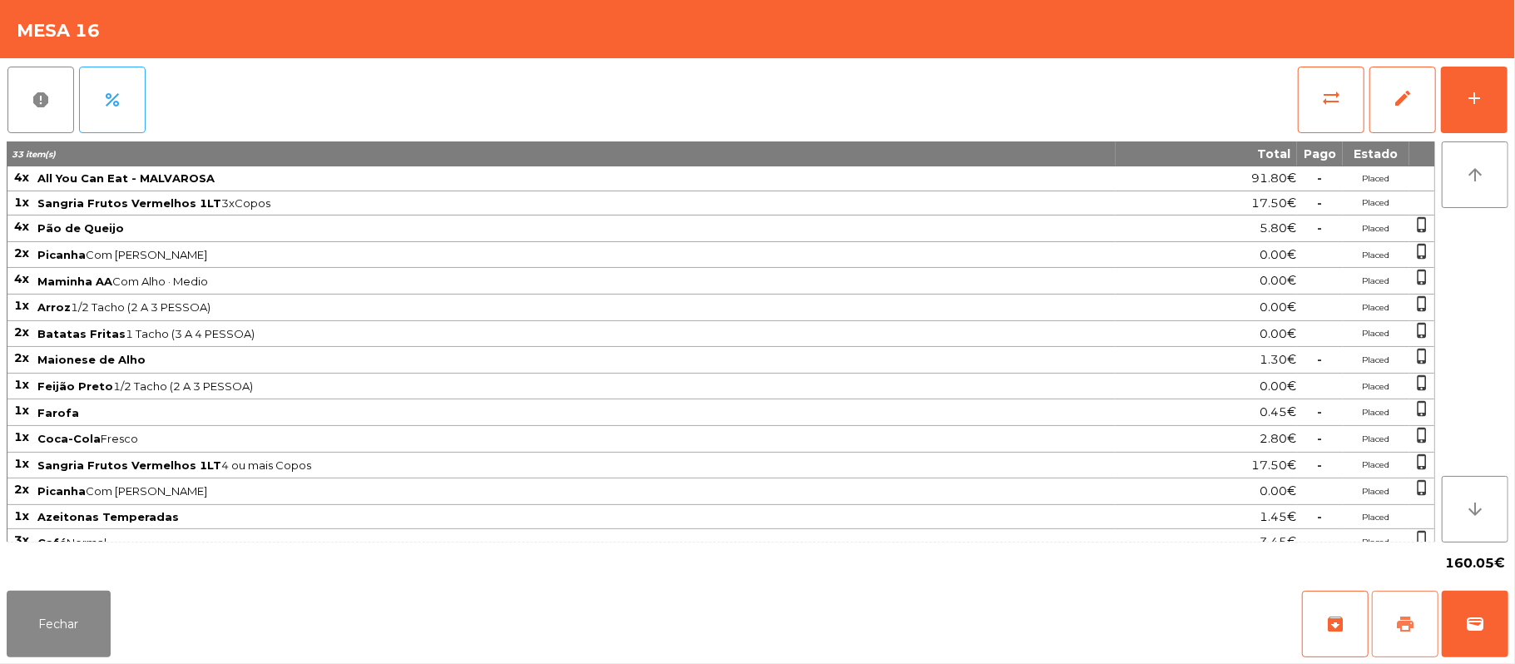
click at [1395, 633] on span "print" at bounding box center [1405, 624] width 20 height 20
click at [1479, 617] on span "wallet" at bounding box center [1475, 624] width 20 height 20
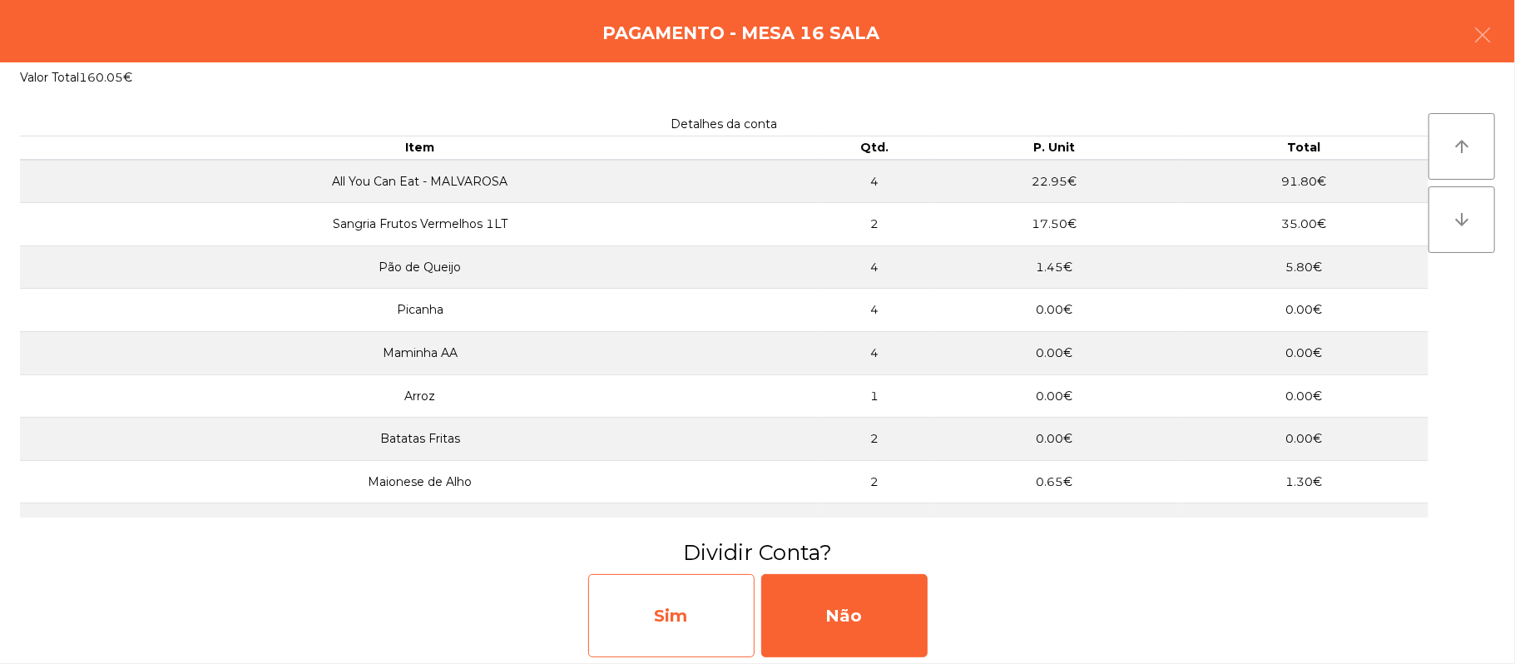
click at [672, 622] on div "Sim" at bounding box center [671, 615] width 166 height 83
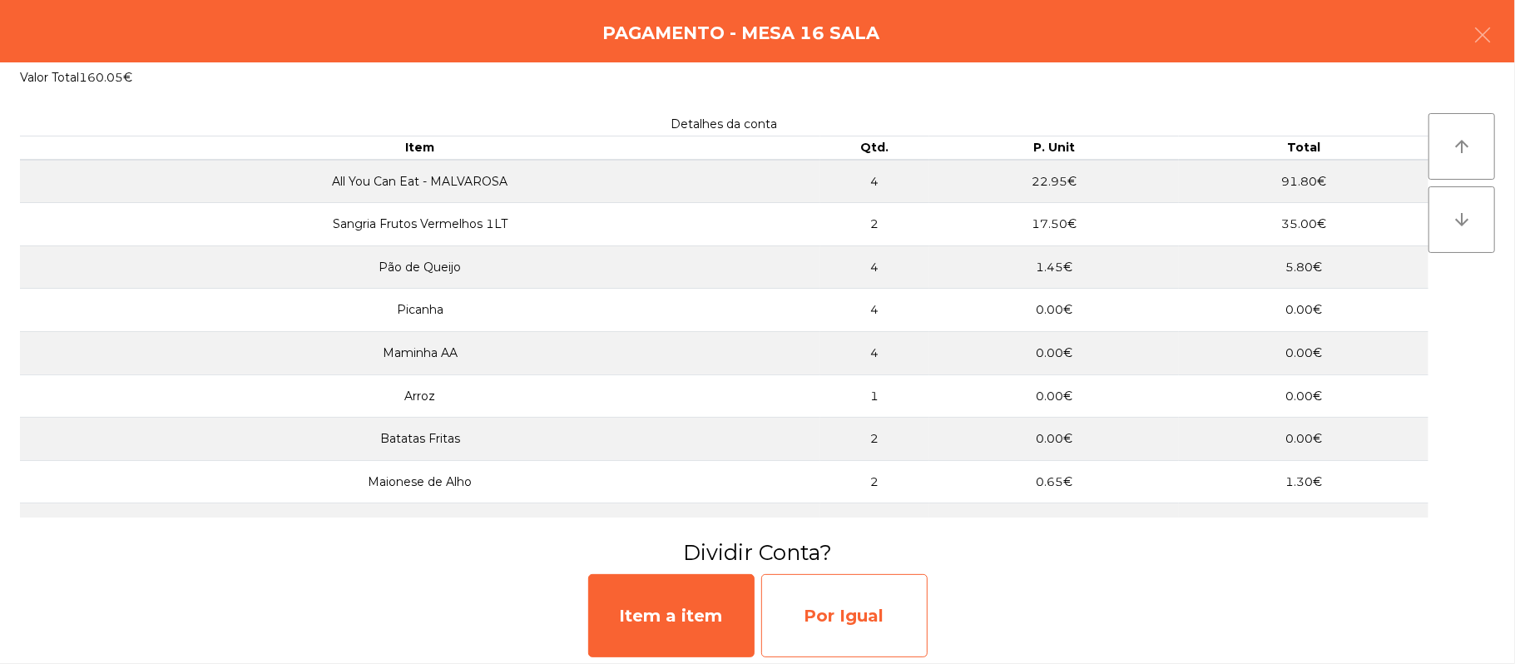
click at [847, 609] on div "Por Igual" at bounding box center [844, 615] width 166 height 83
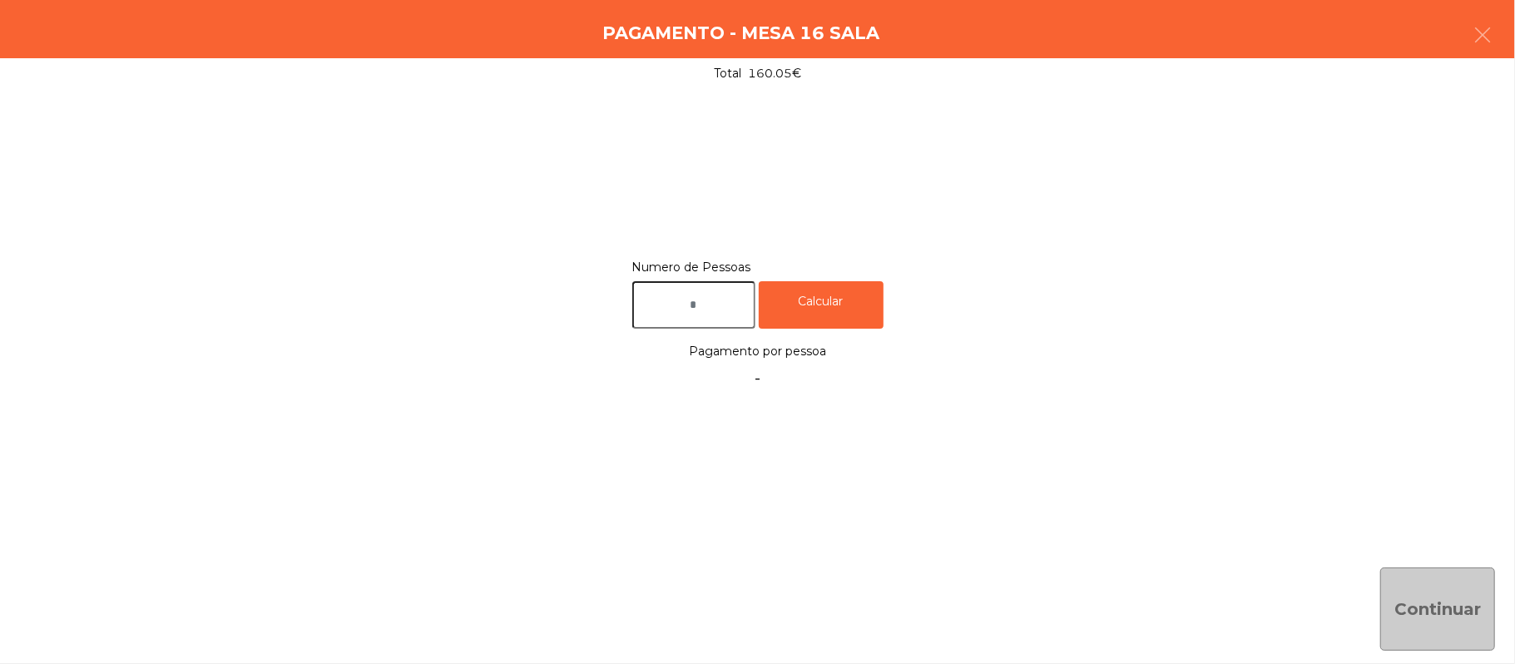
click at [711, 305] on input "text" at bounding box center [693, 304] width 123 height 47
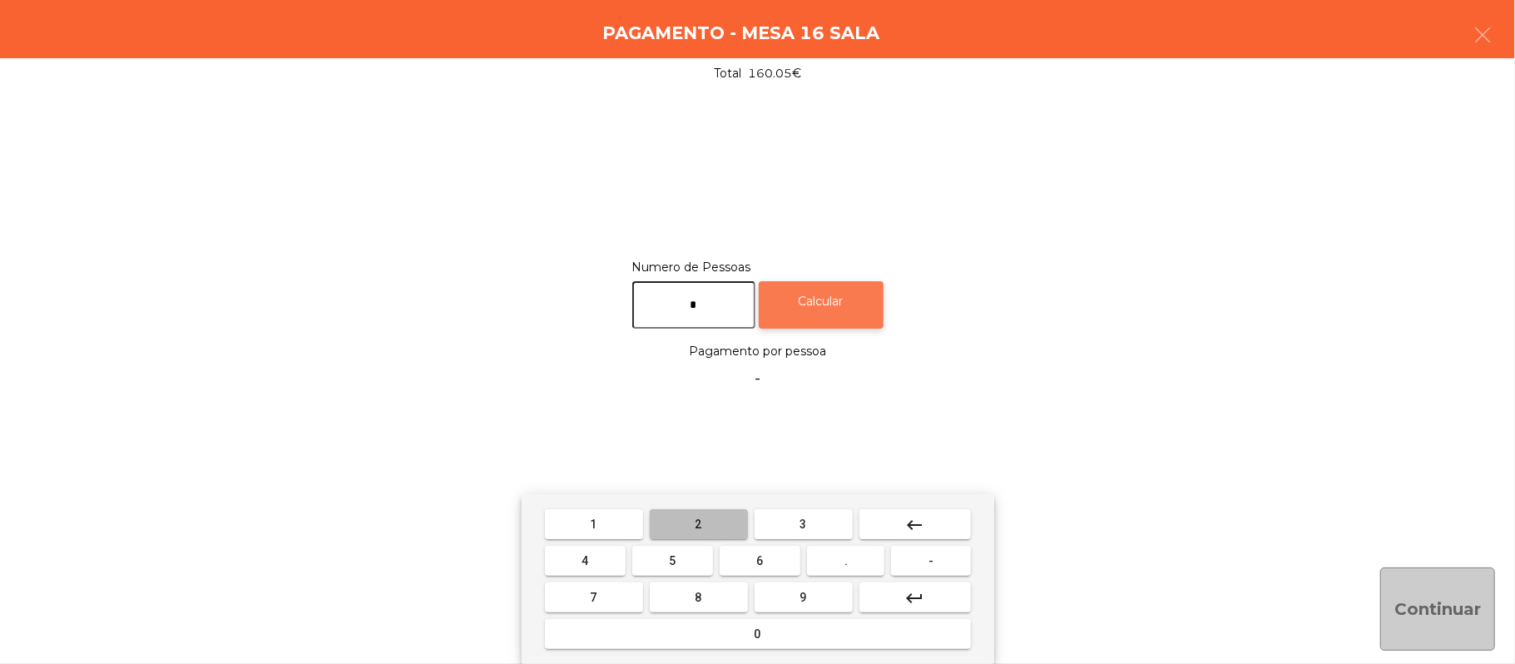
type input "*"
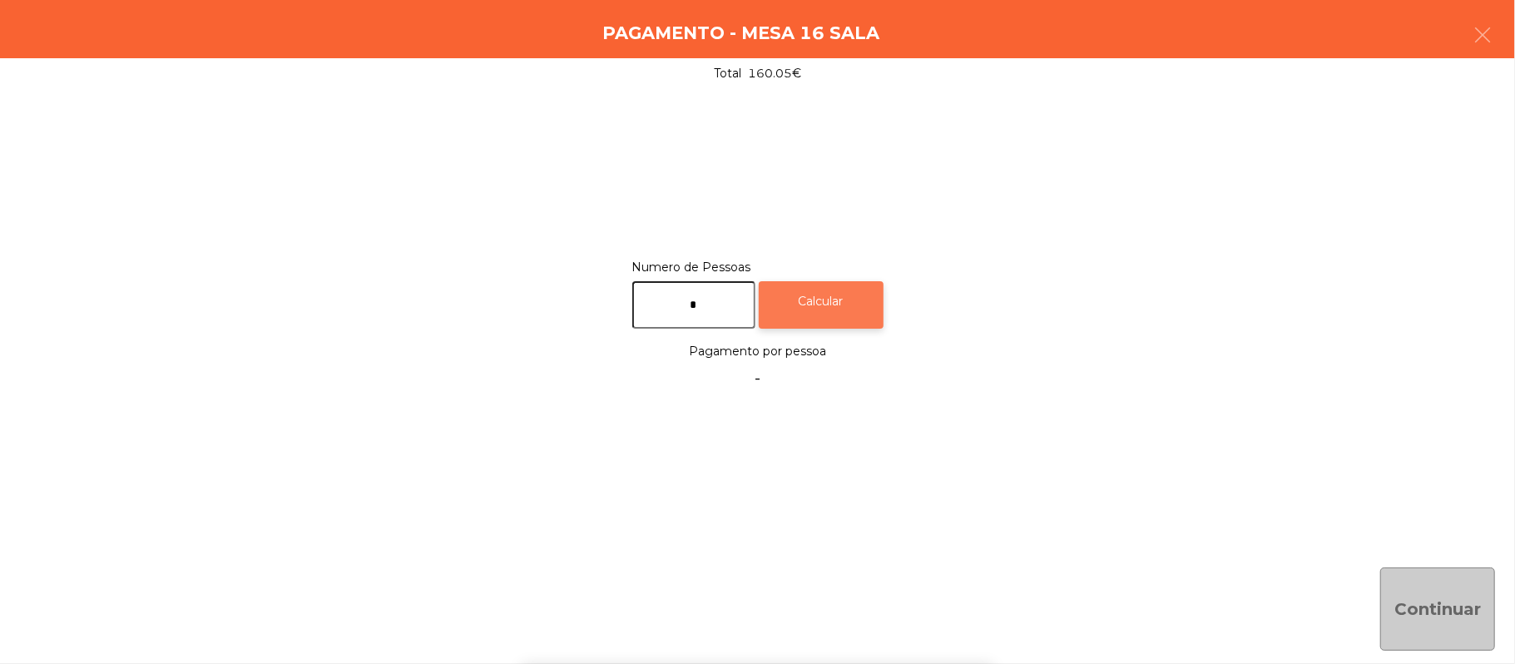
click at [832, 301] on div "Calcular" at bounding box center [821, 304] width 125 height 47
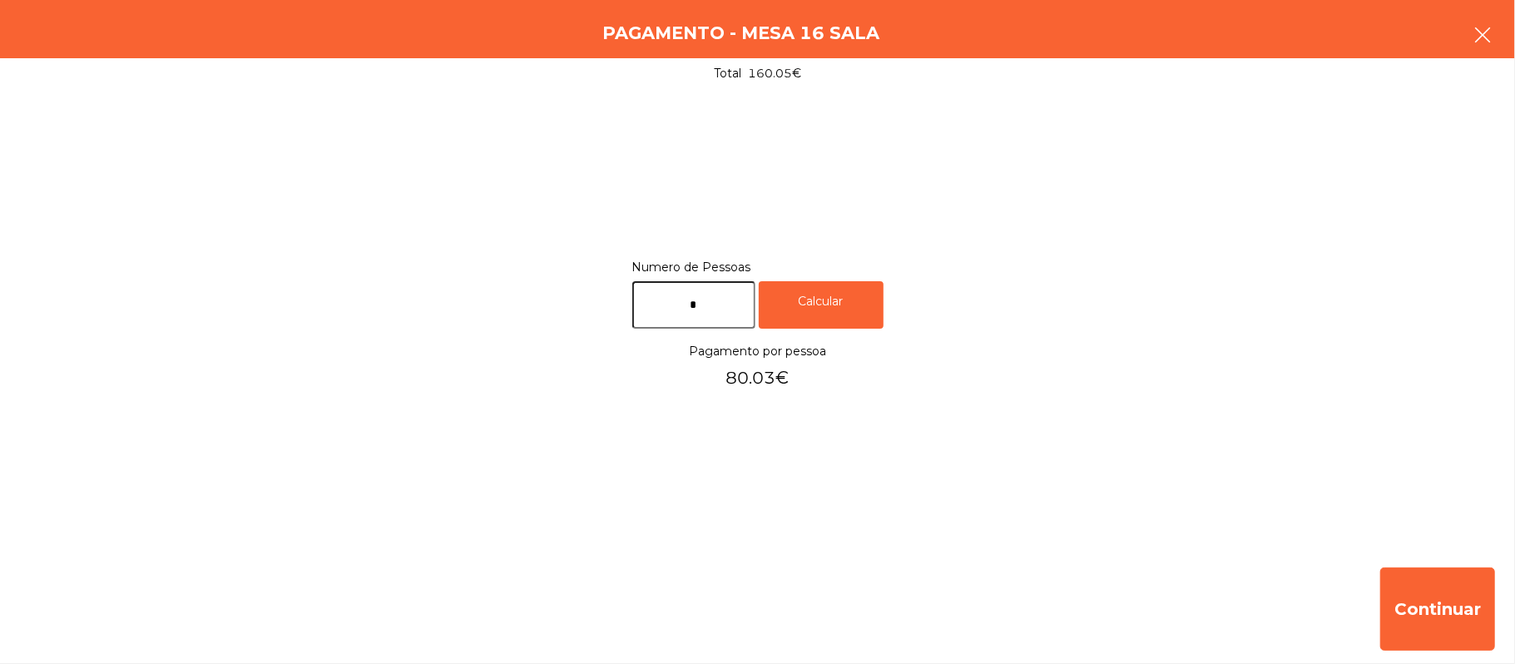
click at [1475, 38] on icon "button" at bounding box center [1483, 35] width 20 height 20
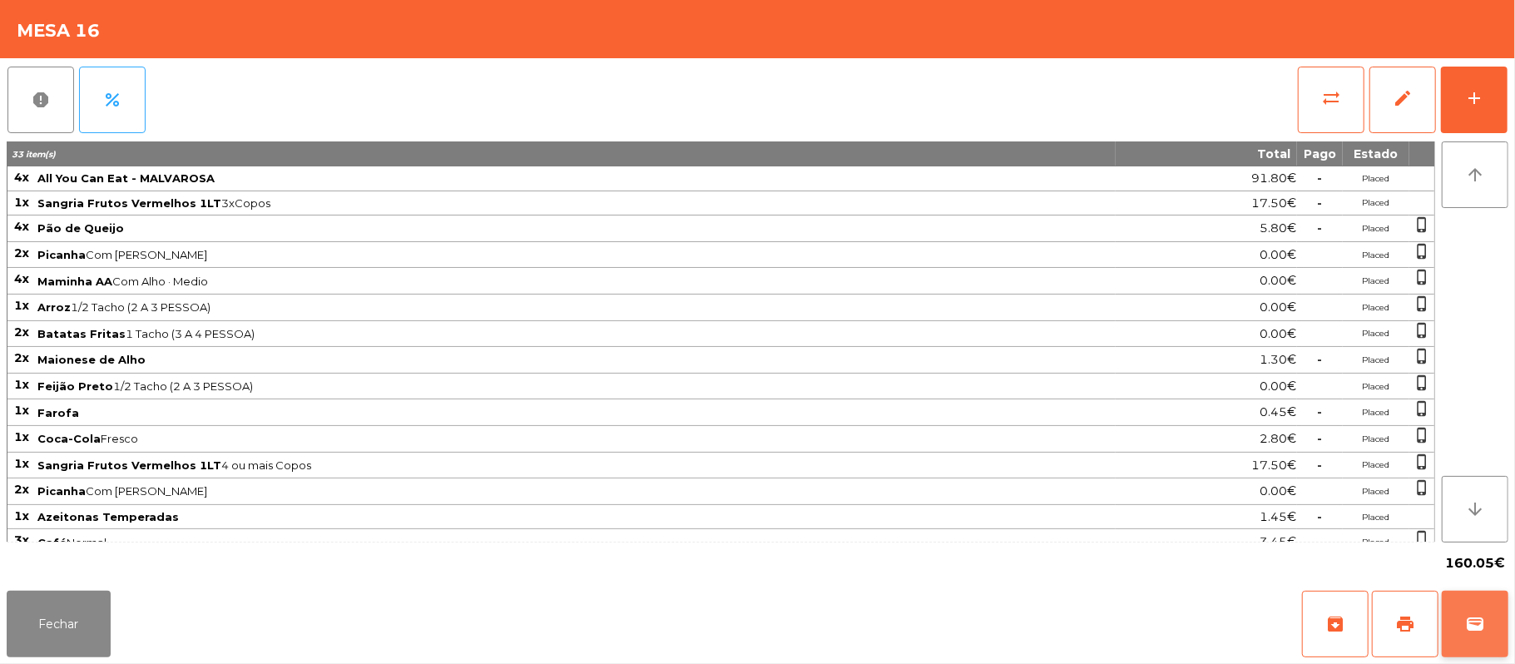
click at [1479, 616] on span "wallet" at bounding box center [1475, 624] width 20 height 20
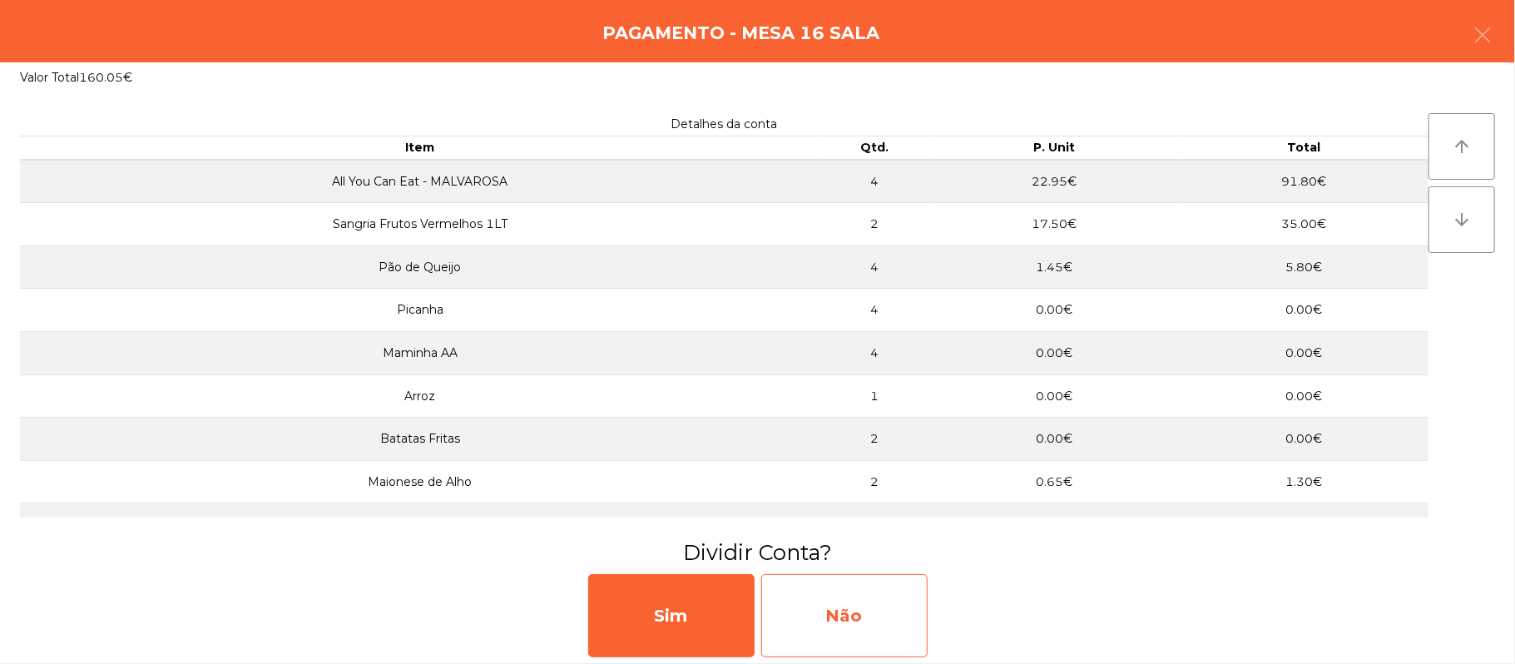
click at [890, 622] on div "Não" at bounding box center [844, 615] width 166 height 83
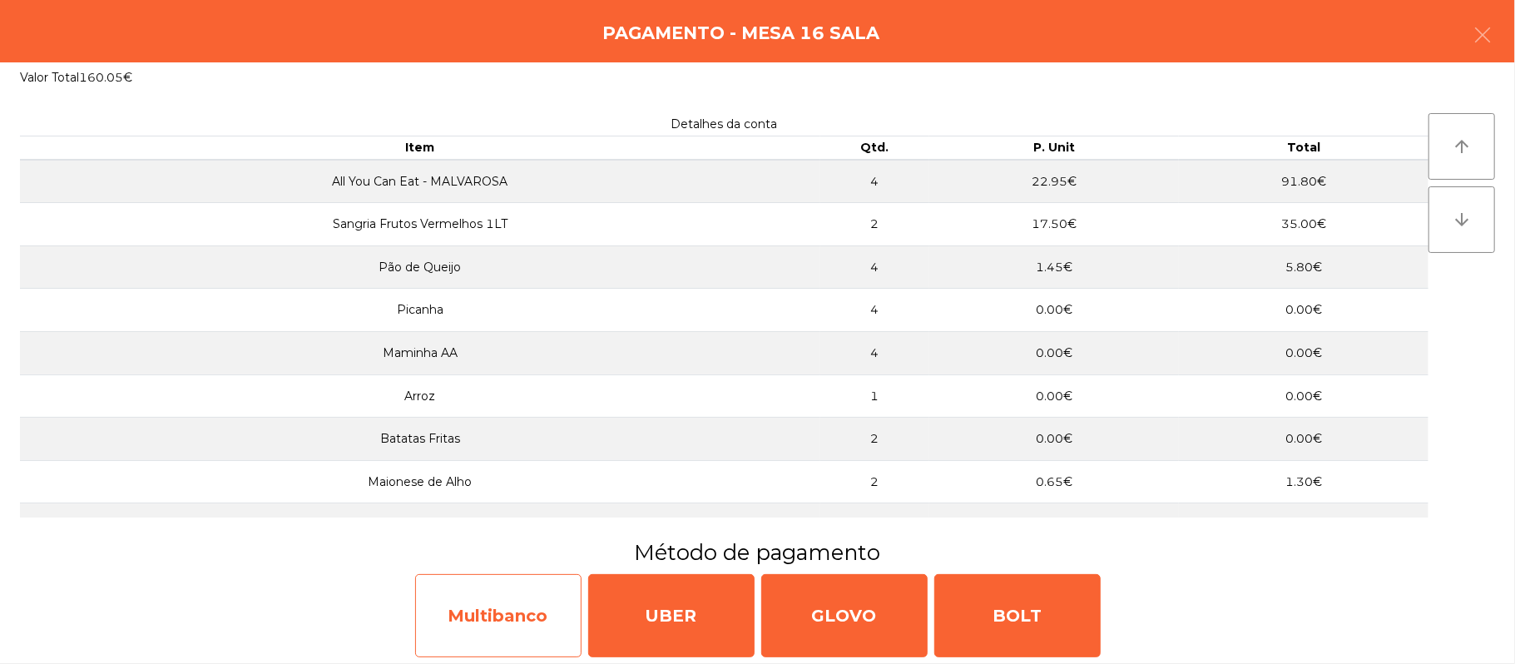
click at [516, 626] on div "Multibanco" at bounding box center [498, 615] width 166 height 83
select select "**"
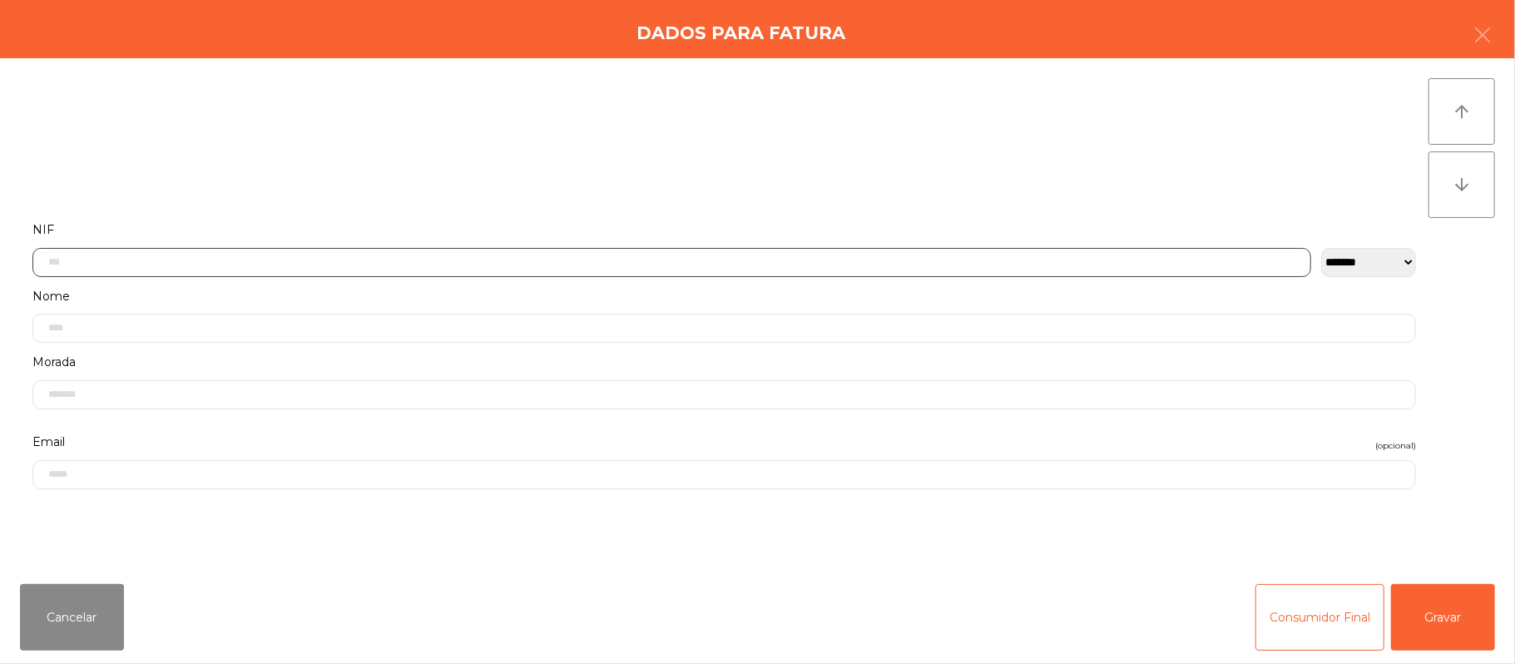
click at [621, 257] on input "text" at bounding box center [671, 262] width 1279 height 29
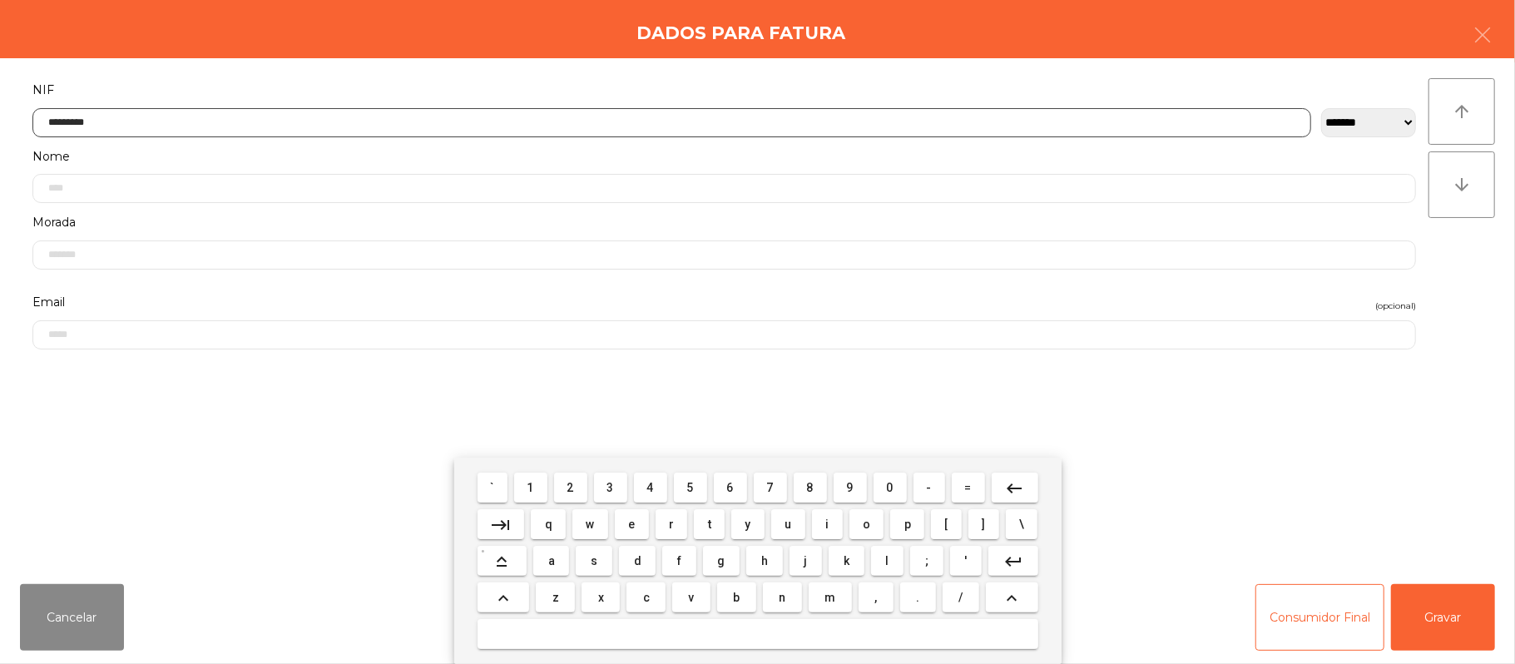
type input "*********"
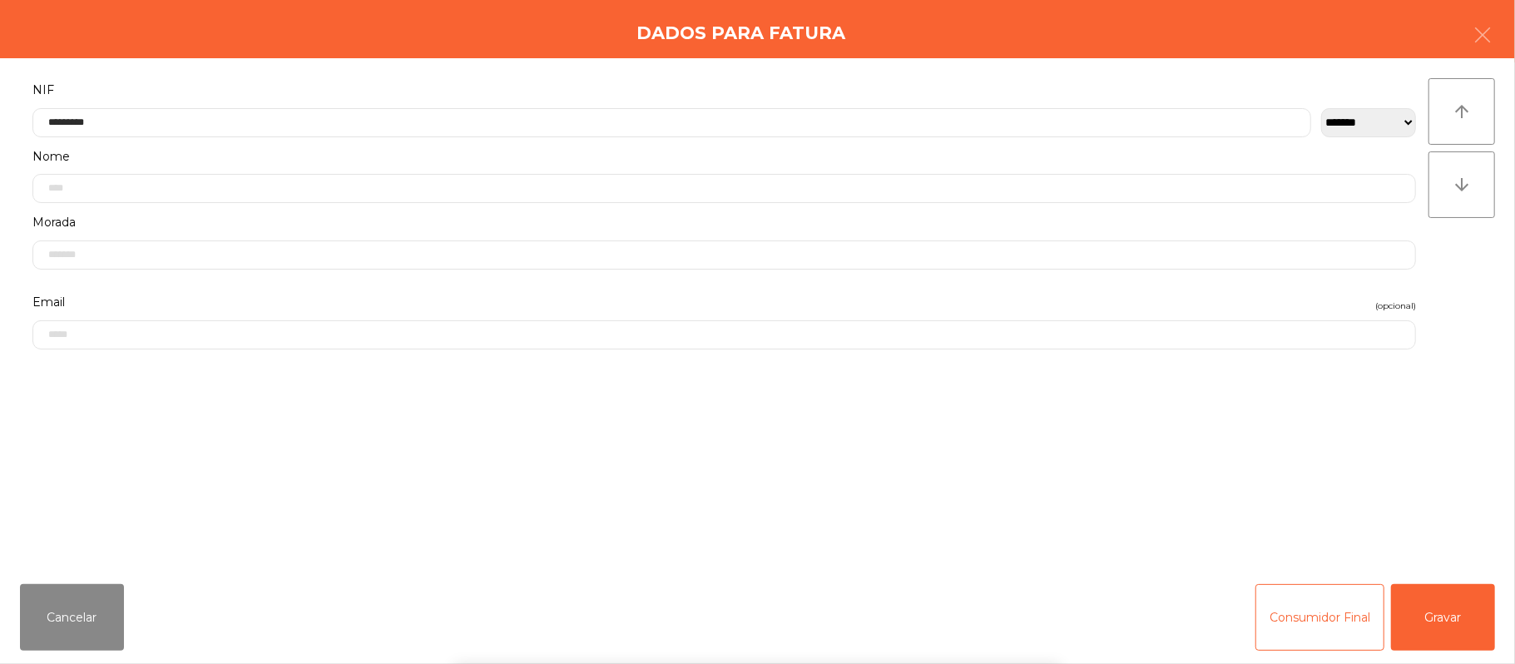
click at [1473, 597] on div "` 1 2 3 4 5 6 7 8 9 0 - = keyboard_backspace keyboard_tab q w e r t y u i o p […" at bounding box center [757, 561] width 1515 height 206
click at [1469, 616] on div "` 1 2 3 4 5 6 7 8 9 0 - = keyboard_backspace keyboard_tab q w e r t y u i o p […" at bounding box center [757, 561] width 1515 height 206
click at [1464, 622] on button "Gravar" at bounding box center [1443, 617] width 104 height 67
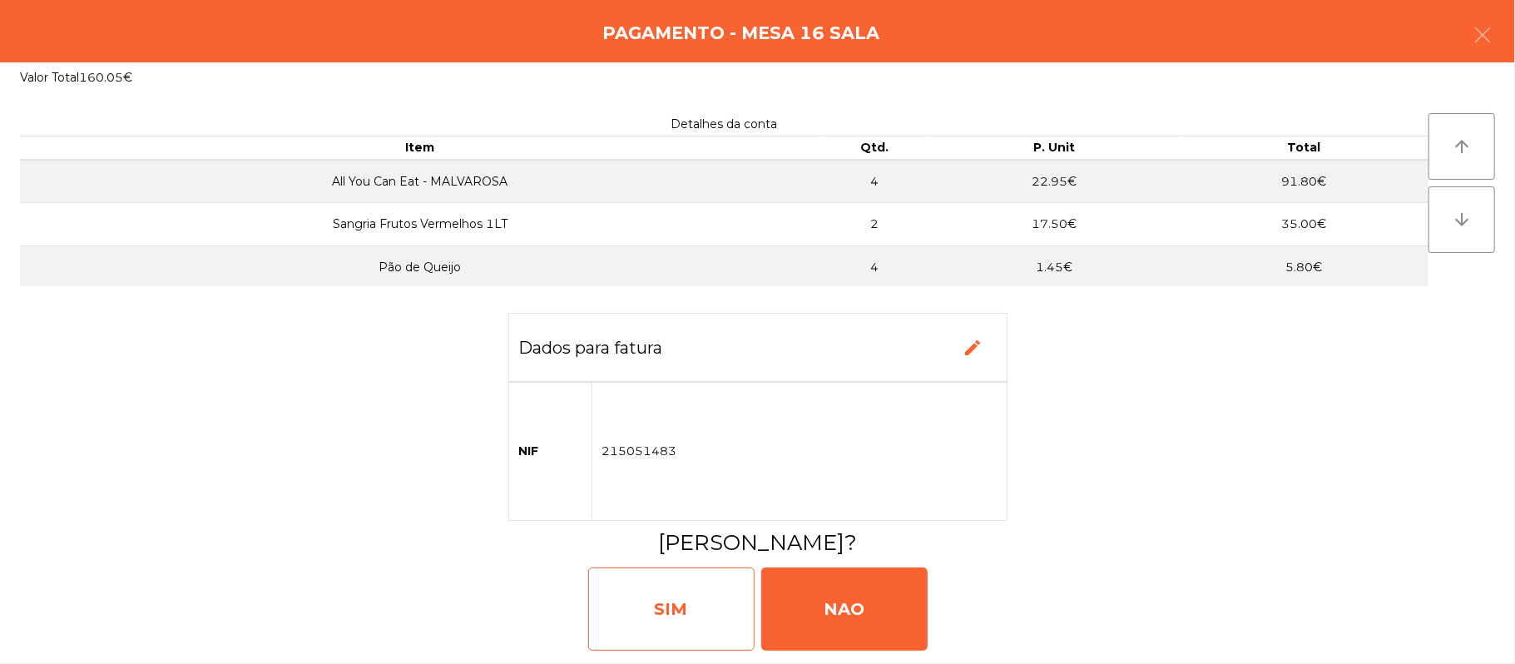
click at [676, 623] on div "SIM" at bounding box center [671, 608] width 166 height 83
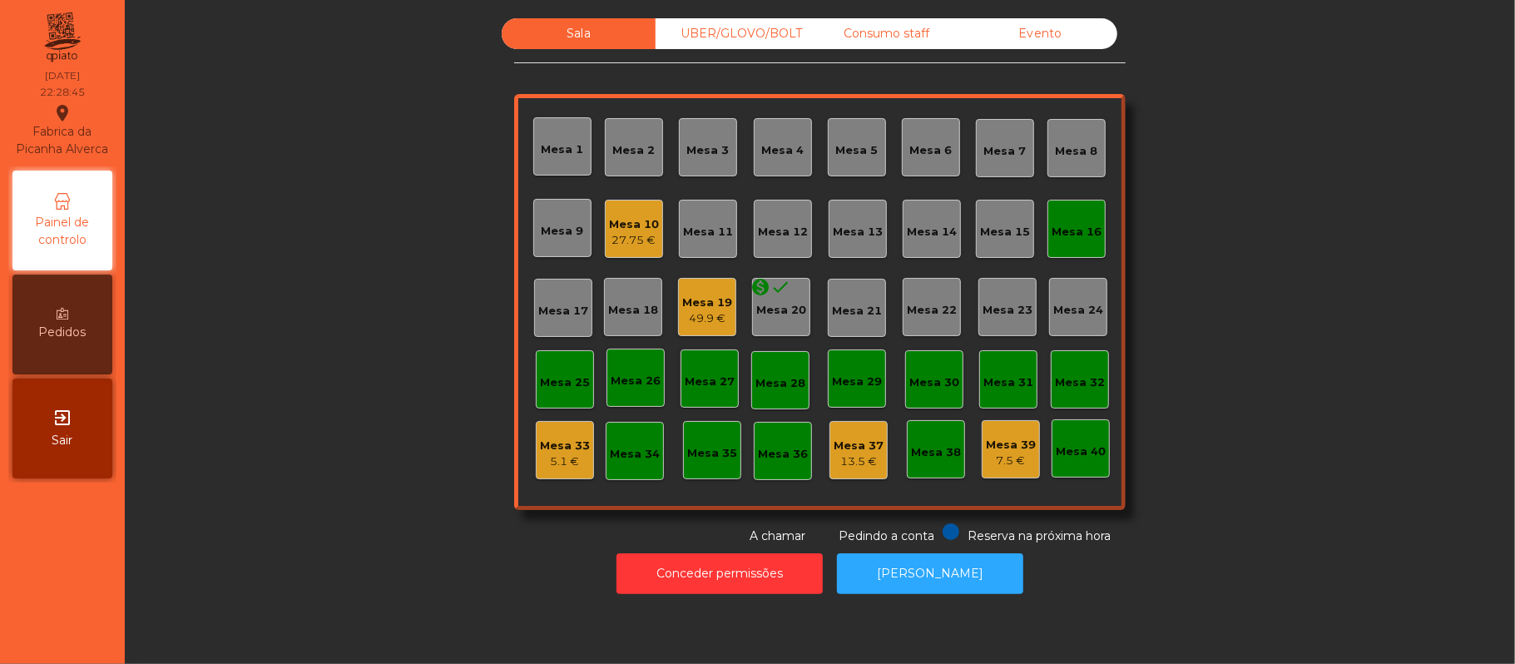
click at [1063, 246] on div "Mesa 16" at bounding box center [1077, 229] width 58 height 58
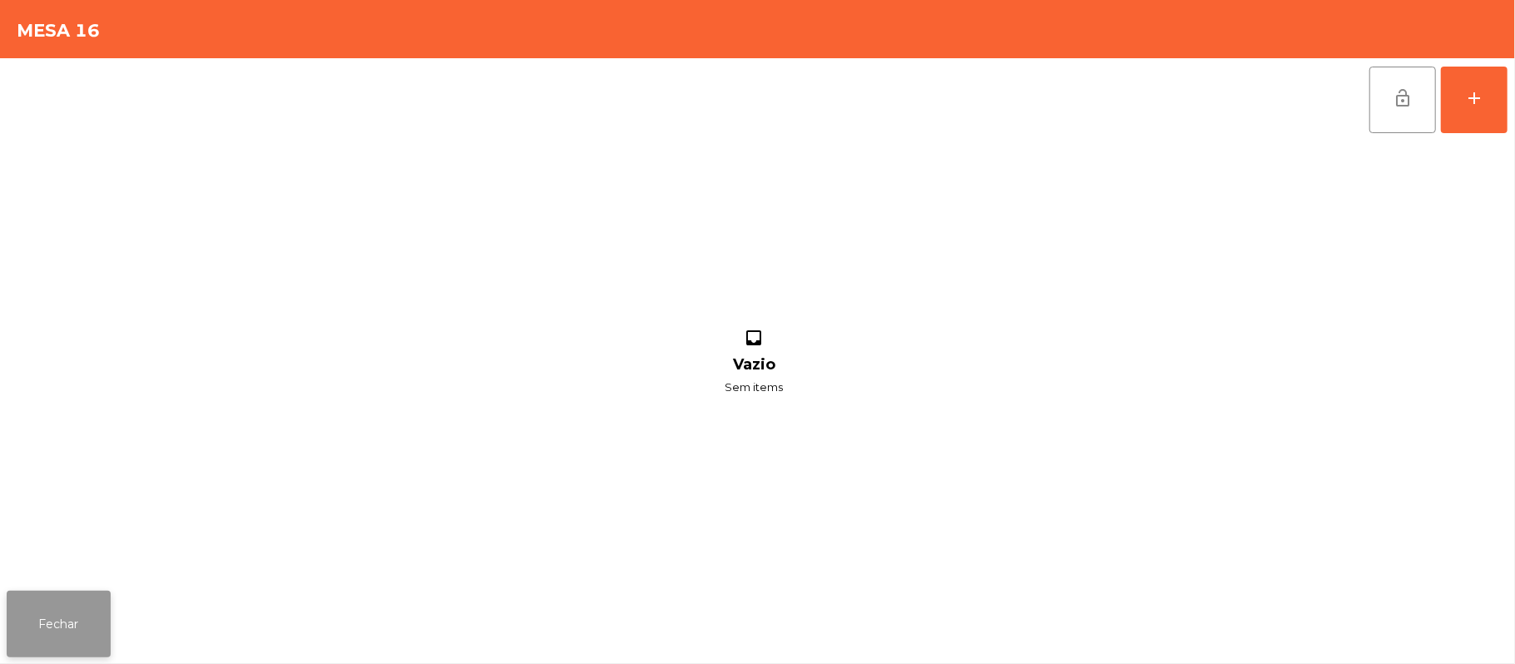
click at [91, 623] on button "Fechar" at bounding box center [59, 624] width 104 height 67
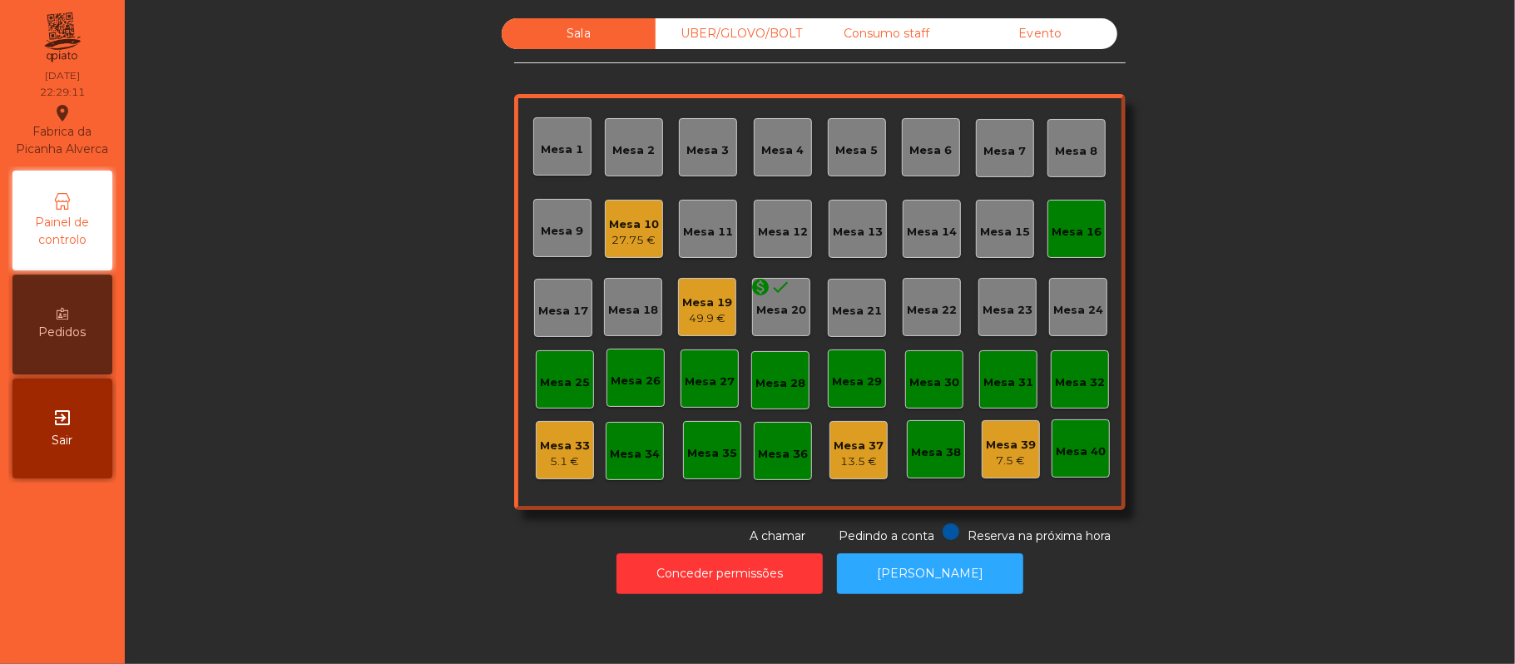
click at [612, 255] on div "Mesa 10 27.75 €" at bounding box center [634, 229] width 58 height 58
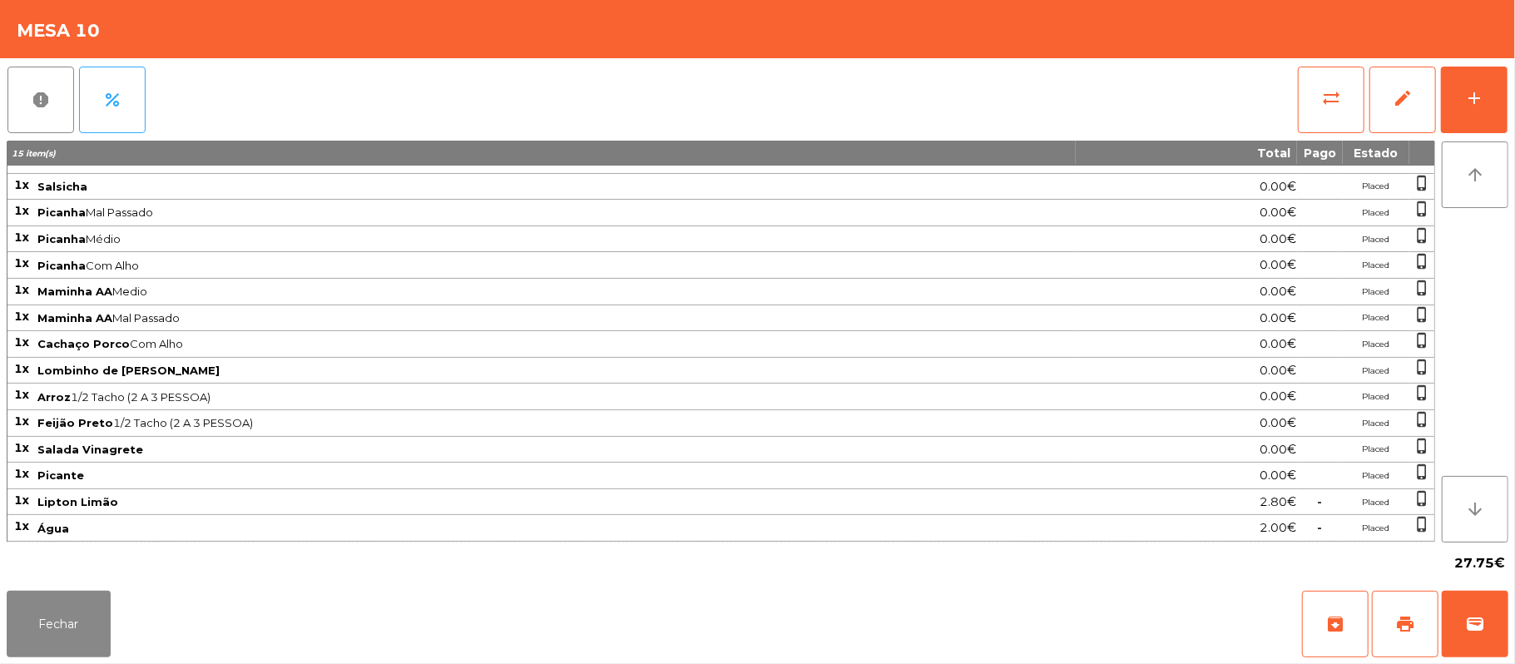
scroll to position [0, 0]
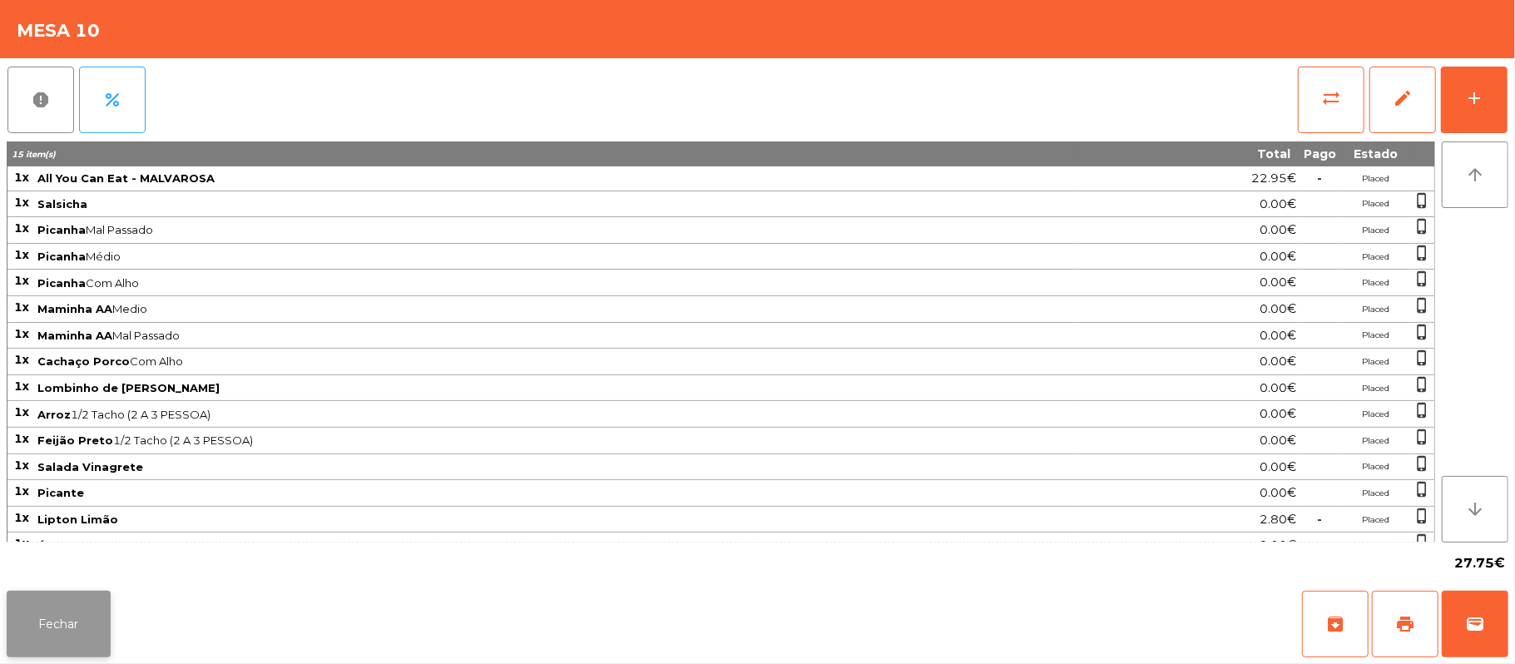
click at [90, 607] on button "Fechar" at bounding box center [59, 624] width 104 height 67
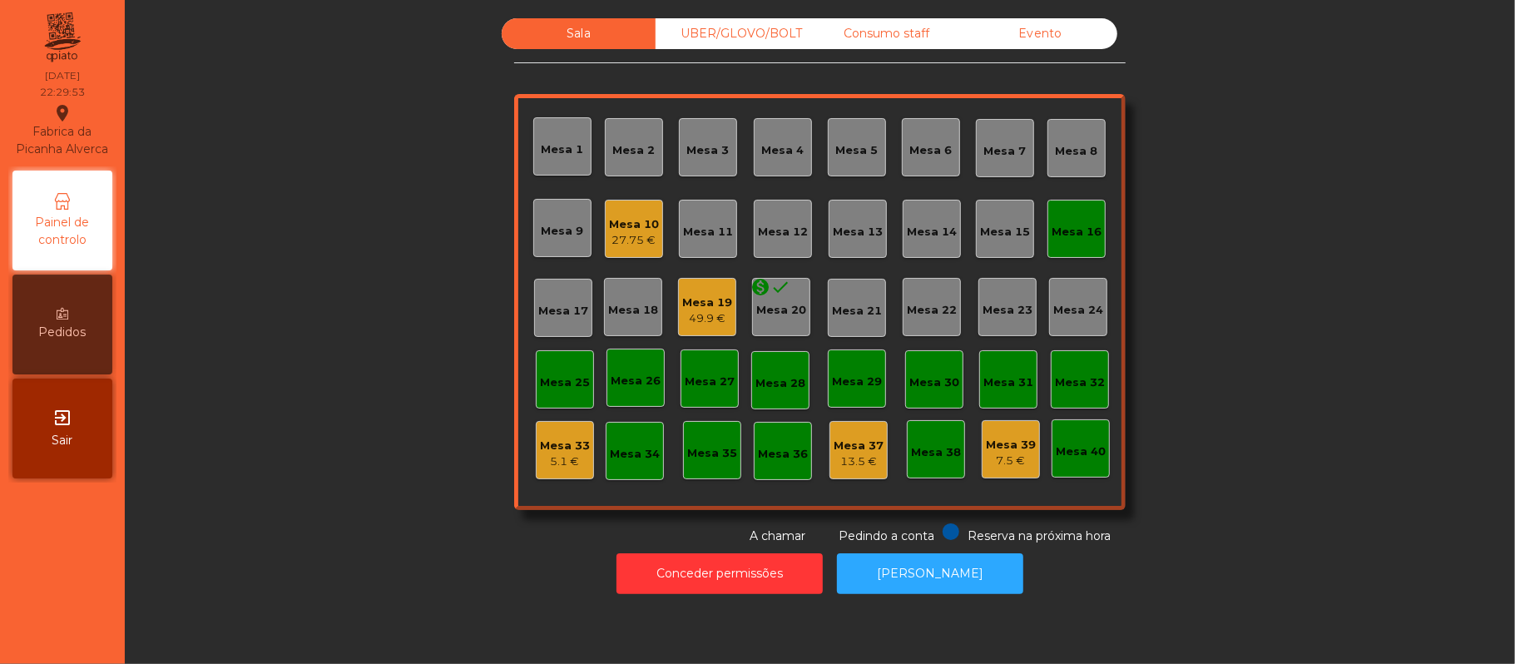
click at [1093, 245] on div "Mesa 16" at bounding box center [1077, 229] width 58 height 58
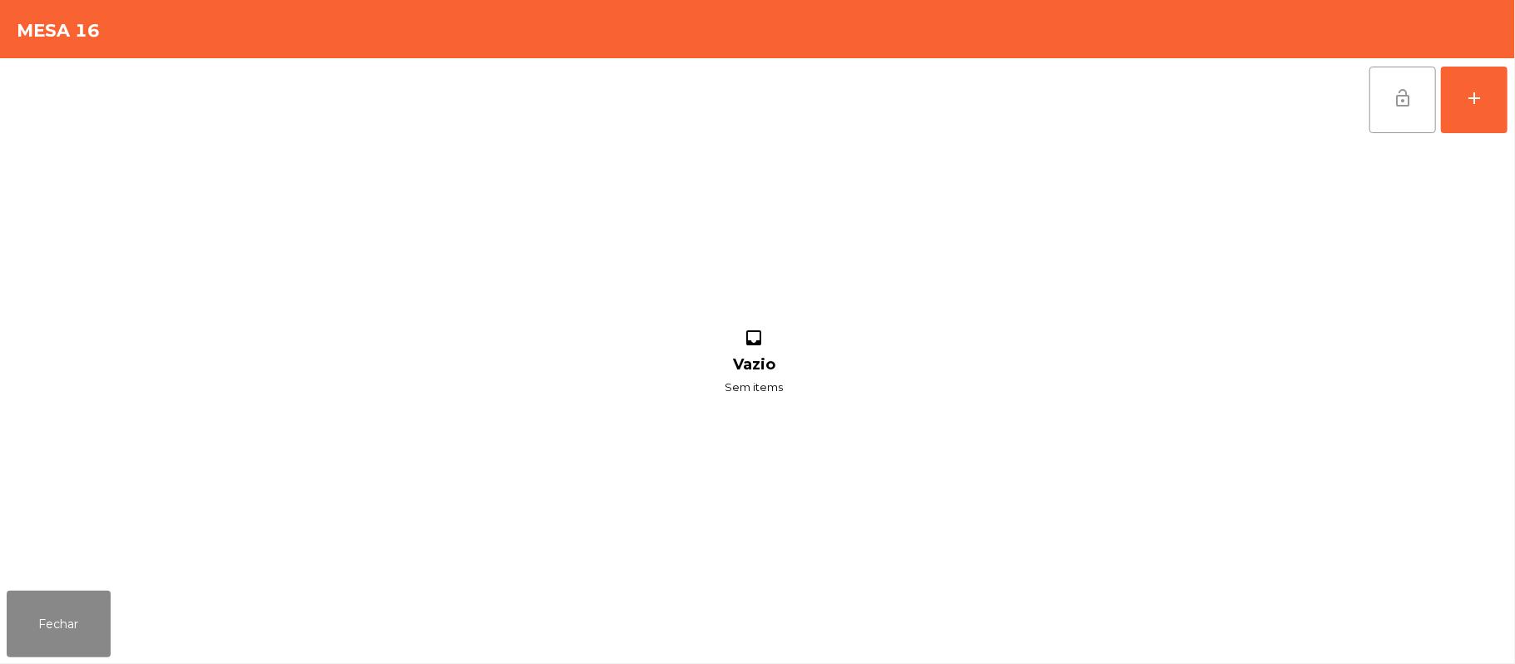
click at [1385, 114] on button "lock_open" at bounding box center [1403, 100] width 67 height 67
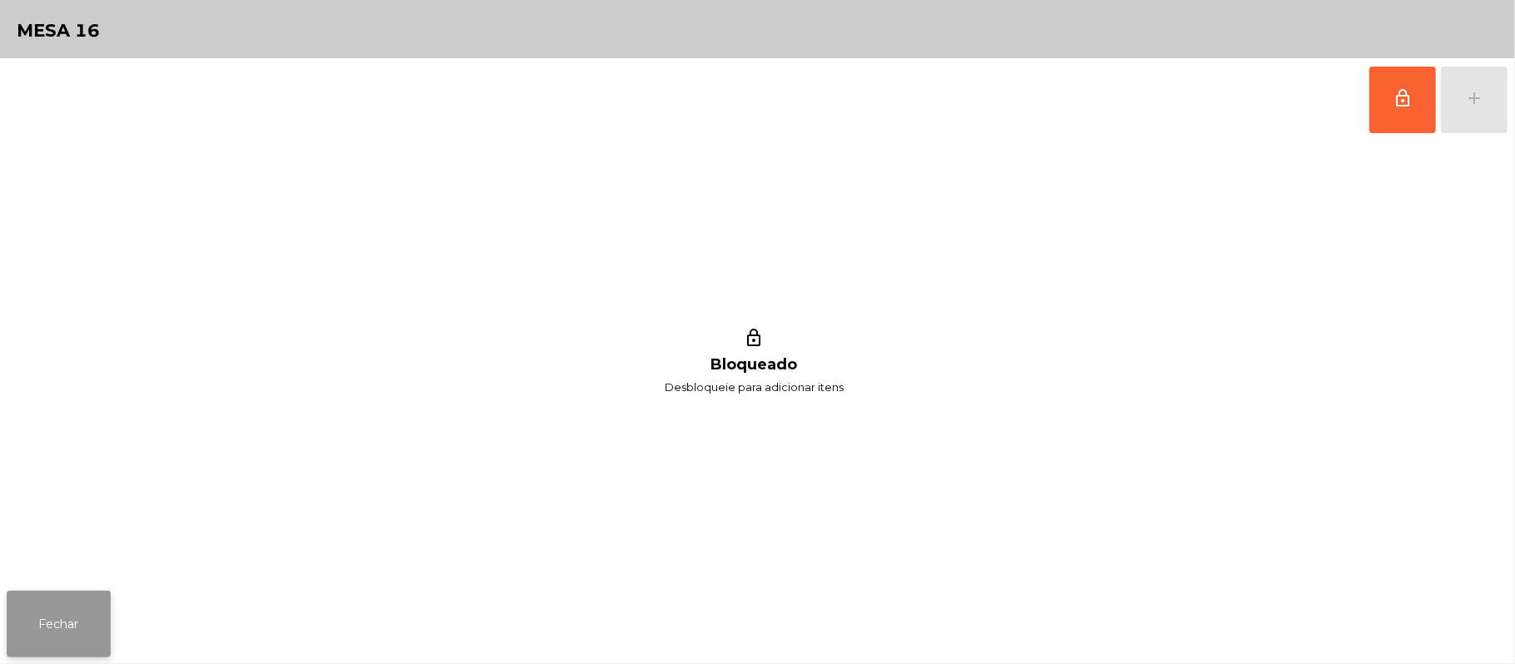
click at [55, 619] on button "Fechar" at bounding box center [59, 624] width 104 height 67
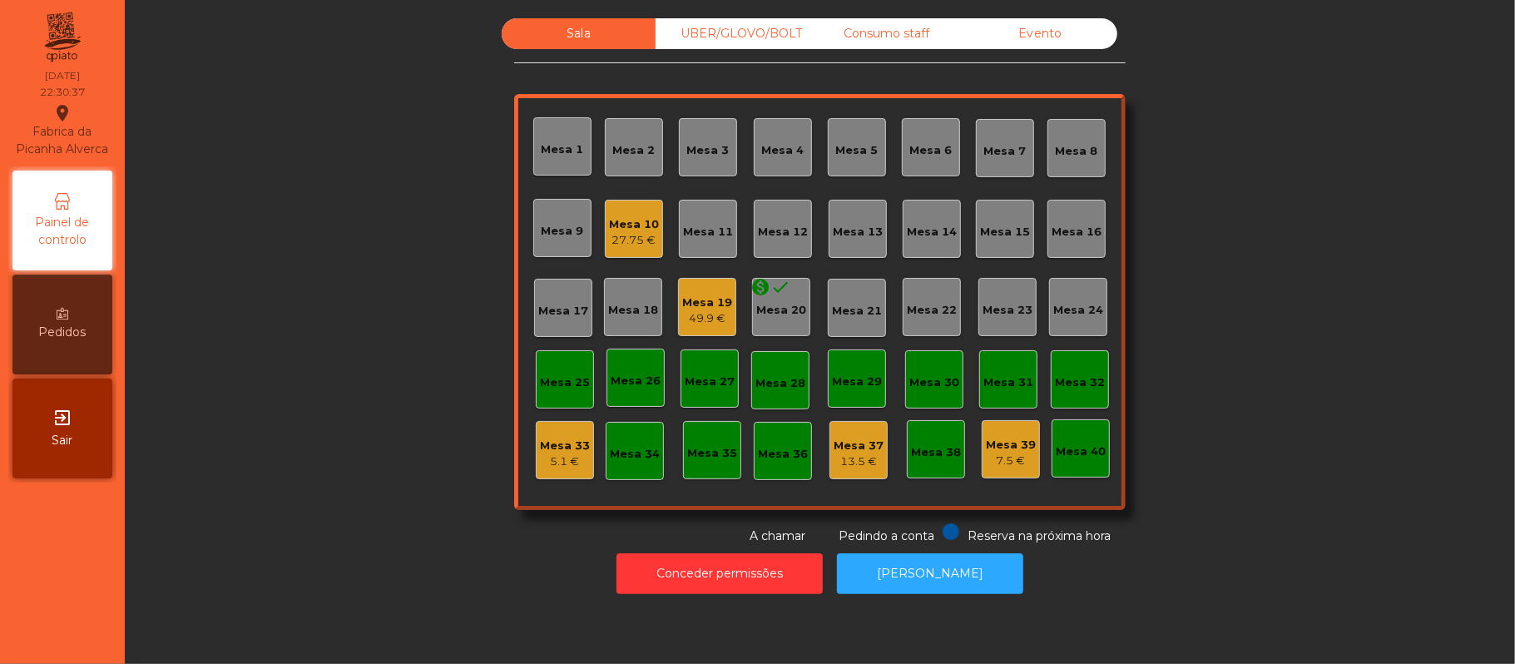
click at [1055, 235] on div "Mesa 16" at bounding box center [1077, 232] width 50 height 17
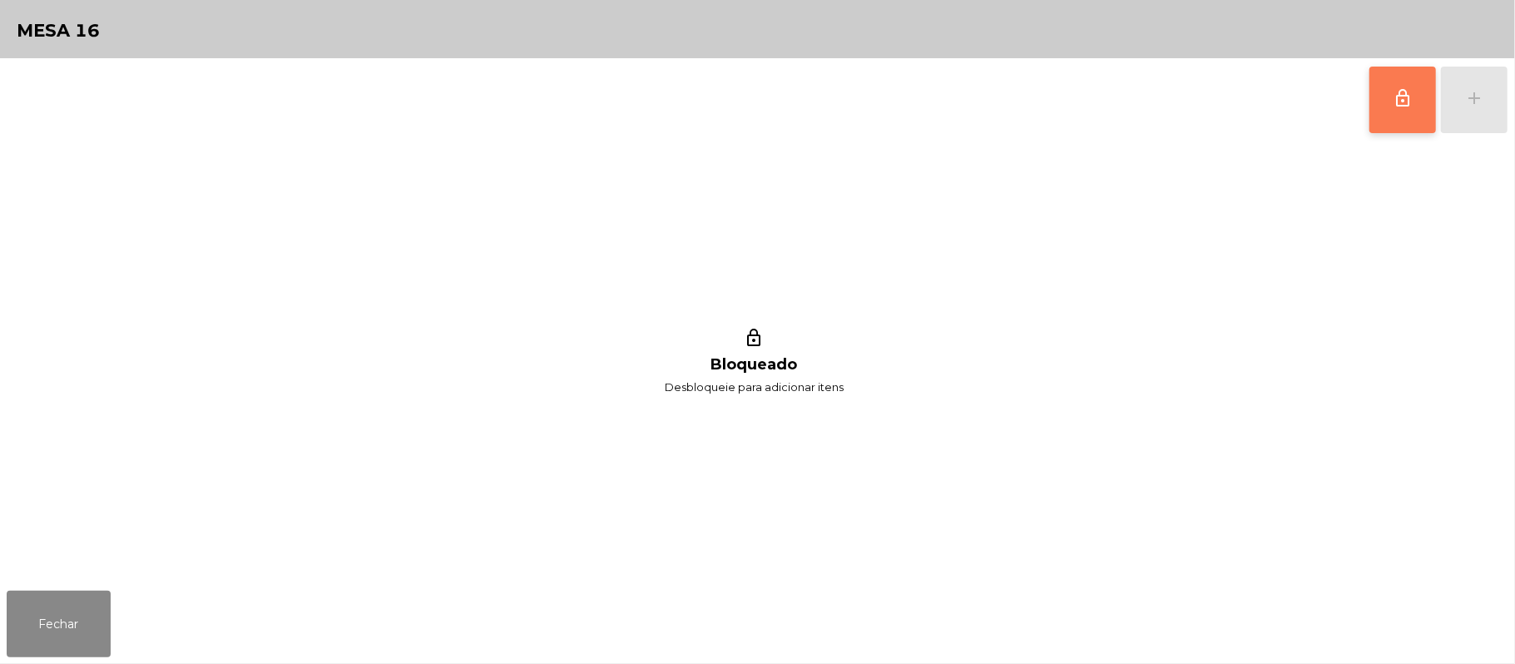
click at [1413, 101] on button "lock_outline" at bounding box center [1403, 100] width 67 height 67
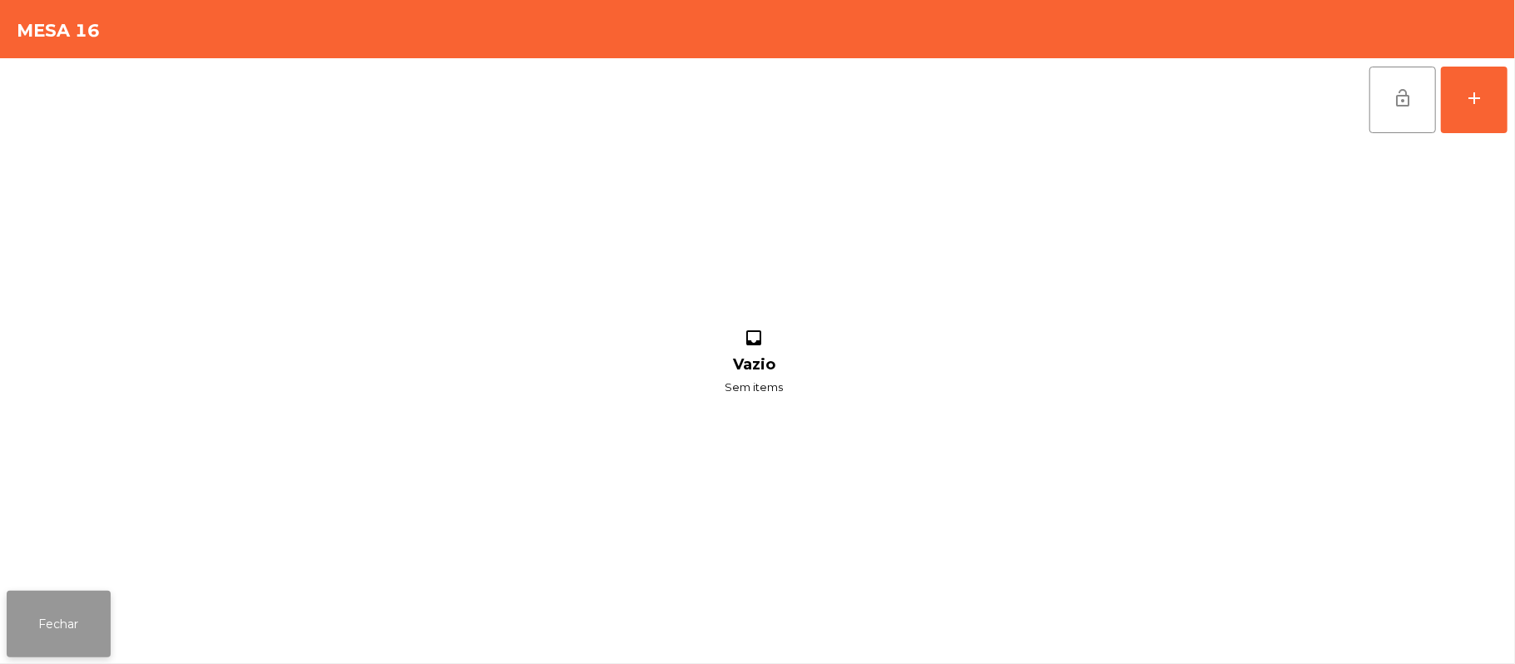
click at [73, 621] on button "Fechar" at bounding box center [59, 624] width 104 height 67
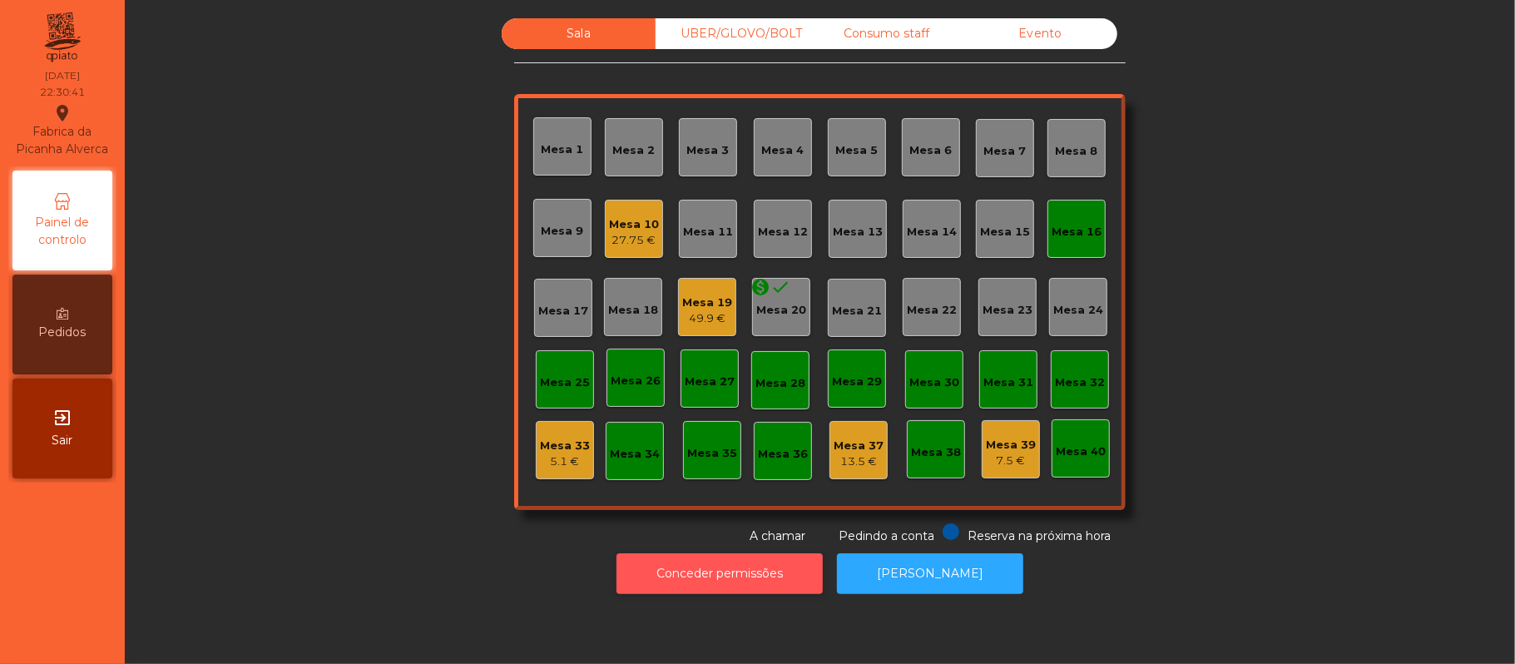
click at [766, 573] on button "Conceder permissões" at bounding box center [720, 573] width 206 height 41
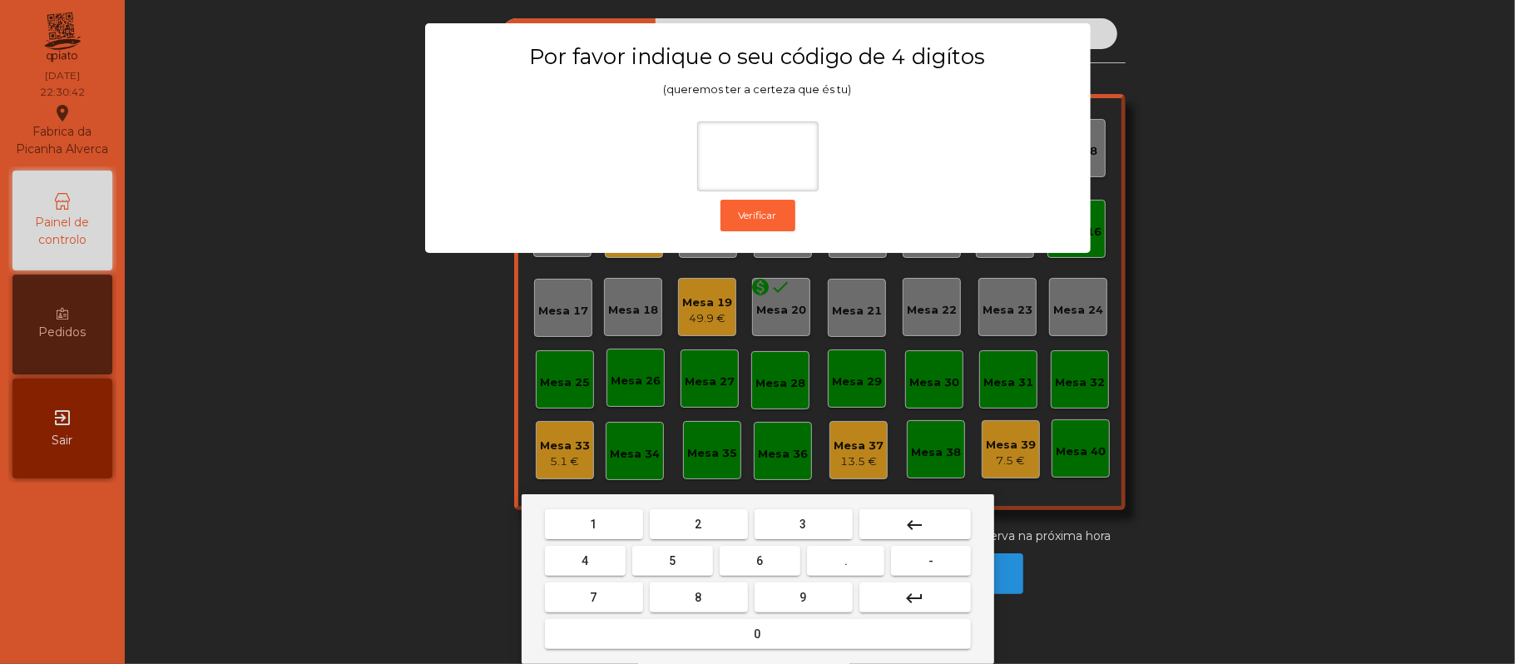
click at [697, 524] on span "2" at bounding box center [699, 524] width 7 height 13
click at [784, 557] on button "6" at bounding box center [760, 561] width 81 height 30
click at [591, 518] on span "1" at bounding box center [594, 524] width 7 height 13
click at [670, 557] on span "5" at bounding box center [672, 560] width 7 height 13
type input "****"
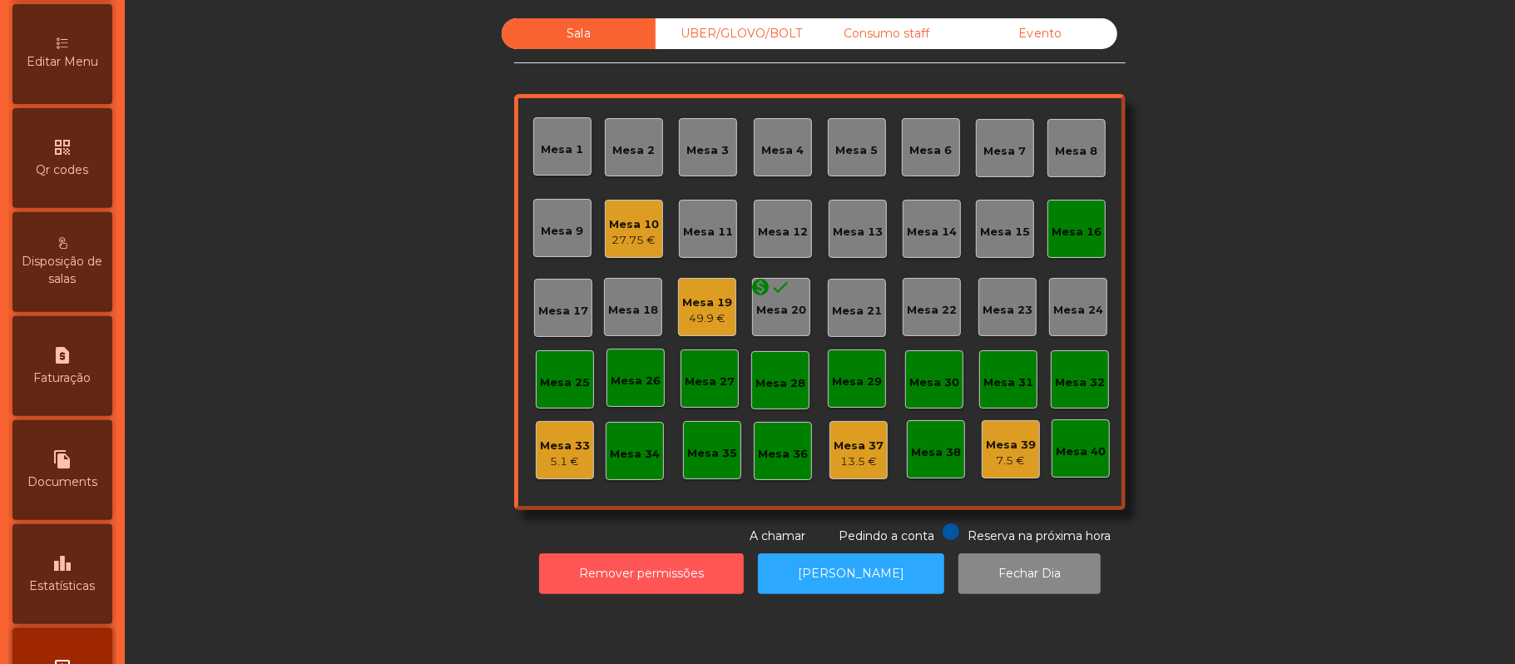
scroll to position [376, 0]
click at [82, 385] on span "Faturação" at bounding box center [62, 376] width 57 height 17
select select "**"
select select "****"
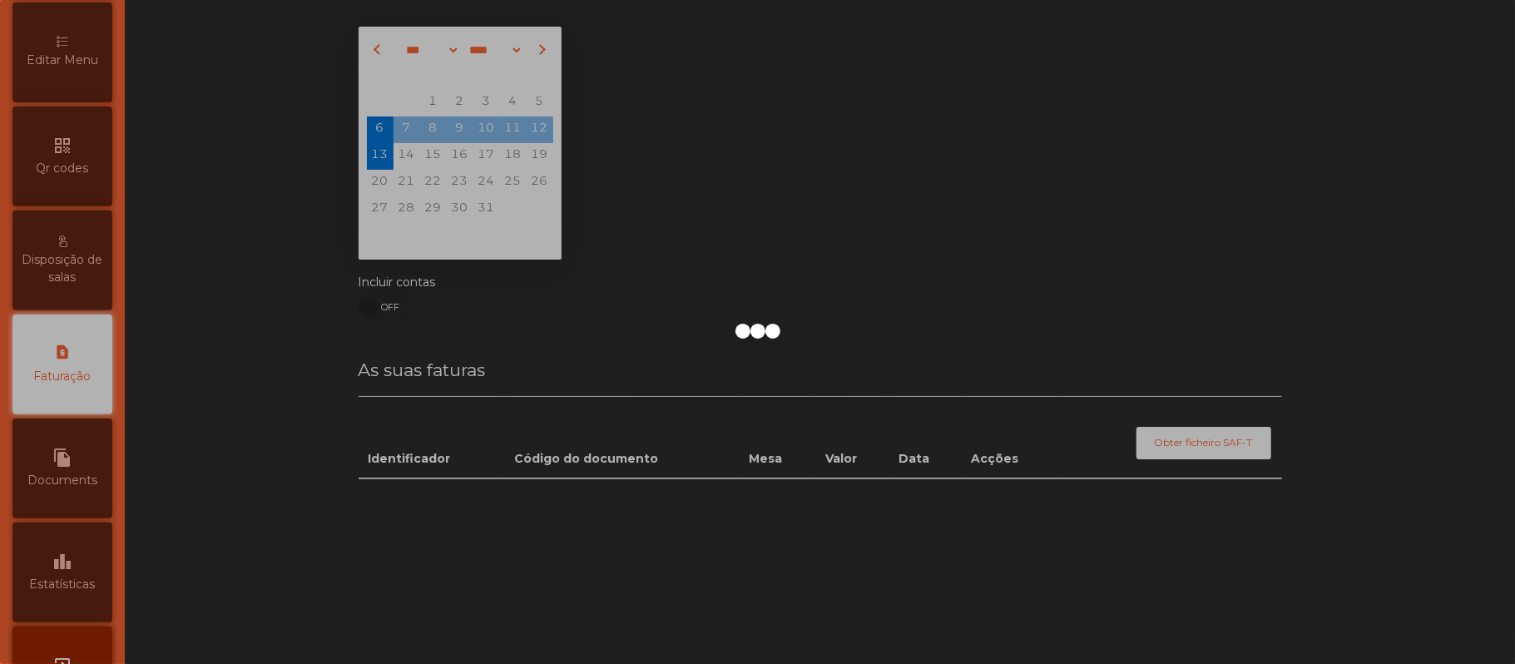
scroll to position [426, 0]
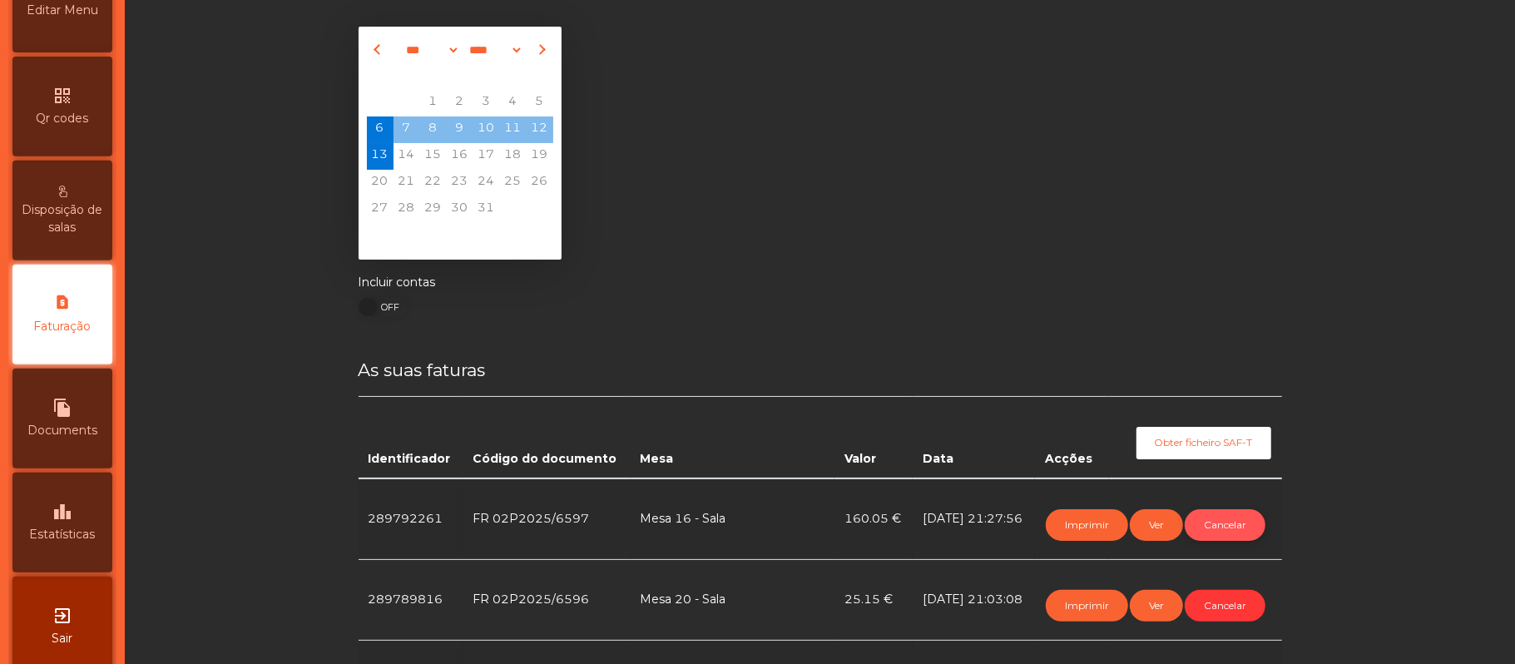
click at [1219, 523] on button "Cancelar" at bounding box center [1225, 525] width 81 height 32
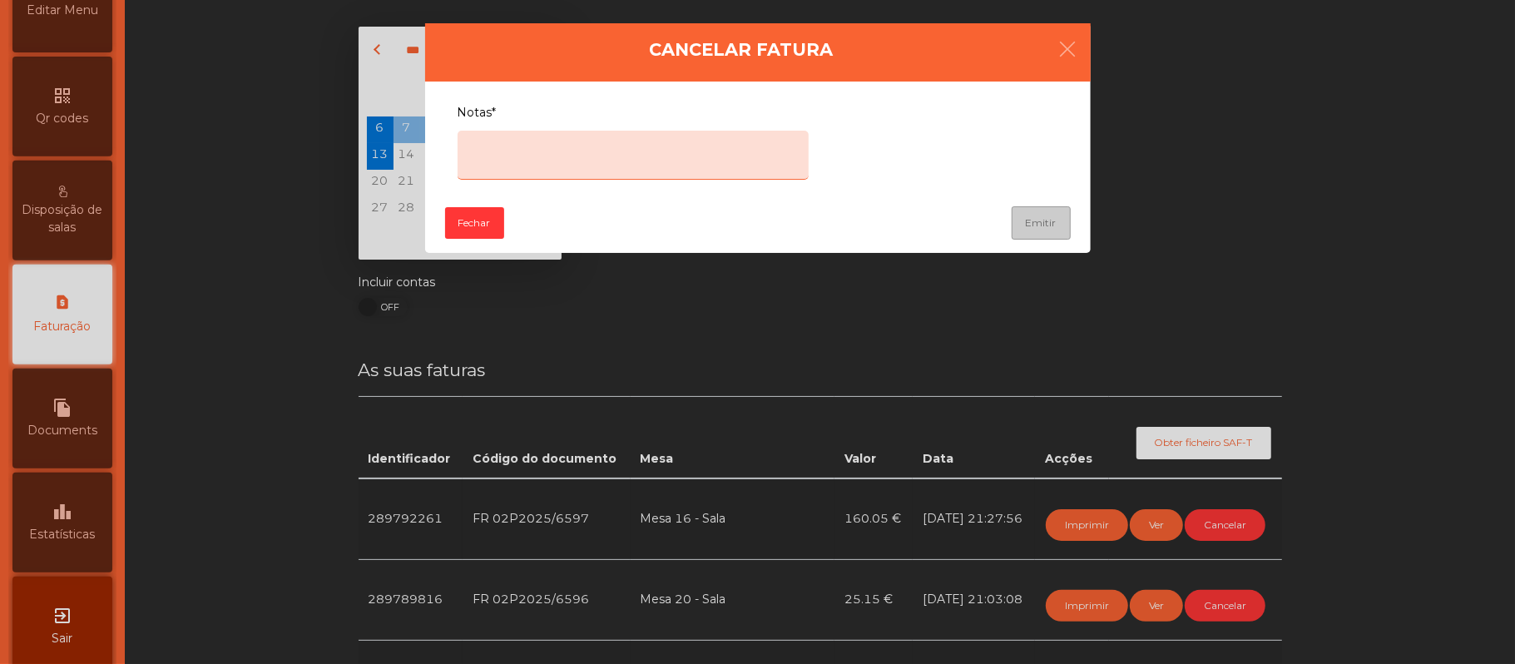
click at [567, 146] on textarea "Notas*" at bounding box center [633, 155] width 351 height 49
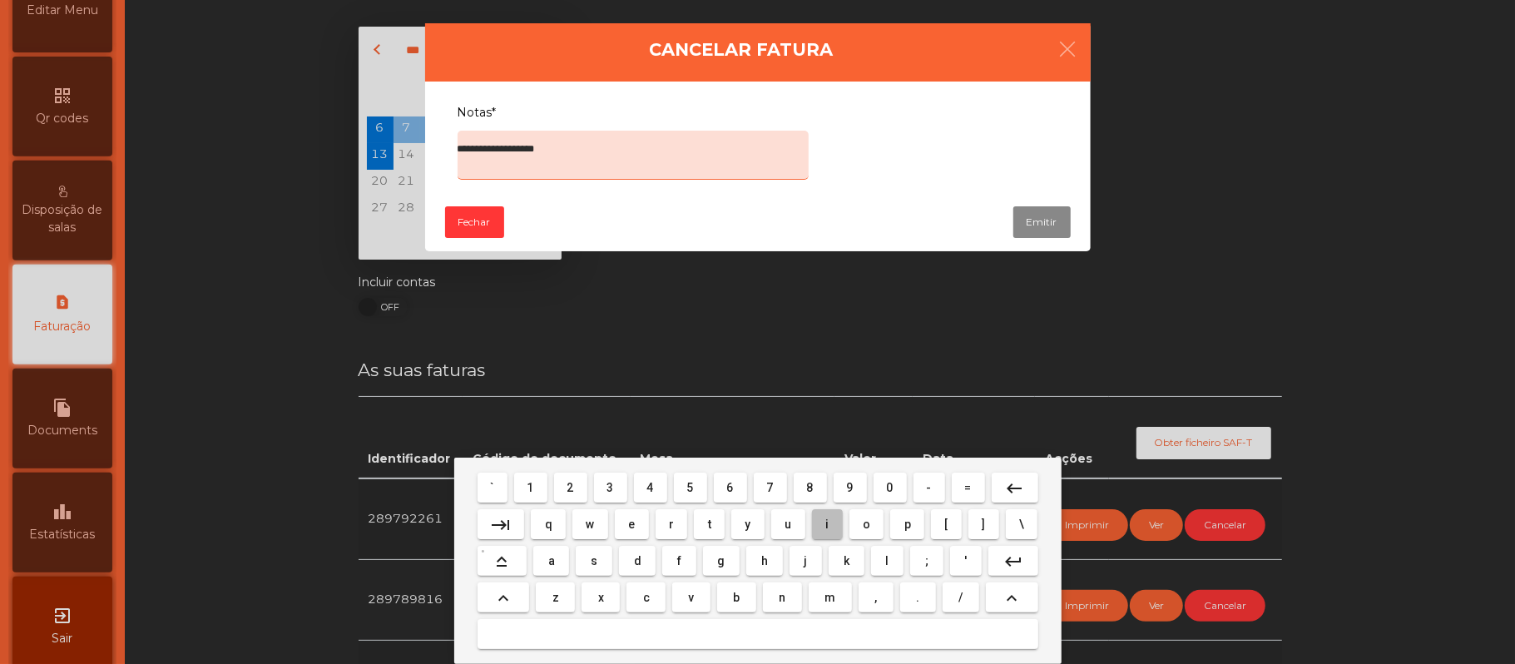
type textarea "**********"
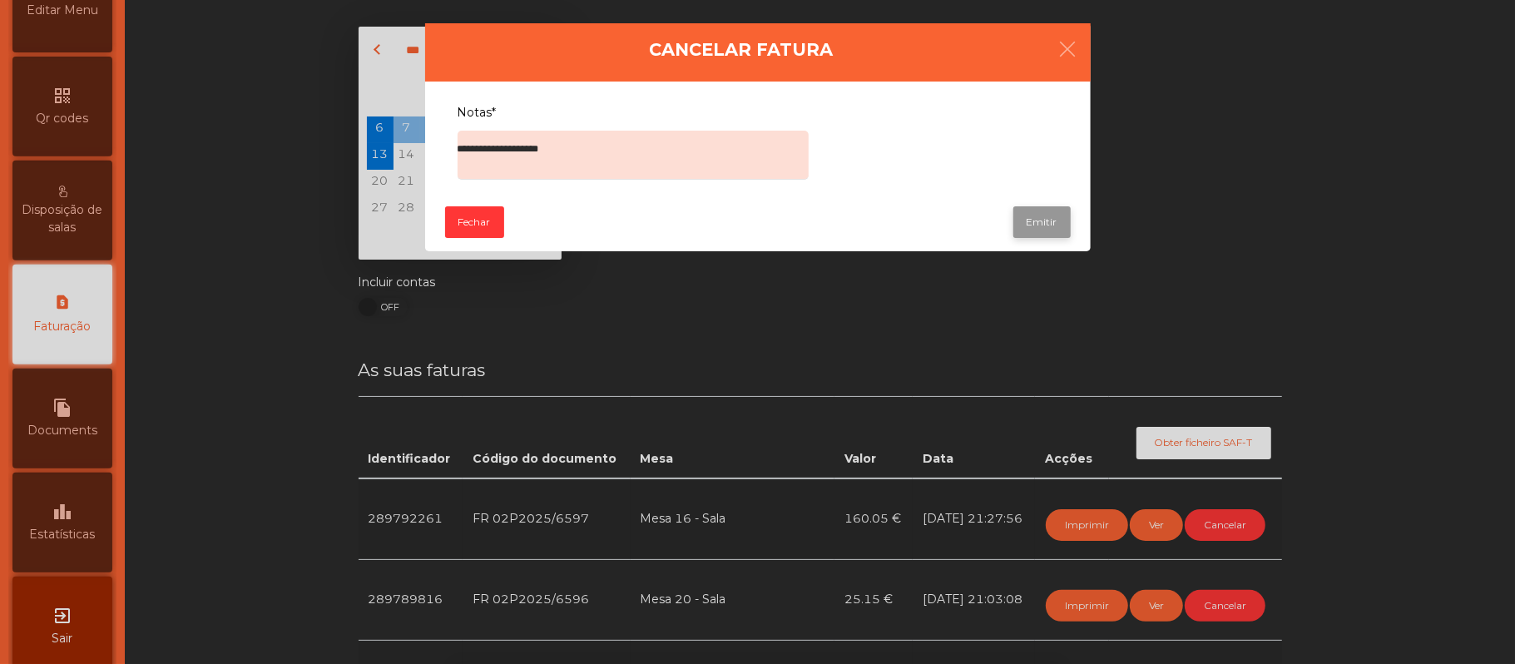
click at [1028, 220] on button "Emitir" at bounding box center [1041, 222] width 57 height 32
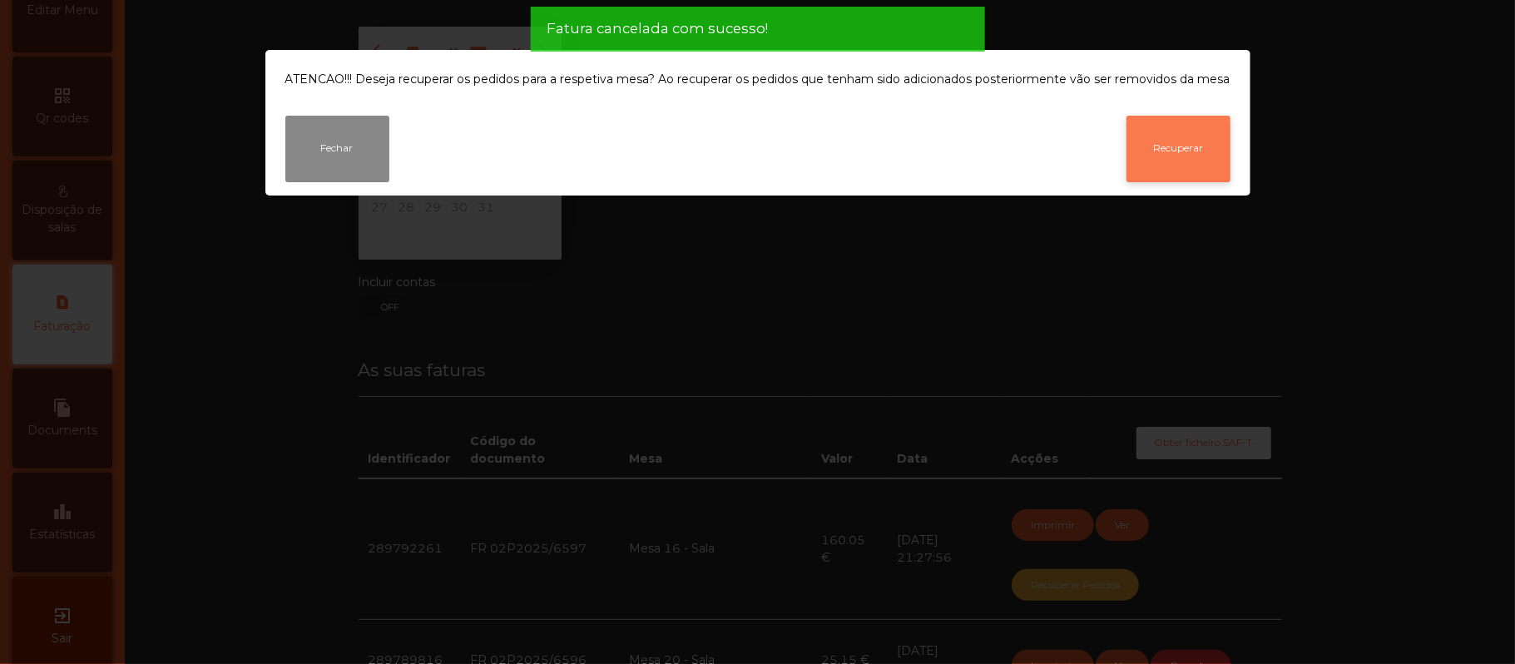
click at [1190, 137] on button "Recuperar" at bounding box center [1179, 149] width 104 height 67
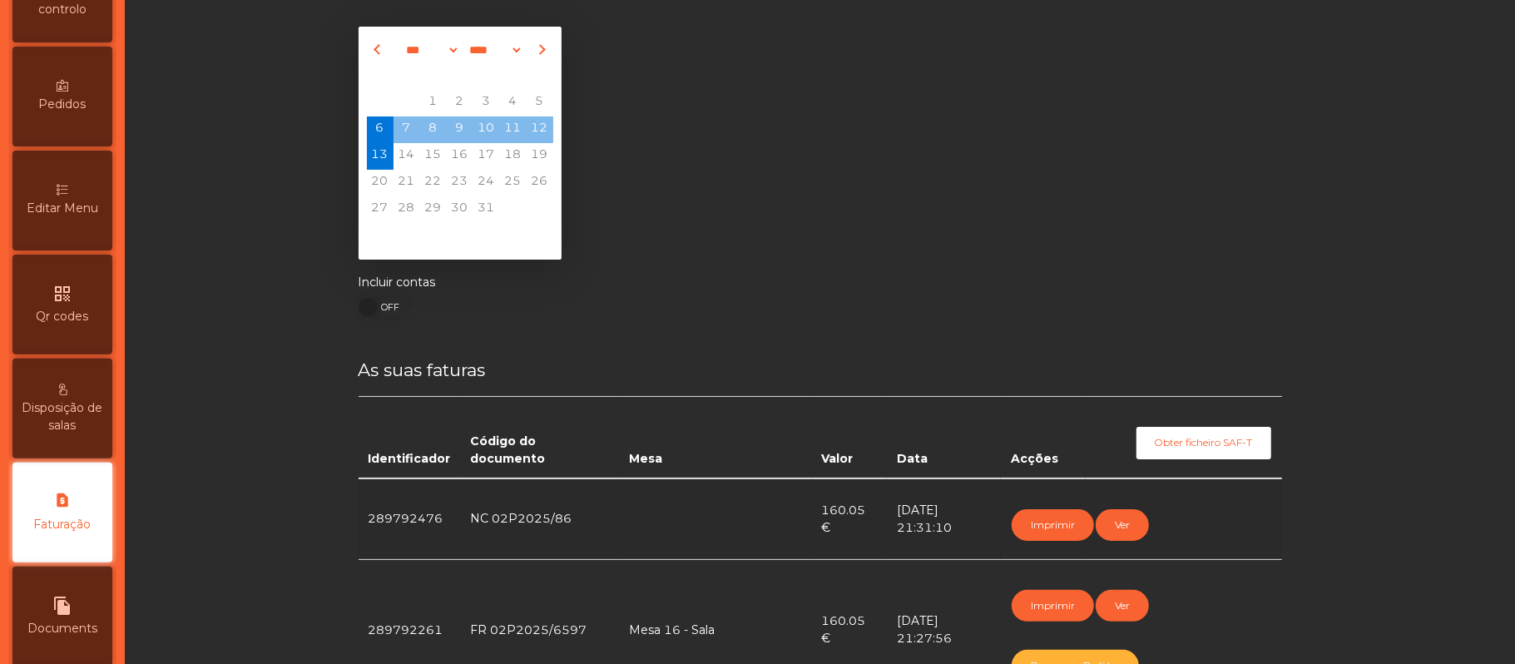
scroll to position [83, 0]
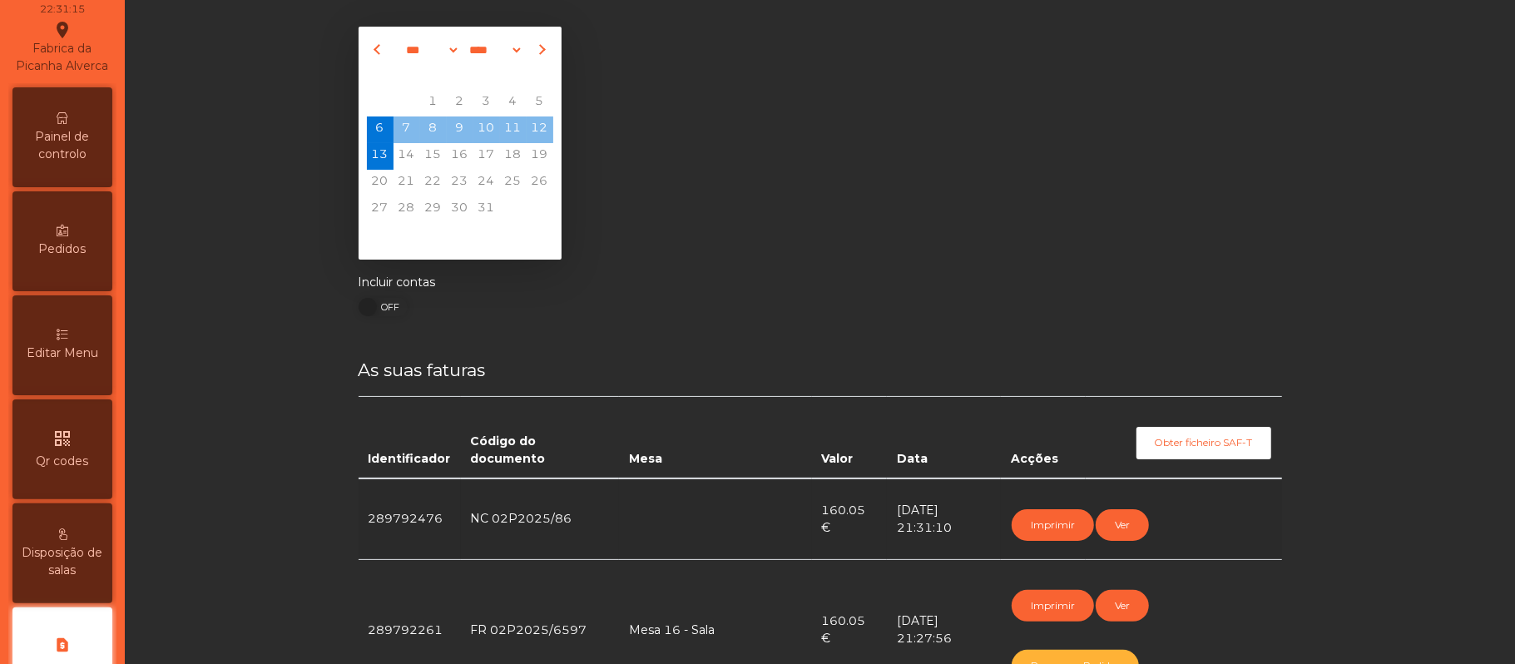
click at [80, 146] on span "Painel de controlo" at bounding box center [63, 145] width 92 height 35
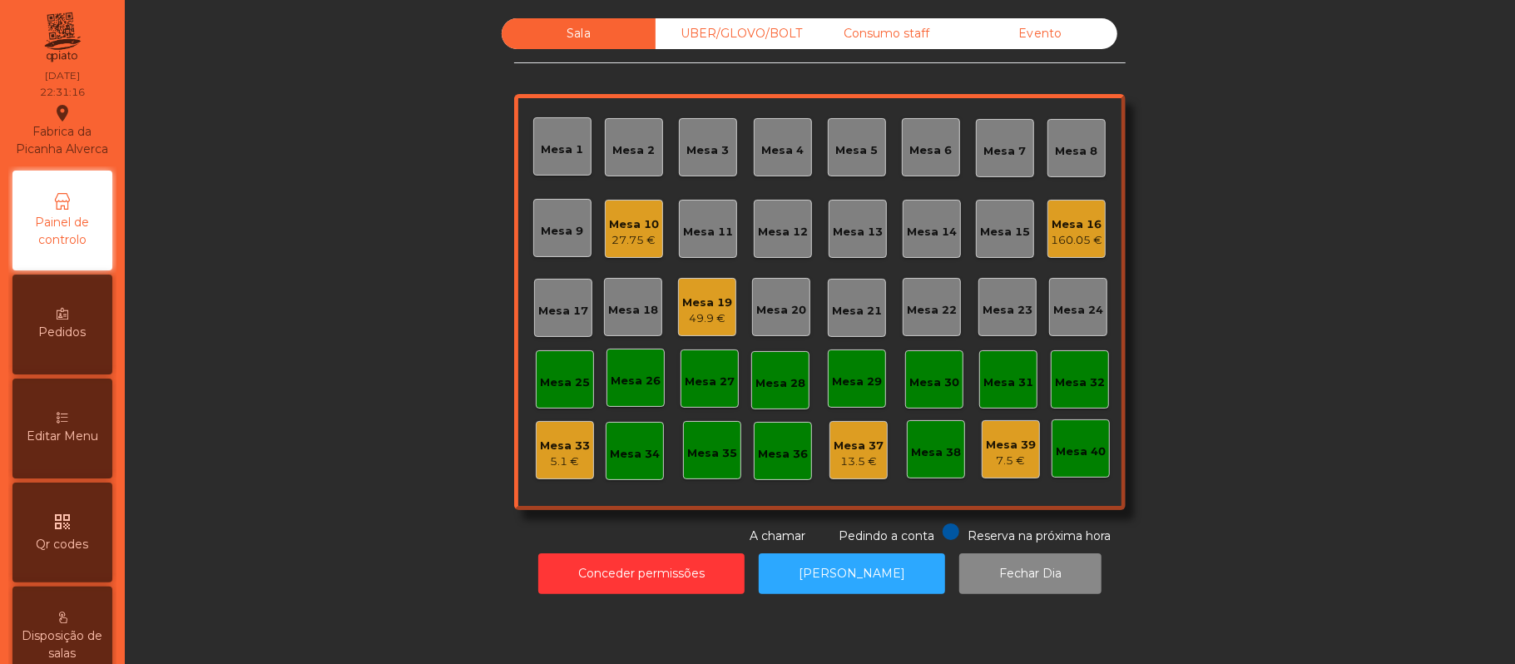
click at [1059, 223] on div "Mesa 16" at bounding box center [1077, 224] width 52 height 17
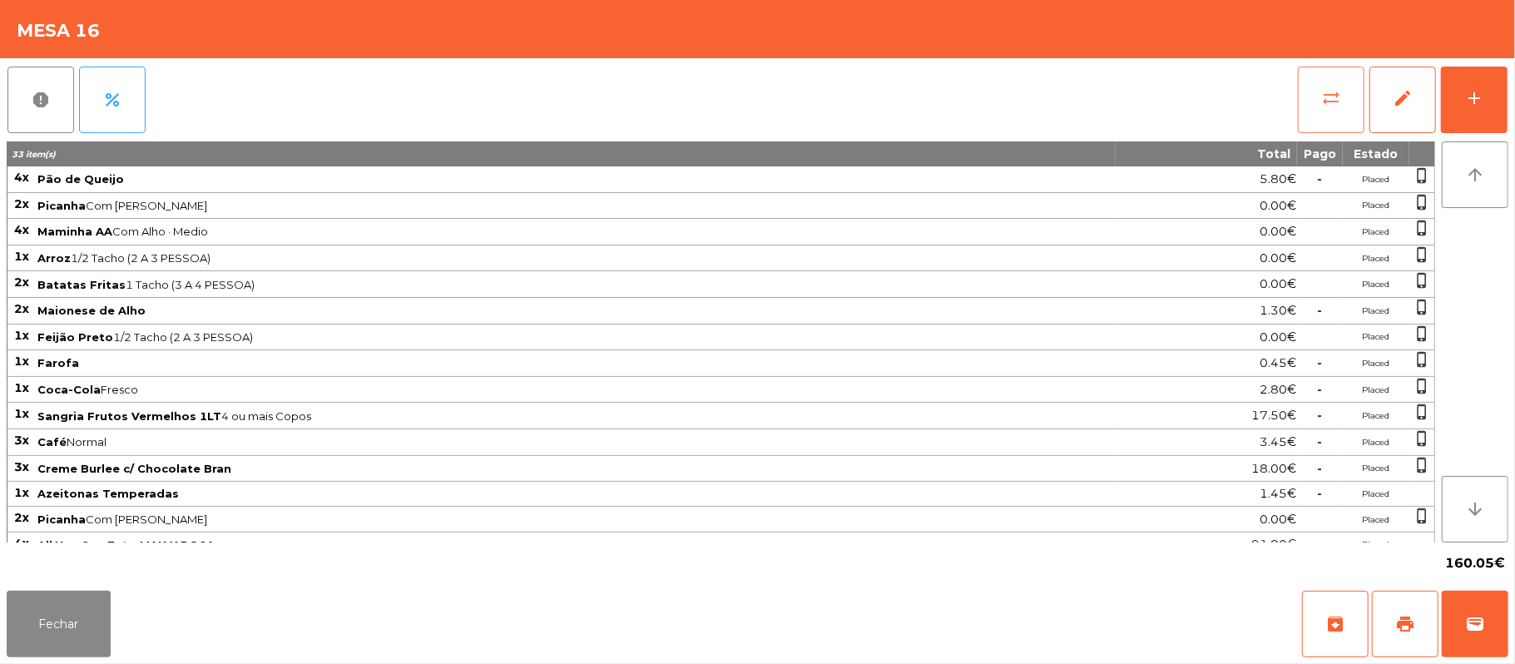
click at [1321, 105] on span "sync_alt" at bounding box center [1331, 98] width 20 height 20
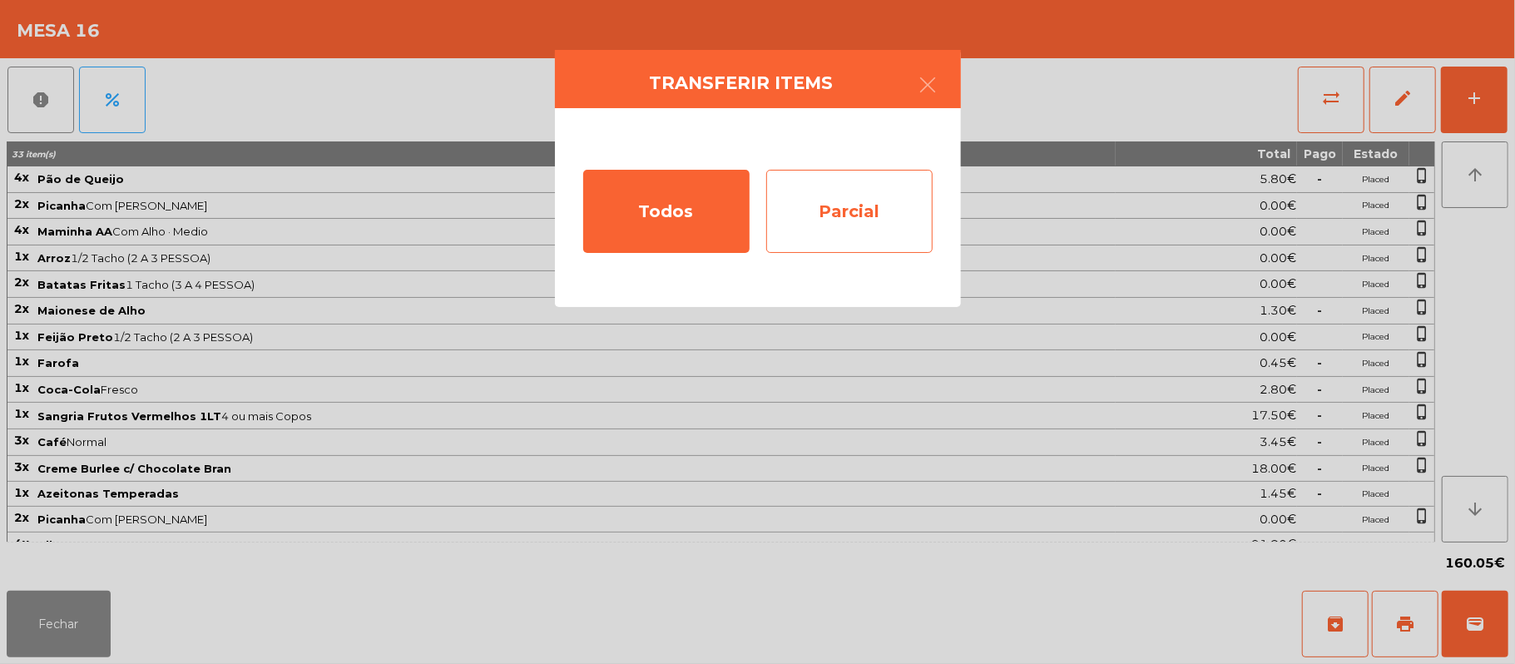
click at [863, 215] on div "Parcial" at bounding box center [849, 211] width 166 height 83
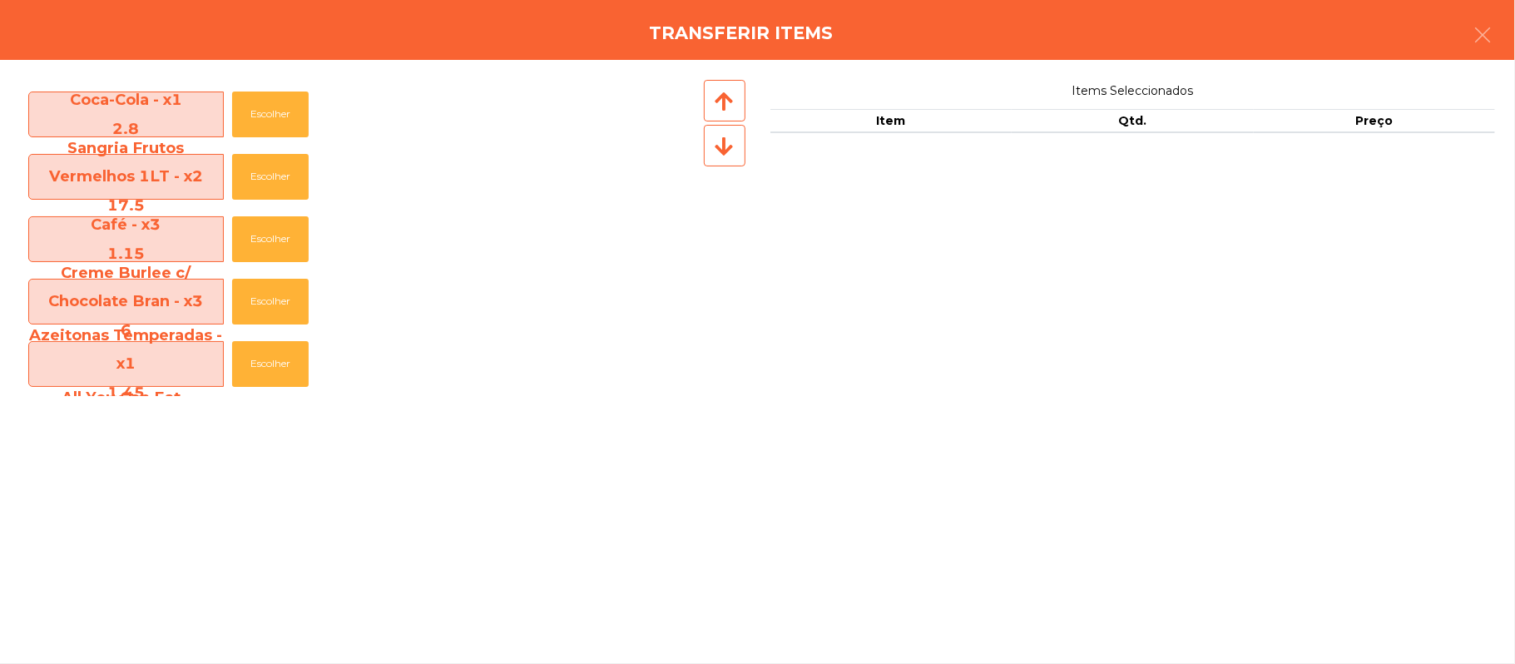
scroll to position [486, 0]
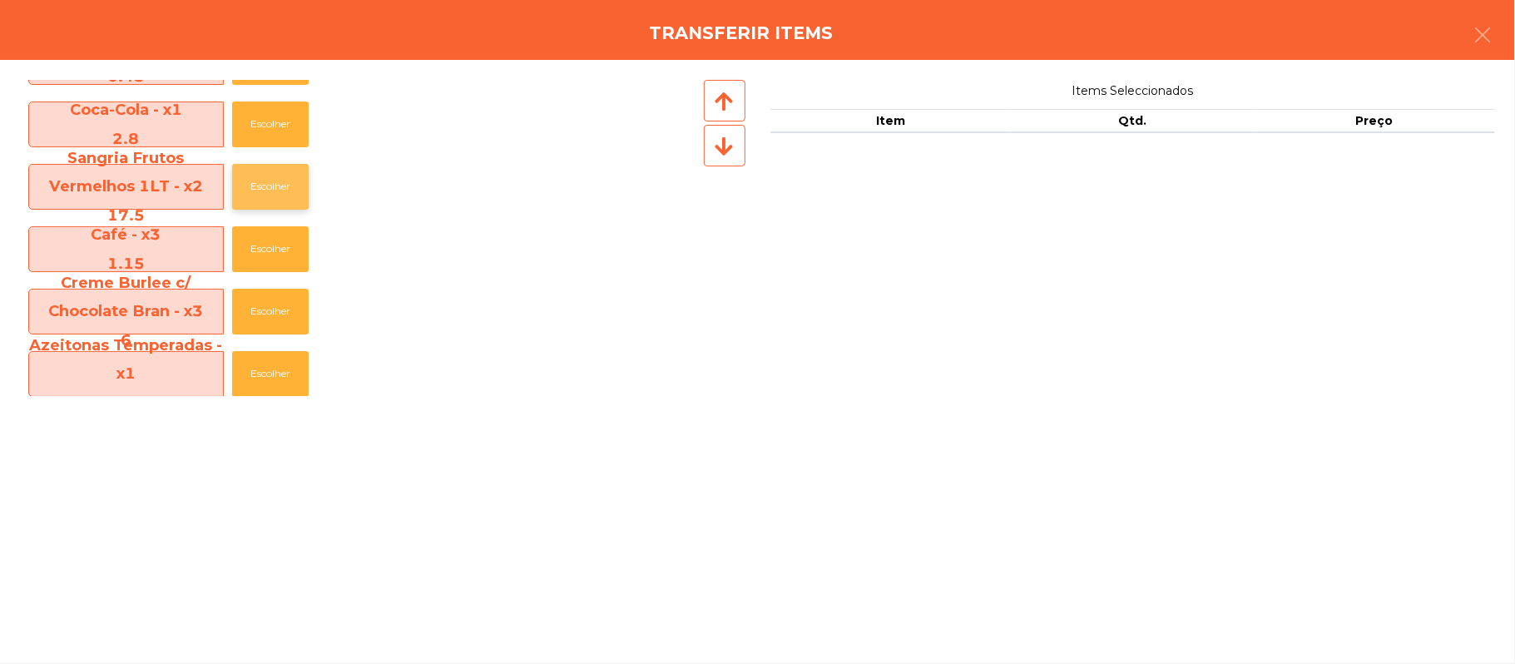
click at [285, 200] on button "Escolher" at bounding box center [270, 187] width 77 height 46
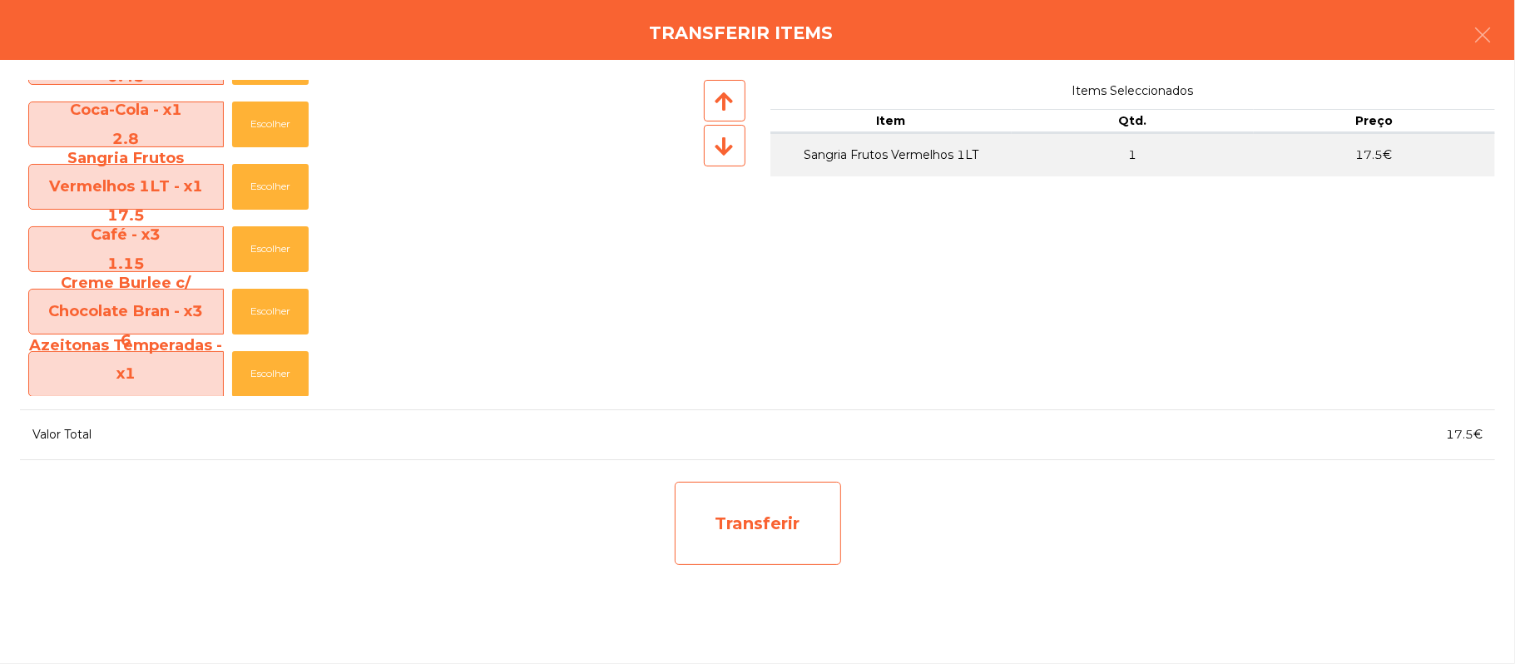
click at [829, 513] on div "Transferir" at bounding box center [758, 523] width 166 height 83
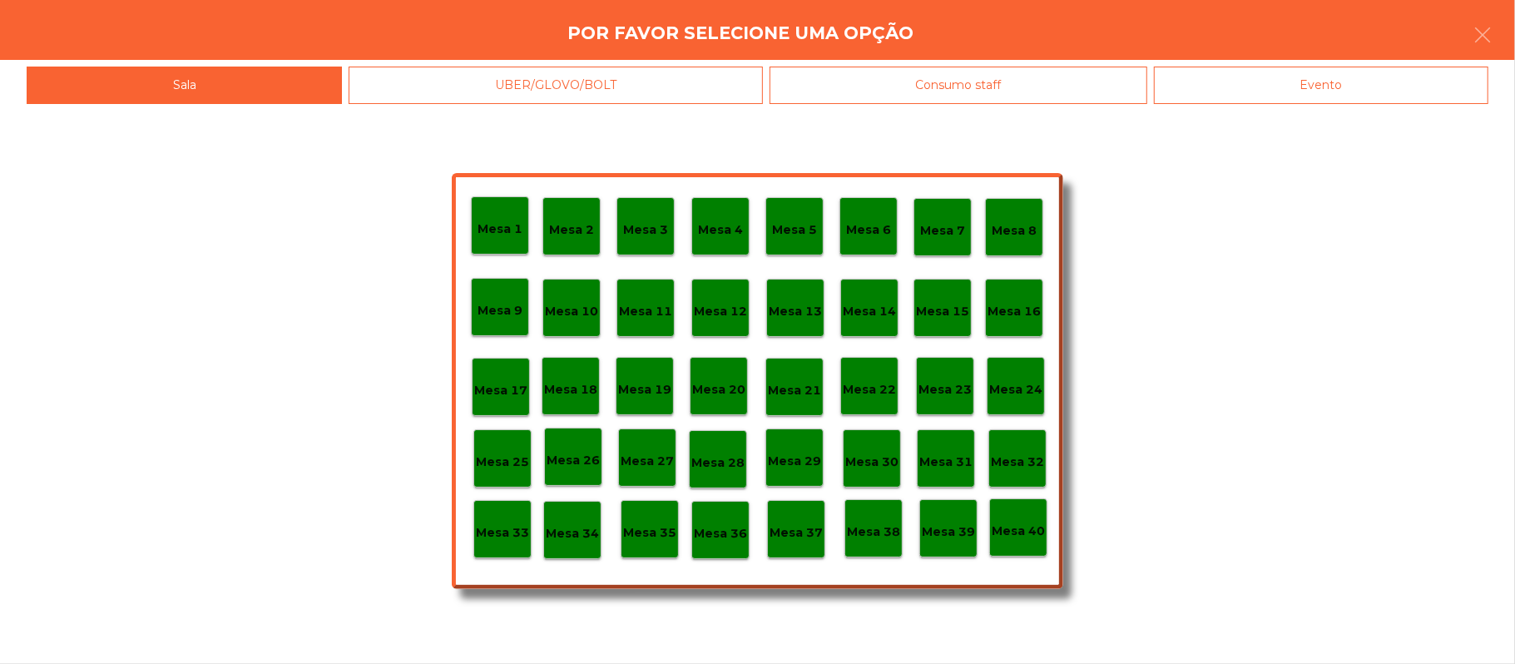
click at [867, 526] on p "Mesa 38" at bounding box center [873, 532] width 53 height 19
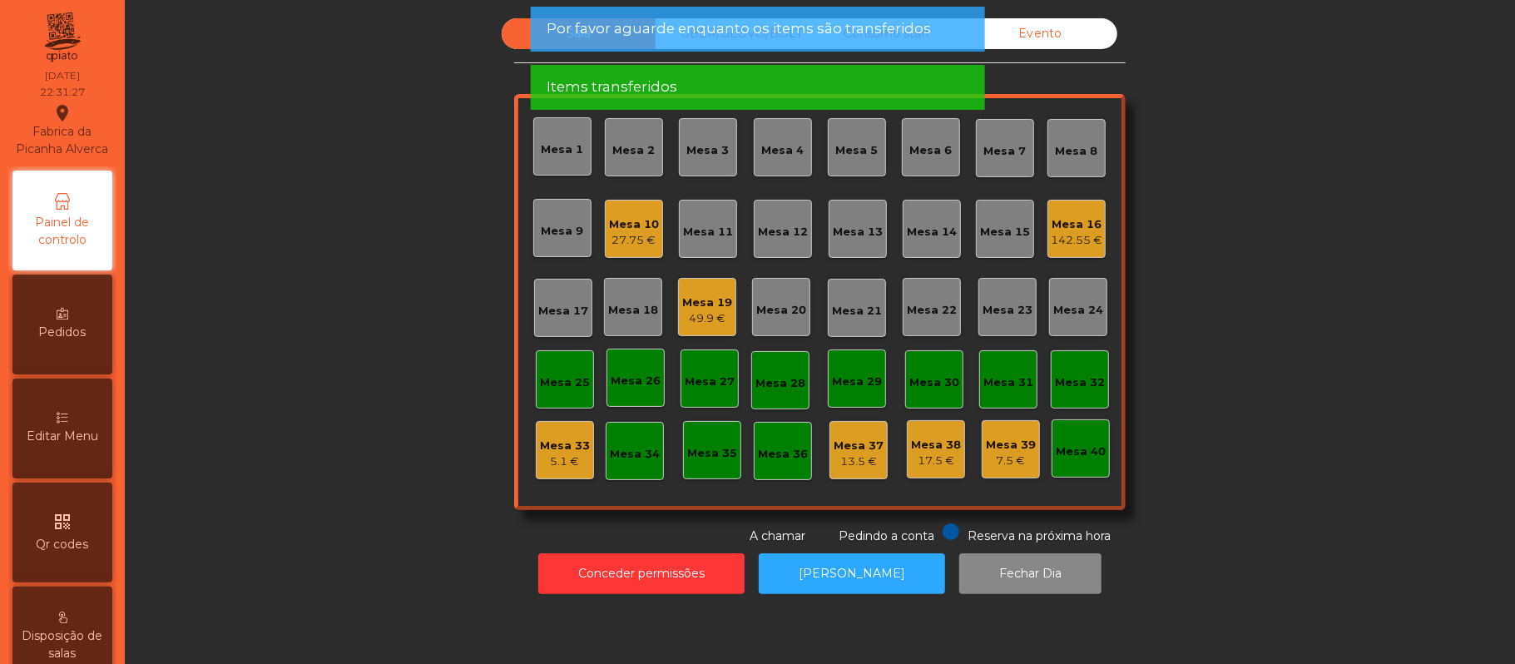
click at [1063, 223] on div "Mesa 16" at bounding box center [1077, 224] width 52 height 17
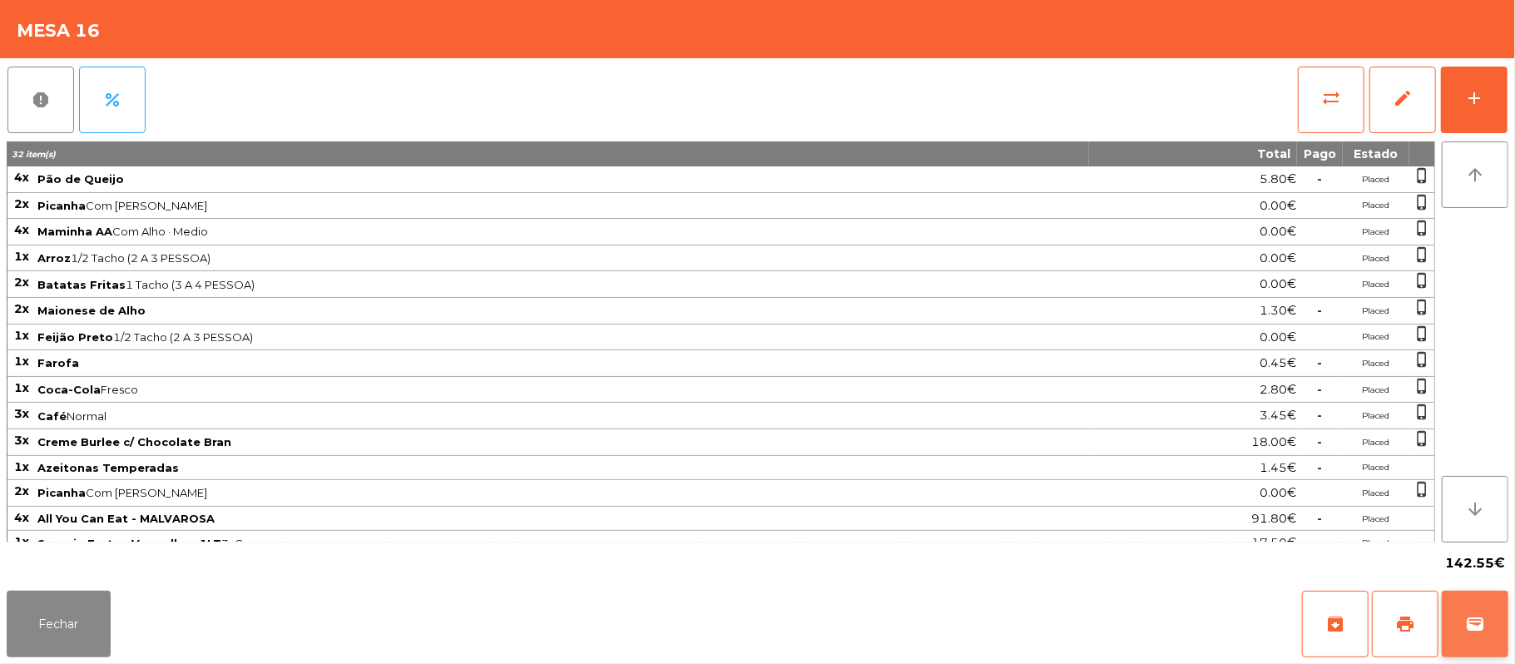
click at [1492, 626] on button "wallet" at bounding box center [1475, 624] width 67 height 67
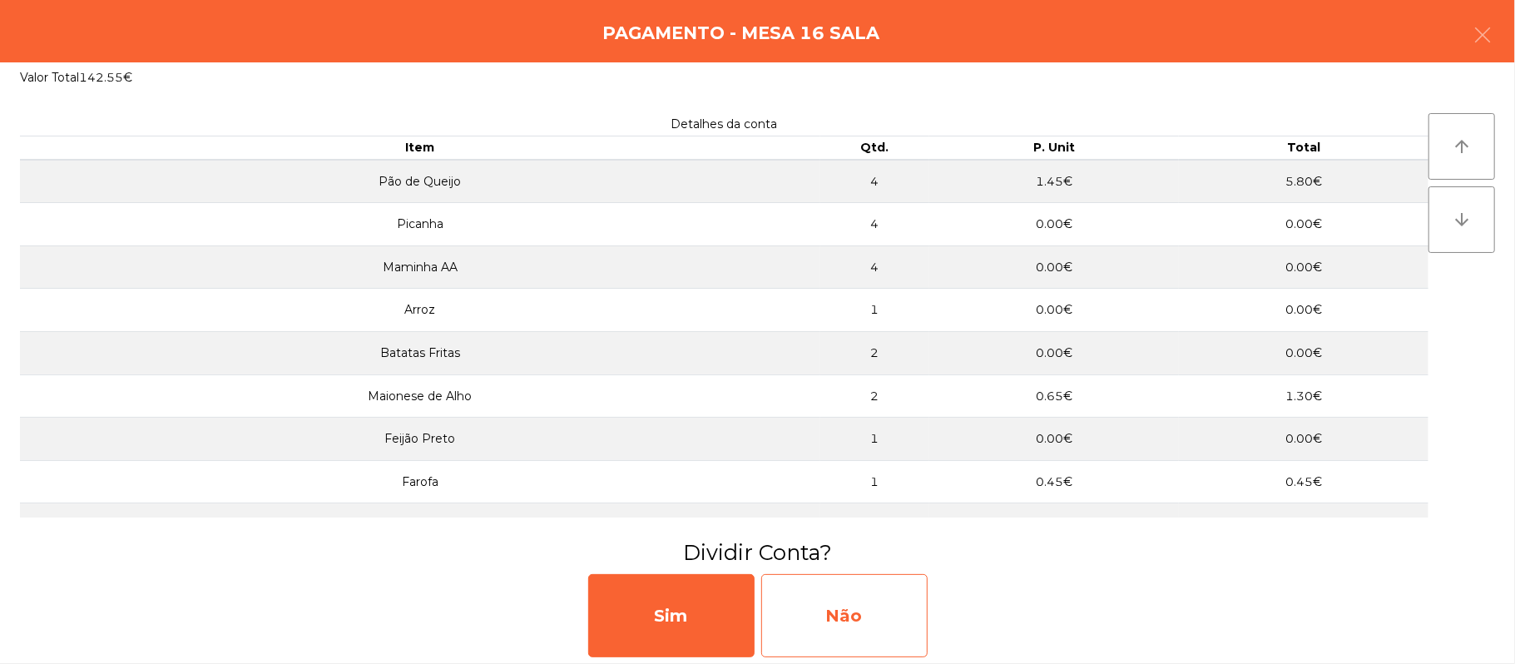
click at [900, 614] on div "Não" at bounding box center [844, 615] width 166 height 83
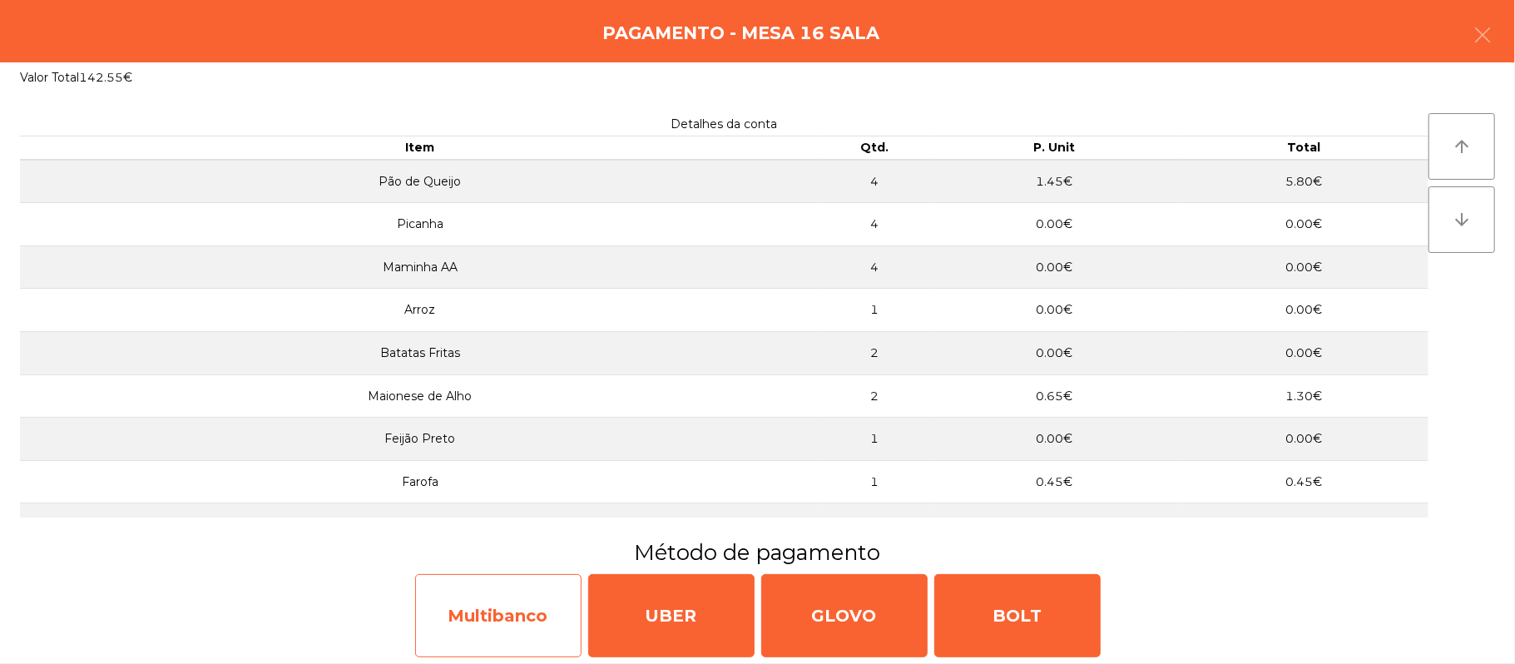
click at [483, 603] on div "Multibanco" at bounding box center [498, 615] width 166 height 83
select select "**"
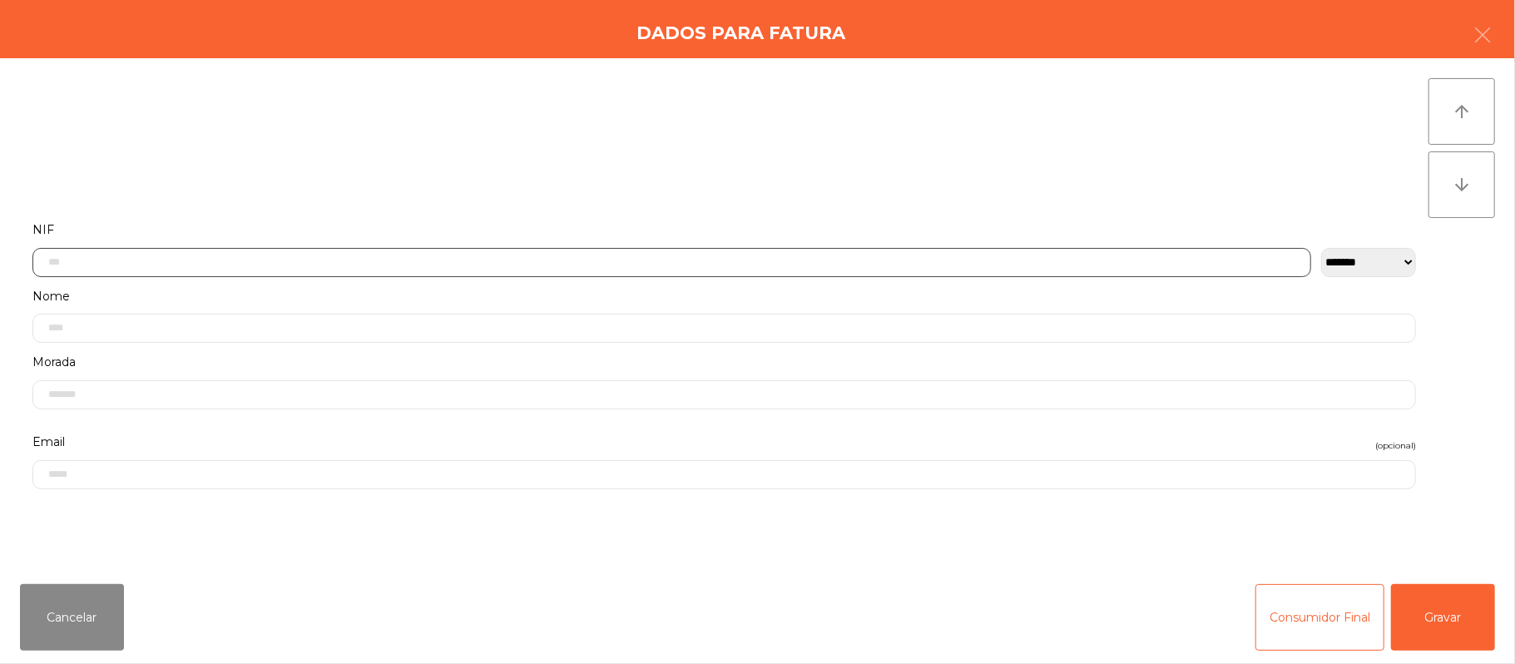
click at [464, 258] on input "text" at bounding box center [671, 262] width 1279 height 29
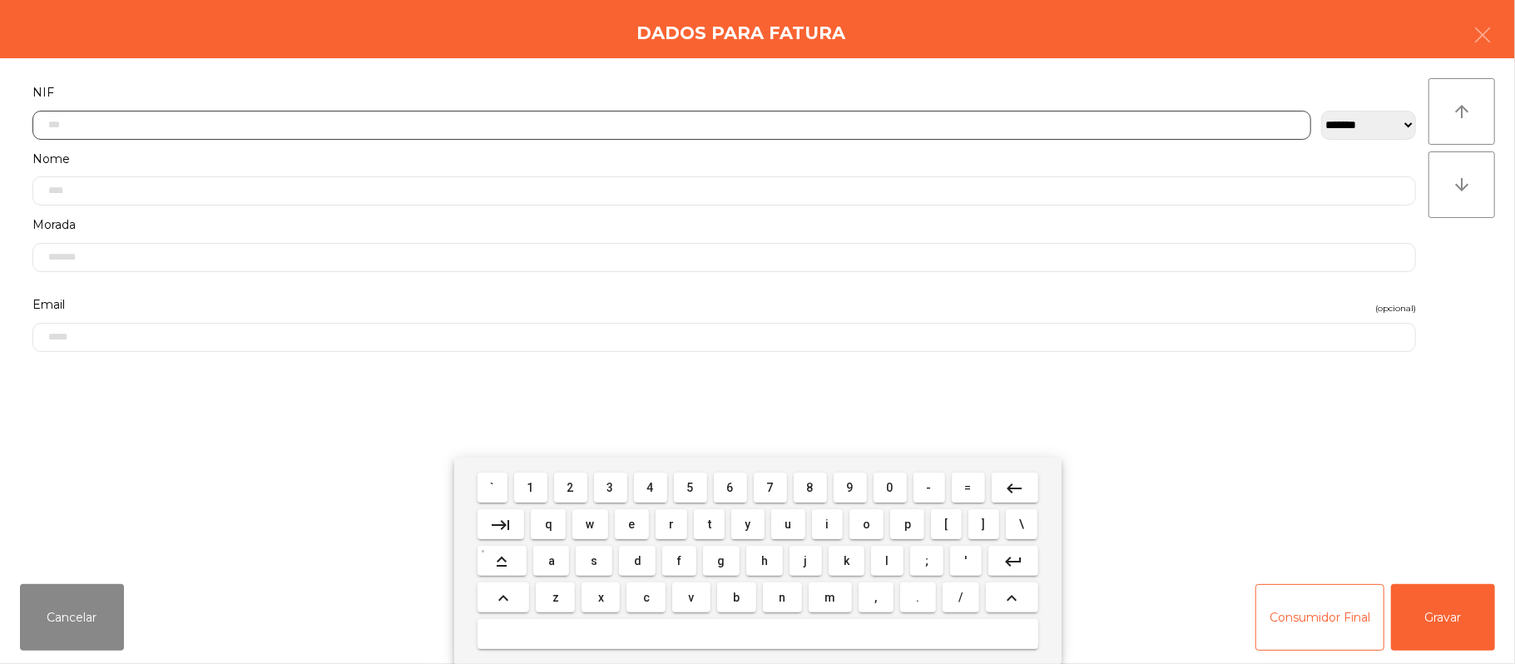
scroll to position [140, 0]
type input "*********"
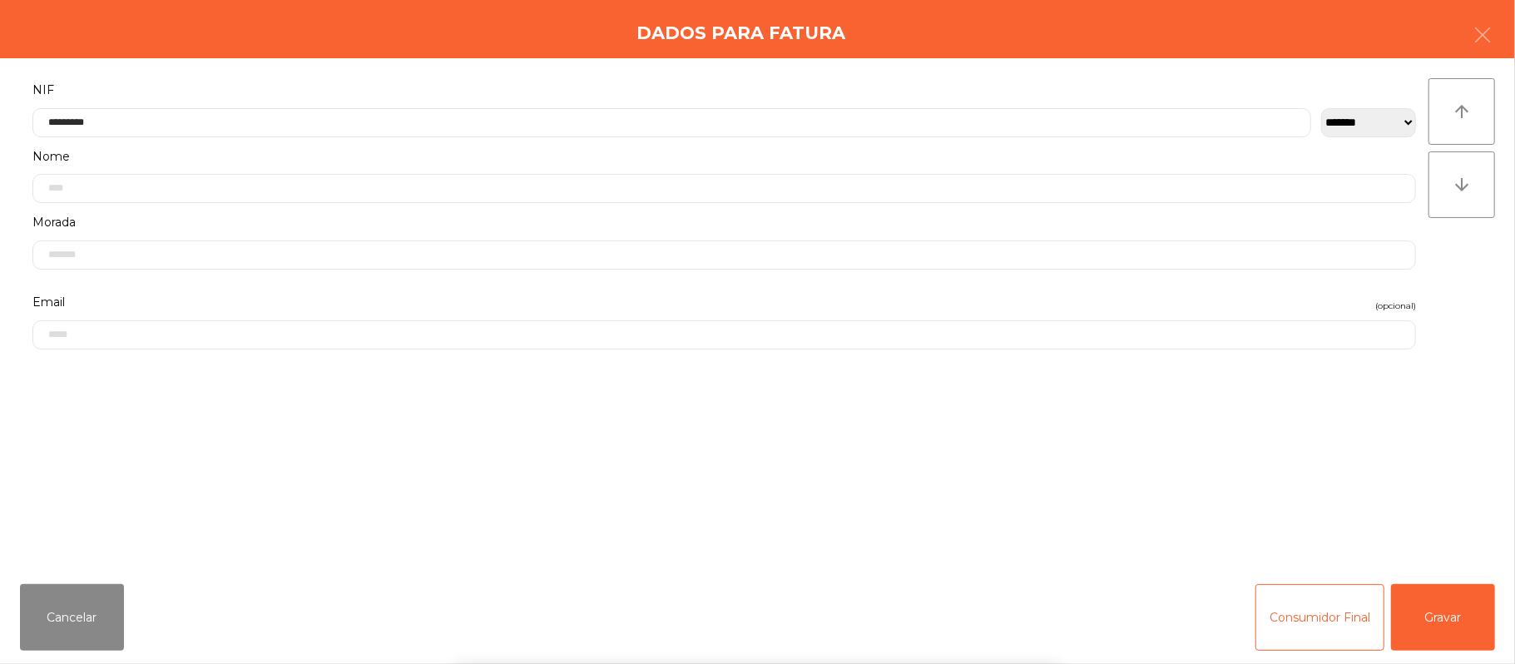
click at [1453, 627] on div "` 1 2 3 4 5 6 7 8 9 0 - = keyboard_backspace keyboard_tab q w e r t y u i o p […" at bounding box center [757, 561] width 1515 height 206
click at [1449, 604] on button "Gravar" at bounding box center [1443, 617] width 104 height 67
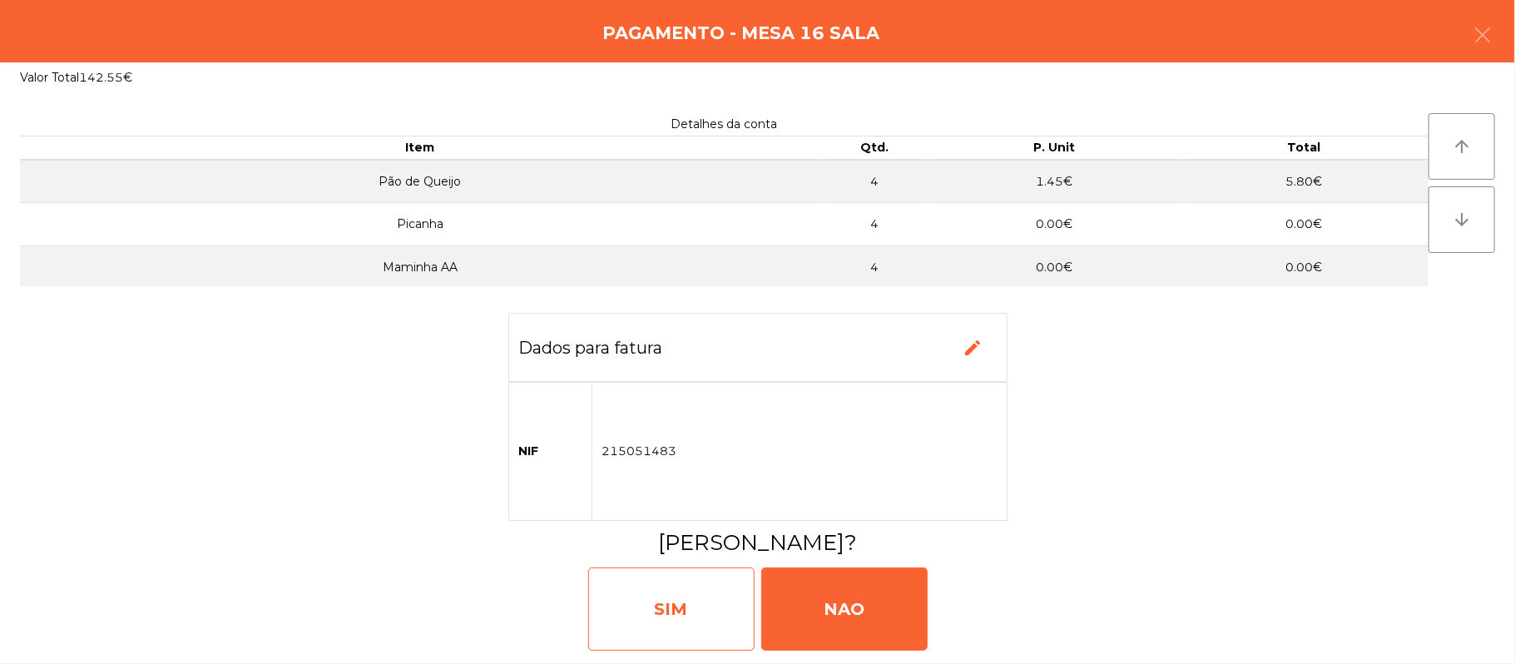
click at [679, 611] on div "SIM" at bounding box center [671, 608] width 166 height 83
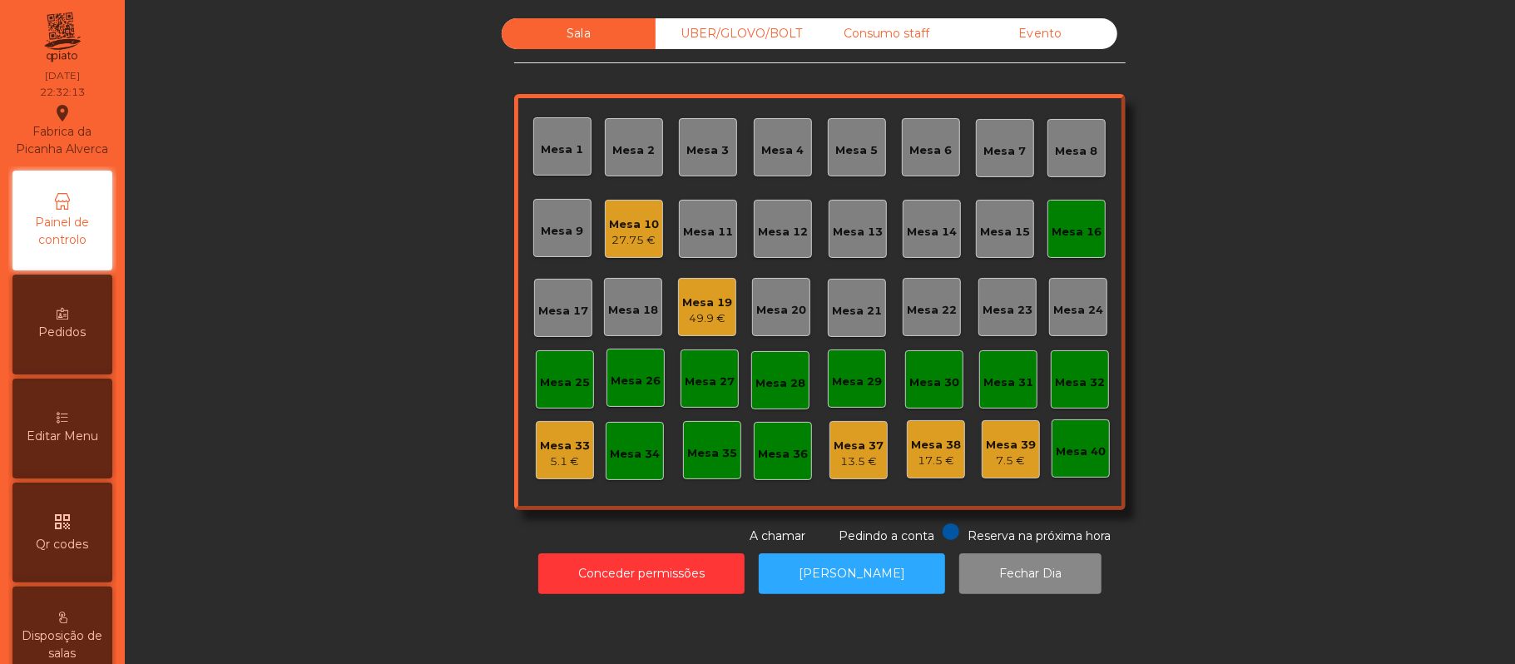
click at [1060, 231] on div "Mesa 16" at bounding box center [1077, 232] width 50 height 17
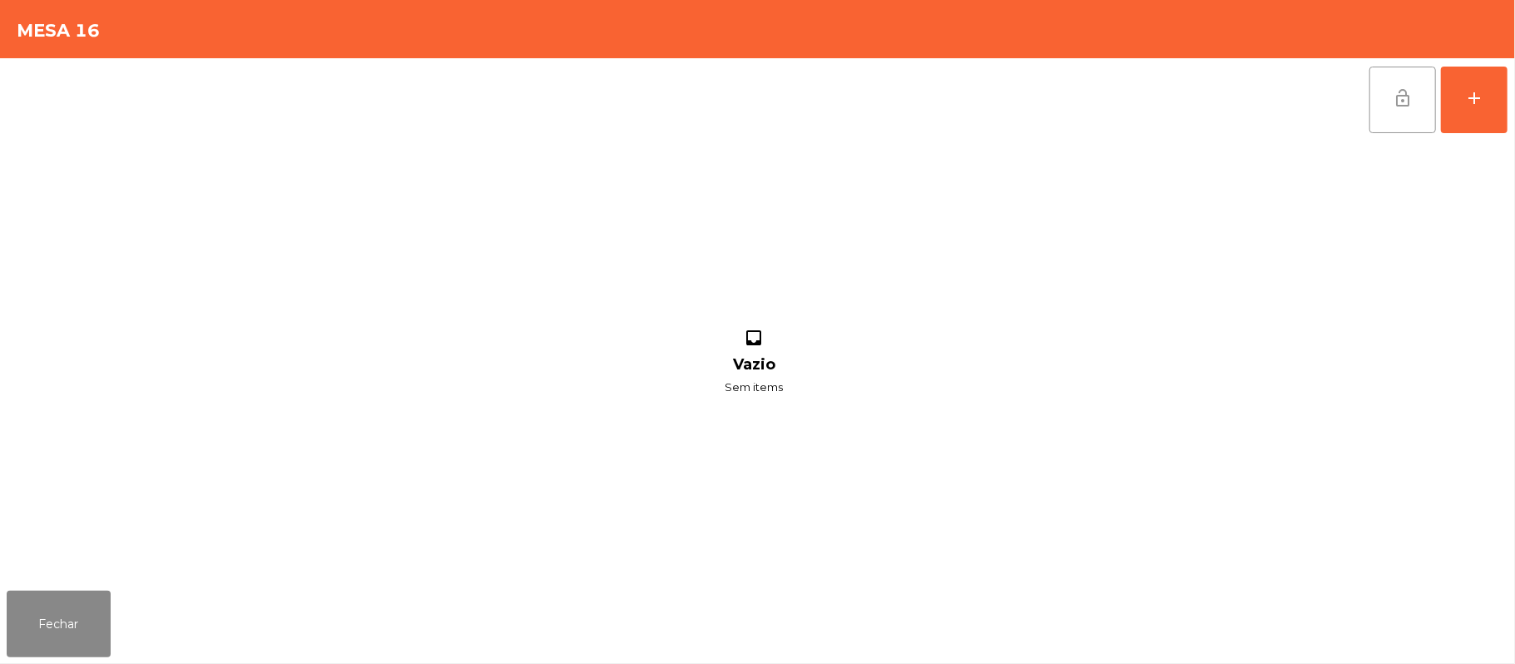
click at [1393, 108] on button "lock_open" at bounding box center [1403, 100] width 67 height 67
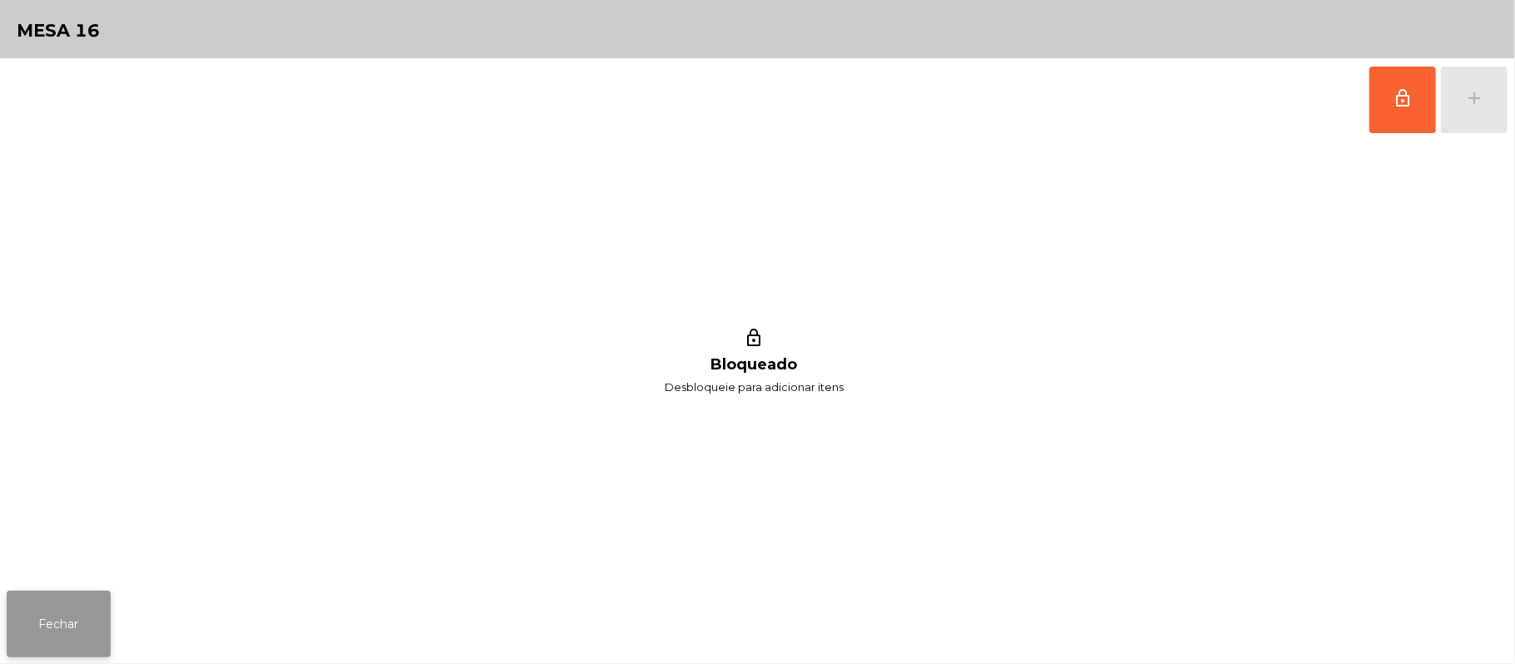
click at [64, 616] on button "Fechar" at bounding box center [59, 624] width 104 height 67
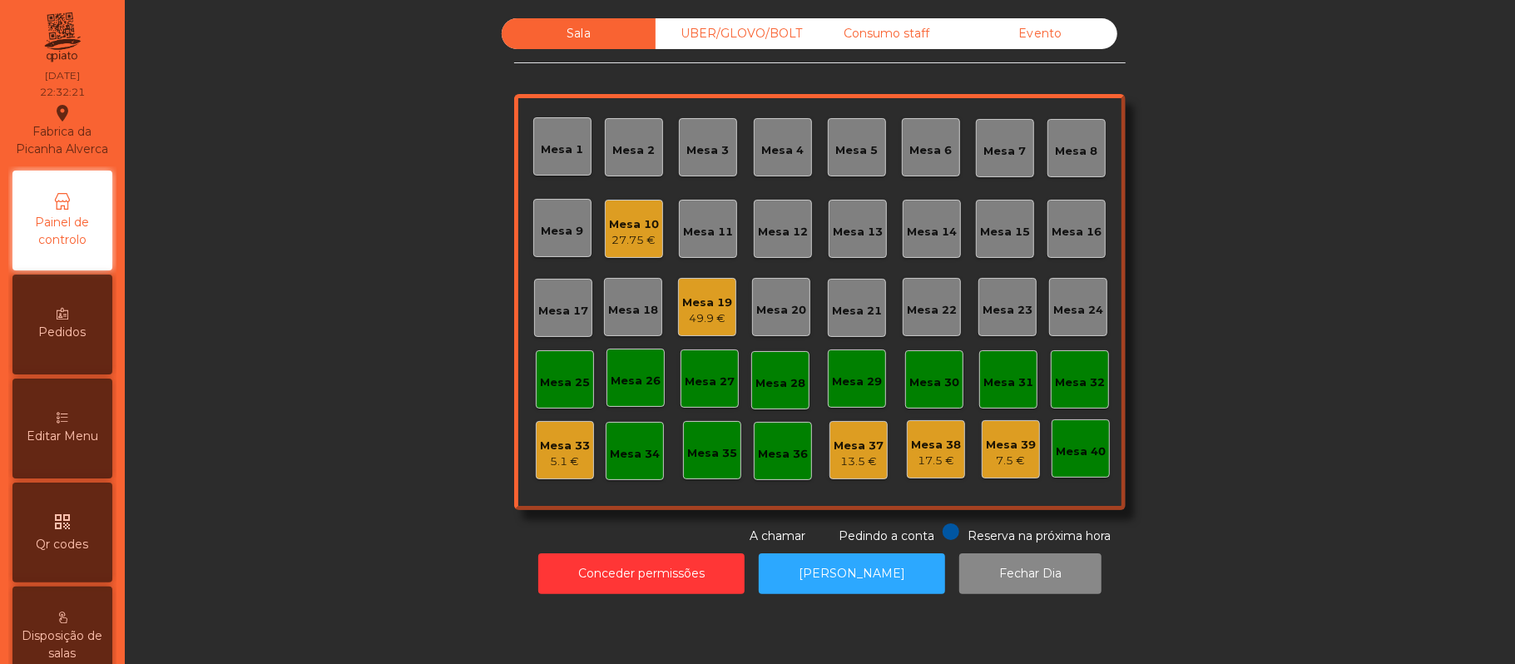
click at [934, 441] on div "Mesa 38" at bounding box center [936, 445] width 50 height 17
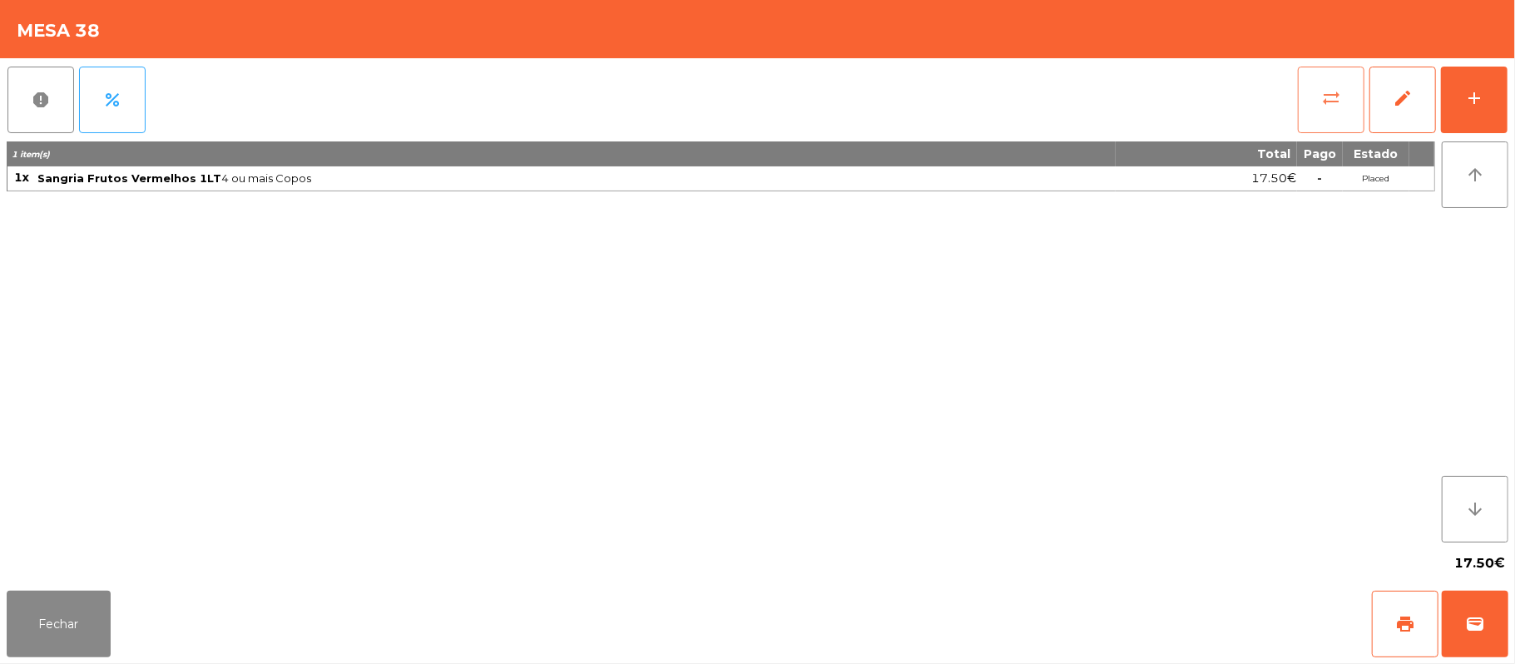
click at [1315, 111] on button "sync_alt" at bounding box center [1331, 100] width 67 height 67
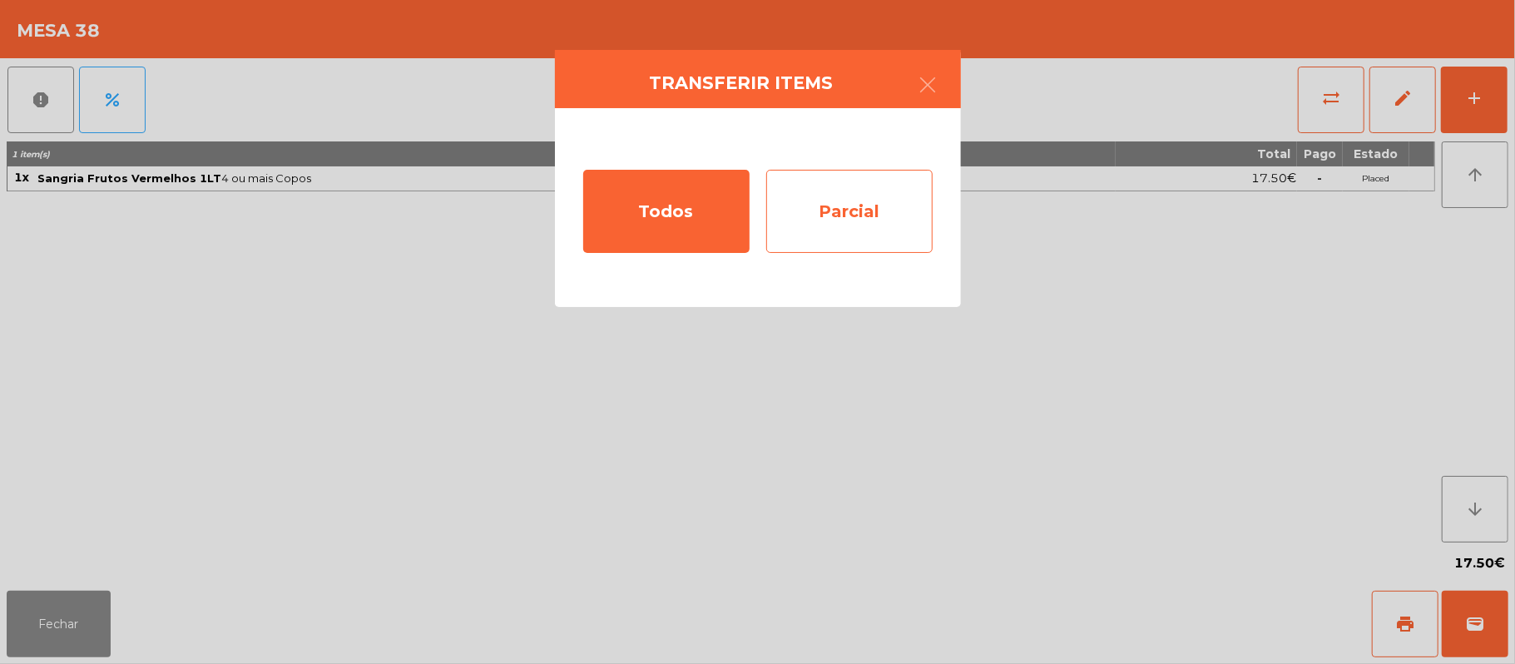
click at [883, 205] on div "Parcial" at bounding box center [849, 211] width 166 height 83
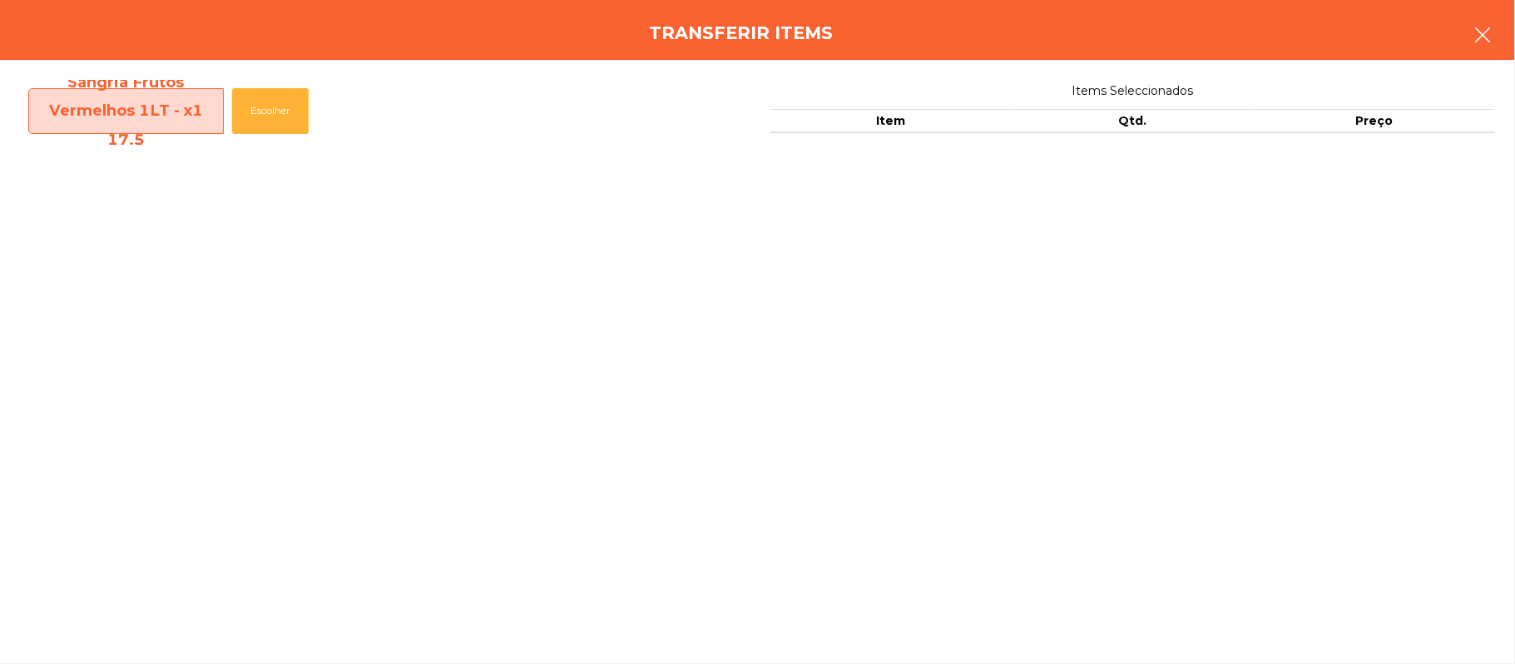
click at [1475, 28] on icon "button" at bounding box center [1483, 35] width 20 height 20
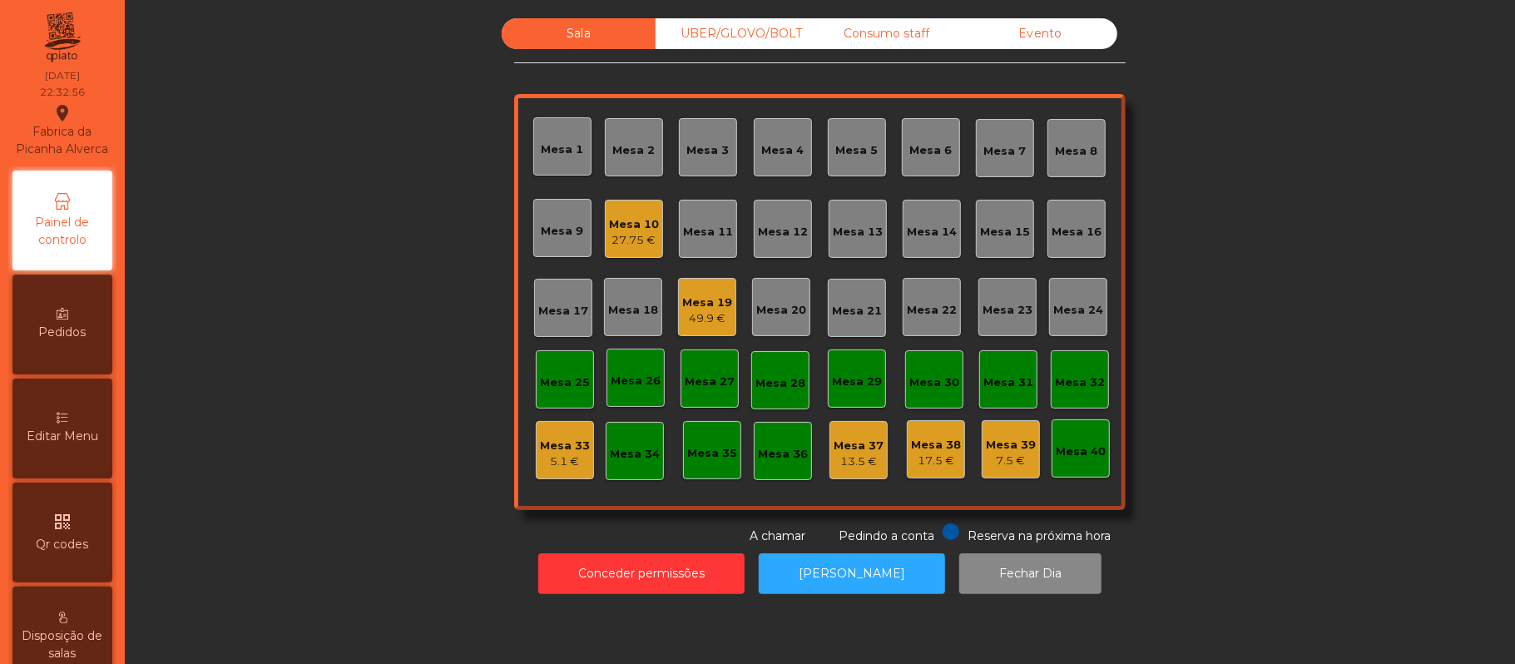
click at [936, 444] on div "Mesa 38" at bounding box center [936, 445] width 50 height 17
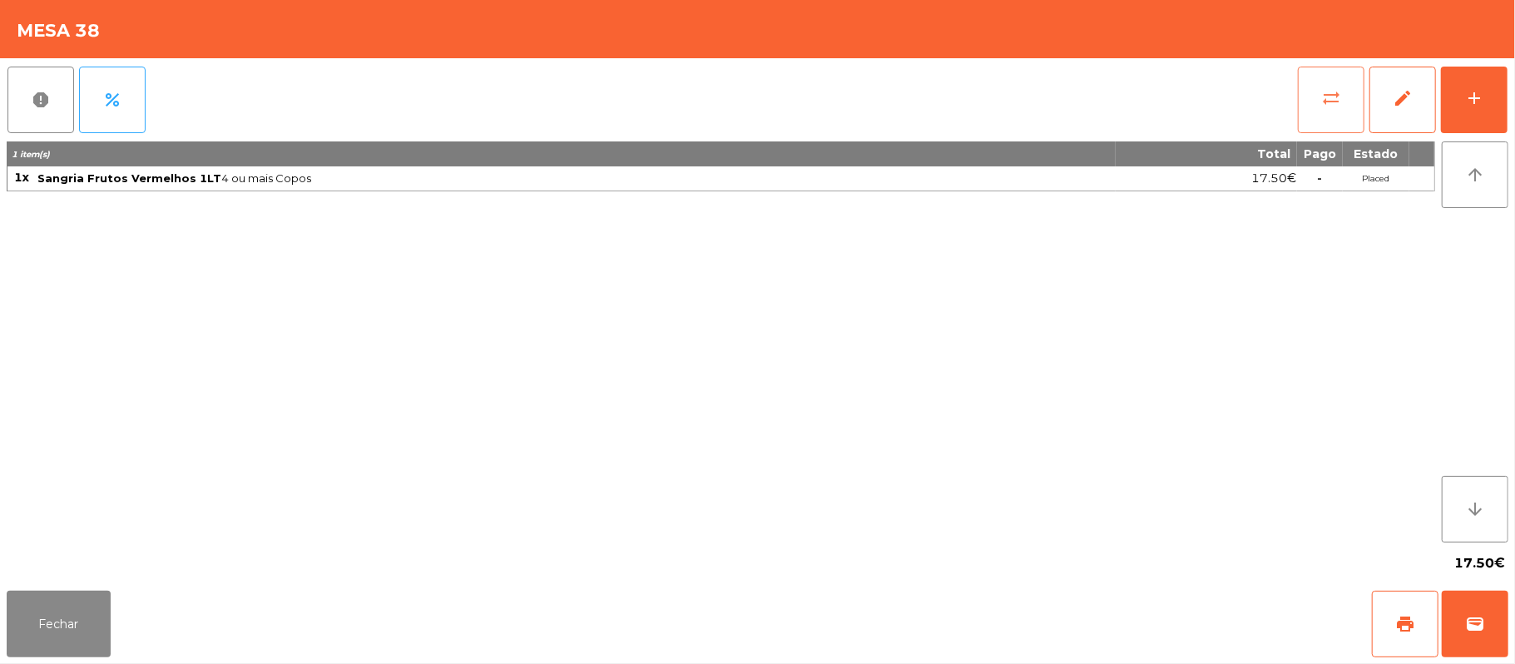
click at [1323, 101] on span "sync_alt" at bounding box center [1331, 98] width 20 height 20
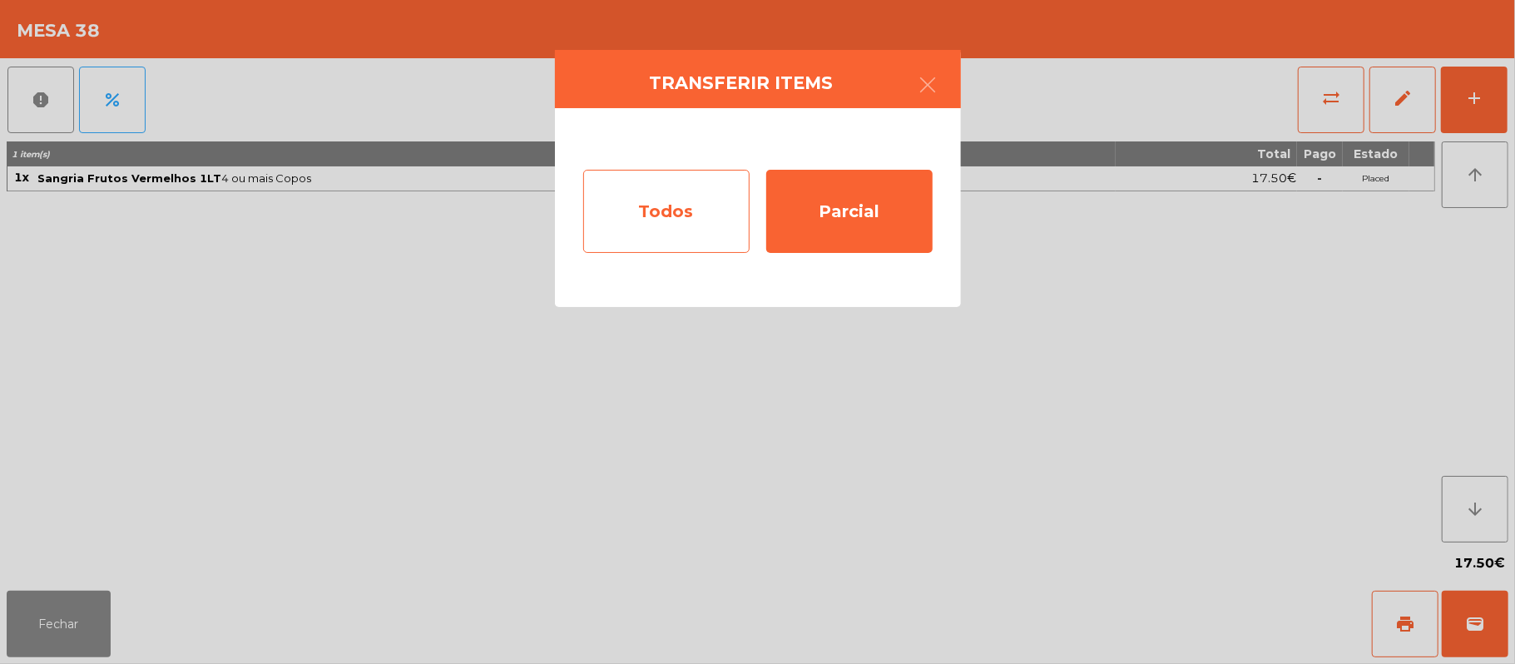
click at [679, 214] on div "Todos" at bounding box center [666, 211] width 166 height 83
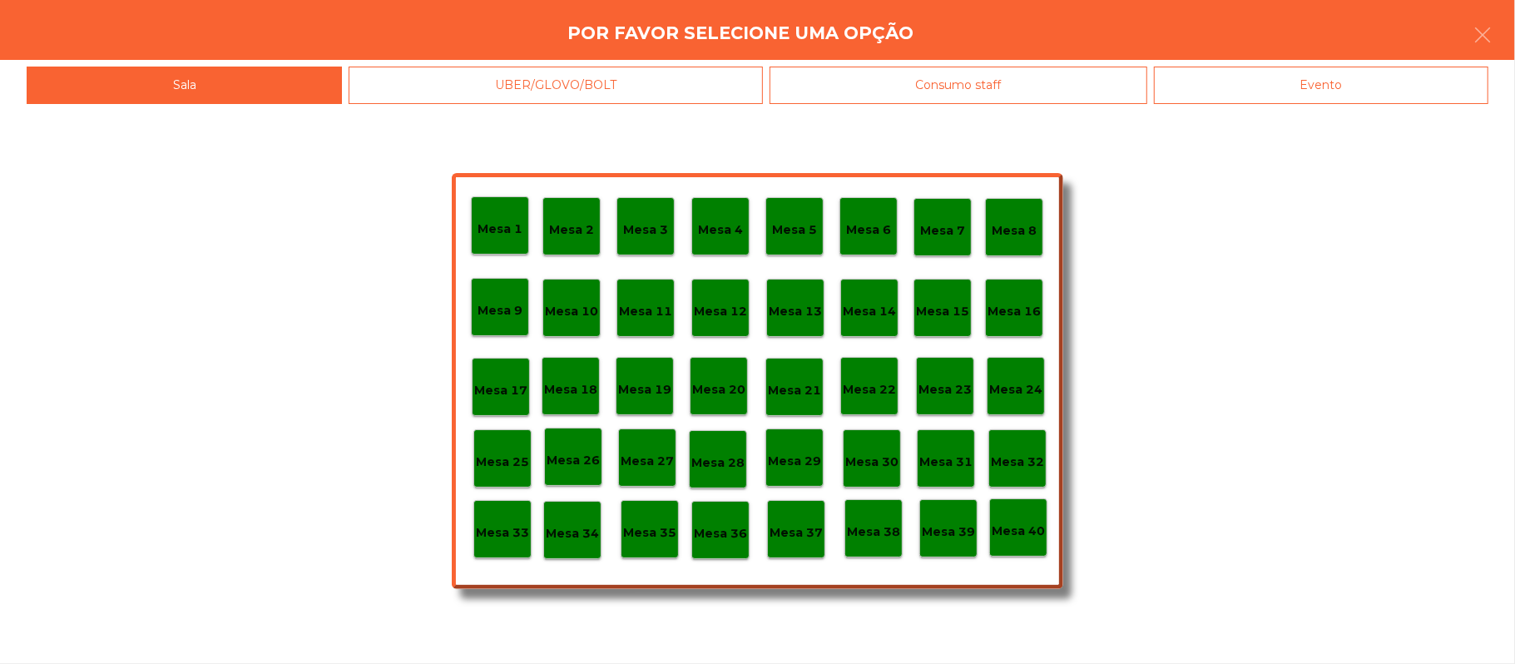
click at [1385, 90] on div "Evento" at bounding box center [1321, 85] width 334 height 37
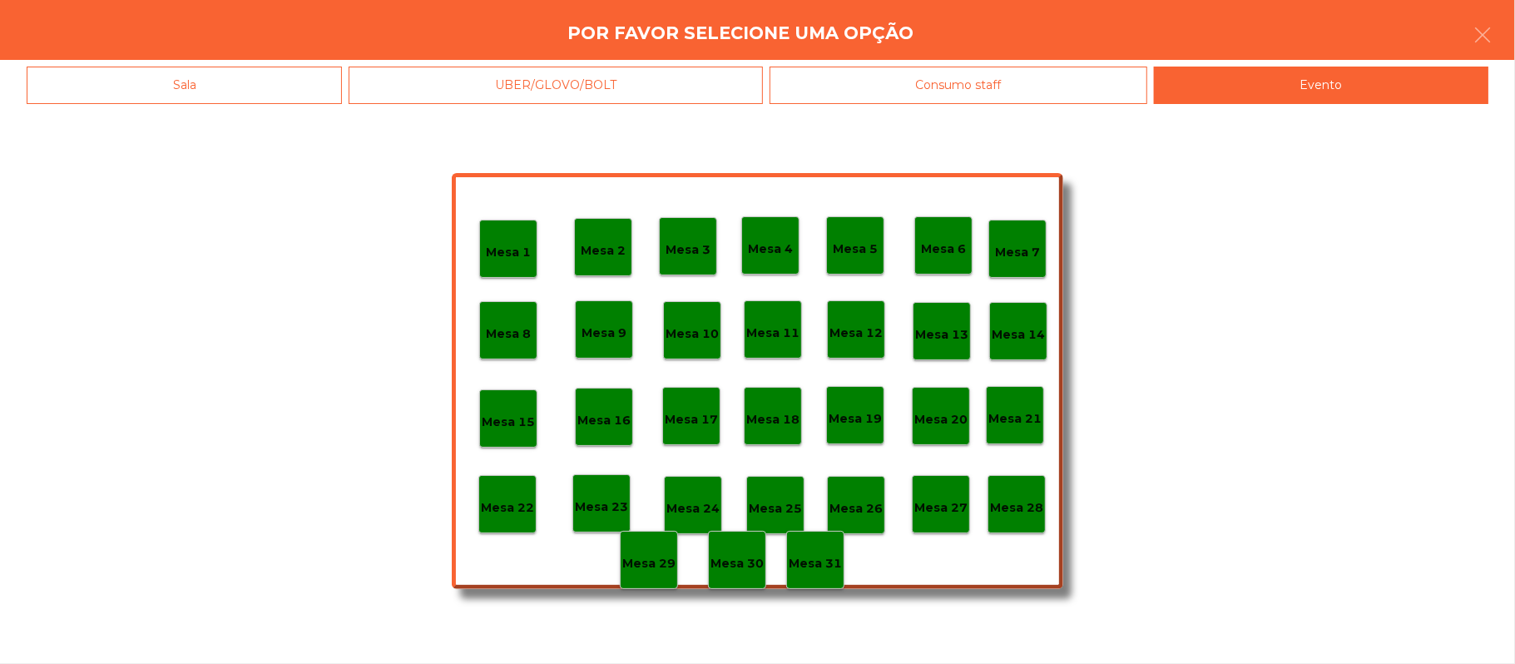
click at [1036, 506] on p "Mesa 28" at bounding box center [1016, 507] width 53 height 19
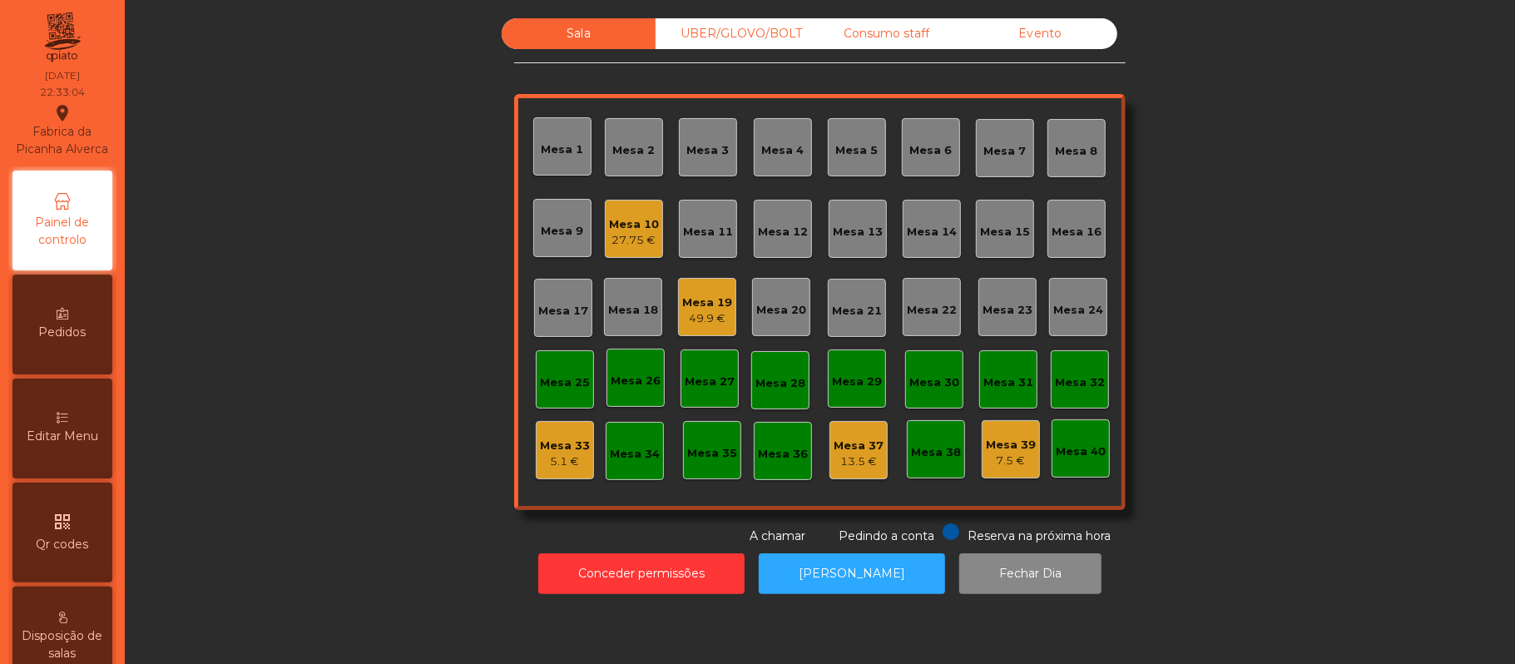
click at [622, 232] on div "27.75 €" at bounding box center [634, 240] width 50 height 17
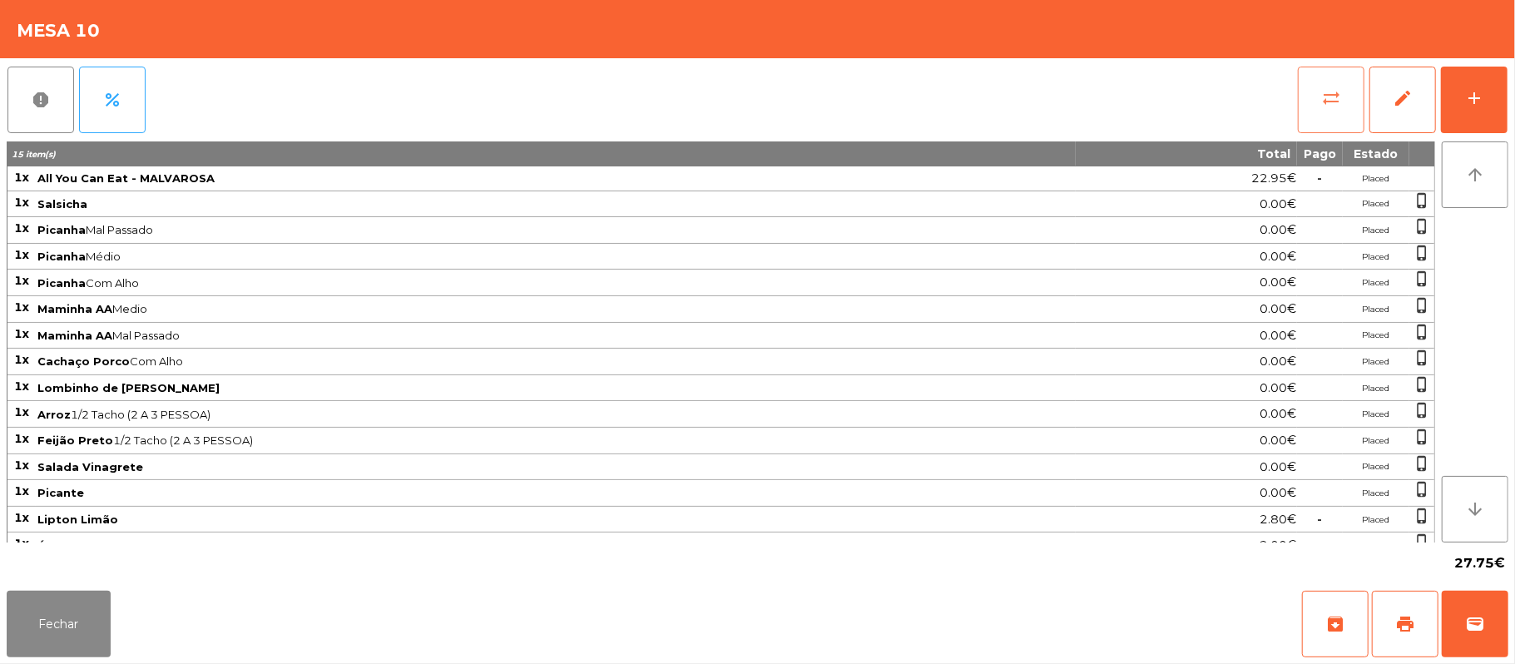
click at [1315, 114] on button "sync_alt" at bounding box center [1331, 100] width 67 height 67
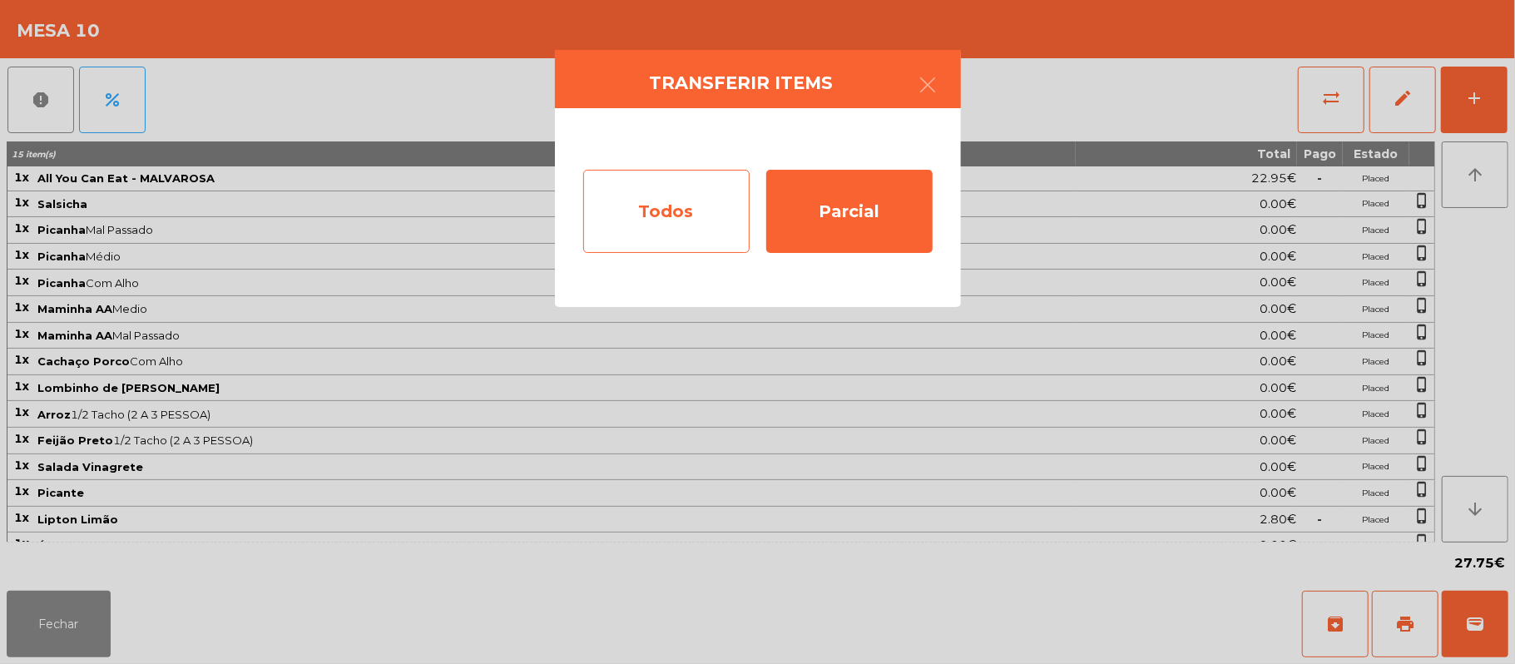
click at [692, 207] on div "Todos" at bounding box center [666, 211] width 166 height 83
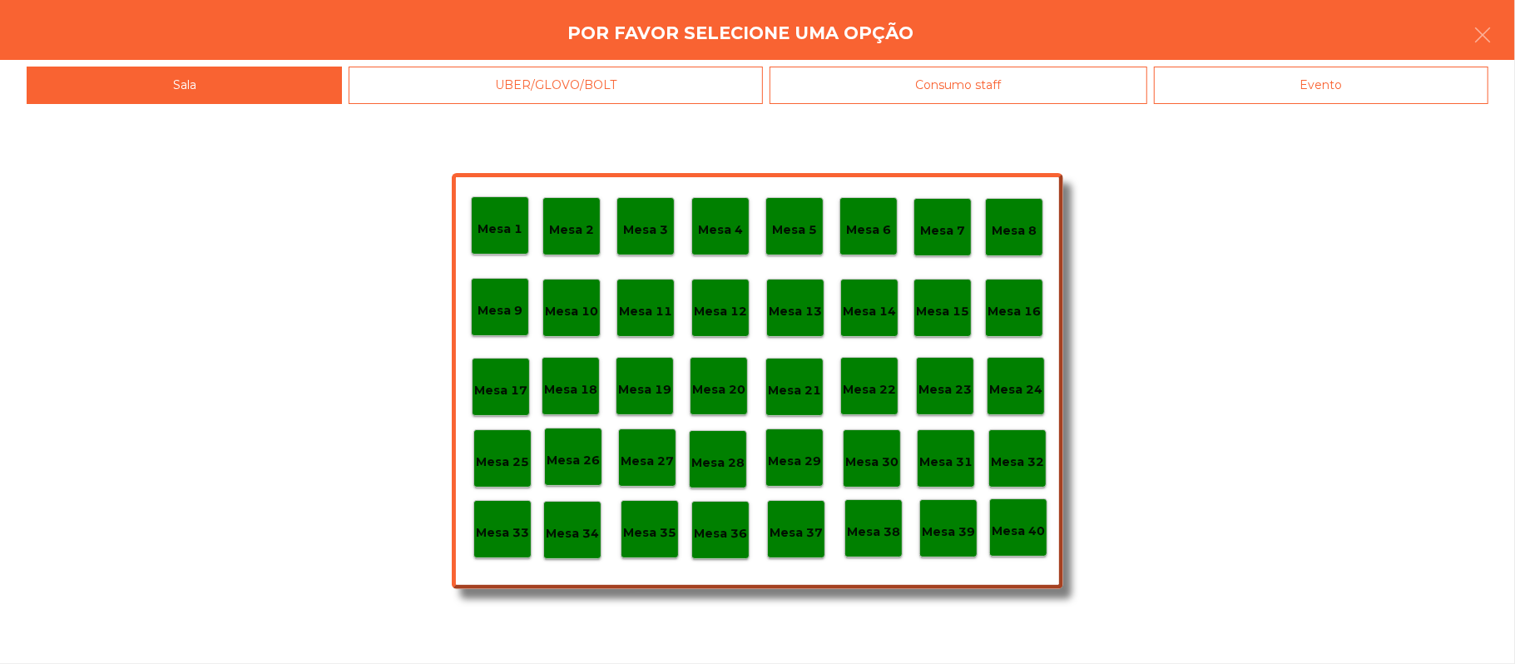
click at [1375, 103] on div "Evento" at bounding box center [1321, 85] width 334 height 37
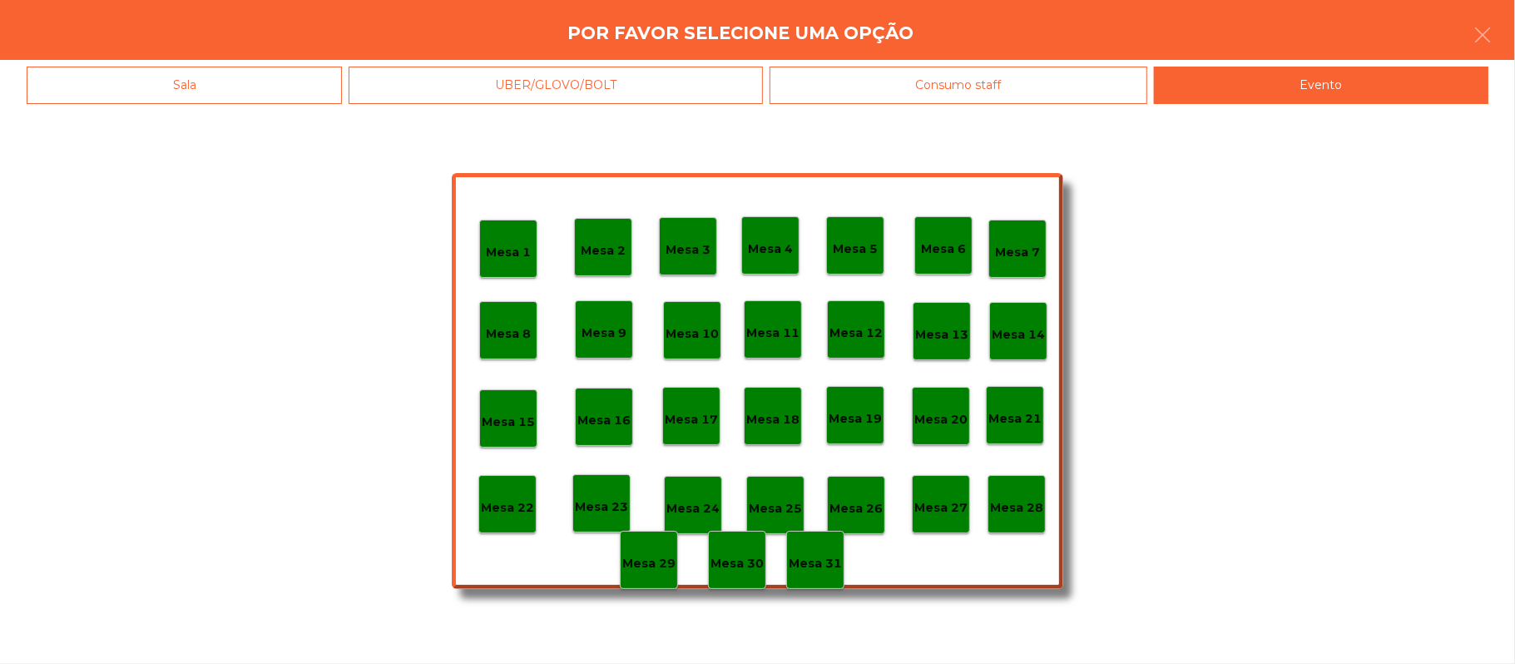
click at [1035, 487] on div "Mesa 28" at bounding box center [1017, 504] width 58 height 58
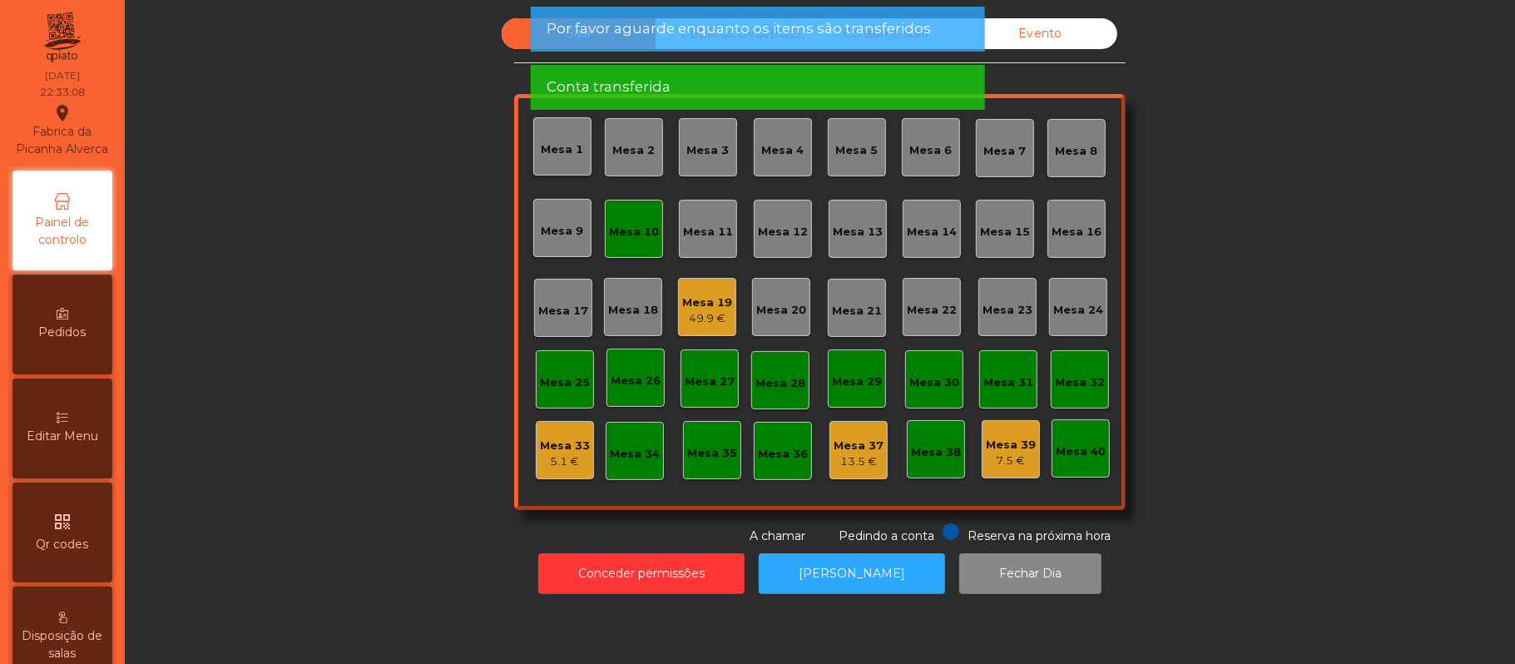
click at [639, 247] on div "Mesa 10" at bounding box center [634, 229] width 58 height 58
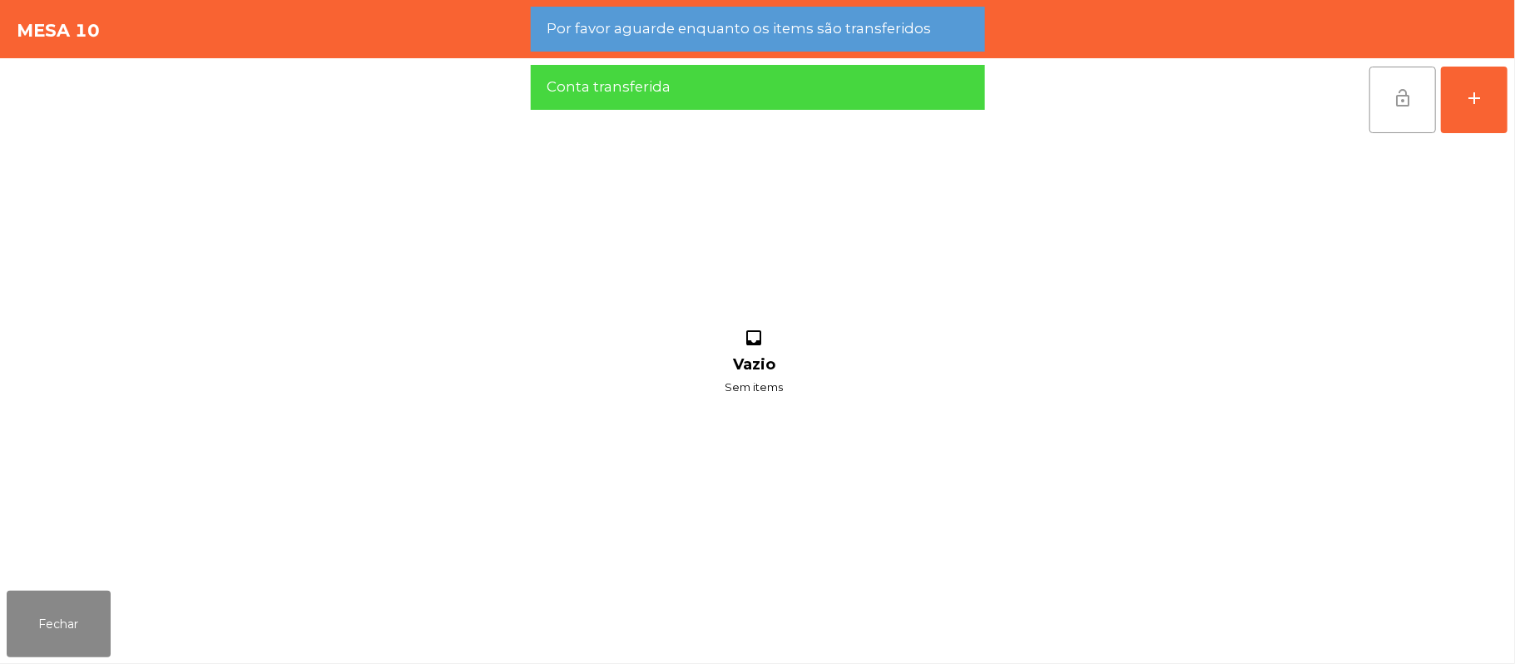
click at [1396, 103] on span "lock_open" at bounding box center [1403, 98] width 20 height 20
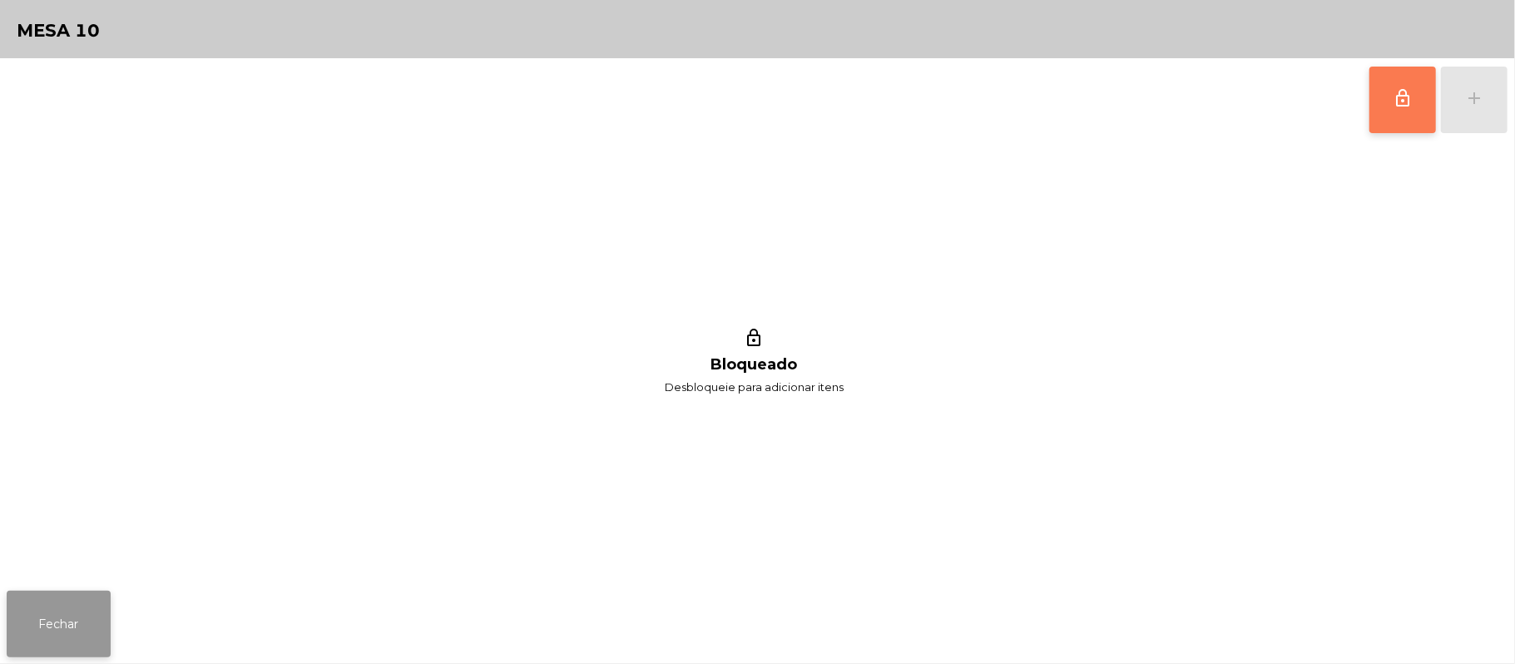
click at [62, 633] on button "Fechar" at bounding box center [59, 624] width 104 height 67
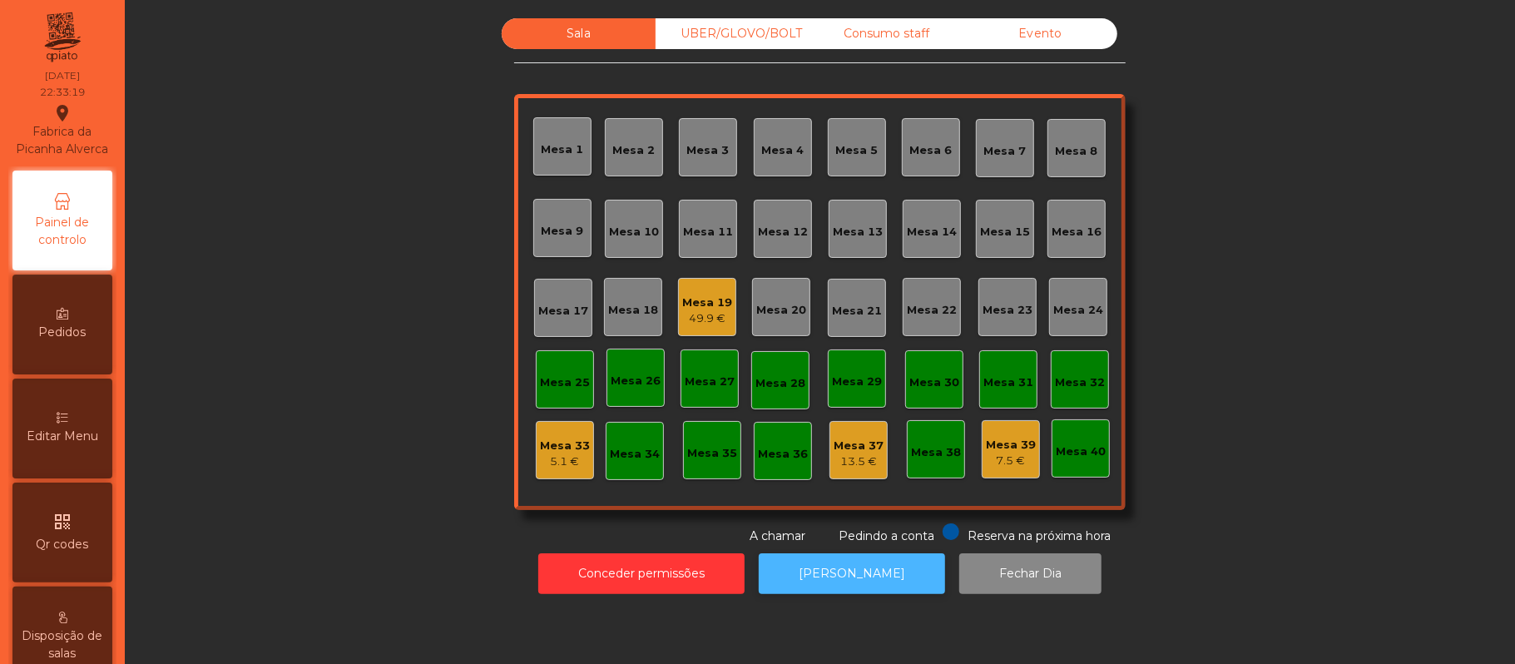
click at [864, 580] on button "[PERSON_NAME]" at bounding box center [852, 573] width 186 height 41
click at [870, 31] on div "Consumo staff" at bounding box center [887, 33] width 154 height 31
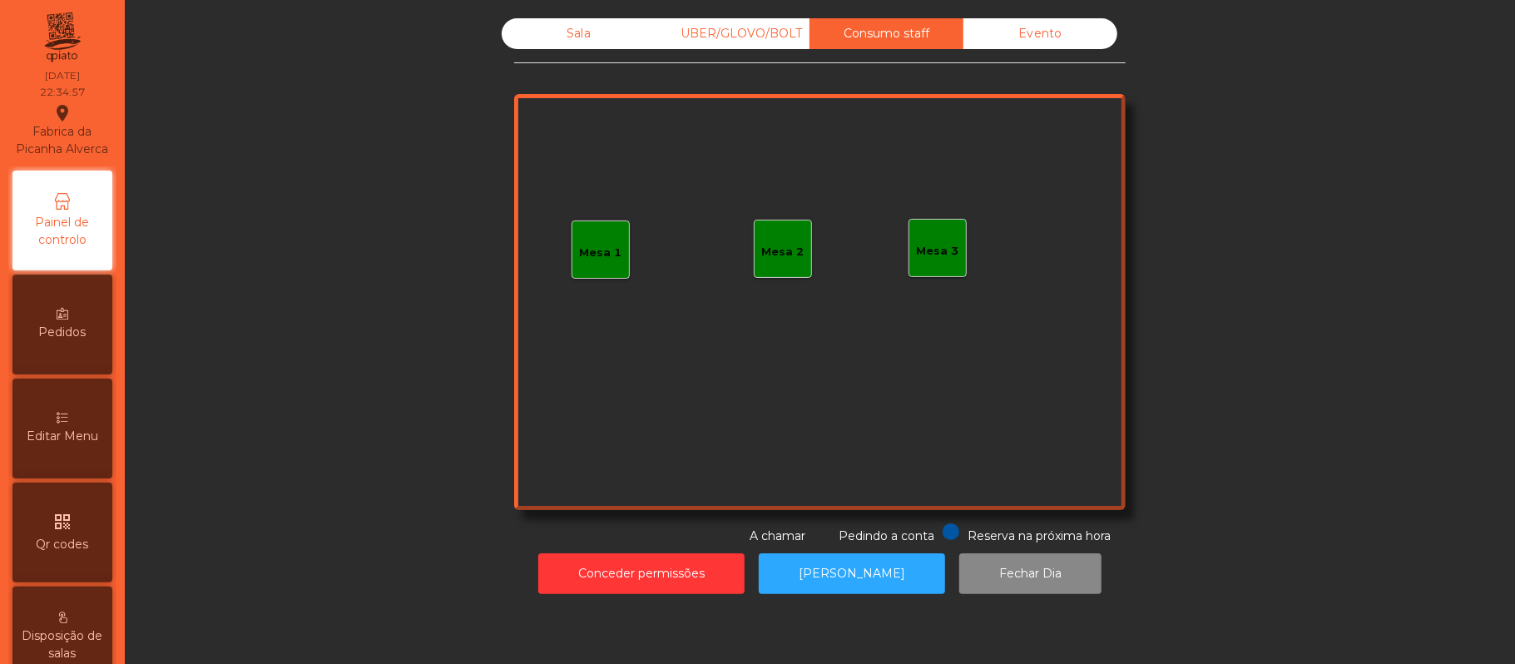
click at [952, 250] on div "Mesa 3" at bounding box center [938, 248] width 58 height 58
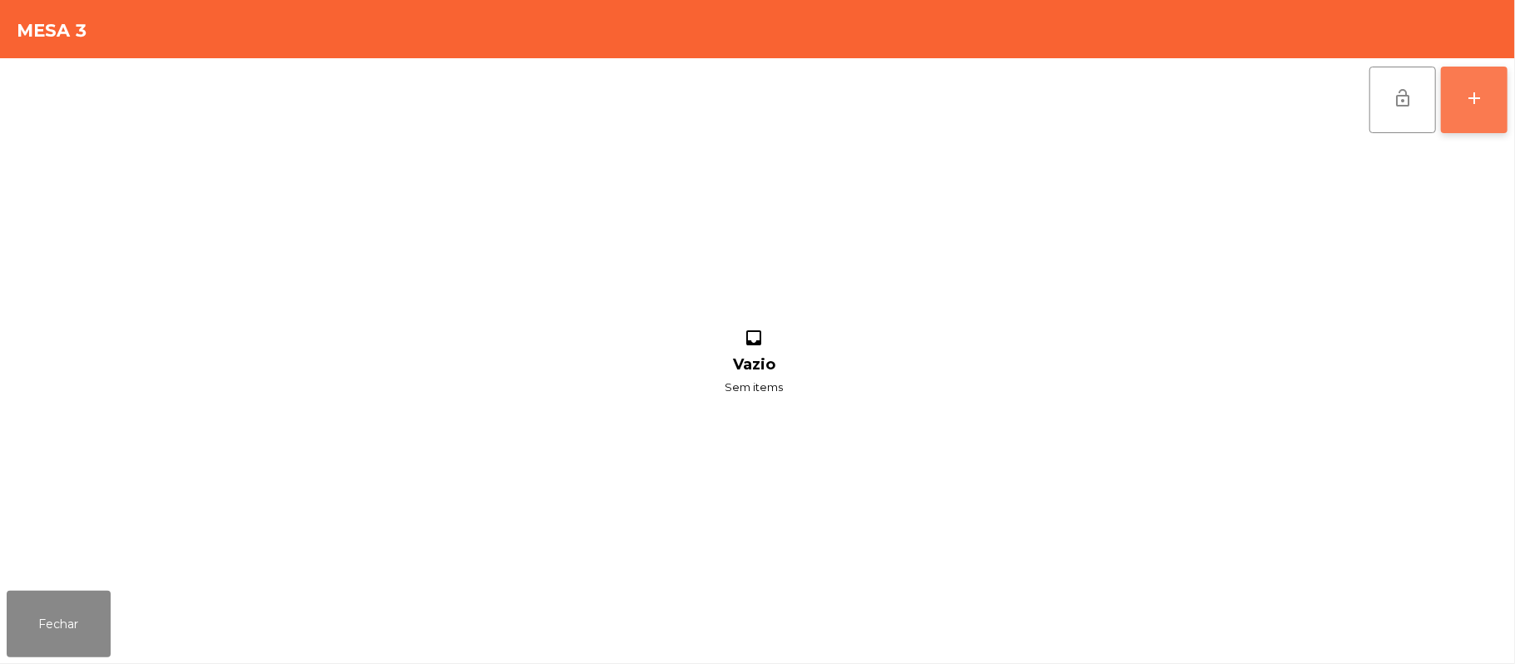
click at [1499, 95] on button "add" at bounding box center [1474, 100] width 67 height 67
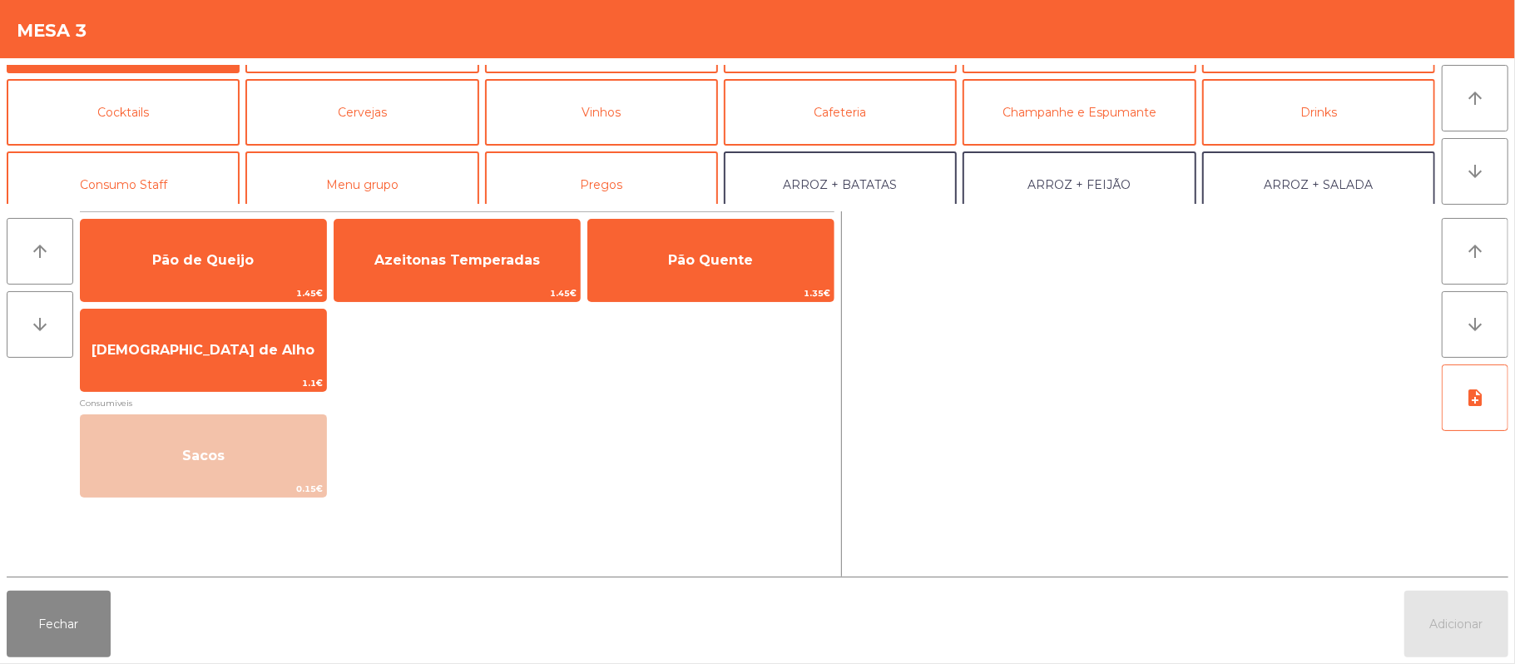
scroll to position [62, 0]
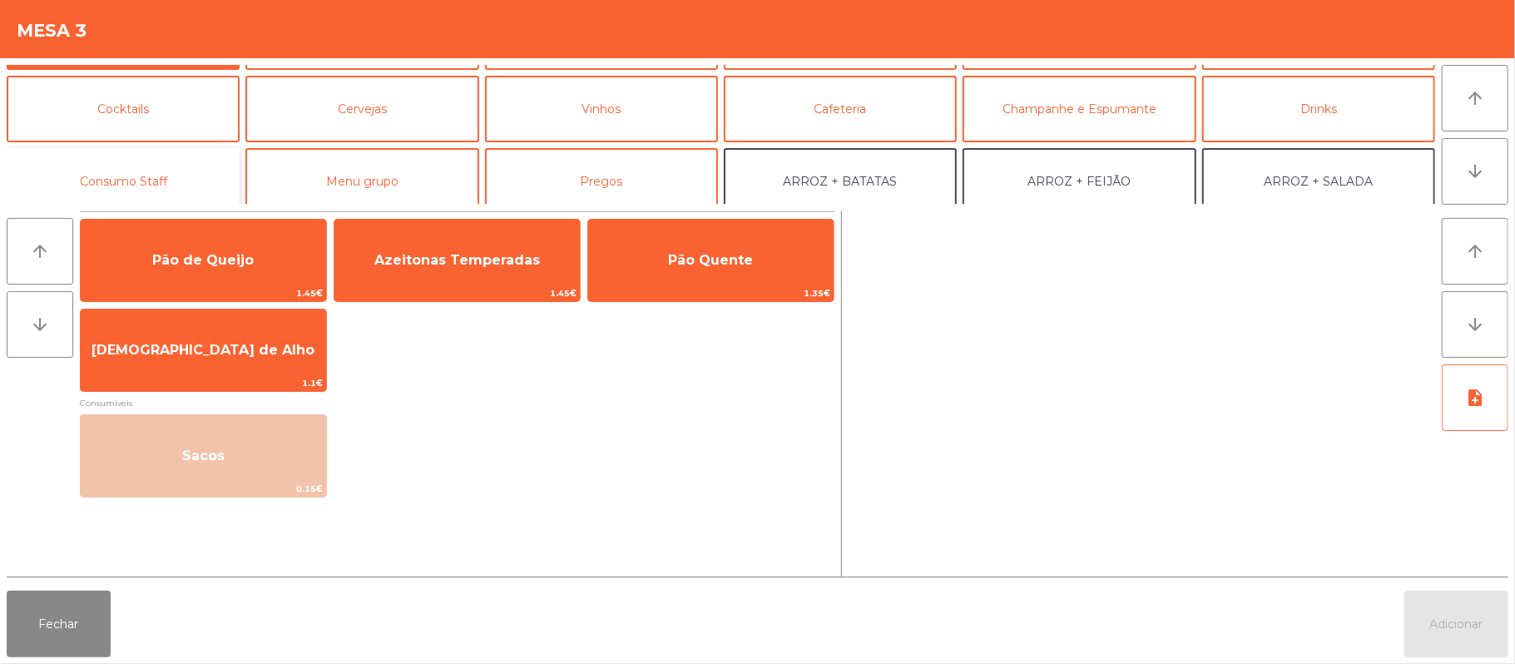
click at [177, 151] on button "Consumo Staff" at bounding box center [123, 181] width 233 height 67
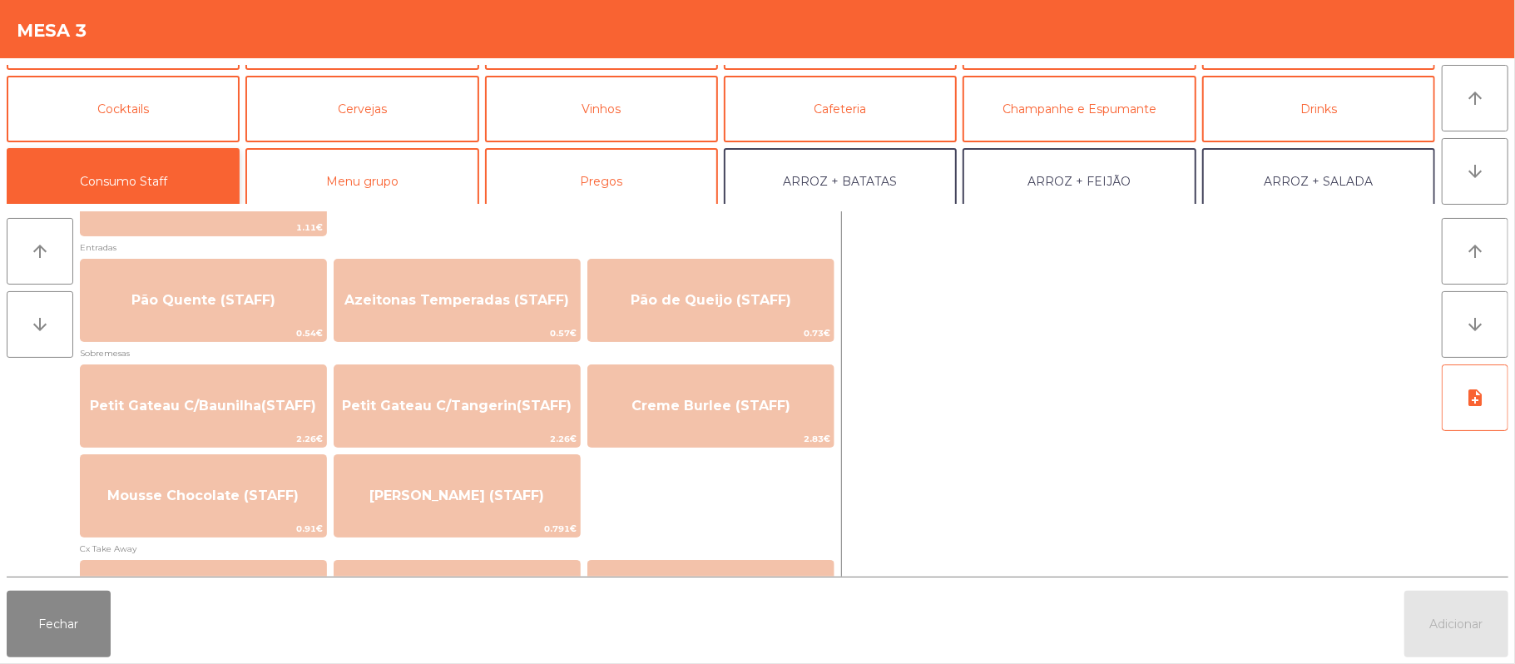
scroll to position [1145, 0]
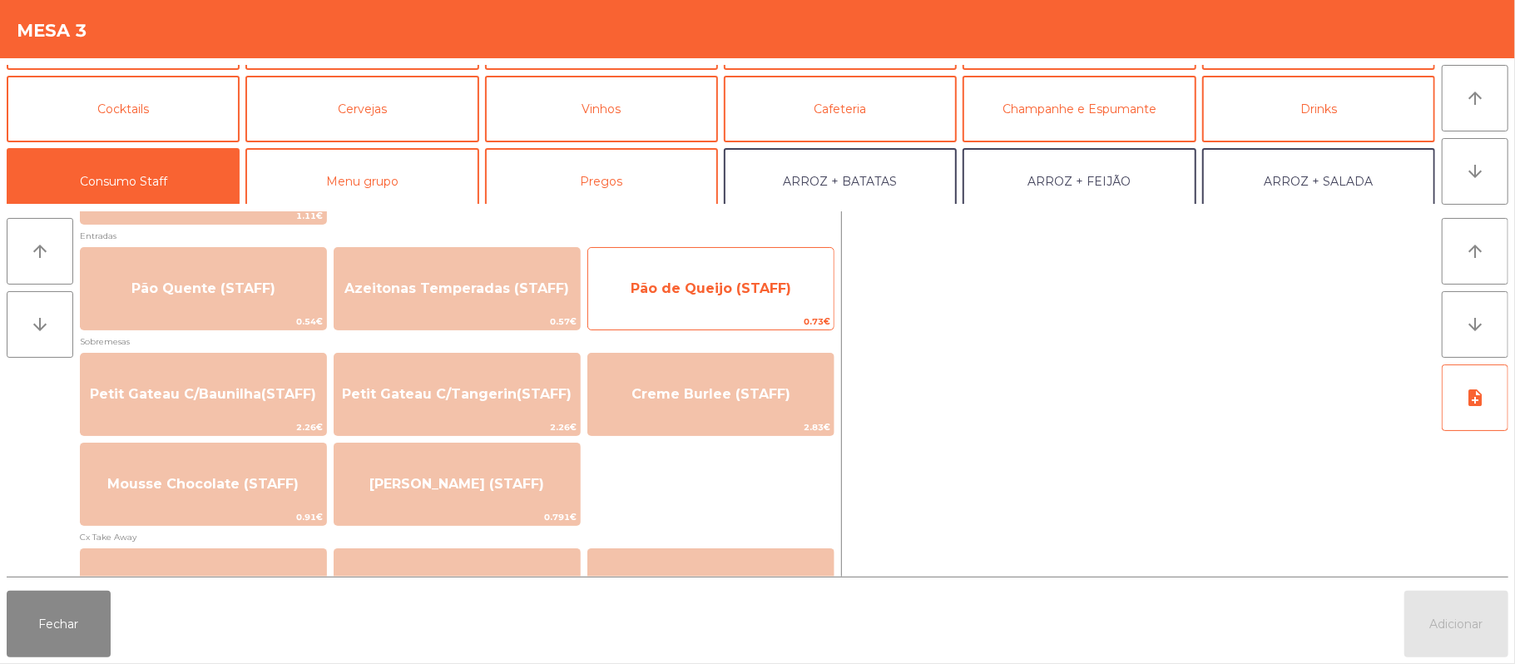
click at [793, 303] on span "Pão de Queijo (STAFF)" at bounding box center [710, 288] width 245 height 45
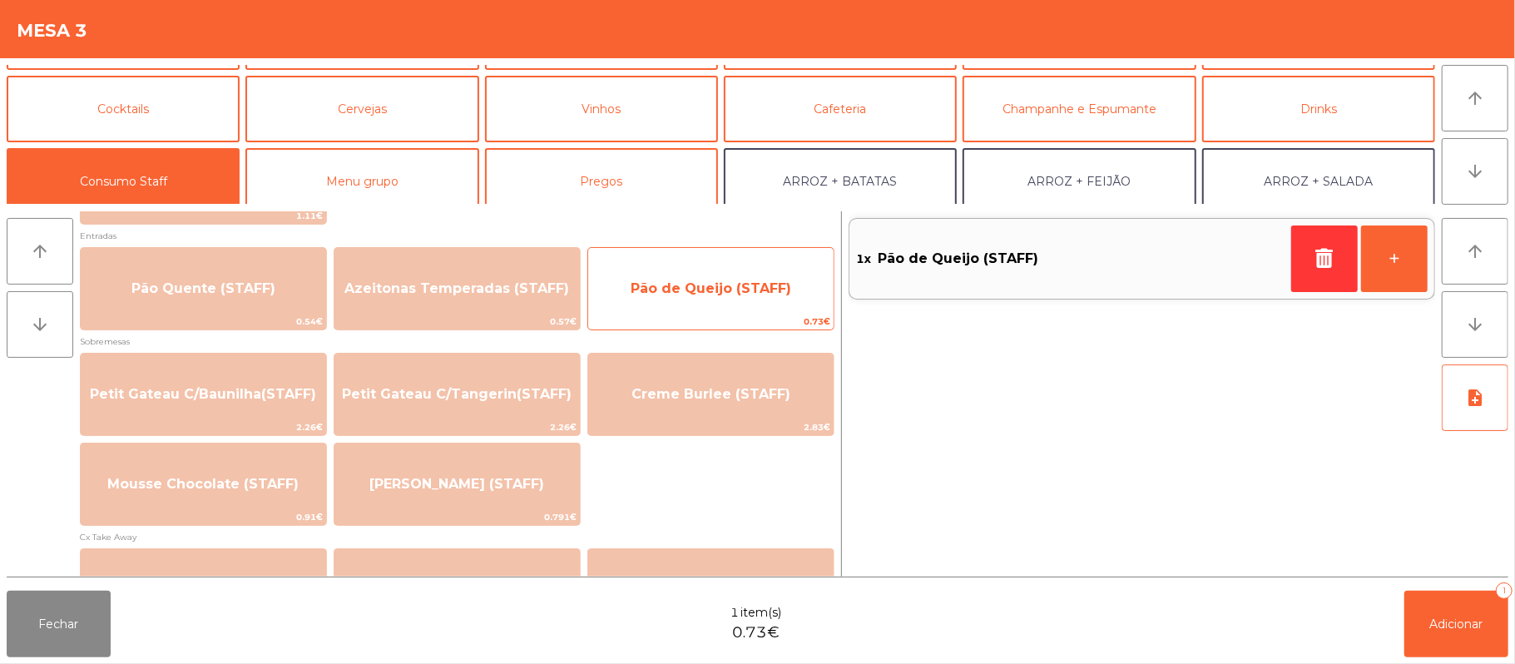
click at [780, 296] on span "Pão de Queijo (STAFF)" at bounding box center [711, 288] width 161 height 16
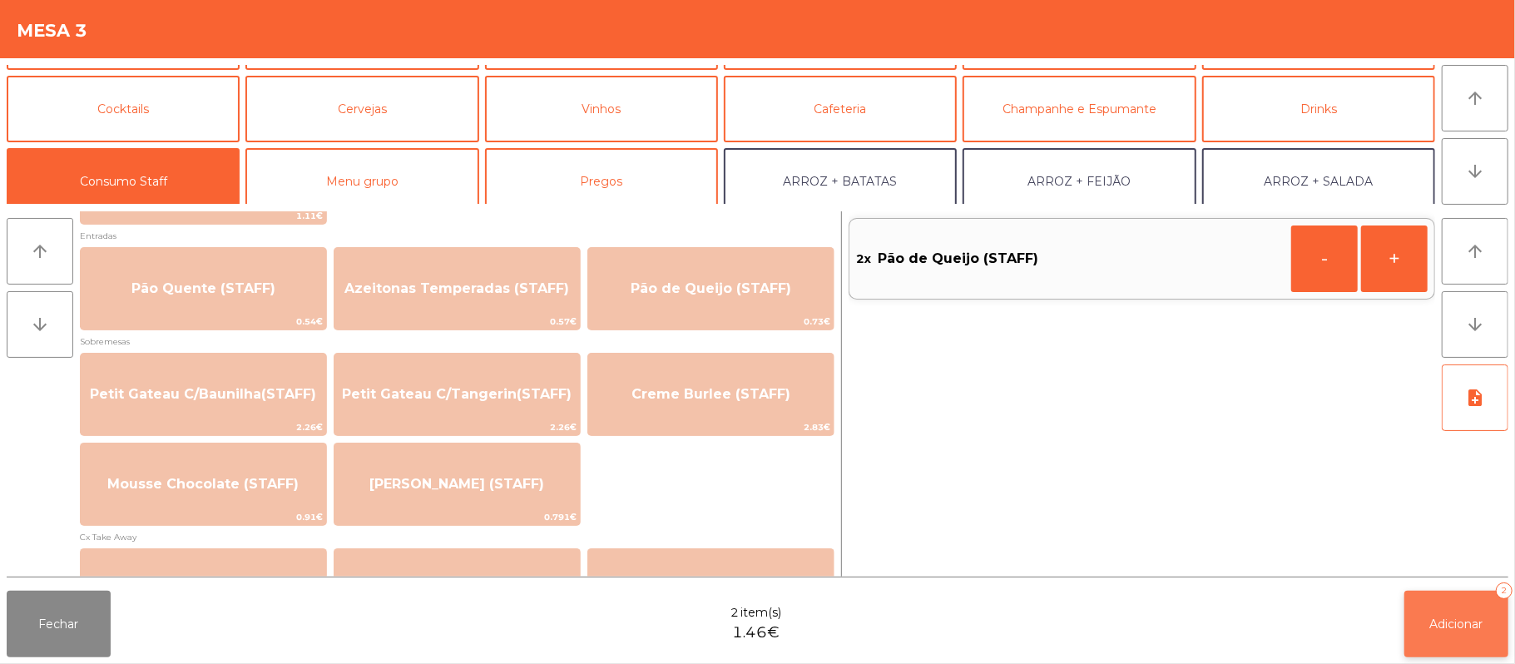
click at [1468, 636] on button "Adicionar 2" at bounding box center [1457, 624] width 104 height 67
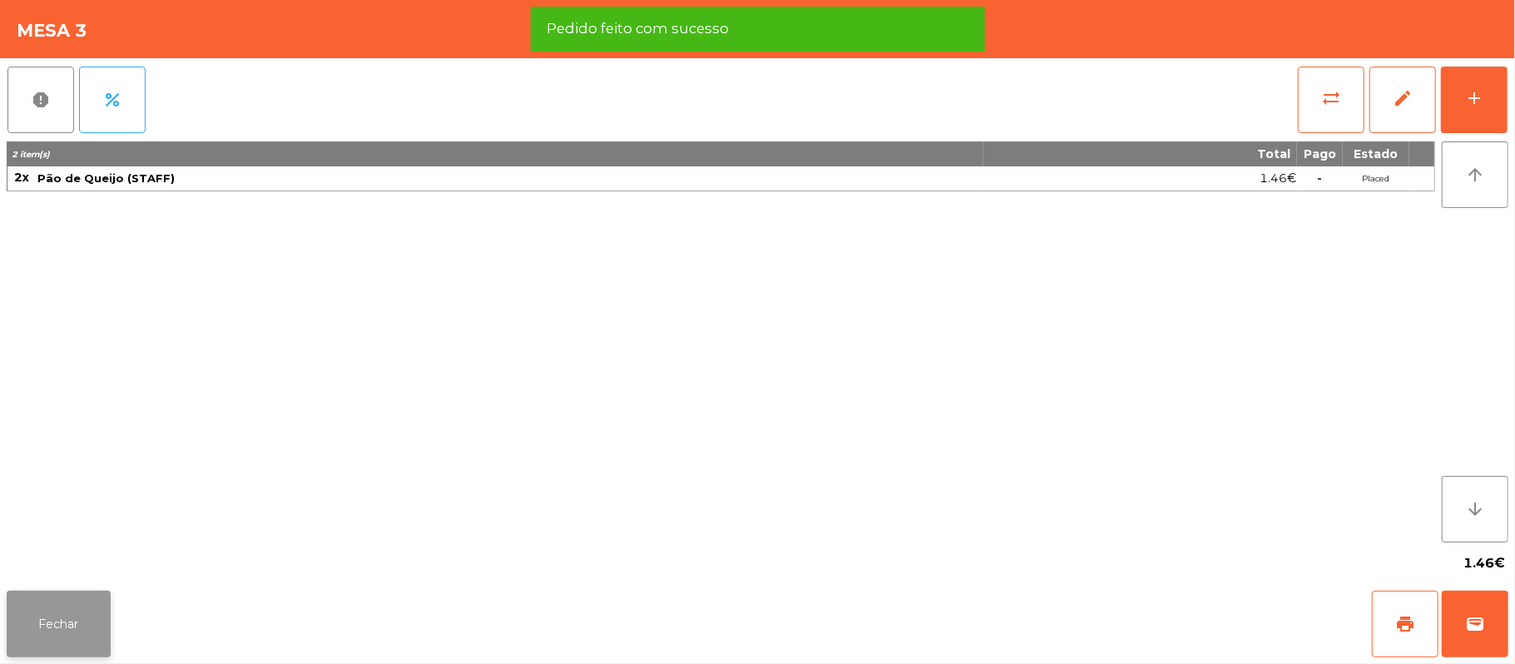
click at [44, 634] on button "Fechar" at bounding box center [59, 624] width 104 height 67
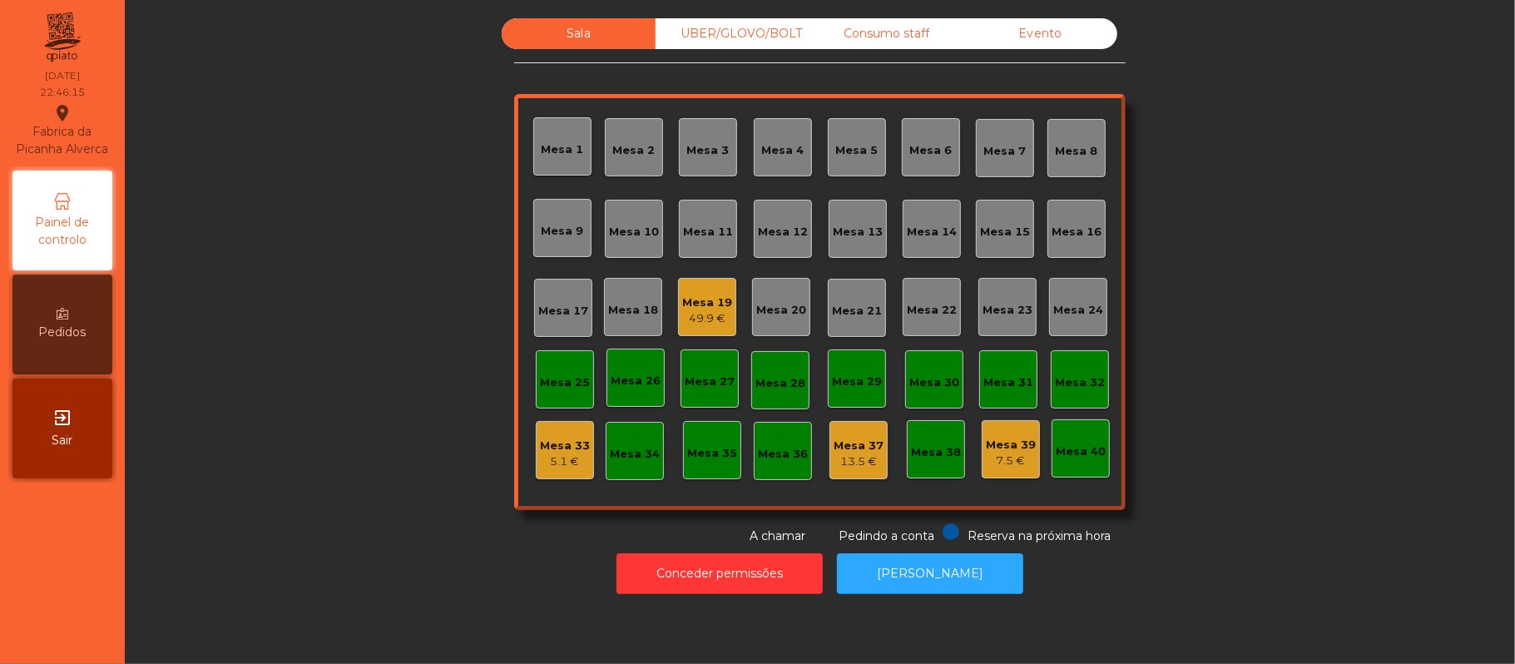
click at [700, 298] on div "Mesa 19" at bounding box center [707, 303] width 50 height 17
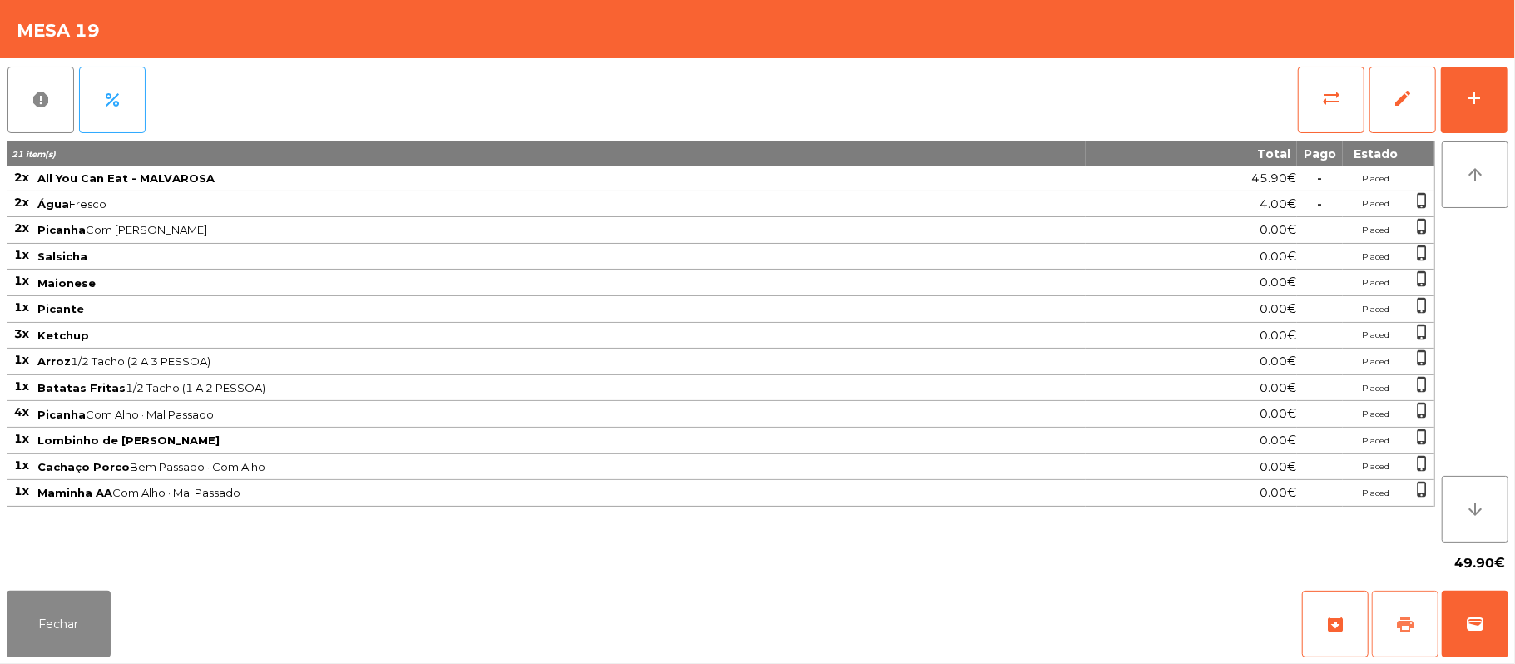
click at [1391, 622] on button "print" at bounding box center [1405, 624] width 67 height 67
click at [1469, 631] on span "wallet" at bounding box center [1475, 624] width 20 height 20
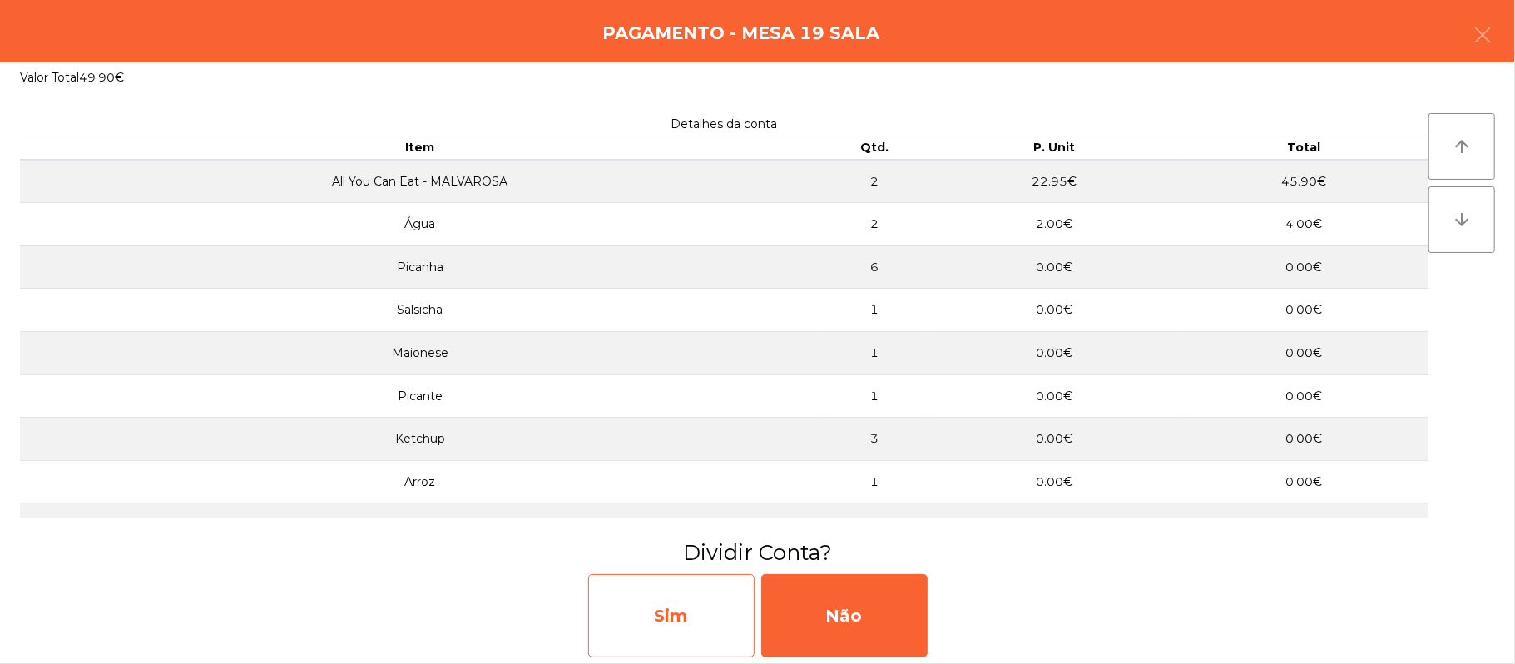
click at [686, 613] on div "Sim" at bounding box center [671, 615] width 166 height 83
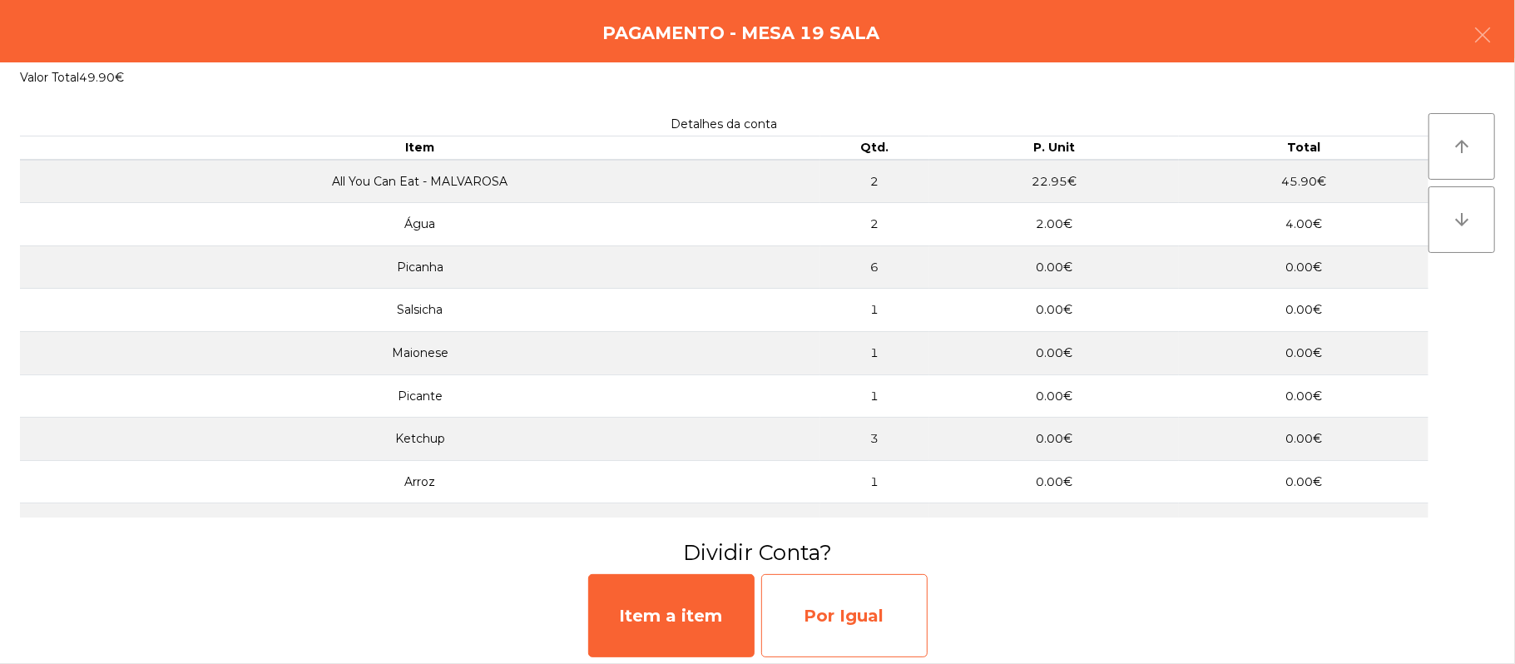
click at [819, 614] on div "Por Igual" at bounding box center [844, 615] width 166 height 83
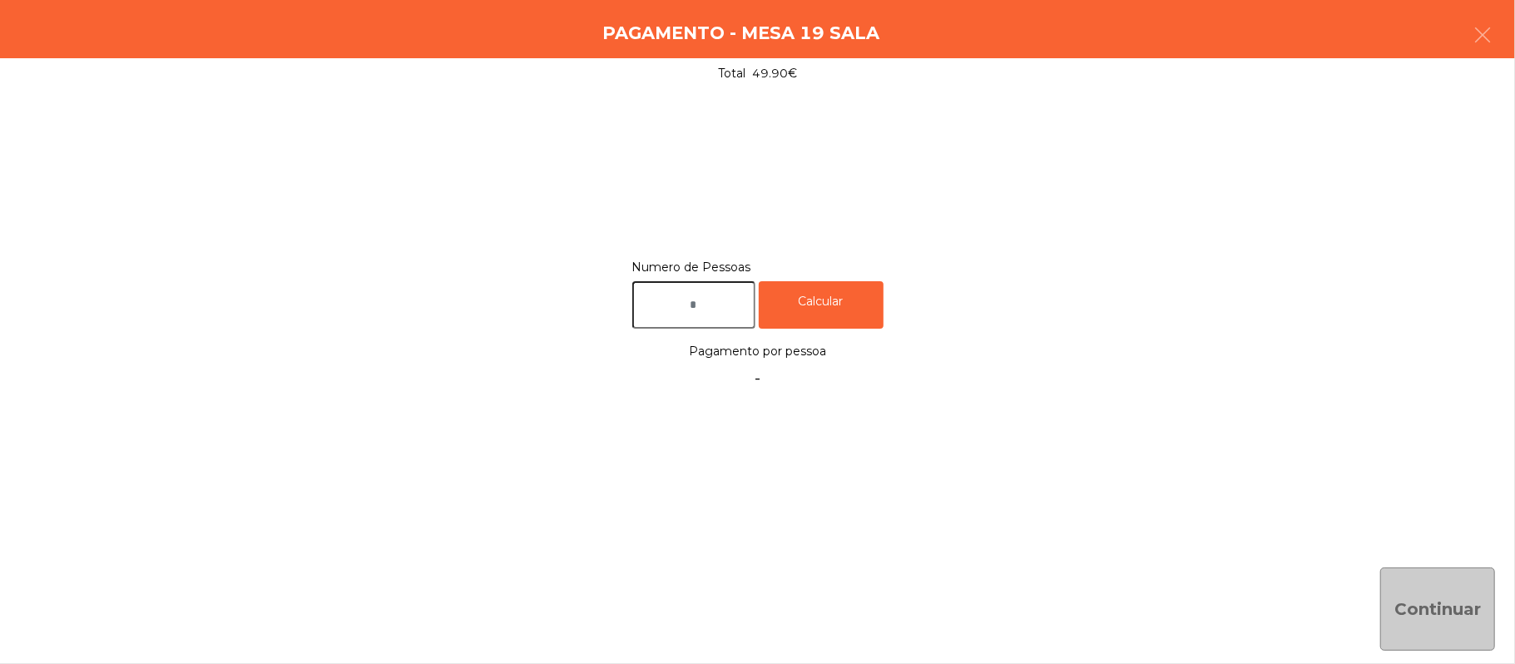
click at [719, 300] on input "text" at bounding box center [693, 304] width 123 height 47
type input "*"
click at [852, 293] on div "Calcular" at bounding box center [821, 304] width 125 height 47
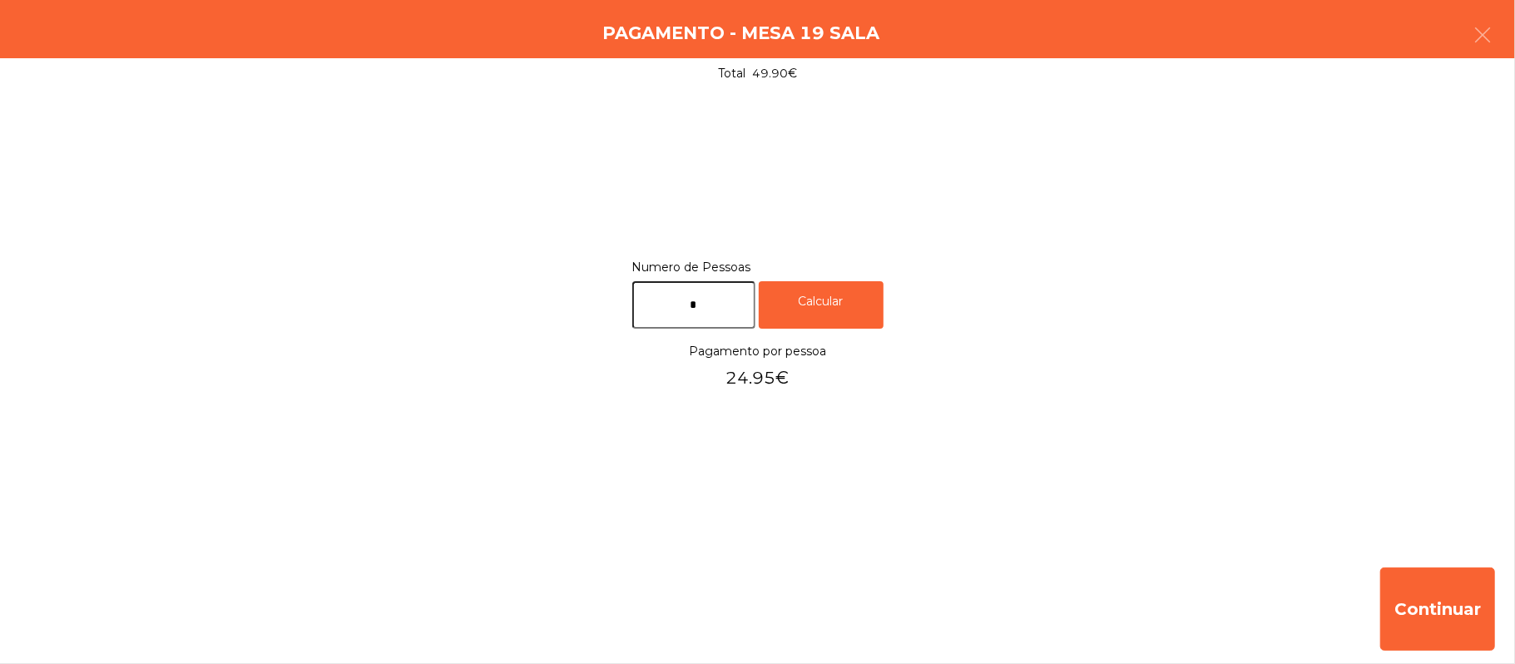
click at [1513, 32] on div "Pagamento - Mesa 19 Sala" at bounding box center [757, 29] width 1515 height 58
click at [1473, 37] on icon "button" at bounding box center [1483, 35] width 20 height 20
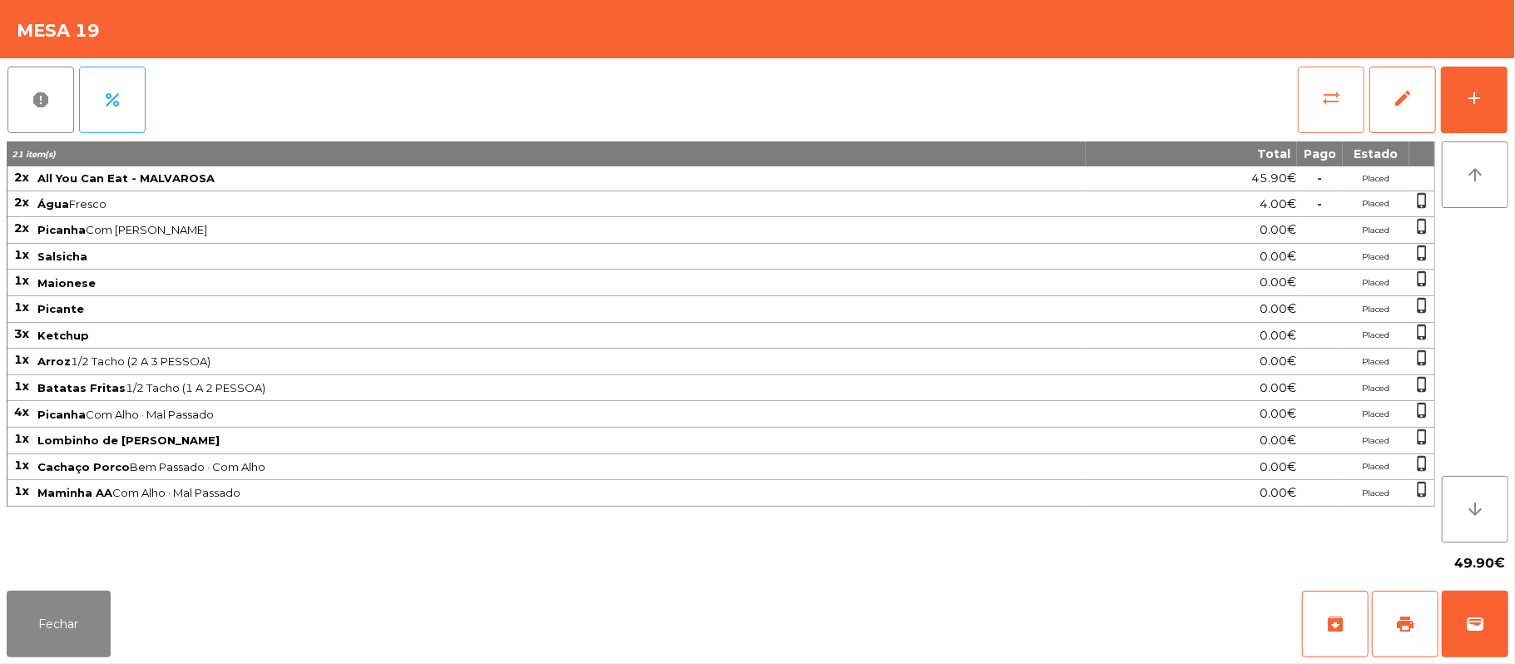
click at [1308, 98] on button "sync_alt" at bounding box center [1331, 100] width 67 height 67
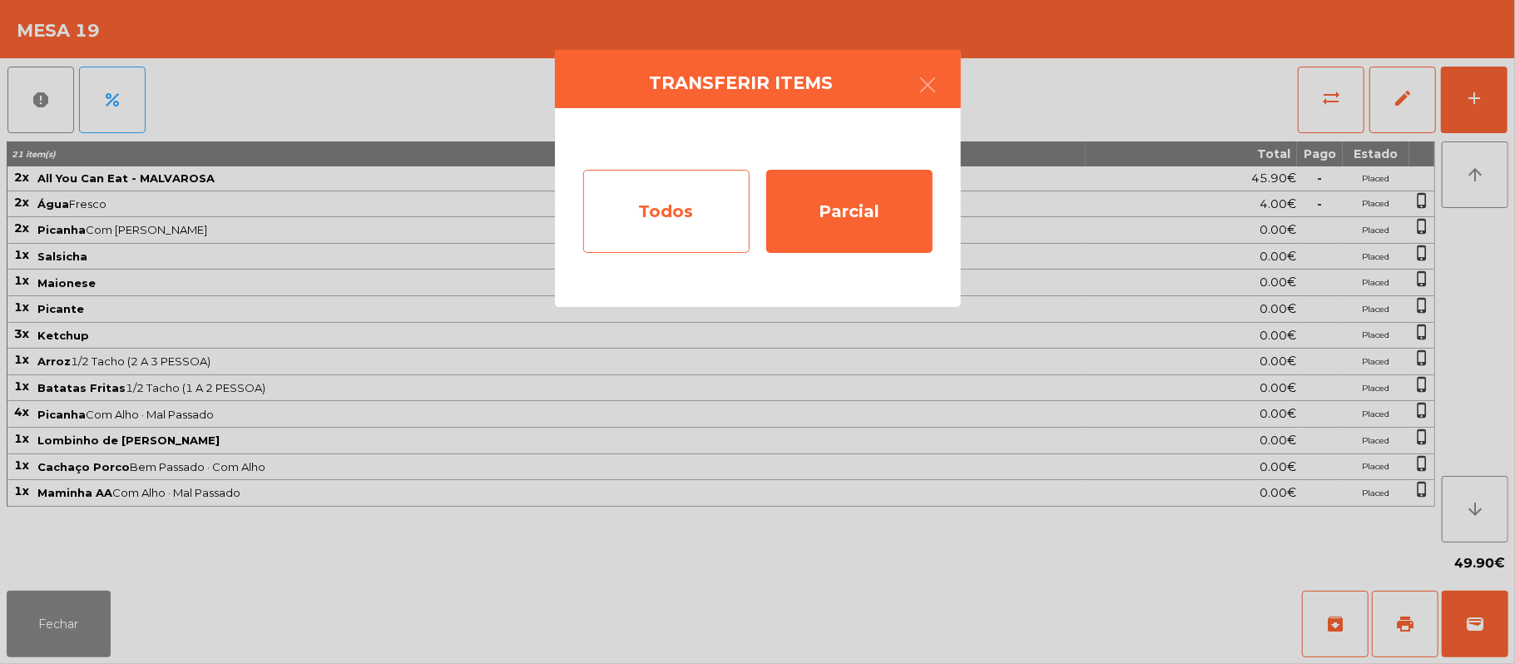
click at [676, 215] on div "Todos" at bounding box center [666, 211] width 166 height 83
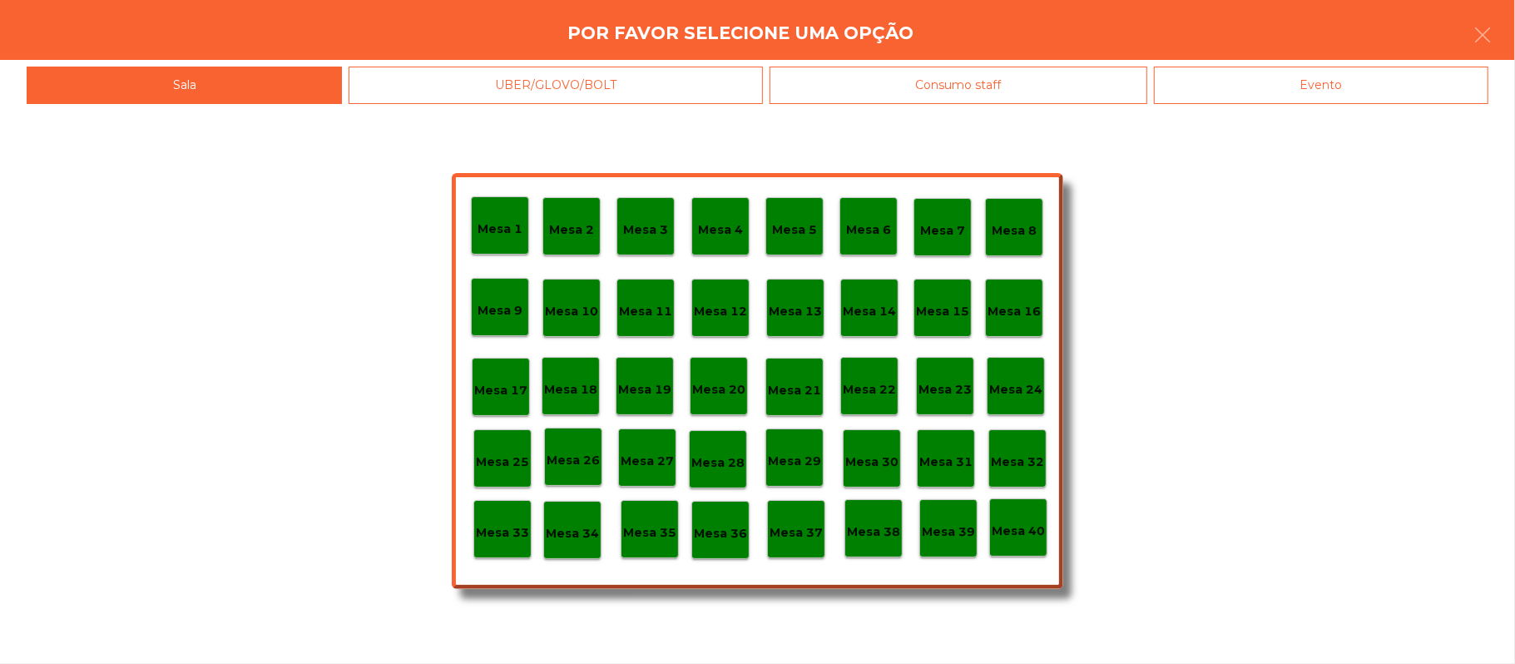
click at [1308, 87] on div "Evento" at bounding box center [1321, 85] width 334 height 37
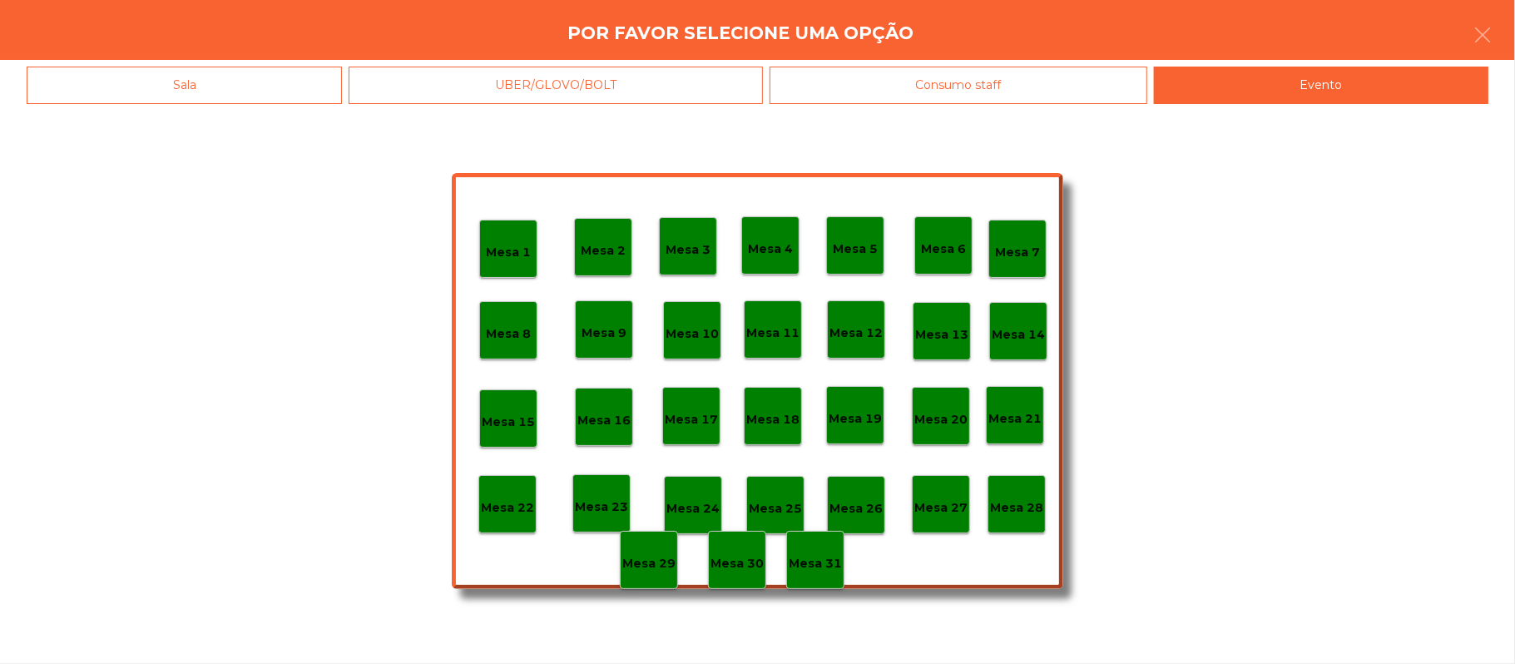
click at [1027, 523] on div "Mesa 28" at bounding box center [1017, 504] width 58 height 58
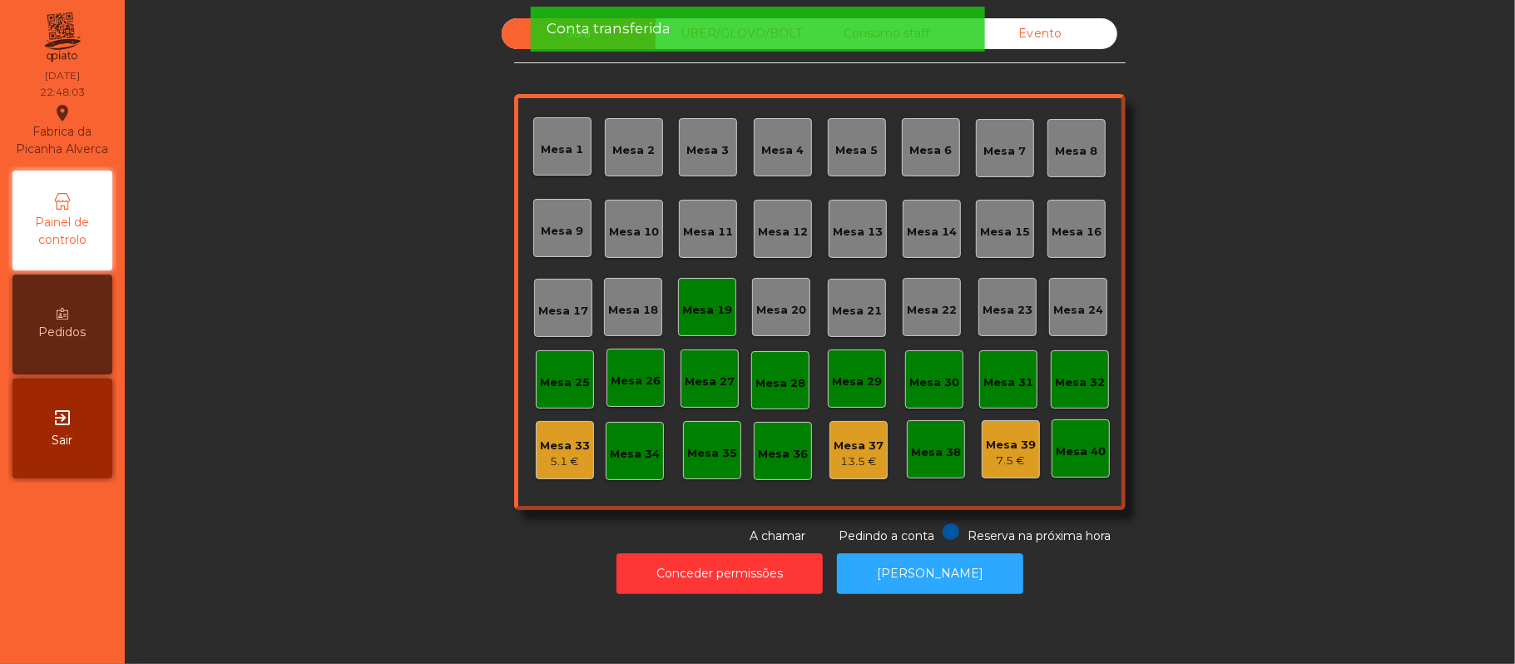
click at [714, 303] on div "Mesa 19" at bounding box center [707, 310] width 50 height 17
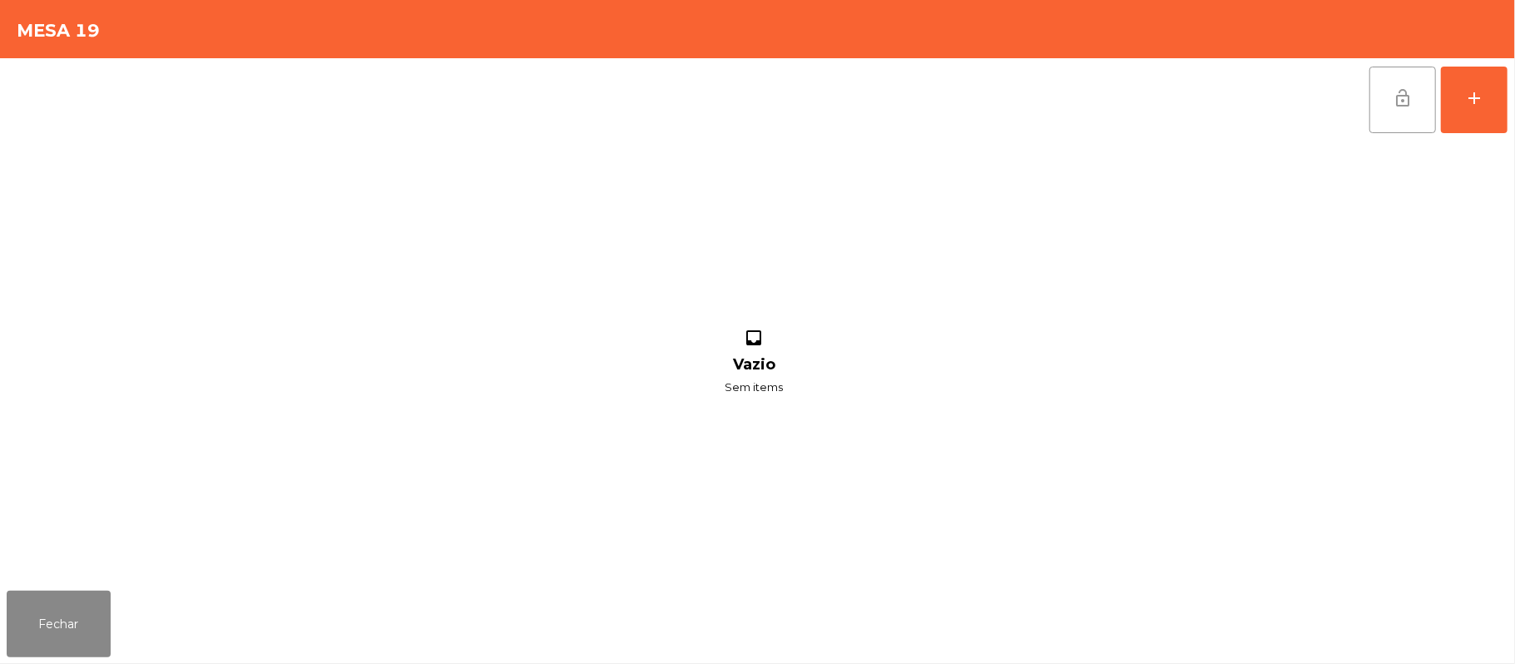
click at [1403, 75] on button "lock_open" at bounding box center [1403, 100] width 67 height 67
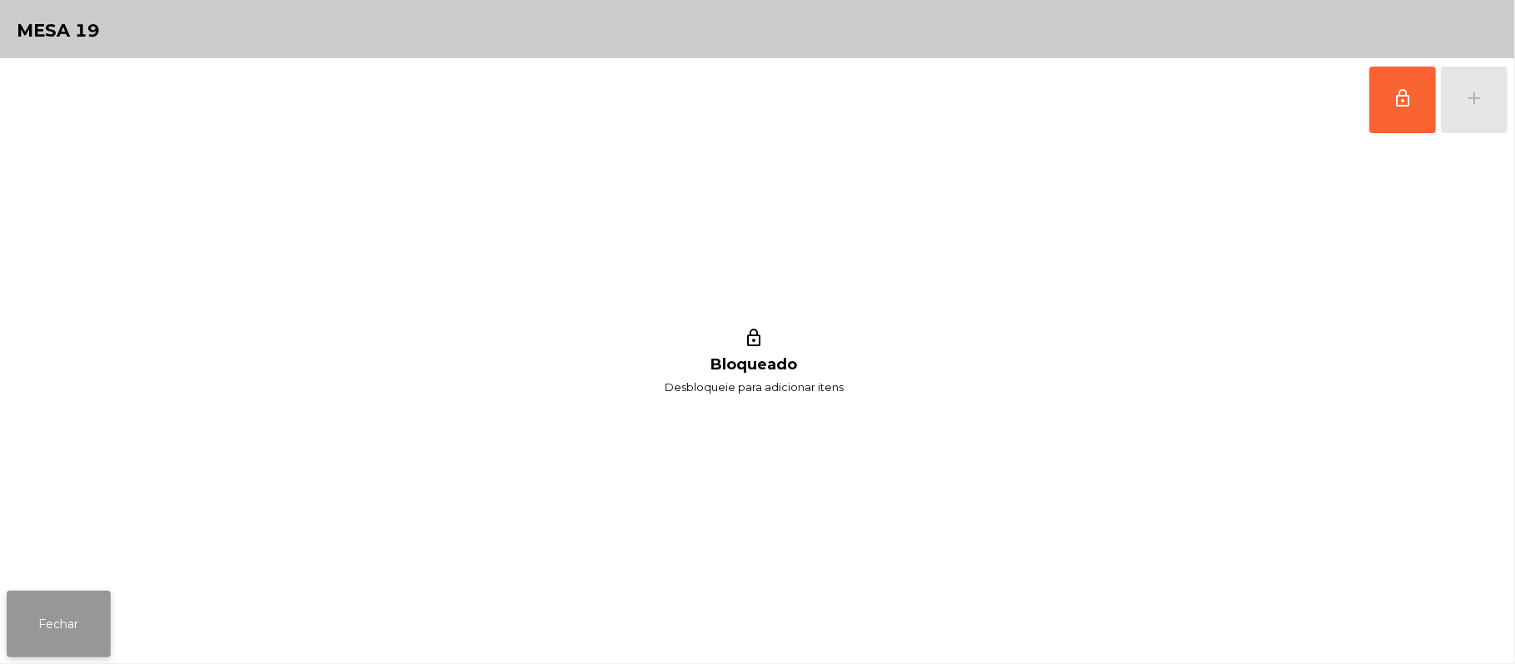
click at [94, 614] on button "Fechar" at bounding box center [59, 624] width 104 height 67
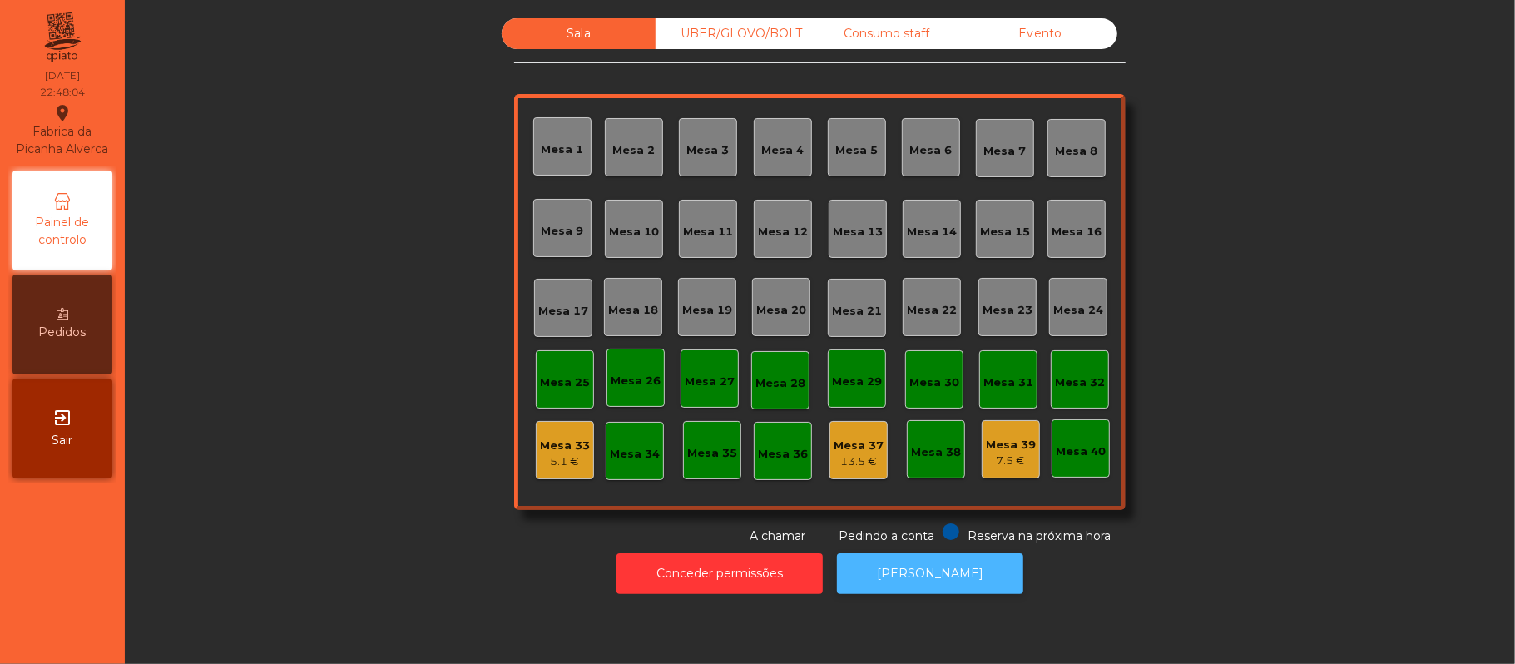
click at [909, 573] on button "[PERSON_NAME]" at bounding box center [930, 573] width 186 height 41
click at [855, 48] on div "Consumo staff" at bounding box center [887, 33] width 154 height 31
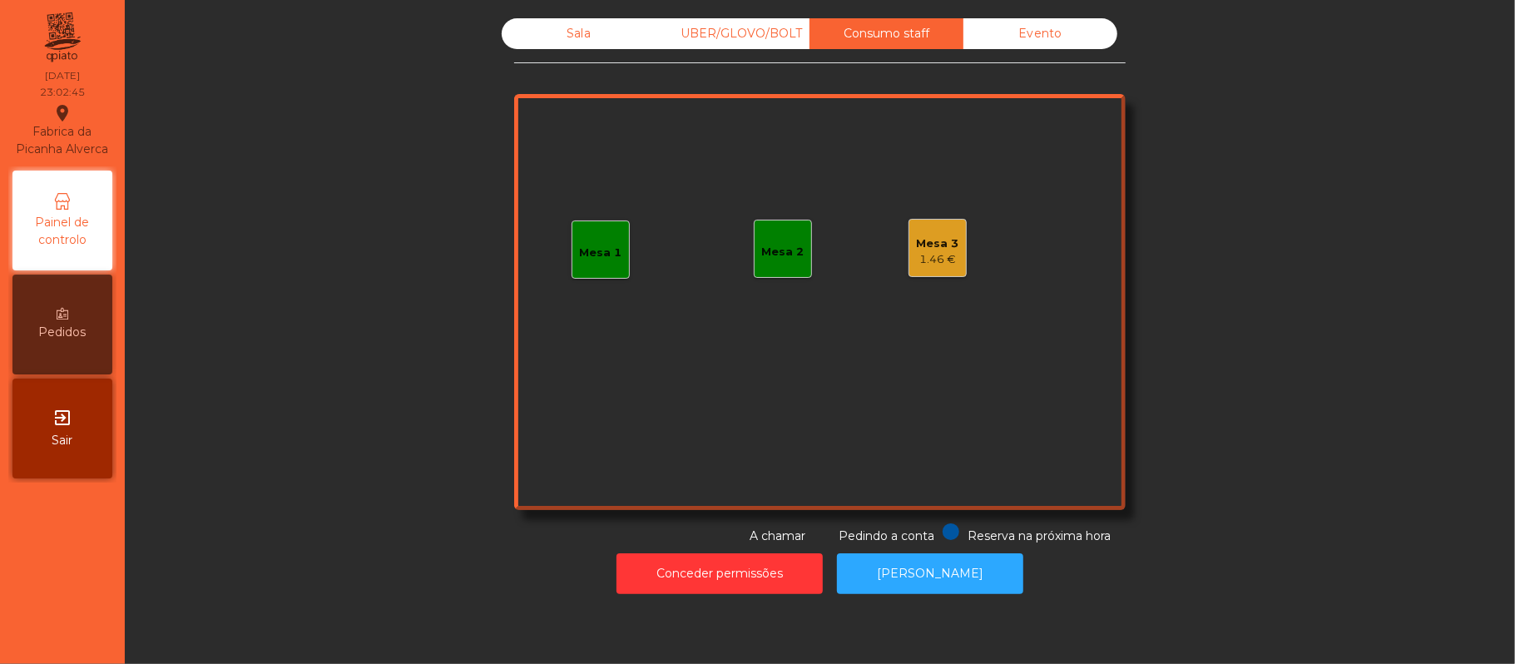
click at [949, 273] on div "Mesa 3 1.46 €" at bounding box center [938, 248] width 58 height 58
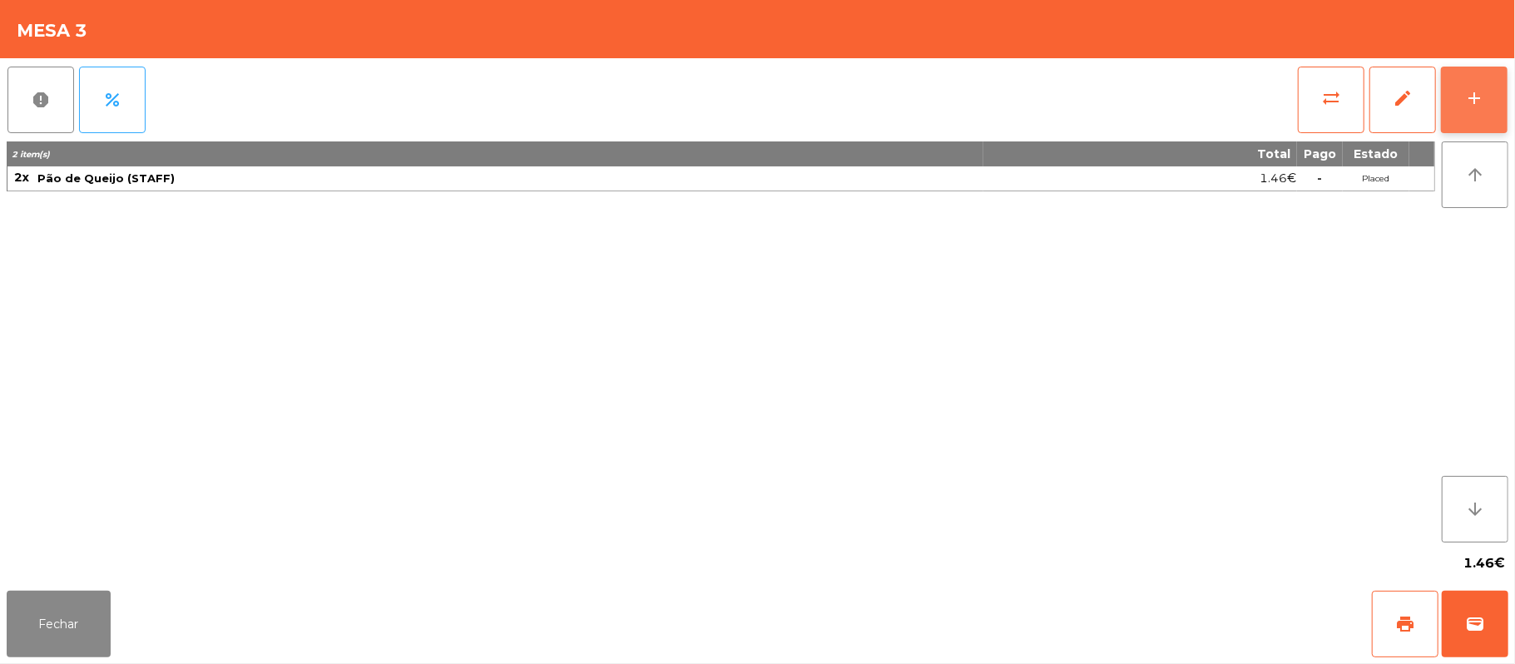
click at [1465, 100] on div "add" at bounding box center [1474, 98] width 20 height 20
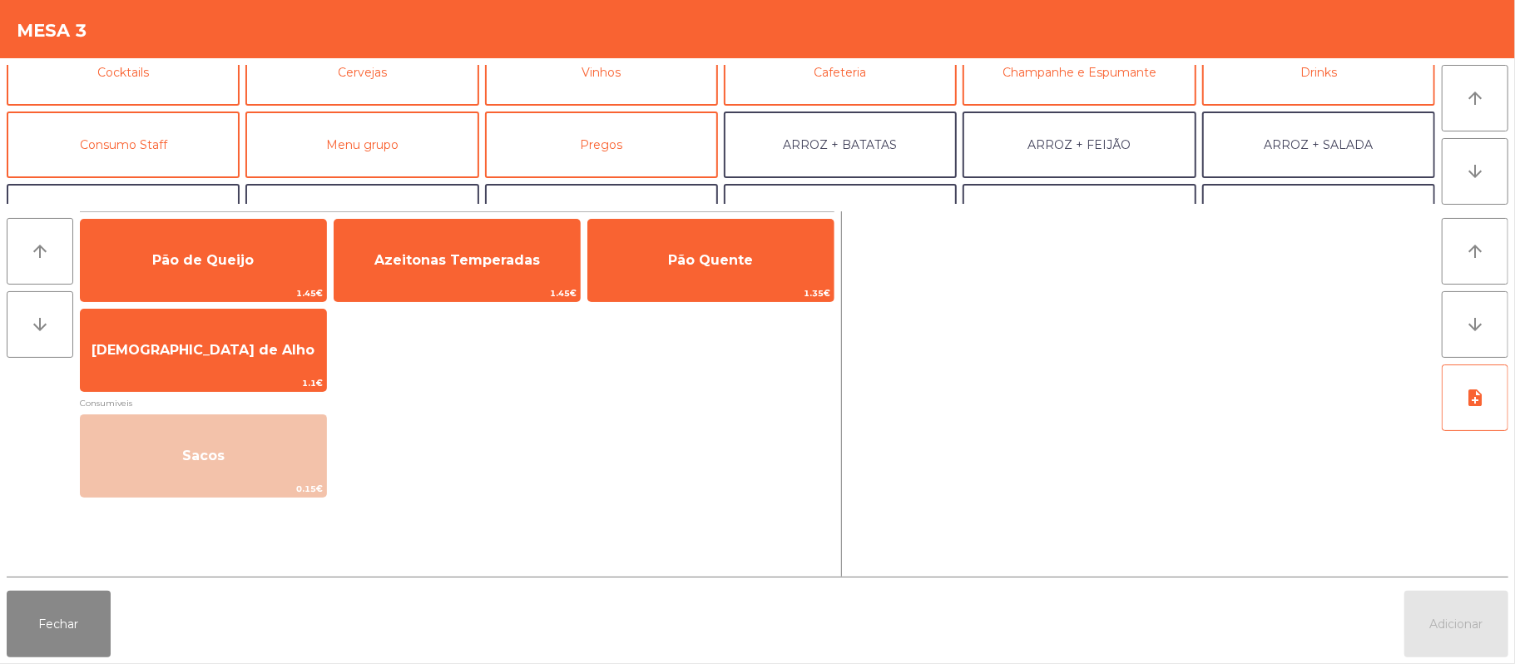
scroll to position [111, 0]
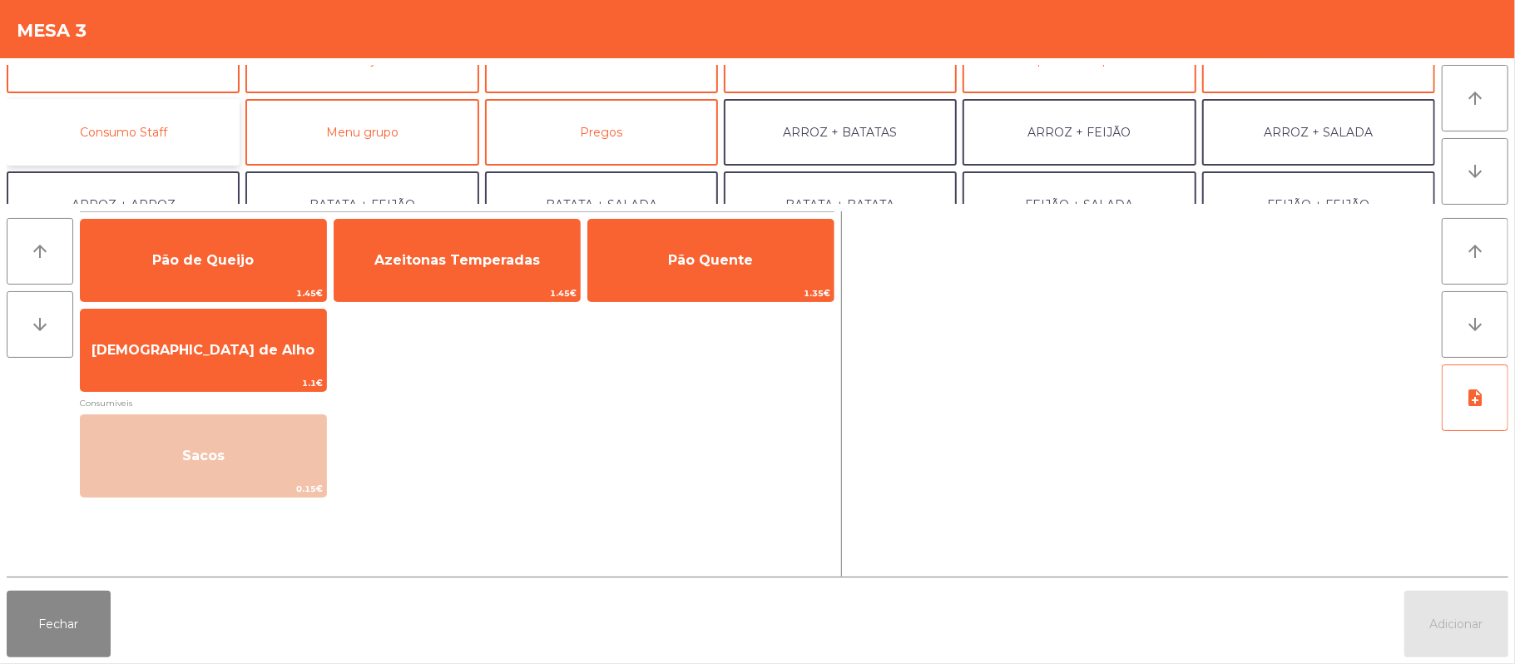
click at [183, 124] on button "Consumo Staff" at bounding box center [123, 132] width 233 height 67
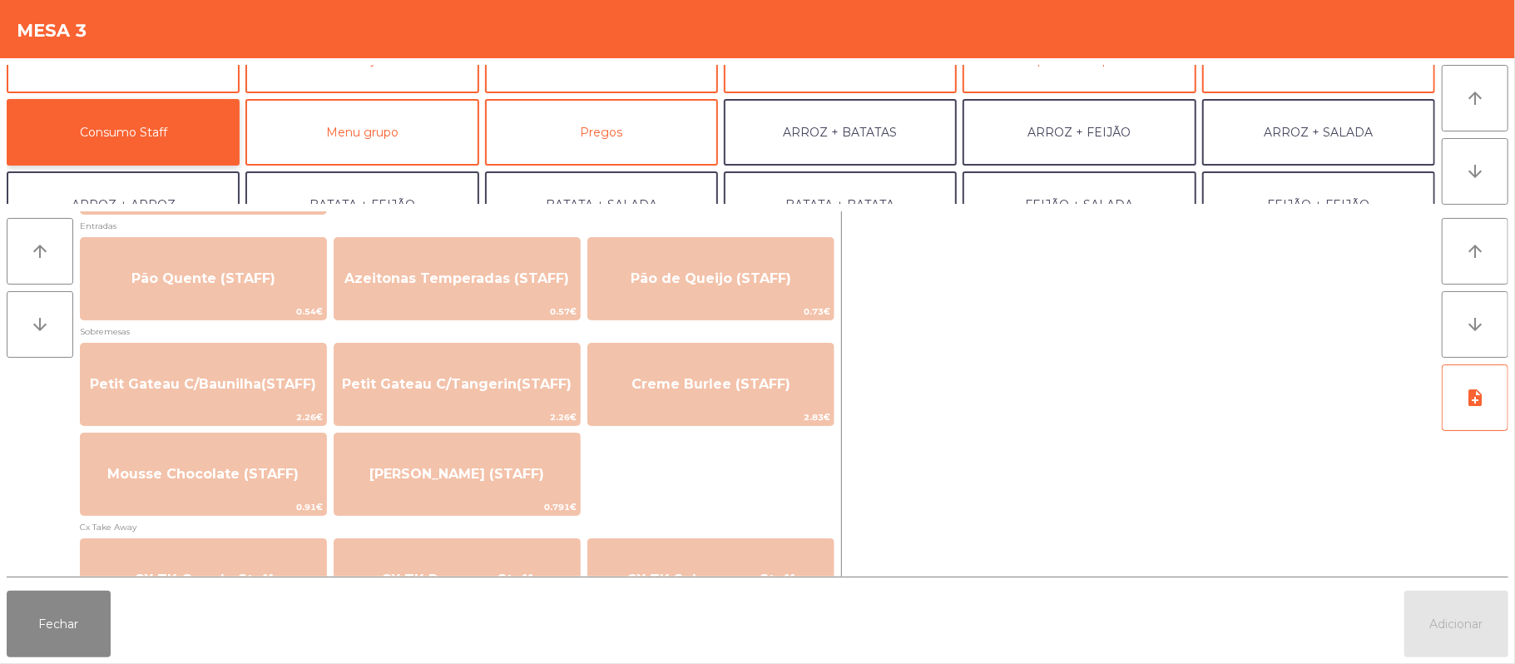
scroll to position [1168, 0]
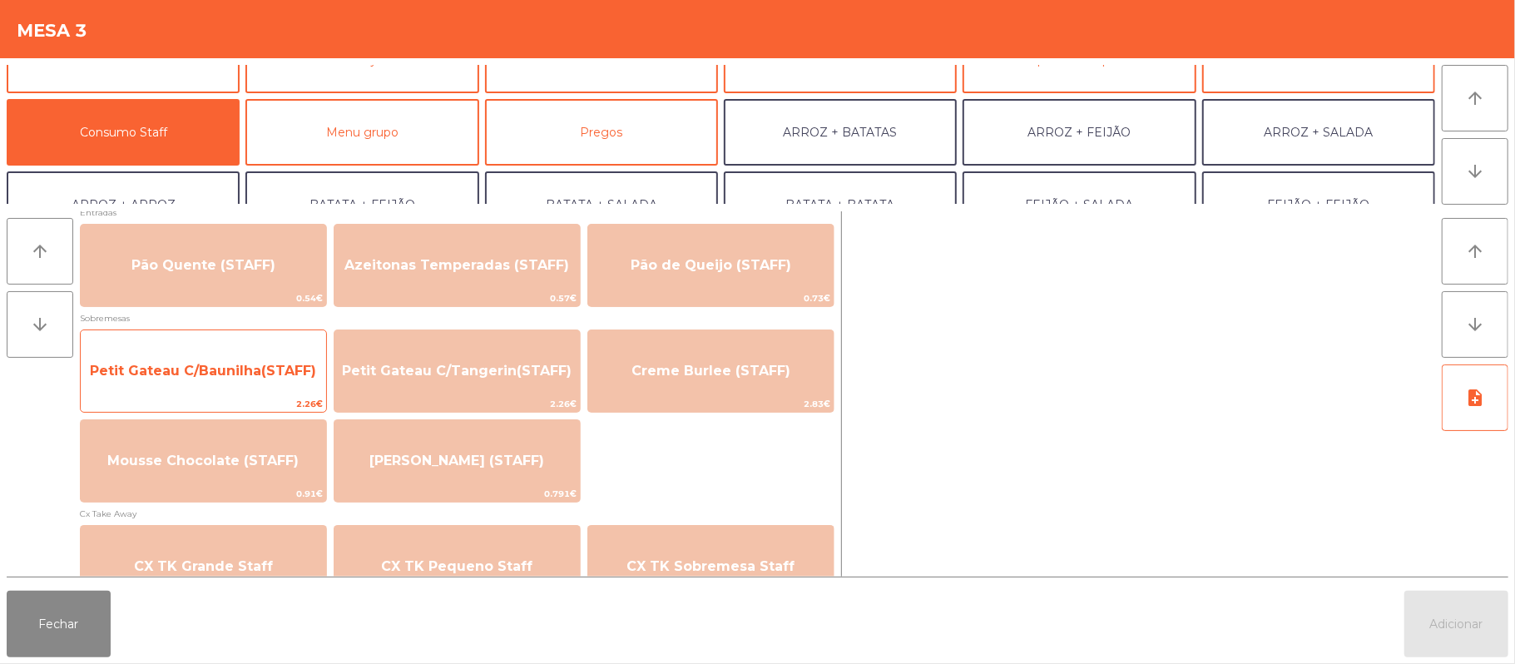
click at [253, 350] on span "Petit Gateau C/Baunilha(STAFF)" at bounding box center [203, 371] width 245 height 45
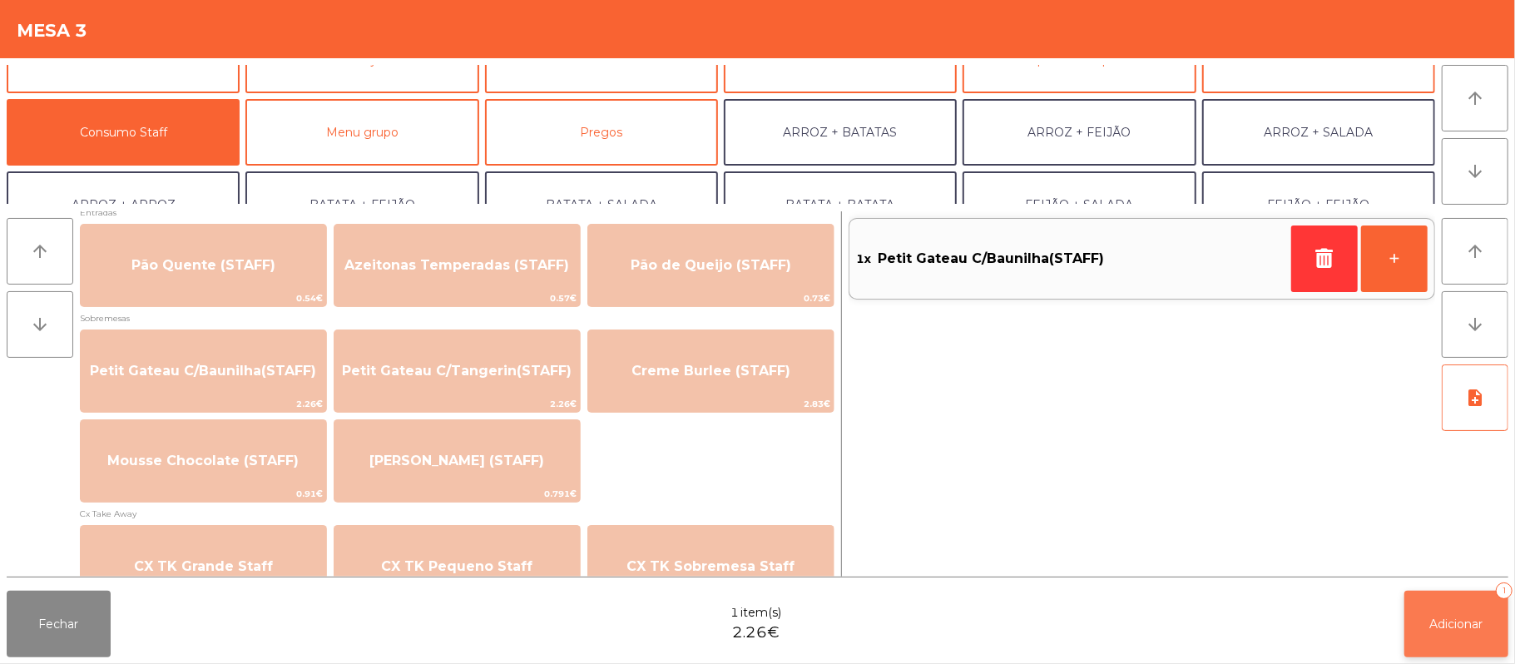
click at [1458, 636] on button "Adicionar 1" at bounding box center [1457, 624] width 104 height 67
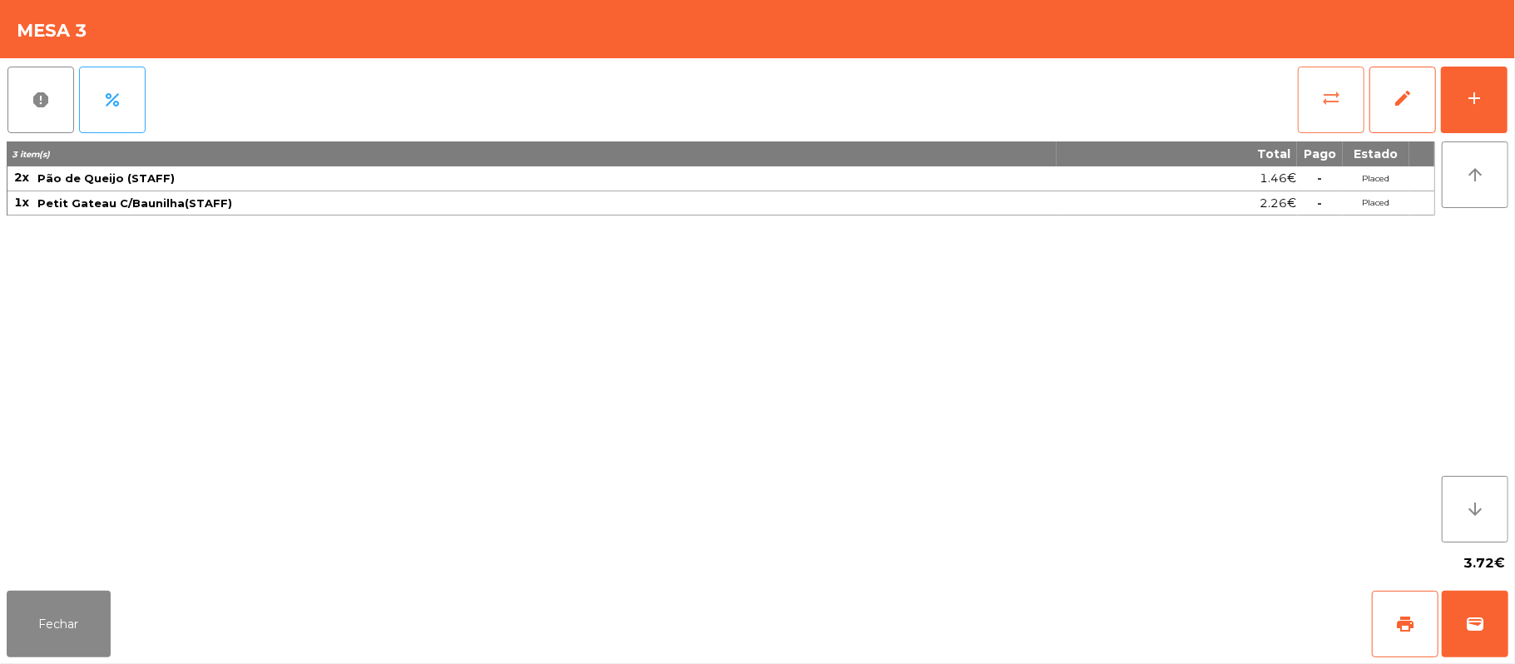
click at [1320, 73] on button "sync_alt" at bounding box center [1331, 100] width 67 height 67
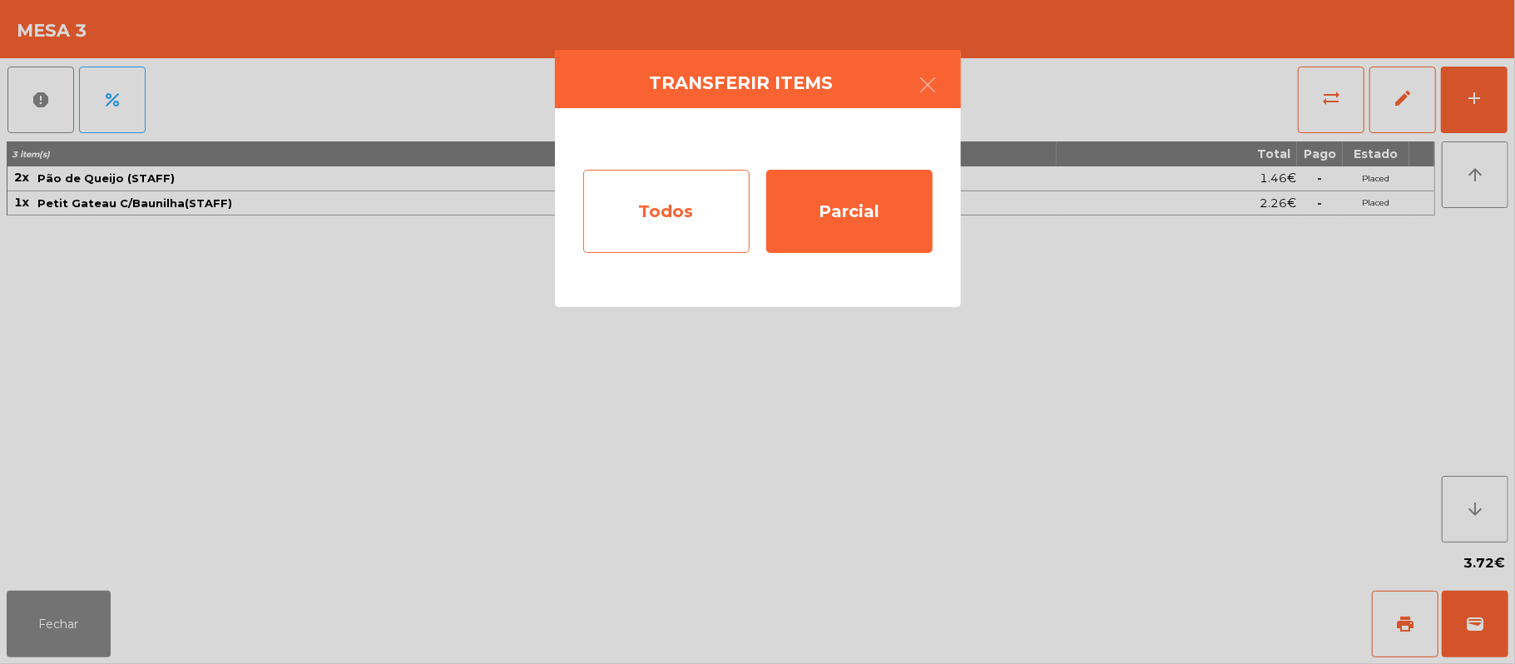
click at [686, 181] on div "Todos" at bounding box center [666, 211] width 166 height 83
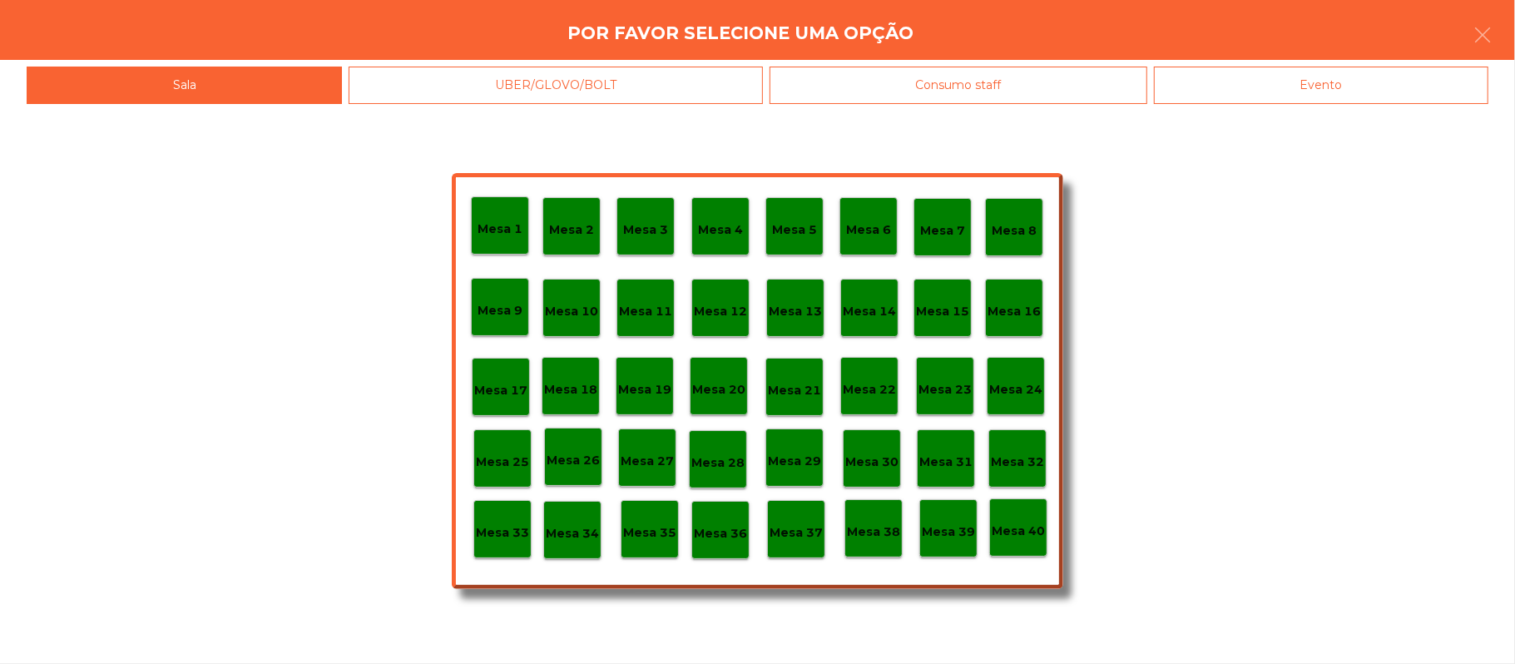
click at [1318, 84] on div "Evento" at bounding box center [1321, 85] width 334 height 37
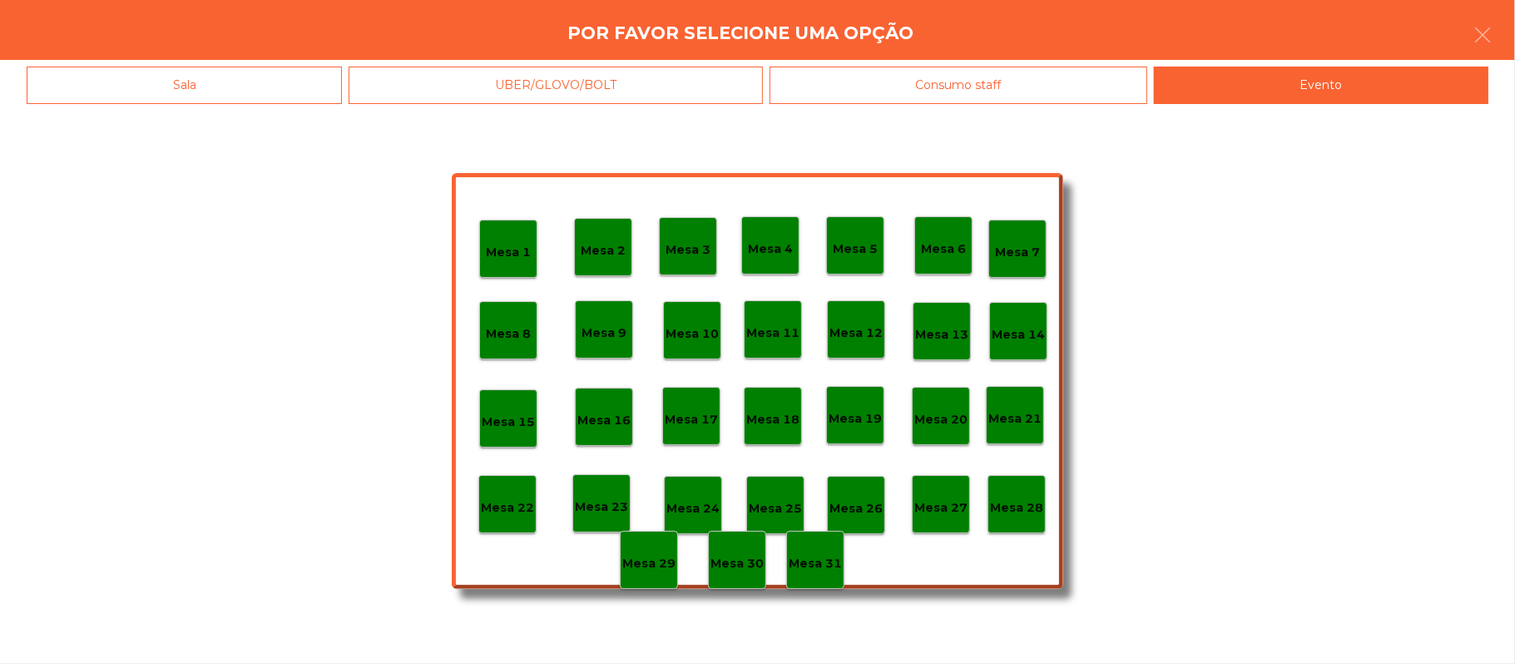
click at [1013, 507] on p "Mesa 28" at bounding box center [1016, 507] width 53 height 19
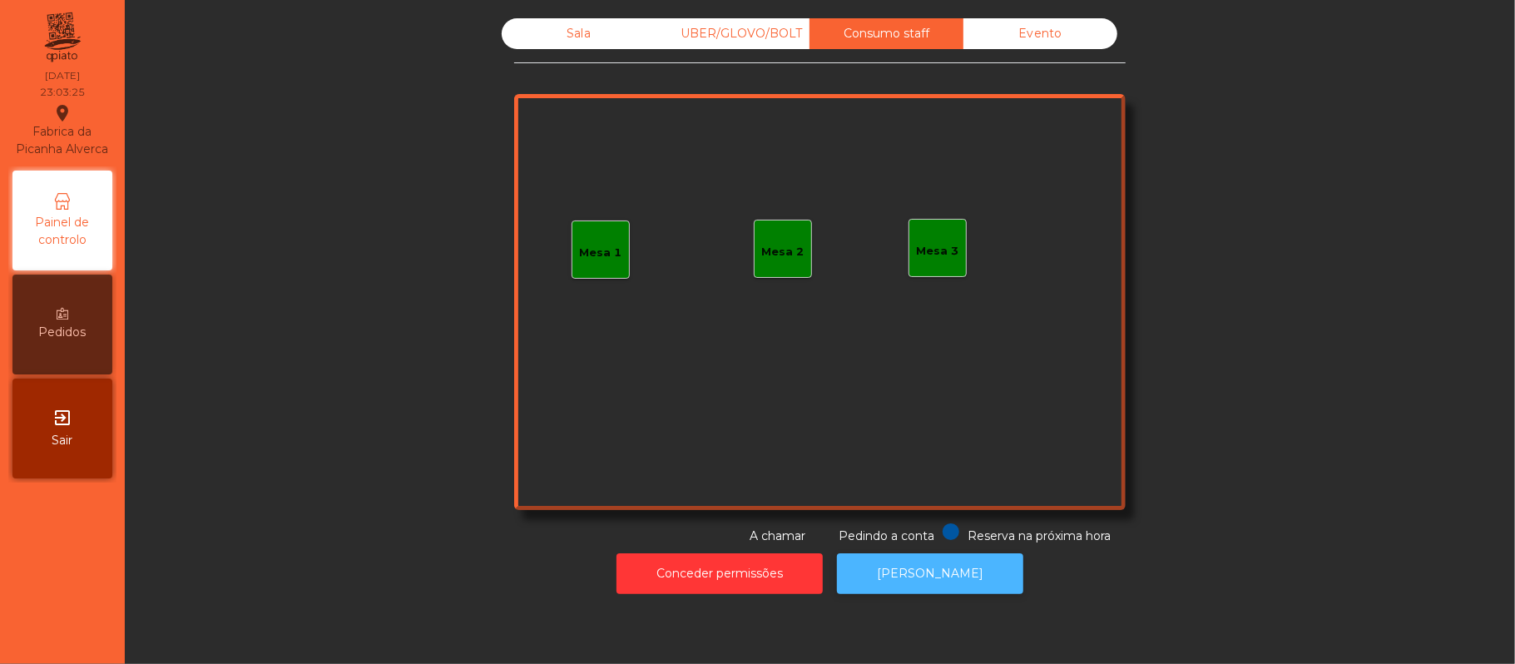
click at [947, 590] on button "[PERSON_NAME]" at bounding box center [930, 573] width 186 height 41
click at [1053, 38] on div "Evento" at bounding box center [1041, 33] width 154 height 31
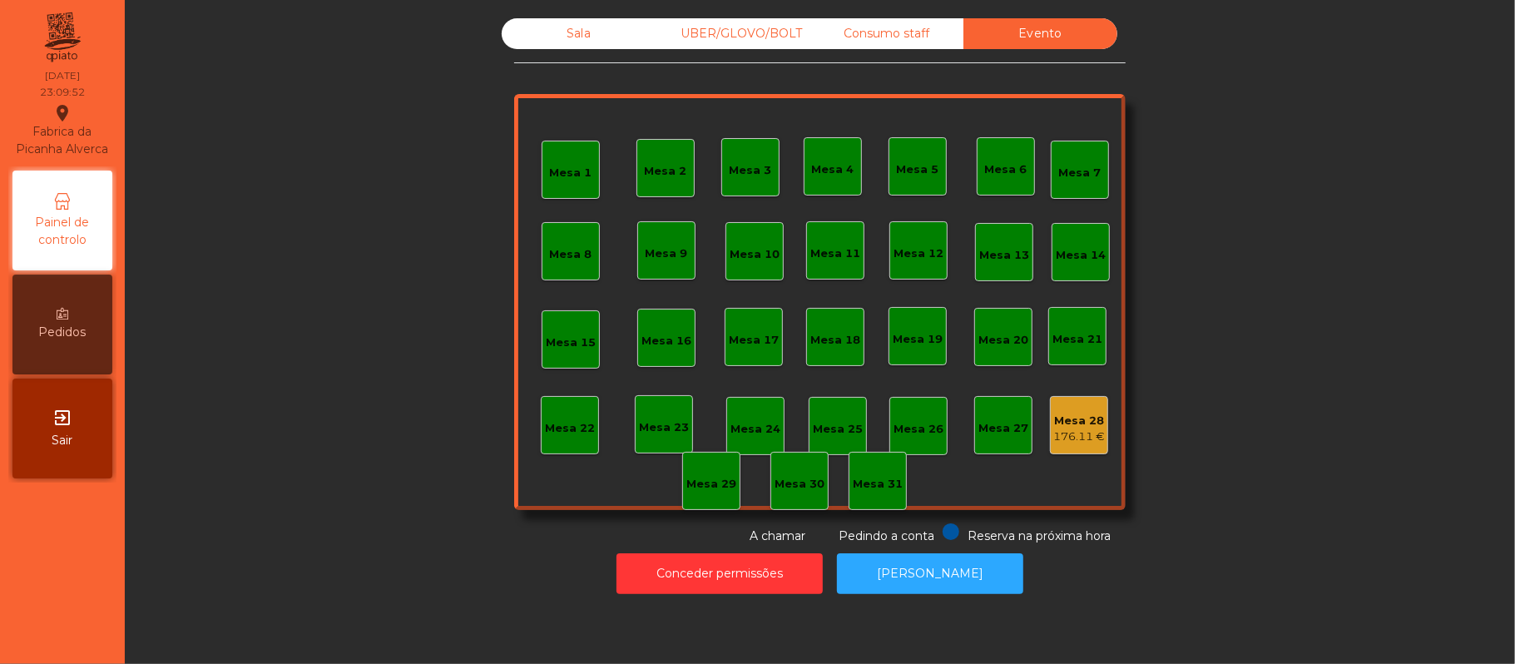
click at [1065, 437] on div "176.11 €" at bounding box center [1079, 437] width 52 height 17
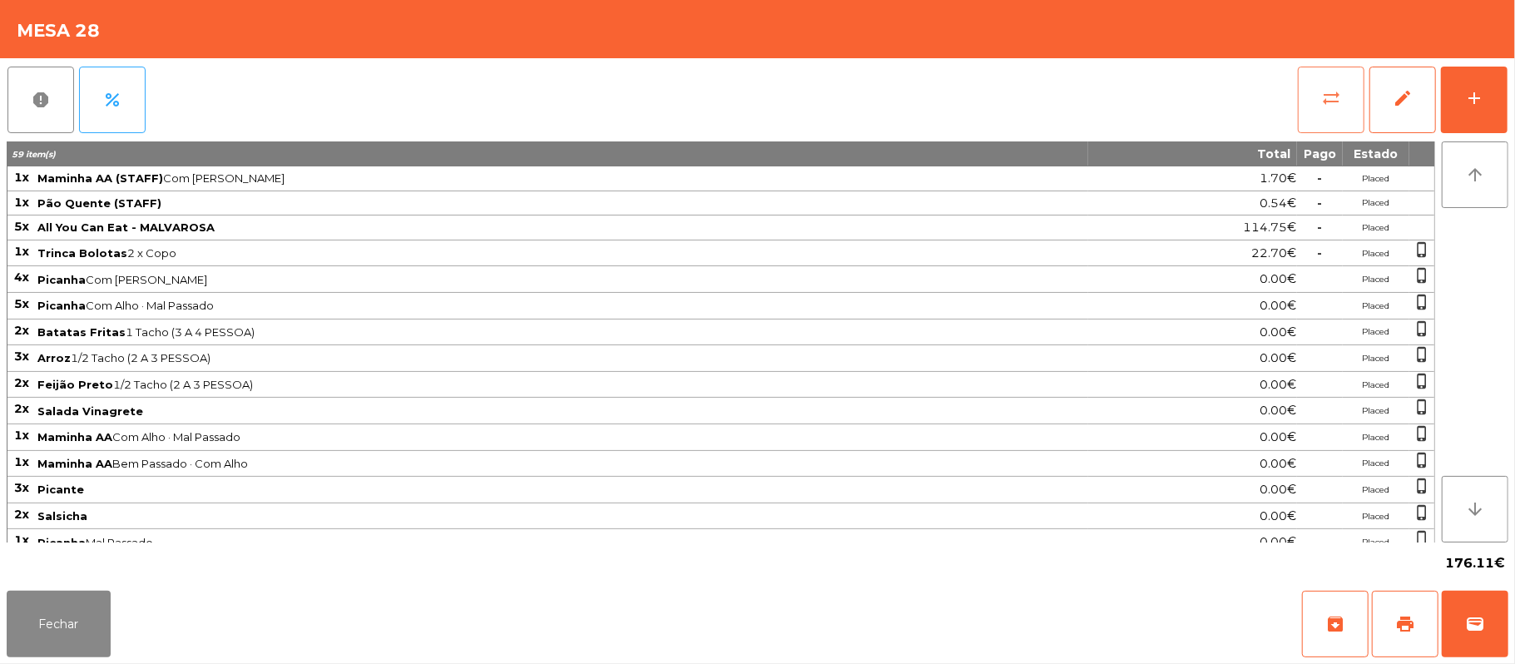
click at [1312, 101] on button "sync_alt" at bounding box center [1331, 100] width 67 height 67
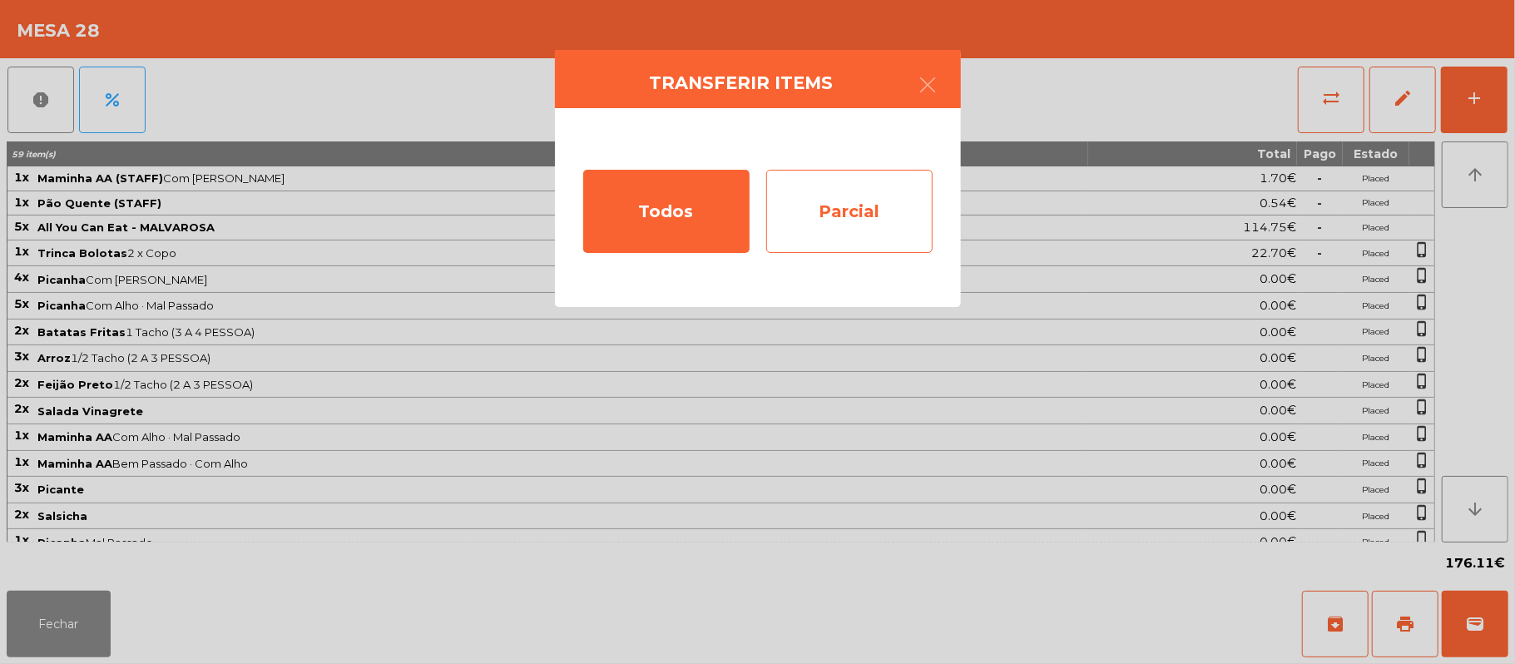
click at [873, 201] on div "Parcial" at bounding box center [849, 211] width 166 height 83
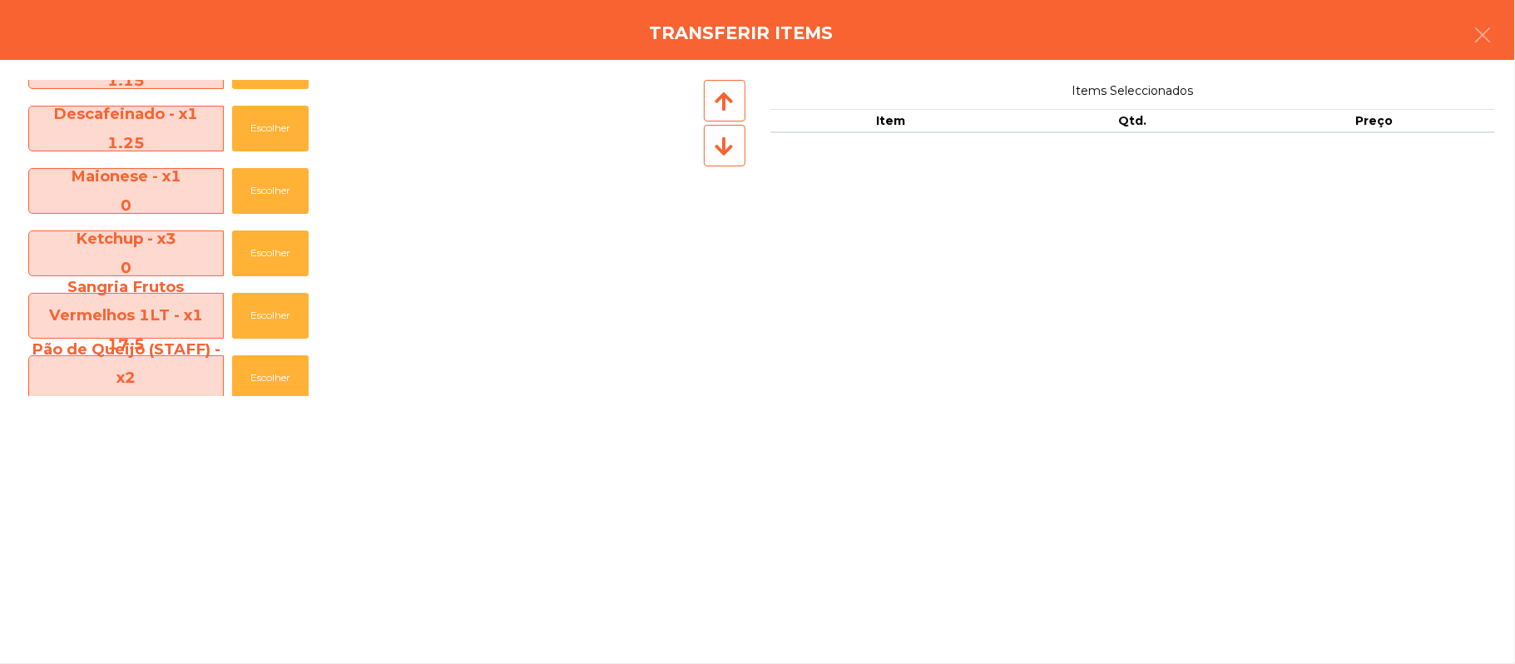
scroll to position [1193, 0]
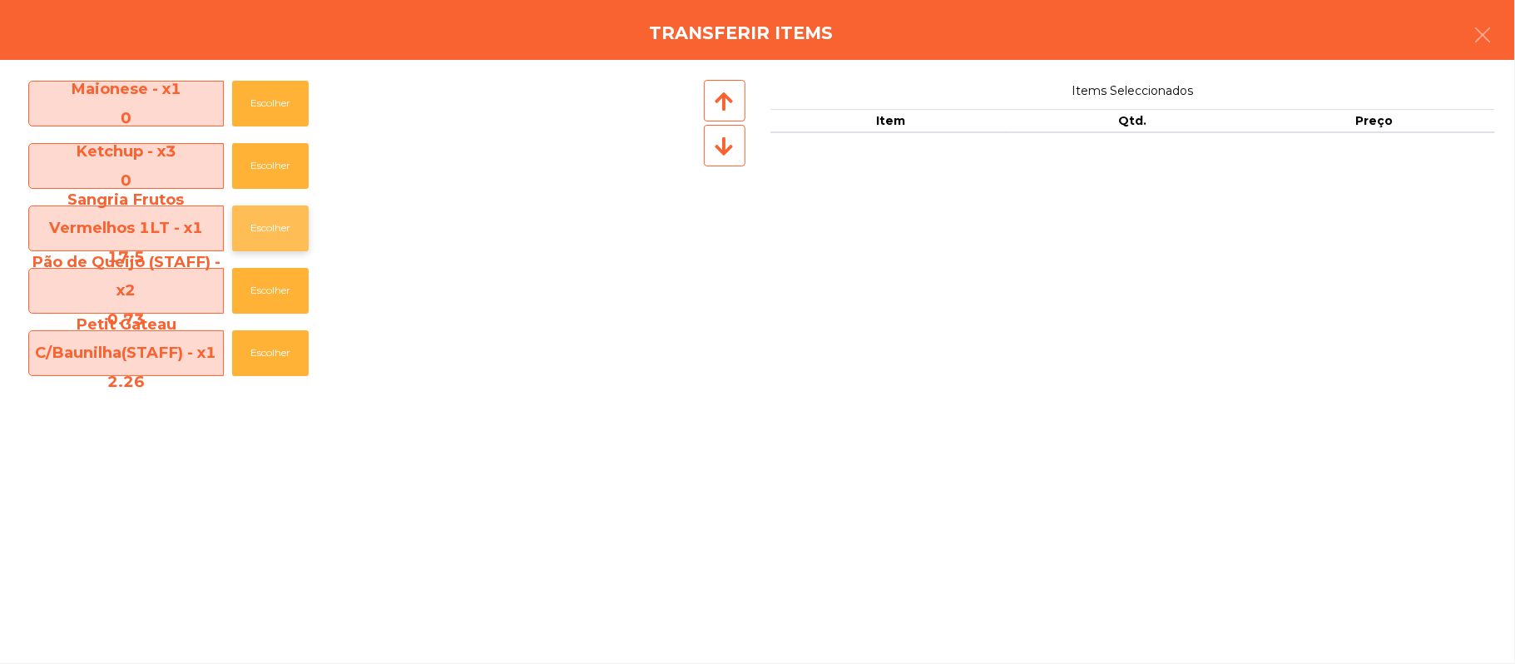
click at [283, 223] on button "Escolher" at bounding box center [270, 229] width 77 height 46
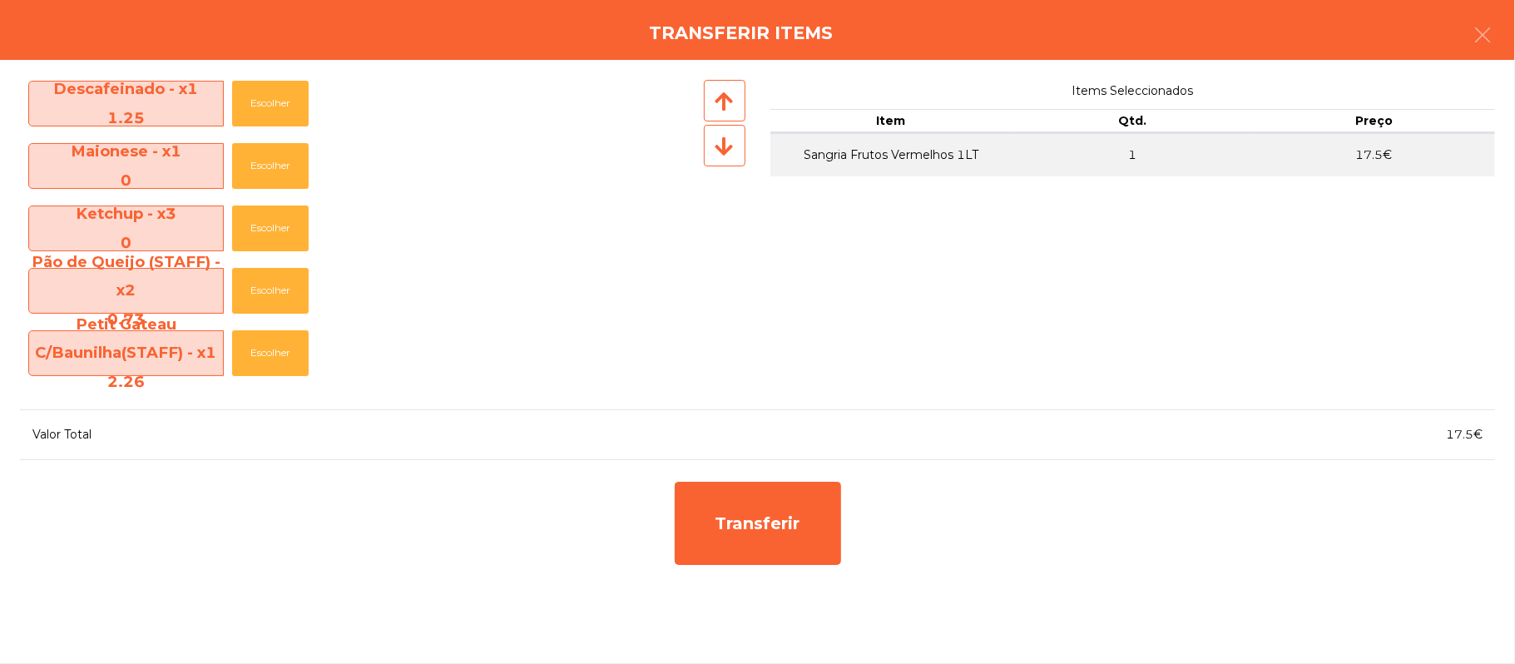
scroll to position [1132, 0]
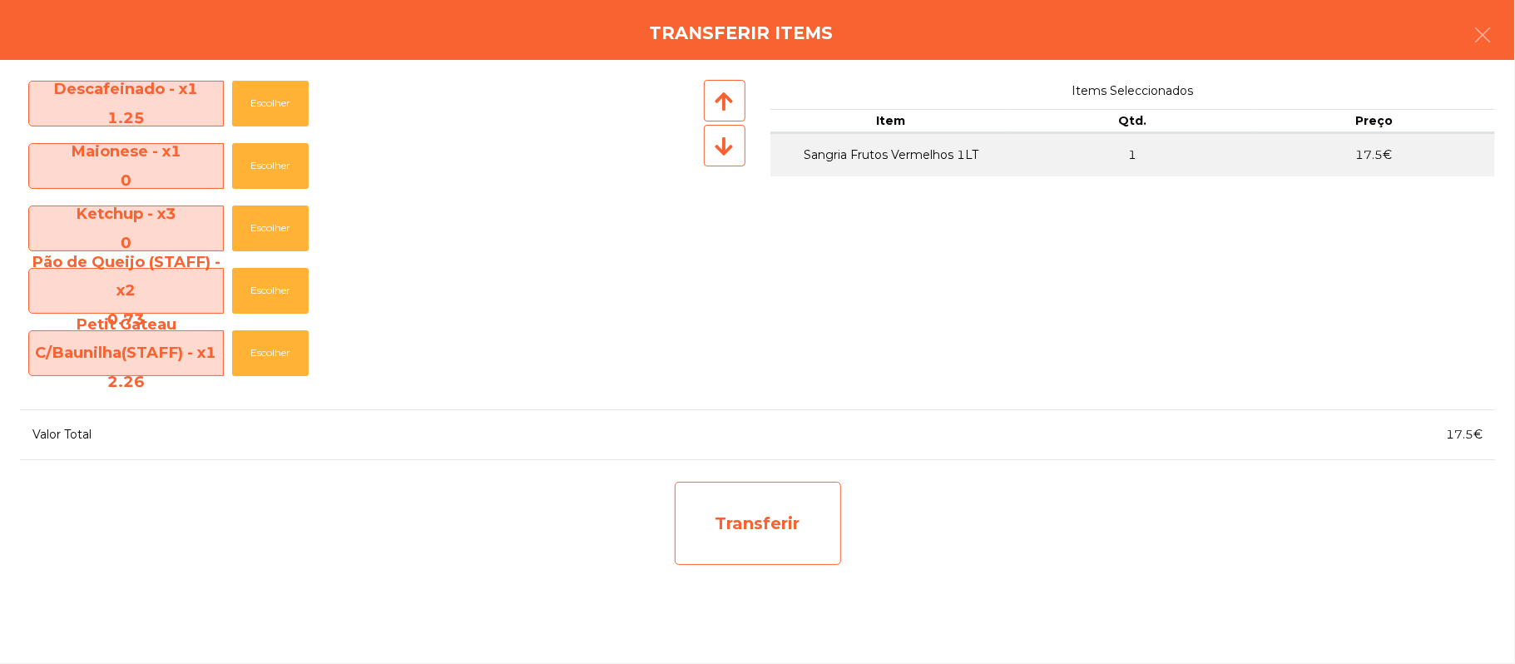
click at [795, 527] on div "Transferir" at bounding box center [758, 523] width 166 height 83
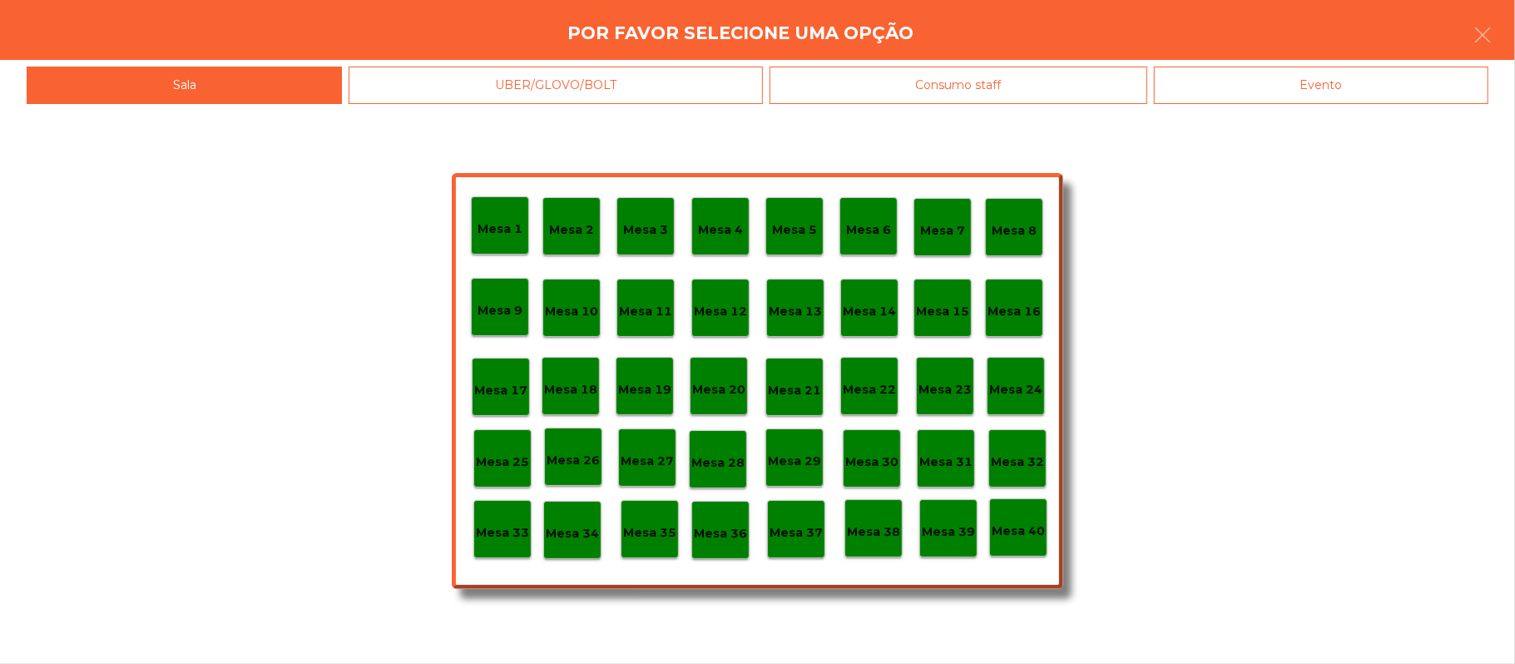
click at [795, 529] on p "Mesa 37" at bounding box center [796, 532] width 53 height 19
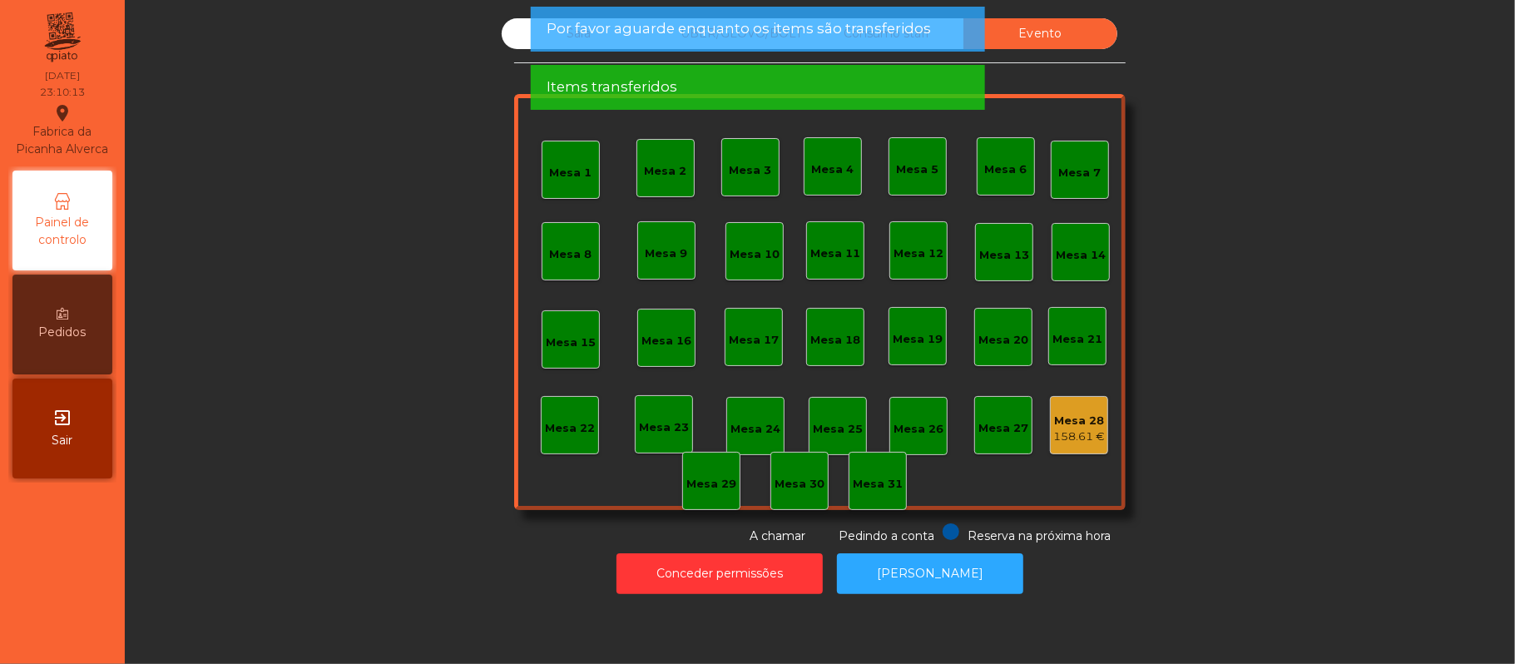
click at [1053, 33] on div "Evento" at bounding box center [1041, 33] width 154 height 31
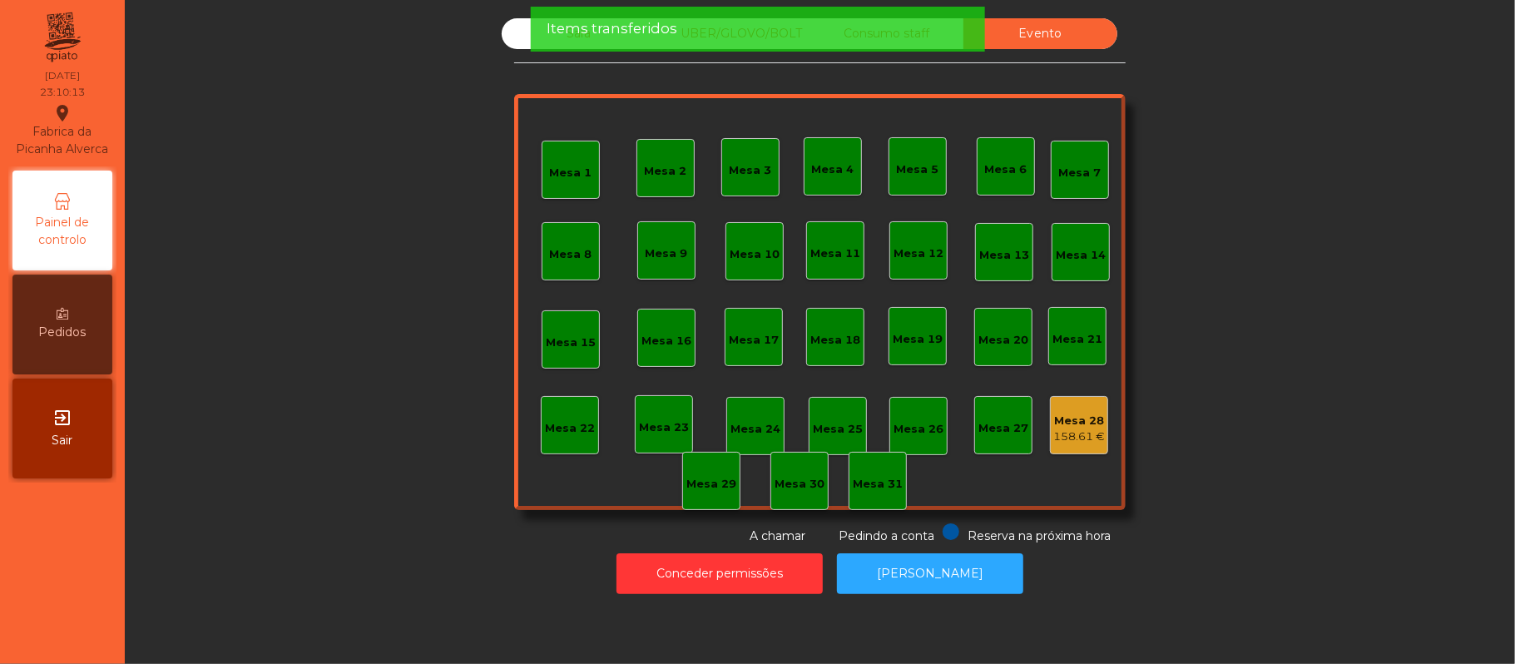
click at [902, 33] on div "Items transferidos" at bounding box center [757, 28] width 421 height 21
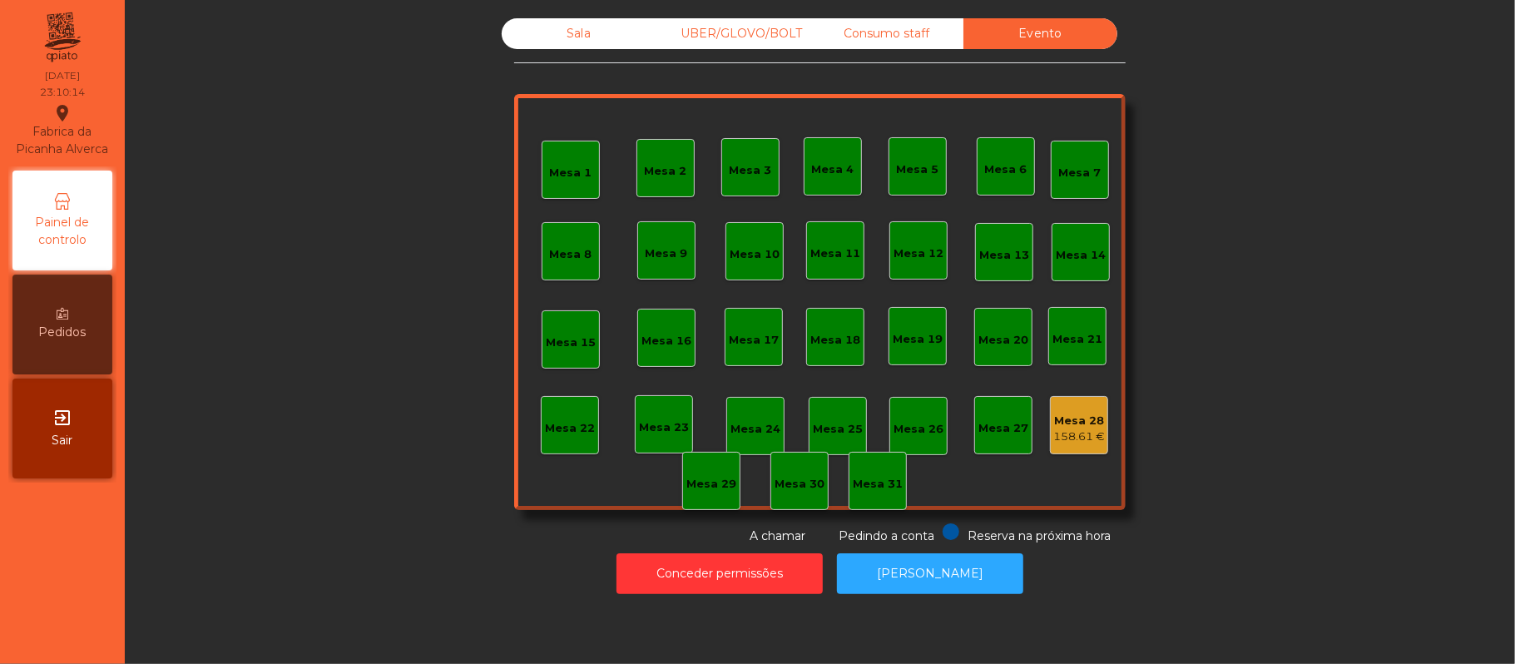
click at [883, 37] on div "Consumo staff" at bounding box center [887, 33] width 154 height 31
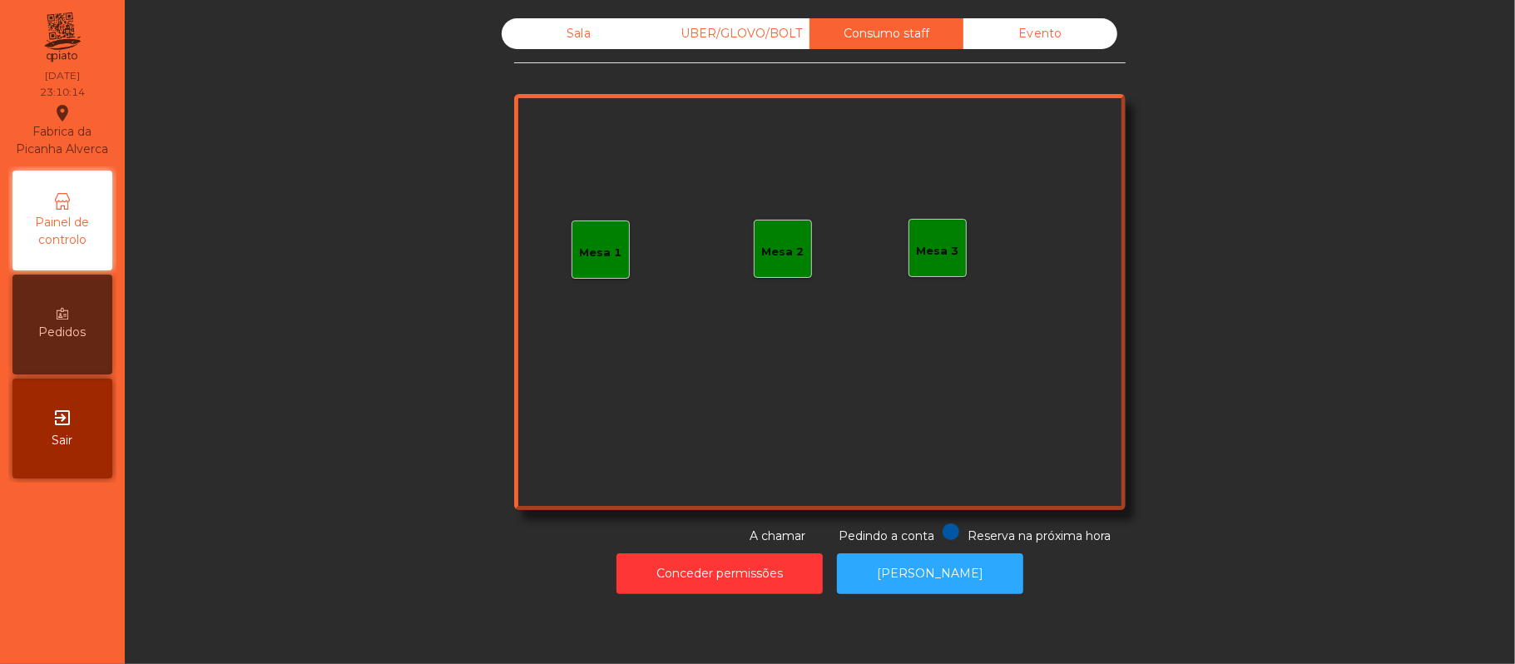
click at [762, 37] on div "UBER/GLOVO/BOLT" at bounding box center [733, 33] width 154 height 31
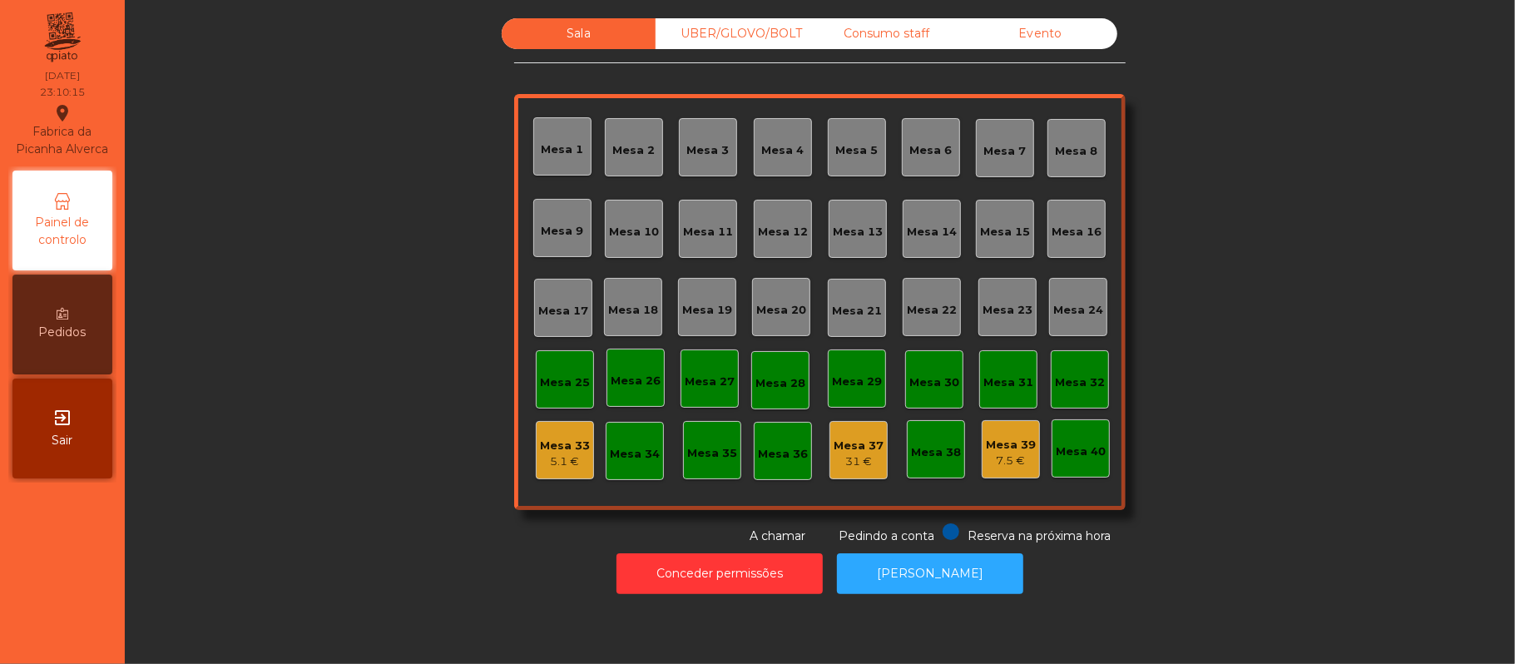
click at [764, 35] on div "UBER/GLOVO/BOLT" at bounding box center [733, 33] width 154 height 31
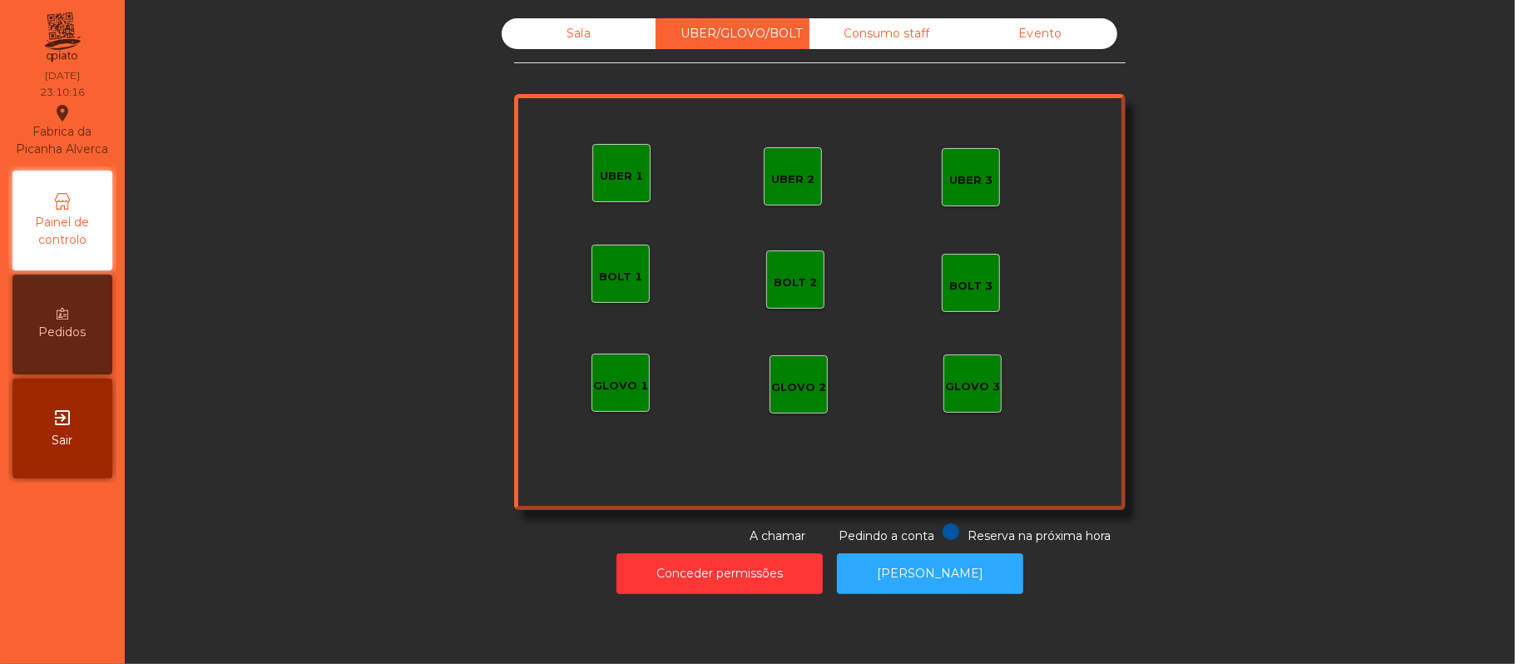
click at [905, 40] on div "Consumo staff" at bounding box center [887, 33] width 154 height 31
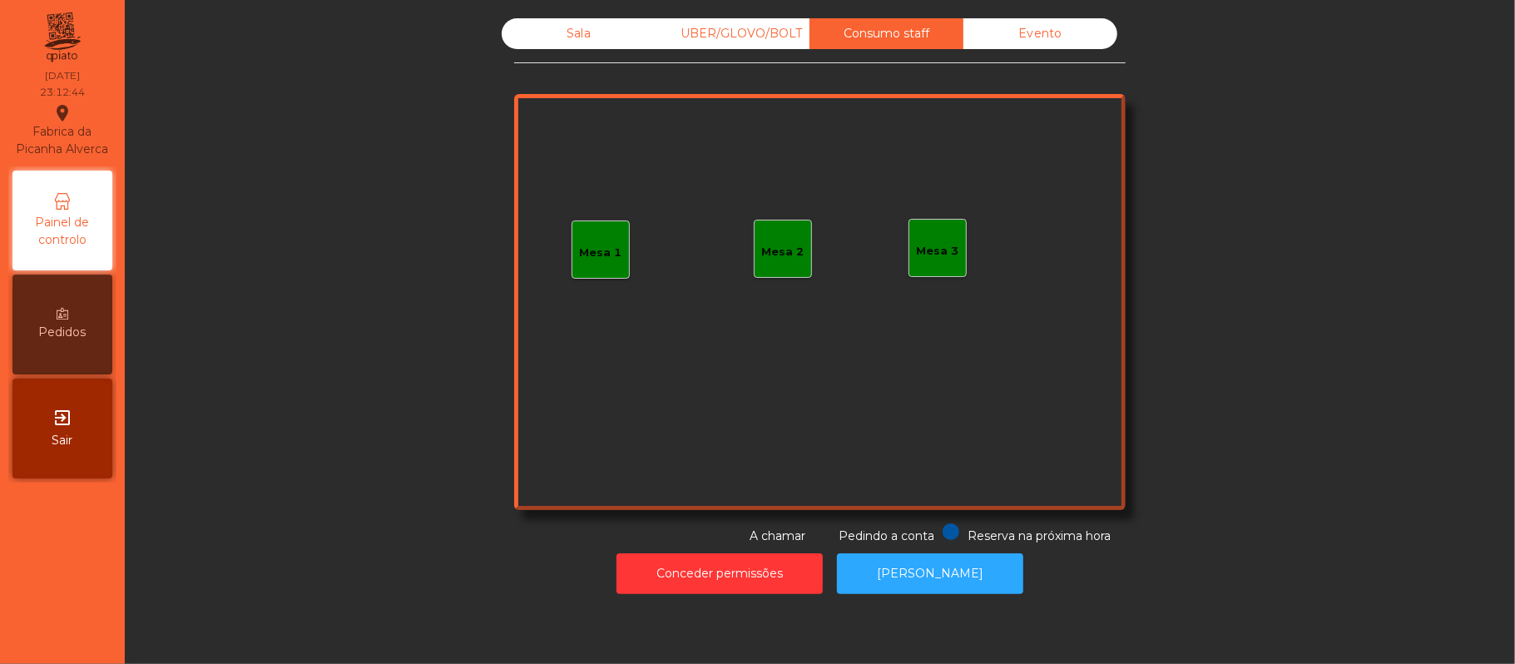
click at [1023, 37] on div "Evento" at bounding box center [1041, 33] width 154 height 31
click at [756, 37] on div "UBER/GLOVO/BOLT" at bounding box center [733, 33] width 154 height 31
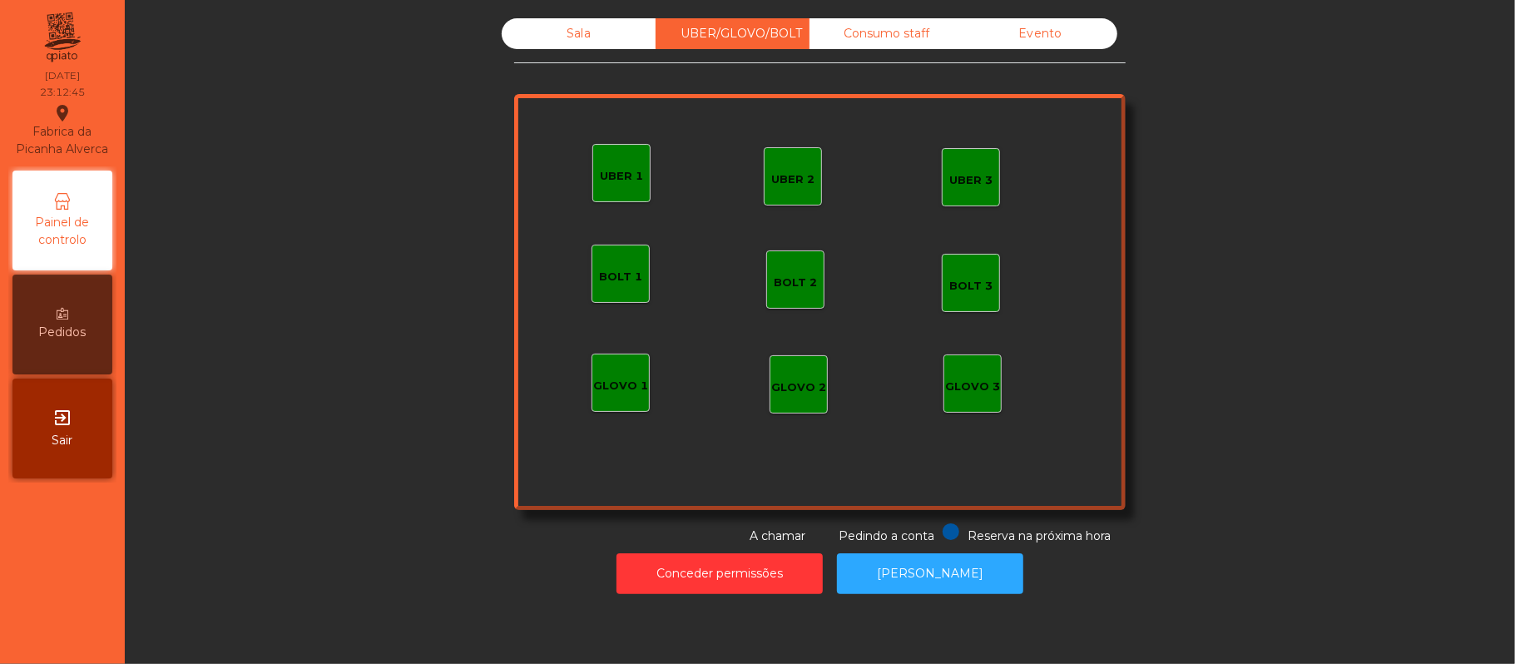
click at [577, 32] on div "Sala" at bounding box center [579, 33] width 154 height 31
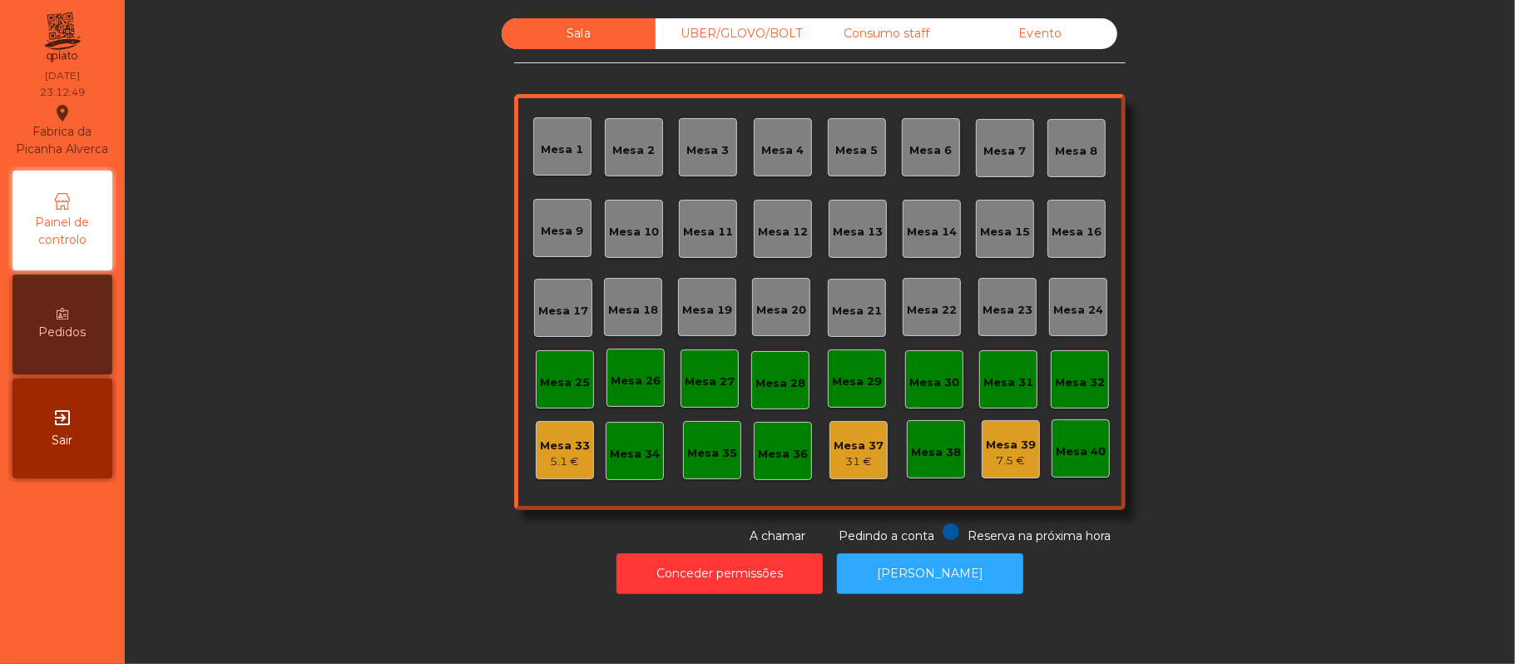
click at [1010, 456] on div "7.5 €" at bounding box center [1011, 461] width 50 height 17
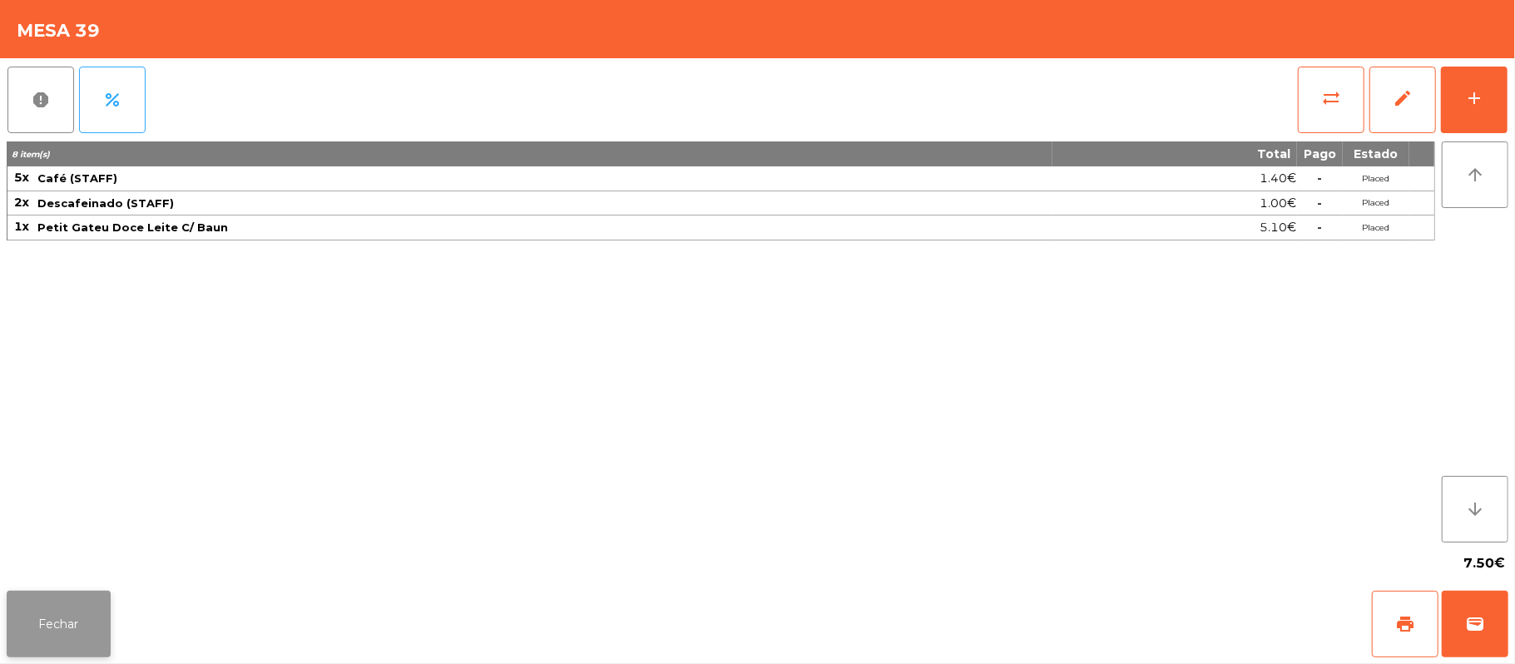
click at [42, 623] on button "Fechar" at bounding box center [59, 624] width 104 height 67
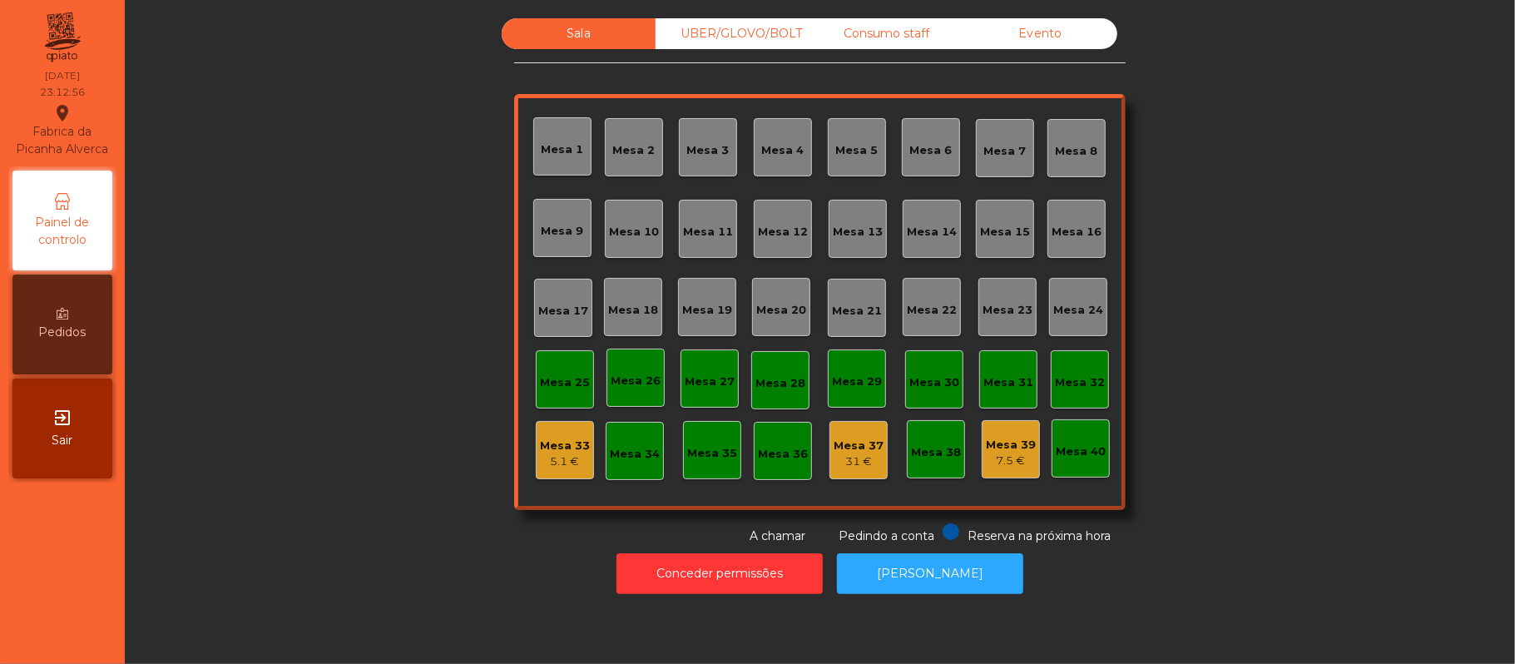
click at [1018, 459] on div "7.5 €" at bounding box center [1011, 461] width 50 height 17
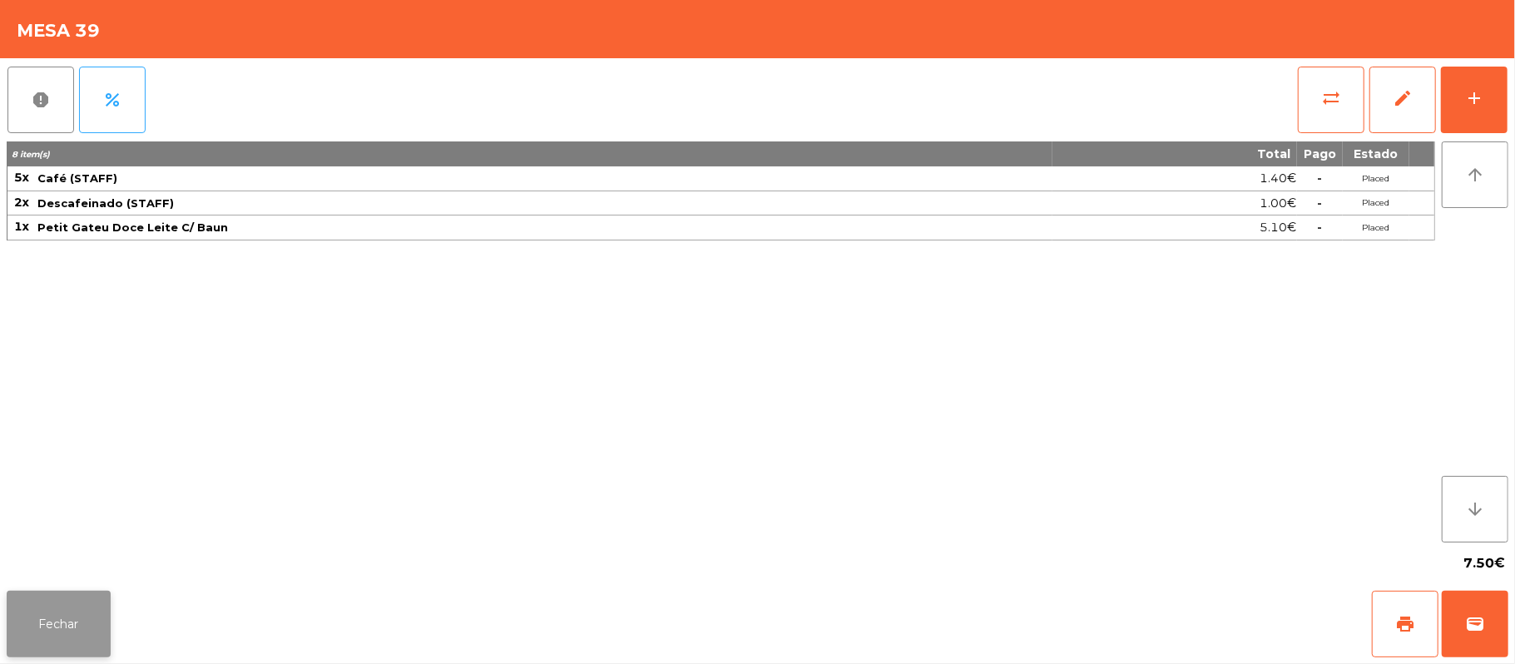
click at [57, 630] on button "Fechar" at bounding box center [59, 624] width 104 height 67
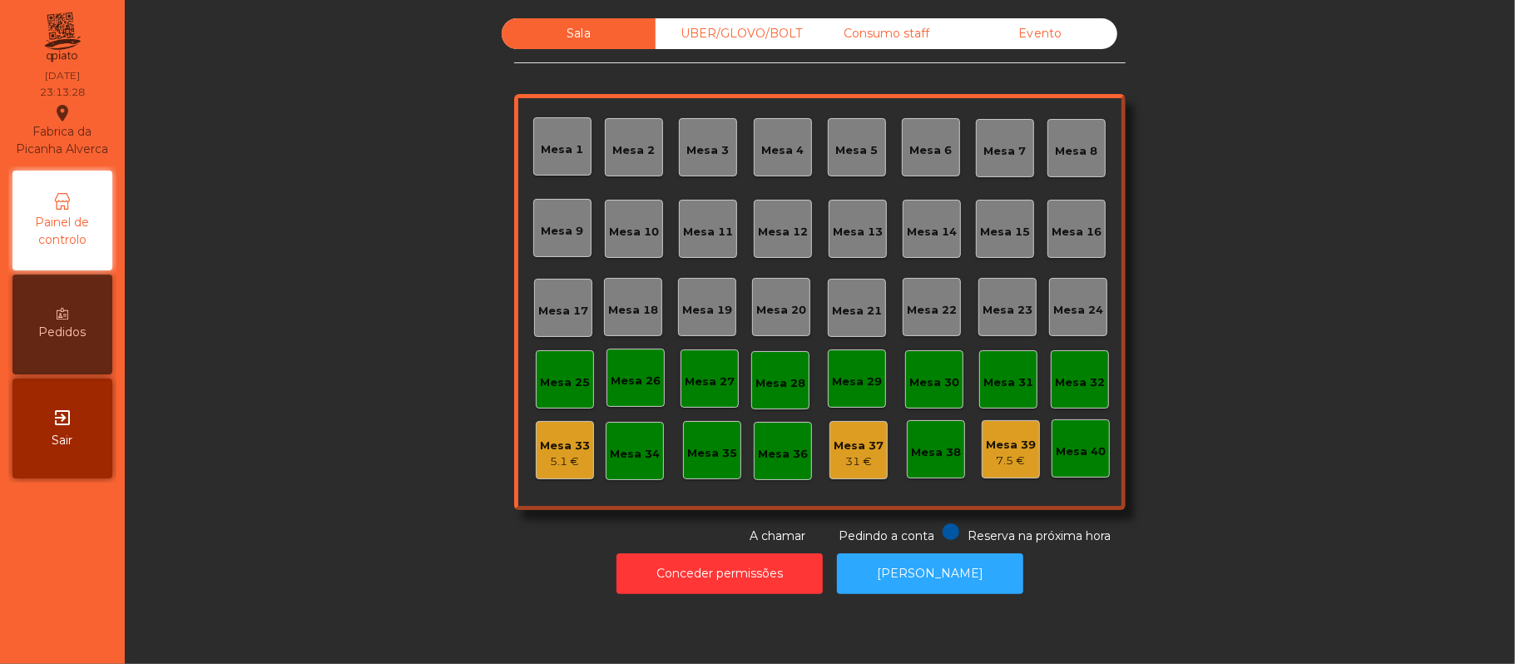
click at [570, 460] on div "5.1 €" at bounding box center [565, 461] width 50 height 17
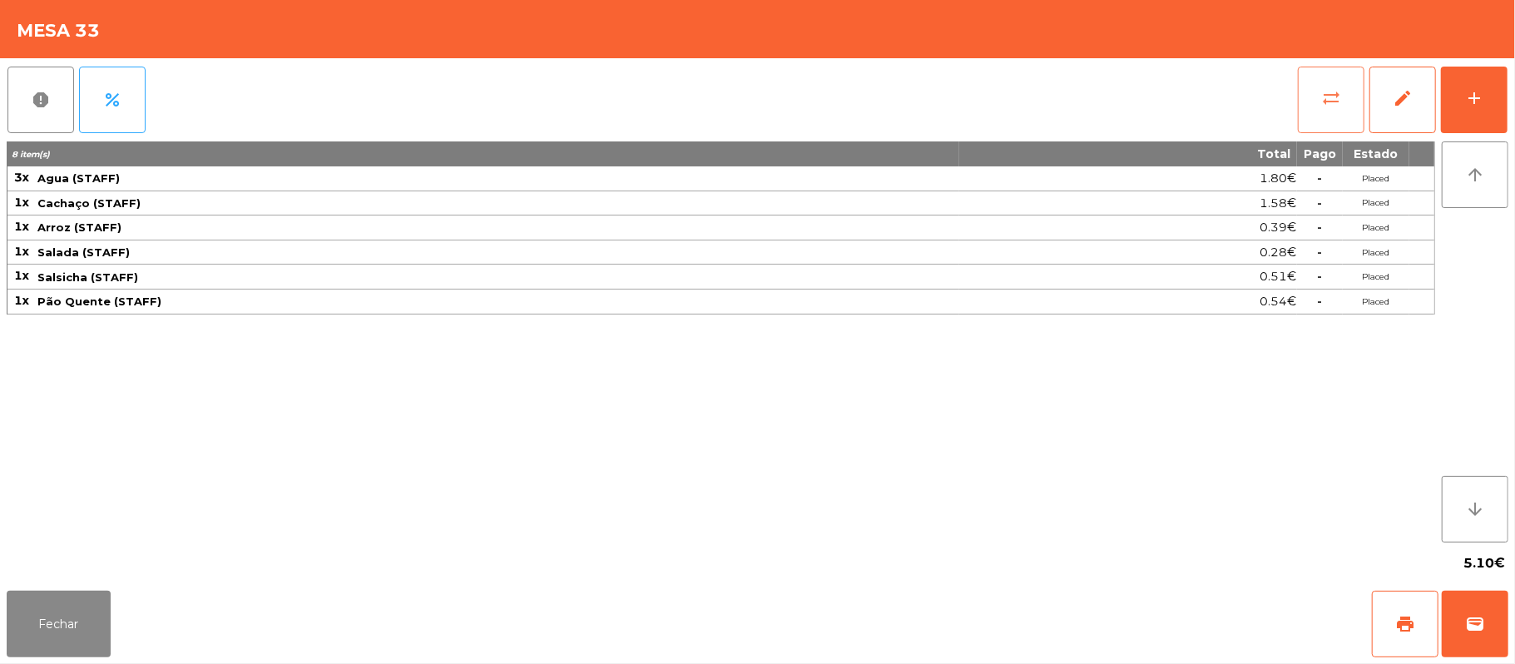
click at [1339, 107] on button "sync_alt" at bounding box center [1331, 100] width 67 height 67
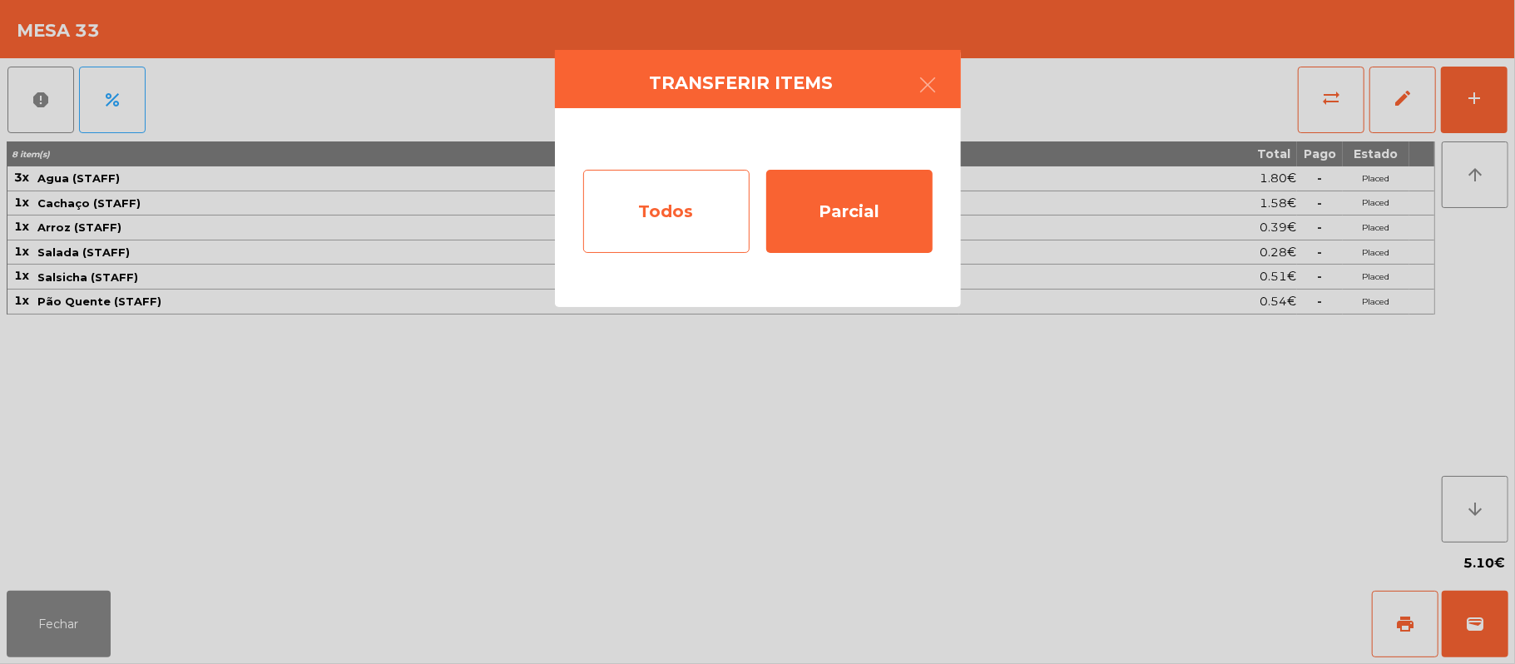
click at [620, 211] on div "Todos" at bounding box center [666, 211] width 166 height 83
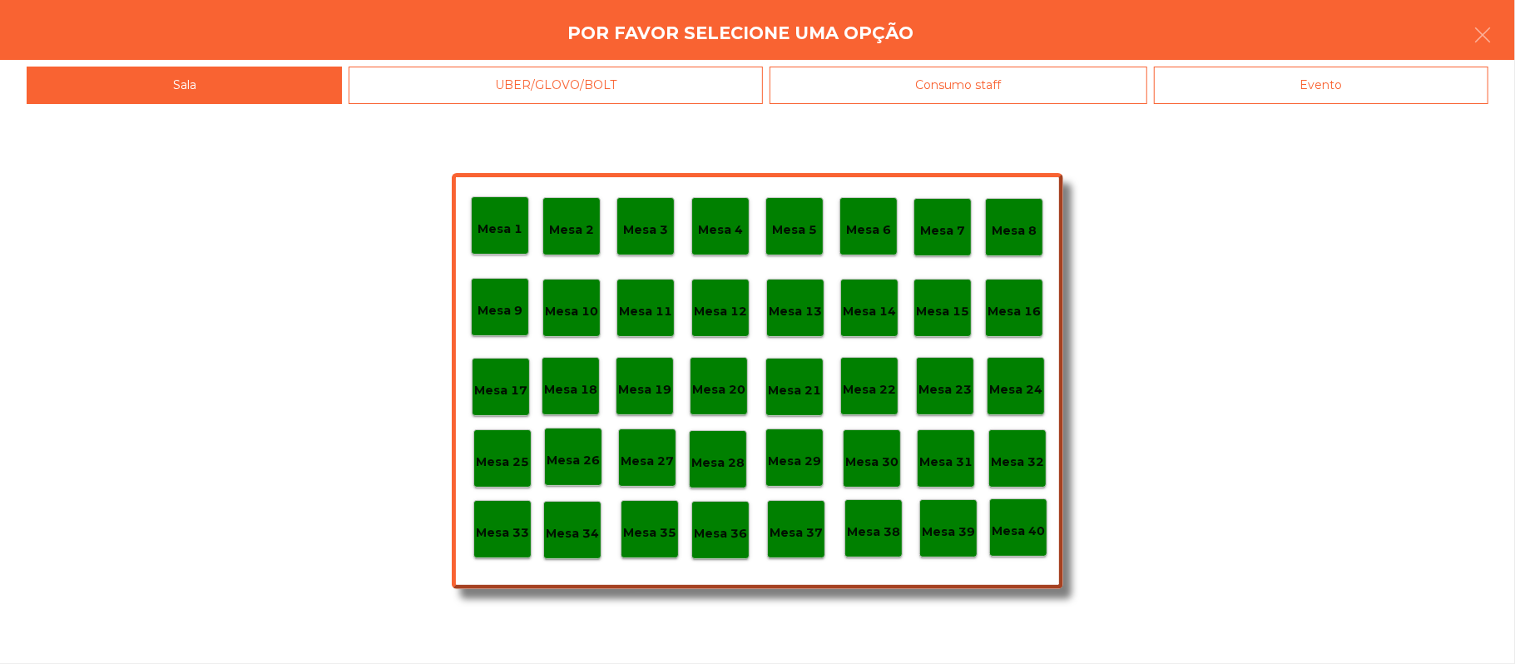
click at [944, 530] on p "Mesa 39" at bounding box center [948, 532] width 53 height 19
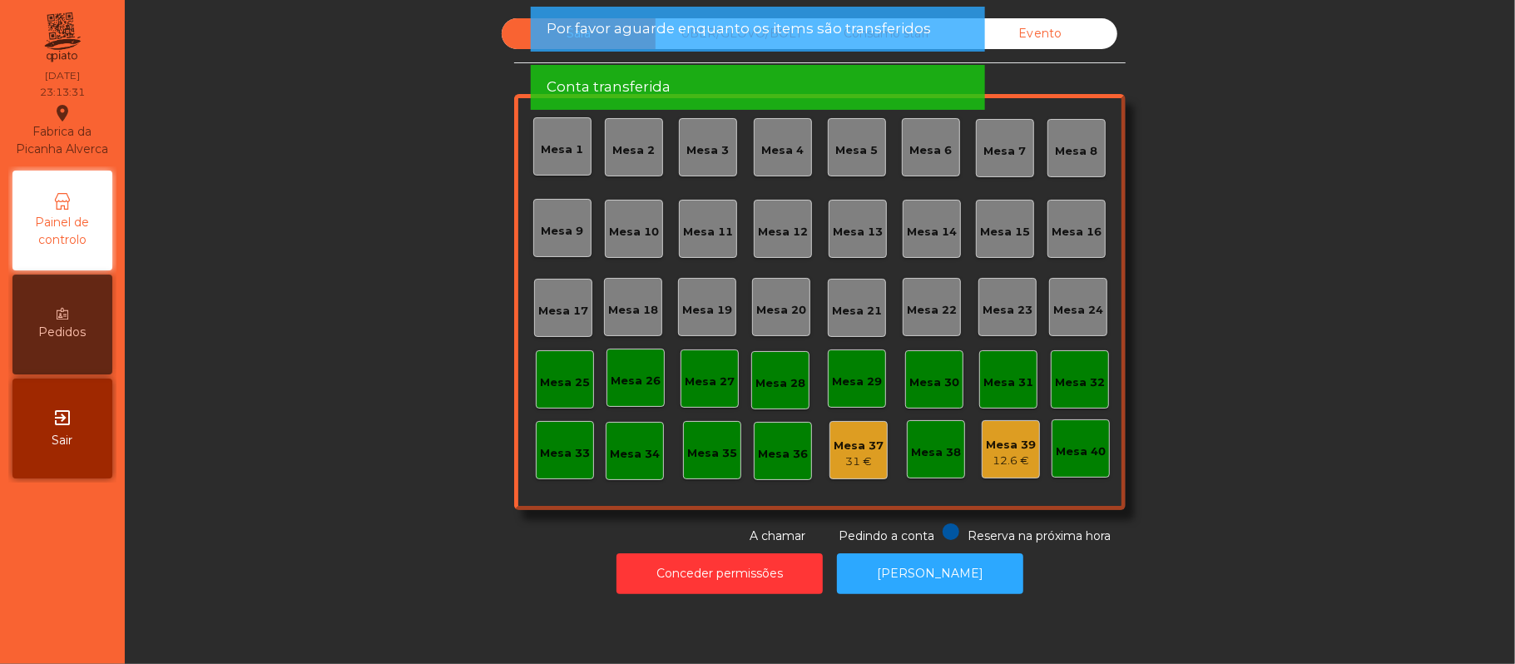
click at [857, 454] on div "31 €" at bounding box center [859, 461] width 50 height 17
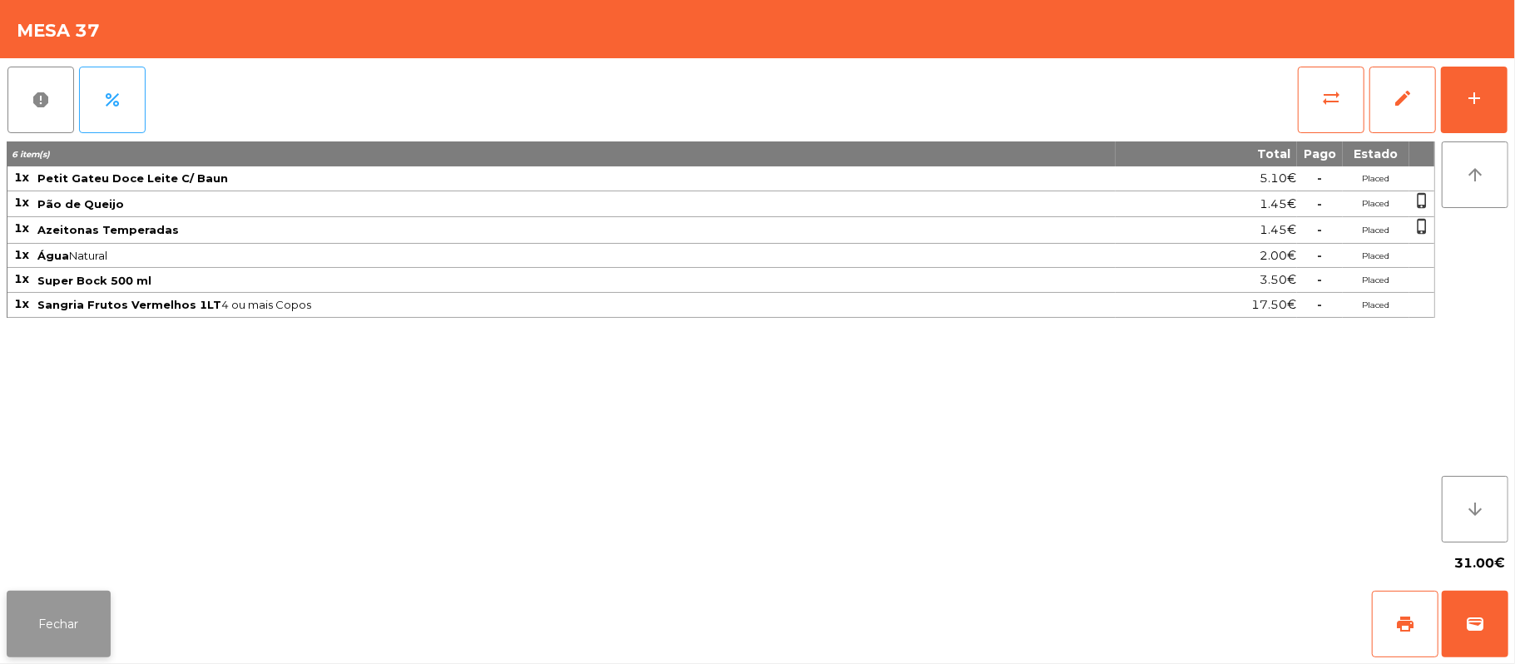
click at [57, 623] on button "Fechar" at bounding box center [59, 624] width 104 height 67
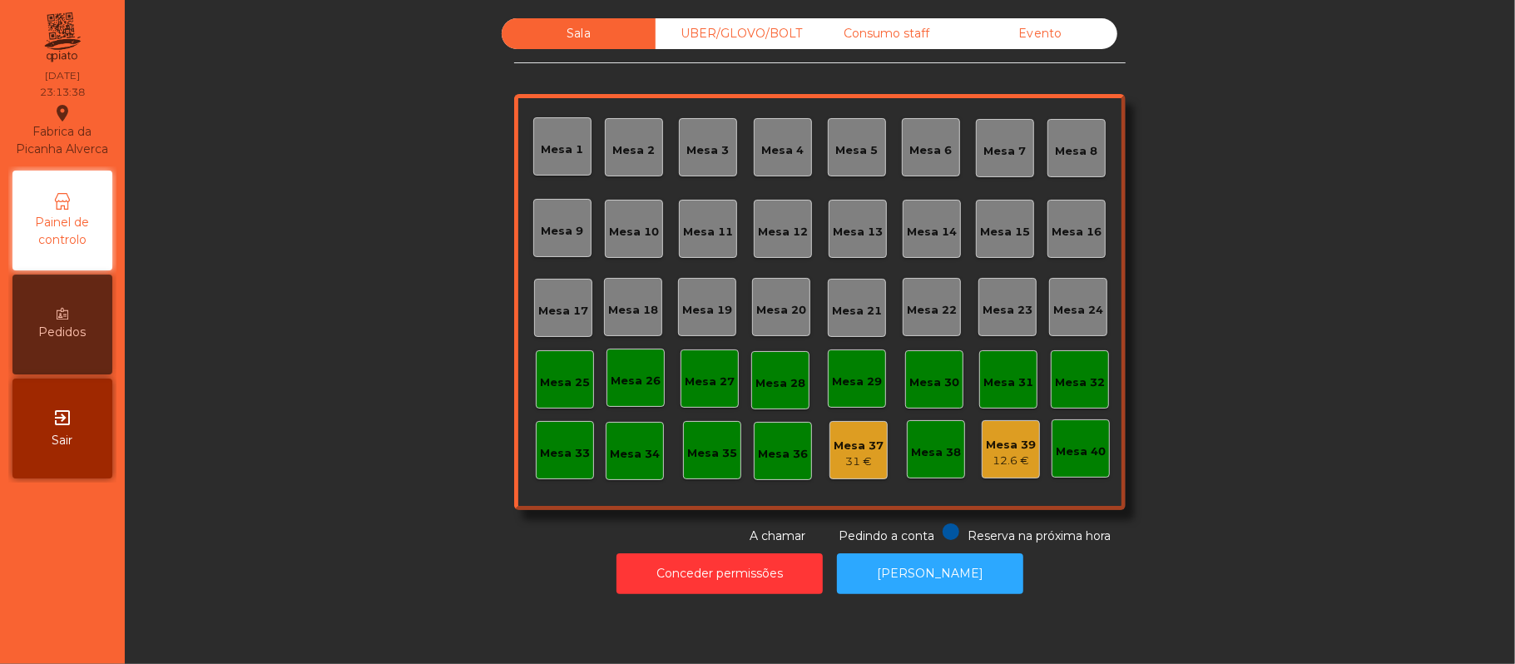
click at [997, 450] on div "Mesa 39" at bounding box center [1011, 445] width 50 height 17
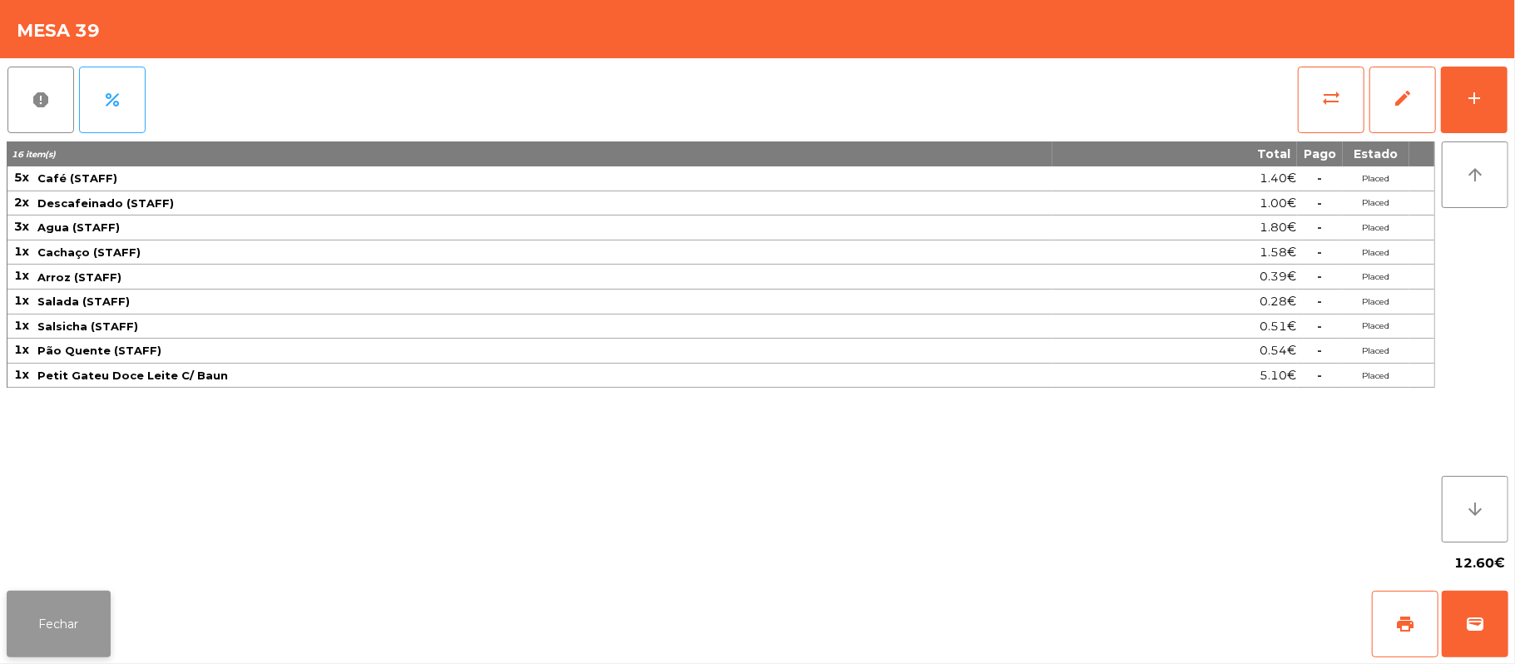
click at [52, 620] on button "Fechar" at bounding box center [59, 624] width 104 height 67
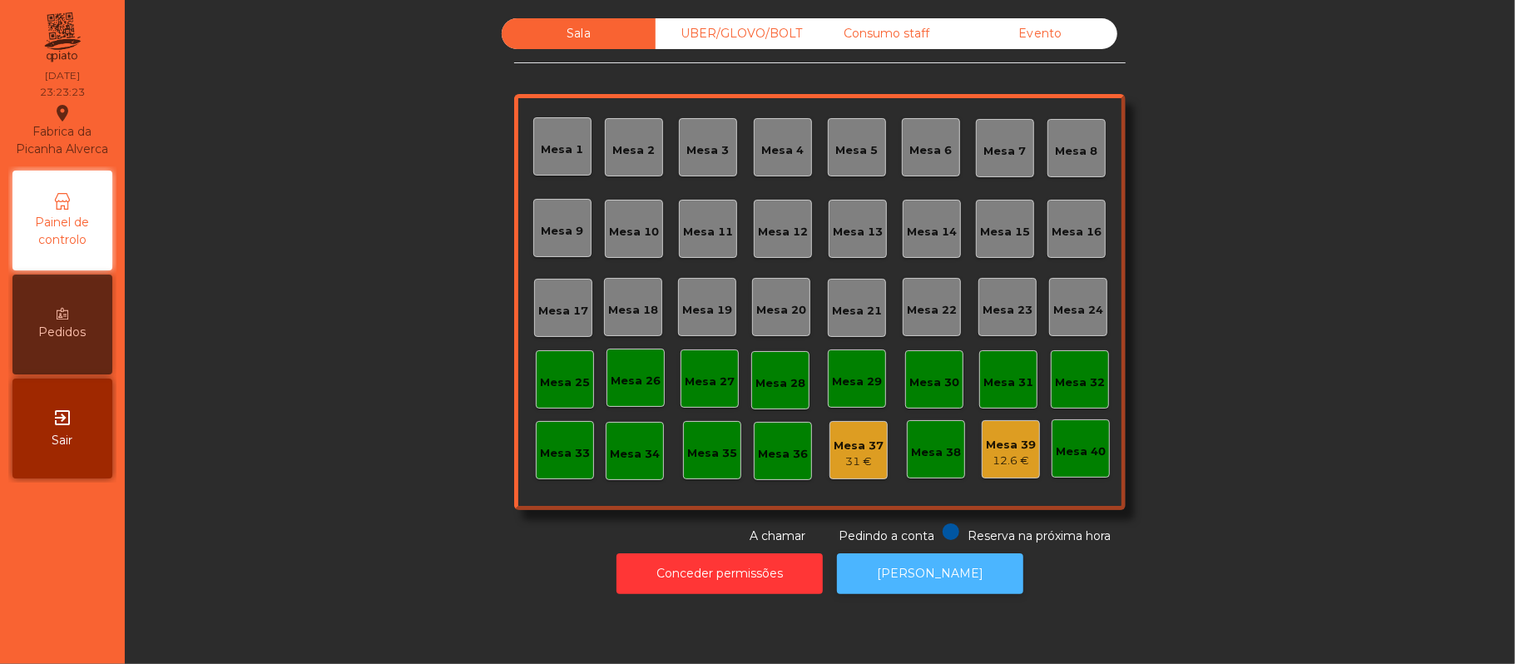
click at [937, 567] on button "[PERSON_NAME]" at bounding box center [930, 573] width 186 height 41
click at [942, 567] on button "[PERSON_NAME]" at bounding box center [930, 573] width 186 height 41
click at [844, 443] on div "Mesa 37" at bounding box center [859, 446] width 50 height 17
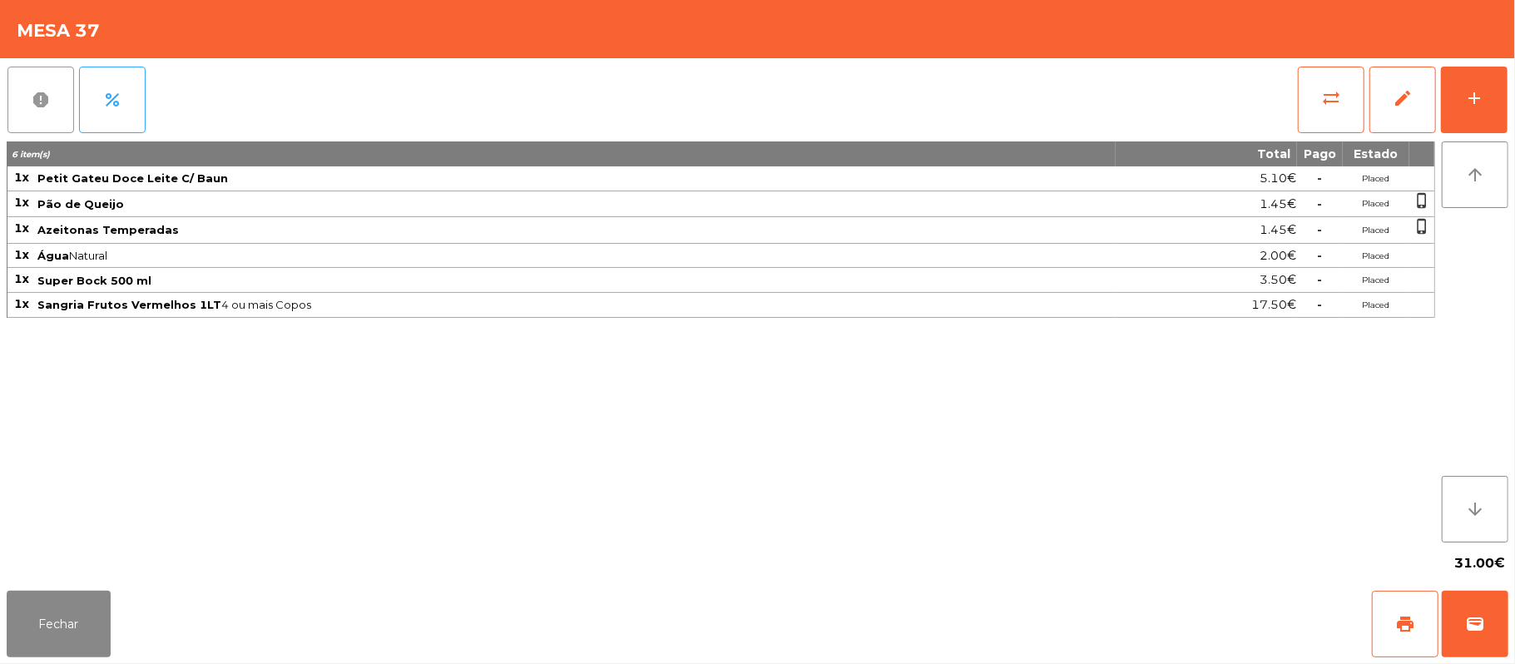
click at [47, 98] on span "report" at bounding box center [41, 100] width 20 height 20
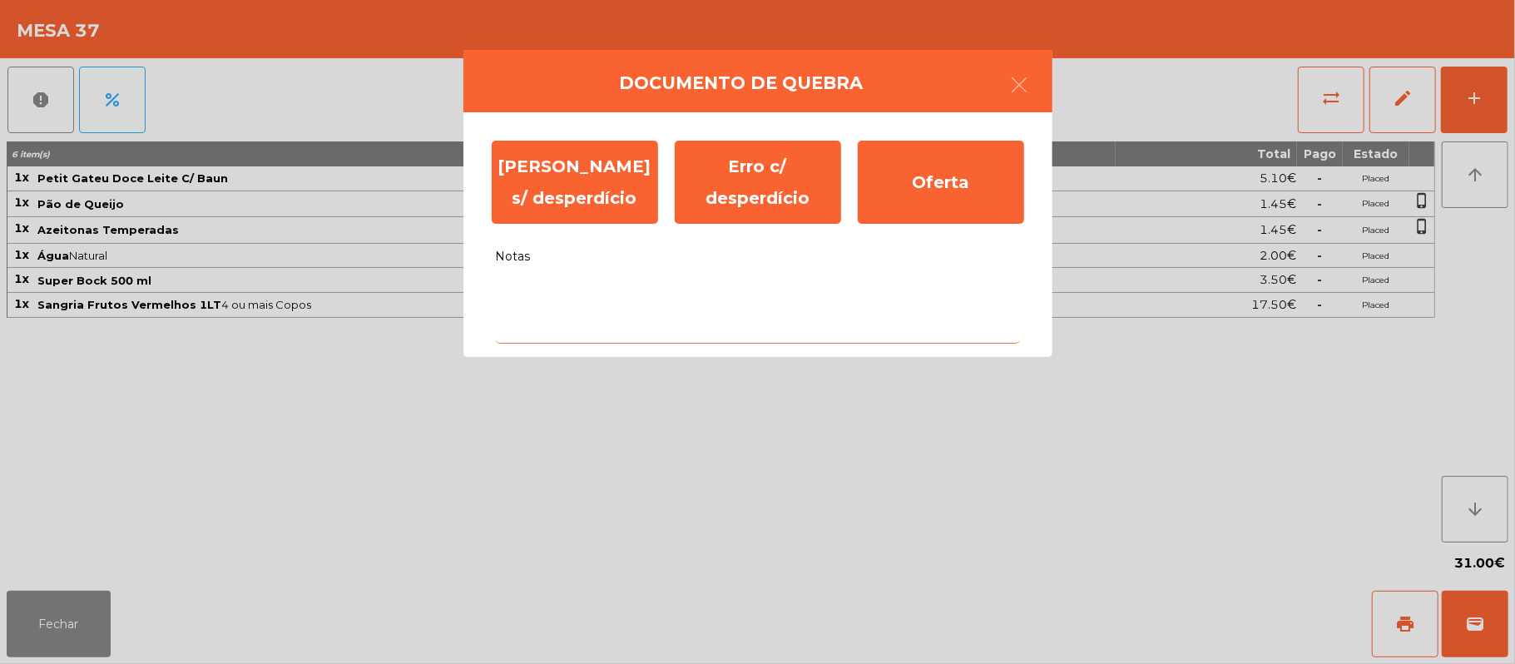
click at [569, 284] on textarea "Notas" at bounding box center [758, 309] width 524 height 69
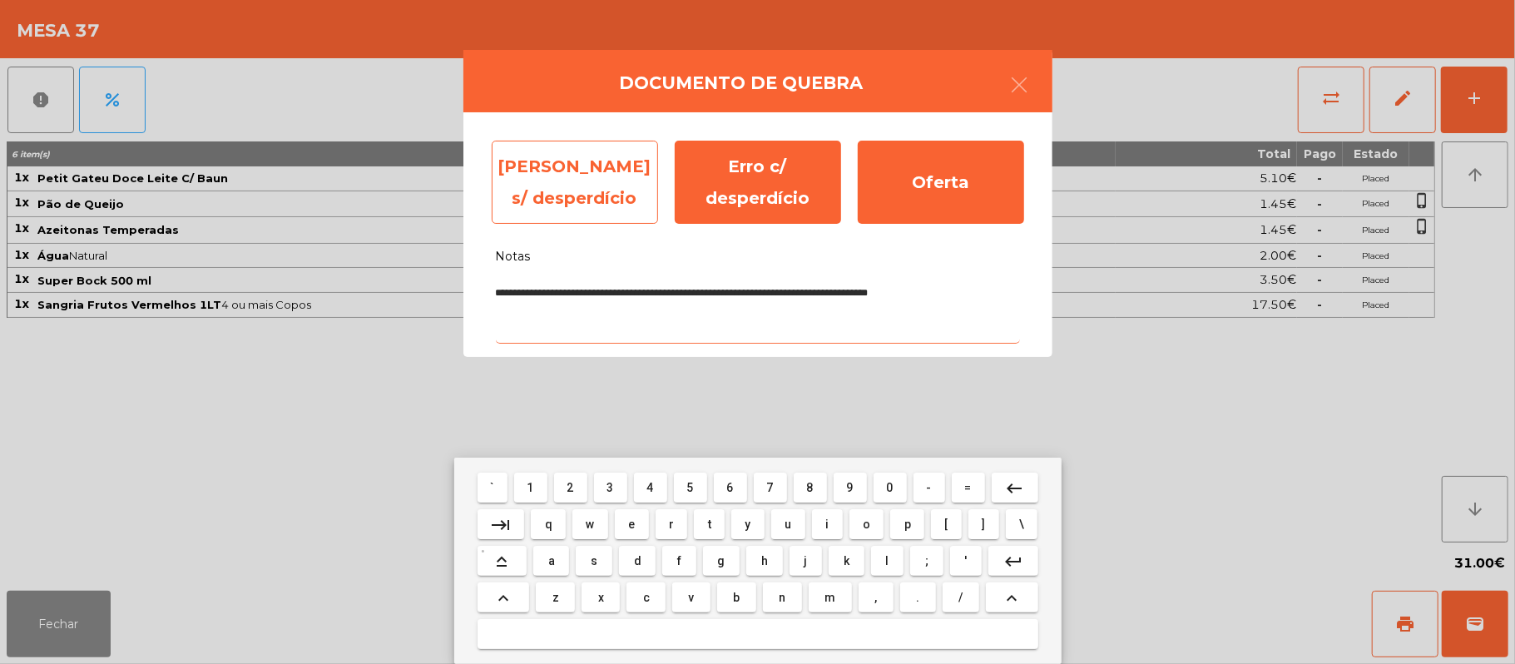
type textarea "**********"
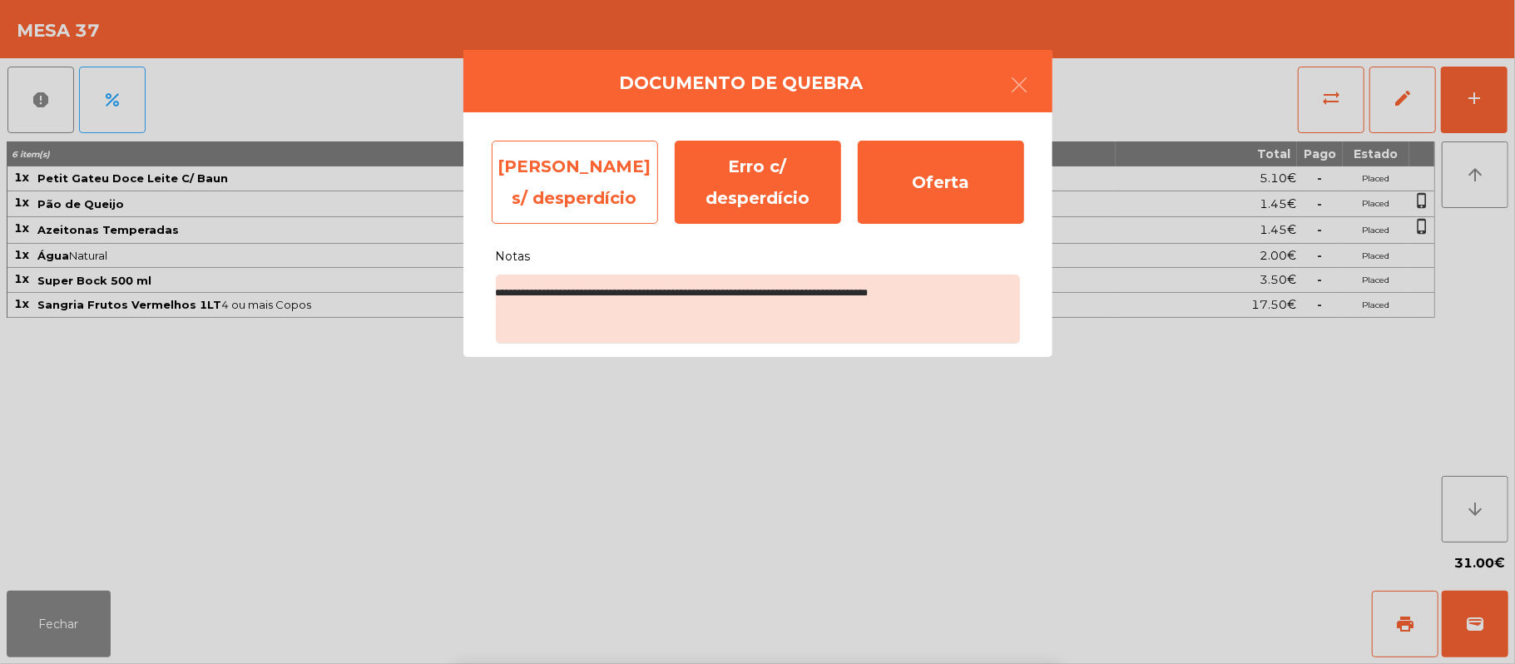
click at [571, 181] on div "[PERSON_NAME] s/ desperdício" at bounding box center [575, 182] width 166 height 83
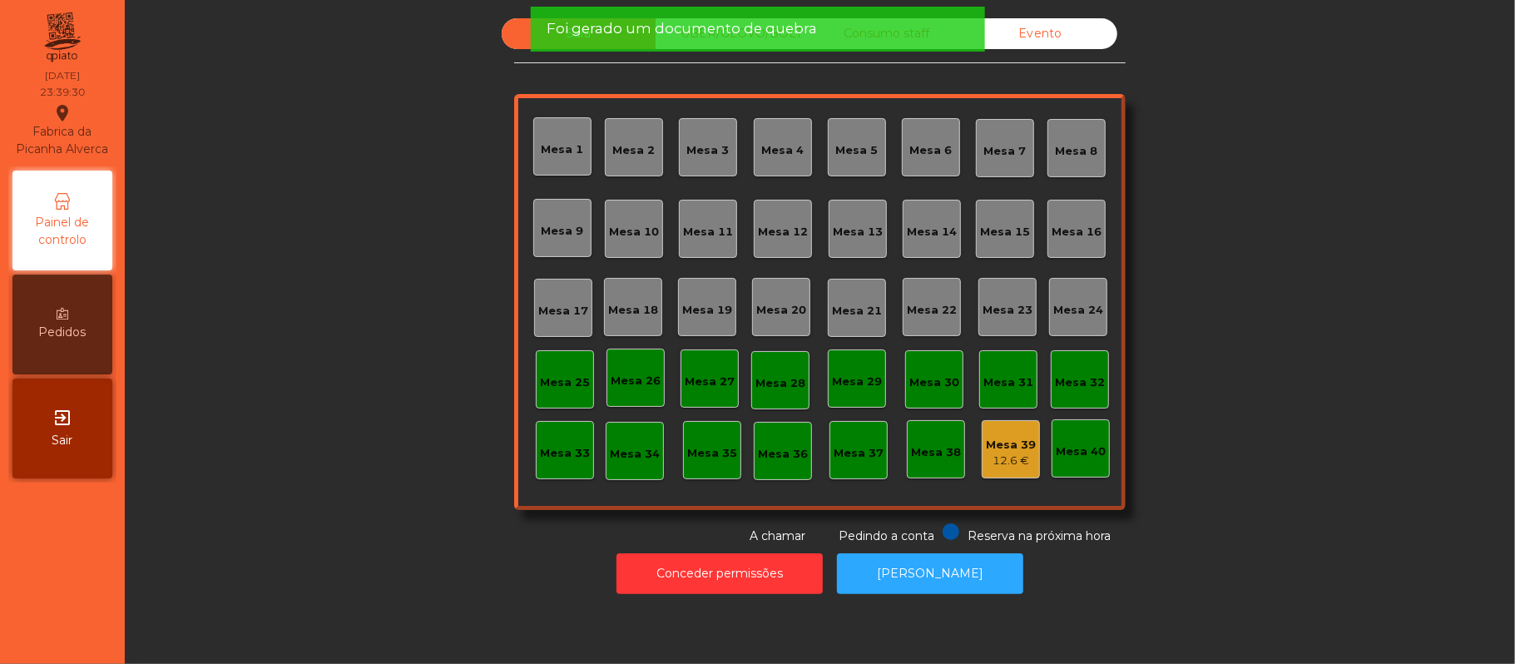
click at [1000, 456] on div "12.6 €" at bounding box center [1011, 461] width 50 height 17
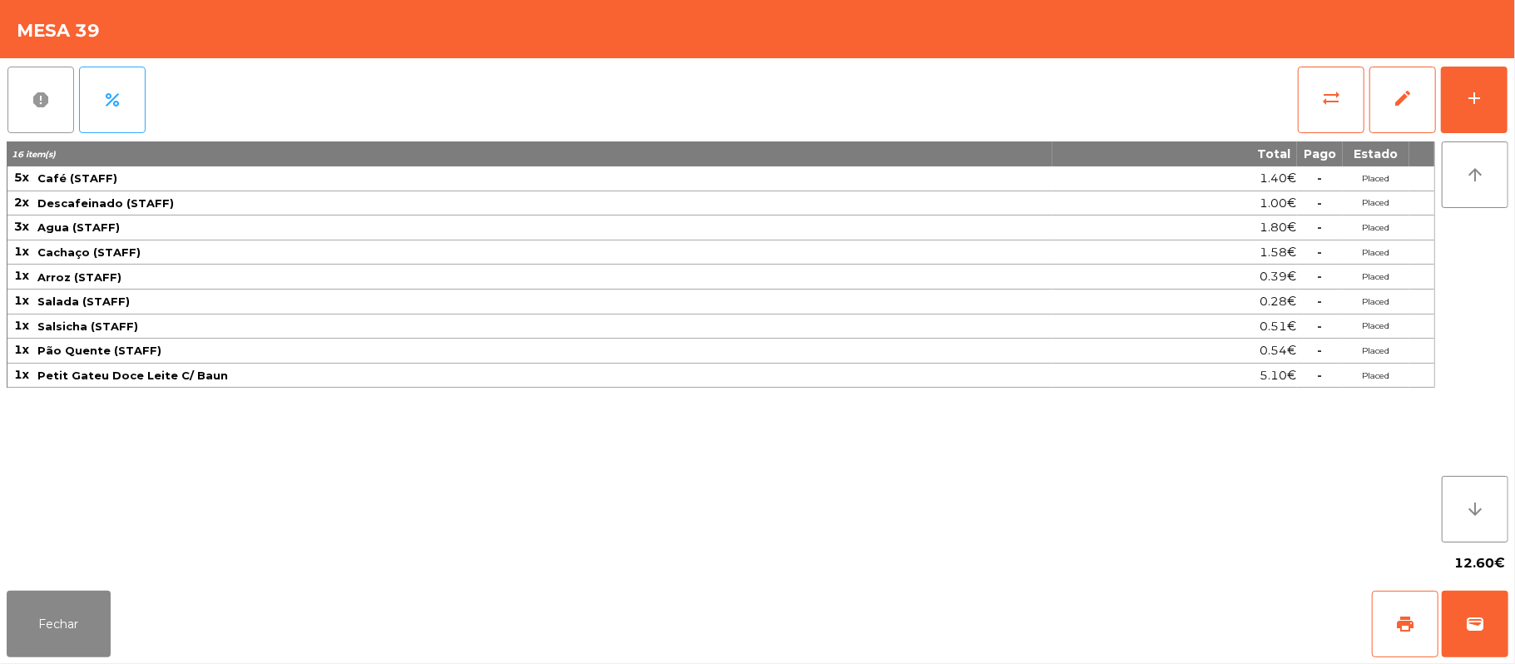
click at [48, 100] on span "report" at bounding box center [41, 100] width 20 height 20
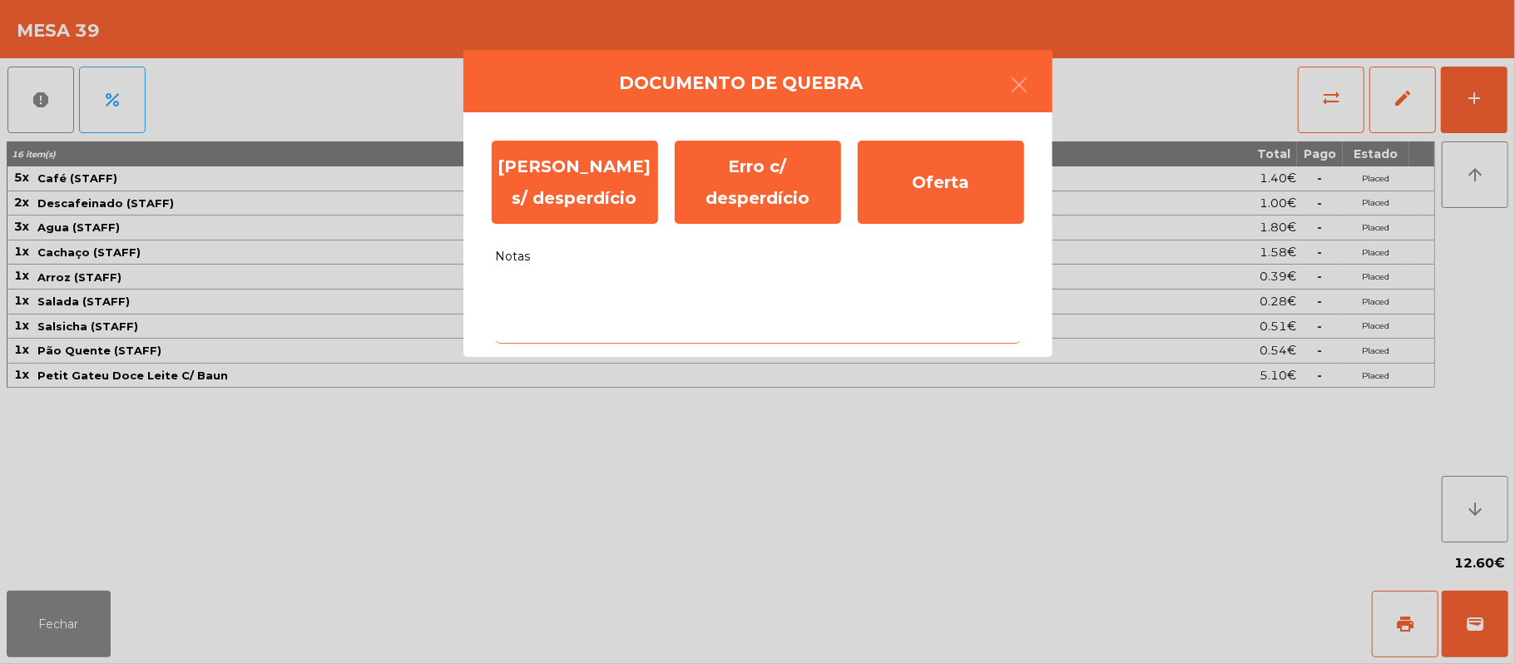
click at [538, 286] on textarea "Notas" at bounding box center [758, 309] width 524 height 69
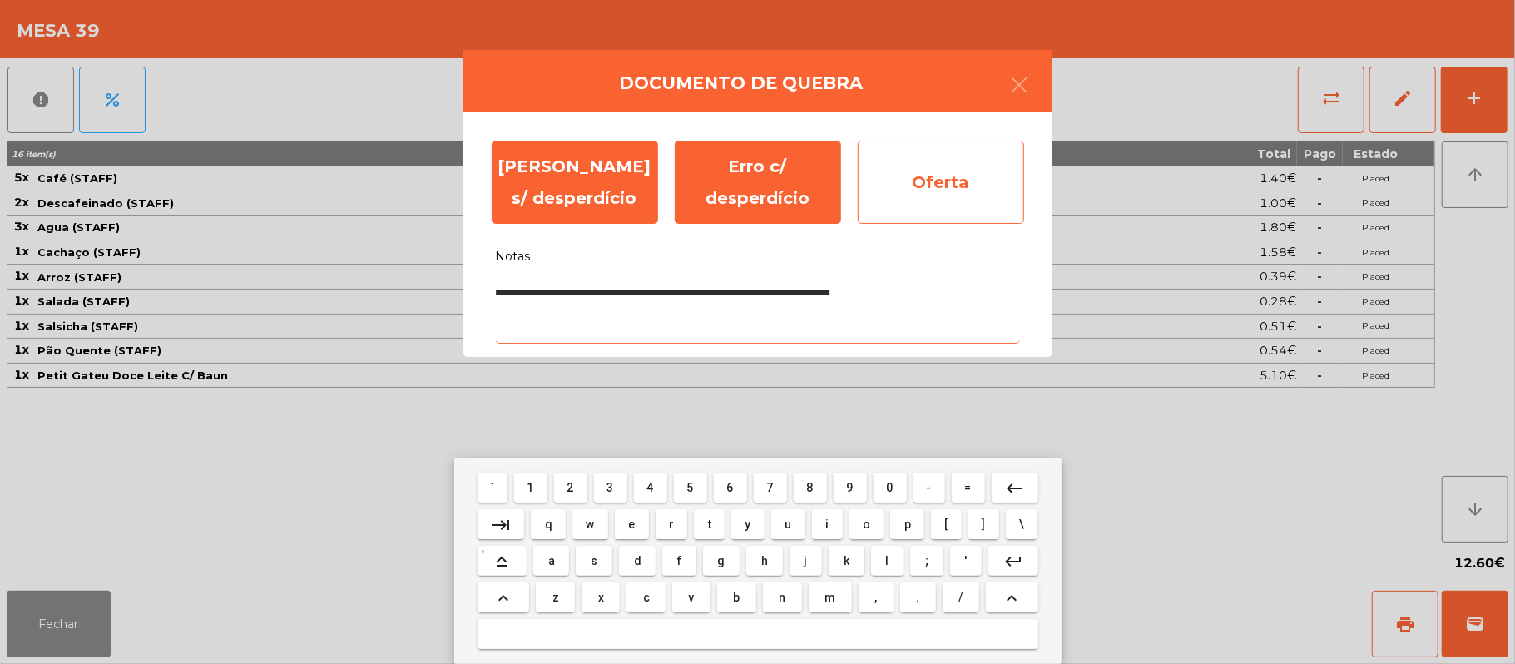
type textarea "**********"
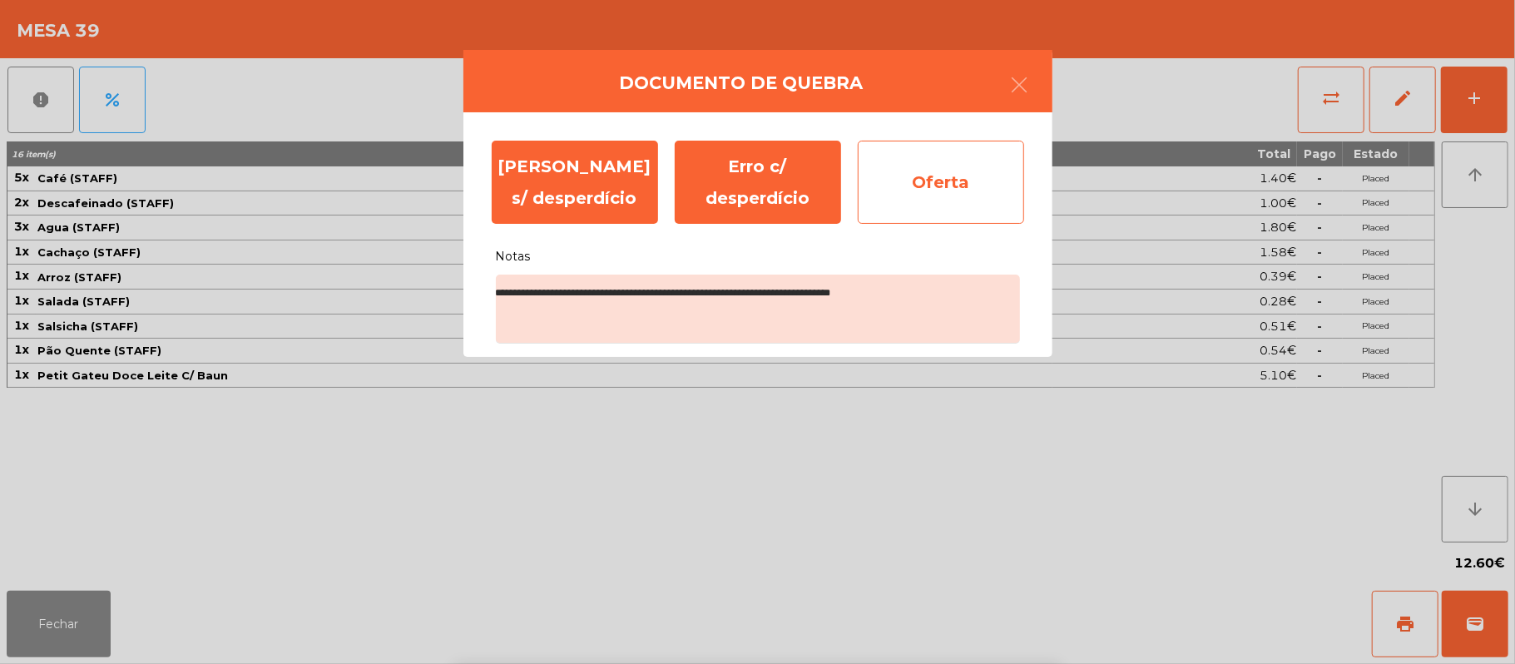
click at [969, 183] on div "Oferta" at bounding box center [941, 182] width 166 height 83
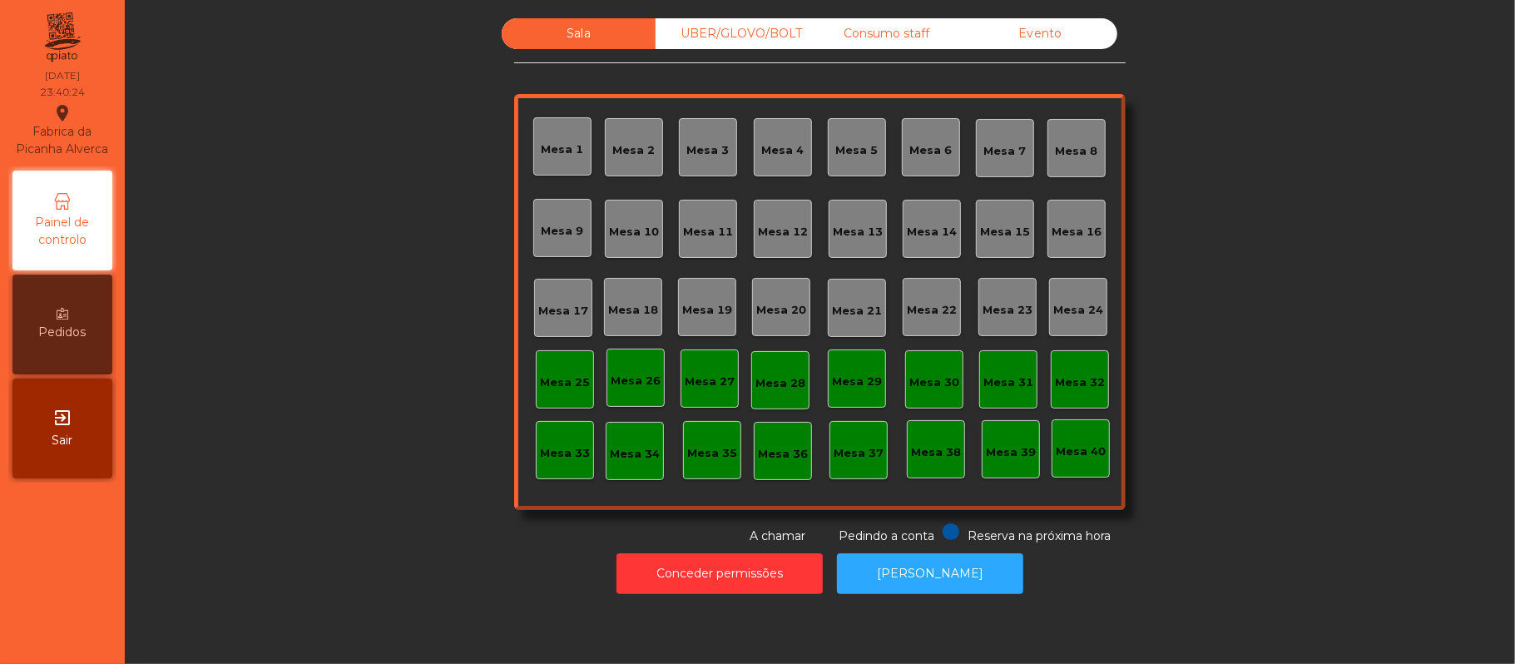
click at [722, 34] on div "UBER/GLOVO/BOLT" at bounding box center [733, 33] width 154 height 31
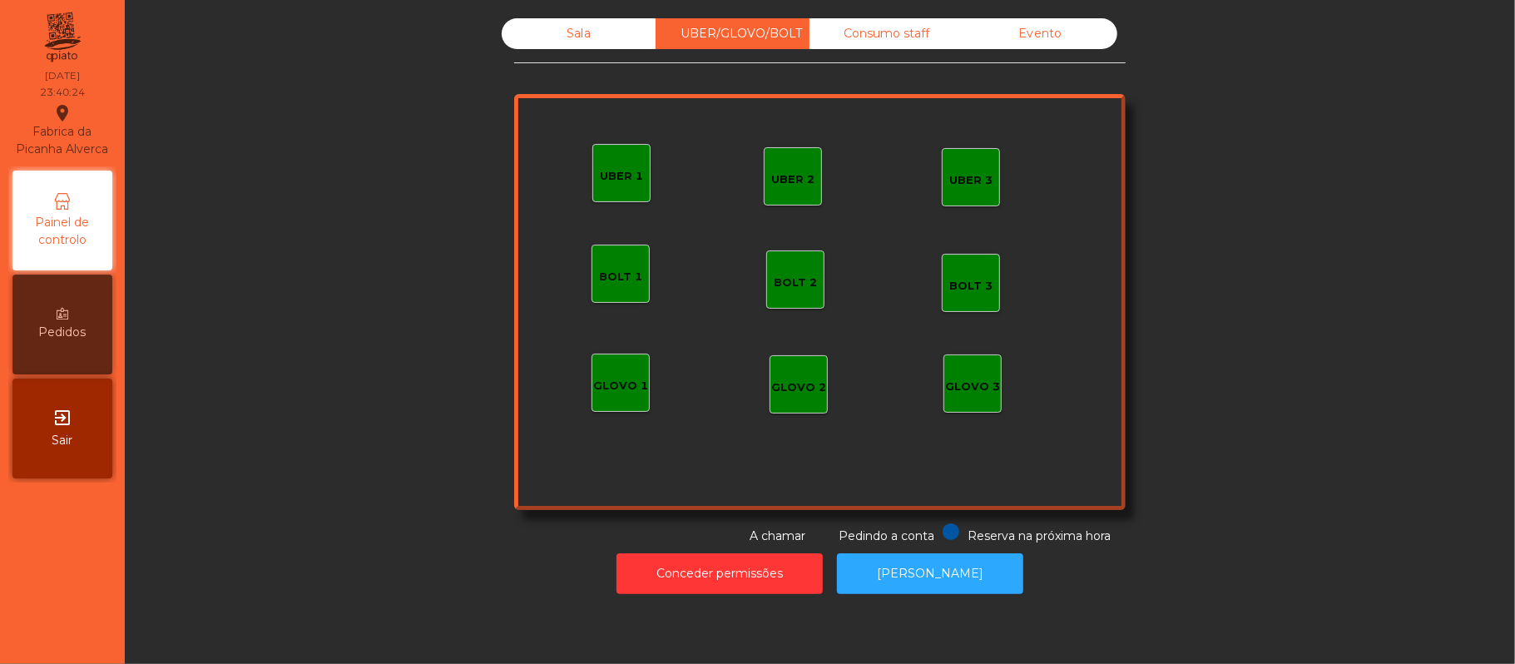
click at [900, 37] on div "Consumo staff" at bounding box center [887, 33] width 154 height 31
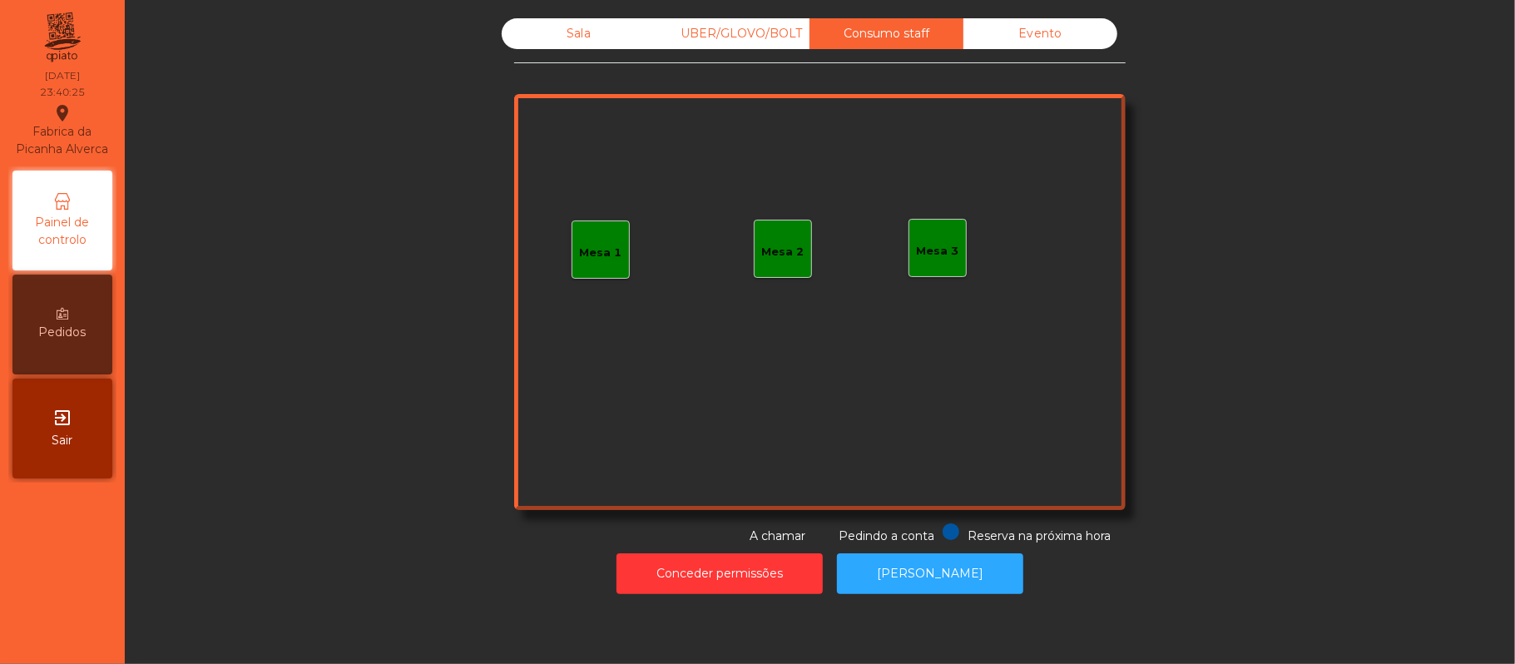
click at [1053, 30] on div "Evento" at bounding box center [1041, 33] width 154 height 31
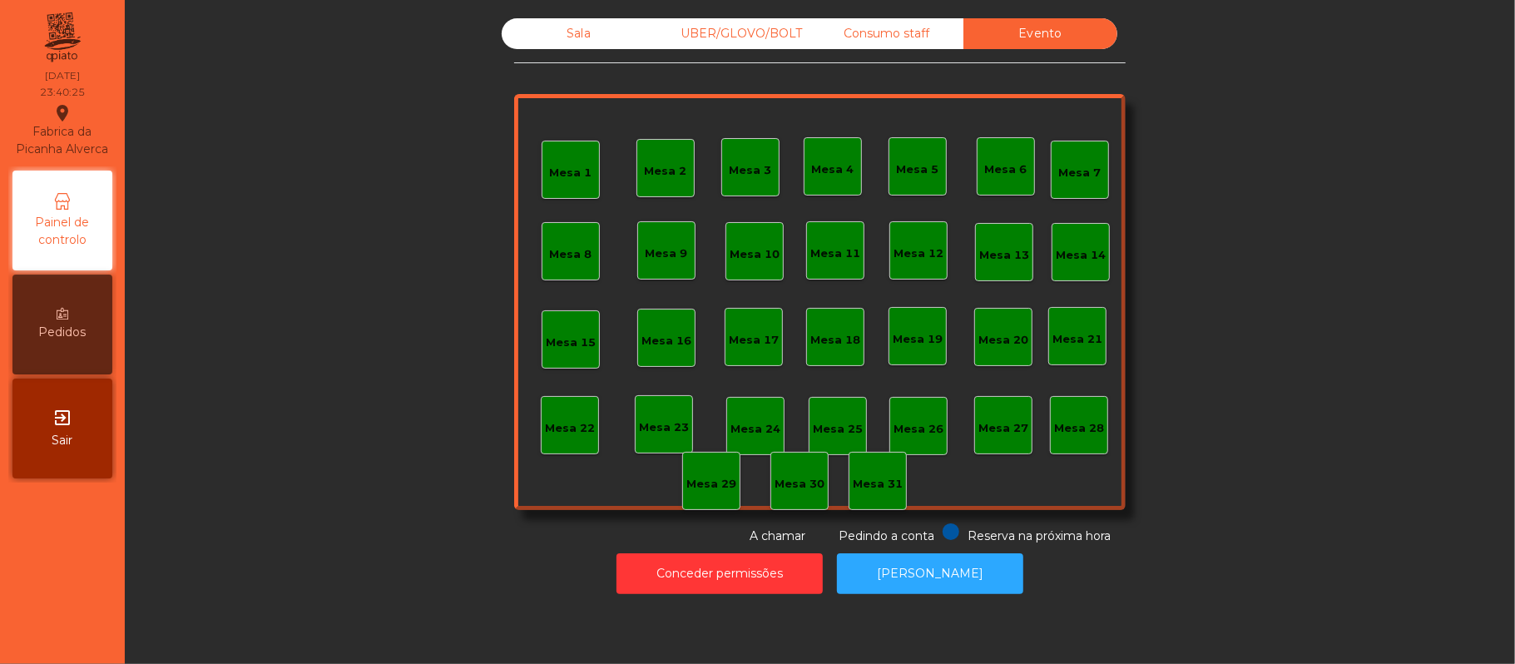
click at [914, 33] on div "Consumo staff" at bounding box center [887, 33] width 154 height 31
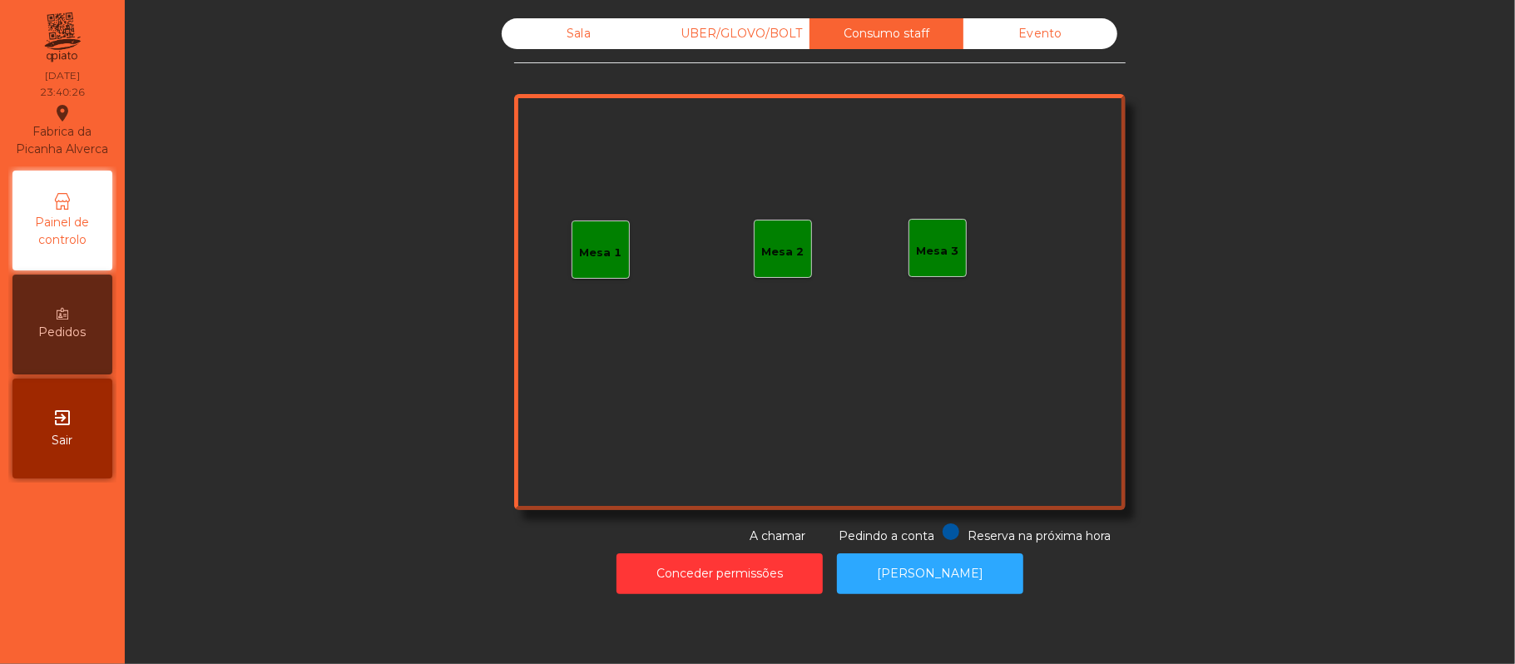
click at [719, 48] on div "UBER/GLOVO/BOLT" at bounding box center [733, 33] width 154 height 31
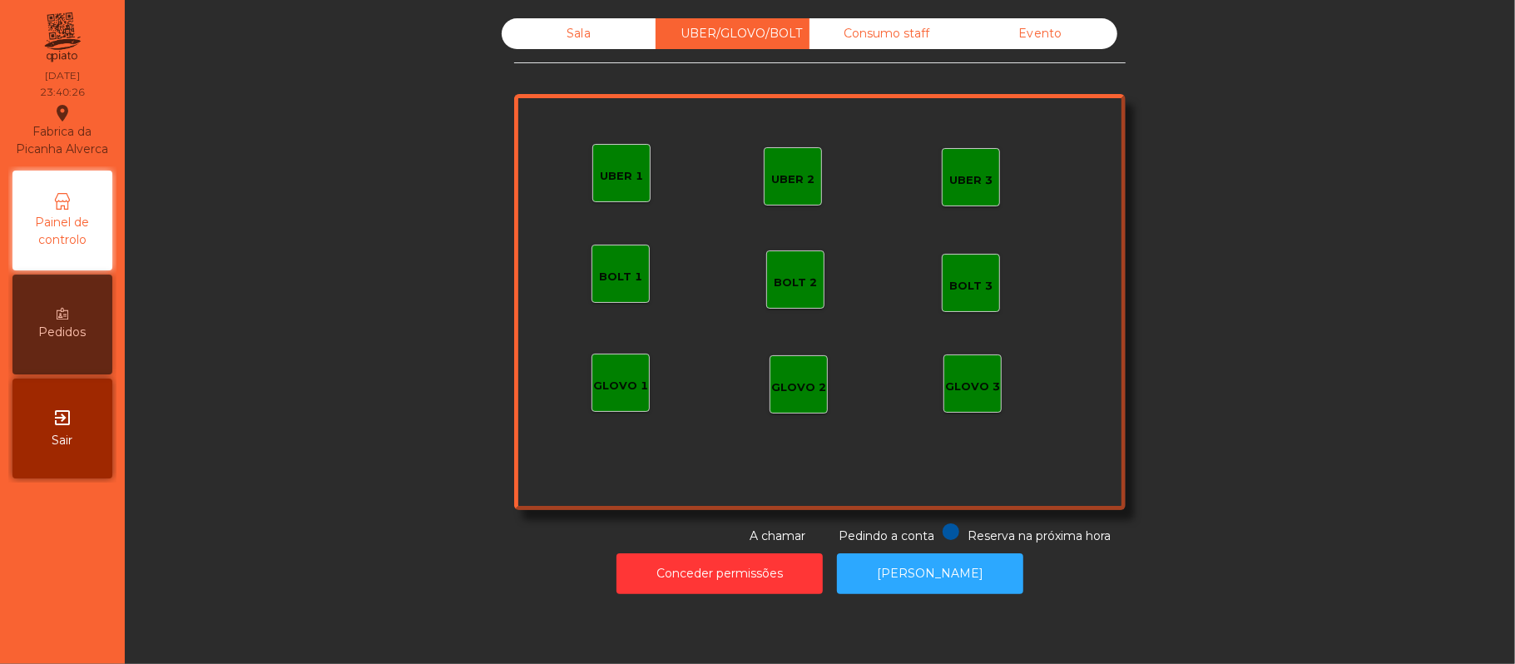
click at [570, 34] on div "Sala" at bounding box center [579, 33] width 154 height 31
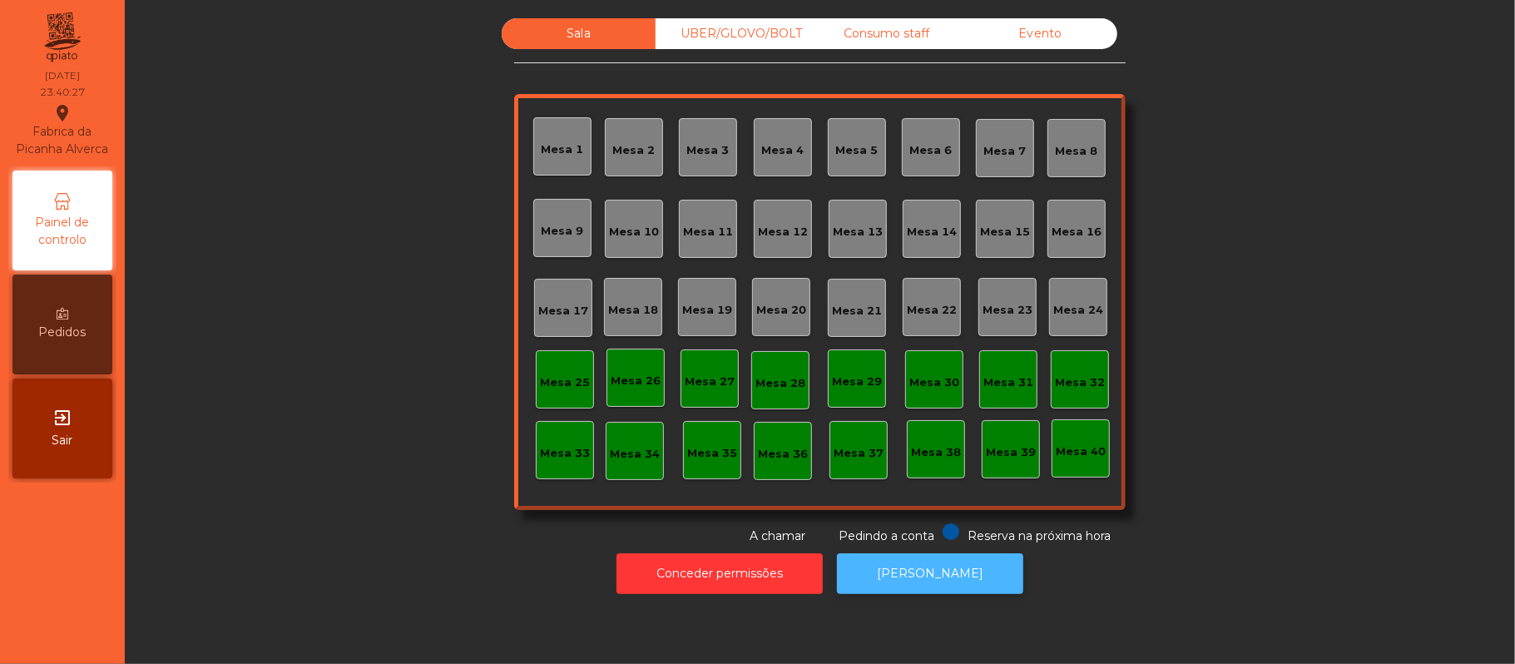
click at [926, 576] on button "[PERSON_NAME]" at bounding box center [930, 573] width 186 height 41
click at [943, 573] on button "[PERSON_NAME]" at bounding box center [930, 573] width 186 height 41
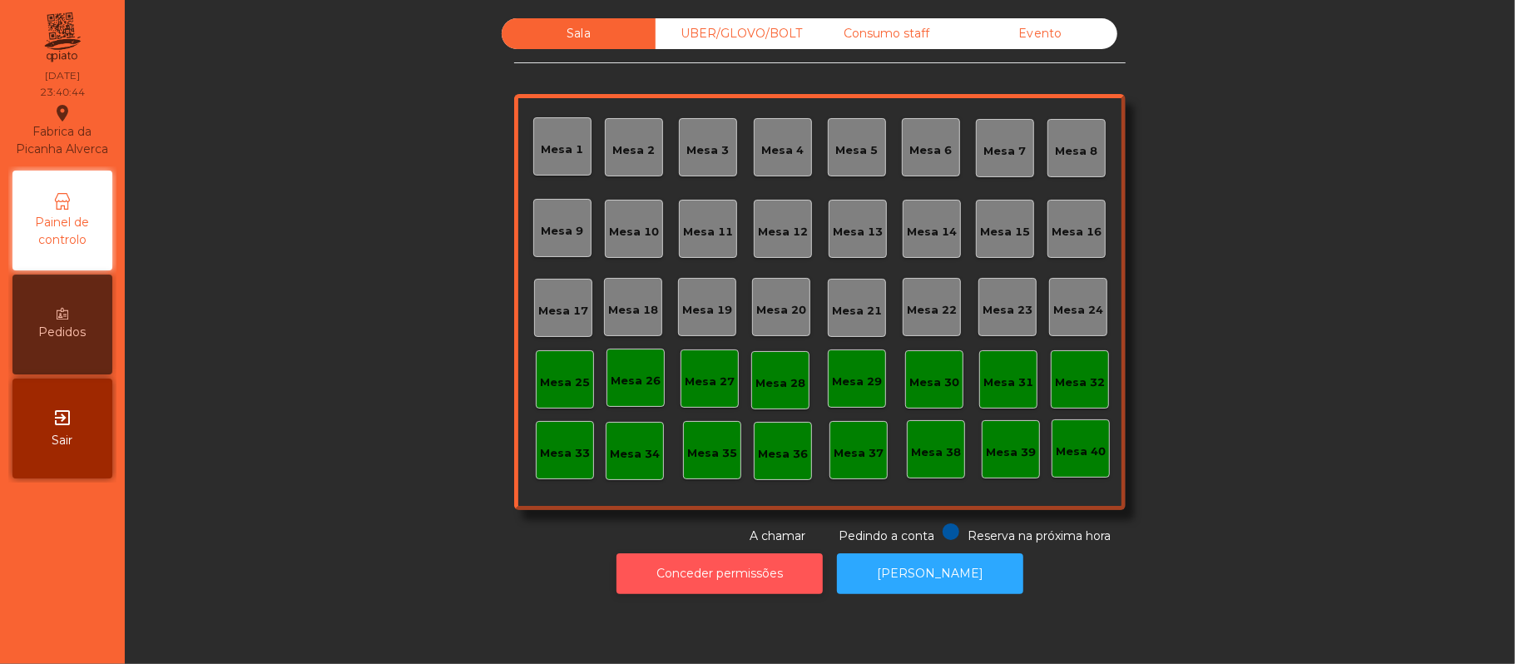
click at [757, 567] on button "Conceder permissões" at bounding box center [720, 573] width 206 height 41
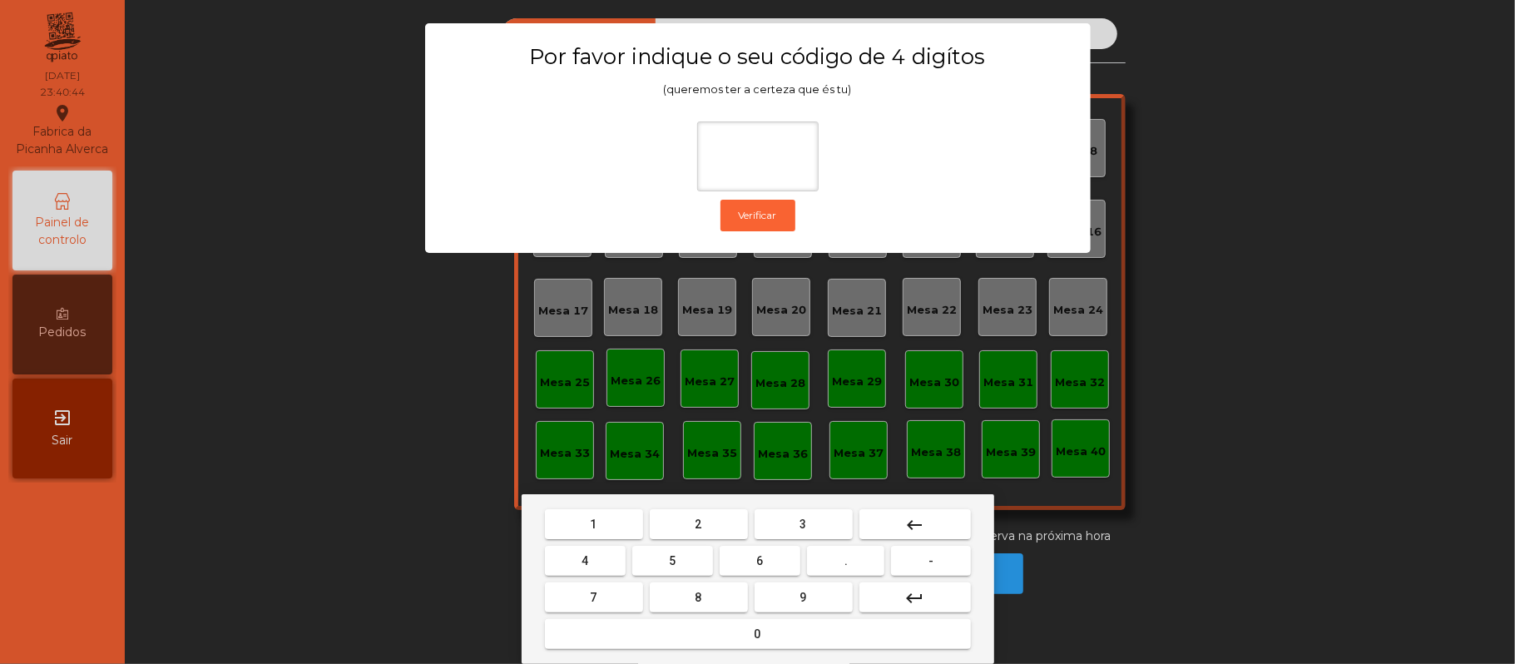
click at [689, 511] on button "2" at bounding box center [699, 524] width 98 height 30
click at [760, 561] on span "6" at bounding box center [760, 560] width 7 height 13
click at [577, 514] on button "1" at bounding box center [594, 524] width 98 height 30
click at [687, 554] on button "5" at bounding box center [672, 561] width 81 height 30
type input "****"
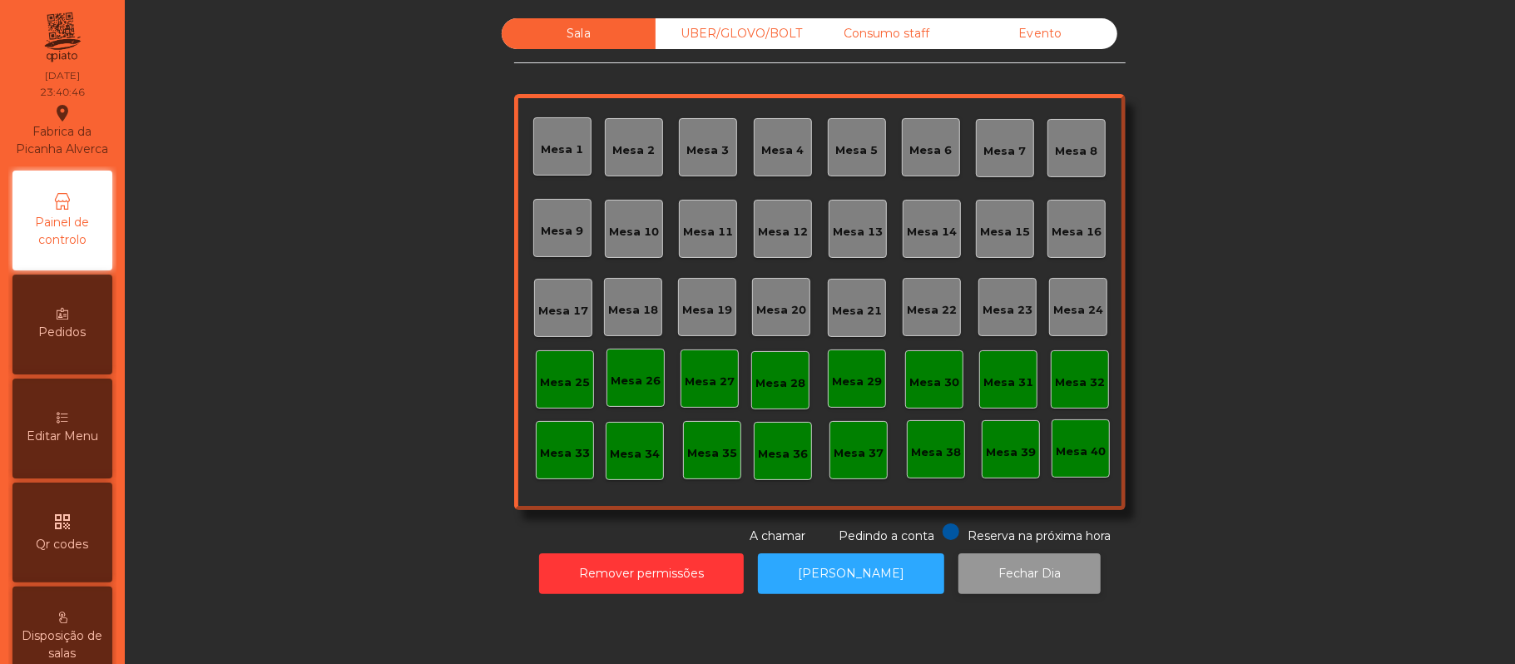
click at [1013, 580] on button "Fechar Dia" at bounding box center [1030, 573] width 142 height 41
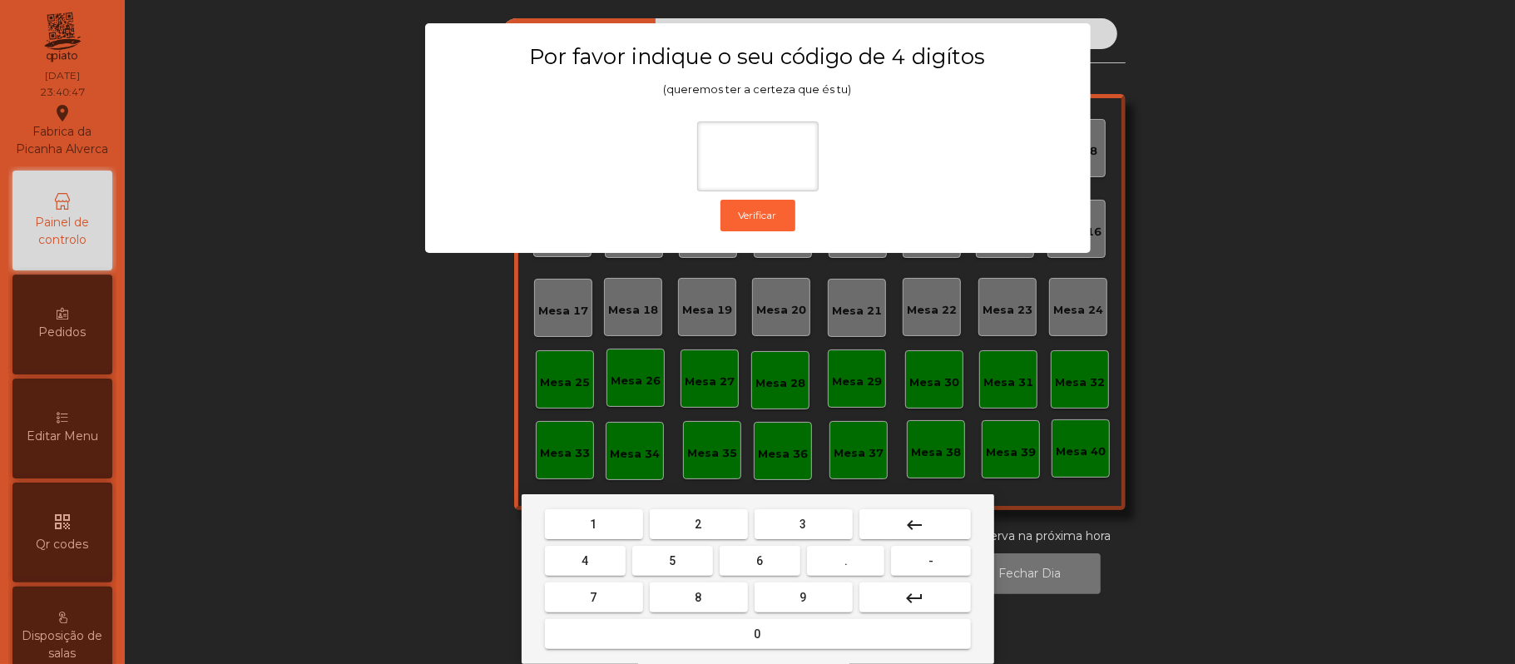
click at [697, 523] on span "2" at bounding box center [699, 524] width 7 height 13
click at [780, 562] on button "6" at bounding box center [760, 561] width 81 height 30
click at [593, 523] on span "1" at bounding box center [594, 524] width 7 height 13
click at [681, 567] on button "5" at bounding box center [672, 561] width 81 height 30
type input "****"
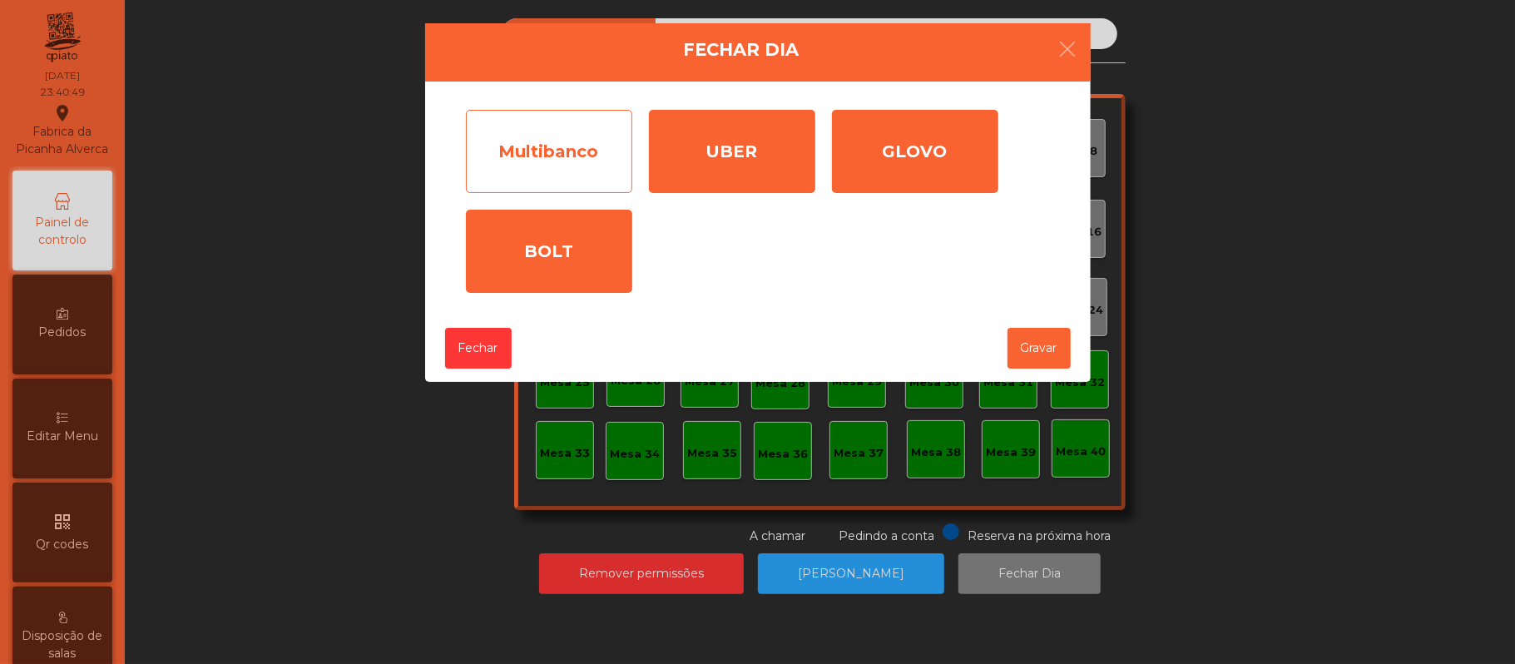
click at [577, 141] on div "Multibanco" at bounding box center [549, 151] width 166 height 83
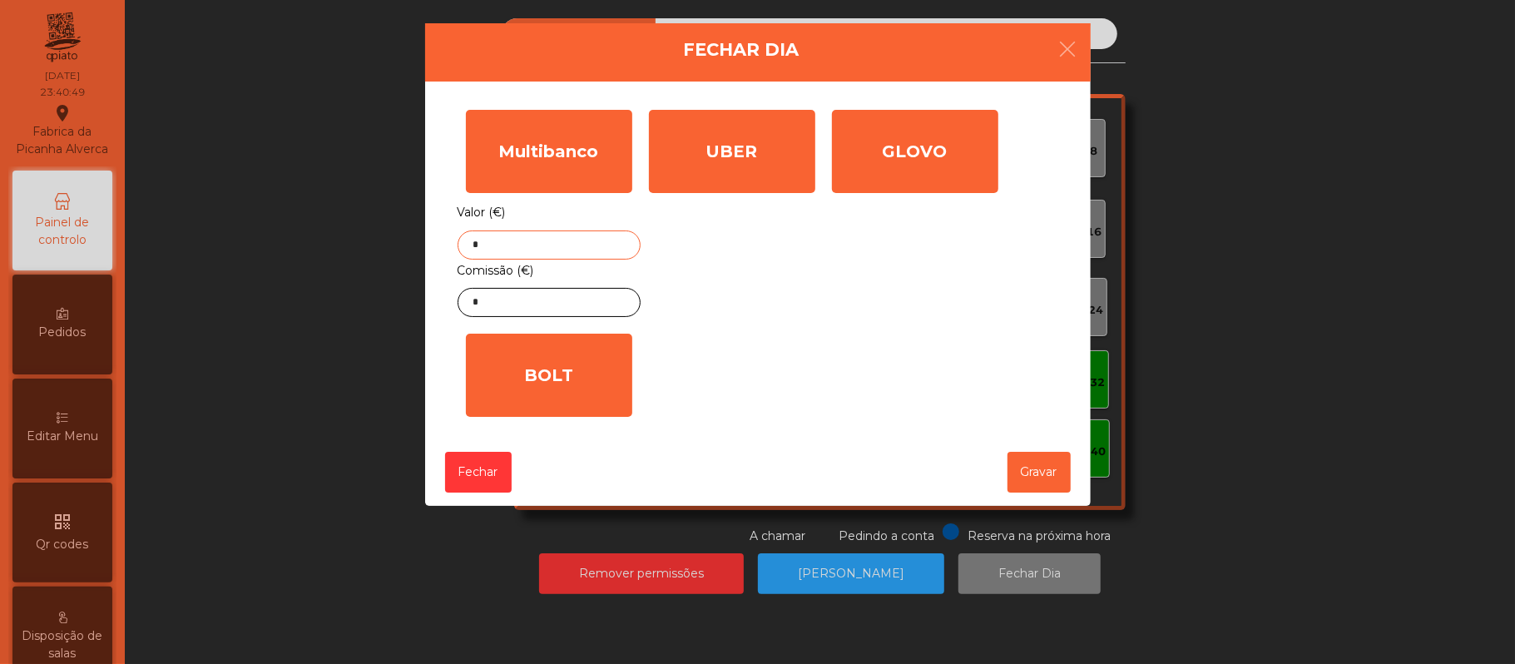
click at [563, 241] on input "*" at bounding box center [549, 244] width 183 height 29
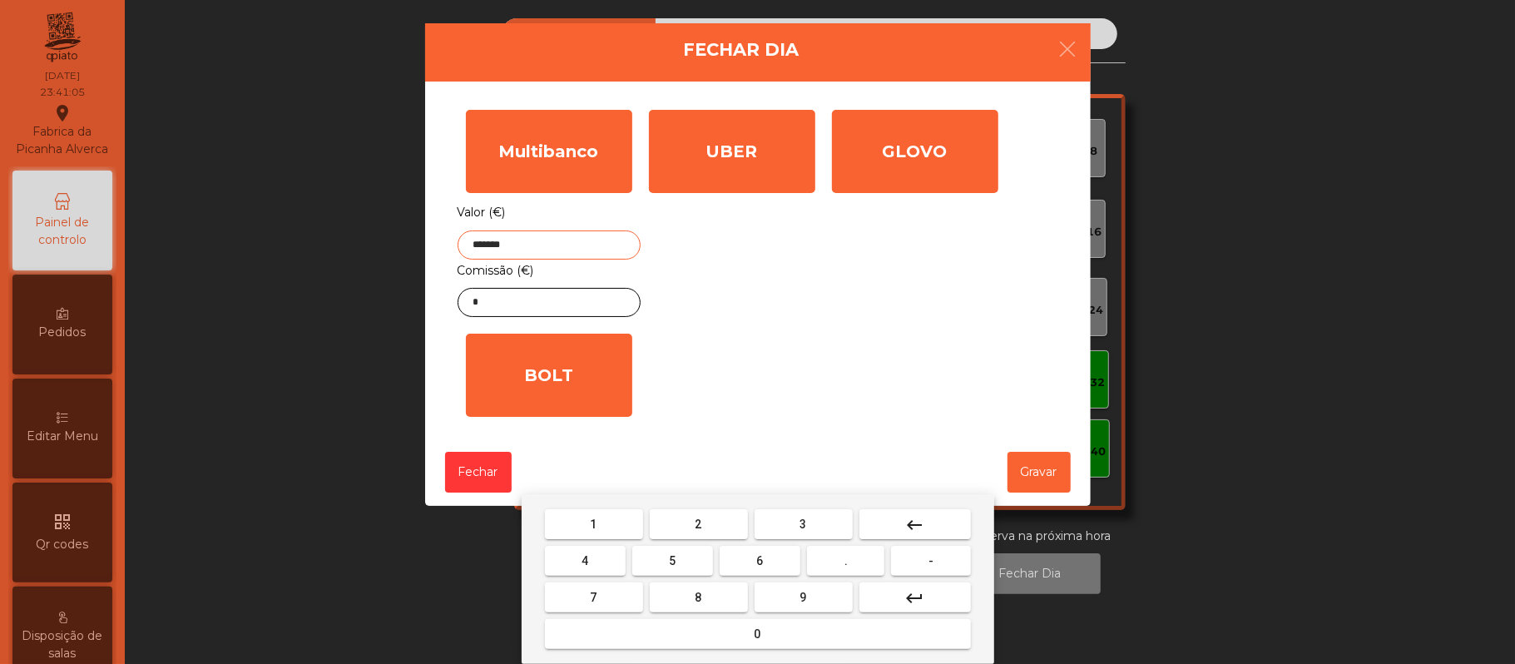
type input "*******"
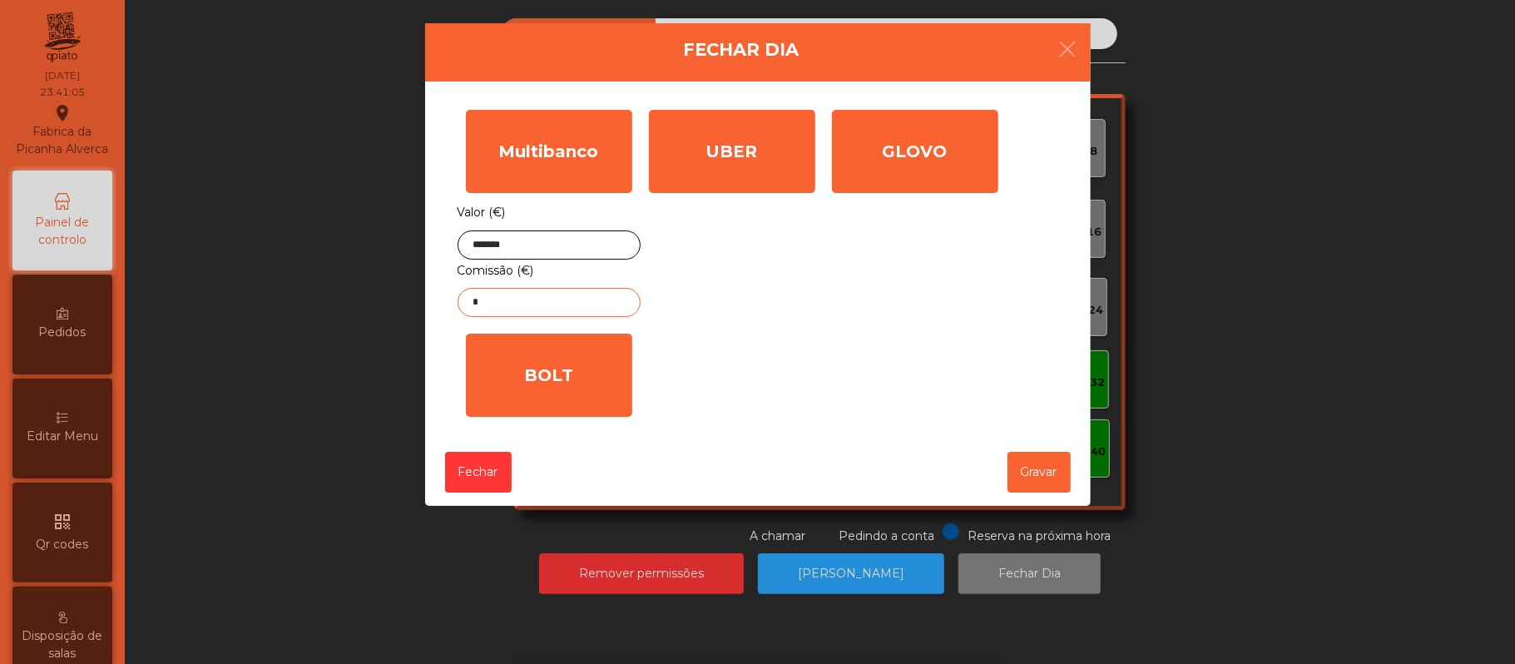
click at [513, 301] on input "*" at bounding box center [549, 302] width 183 height 29
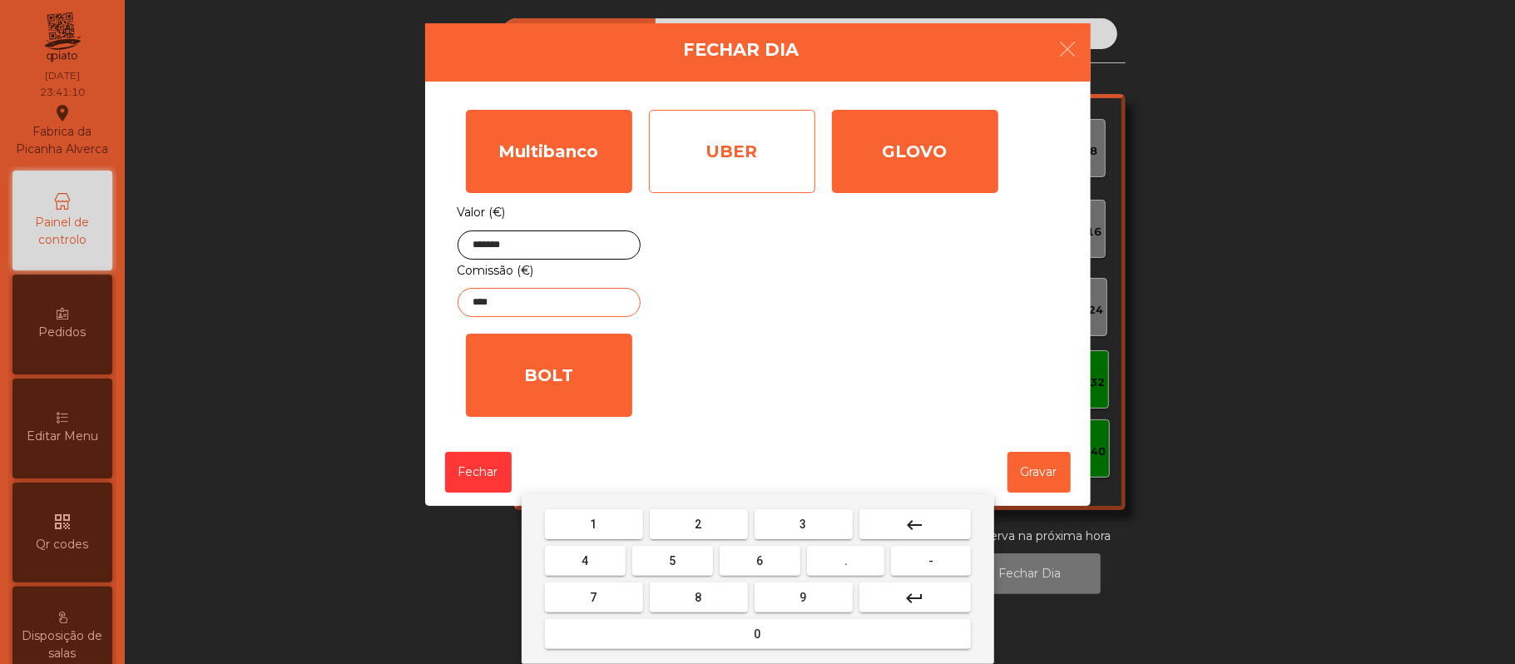
type input "****"
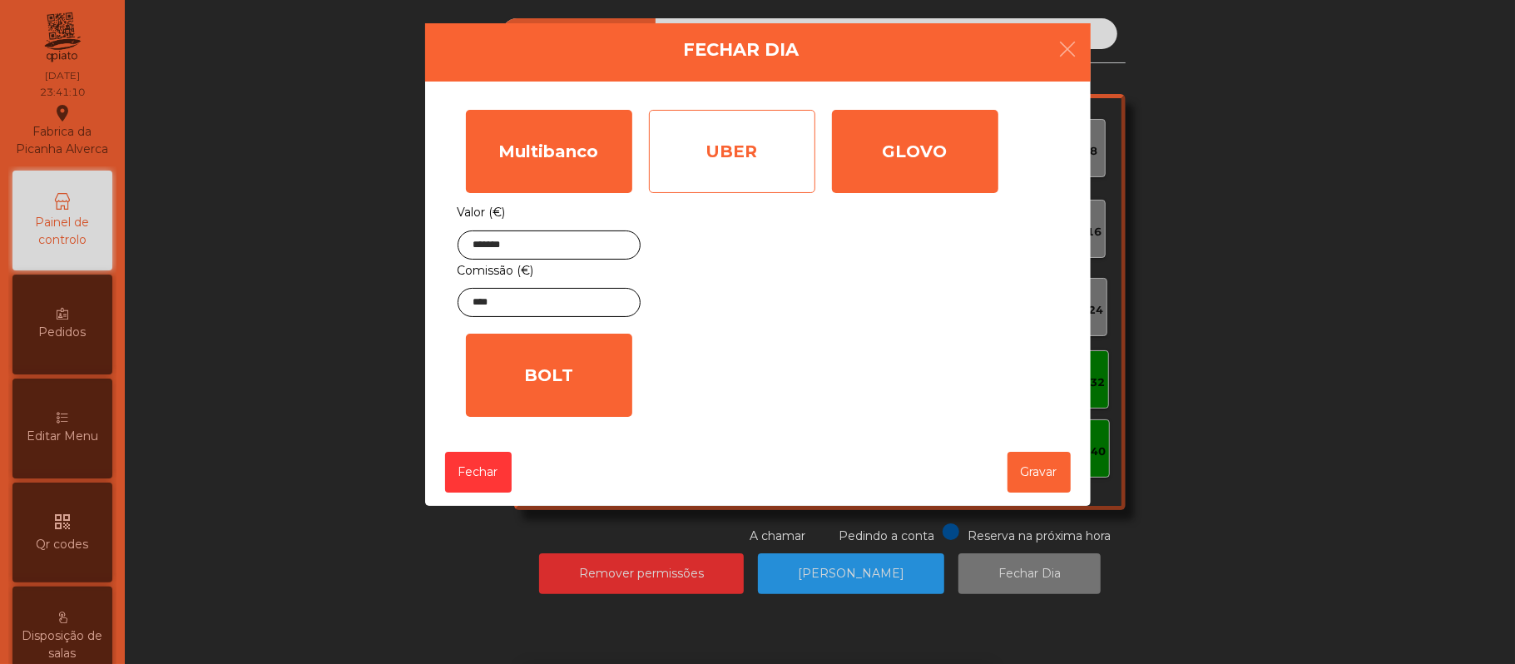
click at [746, 168] on div "UBER" at bounding box center [732, 151] width 166 height 83
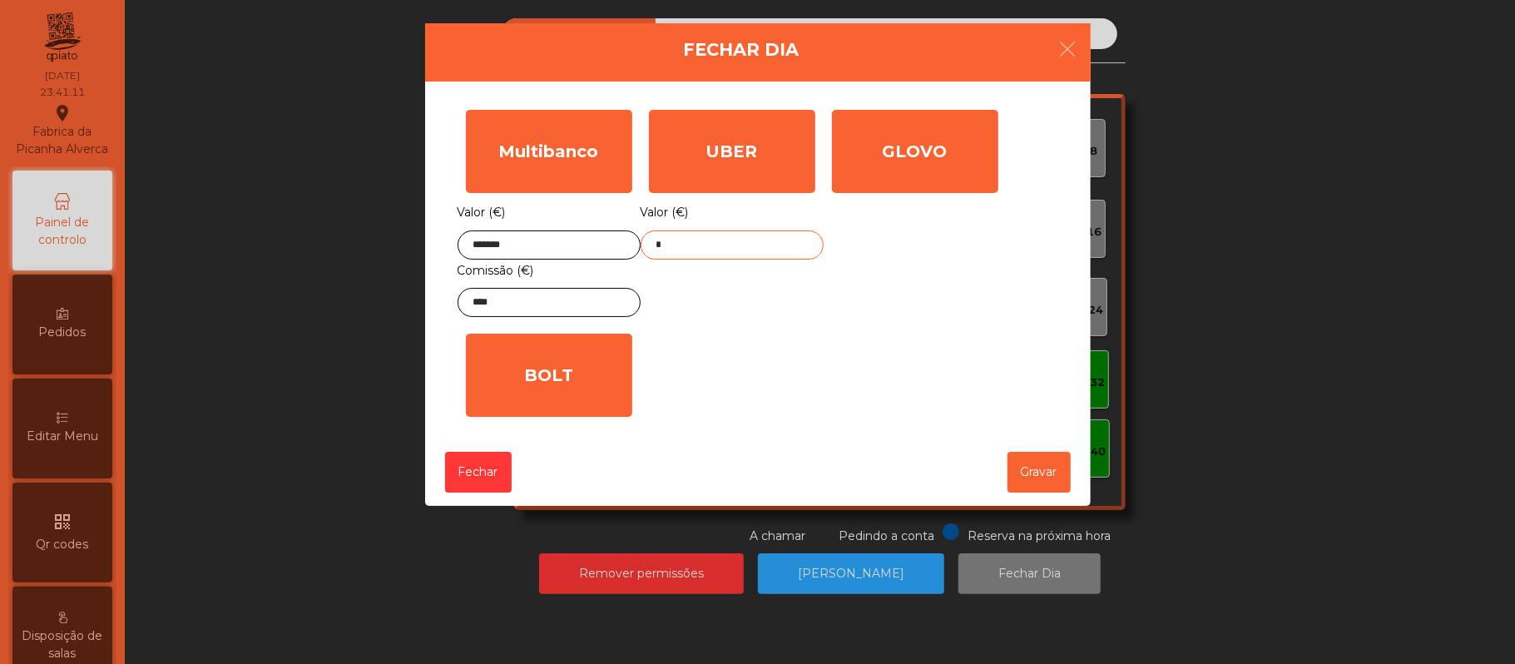
click at [733, 245] on input "*" at bounding box center [732, 244] width 183 height 29
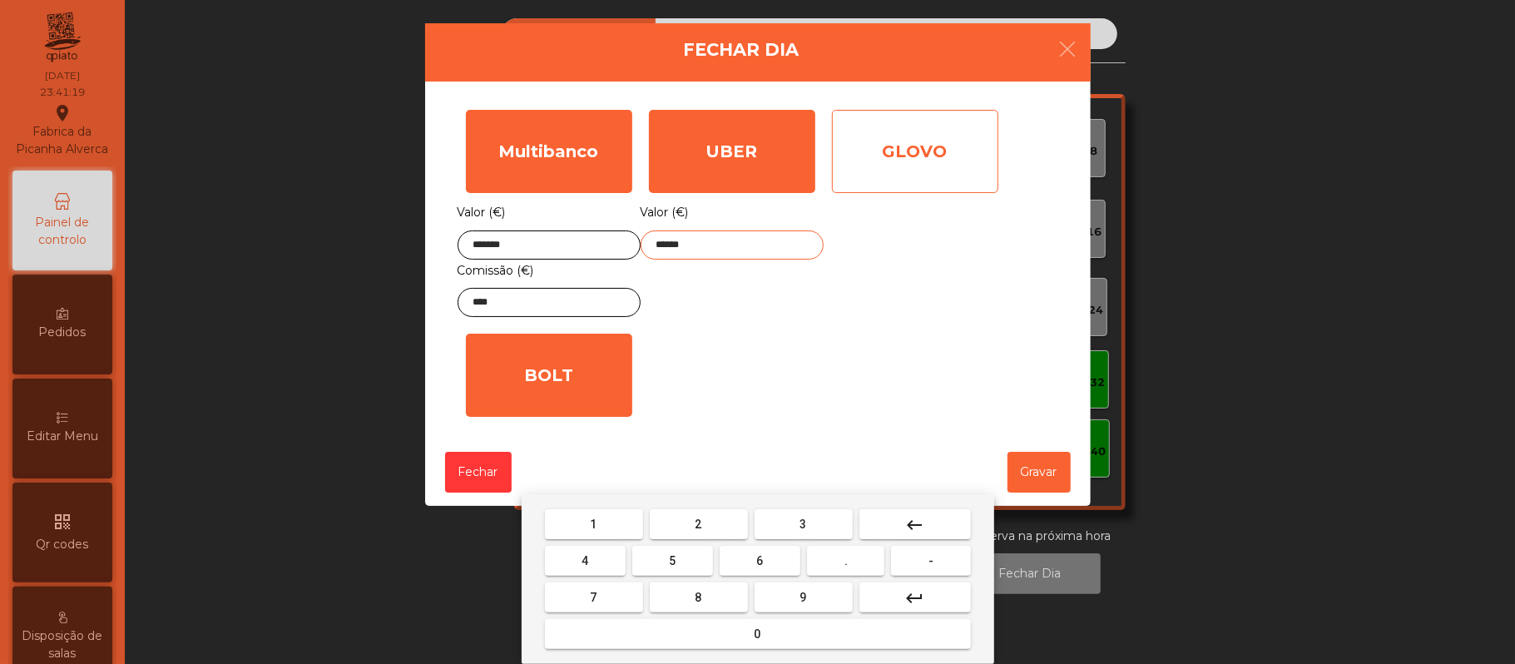
type input "******"
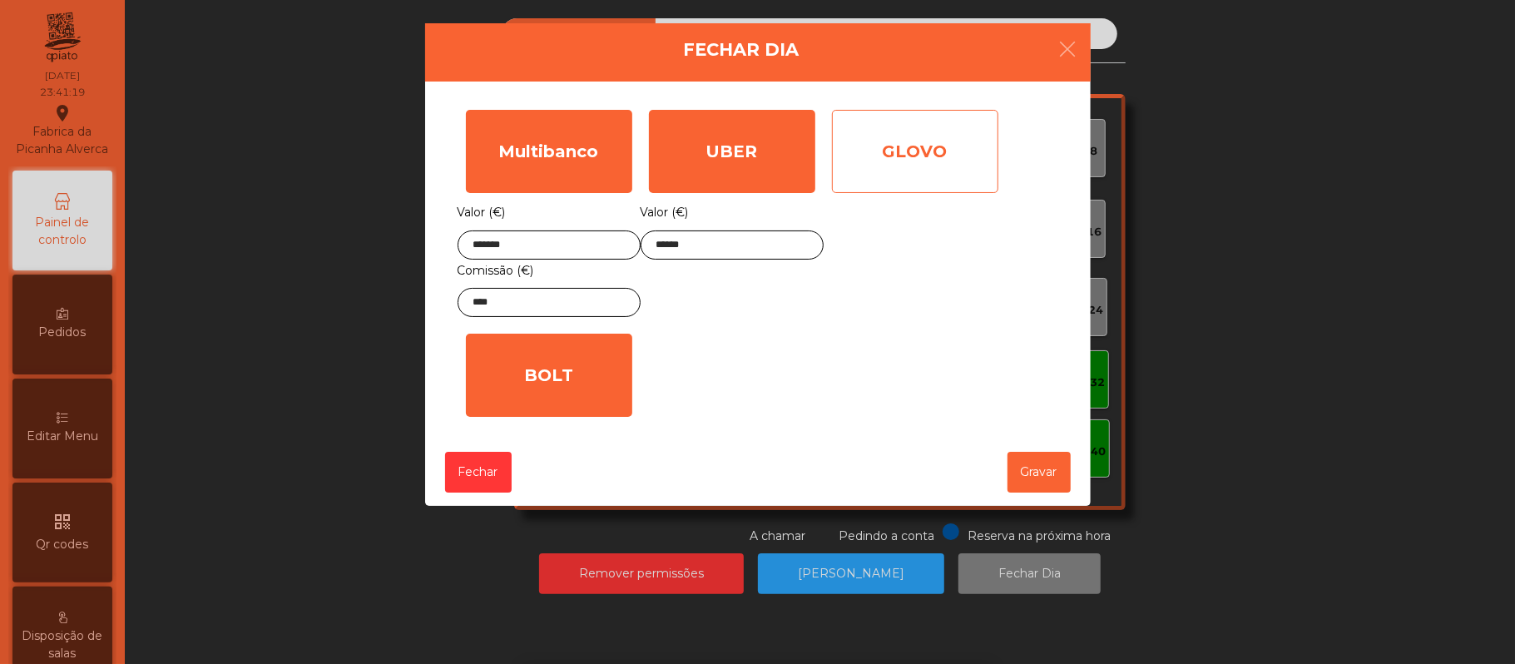
click at [943, 157] on div "GLOVO" at bounding box center [915, 151] width 166 height 83
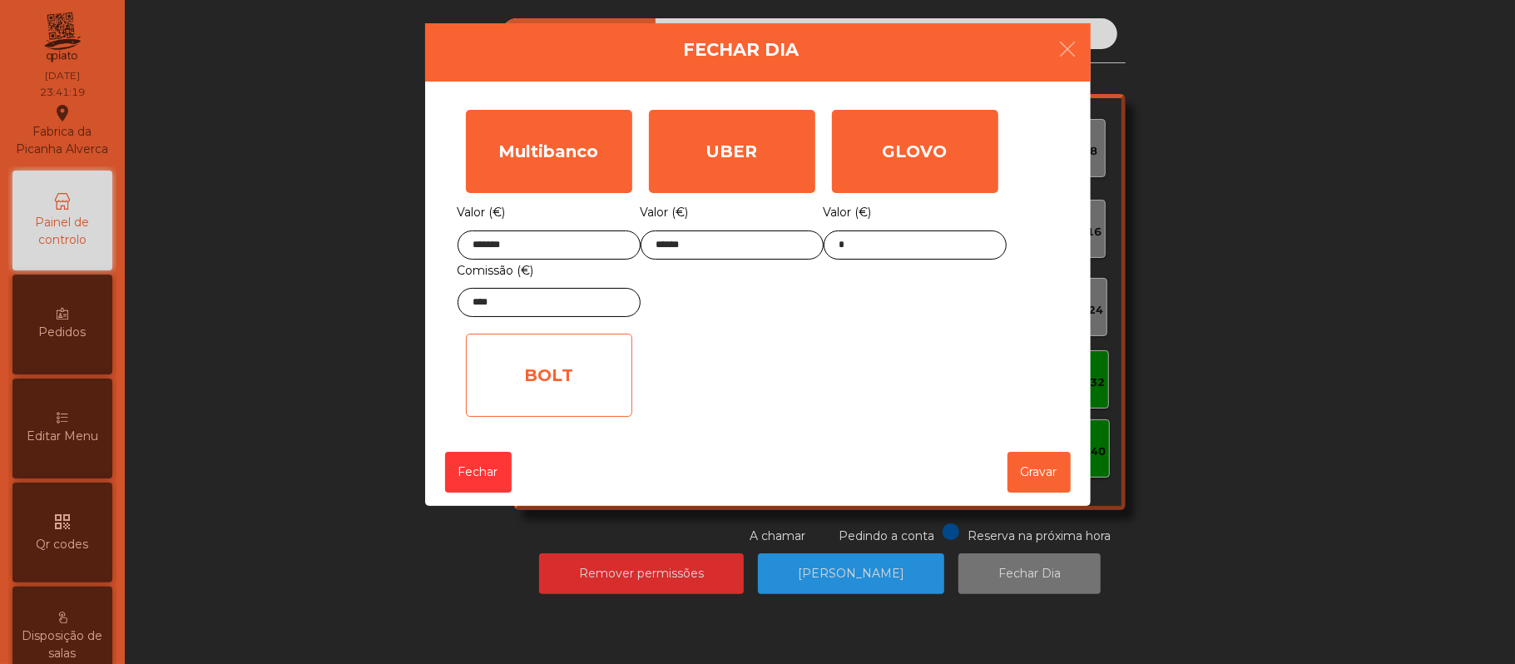
click at [591, 386] on div "BOLT" at bounding box center [549, 375] width 166 height 83
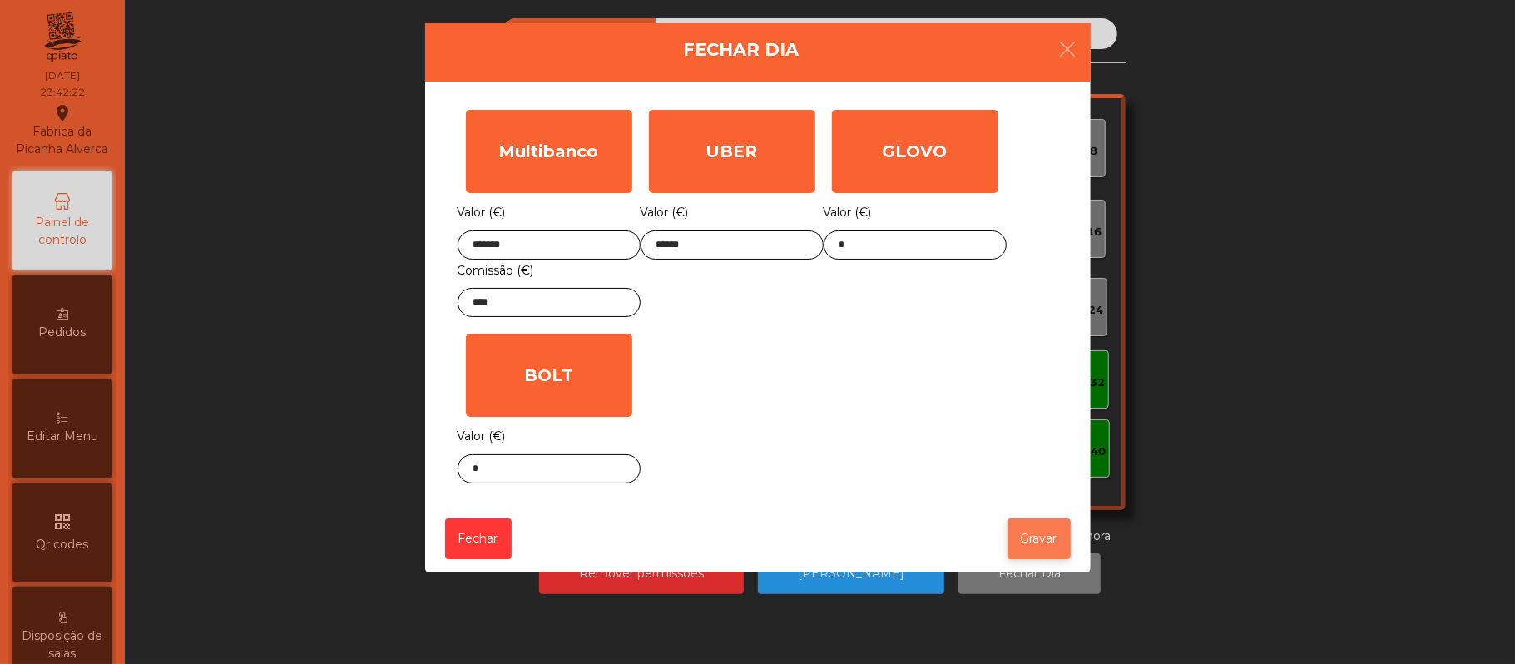
click at [1033, 547] on button "Gravar" at bounding box center [1039, 538] width 63 height 41
